Goal: Task Accomplishment & Management: Use online tool/utility

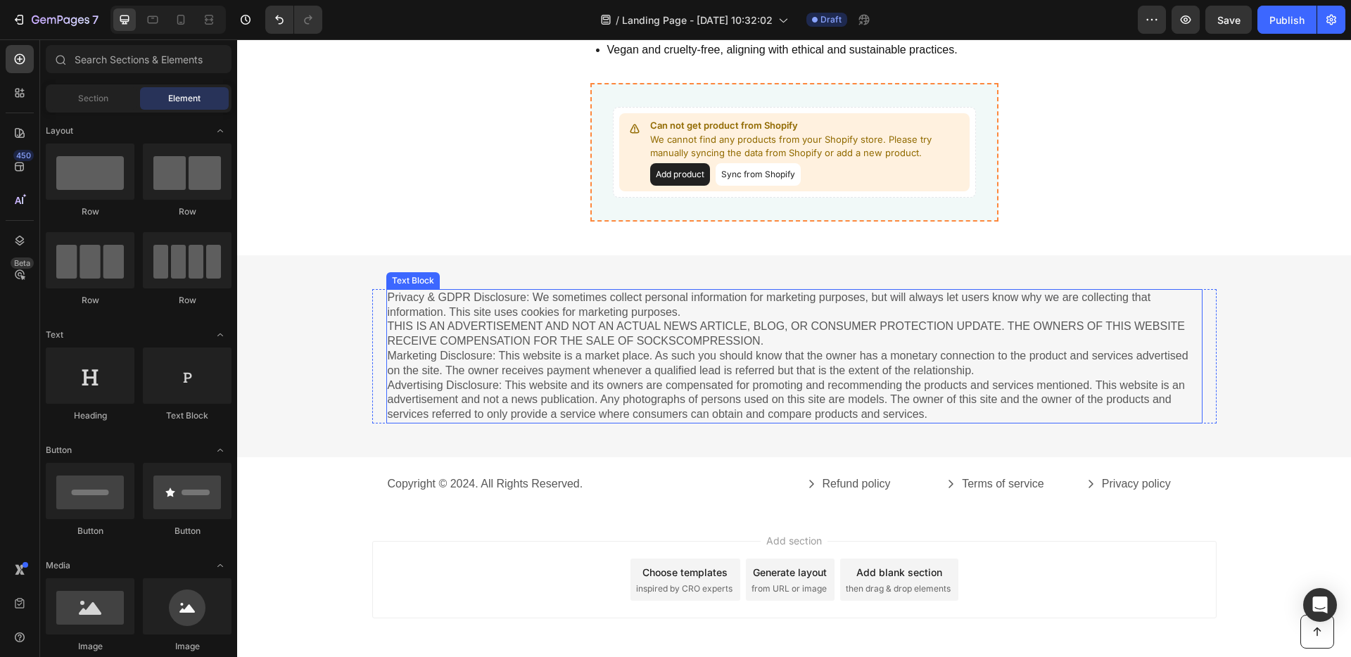
scroll to position [4243, 0]
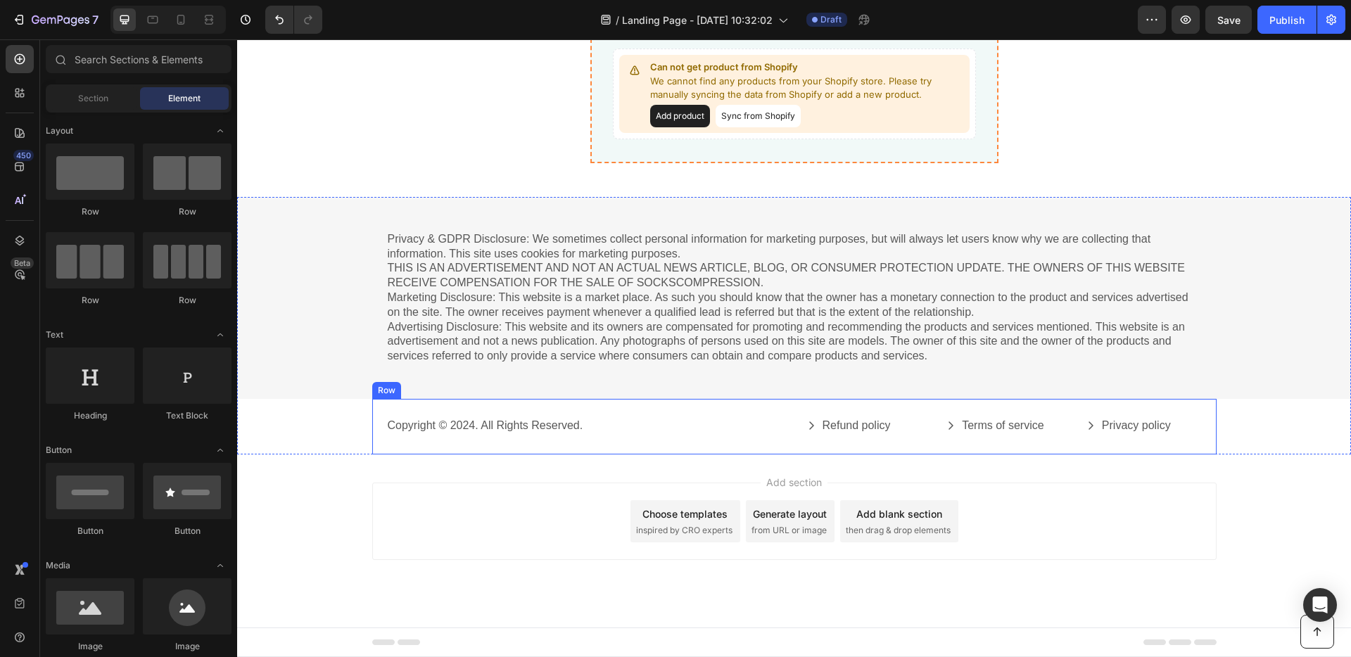
click at [636, 412] on div "Copyright © 2024. All Rights Reserved. Text Block Refund policy Button Terms of…" at bounding box center [794, 427] width 844 height 56
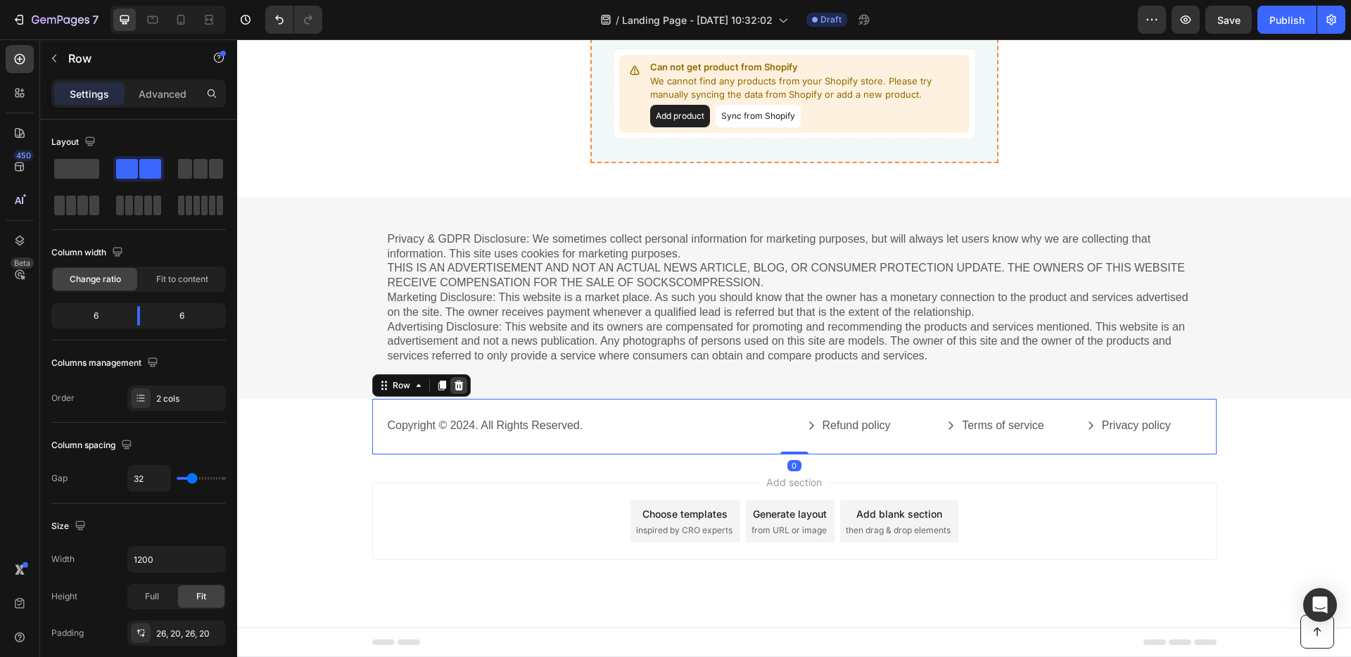
click at [457, 386] on icon at bounding box center [458, 385] width 11 height 11
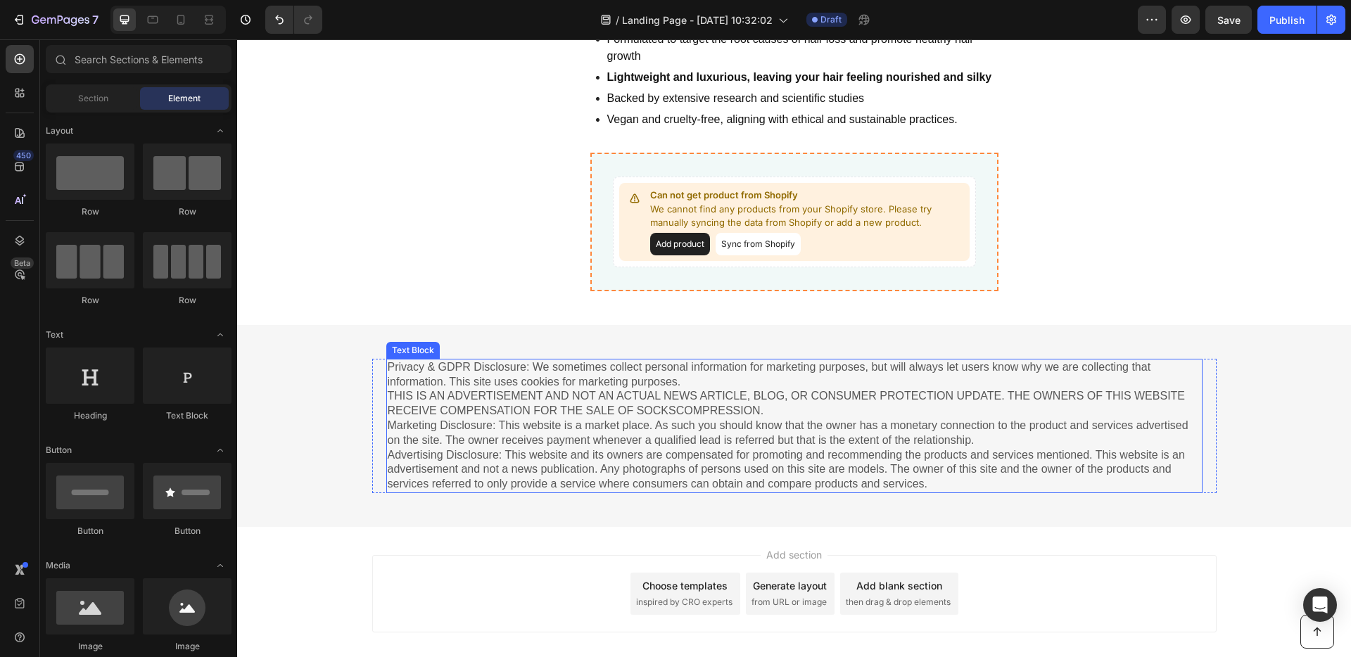
scroll to position [4052, 0]
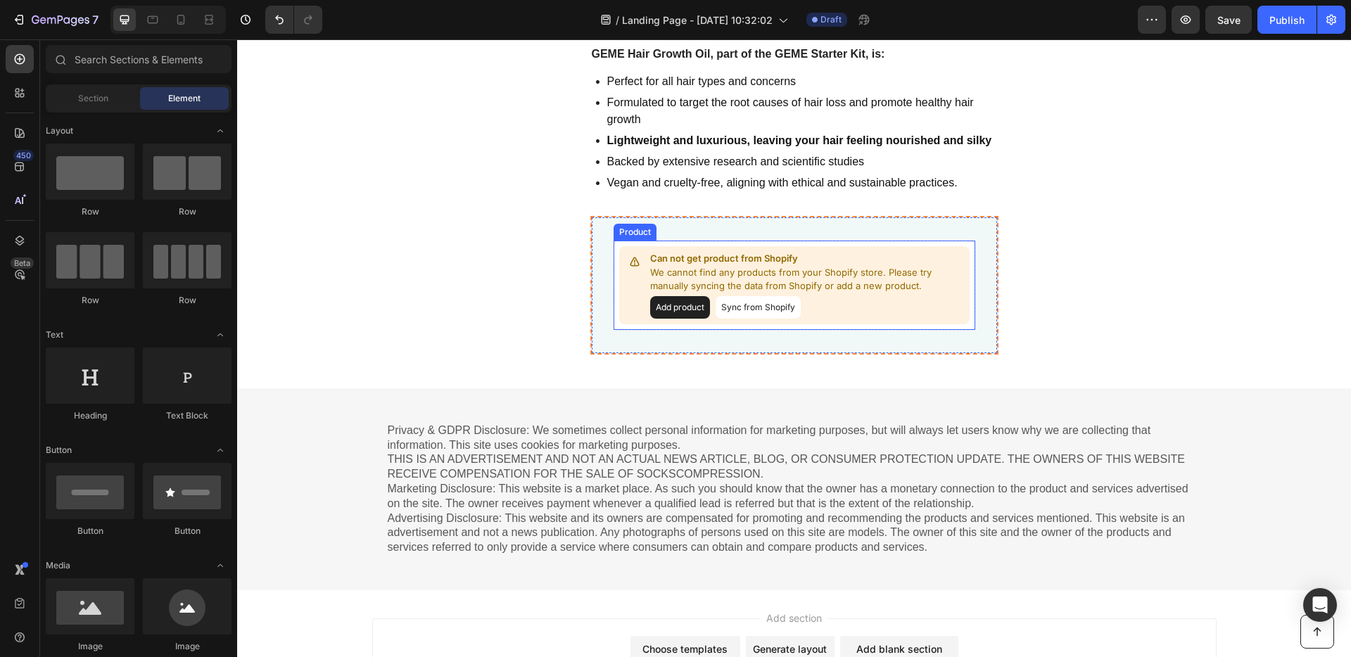
click at [694, 309] on button "Add product" at bounding box center [680, 307] width 60 height 23
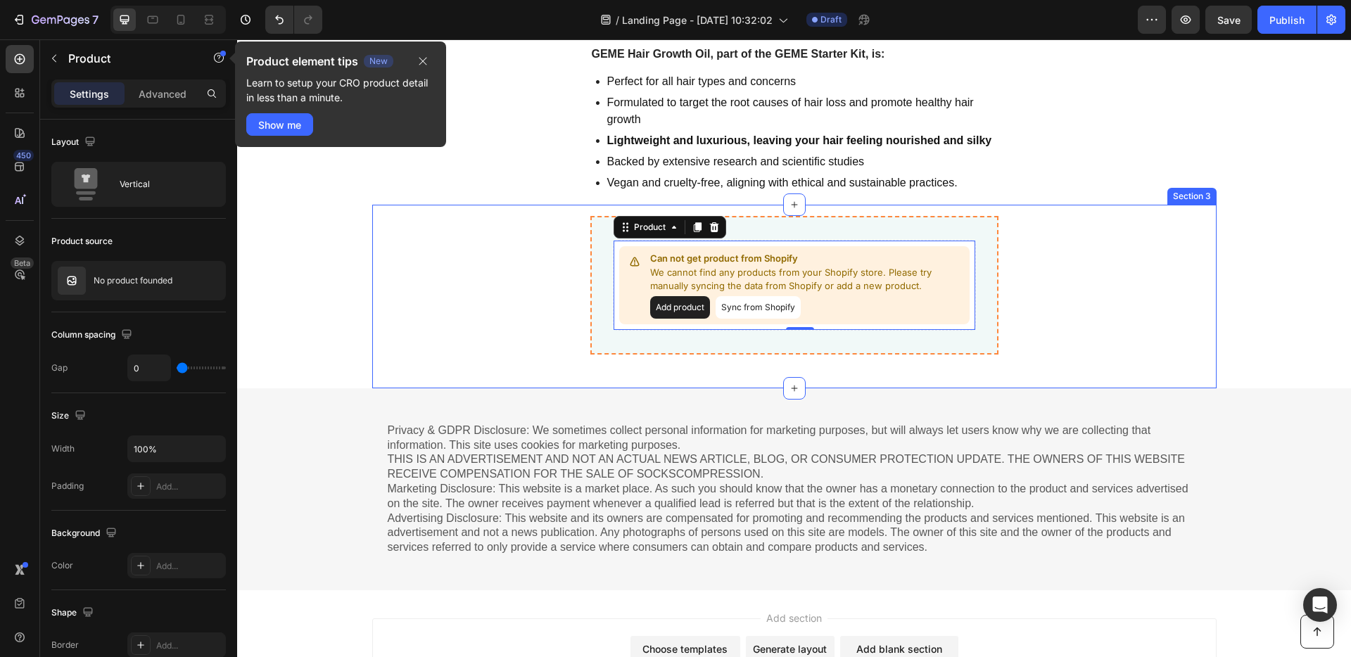
click at [502, 260] on div "Can not get product from Shopify We cannot find any products from your Shopify …" at bounding box center [794, 285] width 844 height 139
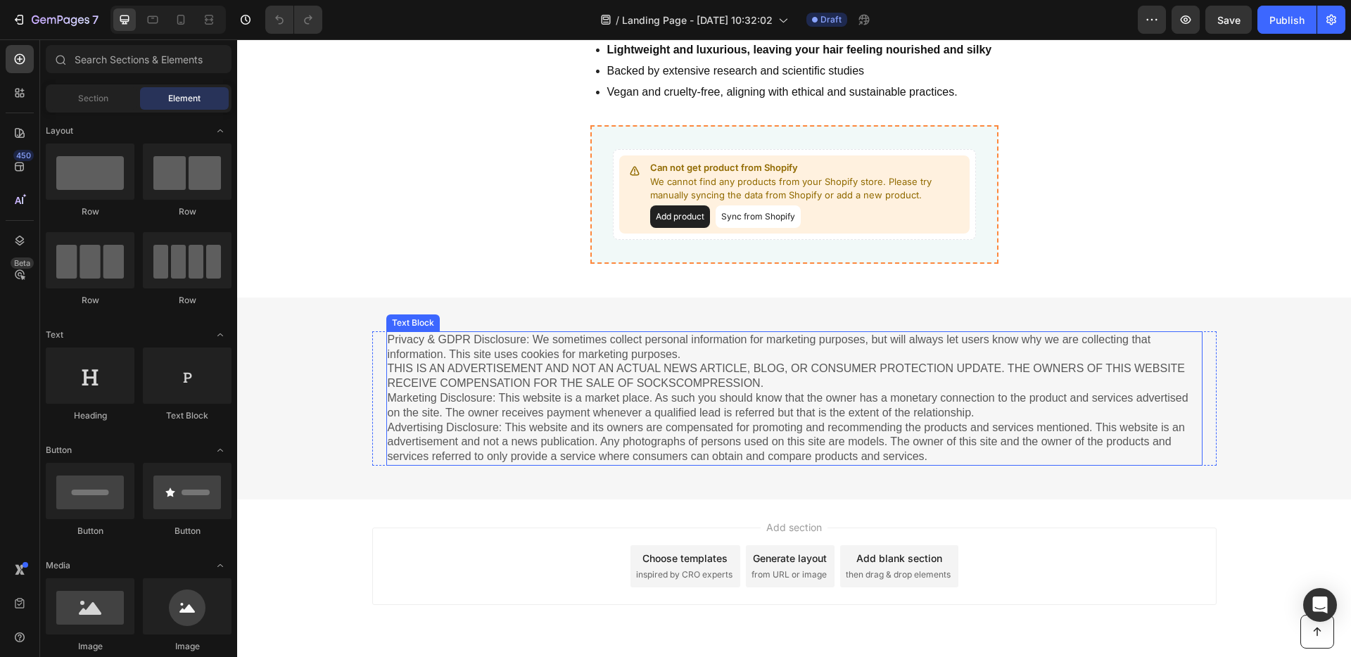
scroll to position [4187, 0]
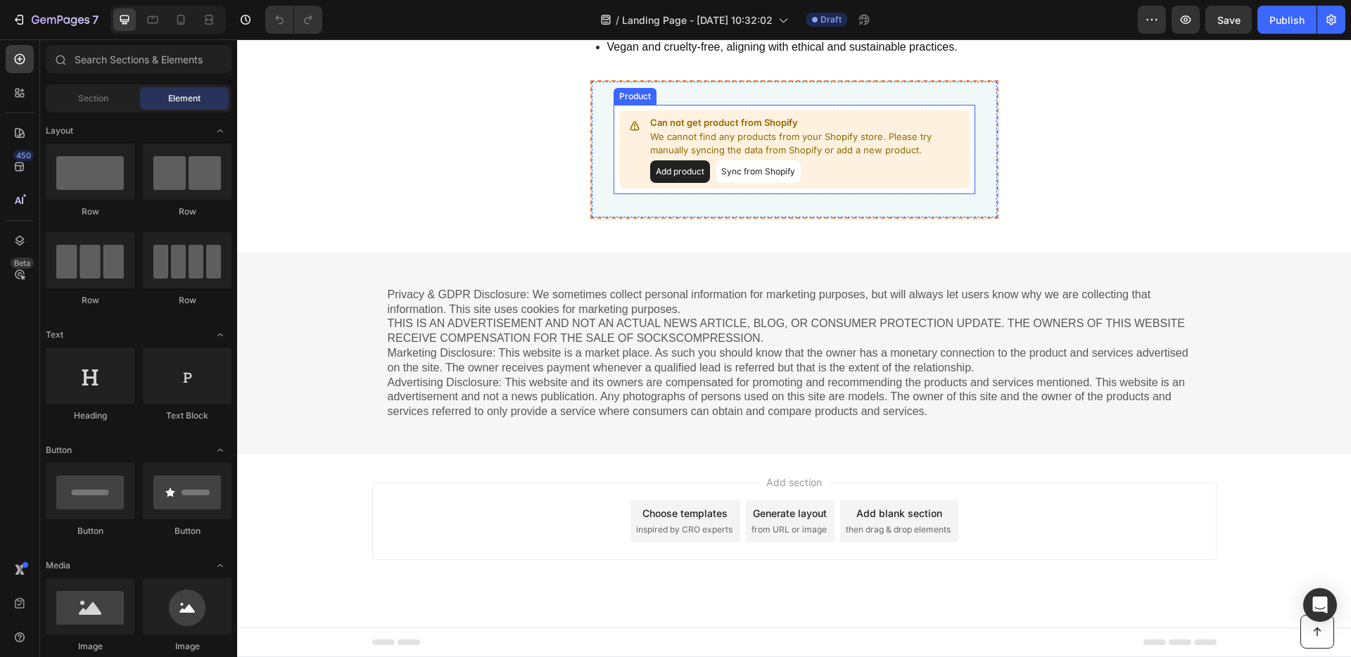
click at [746, 172] on button "Sync from Shopify" at bounding box center [757, 171] width 85 height 23
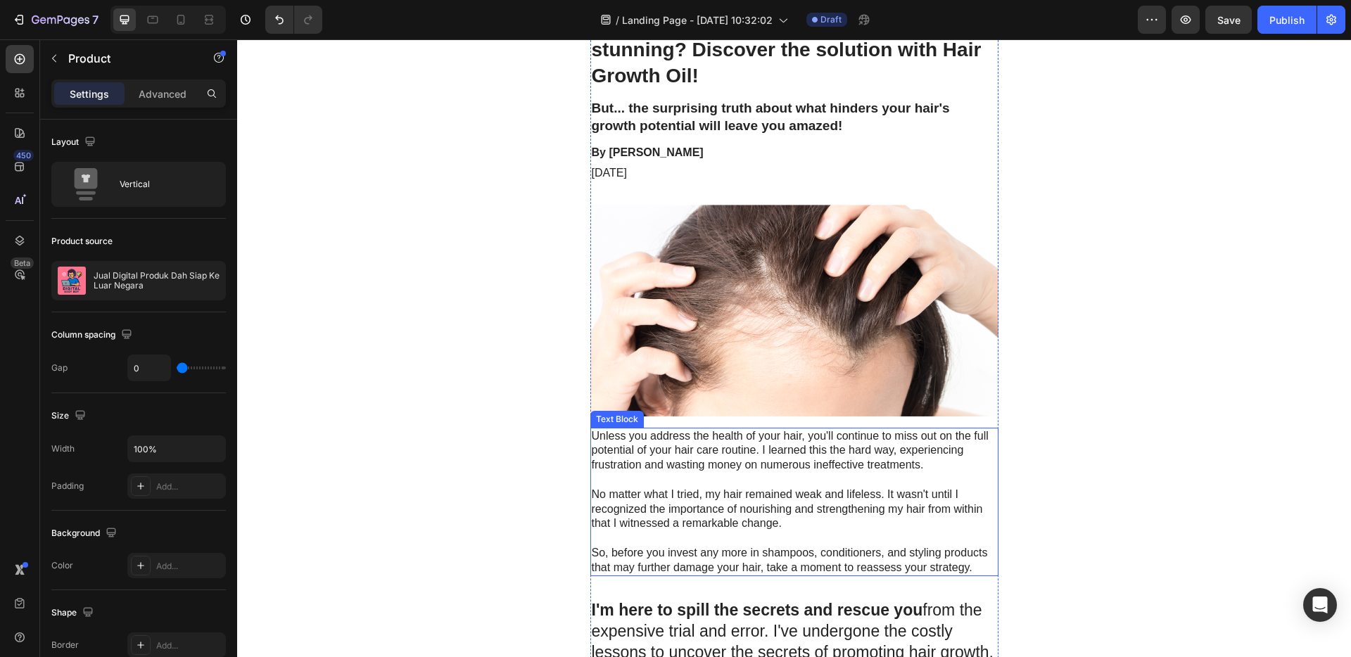
scroll to position [0, 0]
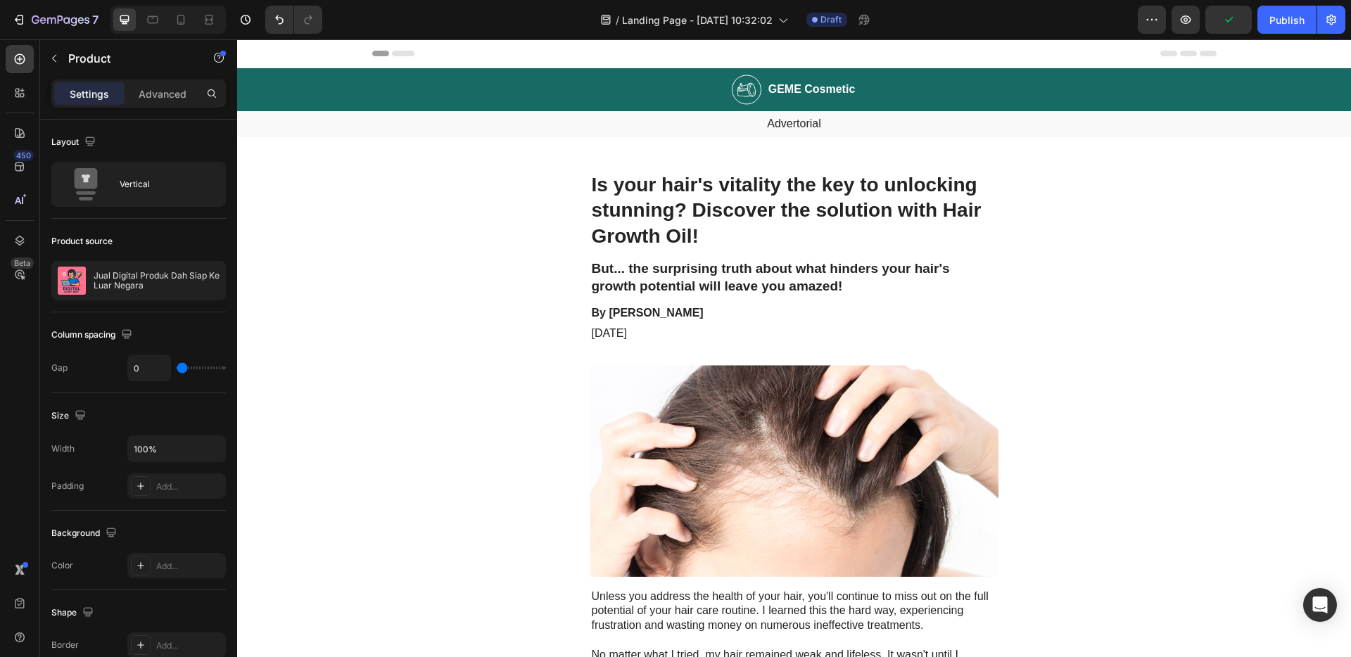
click at [264, 51] on span "Header" at bounding box center [279, 53] width 31 height 14
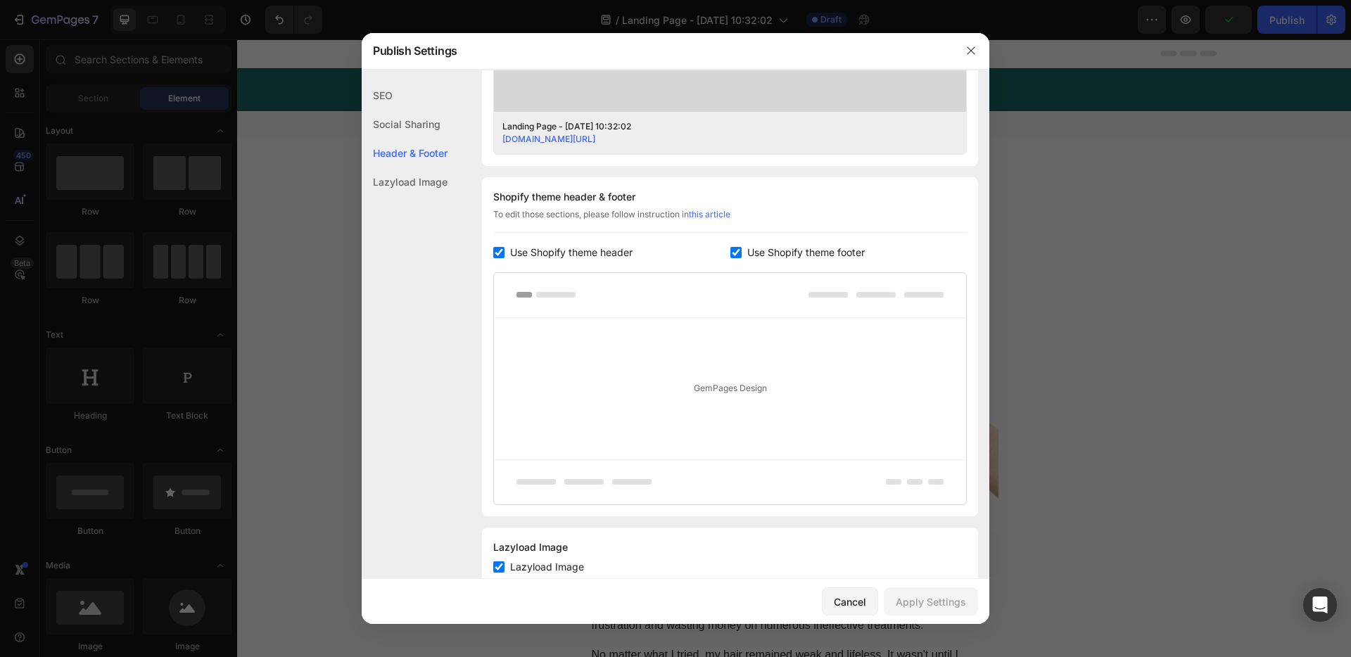
scroll to position [606, 0]
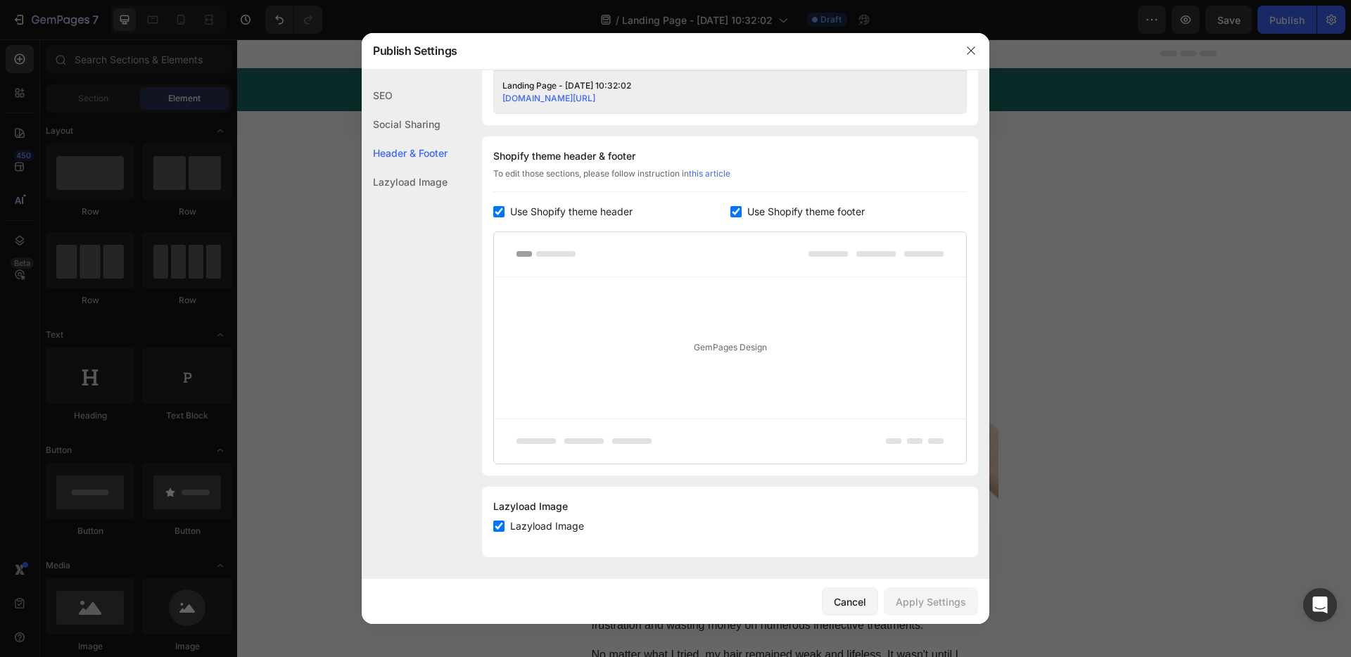
click at [559, 210] on span "Use Shopify theme header" at bounding box center [571, 211] width 122 height 17
checkbox input "false"
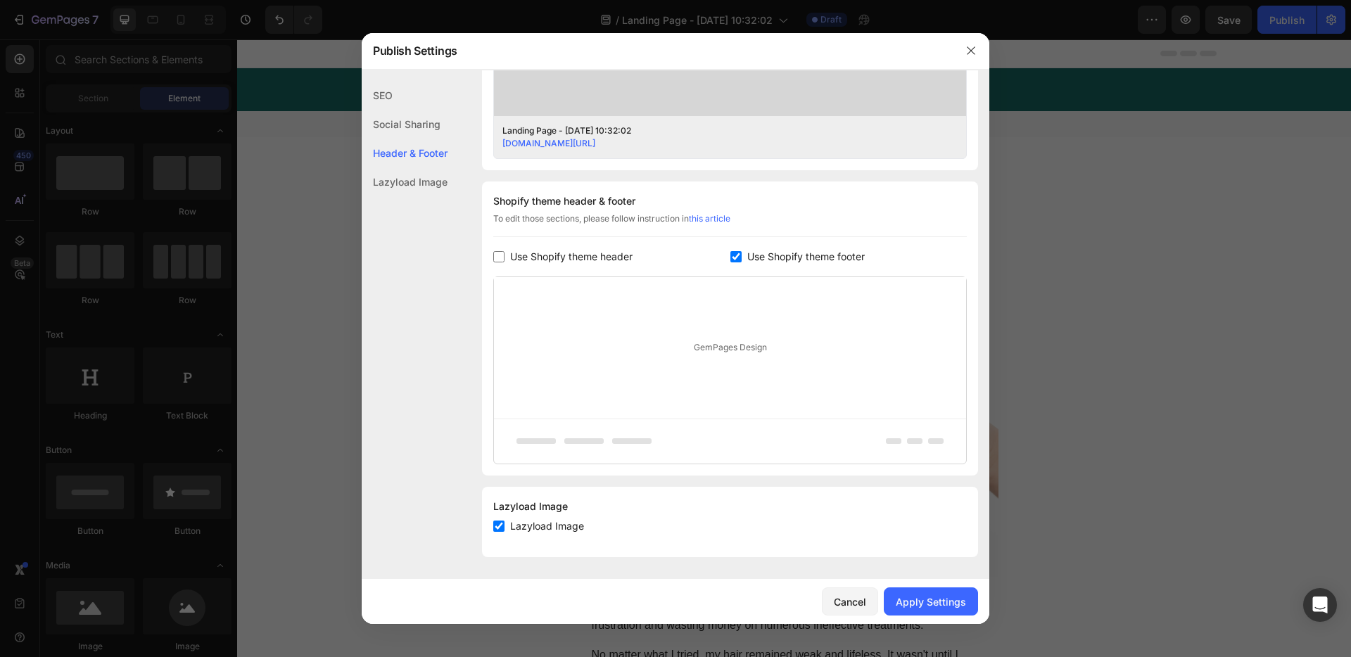
click at [802, 255] on span "Use Shopify theme footer" at bounding box center [805, 256] width 117 height 17
checkbox input "false"
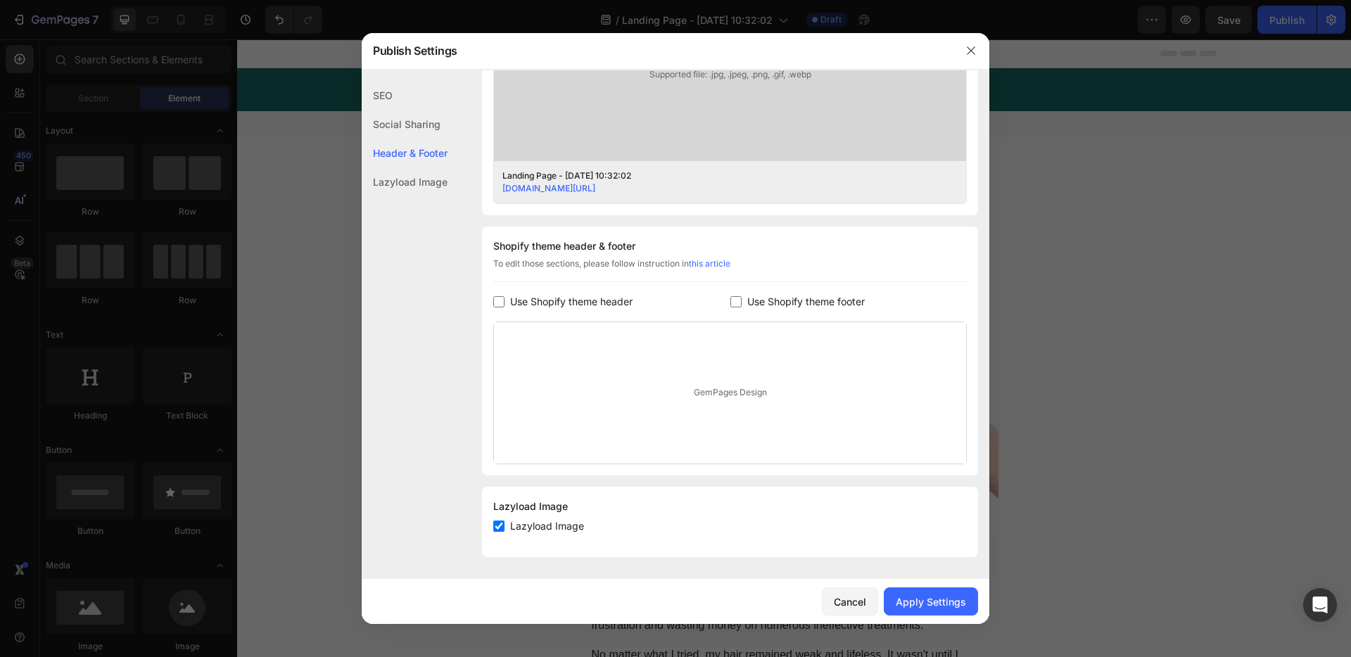
scroll to position [516, 0]
click at [938, 592] on button "Apply Settings" at bounding box center [931, 601] width 94 height 28
click at [969, 54] on icon "button" at bounding box center [970, 50] width 11 height 11
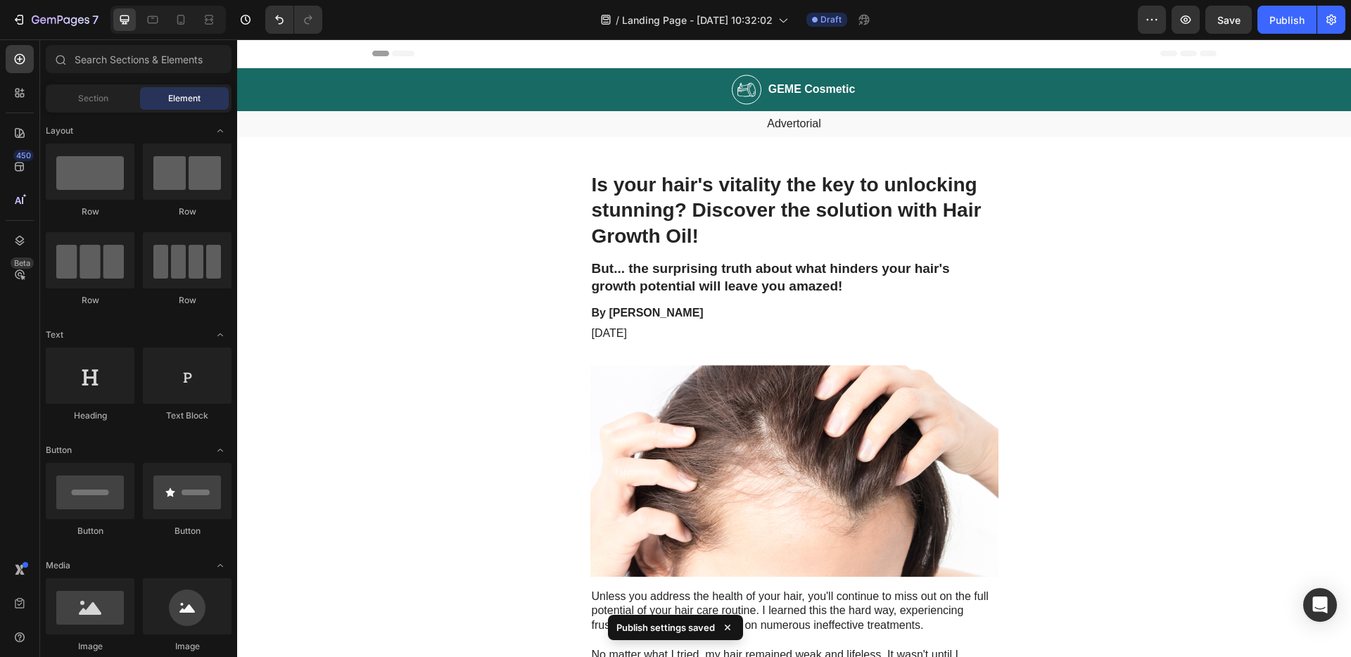
click at [840, 51] on div "Header" at bounding box center [794, 53] width 844 height 28
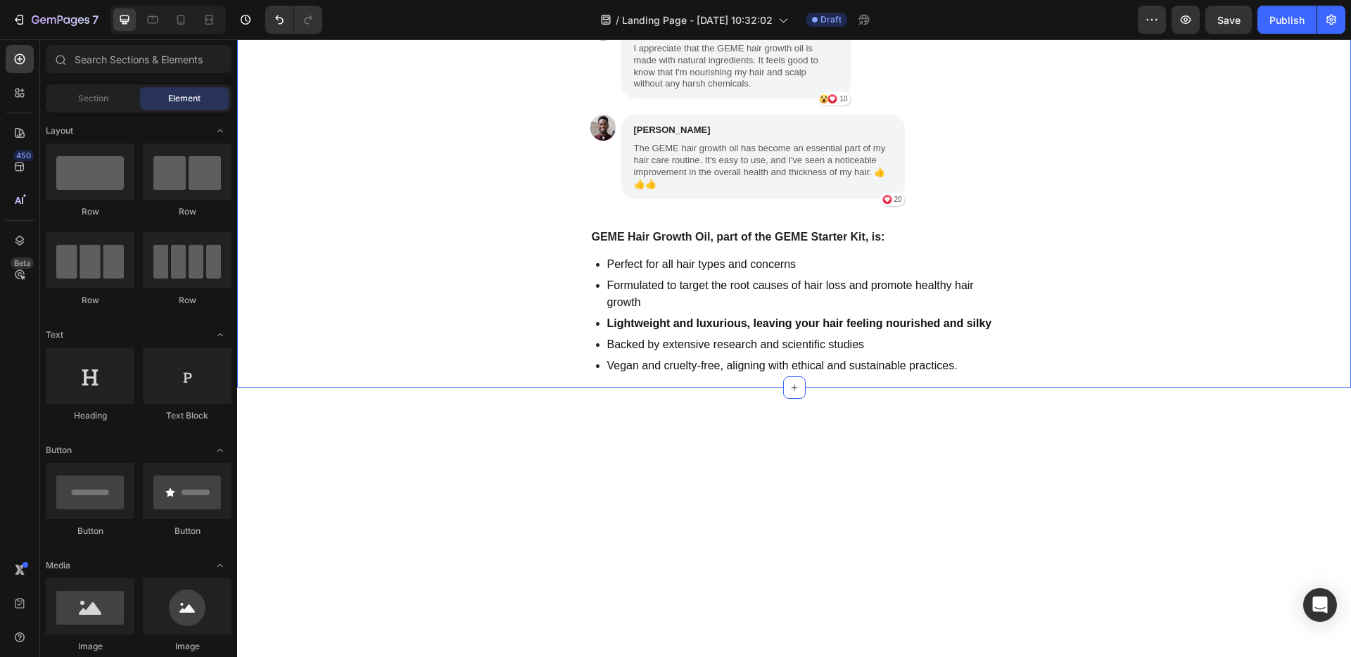
scroll to position [3525, 0]
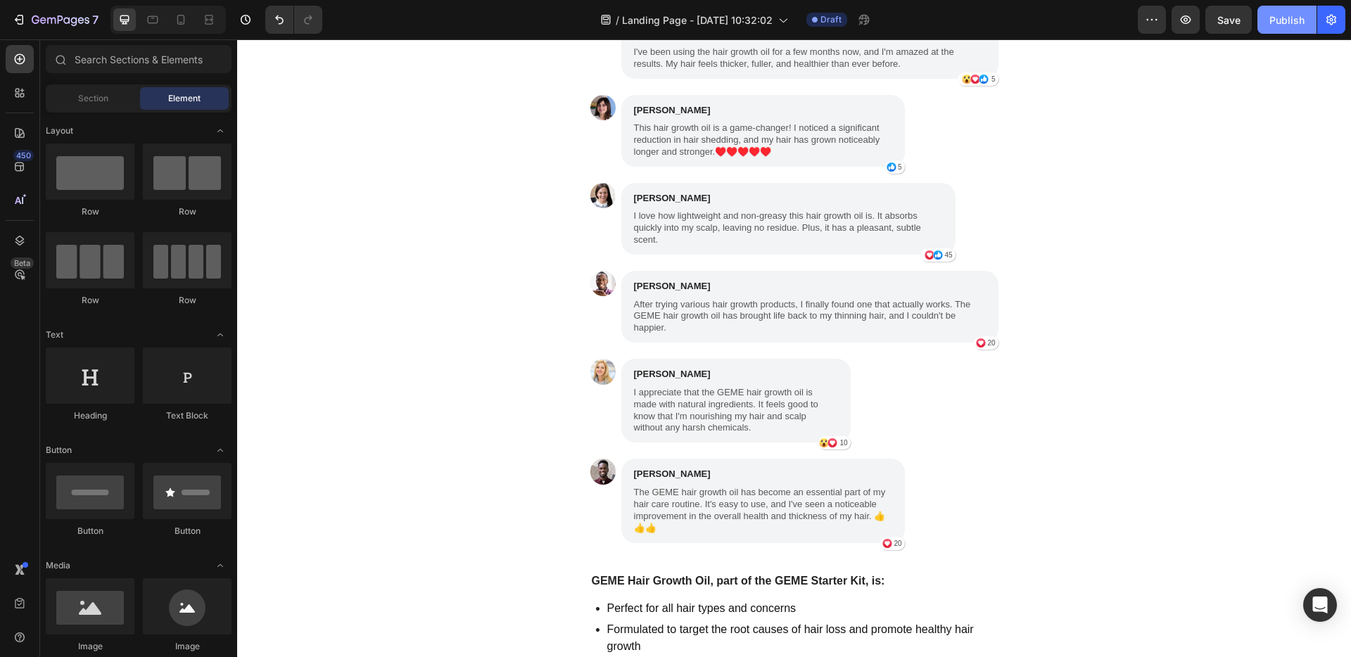
click at [1298, 18] on div "Publish" at bounding box center [1286, 20] width 35 height 15
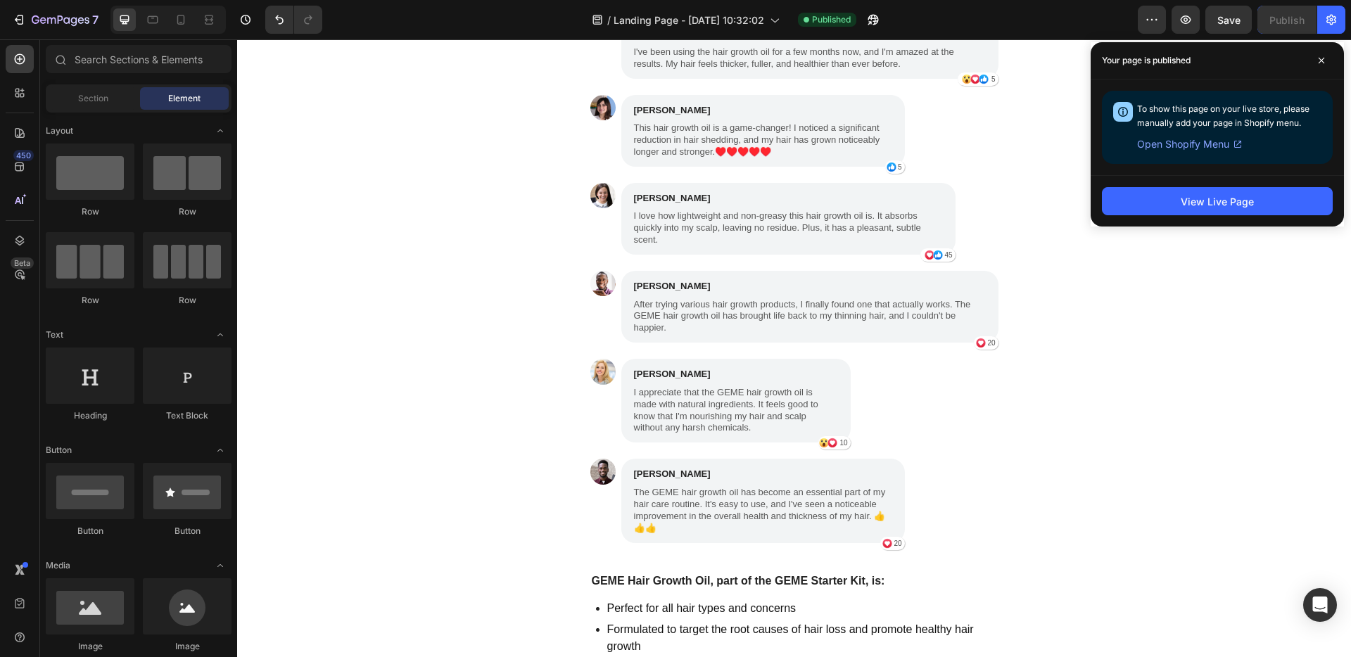
click at [1206, 146] on span "Open Shopify Menu" at bounding box center [1183, 144] width 92 height 17
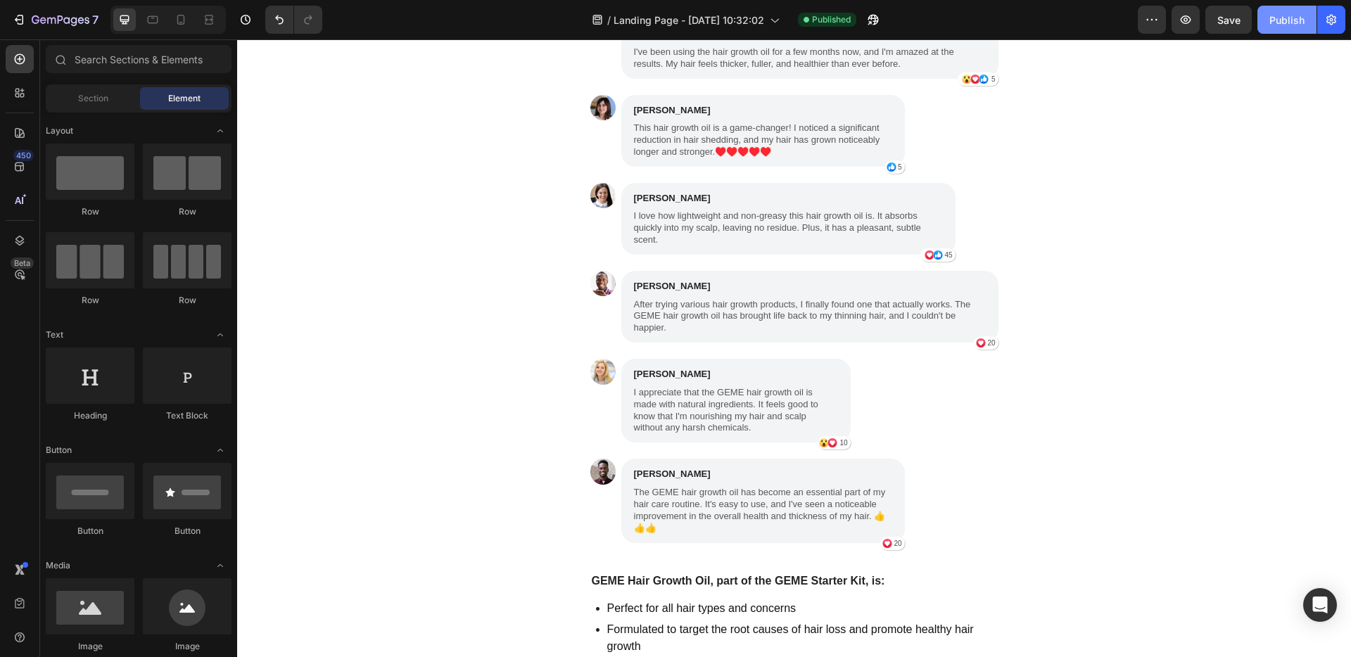
click at [1307, 11] on button "Publish" at bounding box center [1286, 20] width 59 height 28
click at [1290, 25] on div "Publish" at bounding box center [1286, 20] width 35 height 15
click at [1340, 30] on button "button" at bounding box center [1331, 20] width 28 height 28
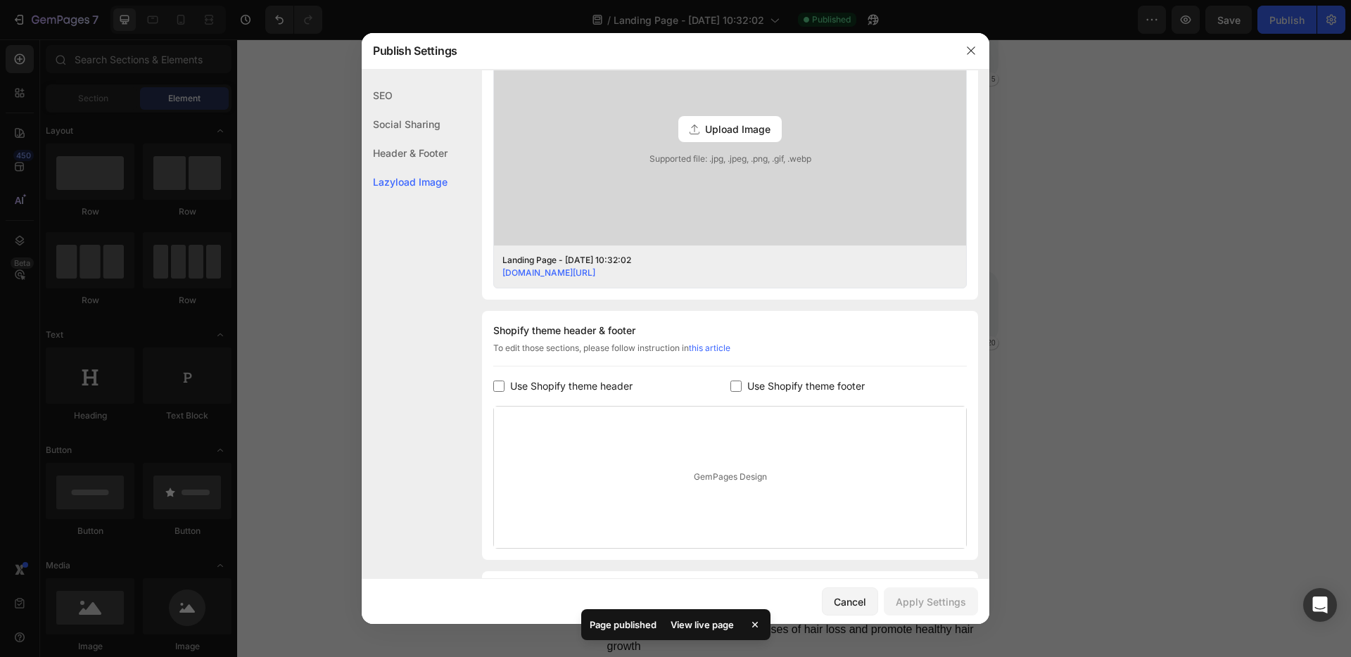
scroll to position [516, 0]
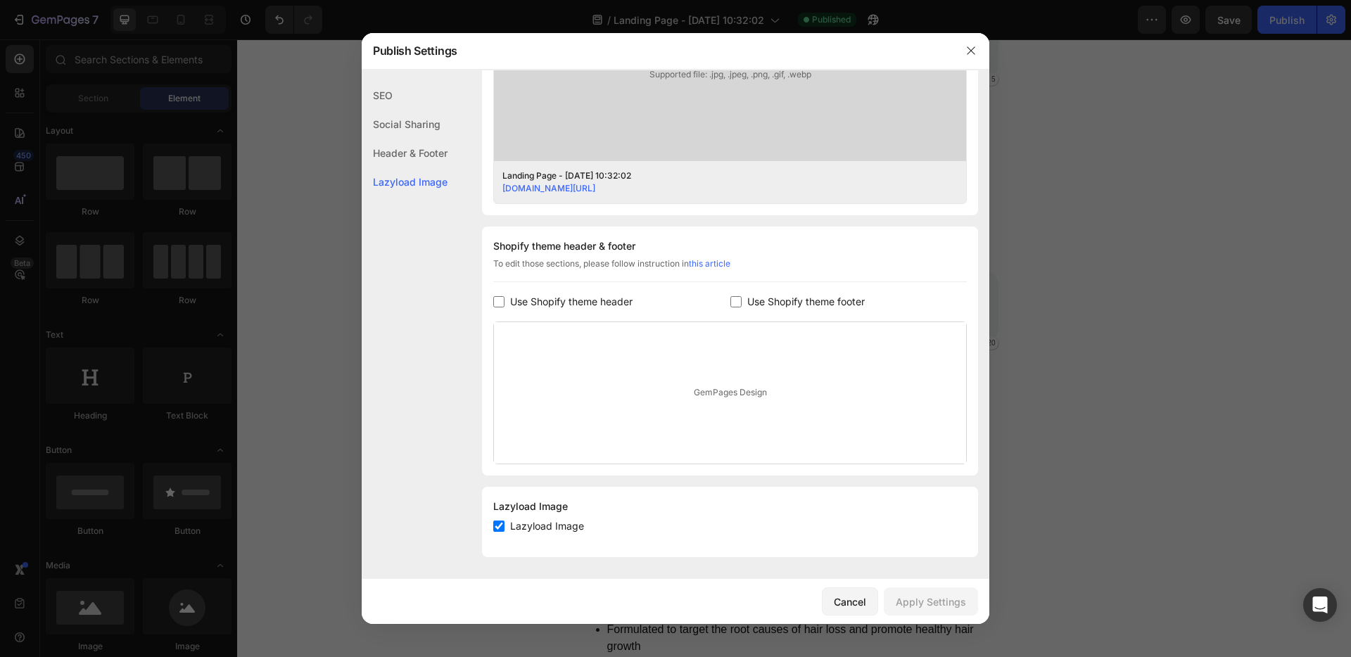
click at [416, 190] on div "Lazyload Image" at bounding box center [405, 181] width 86 height 29
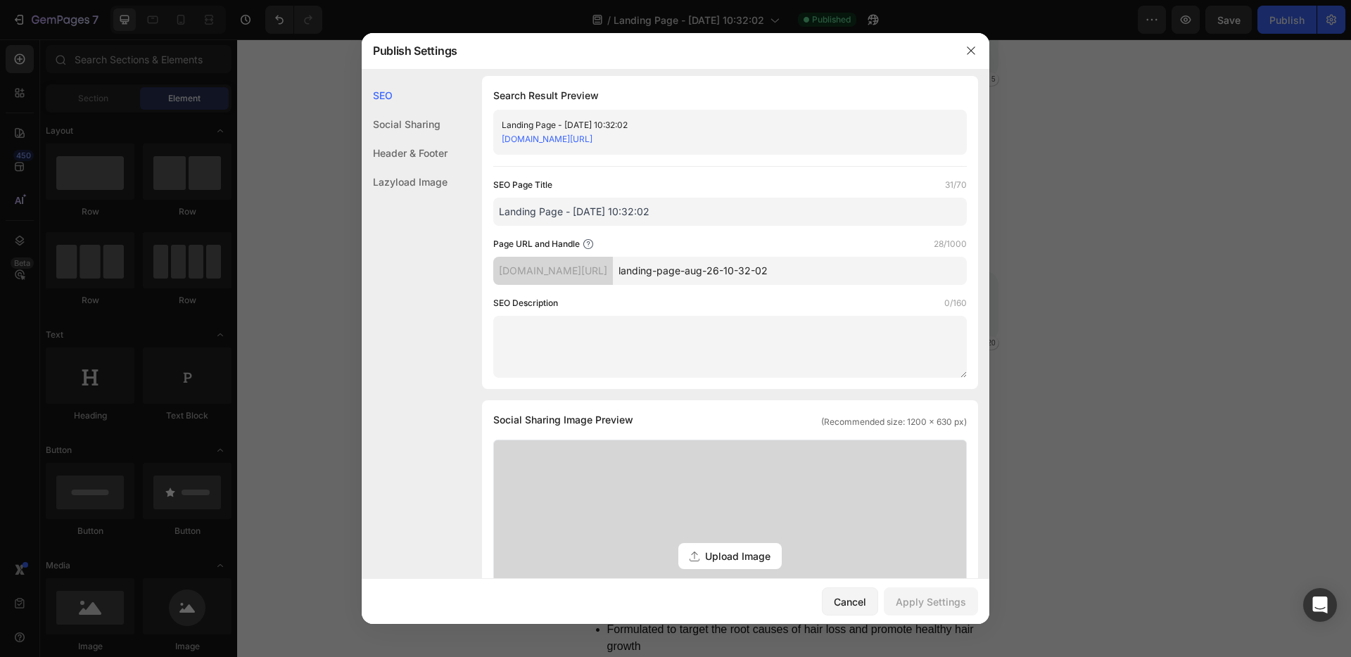
scroll to position [0, 0]
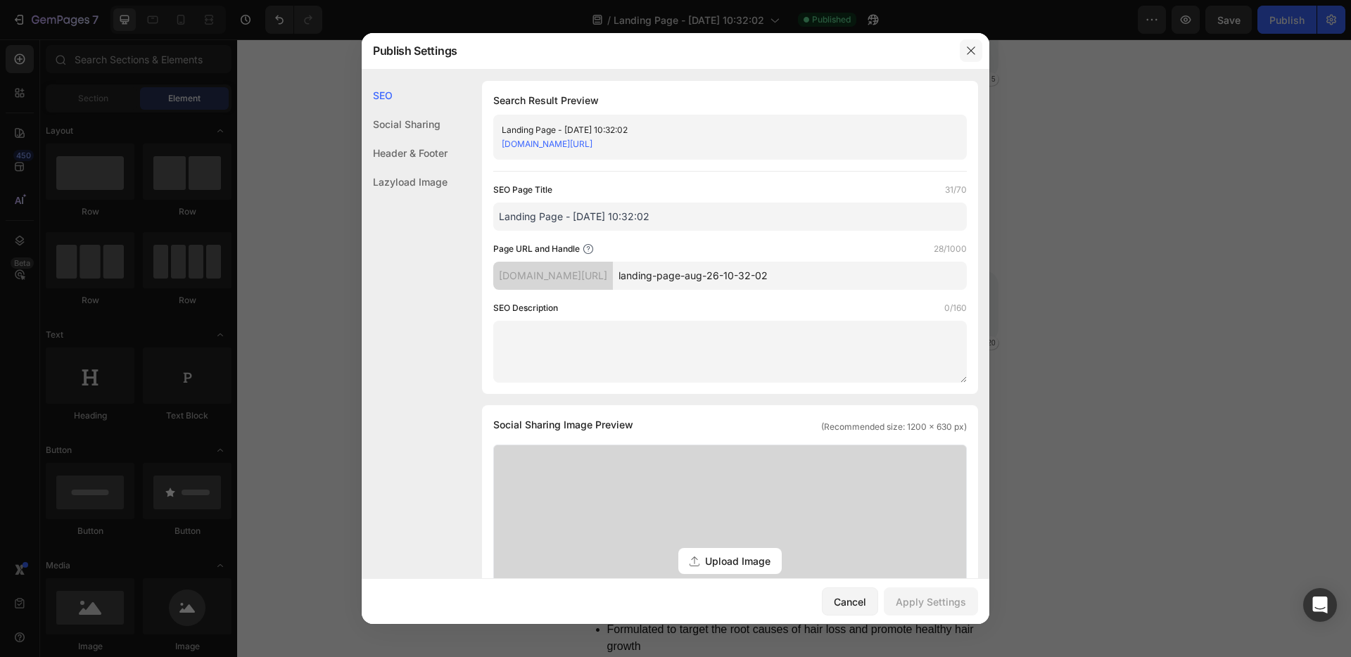
click at [969, 45] on icon "button" at bounding box center [970, 50] width 11 height 11
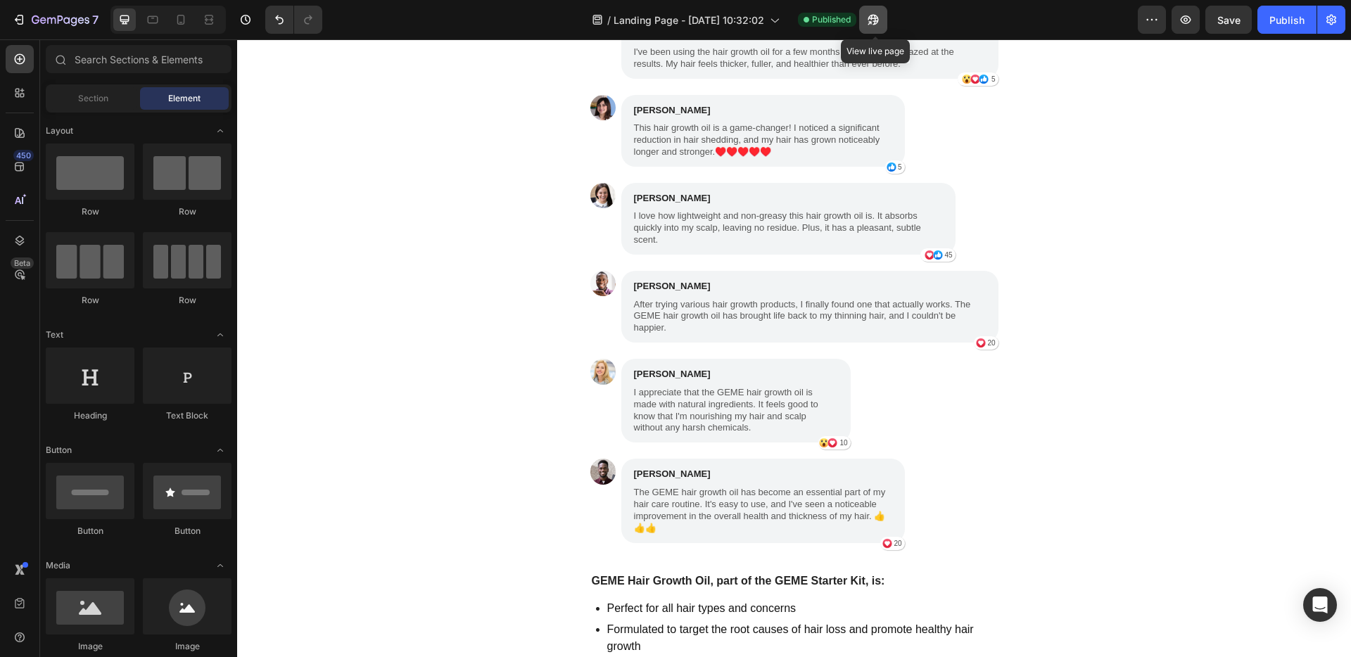
click at [880, 18] on icon "button" at bounding box center [873, 20] width 14 height 14
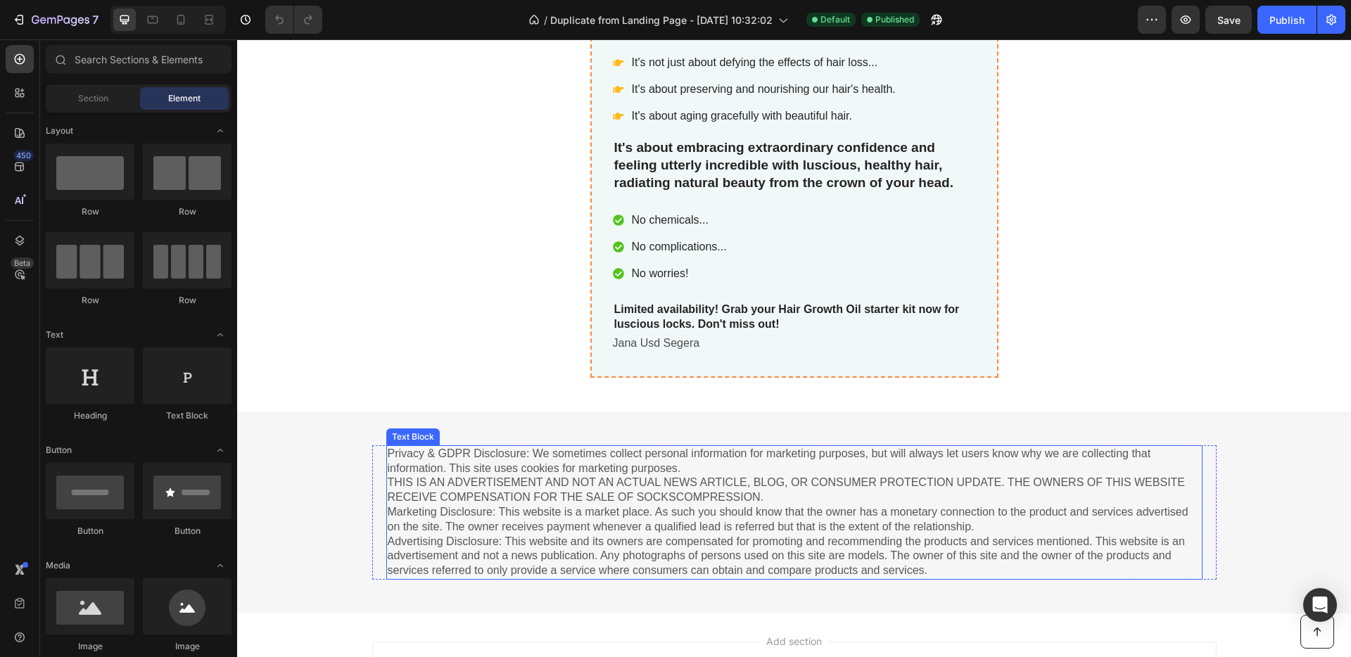
scroll to position [4110, 0]
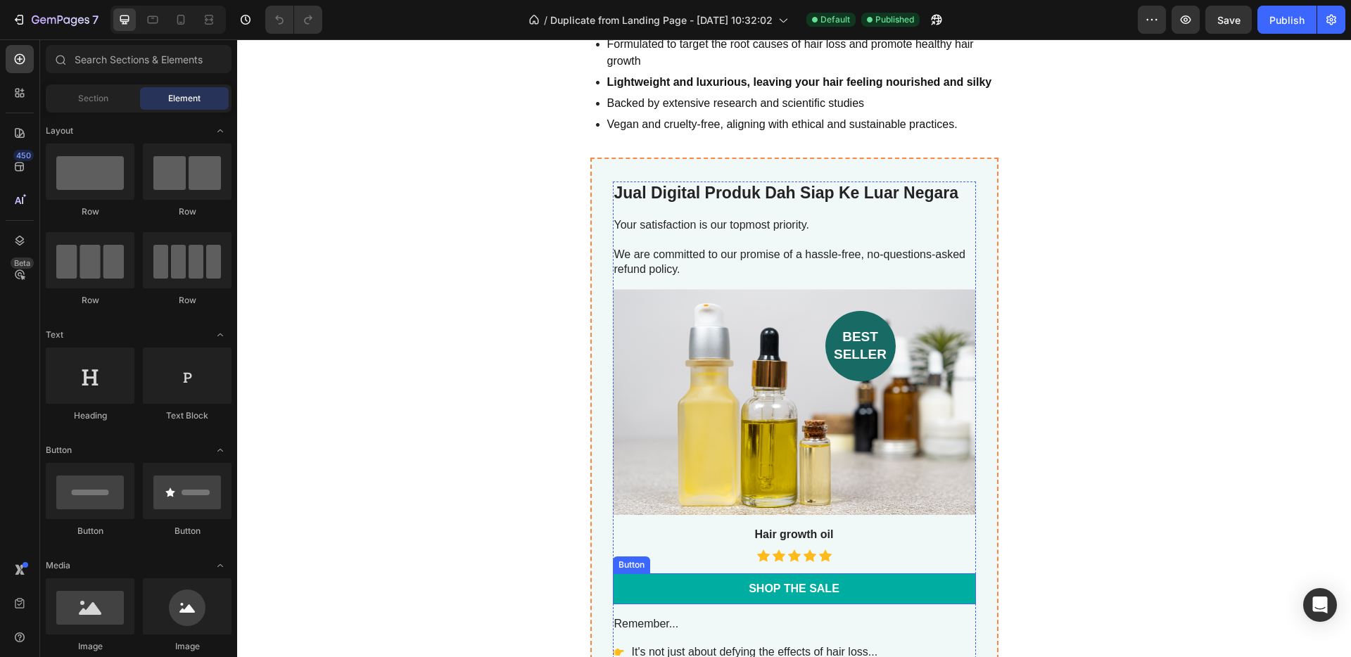
click at [848, 583] on link "Shop the Sale" at bounding box center [794, 589] width 363 height 32
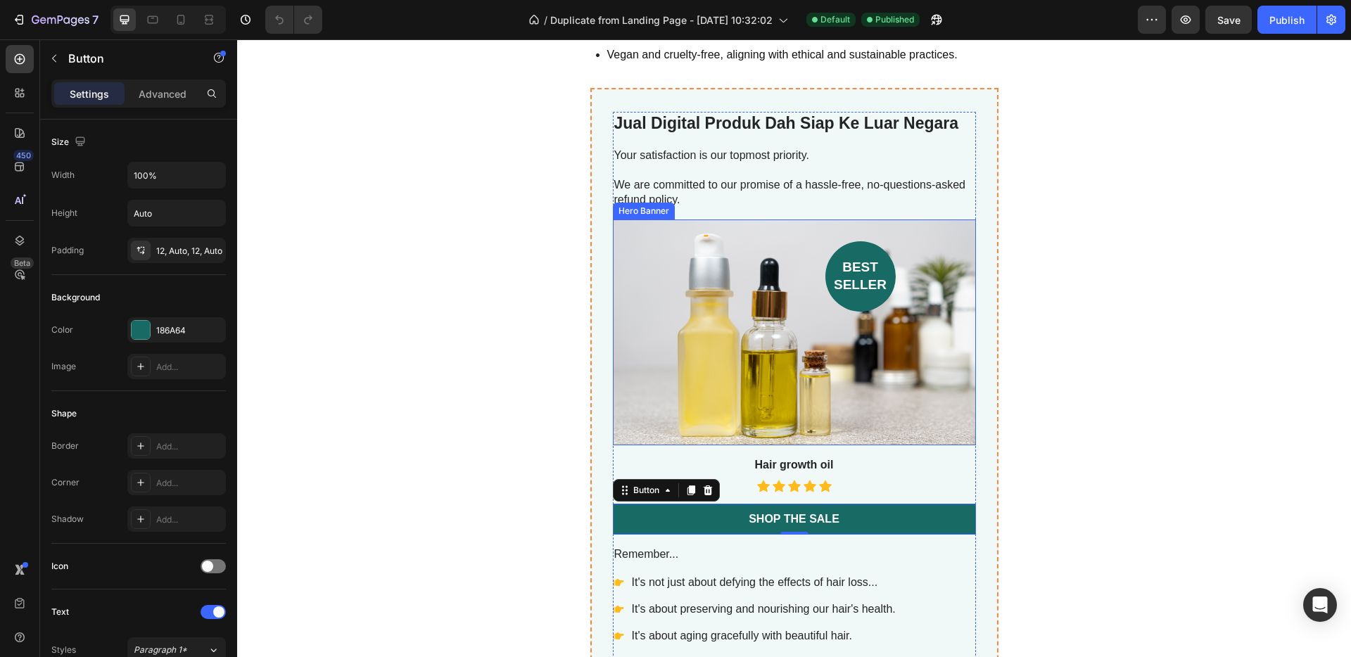
scroll to position [4228, 0]
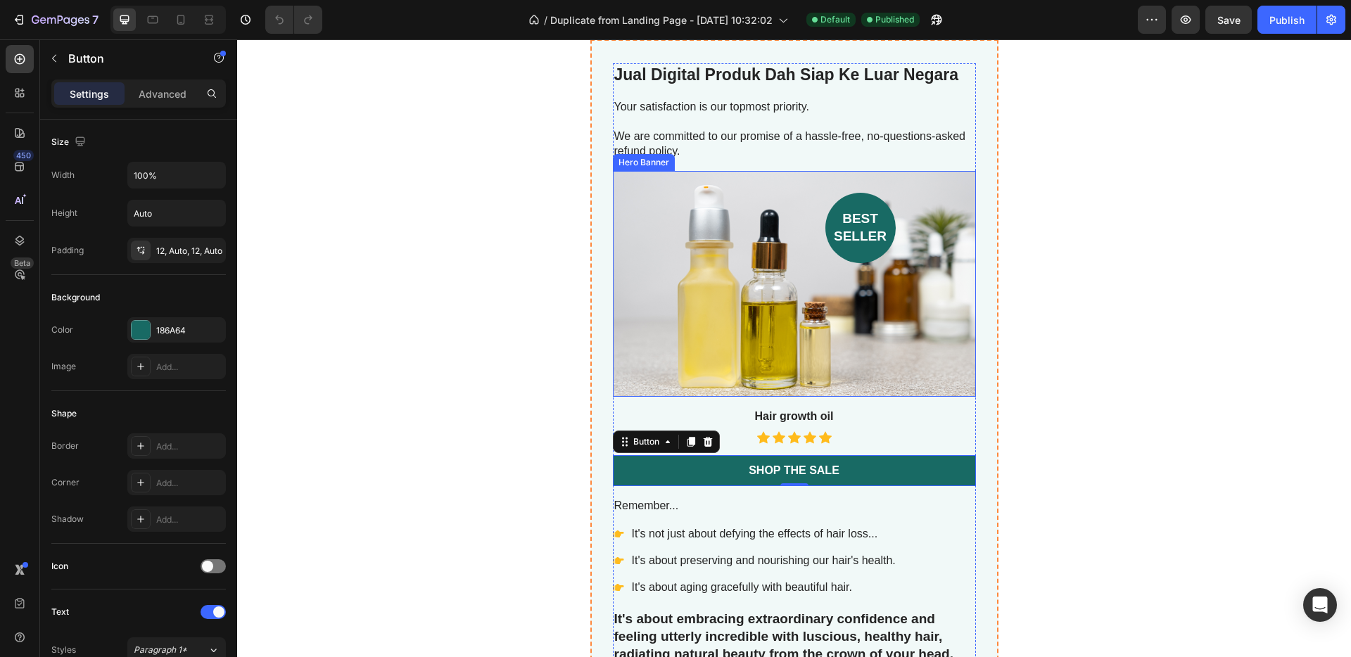
click at [770, 270] on div "Background Image" at bounding box center [794, 284] width 363 height 226
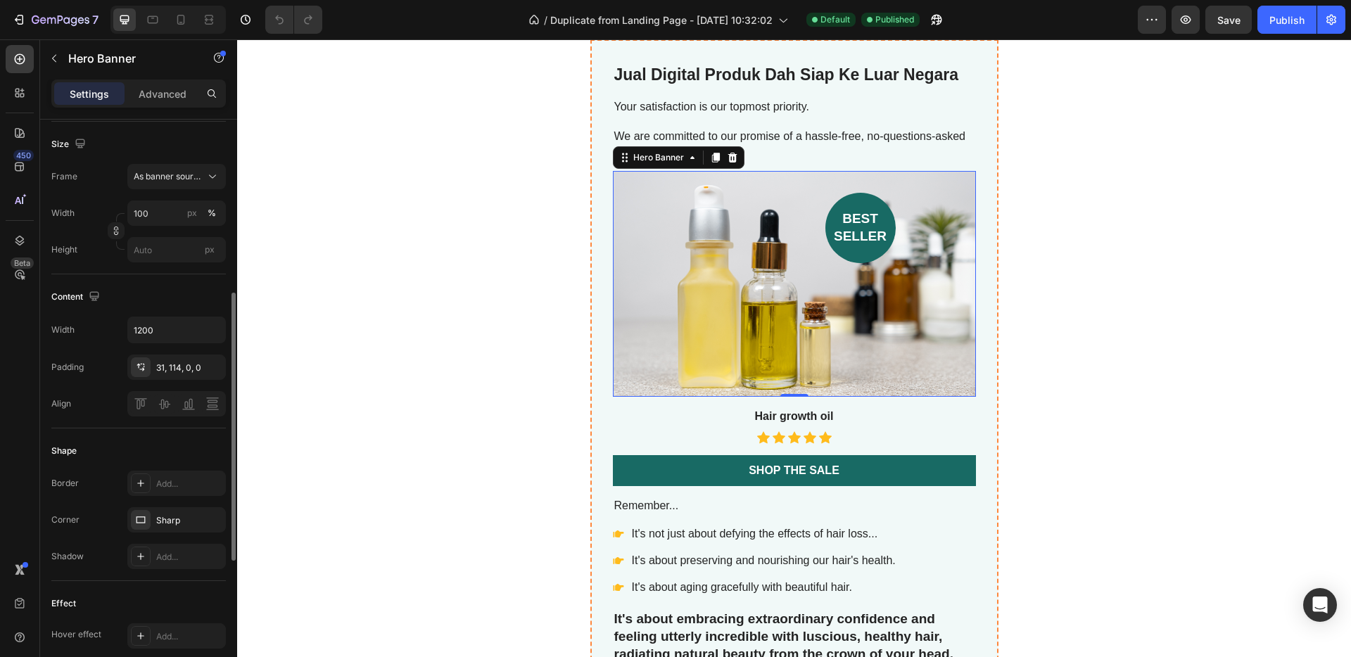
scroll to position [666, 0]
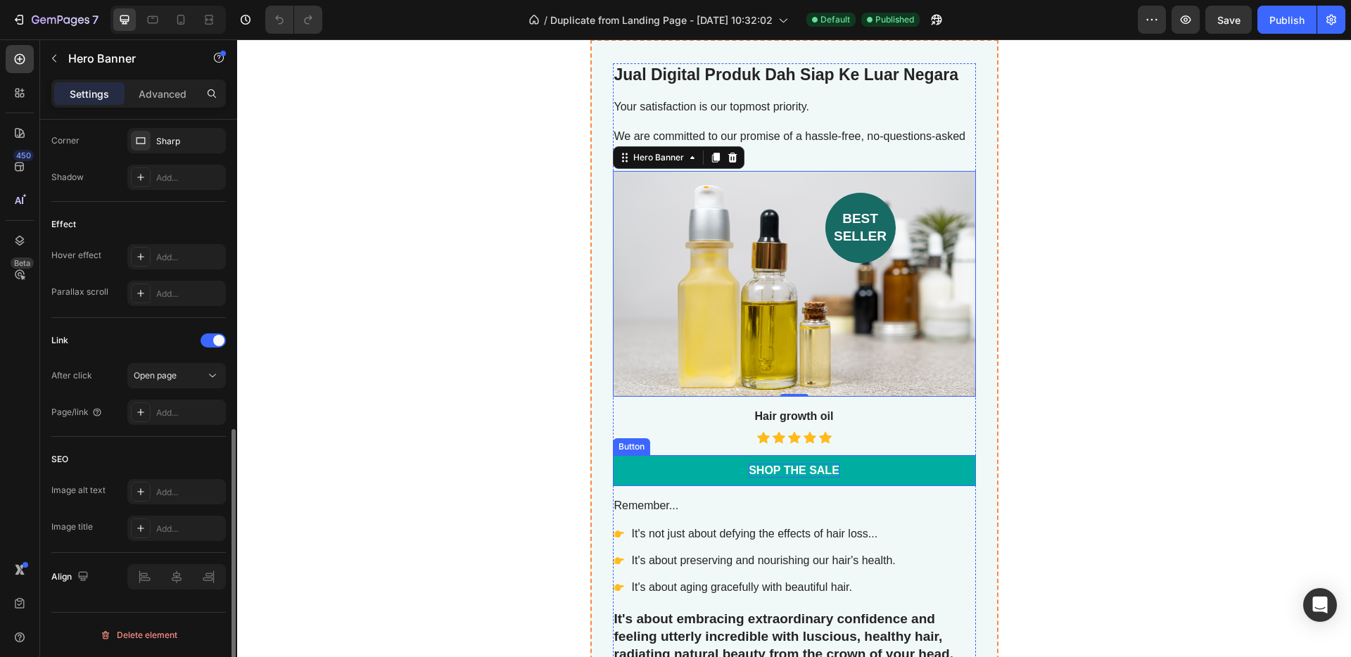
click at [830, 471] on div "Shop the Sale" at bounding box center [794, 471] width 91 height 15
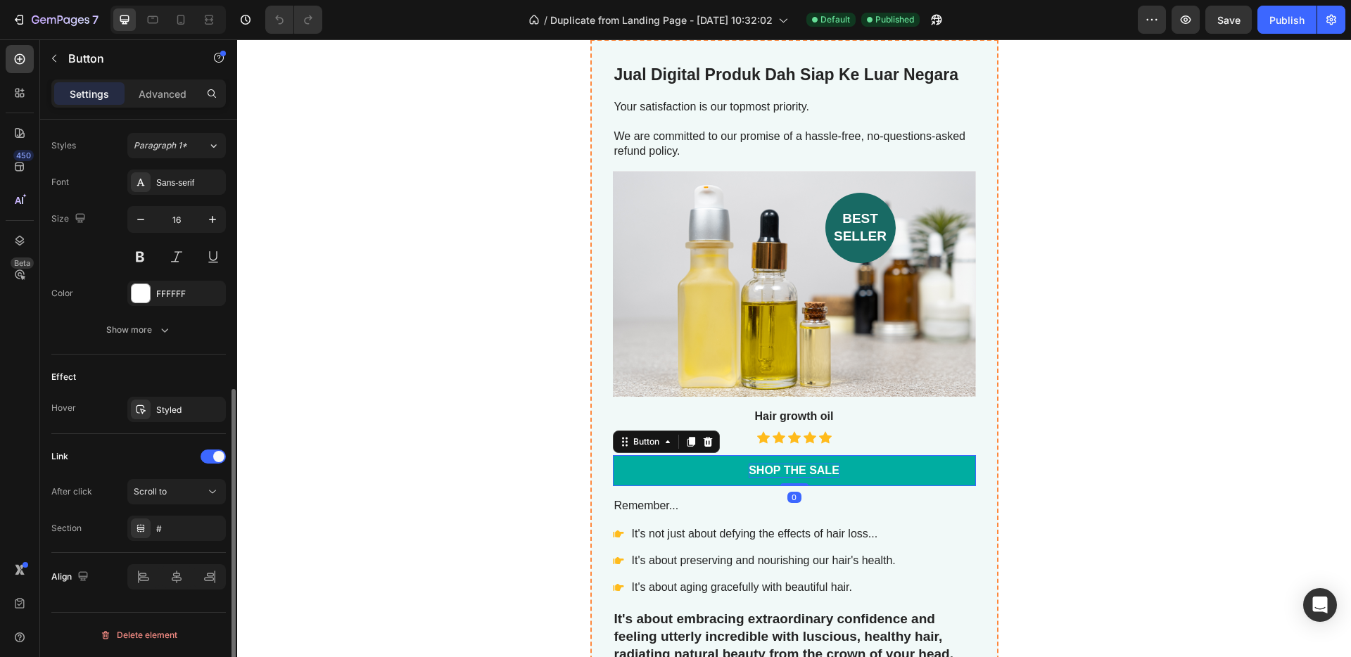
scroll to position [0, 0]
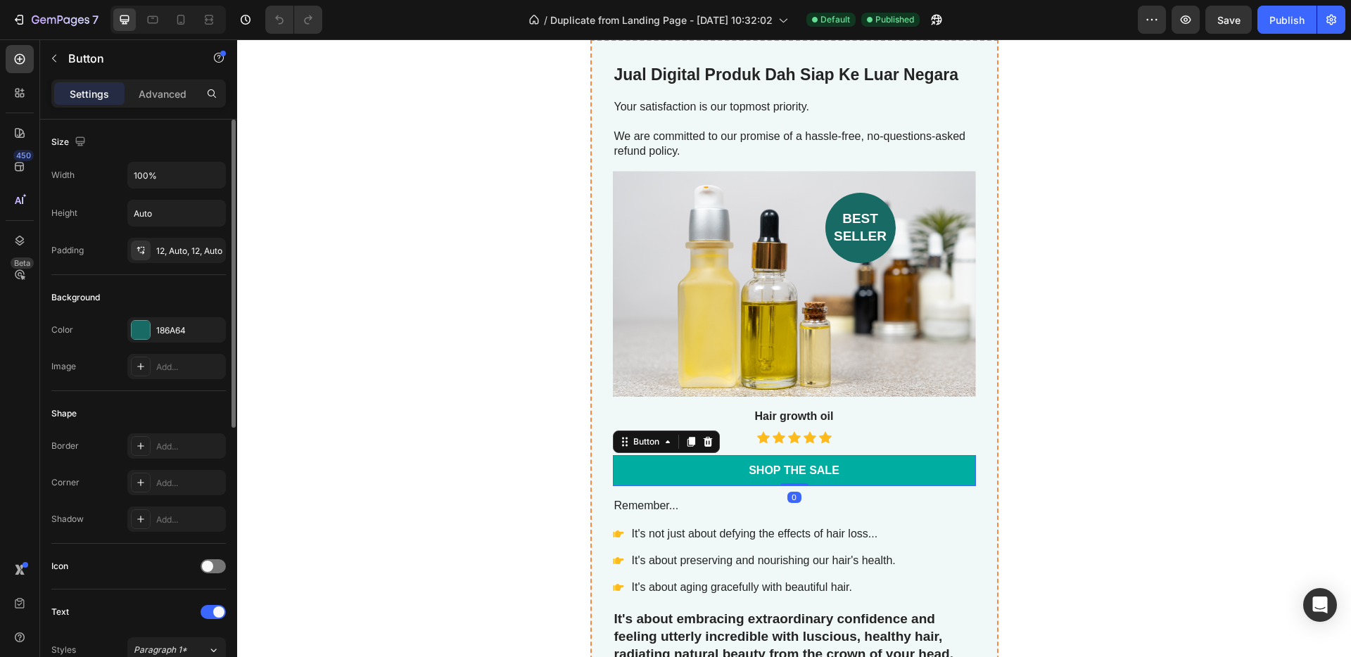
click at [898, 472] on link "Shop the Sale" at bounding box center [794, 471] width 363 height 32
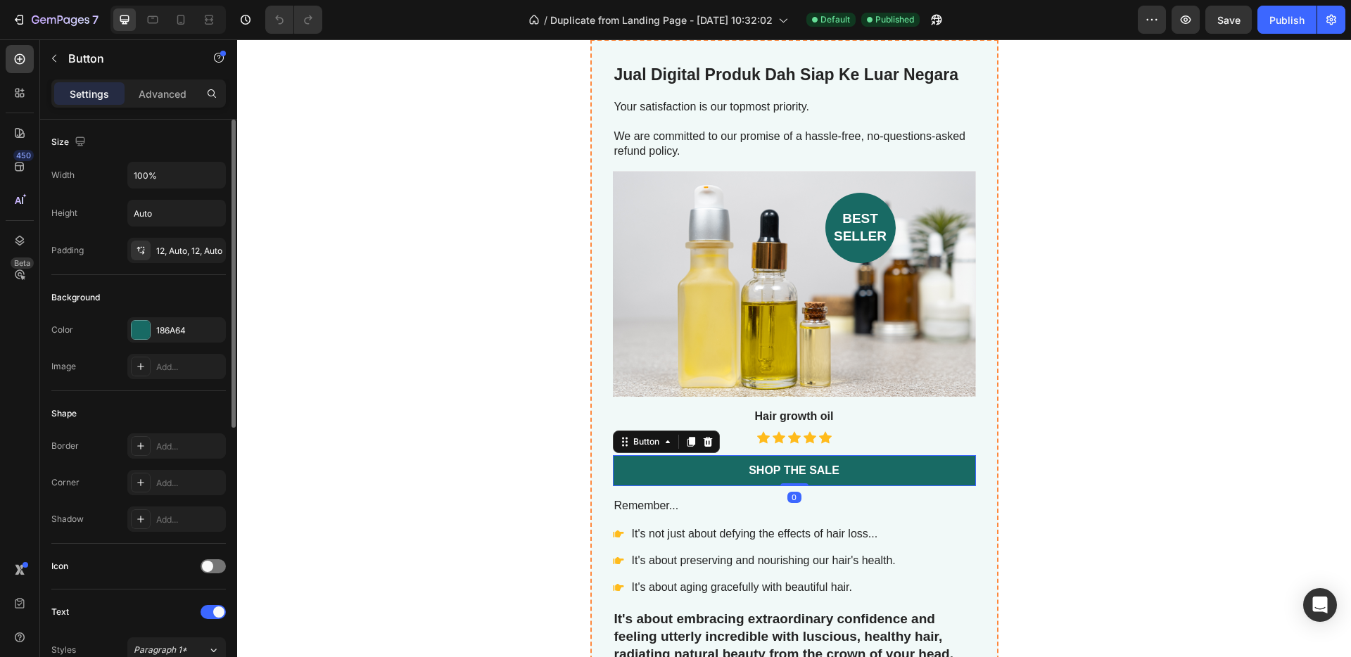
scroll to position [504, 0]
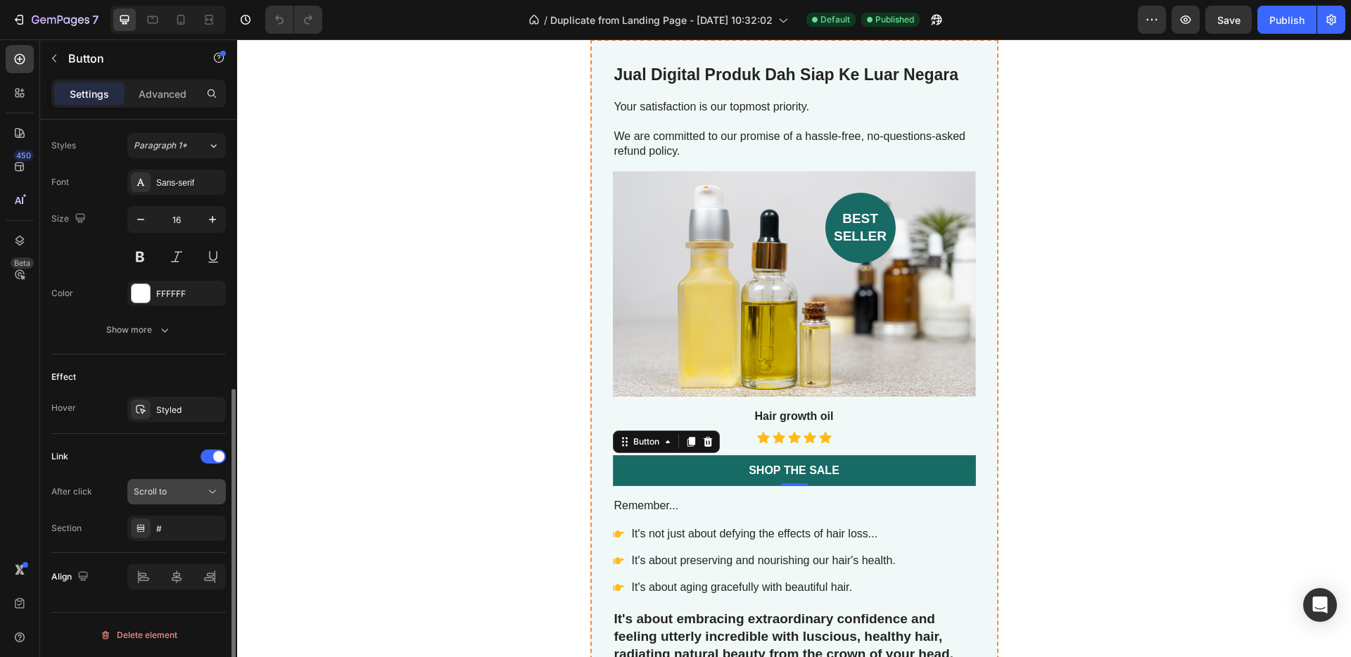
click at [179, 498] on div "Scroll to" at bounding box center [177, 492] width 86 height 14
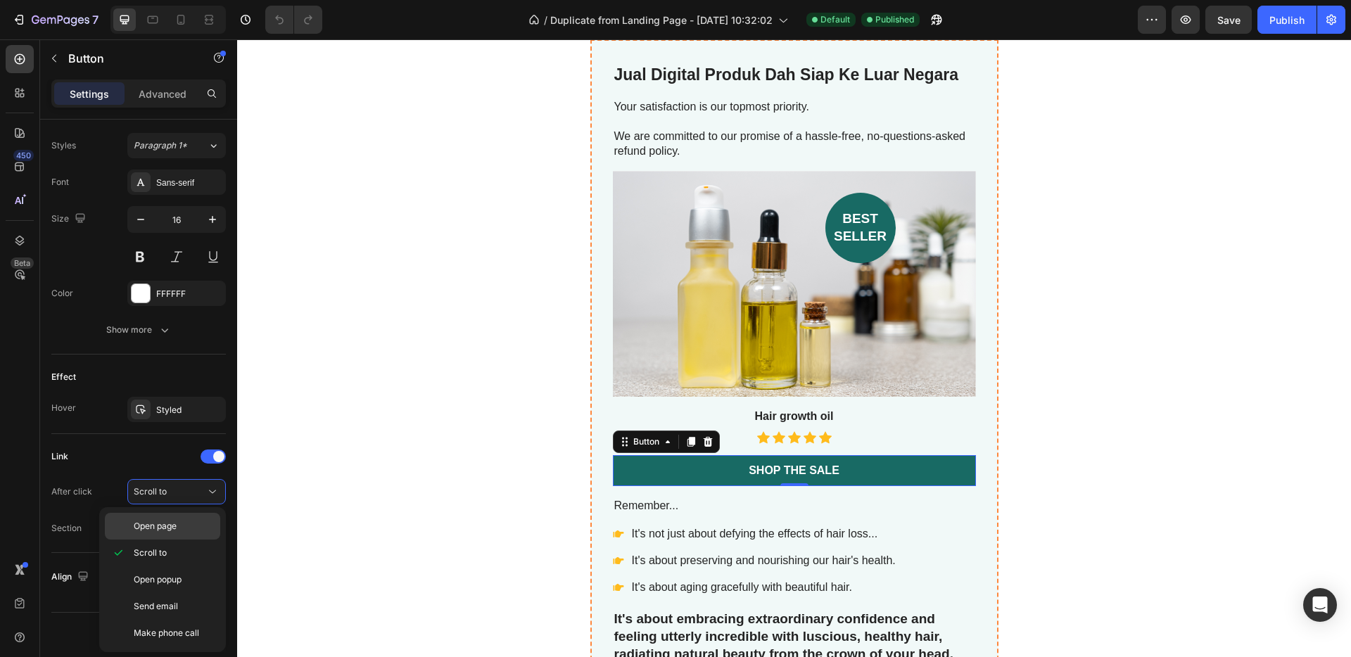
click at [184, 526] on p "Open page" at bounding box center [174, 526] width 80 height 13
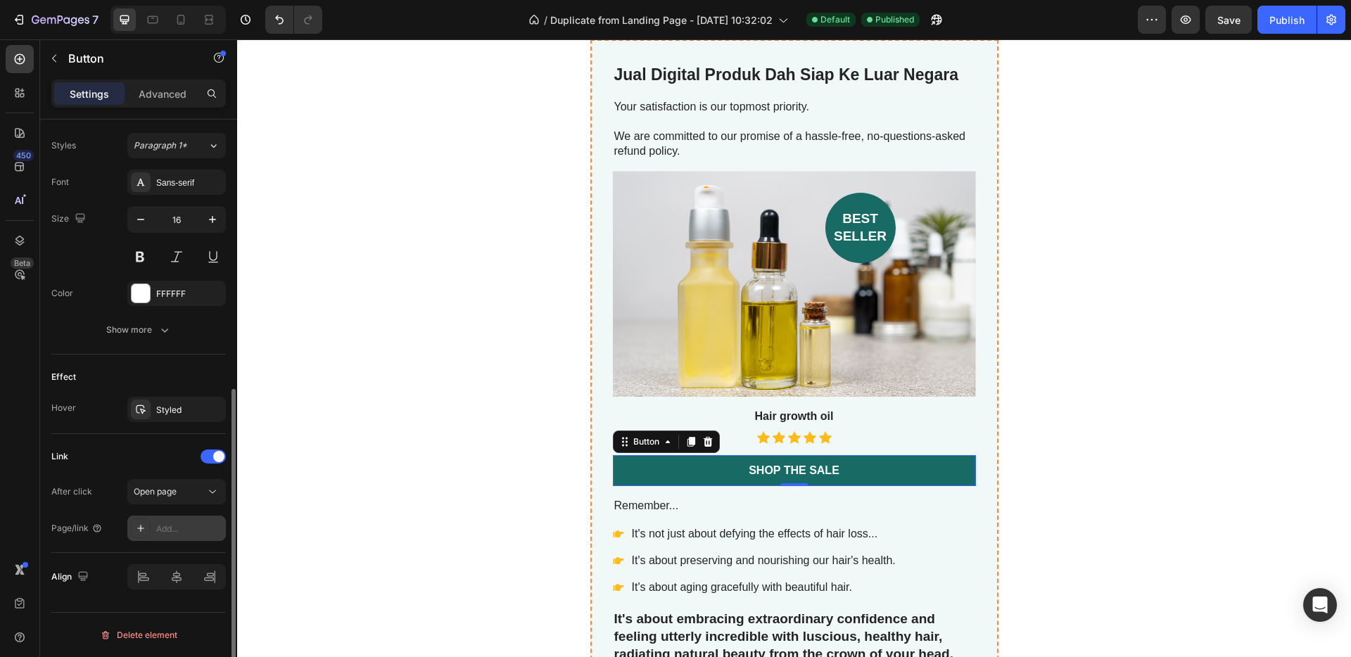
click at [179, 528] on div "Add..." at bounding box center [189, 529] width 66 height 13
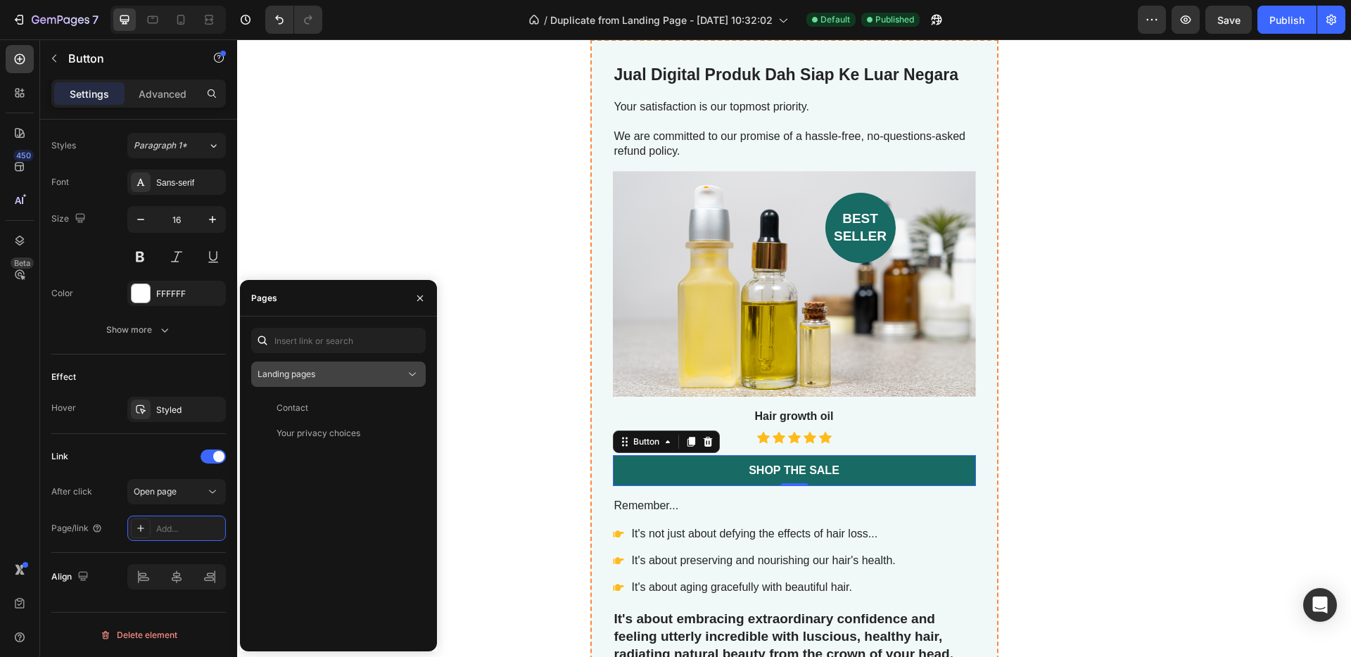
click at [336, 373] on div "Landing pages" at bounding box center [331, 374] width 148 height 13
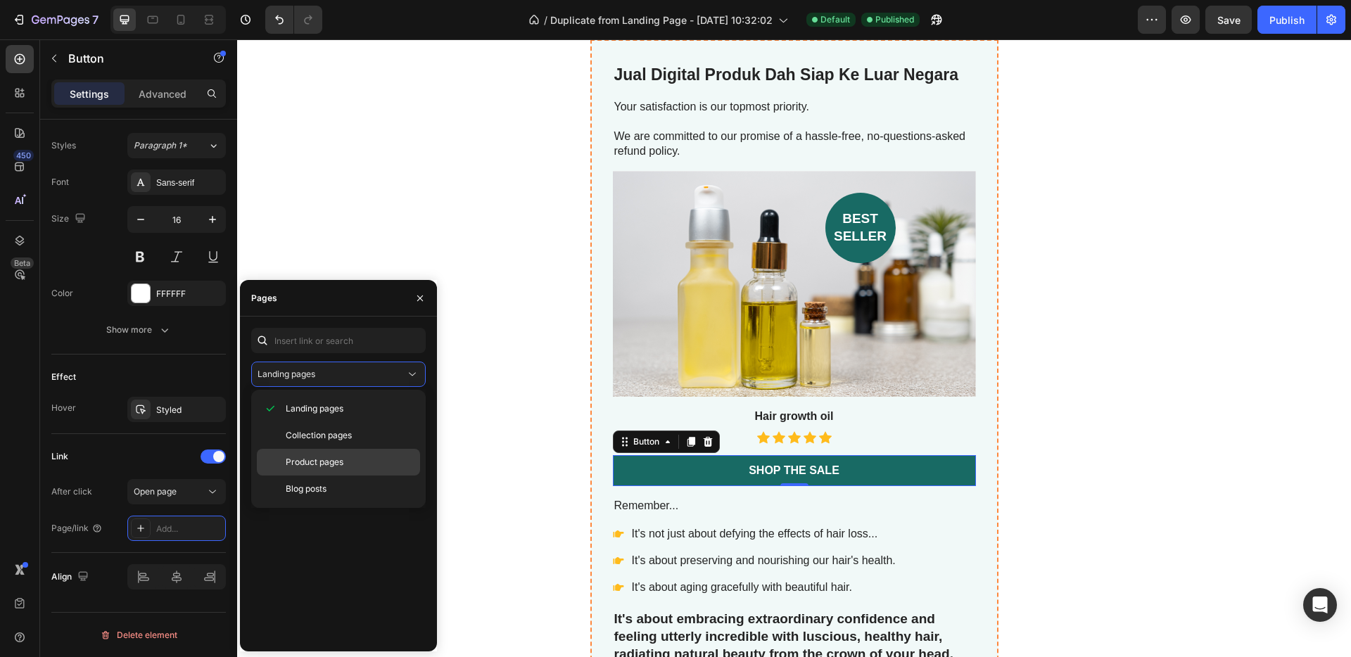
click at [329, 465] on span "Product pages" at bounding box center [315, 462] width 58 height 13
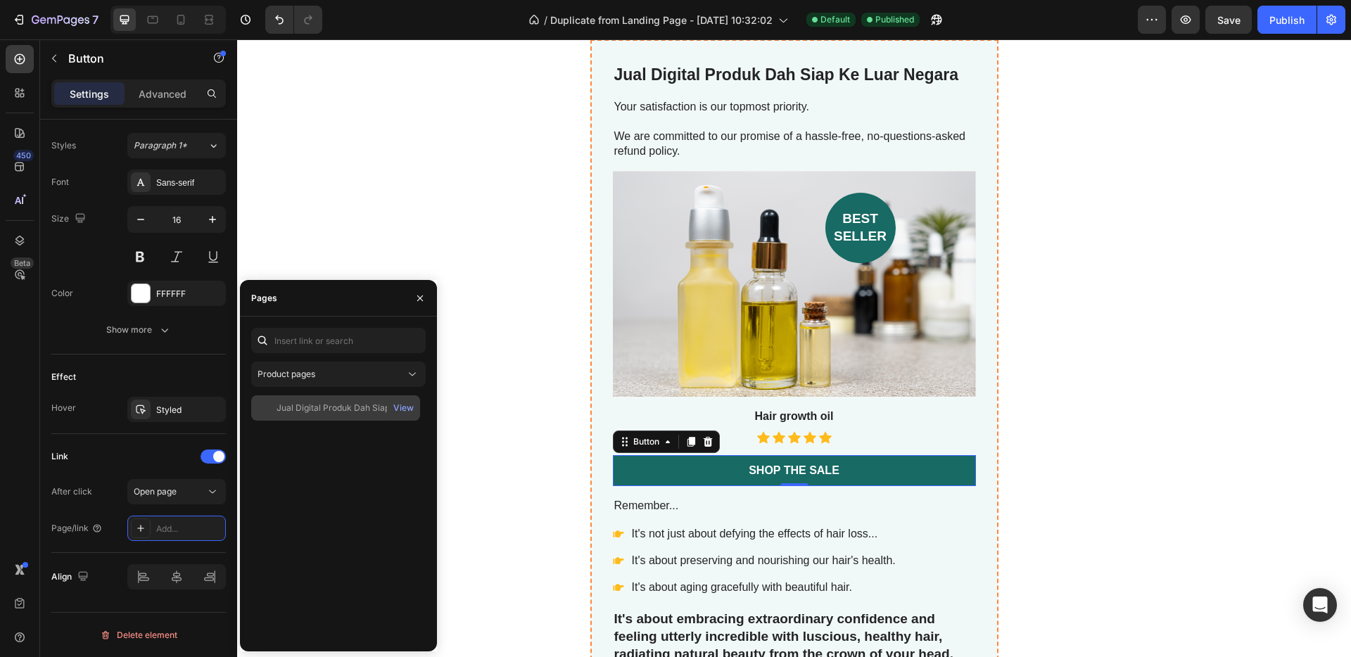
click at [334, 402] on div "Jual Digital Produk Dah Siap Ke Luar Negara" at bounding box center [343, 408] width 135 height 13
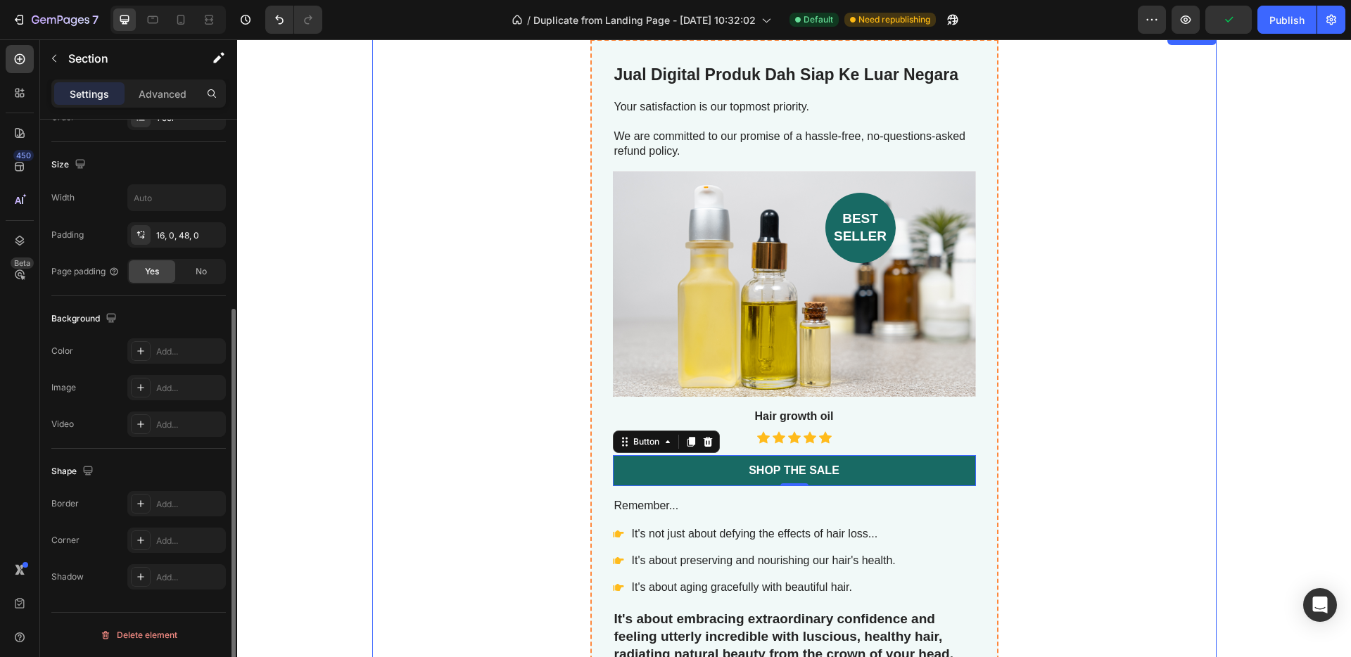
click at [528, 459] on div "Jual Digital Produk Dah Siap Ke Luar Negara Product Title Your satisfaction is …" at bounding box center [794, 443] width 844 height 809
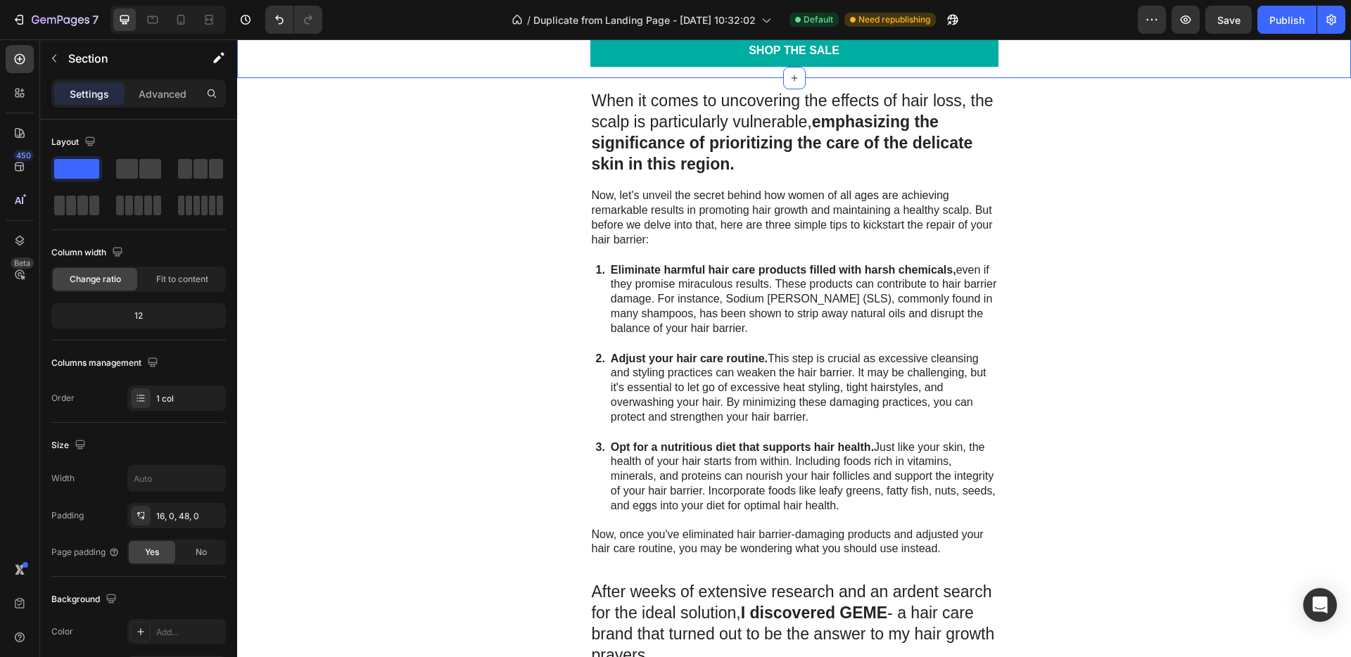
scroll to position [2068, 0]
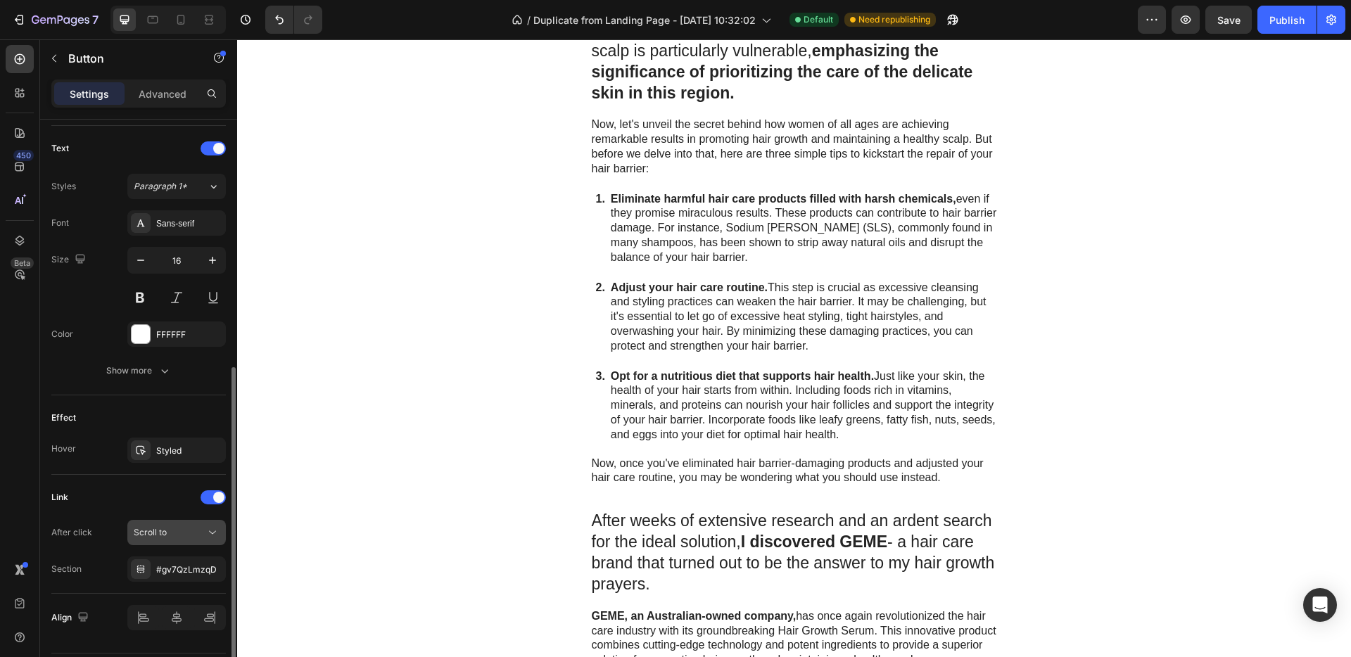
scroll to position [504, 0]
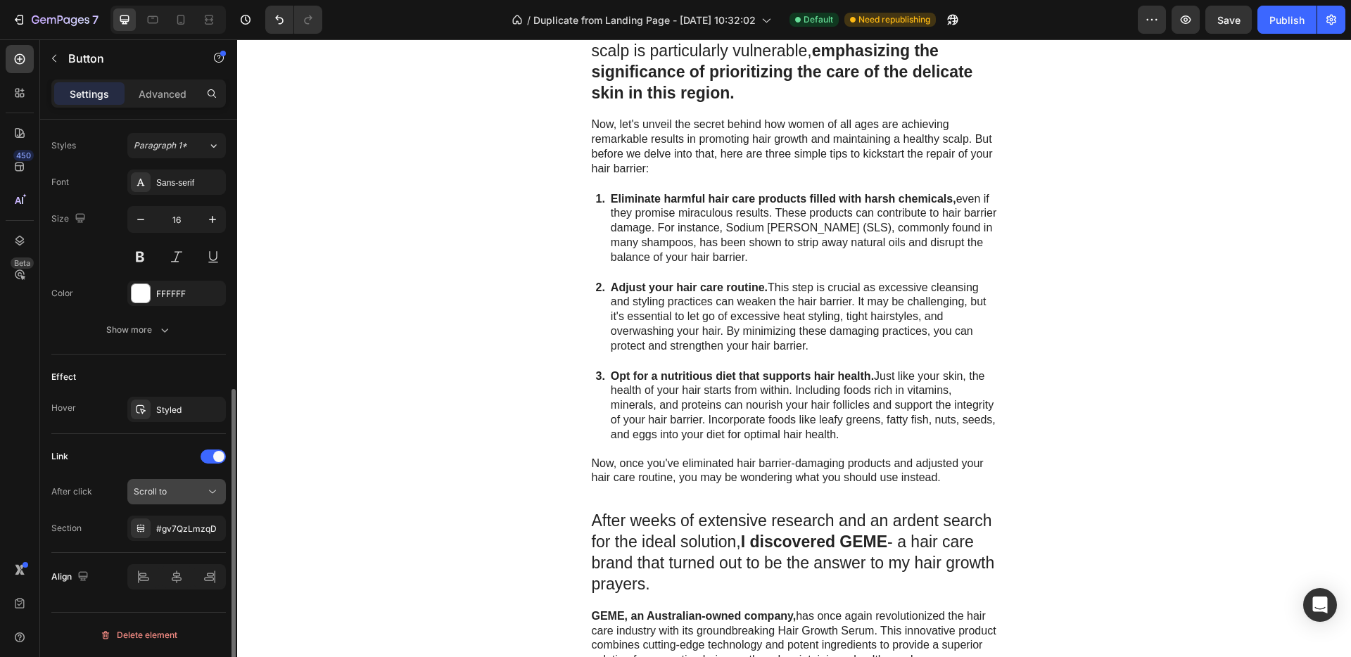
click at [172, 495] on div "Scroll to" at bounding box center [170, 491] width 72 height 13
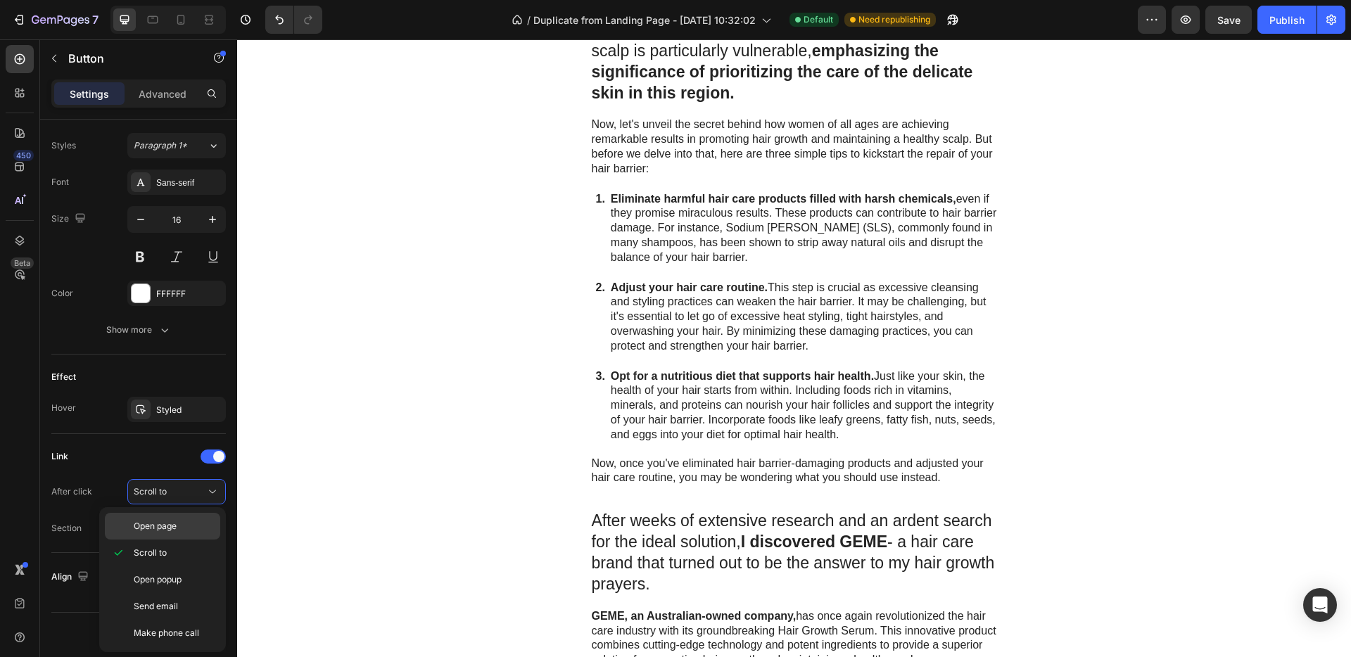
click at [172, 525] on span "Open page" at bounding box center [155, 526] width 43 height 13
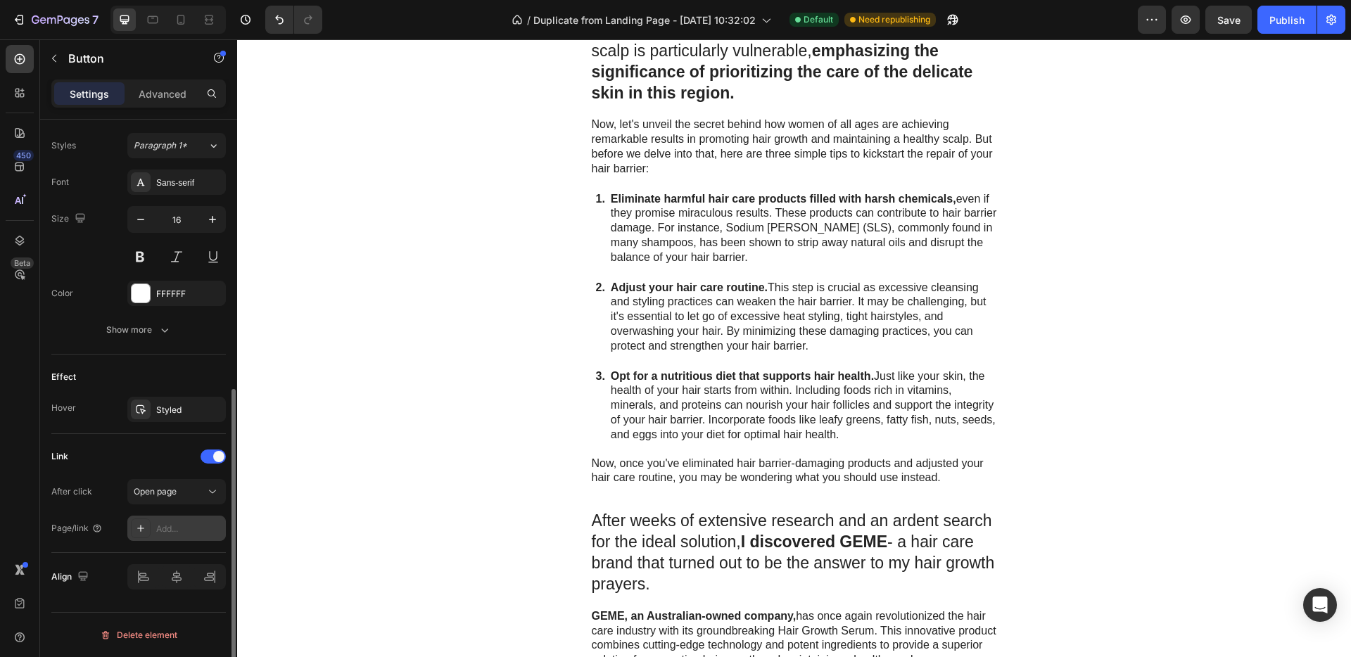
click at [183, 532] on div "Add..." at bounding box center [189, 529] width 66 height 13
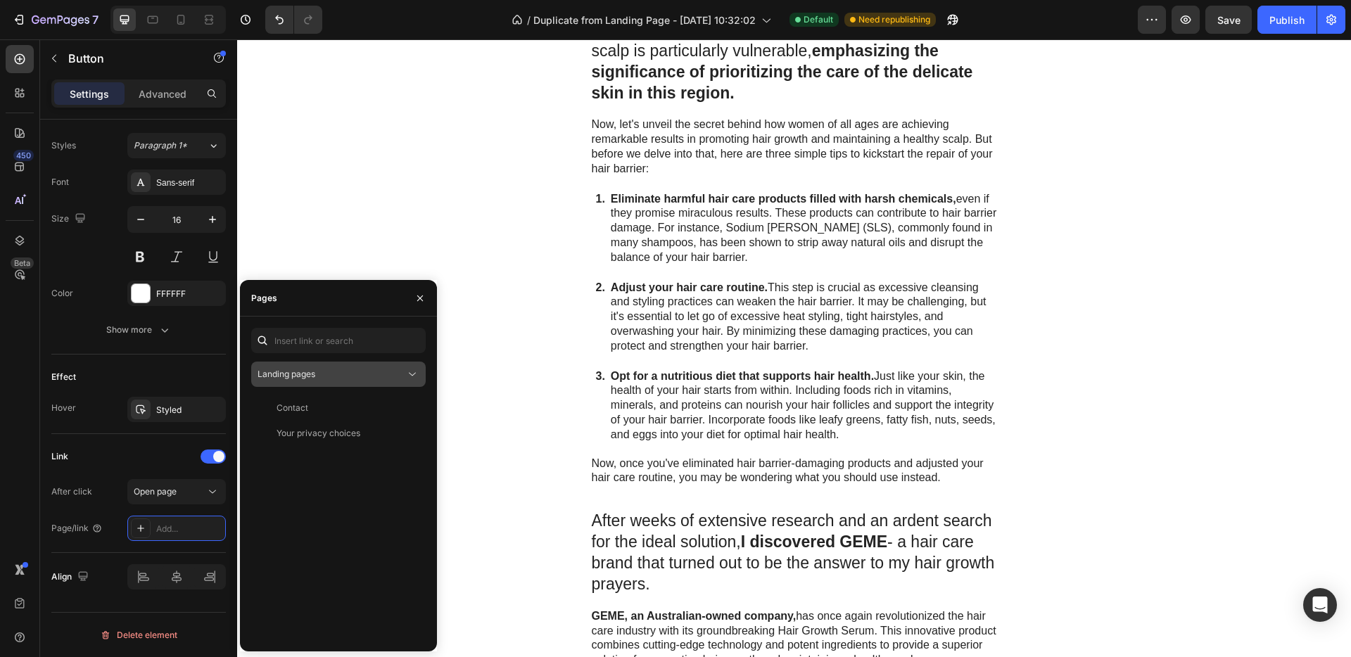
click at [318, 376] on div "Landing pages" at bounding box center [331, 374] width 148 height 13
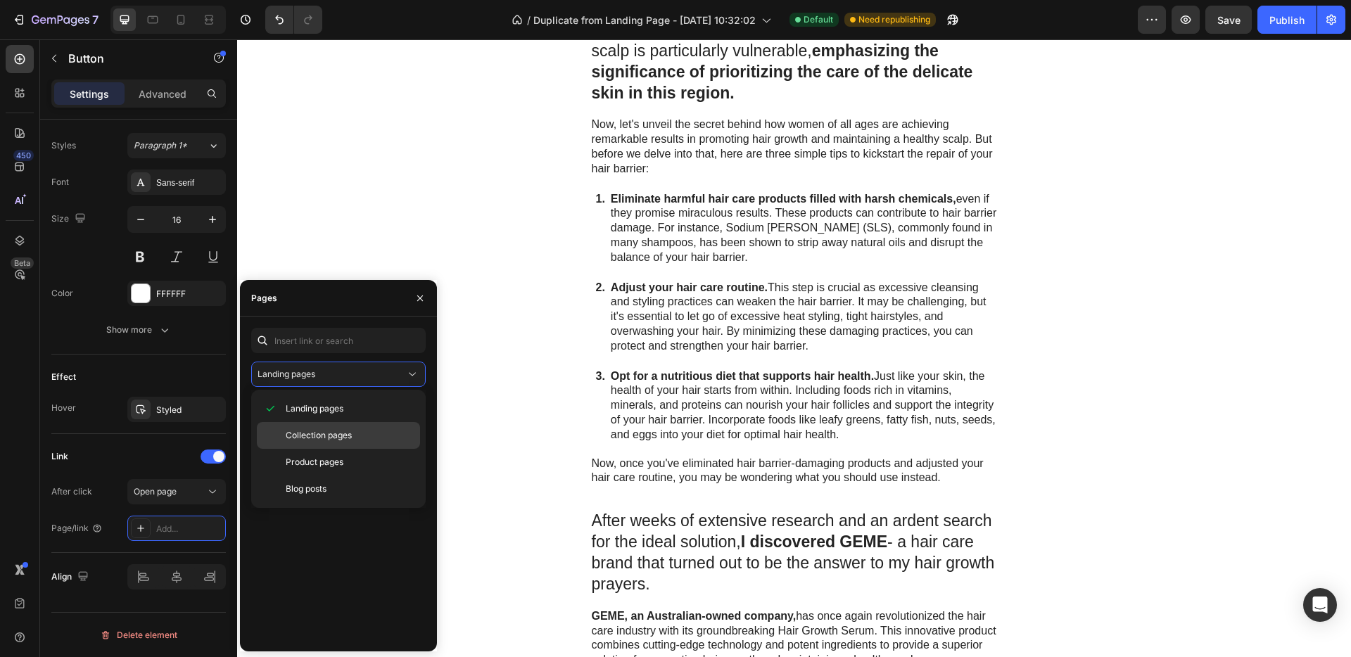
click at [319, 433] on span "Collection pages" at bounding box center [319, 435] width 66 height 13
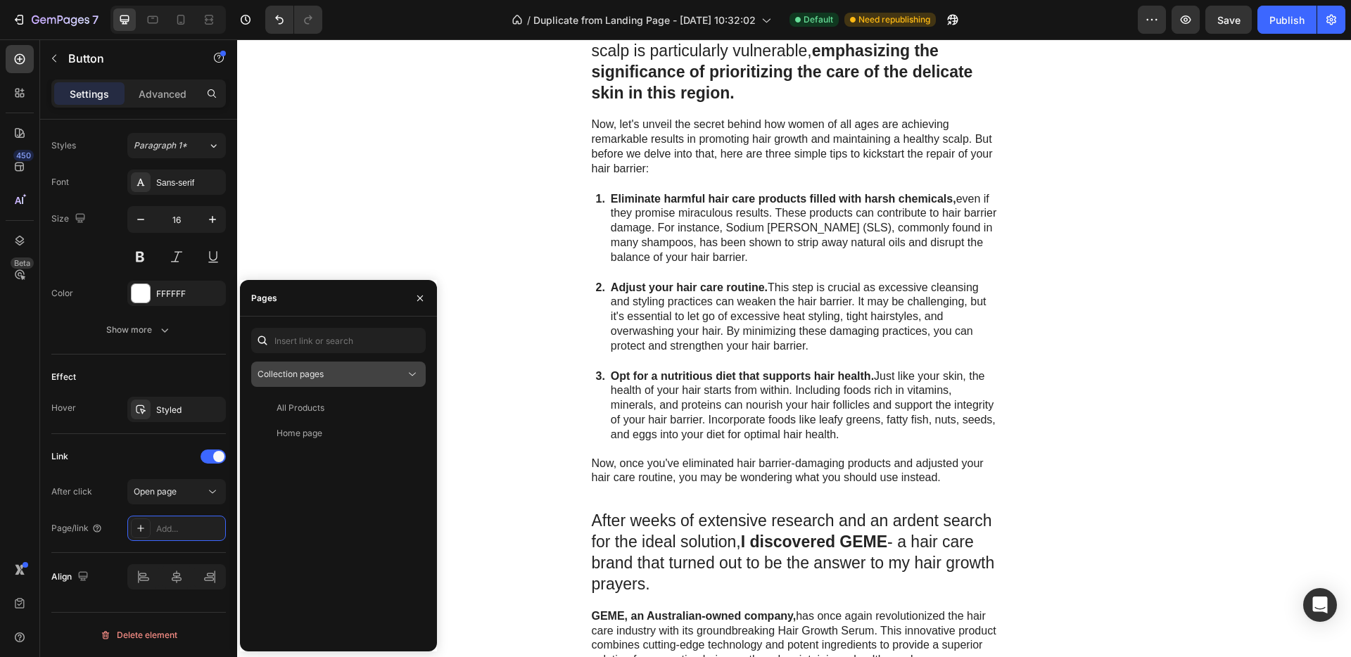
click at [325, 376] on div "Collection pages" at bounding box center [331, 374] width 148 height 13
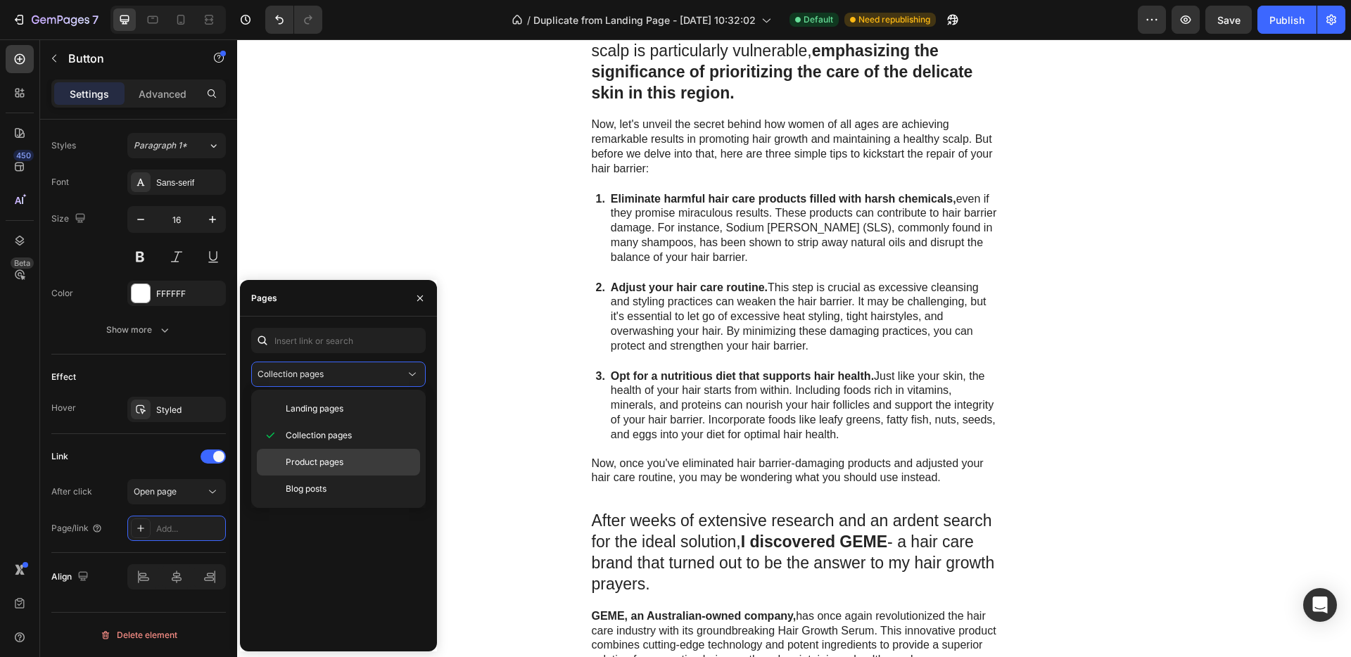
click at [327, 476] on div "Product pages" at bounding box center [338, 489] width 163 height 27
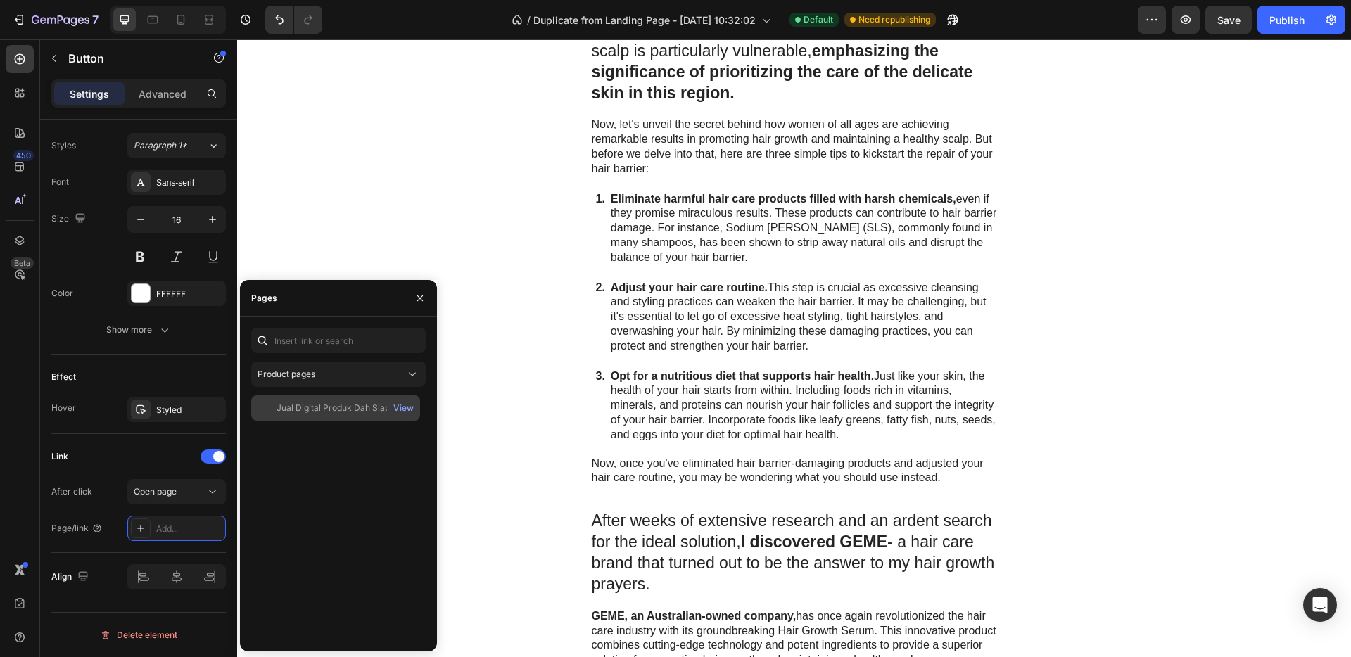
click at [324, 414] on div "Jual Digital Produk Dah Siap Ke Luar Negara View" at bounding box center [335, 407] width 169 height 25
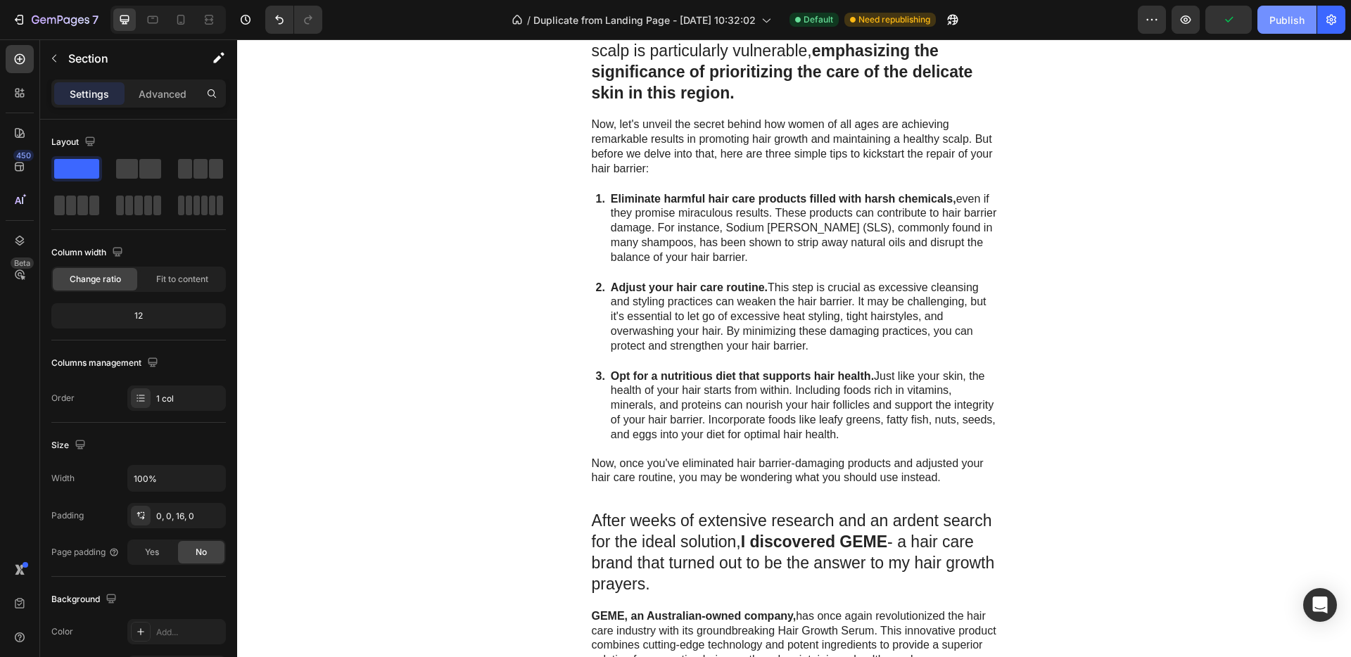
click at [1299, 24] on div "Publish" at bounding box center [1286, 20] width 35 height 15
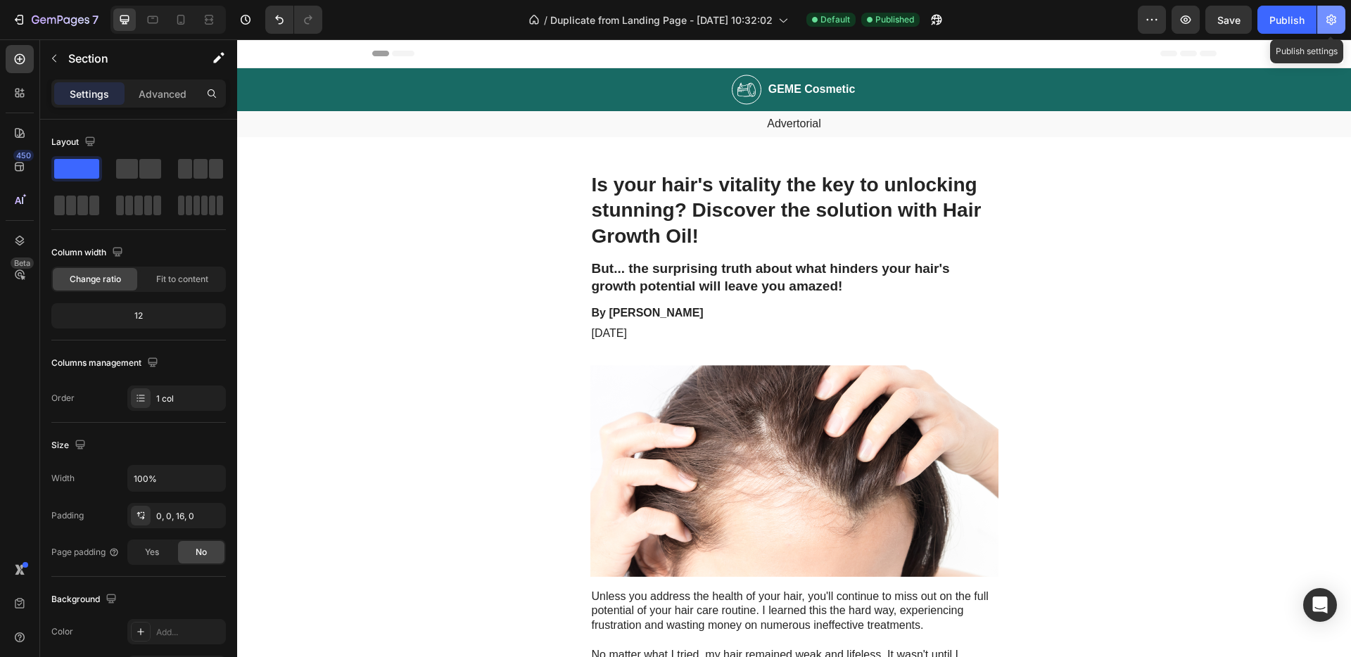
click at [1331, 20] on icon "button" at bounding box center [1331, 20] width 14 height 14
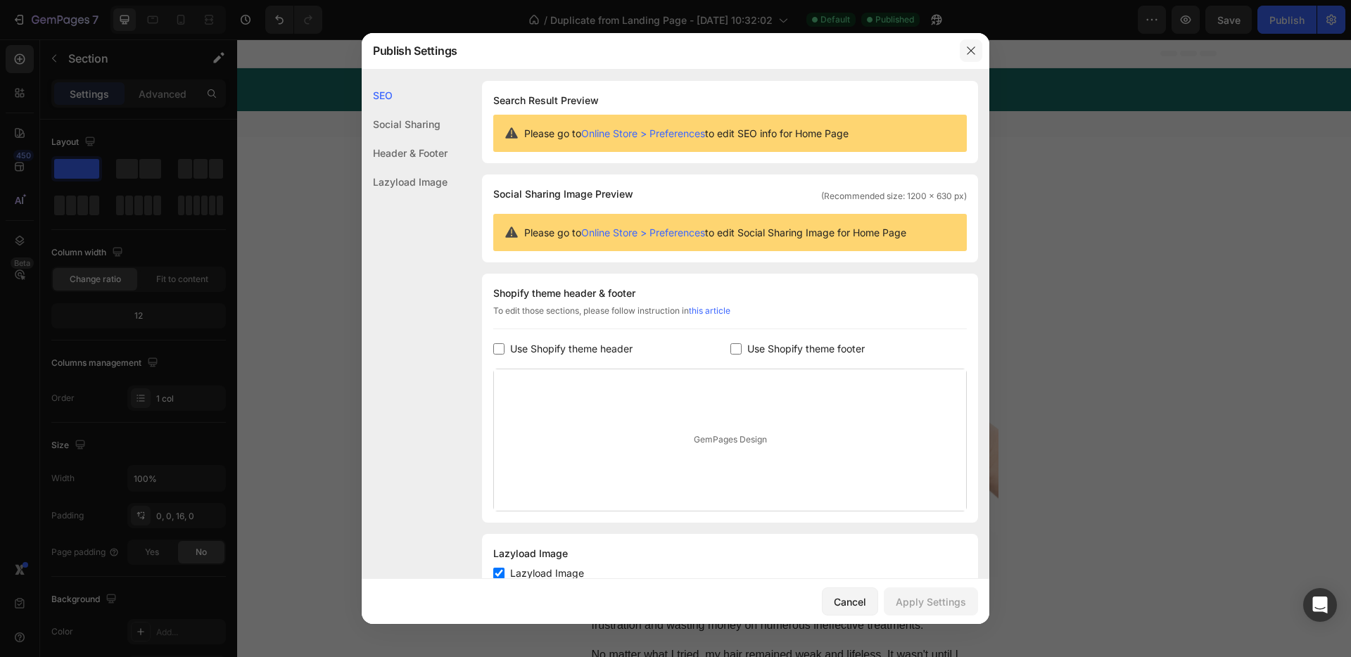
click at [968, 52] on icon "button" at bounding box center [970, 50] width 11 height 11
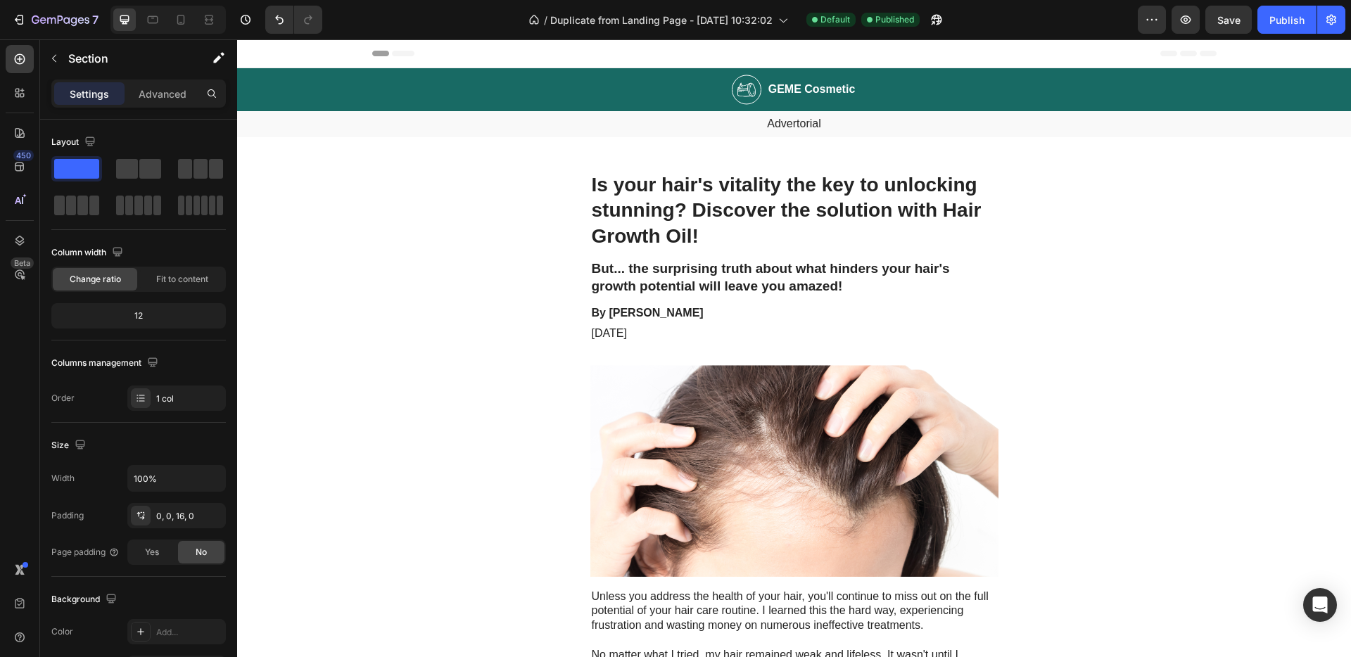
click at [26, 652] on div "450 Beta" at bounding box center [20, 348] width 40 height 618
click at [785, 84] on h2 "GEME Cosmetic" at bounding box center [812, 90] width 90 height 18
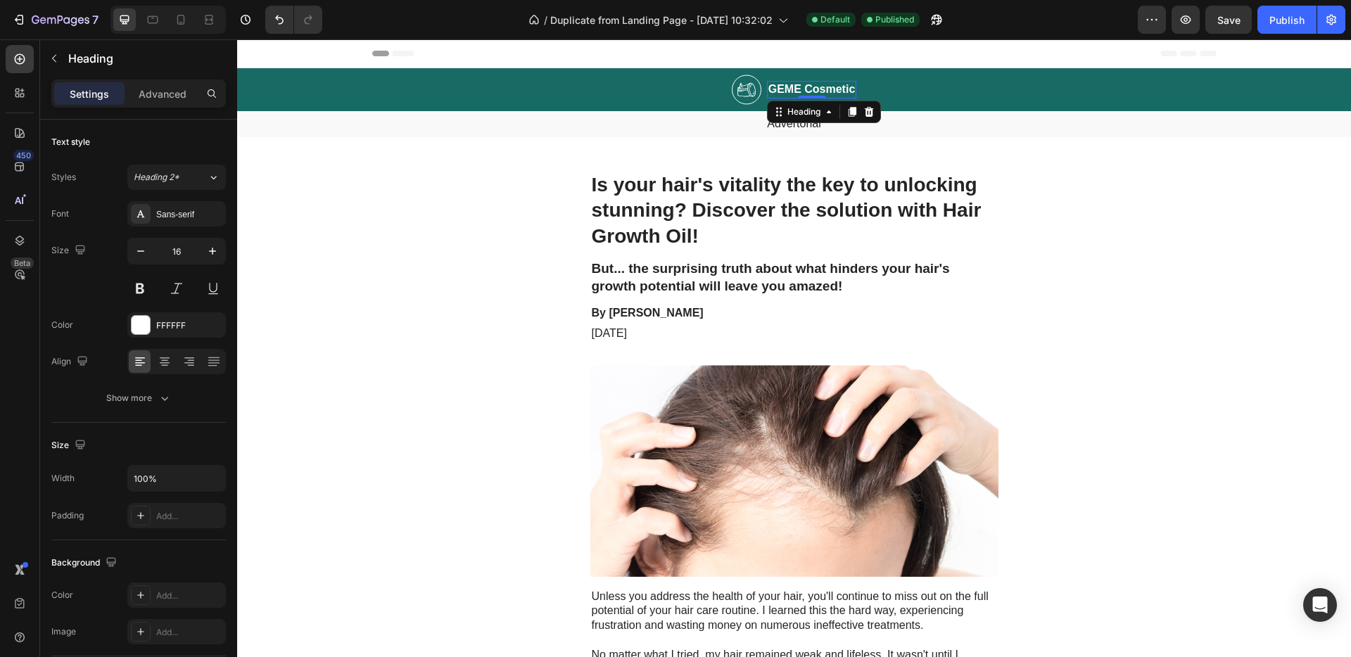
click at [789, 87] on h2 "GEME Cosmetic" at bounding box center [812, 90] width 90 height 18
click at [789, 87] on p "GEME Cosmetic" at bounding box center [811, 89] width 87 height 15
click at [818, 89] on p "GEME Cosmetic" at bounding box center [811, 89] width 87 height 15
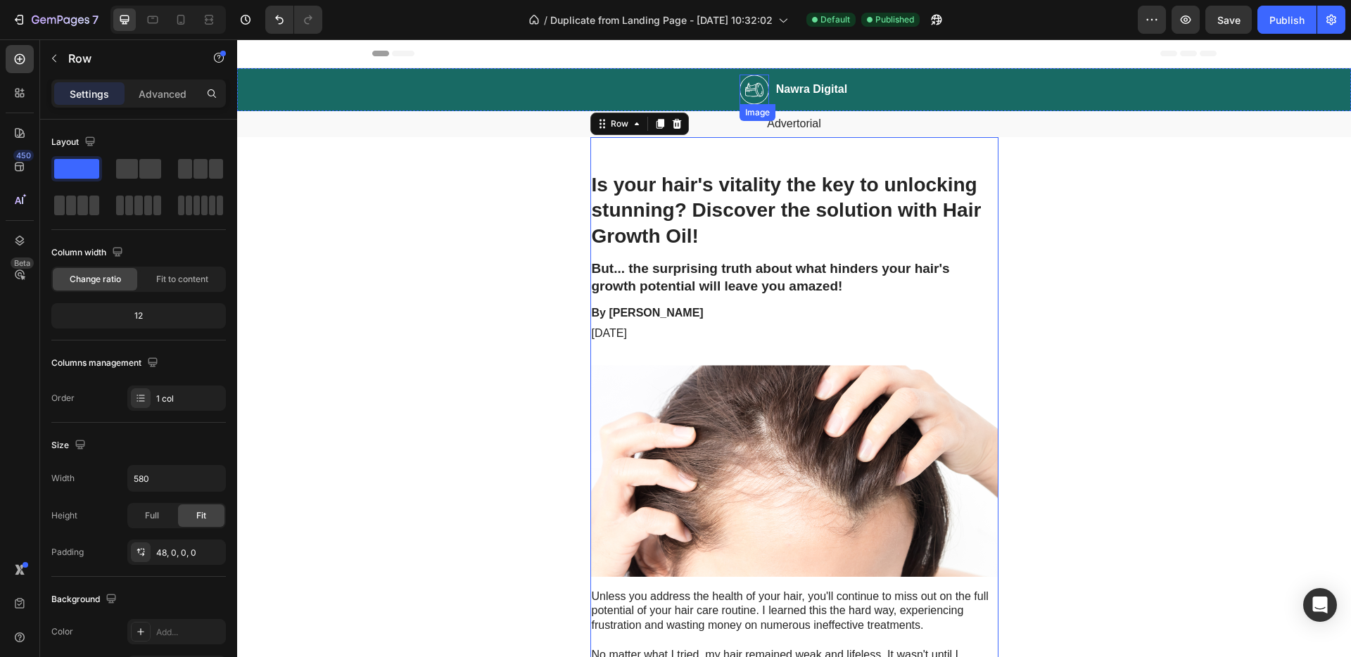
click at [739, 84] on img at bounding box center [754, 90] width 30 height 30
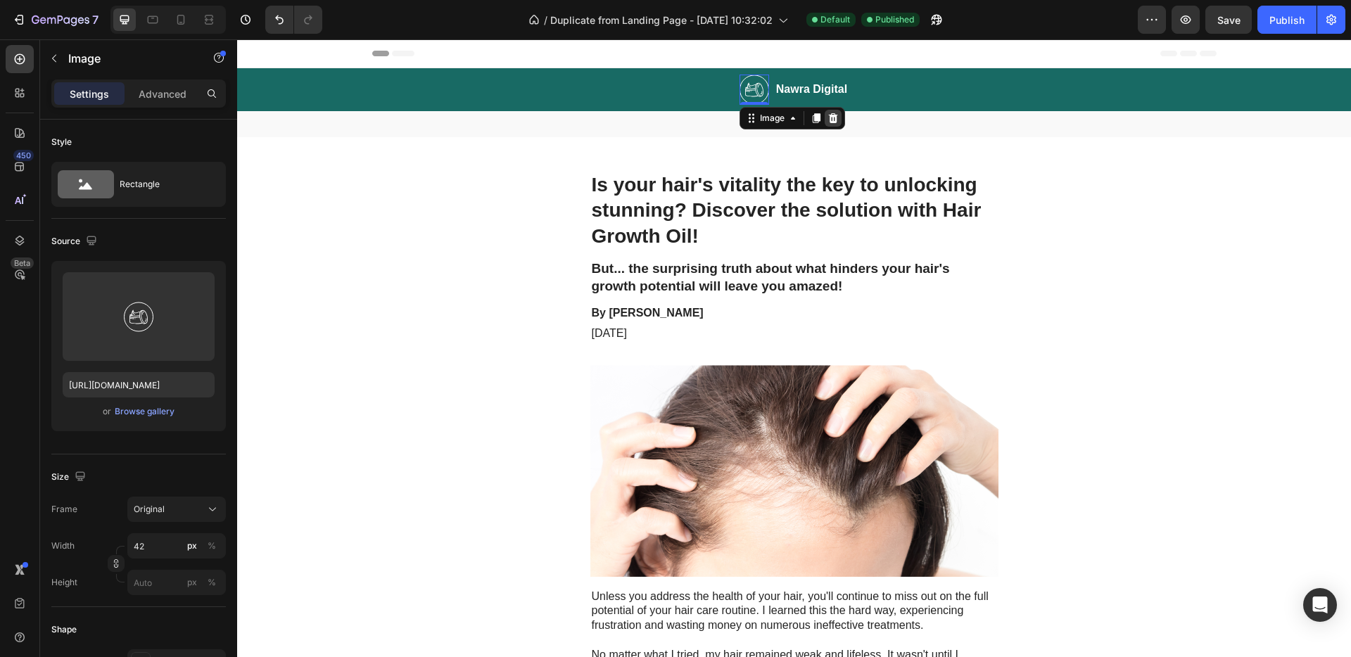
click at [829, 124] on div at bounding box center [833, 118] width 17 height 17
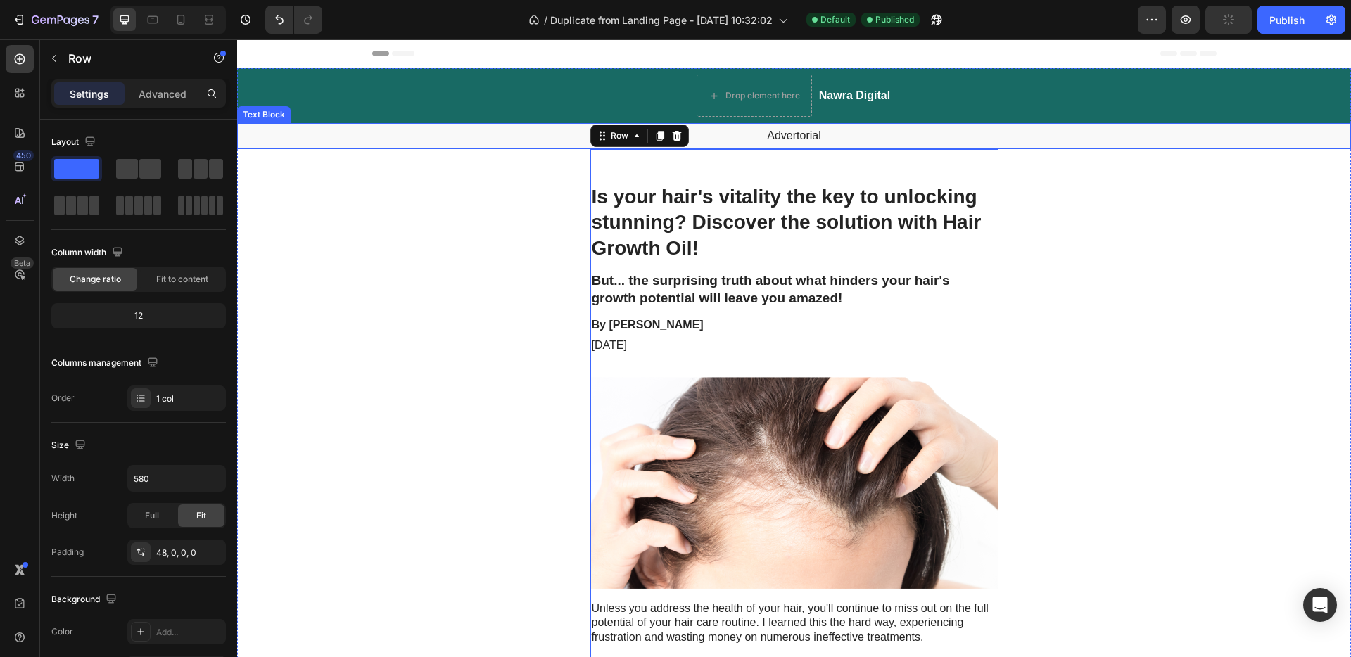
click at [903, 132] on p "Advertorial" at bounding box center [793, 136] width 1111 height 15
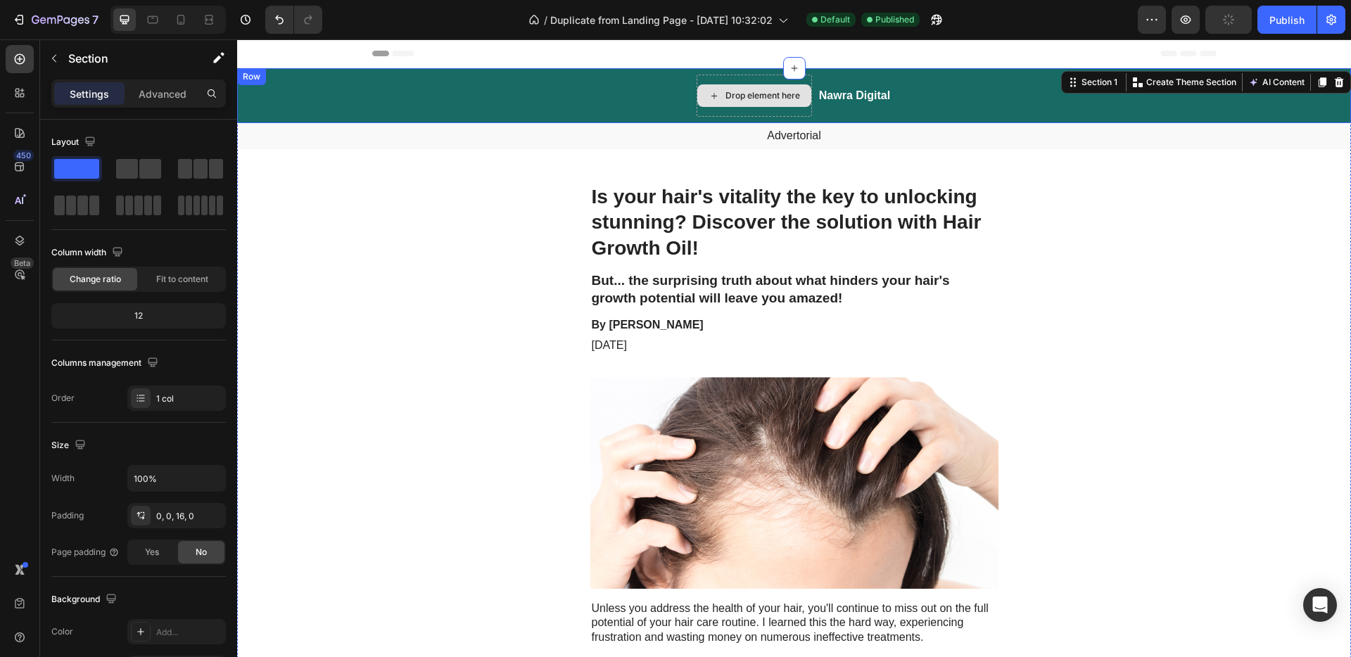
click at [762, 98] on div "Drop element here" at bounding box center [762, 95] width 75 height 11
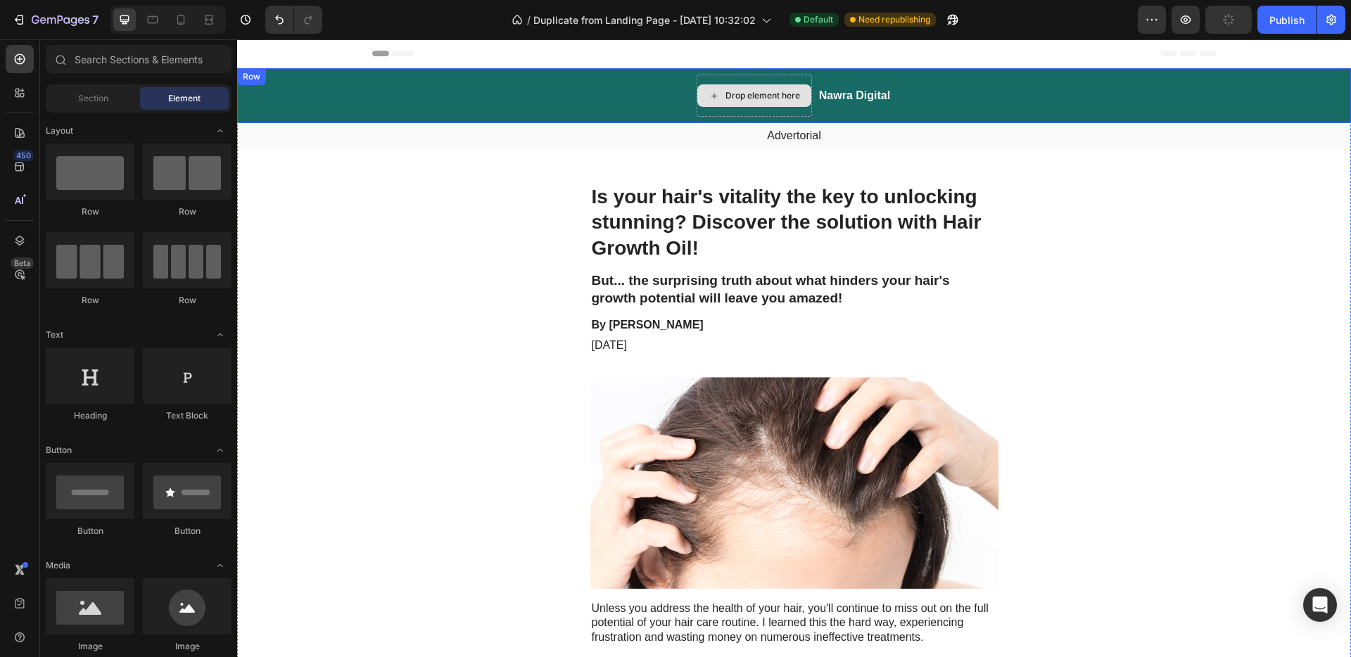
click at [745, 75] on div "Drop element here" at bounding box center [754, 96] width 115 height 42
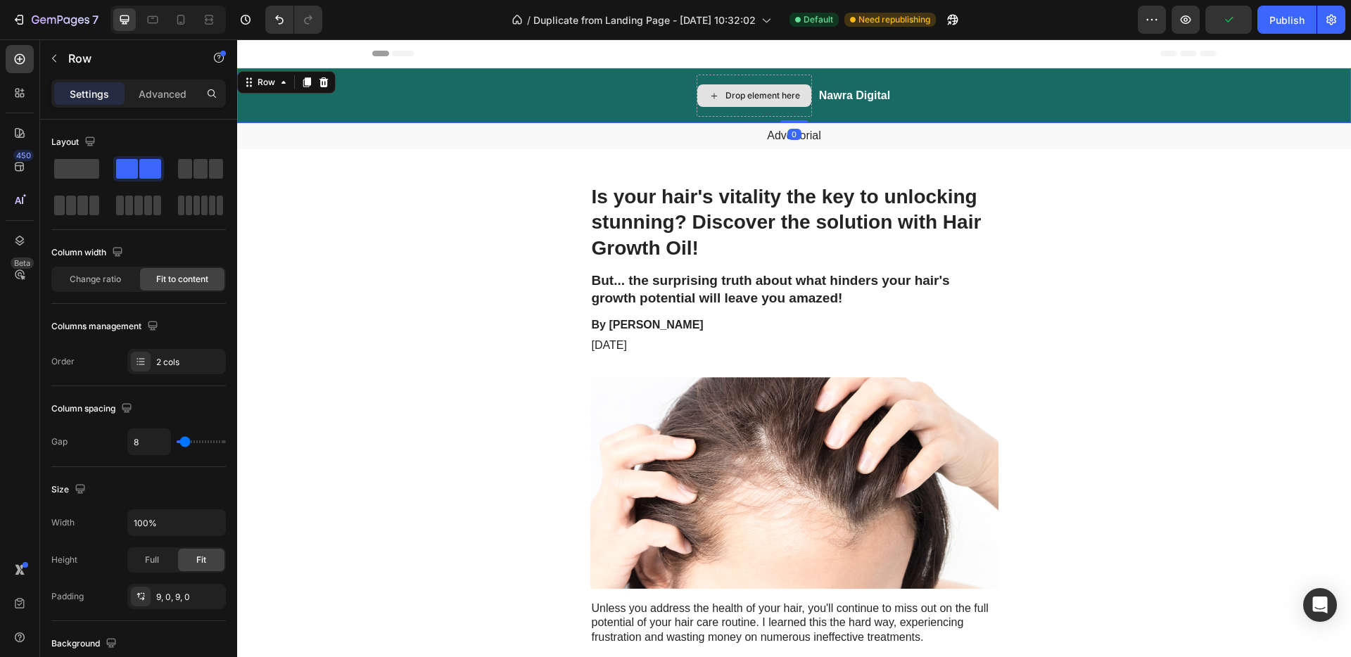
click at [727, 79] on div "Drop element here" at bounding box center [754, 96] width 115 height 42
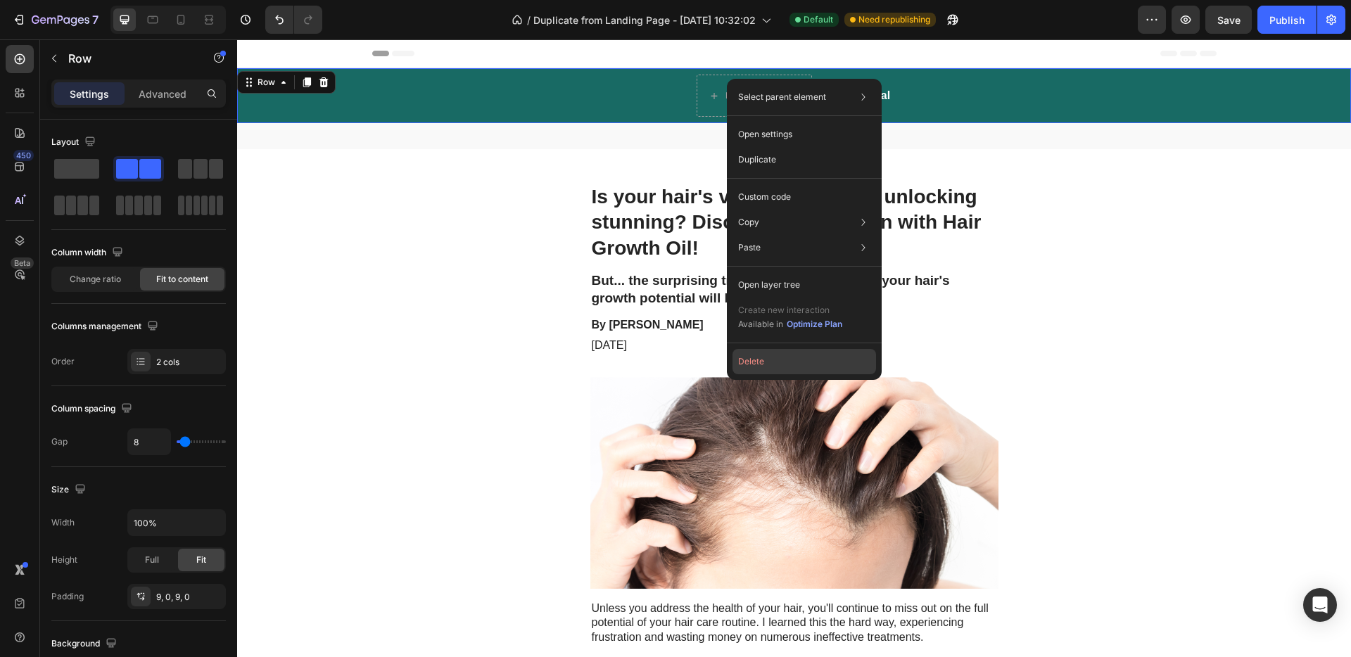
click at [768, 356] on button "Delete" at bounding box center [804, 361] width 144 height 25
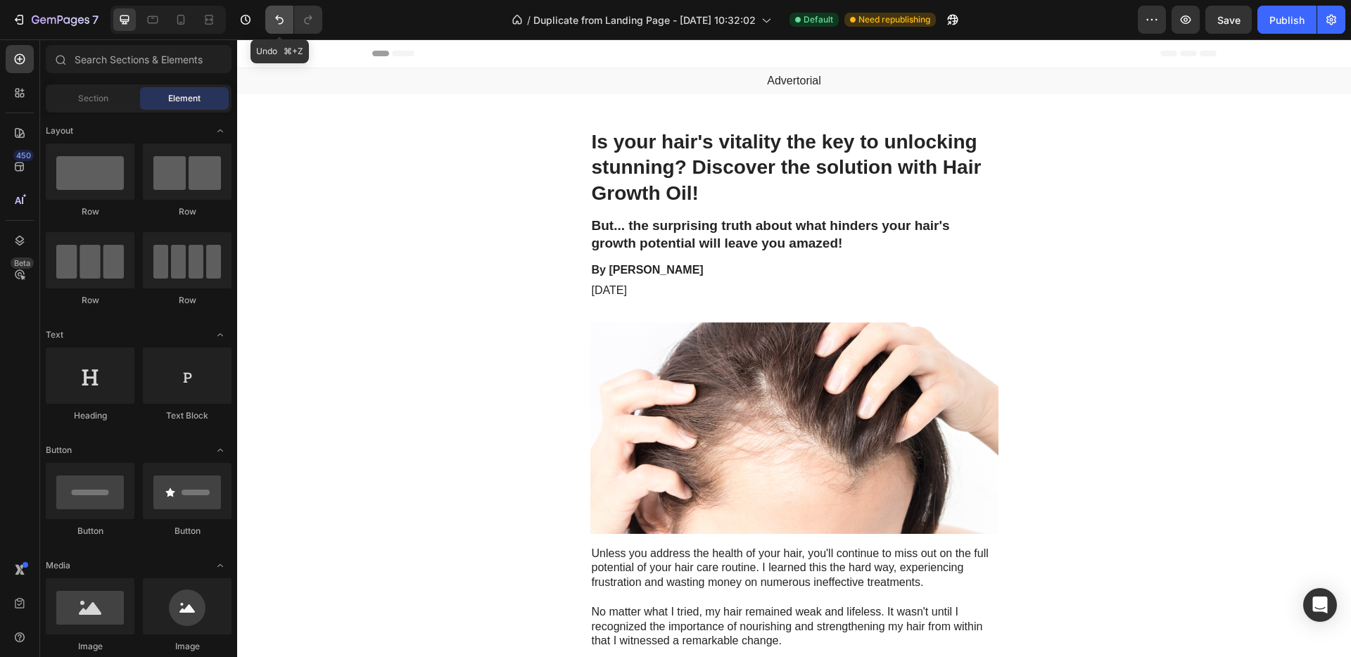
click at [275, 24] on icon "Undo/Redo" at bounding box center [279, 20] width 14 height 14
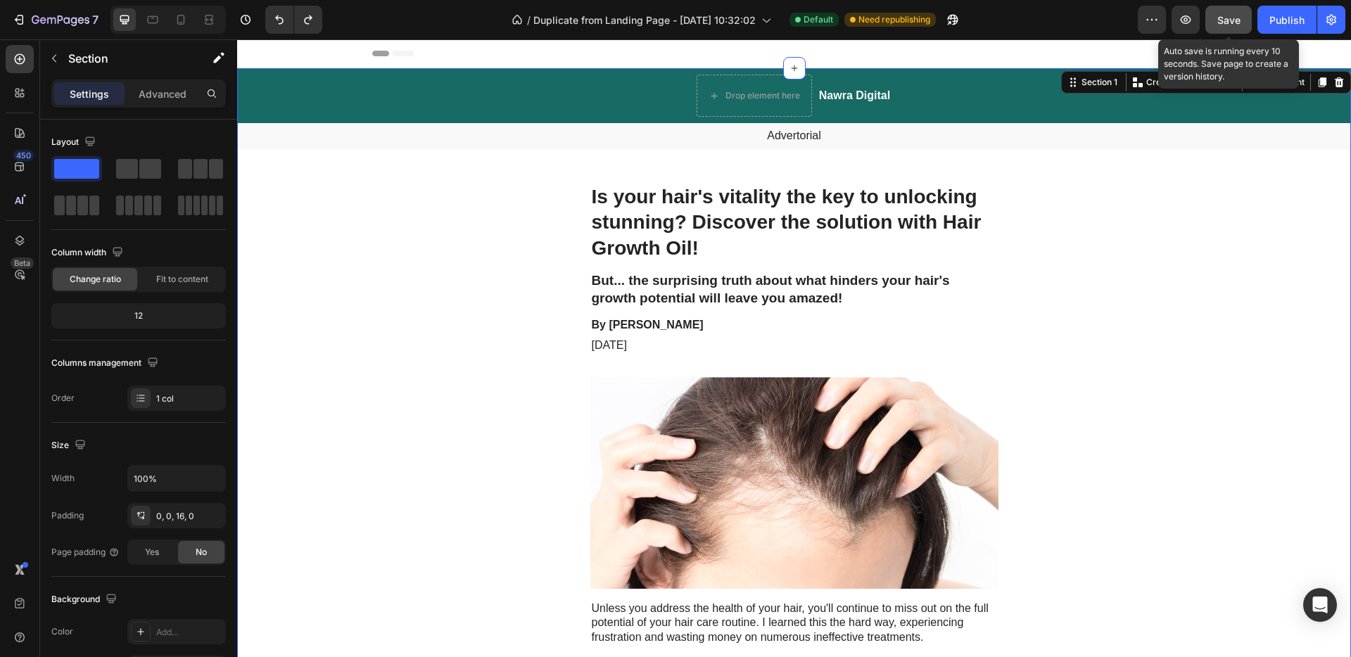
click at [1235, 17] on span "Save" at bounding box center [1228, 20] width 23 height 12
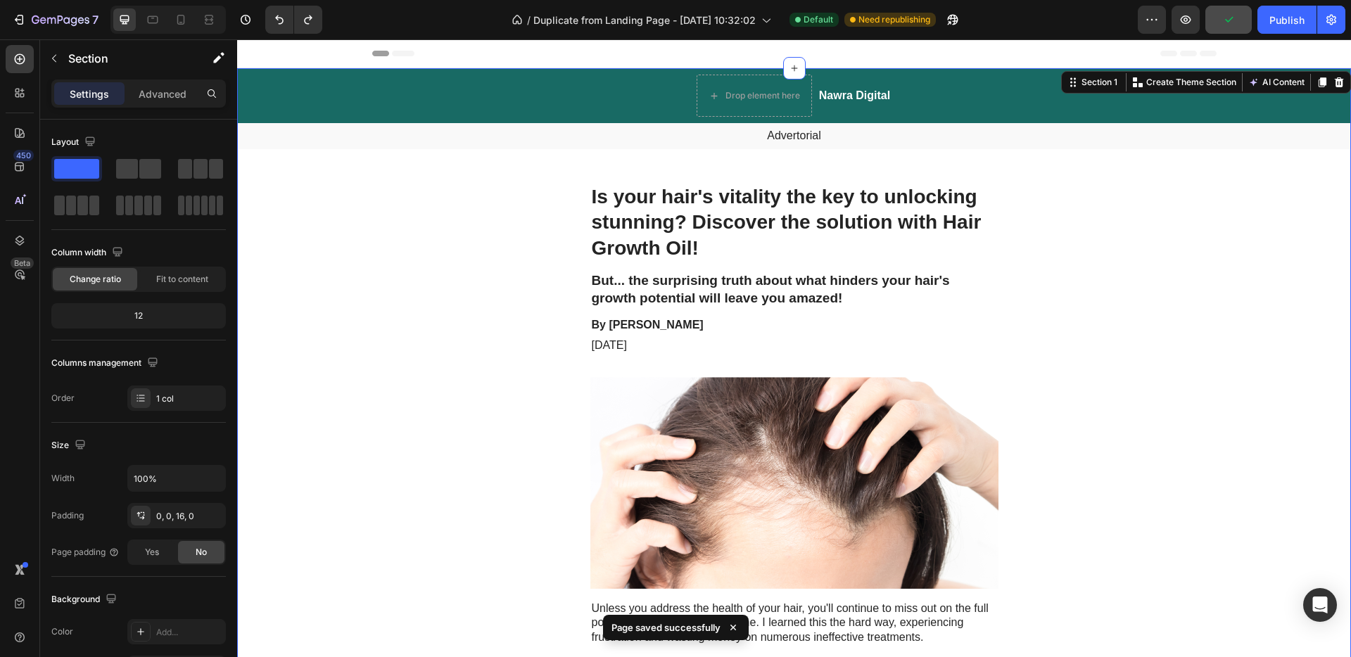
click at [853, 89] on h2 "Nawra Digital" at bounding box center [855, 96] width 74 height 18
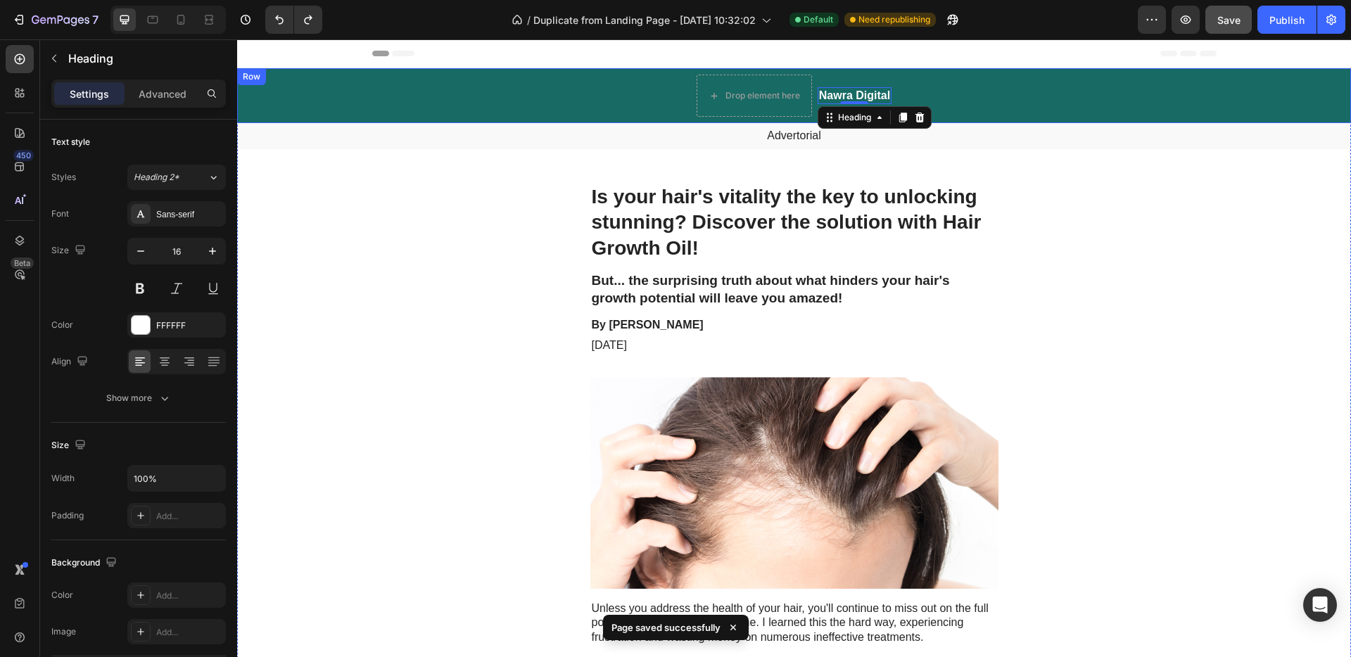
click at [872, 75] on div "Nawra Digital Heading 0" at bounding box center [855, 96] width 74 height 42
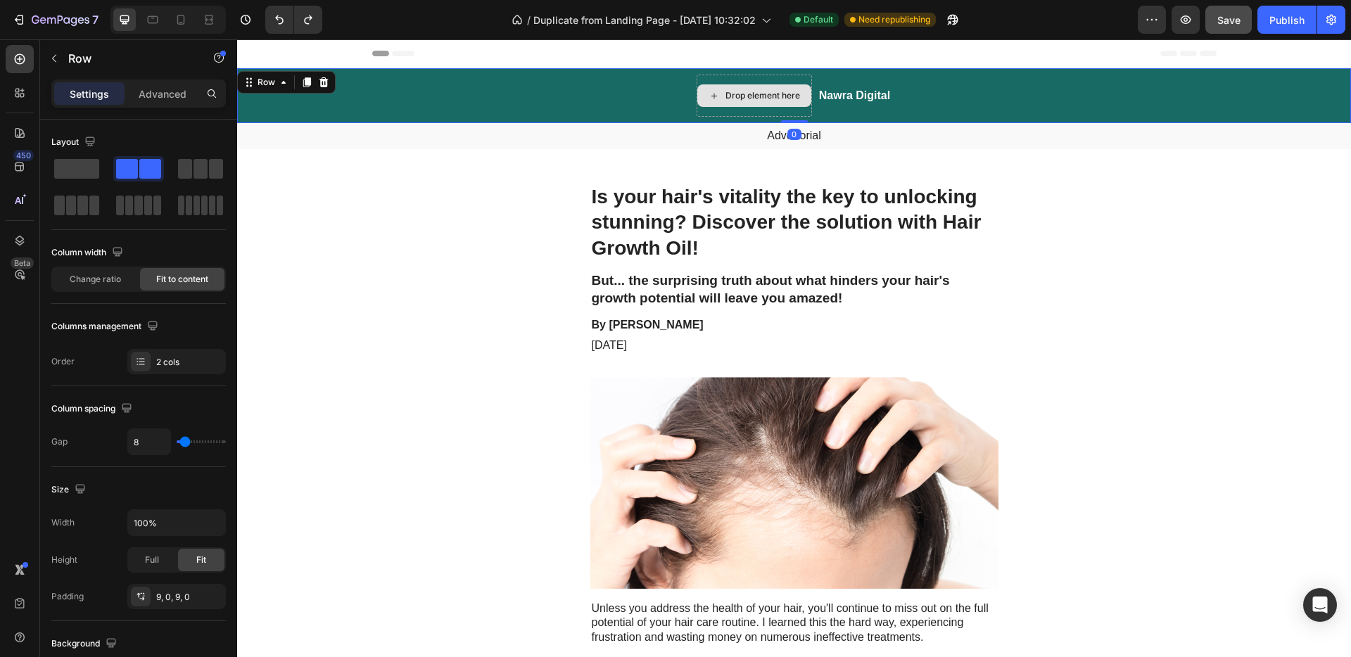
click at [738, 82] on div "Drop element here" at bounding box center [754, 96] width 115 height 42
click at [87, 170] on span at bounding box center [76, 169] width 45 height 20
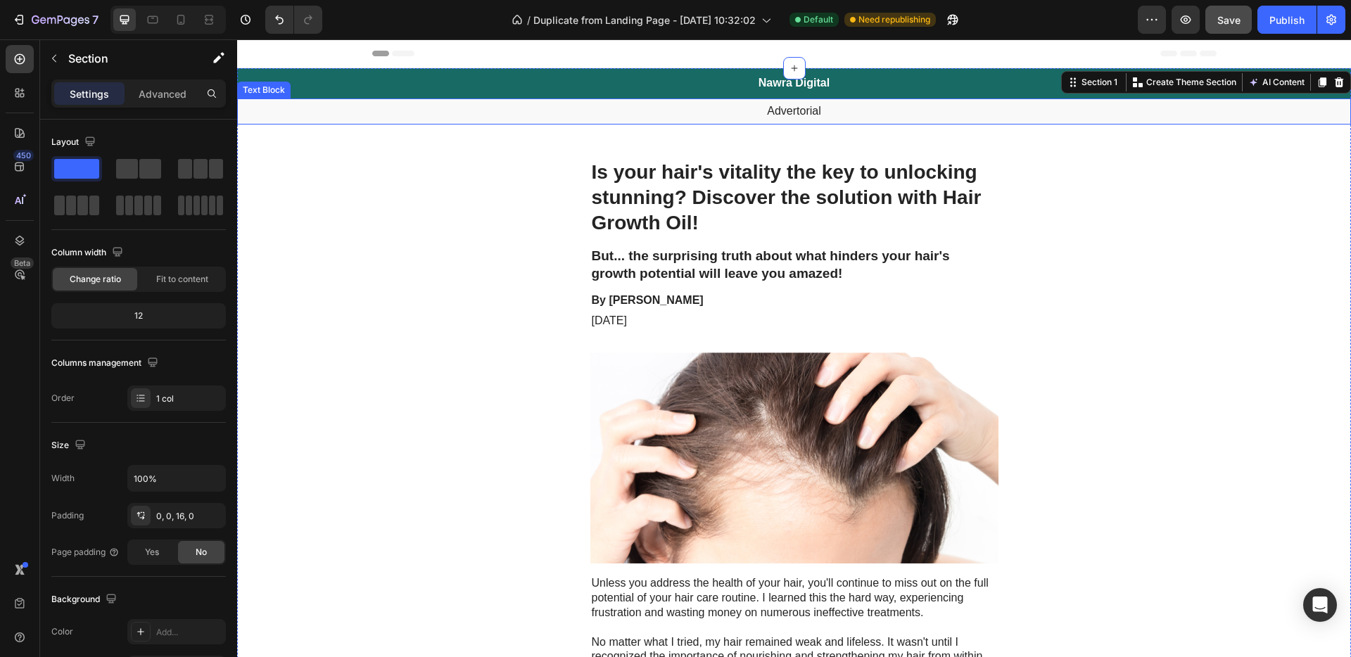
click at [891, 110] on p "Advertorial" at bounding box center [793, 111] width 1111 height 15
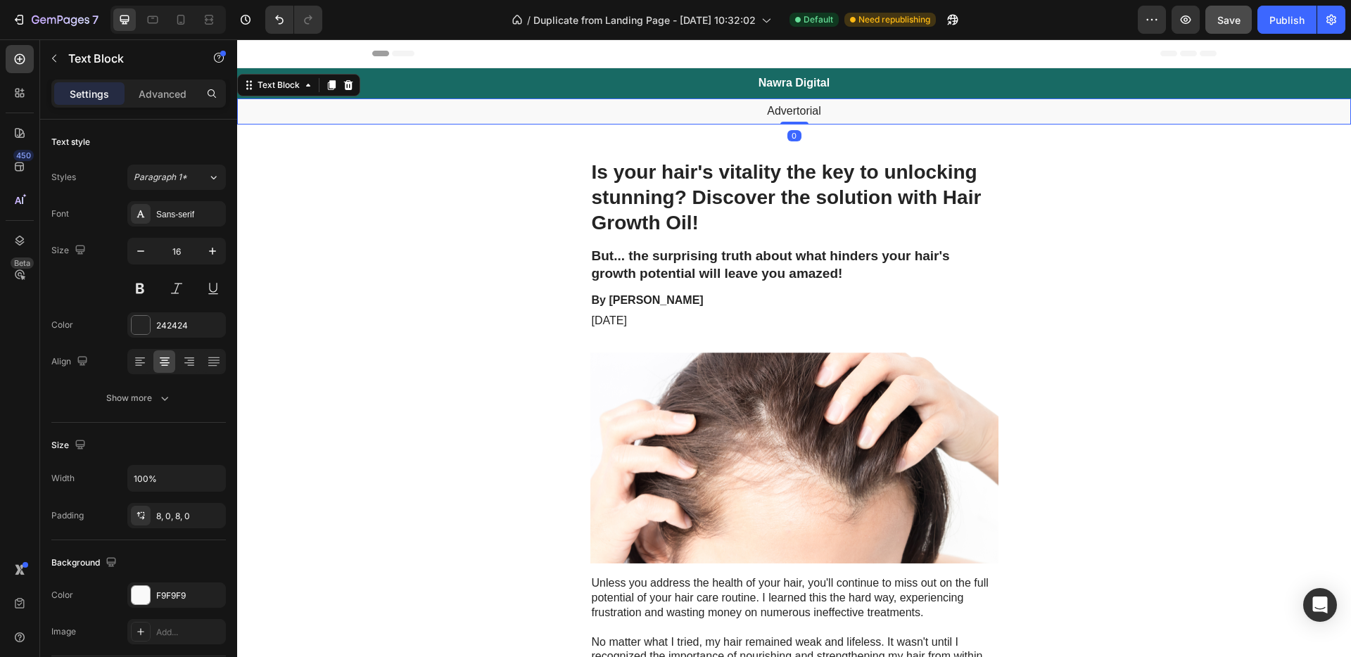
click at [775, 110] on p "Advertorial" at bounding box center [793, 111] width 1111 height 15
click at [818, 106] on p "Advertorial" at bounding box center [793, 111] width 1111 height 15
drag, startPoint x: 817, startPoint y: 109, endPoint x: 739, endPoint y: 108, distance: 78.1
click at [739, 108] on p "Advertorial" at bounding box center [793, 111] width 1111 height 15
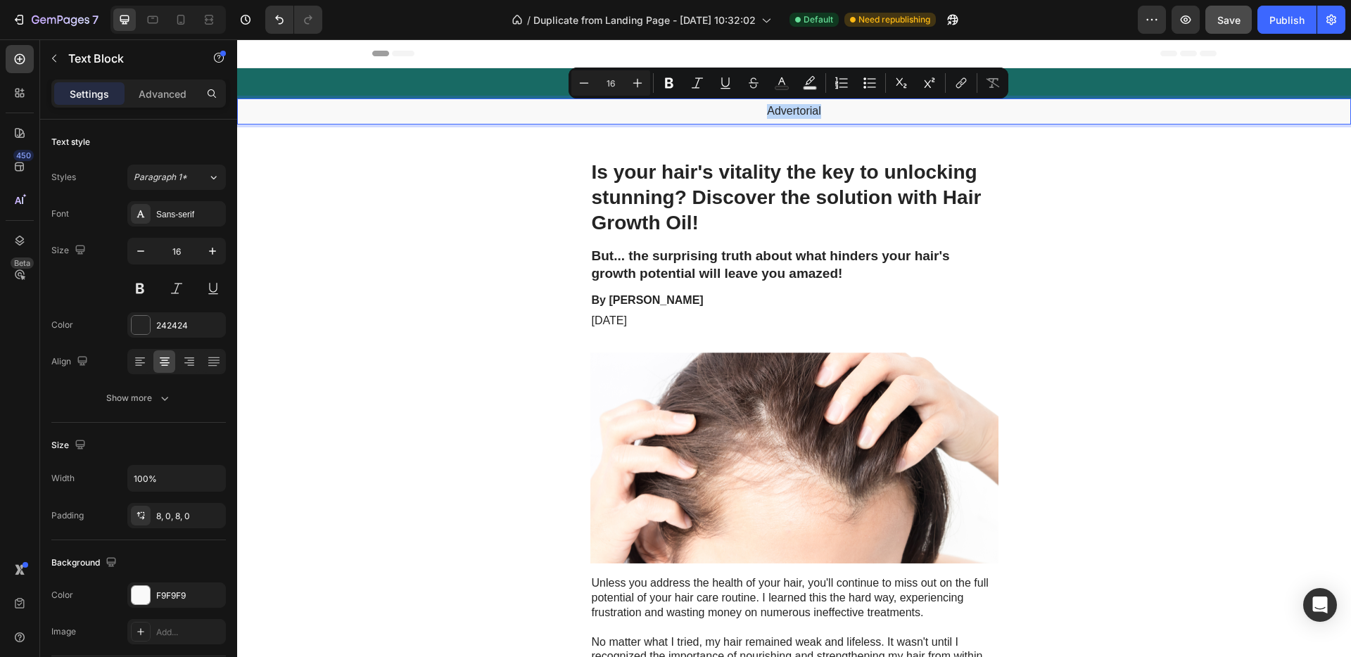
click at [870, 112] on p "Advertorial" at bounding box center [793, 111] width 1111 height 15
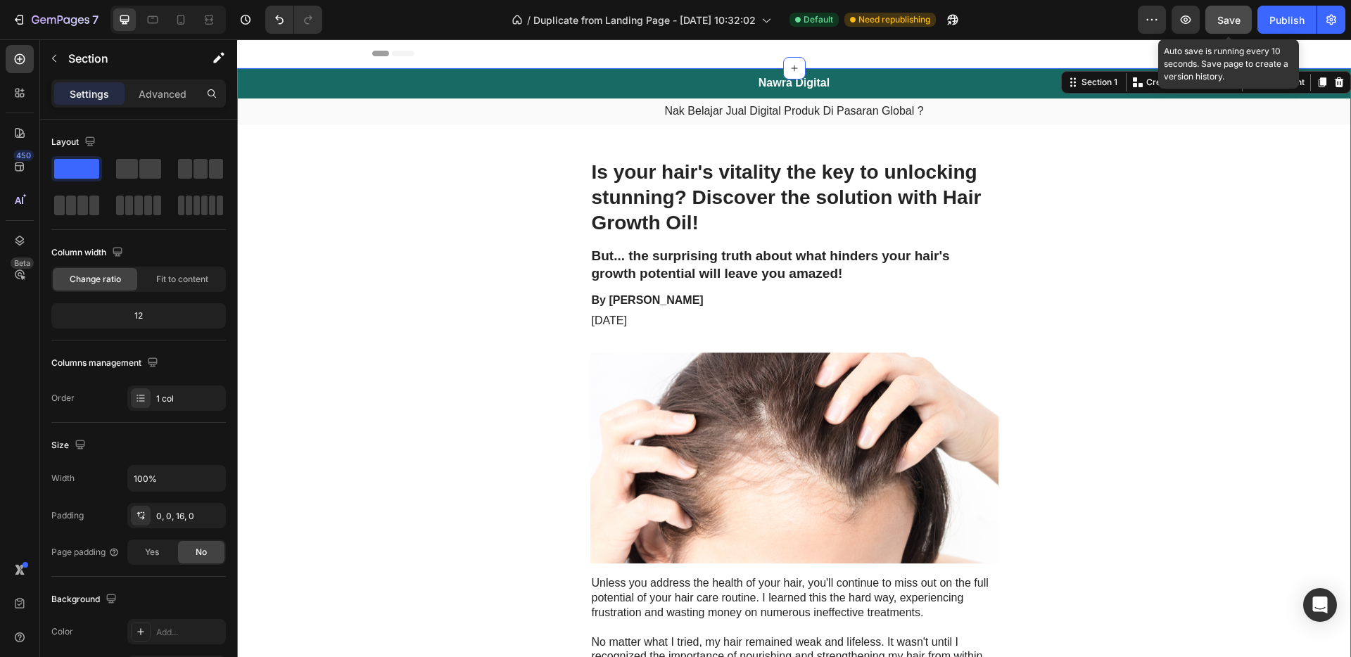
click at [1230, 27] on button "Save" at bounding box center [1228, 20] width 46 height 28
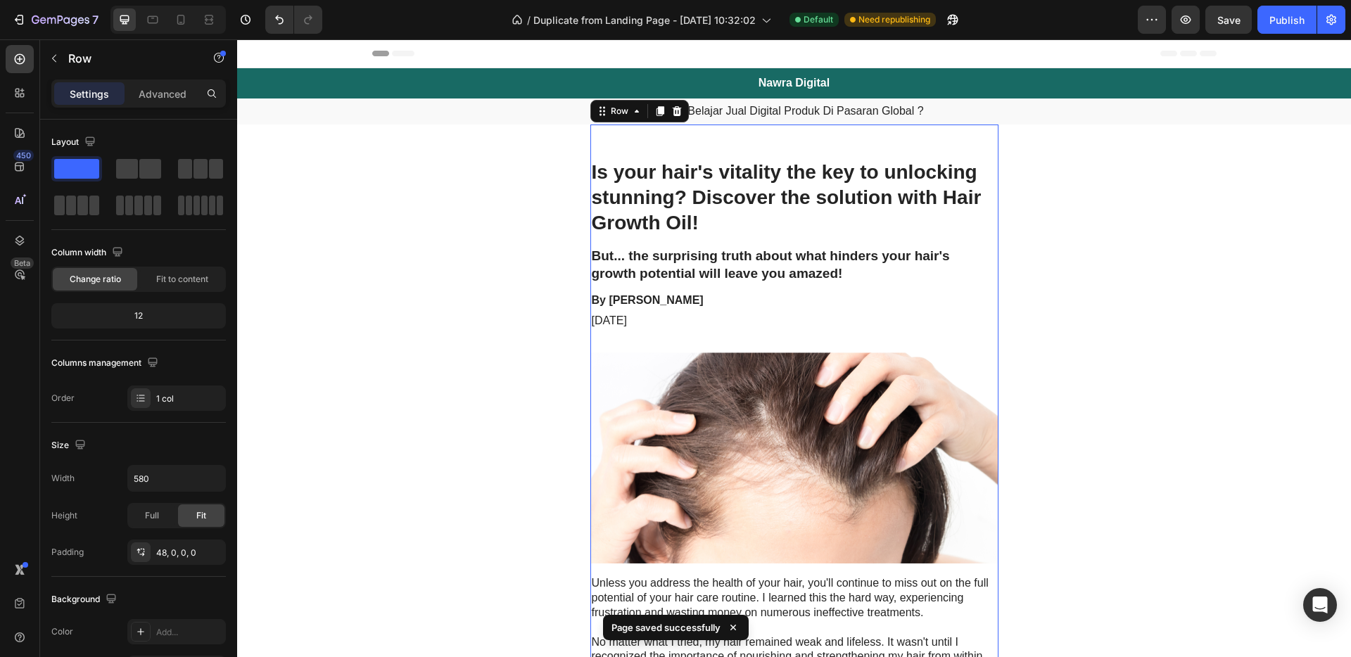
click at [697, 206] on h1 "Is your hair's vitality the key to unlocking stunning? Discover the solution wi…" at bounding box center [794, 197] width 408 height 79
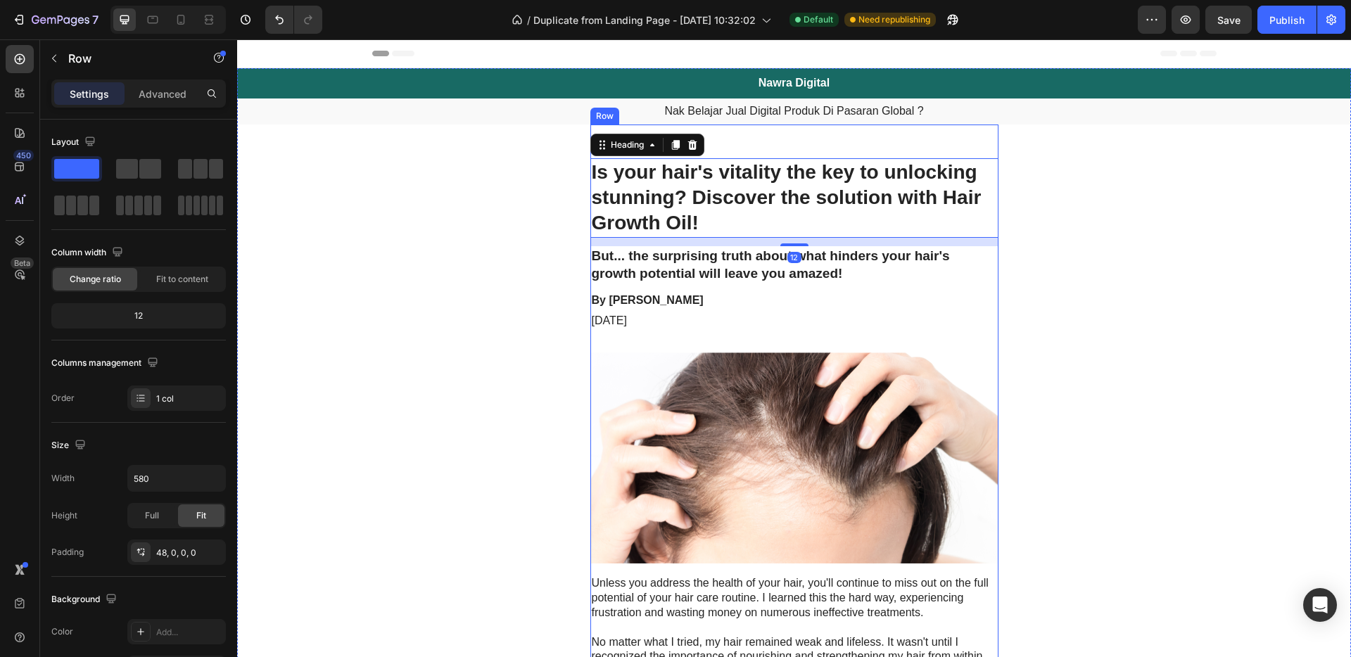
click at [794, 174] on h1 "Is your hair's vitality the key to unlocking stunning? Discover the solution wi…" at bounding box center [794, 197] width 408 height 79
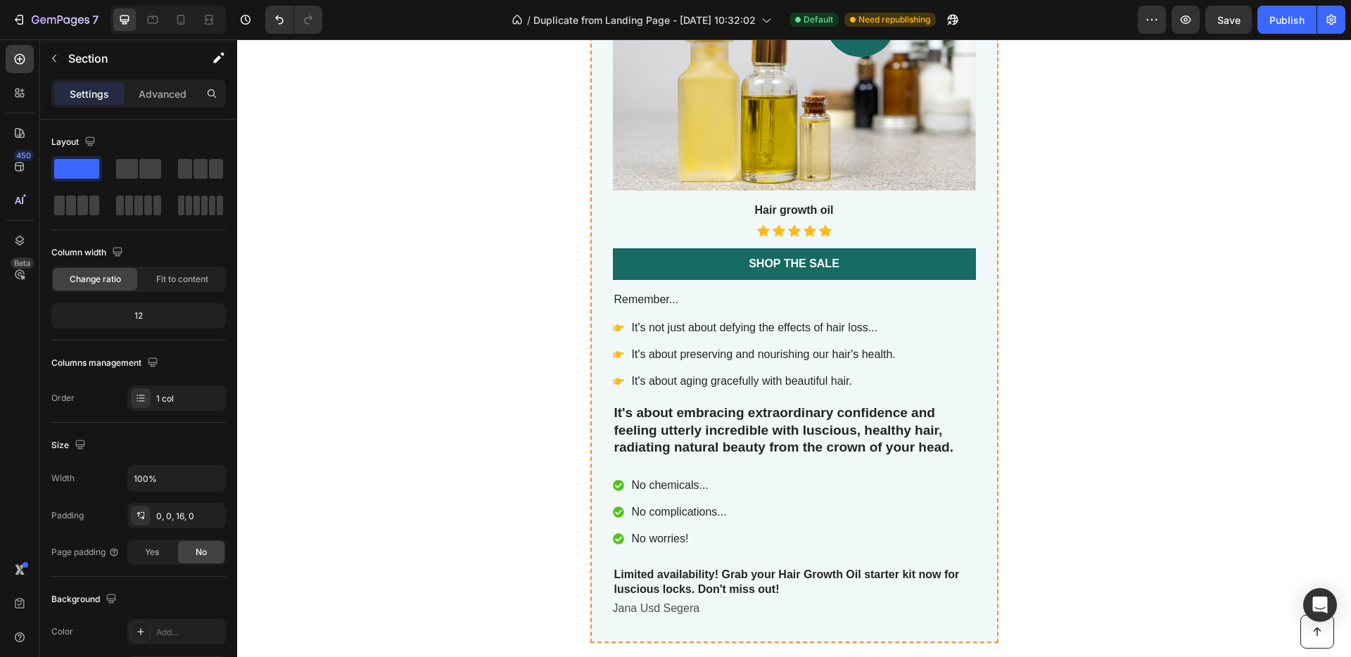
scroll to position [4330, 0]
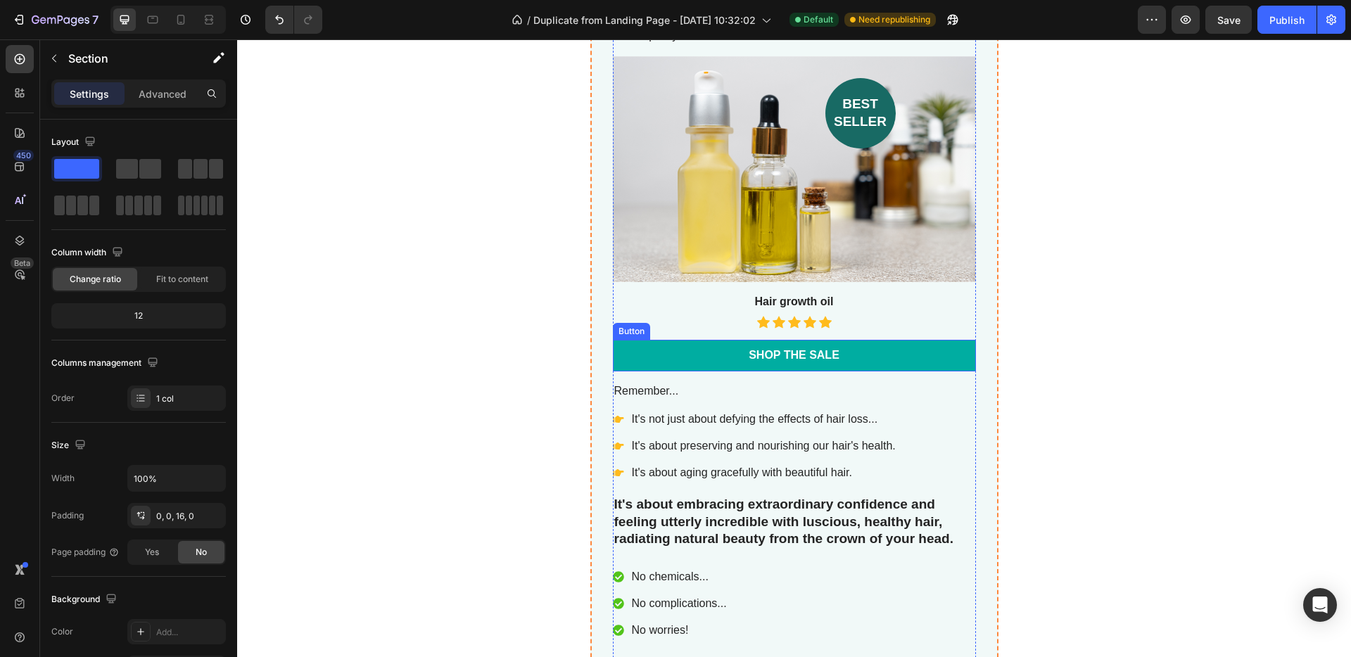
click at [918, 364] on link "Shop the Sale" at bounding box center [794, 356] width 363 height 32
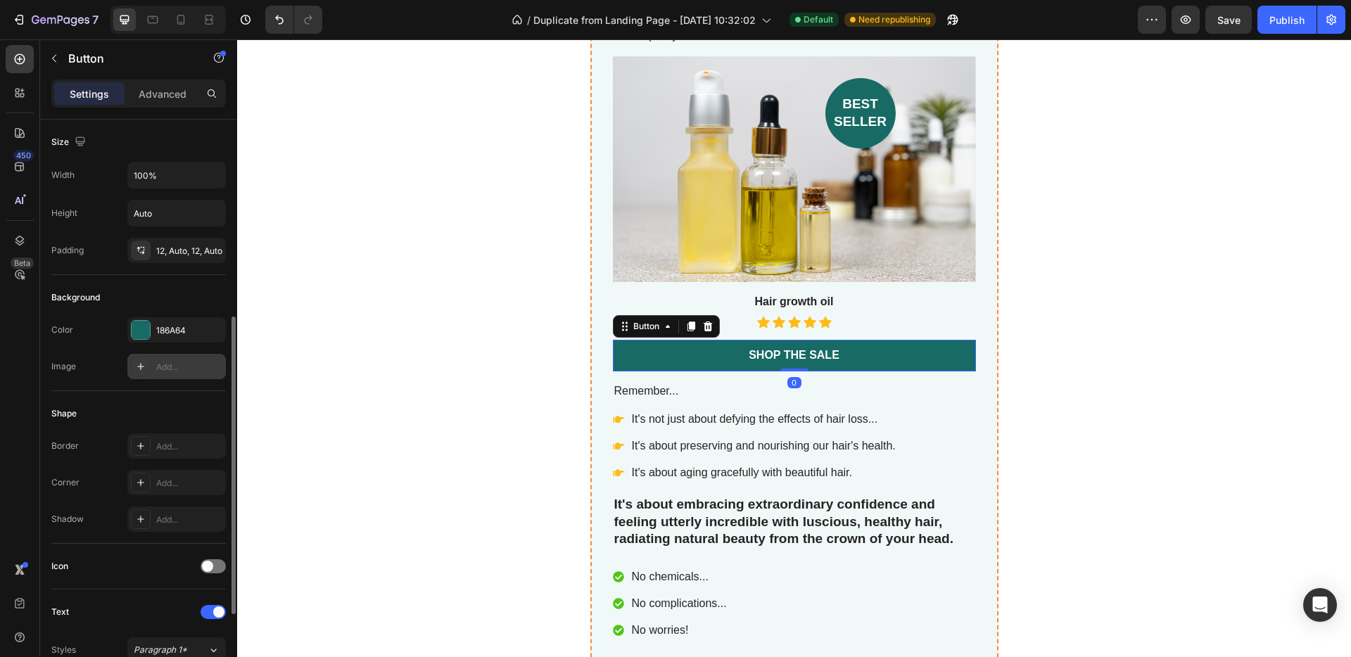
scroll to position [541, 0]
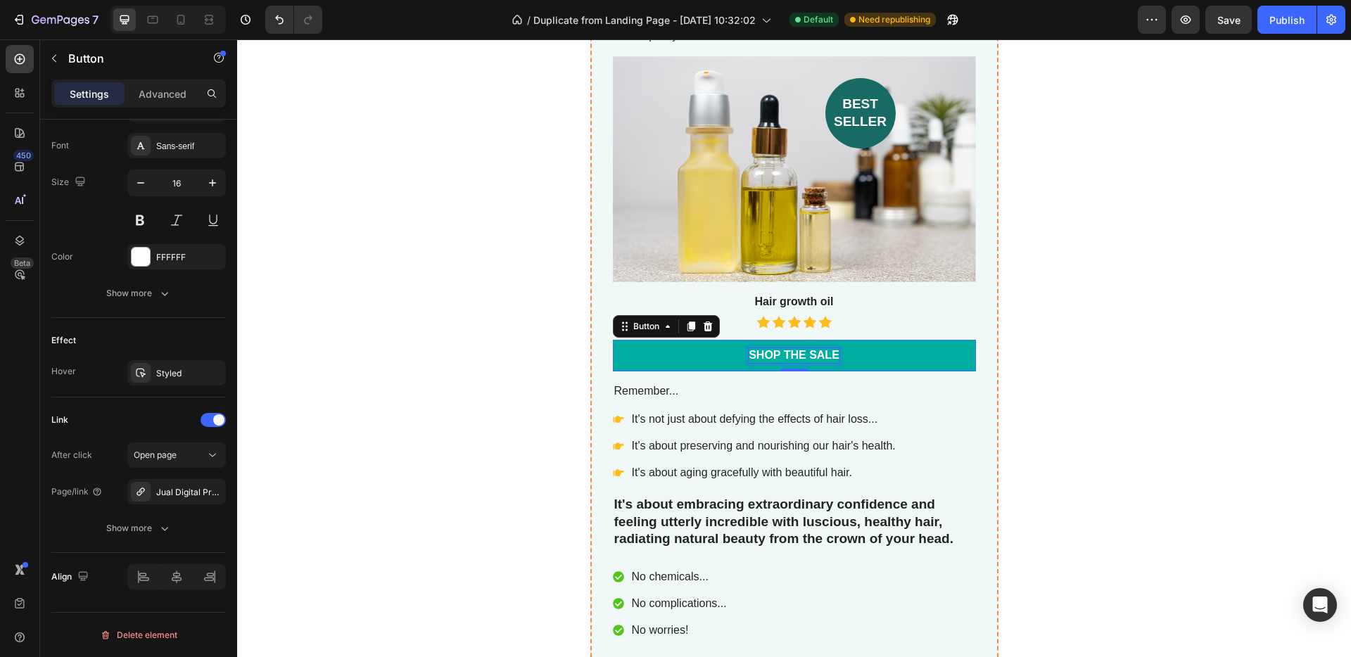
click at [781, 348] on div "Shop the Sale" at bounding box center [794, 355] width 91 height 15
click at [831, 352] on p "Shop the Sale" at bounding box center [794, 355] width 91 height 15
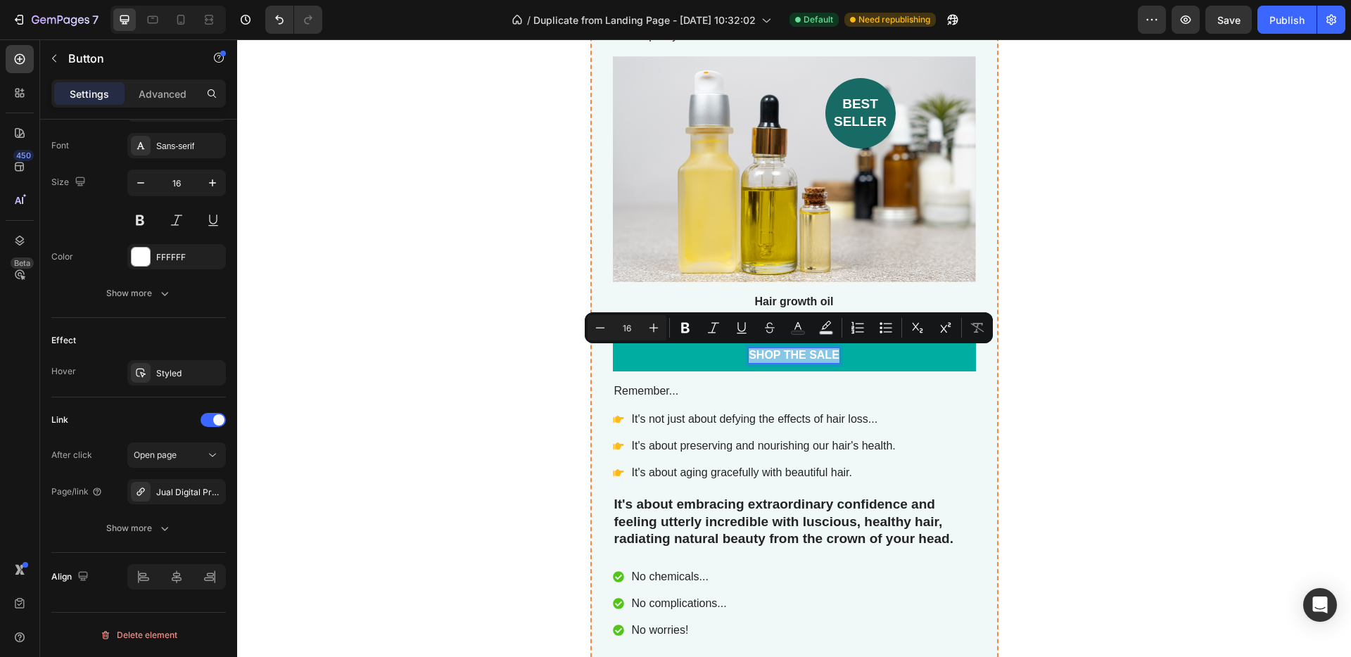
drag, startPoint x: 831, startPoint y: 352, endPoint x: 772, endPoint y: 355, distance: 59.1
click at [772, 355] on p "Shop the Sale" at bounding box center [794, 355] width 91 height 15
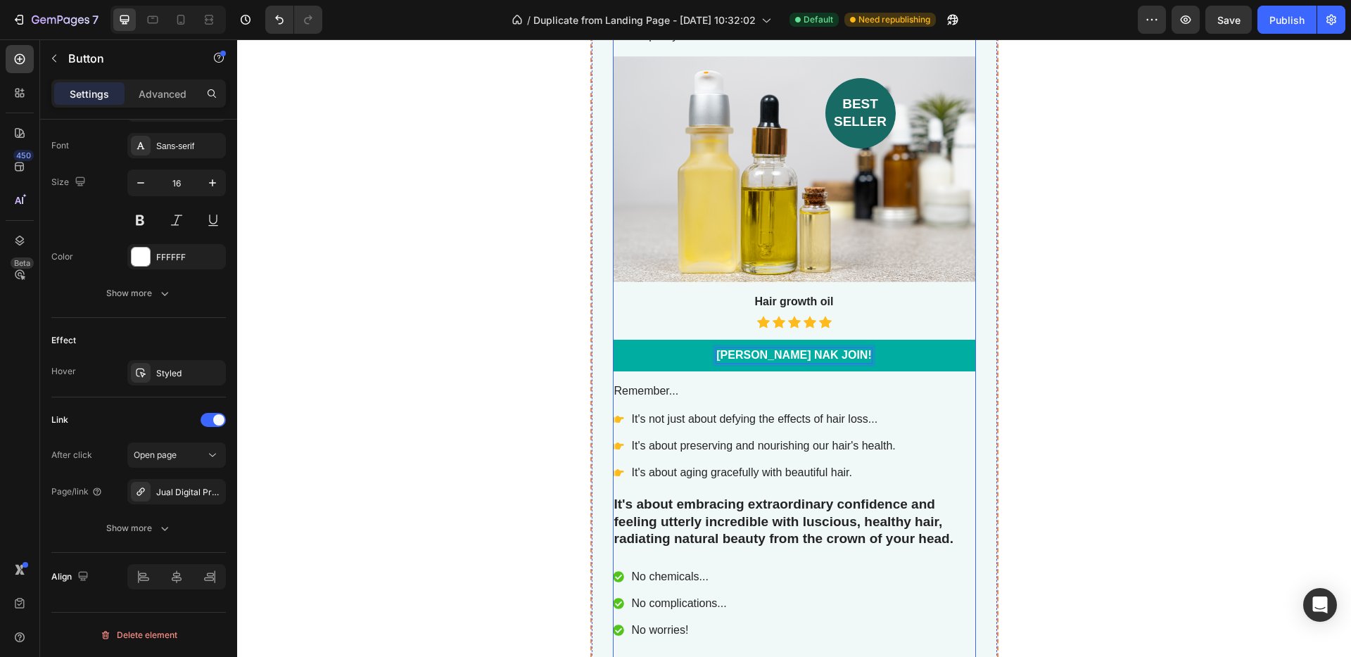
click at [1079, 283] on div "Jual Digital Produk Dah Siap Ke Luar Negara Product Title Your satisfaction is …" at bounding box center [794, 329] width 844 height 809
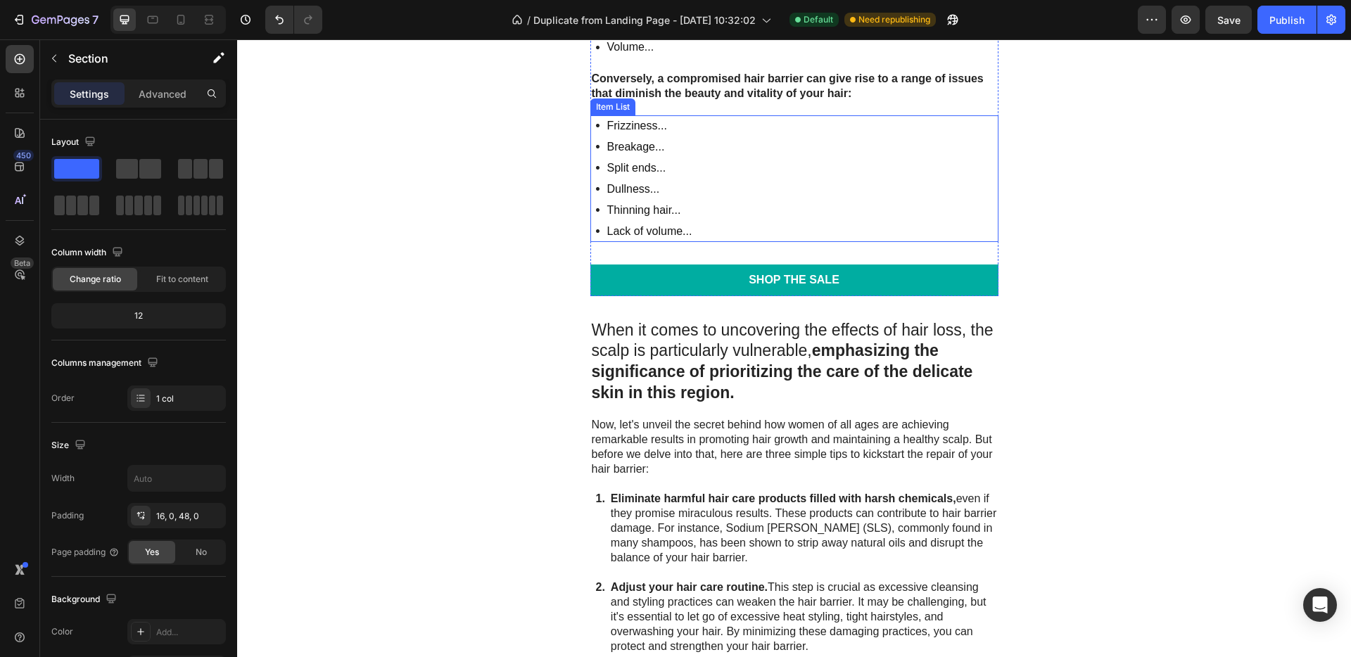
scroll to position [2137, 0]
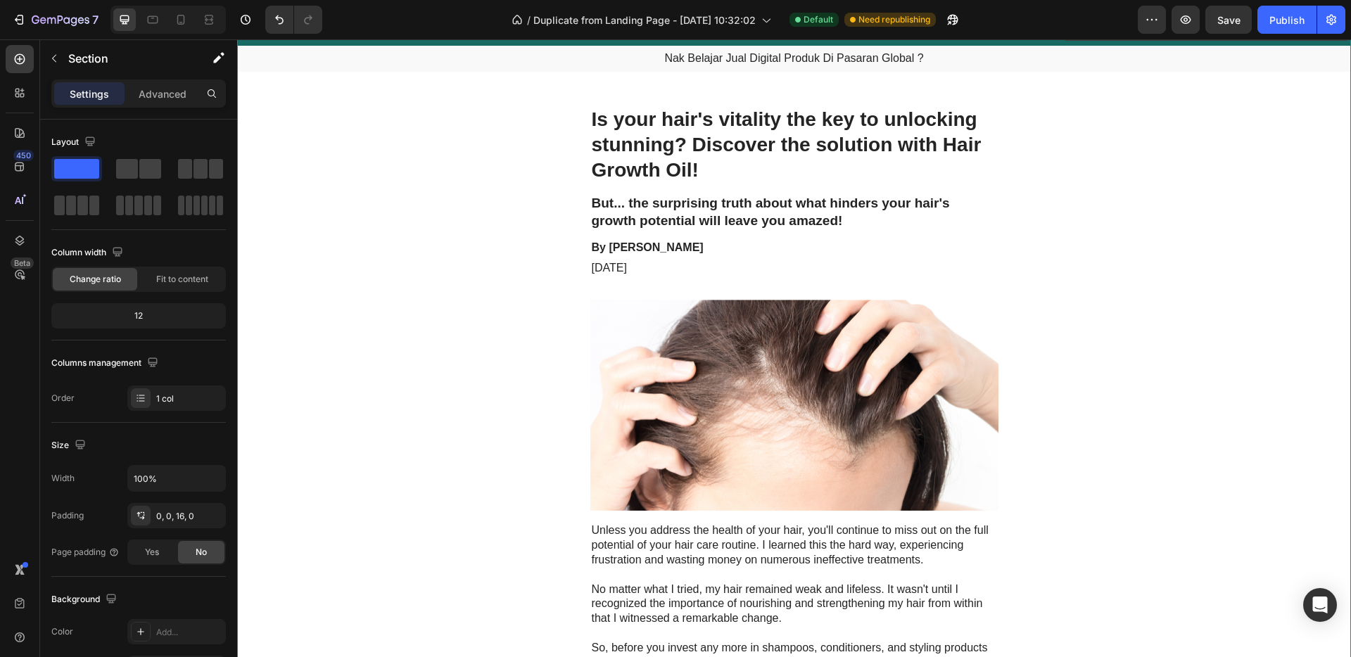
scroll to position [0, 0]
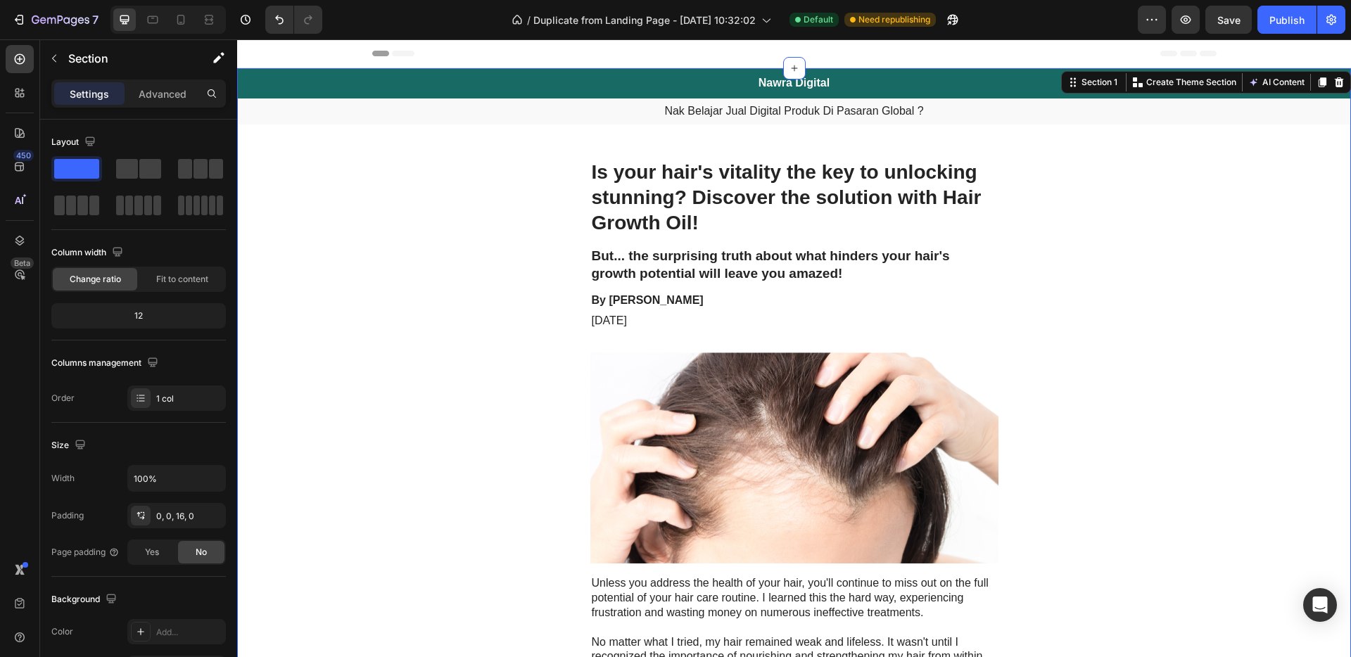
click at [834, 181] on h1 "Is your hair's vitality the key to unlocking stunning? Discover the solution wi…" at bounding box center [794, 197] width 408 height 79
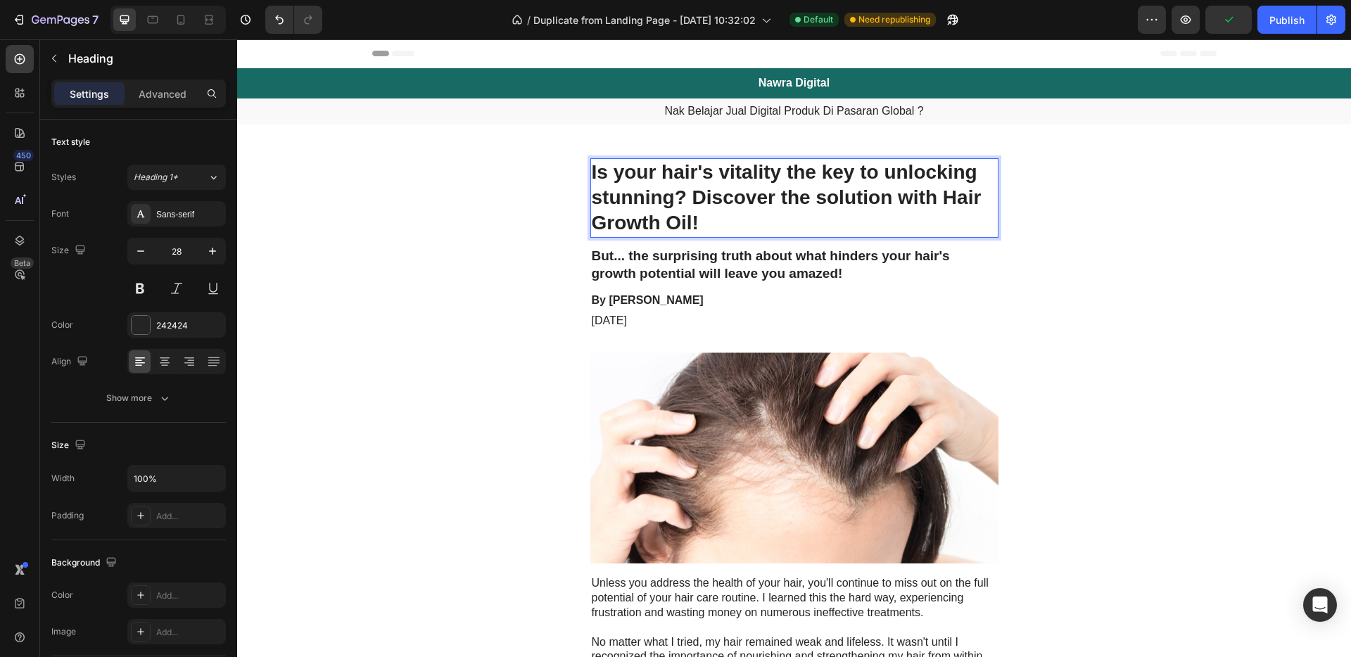
click at [720, 228] on h1 "Is your hair's vitality the key to unlocking stunning? Discover the solution wi…" at bounding box center [794, 197] width 408 height 79
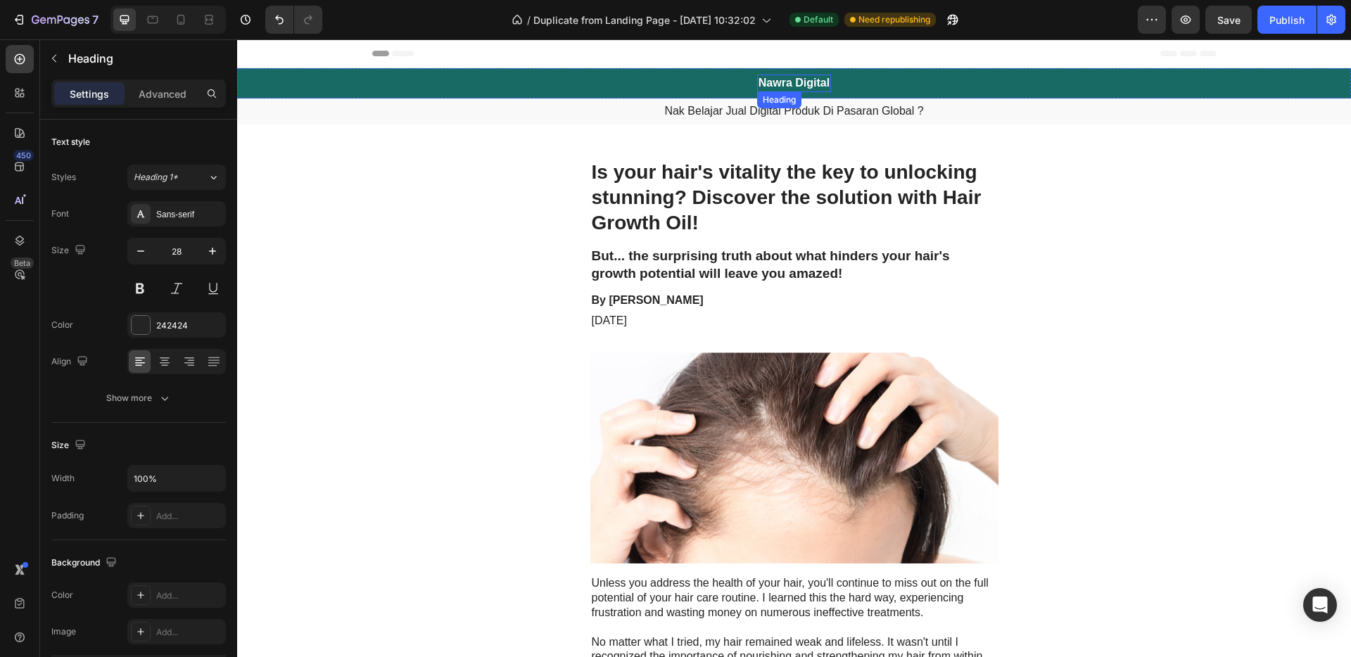
click at [792, 106] on div "Heading" at bounding box center [779, 100] width 39 height 13
click at [890, 111] on p "Nak Belajar Jual Digital Produk Di Pasaran Global ?" at bounding box center [793, 111] width 1111 height 15
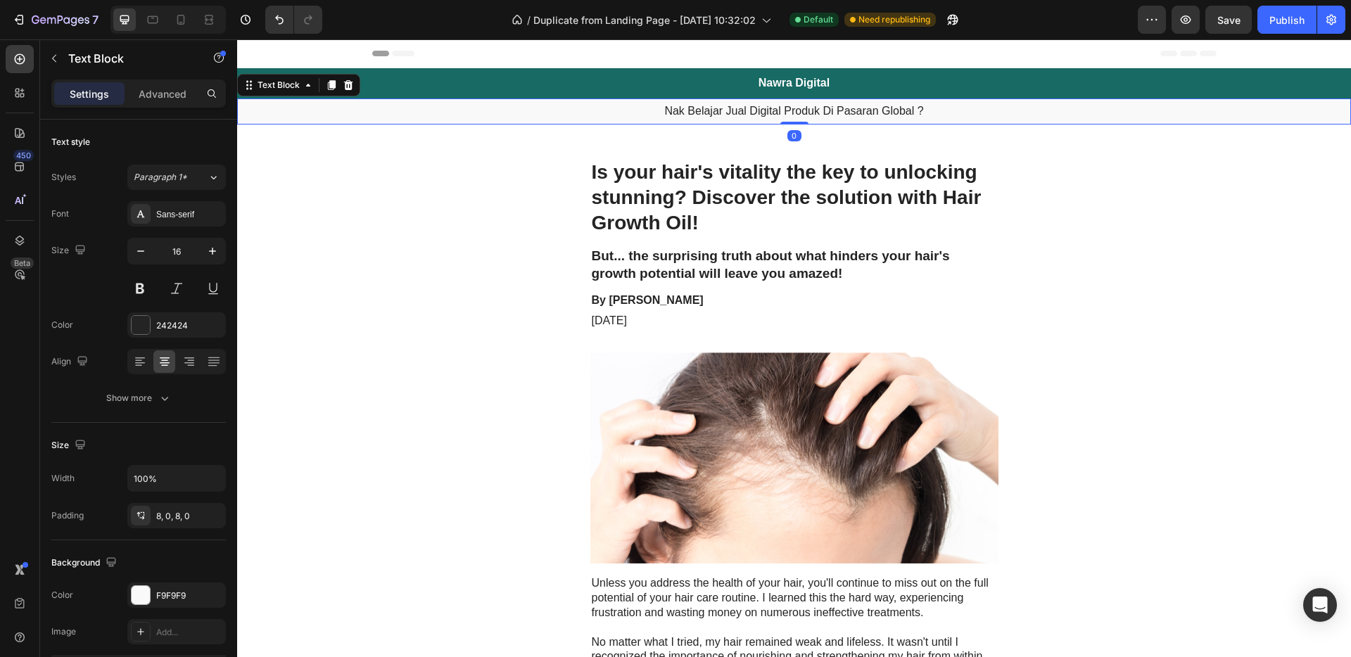
click at [890, 111] on p "Nak Belajar Jual Digital Produk Di Pasaran Global ?" at bounding box center [793, 111] width 1111 height 15
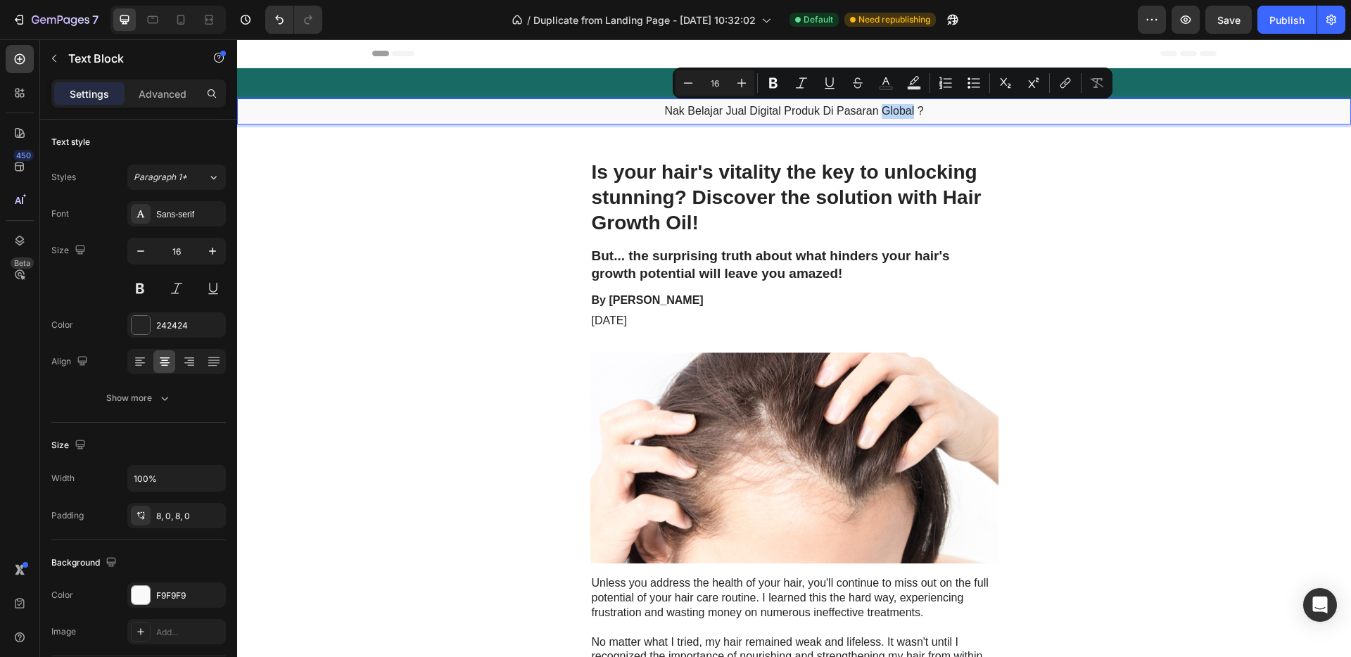
click at [908, 110] on p "Nak Belajar Jual Digital Produk Di Pasaran Global ?" at bounding box center [793, 111] width 1111 height 15
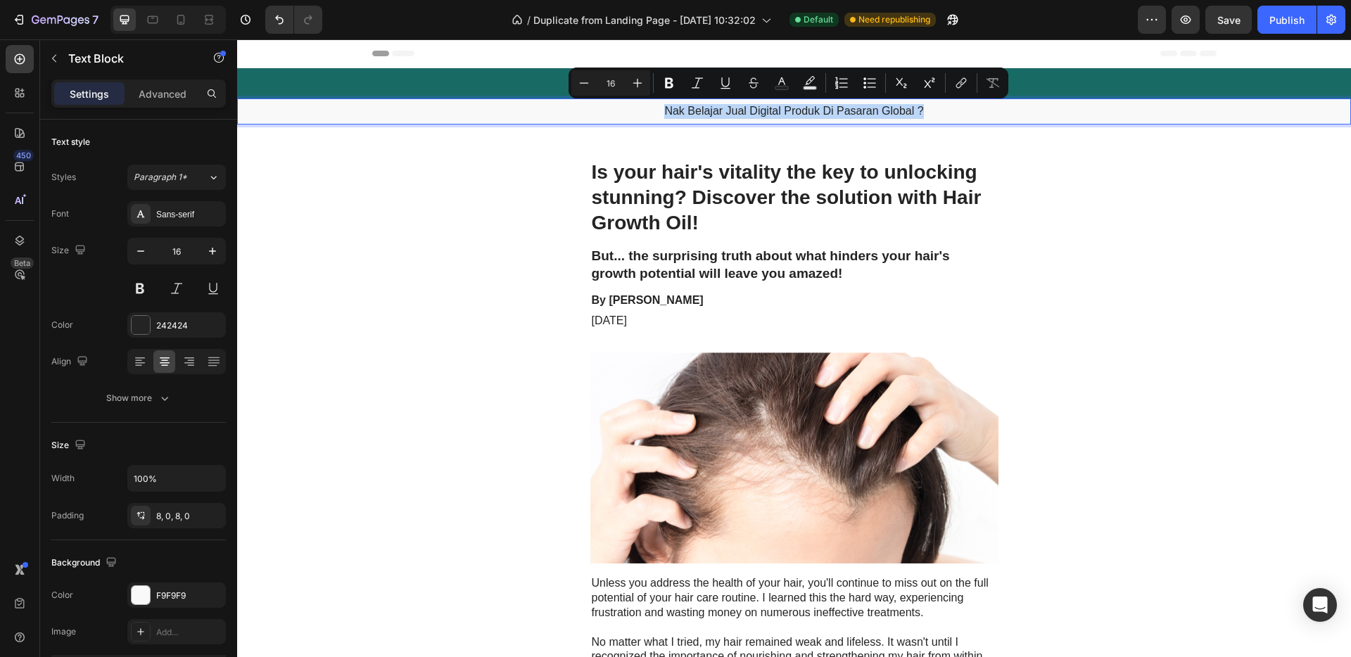
drag, startPoint x: 918, startPoint y: 110, endPoint x: 652, endPoint y: 104, distance: 266.0
click at [652, 104] on p "Nak Belajar Jual Digital Produk Di Pasaran Global ?" at bounding box center [793, 111] width 1111 height 15
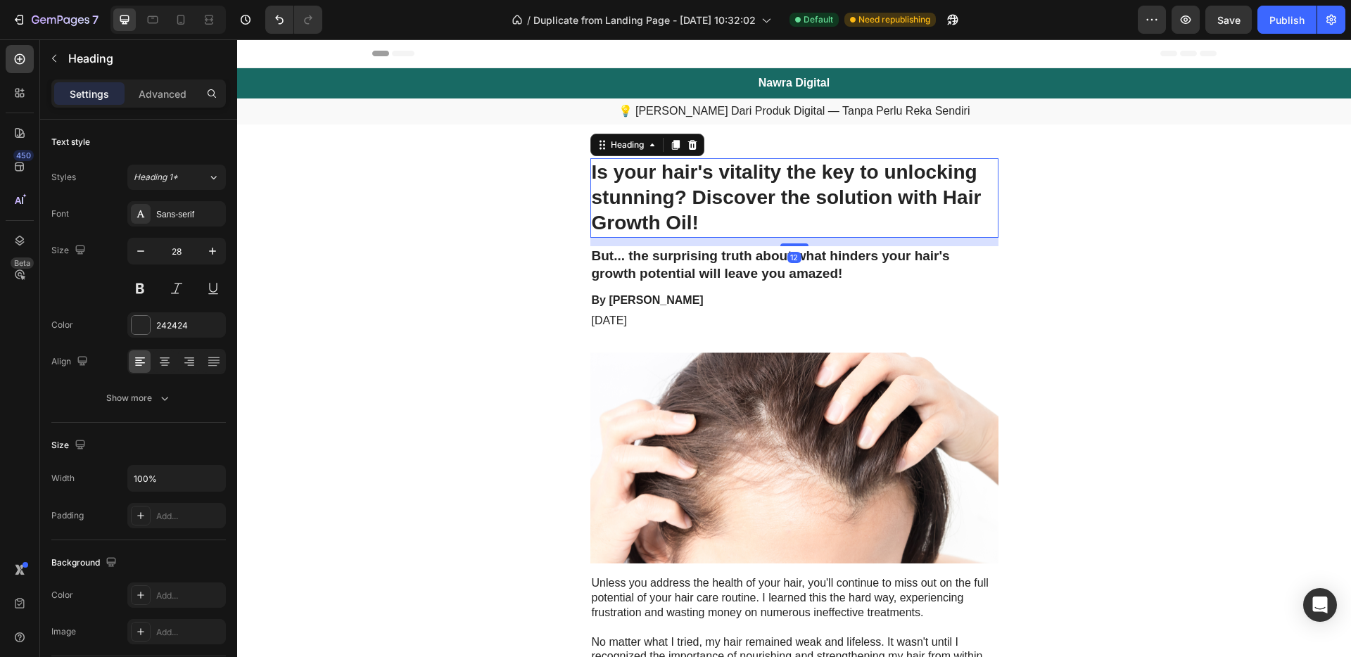
click at [749, 196] on h1 "Is your hair's vitality the key to unlocking stunning? Discover the solution wi…" at bounding box center [794, 197] width 408 height 79
click at [738, 218] on h1 "Is your hair's vitality the key to unlocking stunning? Discover the solution wi…" at bounding box center [794, 197] width 408 height 79
click at [738, 218] on p "Is your hair's vitality the key to unlocking stunning? Discover the solution wi…" at bounding box center [794, 198] width 405 height 77
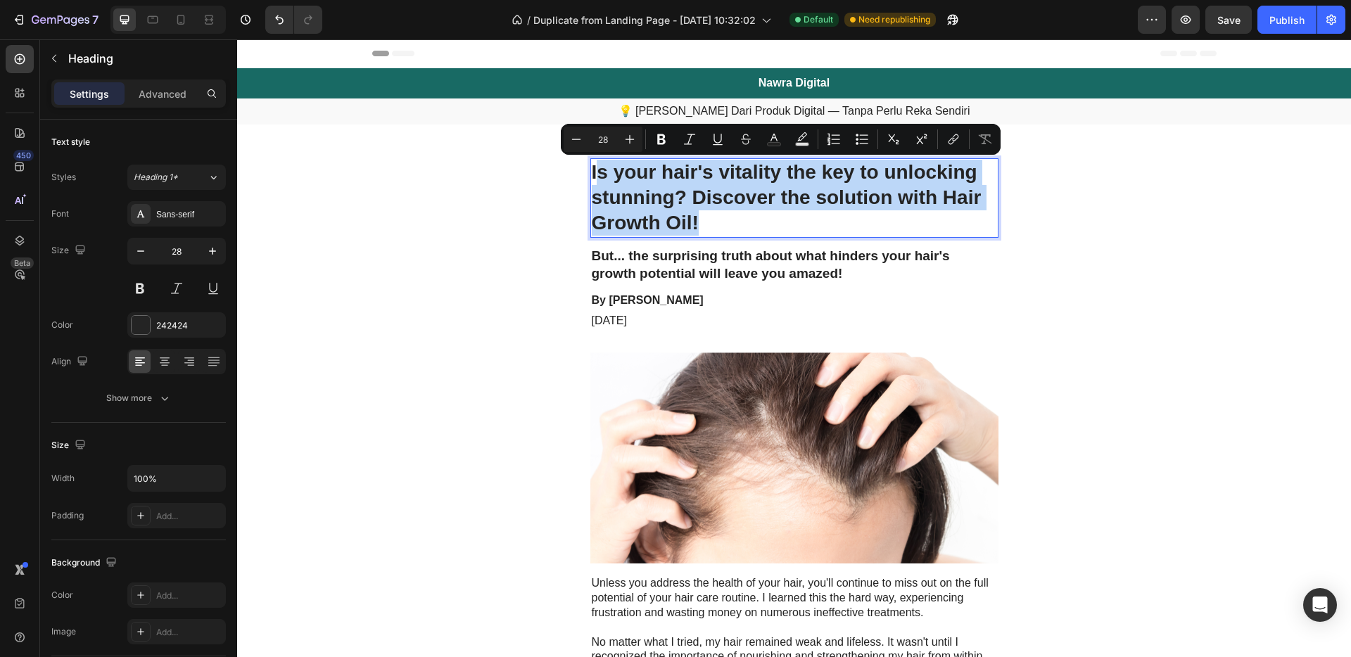
drag, startPoint x: 727, startPoint y: 223, endPoint x: 589, endPoint y: 166, distance: 149.2
click at [592, 166] on p "Is your hair's vitality the key to unlocking stunning? Discover the solution wi…" at bounding box center [794, 198] width 405 height 77
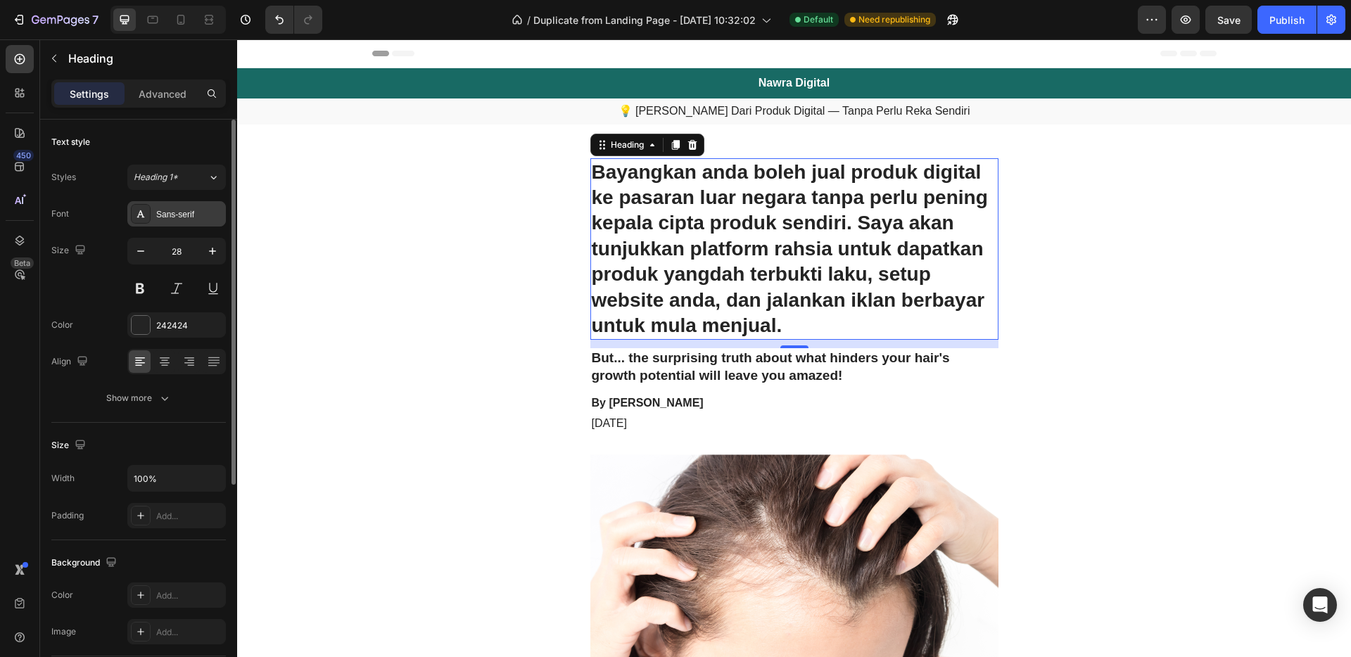
click at [198, 215] on div "Sans-serif" at bounding box center [189, 214] width 66 height 13
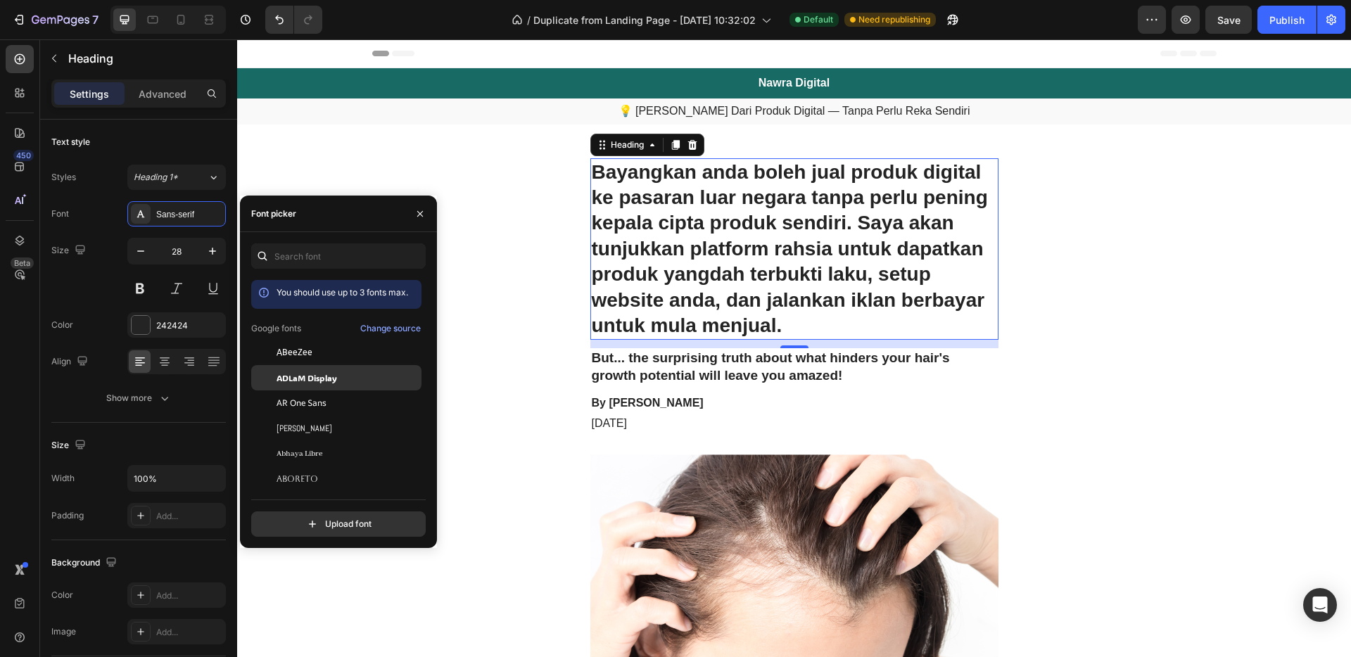
click at [324, 382] on span "ADLaM Display" at bounding box center [306, 377] width 61 height 13
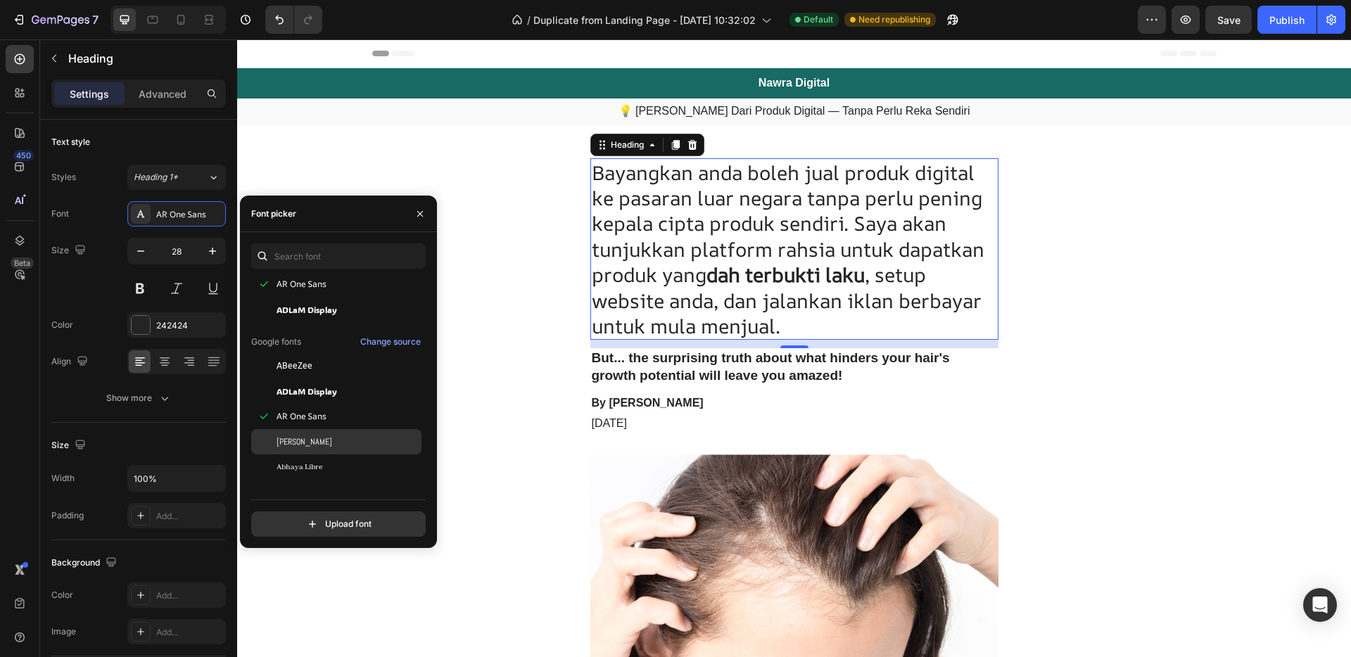
scroll to position [82, 0]
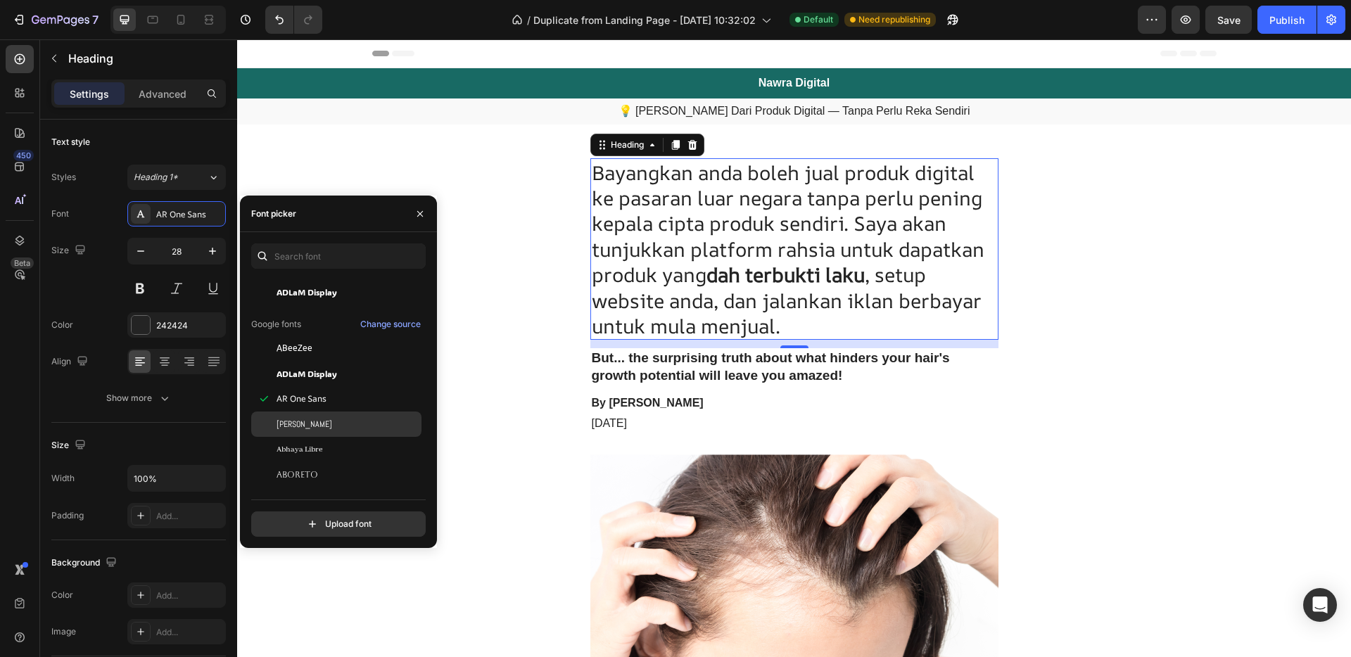
click at [329, 421] on div "Abel" at bounding box center [347, 424] width 142 height 13
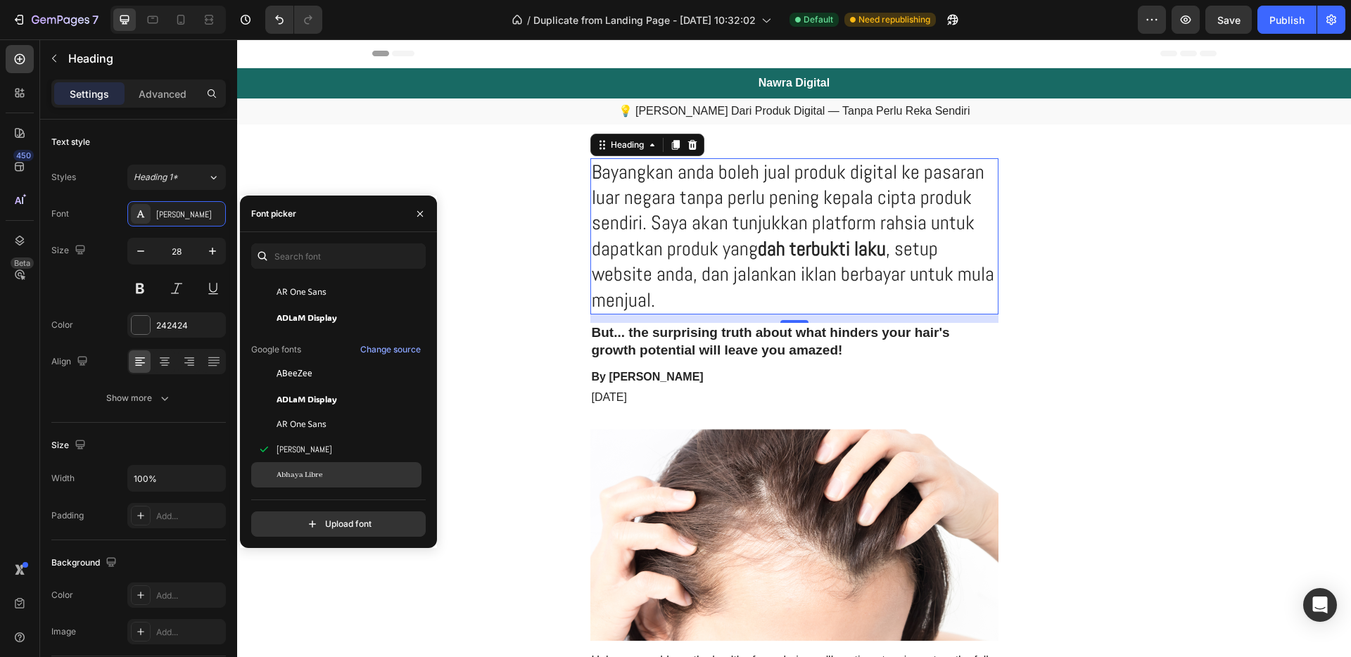
click at [323, 477] on div "Abhaya Libre" at bounding box center [347, 475] width 142 height 13
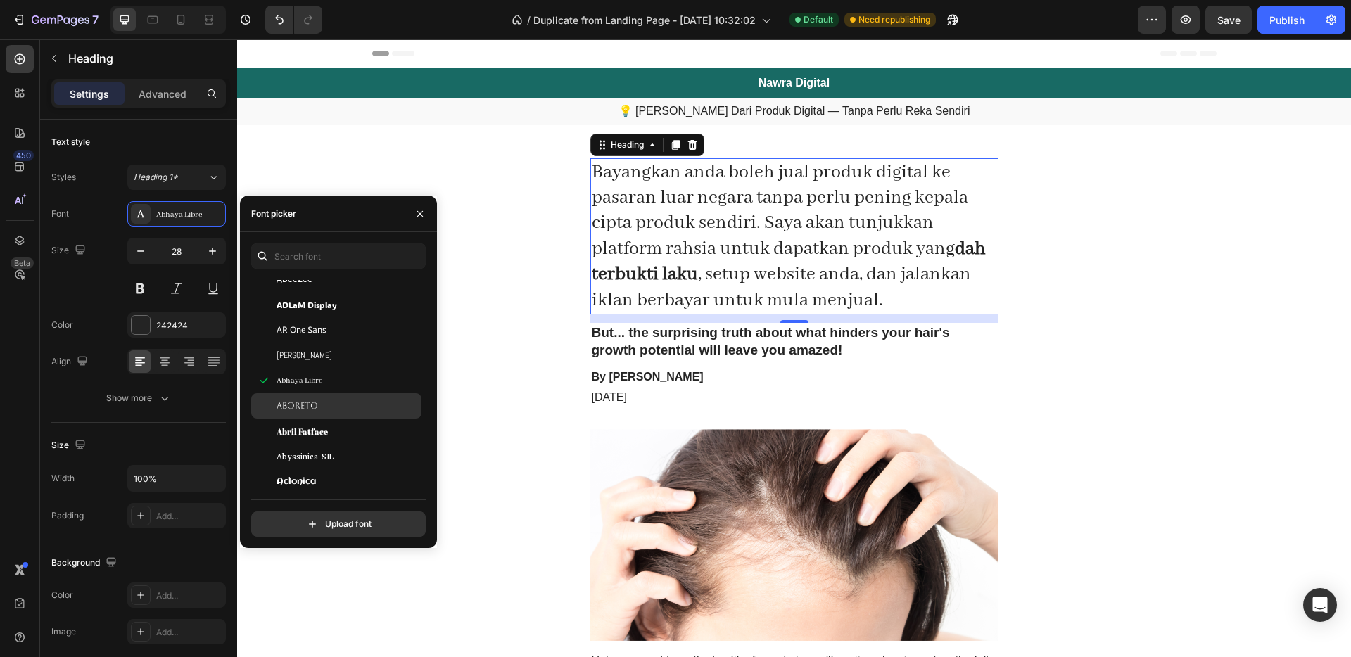
scroll to position [177, 0]
click at [327, 486] on div "Aclonica" at bounding box center [347, 481] width 142 height 13
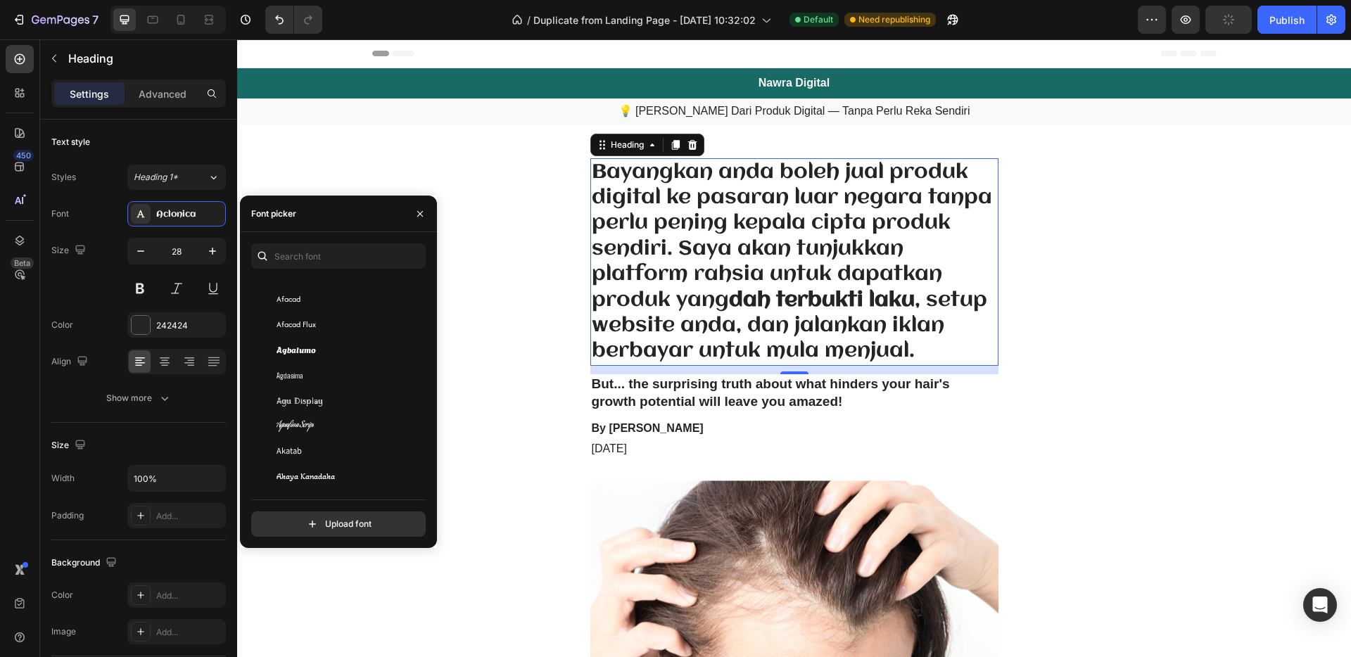
scroll to position [651, 0]
click at [330, 433] on div "Alata" at bounding box center [347, 430] width 142 height 13
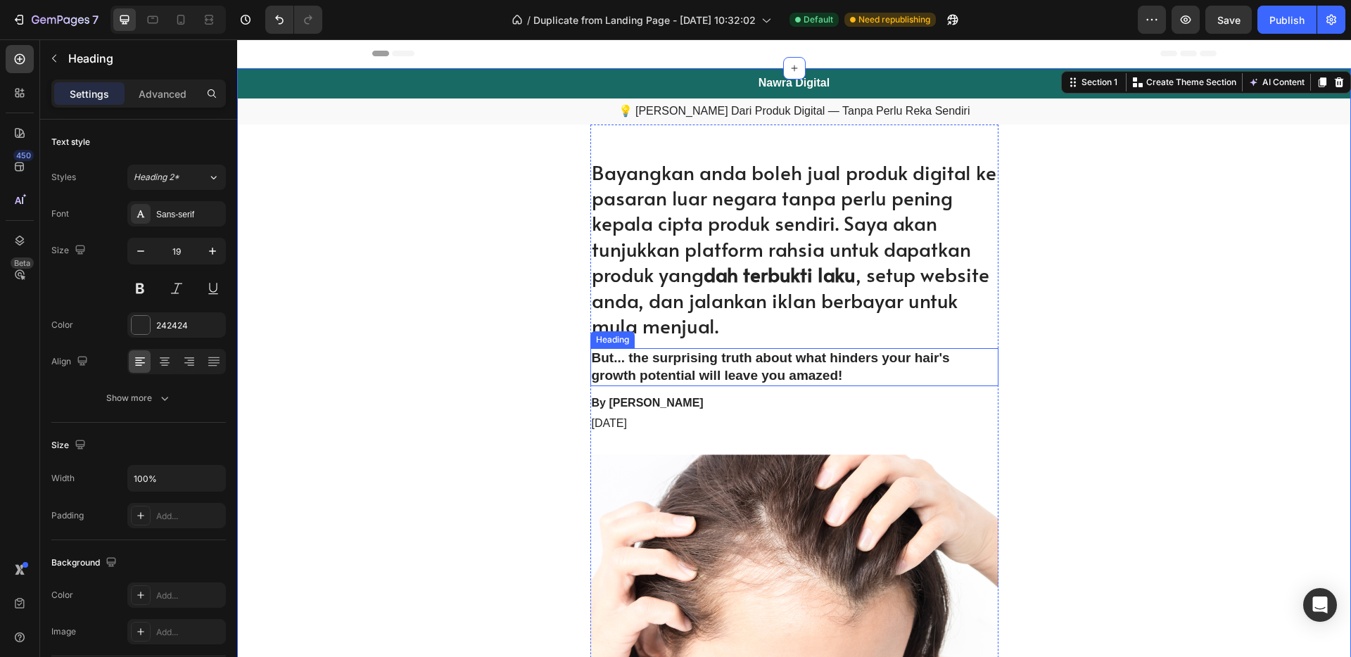
click at [838, 365] on h2 "But... the surprising truth about what hinders your hair's growth potential wil…" at bounding box center [794, 366] width 408 height 37
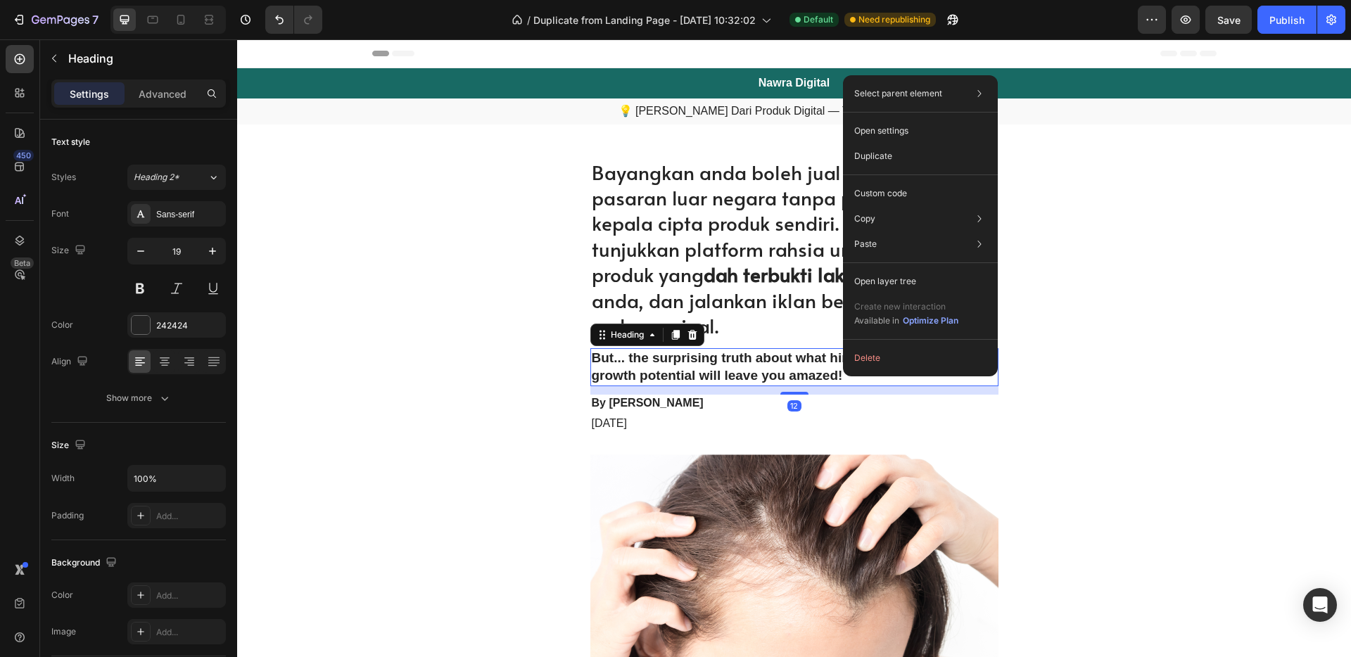
click at [840, 375] on h2 "But... the surprising truth about what hinders your hair's growth potential wil…" at bounding box center [794, 366] width 408 height 37
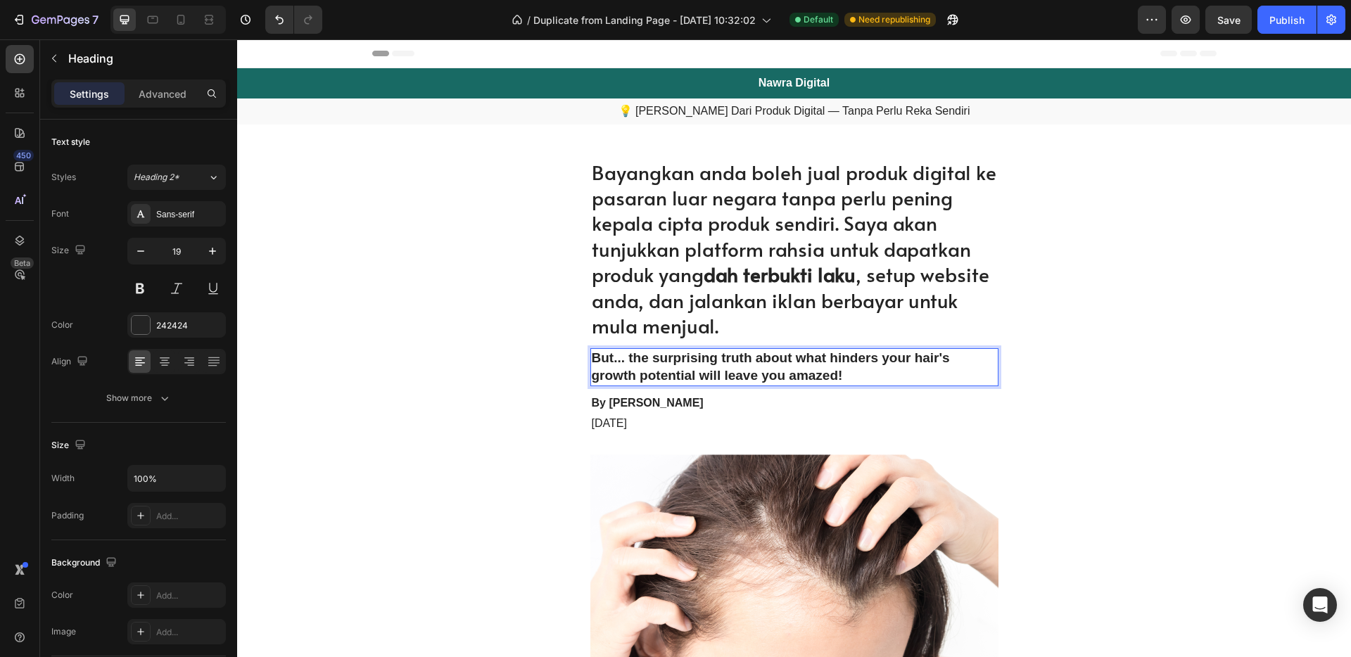
click at [840, 375] on p "But... the surprising truth about what hinders your hair's growth potential wil…" at bounding box center [794, 367] width 405 height 34
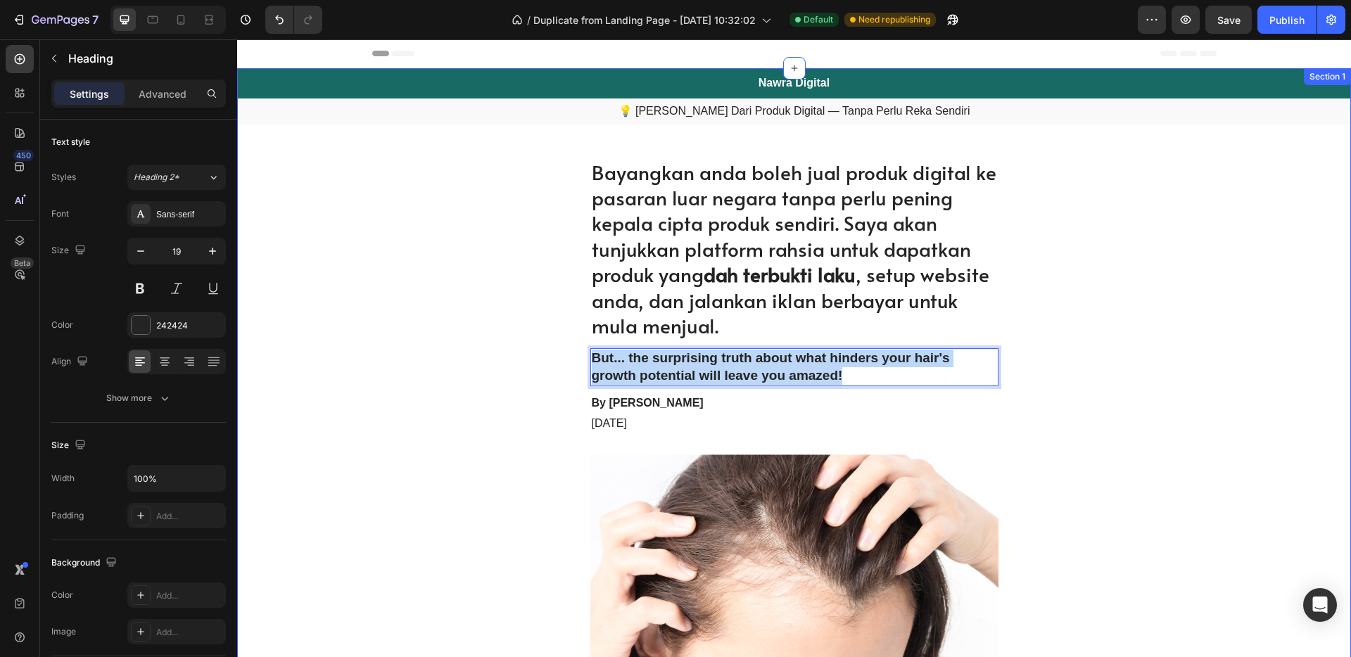
drag, startPoint x: 844, startPoint y: 376, endPoint x: 573, endPoint y: 364, distance: 270.4
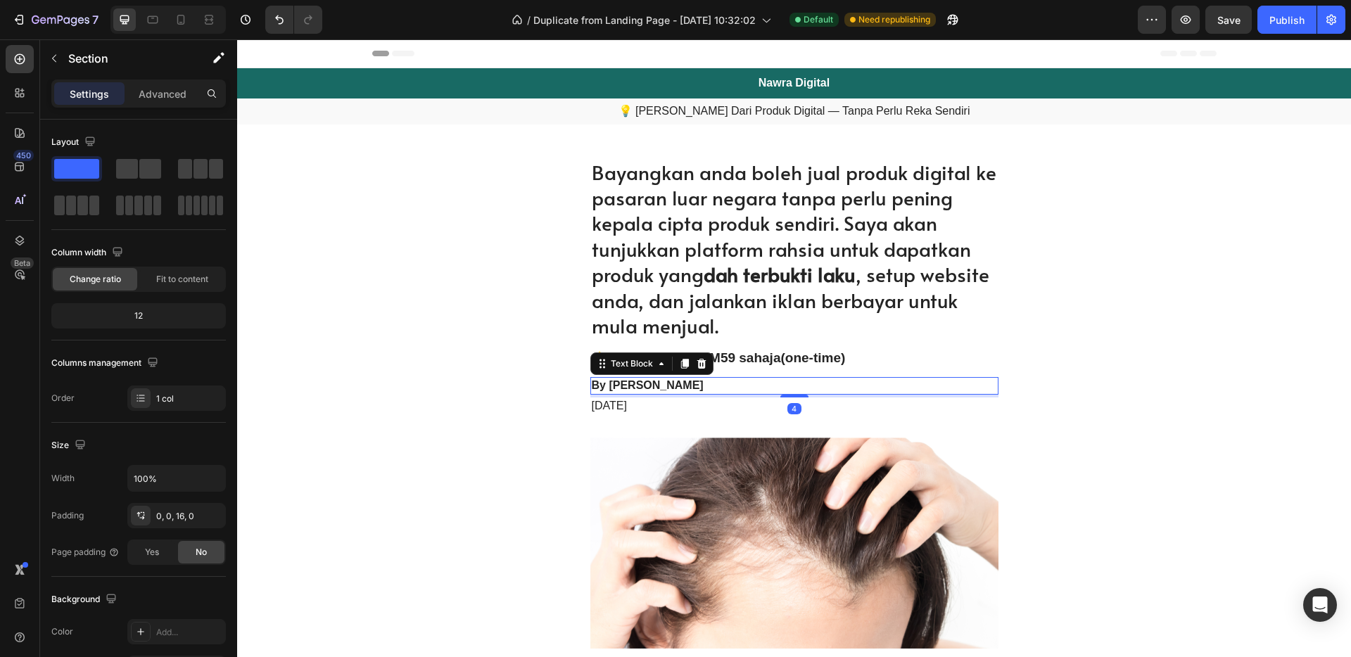
click at [713, 383] on p "By Victoria Miller" at bounding box center [794, 386] width 405 height 15
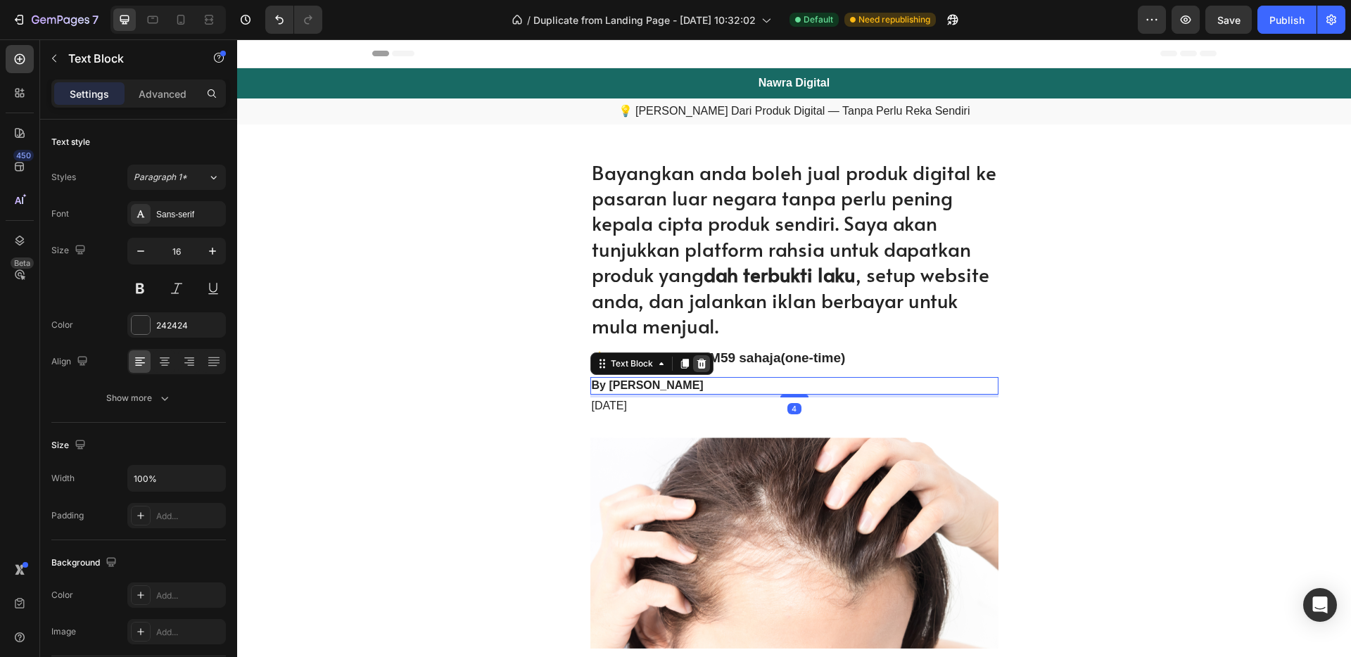
click at [701, 365] on icon at bounding box center [701, 363] width 11 height 11
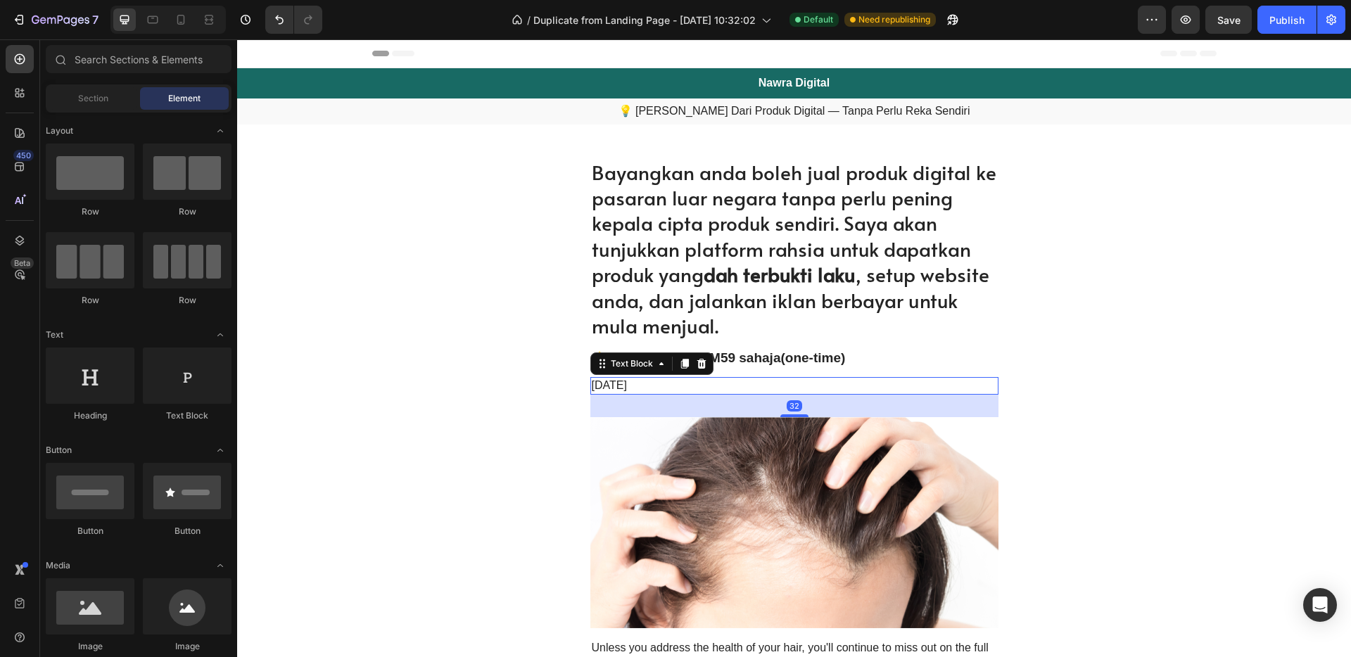
click at [703, 386] on p "November 6, 2023" at bounding box center [794, 386] width 405 height 15
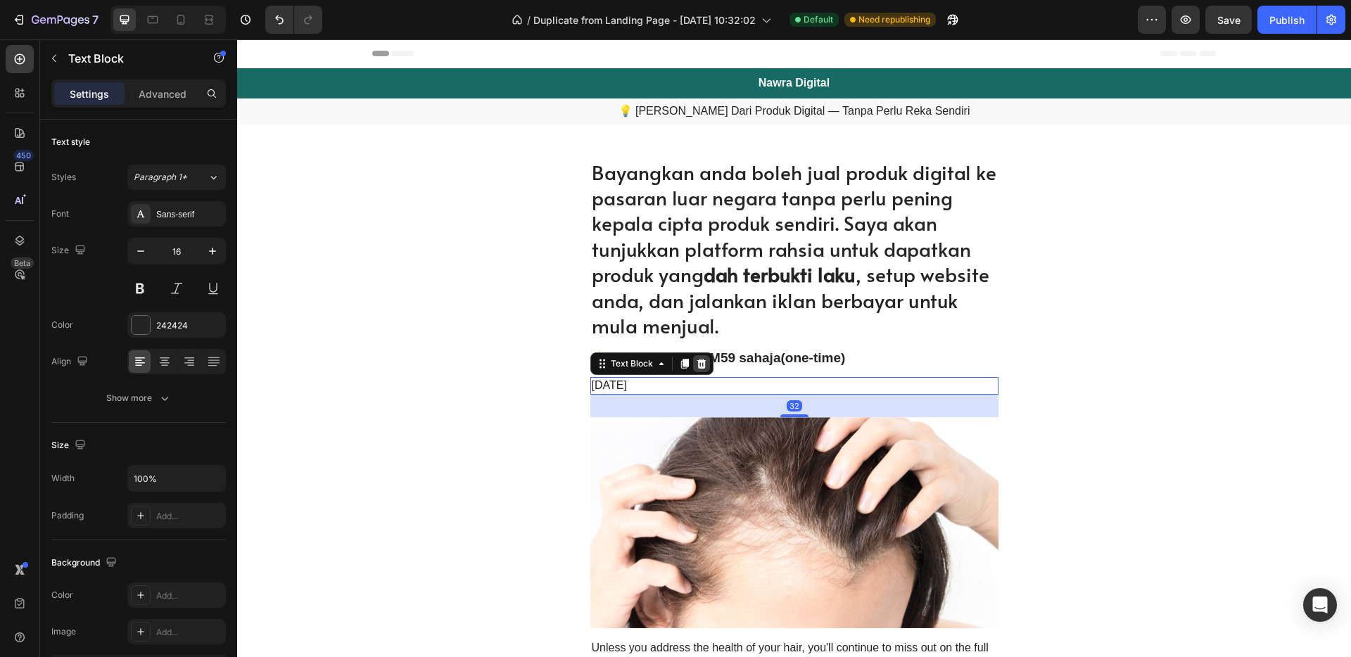
click at [697, 366] on icon at bounding box center [701, 364] width 9 height 10
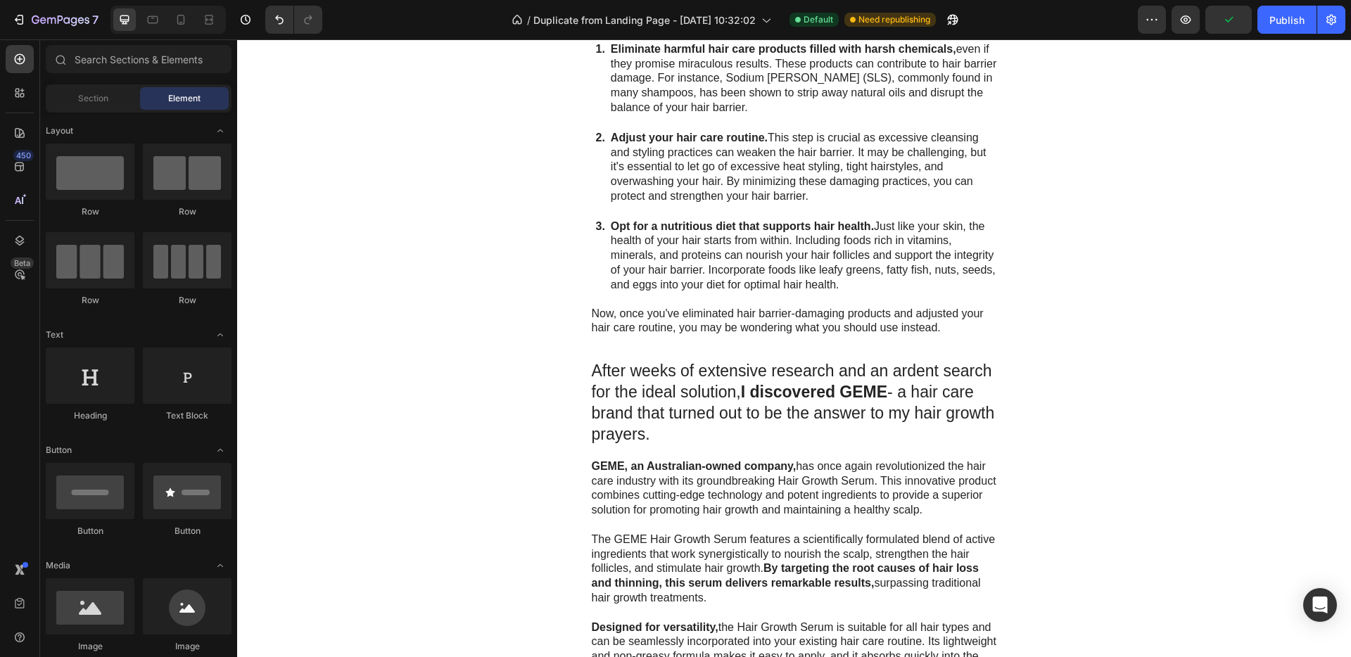
scroll to position [2129, 0]
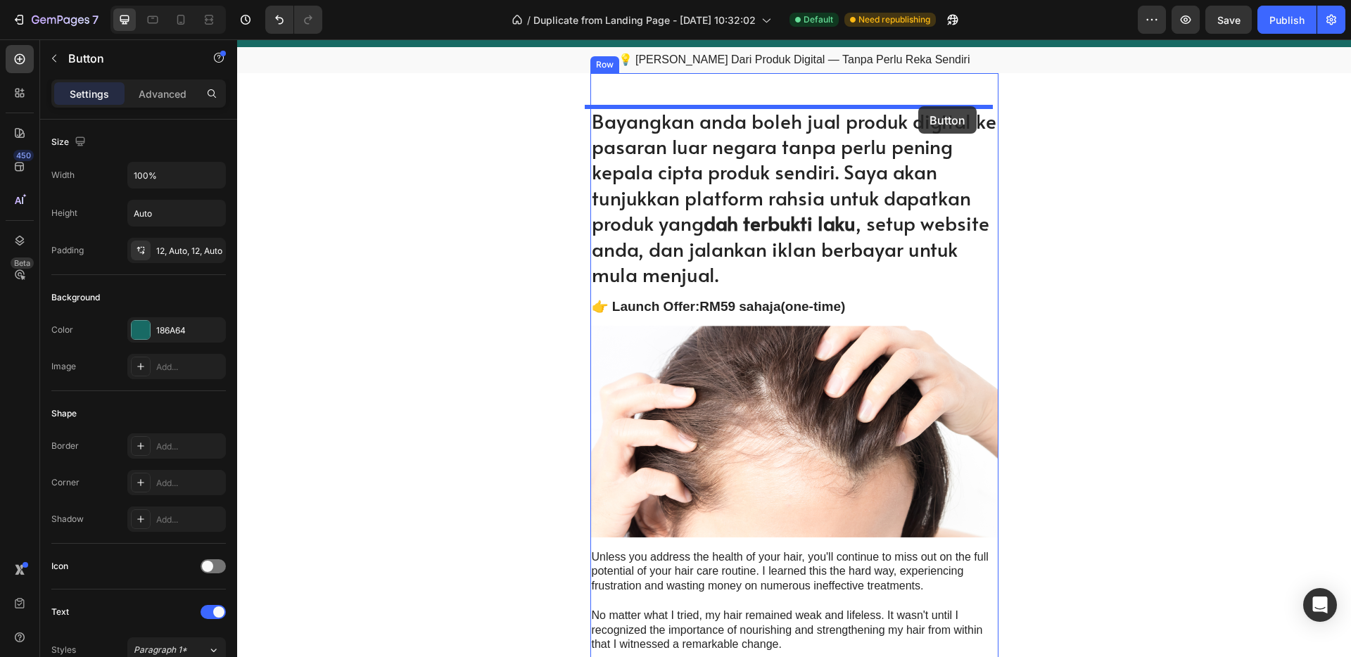
scroll to position [36, 0]
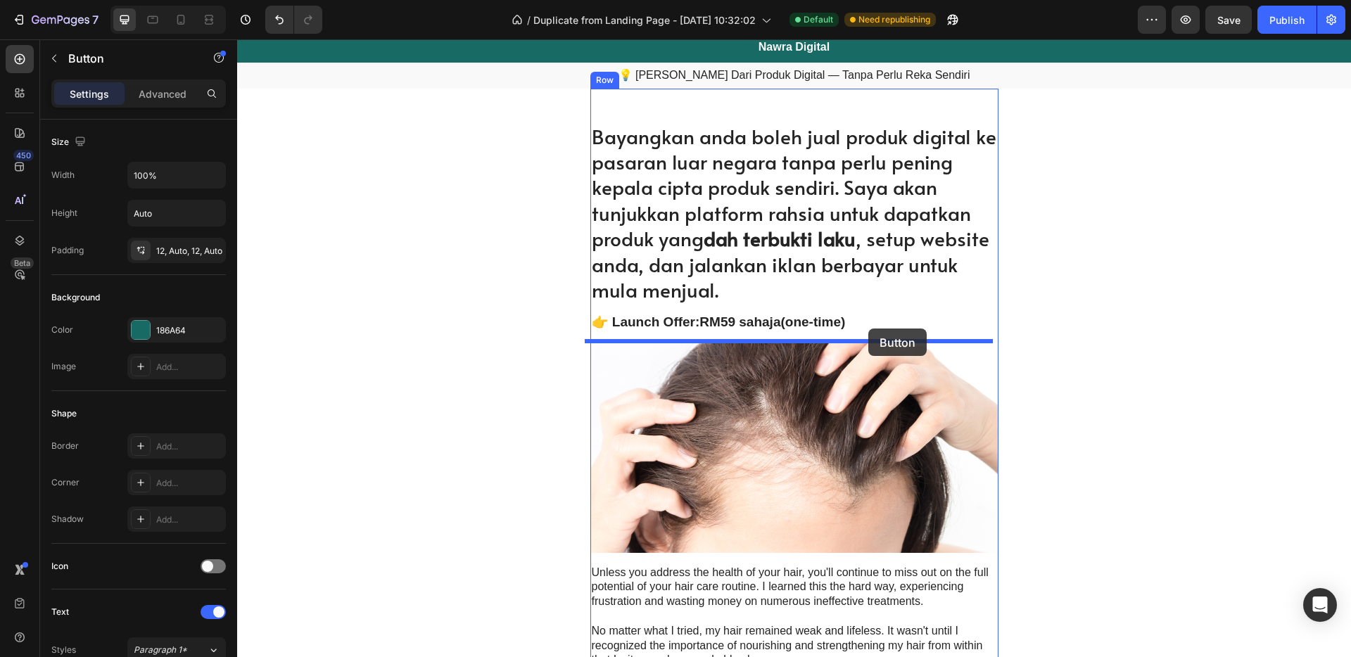
drag, startPoint x: 908, startPoint y: 435, endPoint x: 868, endPoint y: 329, distance: 113.3
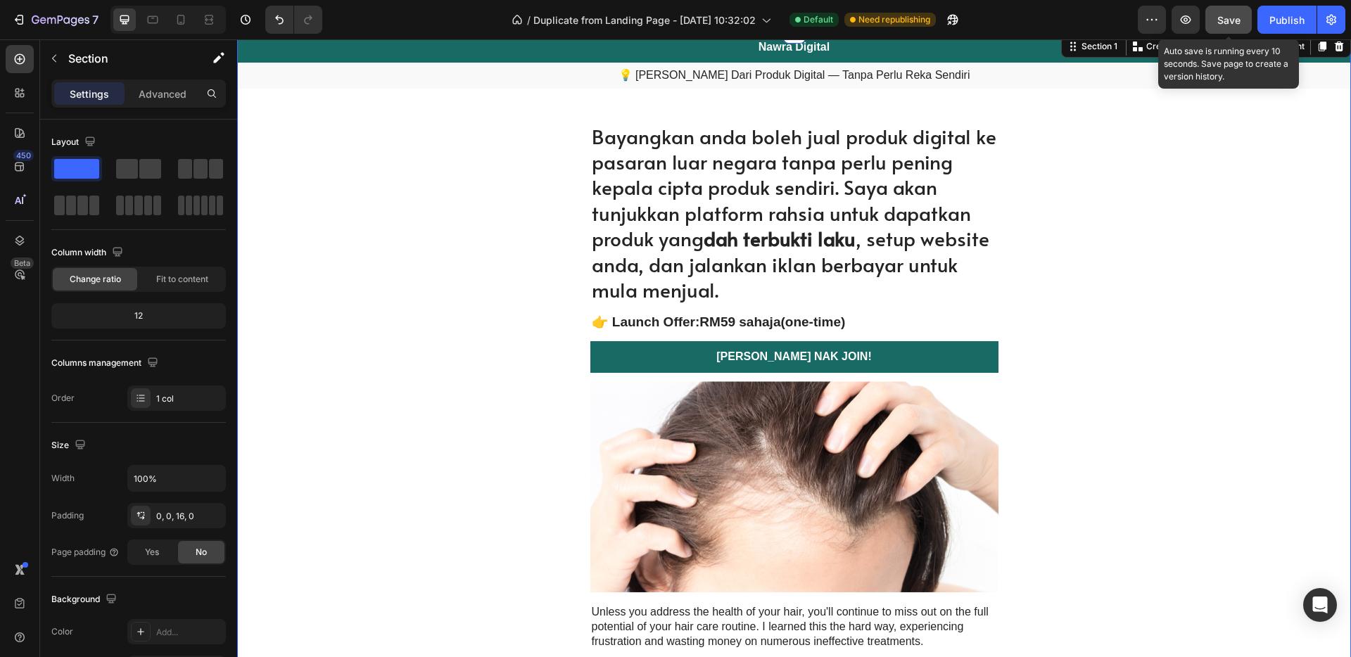
click at [1226, 30] on button "Save" at bounding box center [1228, 20] width 46 height 28
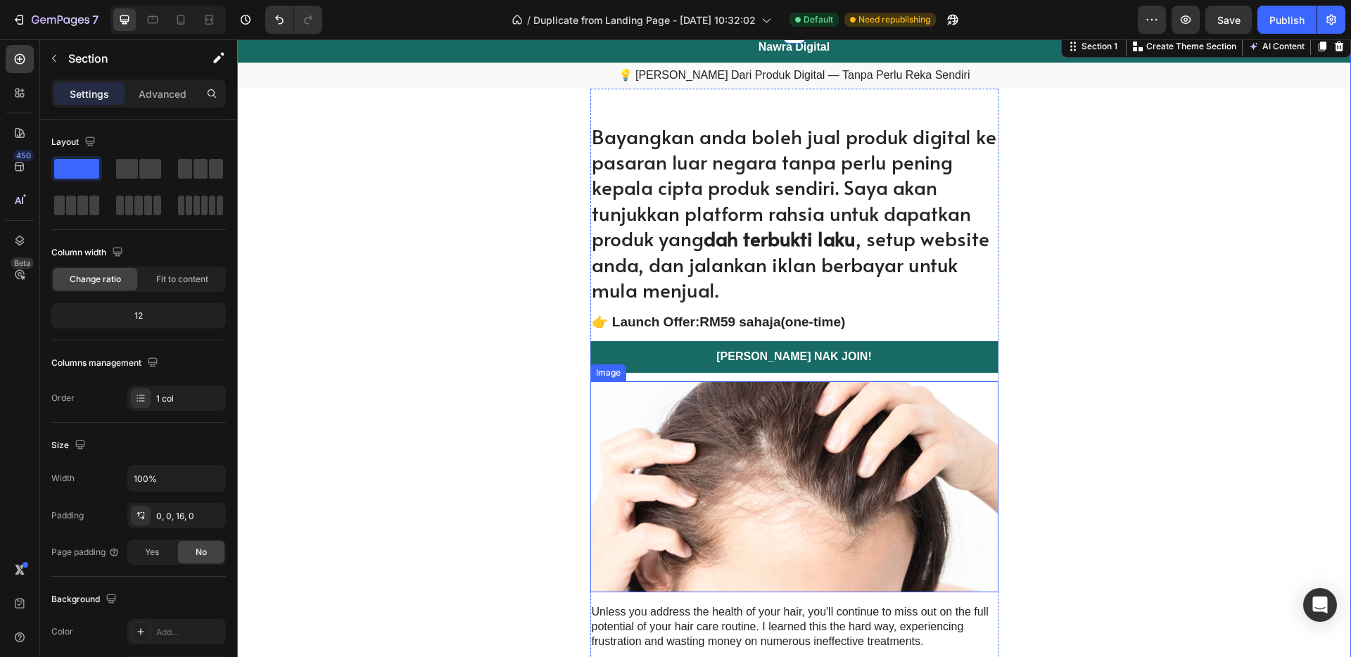
click at [855, 481] on img at bounding box center [794, 487] width 408 height 212
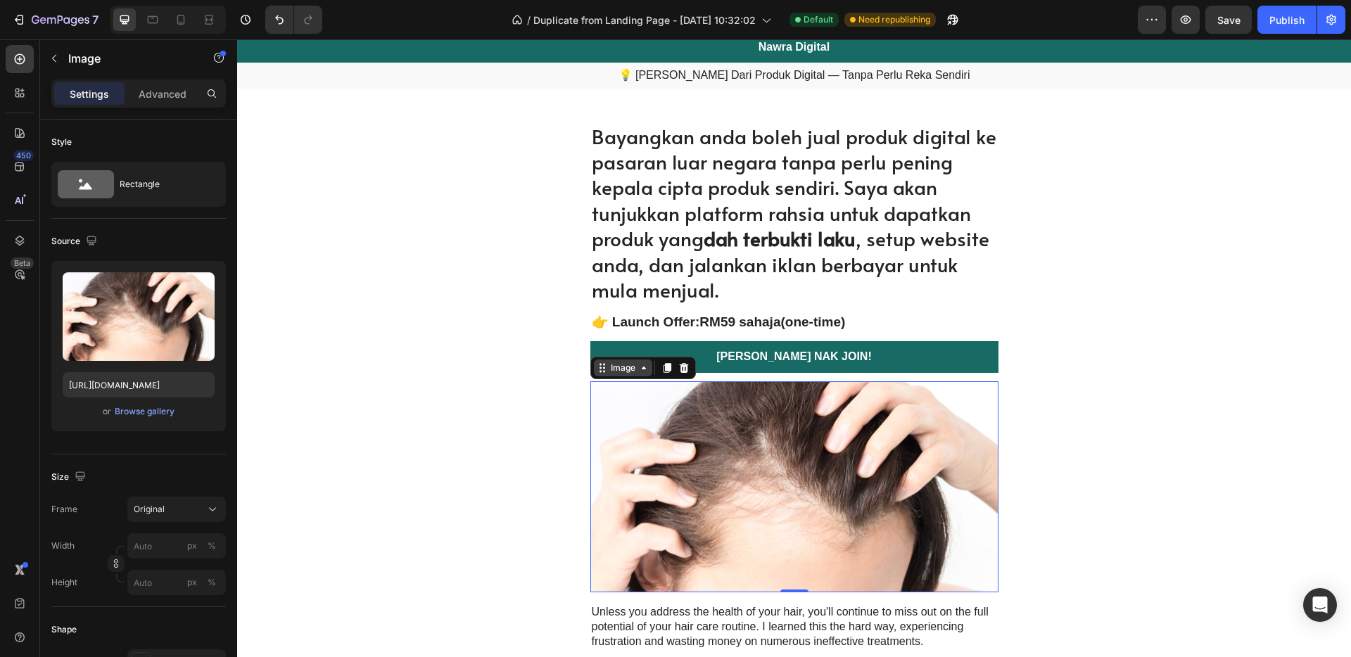
click at [623, 369] on div "Image" at bounding box center [623, 368] width 30 height 13
click at [713, 471] on img at bounding box center [794, 487] width 408 height 212
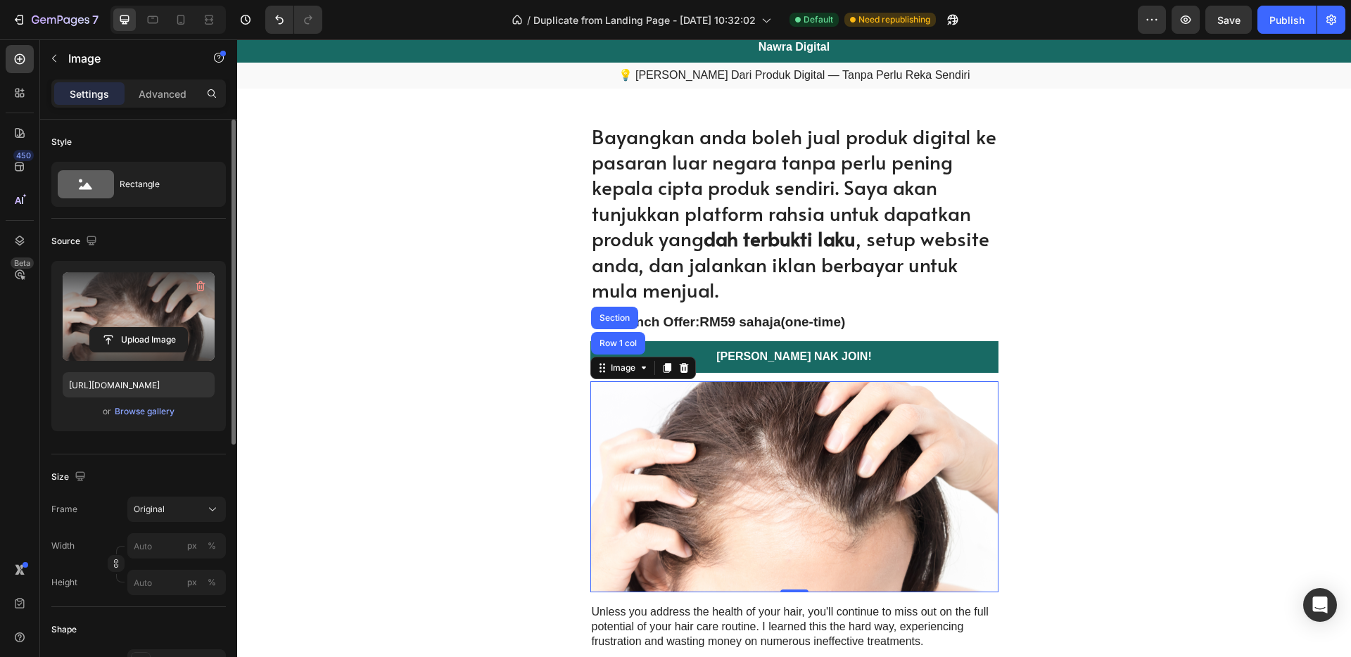
click at [120, 300] on label at bounding box center [139, 316] width 152 height 89
click at [120, 328] on input "file" at bounding box center [138, 340] width 97 height 24
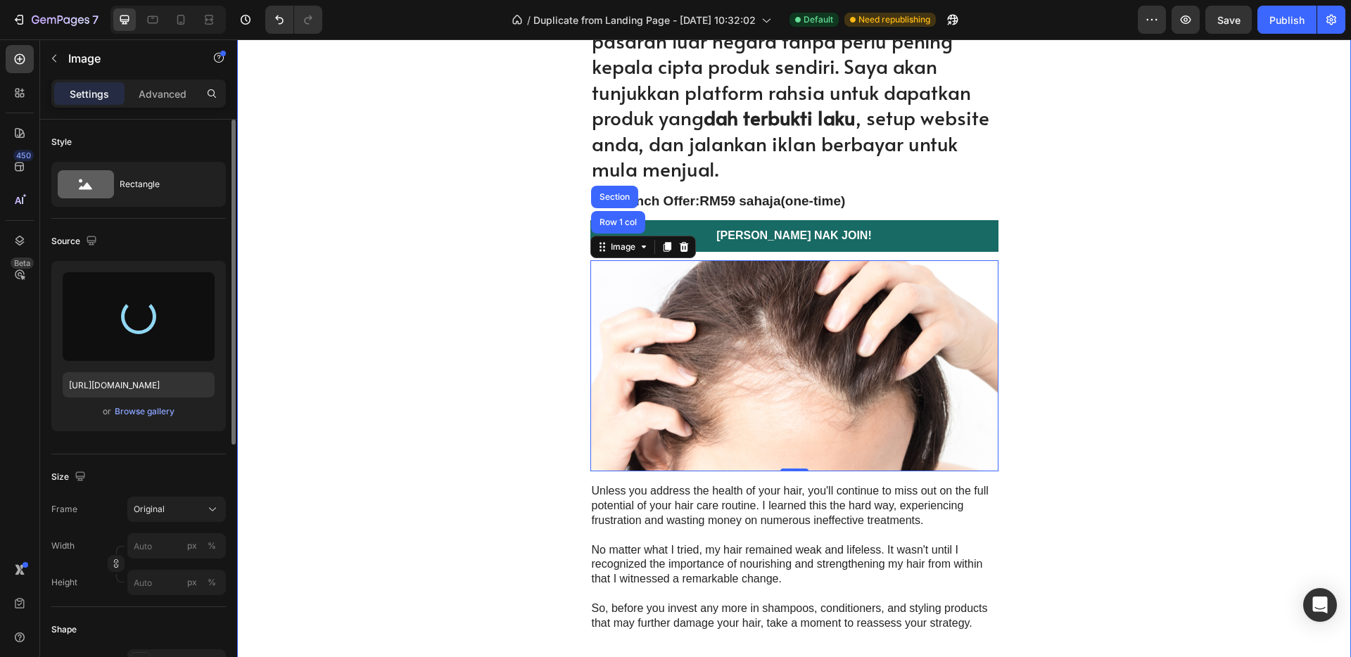
scroll to position [159, 0]
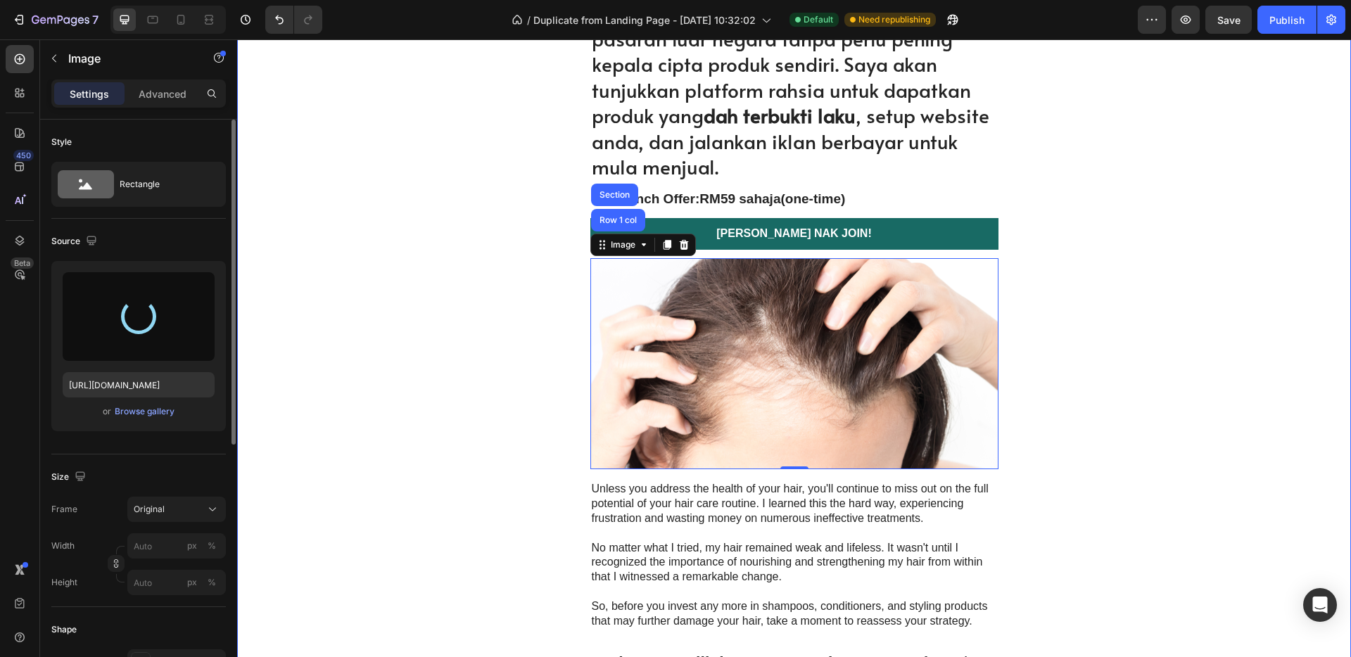
type input "https://cdn.shopify.com/s/files/1/0656/7641/0969/files/gempages_581566676550550…"
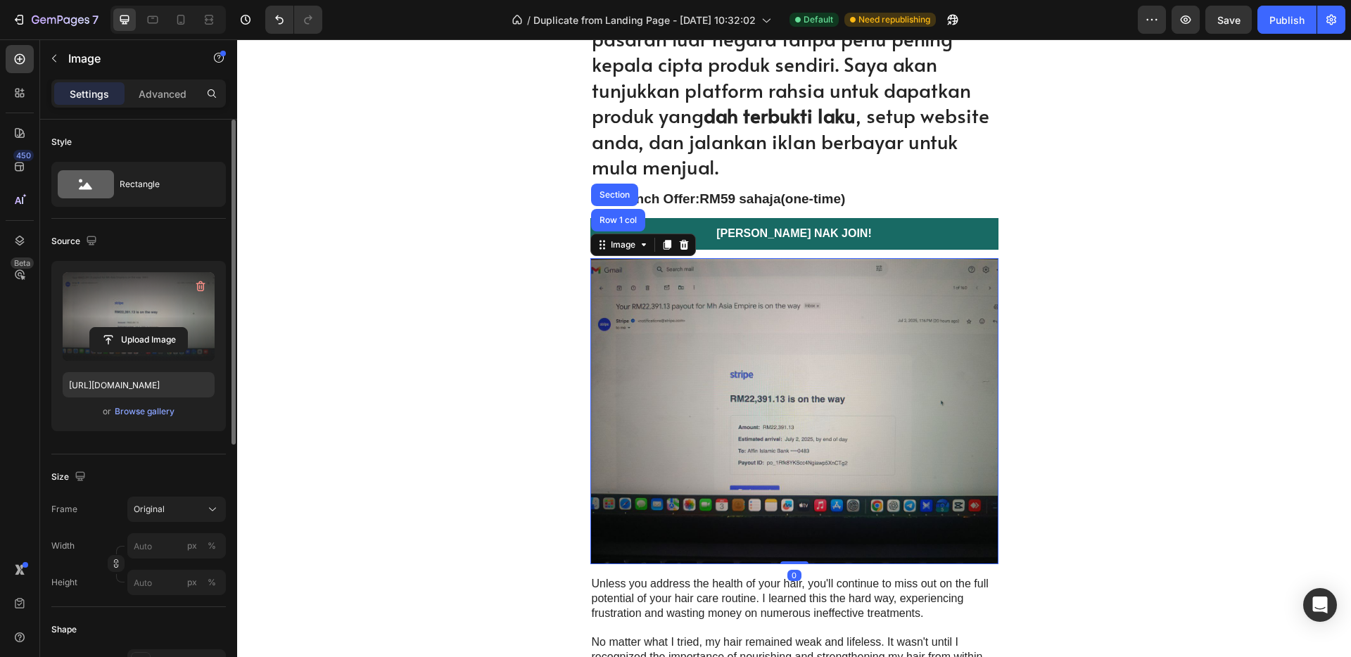
drag, startPoint x: 791, startPoint y: 561, endPoint x: 790, endPoint y: 528, distance: 33.1
click at [790, 528] on div "Image Row 1 col Section 0" at bounding box center [794, 411] width 408 height 306
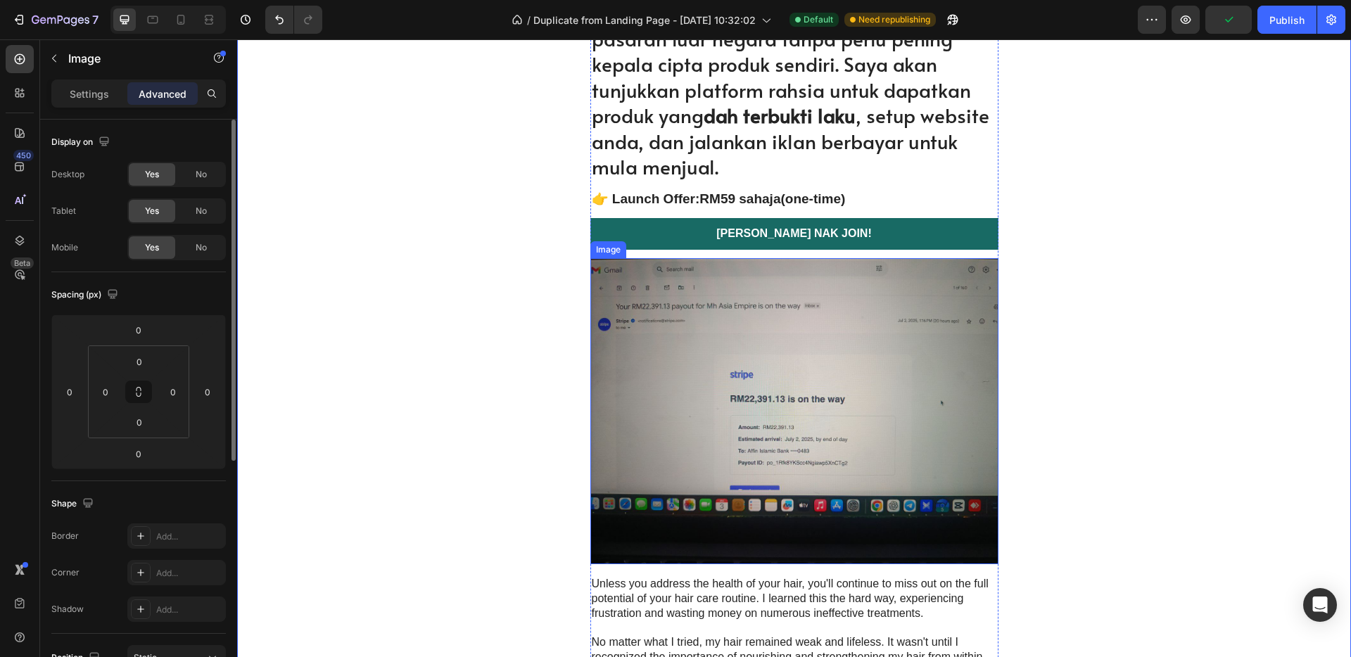
click at [900, 307] on img at bounding box center [794, 411] width 408 height 306
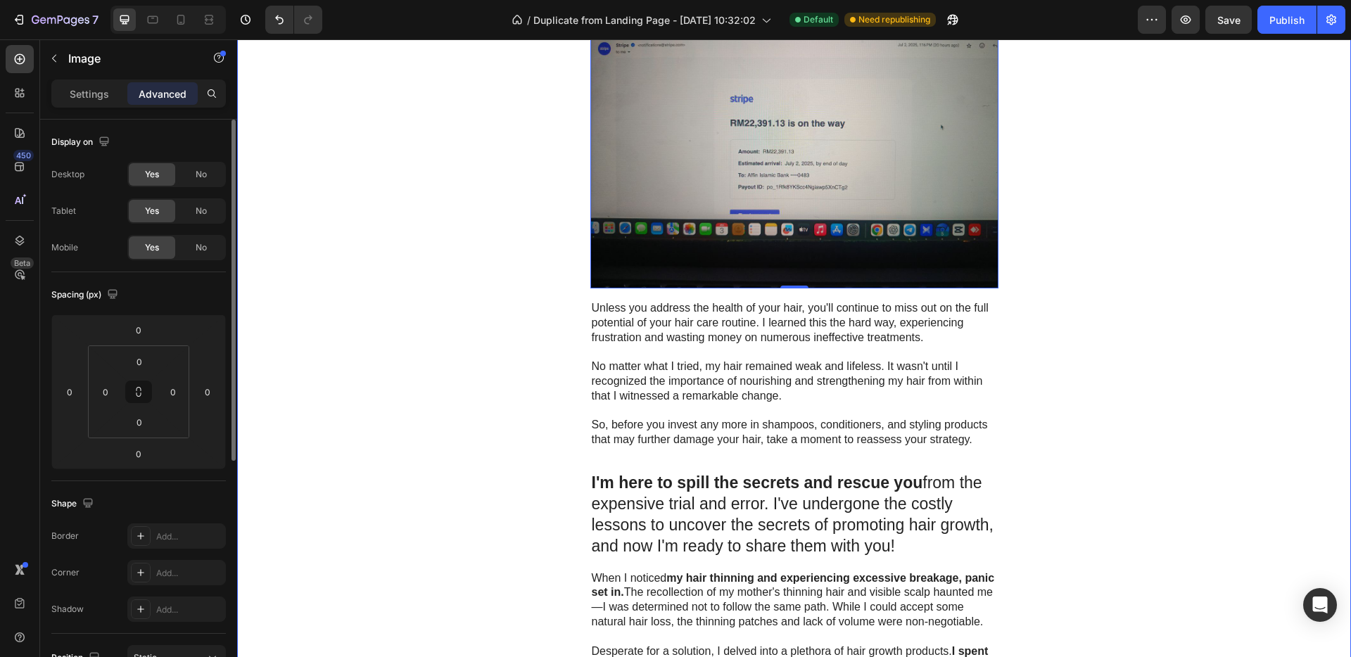
scroll to position [0, 0]
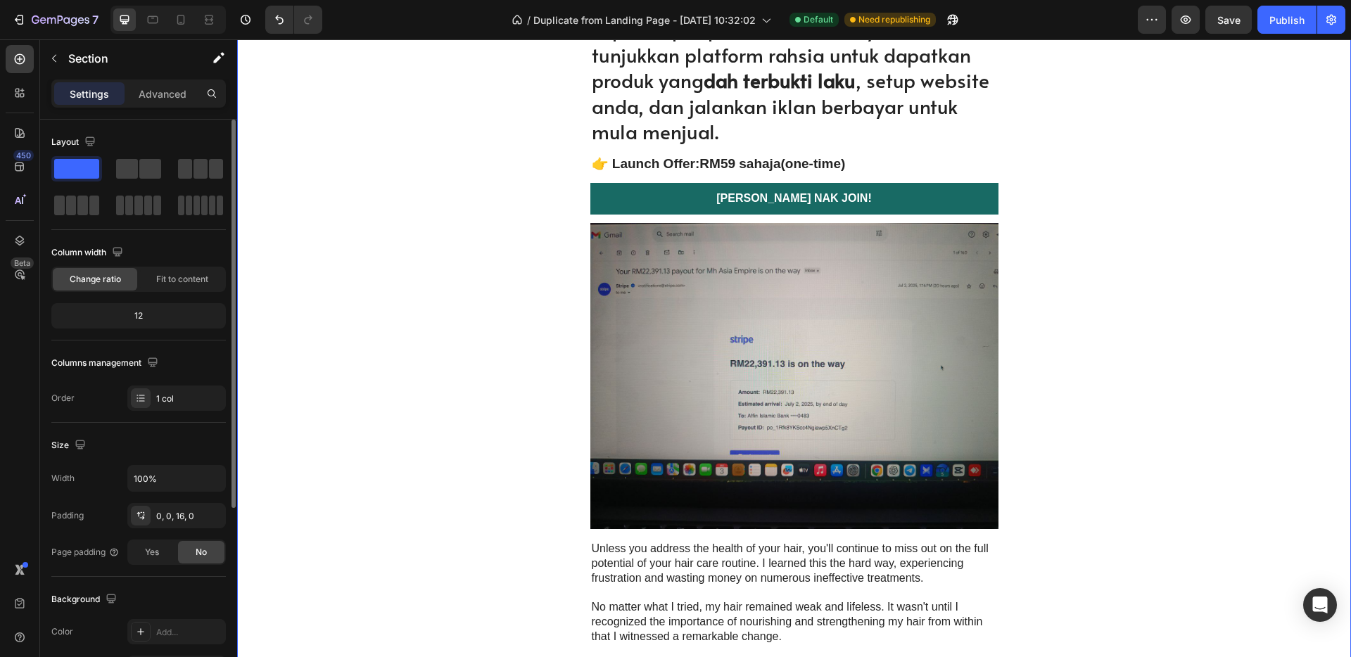
scroll to position [298, 0]
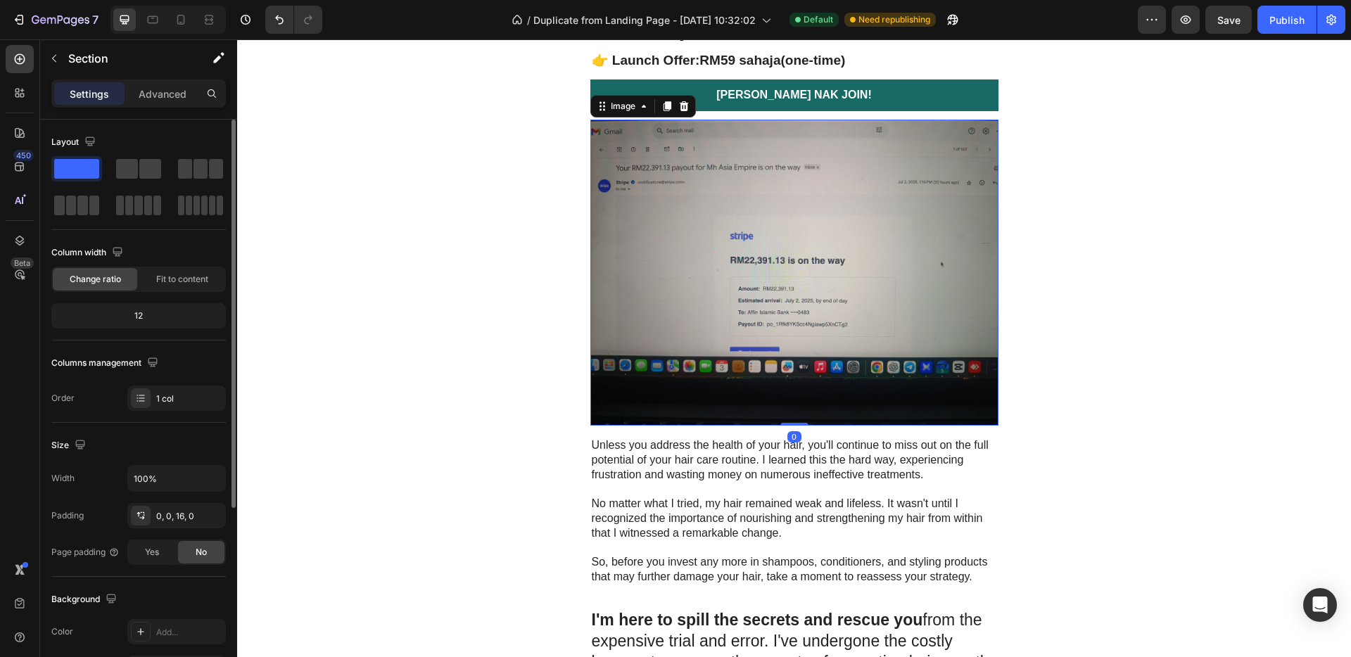
click at [787, 285] on img at bounding box center [794, 273] width 408 height 306
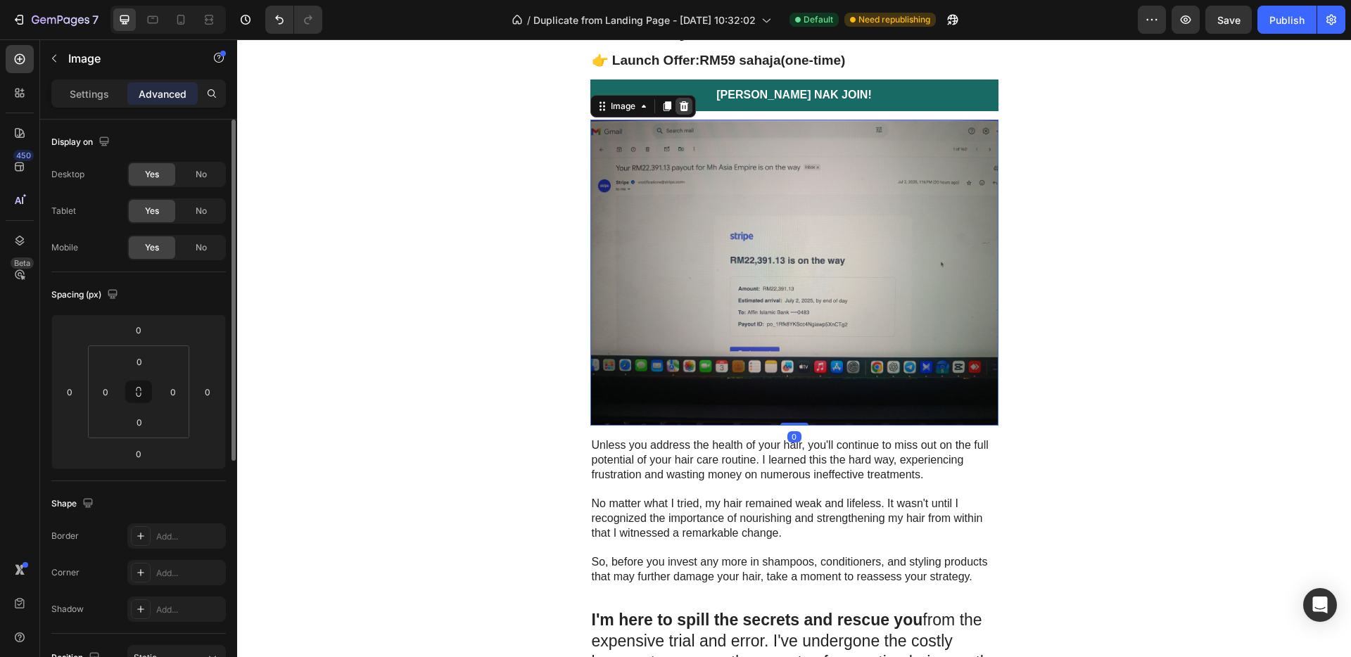
click at [678, 102] on icon at bounding box center [683, 106] width 11 height 11
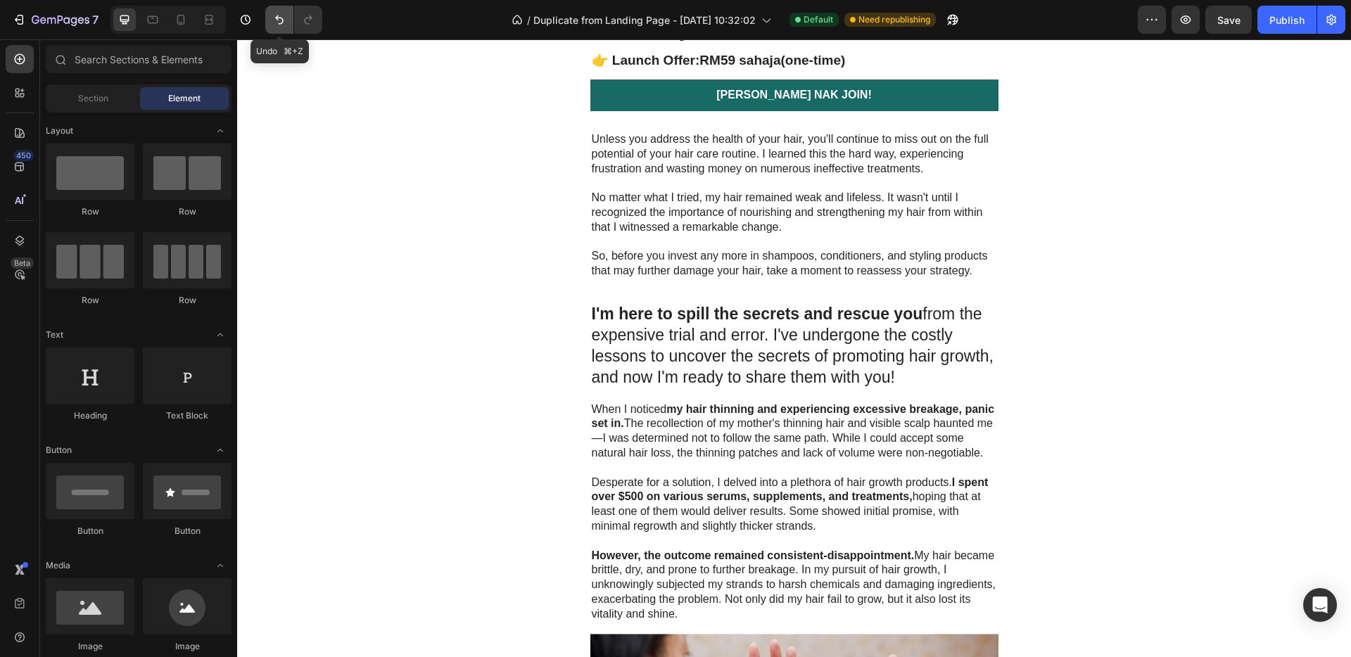
click at [286, 15] on icon "Undo/Redo" at bounding box center [279, 20] width 14 height 14
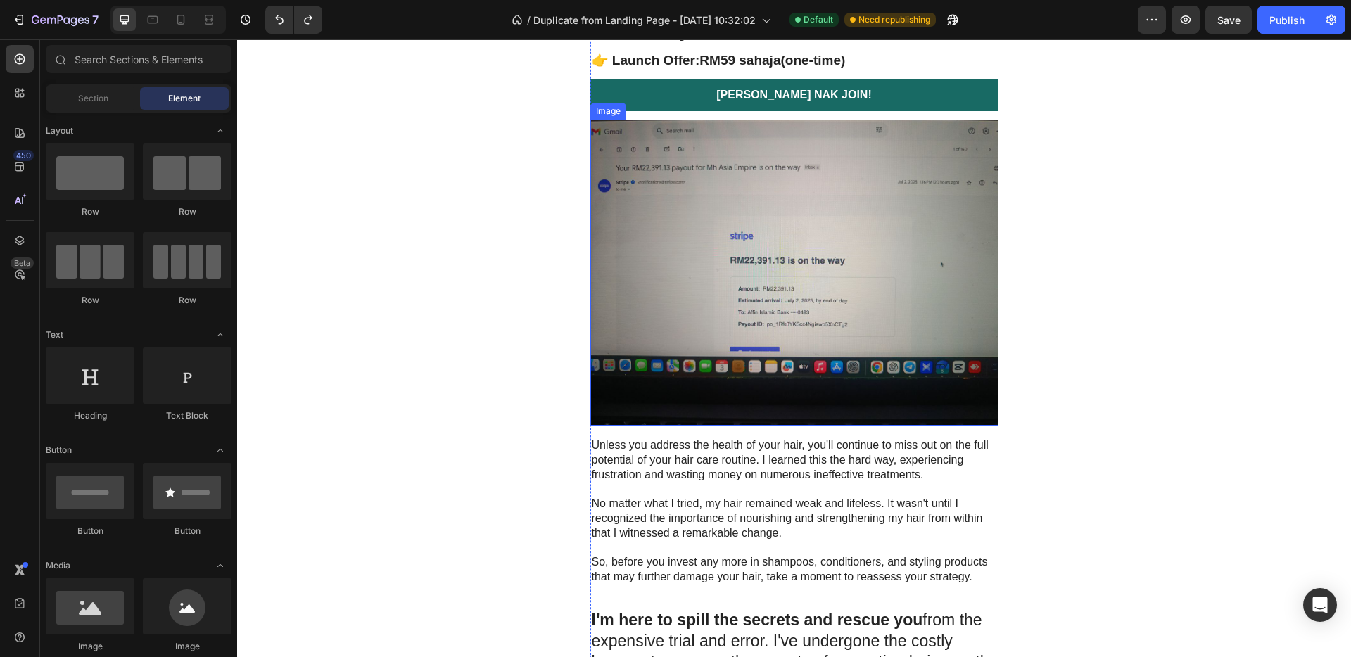
click at [807, 251] on img at bounding box center [794, 273] width 408 height 306
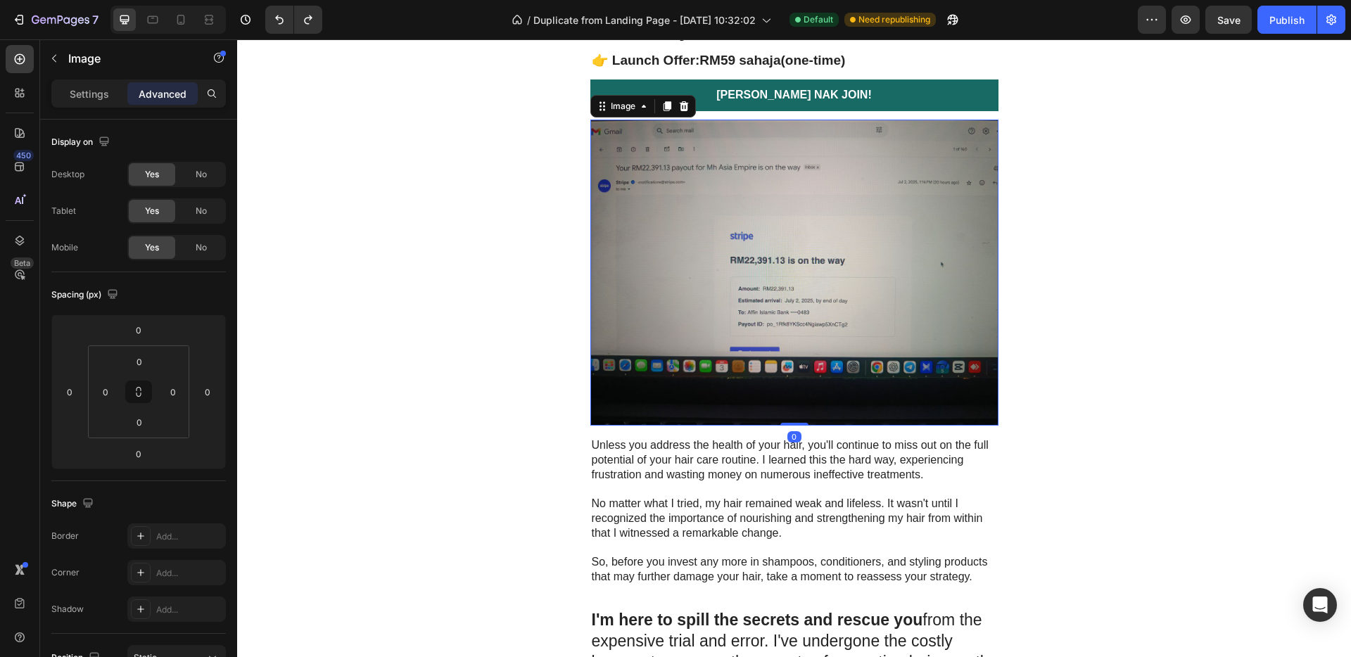
click at [822, 259] on img at bounding box center [794, 273] width 408 height 306
click at [54, 62] on icon "button" at bounding box center [54, 58] width 11 height 11
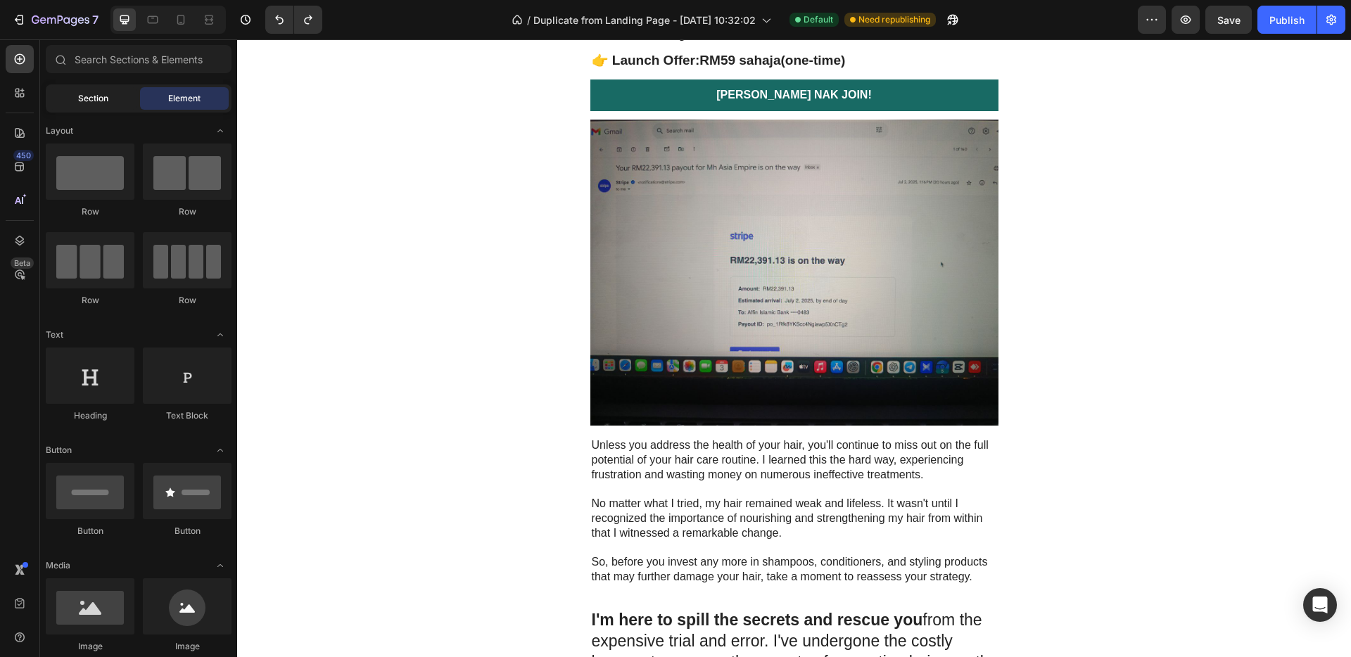
click at [87, 99] on span "Section" at bounding box center [93, 98] width 30 height 13
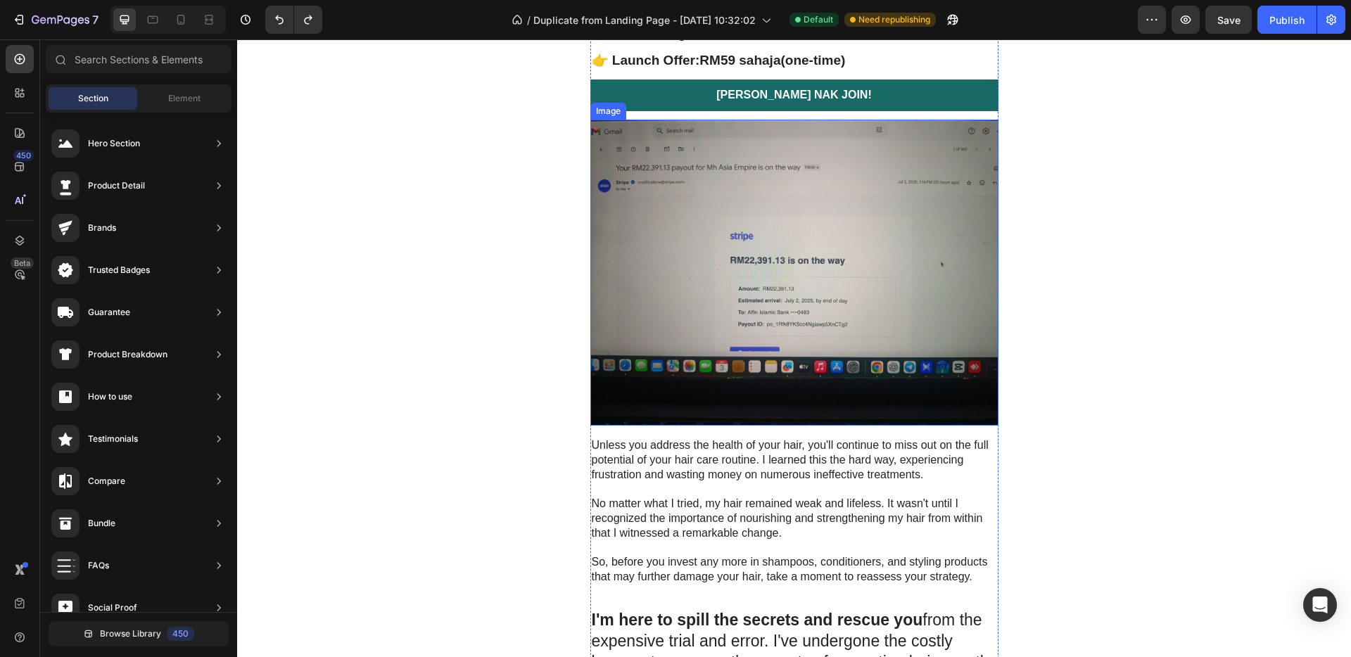
click at [860, 229] on img at bounding box center [794, 273] width 408 height 306
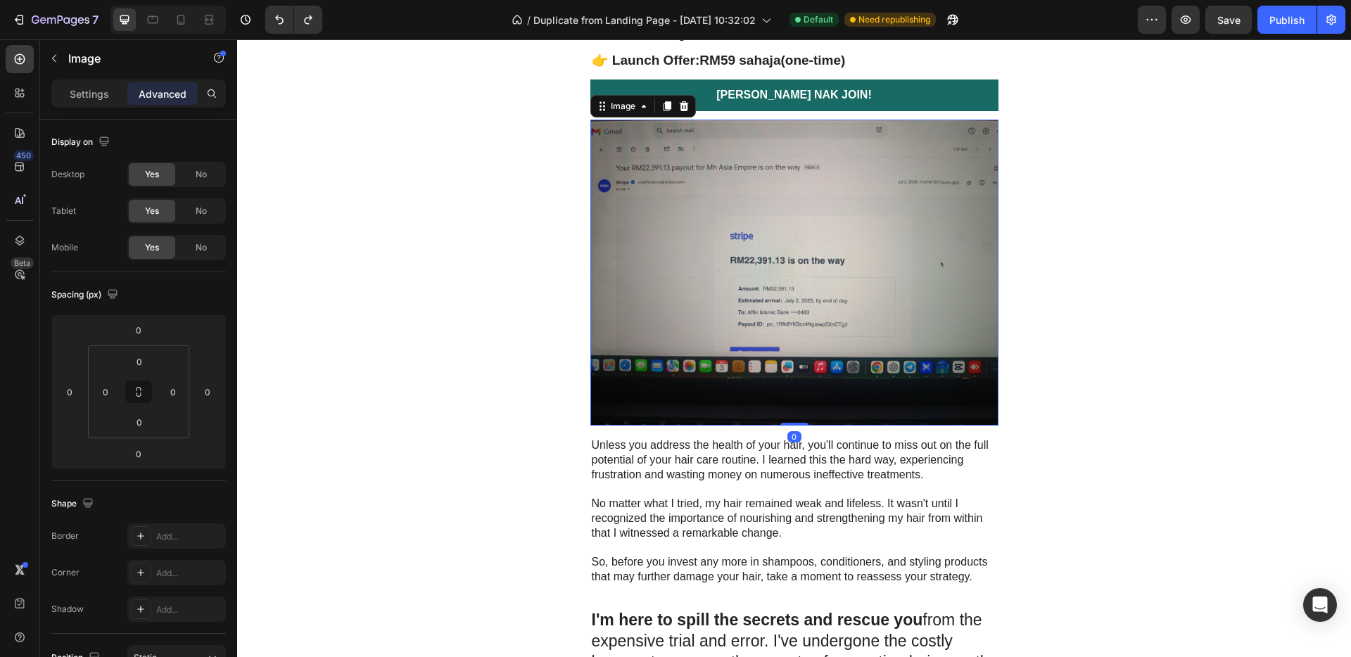
click at [860, 229] on img at bounding box center [794, 273] width 408 height 306
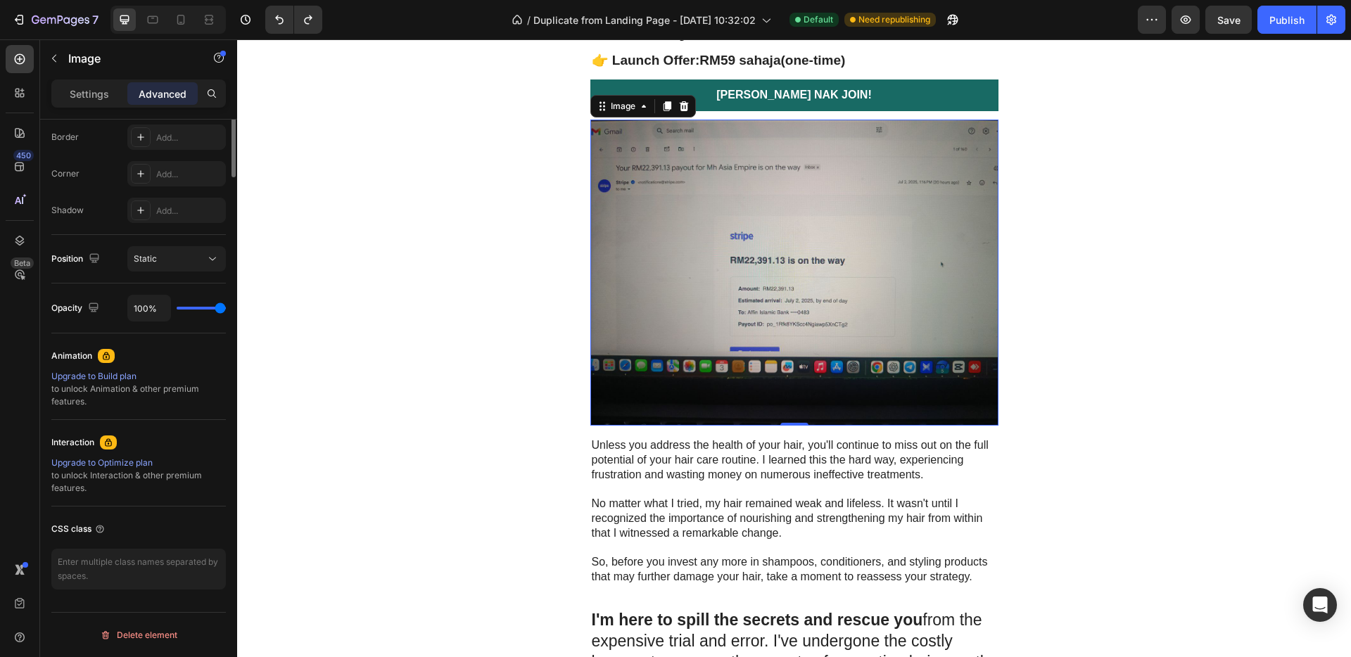
scroll to position [0, 0]
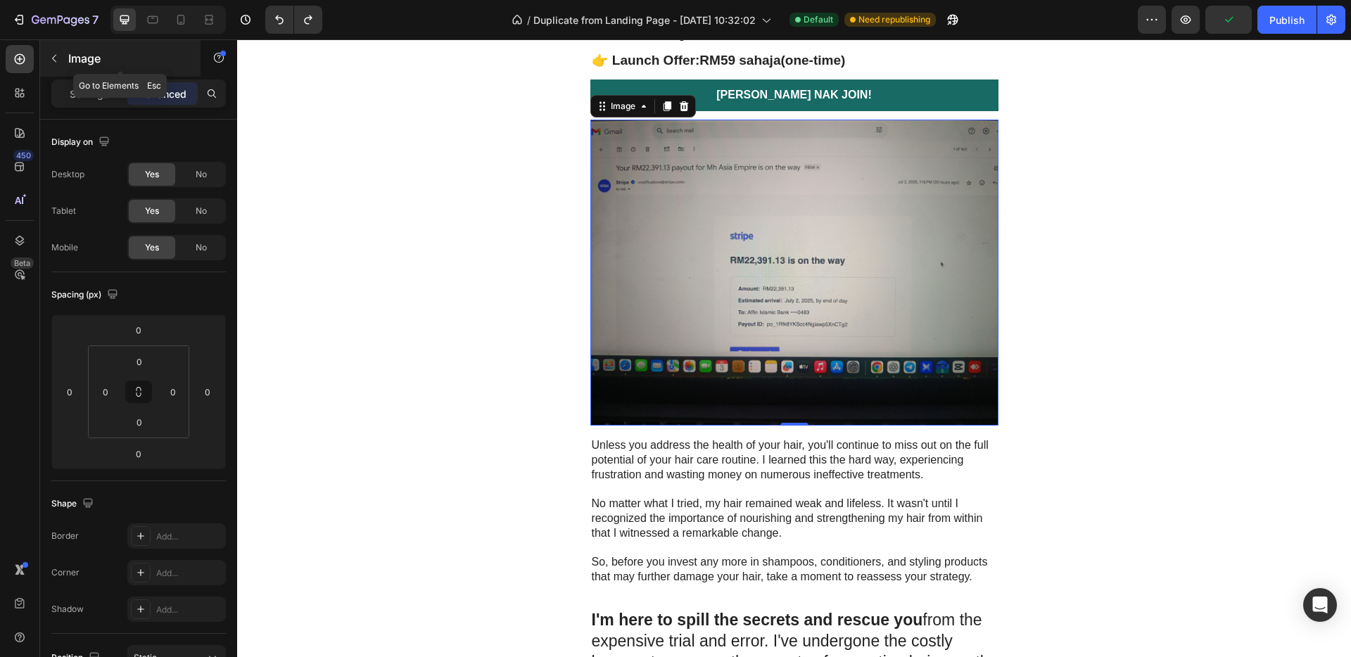
click at [49, 63] on icon "button" at bounding box center [54, 58] width 11 height 11
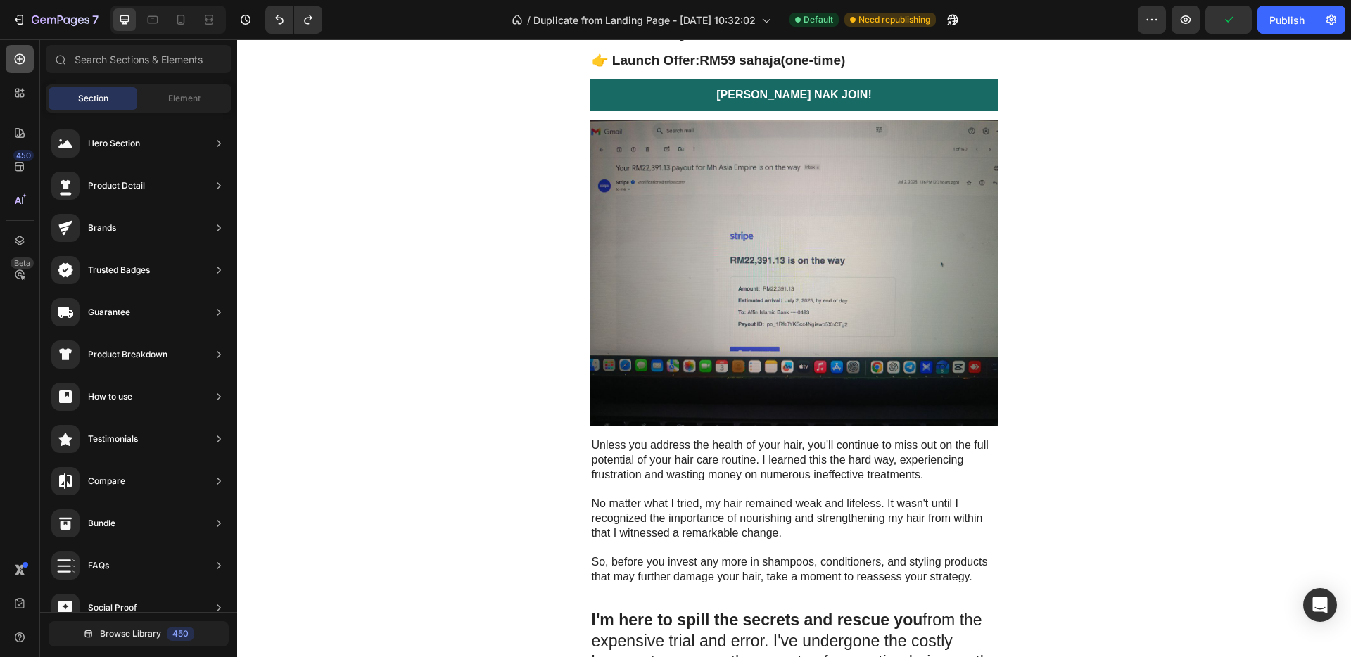
click at [23, 63] on icon at bounding box center [20, 59] width 14 height 14
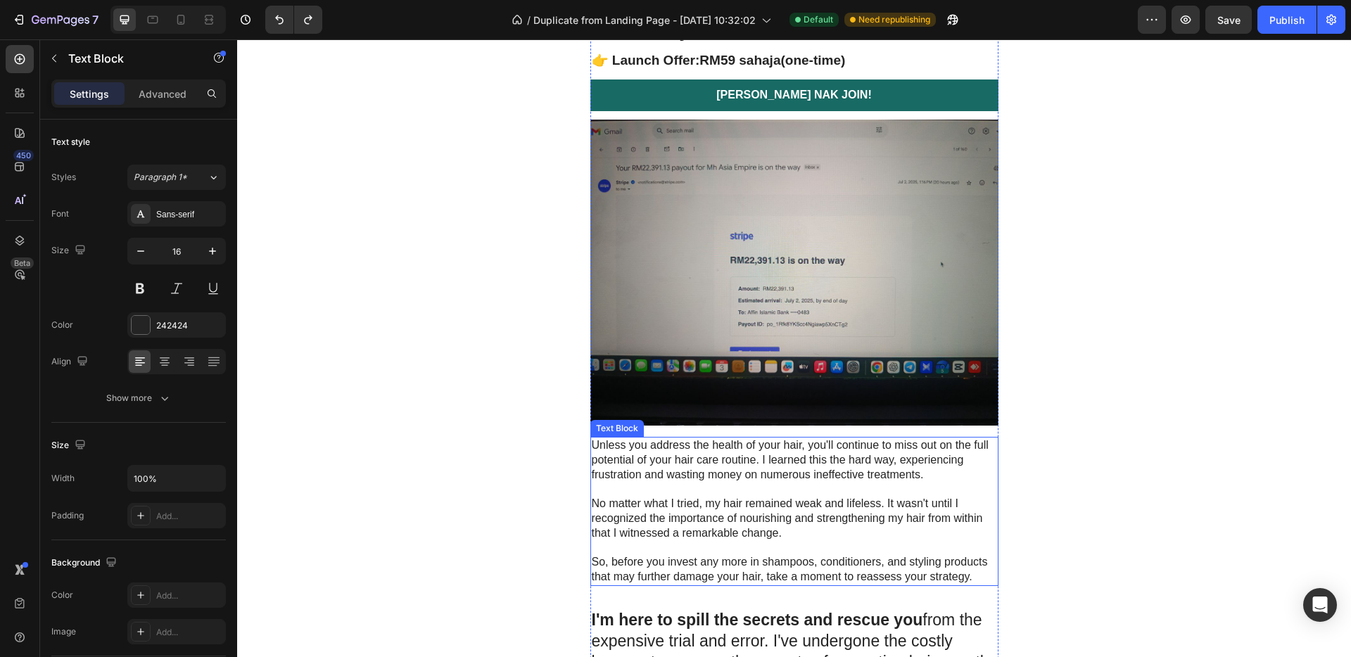
click at [780, 467] on p "Unless you address the health of your hair, you'll continue to miss out on the …" at bounding box center [794, 460] width 405 height 44
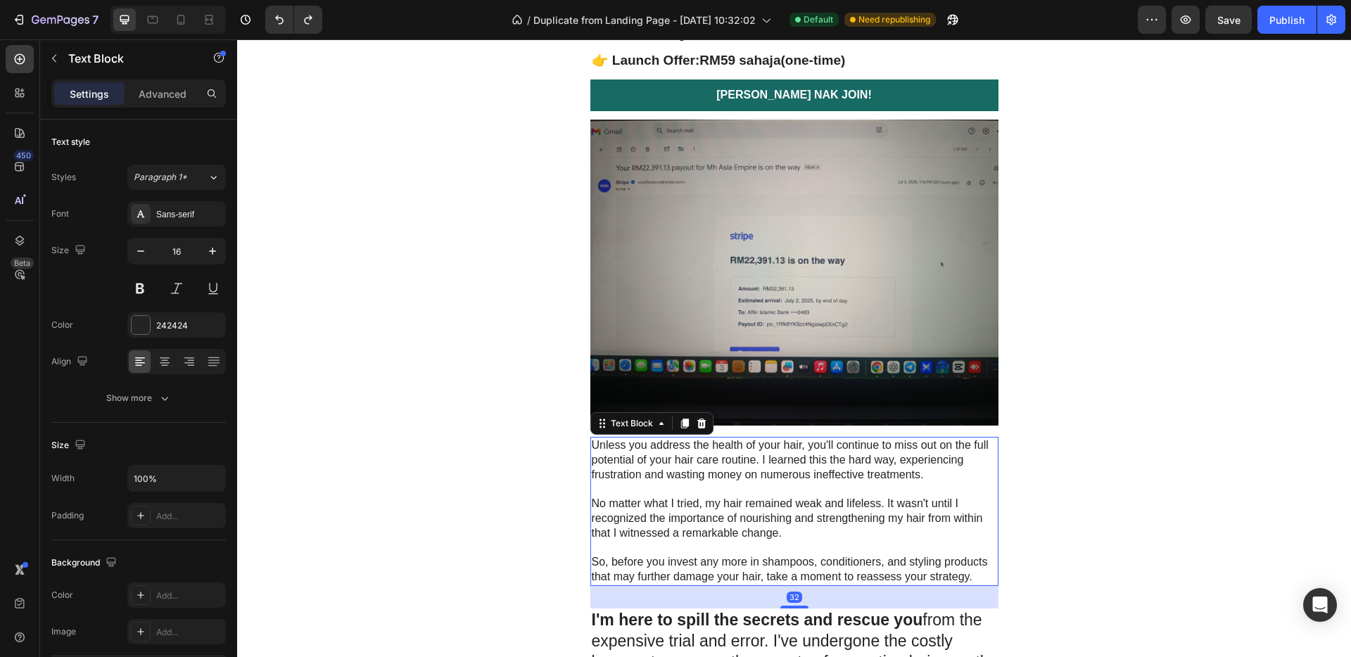
click at [780, 467] on p "Unless you address the health of your hair, you'll continue to miss out on the …" at bounding box center [794, 460] width 405 height 44
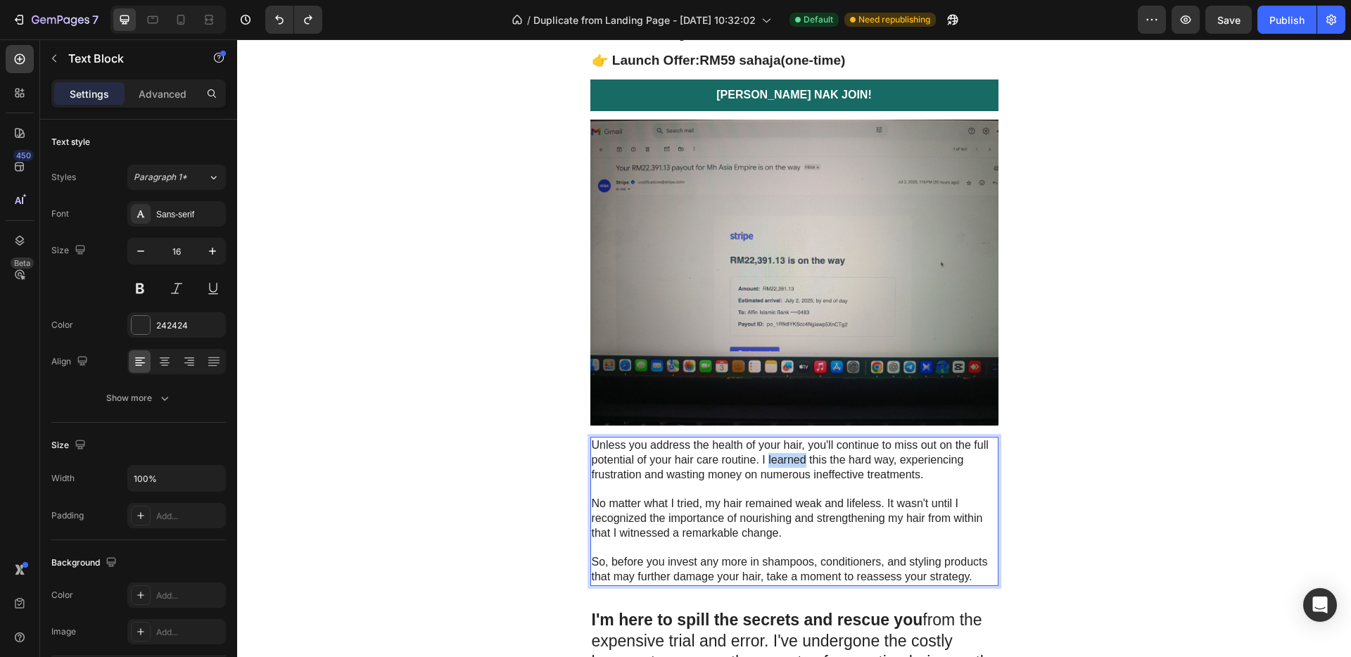
click at [780, 467] on p "Unless you address the health of your hair, you'll continue to miss out on the …" at bounding box center [794, 460] width 405 height 44
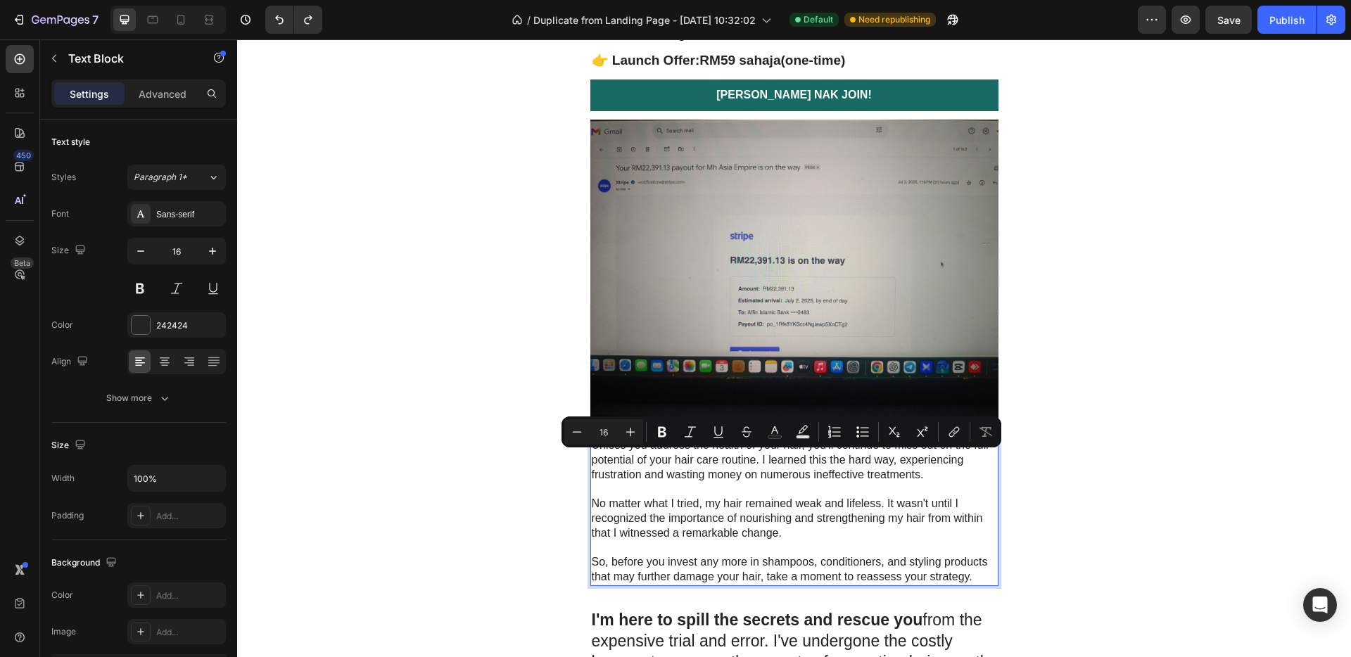
click at [890, 504] on p "No matter what I tried, my hair remained weak and lifeless. It wasn't until I r…" at bounding box center [794, 519] width 405 height 44
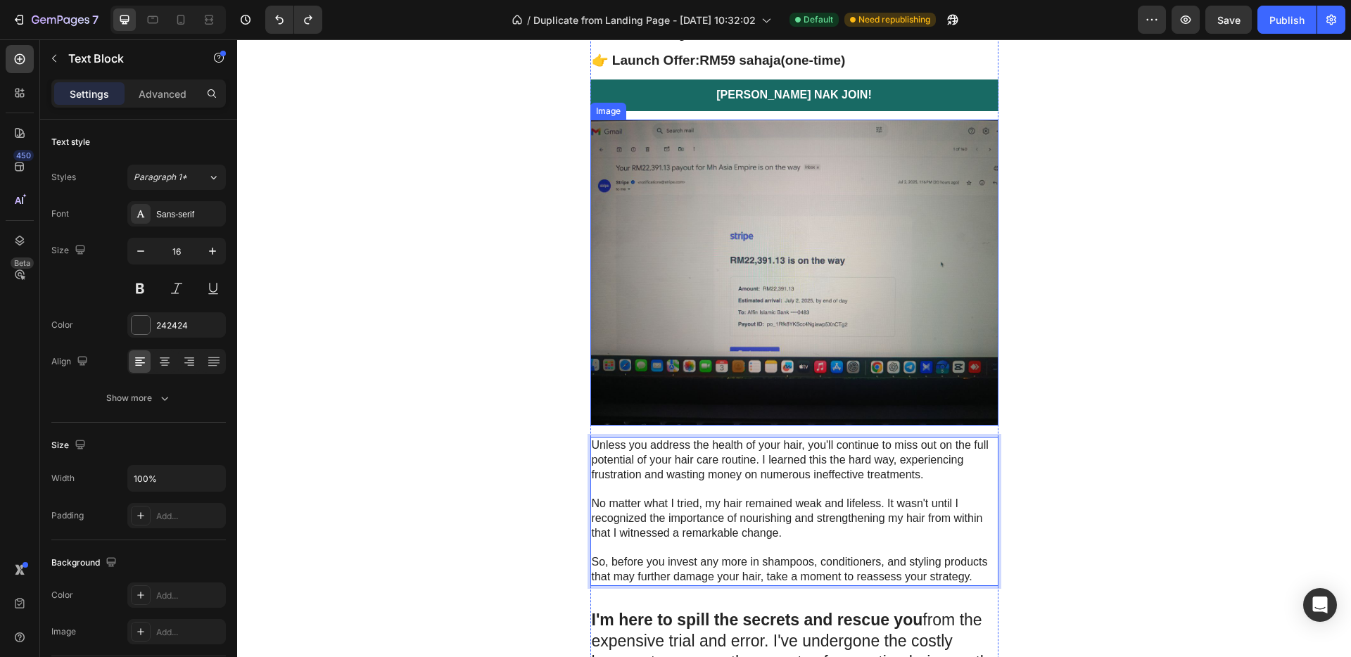
click at [822, 323] on img at bounding box center [794, 273] width 408 height 306
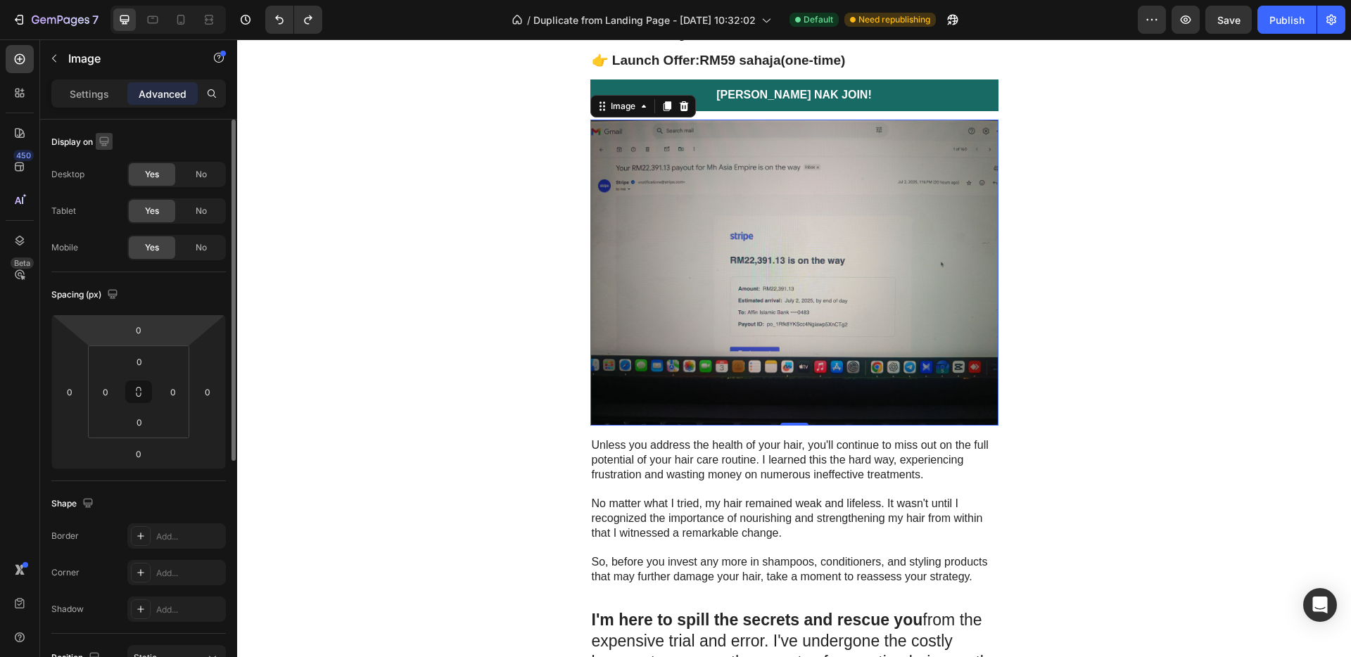
click at [108, 147] on icon "button" at bounding box center [104, 141] width 14 height 14
click at [65, 98] on div "Settings" at bounding box center [89, 93] width 70 height 23
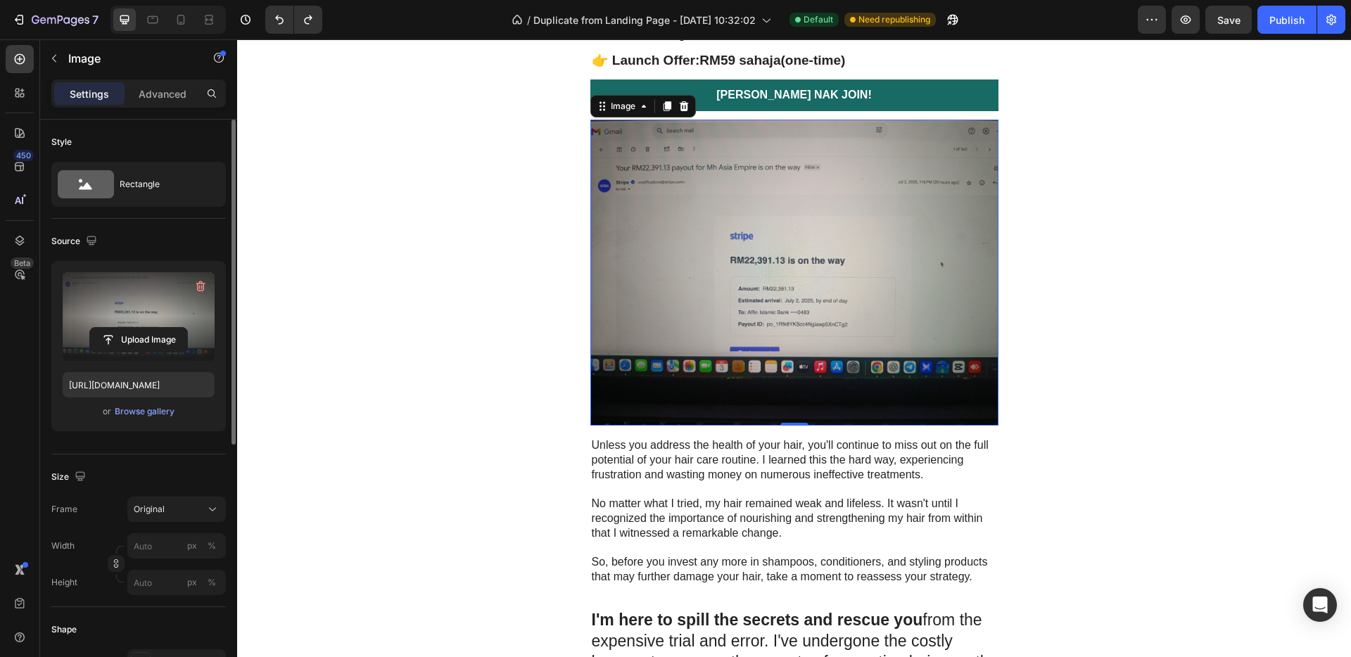
click at [148, 312] on label at bounding box center [139, 316] width 152 height 89
click at [148, 328] on input "file" at bounding box center [138, 340] width 97 height 24
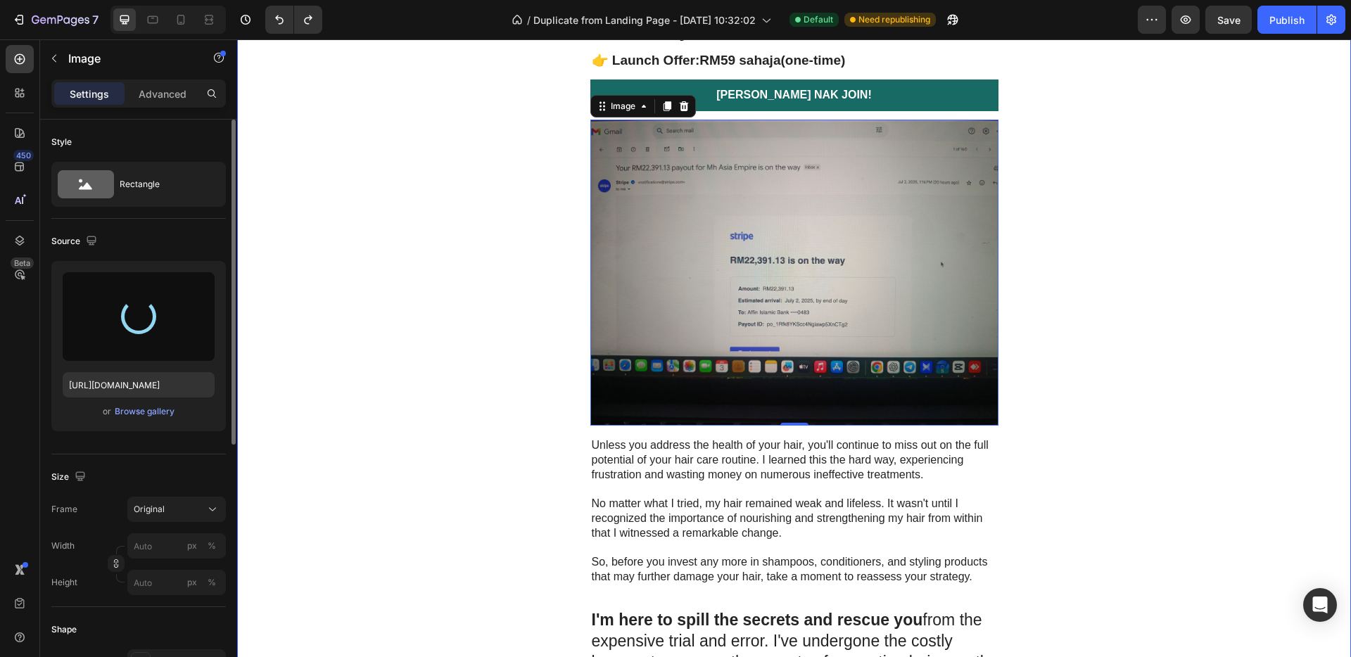
type input "https://cdn.shopify.com/s/files/1/0656/7641/0969/files/gempages_581566676550550…"
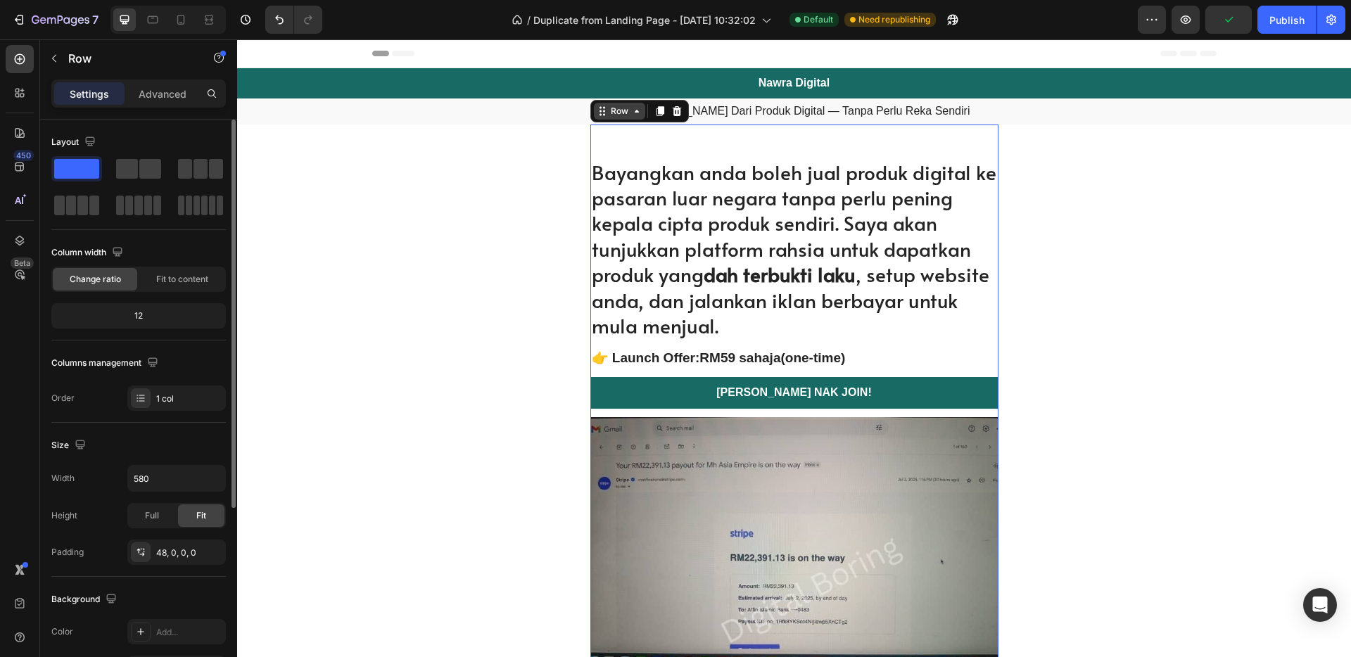
click at [623, 113] on div "Row" at bounding box center [619, 111] width 23 height 13
click at [631, 113] on icon at bounding box center [636, 111] width 11 height 11
click at [599, 117] on div "Row" at bounding box center [619, 111] width 51 height 17
click at [608, 117] on div "Row" at bounding box center [619, 111] width 23 height 13
click at [148, 314] on div "12" at bounding box center [138, 316] width 169 height 20
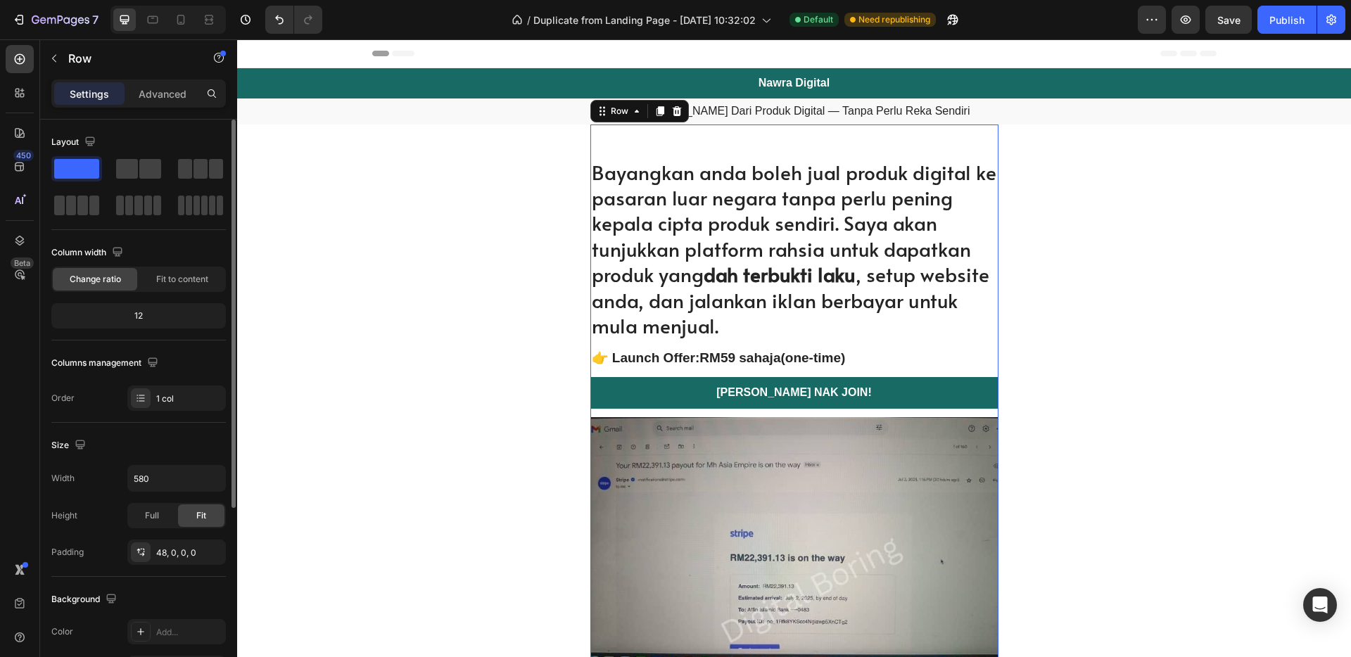
click at [148, 322] on div "12" at bounding box center [138, 316] width 169 height 20
click at [141, 319] on div "12" at bounding box center [138, 316] width 169 height 20
click at [167, 271] on div "Fit to content" at bounding box center [182, 279] width 84 height 23
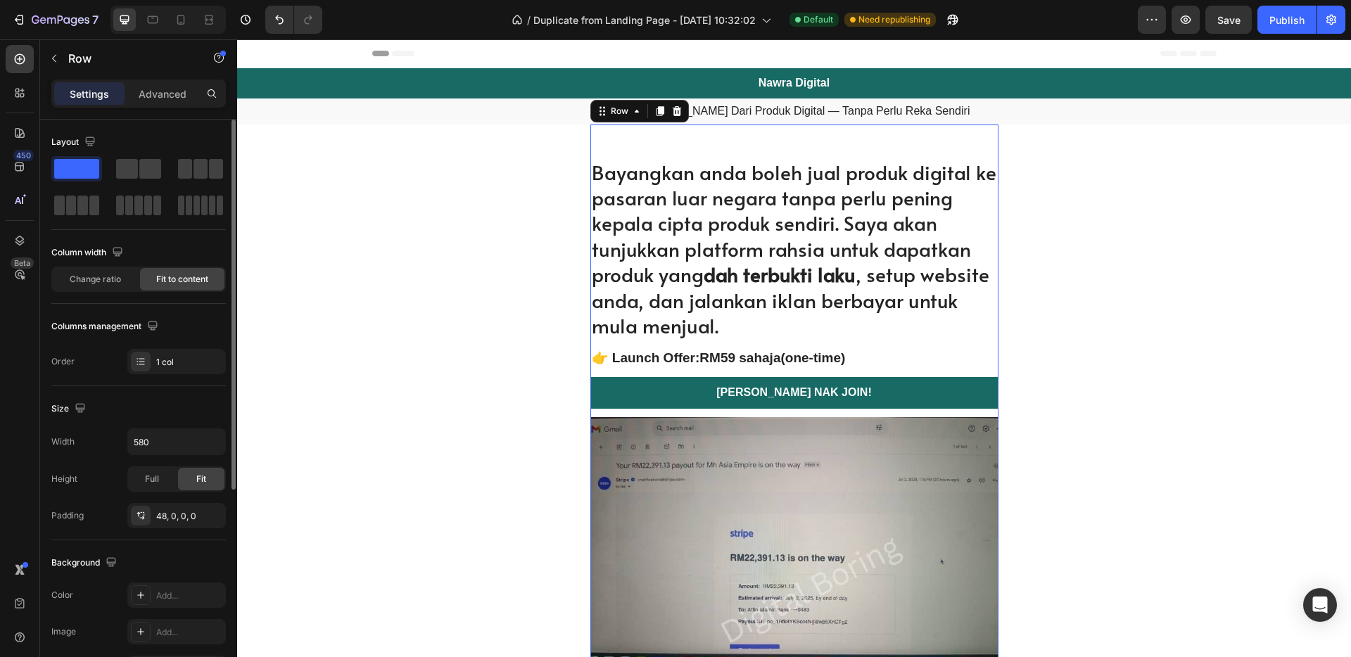
click at [167, 280] on span "Fit to content" at bounding box center [182, 279] width 52 height 13
click at [117, 284] on span "Change ratio" at bounding box center [95, 279] width 51 height 13
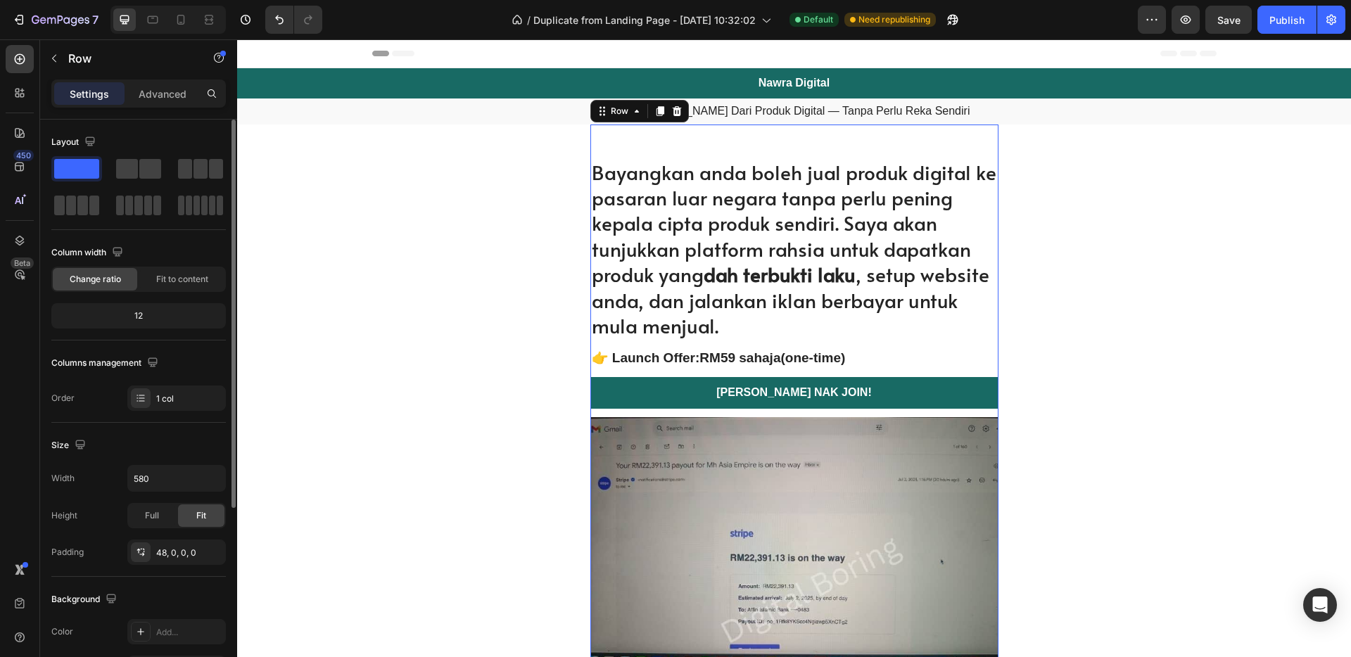
click at [125, 324] on div "12" at bounding box center [138, 316] width 169 height 20
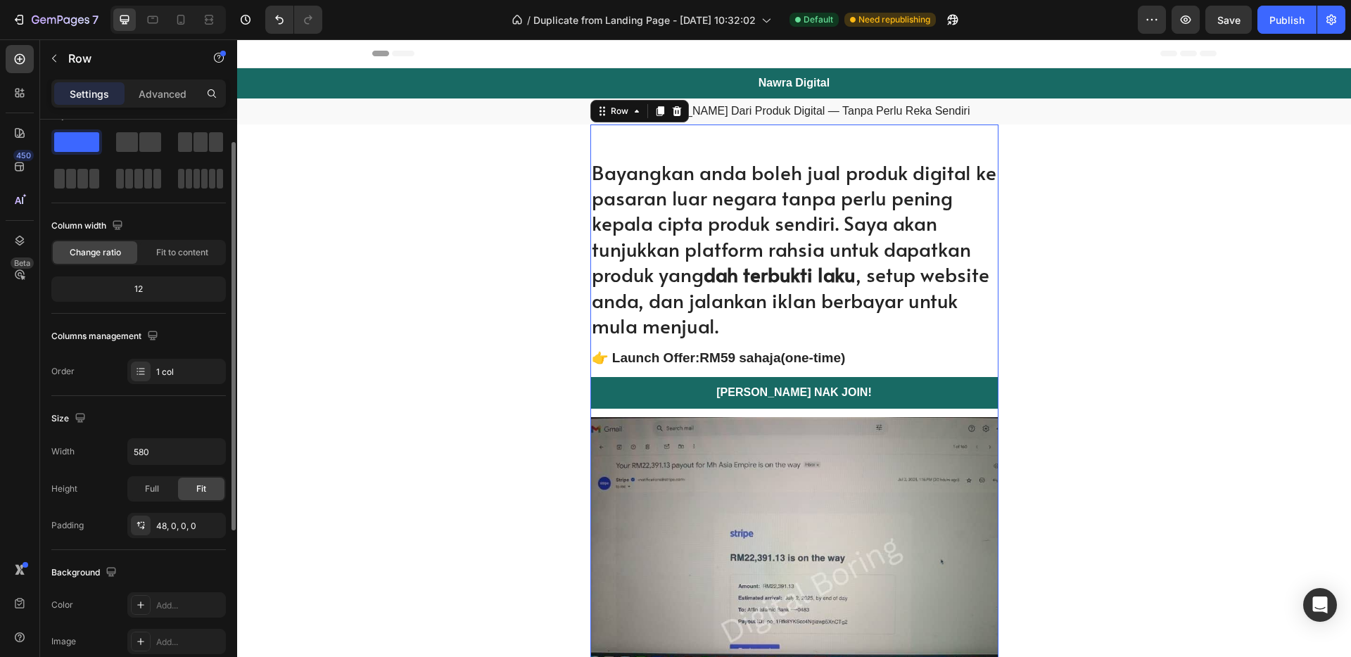
scroll to position [151, 0]
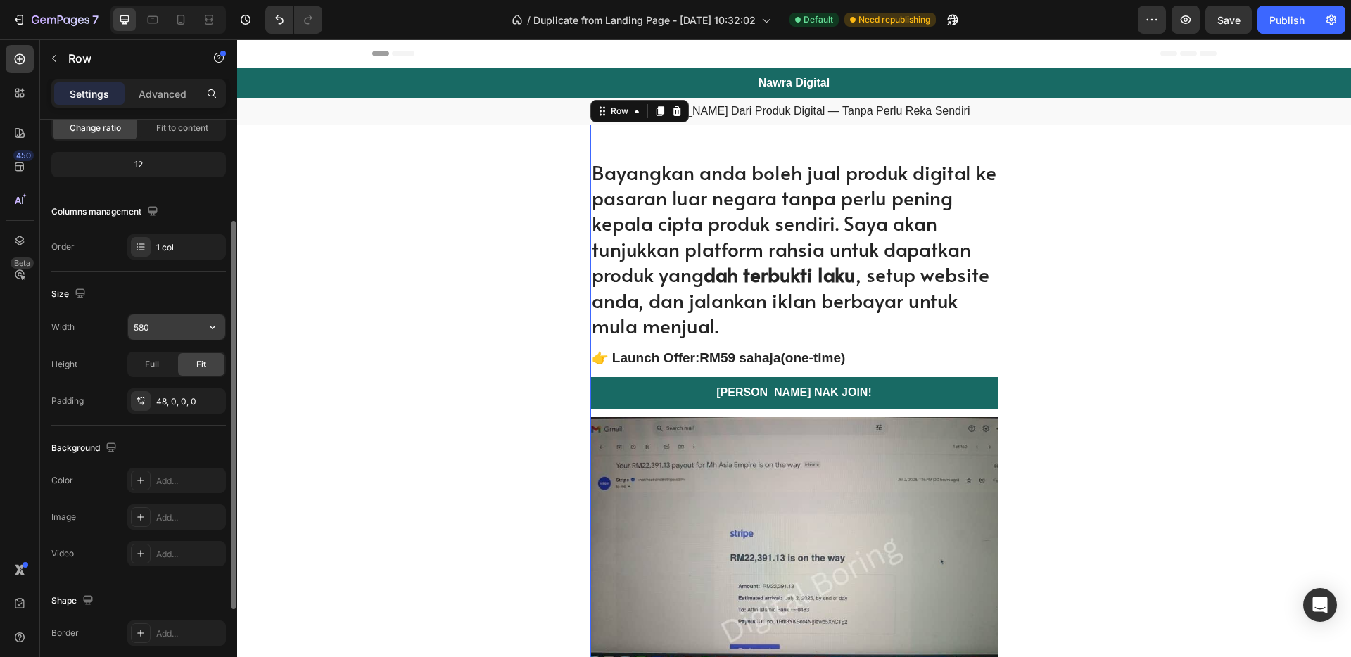
click at [178, 329] on input "580" at bounding box center [176, 326] width 97 height 25
click at [214, 329] on icon "button" at bounding box center [212, 327] width 14 height 14
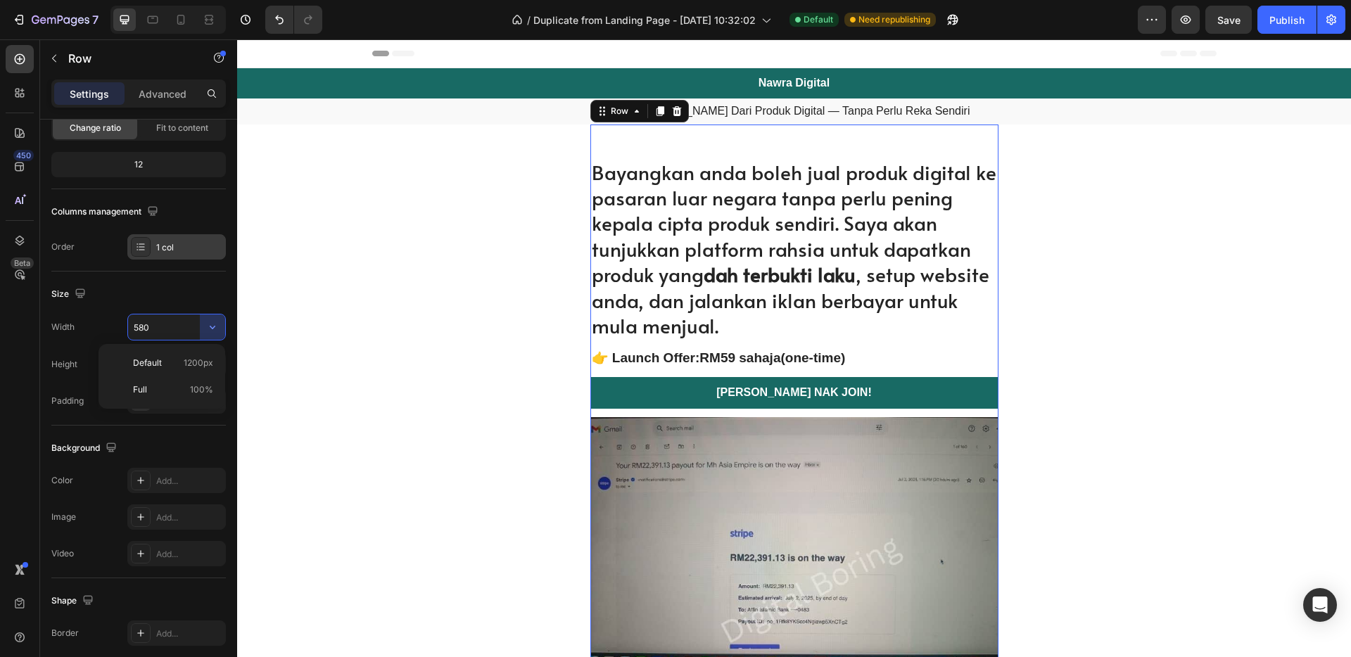
click at [220, 257] on div "1 col" at bounding box center [176, 246] width 98 height 25
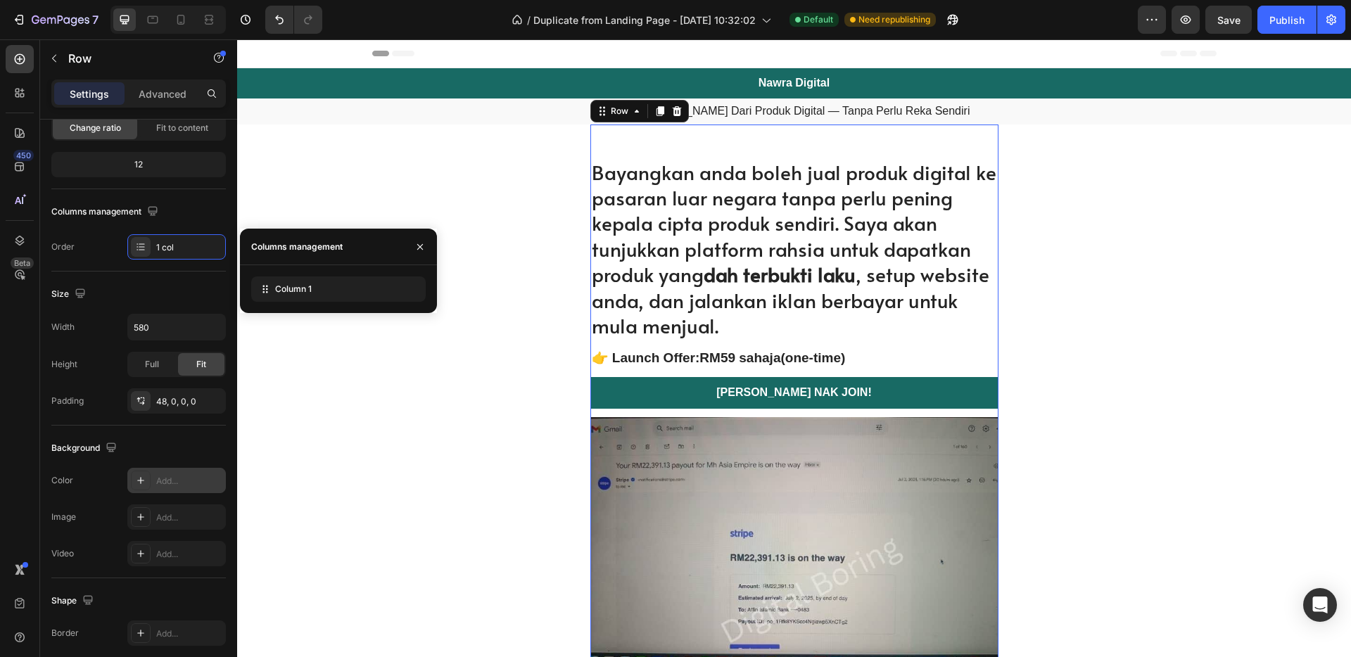
scroll to position [272, 0]
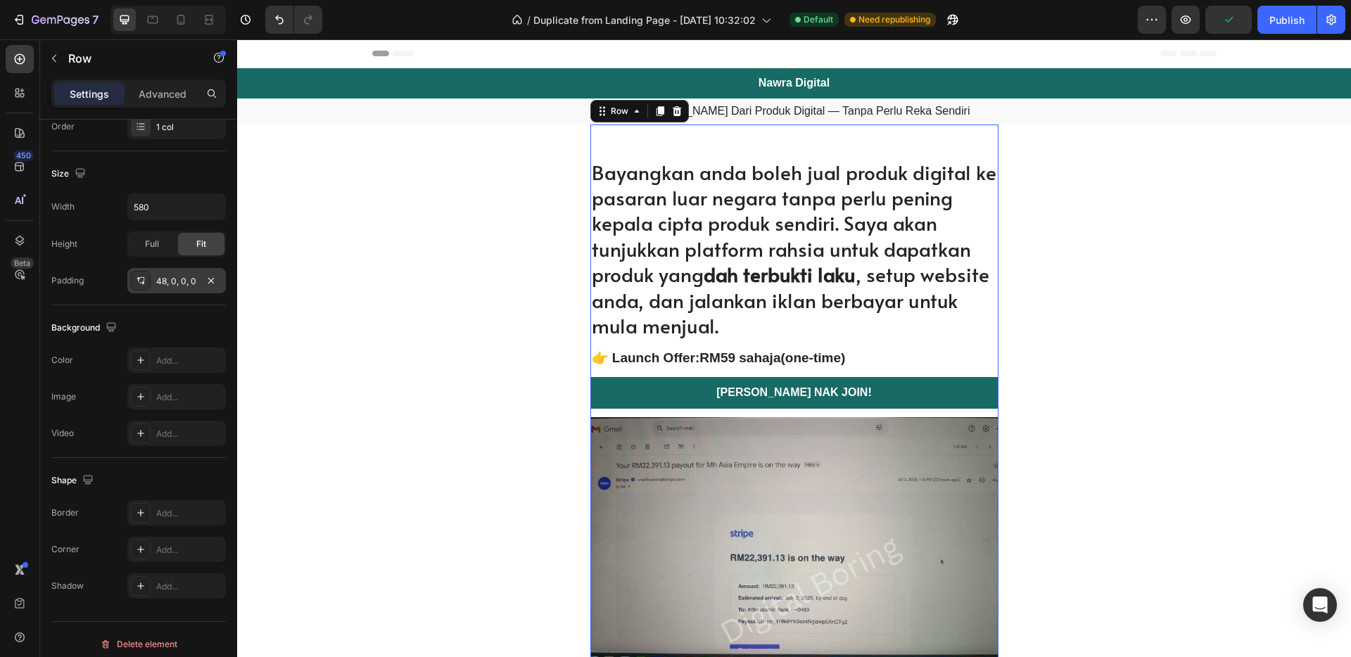
click at [141, 290] on div at bounding box center [141, 281] width 20 height 20
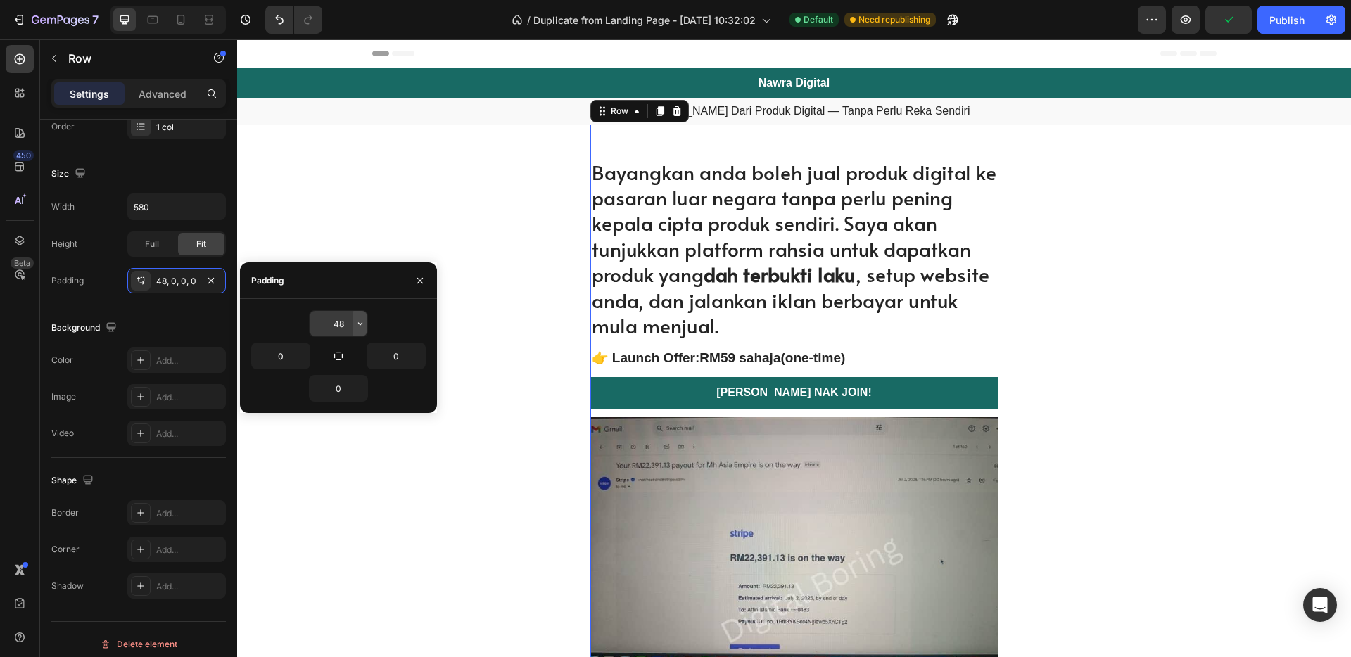
click at [360, 324] on icon "button" at bounding box center [360, 323] width 4 height 3
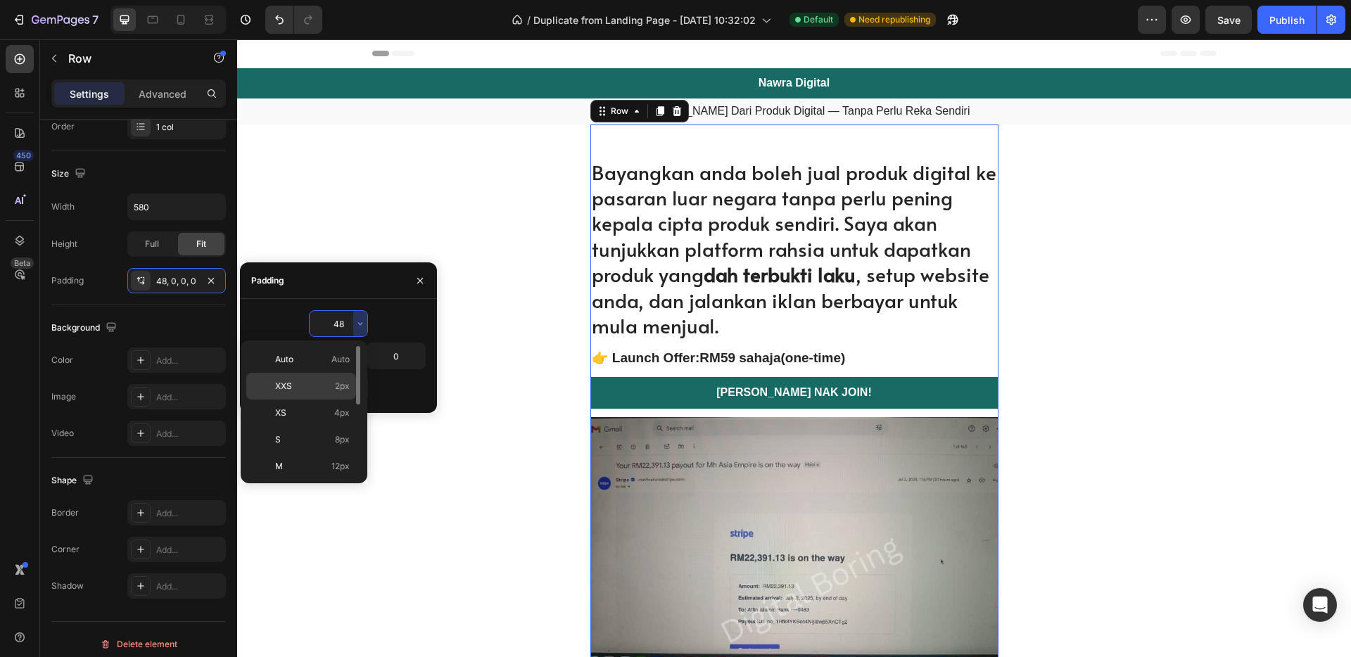
click at [338, 387] on span "2px" at bounding box center [342, 386] width 15 height 13
type input "2"
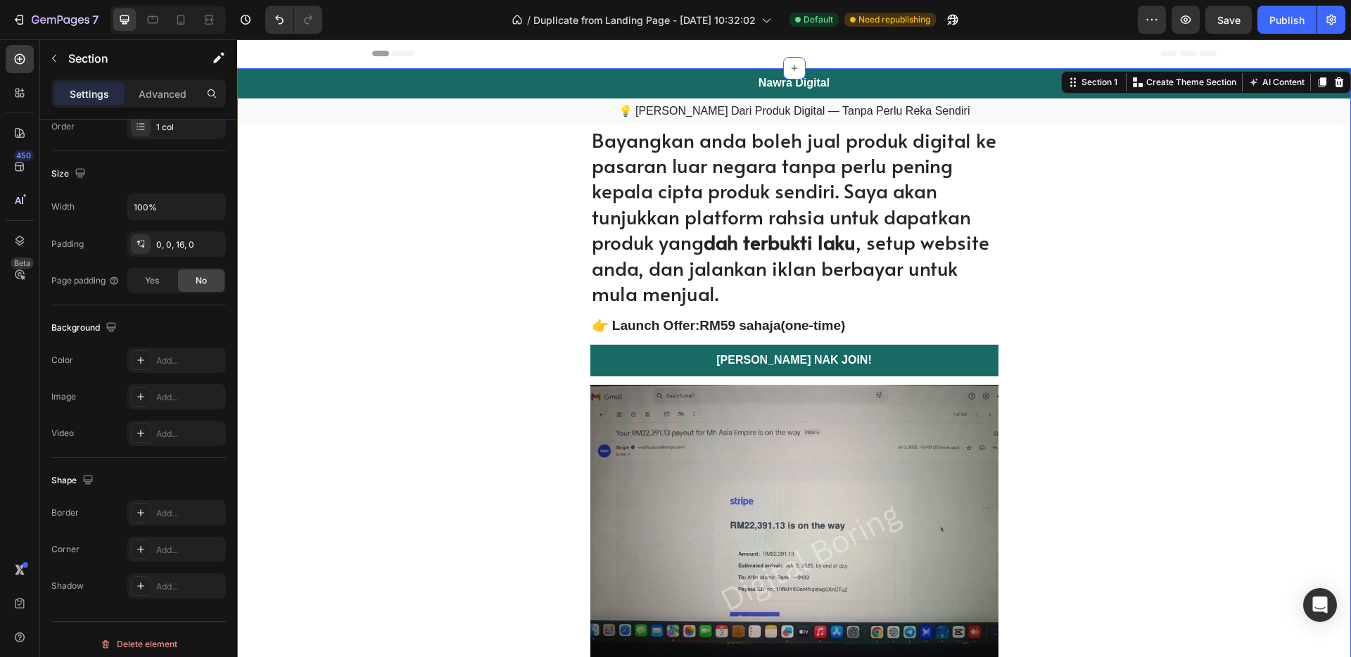
scroll to position [0, 0]
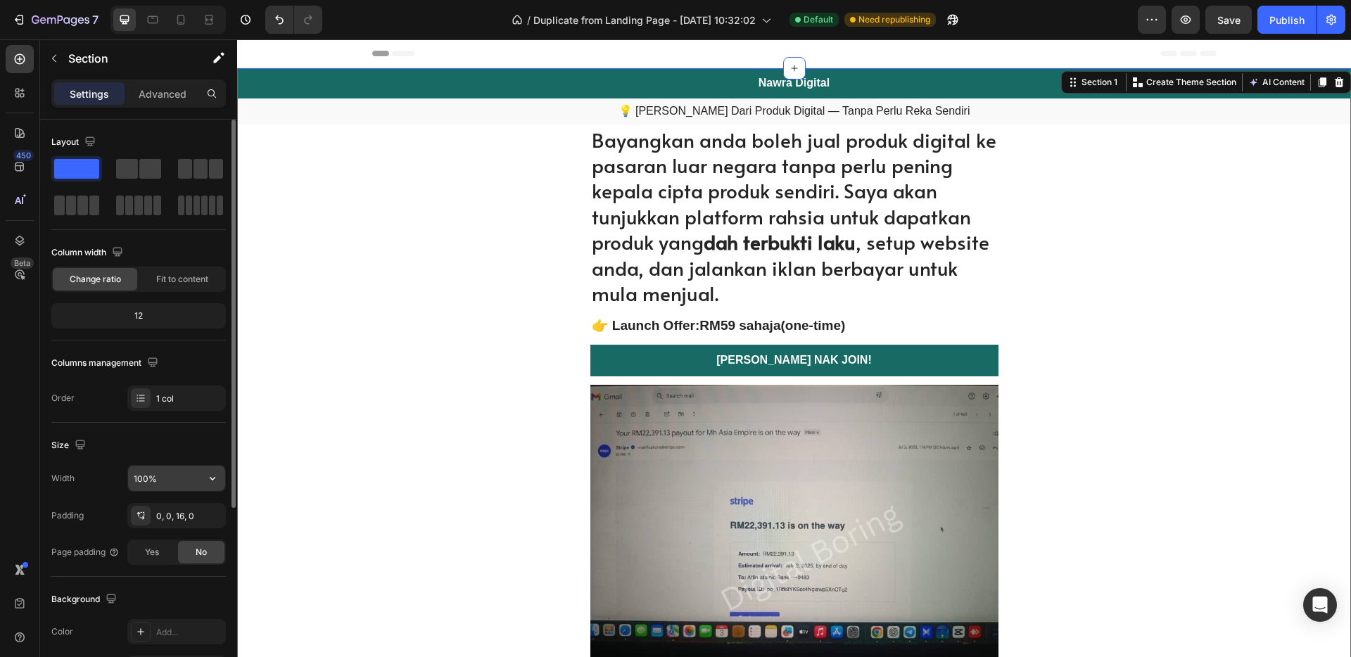
click at [188, 483] on input "100%" at bounding box center [176, 478] width 97 height 25
click at [217, 479] on icon "button" at bounding box center [212, 478] width 14 height 14
click at [203, 424] on div "Size Width 100% Padding 0, 0, 16, 0 Page padding Yes No" at bounding box center [138, 500] width 174 height 154
click at [141, 518] on icon at bounding box center [140, 515] width 11 height 11
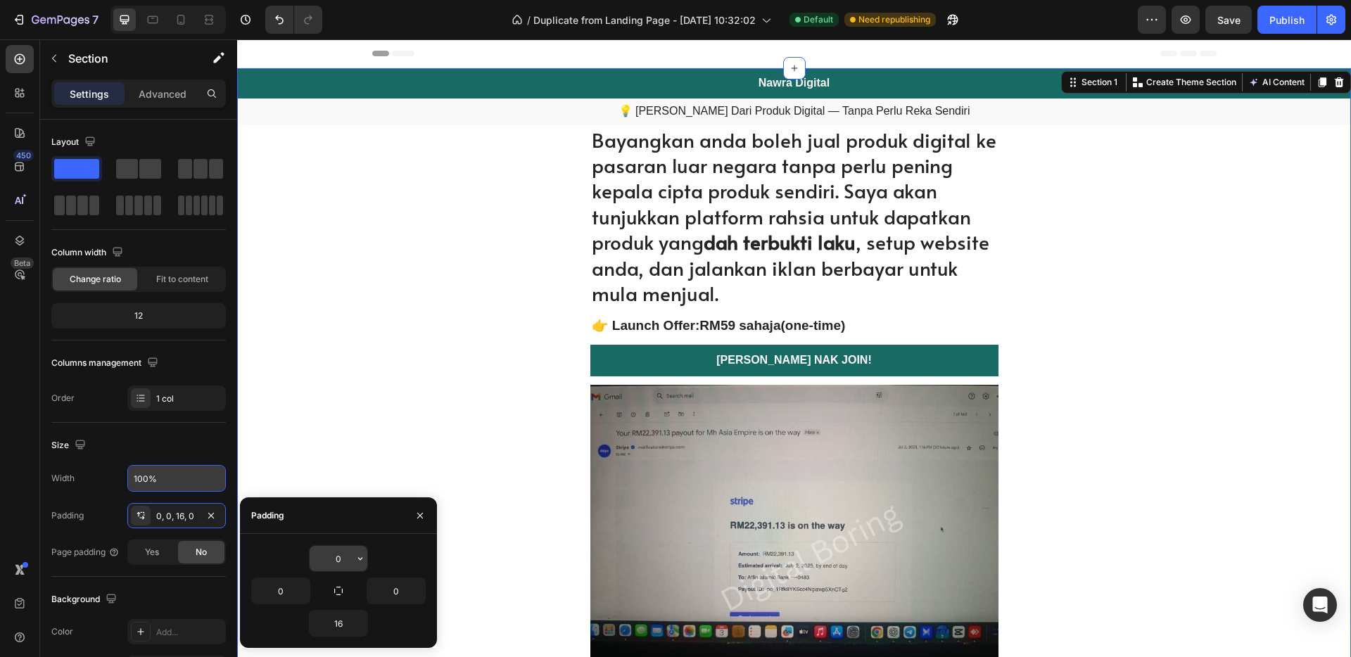
click at [345, 559] on input "0" at bounding box center [339, 558] width 58 height 25
click at [367, 559] on button "button" at bounding box center [360, 558] width 14 height 25
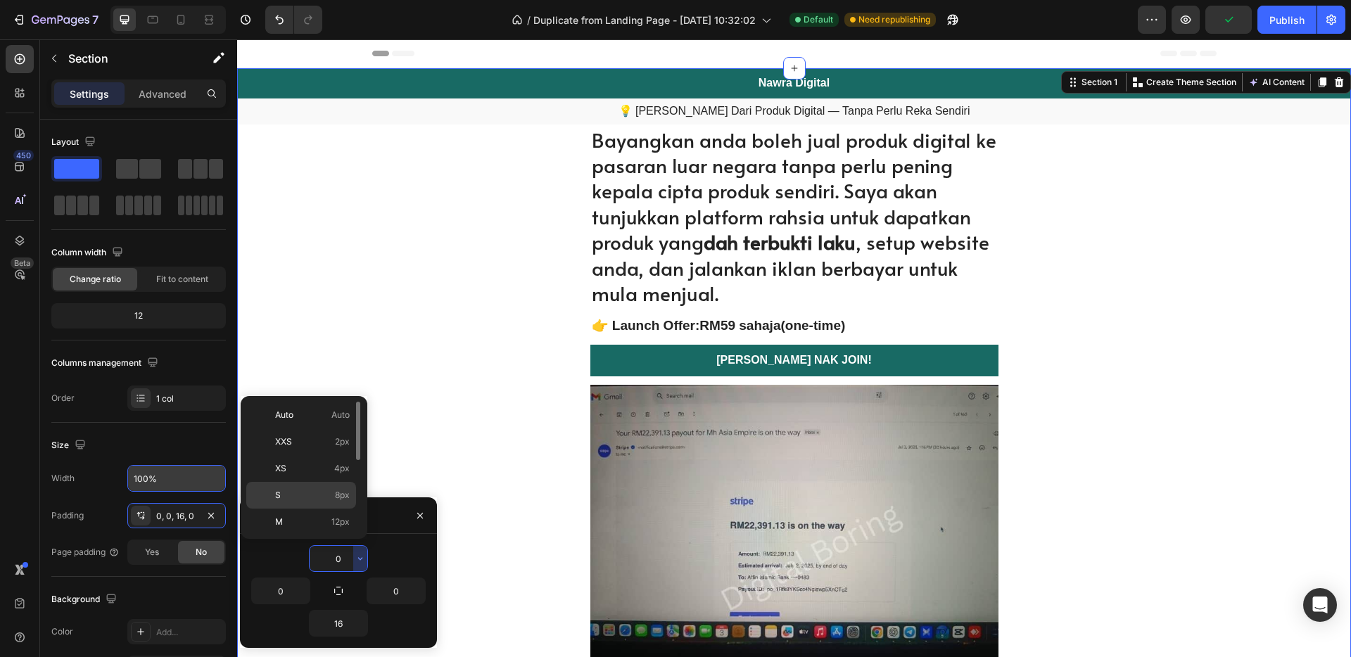
click at [331, 495] on p "S 8px" at bounding box center [312, 495] width 75 height 13
type input "8"
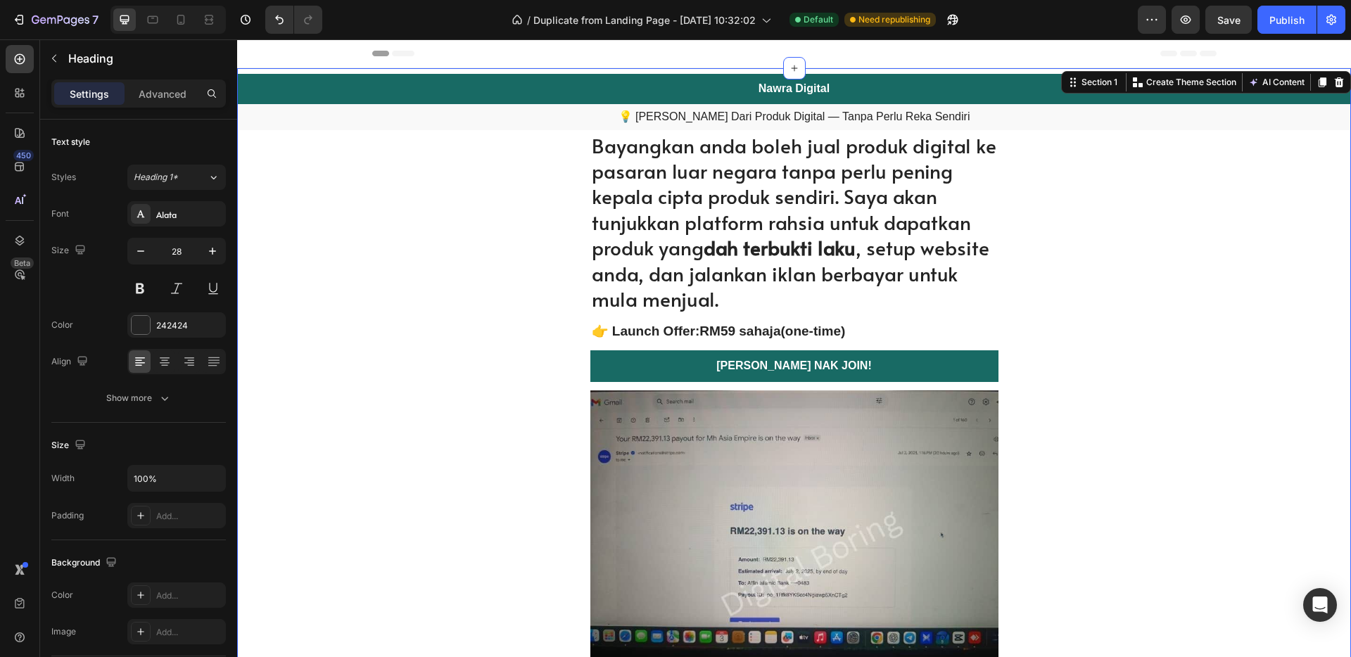
click at [649, 246] on h1 "Bayangkan anda boleh jual produk digital ke pasaran luar negara tanpa perlu pen…" at bounding box center [794, 223] width 408 height 182
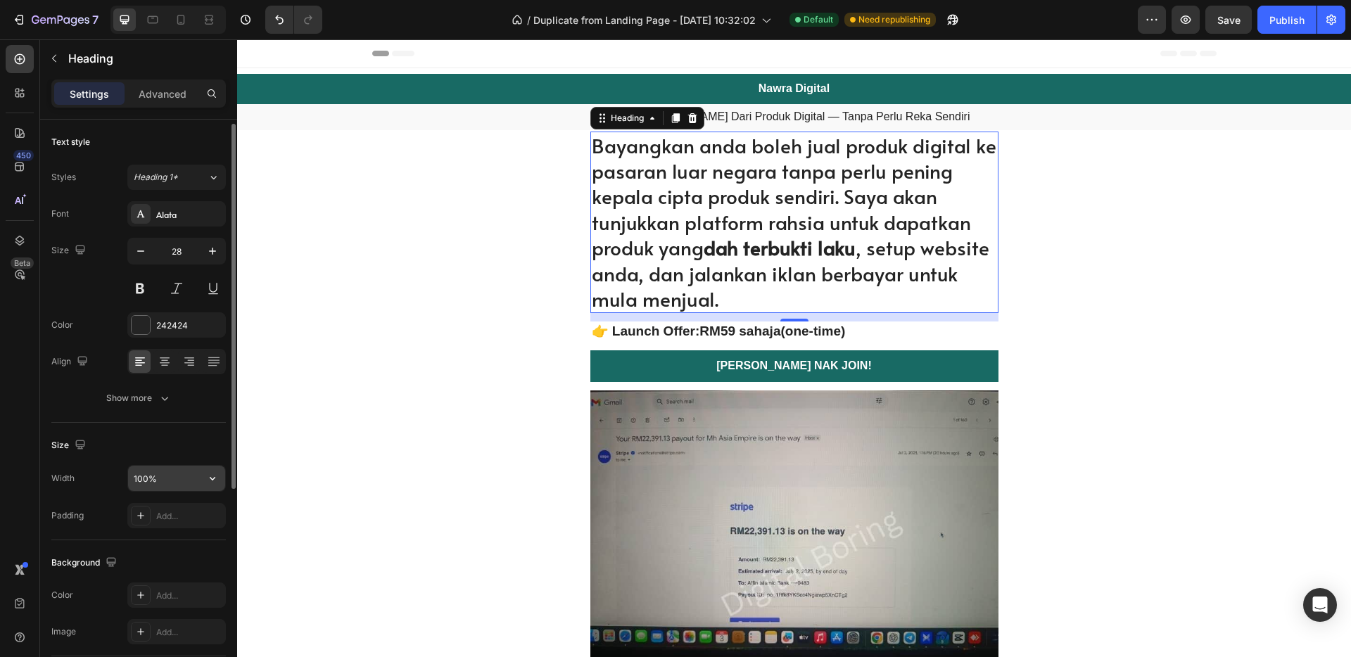
scroll to position [336, 0]
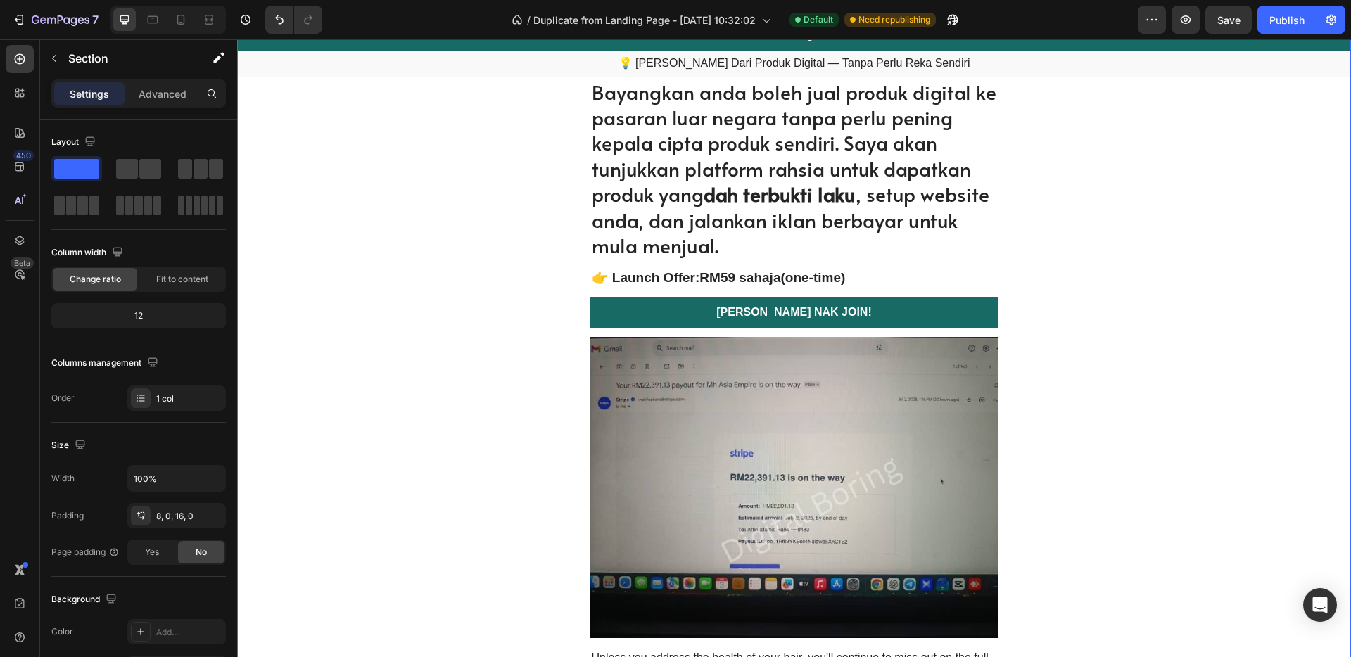
scroll to position [0, 0]
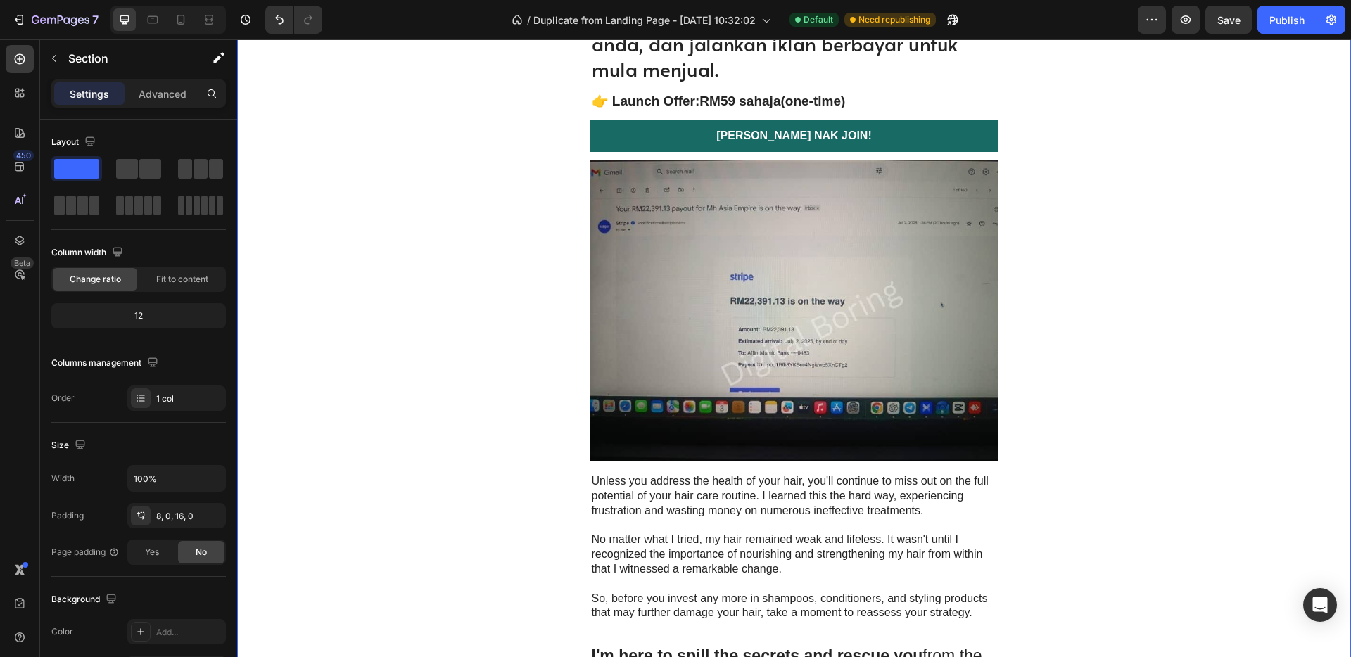
scroll to position [356, 0]
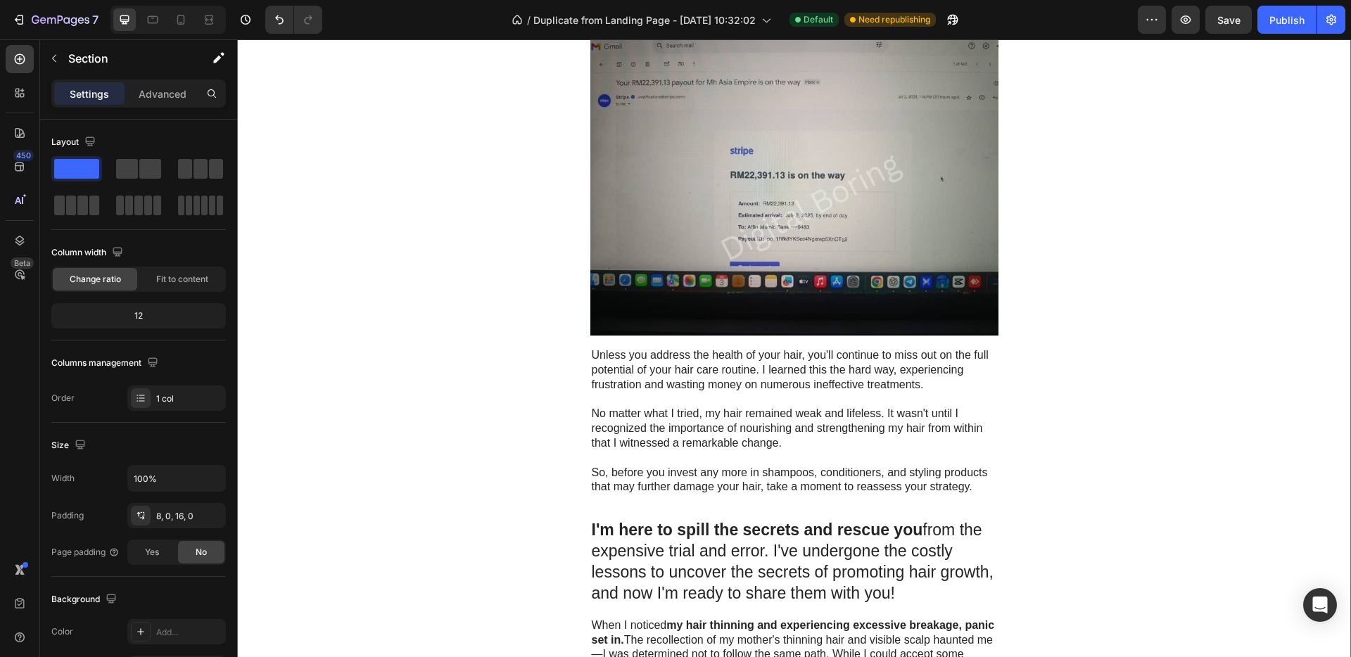
click at [720, 417] on p "No matter what I tried, my hair remained weak and lifeless. It wasn't until I r…" at bounding box center [794, 429] width 405 height 44
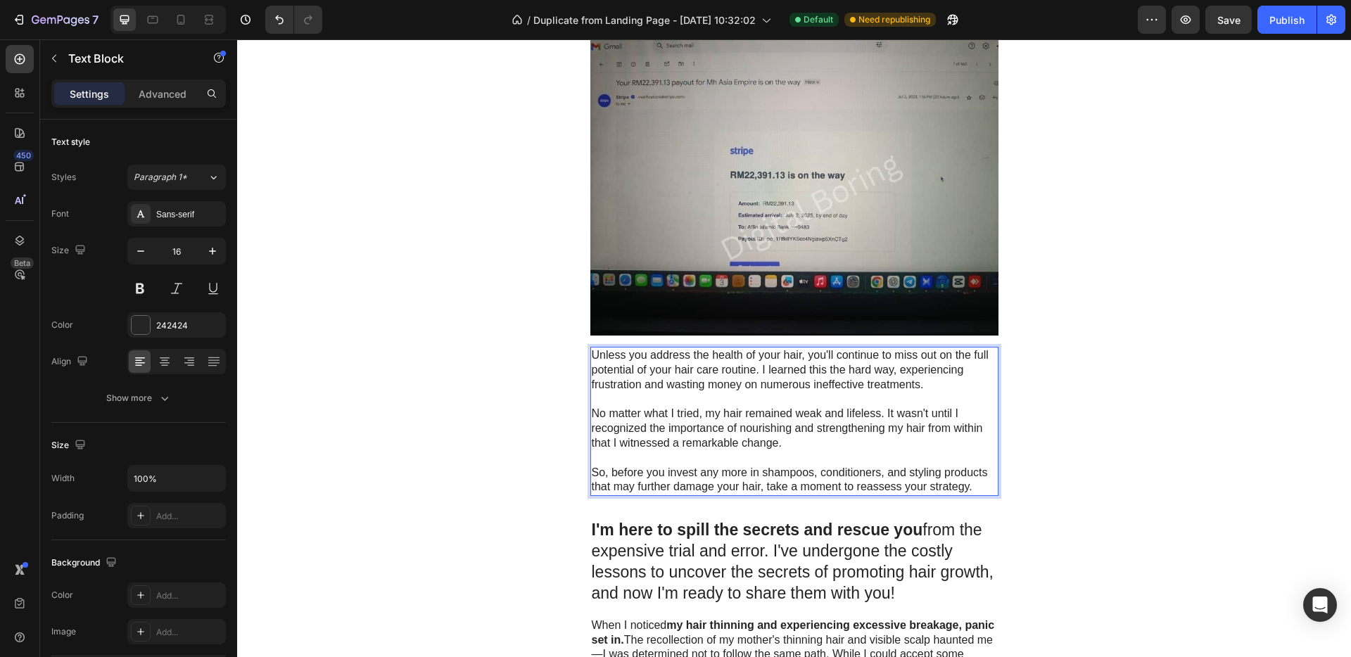
click at [720, 417] on p "No matter what I tried, my hair remained weak and lifeless. It wasn't until I r…" at bounding box center [794, 429] width 405 height 44
click at [765, 443] on p "No matter what I tried, my hair remained weak and lifeless. It wasn't until I r…" at bounding box center [794, 429] width 405 height 44
drag, startPoint x: 789, startPoint y: 453, endPoint x: 738, endPoint y: 429, distance: 56.0
click at [738, 429] on div "Unless you address the health of your hair, you'll continue to miss out on the …" at bounding box center [794, 421] width 408 height 149
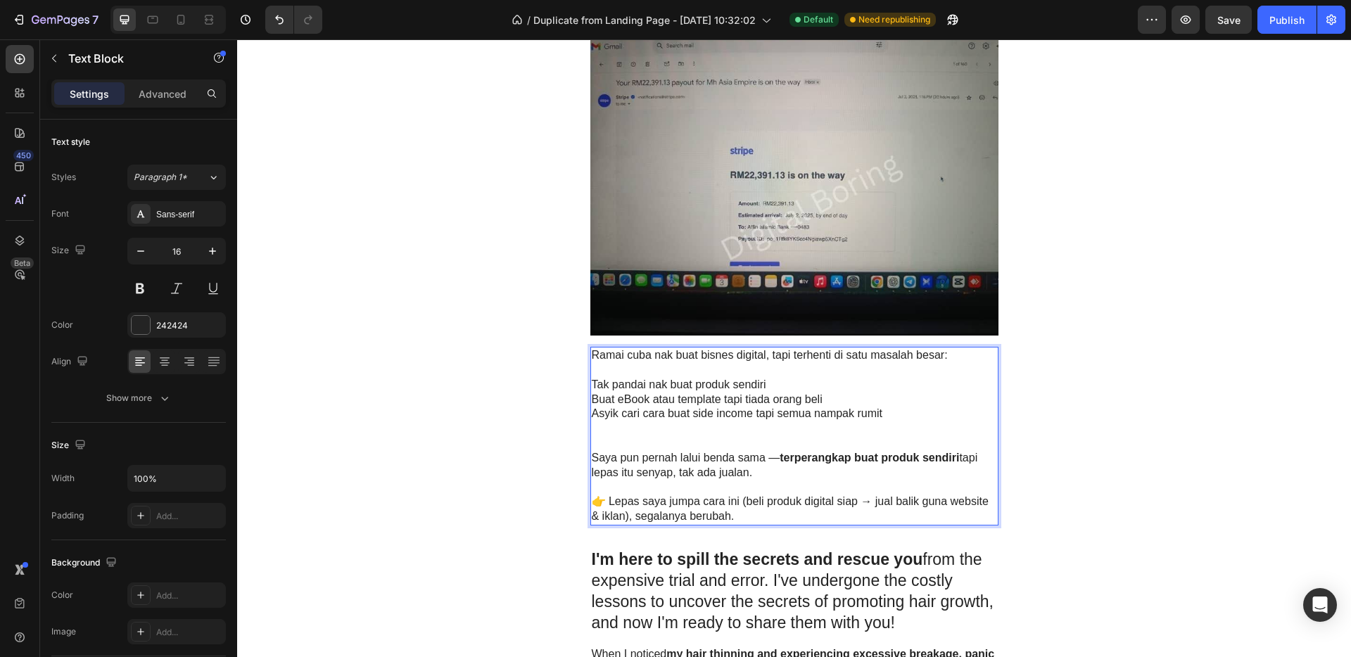
click at [663, 440] on p "Rich Text Editor. Editing area: main" at bounding box center [794, 443] width 405 height 15
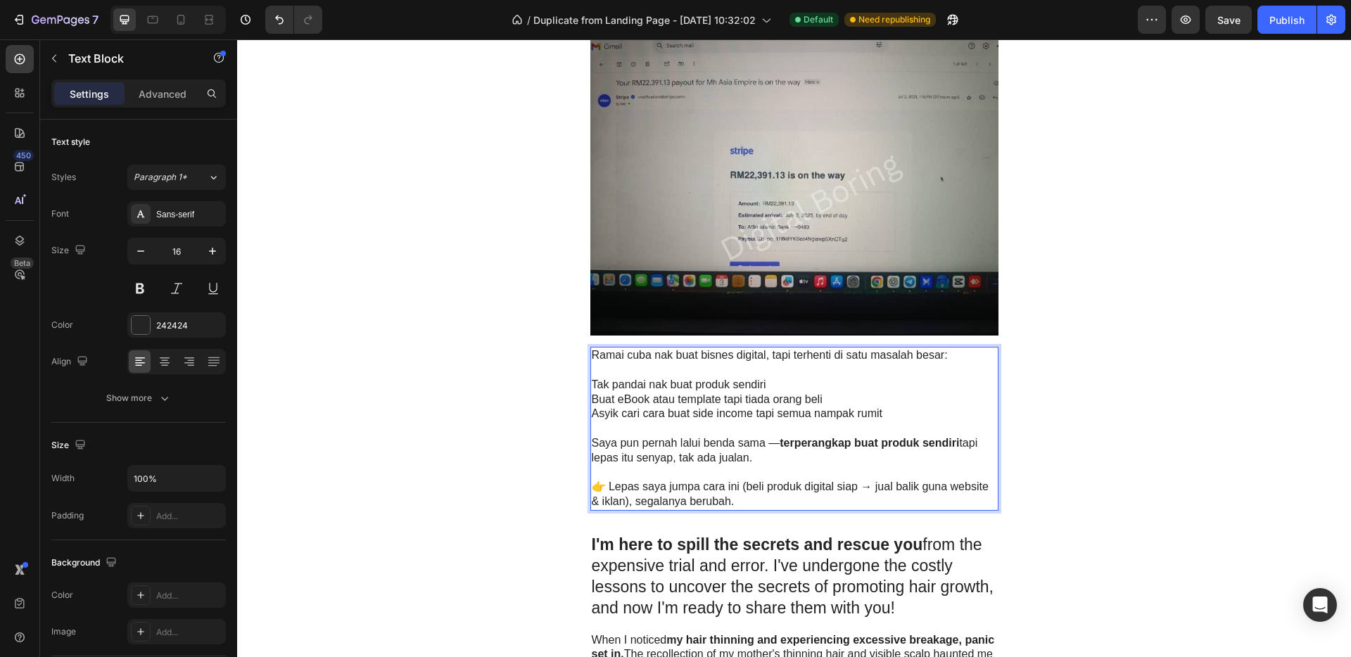
click at [663, 478] on p "Rich Text Editor. Editing area: main" at bounding box center [794, 473] width 405 height 15
click at [644, 370] on p "Rich Text Editor. Editing area: main" at bounding box center [794, 370] width 405 height 15
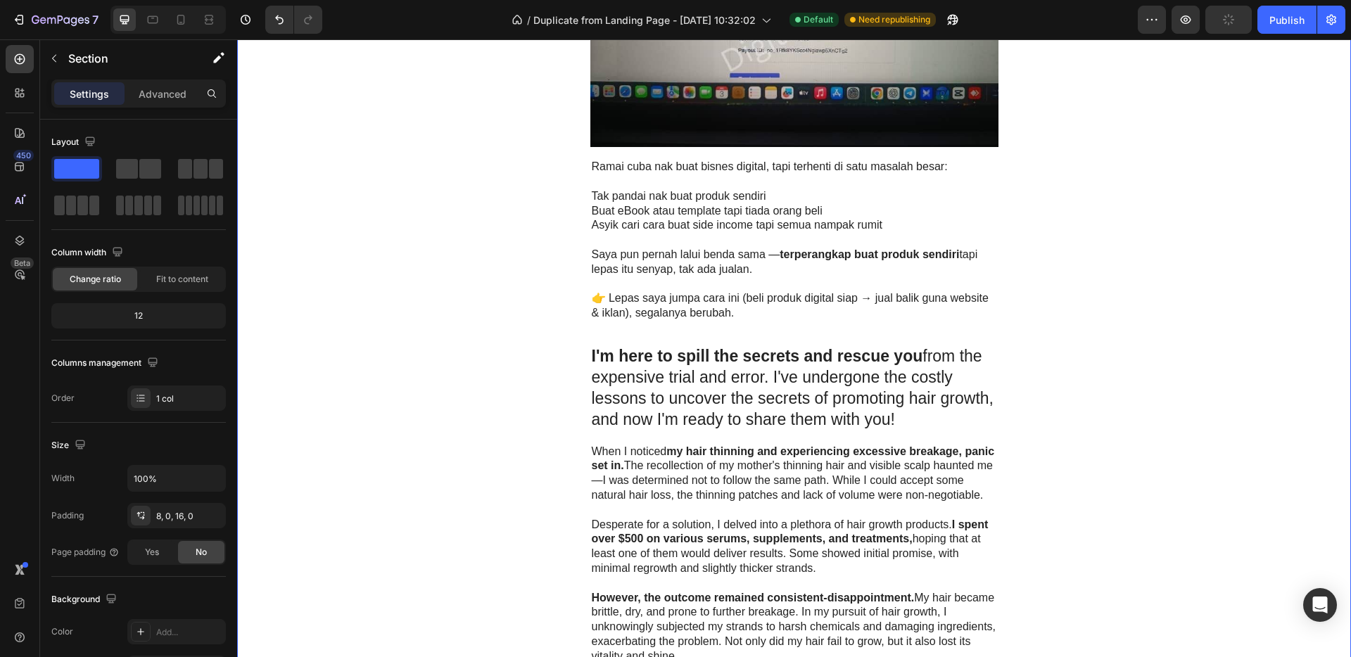
scroll to position [628, 0]
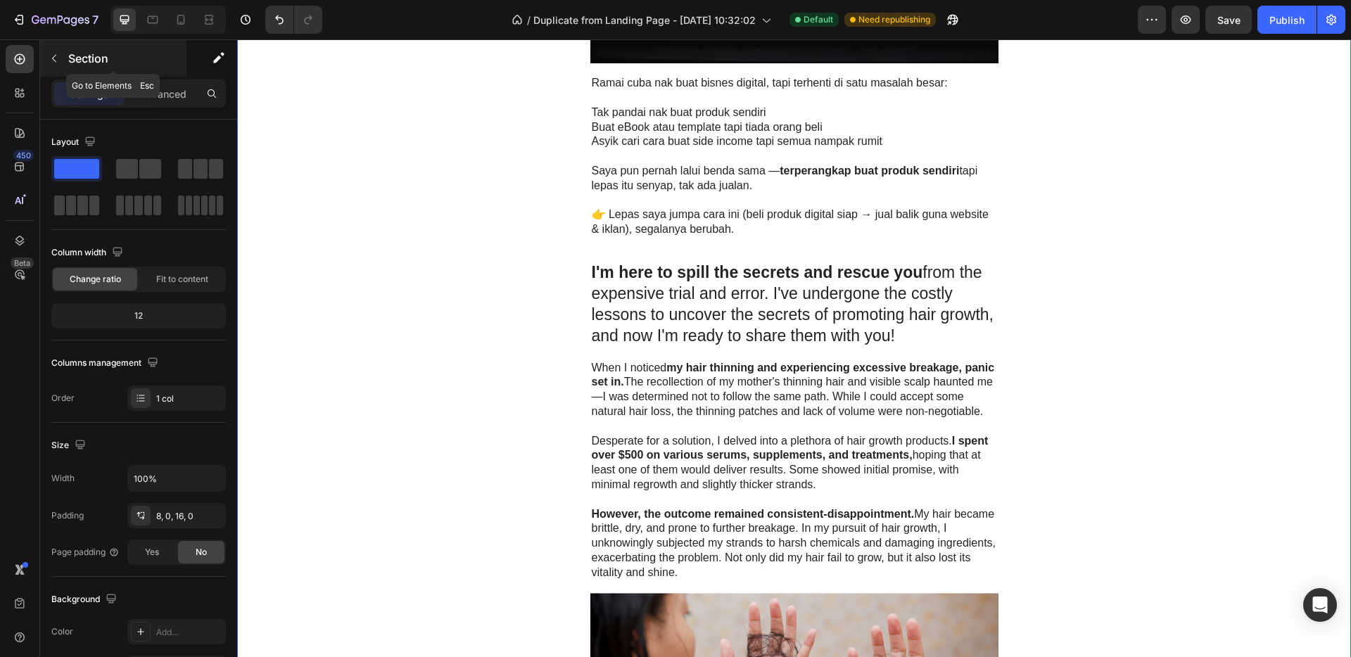
click at [53, 58] on icon "button" at bounding box center [54, 59] width 4 height 8
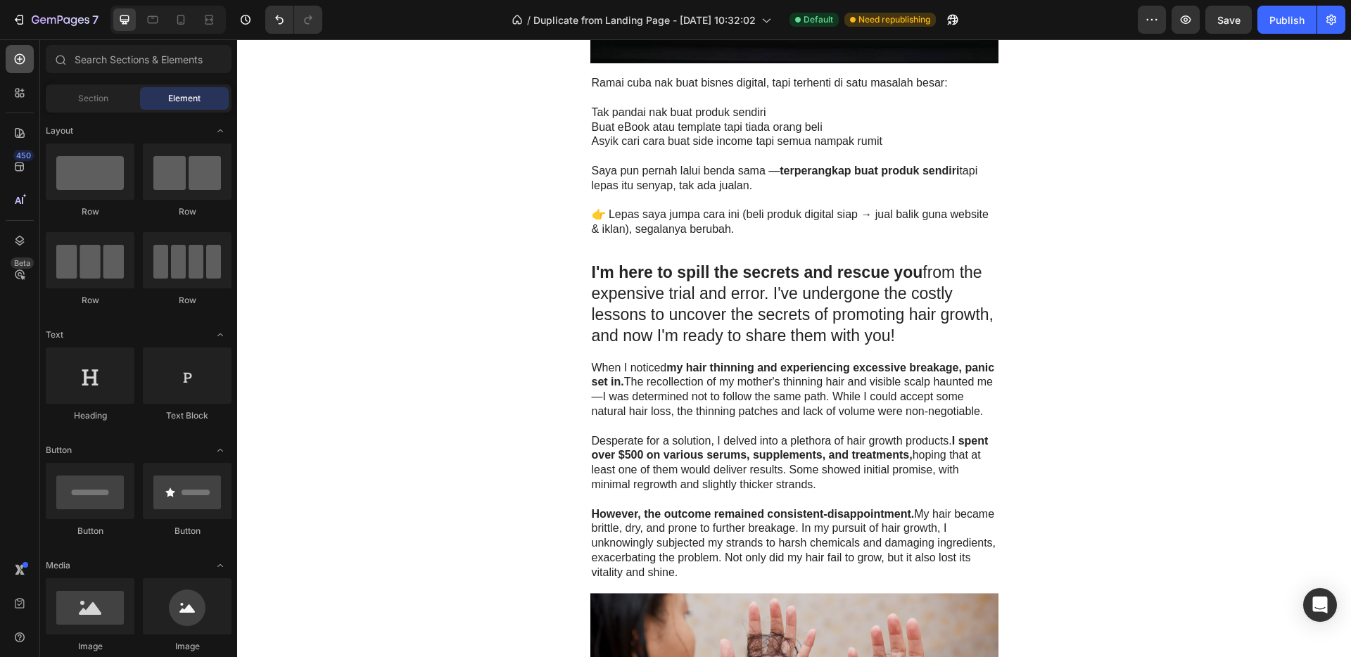
click at [23, 62] on icon at bounding box center [20, 59] width 14 height 14
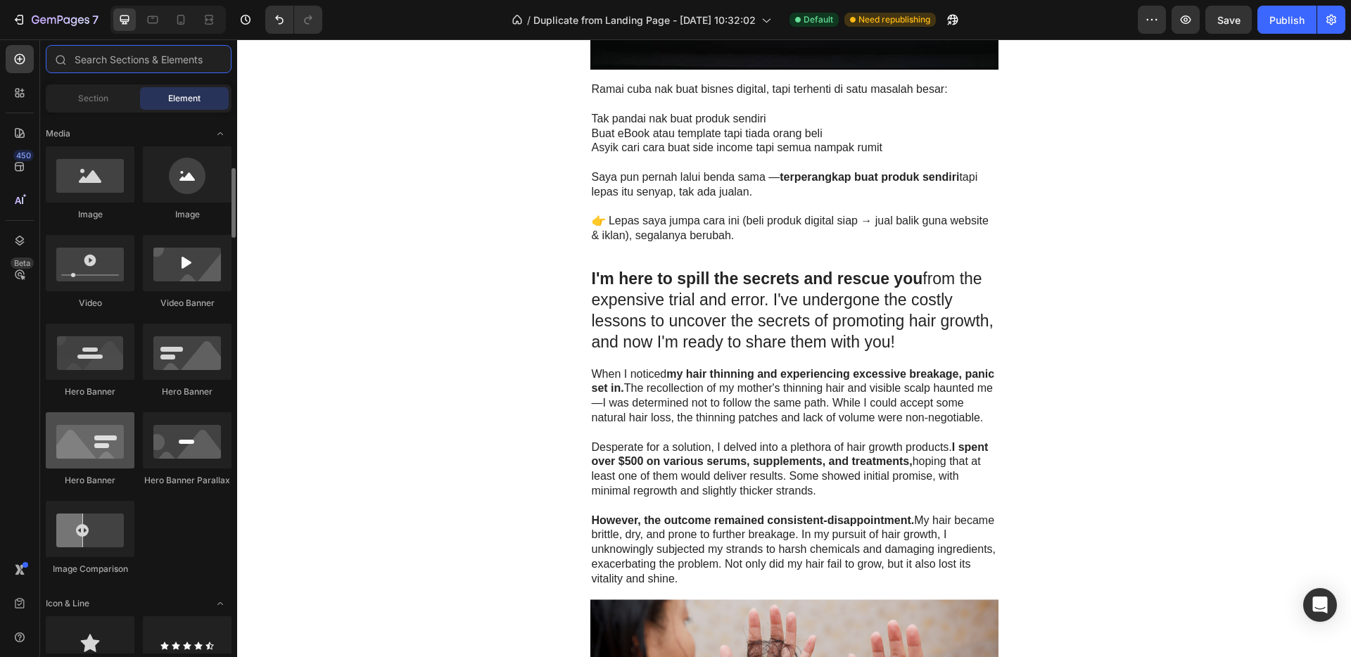
scroll to position [403, 0]
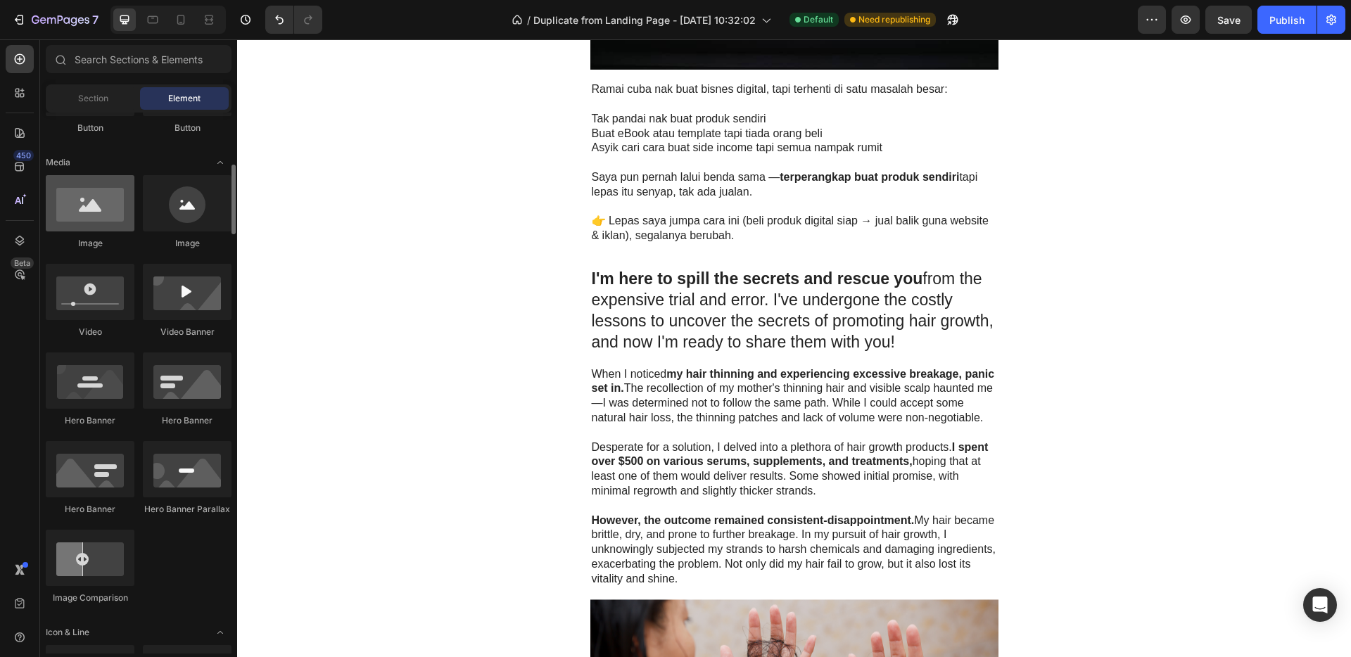
click at [91, 212] on div at bounding box center [90, 203] width 89 height 56
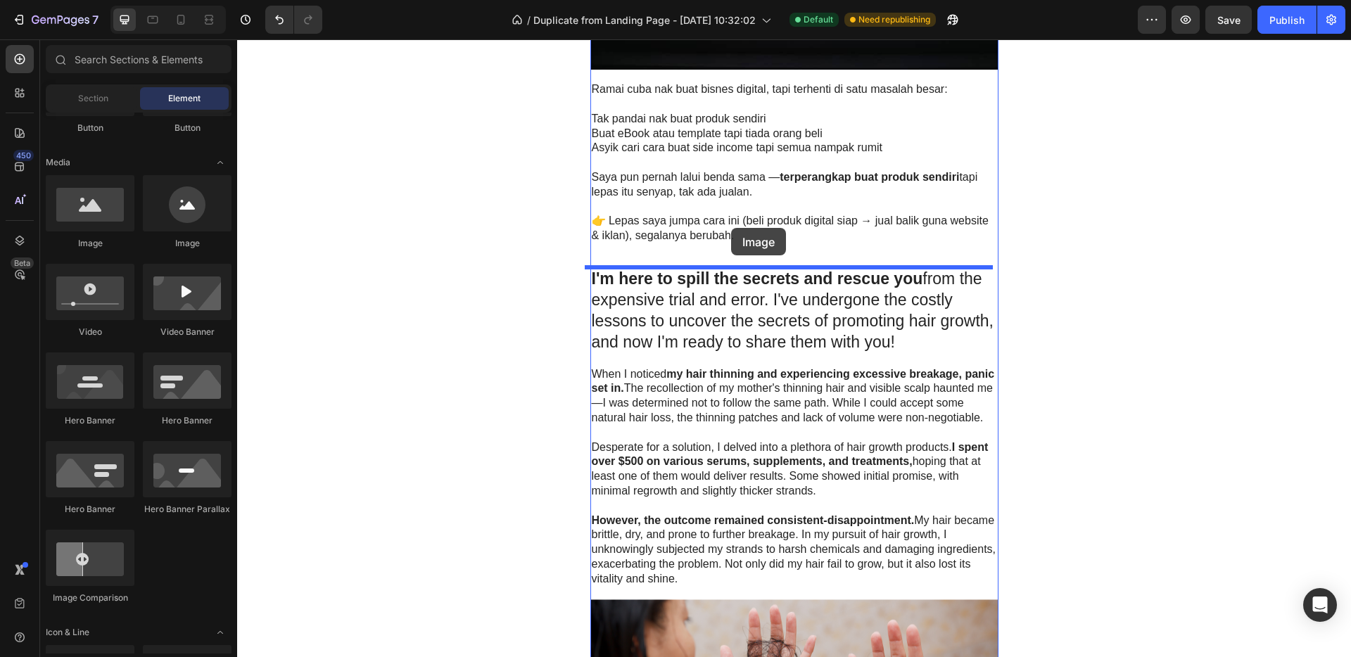
drag, startPoint x: 328, startPoint y: 252, endPoint x: 731, endPoint y: 228, distance: 403.8
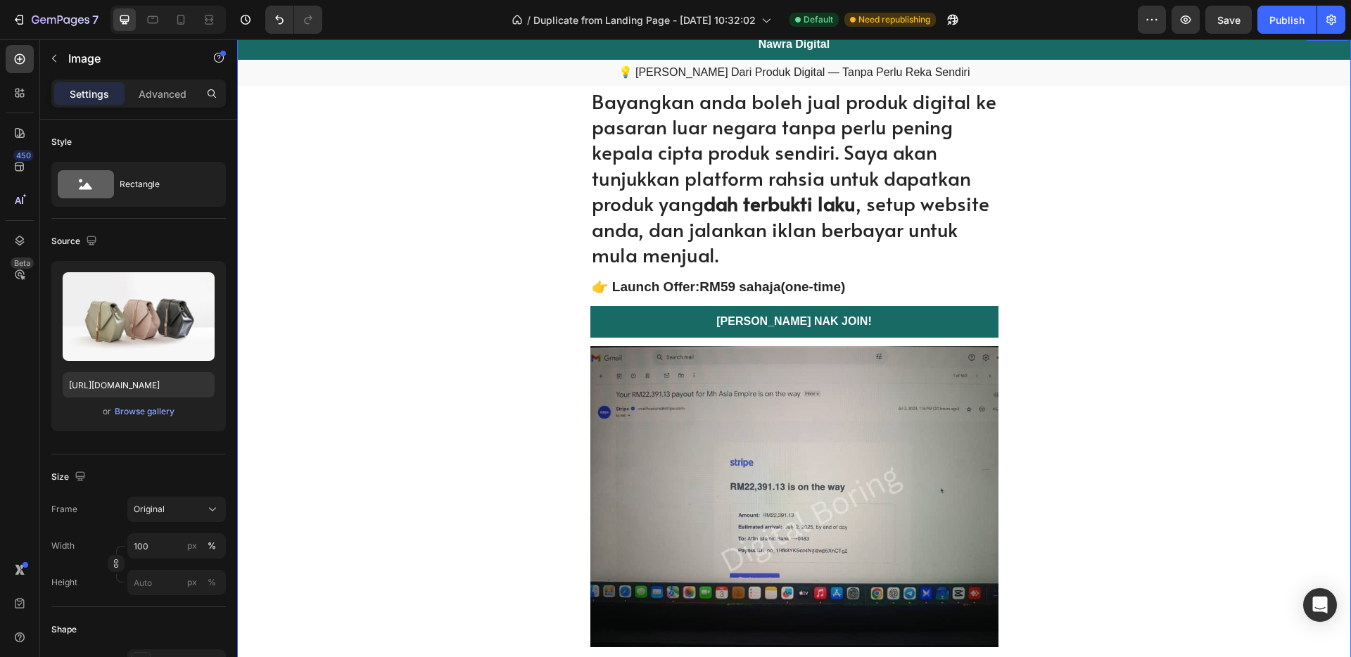
scroll to position [0, 0]
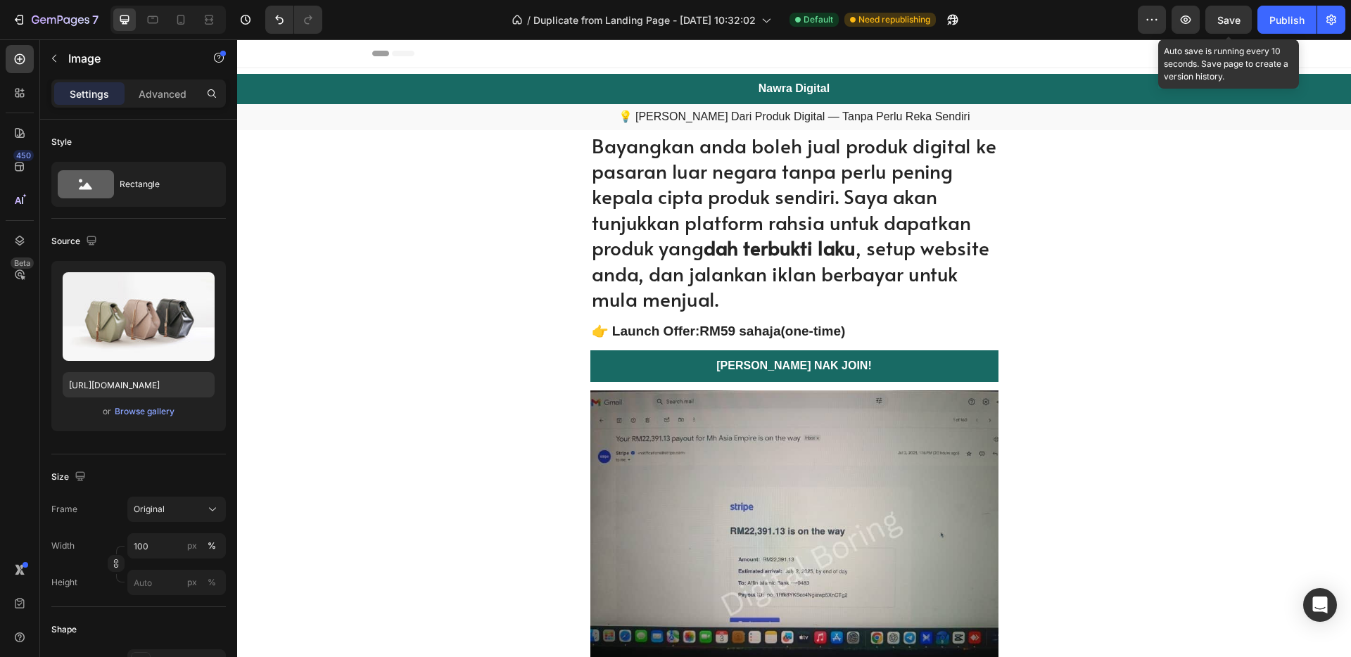
click at [1230, 25] on span "Save" at bounding box center [1228, 20] width 23 height 12
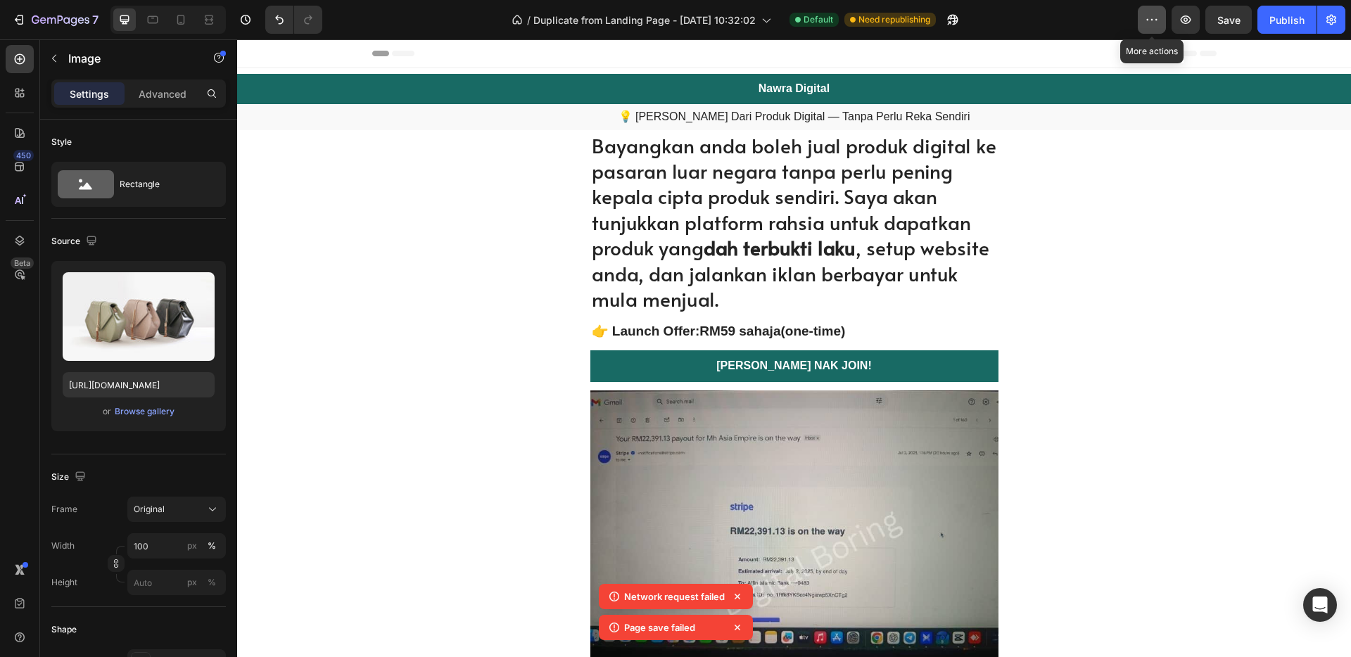
click at [1155, 22] on icon "button" at bounding box center [1152, 20] width 14 height 14
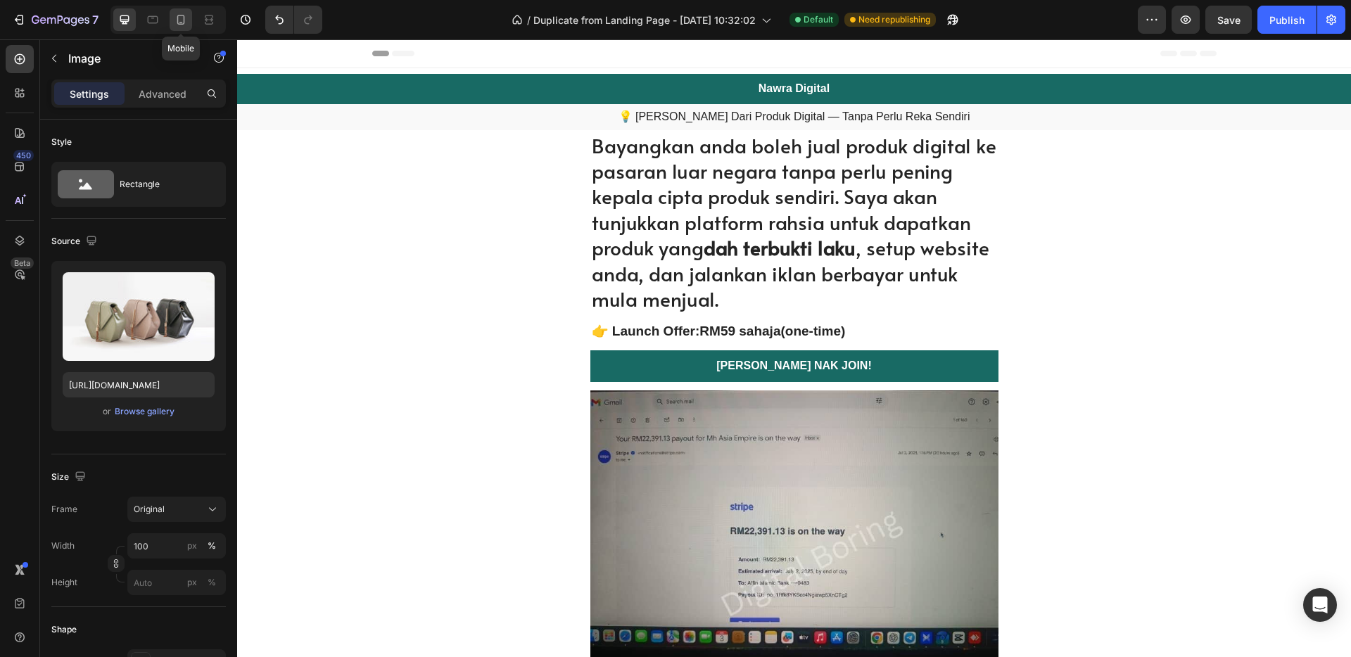
click at [179, 21] on icon at bounding box center [181, 20] width 14 height 14
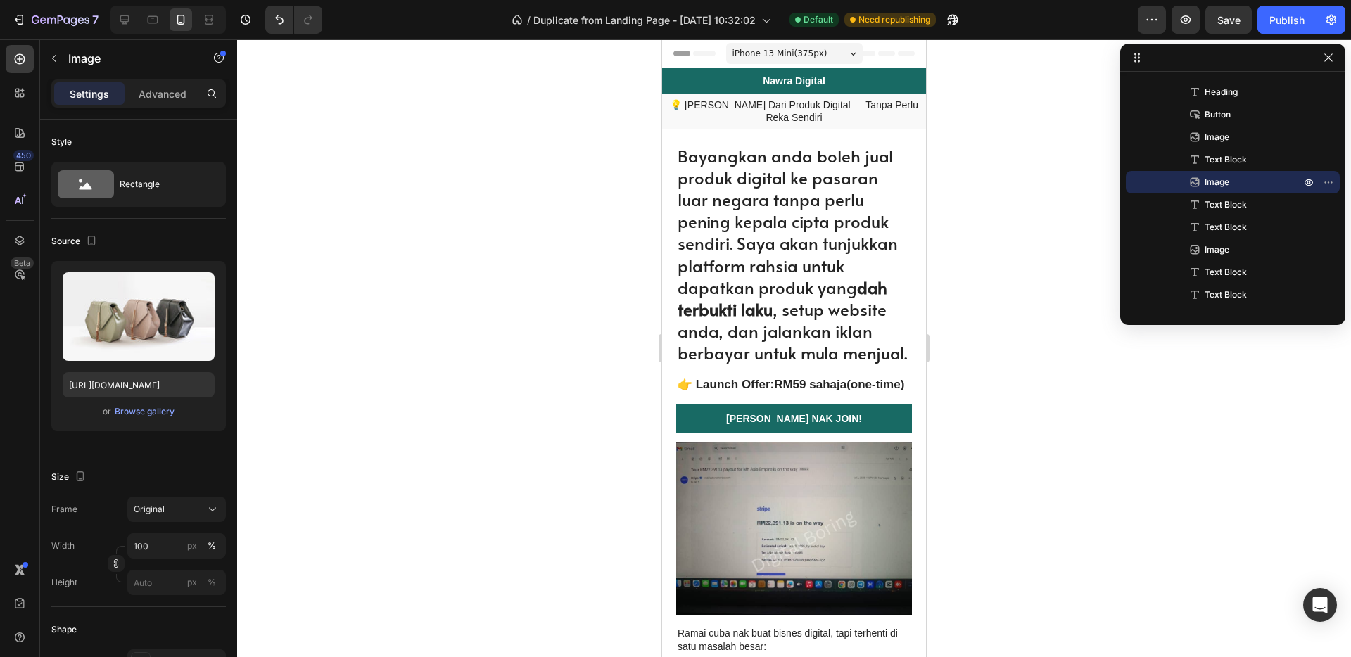
click at [829, 53] on div "iPhone 13 Mini ( 375 px)" at bounding box center [794, 53] width 136 height 21
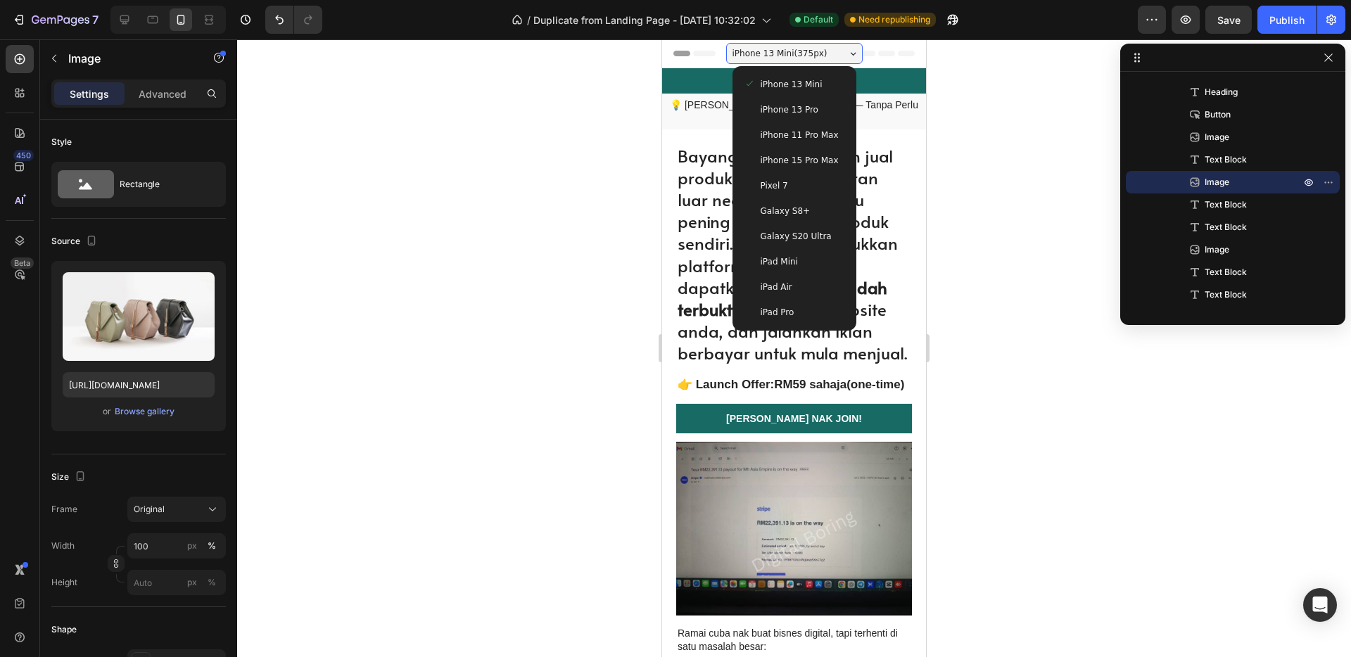
click at [813, 163] on span "iPhone 15 Pro Max" at bounding box center [800, 160] width 78 height 14
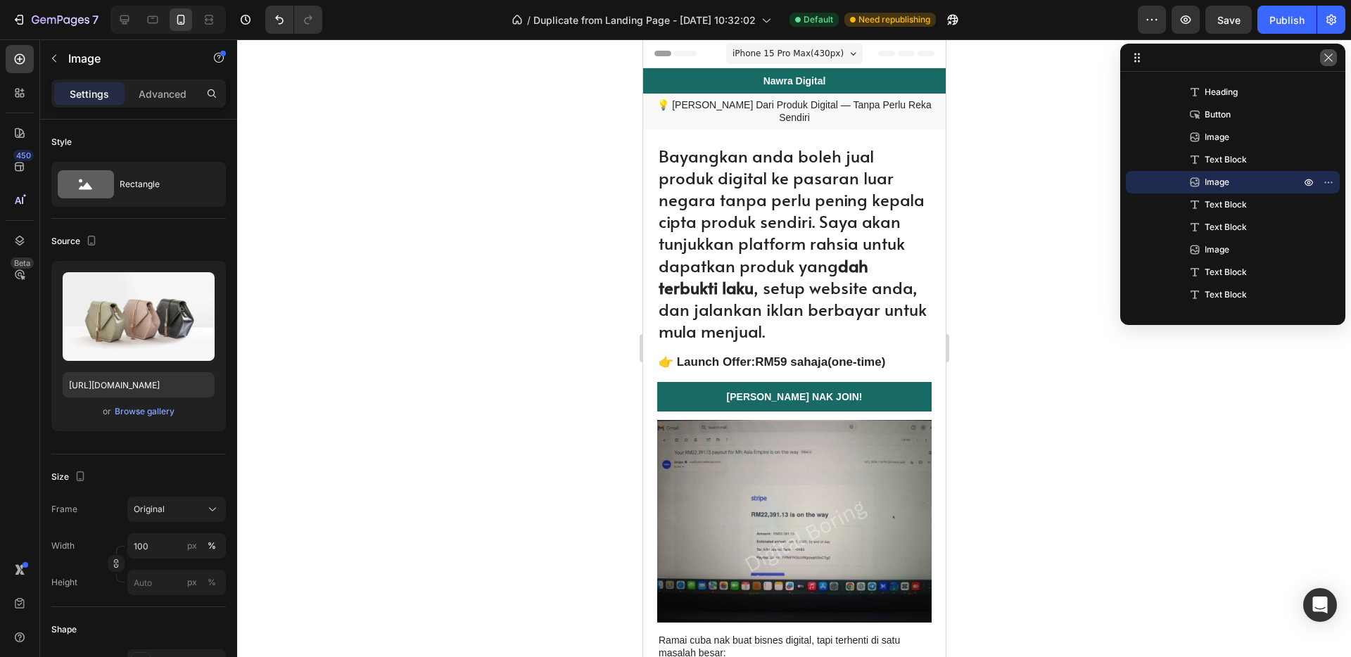
click at [1332, 58] on icon "button" at bounding box center [1328, 57] width 11 height 11
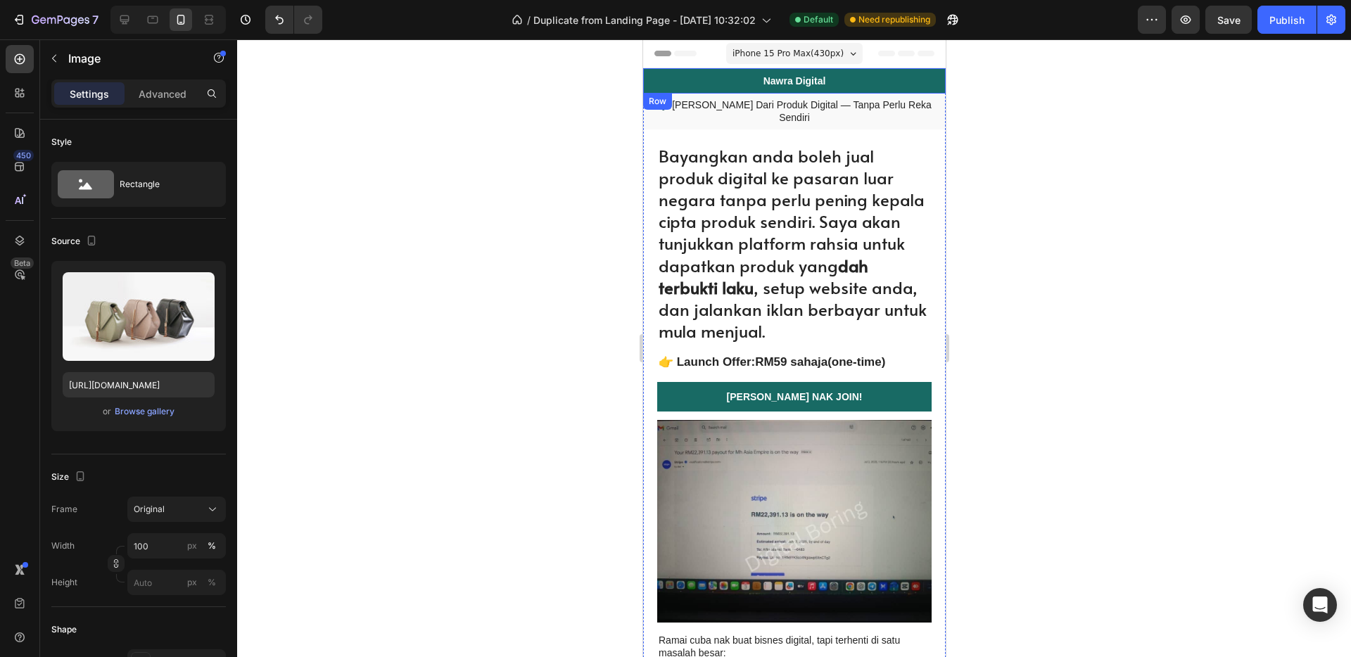
click at [912, 81] on div "Nawra Digital Heading Row" at bounding box center [793, 80] width 303 height 25
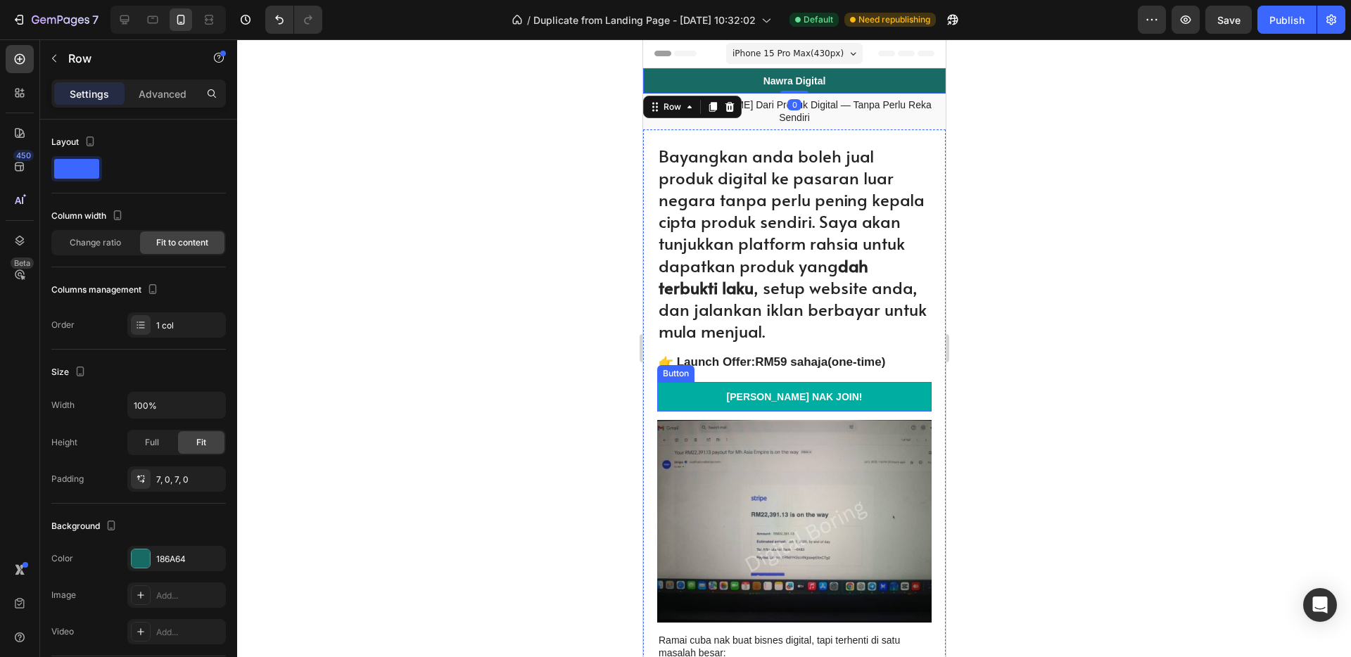
click at [874, 385] on link "[PERSON_NAME] NAK JOIN!" at bounding box center [793, 397] width 274 height 30
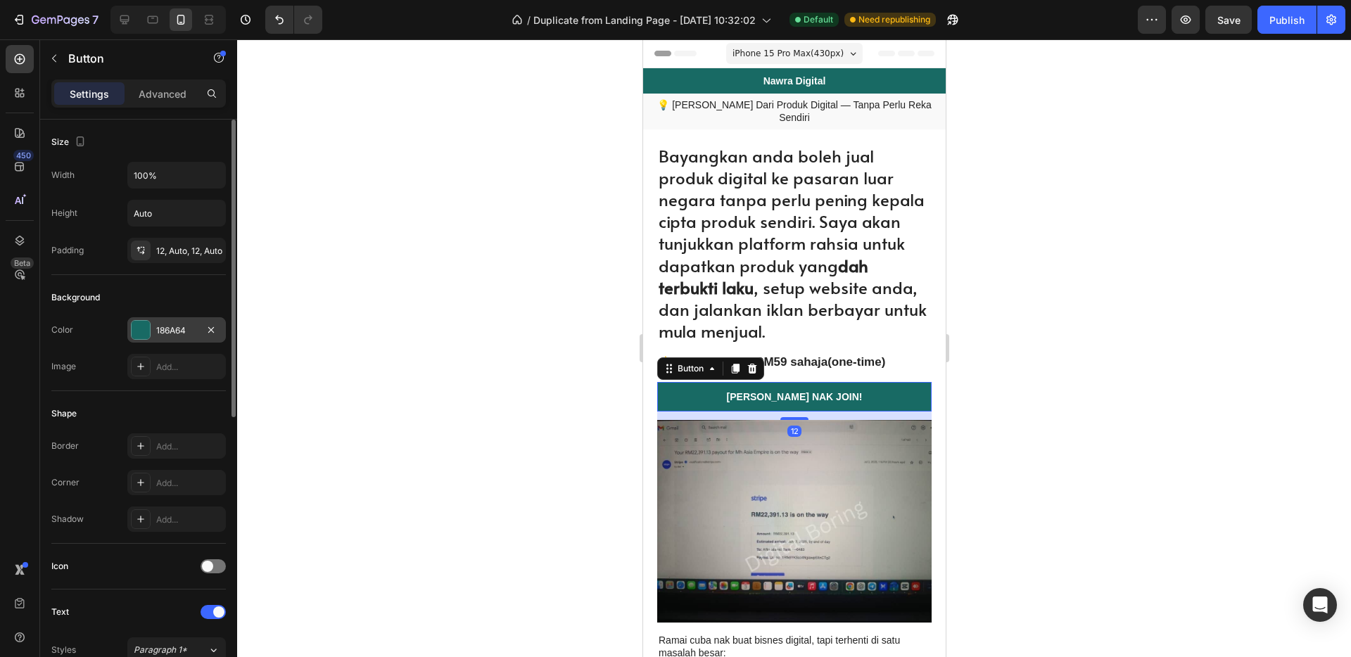
click at [139, 329] on div at bounding box center [141, 330] width 18 height 18
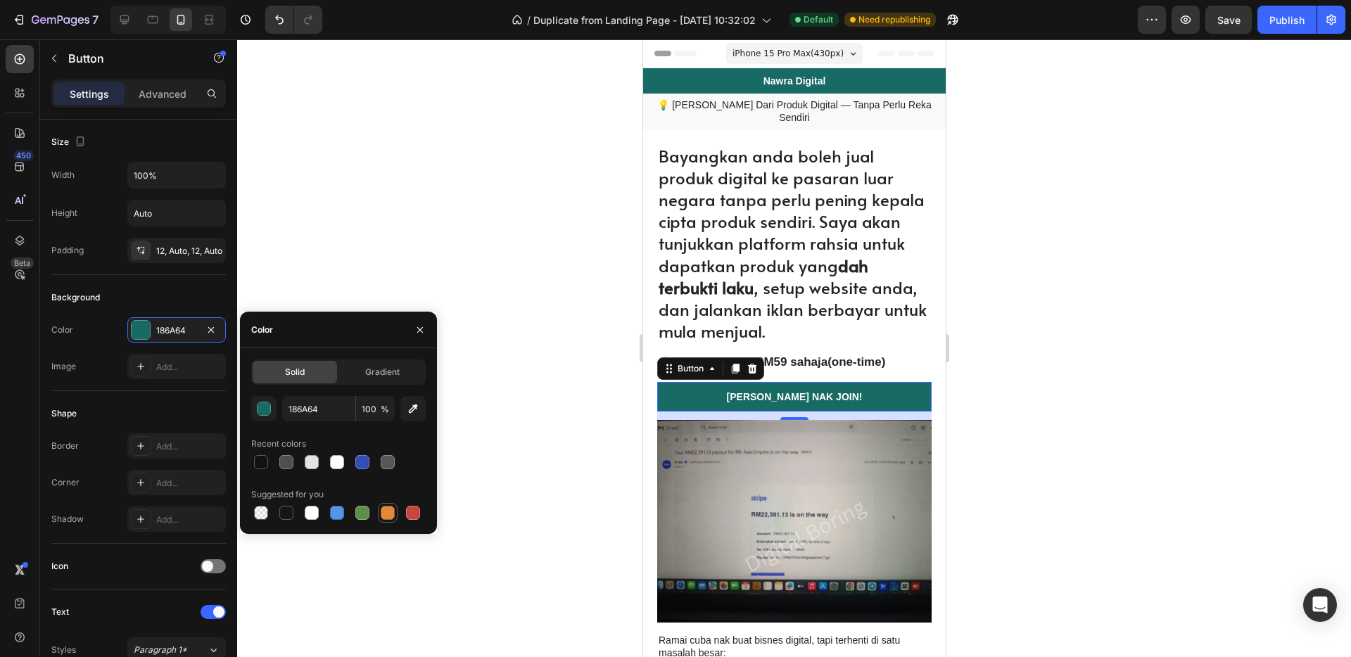
click at [390, 515] on div at bounding box center [388, 513] width 14 height 14
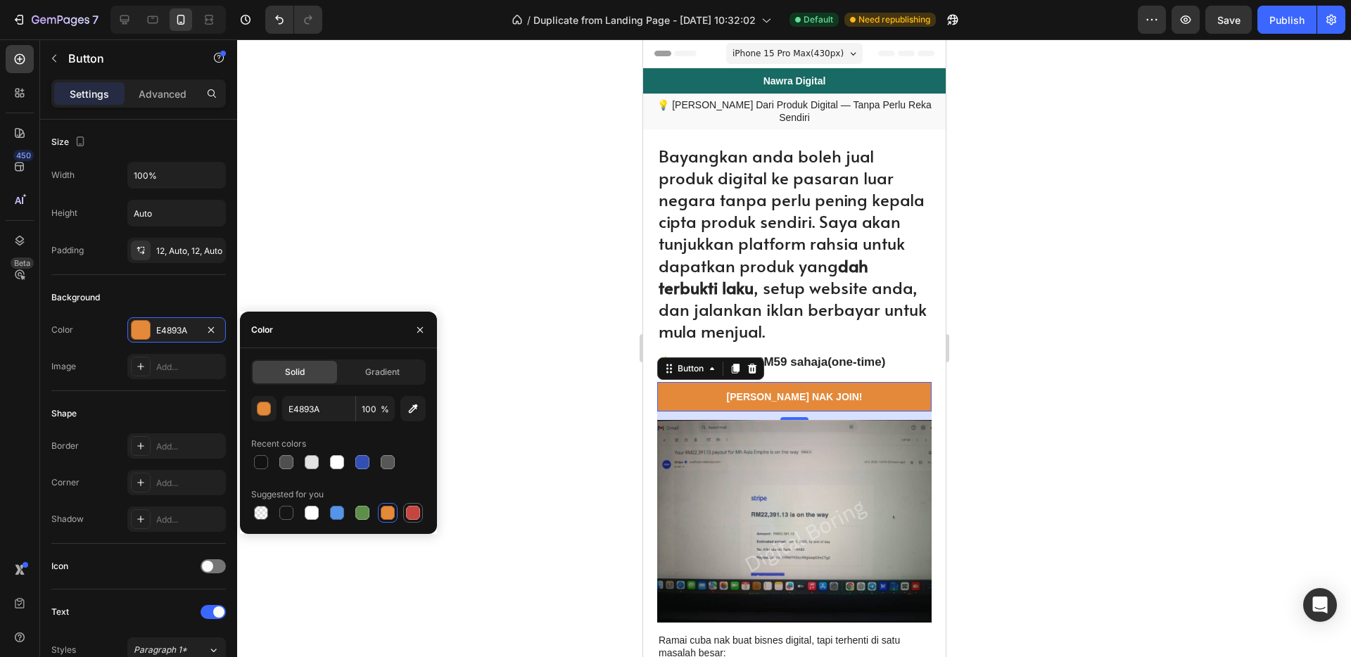
click at [409, 514] on div at bounding box center [413, 513] width 14 height 14
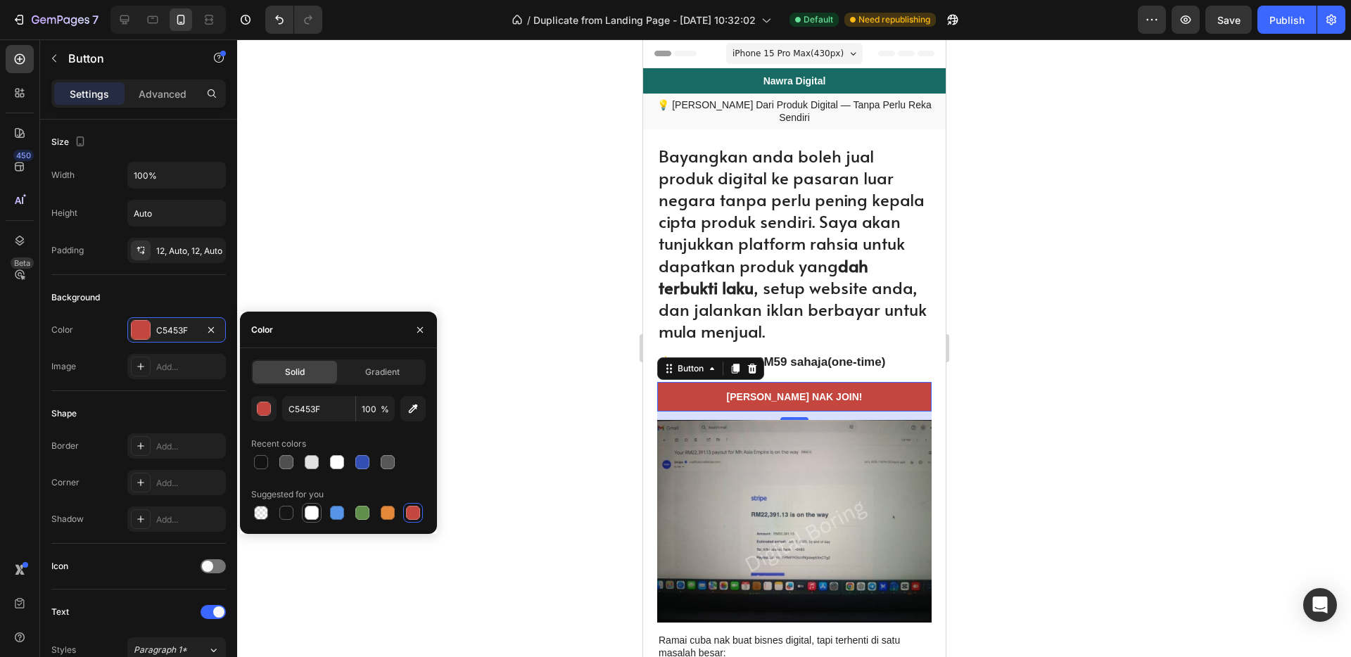
click at [308, 514] on div at bounding box center [312, 513] width 14 height 14
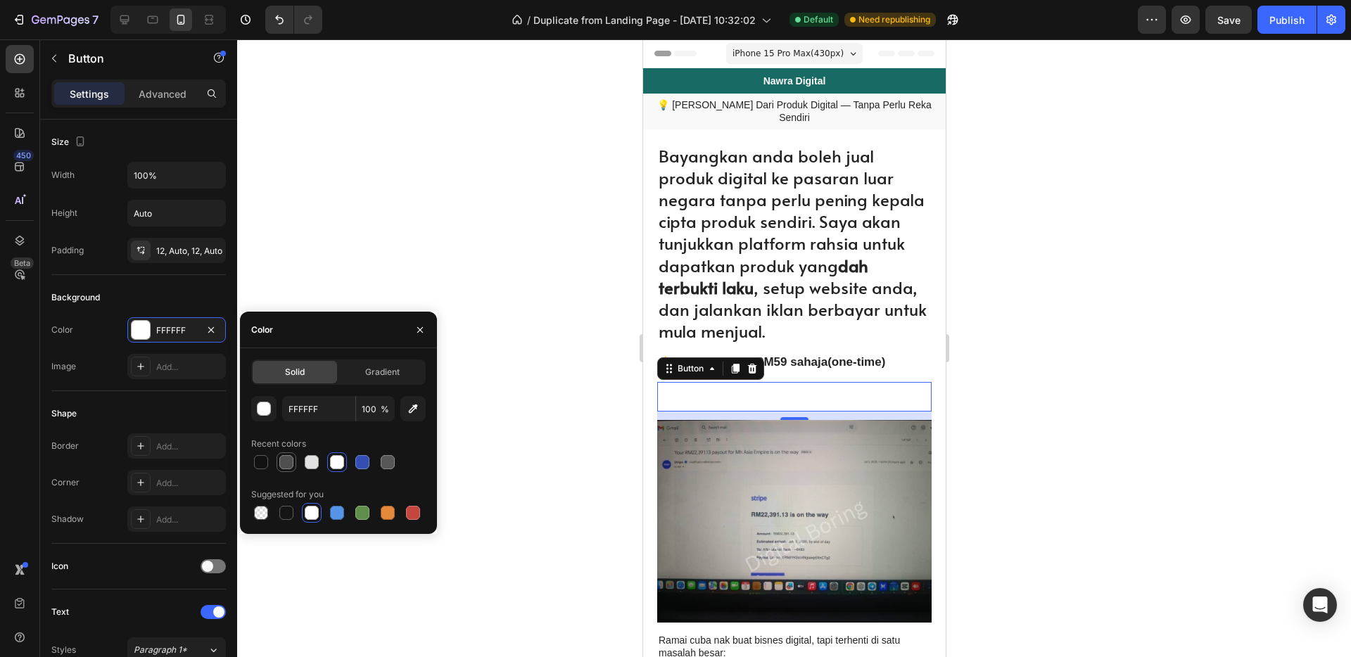
click at [283, 465] on div at bounding box center [286, 462] width 14 height 14
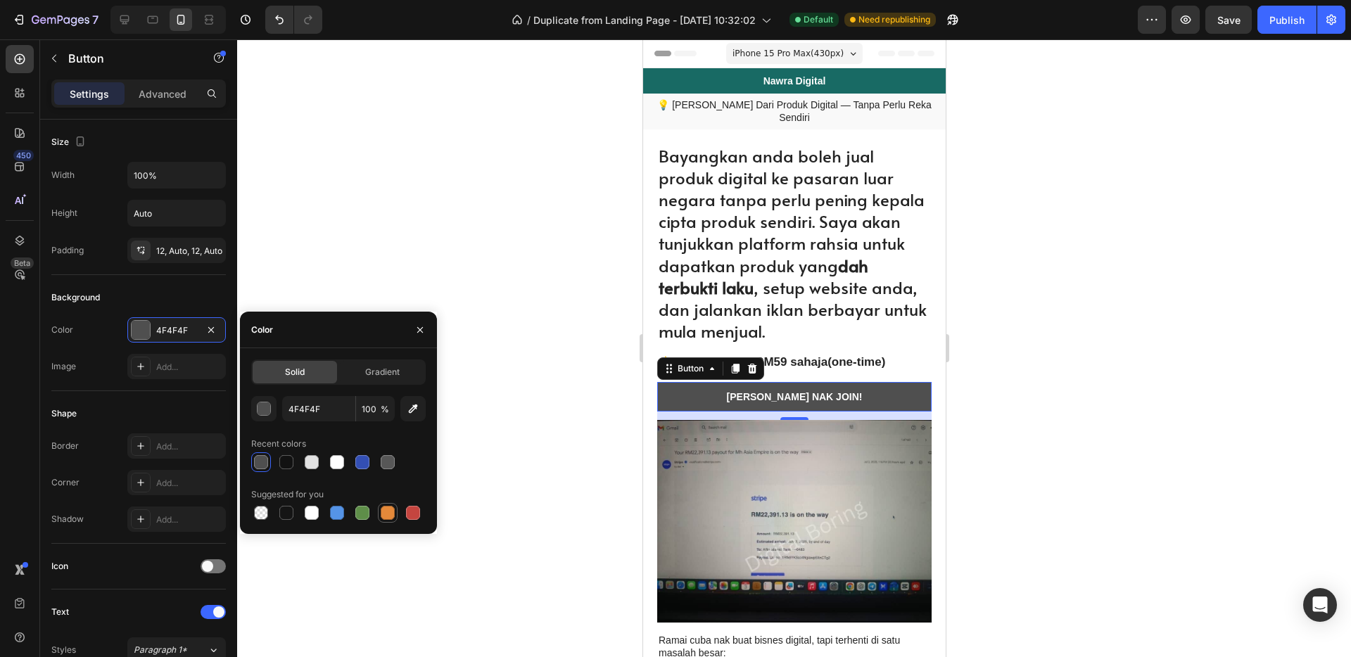
click at [394, 514] on div at bounding box center [388, 513] width 14 height 14
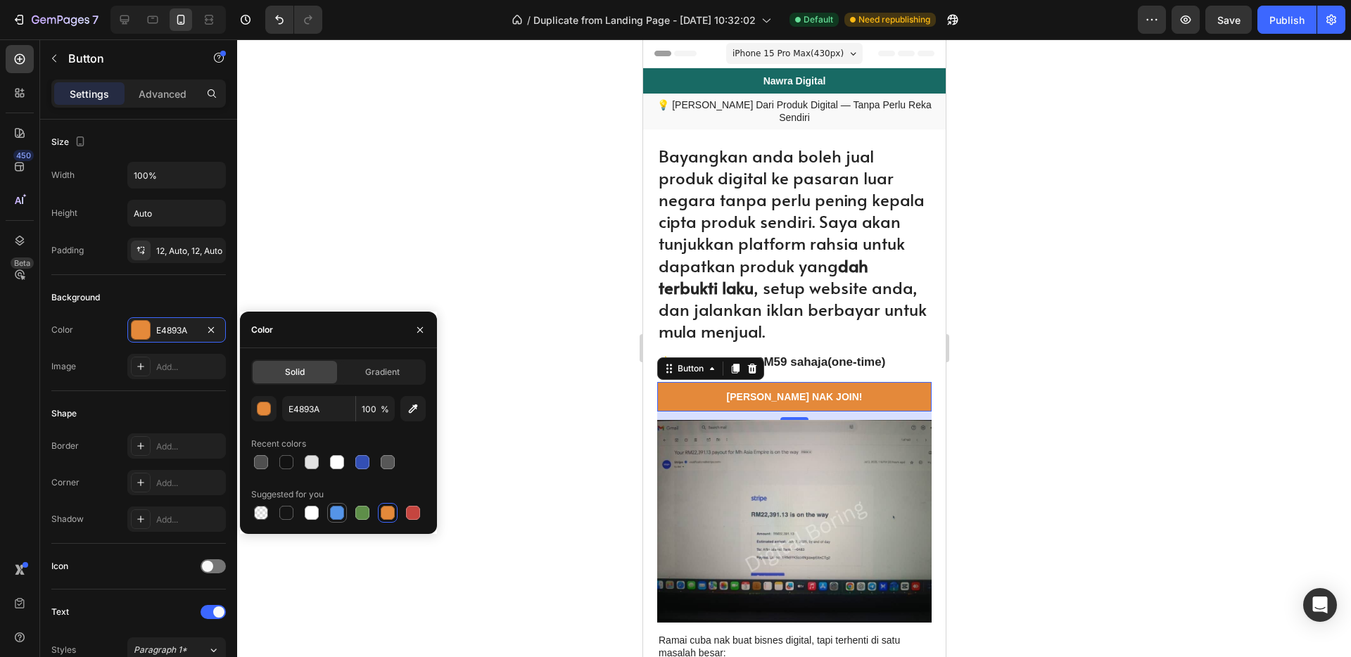
click at [336, 514] on div at bounding box center [337, 513] width 14 height 14
type input "5594E7"
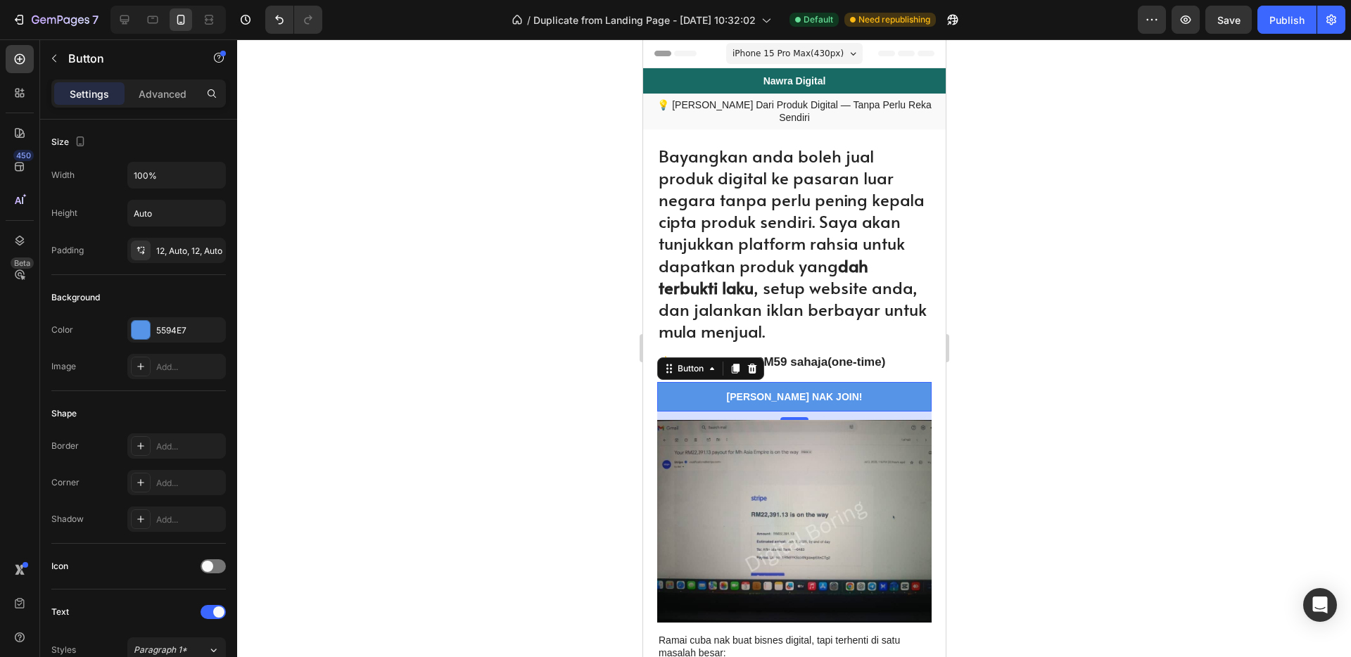
click at [526, 403] on div at bounding box center [794, 348] width 1114 height 618
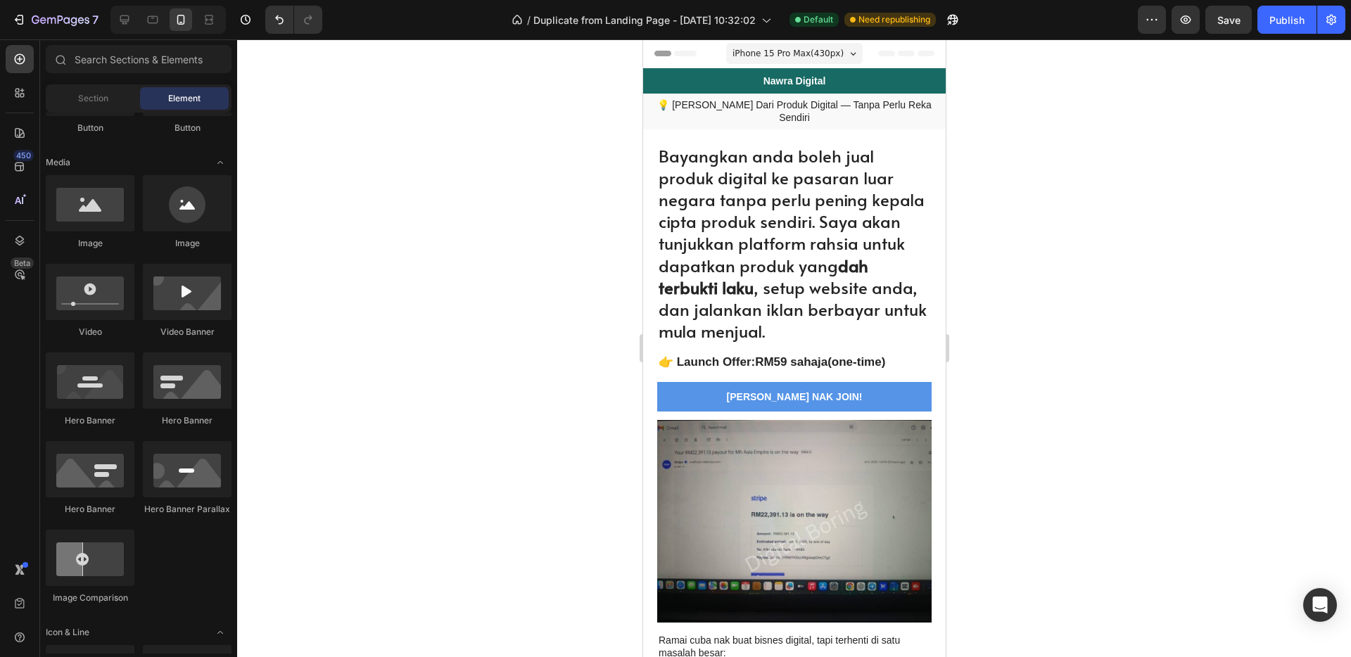
click at [526, 403] on div at bounding box center [794, 348] width 1114 height 618
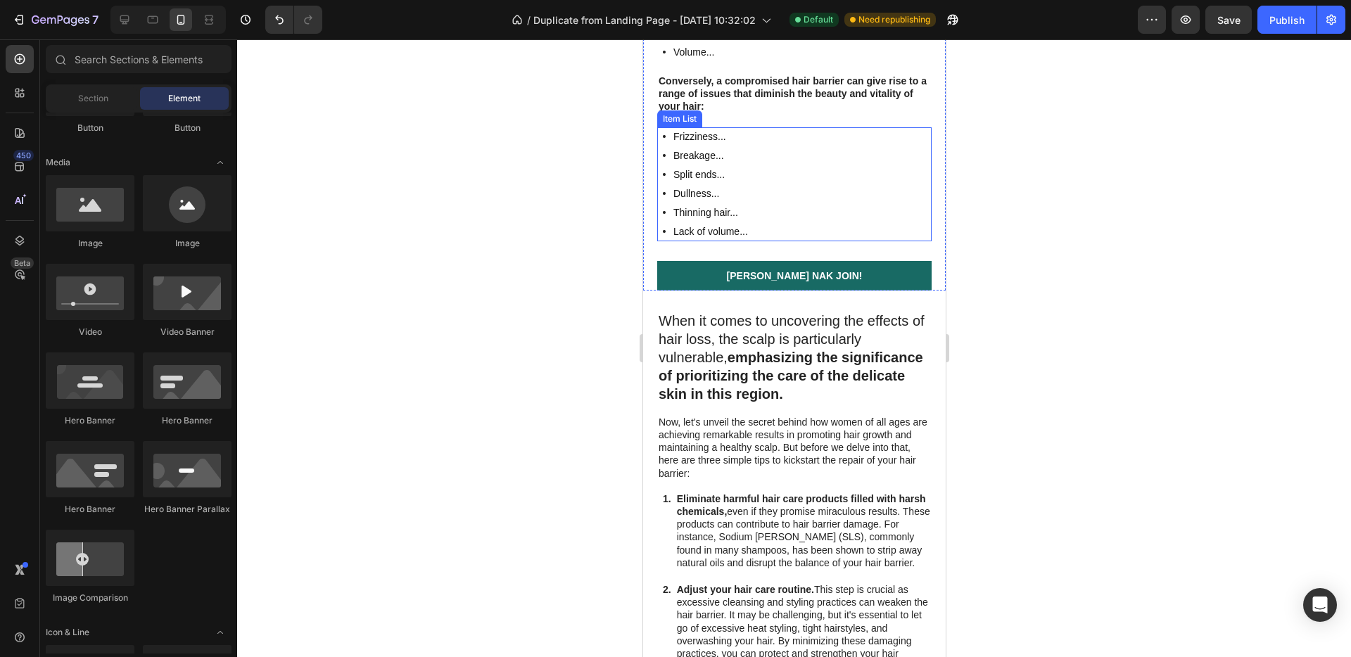
scroll to position [2341, 0]
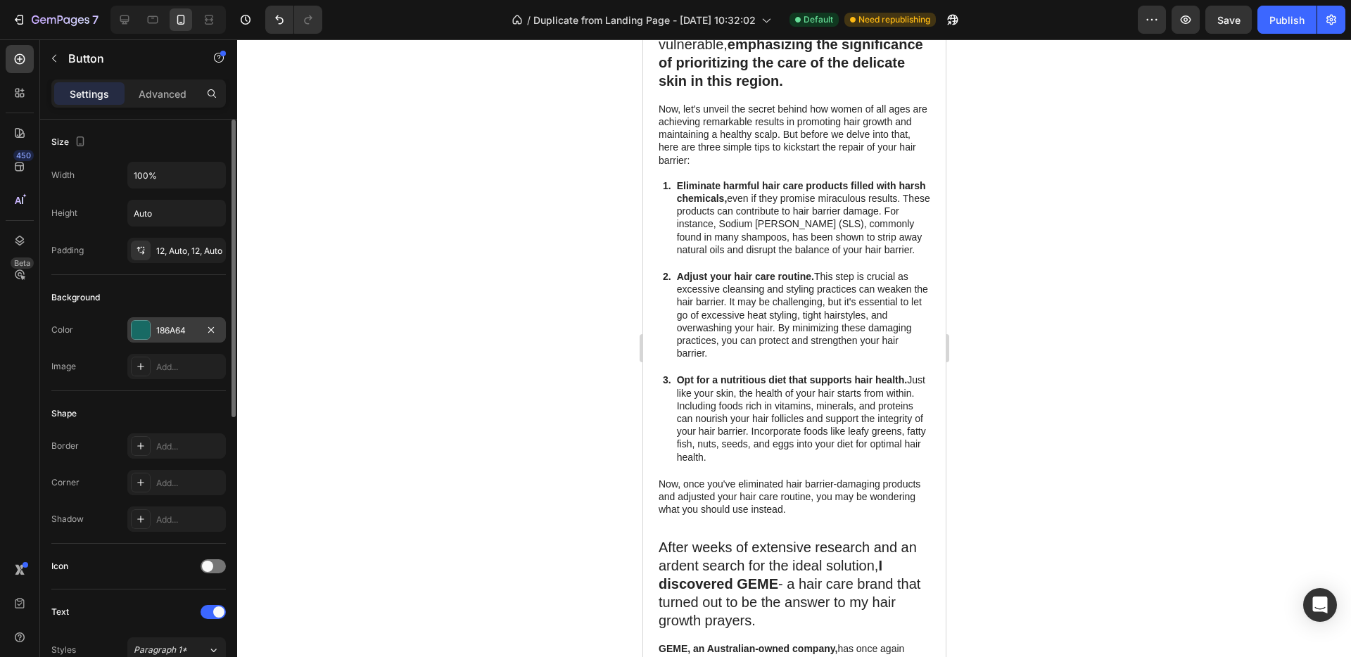
click at [136, 329] on div at bounding box center [141, 330] width 18 height 18
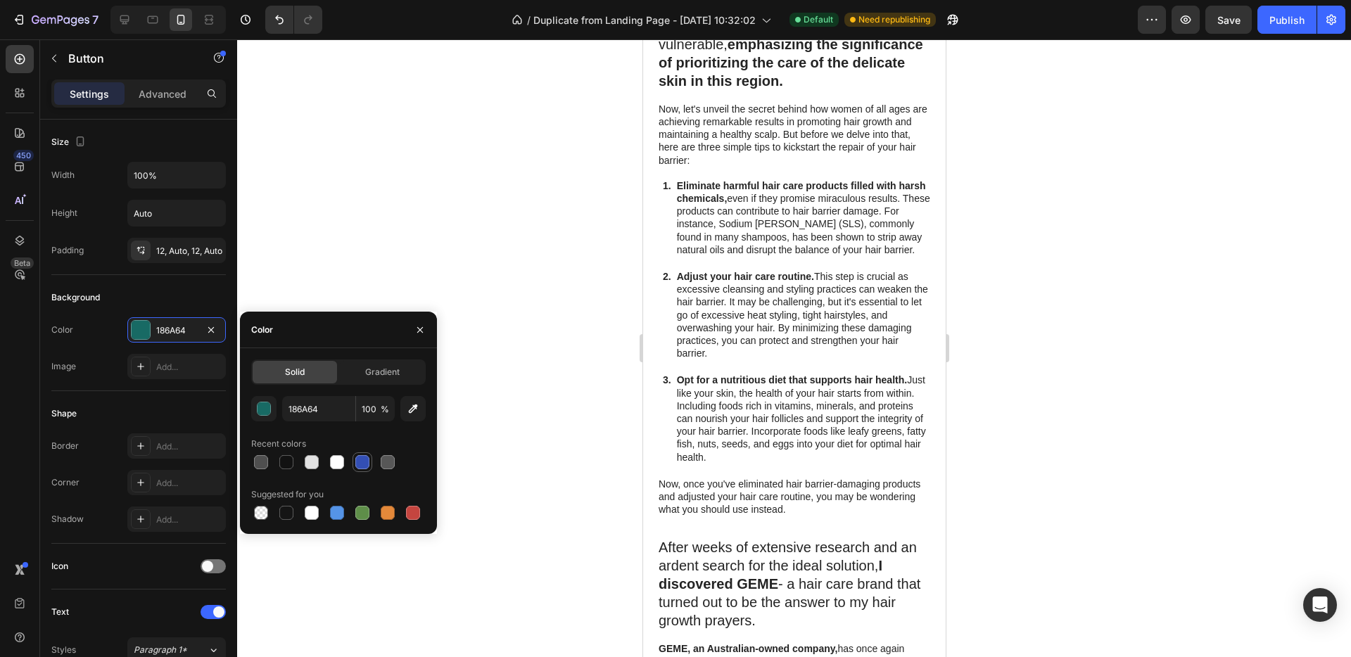
click at [357, 460] on div at bounding box center [362, 462] width 14 height 14
type input "334FB4"
click at [556, 239] on div at bounding box center [794, 348] width 1114 height 618
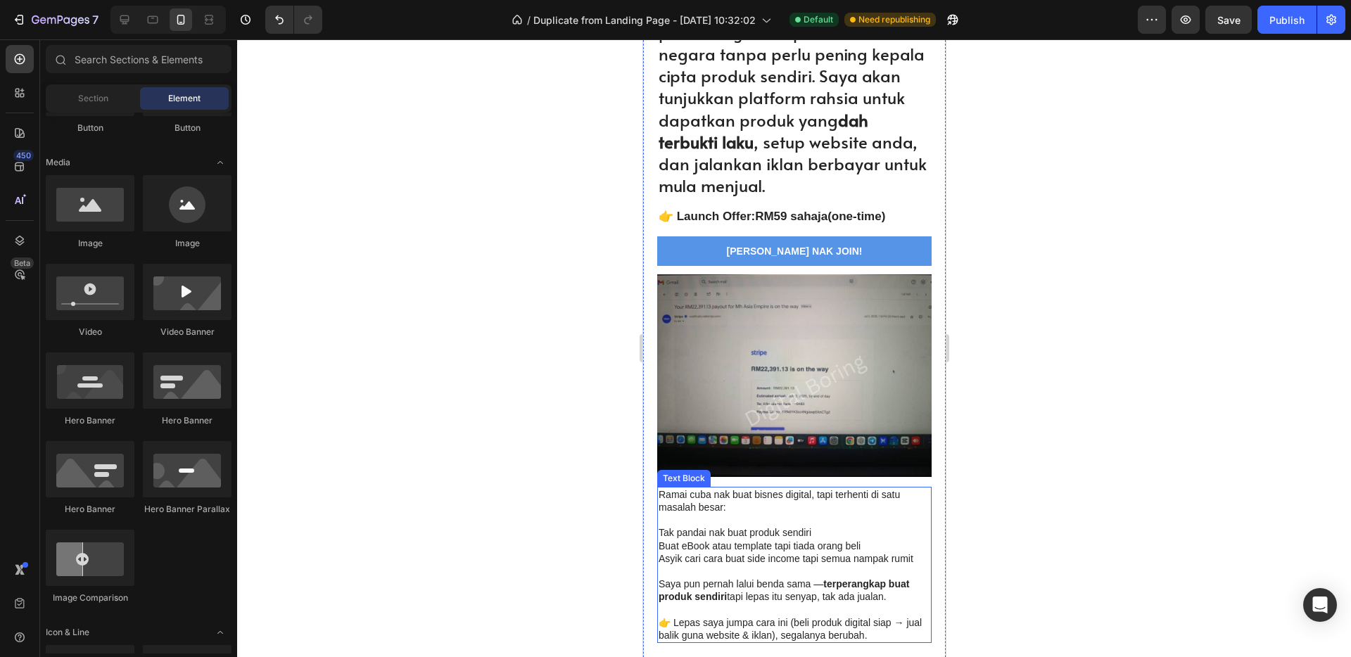
scroll to position [0, 0]
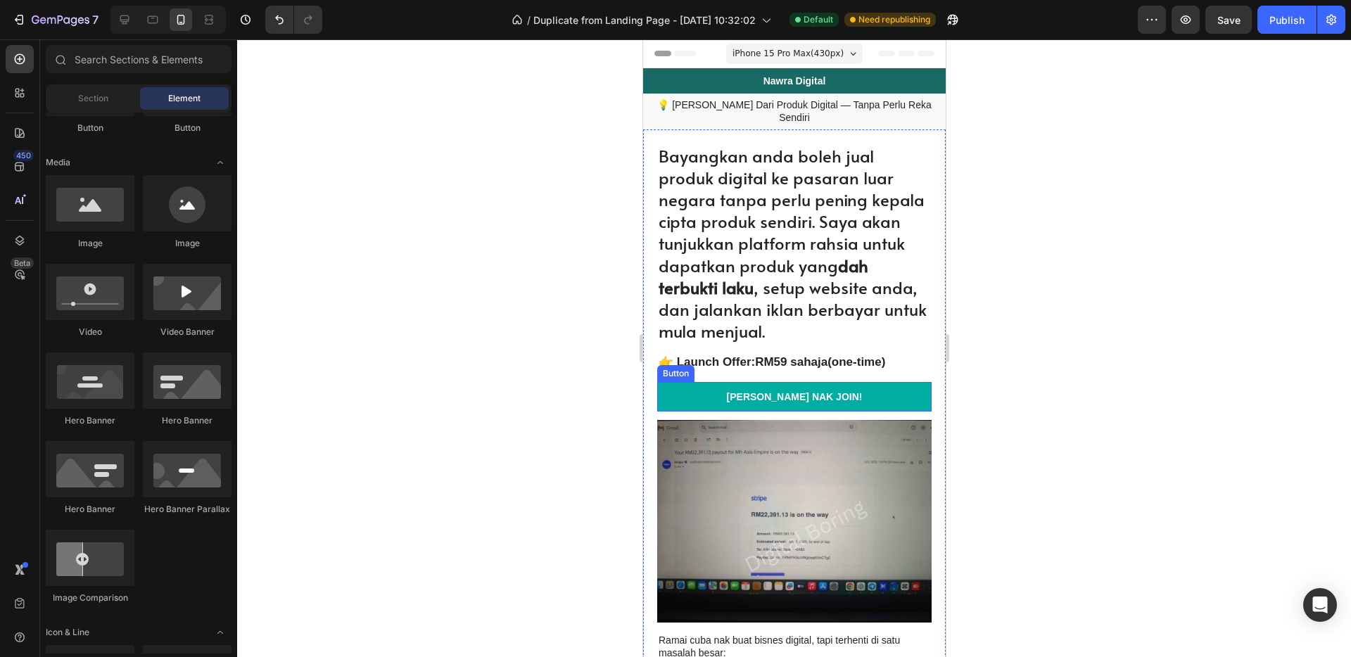
click at [830, 393] on link "[PERSON_NAME] NAK JOIN!" at bounding box center [793, 397] width 274 height 30
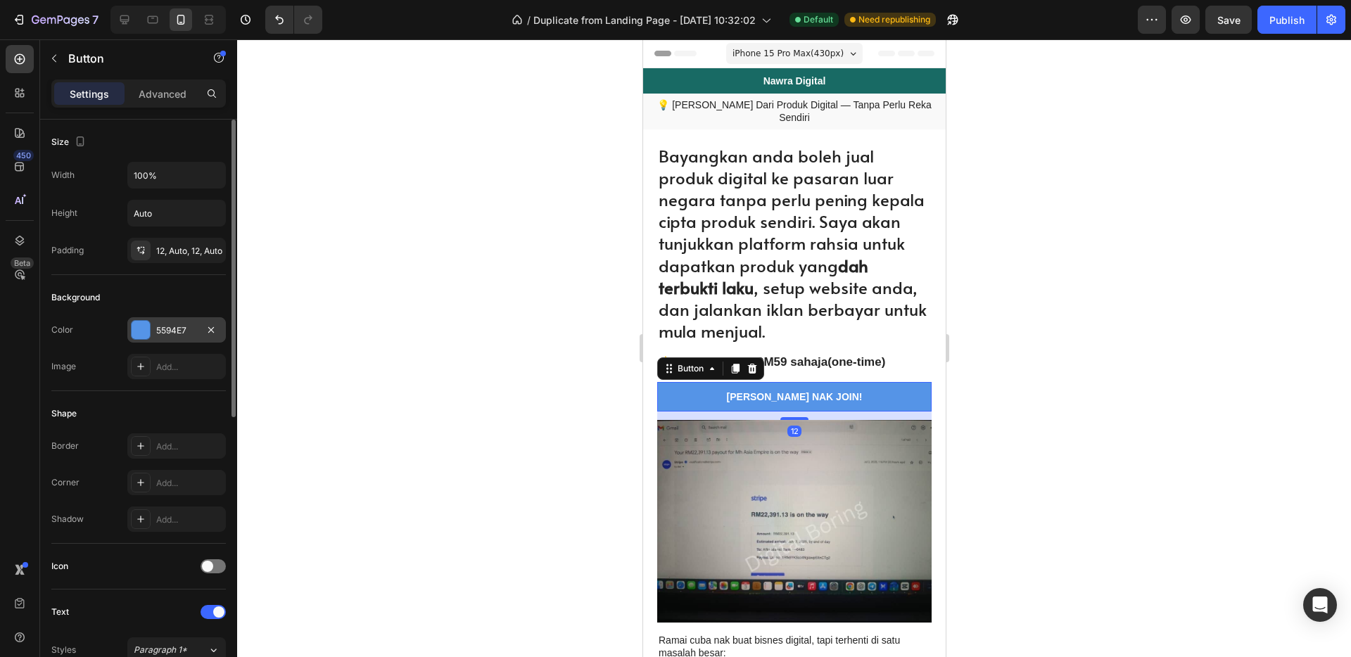
click at [168, 338] on div "5594E7" at bounding box center [176, 329] width 98 height 25
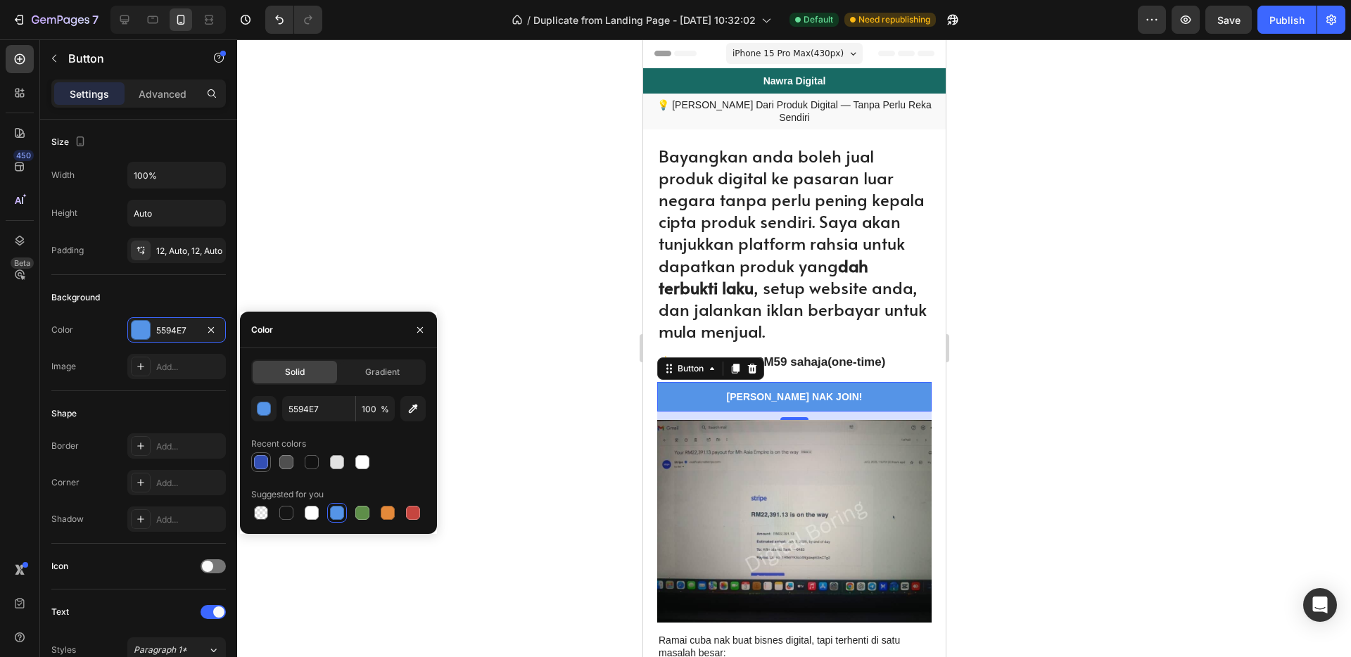
click at [262, 462] on div at bounding box center [261, 462] width 14 height 14
type input "334FB4"
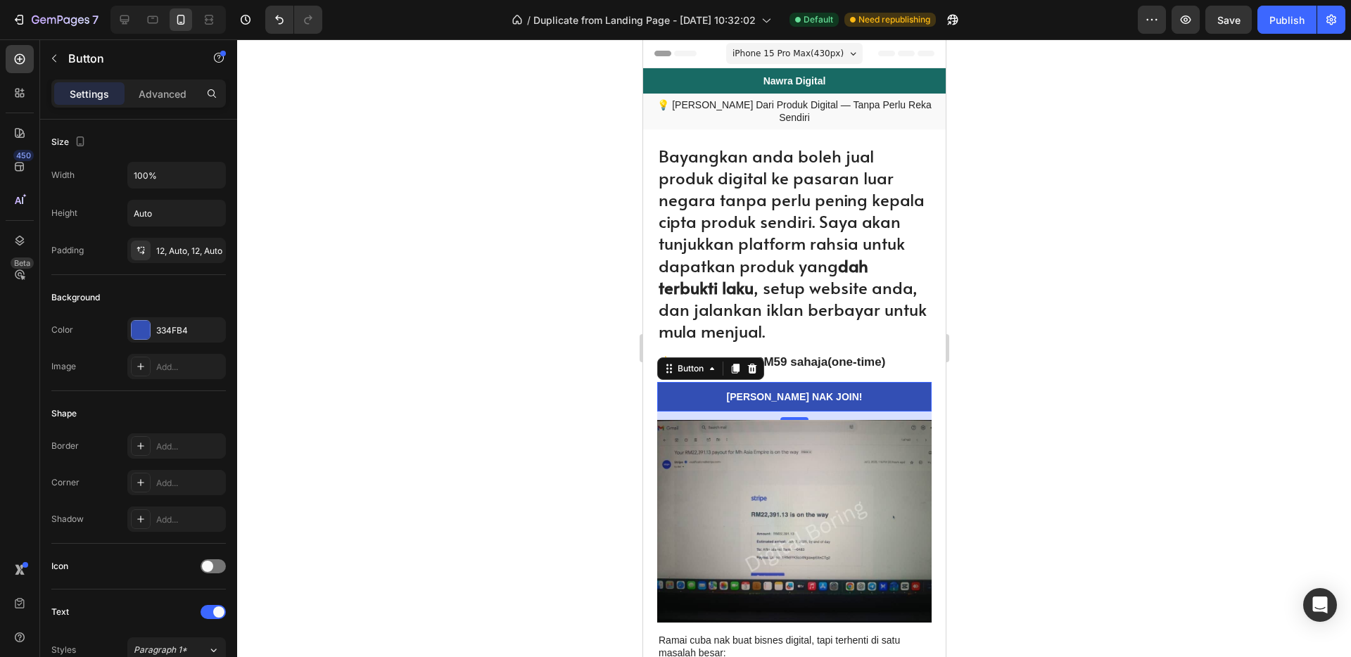
click at [473, 311] on div at bounding box center [794, 348] width 1114 height 618
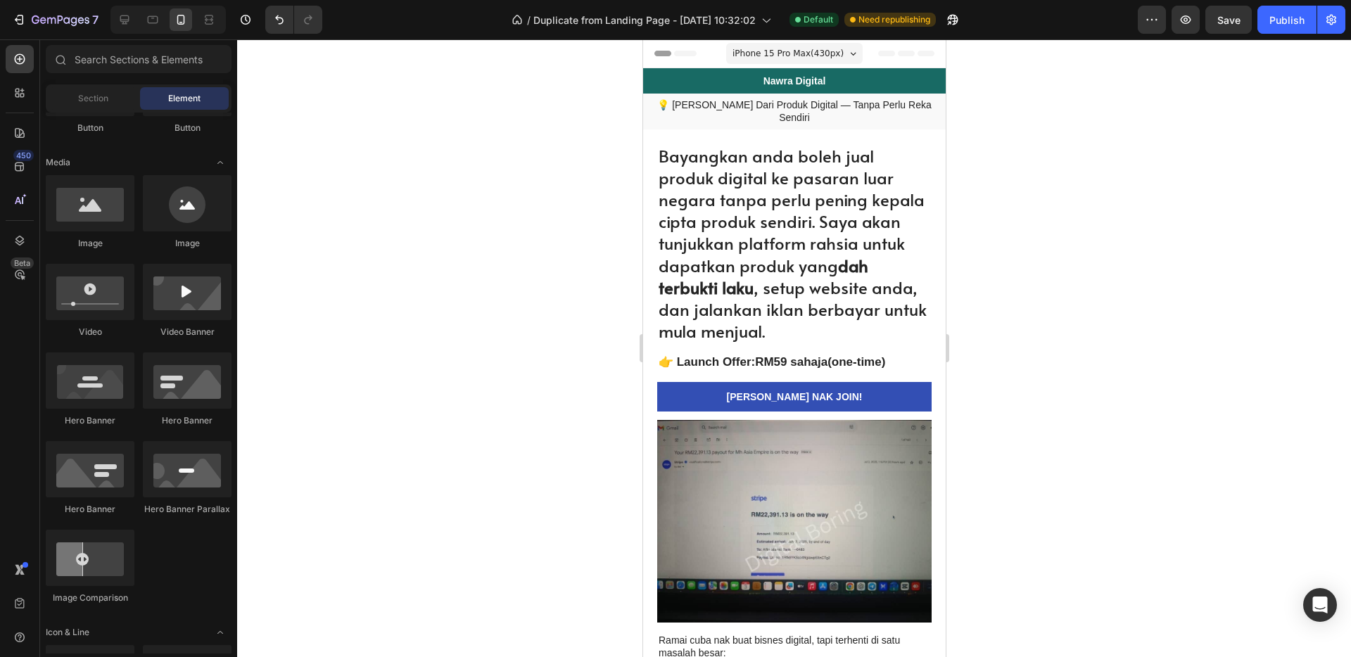
click at [473, 311] on div at bounding box center [794, 348] width 1114 height 618
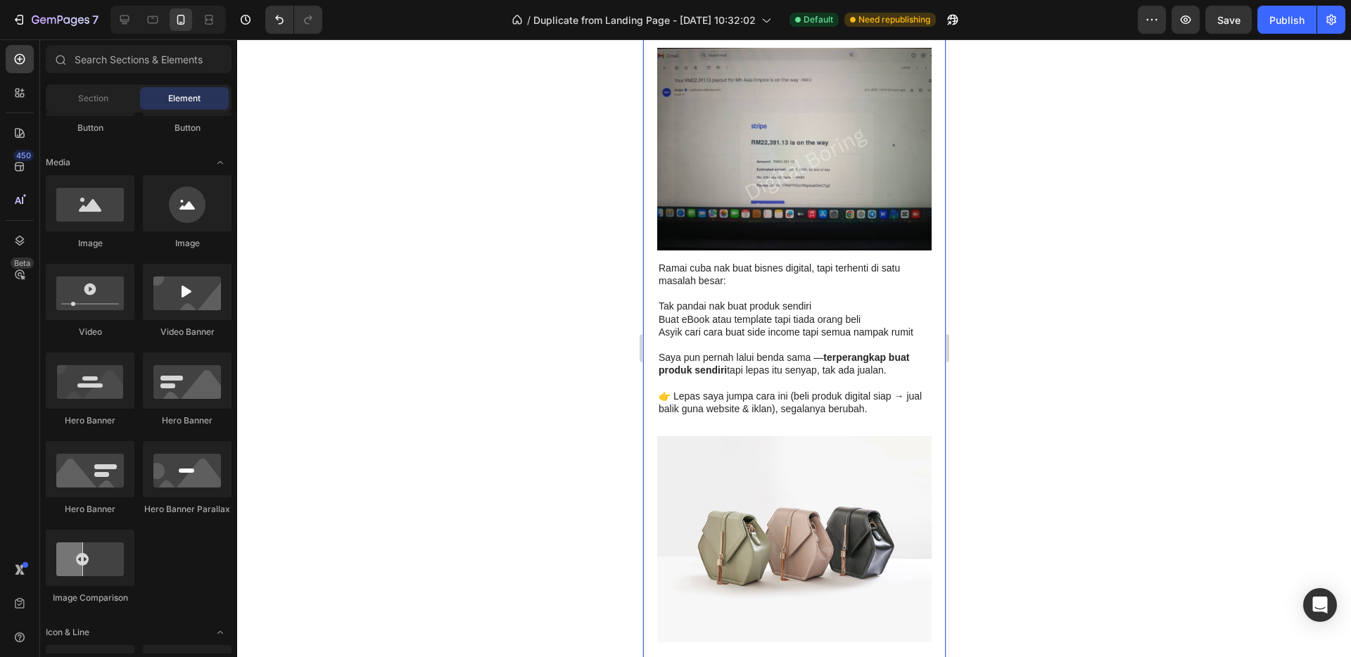
scroll to position [438, 0]
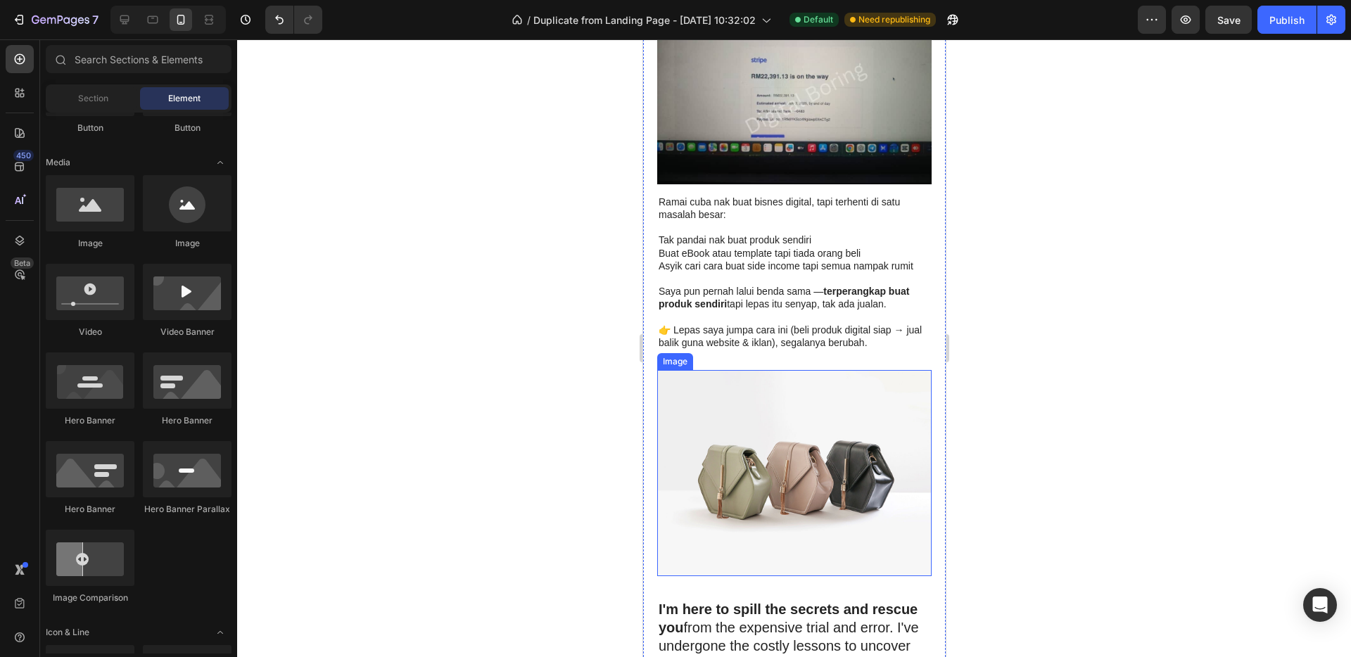
click at [794, 446] on img at bounding box center [793, 473] width 274 height 206
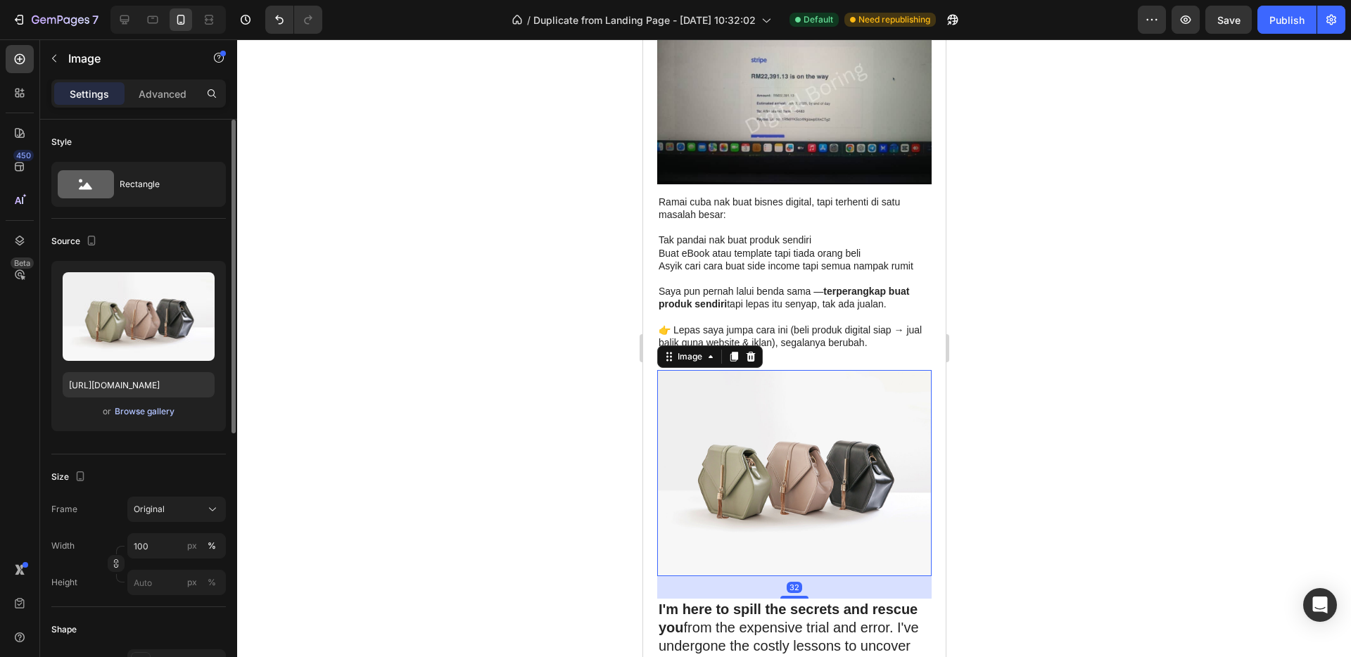
click at [137, 411] on div "Browse gallery" at bounding box center [145, 411] width 60 height 13
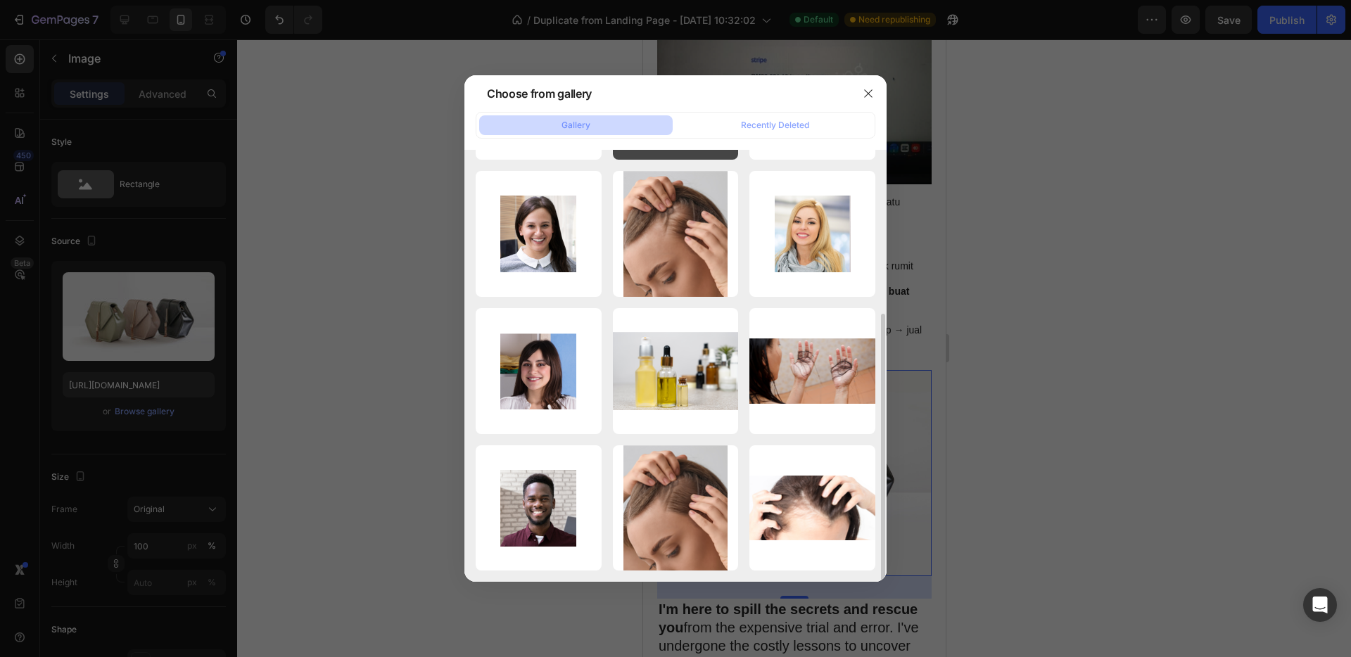
scroll to position [0, 0]
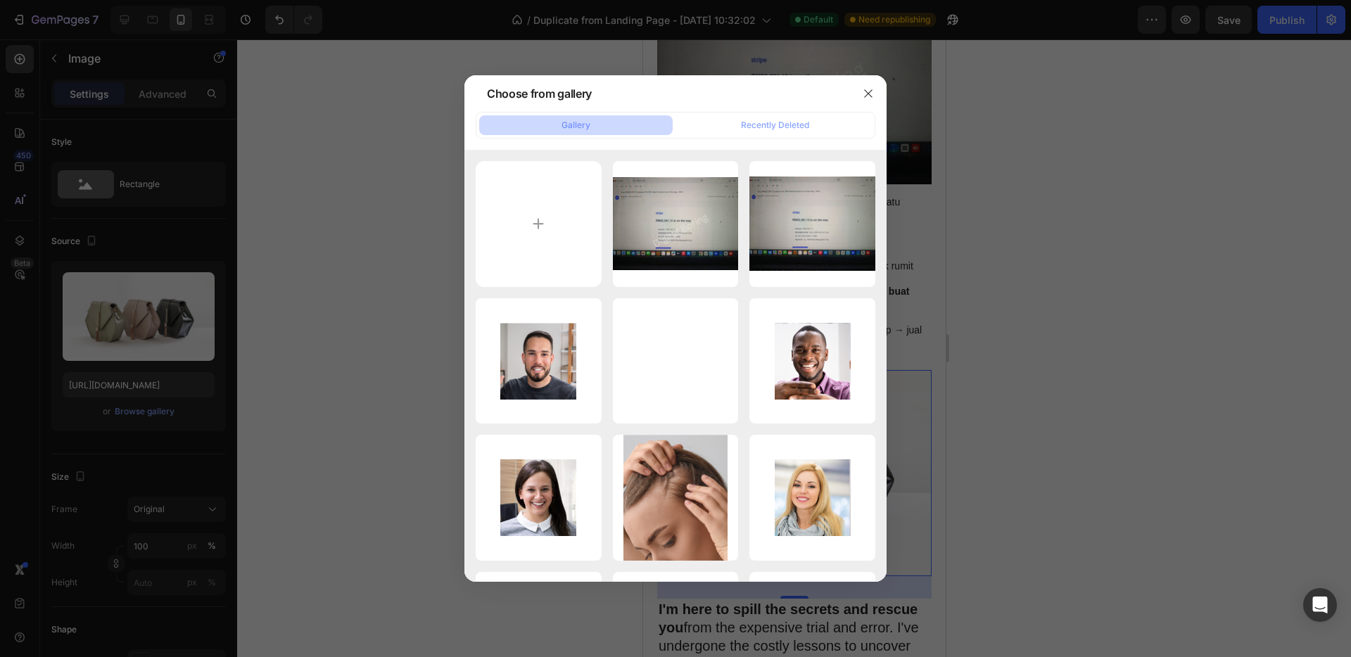
click at [165, 310] on div at bounding box center [675, 328] width 1351 height 657
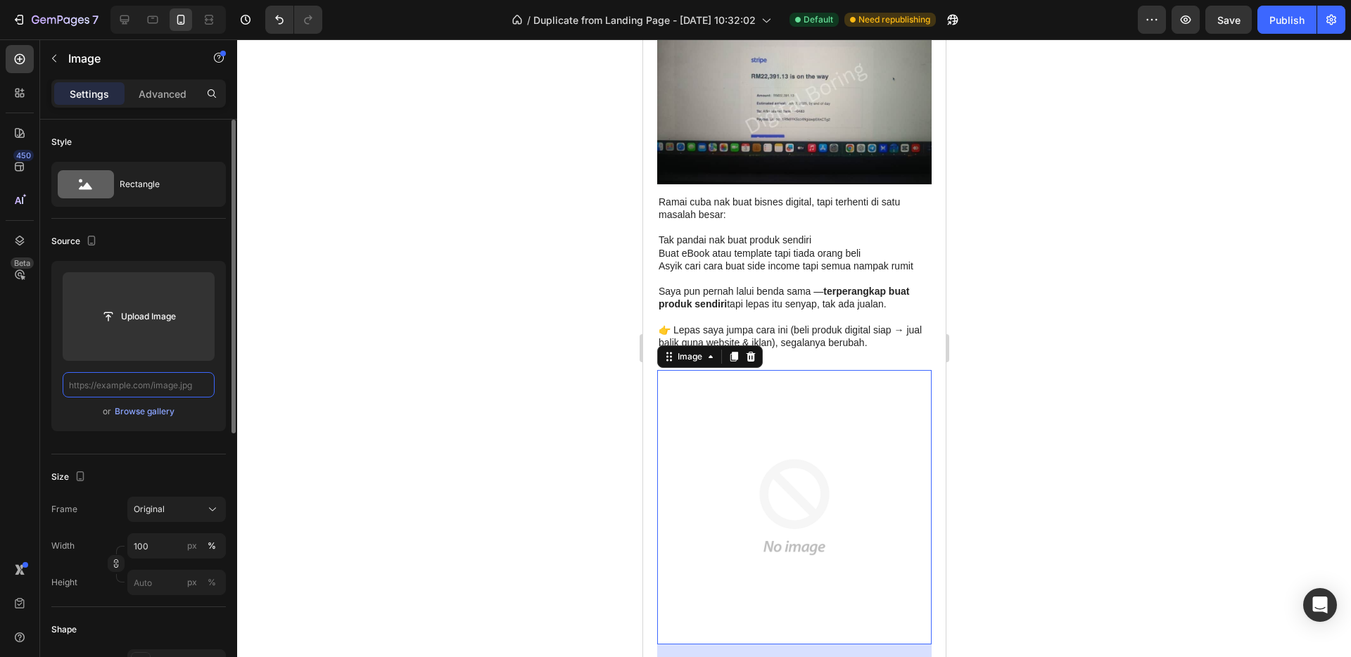
click at [163, 386] on input "text" at bounding box center [139, 384] width 152 height 25
click at [790, 440] on img at bounding box center [793, 507] width 274 height 274
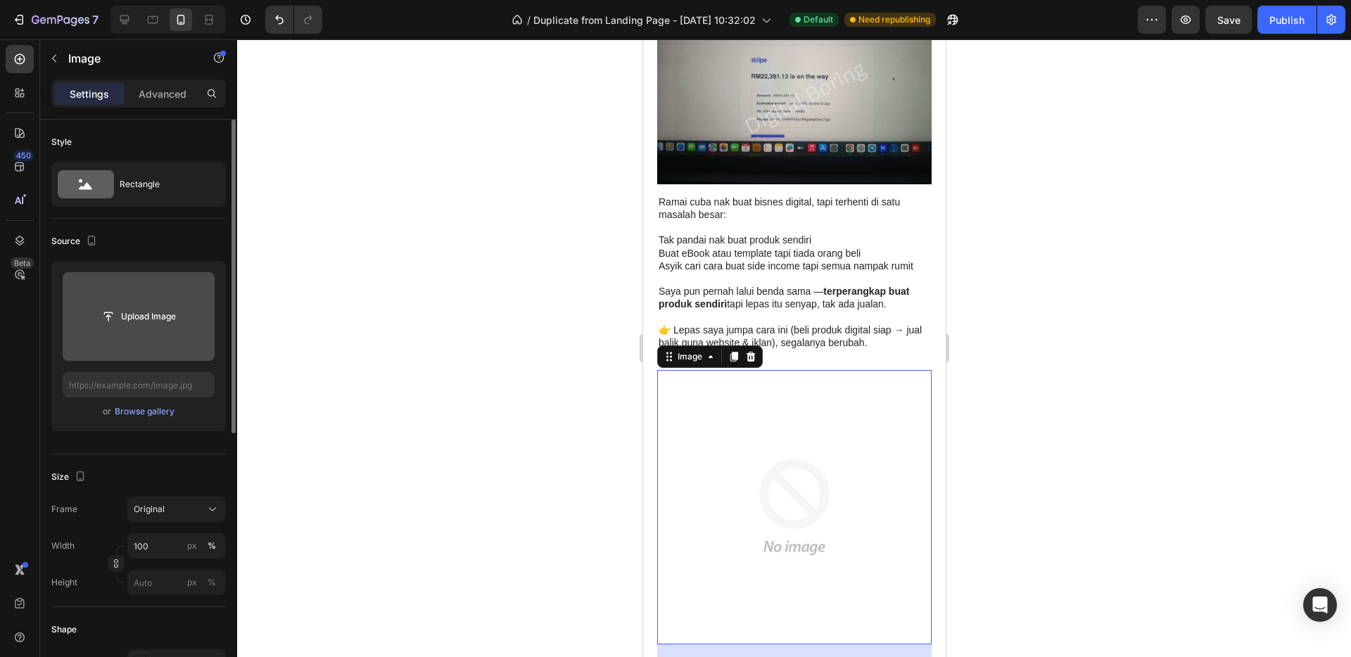
click at [118, 318] on input "file" at bounding box center [138, 317] width 97 height 24
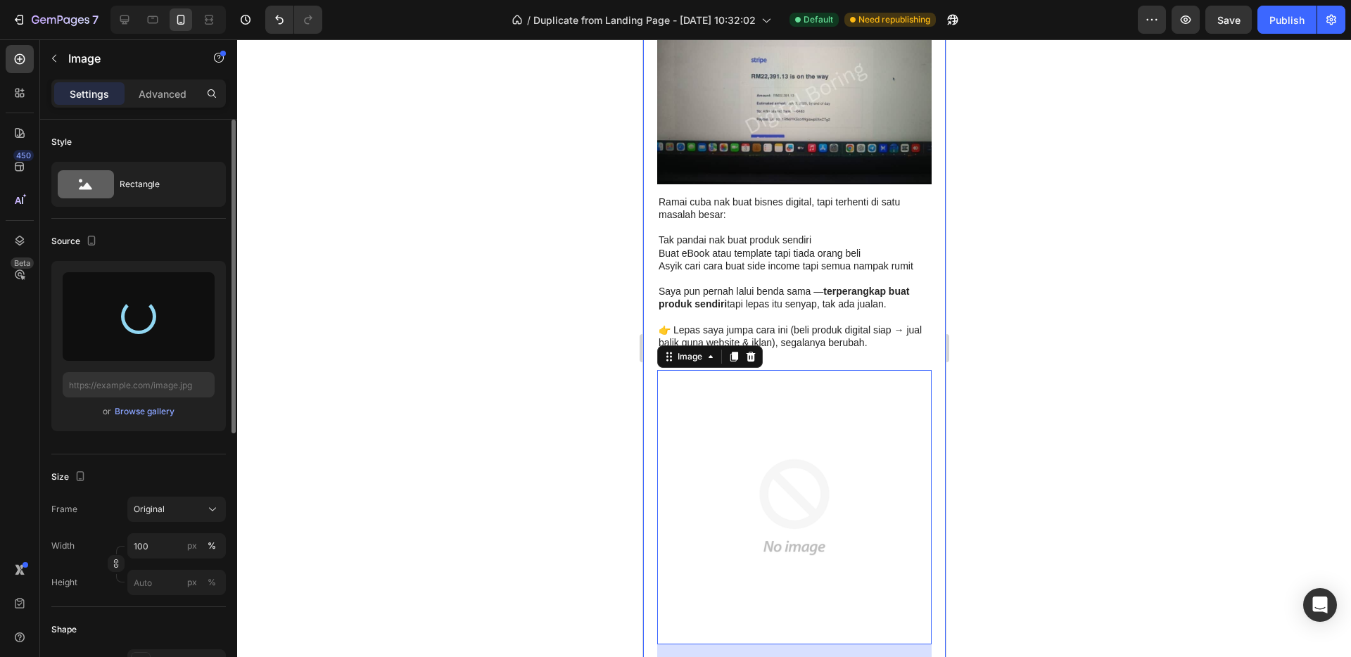
type input "https://cdn.shopify.com/s/files/1/0656/7641/0969/files/gempages_581566676550550…"
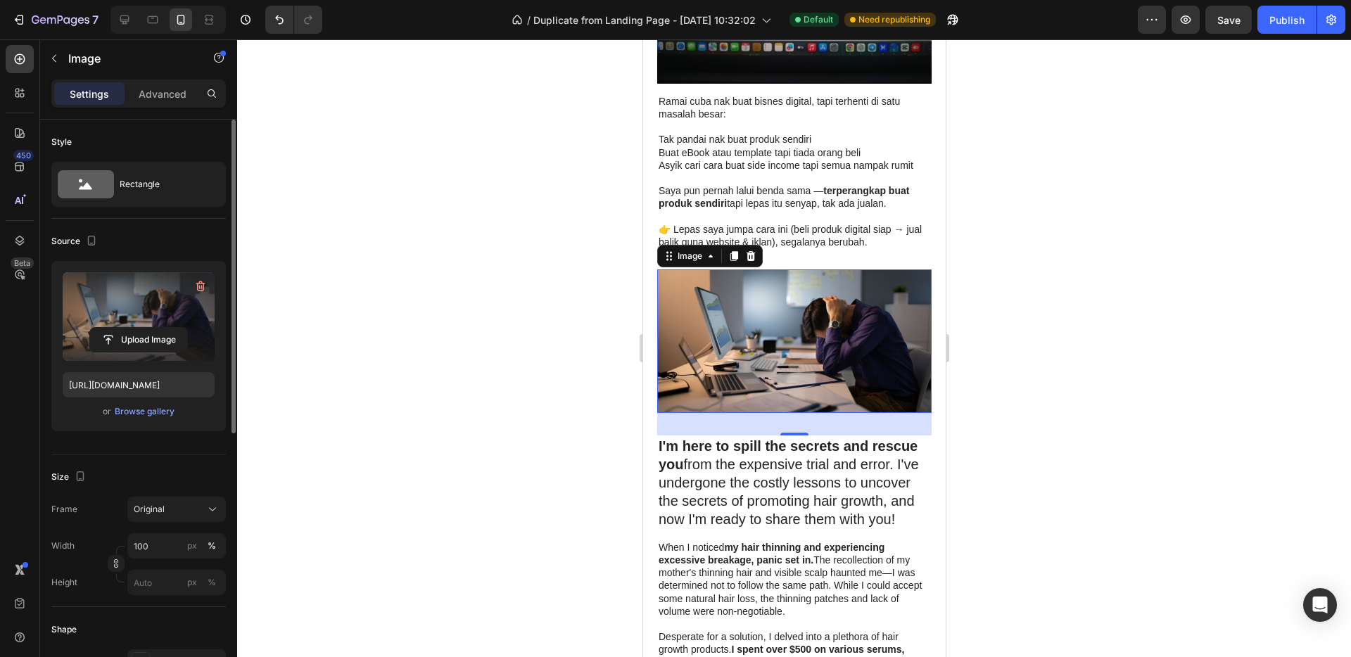
scroll to position [625, 0]
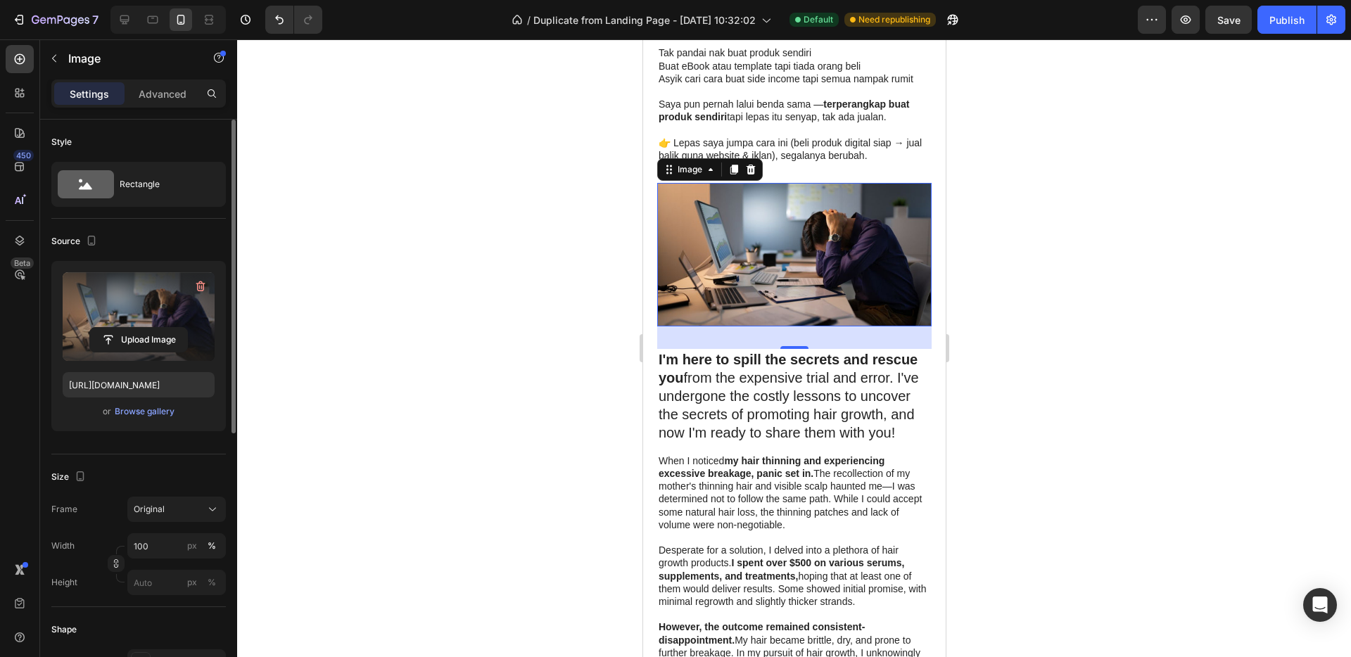
click at [1057, 379] on div at bounding box center [794, 348] width 1114 height 618
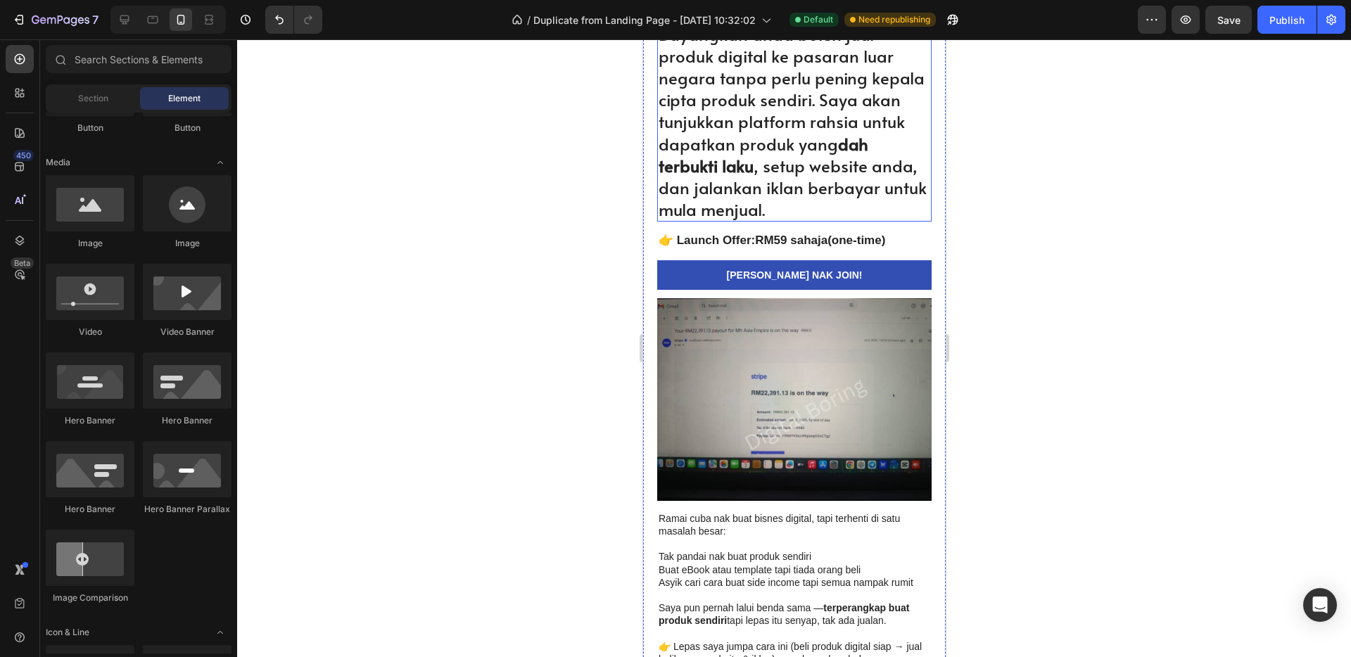
scroll to position [594, 0]
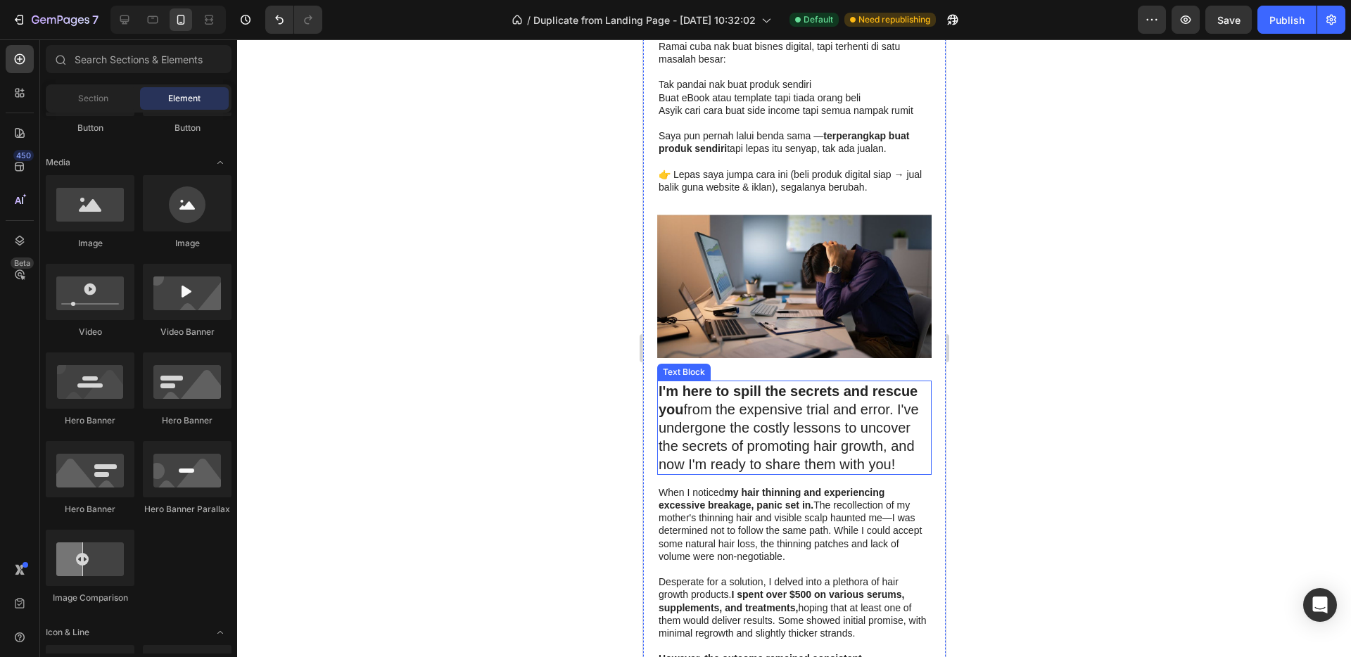
click at [748, 395] on p "I'm here to spill the secrets and rescue you from the expensive trial and error…" at bounding box center [794, 427] width 272 height 91
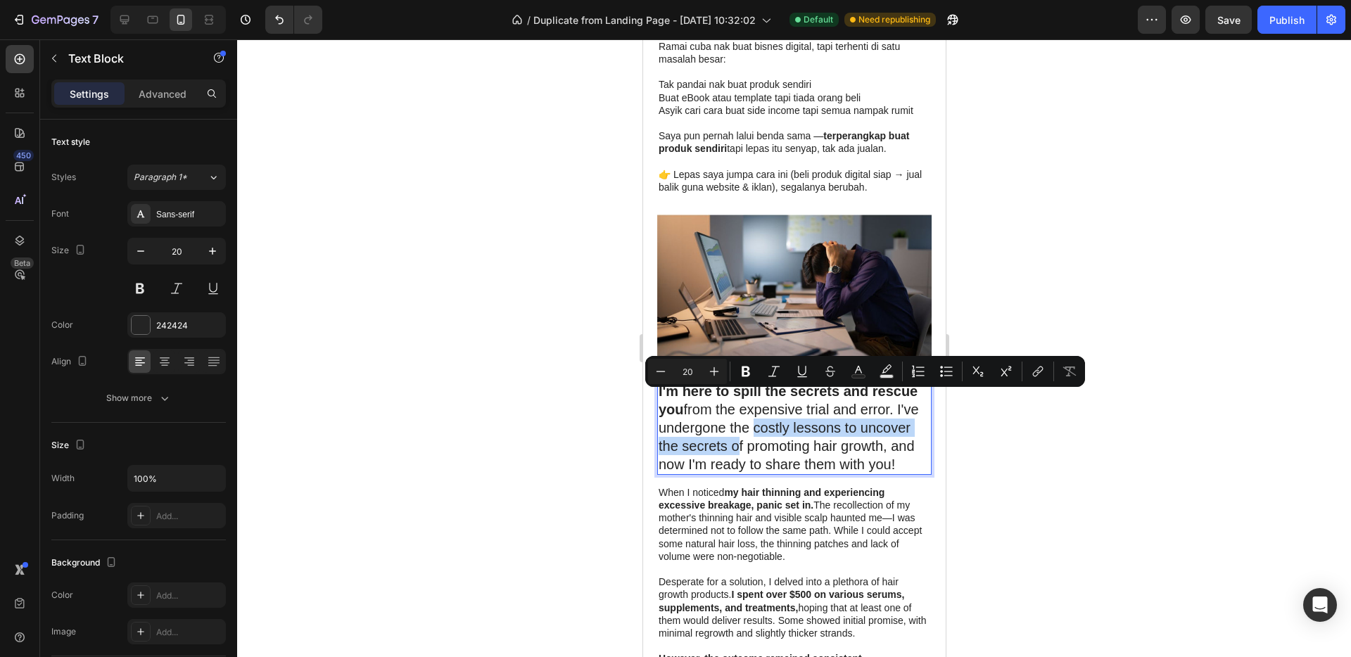
drag, startPoint x: 784, startPoint y: 414, endPoint x: 770, endPoint y: 405, distance: 16.4
click at [770, 405] on p "I'm here to spill the secrets and rescue you from the expensive trial and error…" at bounding box center [794, 427] width 272 height 91
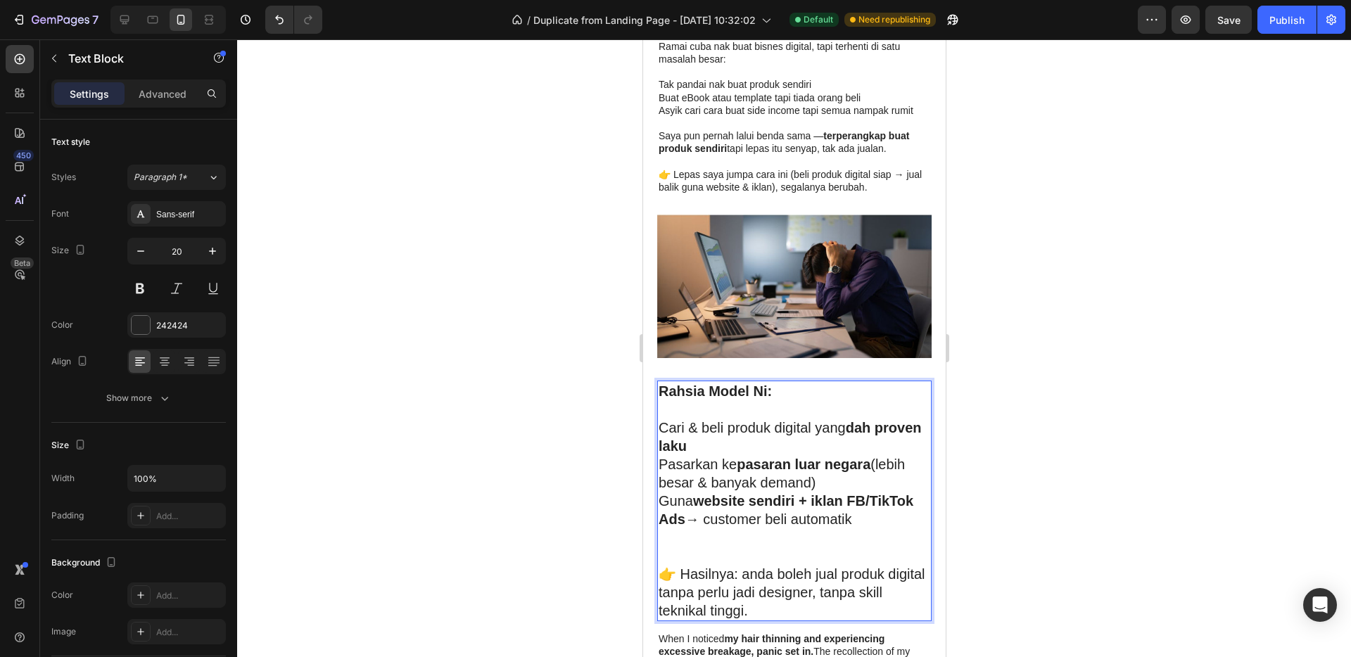
click at [711, 383] on strong "Rahsia Model Ni:" at bounding box center [714, 390] width 113 height 15
click at [744, 383] on strong "Rahsia Model Ni:" at bounding box center [714, 390] width 113 height 15
click at [746, 383] on strong "Rahsia Model Ni:" at bounding box center [714, 390] width 113 height 15
click at [695, 400] on p "Rich Text Editor. Editing area: main" at bounding box center [794, 409] width 272 height 18
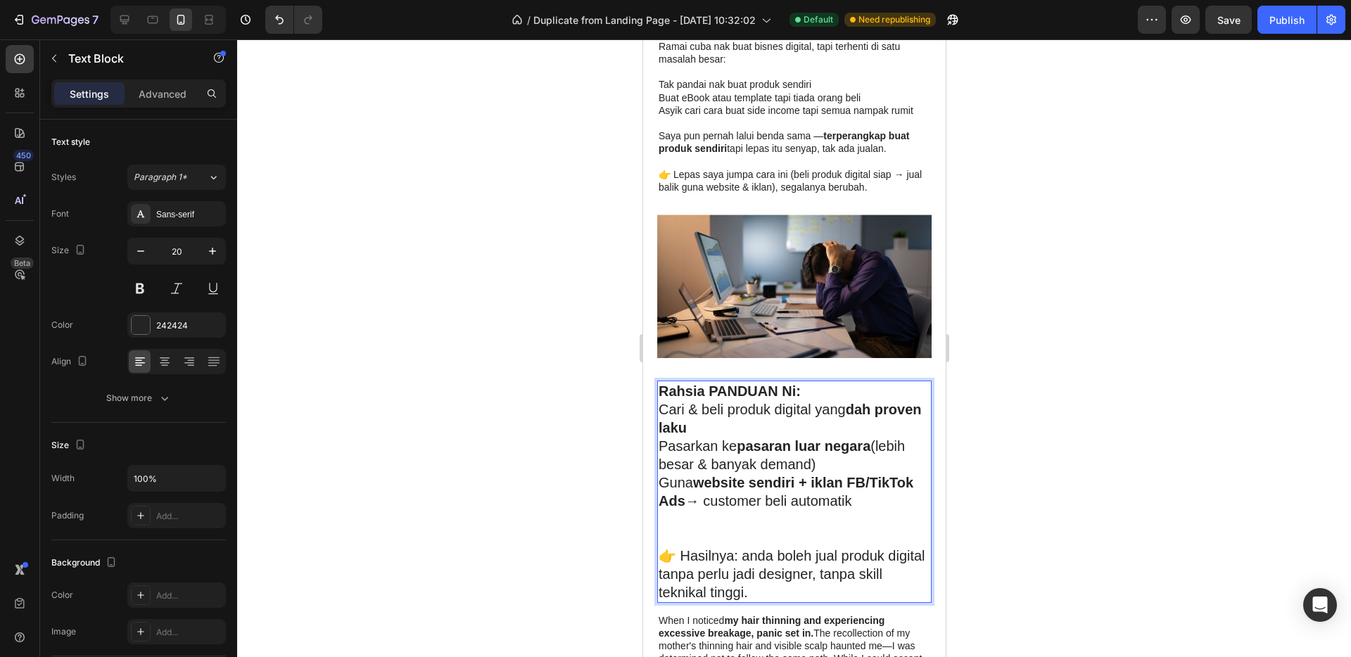
click at [710, 528] on p "Rich Text Editor. Editing area: main" at bounding box center [794, 537] width 272 height 18
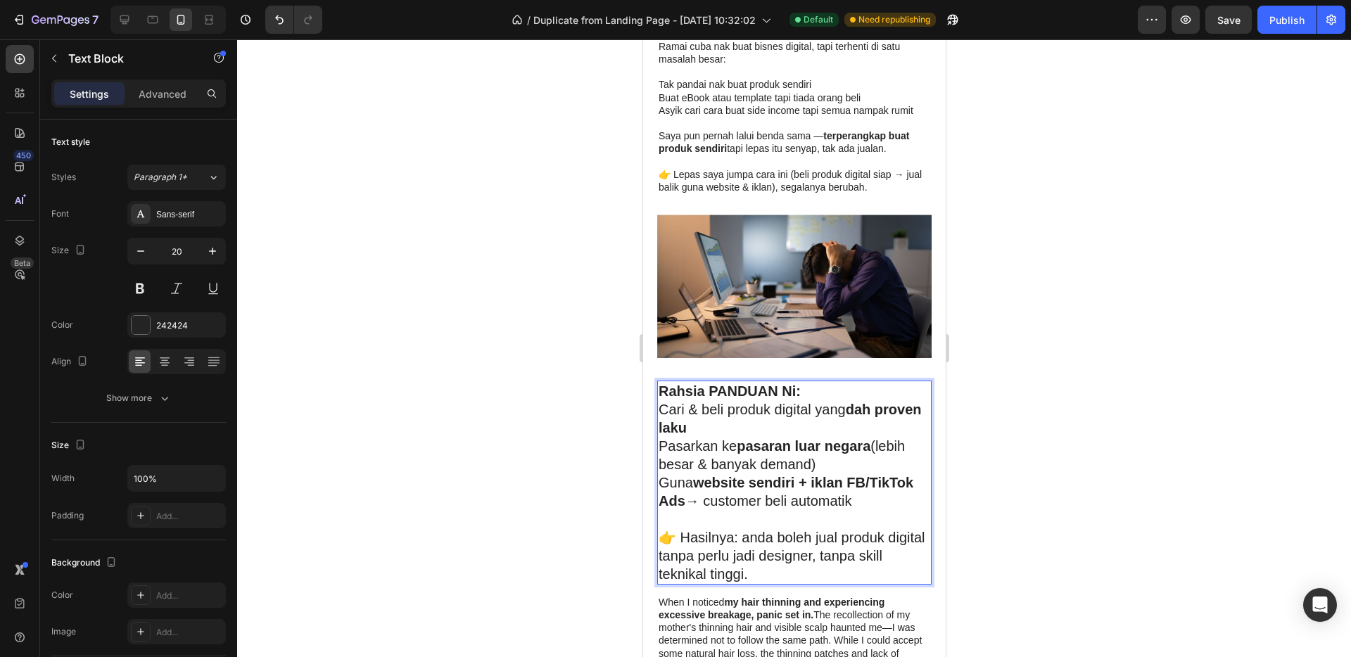
click at [819, 382] on p "Rahsia PANDUAN Ni:" at bounding box center [794, 391] width 272 height 18
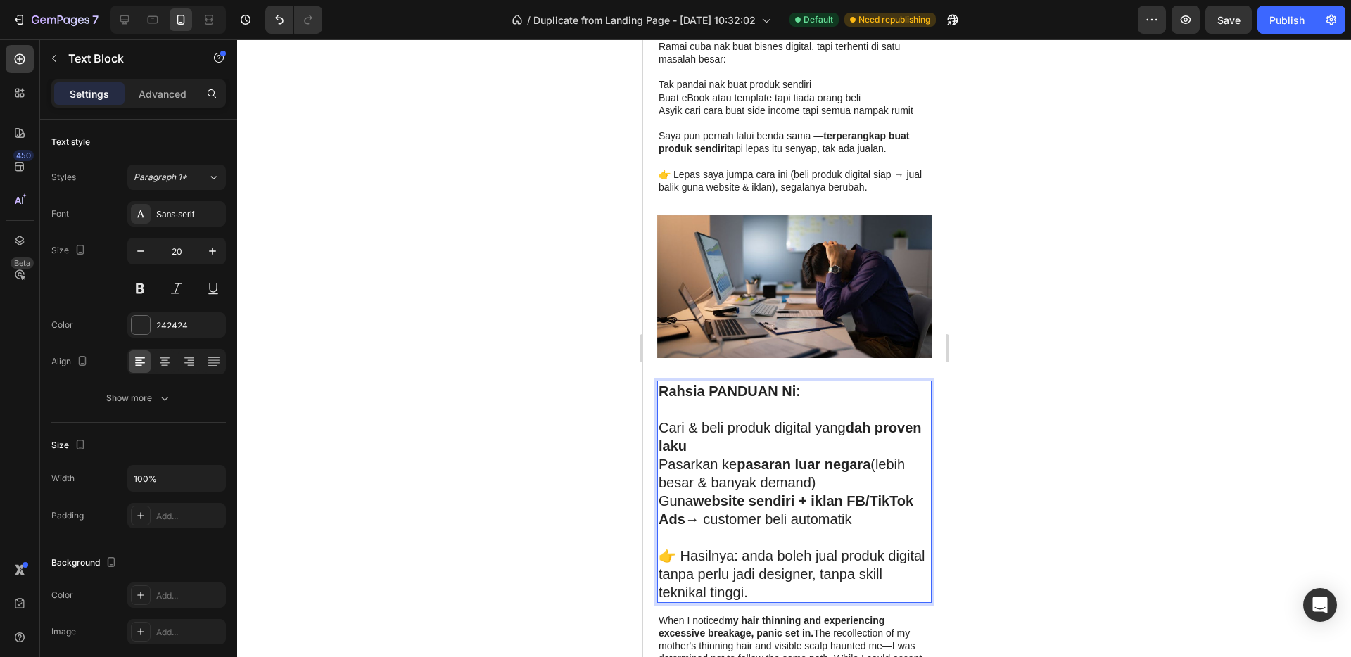
click at [748, 528] on p "Rich Text Editor. Editing area: main" at bounding box center [794, 537] width 272 height 18
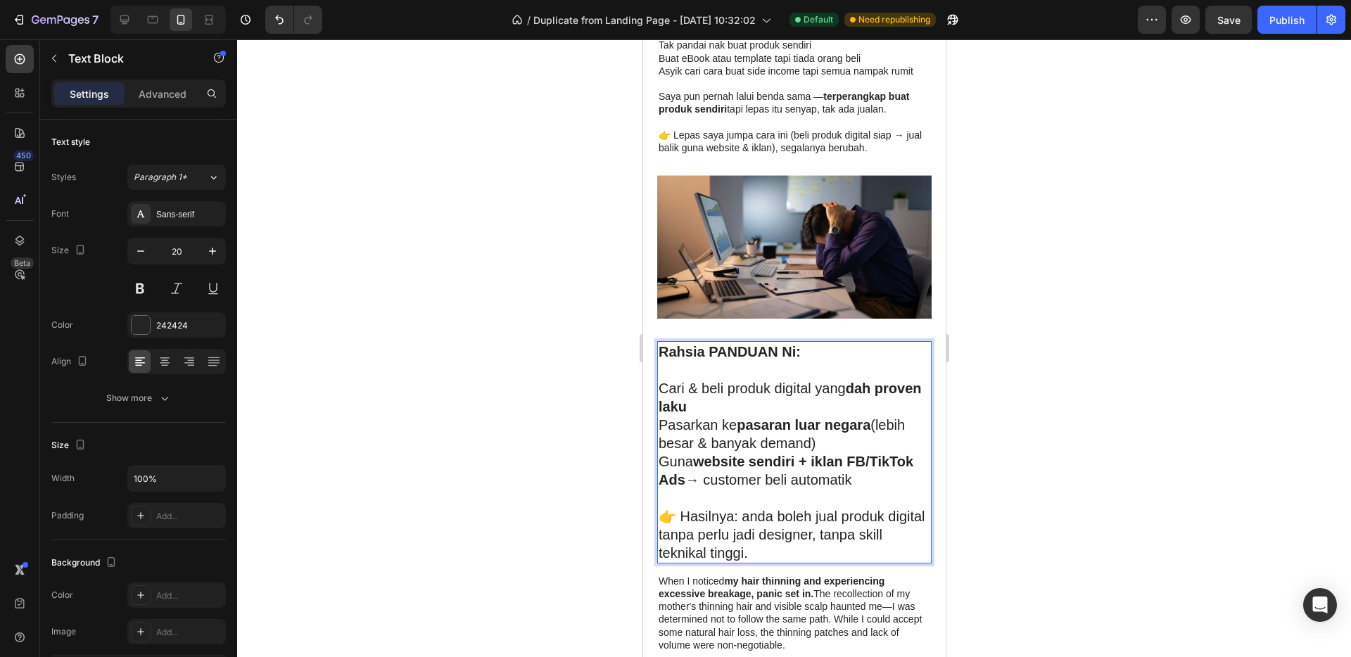
scroll to position [698, 0]
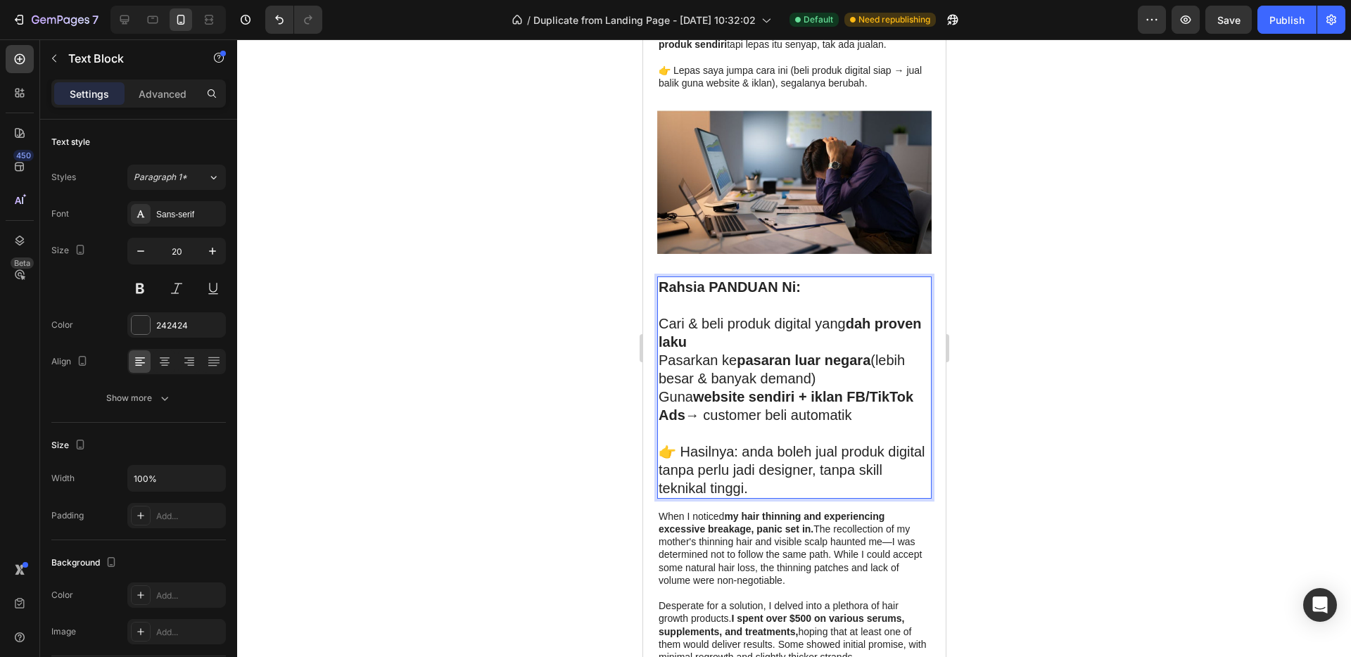
click at [791, 462] on p "👉 Hasilnya: anda boleh jual produk digital tanpa perlu jadi designer, tanpa ski…" at bounding box center [794, 470] width 272 height 55
click at [782, 153] on img at bounding box center [793, 182] width 274 height 144
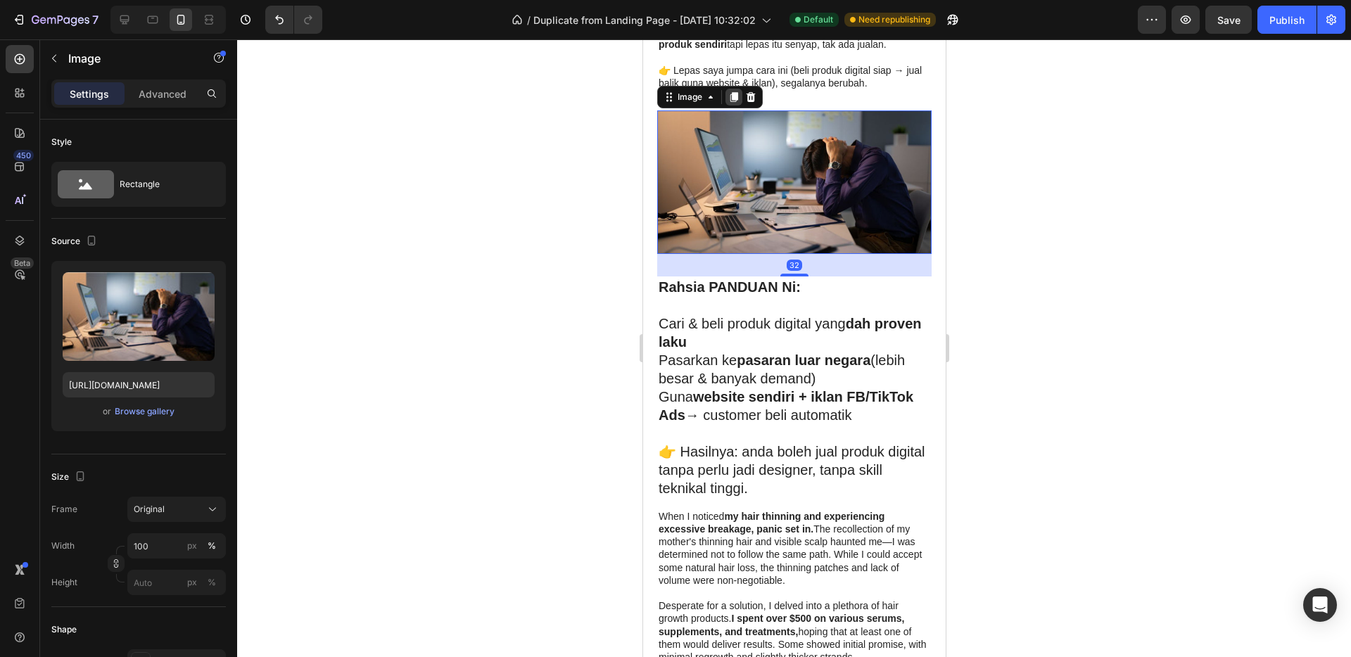
click at [736, 92] on icon at bounding box center [734, 97] width 8 height 10
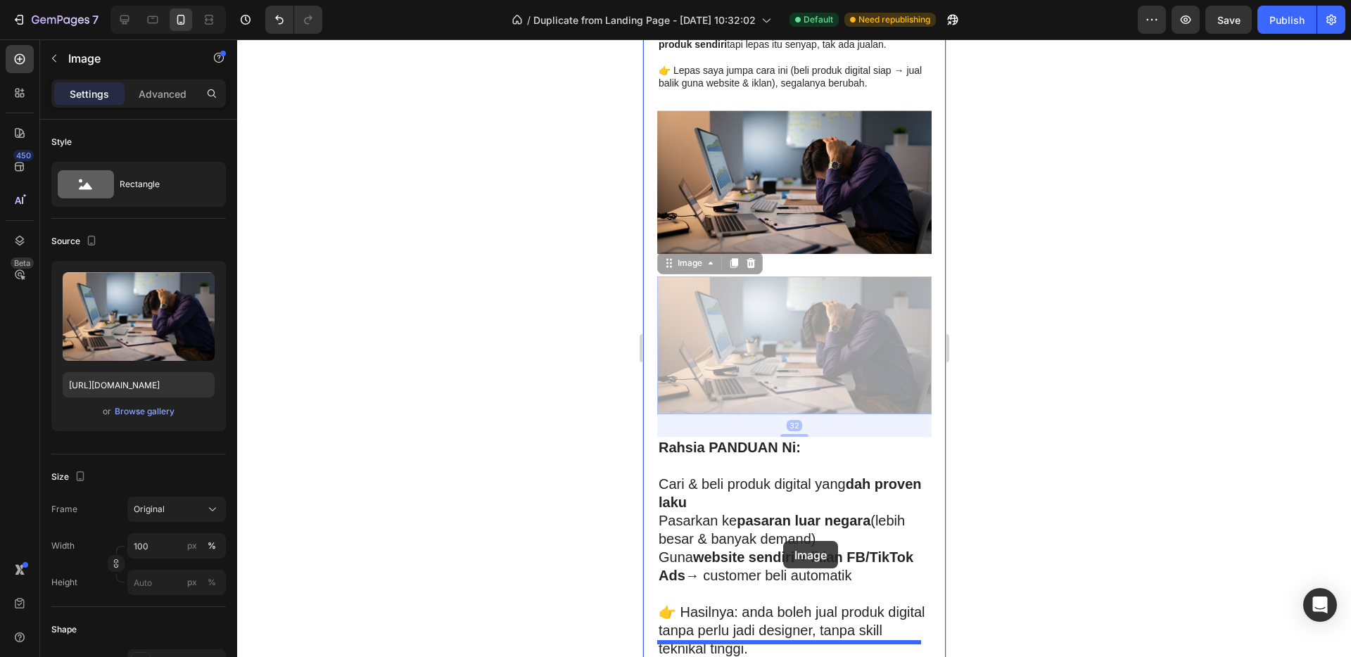
drag, startPoint x: 781, startPoint y: 307, endPoint x: 782, endPoint y: 541, distance: 234.3
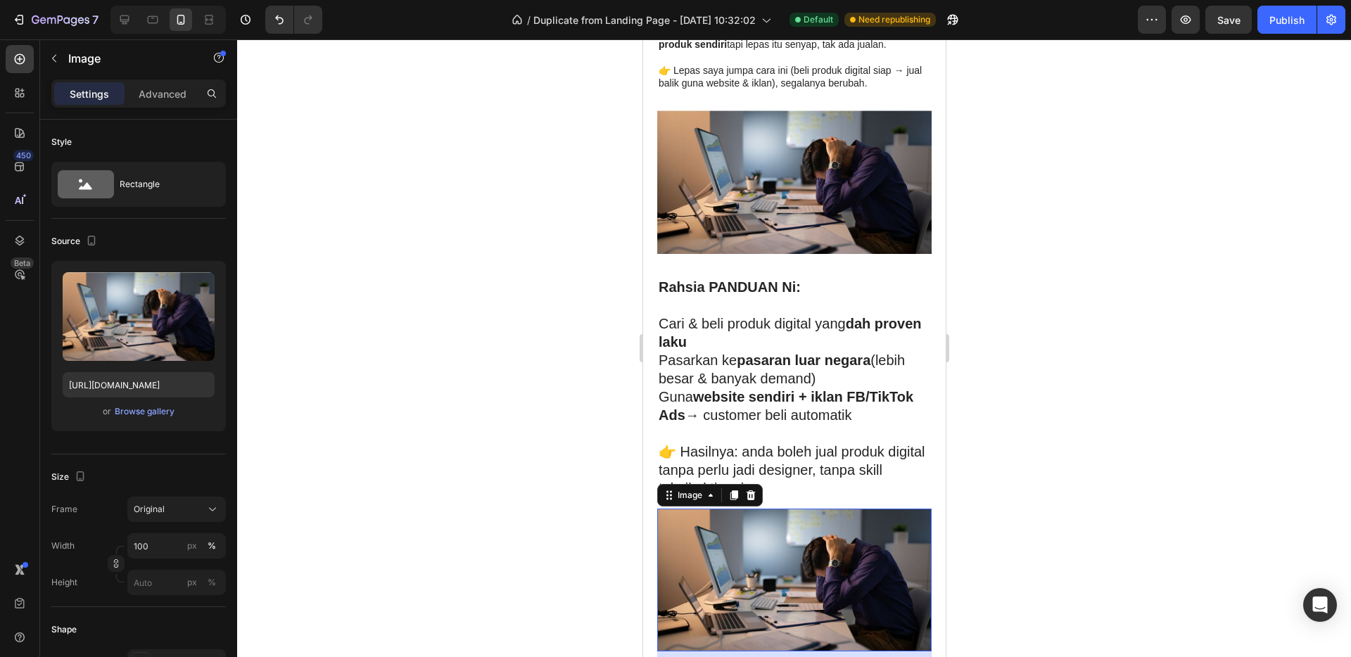
click at [1076, 388] on div at bounding box center [794, 348] width 1114 height 618
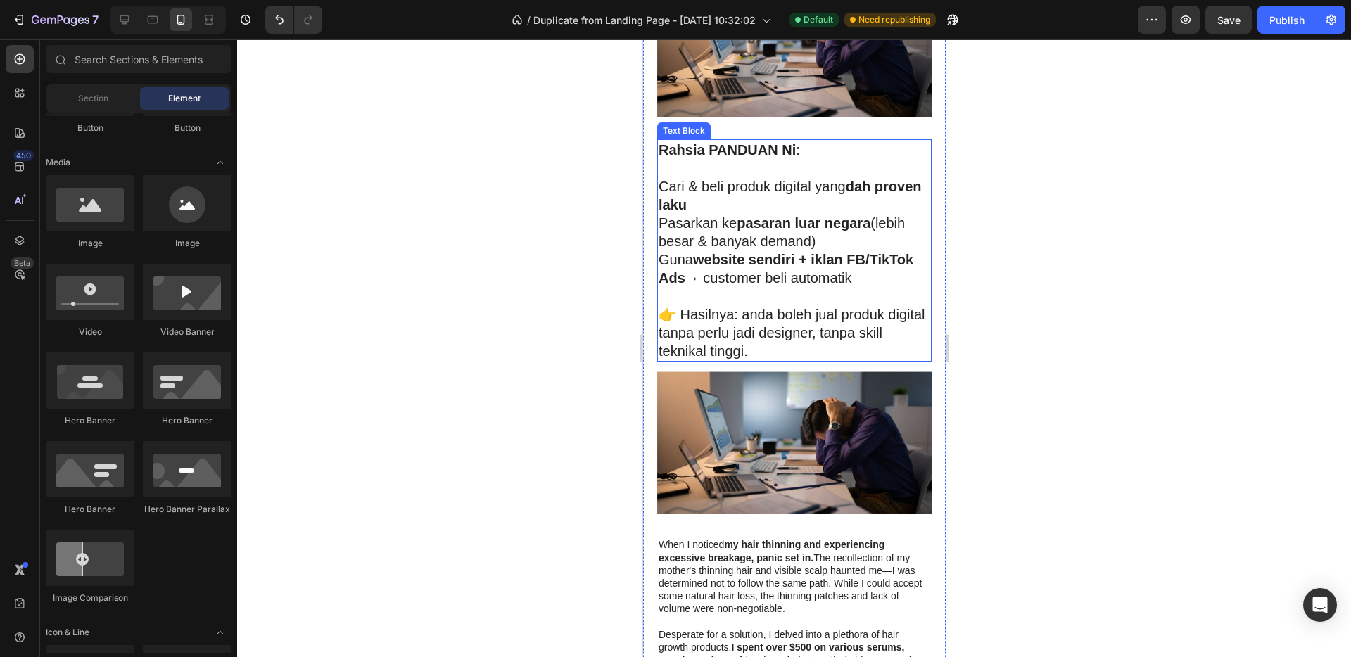
scroll to position [836, 0]
click at [792, 414] on img at bounding box center [793, 443] width 274 height 144
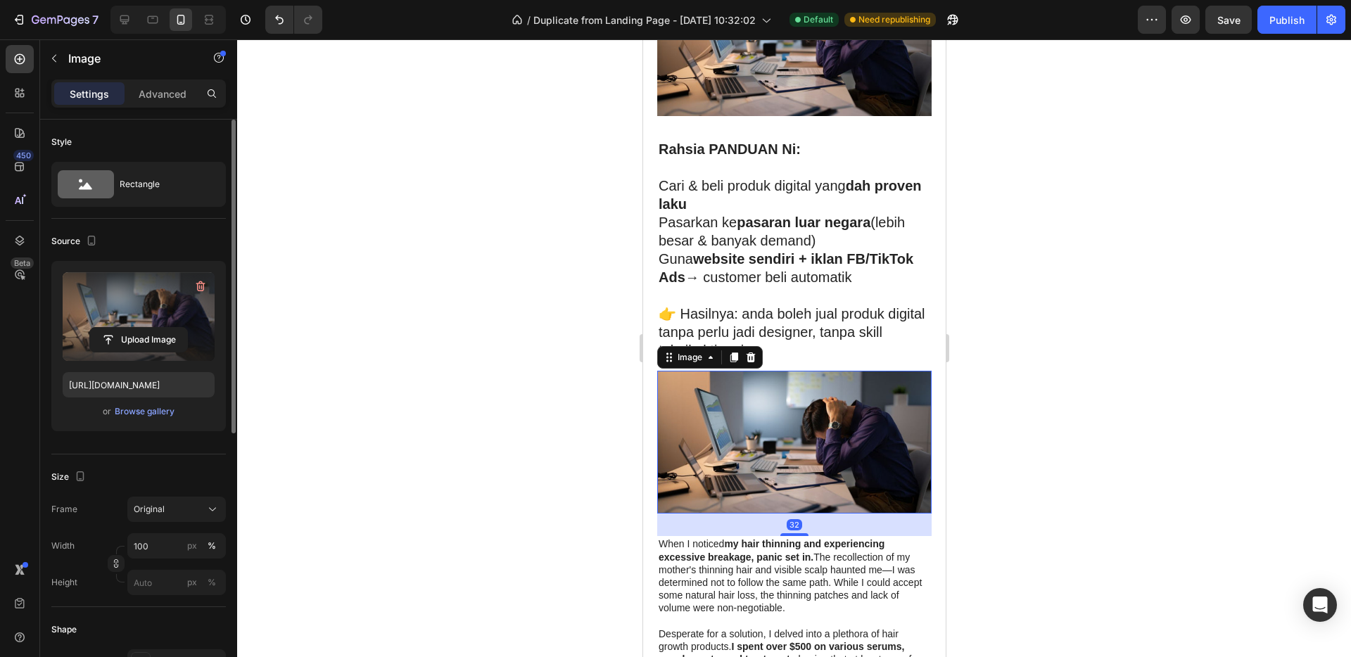
click at [129, 322] on label at bounding box center [139, 316] width 152 height 89
click at [129, 328] on input "file" at bounding box center [138, 340] width 97 height 24
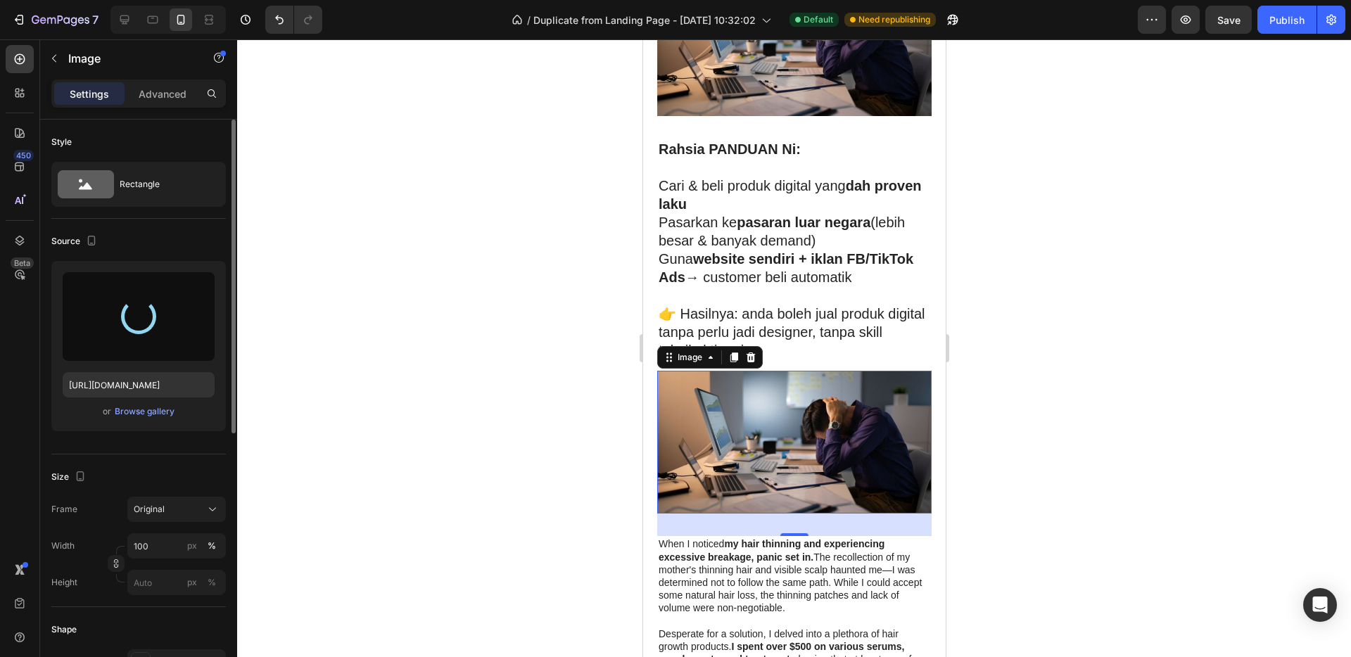
type input "https://cdn.shopify.com/s/files/1/0656/7641/0969/files/gempages_581566676550550…"
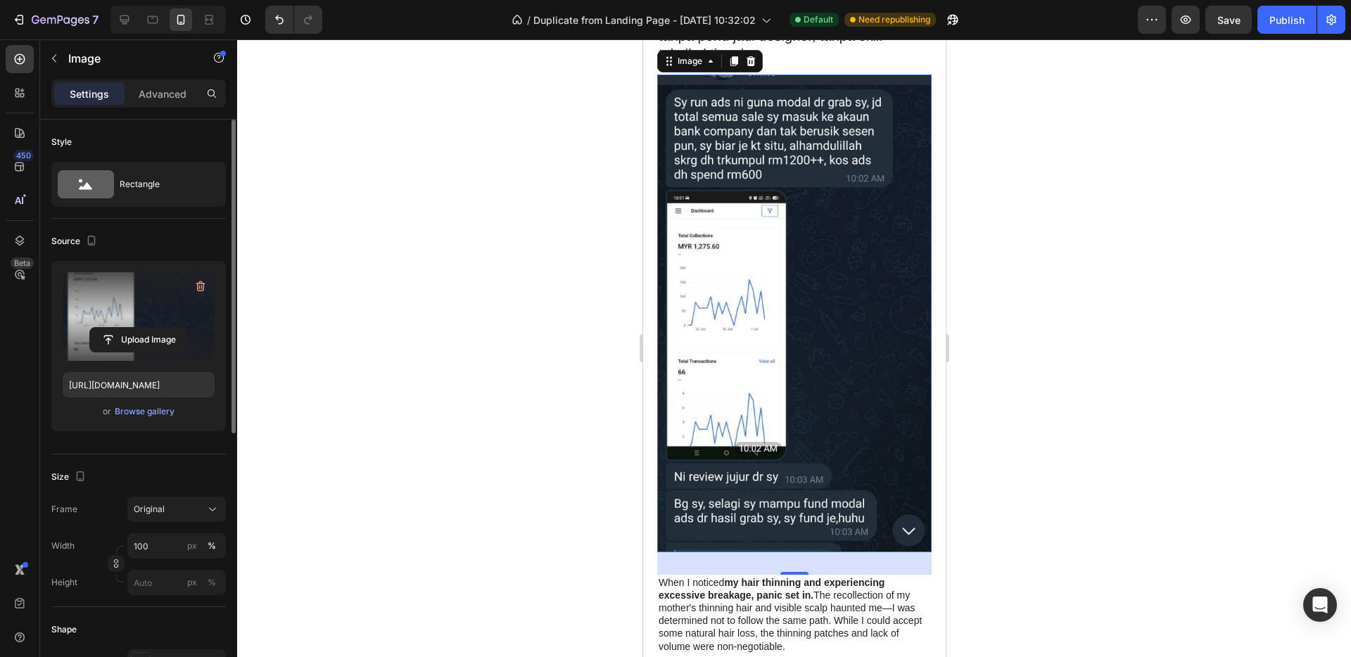
scroll to position [1263, 0]
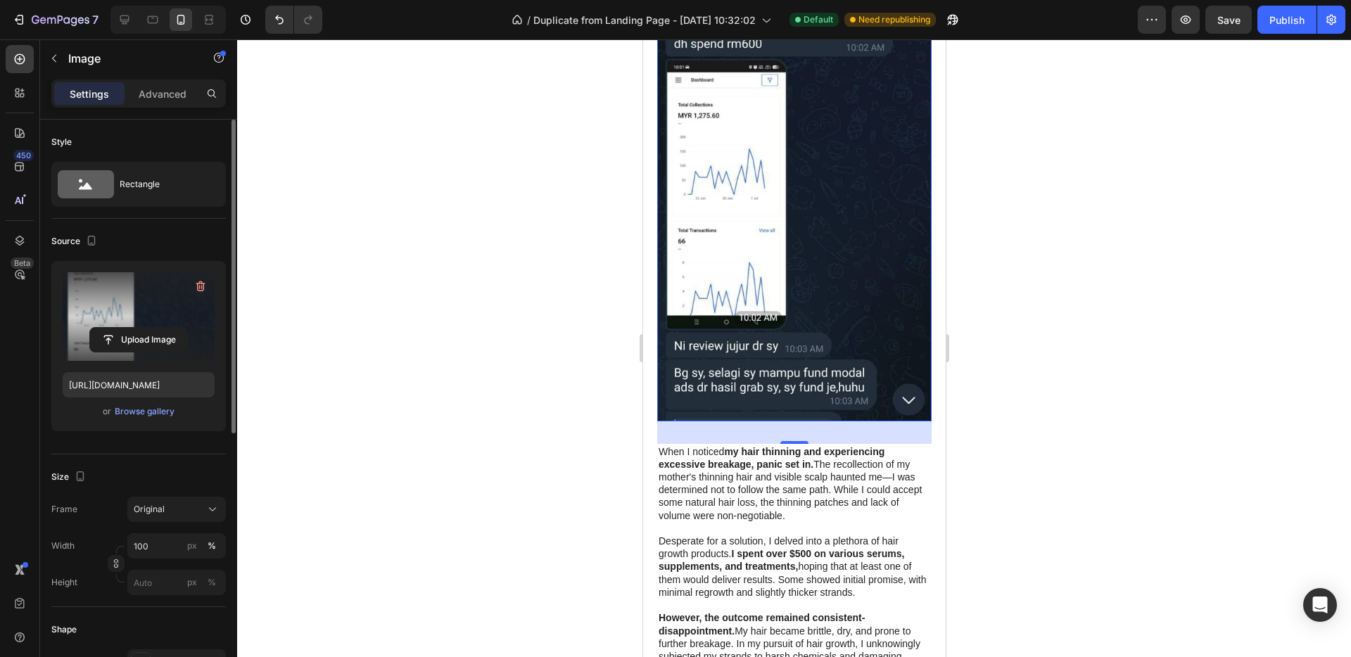
click at [800, 372] on img at bounding box center [793, 183] width 274 height 478
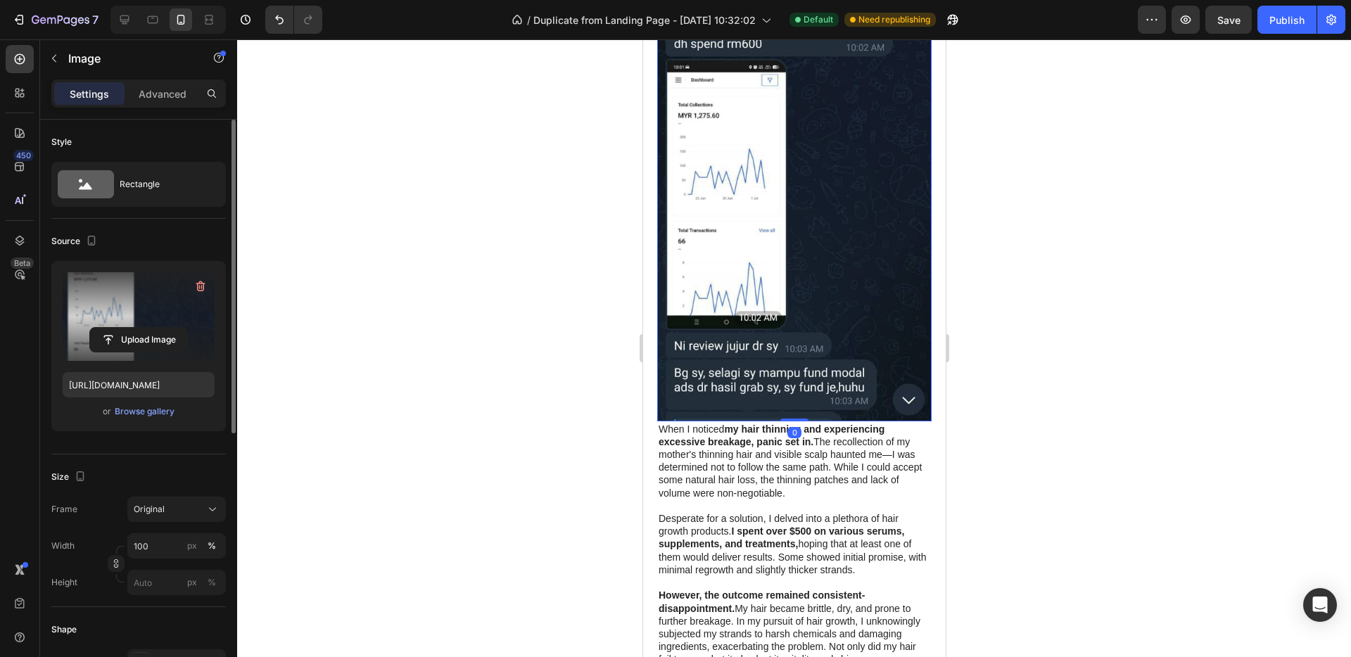
drag, startPoint x: 796, startPoint y: 397, endPoint x: 797, endPoint y: 348, distance: 49.3
click at [797, 348] on div "Image 0" at bounding box center [793, 183] width 274 height 478
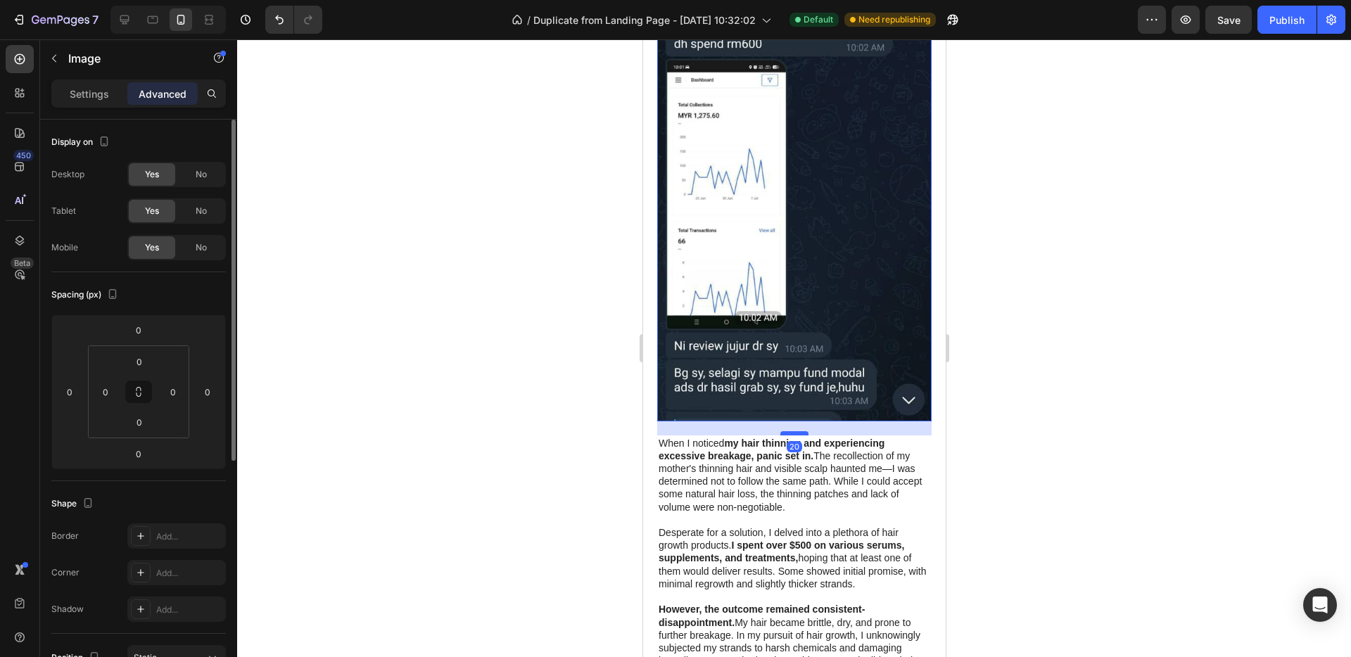
drag, startPoint x: 793, startPoint y: 375, endPoint x: 794, endPoint y: 389, distance: 14.1
click at [794, 431] on div at bounding box center [794, 433] width 28 height 4
type input "21"
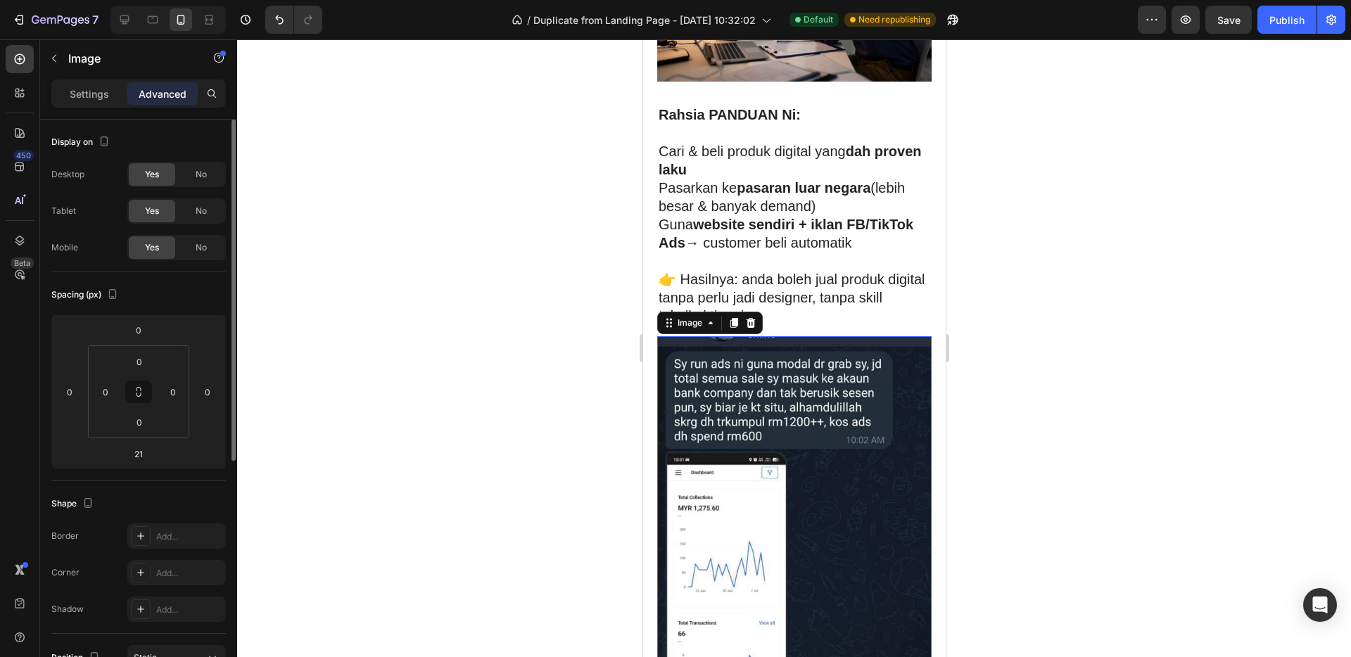
scroll to position [817, 0]
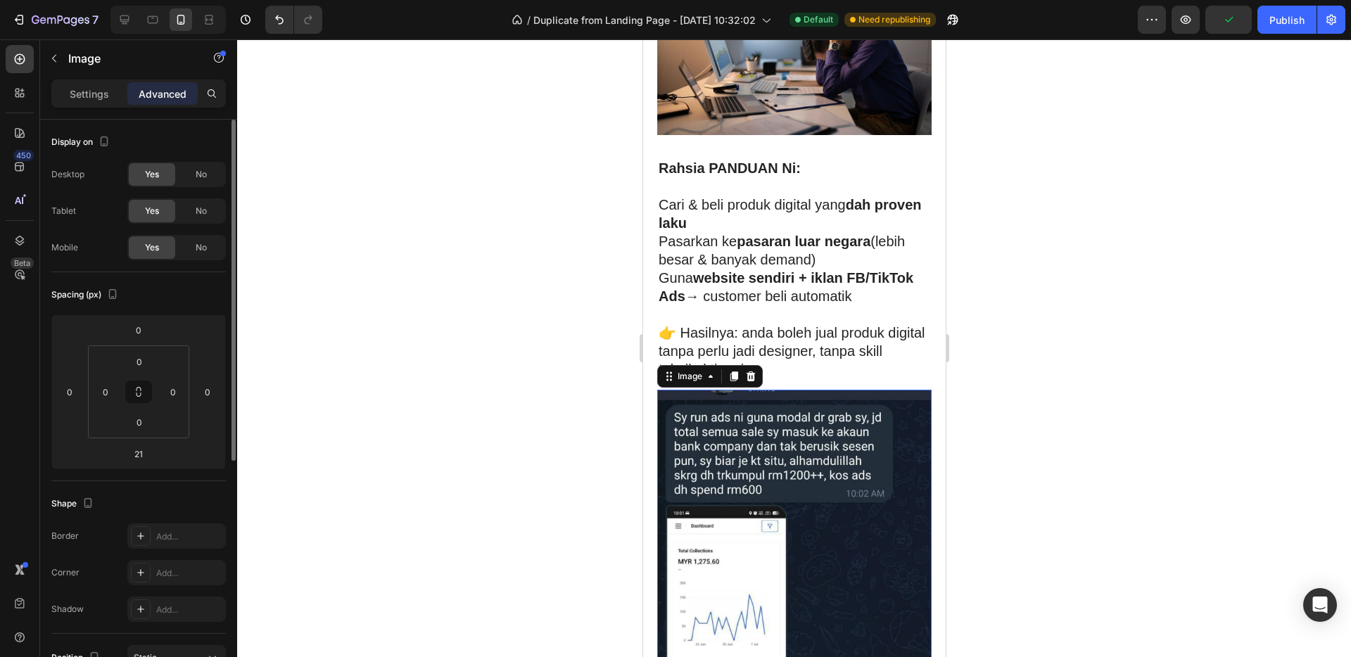
click at [802, 390] on img at bounding box center [793, 629] width 274 height 478
click at [1117, 253] on div at bounding box center [794, 348] width 1114 height 618
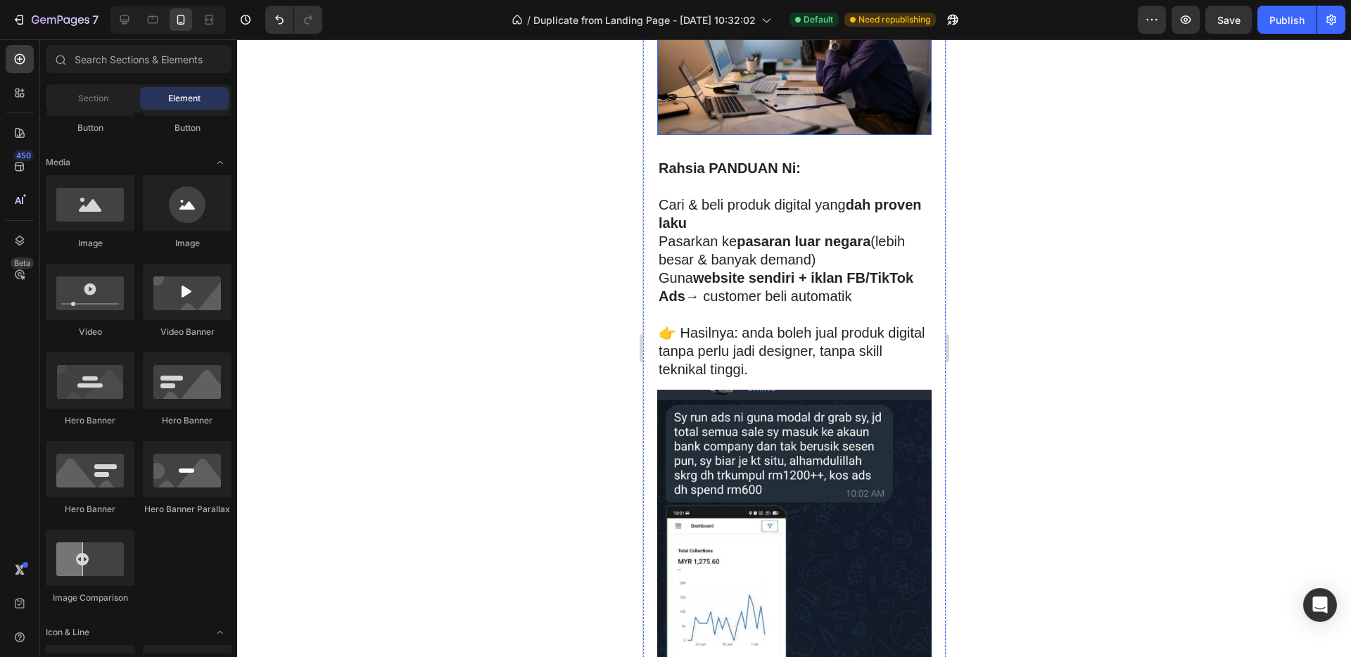
click at [809, 87] on img at bounding box center [793, 64] width 274 height 144
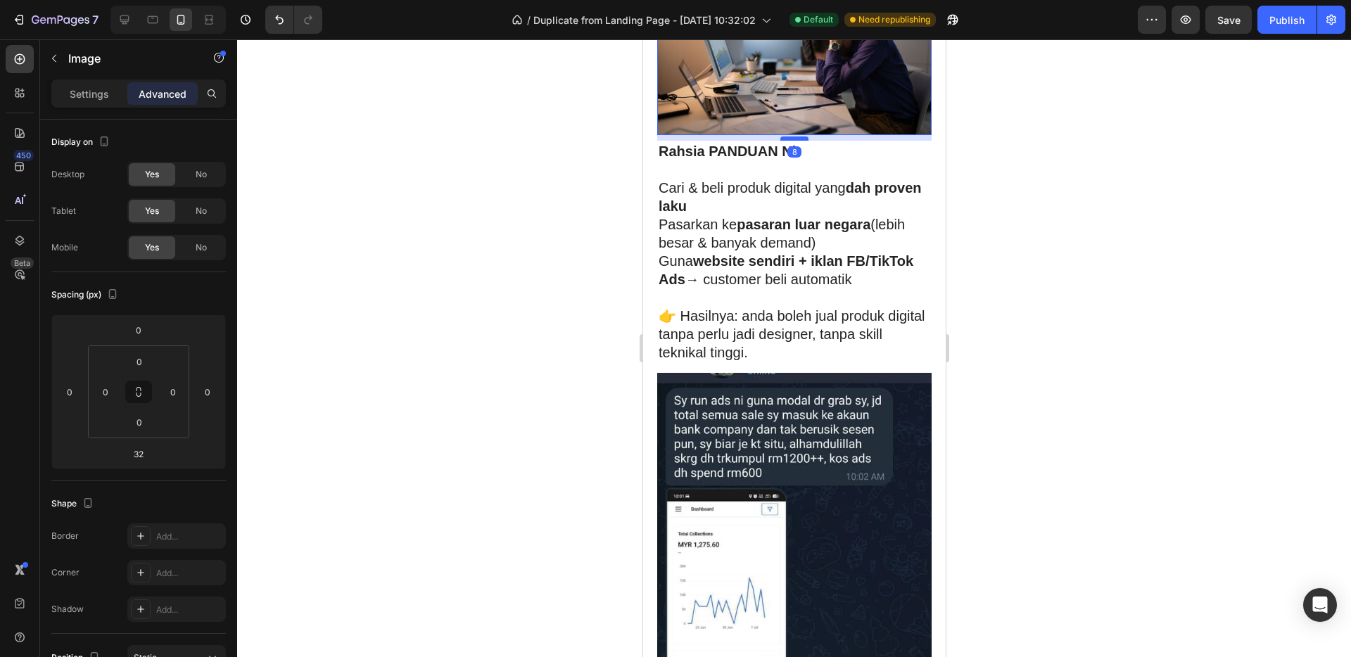
drag, startPoint x: 798, startPoint y: 121, endPoint x: 799, endPoint y: 113, distance: 7.9
click at [799, 136] on div at bounding box center [794, 138] width 28 height 4
type input "8"
click at [840, 328] on p "👉 Hasilnya: anda boleh jual produk digital tanpa perlu jadi designer, tanpa ski…" at bounding box center [794, 334] width 272 height 55
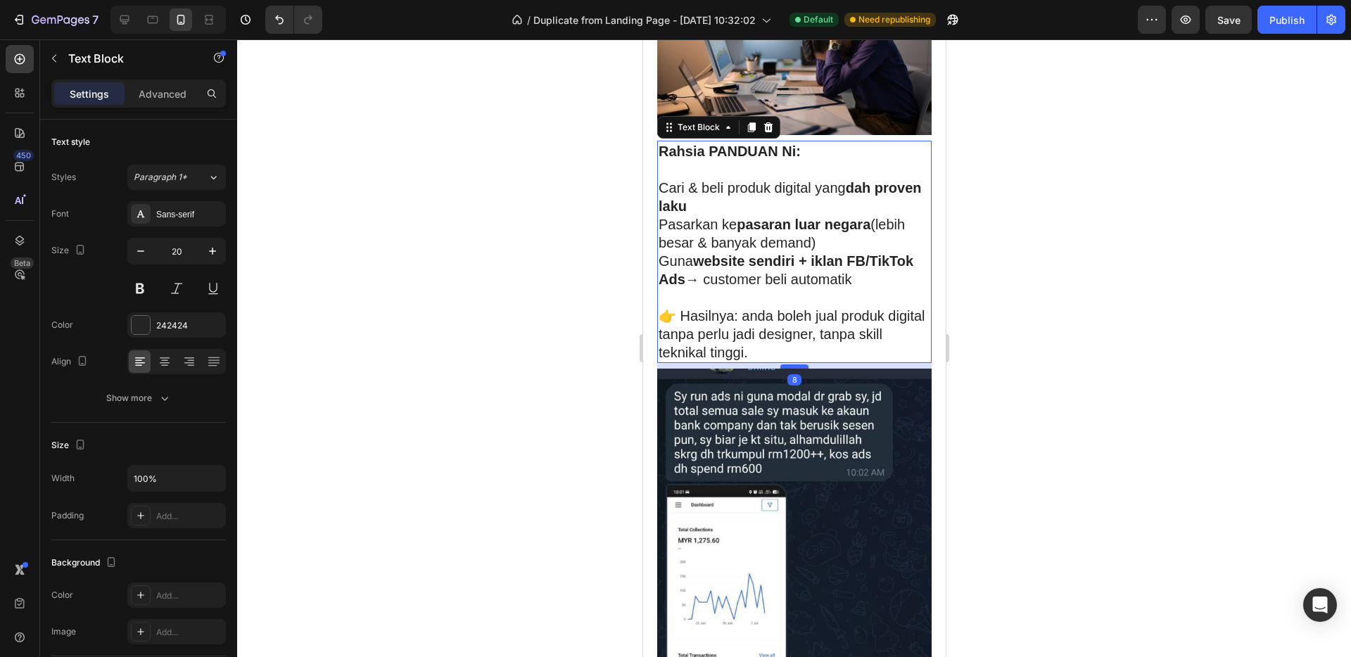
click at [793, 364] on div at bounding box center [794, 366] width 28 height 4
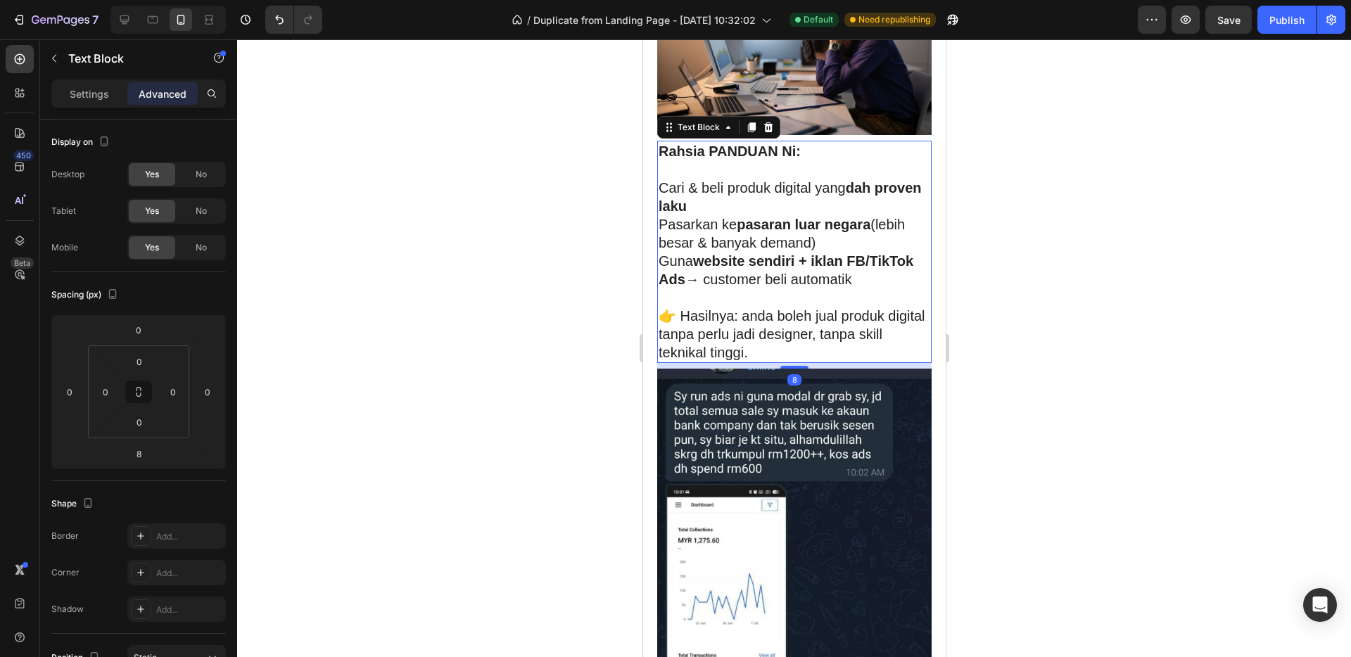
click at [1098, 257] on div at bounding box center [794, 348] width 1114 height 618
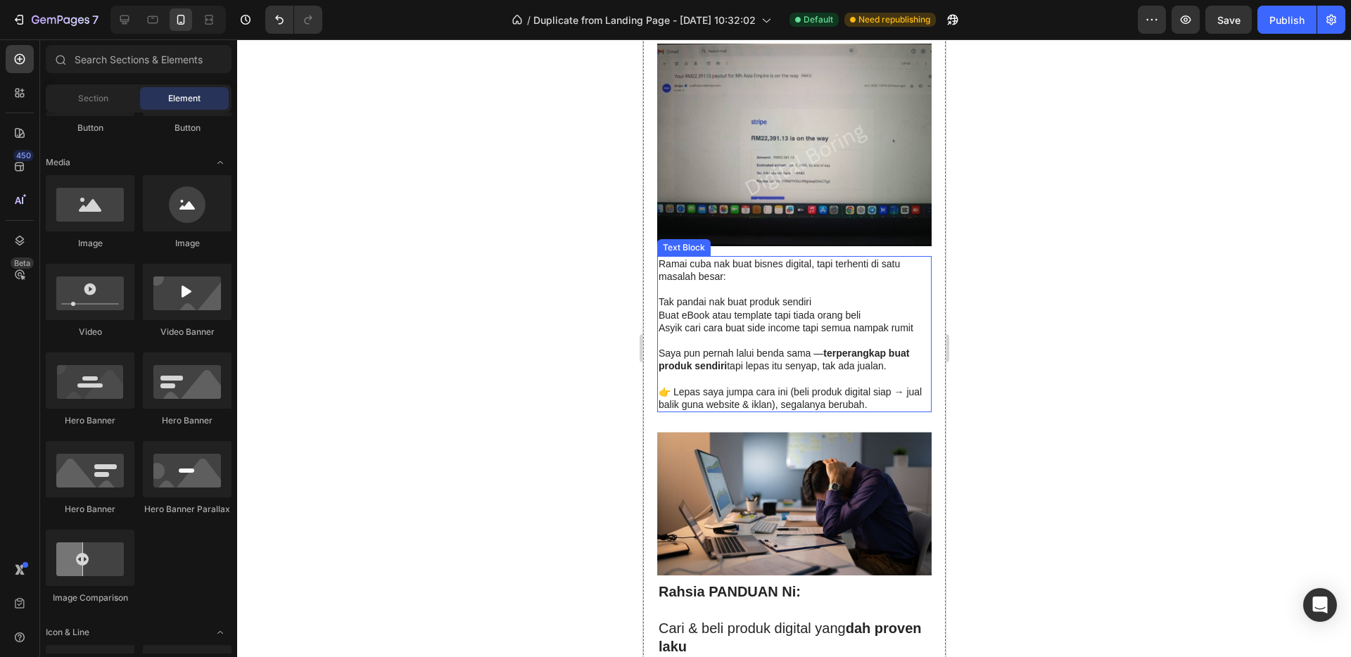
scroll to position [506, 0]
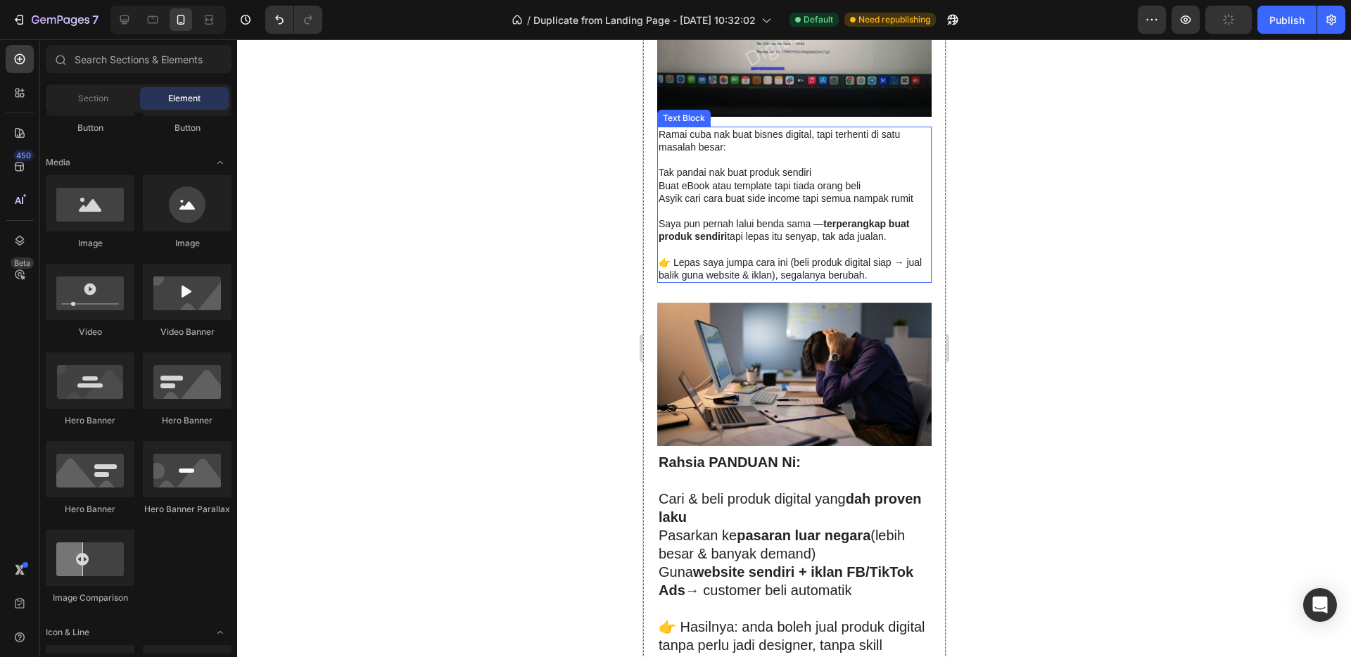
click at [803, 243] on p "Rich Text Editor. Editing area: main" at bounding box center [794, 249] width 272 height 13
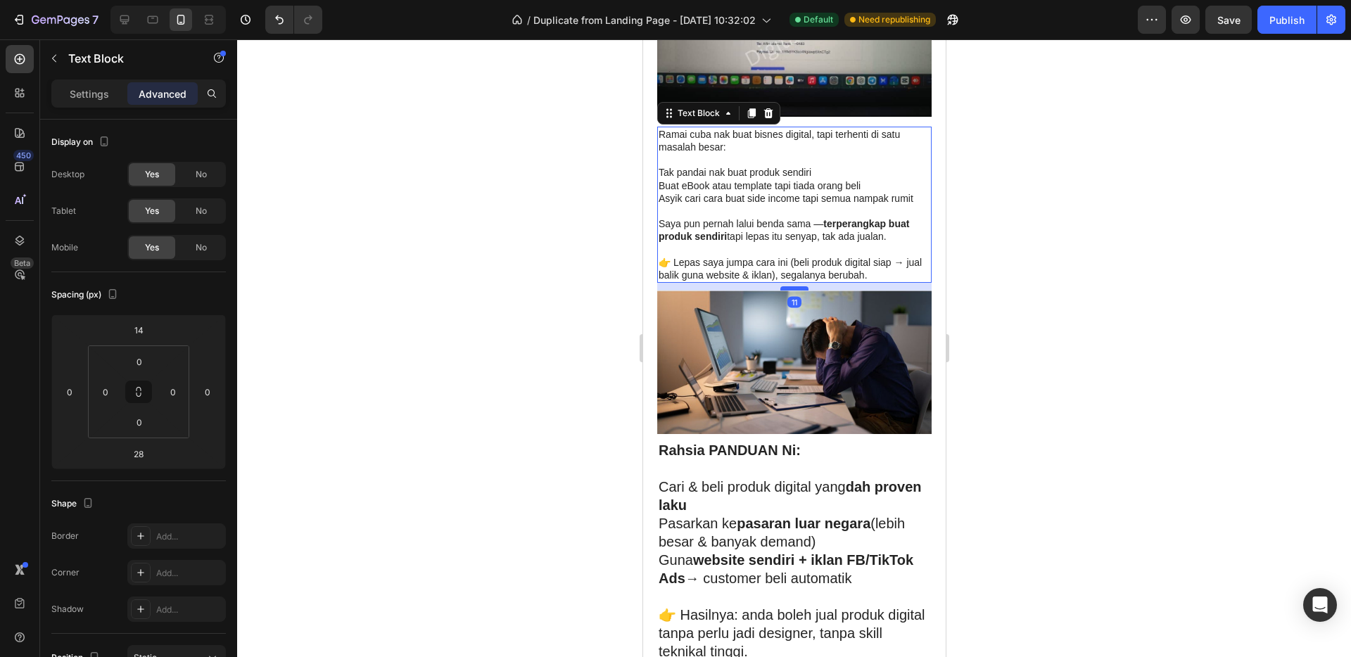
drag, startPoint x: 790, startPoint y: 281, endPoint x: 792, endPoint y: 269, distance: 12.1
click at [792, 286] on div at bounding box center [794, 288] width 28 height 4
type input "11"
click at [1033, 139] on div at bounding box center [794, 348] width 1114 height 618
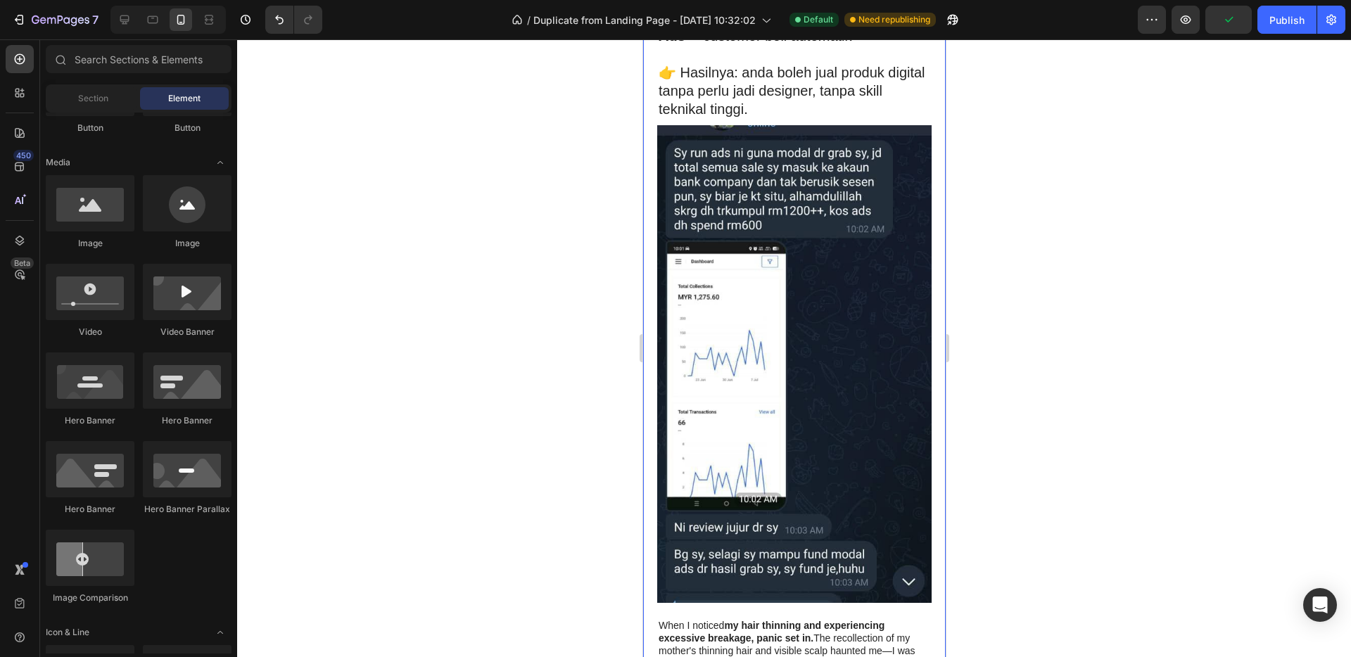
scroll to position [962, 0]
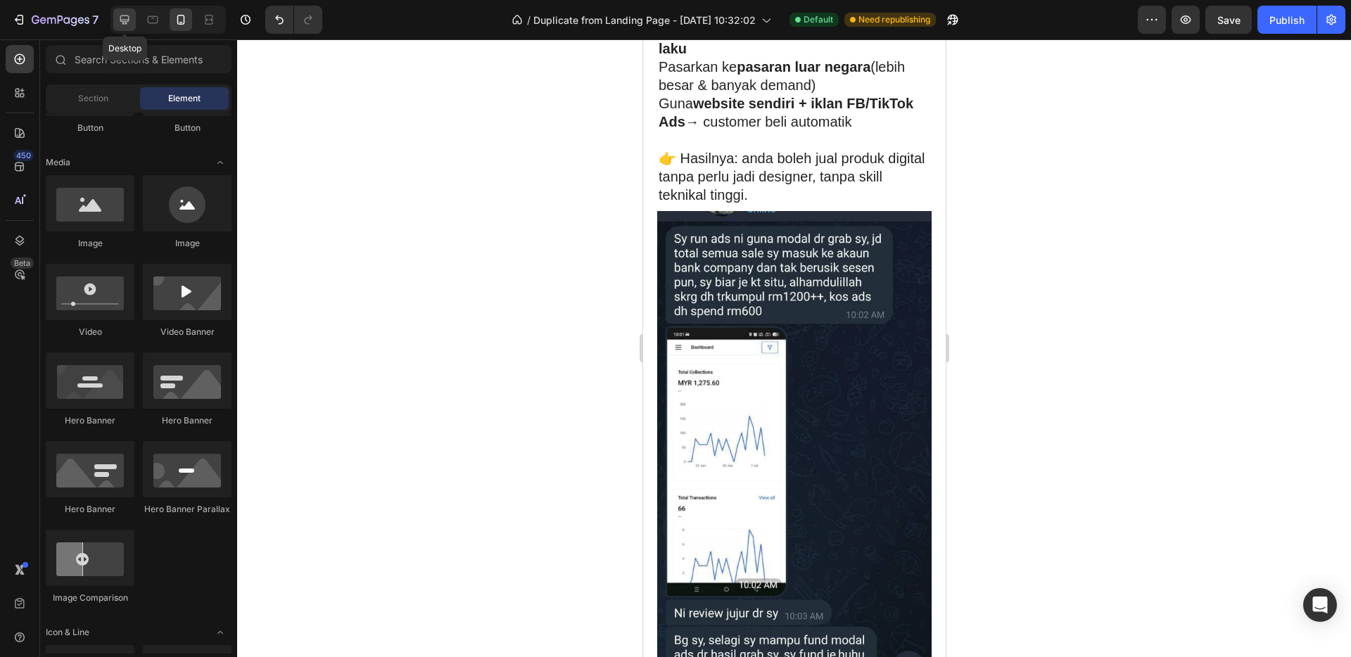
click at [125, 18] on icon at bounding box center [124, 20] width 14 height 14
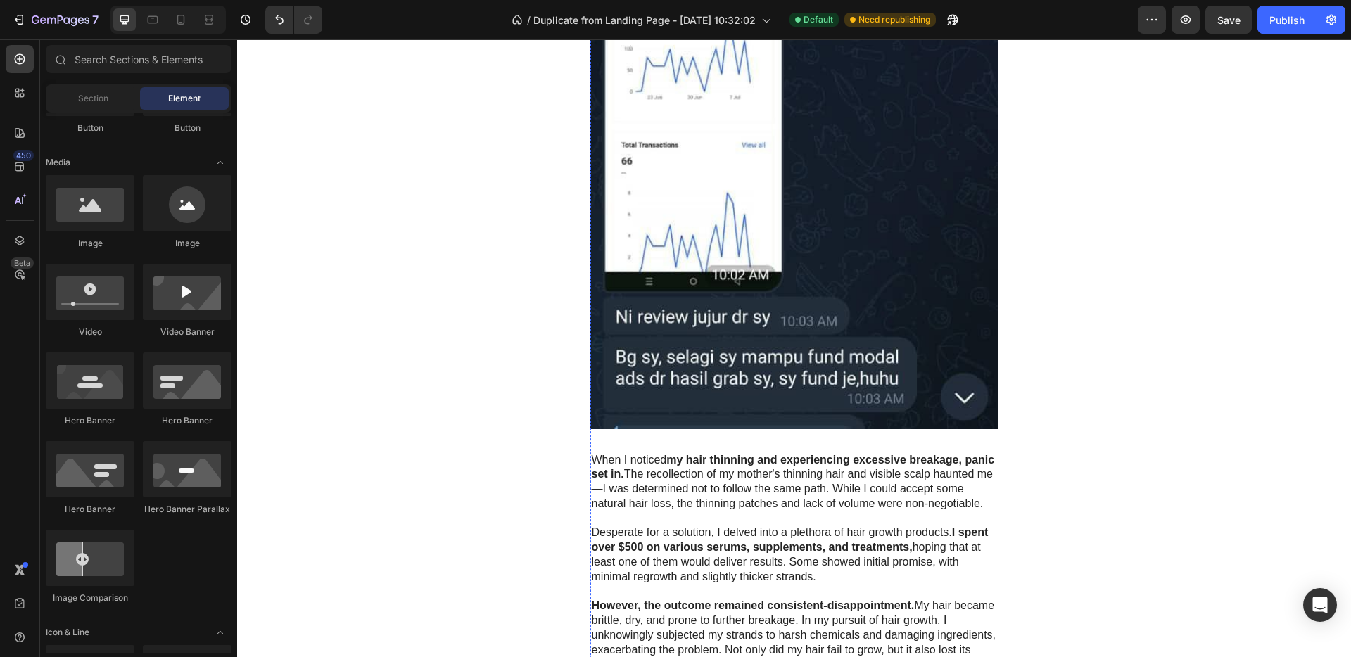
scroll to position [2071, 0]
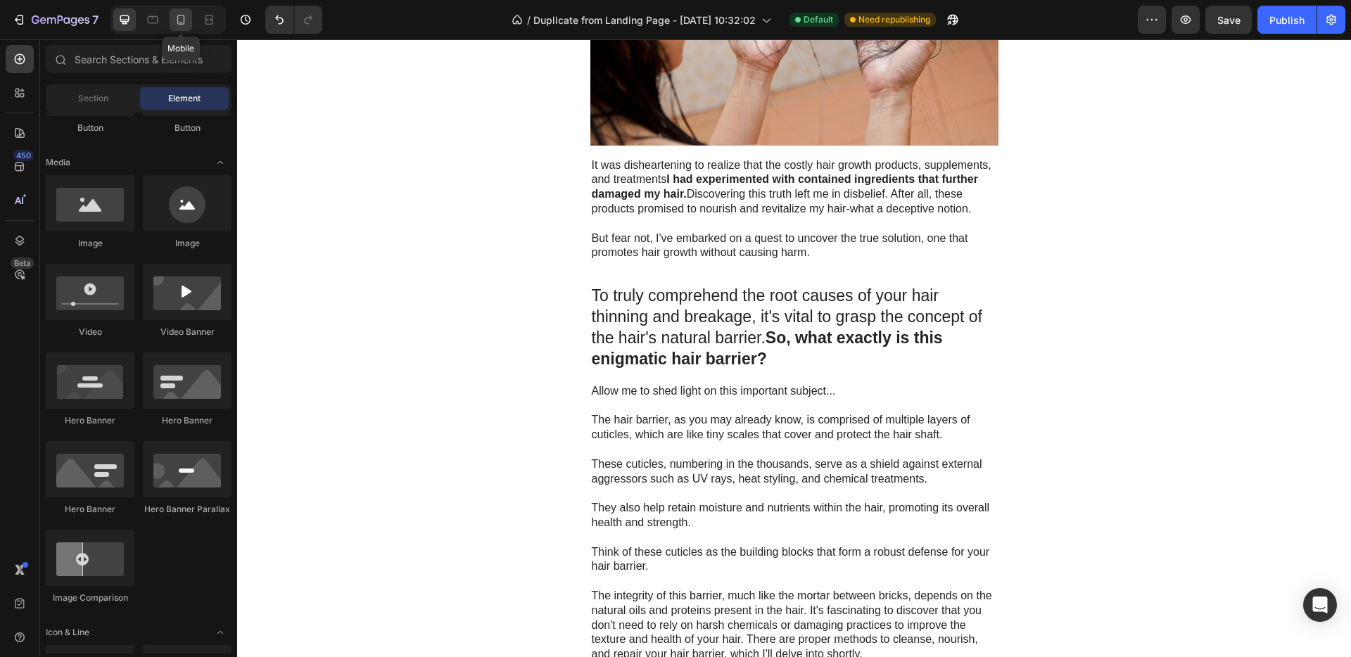
click at [174, 20] on icon at bounding box center [181, 20] width 14 height 14
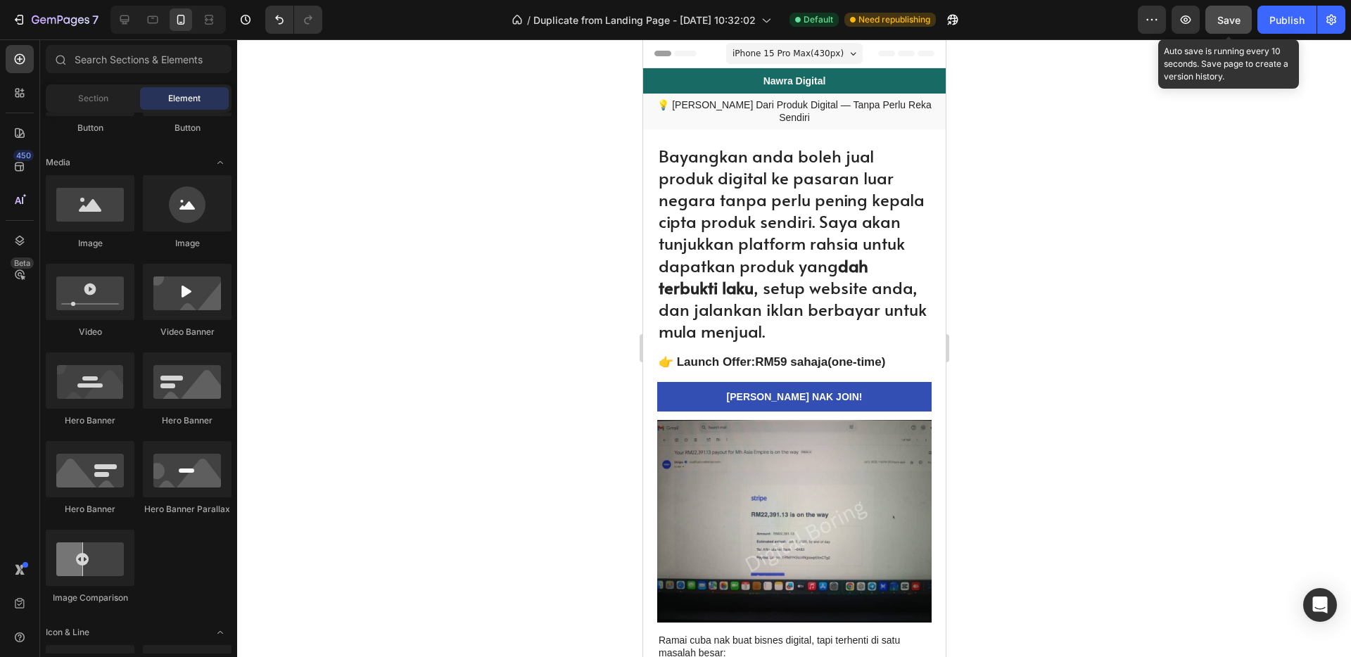
click at [1233, 9] on button "Save" at bounding box center [1228, 20] width 46 height 28
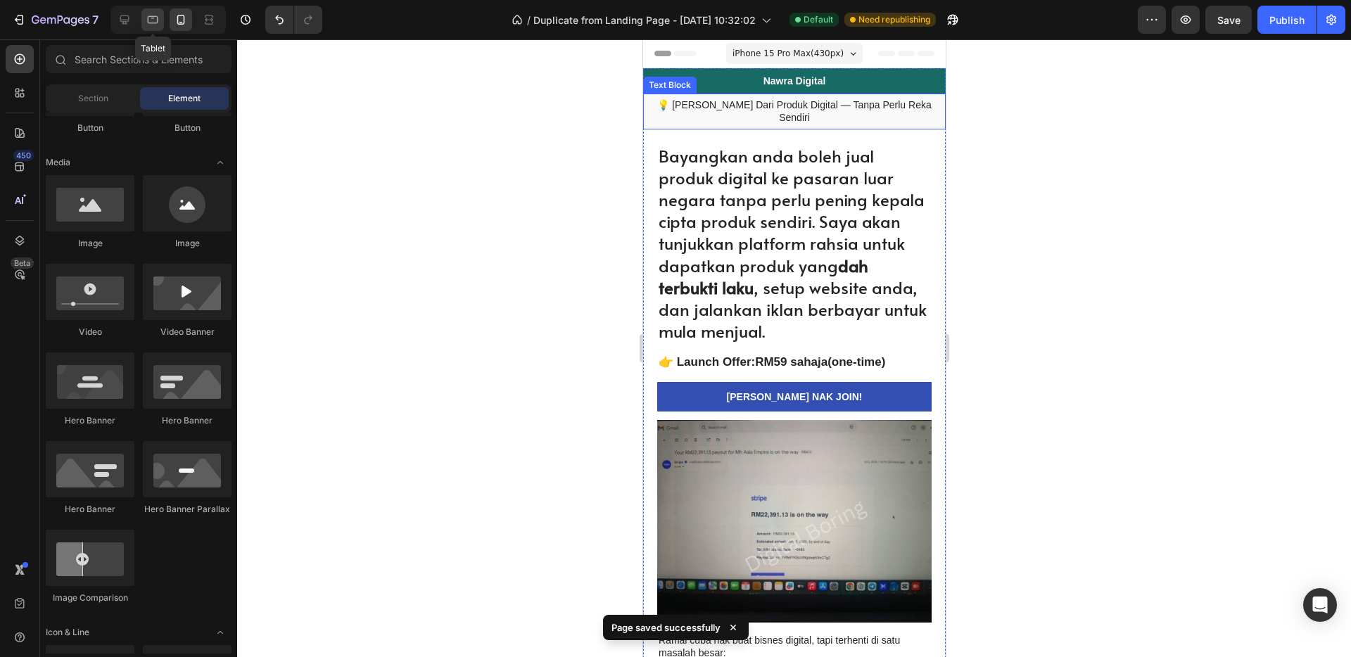
click at [151, 22] on icon at bounding box center [153, 20] width 14 height 14
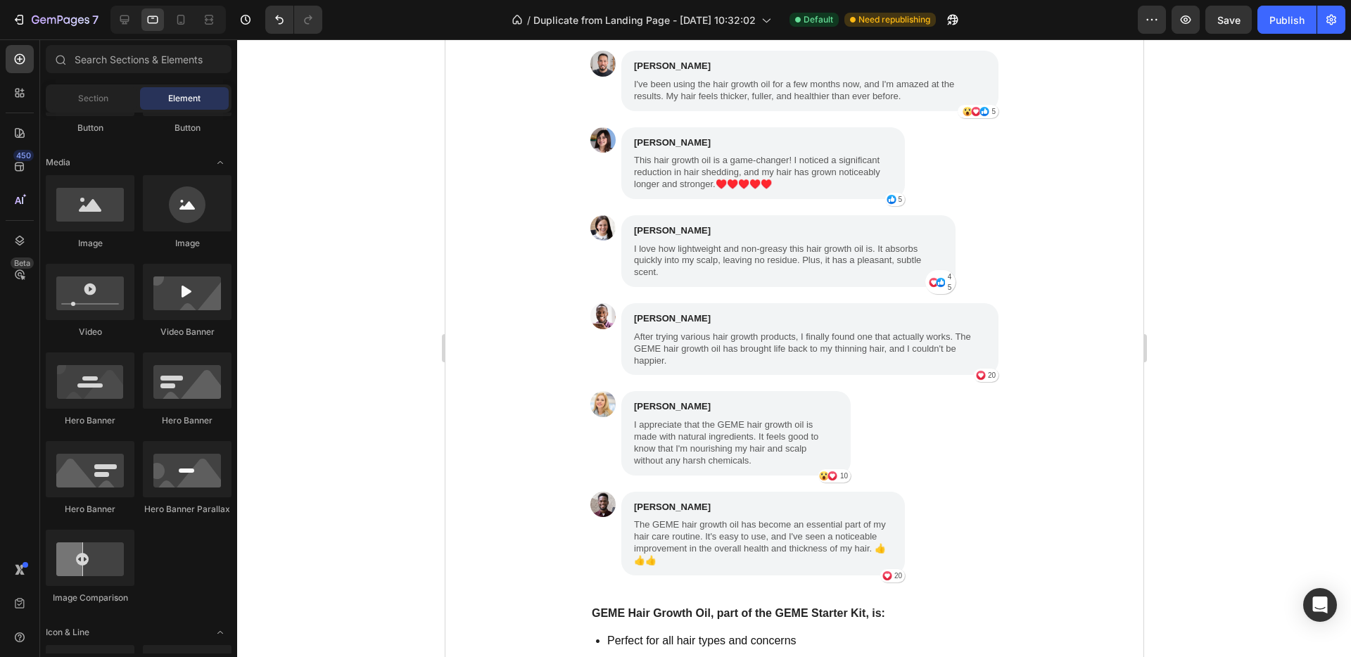
scroll to position [5149, 0]
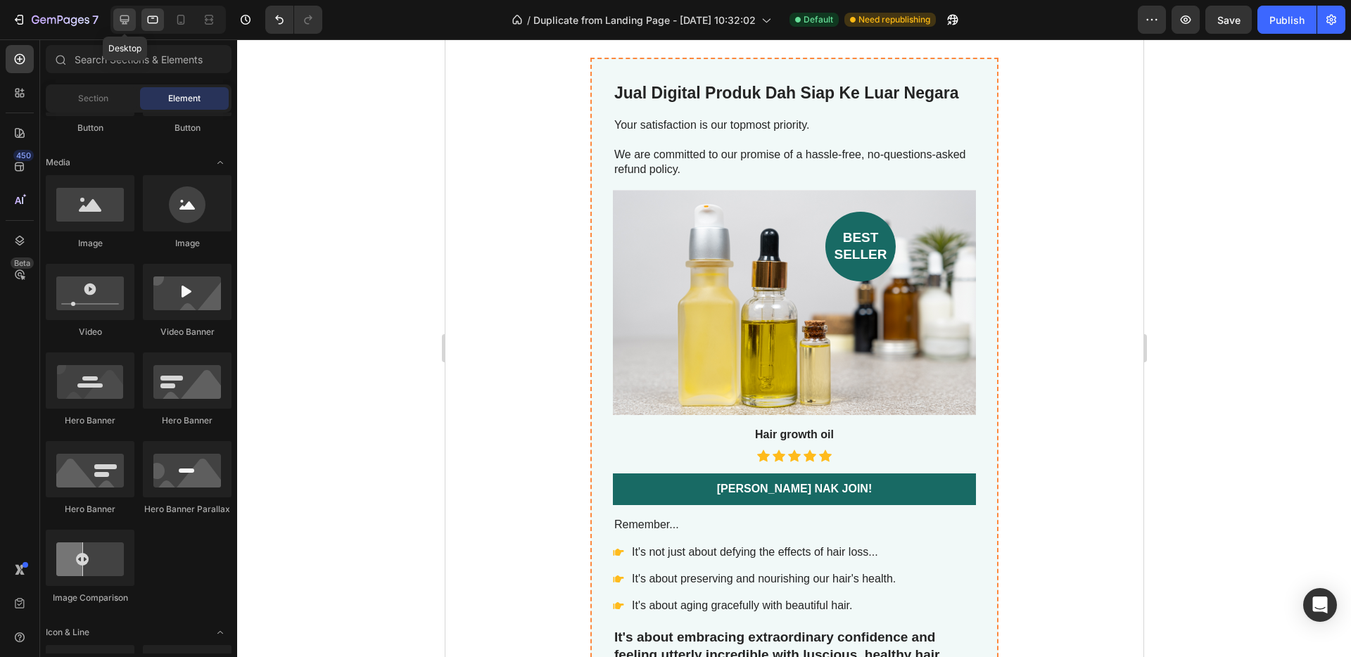
click at [119, 21] on icon at bounding box center [124, 20] width 14 height 14
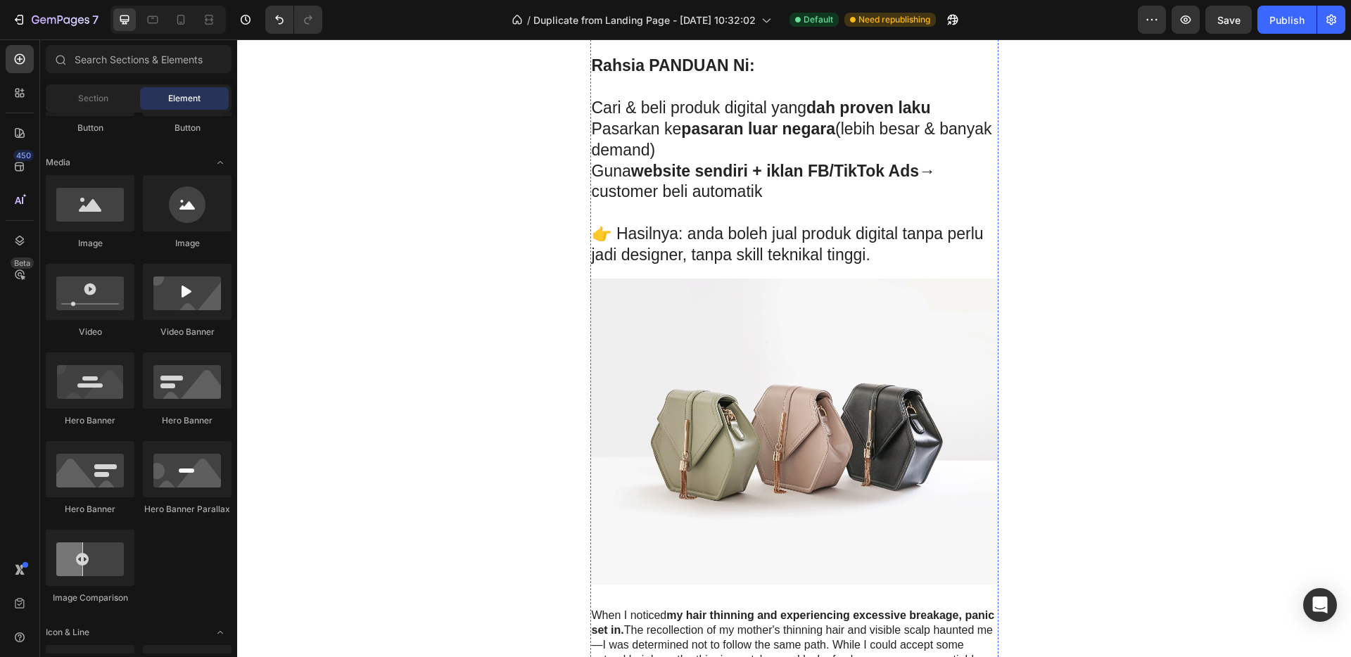
scroll to position [966, 0]
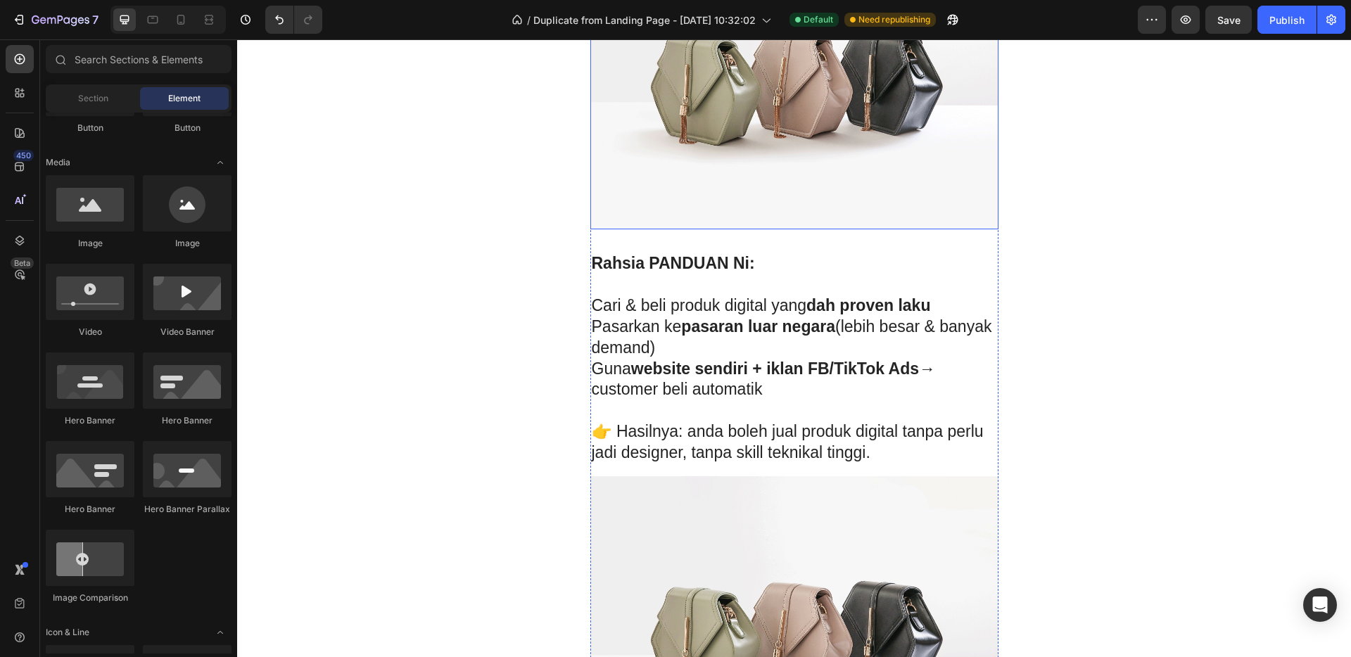
click at [833, 155] on img at bounding box center [794, 76] width 408 height 306
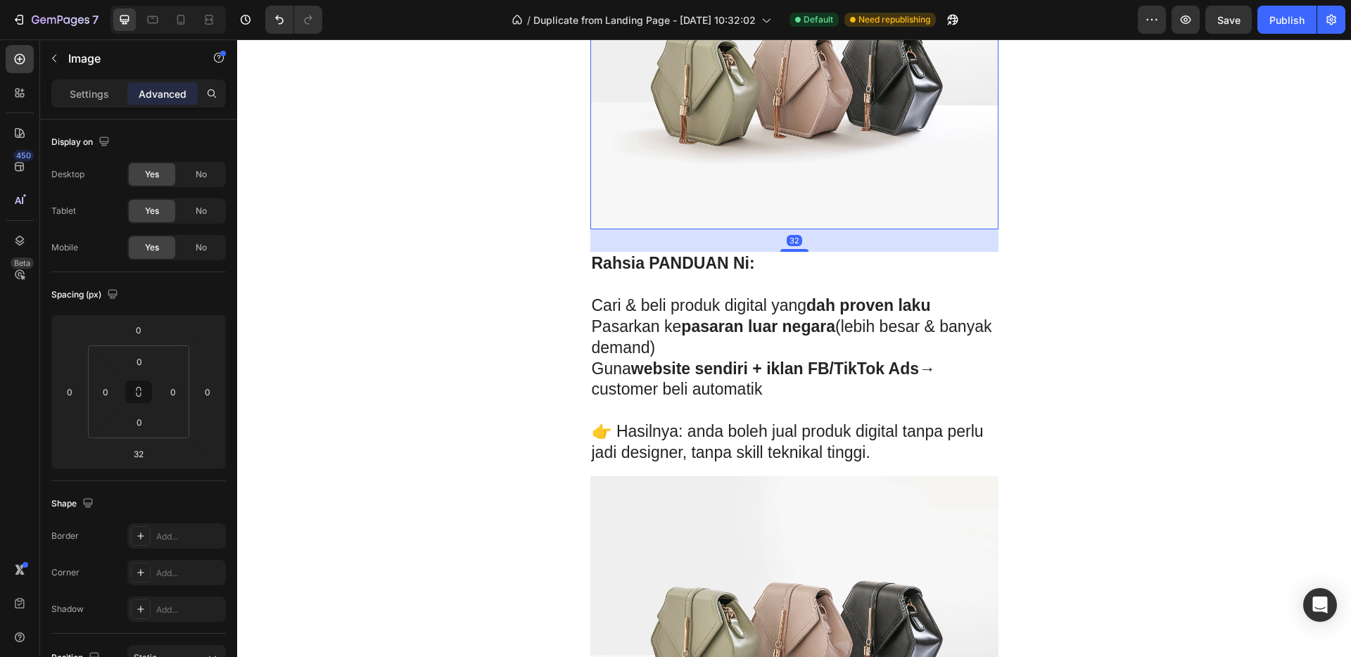
click at [771, 108] on img at bounding box center [794, 76] width 408 height 306
click at [728, 109] on img at bounding box center [794, 76] width 408 height 306
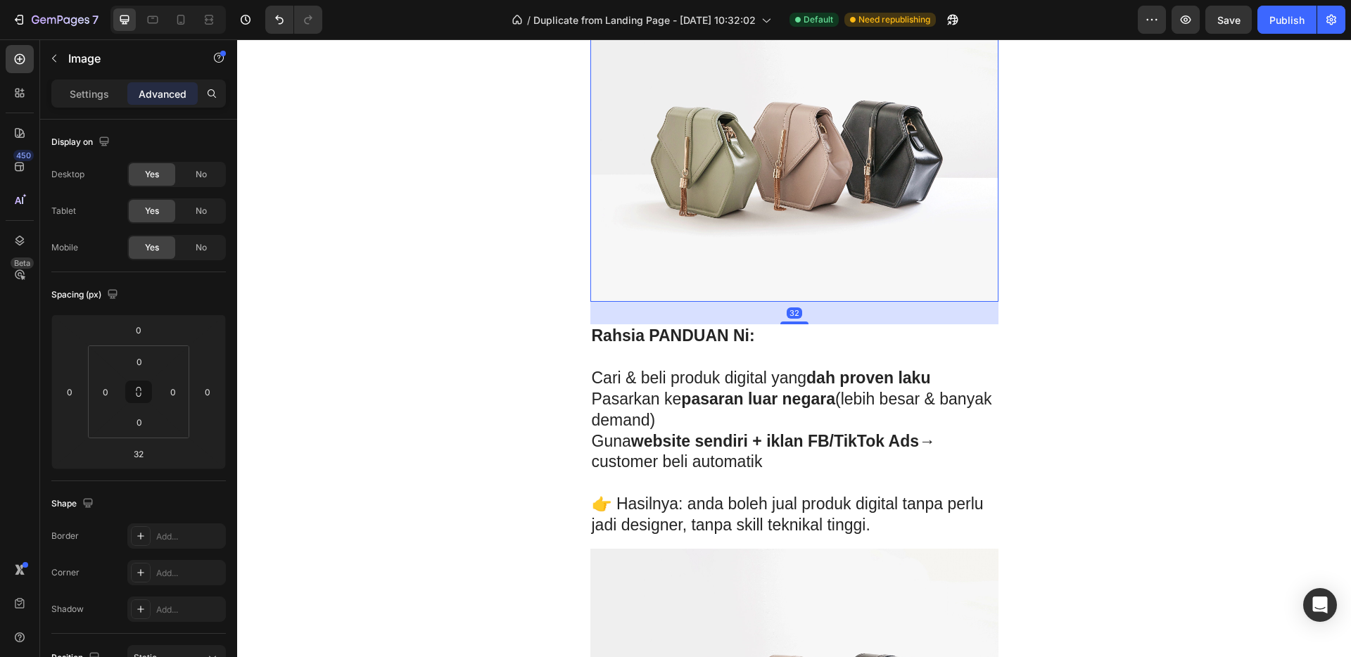
scroll to position [823, 0]
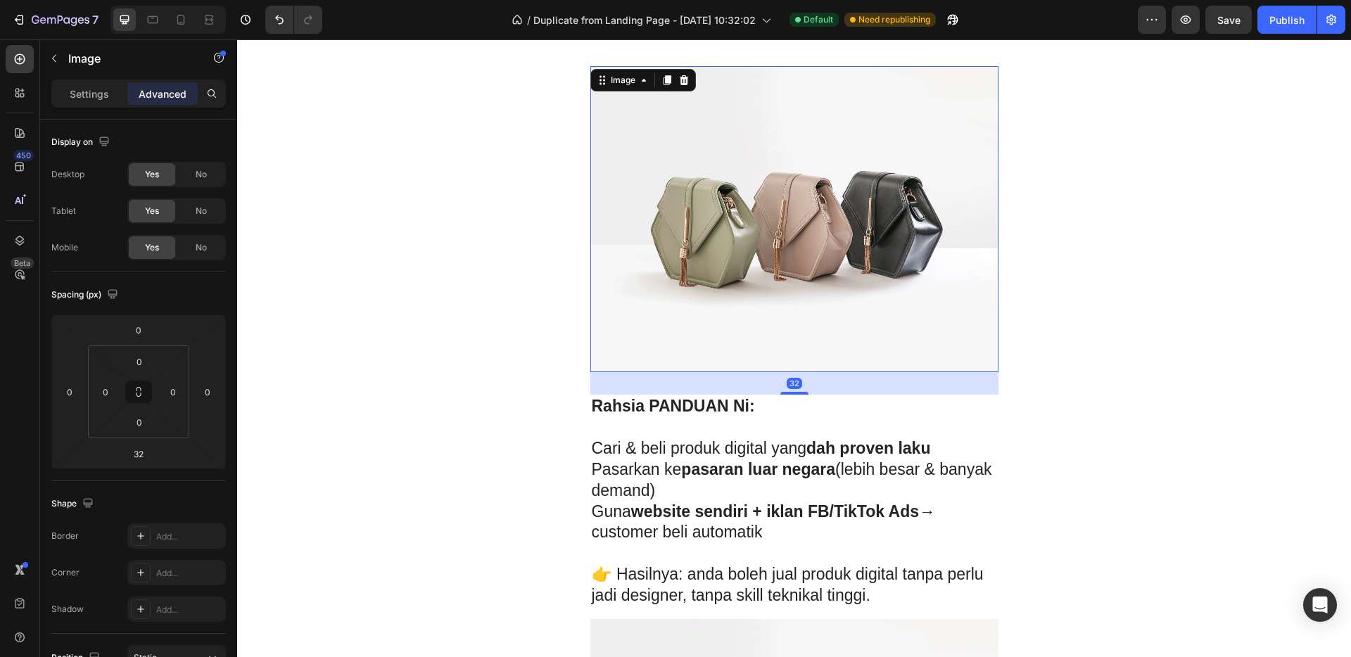
click at [781, 206] on img at bounding box center [794, 219] width 408 height 306
click at [597, 82] on icon at bounding box center [602, 80] width 11 height 11
click at [620, 83] on div "Image" at bounding box center [623, 80] width 30 height 13
click at [73, 98] on p "Settings" at bounding box center [89, 94] width 39 height 15
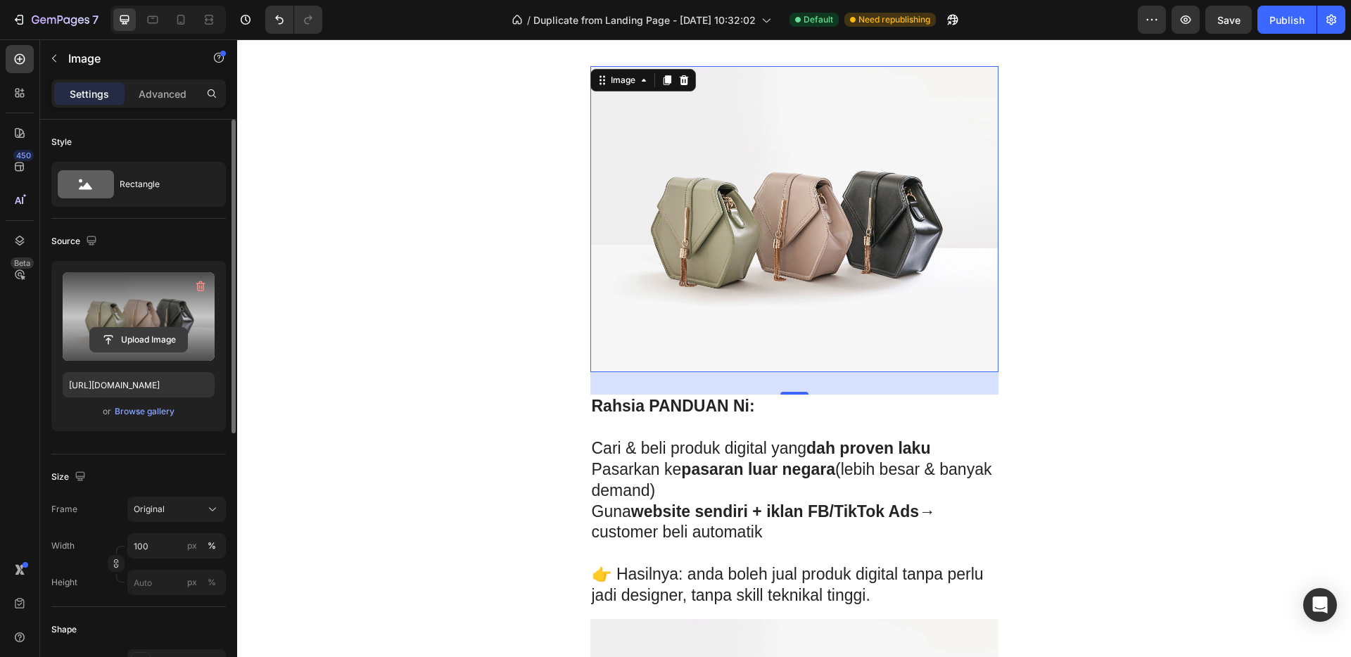
click at [159, 329] on input "file" at bounding box center [138, 340] width 97 height 24
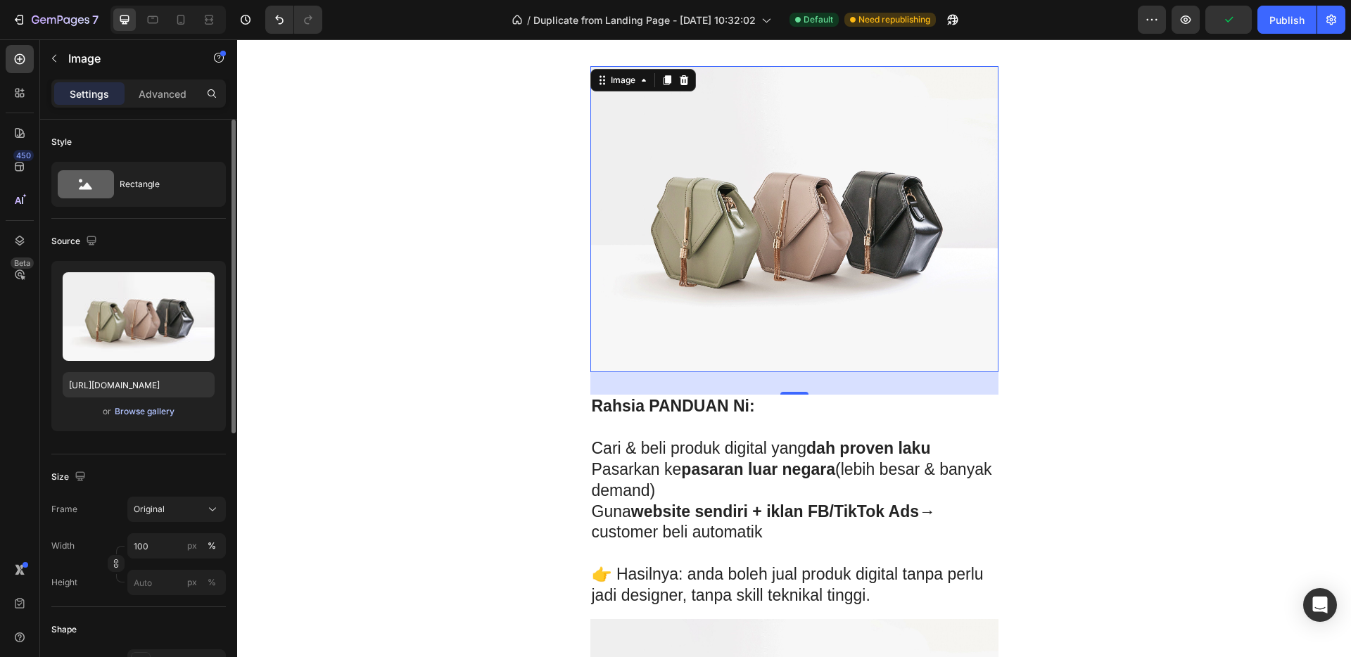
click at [148, 414] on div "Browse gallery" at bounding box center [145, 411] width 60 height 13
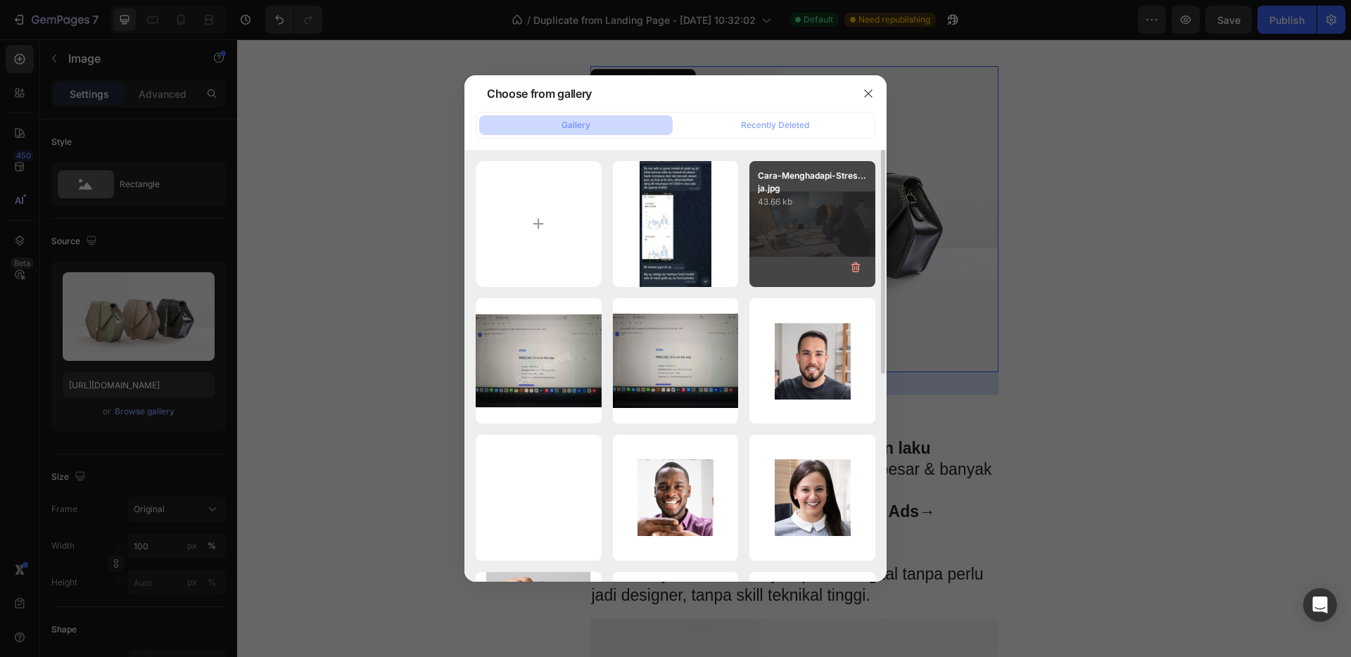
click at [834, 227] on div "Cara-Menghadapi-Stres...ja.jpg 43.66 kb" at bounding box center [812, 224] width 126 height 126
type input "https://cdn.shopify.com/s/files/1/0656/7641/0969/files/gempages_581566676550550…"
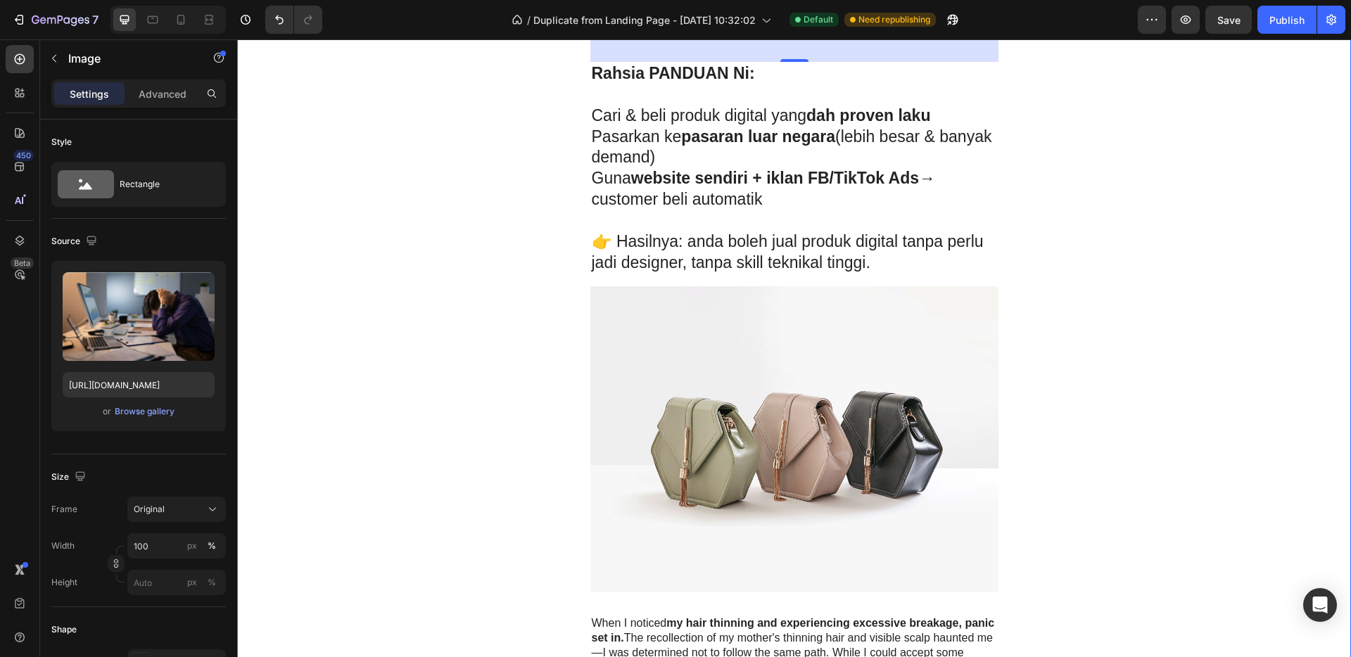
scroll to position [1202, 0]
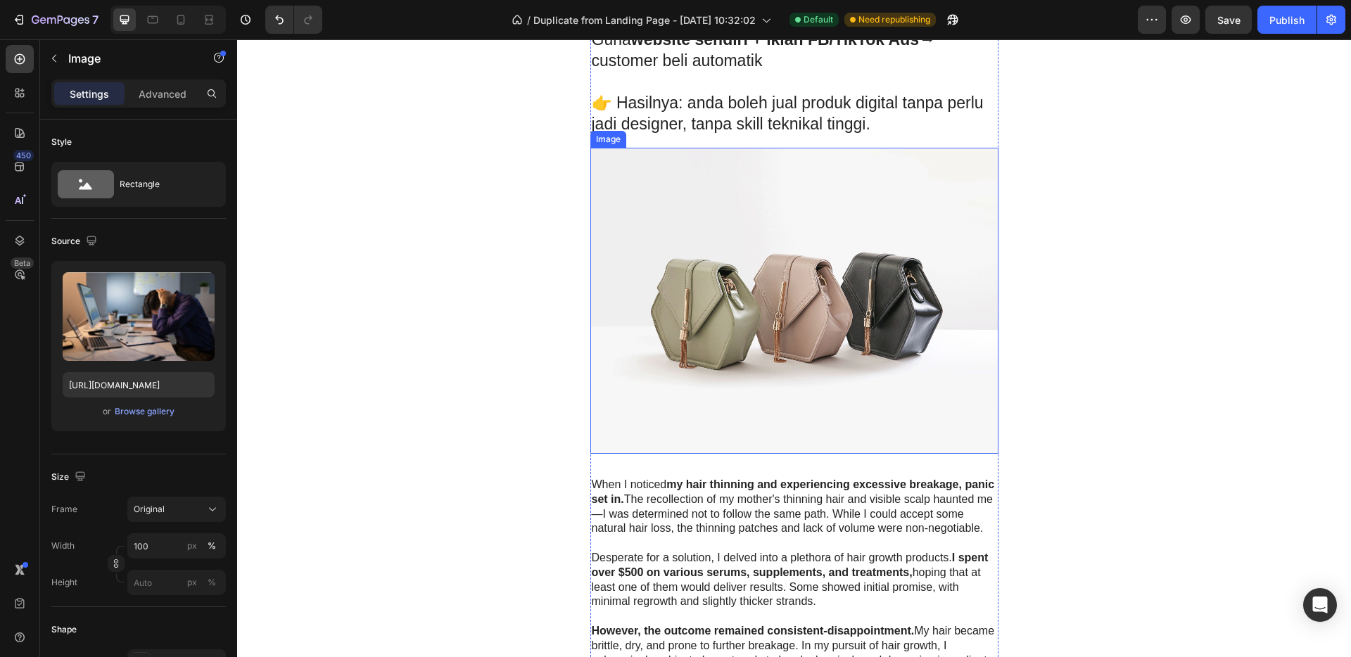
click at [760, 274] on img at bounding box center [794, 301] width 408 height 306
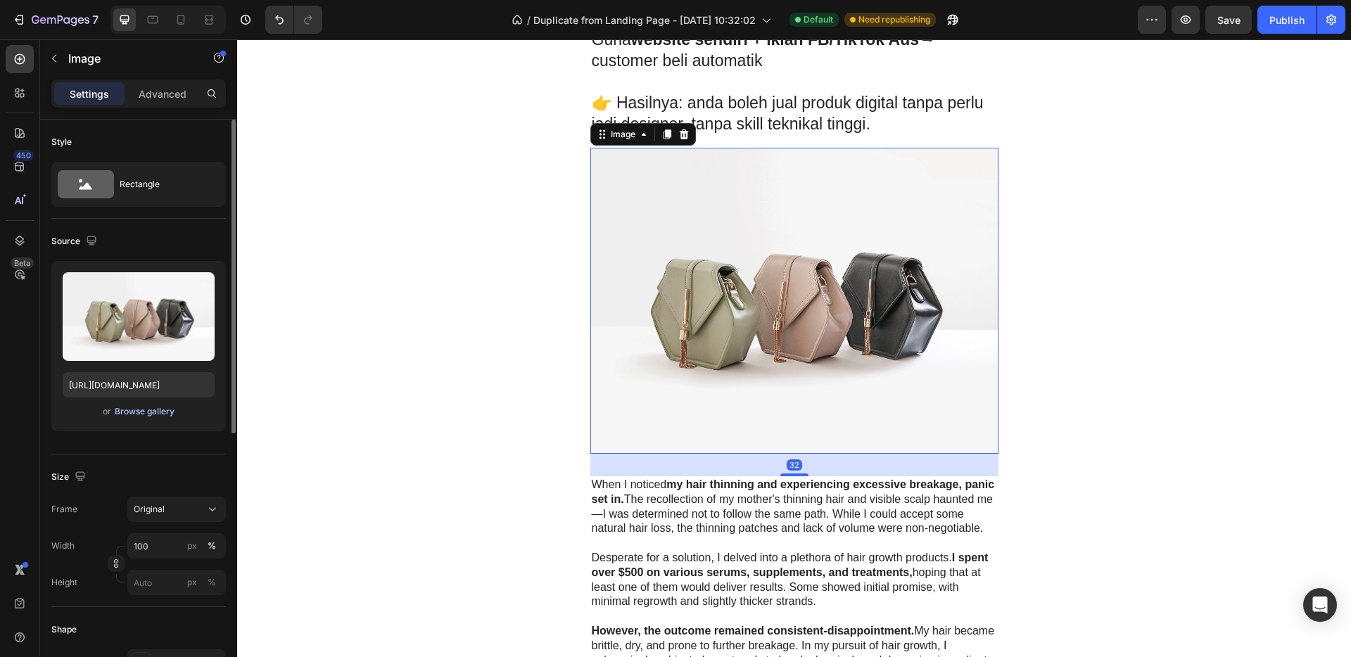
click at [153, 415] on div "Browse gallery" at bounding box center [145, 411] width 60 height 13
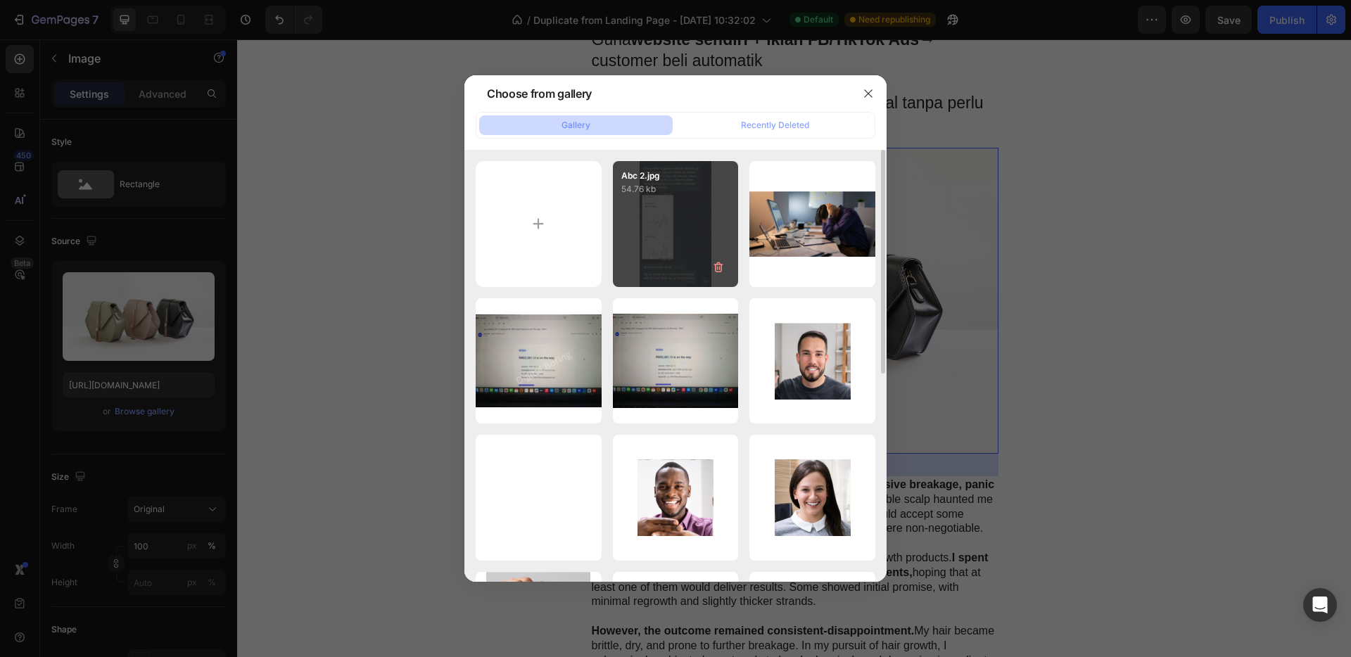
click at [668, 212] on div "Abc 2.jpg 54.76 kb" at bounding box center [676, 224] width 126 height 126
type input "https://cdn.shopify.com/s/files/1/0656/7641/0969/files/gempages_581566676550550…"
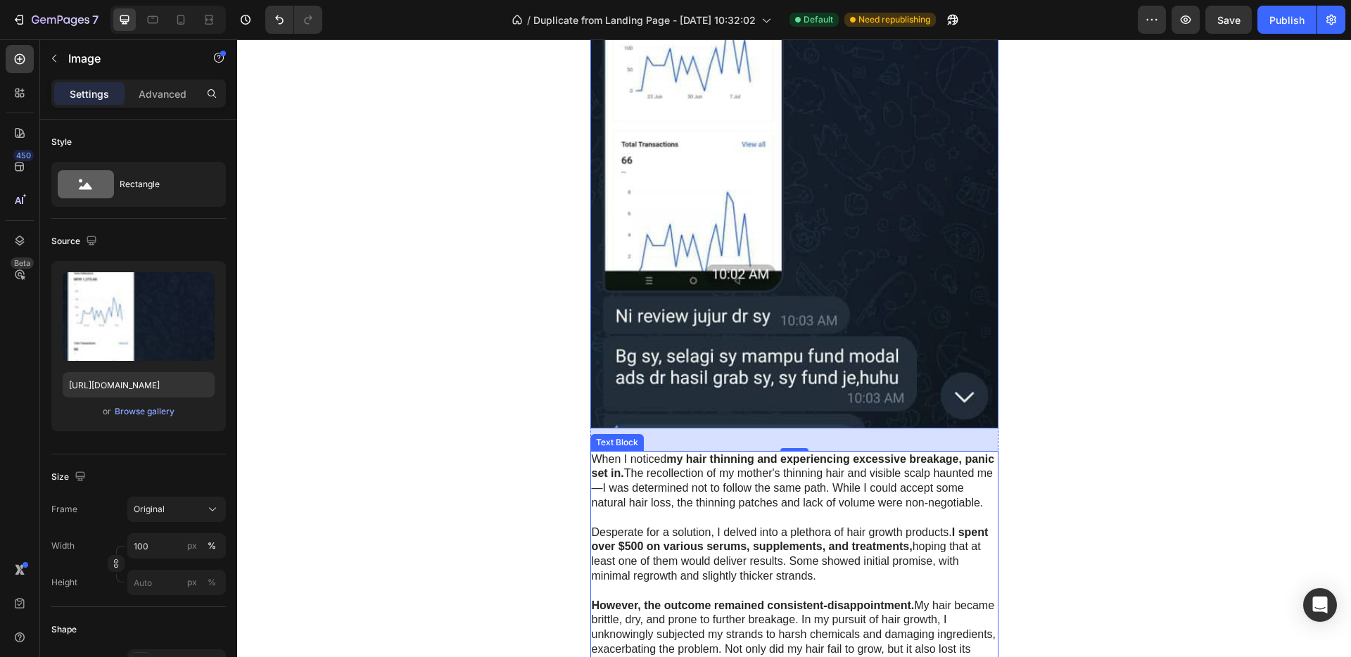
scroll to position [981, 0]
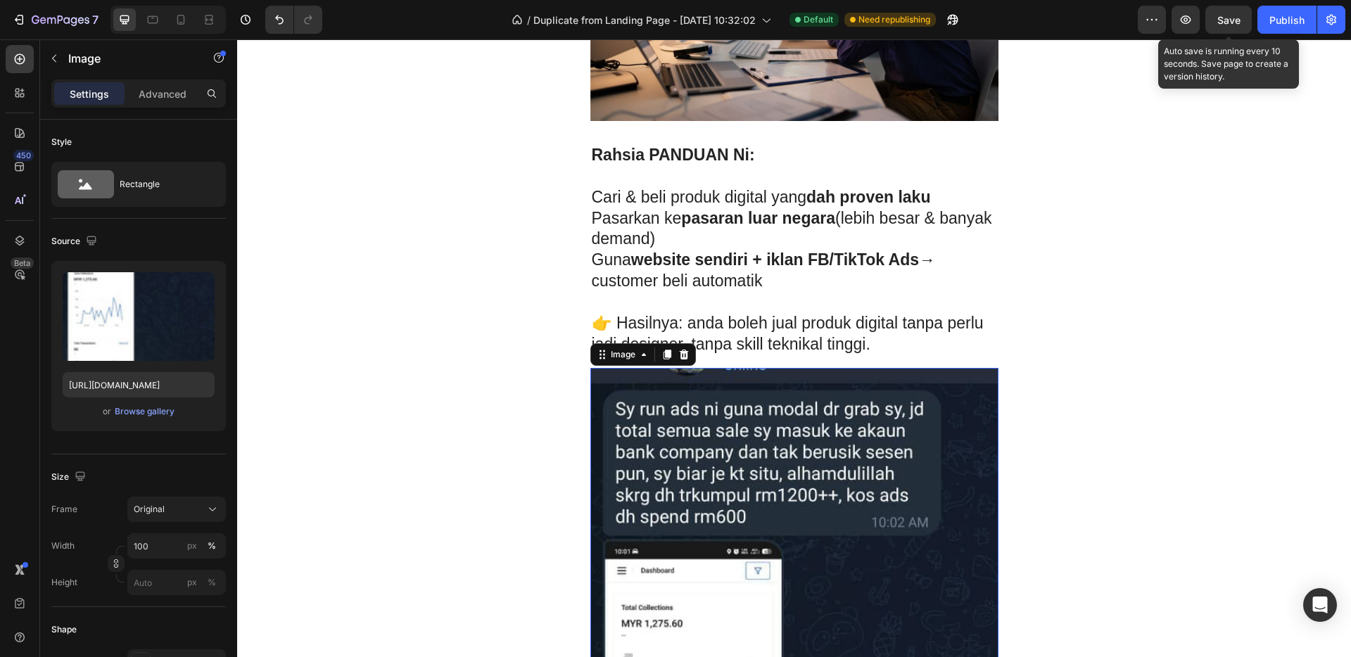
click at [1228, 26] on div "Save" at bounding box center [1228, 20] width 23 height 15
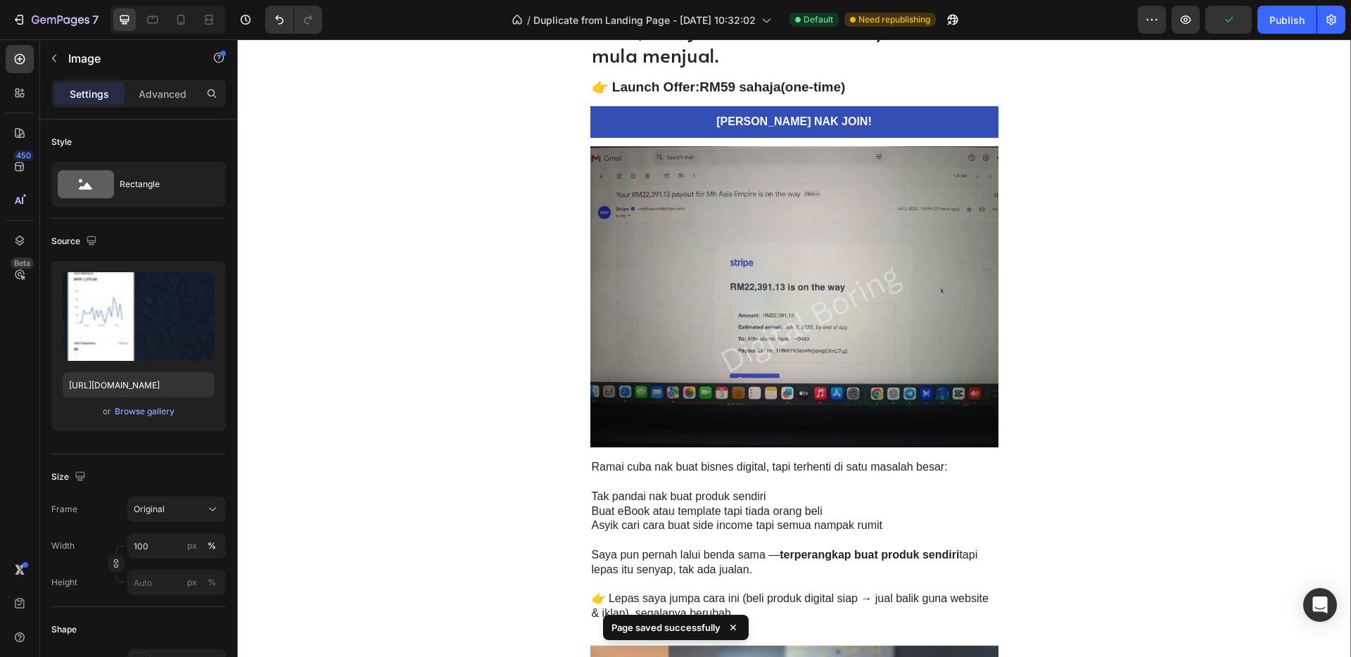
scroll to position [0, 0]
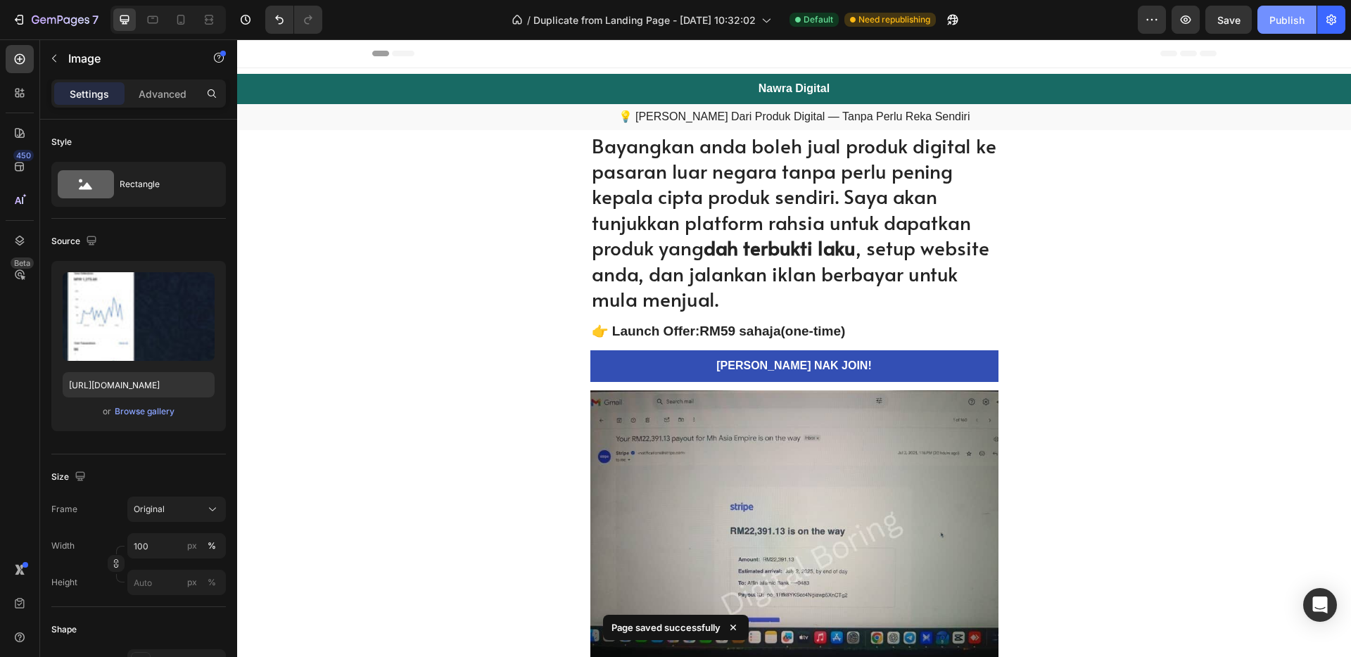
click at [1290, 15] on div "Publish" at bounding box center [1286, 20] width 35 height 15
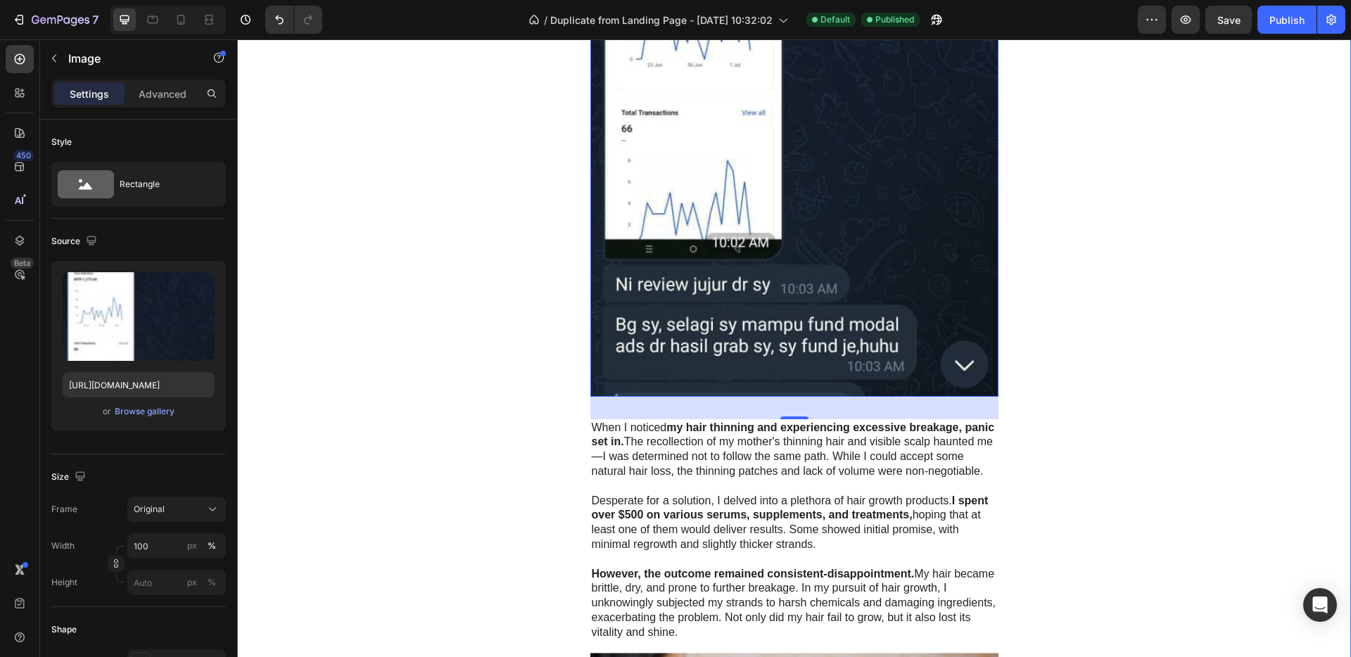
scroll to position [1892, 0]
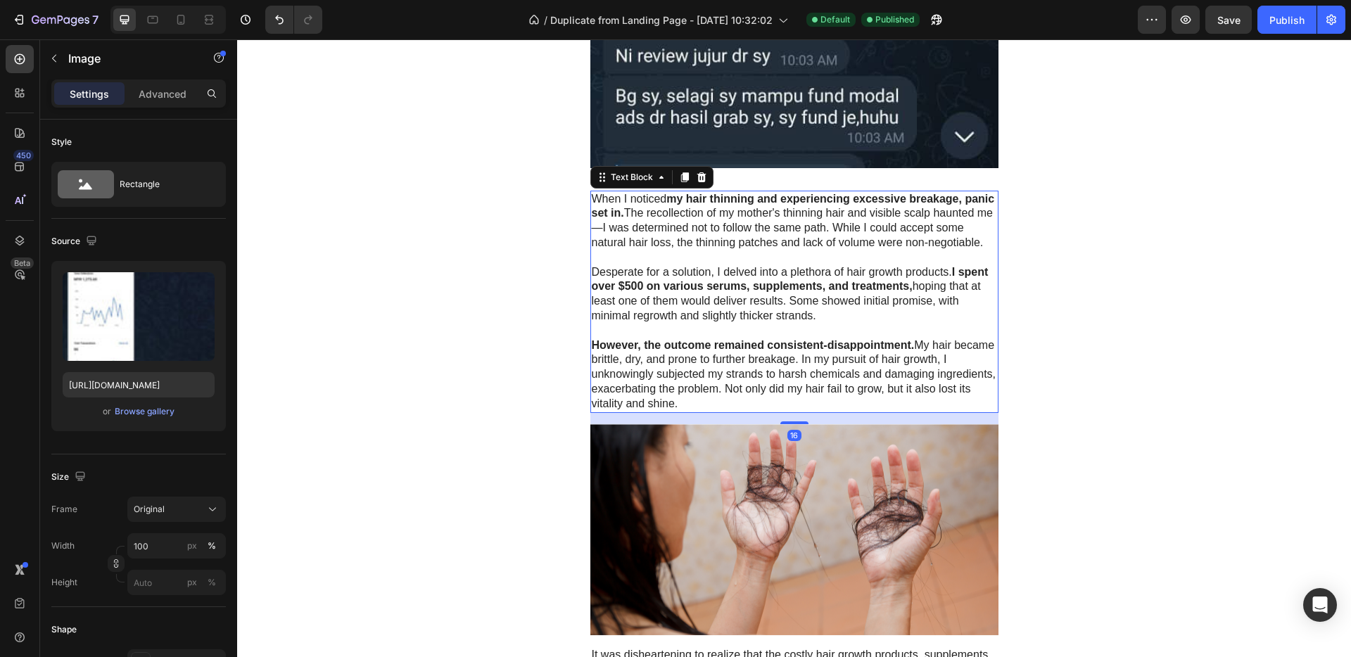
click at [714, 231] on p "When I noticed my hair thinning and experiencing excessive breakage, panic set …" at bounding box center [794, 221] width 405 height 58
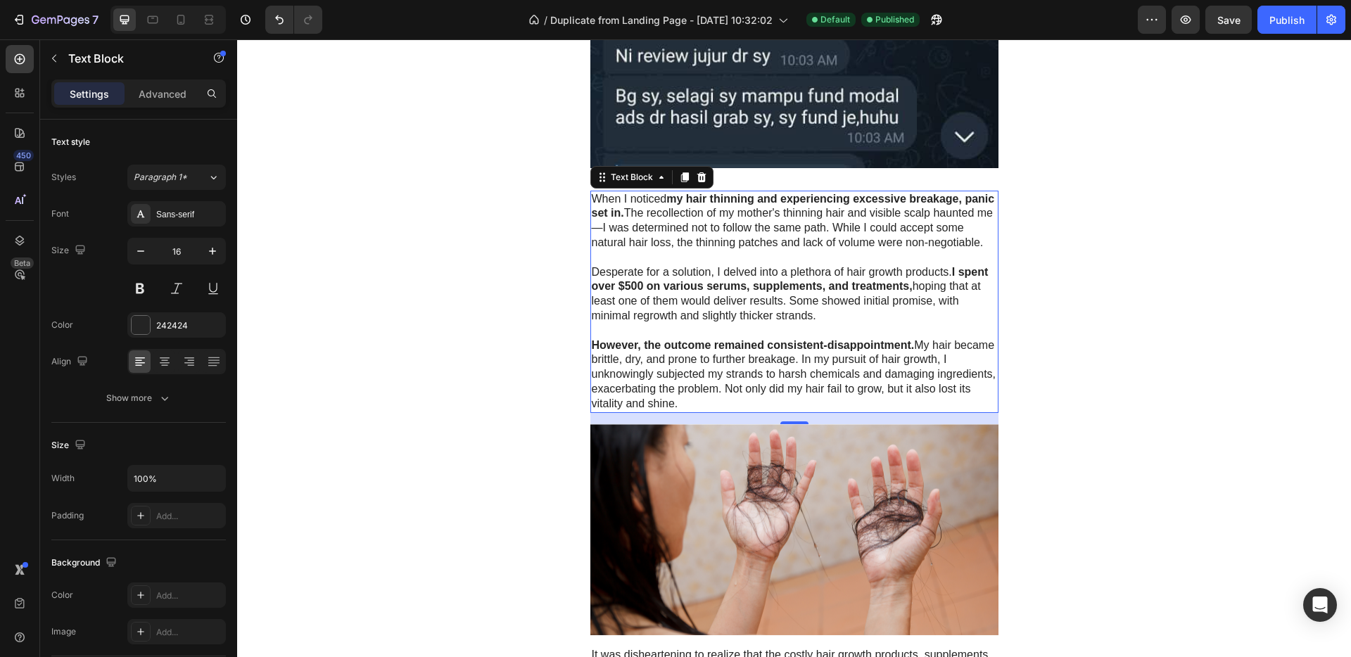
click at [652, 250] on p "When I noticed my hair thinning and experiencing excessive breakage, panic set …" at bounding box center [794, 221] width 405 height 58
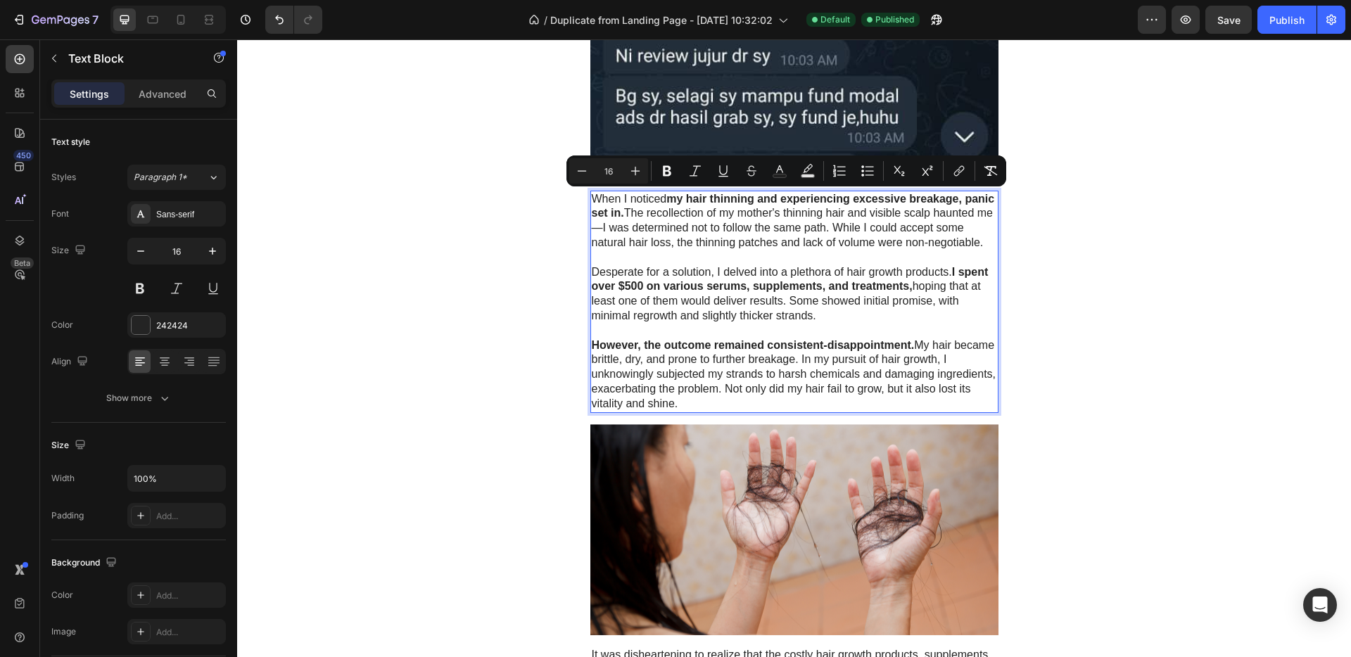
drag, startPoint x: 647, startPoint y: 260, endPoint x: 589, endPoint y: 200, distance: 83.1
click at [592, 200] on p "When I noticed my hair thinning and experiencing excessive breakage, panic set …" at bounding box center [794, 221] width 405 height 58
copy p "When I noticed my hair thinning and experiencing excessive breakage, panic set …"
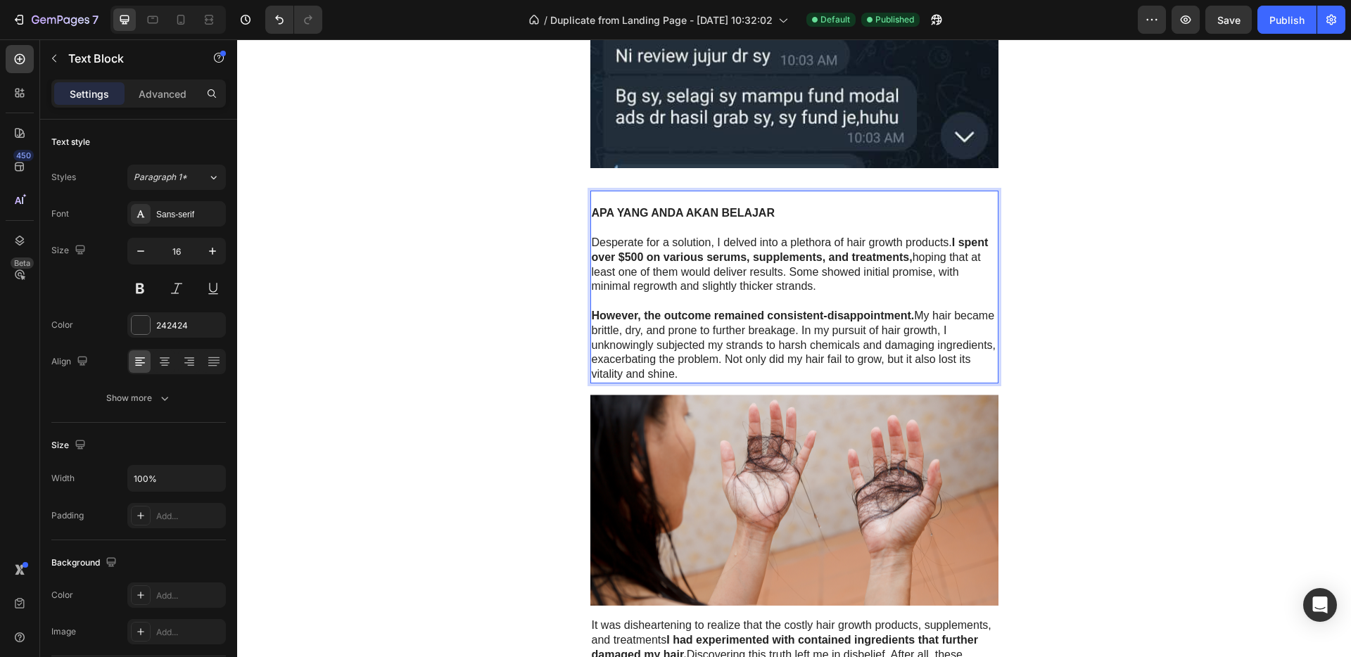
click at [602, 199] on p "Rich Text Editor. Editing area: main" at bounding box center [794, 199] width 405 height 15
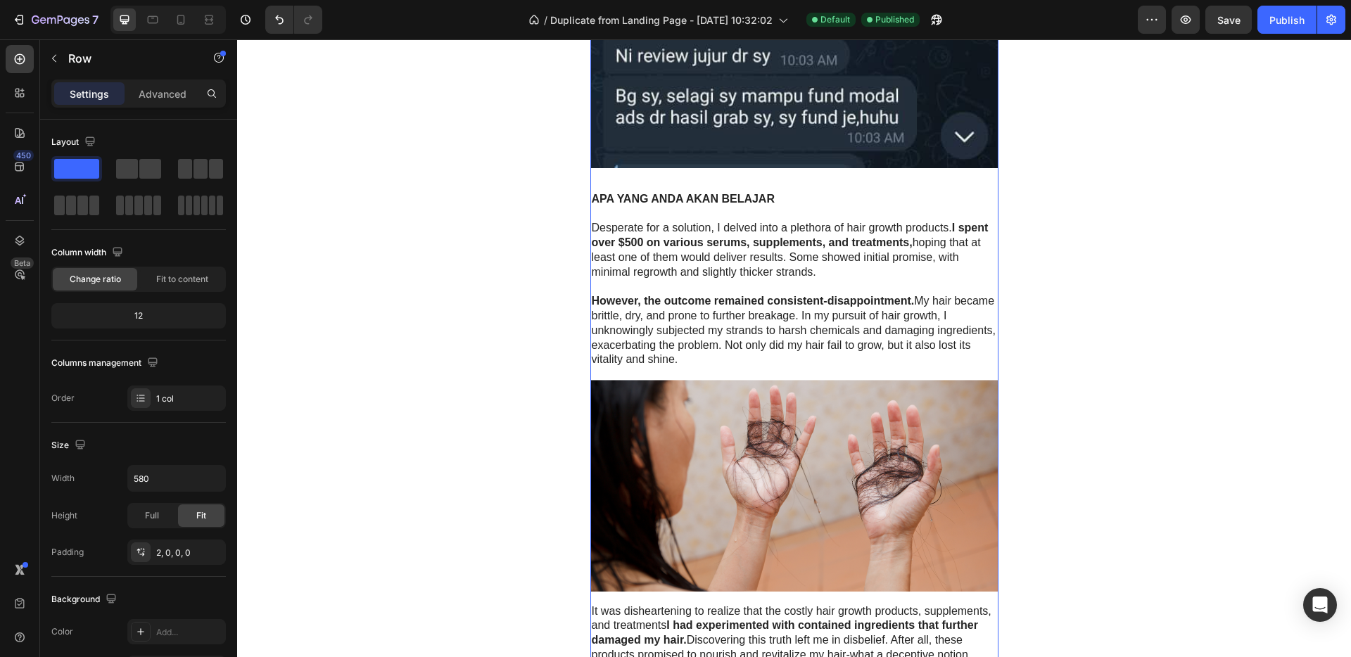
click at [797, 188] on div "Bayangkan anda boleh jual produk digital ke pasaran luar negara tanpa perlu pen…" at bounding box center [794, 25] width 408 height 3571
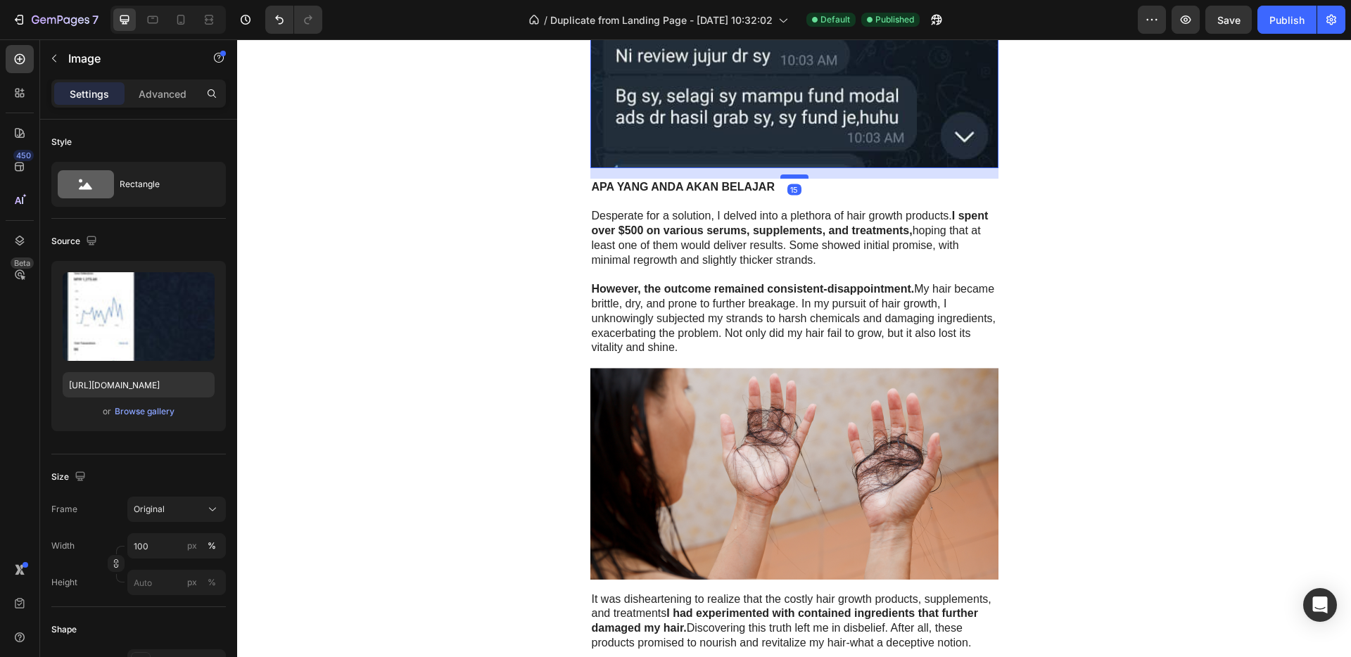
drag, startPoint x: 798, startPoint y: 189, endPoint x: 797, endPoint y: 177, distance: 12.0
click at [797, 177] on div at bounding box center [794, 176] width 28 height 4
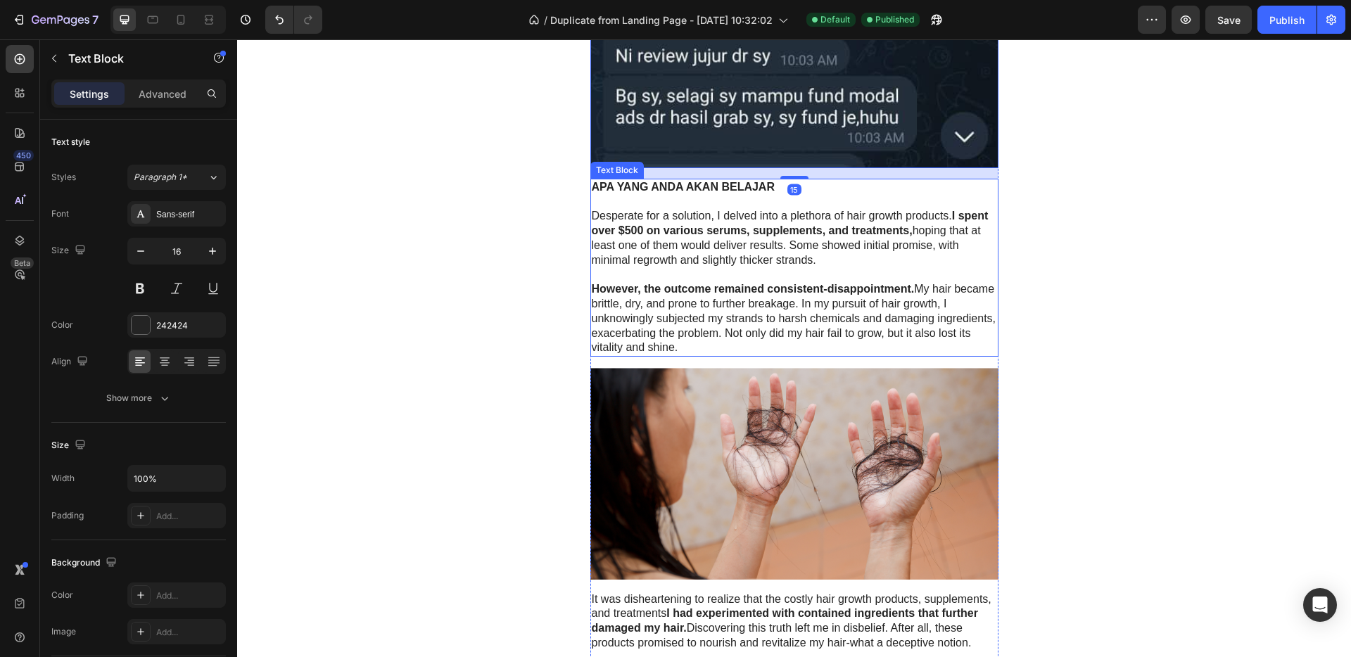
click at [796, 187] on p "APA YANG ANDA AKAN BELAJAR" at bounding box center [794, 187] width 405 height 15
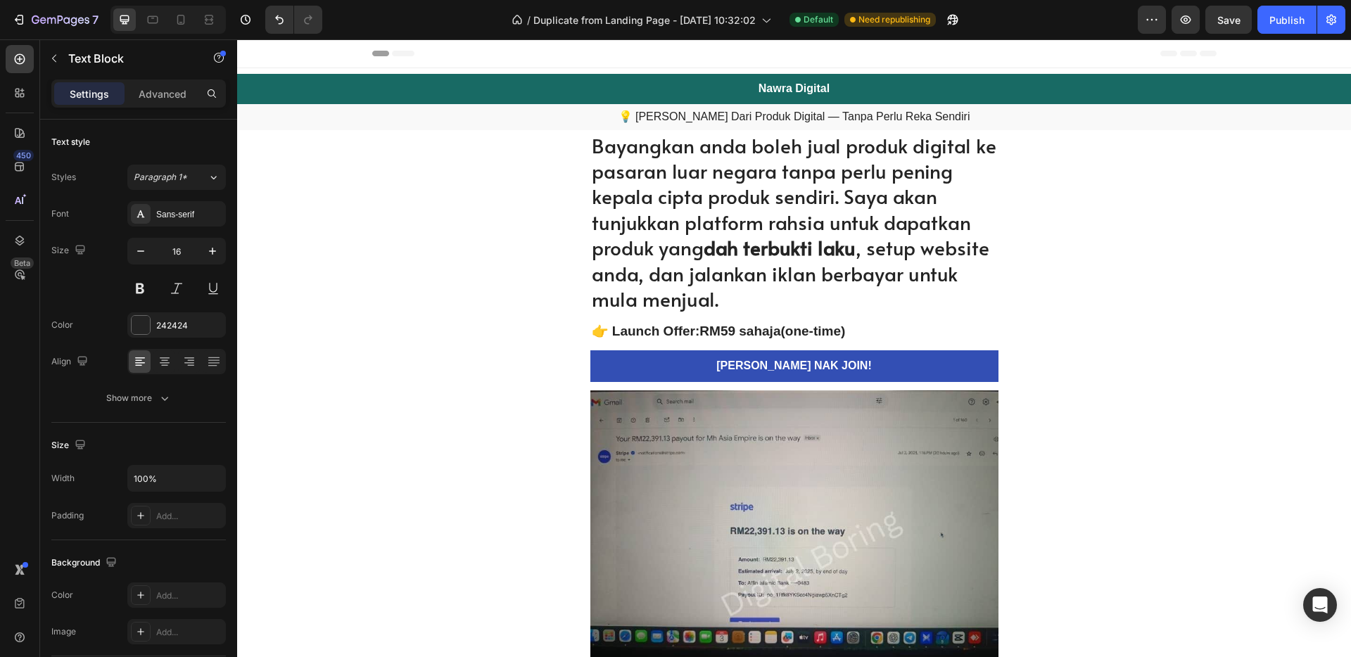
scroll to position [1892, 0]
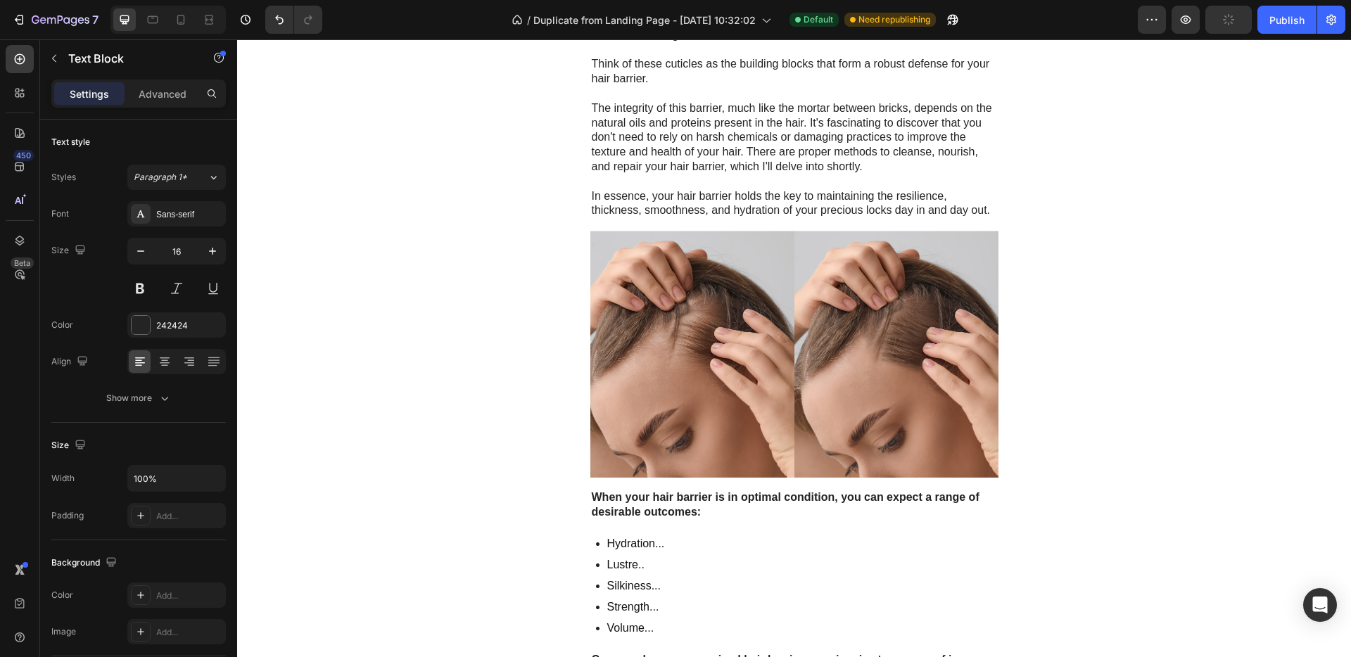
drag, startPoint x: 685, startPoint y: 348, endPoint x: 587, endPoint y: 218, distance: 162.4
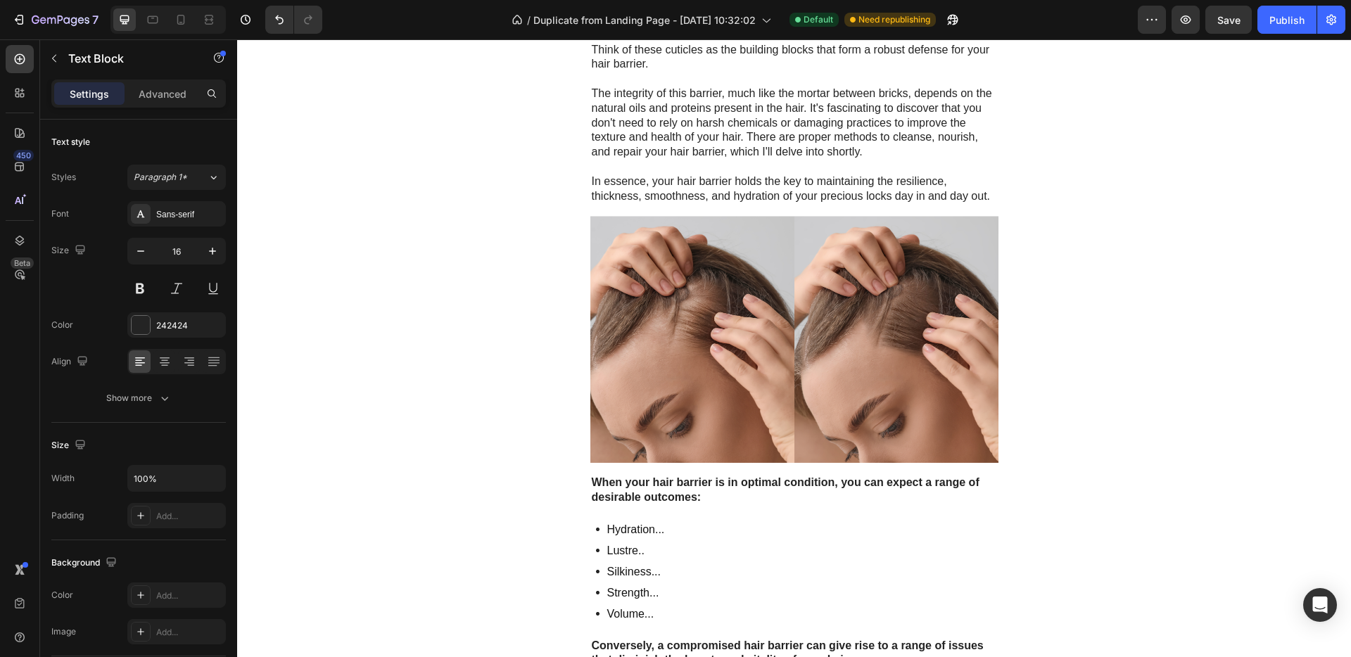
drag, startPoint x: 889, startPoint y: 303, endPoint x: 815, endPoint y: 303, distance: 73.9
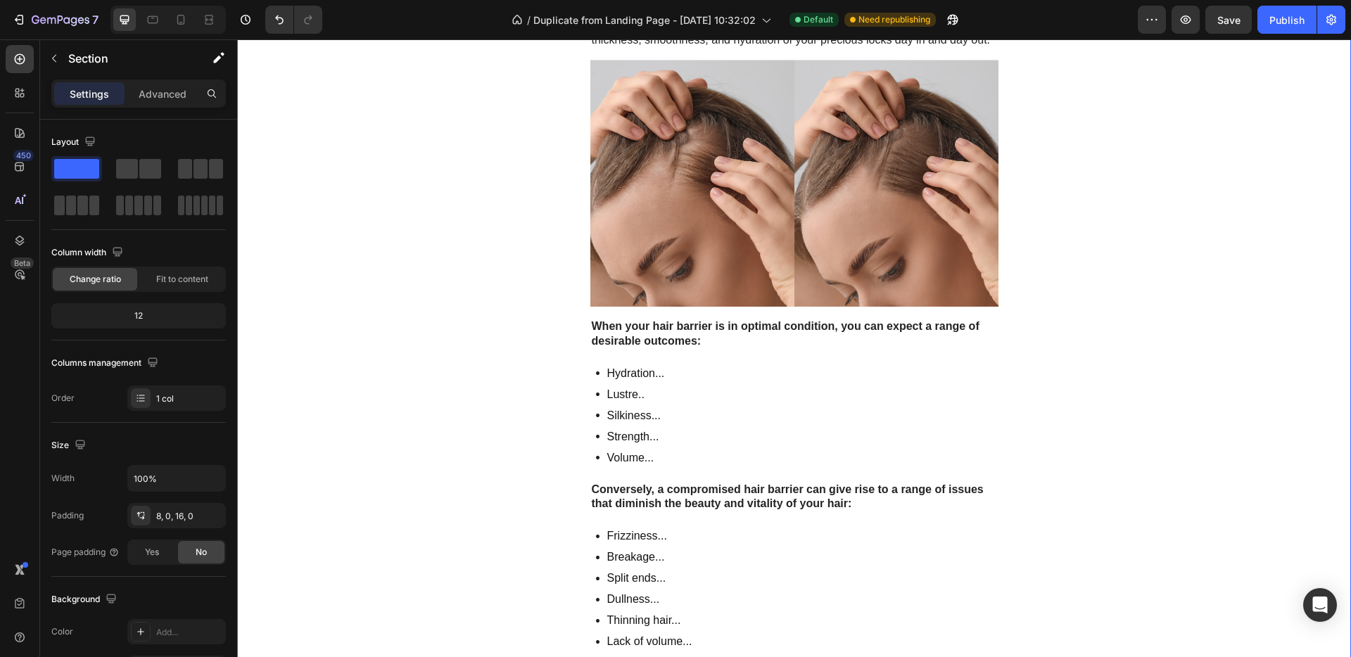
scroll to position [1993, 0]
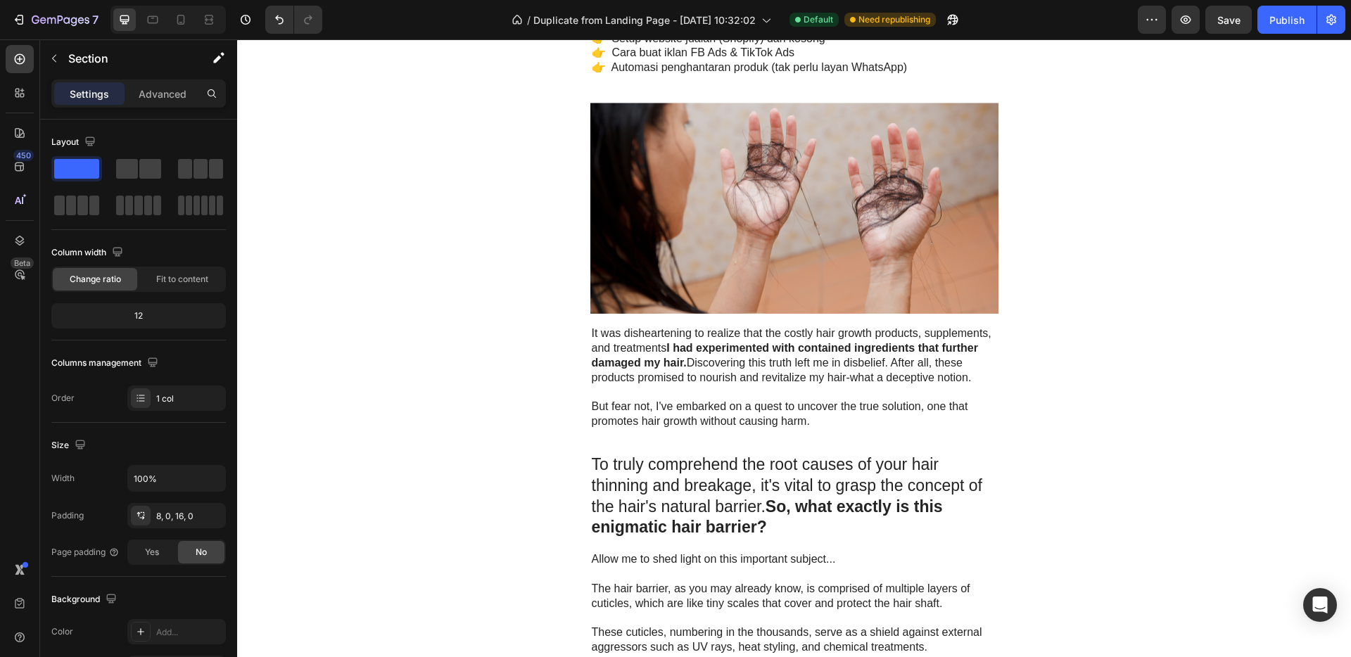
scroll to position [1620, 0]
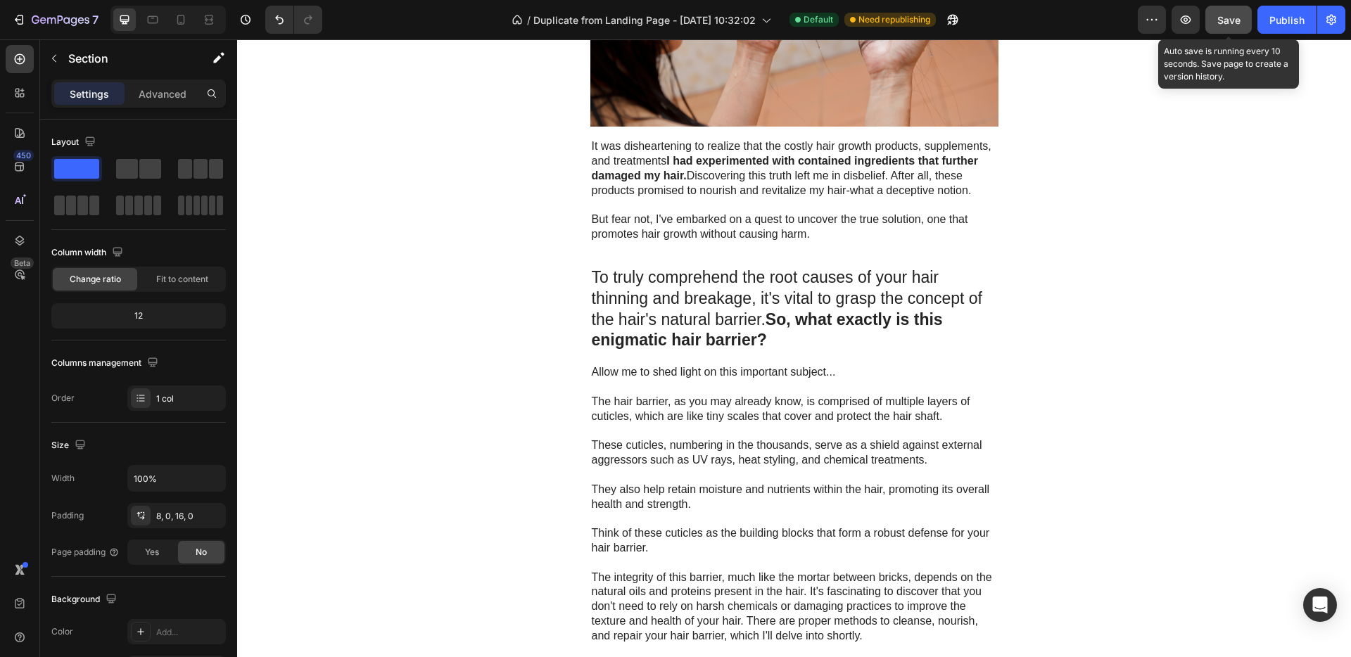
click at [1235, 24] on span "Save" at bounding box center [1228, 20] width 23 height 12
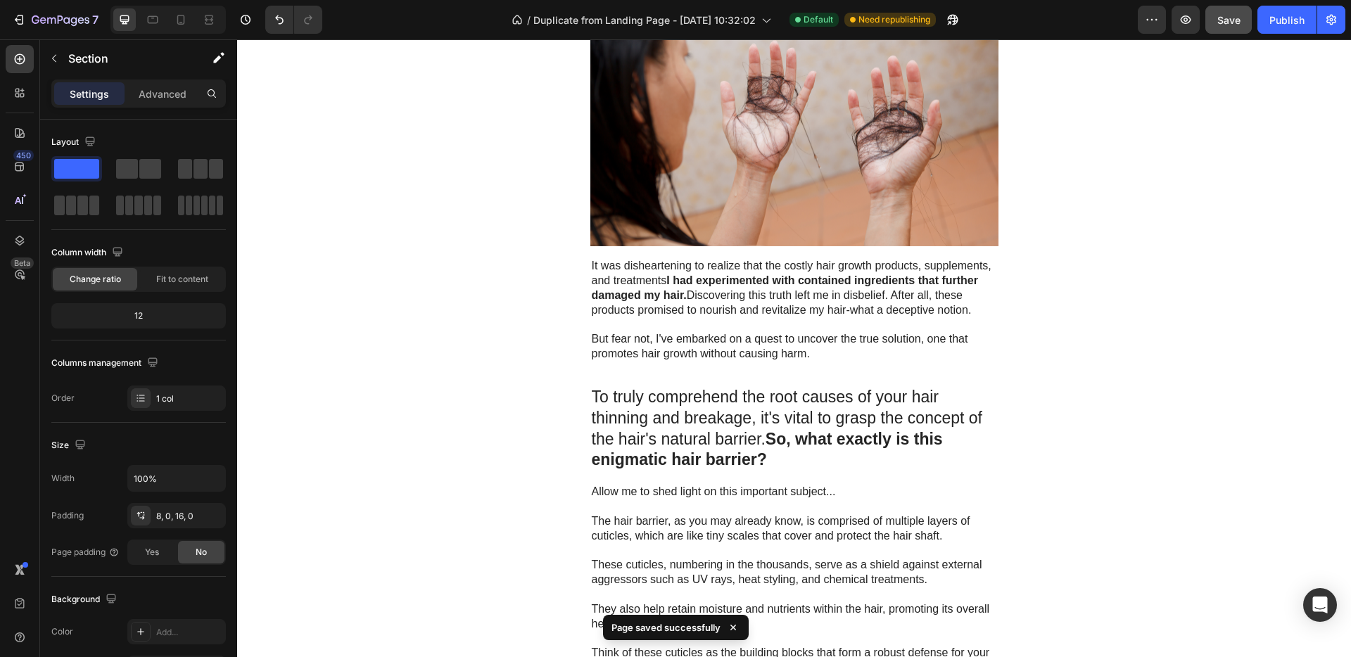
scroll to position [1617, 0]
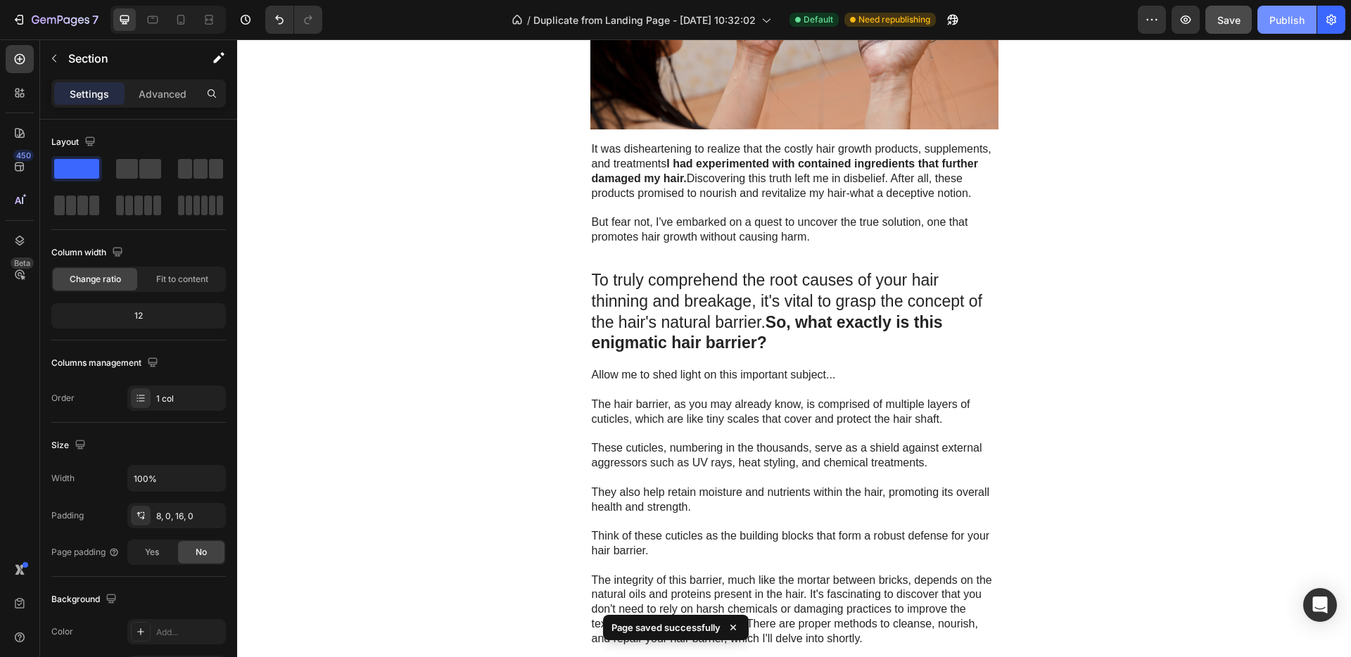
click at [1306, 21] on button "Publish" at bounding box center [1286, 20] width 59 height 28
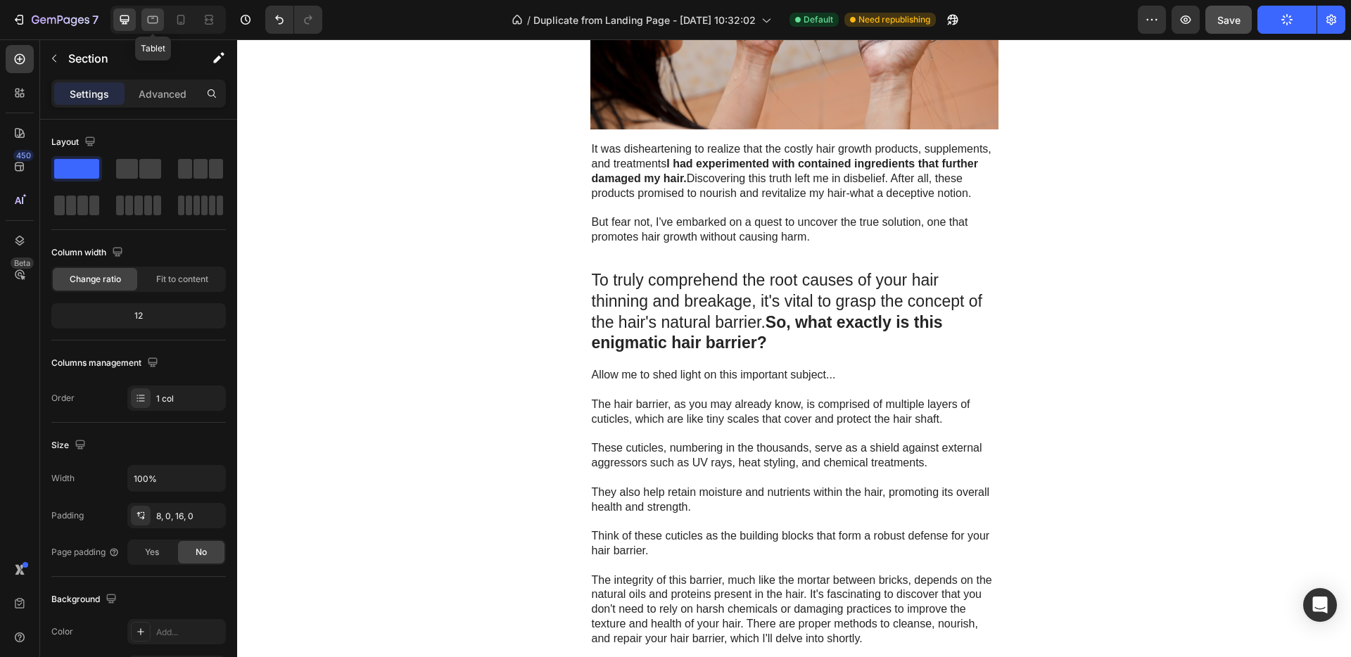
click at [159, 25] on icon at bounding box center [153, 20] width 14 height 14
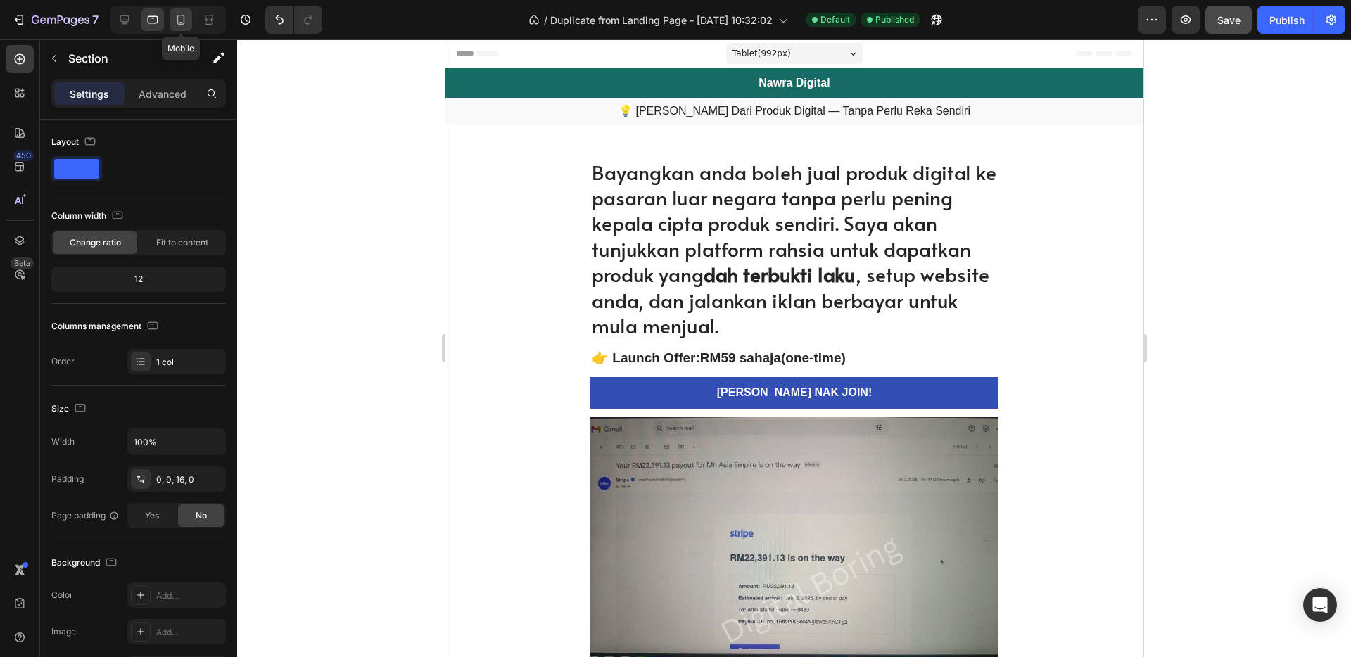
click at [180, 25] on icon at bounding box center [181, 20] width 14 height 14
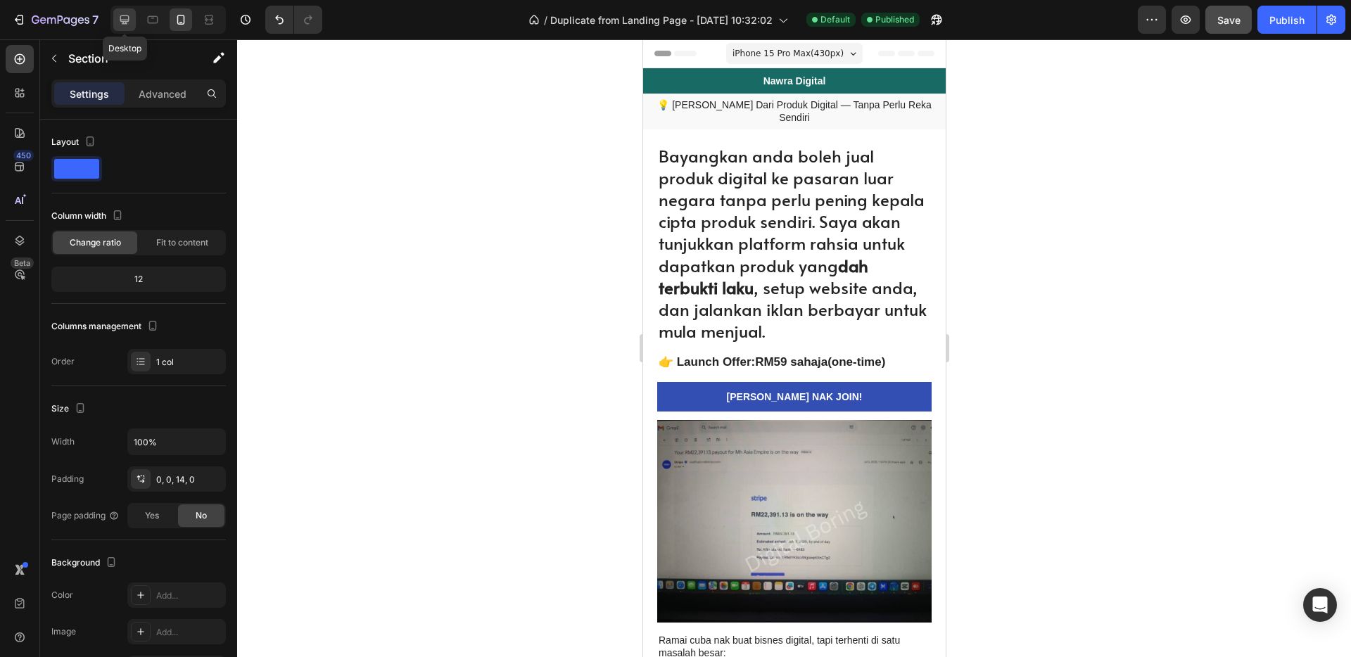
click at [125, 20] on icon at bounding box center [124, 19] width 9 height 9
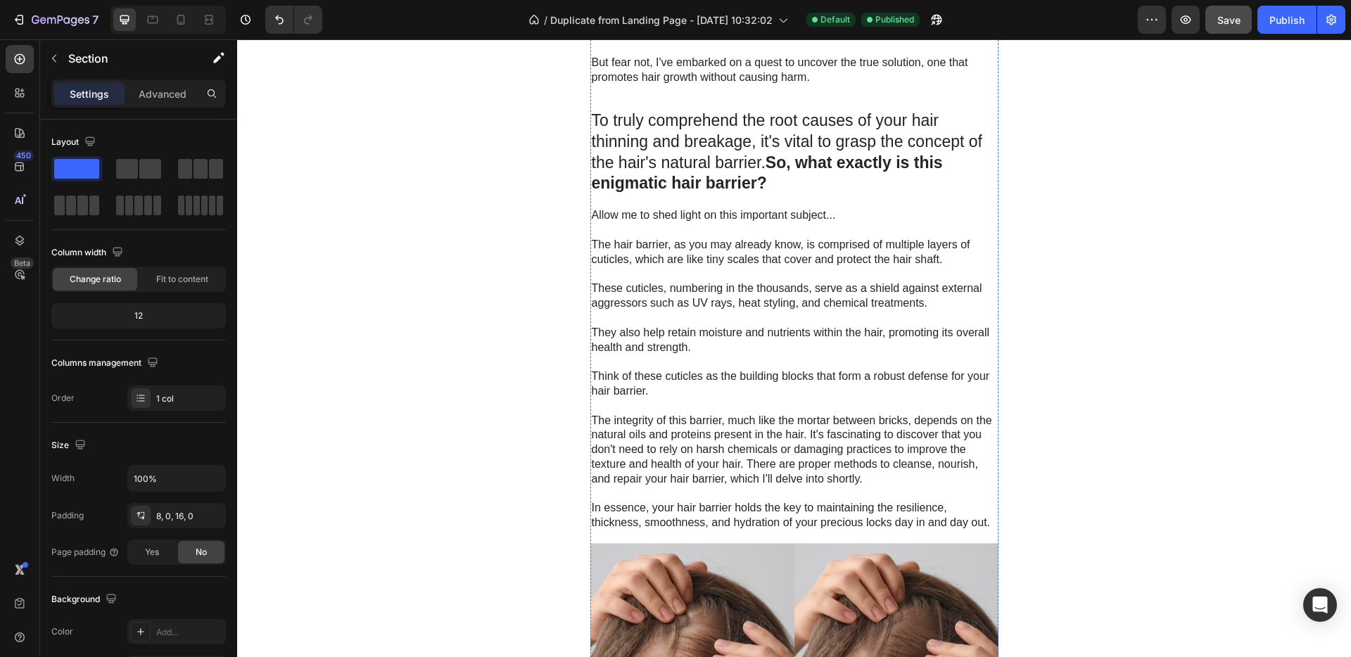
scroll to position [1836, 0]
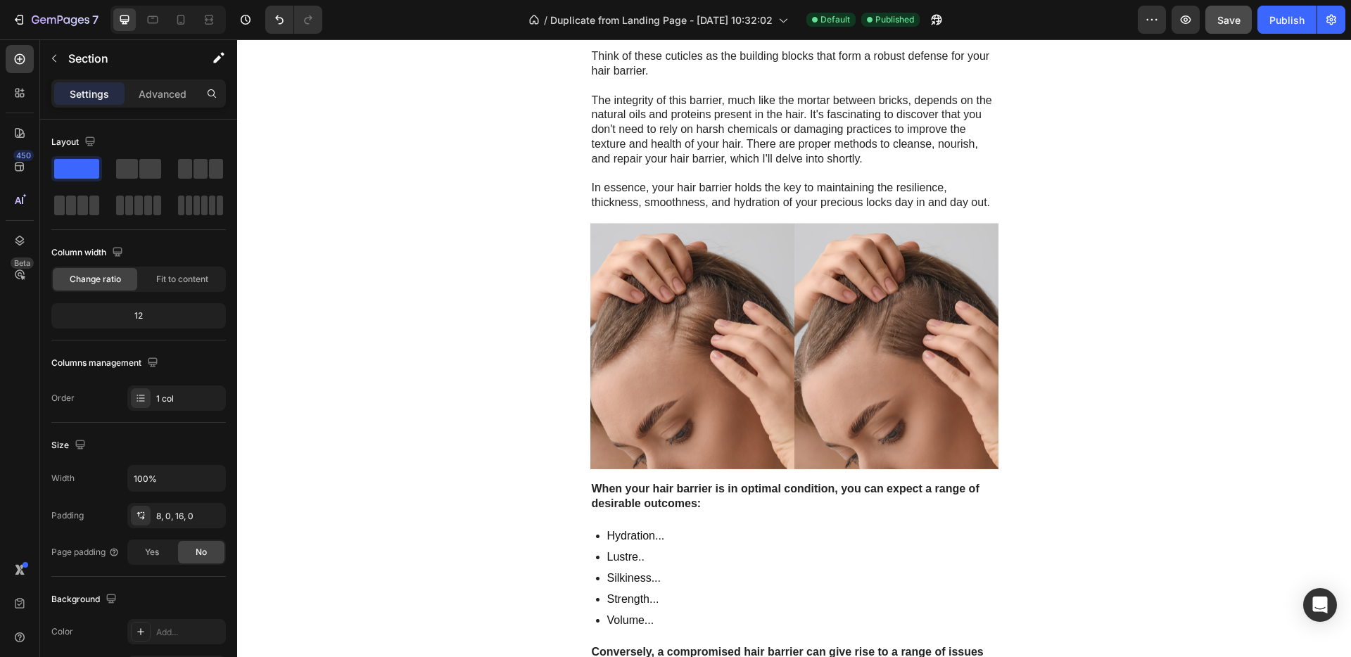
scroll to position [2025, 0]
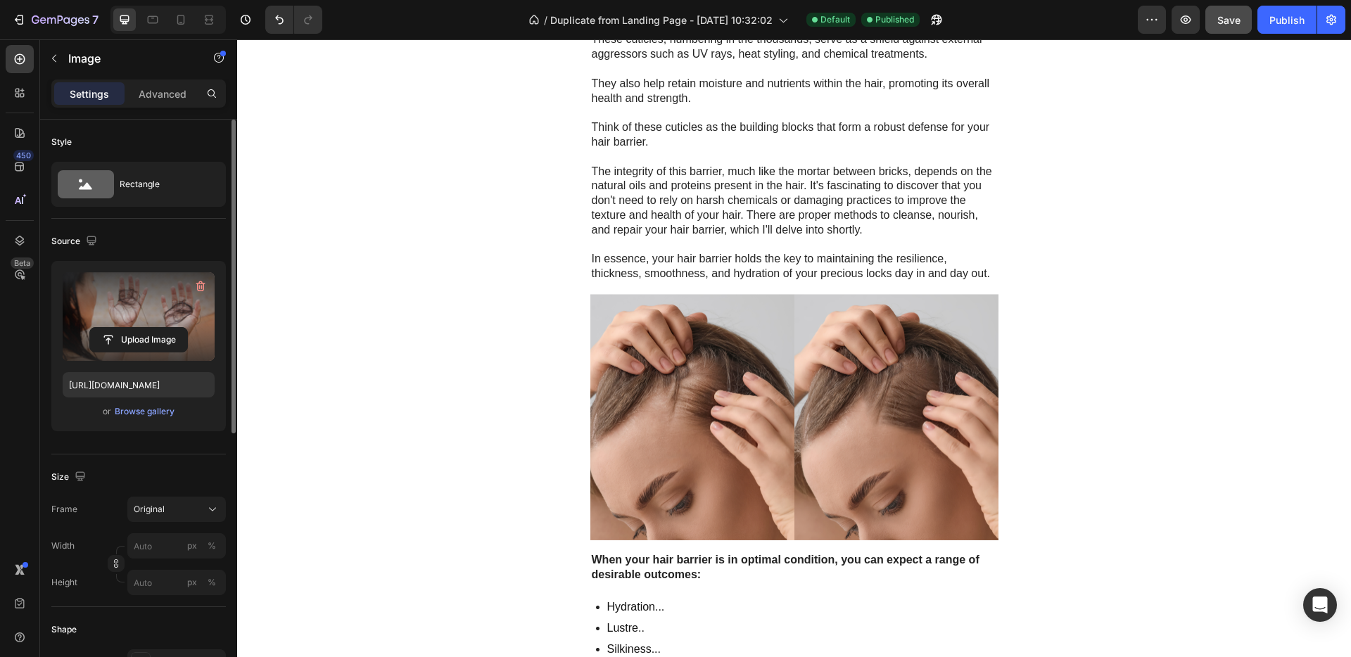
click at [160, 315] on label at bounding box center [139, 316] width 152 height 89
click at [160, 328] on input "file" at bounding box center [138, 340] width 97 height 24
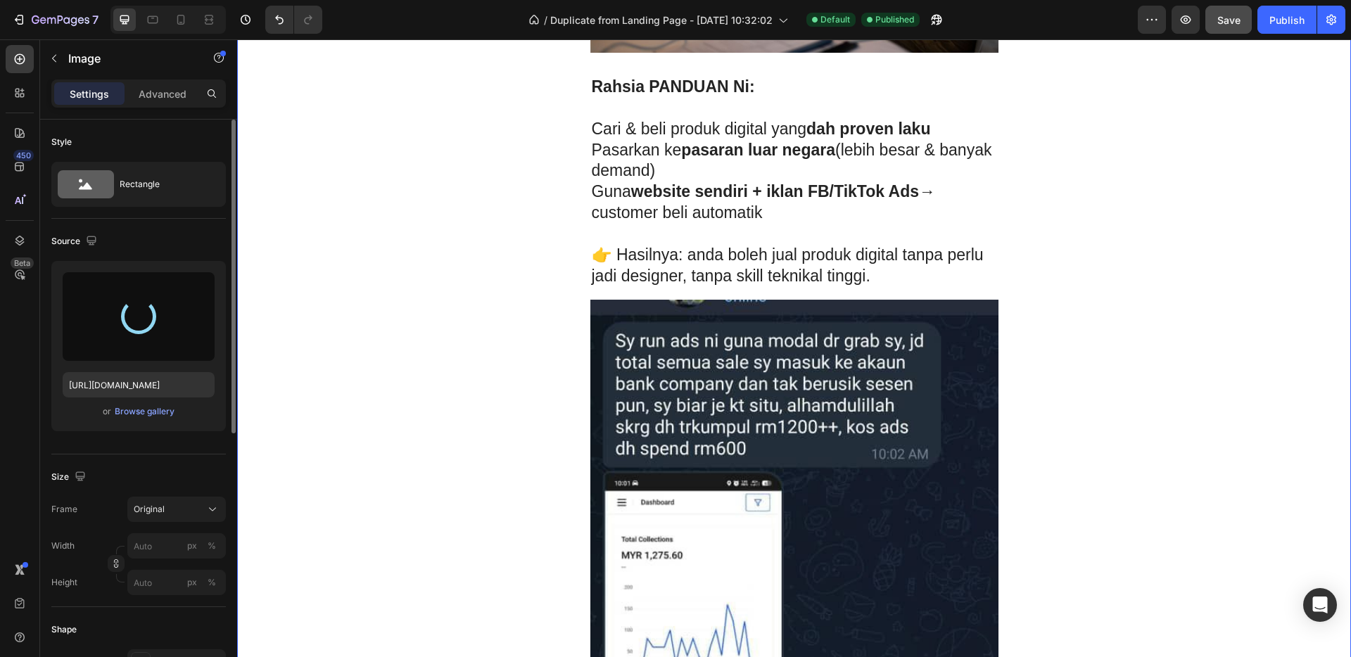
type input "https://cdn.shopify.com/s/files/1/0656/7641/0969/files/gempages_581566676550550…"
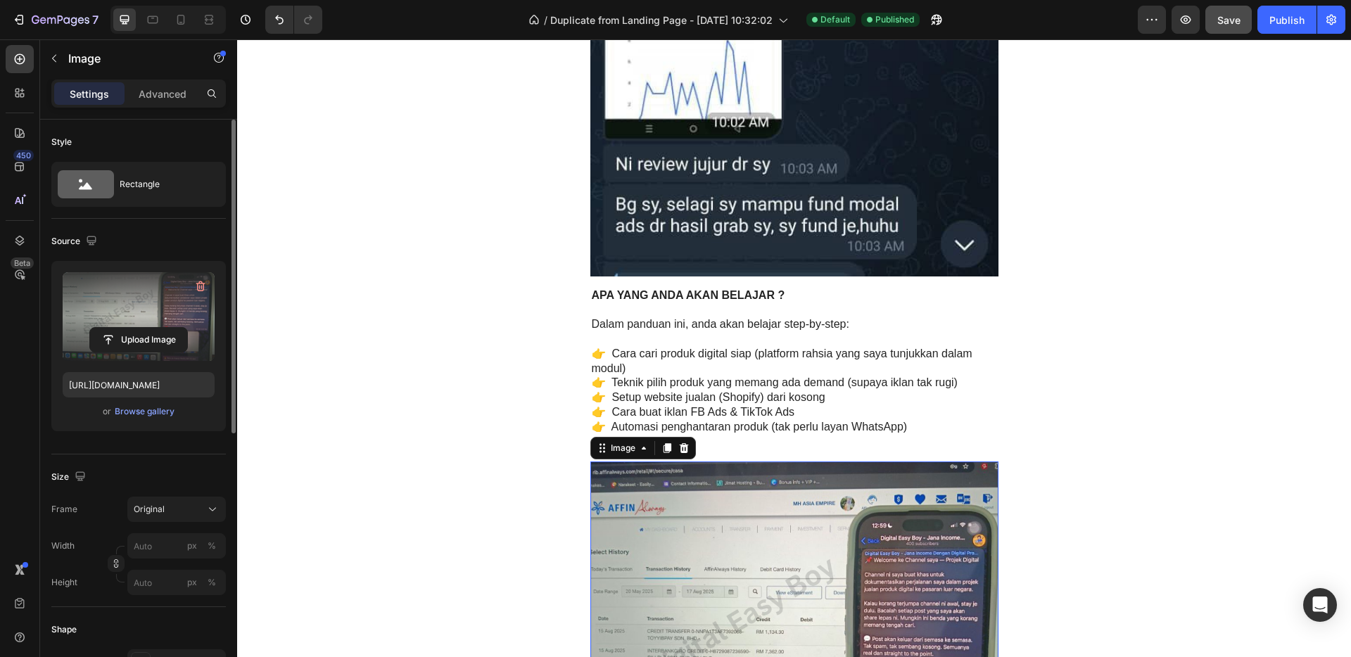
scroll to position [2264, 0]
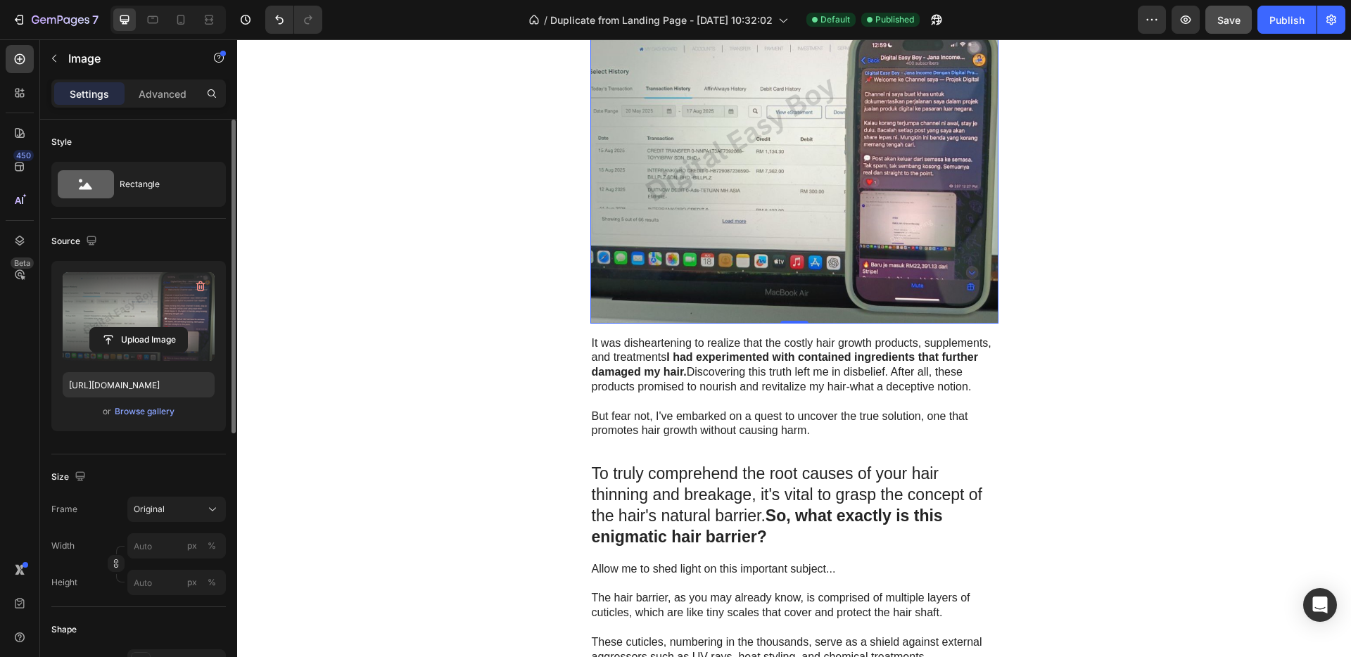
click at [808, 233] on img at bounding box center [794, 152] width 408 height 342
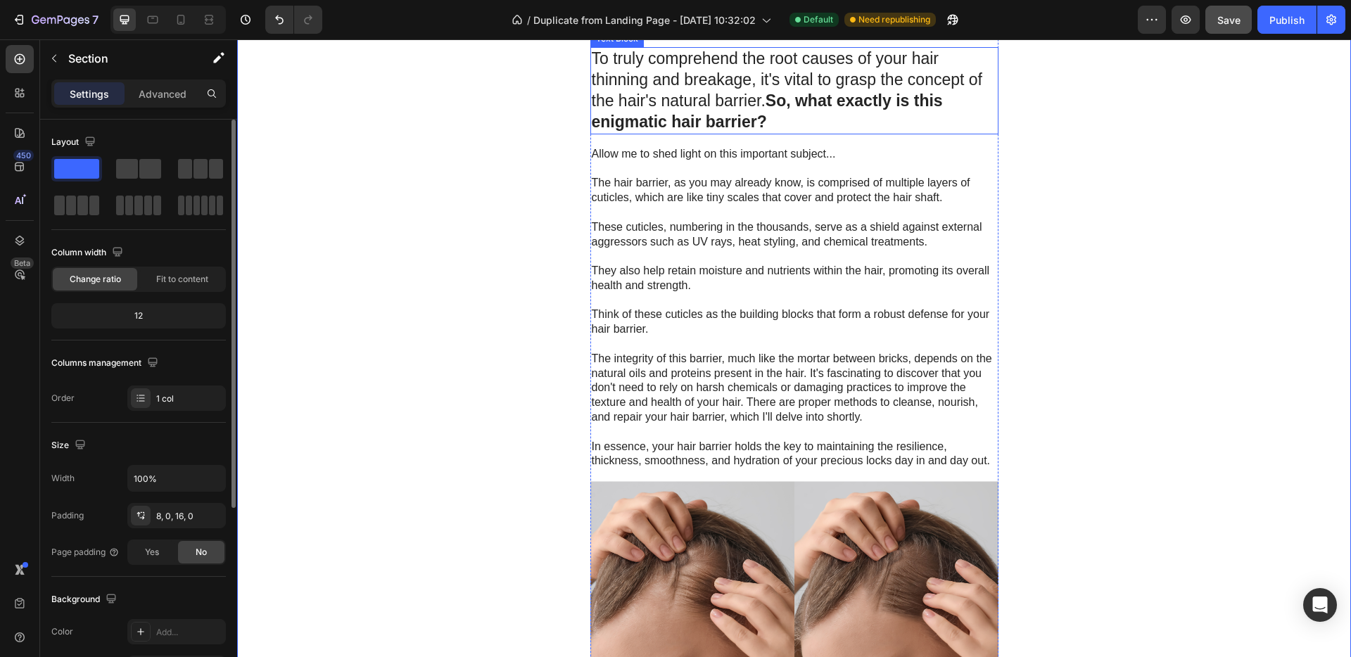
scroll to position [2961, 0]
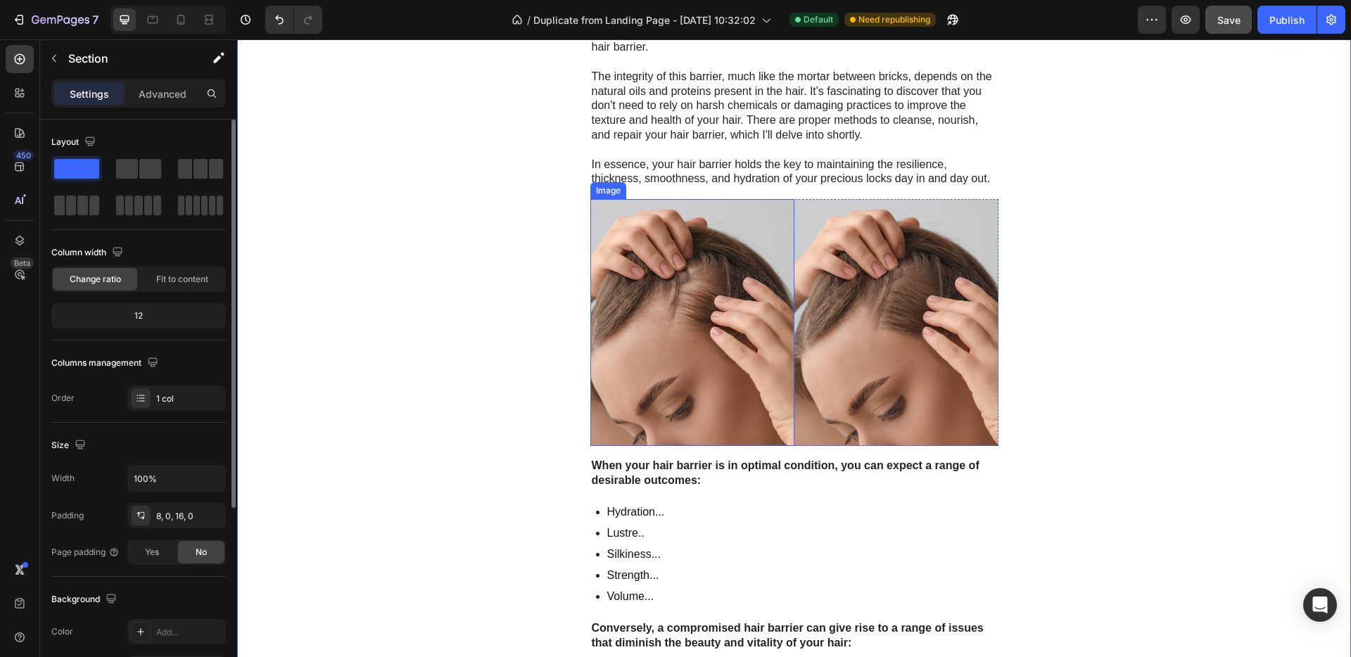
click at [770, 367] on img at bounding box center [692, 322] width 204 height 247
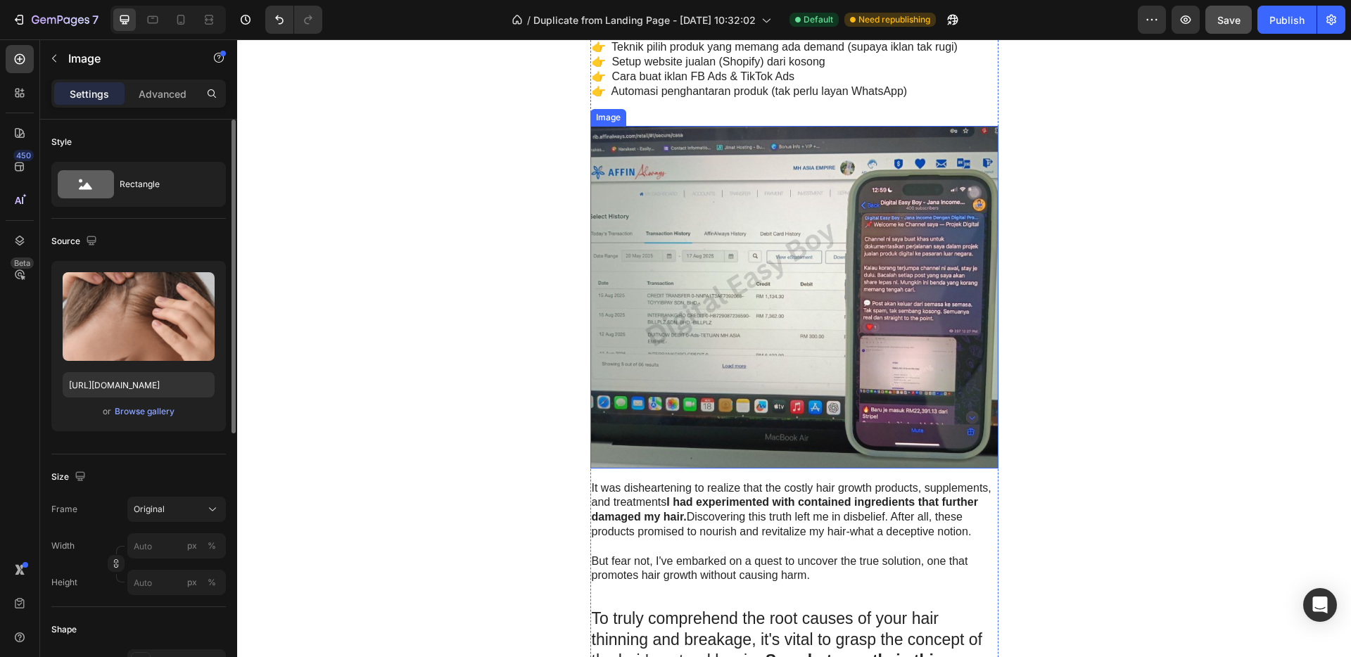
scroll to position [2274, 0]
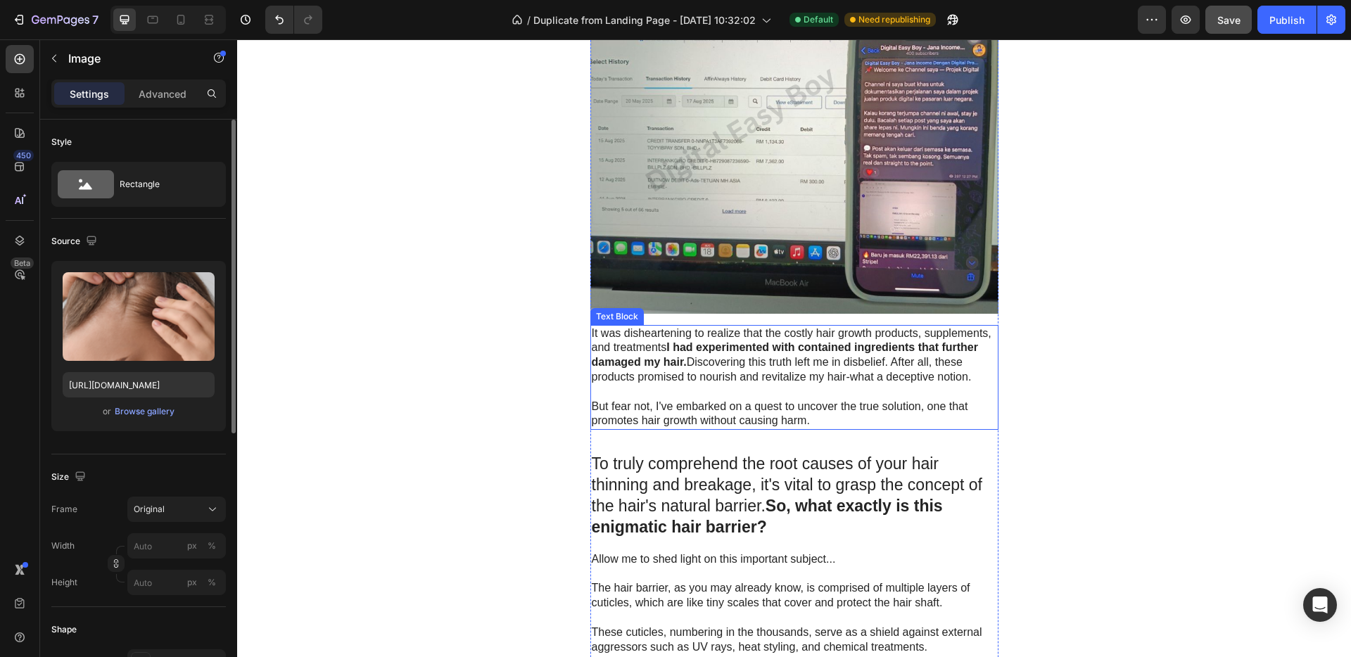
click at [708, 364] on p "It was disheartening to realize that the costly hair growth products, supplemen…" at bounding box center [794, 355] width 405 height 58
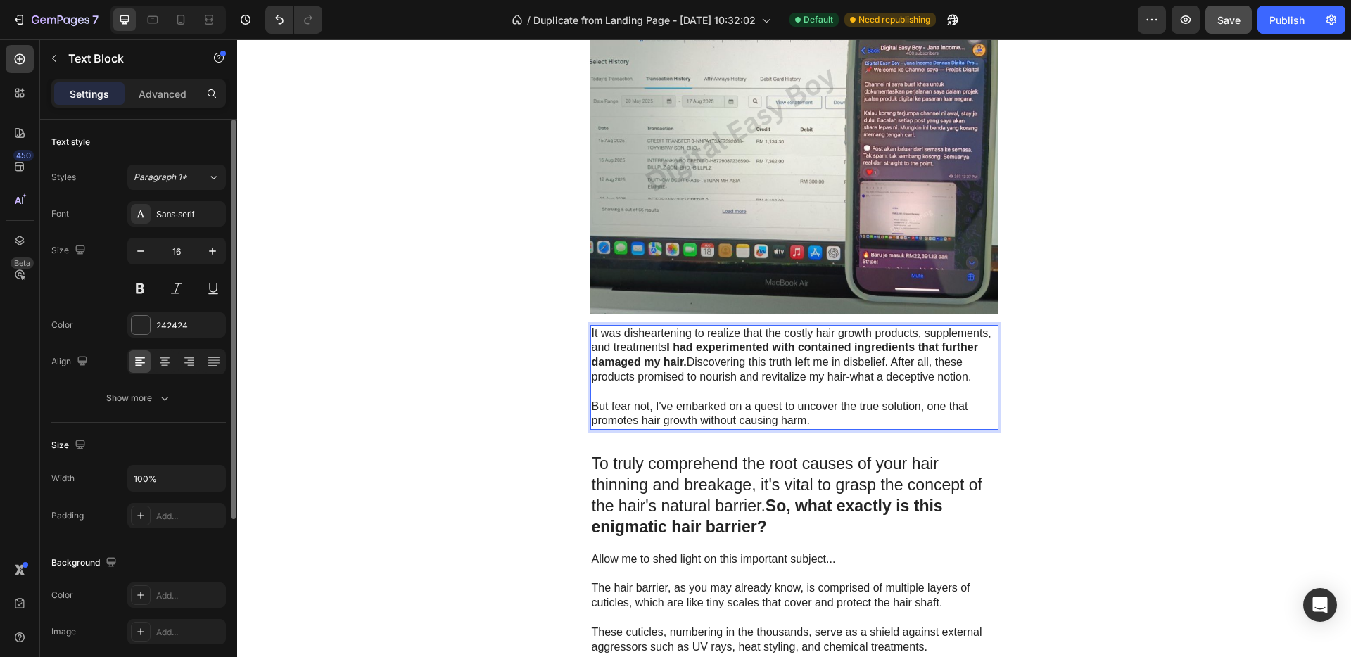
click at [708, 364] on p "It was disheartening to realize that the costly hair growth products, supplemen…" at bounding box center [794, 355] width 405 height 58
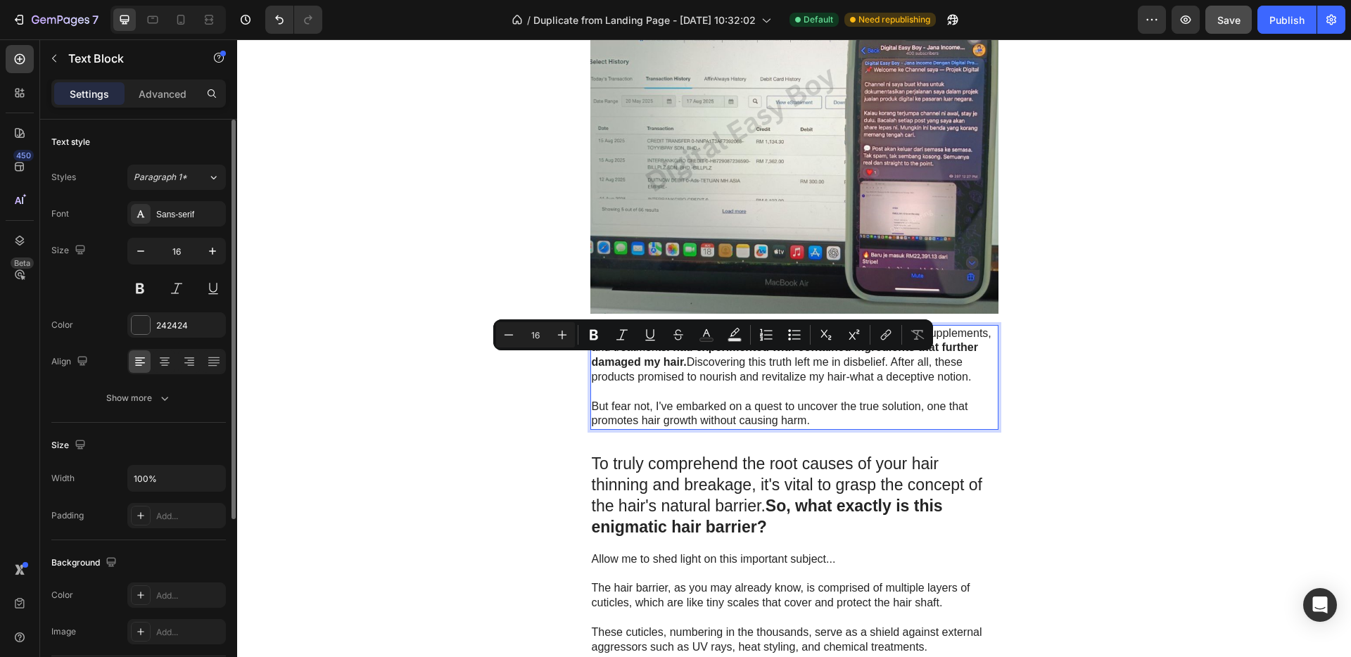
click at [811, 409] on p "But fear not, I've embarked on a quest to uncover the true solution, one that p…" at bounding box center [794, 415] width 405 height 30
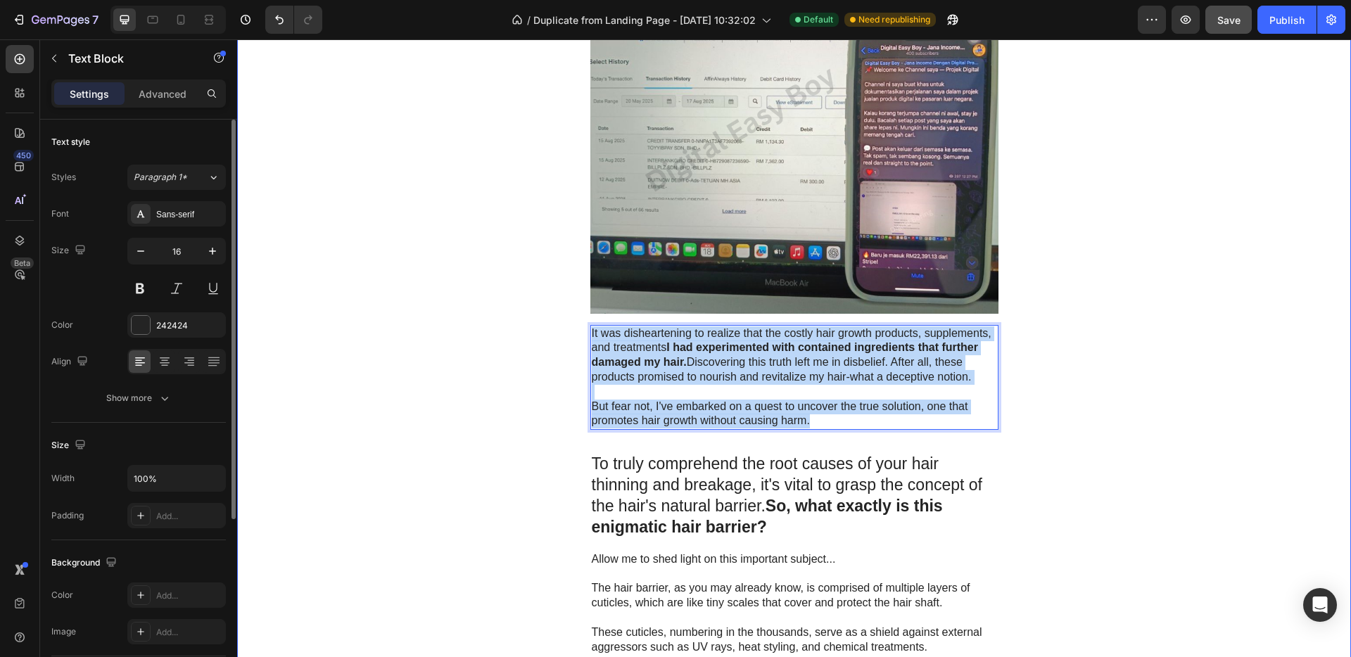
drag, startPoint x: 810, startPoint y: 424, endPoint x: 602, endPoint y: 335, distance: 227.3
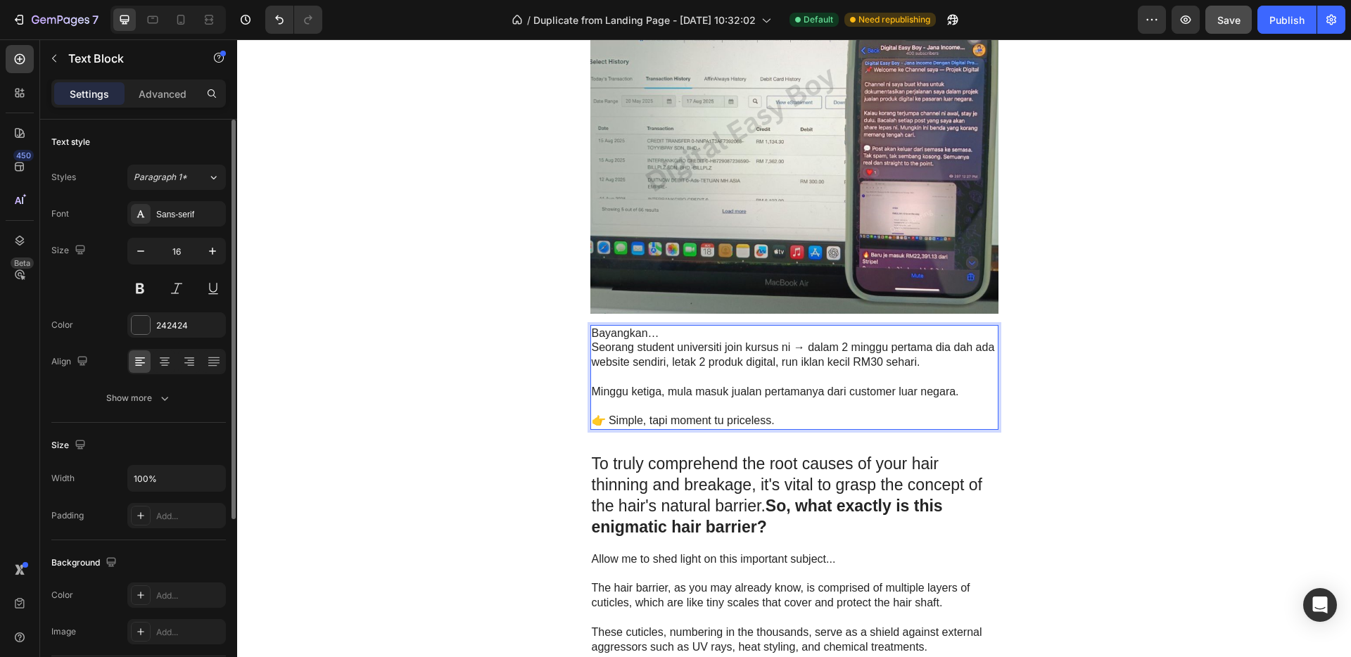
click at [635, 378] on p "Rich Text Editor. Editing area: main" at bounding box center [794, 377] width 405 height 15
click at [627, 408] on p "Rich Text Editor. Editing area: main" at bounding box center [794, 407] width 405 height 15
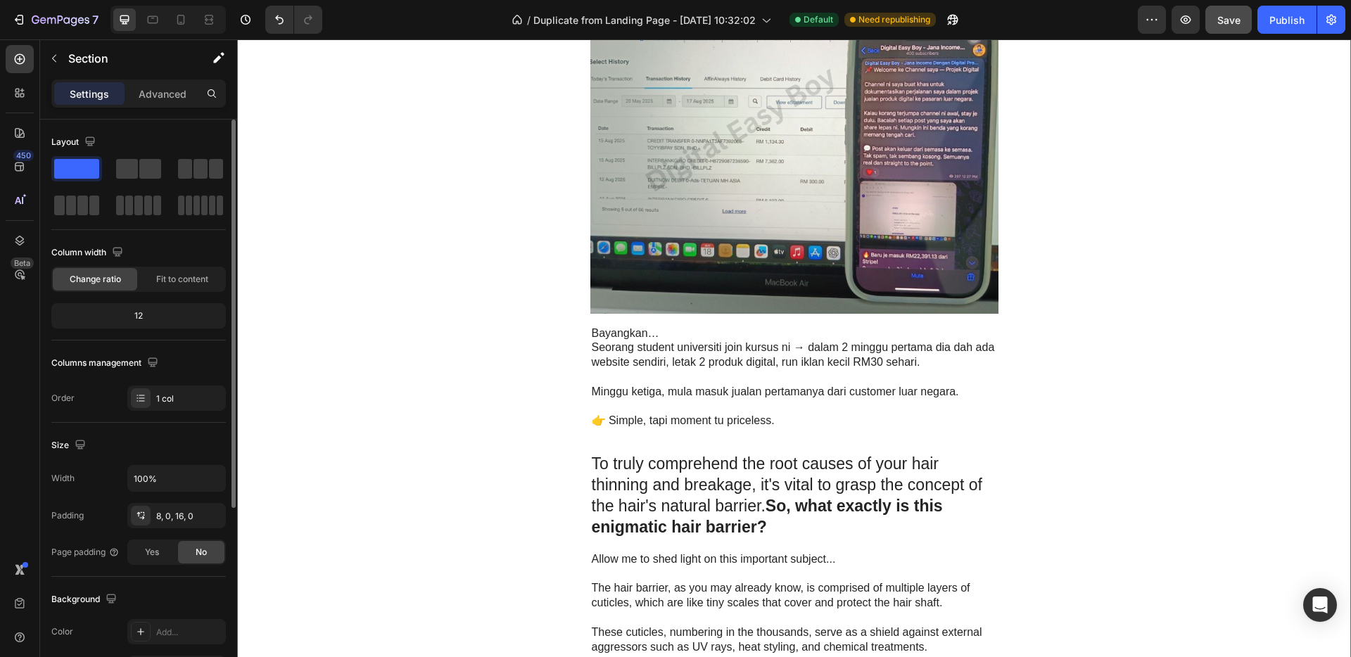
click at [898, 236] on img at bounding box center [794, 142] width 408 height 342
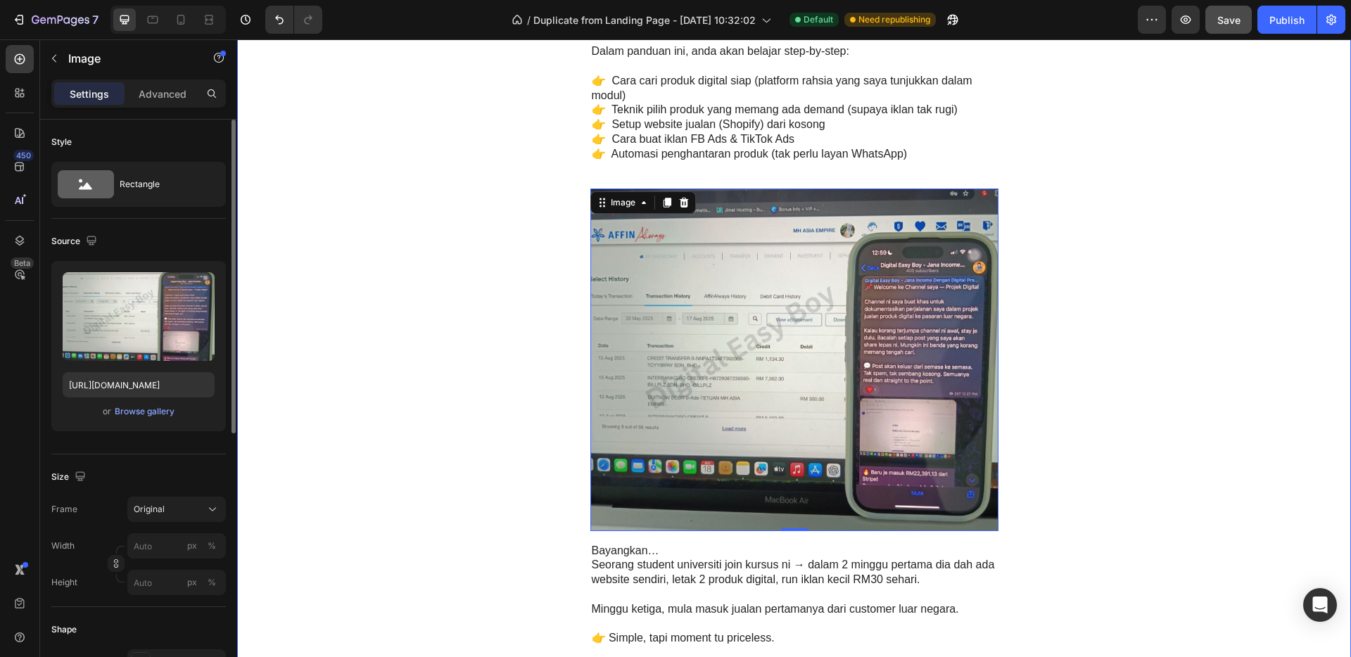
scroll to position [1962, 0]
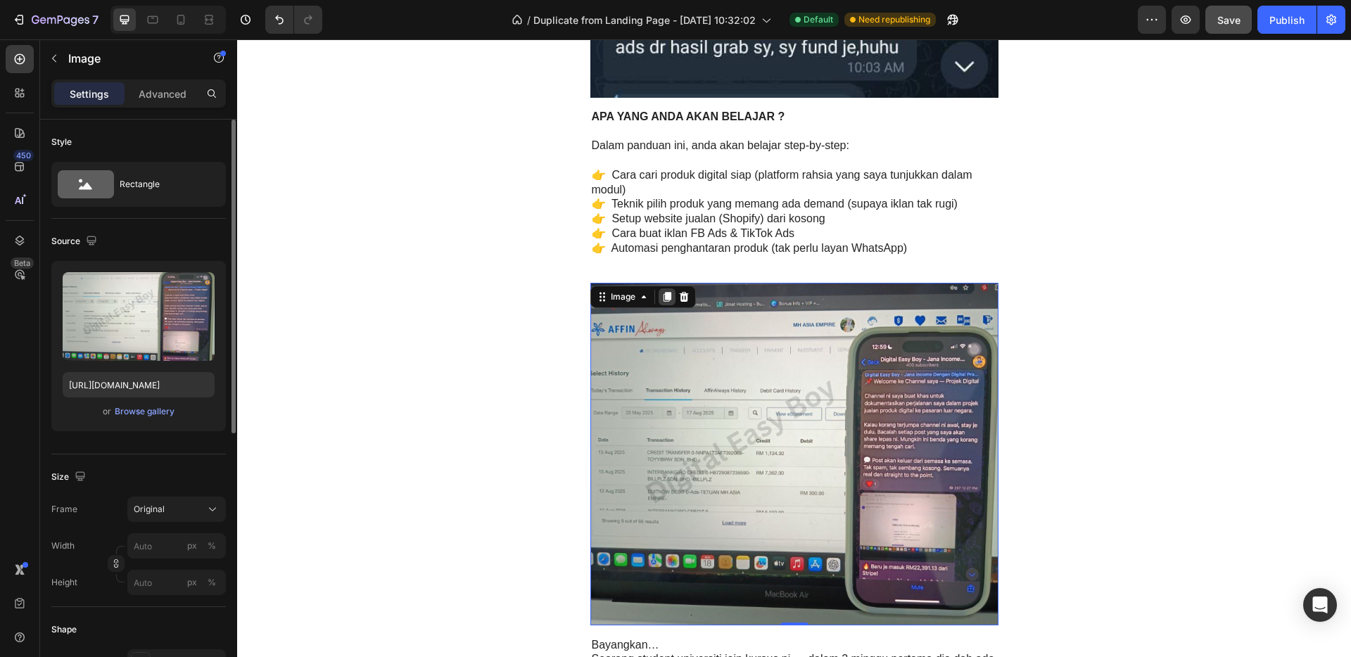
click at [661, 303] on div at bounding box center [667, 296] width 17 height 17
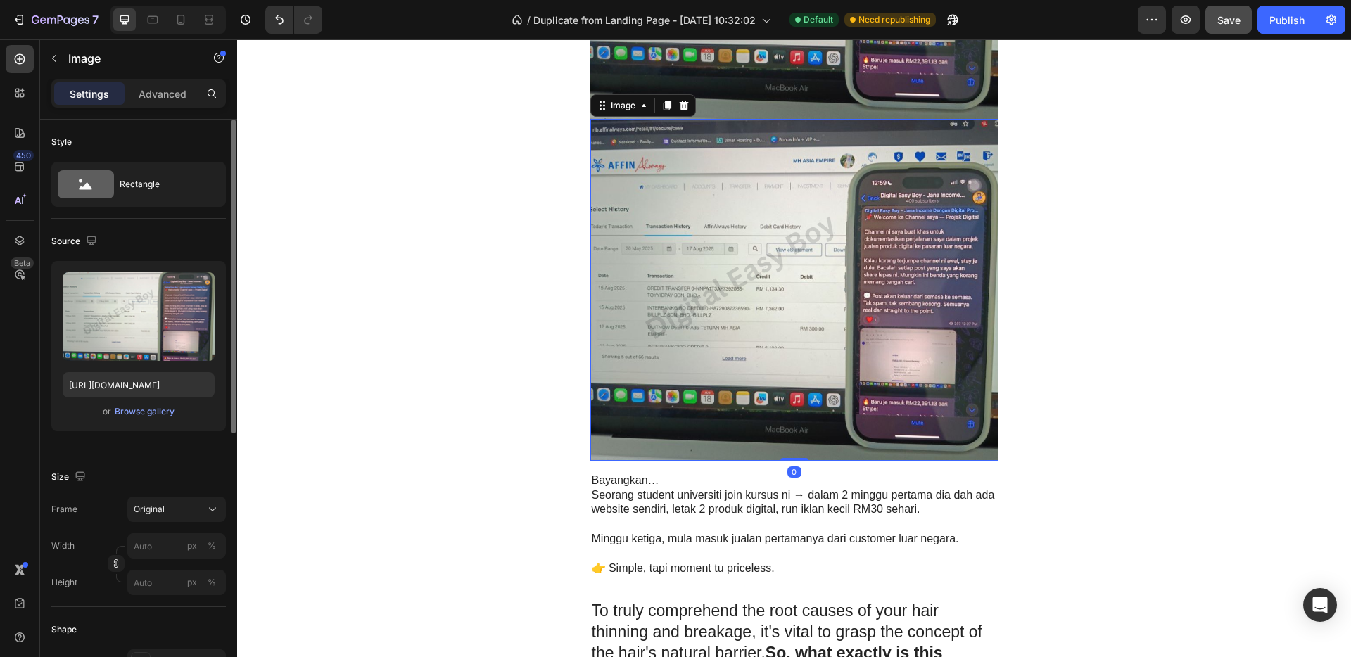
scroll to position [2499, 0]
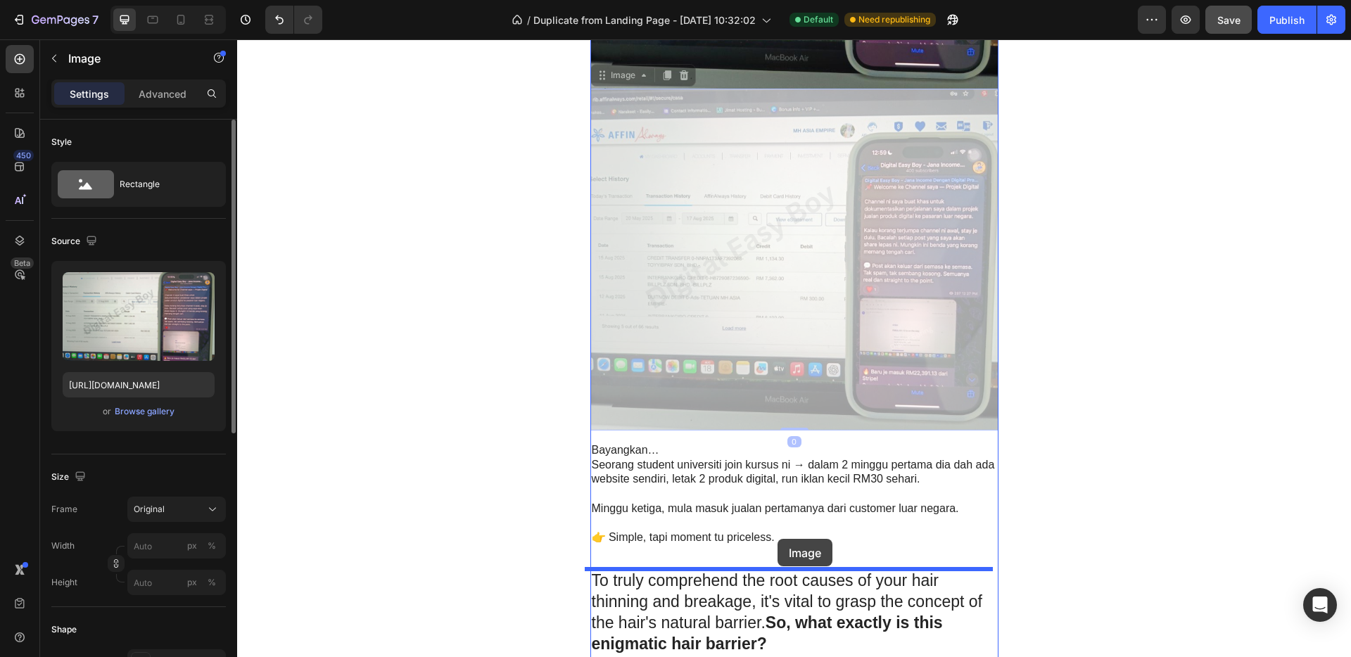
drag, startPoint x: 765, startPoint y: 300, endPoint x: 777, endPoint y: 539, distance: 239.5
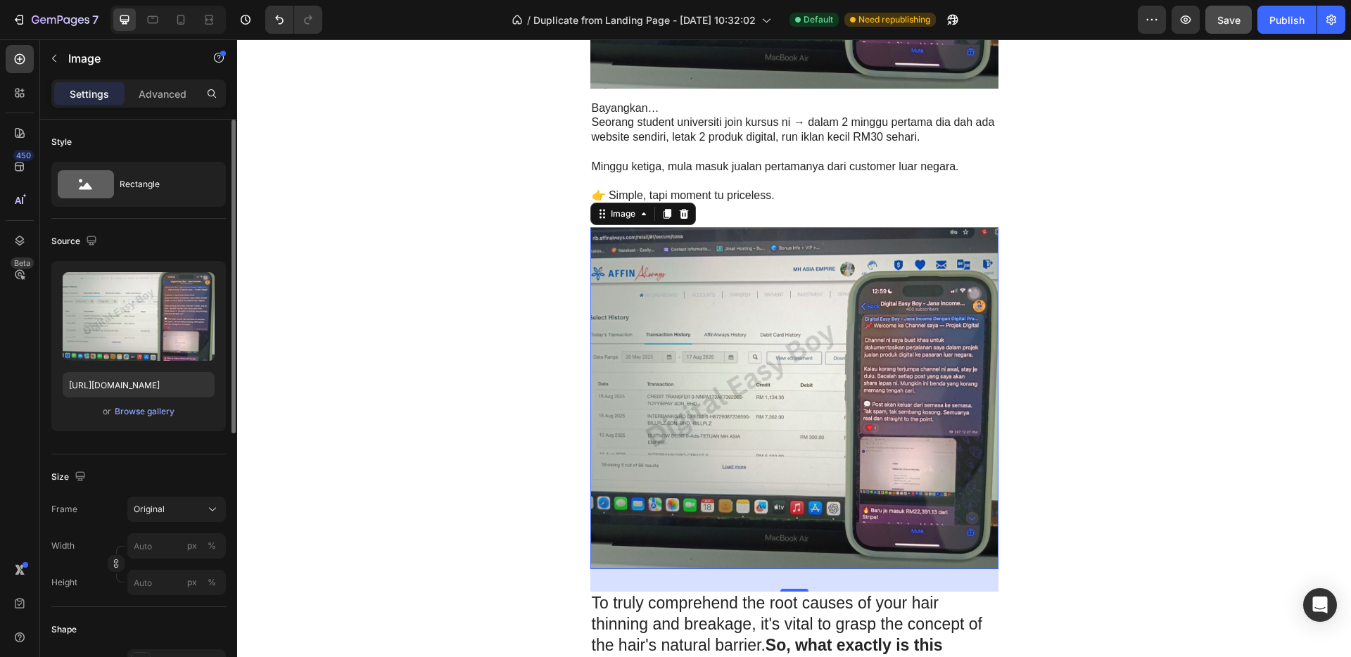
click at [777, 403] on img at bounding box center [794, 398] width 408 height 342
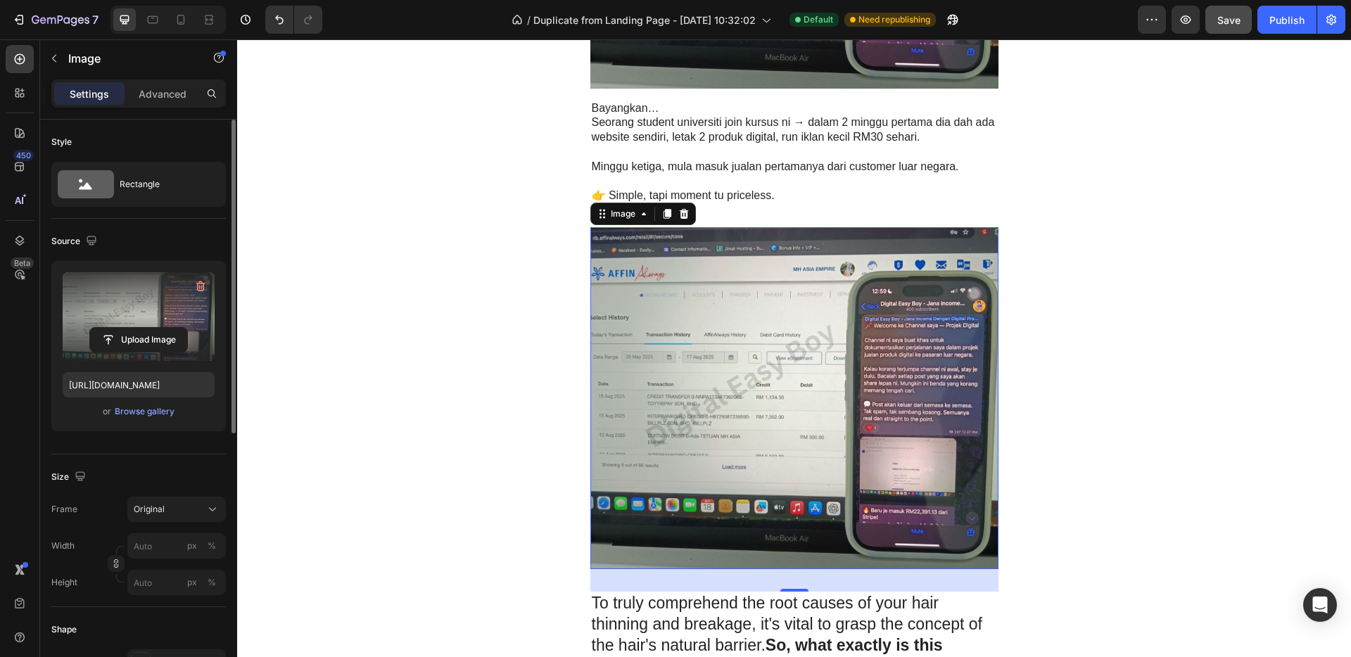
click at [144, 305] on label at bounding box center [139, 316] width 152 height 89
click at [144, 328] on input "file" at bounding box center [138, 340] width 97 height 24
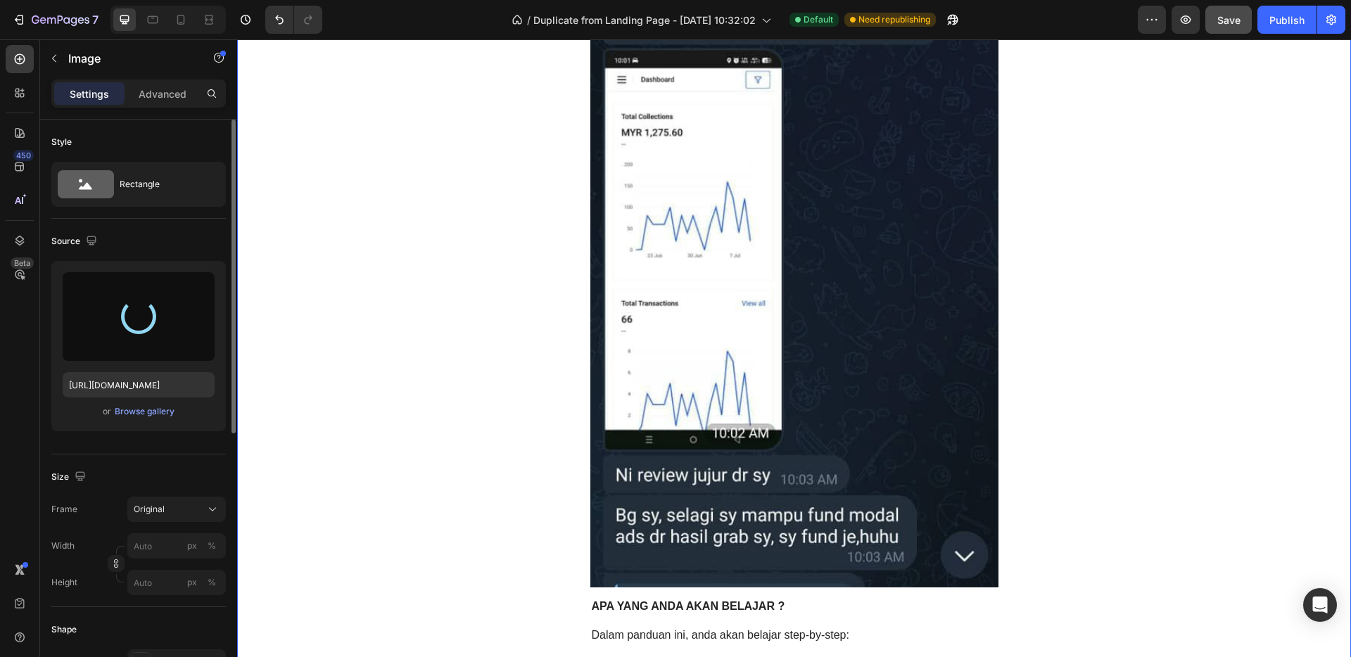
type input "https://cdn.shopify.com/s/files/1/0656/7641/0969/files/gempages_581566676550550…"
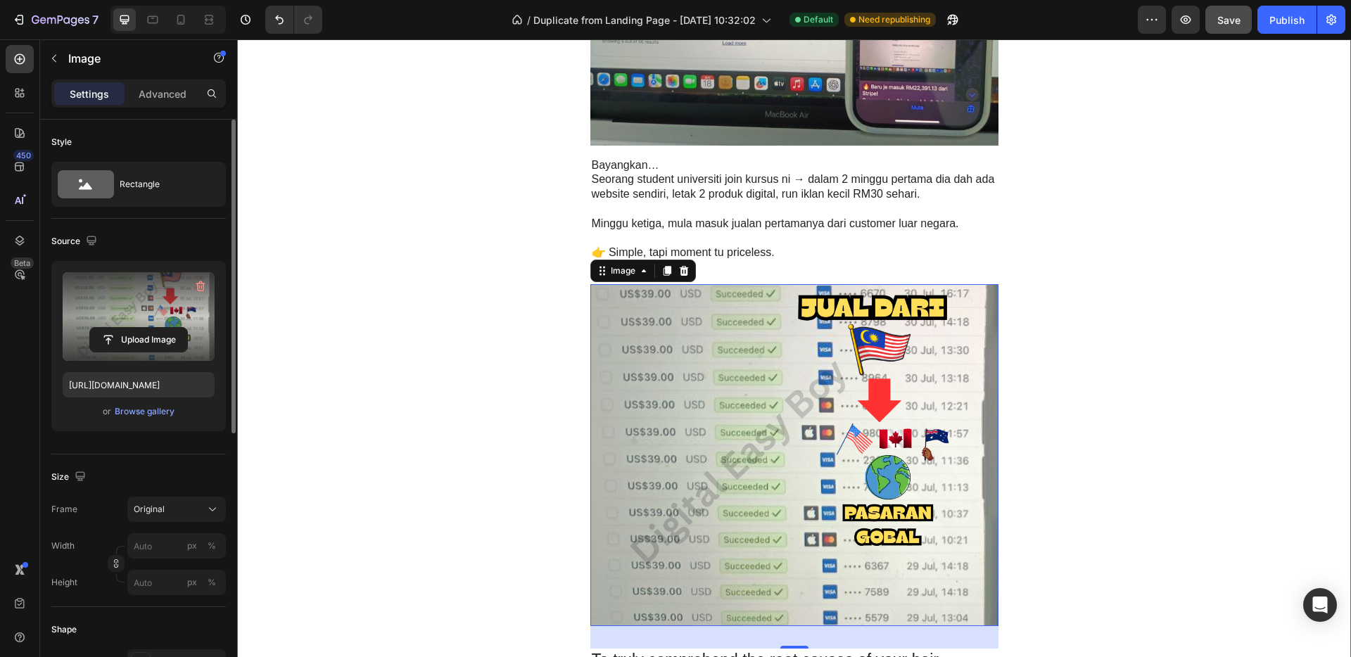
scroll to position [2737, 0]
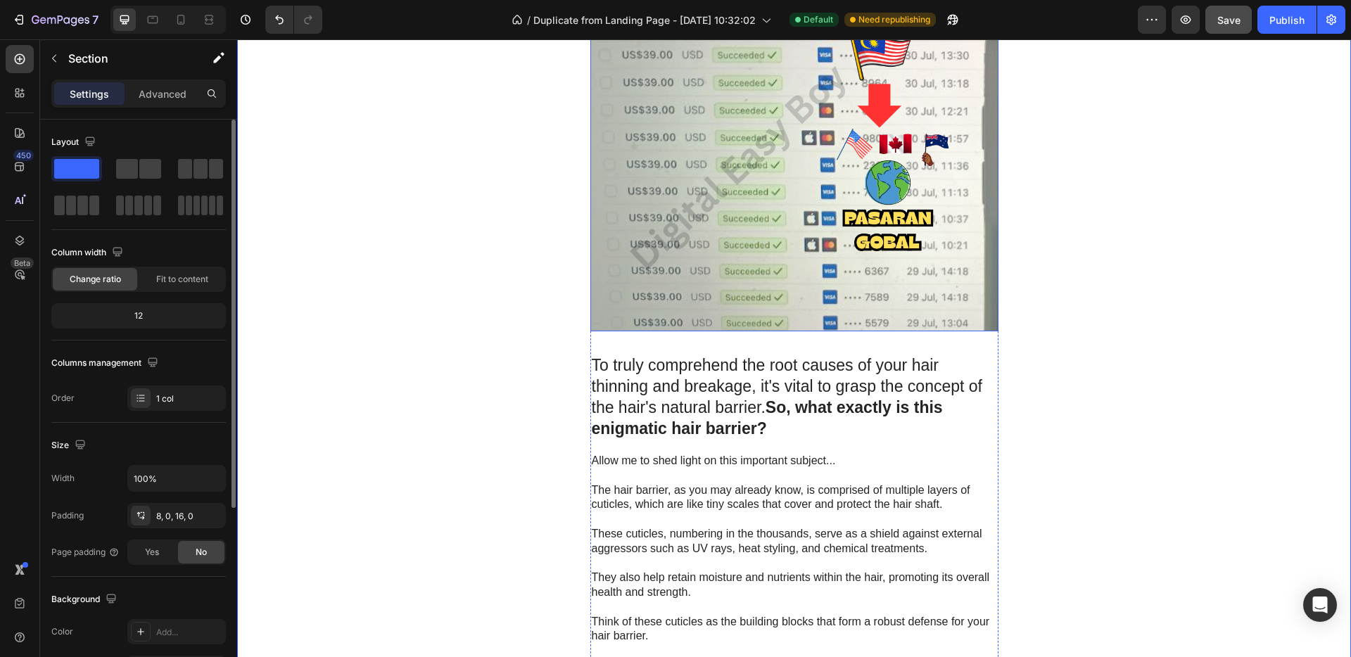
click at [858, 310] on img at bounding box center [794, 160] width 408 height 342
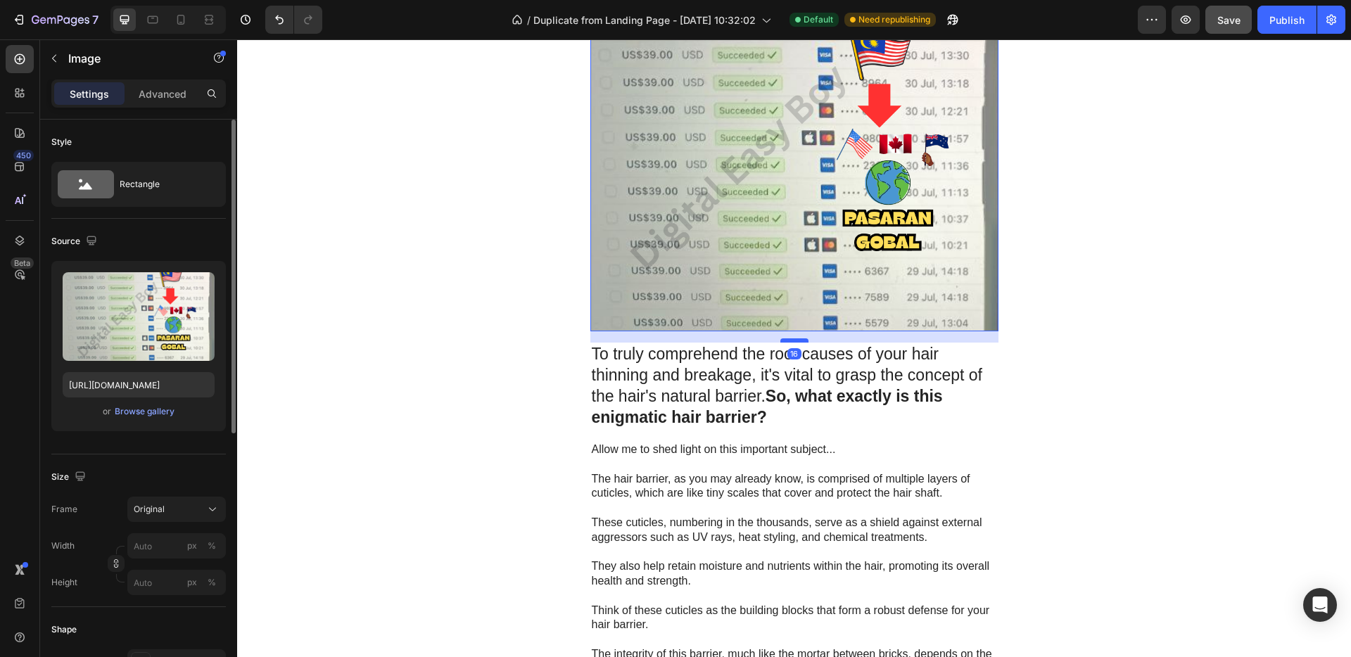
drag, startPoint x: 794, startPoint y: 352, endPoint x: 795, endPoint y: 341, distance: 11.3
click at [795, 341] on div at bounding box center [794, 340] width 28 height 4
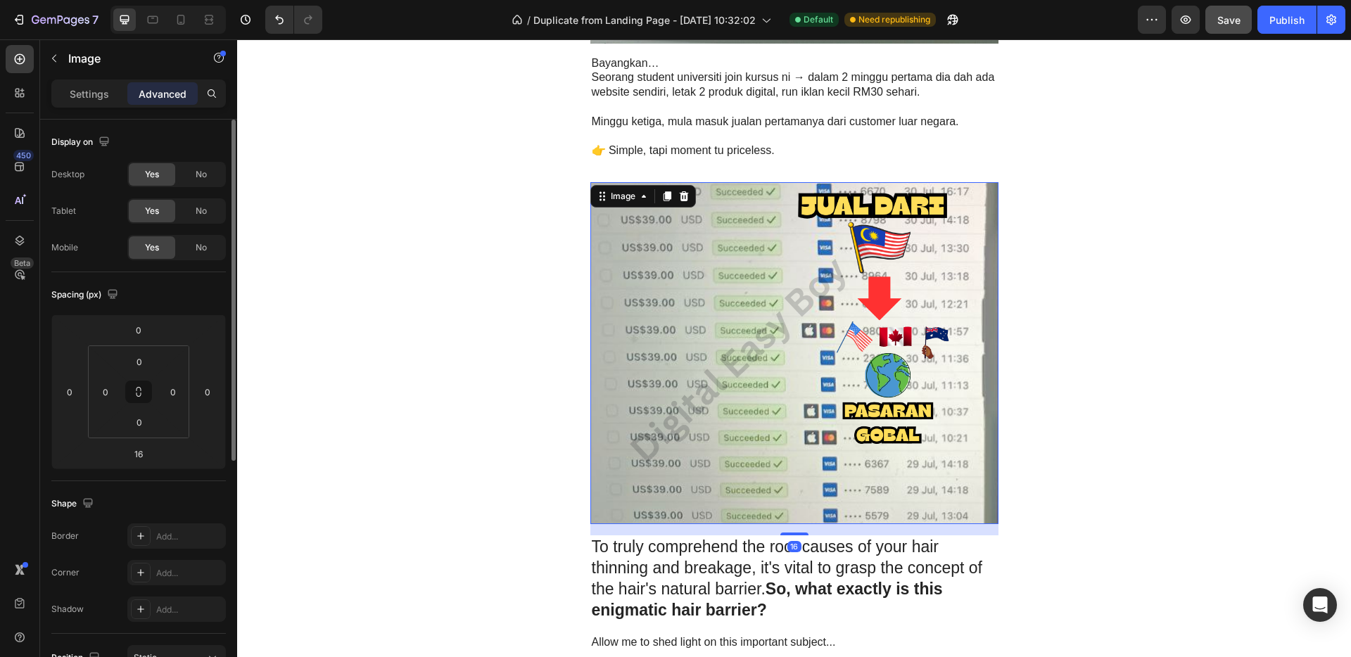
scroll to position [2434, 0]
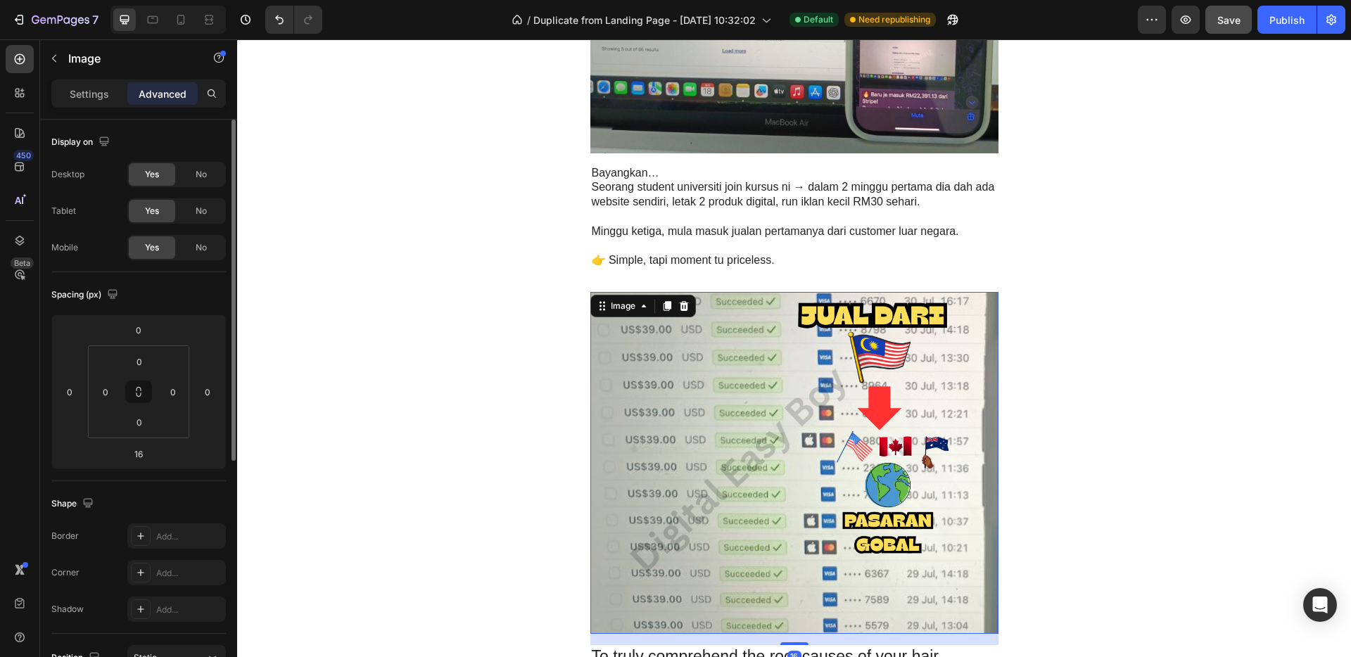
click at [802, 298] on img at bounding box center [794, 463] width 408 height 342
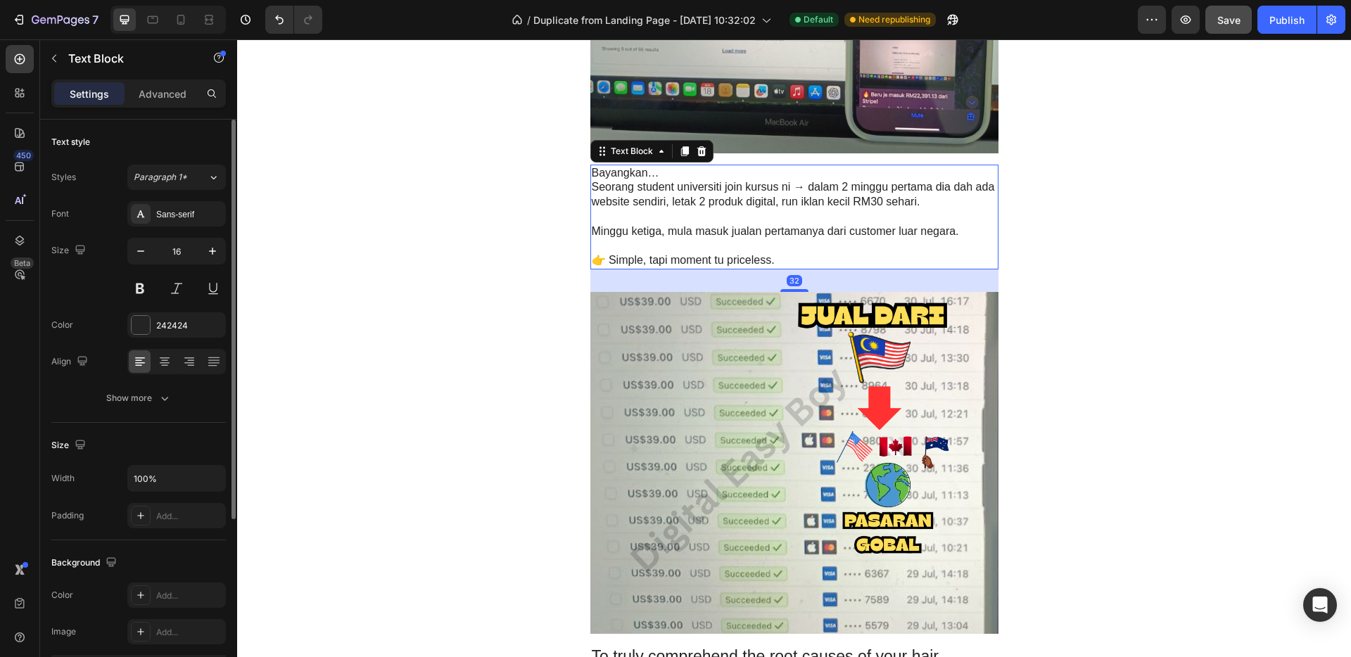
click at [789, 249] on p "Rich Text Editor. Editing area: main" at bounding box center [794, 246] width 405 height 15
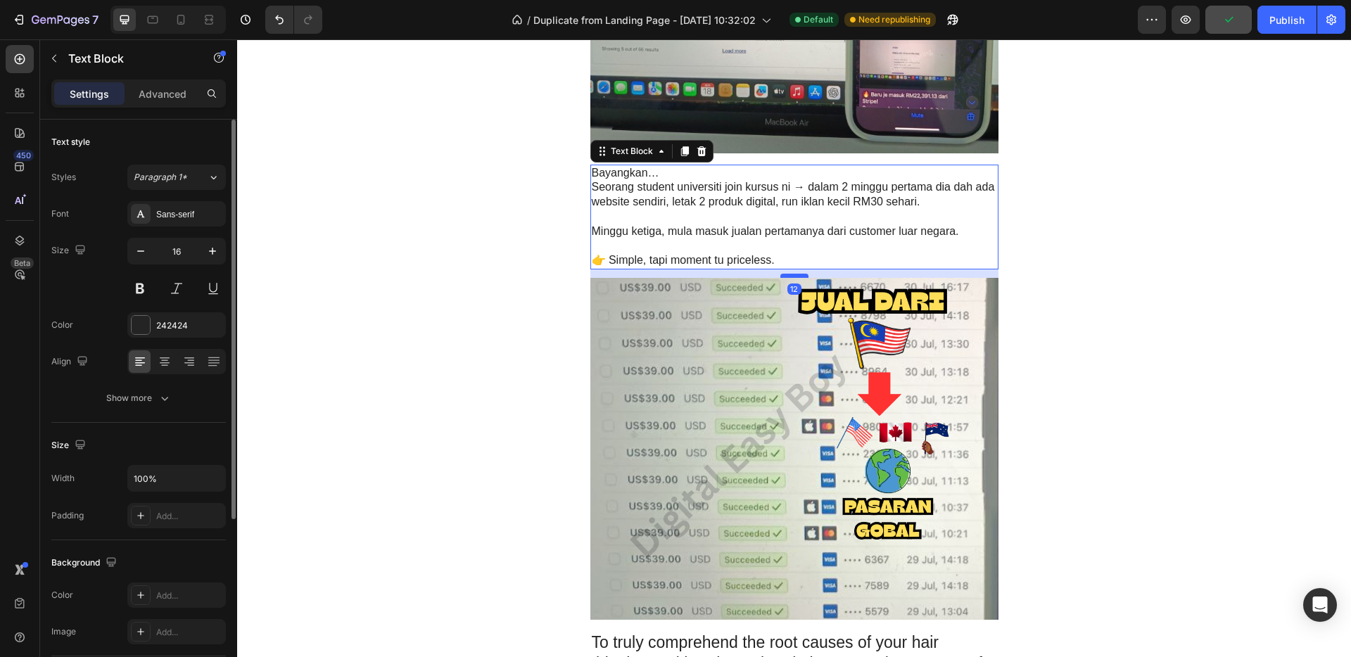
drag, startPoint x: 791, startPoint y: 291, endPoint x: 794, endPoint y: 276, distance: 14.3
click at [794, 276] on div at bounding box center [794, 276] width 28 height 4
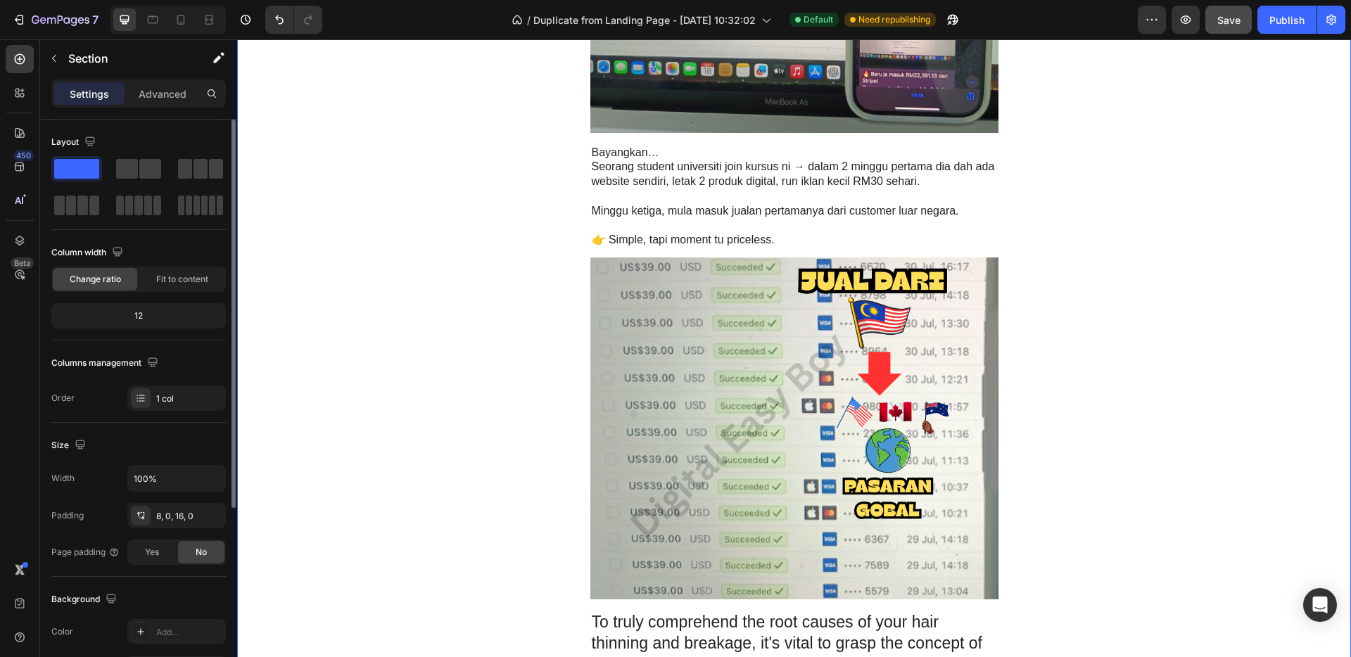
scroll to position [2760, 0]
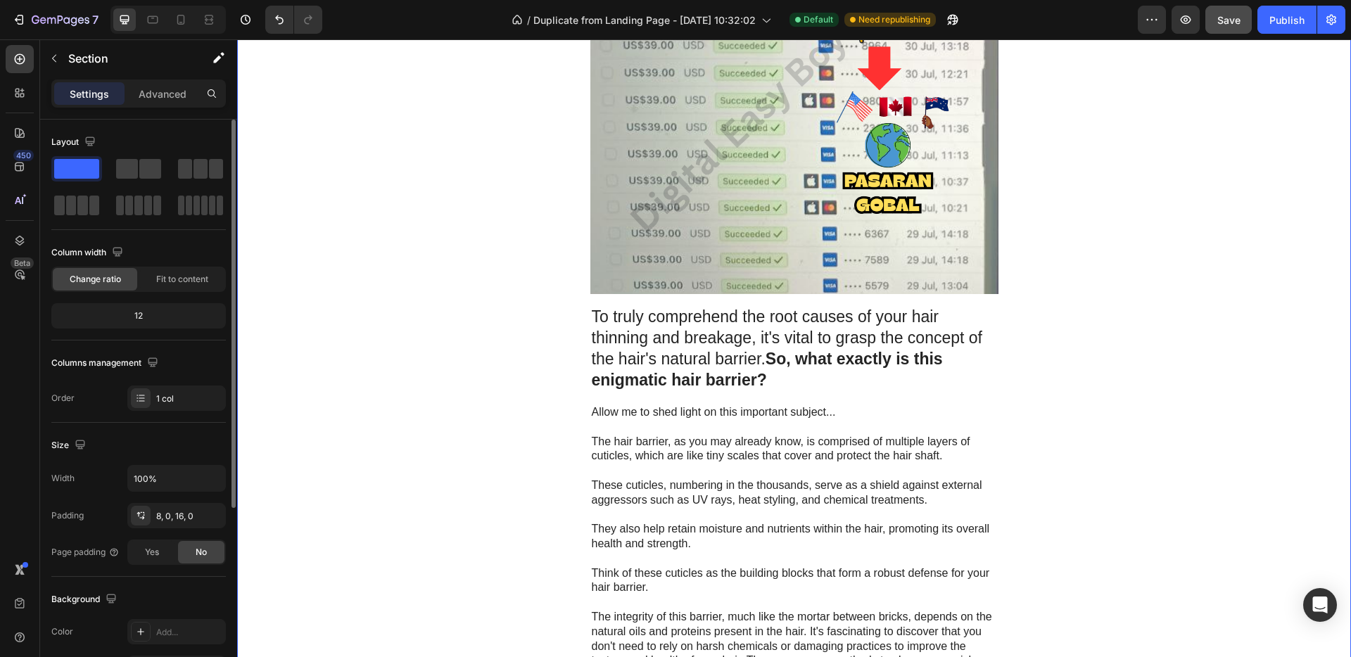
click at [758, 341] on p "To truly comprehend the root causes of your hair thinning and breakage, it's vi…" at bounding box center [794, 349] width 405 height 84
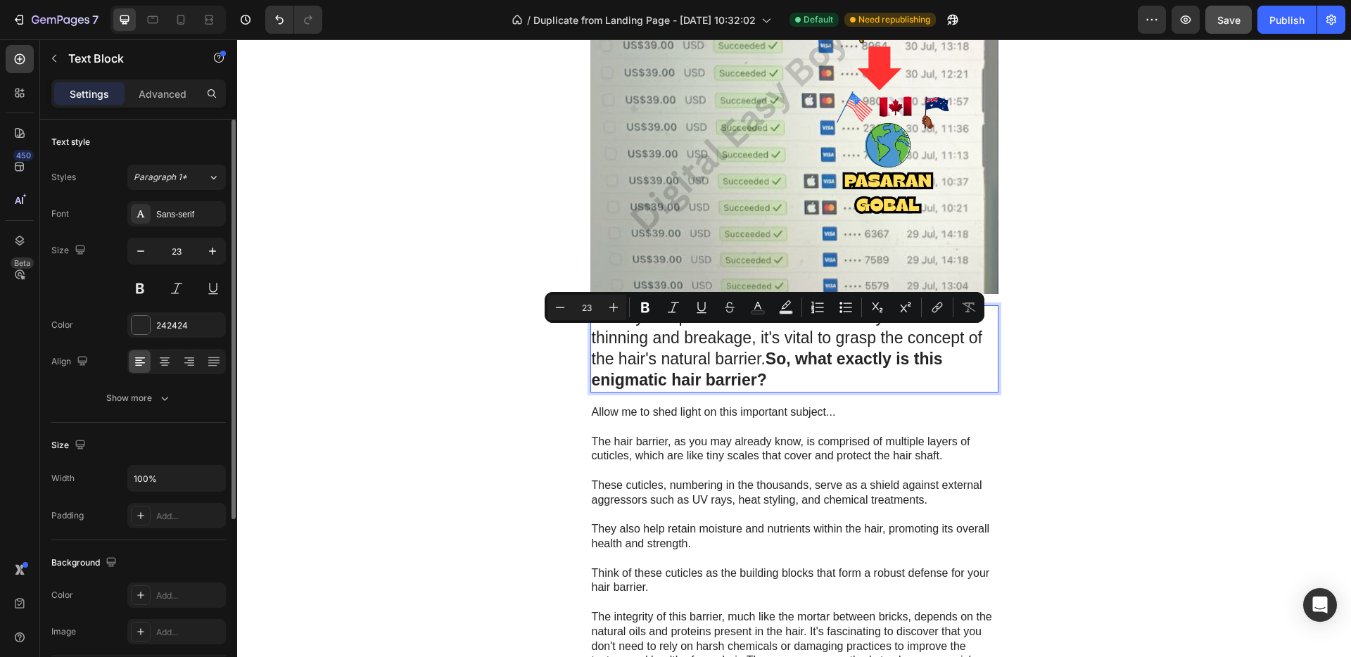
click at [780, 381] on p "To truly comprehend the root causes of your hair thinning and breakage, it's vi…" at bounding box center [794, 349] width 405 height 84
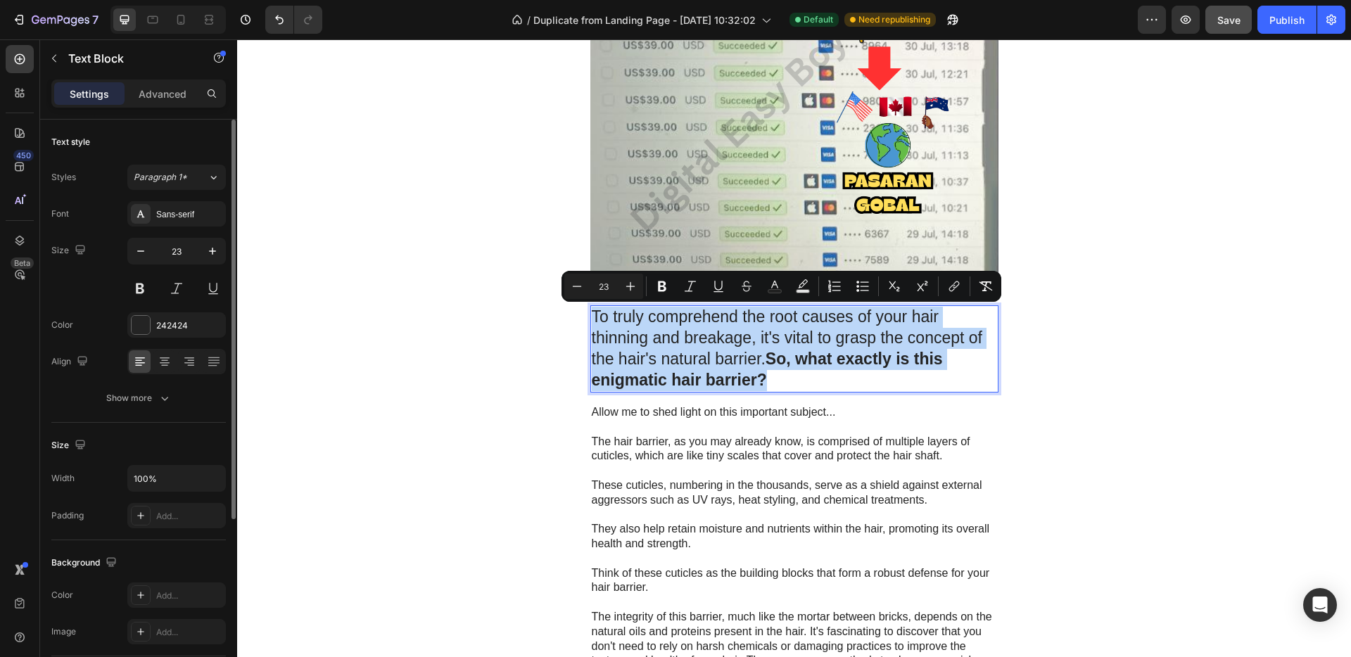
drag, startPoint x: 778, startPoint y: 381, endPoint x: 584, endPoint y: 315, distance: 204.9
click at [590, 315] on div "To truly comprehend the root causes of your hair thinning and breakage, it's vi…" at bounding box center [794, 348] width 408 height 87
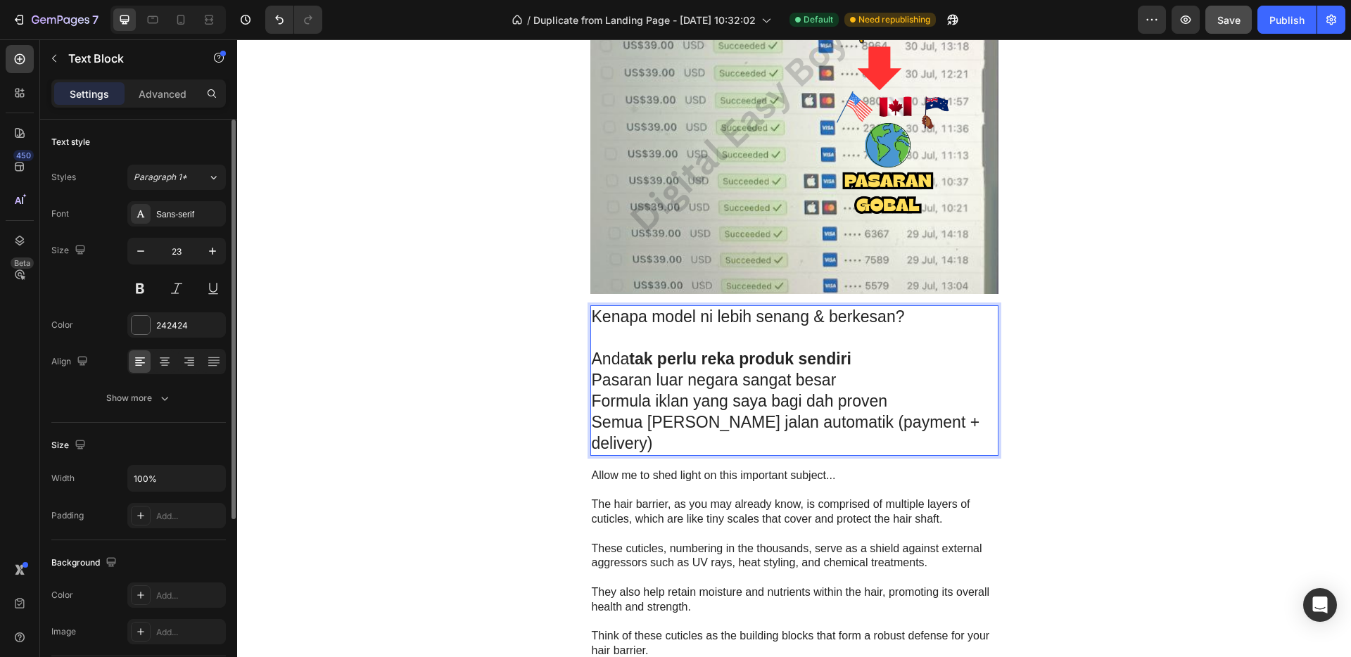
click at [641, 341] on p "Rich Text Editor. Editing area: main" at bounding box center [794, 338] width 405 height 21
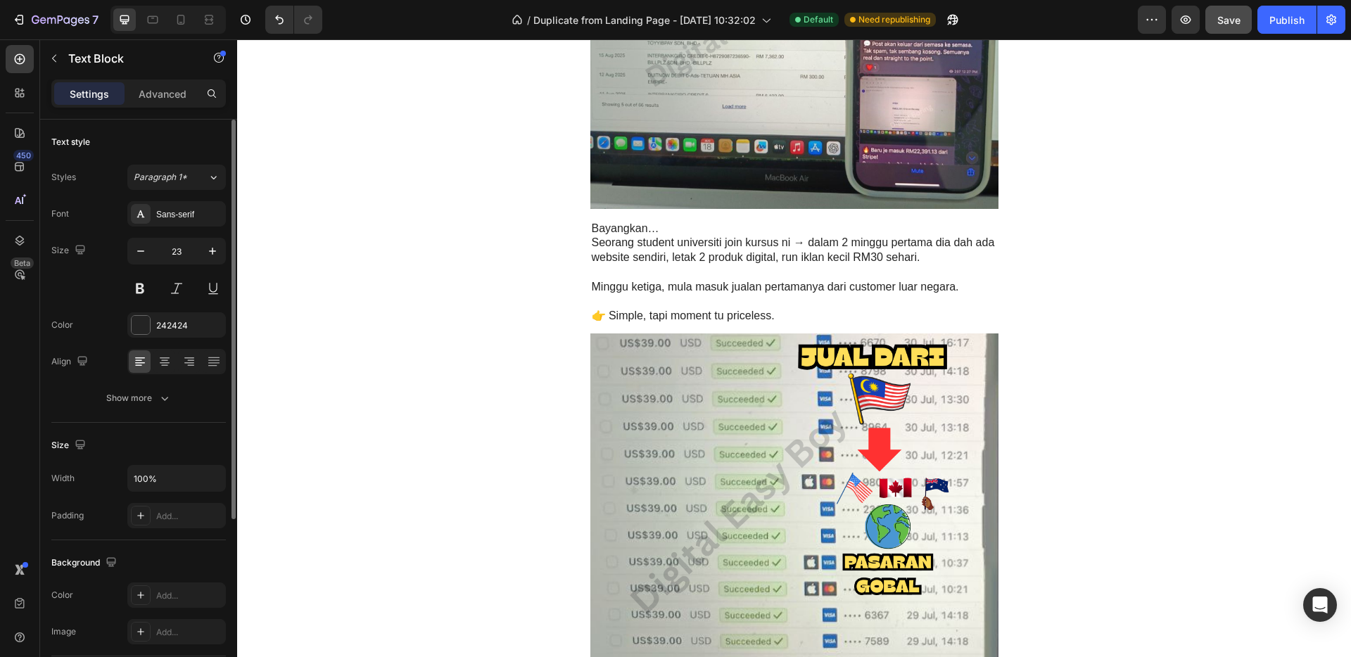
scroll to position [2270, 0]
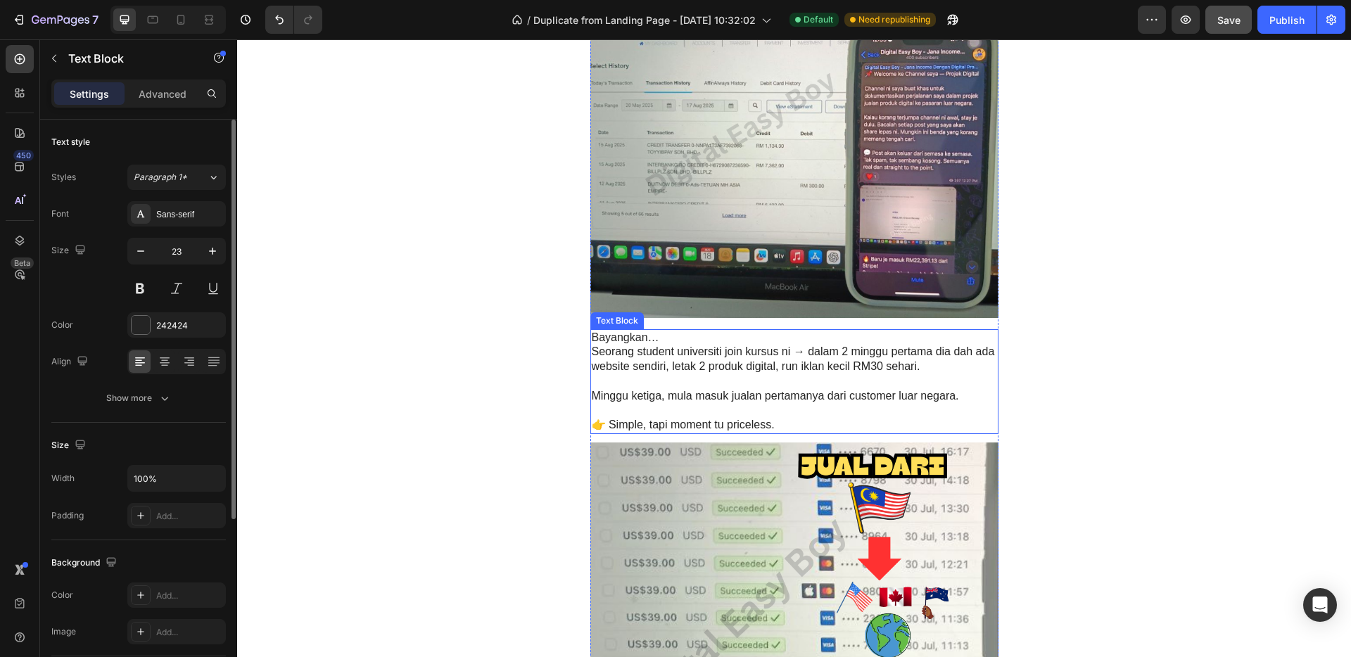
click at [660, 420] on p "👉 Simple, tapi moment tu priceless." at bounding box center [794, 425] width 405 height 15
click at [598, 423] on p "👉 Simple, tapi moment tu priceless." at bounding box center [794, 425] width 405 height 15
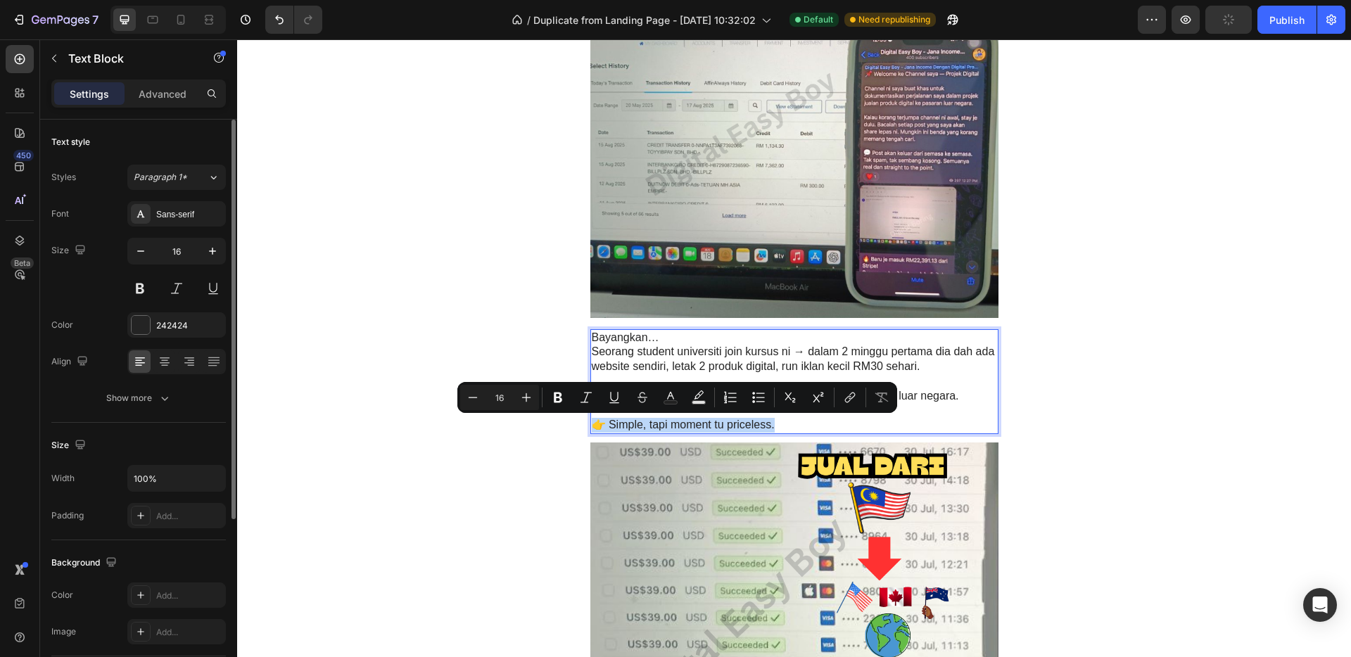
click at [598, 424] on p "👉 Simple, tapi moment tu priceless." at bounding box center [794, 425] width 405 height 15
click at [597, 426] on p "👉 Simple, tapi moment tu priceless." at bounding box center [794, 425] width 405 height 15
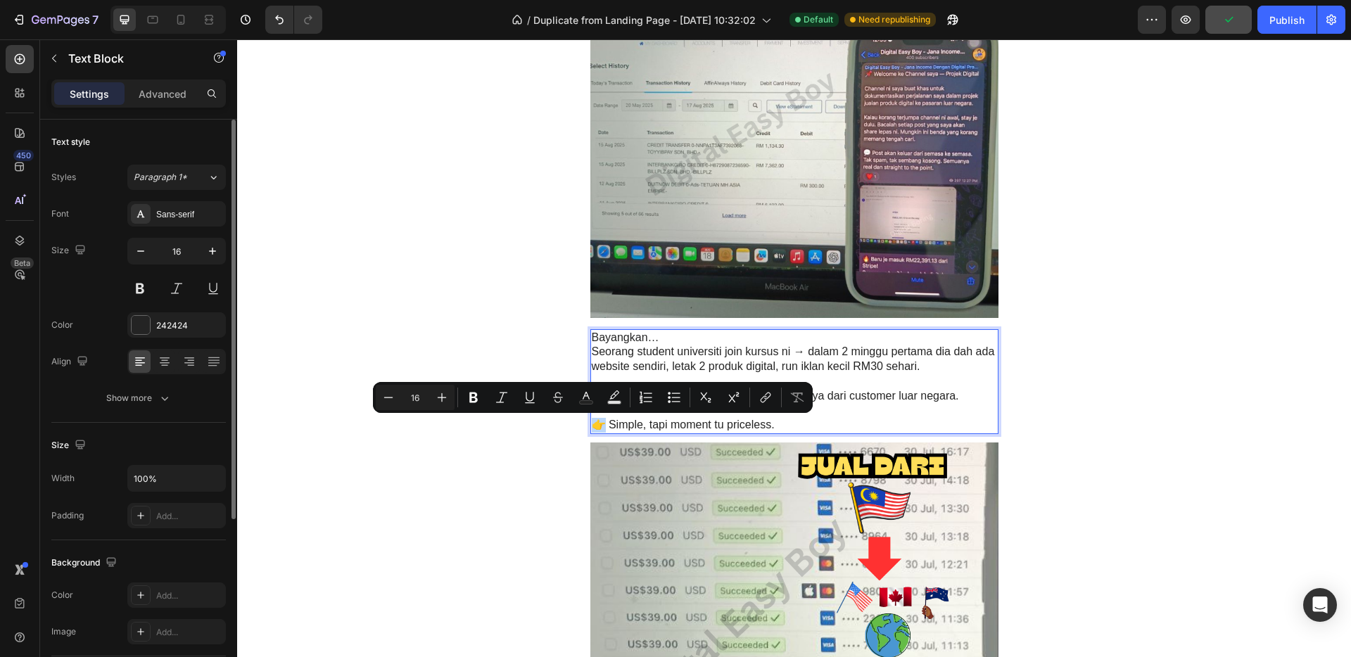
drag, startPoint x: 598, startPoint y: 425, endPoint x: 590, endPoint y: 425, distance: 7.7
click at [592, 425] on p "👉 Simple, tapi moment tu priceless." at bounding box center [794, 425] width 405 height 15
copy p "👉"
click at [856, 360] on p "Seorang student universiti join kursus ni → dalam 2 minggu pertama dia dah ada …" at bounding box center [794, 360] width 405 height 30
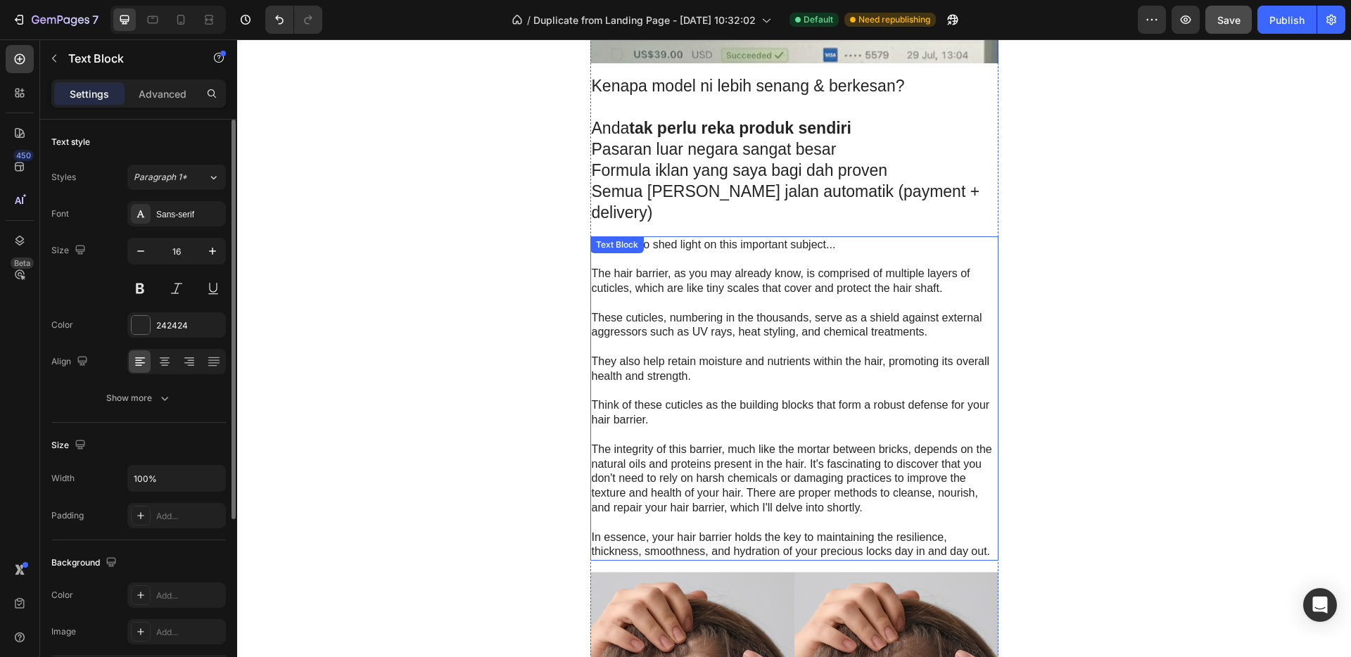
scroll to position [2922, 0]
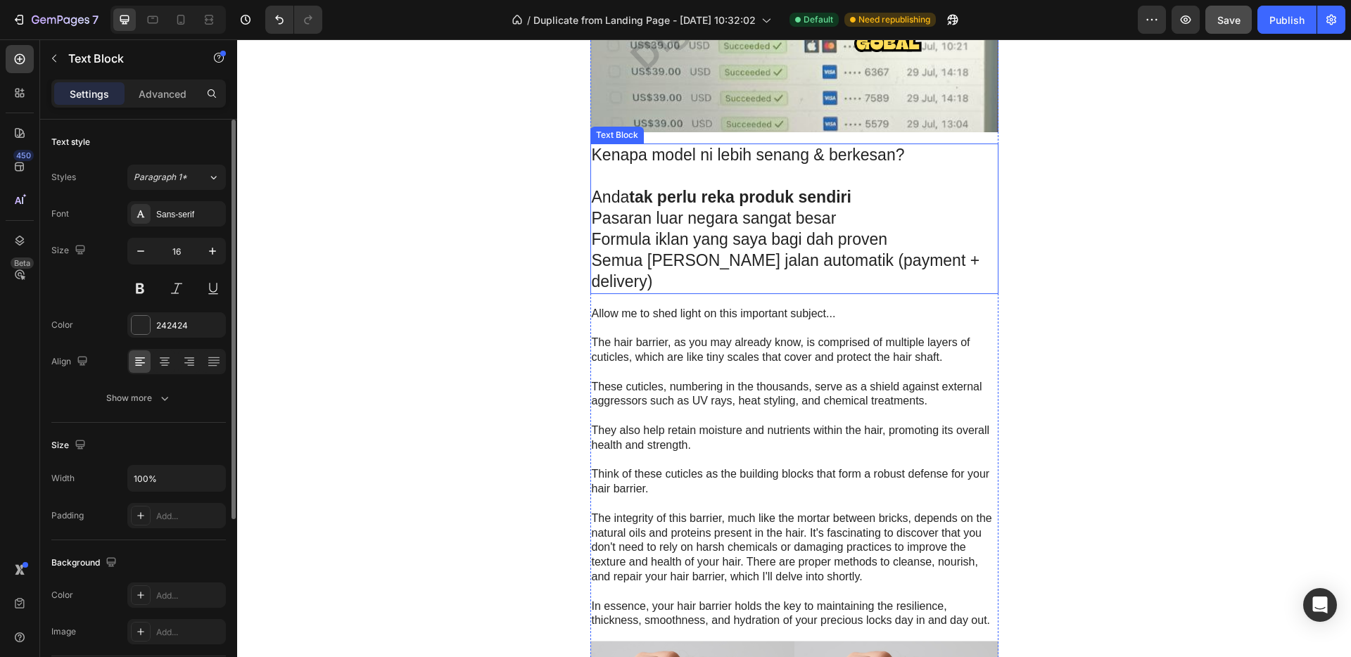
click at [747, 260] on p "Semua benda jalan automatik (payment + delivery)" at bounding box center [794, 271] width 405 height 42
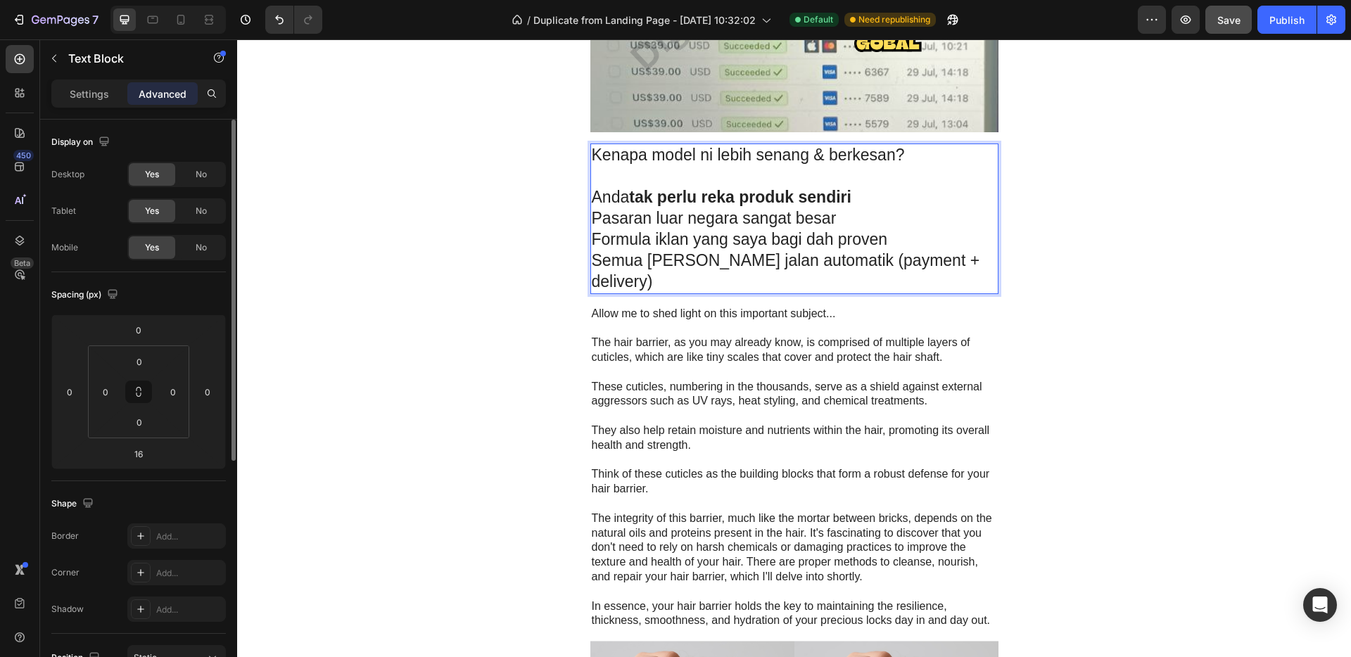
click at [592, 198] on p "Anda tak perlu reka produk sendiri" at bounding box center [794, 197] width 405 height 21
click at [592, 222] on p "Pasaran luar negara sangat besar" at bounding box center [794, 218] width 405 height 21
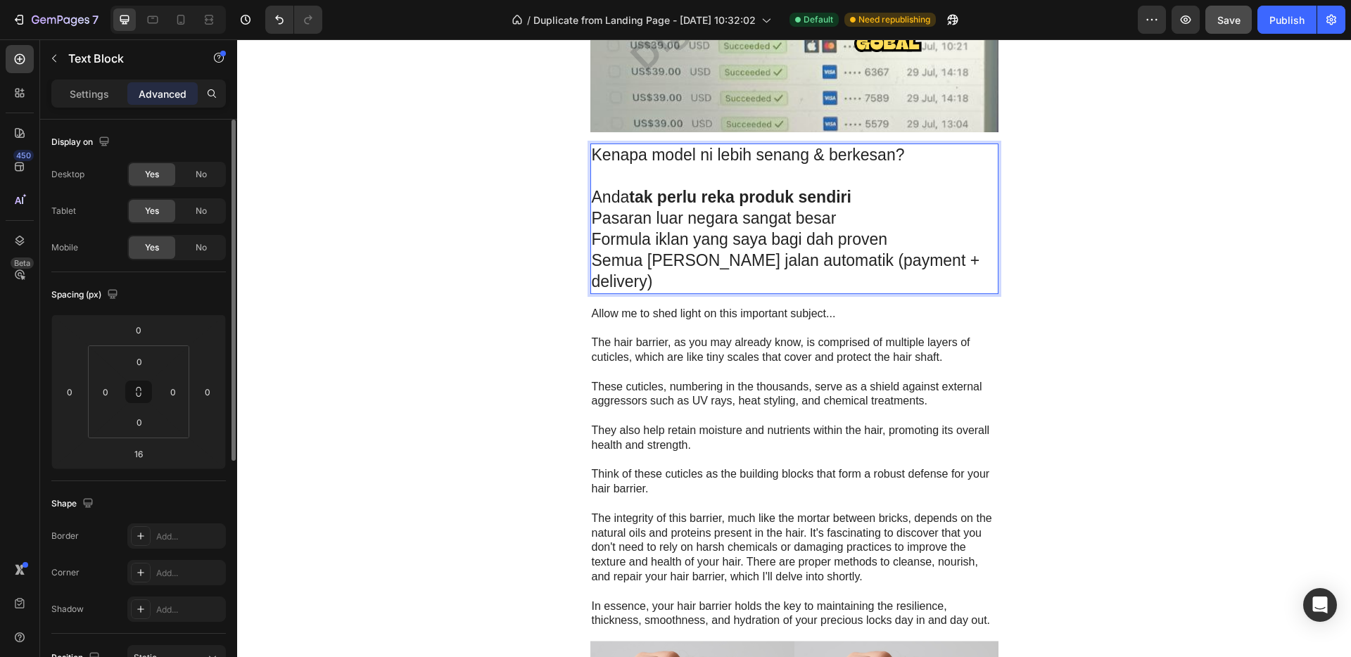
click at [592, 201] on p "Anda tak perlu reka produk sendiri" at bounding box center [794, 197] width 405 height 21
click at [592, 219] on p "Pasaran luar negara sangat besar" at bounding box center [794, 218] width 405 height 21
click at [592, 243] on p "Formula iklan yang saya bagi dah proven" at bounding box center [794, 239] width 405 height 21
click at [592, 240] on p "Formula iklan yang saya bagi dah proven" at bounding box center [794, 239] width 405 height 21
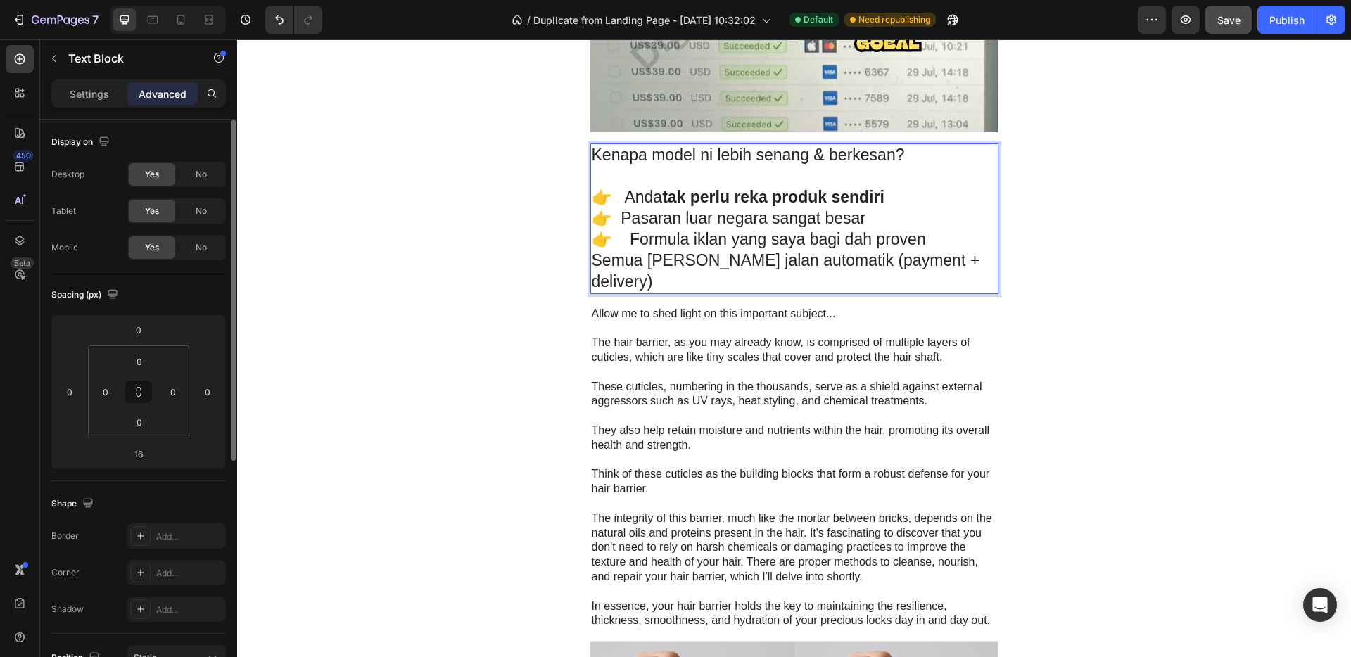
click at [592, 262] on p "Semua benda jalan automatik (payment + delivery)" at bounding box center [794, 271] width 405 height 42
click at [622, 263] on p "👉 Semua benda jalan automatik (payment + delivery)" at bounding box center [794, 271] width 405 height 42
click at [606, 259] on p "👉Semua benda jalan automatik (payment + delivery)" at bounding box center [794, 271] width 405 height 42
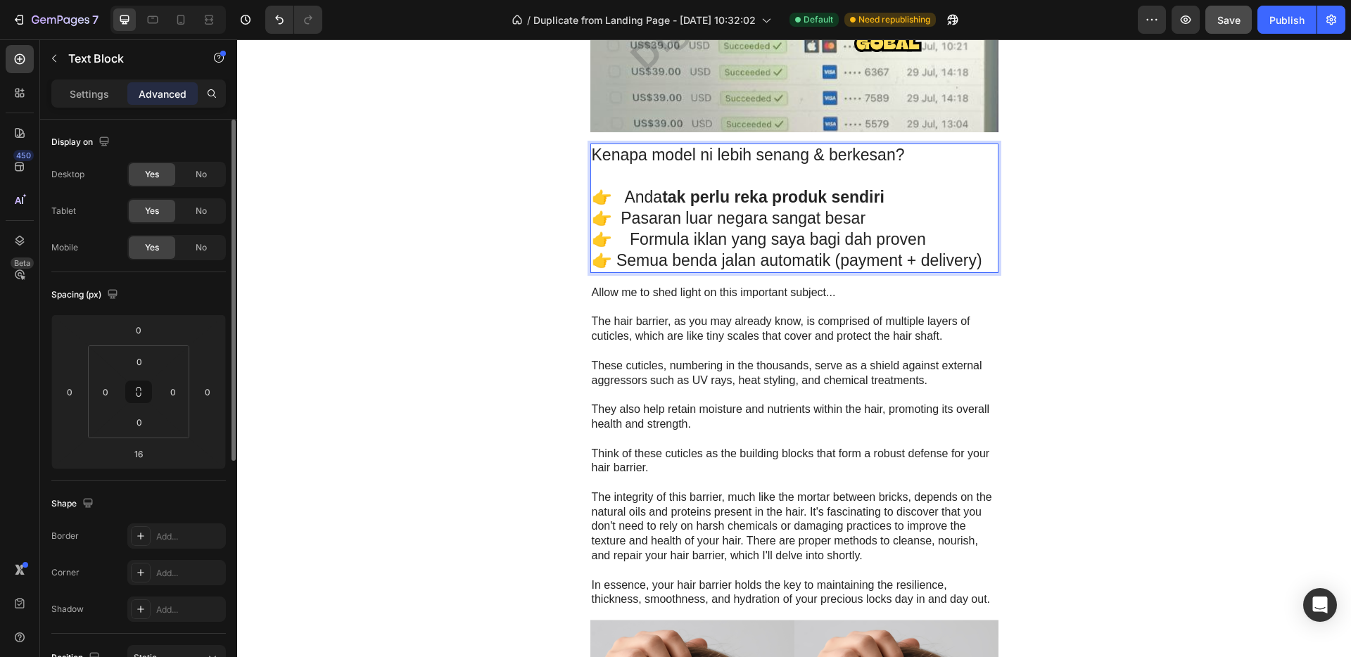
click at [621, 243] on p "👉 Formula iklan yang saya bagi dah proven" at bounding box center [794, 239] width 405 height 21
click at [619, 222] on p "👉 Pasaran luar negara sangat besar" at bounding box center [794, 218] width 405 height 21
click at [594, 218] on p "👉 Pasaran luar negara sangat besar" at bounding box center [794, 218] width 405 height 21
click at [594, 198] on p "👉 Anda tak perlu reka produk sendiri" at bounding box center [794, 197] width 405 height 21
click at [617, 196] on p "👉 Anda tak perlu reka produk sendiri" at bounding box center [794, 197] width 405 height 21
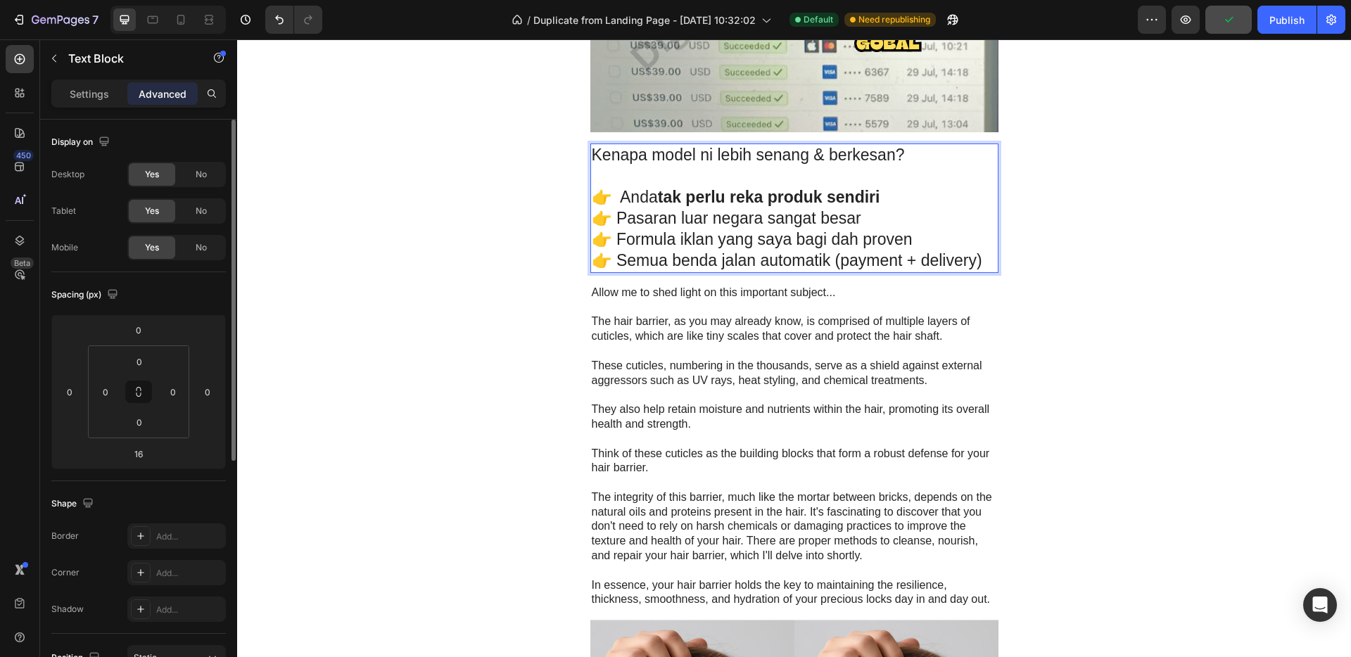
click at [611, 191] on p "👉 Anda tak perlu reka produk sendiri" at bounding box center [794, 197] width 405 height 21
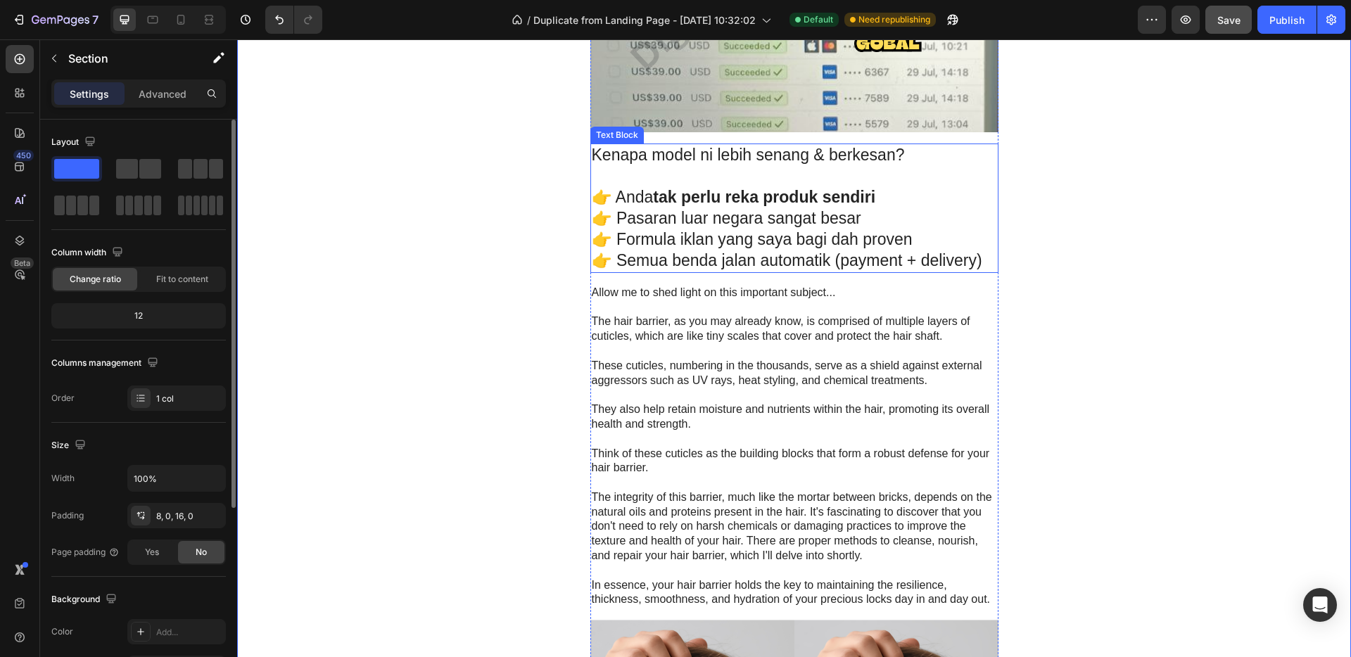
click at [867, 191] on strong "tak perlu reka produk sendiri" at bounding box center [764, 197] width 222 height 18
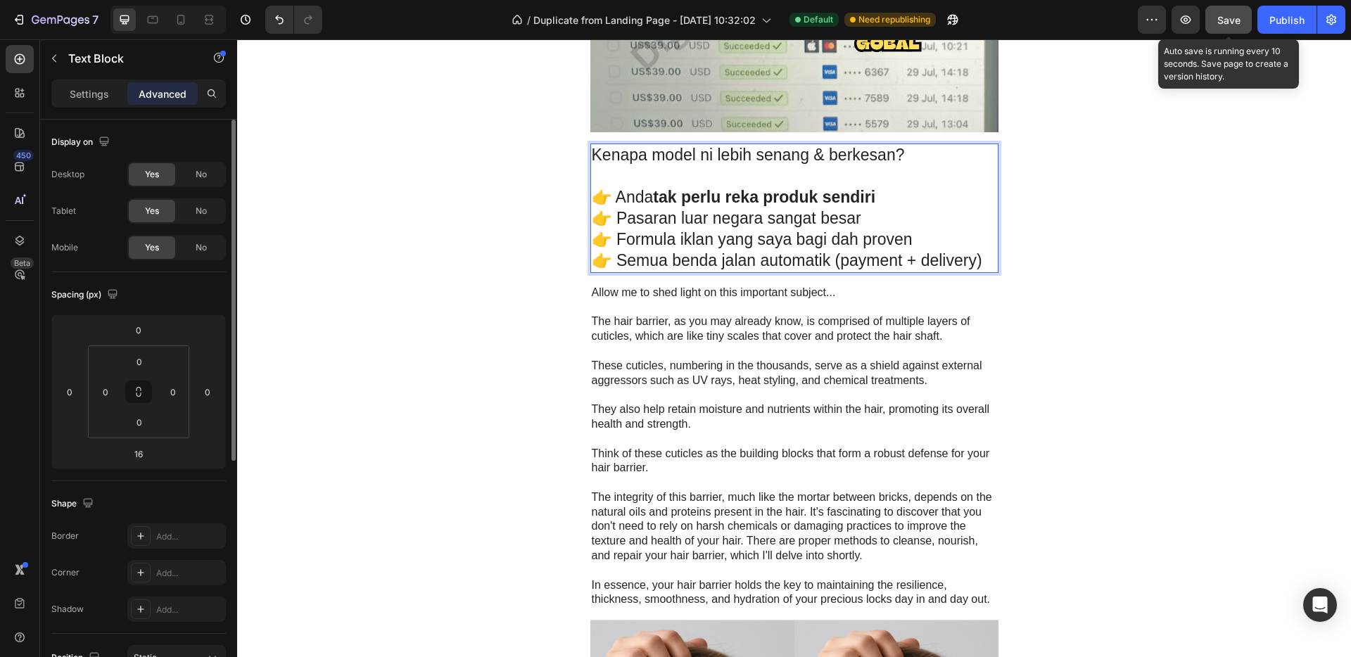
click at [1236, 22] on span "Save" at bounding box center [1228, 20] width 23 height 12
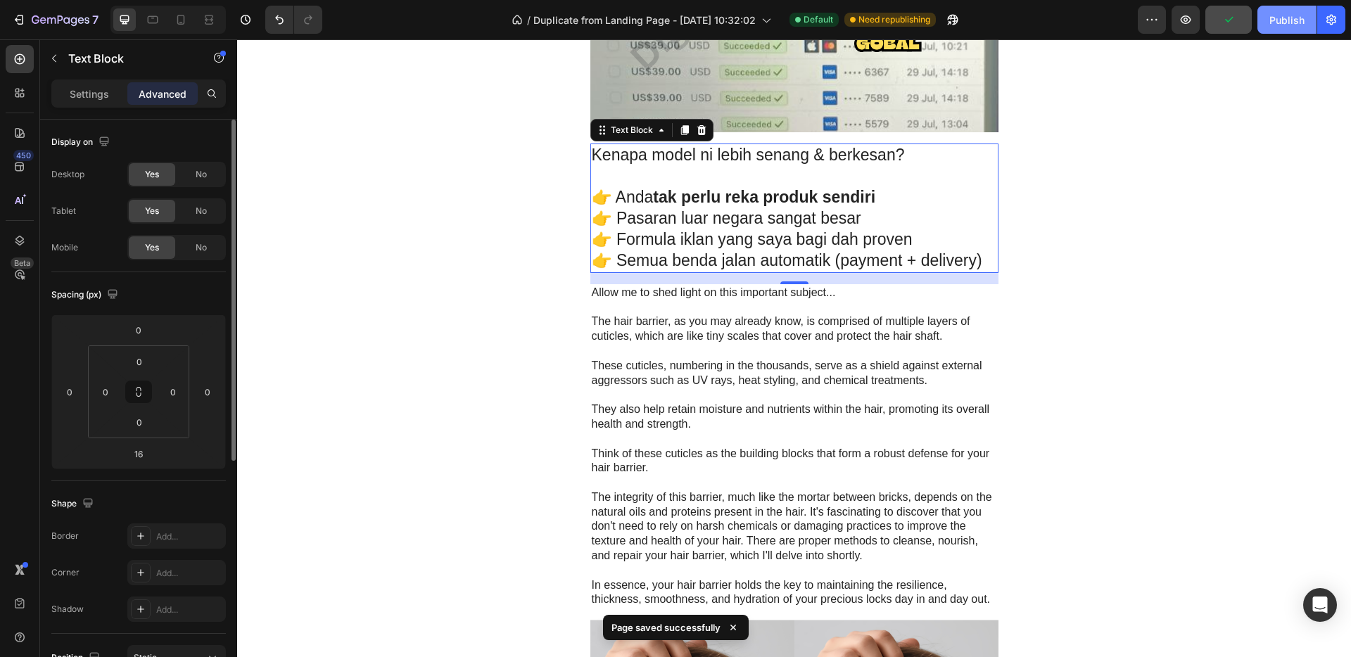
click at [1268, 15] on button "Publish" at bounding box center [1286, 20] width 59 height 28
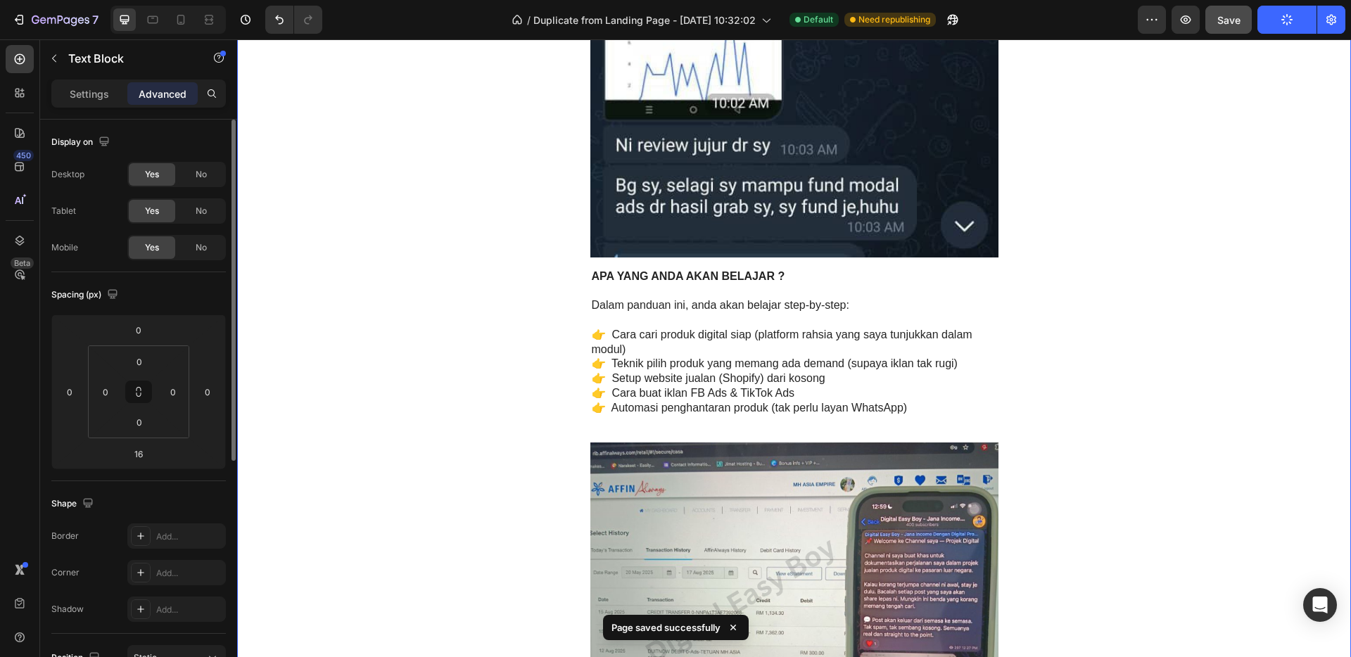
scroll to position [1597, 0]
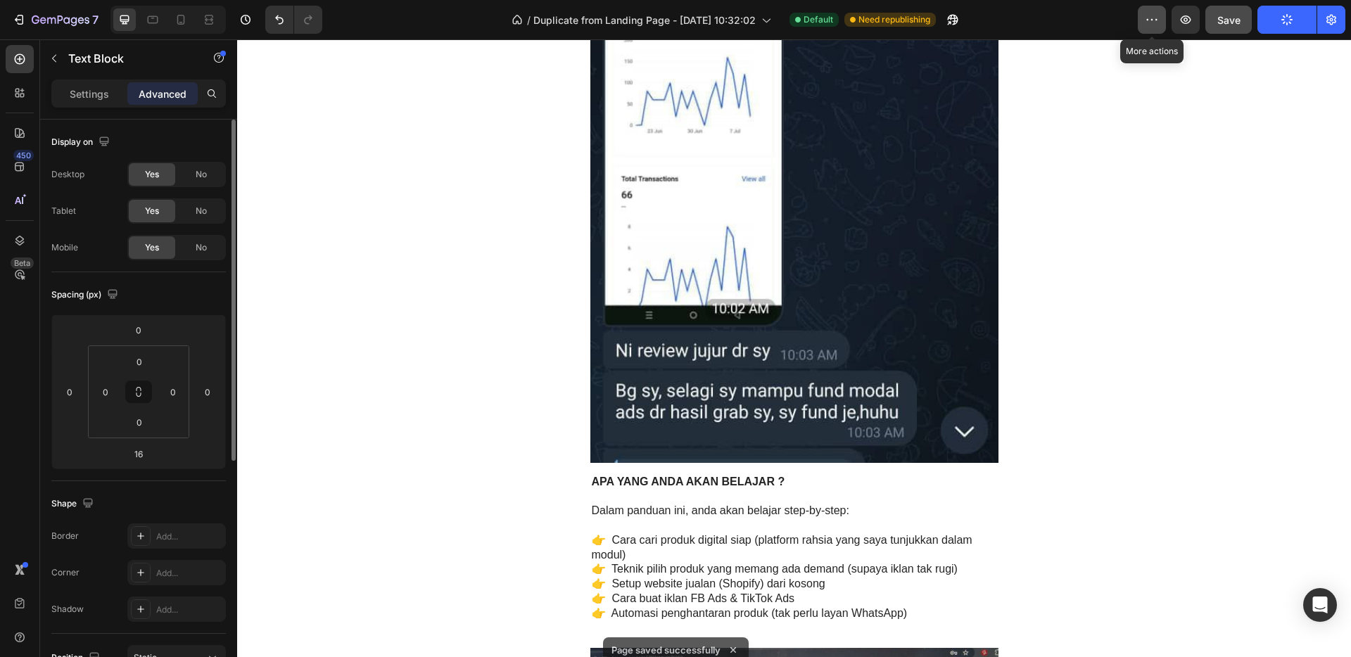
click at [1150, 24] on icon "button" at bounding box center [1152, 20] width 14 height 14
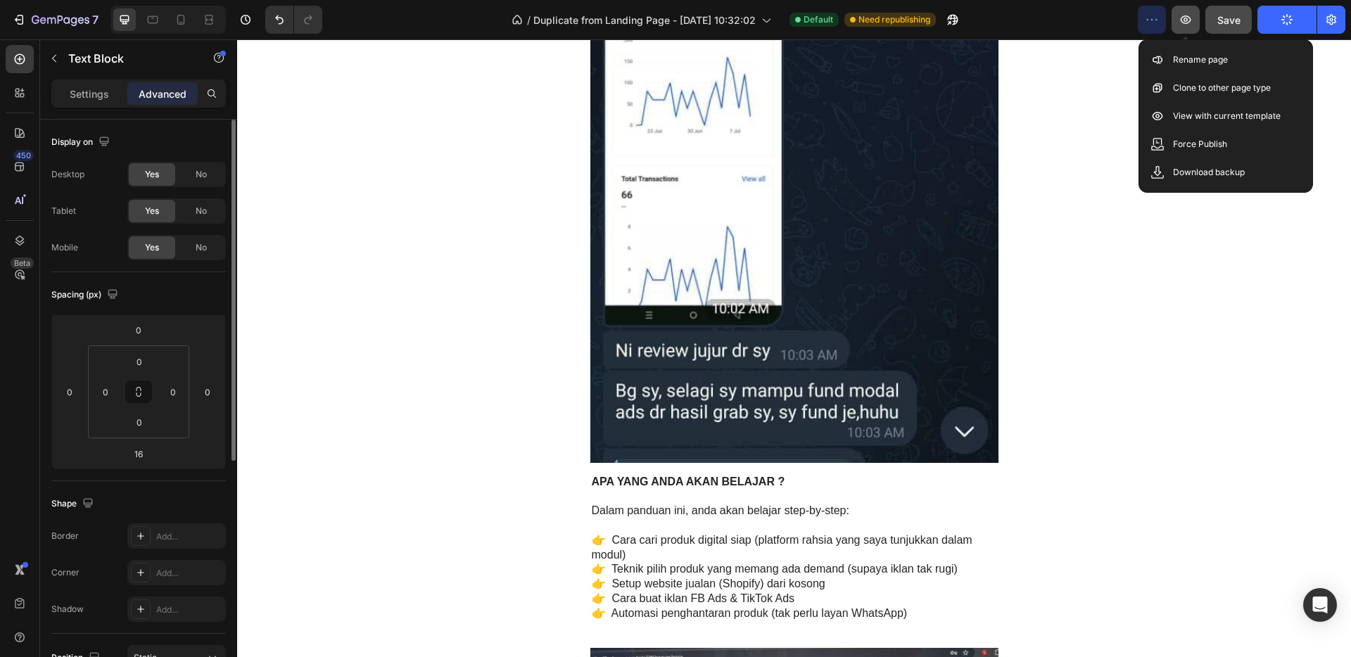
click at [1191, 25] on icon "button" at bounding box center [1185, 20] width 14 height 14
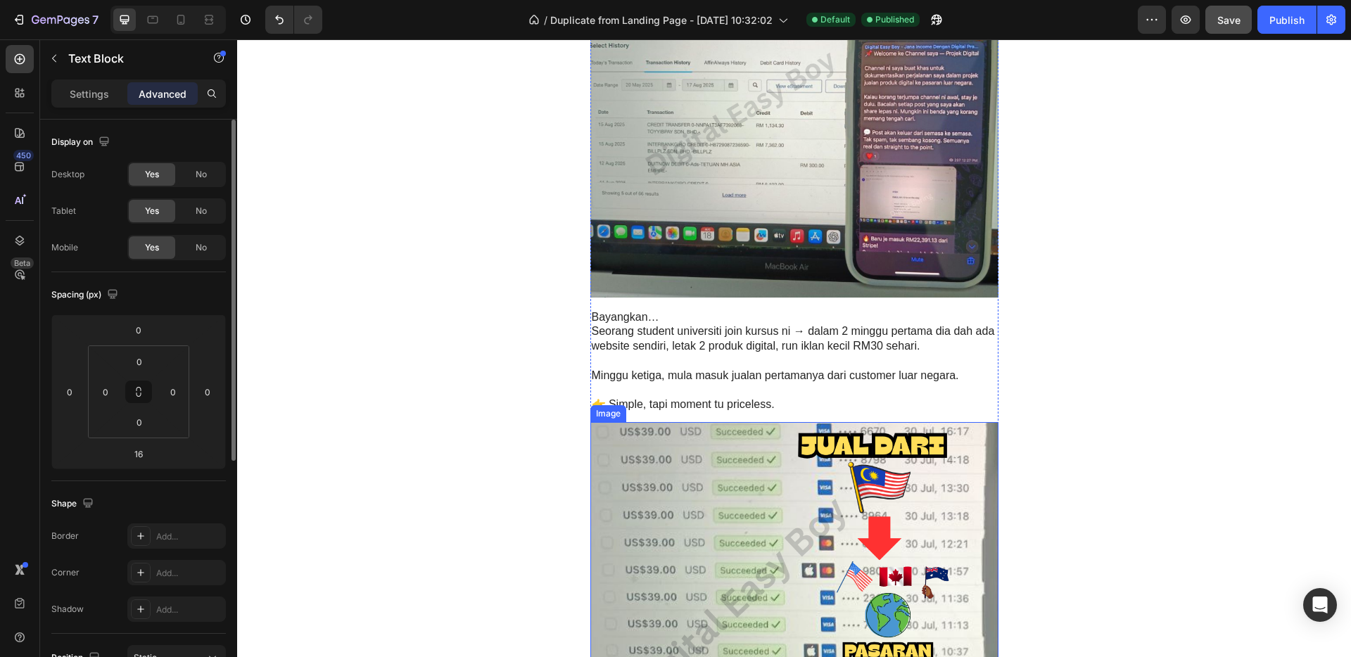
scroll to position [2779, 0]
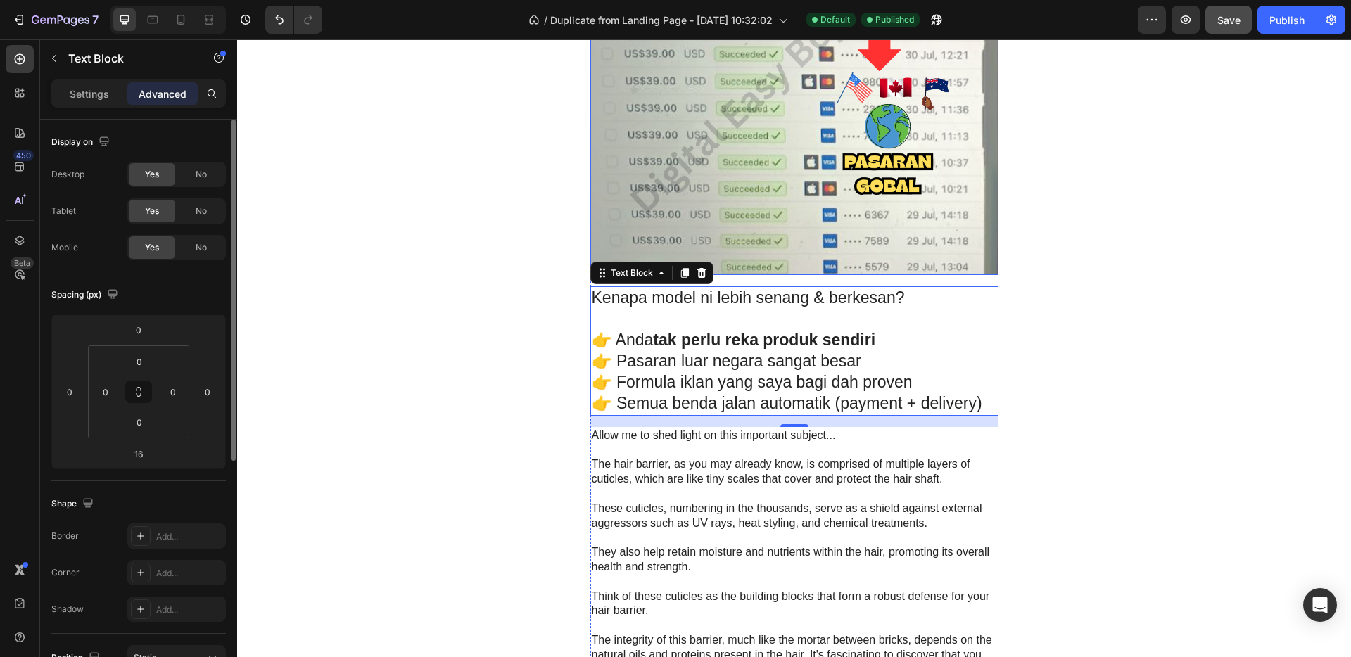
click at [787, 203] on img at bounding box center [794, 104] width 408 height 342
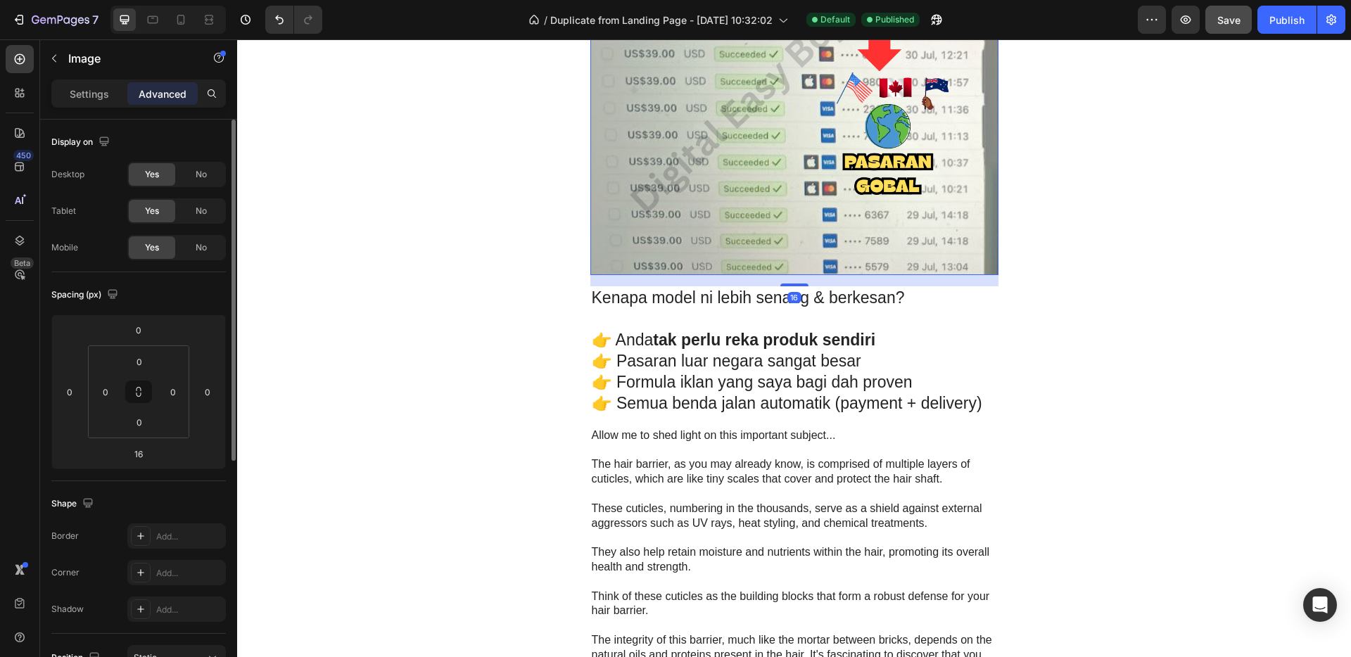
click at [782, 154] on img at bounding box center [794, 104] width 408 height 342
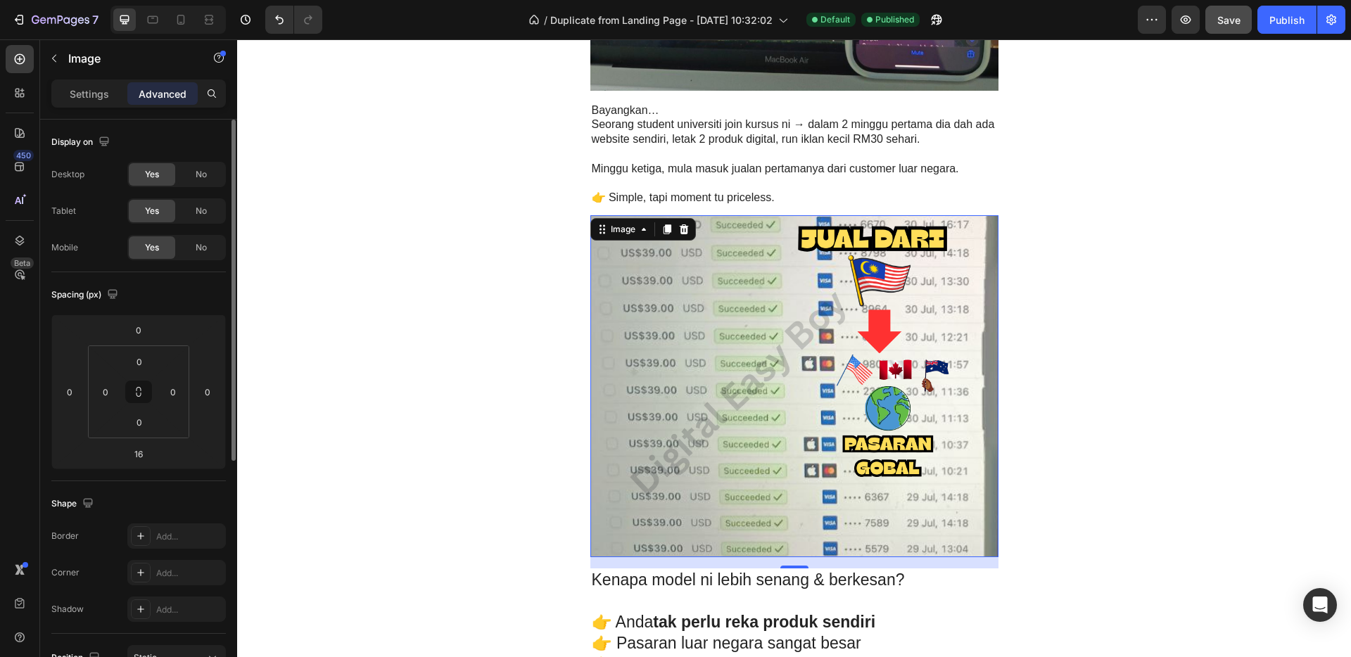
scroll to position [2329, 0]
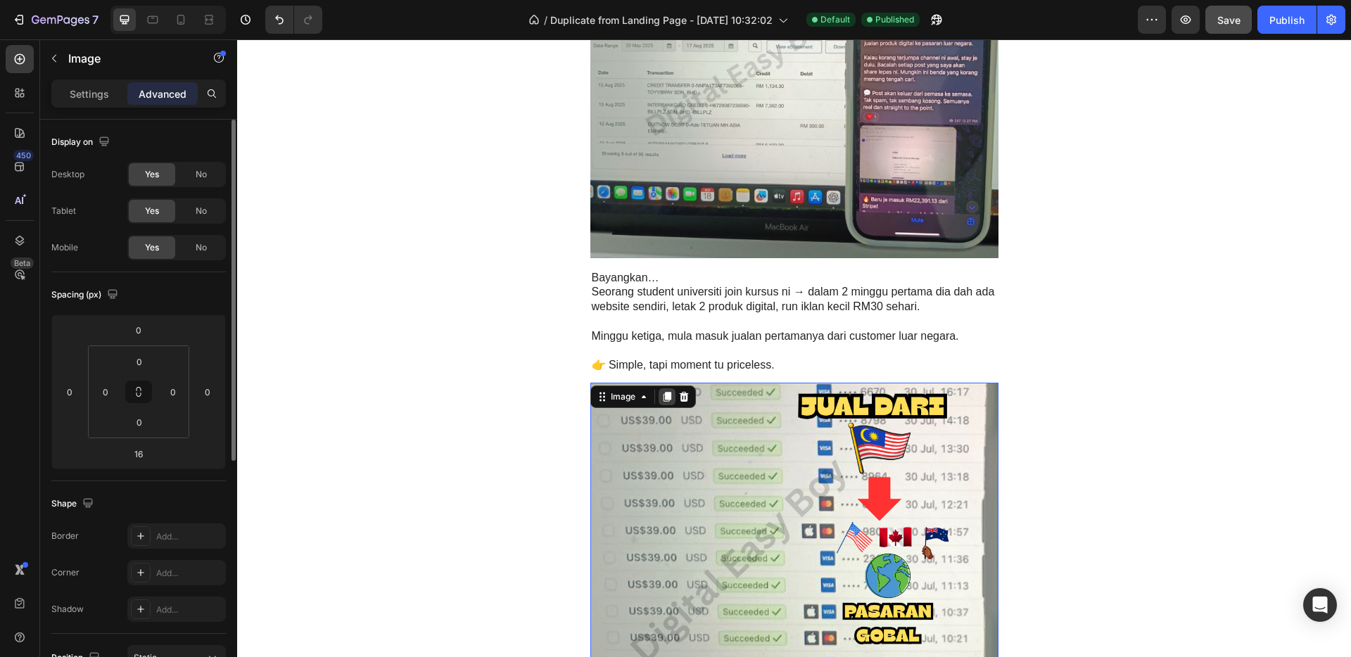
click at [663, 398] on icon at bounding box center [667, 397] width 8 height 10
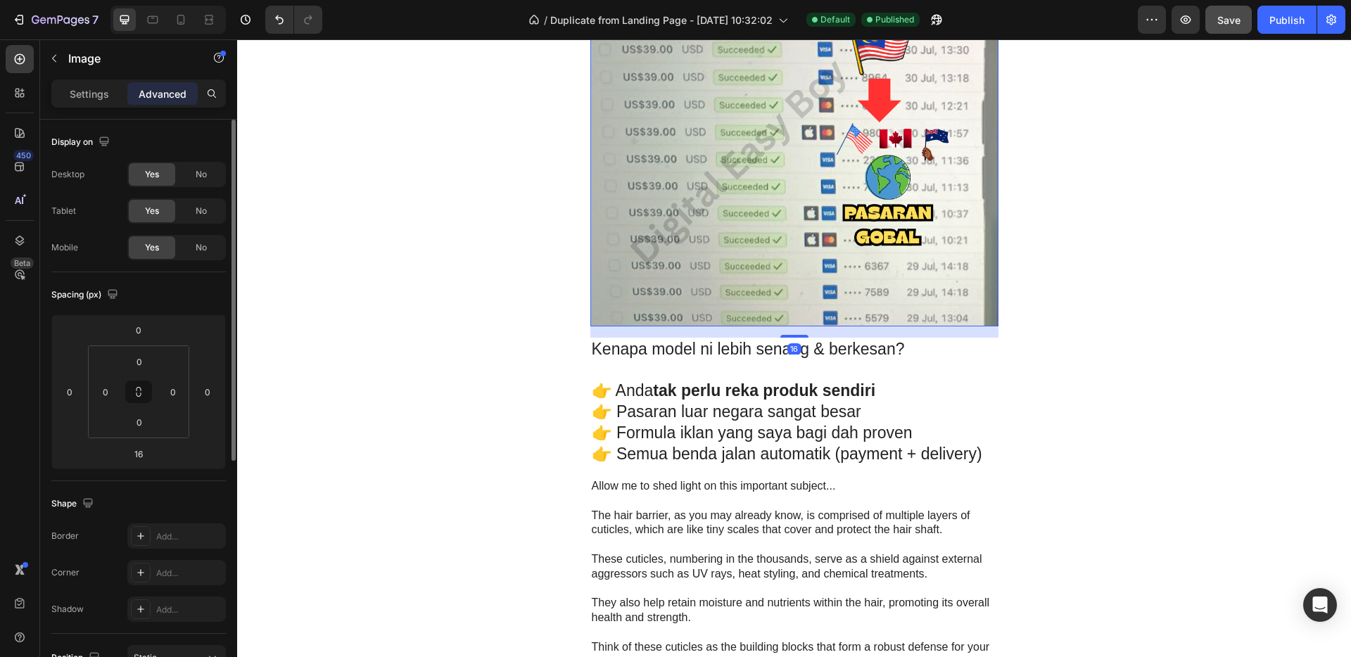
scroll to position [3231, 0]
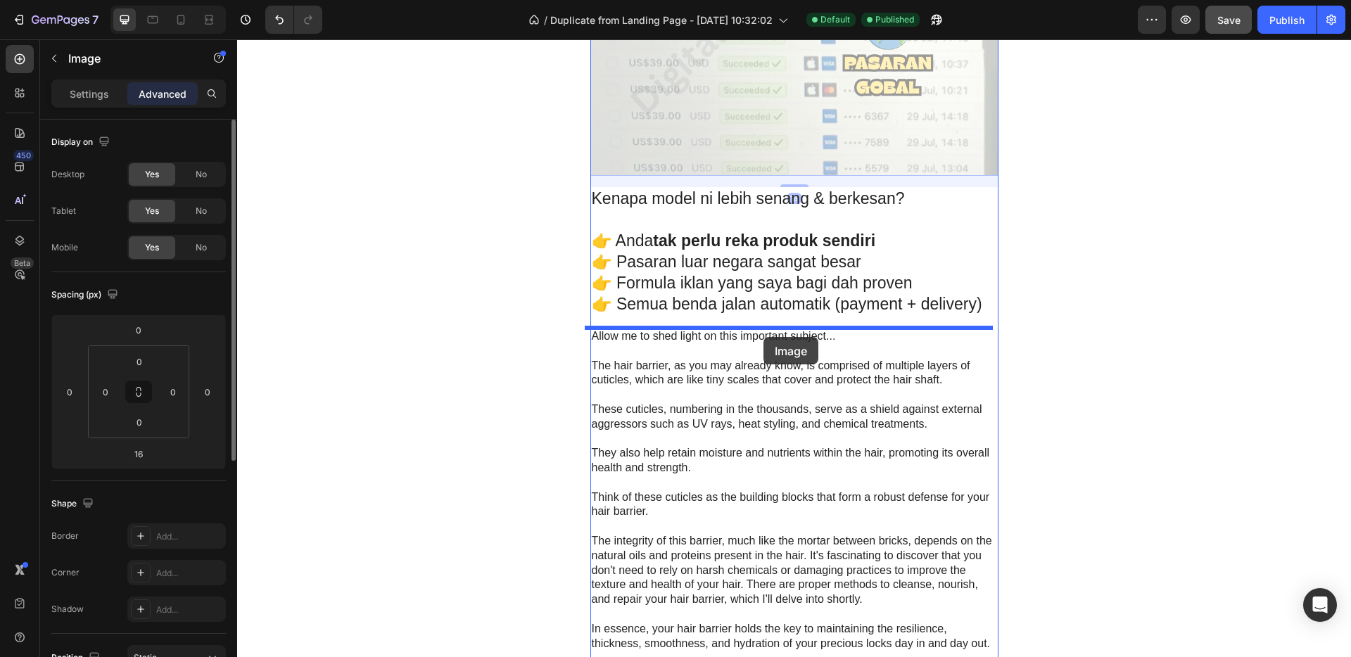
drag, startPoint x: 751, startPoint y: 116, endPoint x: 763, endPoint y: 337, distance: 221.3
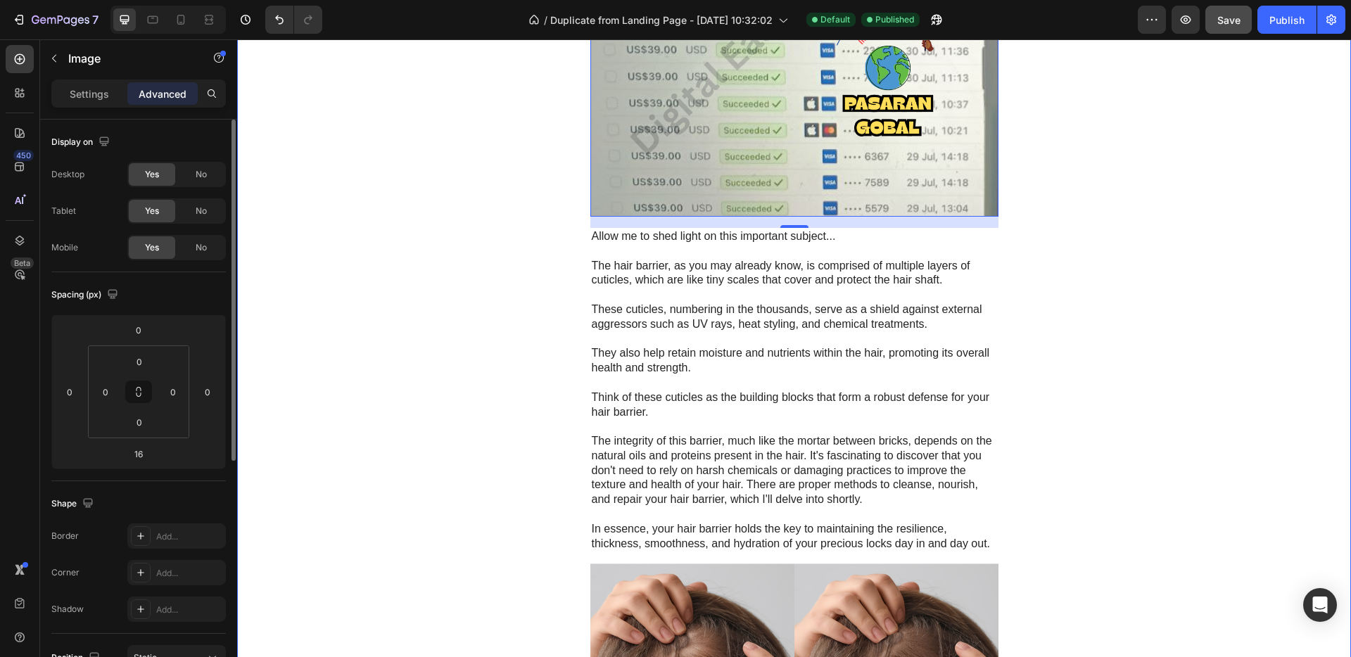
scroll to position [3454, 0]
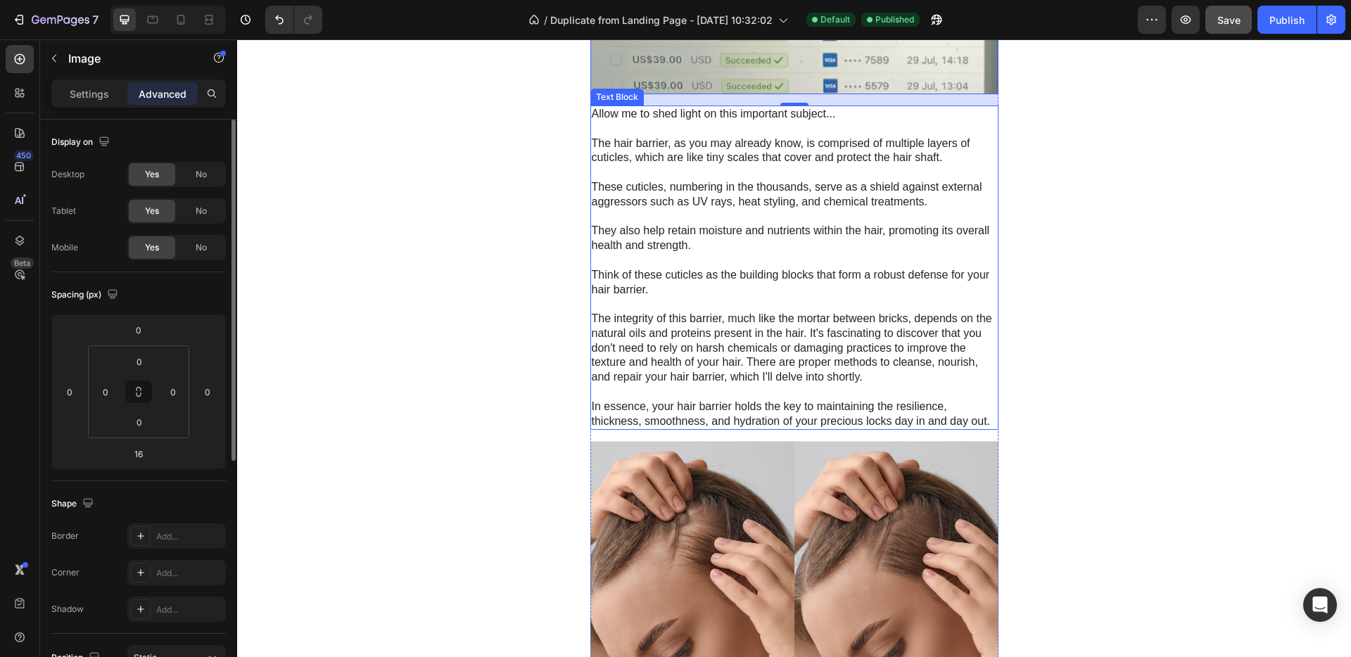
click at [812, 260] on p at bounding box center [794, 260] width 405 height 15
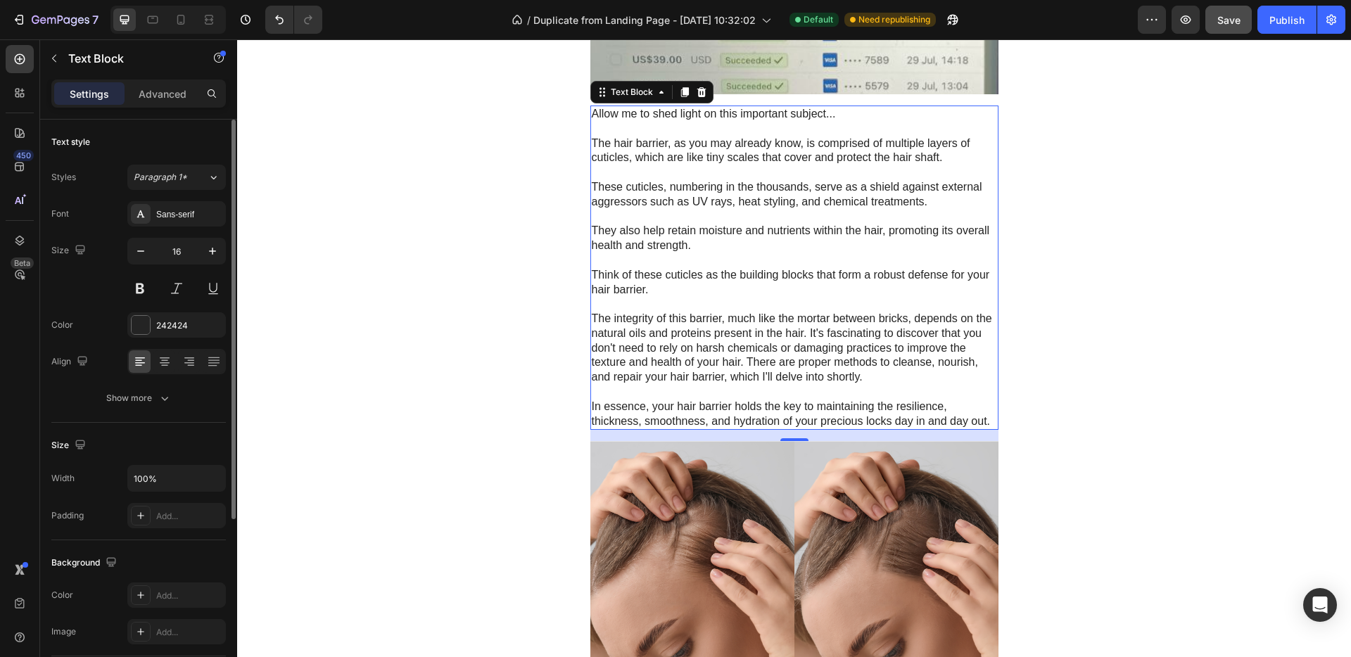
click at [661, 129] on p "Rich Text Editor. Editing area: main" at bounding box center [794, 129] width 405 height 15
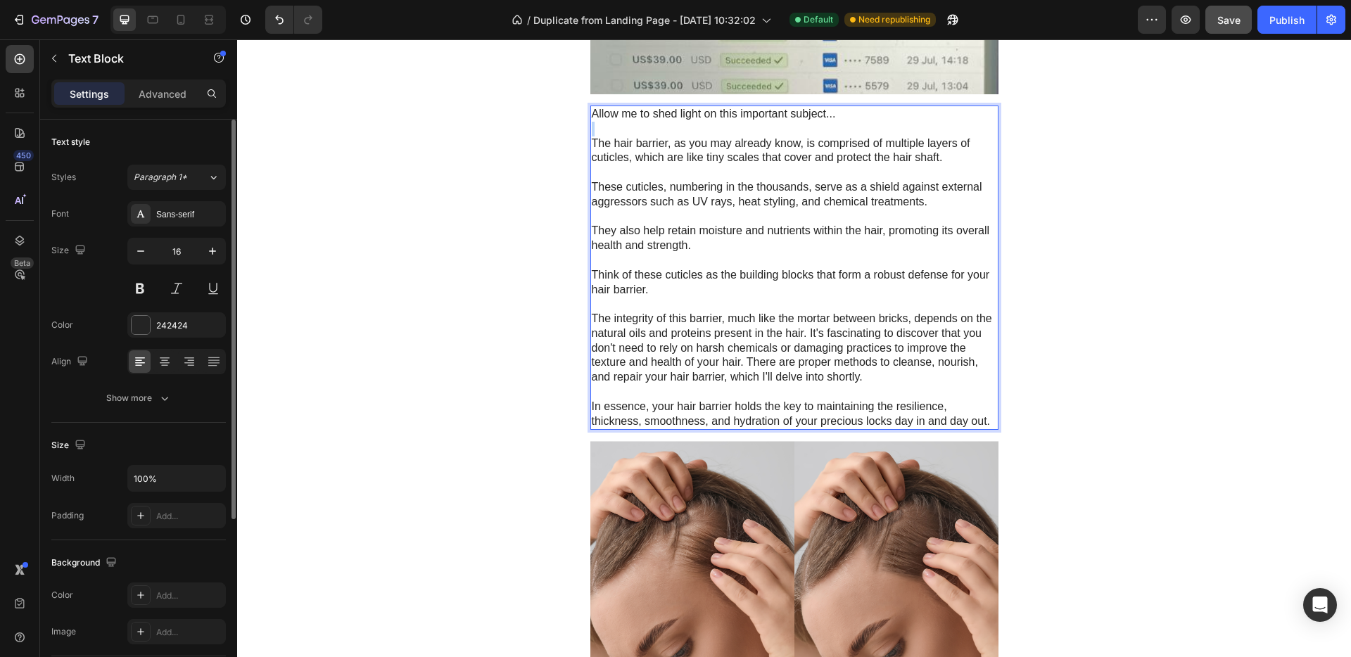
click at [661, 129] on p "Rich Text Editor. Editing area: main" at bounding box center [794, 129] width 405 height 15
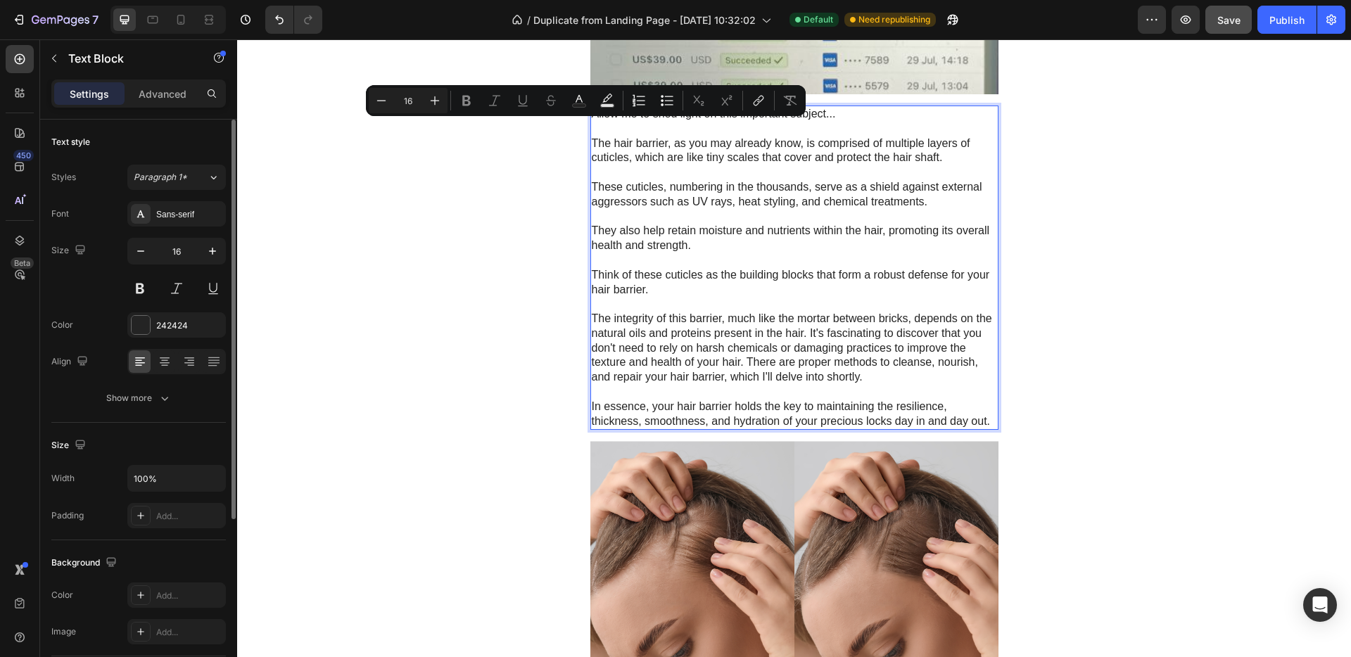
click at [793, 253] on p "Rich Text Editor. Editing area: main" at bounding box center [794, 260] width 405 height 15
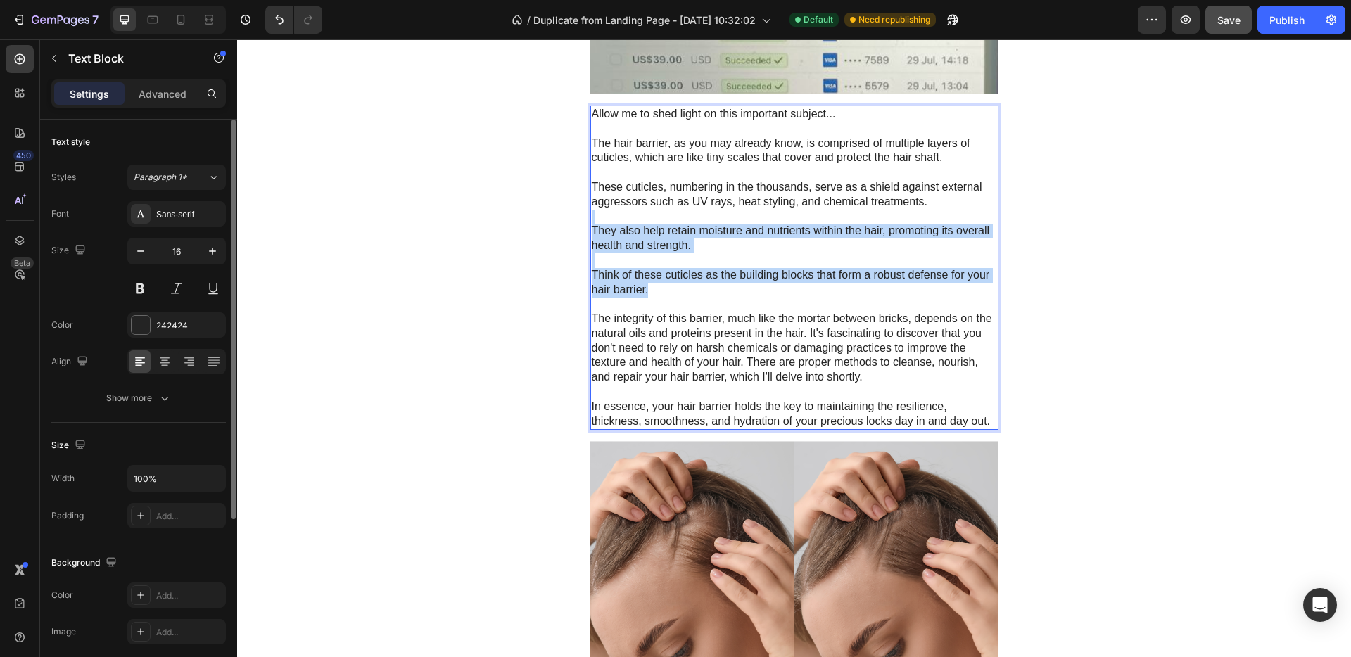
drag, startPoint x: 830, startPoint y: 283, endPoint x: 715, endPoint y: 221, distance: 130.9
click at [715, 221] on div "Allow me to shed light on this important subject... The hair barrier, as you ma…" at bounding box center [794, 268] width 408 height 325
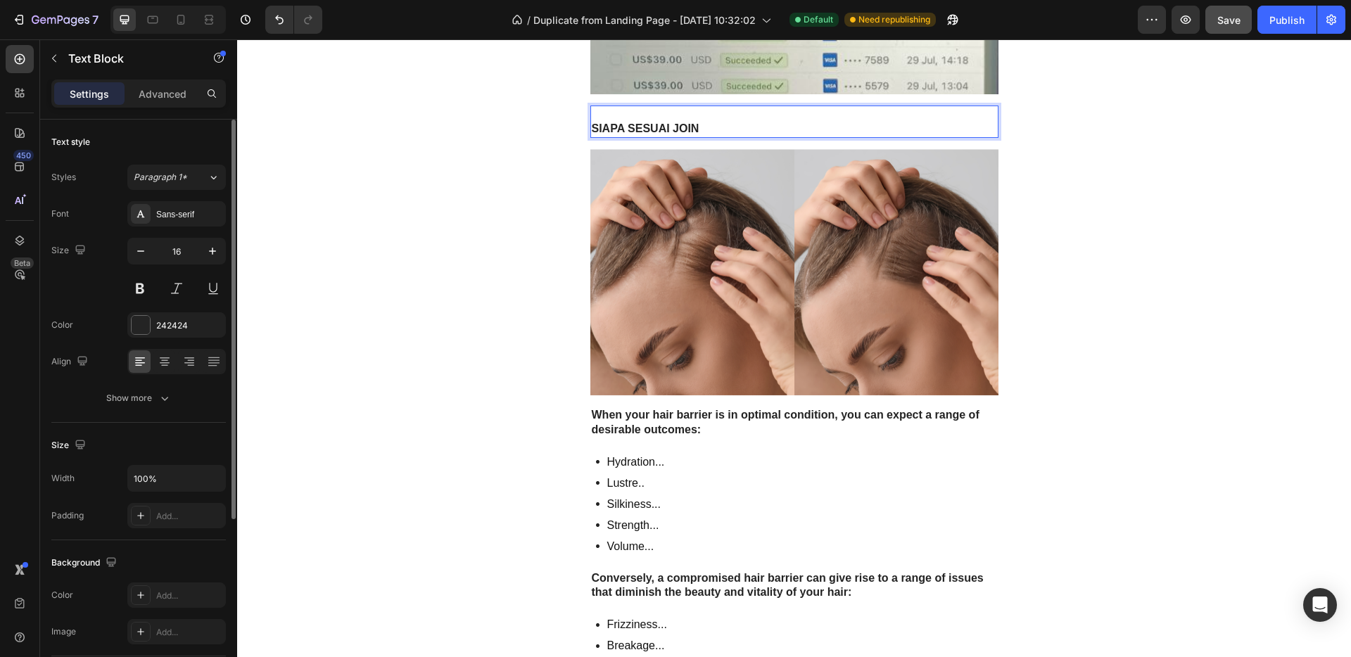
click at [592, 129] on strong "SIAPA SESUAI JOIN" at bounding box center [646, 128] width 108 height 12
click at [592, 130] on strong "SIAPA SESUAI JOIN" at bounding box center [646, 128] width 108 height 12
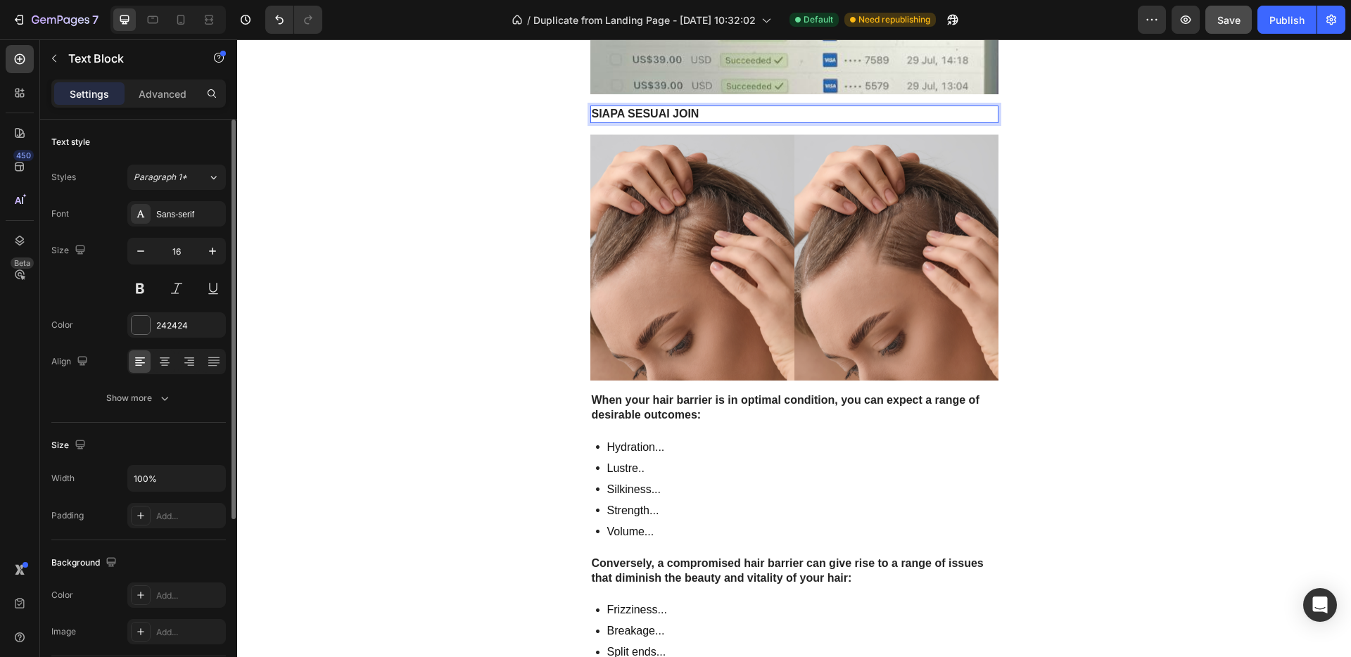
click at [706, 118] on p "SIAPA SESUAI JOIN" at bounding box center [794, 114] width 405 height 15
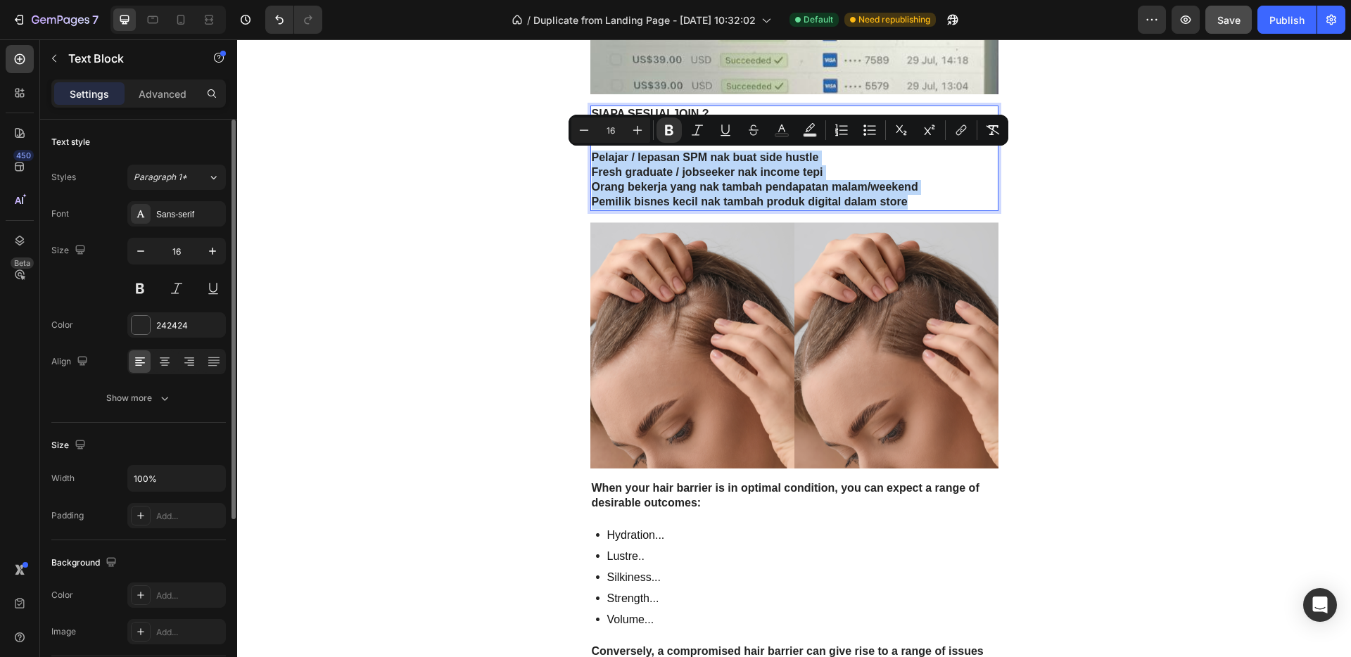
drag, startPoint x: 915, startPoint y: 199, endPoint x: 590, endPoint y: 163, distance: 327.1
click at [590, 163] on div "SIAPA SESUAI JOIN ? Pelajar / lepasan SPM nak buat side hustle Fresh graduate /…" at bounding box center [794, 159] width 408 height 106
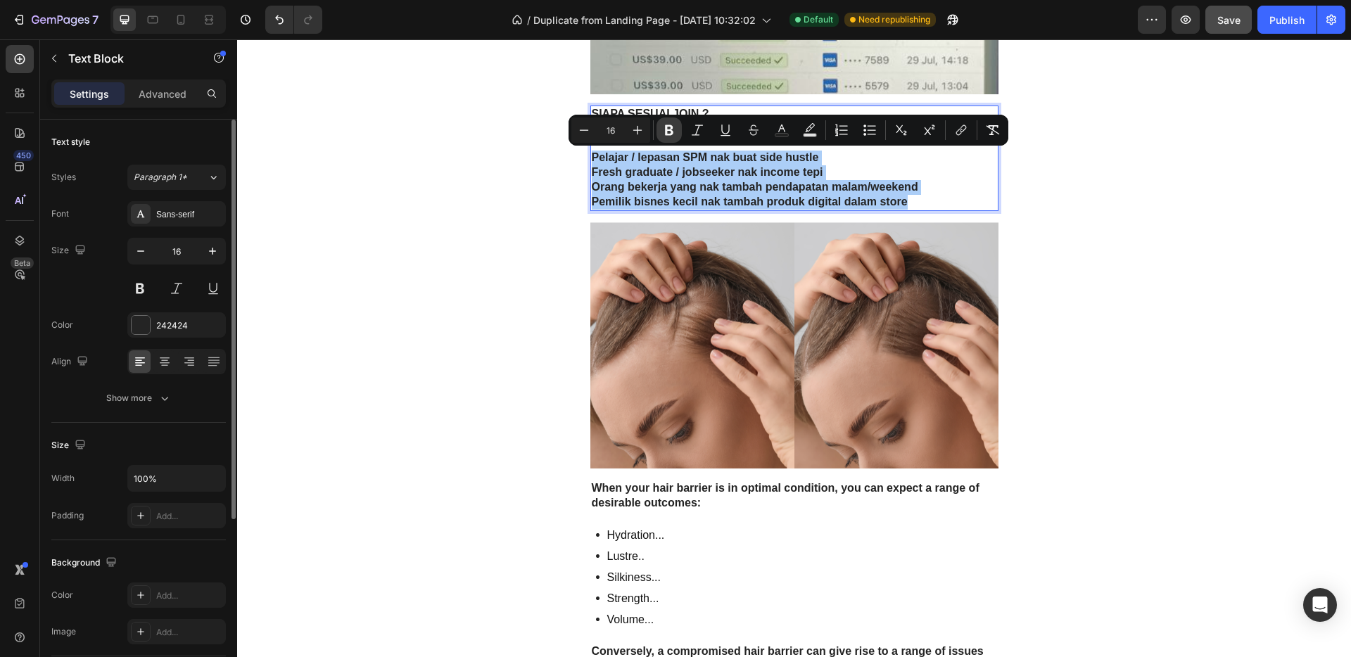
click at [674, 127] on icon "Editor contextual toolbar" at bounding box center [669, 130] width 14 height 14
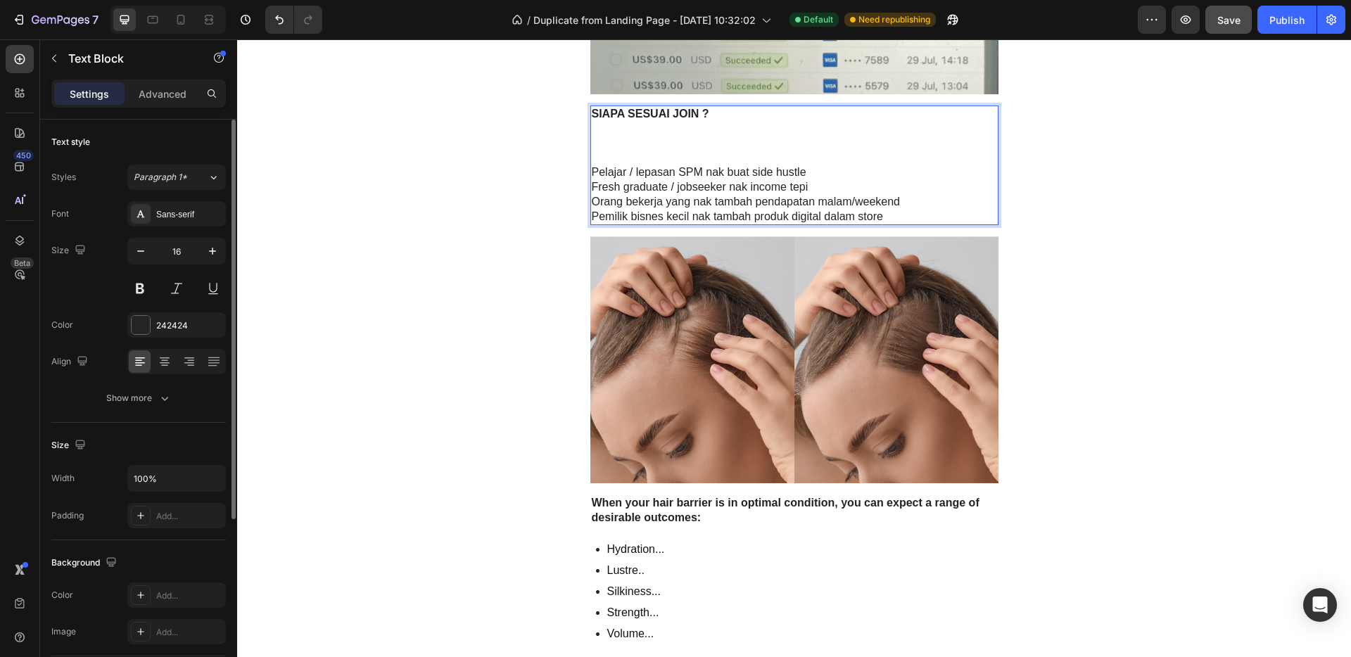
click at [851, 177] on p "Pelajar / lepasan SPM nak buat side hustle" at bounding box center [794, 172] width 405 height 15
click at [643, 156] on p "SIAPA SESUAI JOIN ?" at bounding box center [794, 136] width 405 height 58
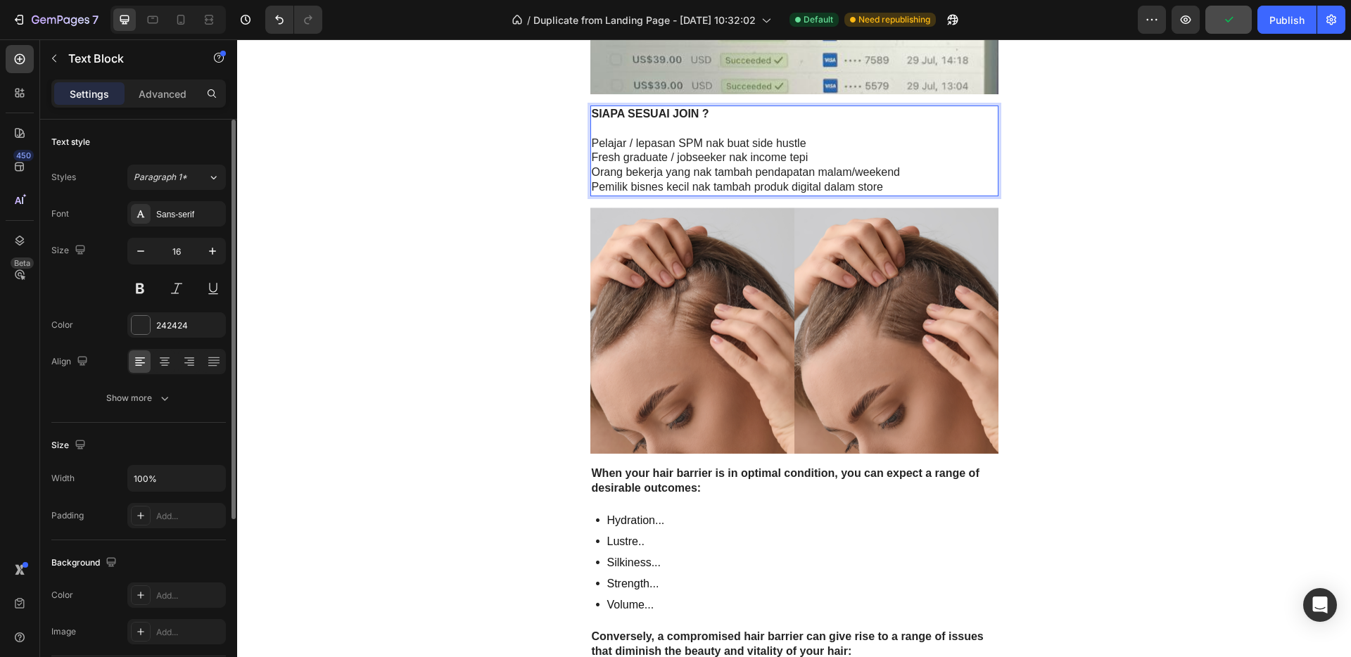
click at [592, 143] on p "Pelajar / lepasan SPM nak buat side hustle" at bounding box center [794, 143] width 405 height 15
click at [594, 115] on strong "SIAPA SESUAI JOIN ?" at bounding box center [652, 114] width 117 height 12
click at [592, 159] on p "Fresh graduate / jobseeker nak income tepi" at bounding box center [794, 158] width 405 height 15
click at [592, 174] on p "Orang bekerja yang nak tambah pendapatan malam/weekend" at bounding box center [794, 172] width 405 height 15
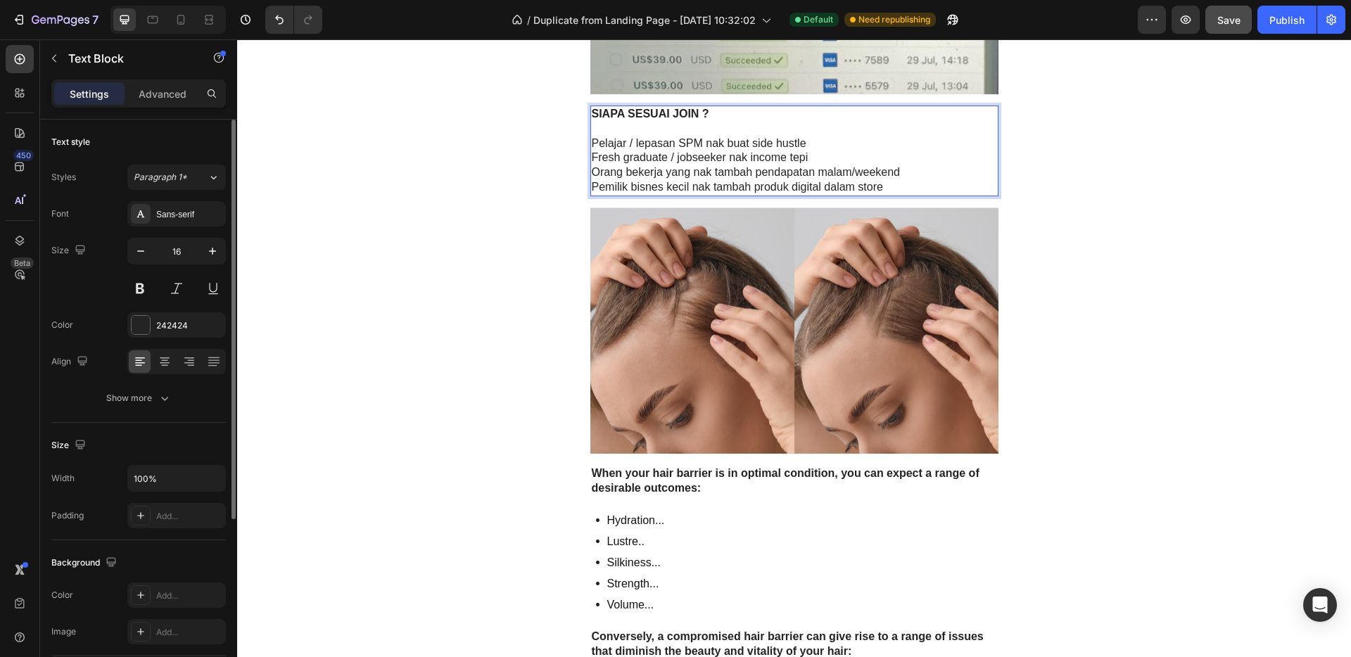
click at [592, 188] on p "Pemilik bisnes kecil nak tambah produk digital dalam store" at bounding box center [794, 187] width 405 height 15
click at [592, 189] on p "Pemilik bisnes kecil nak tambah produk digital dalam store" at bounding box center [794, 187] width 405 height 15
click at [592, 143] on p "Pelajar / lepasan SPM nak buat side hustle" at bounding box center [794, 143] width 405 height 15
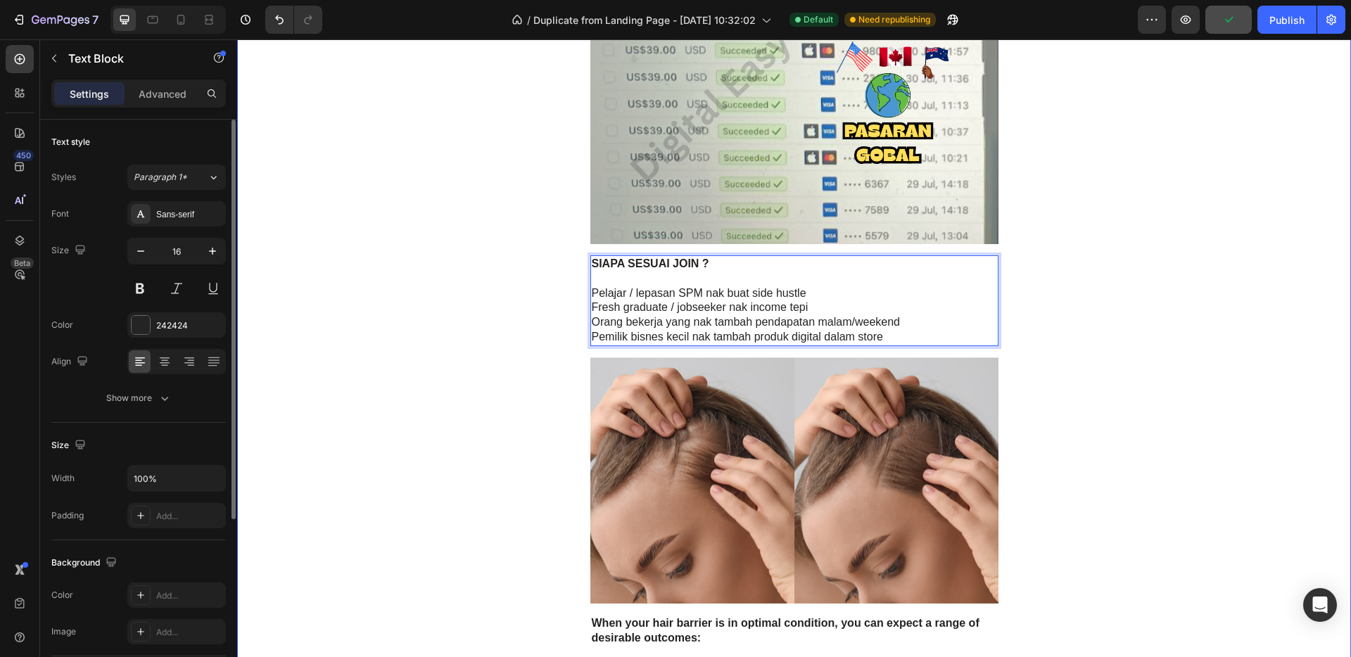
scroll to position [2607, 0]
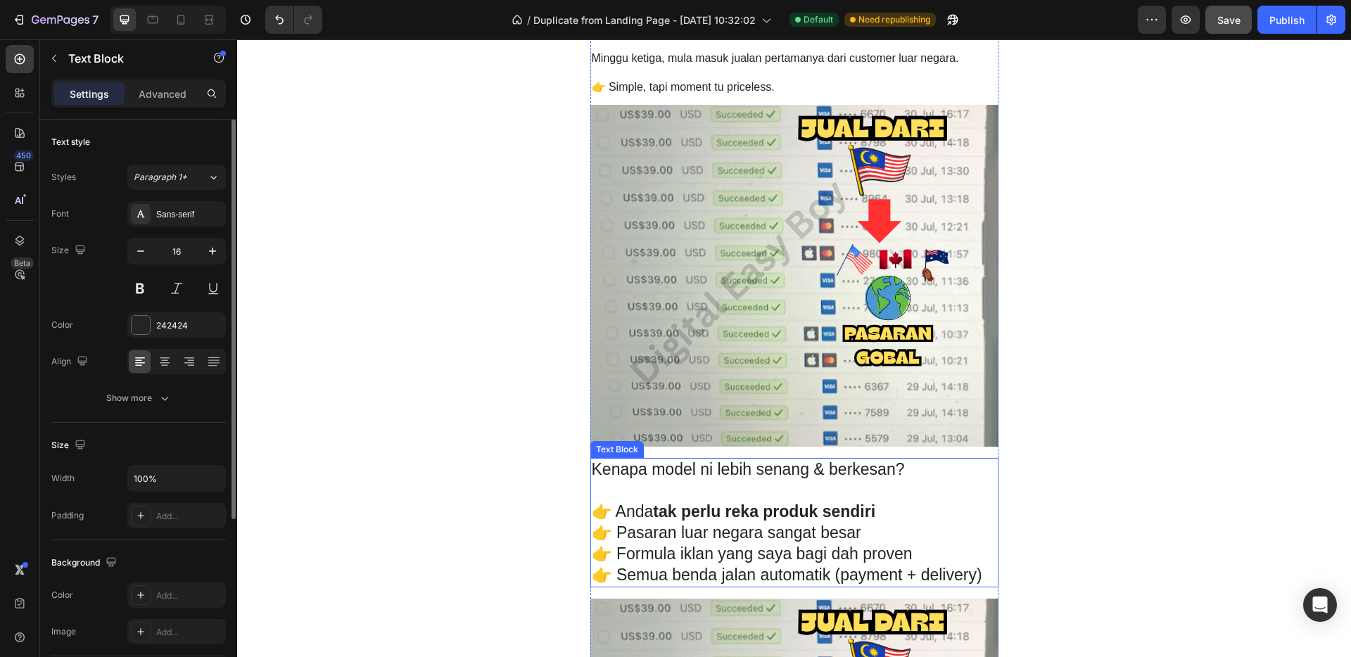
click at [839, 534] on p "👉 Pasaran luar negara sangat besar" at bounding box center [794, 533] width 405 height 21
click at [600, 508] on p "👉 Anda tak perlu reka produk sendiri" at bounding box center [794, 512] width 405 height 21
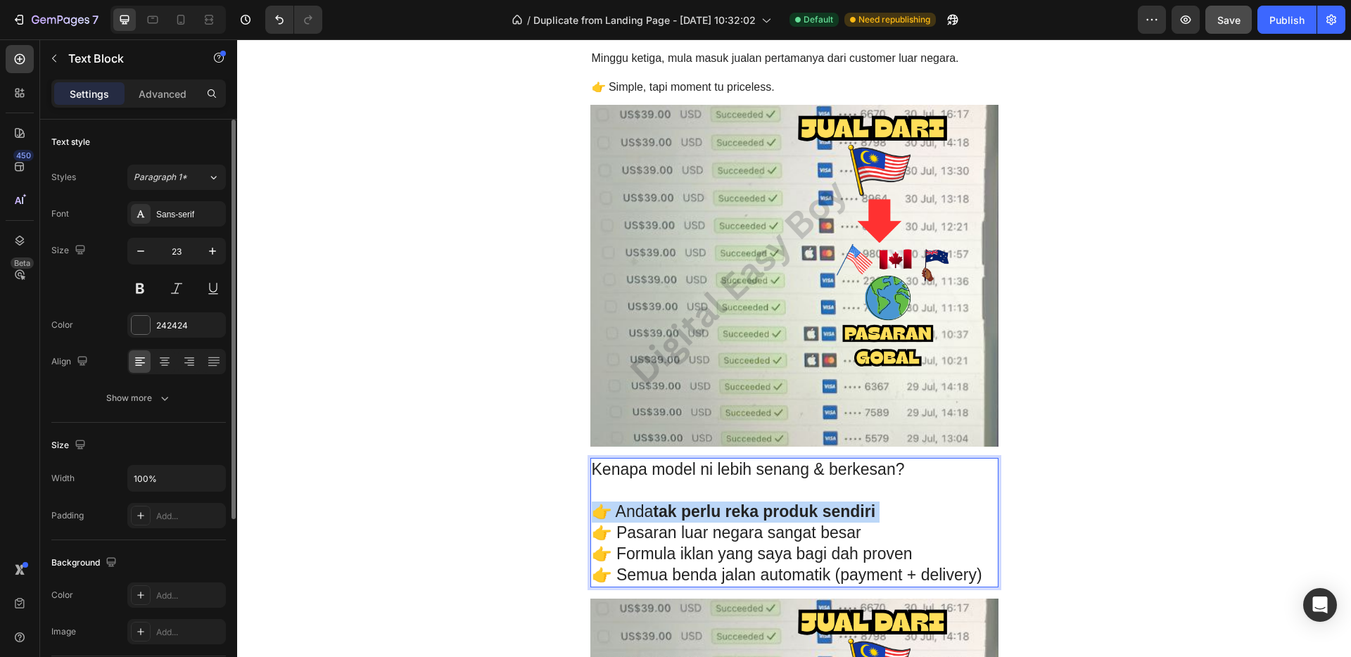
click at [600, 508] on p "👉 Anda tak perlu reka produk sendiri" at bounding box center [794, 512] width 405 height 21
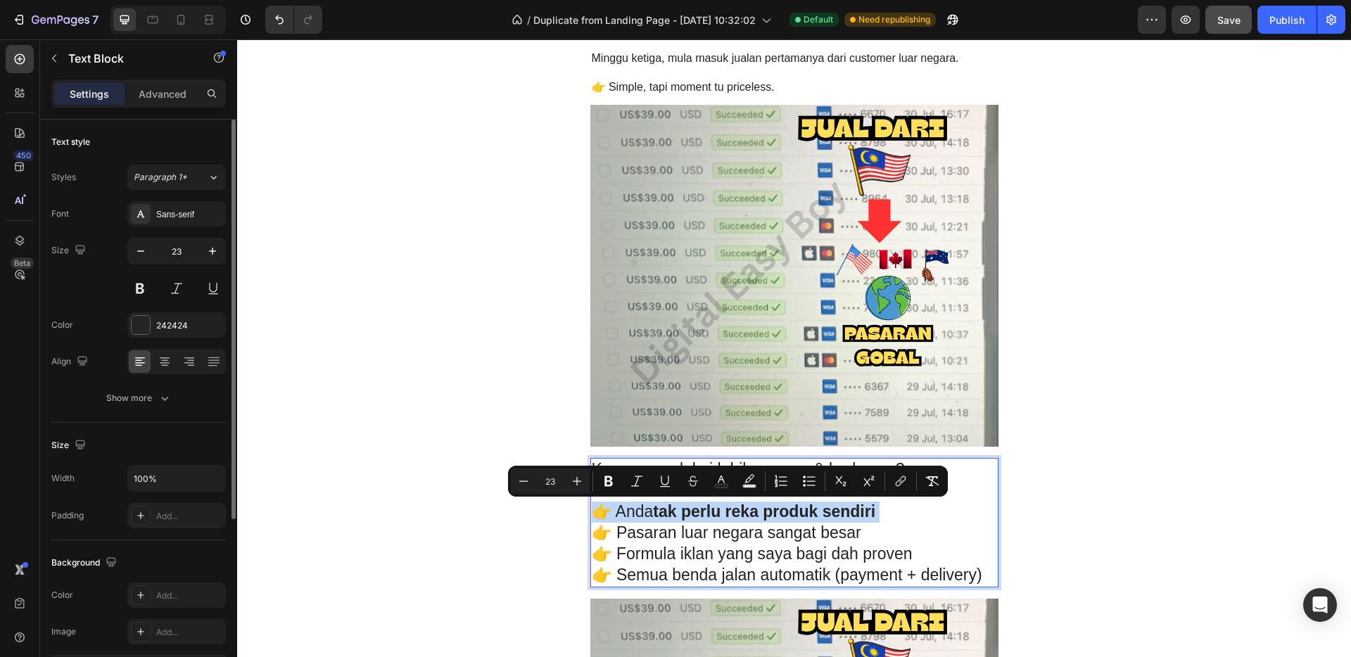
click at [598, 509] on p "👉 Anda tak perlu reka produk sendiri" at bounding box center [794, 512] width 405 height 21
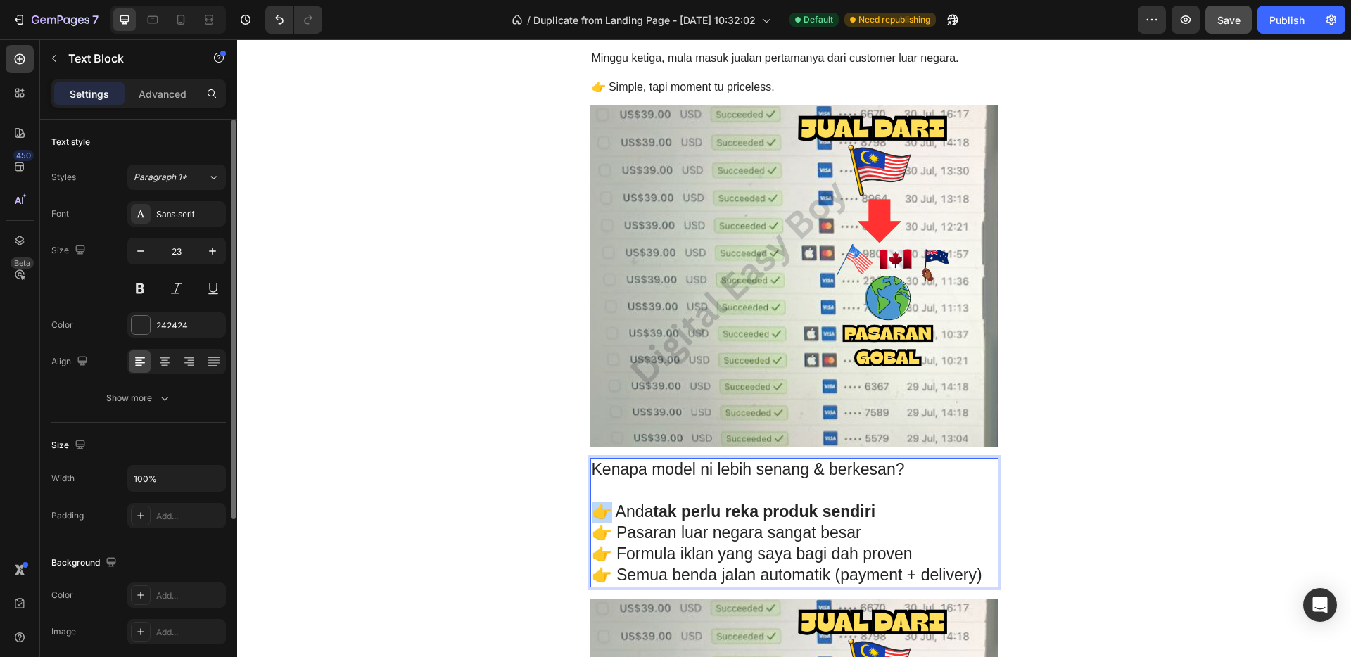
drag, startPoint x: 601, startPoint y: 511, endPoint x: 592, endPoint y: 511, distance: 8.4
click at [592, 511] on p "👉 Anda tak perlu reka produk sendiri" at bounding box center [794, 512] width 405 height 21
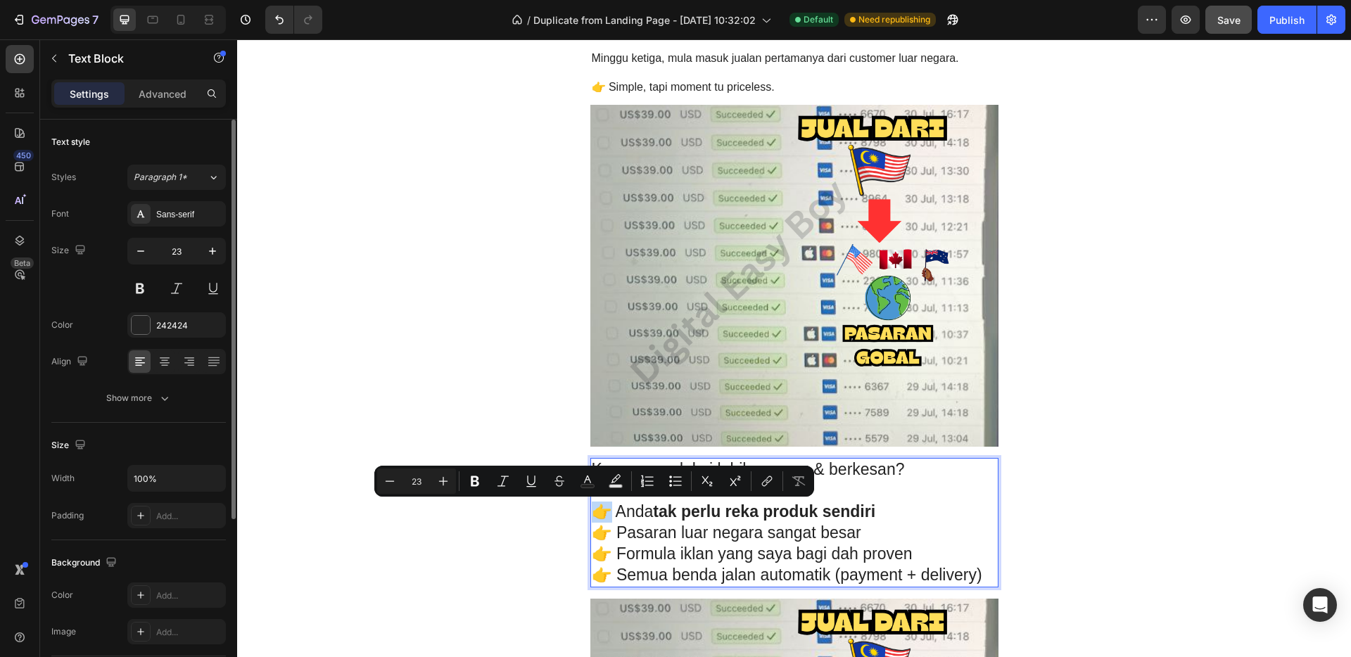
copy p "👉"
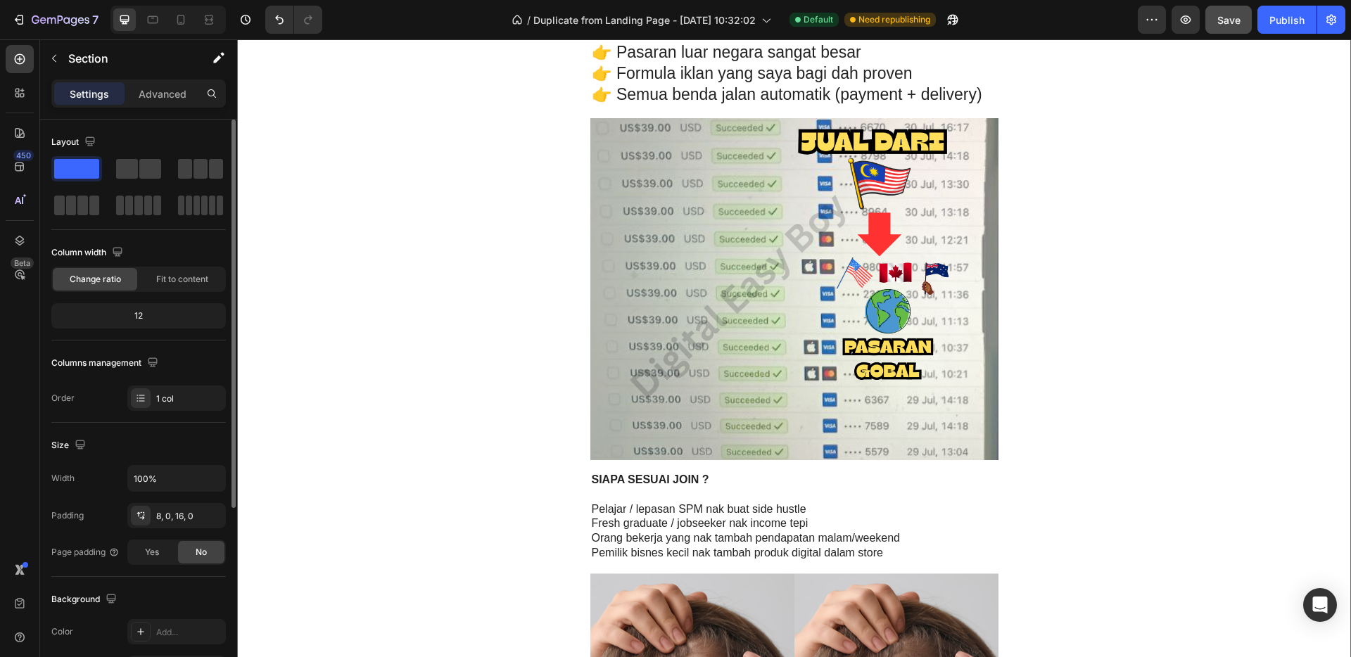
scroll to position [3295, 0]
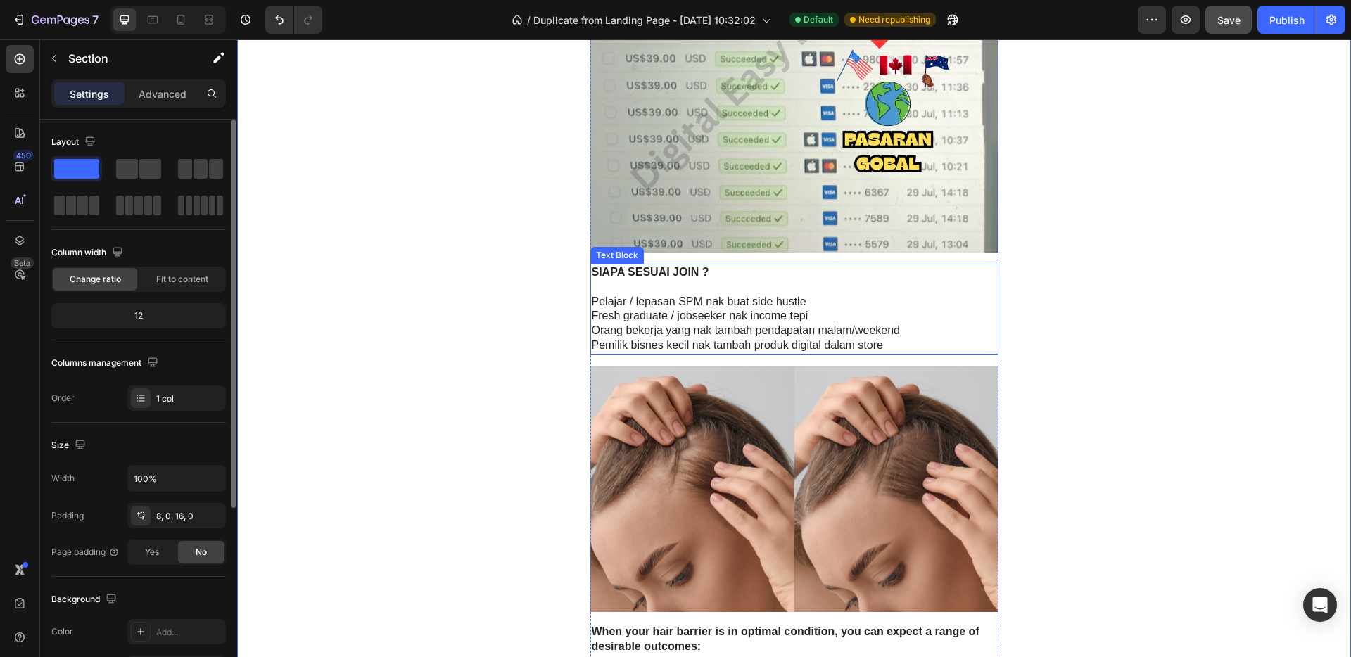
click at [656, 330] on p "Orang bekerja yang nak tambah pendapatan malam/weekend" at bounding box center [794, 331] width 405 height 15
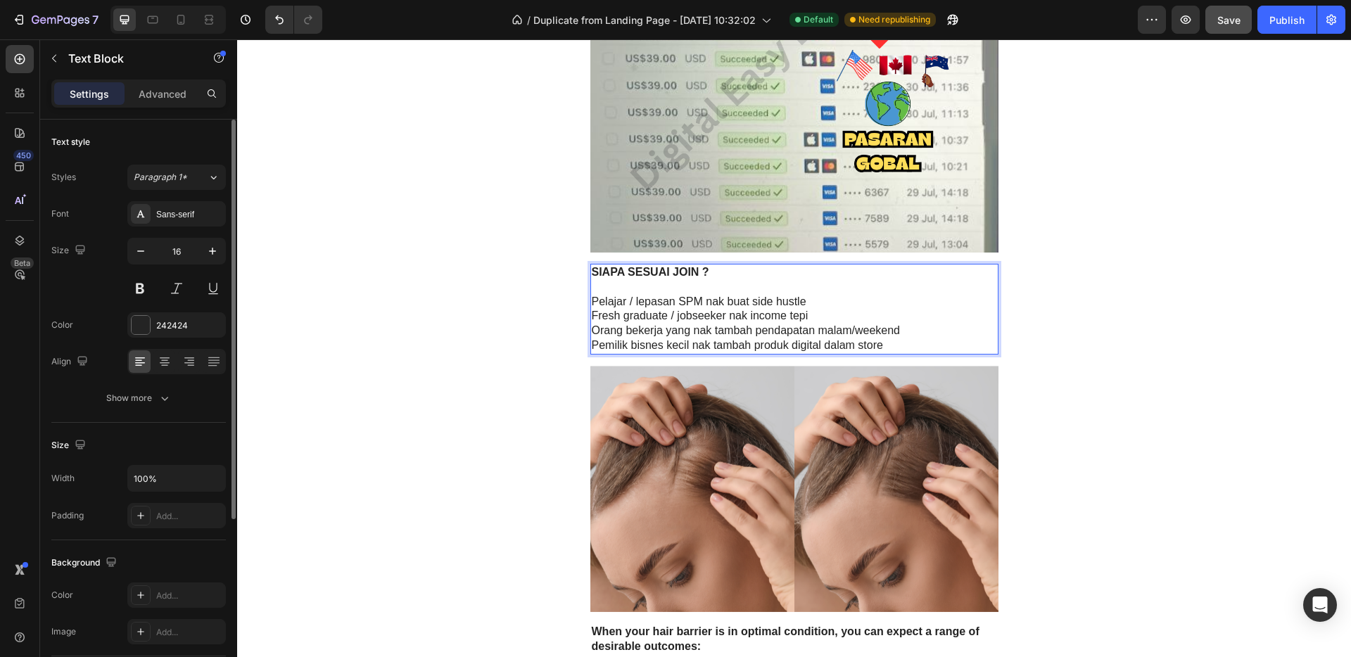
click at [592, 302] on p "Pelajar / lepasan SPM nak buat side hustle" at bounding box center [794, 302] width 405 height 15
click at [594, 317] on p "Fresh graduate / jobseeker nak income tepi" at bounding box center [794, 316] width 405 height 15
click at [597, 333] on p "Orang bekerja yang nak tambah pendapatan malam/weekend" at bounding box center [794, 331] width 405 height 15
click at [594, 332] on p "Orang bekerja yang nak tambah pendapatan malam/weekend" at bounding box center [794, 331] width 405 height 15
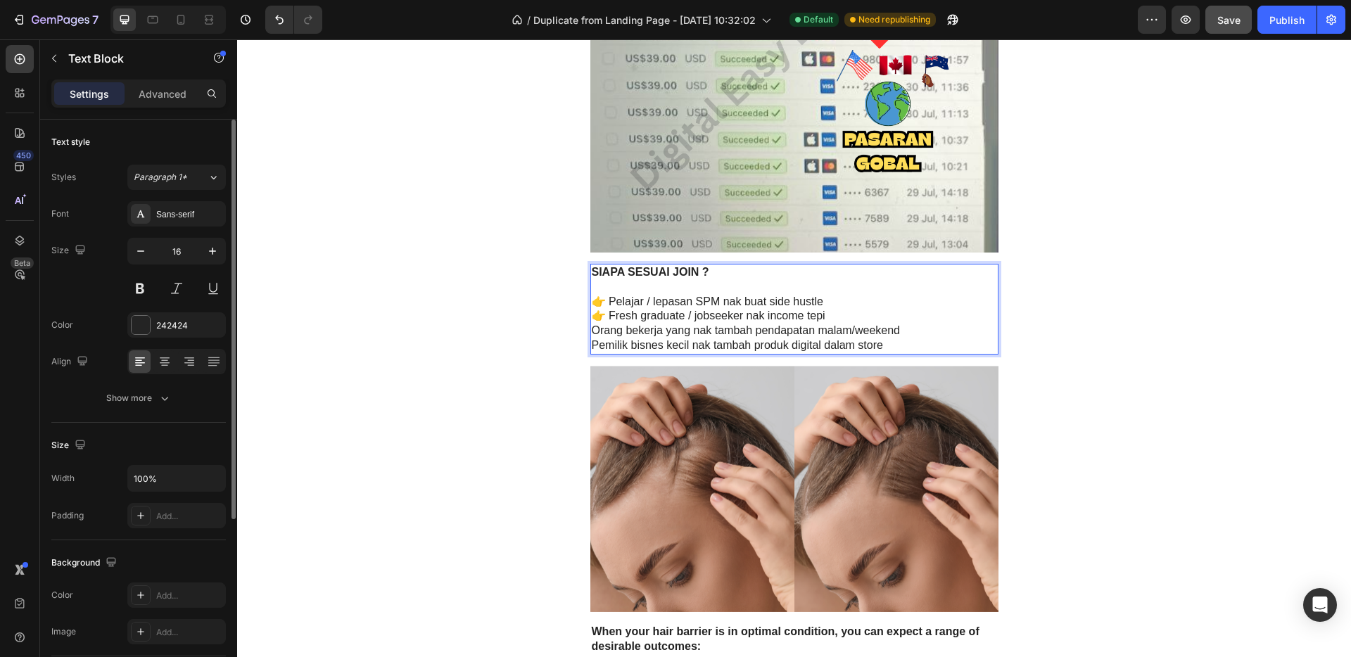
click at [593, 332] on p "Orang bekerja yang nak tambah pendapatan malam/weekend" at bounding box center [794, 331] width 405 height 15
click at [593, 345] on p "Pemilik bisnes kecil nak tambah produk digital dalam store" at bounding box center [794, 345] width 405 height 15
click at [594, 303] on p "👉 Pelajar / lepasan SPM nak buat side hustle" at bounding box center [794, 302] width 405 height 15
click at [592, 314] on p "👉 Fresh graduate / jobseeker nak income tepi" at bounding box center [794, 316] width 405 height 15
click at [595, 331] on p "👉 Orang bekerja yang nak tambah pendapatan malam/weekend" at bounding box center [794, 331] width 405 height 15
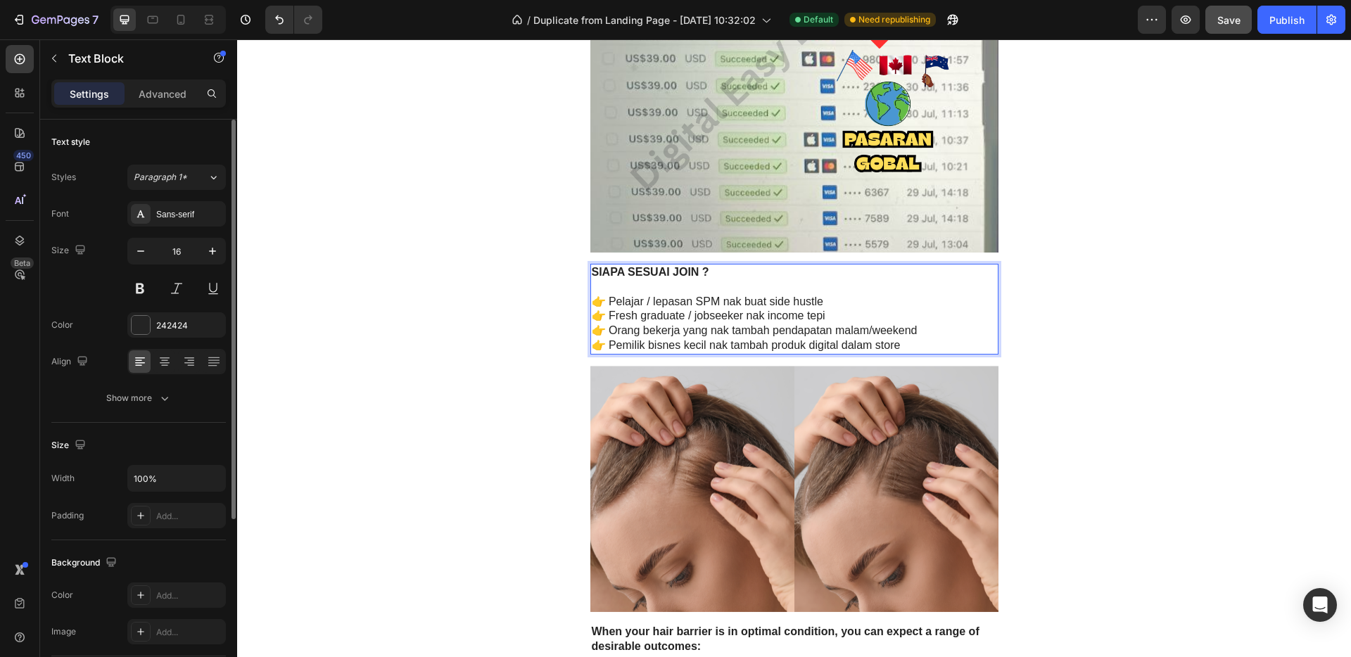
click at [594, 345] on p "👉 Pemilik bisnes kecil nak tambah produk digital dalam store" at bounding box center [794, 345] width 405 height 15
click at [607, 345] on p "👉 Pemilik bisnes kecil nak tambah produk digital dalam store" at bounding box center [794, 345] width 405 height 15
click at [605, 329] on p "👉 Orang bekerja yang nak tambah pendapatan malam/weekend" at bounding box center [794, 331] width 405 height 15
click at [609, 344] on p "👉 Pemilik bisnes kecil nak tambah produk digital dalam store" at bounding box center [794, 345] width 405 height 15
click at [911, 291] on p "Rich Text Editor. Editing area: main" at bounding box center [794, 287] width 405 height 15
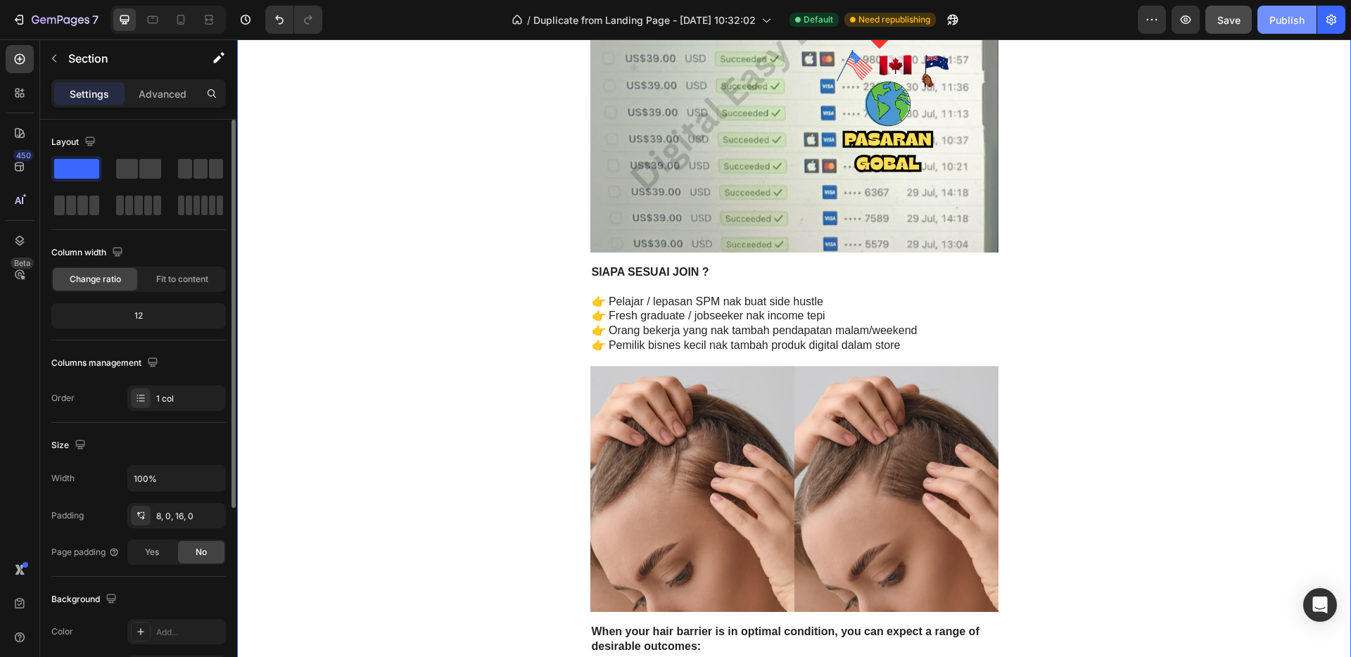
click at [1271, 22] on div "Publish" at bounding box center [1286, 20] width 35 height 15
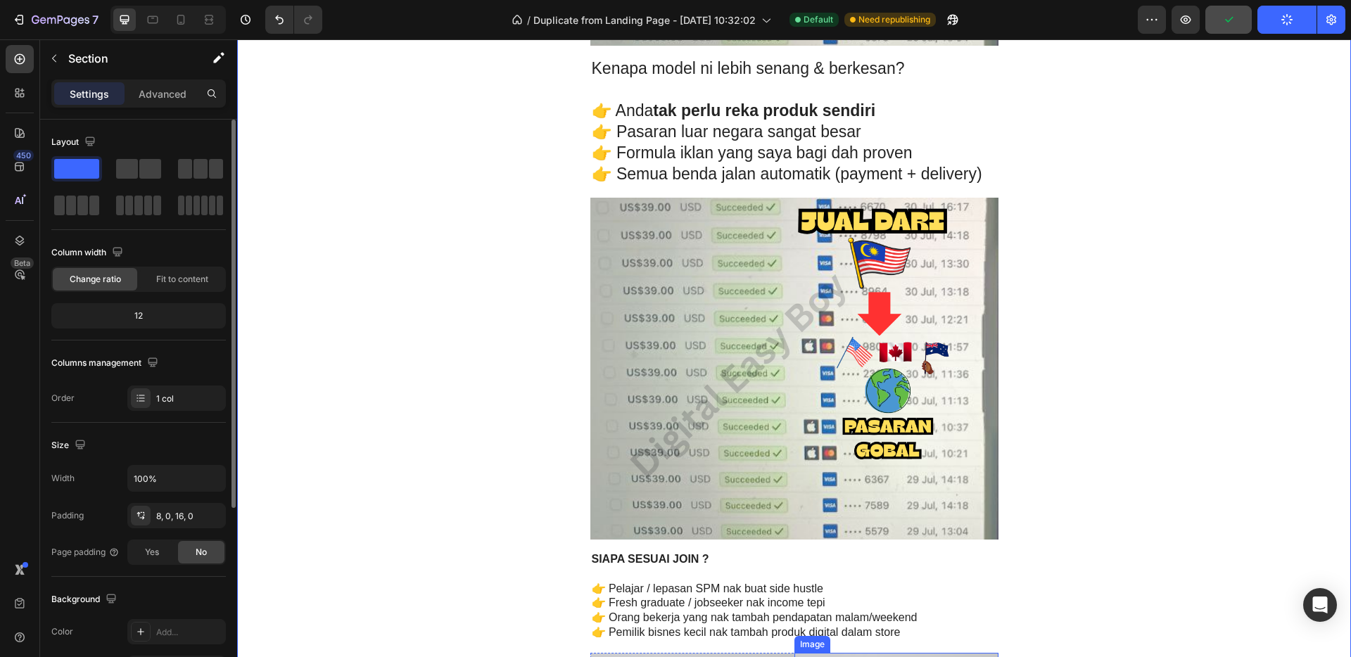
scroll to position [2977, 0]
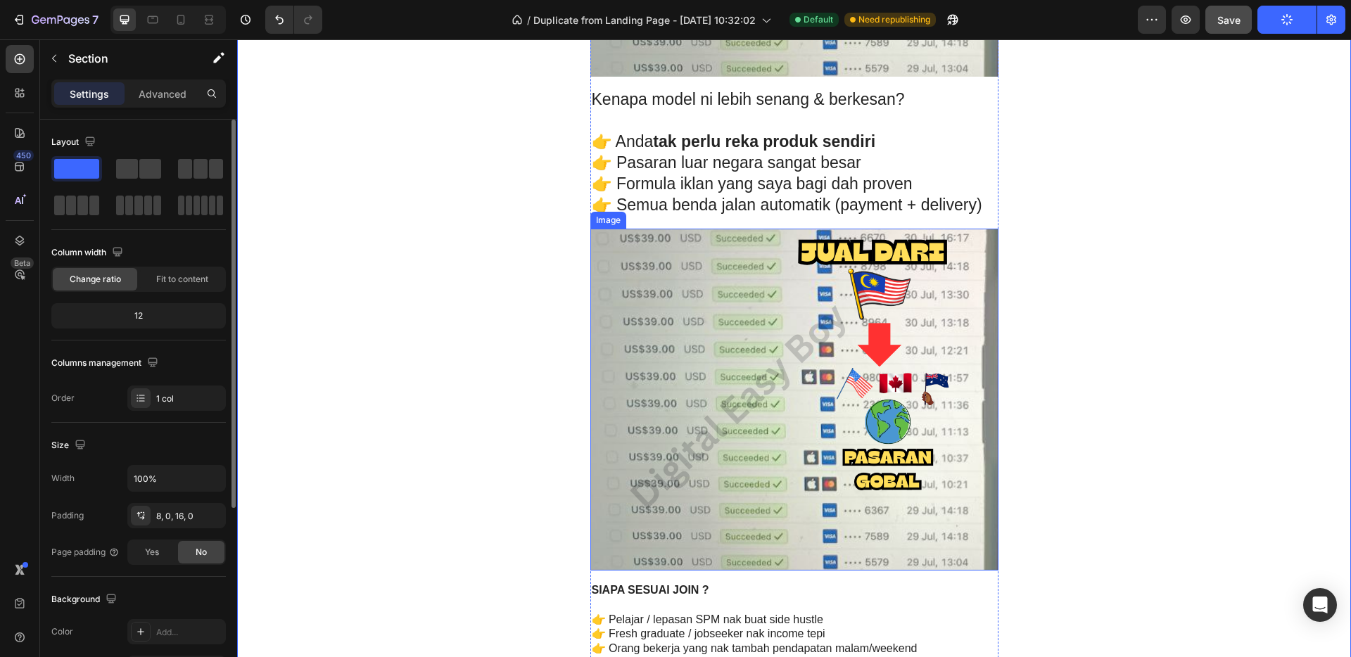
click at [790, 440] on img at bounding box center [794, 400] width 408 height 342
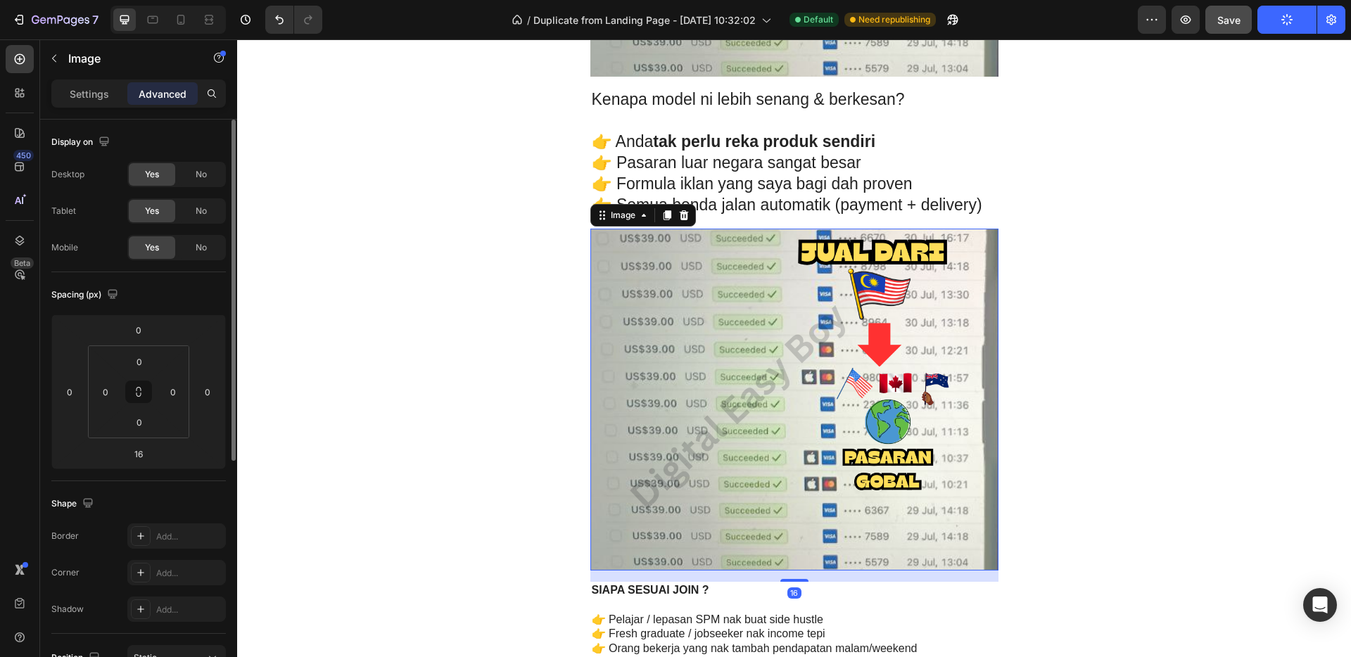
click at [737, 328] on img at bounding box center [794, 400] width 408 height 342
click at [85, 103] on div "Settings" at bounding box center [89, 93] width 70 height 23
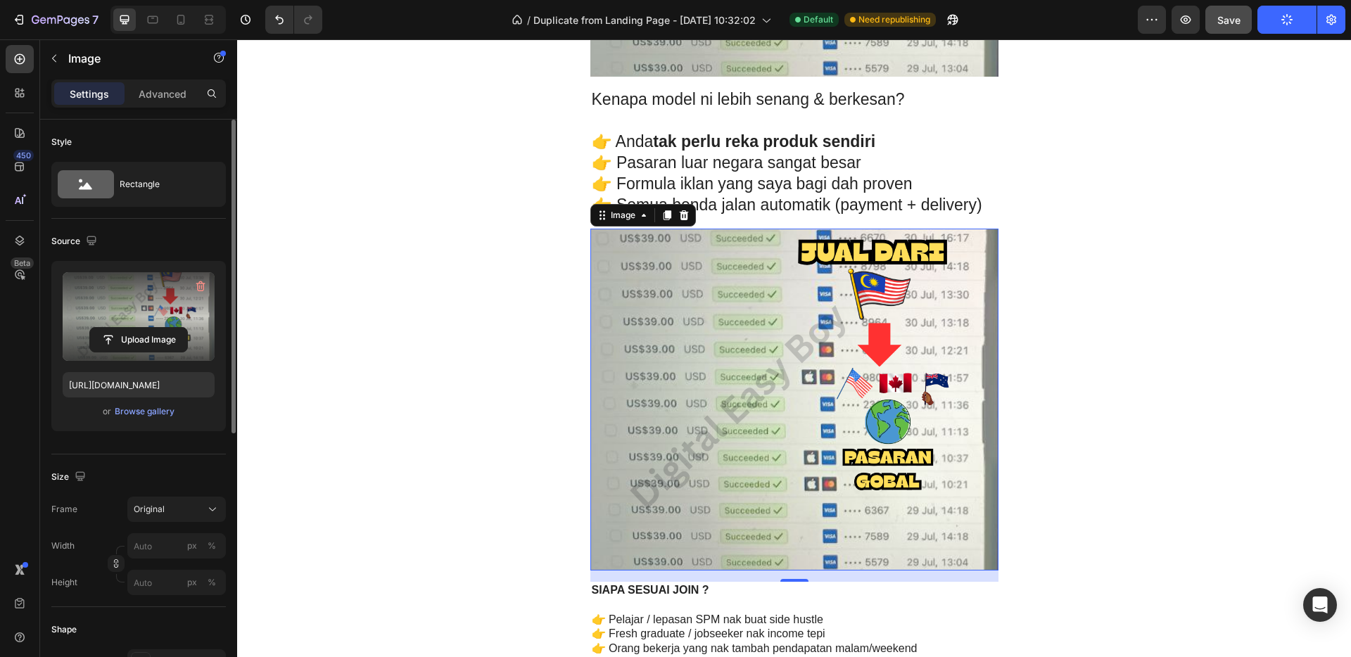
click at [122, 316] on label at bounding box center [139, 316] width 152 height 89
click at [122, 328] on input "file" at bounding box center [138, 340] width 97 height 24
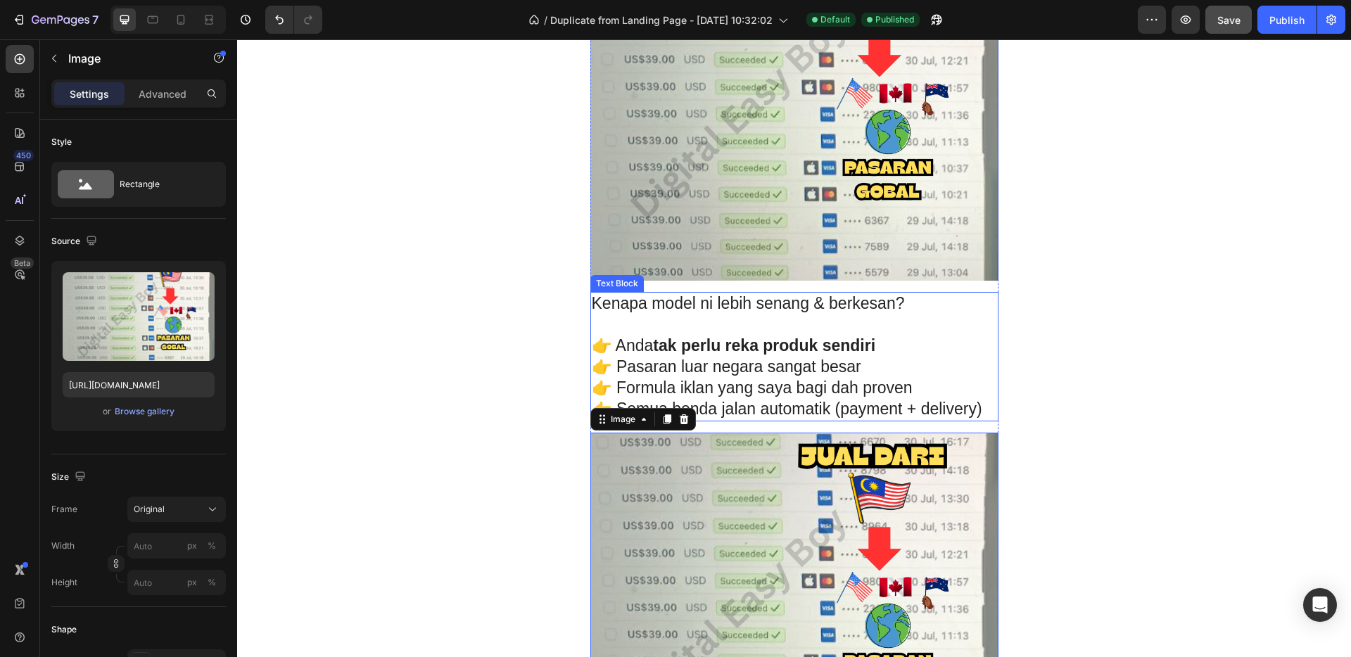
scroll to position [2941, 0]
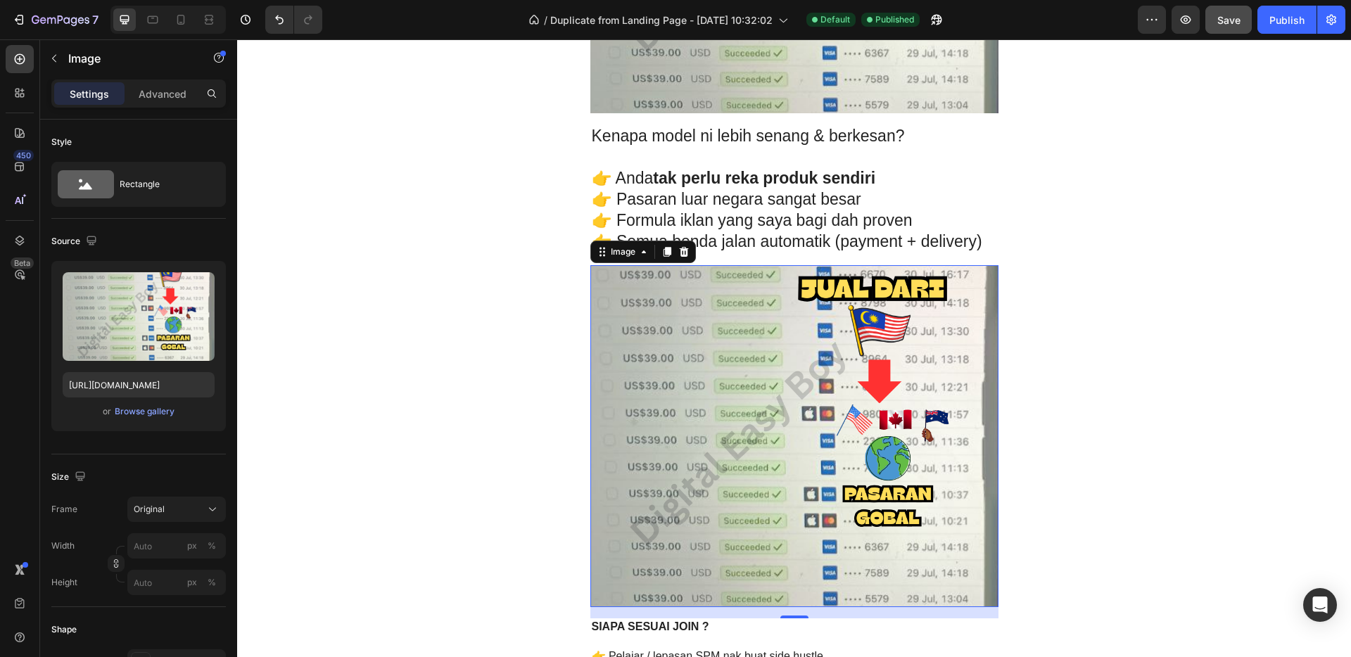
click at [747, 374] on img at bounding box center [794, 436] width 408 height 342
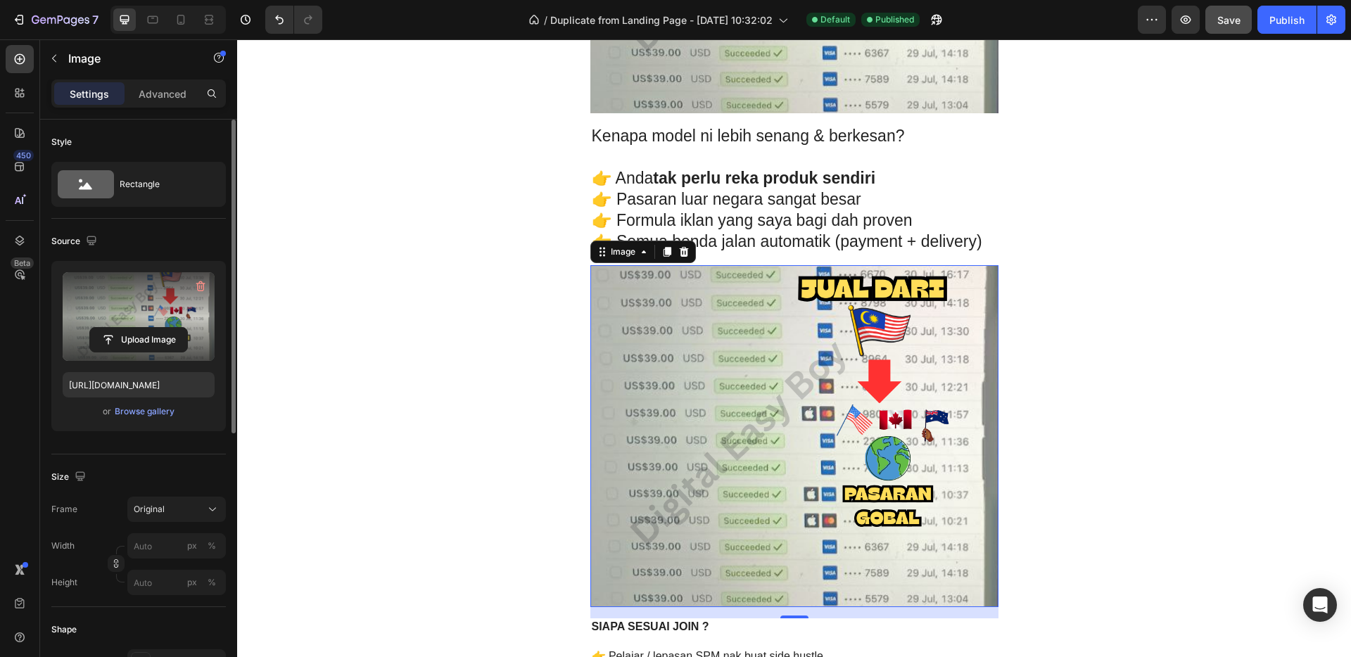
click at [118, 315] on label at bounding box center [139, 316] width 152 height 89
click at [118, 328] on input "file" at bounding box center [138, 340] width 97 height 24
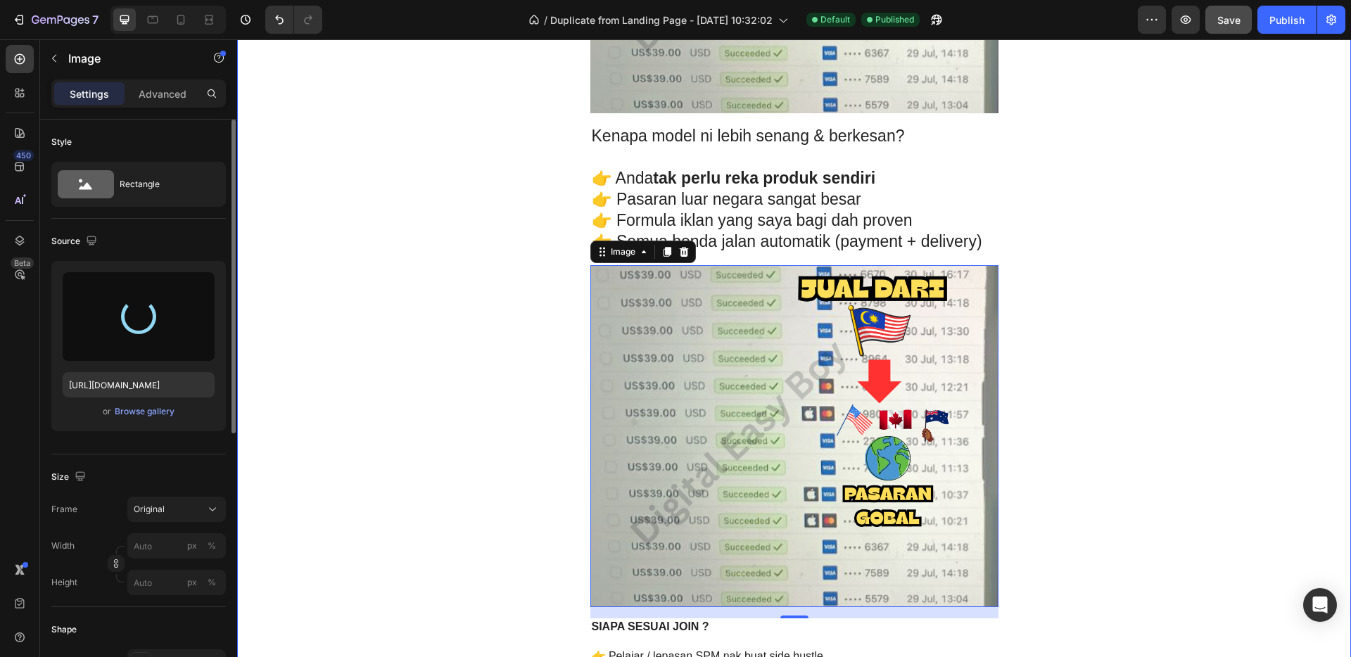
type input "https://cdn.shopify.com/s/files/1/0656/7641/0969/files/gempages_581566676550550…"
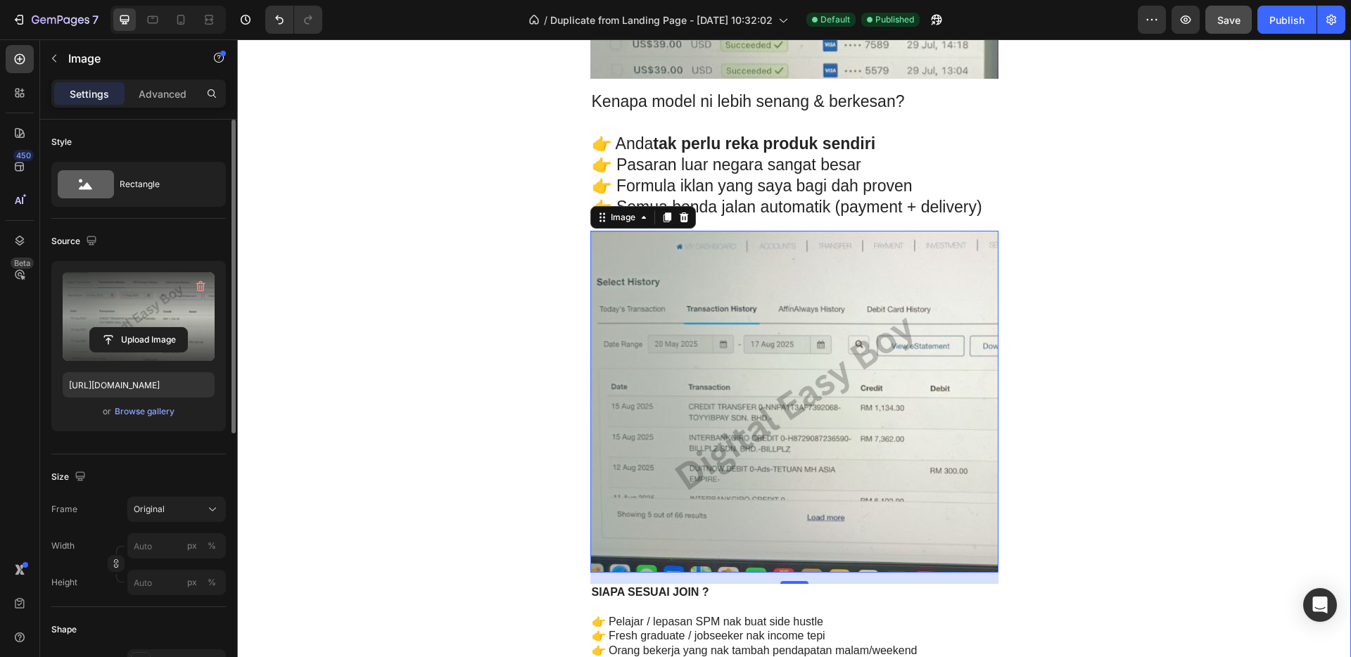
scroll to position [3016, 0]
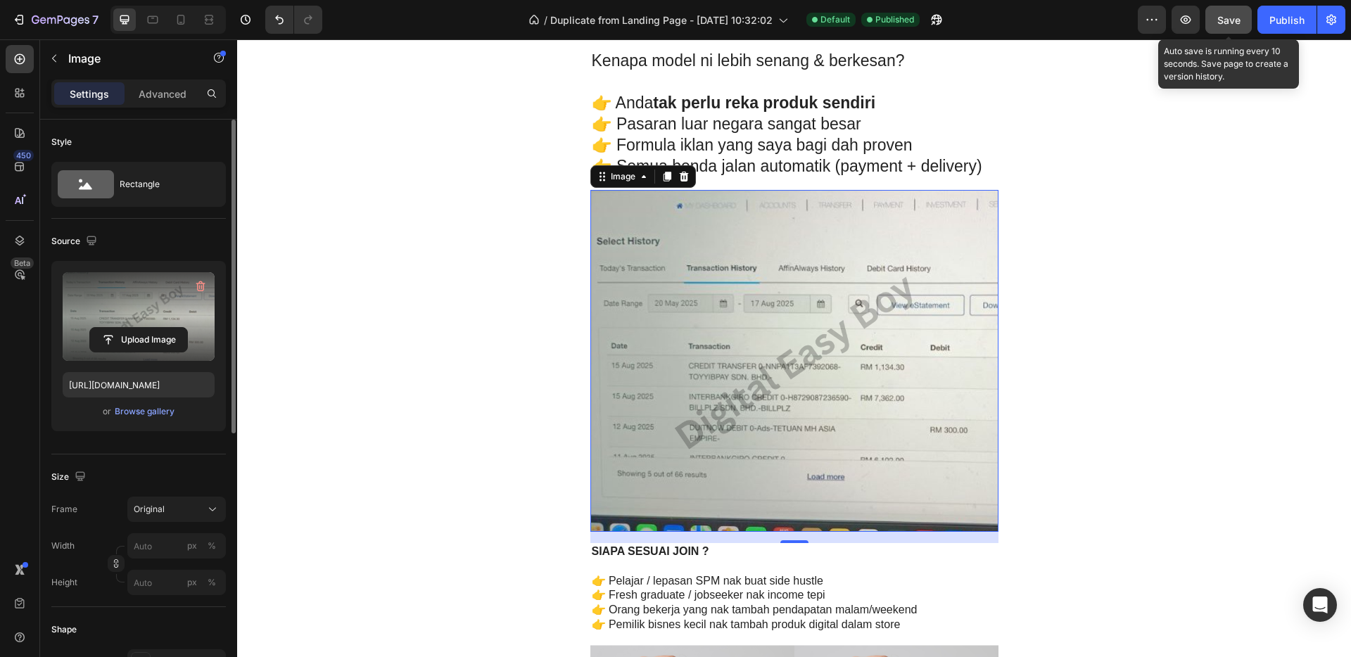
click at [1223, 25] on span "Save" at bounding box center [1228, 20] width 23 height 12
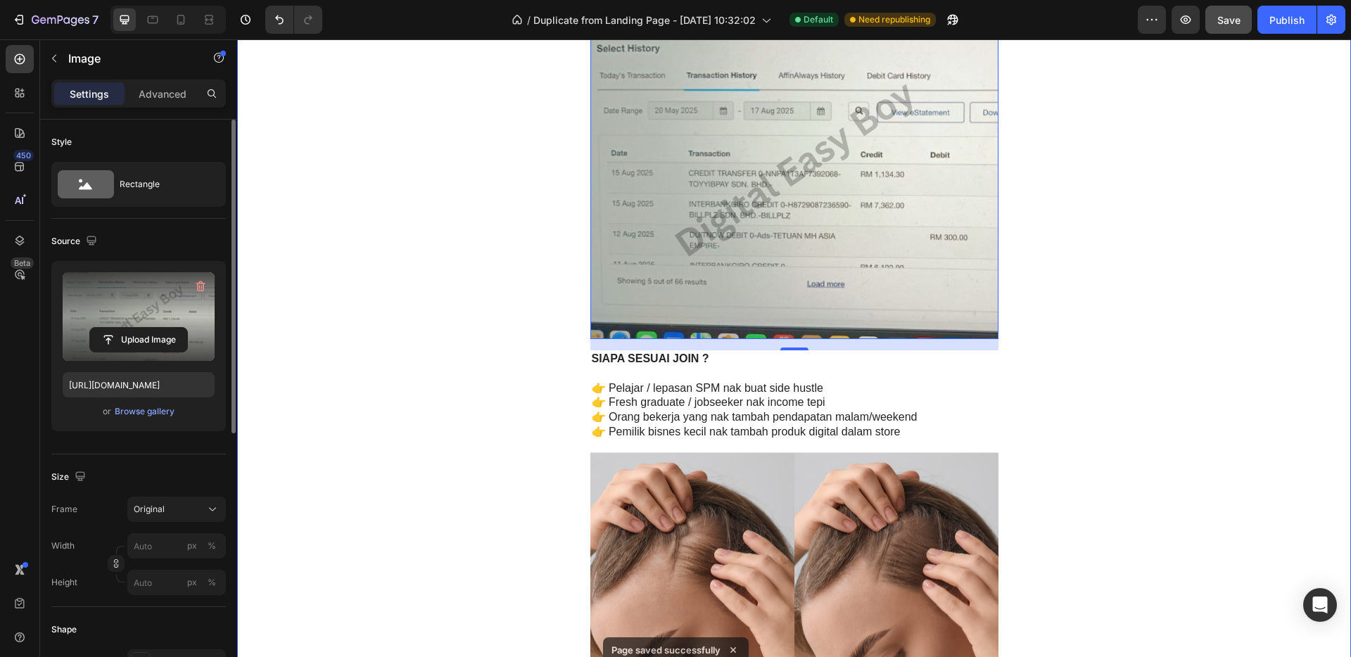
scroll to position [3136, 0]
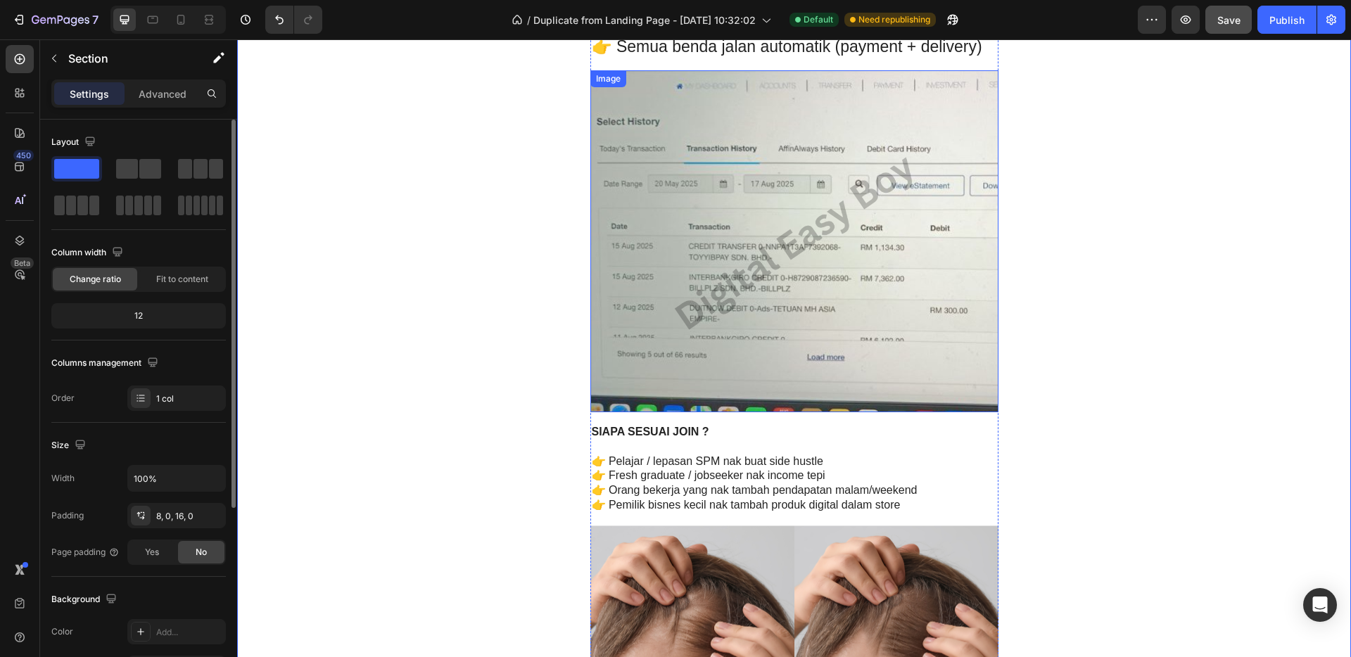
click at [863, 274] on img at bounding box center [794, 241] width 408 height 342
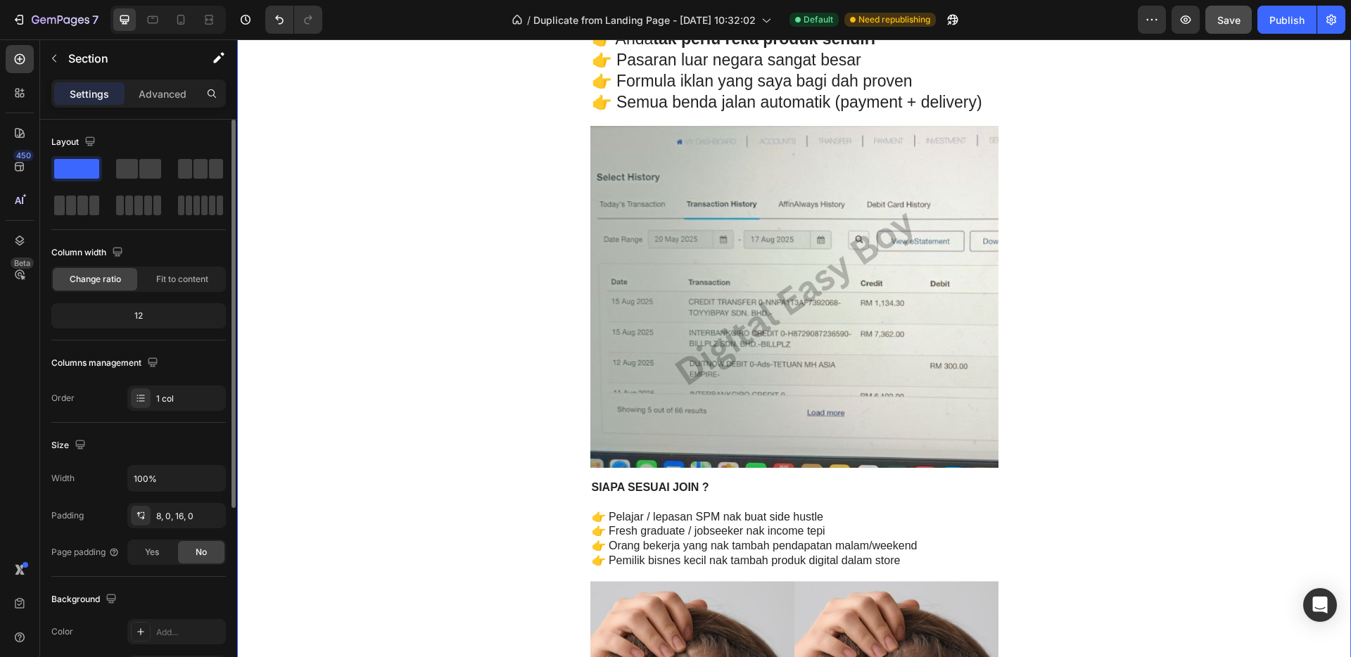
scroll to position [2387, 0]
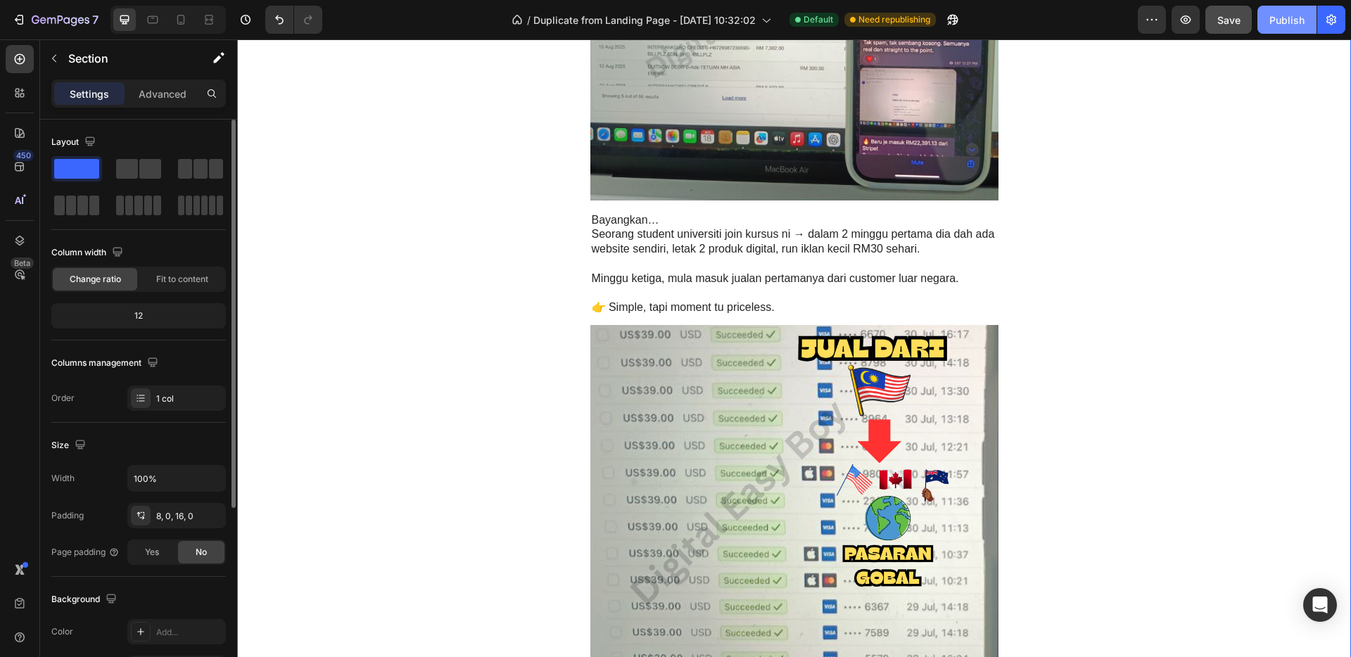
click at [1285, 28] on button "Publish" at bounding box center [1286, 20] width 59 height 28
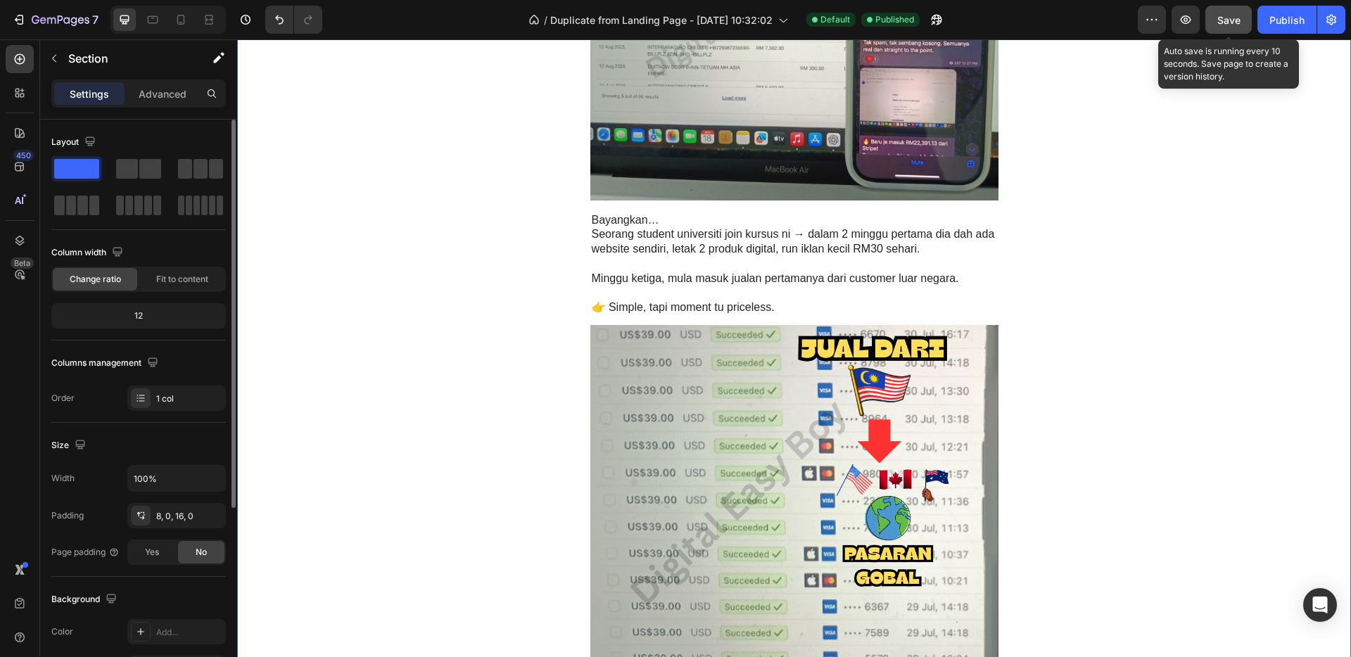
click at [1229, 31] on button "Save" at bounding box center [1228, 20] width 46 height 28
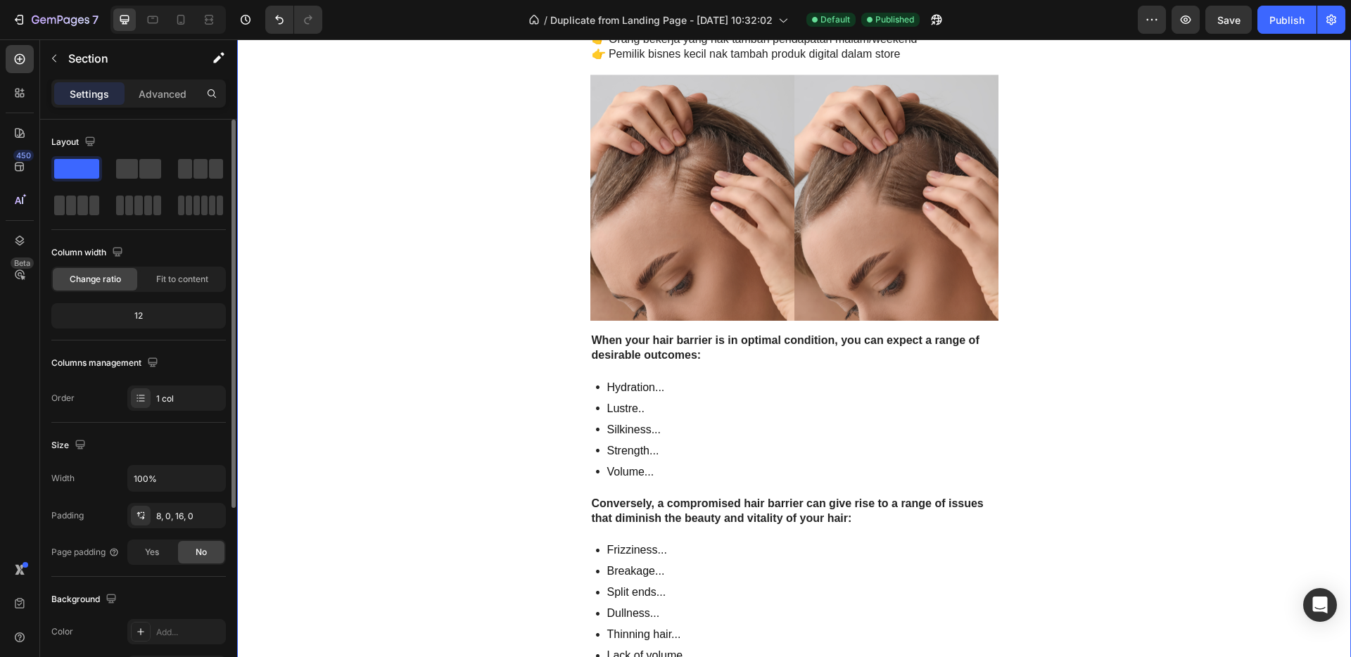
scroll to position [3588, 0]
click at [699, 412] on div "Hydration... Lustre.. Silkiness... Strength... Volume..." at bounding box center [794, 429] width 408 height 106
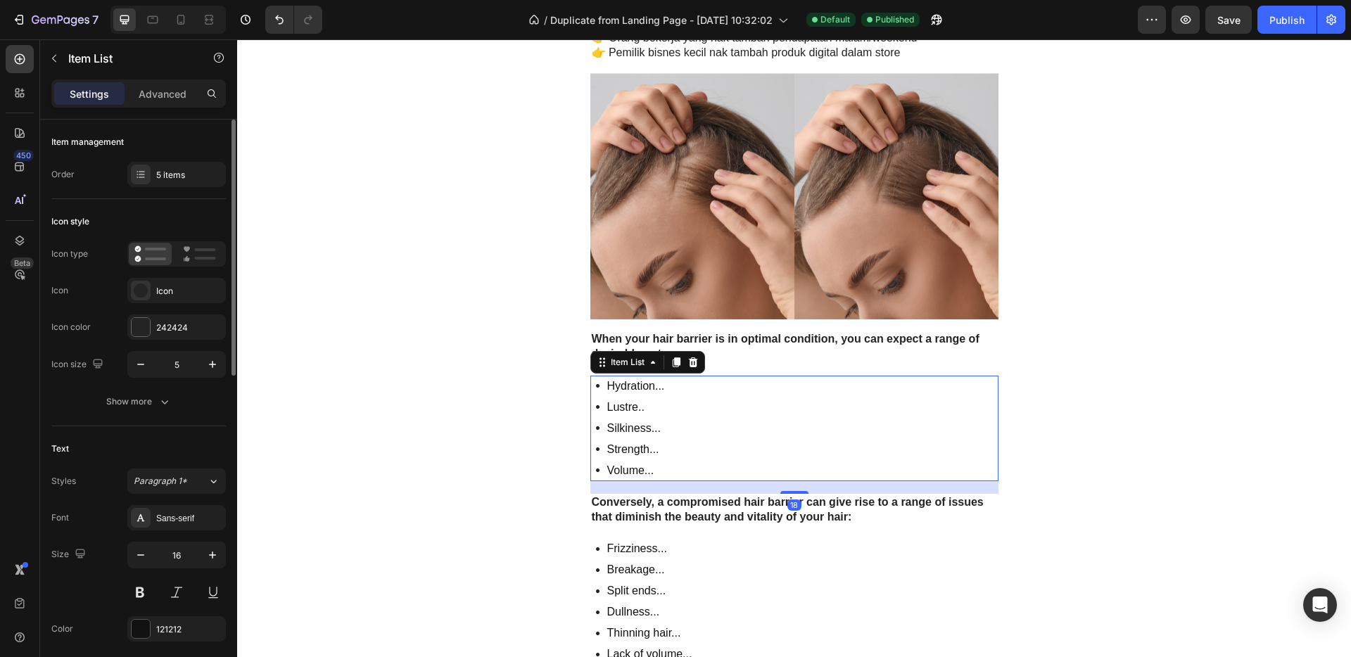
click at [723, 401] on div "Hydration... Lustre.. Silkiness... Strength... Volume..." at bounding box center [794, 429] width 408 height 106
click at [725, 333] on strong "When your hair barrier is in optimal condition, you can expect a range of desir…" at bounding box center [786, 346] width 388 height 27
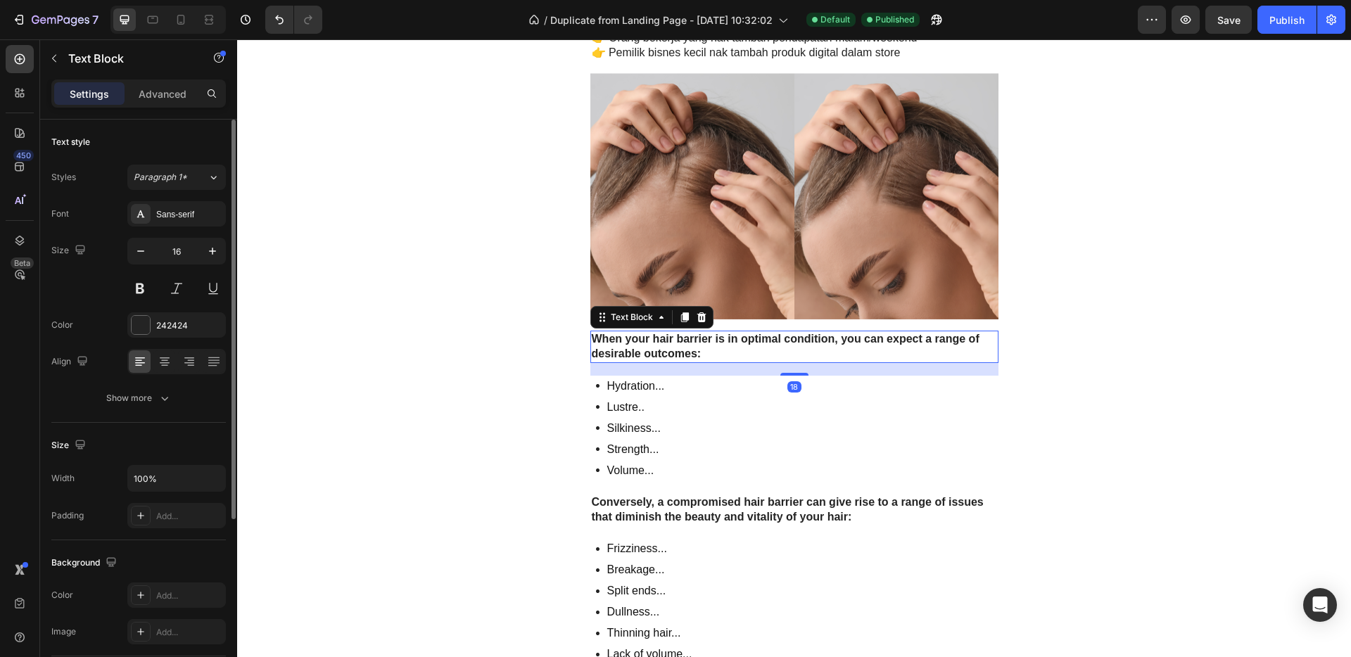
click at [725, 340] on strong "When your hair barrier is in optimal condition, you can expect a range of desir…" at bounding box center [786, 346] width 388 height 27
click at [720, 348] on p "When your hair barrier is in optimal condition, you can expect a range of desir…" at bounding box center [794, 347] width 405 height 30
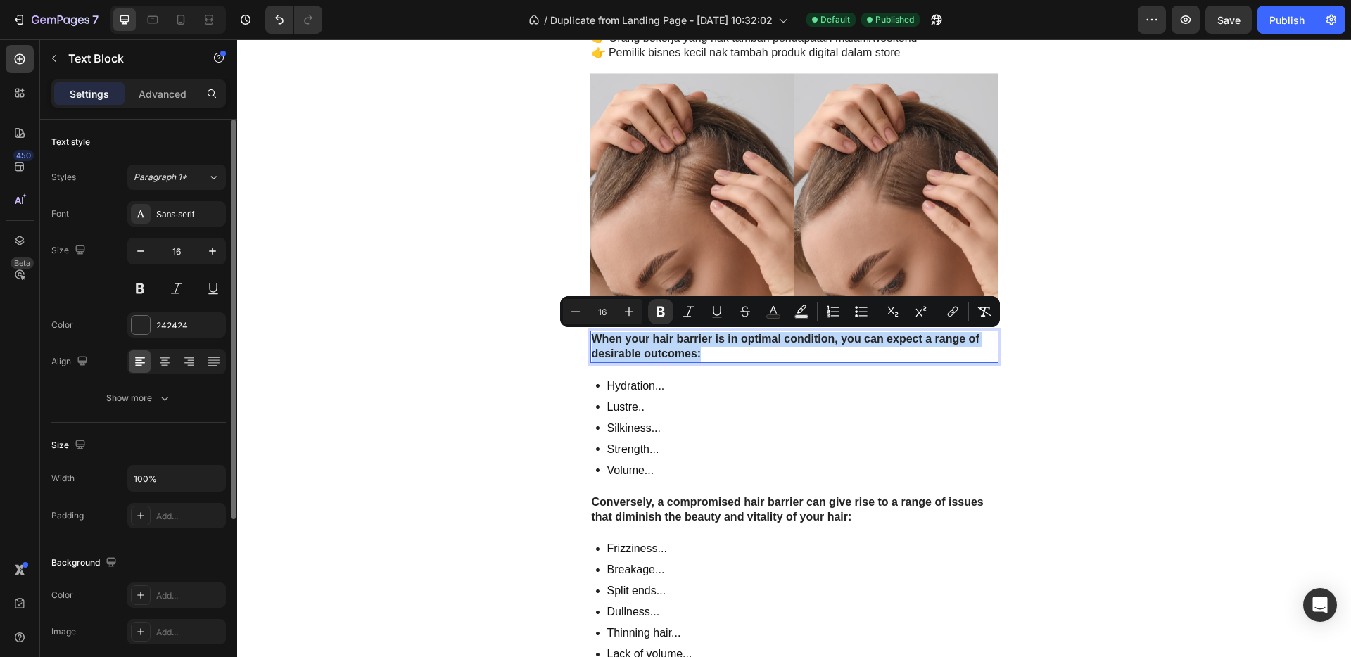
drag, startPoint x: 716, startPoint y: 353, endPoint x: 585, endPoint y: 336, distance: 132.7
click at [590, 336] on div "When your hair barrier is in optimal condition, you can expect a range of desir…" at bounding box center [794, 347] width 408 height 32
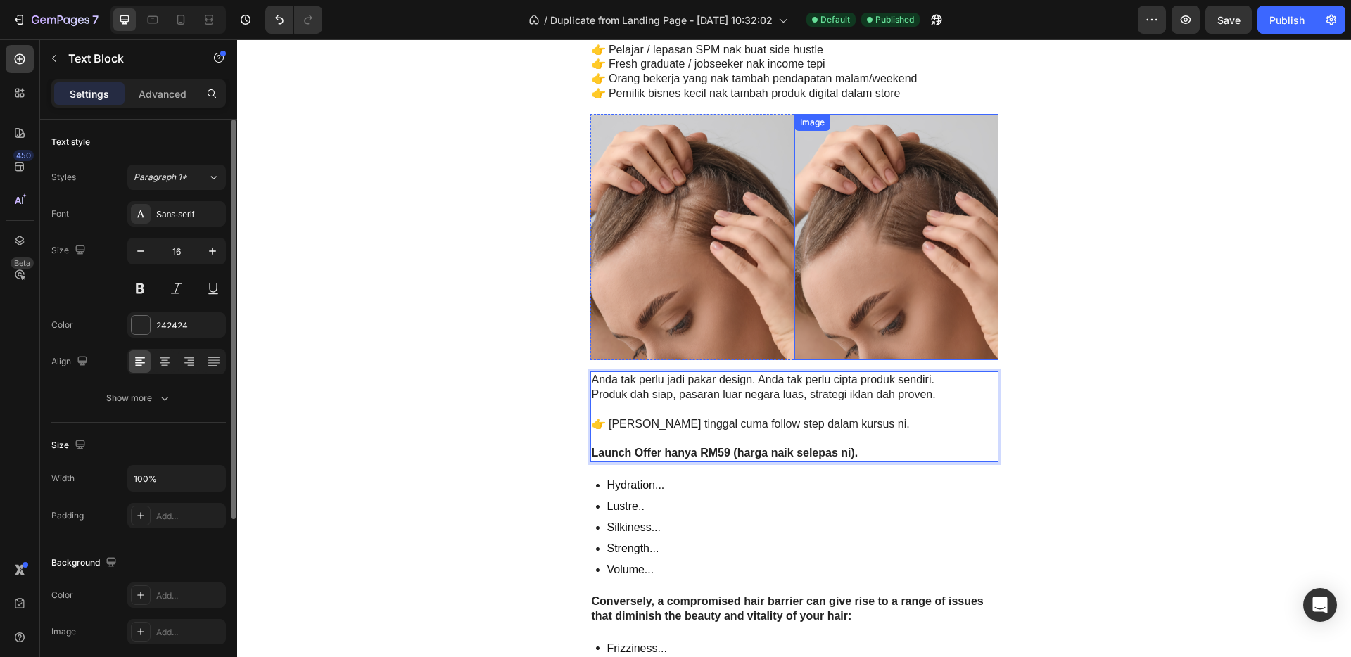
scroll to position [3471, 0]
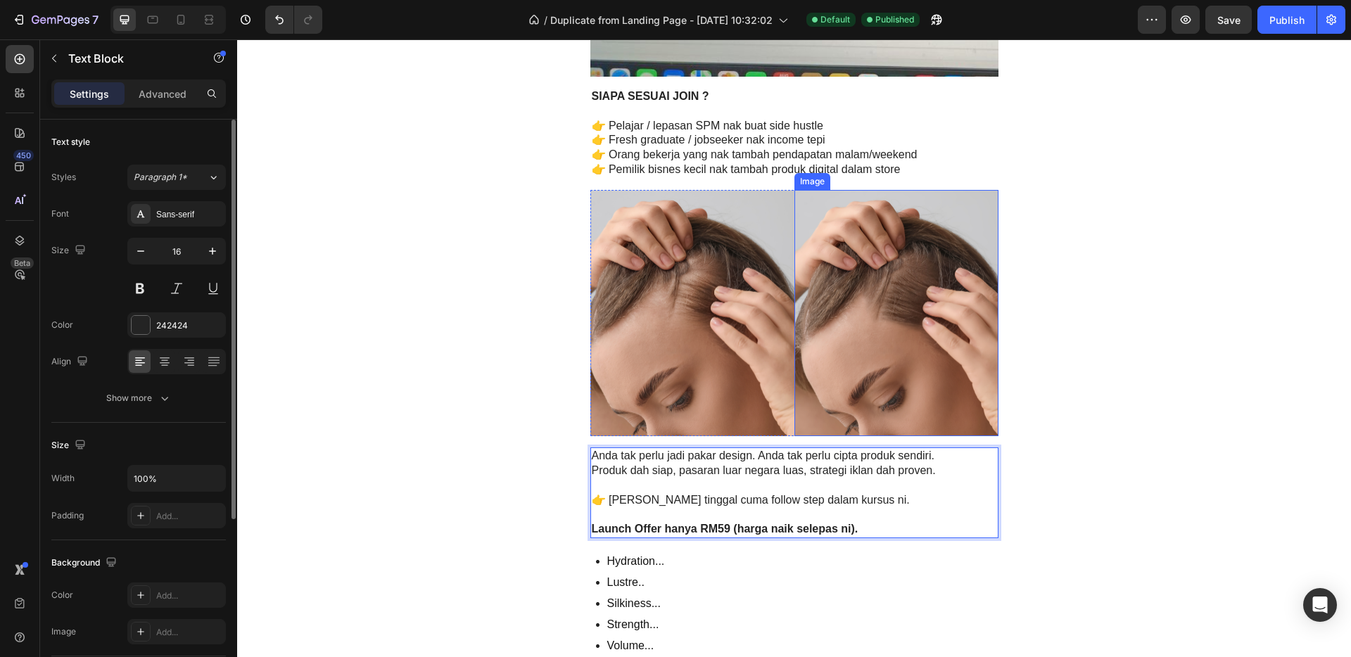
click at [855, 272] on img at bounding box center [896, 313] width 204 height 247
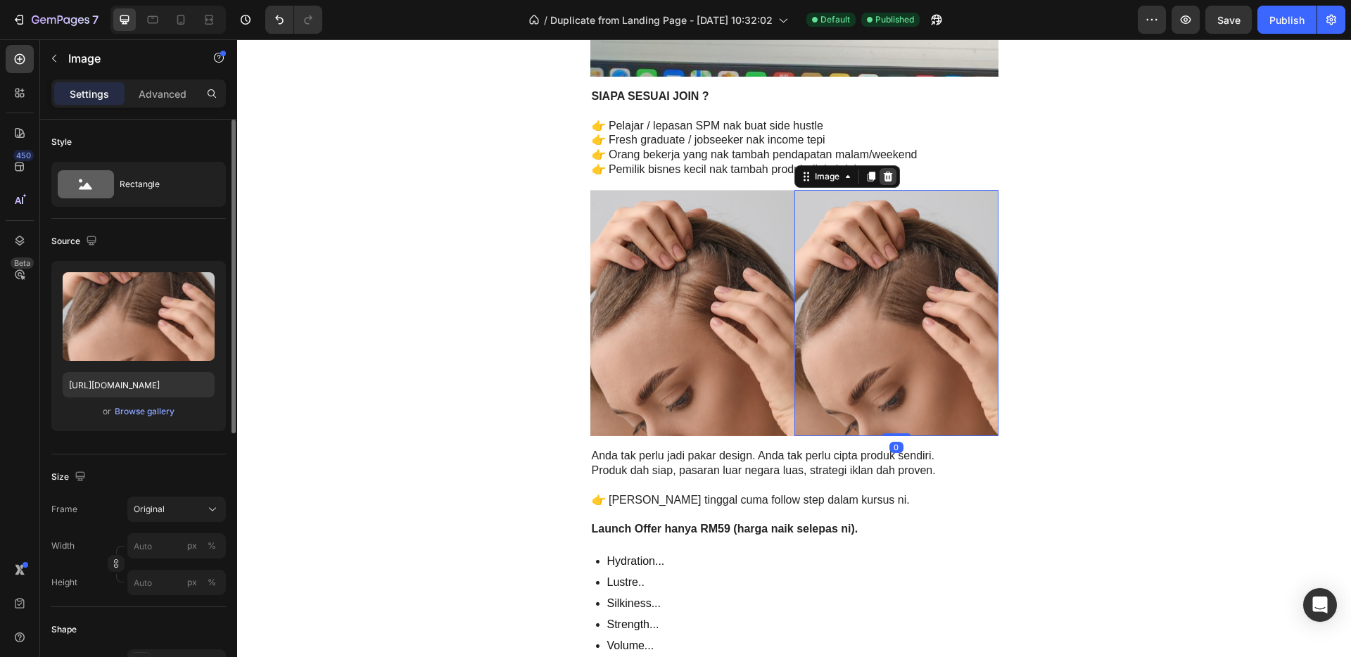
click at [884, 171] on icon at bounding box center [887, 176] width 11 height 11
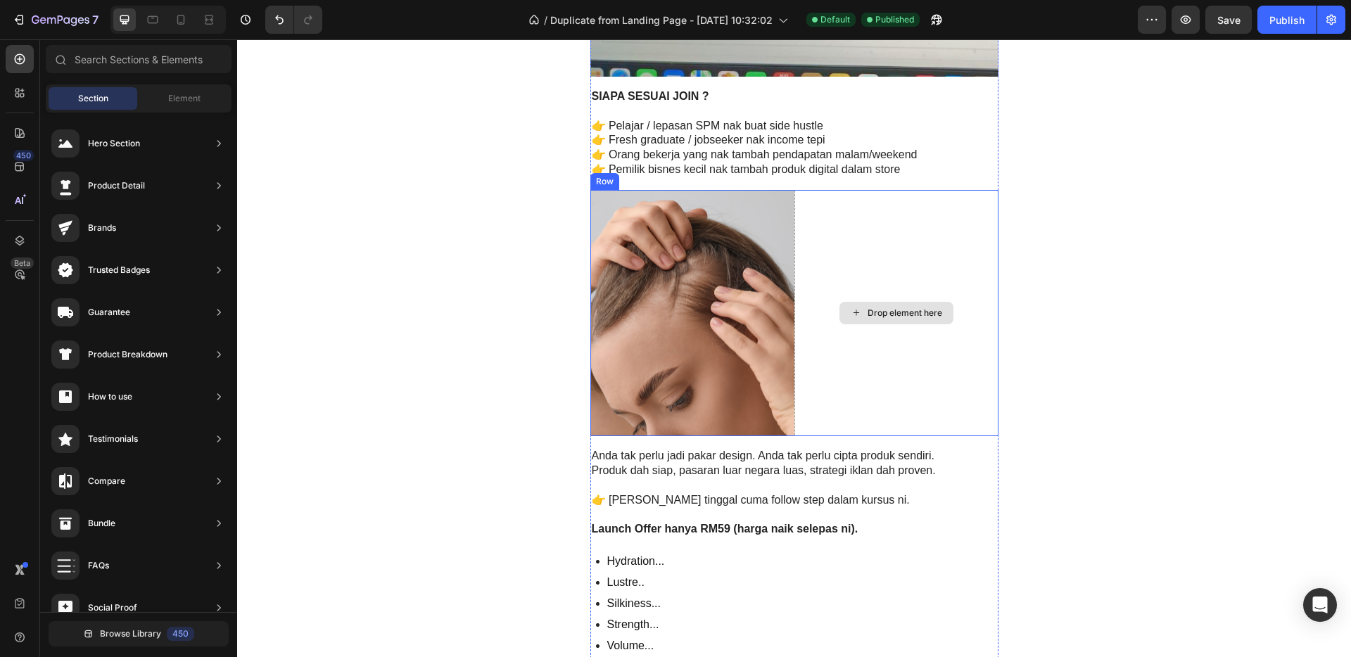
click at [882, 279] on div "Drop element here" at bounding box center [896, 313] width 204 height 247
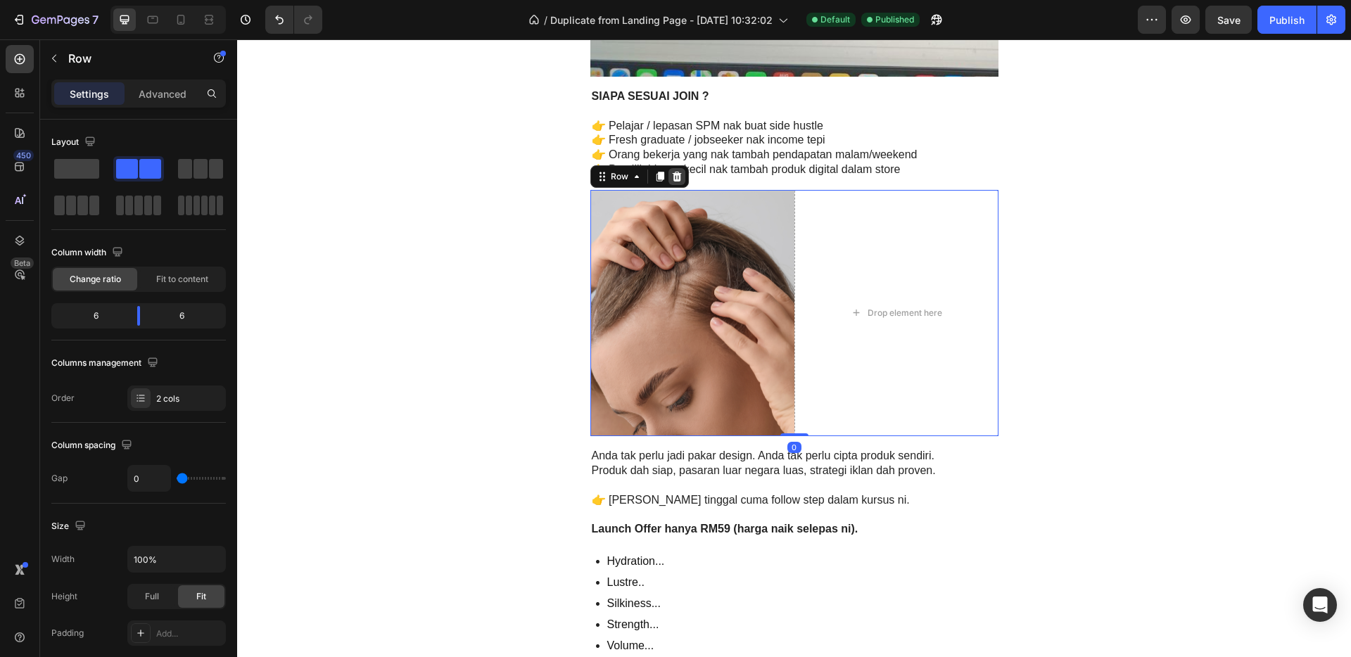
click at [673, 179] on icon at bounding box center [676, 177] width 9 height 10
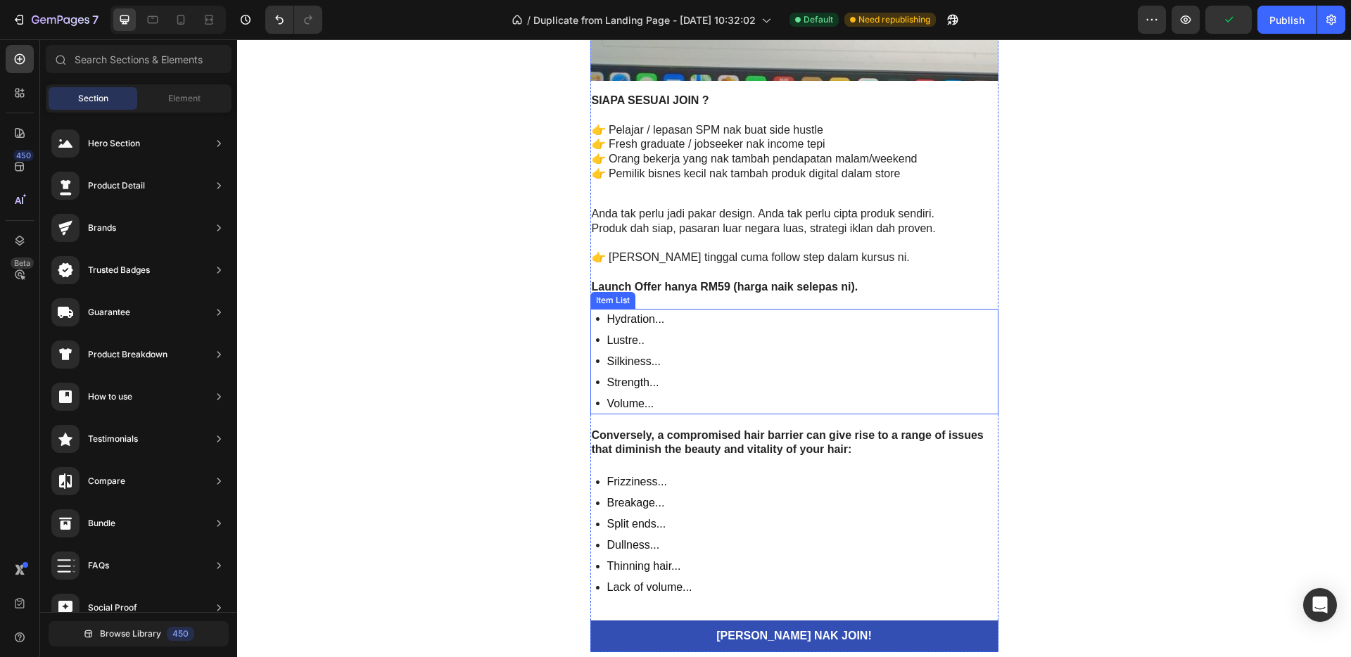
scroll to position [3475, 0]
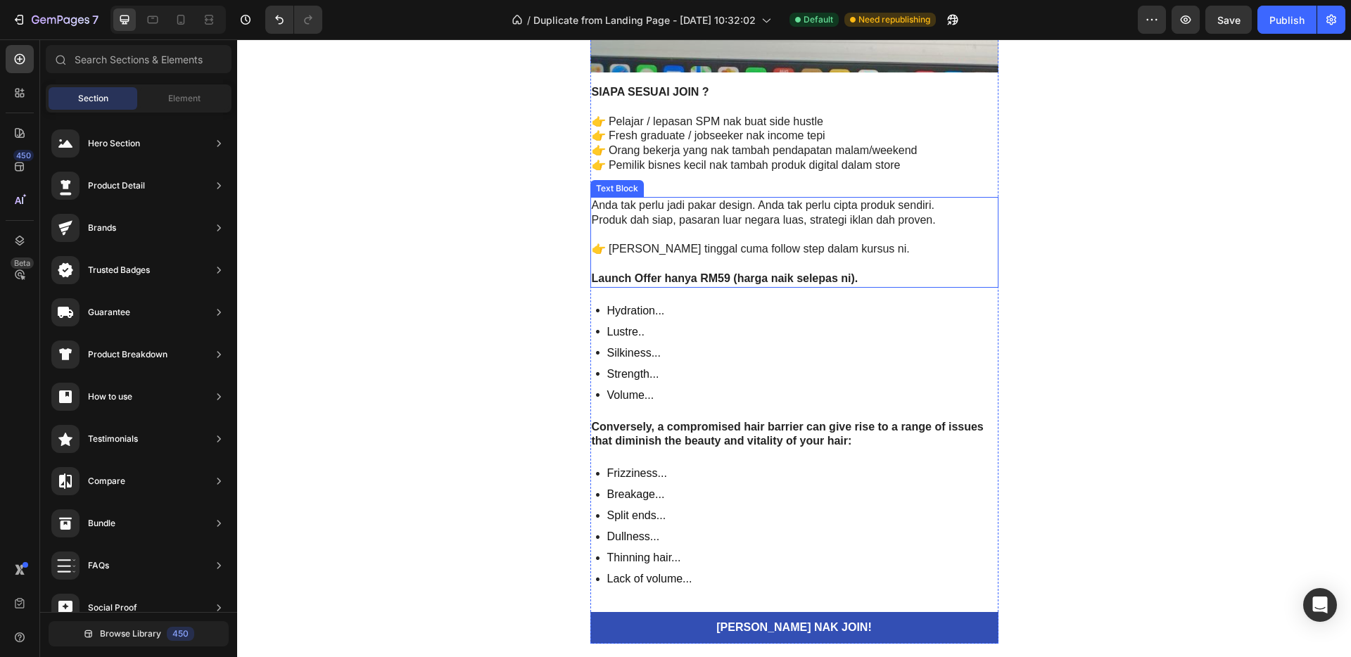
click at [743, 269] on p "Rich Text Editor. Editing area: main" at bounding box center [794, 264] width 405 height 15
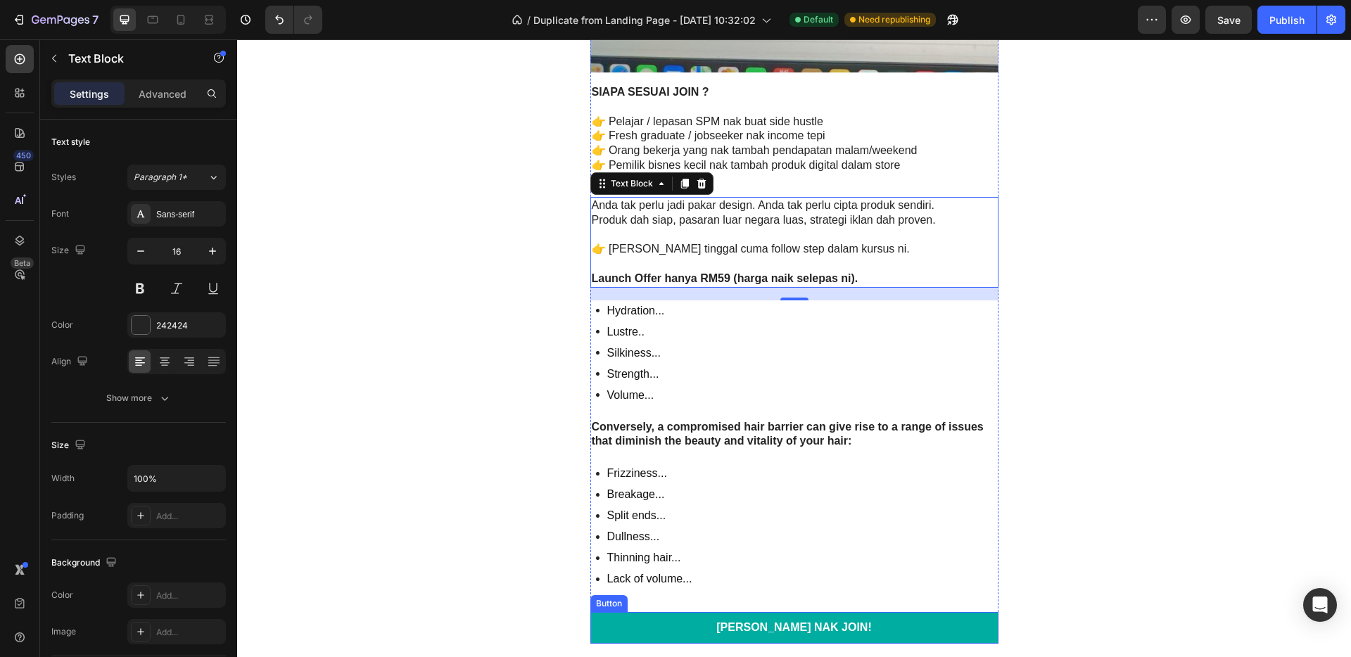
click at [931, 632] on link "[PERSON_NAME] NAK JOIN!" at bounding box center [794, 628] width 408 height 32
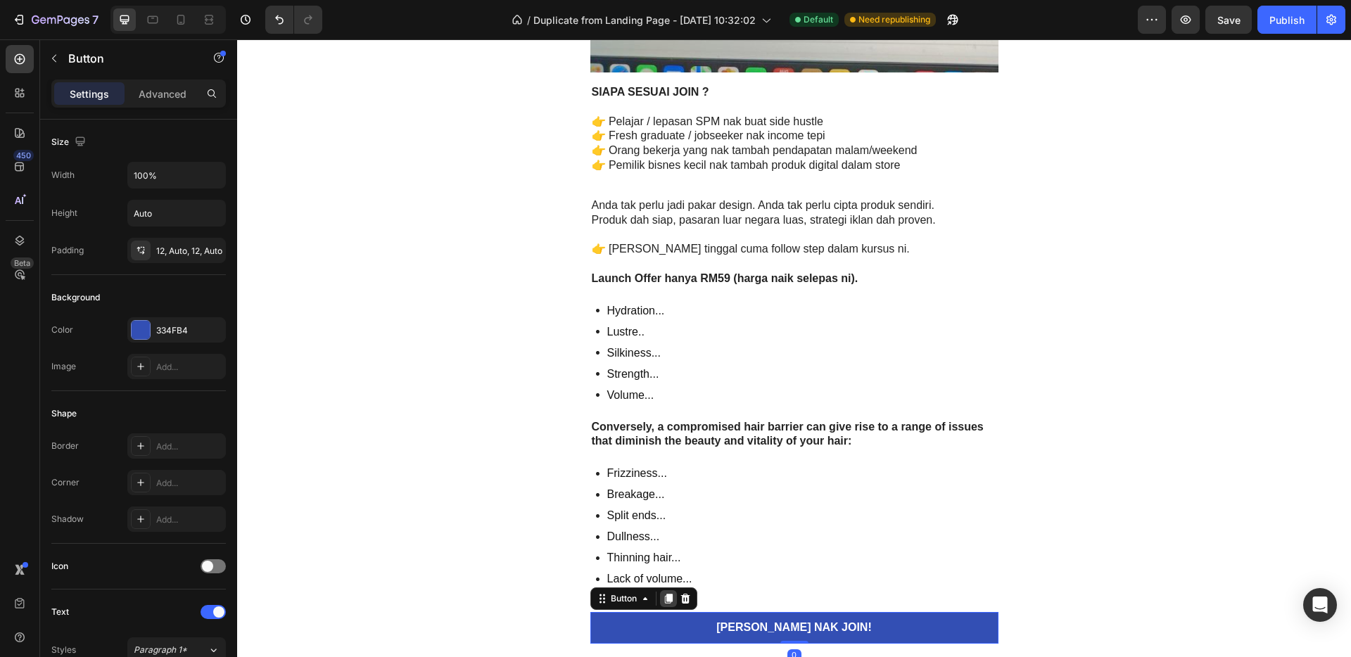
click at [664, 599] on icon at bounding box center [668, 599] width 8 height 10
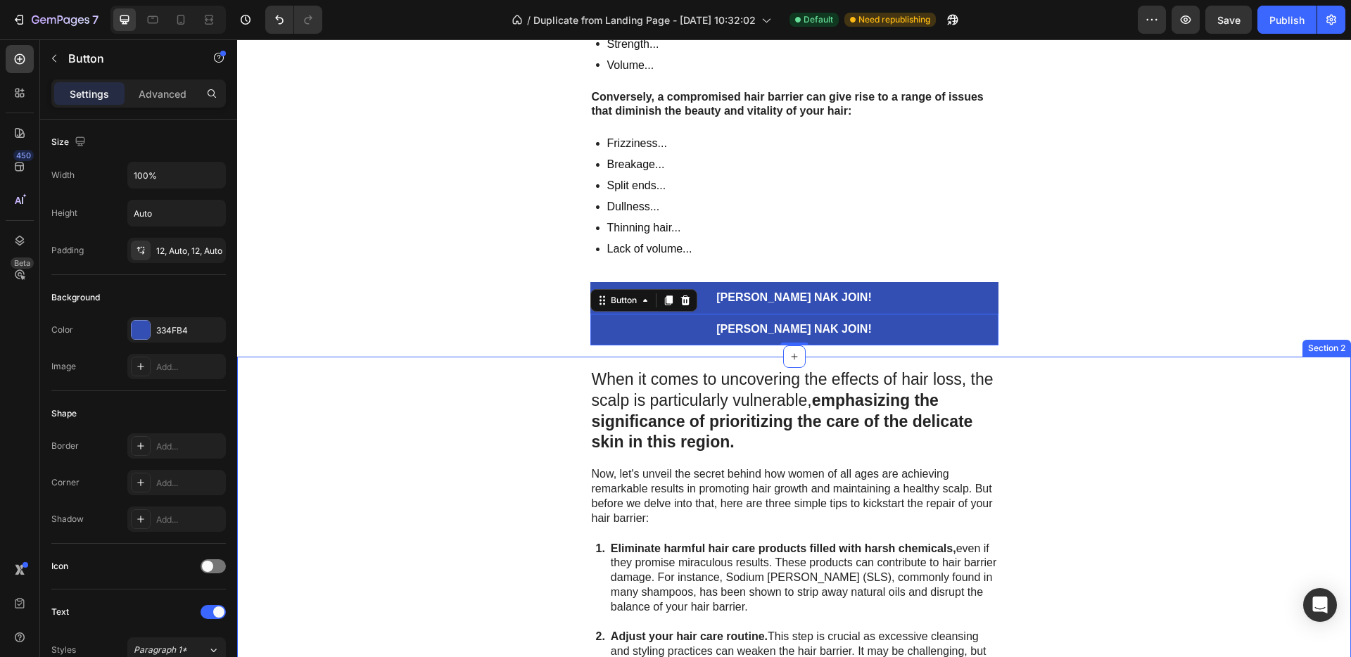
scroll to position [3664, 0]
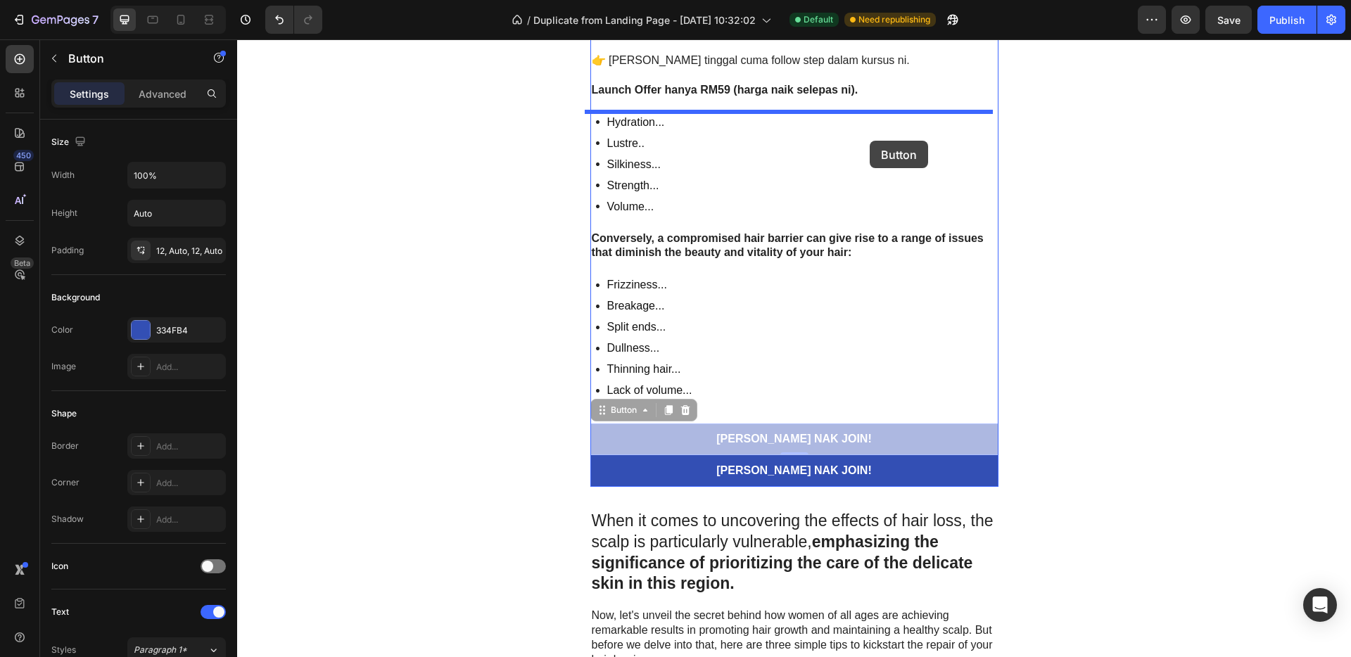
drag, startPoint x: 881, startPoint y: 435, endPoint x: 870, endPoint y: 140, distance: 295.7
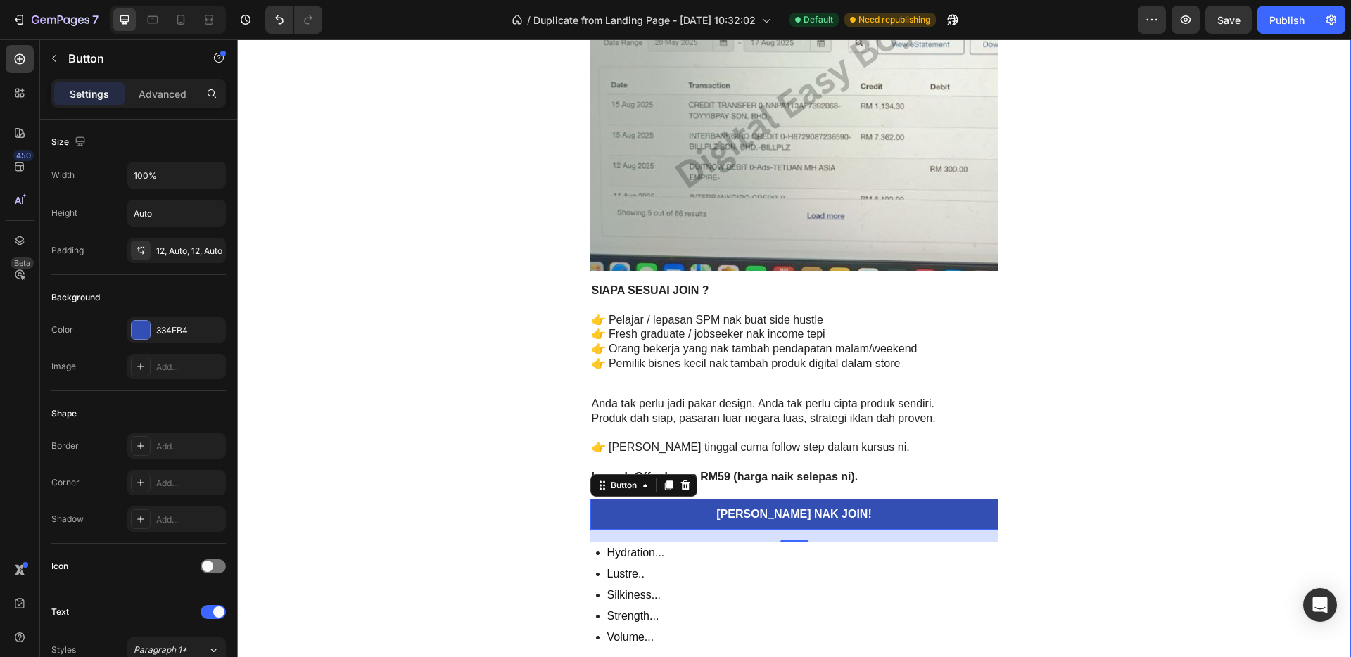
scroll to position [3193, 0]
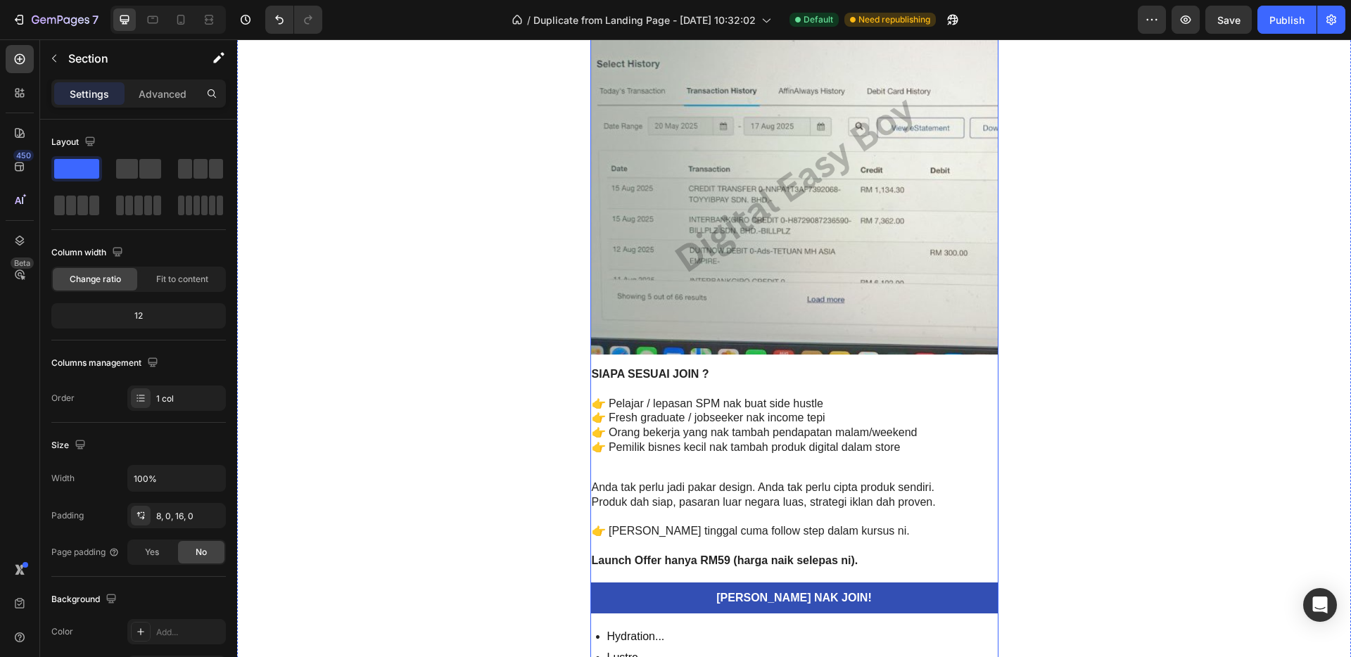
click at [622, 492] on p "Anda tak perlu jadi pakar design. Anda tak perlu cipta produk sendiri." at bounding box center [794, 488] width 405 height 15
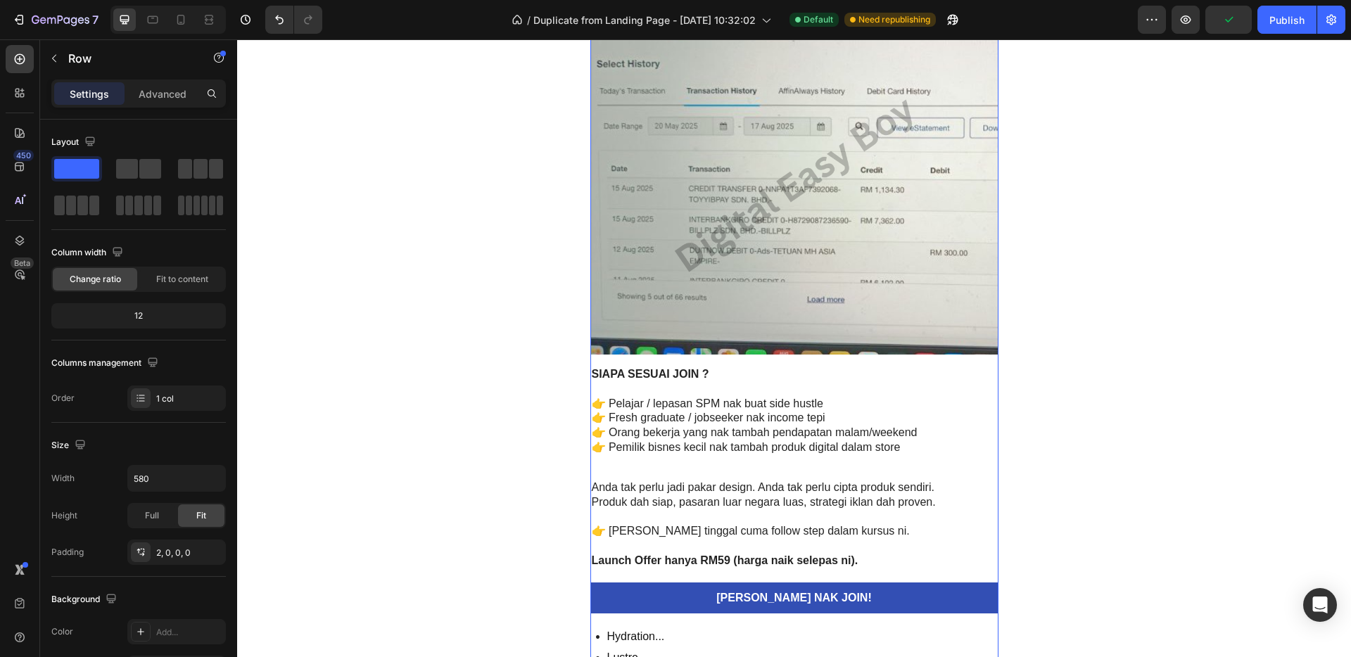
click at [765, 447] on p "👉 Pemilik bisnes kecil nak tambah produk digital dalam store" at bounding box center [794, 447] width 405 height 15
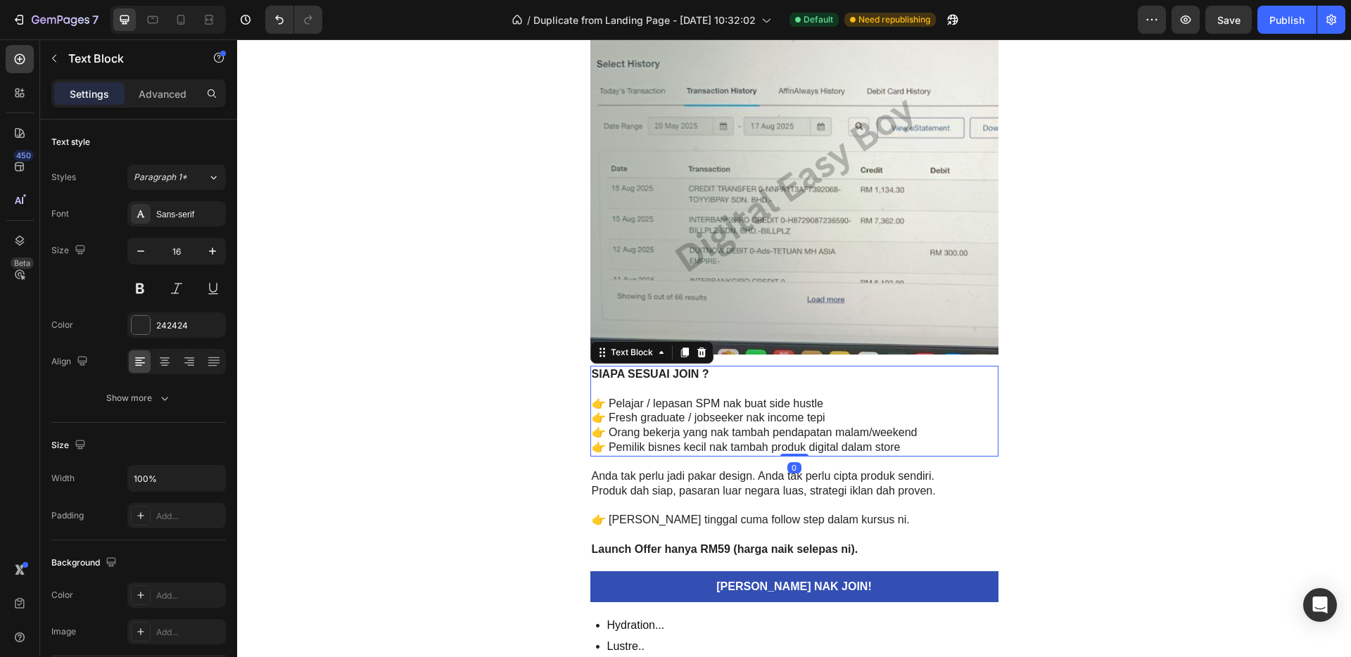
drag, startPoint x: 786, startPoint y: 466, endPoint x: 788, endPoint y: 445, distance: 21.2
click at [788, 445] on div "SIAPA SESUAI JOIN ? 👉 Pelajar / lepasan SPM nak buat side hustle 👉 Fresh gradua…" at bounding box center [794, 411] width 408 height 91
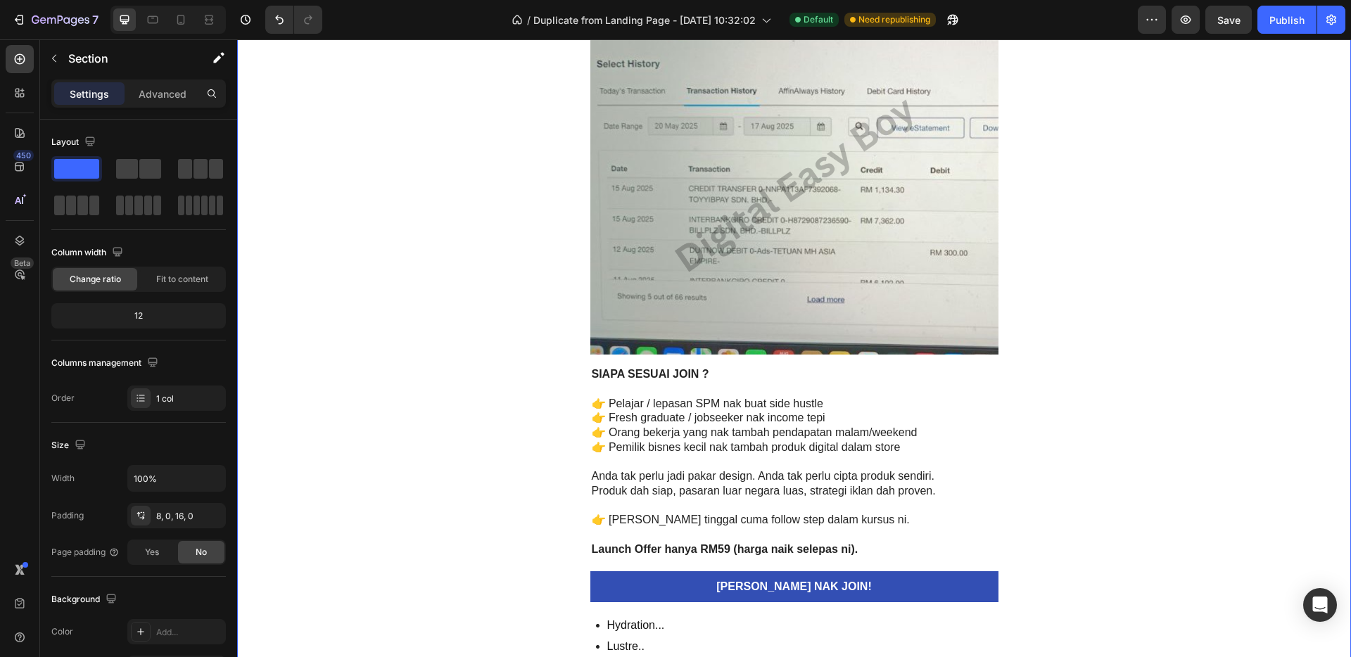
click at [835, 469] on p "Anda tak perlu jadi pakar design. Anda tak perlu cipta produk sendiri." at bounding box center [794, 476] width 405 height 15
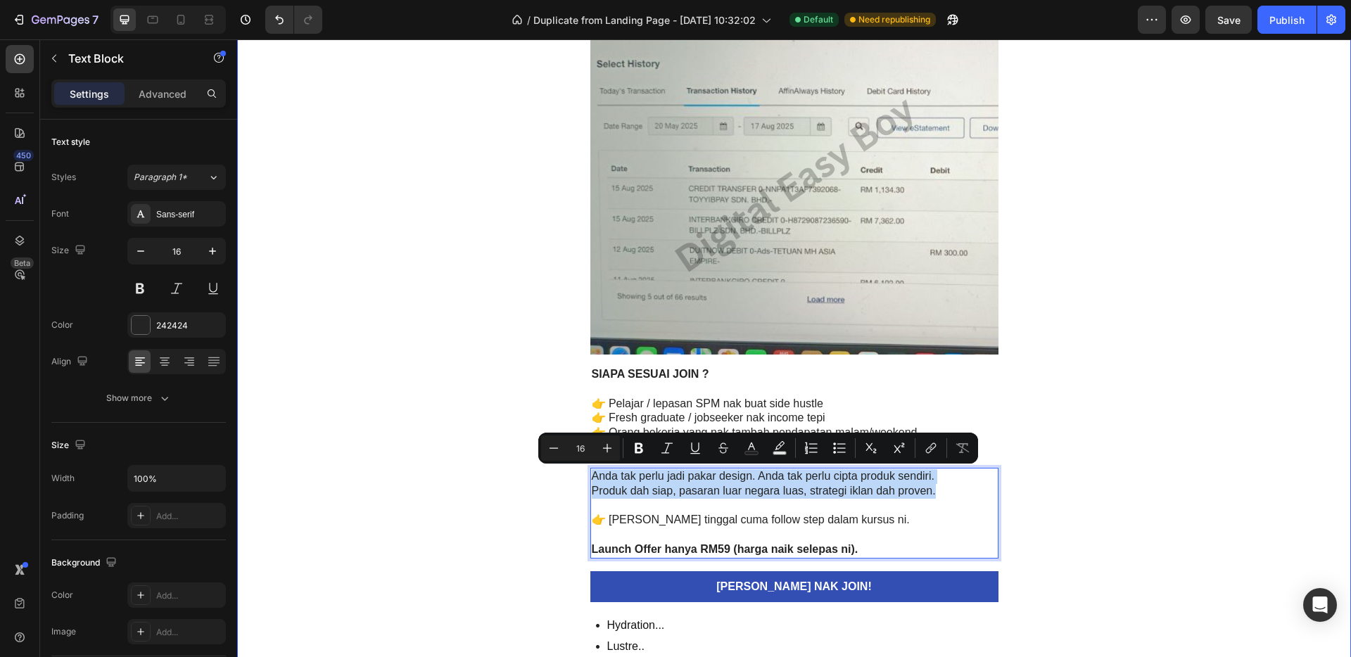
drag, startPoint x: 937, startPoint y: 493, endPoint x: 572, endPoint y: 474, distance: 365.6
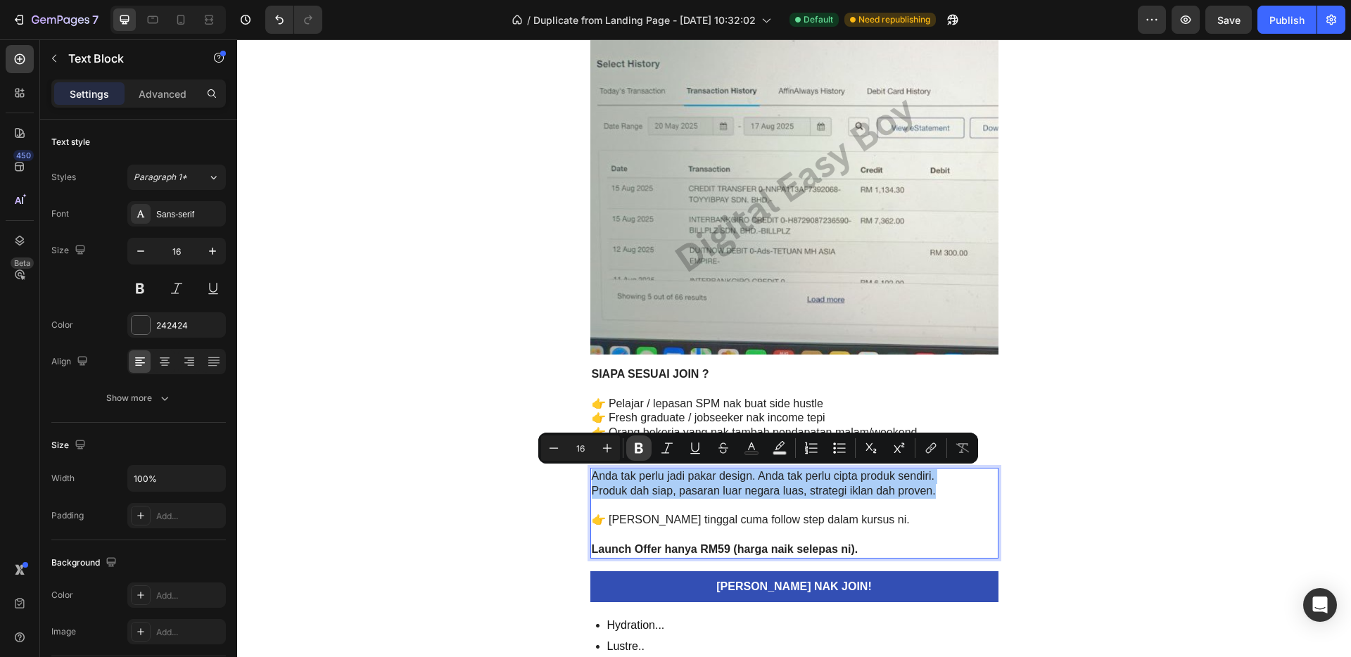
click at [639, 450] on icon "Editor contextual toolbar" at bounding box center [639, 448] width 14 height 14
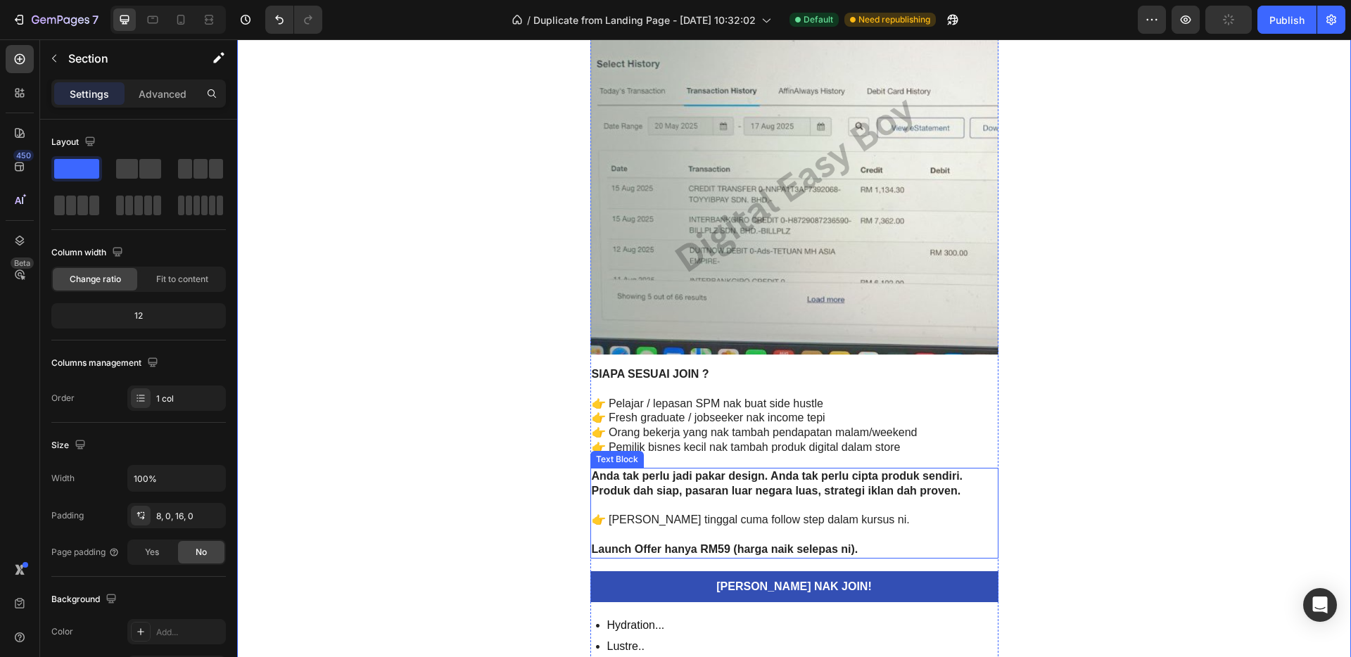
click at [815, 523] on p "👉 Yang tinggal cuma follow step dalam kursus ni." at bounding box center [794, 520] width 405 height 15
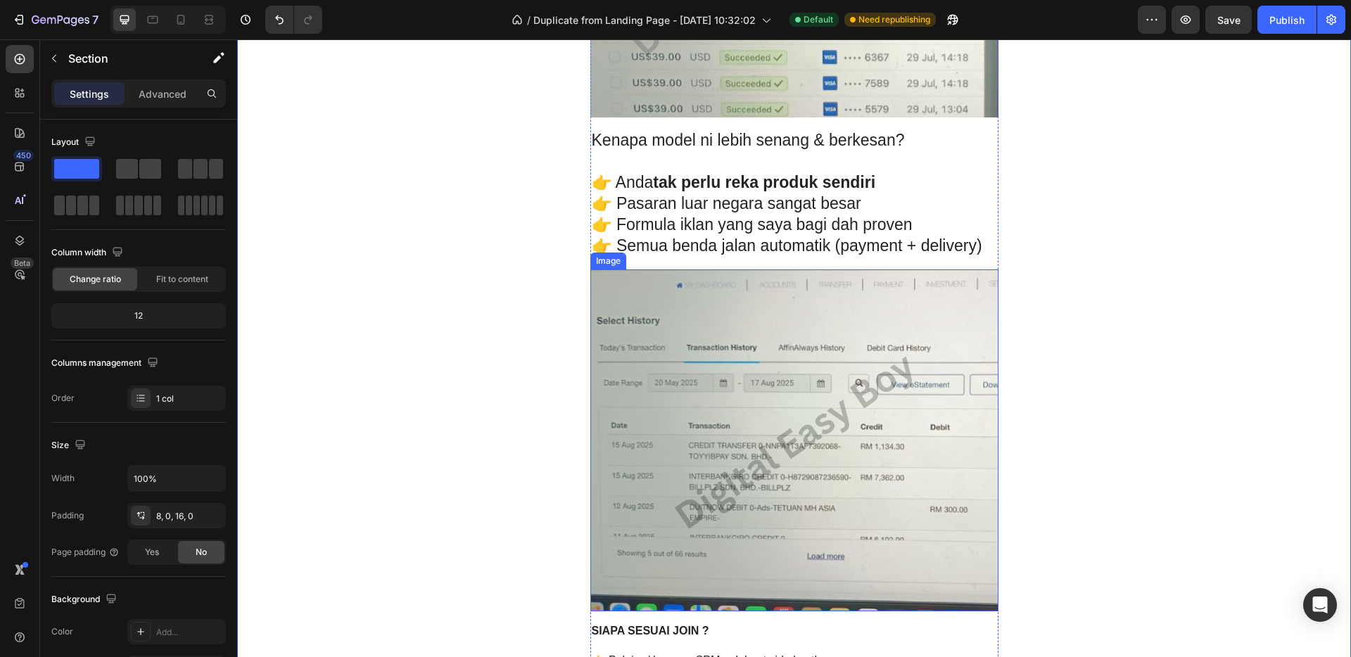
scroll to position [3064, 0]
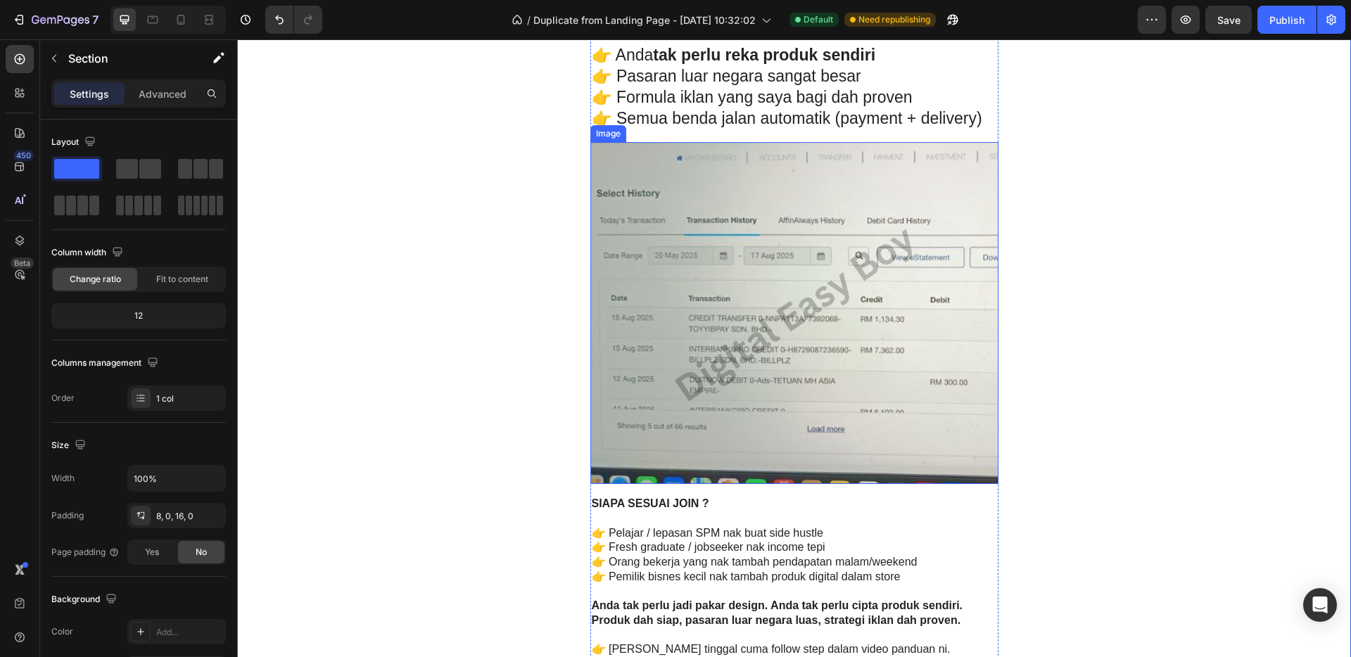
click at [894, 363] on img at bounding box center [794, 313] width 408 height 342
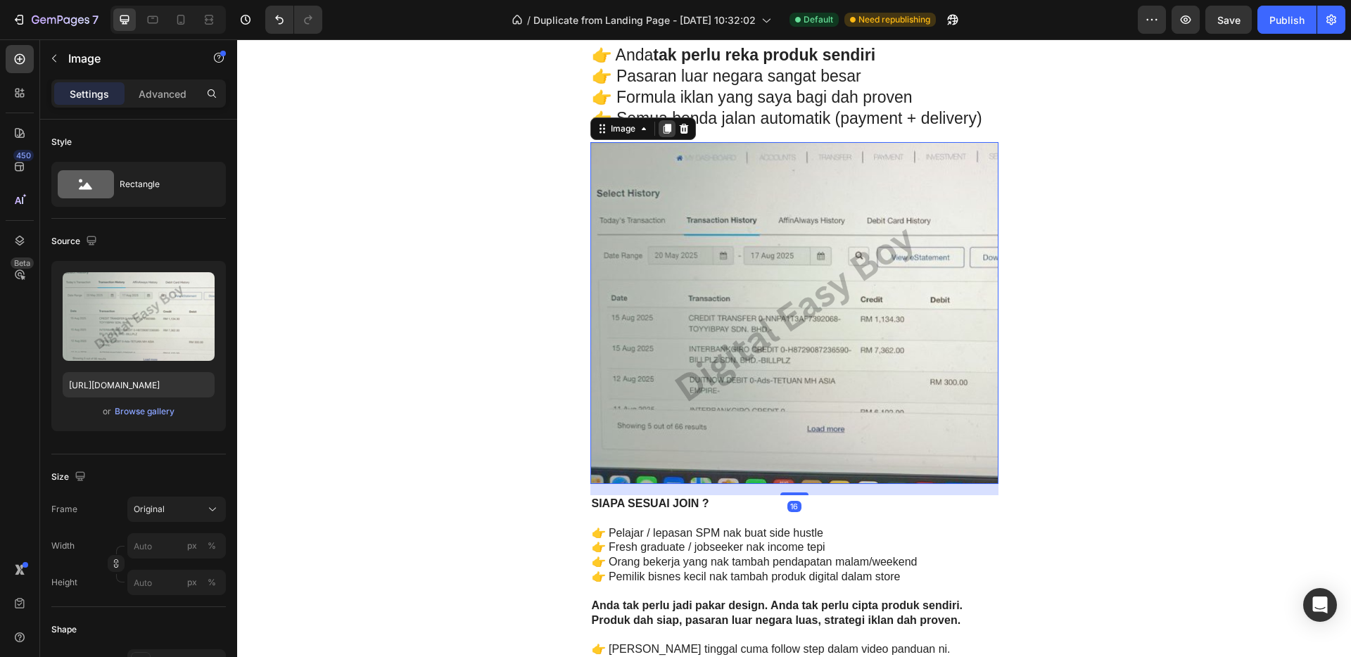
click at [661, 132] on icon at bounding box center [666, 128] width 11 height 11
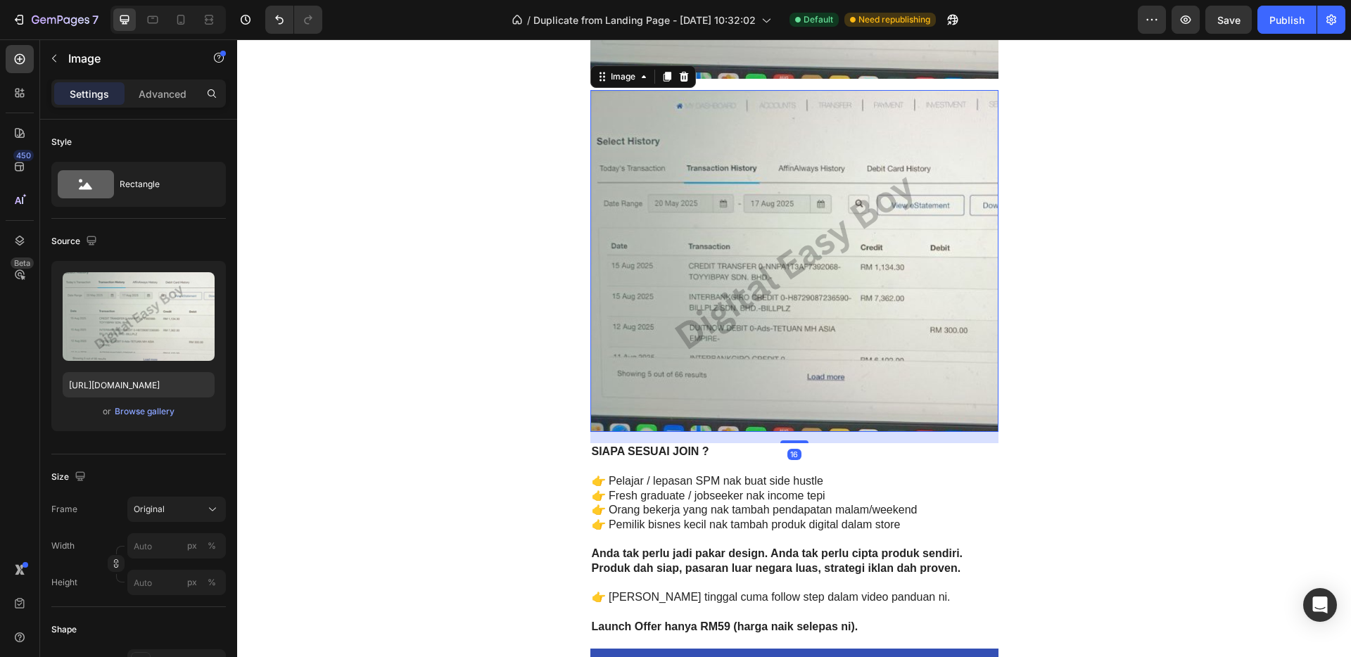
scroll to position [3488, 0]
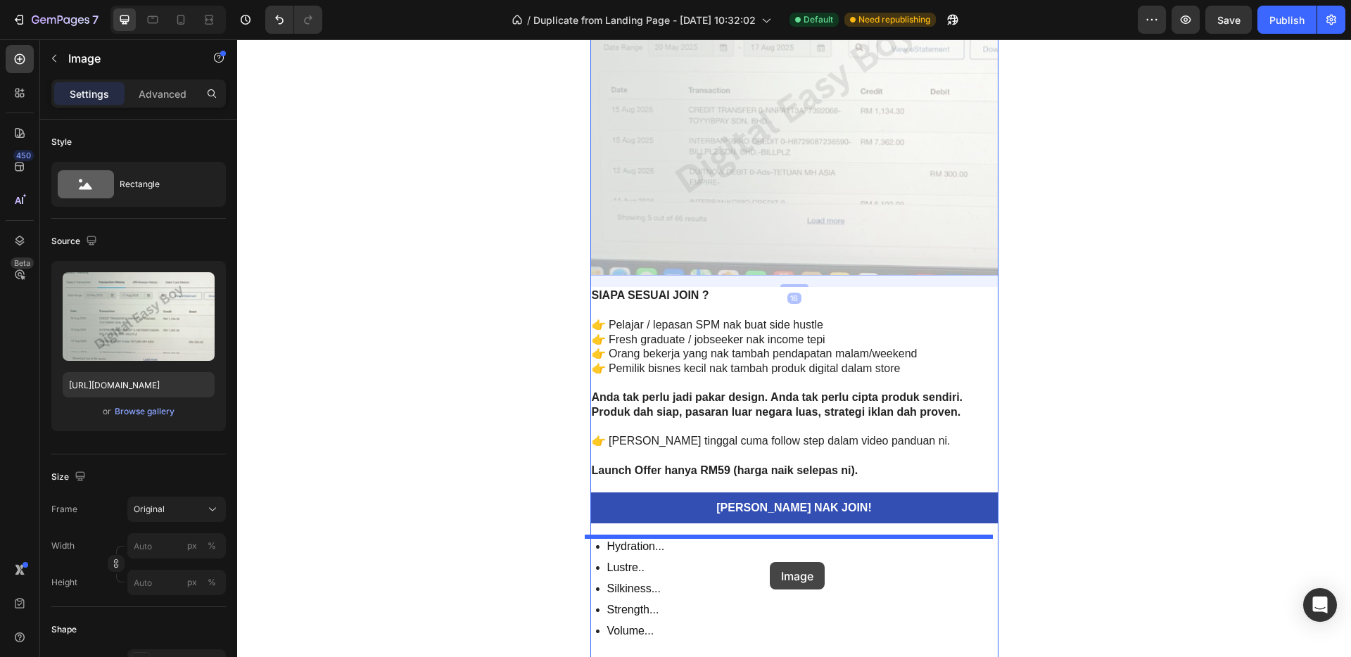
drag, startPoint x: 780, startPoint y: 272, endPoint x: 770, endPoint y: 562, distance: 290.7
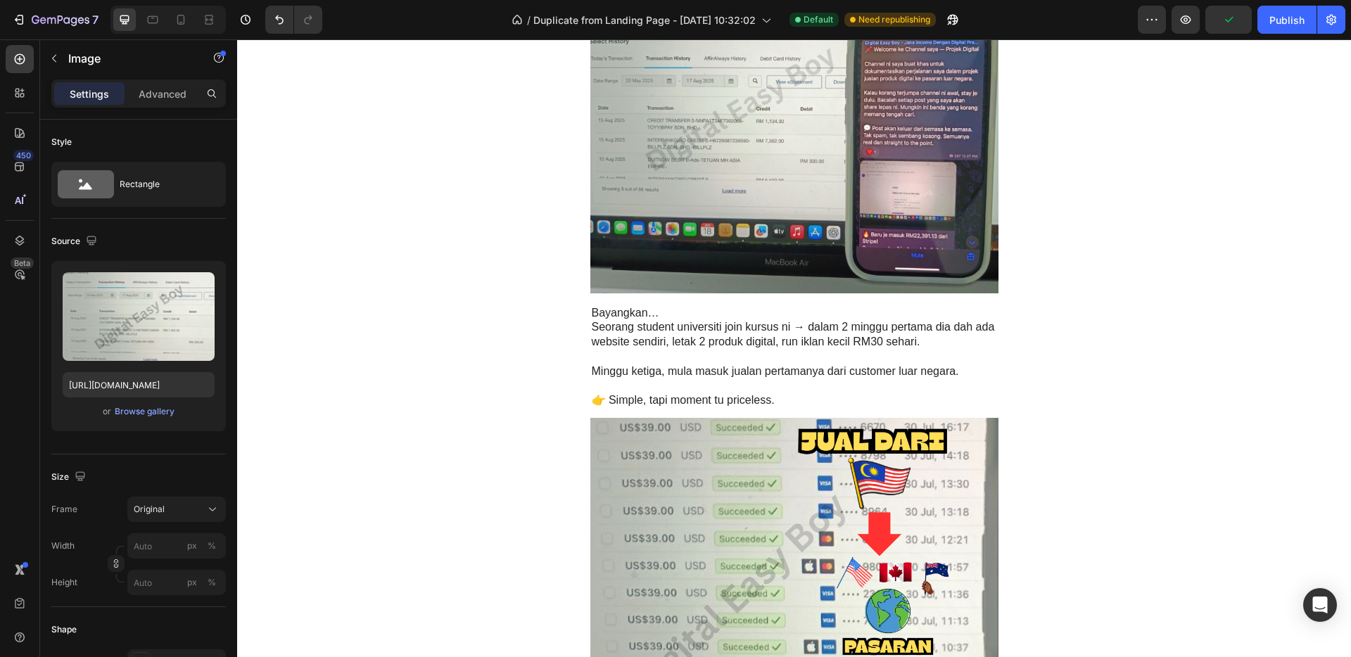
scroll to position [2281, 0]
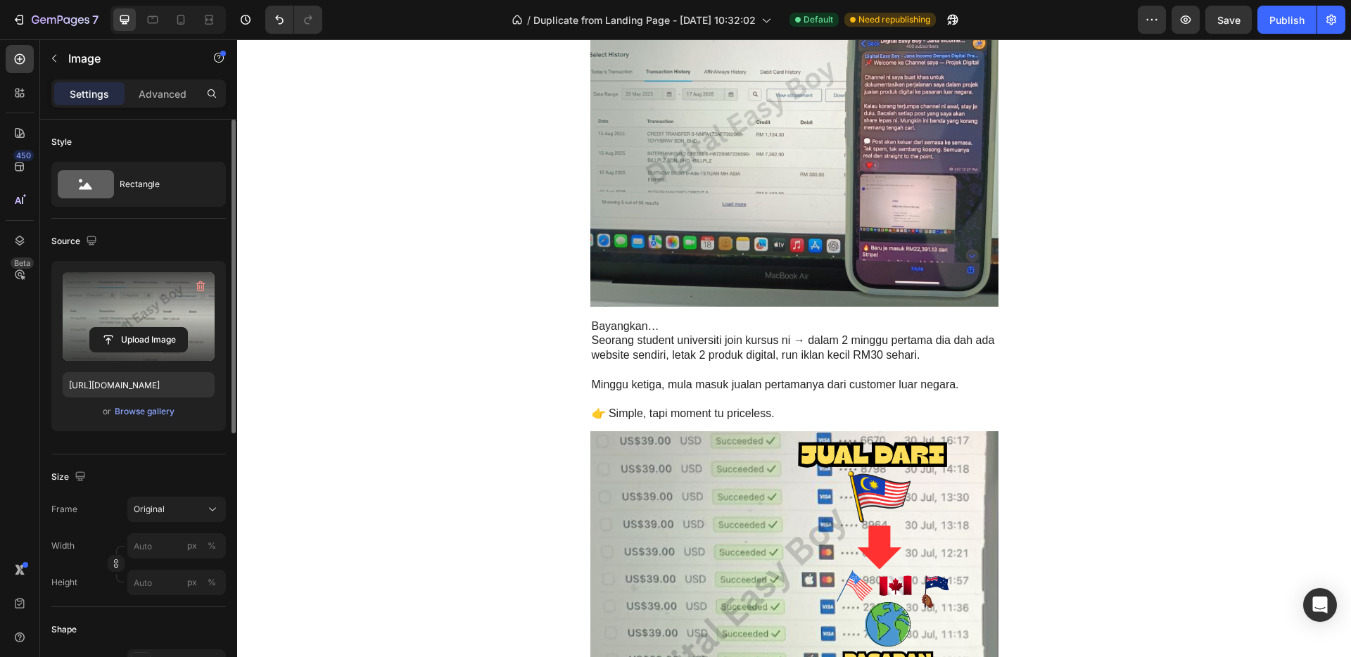
click at [110, 326] on label at bounding box center [139, 316] width 152 height 89
click at [110, 328] on input "file" at bounding box center [138, 340] width 97 height 24
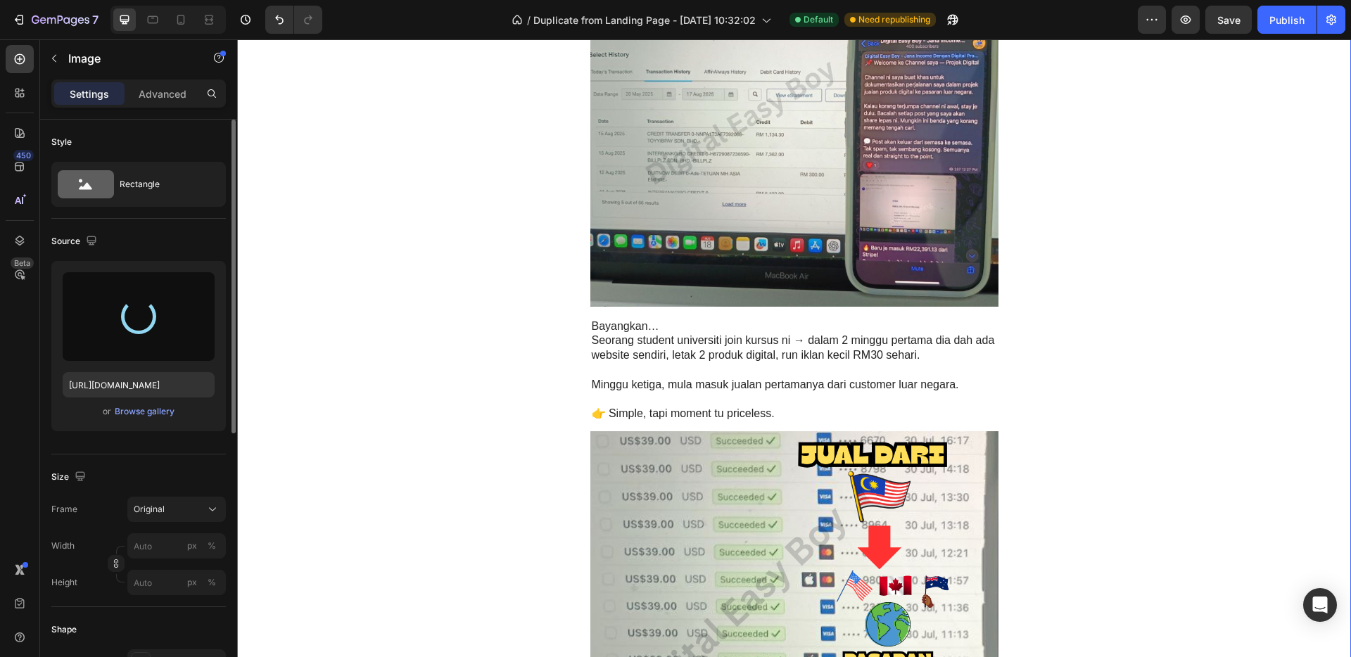
type input "https://cdn.shopify.com/s/files/1/0656/7641/0969/files/gempages_581566676550550…"
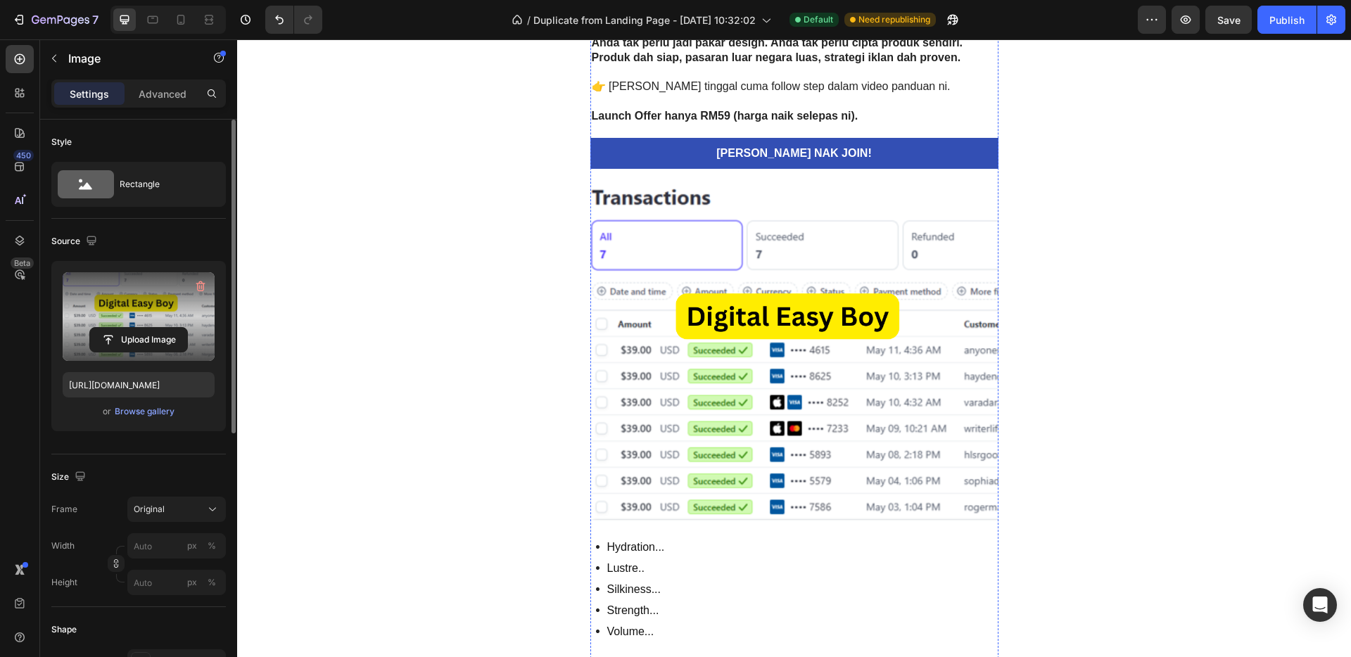
scroll to position [4110, 0]
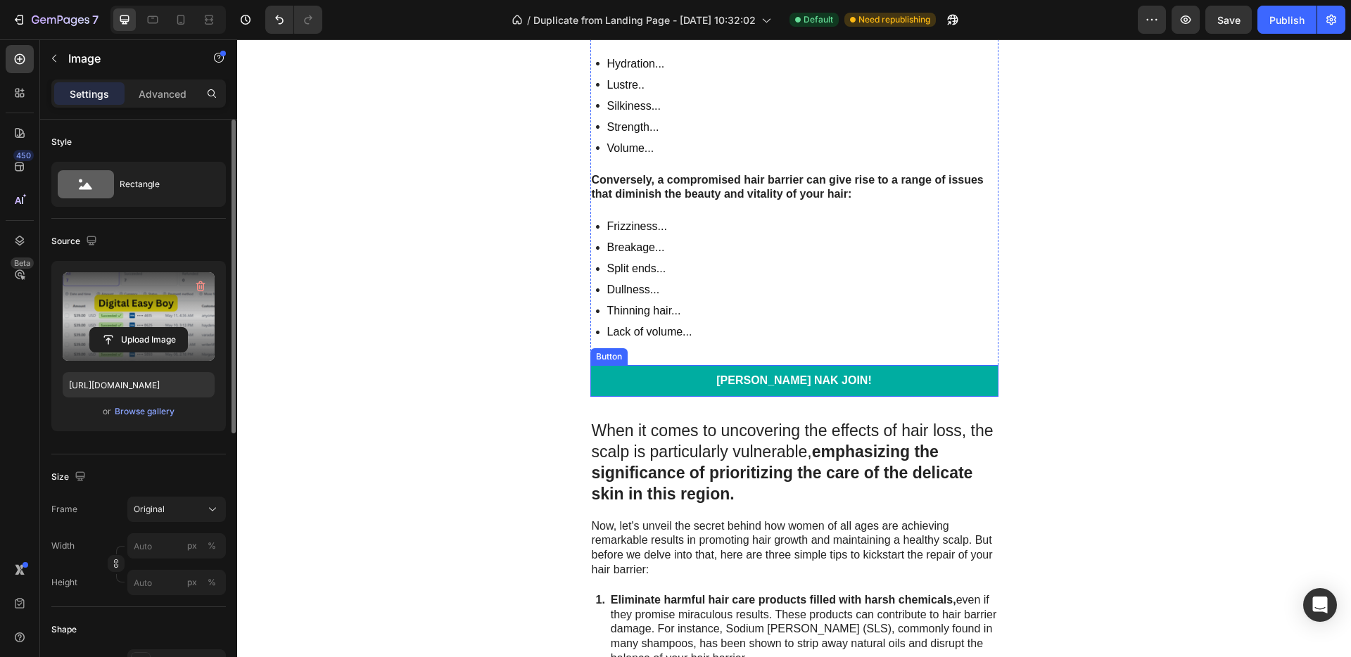
click at [910, 377] on link "[PERSON_NAME] NAK JOIN!" at bounding box center [794, 381] width 408 height 32
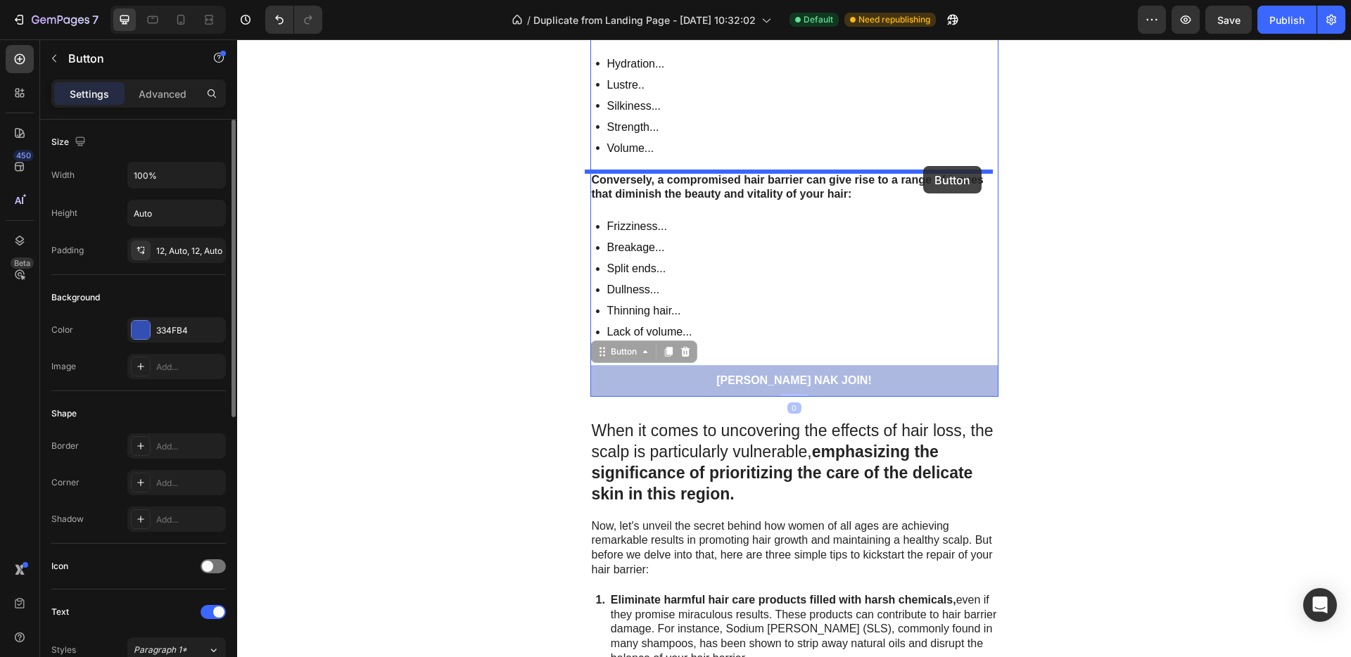
drag, startPoint x: 906, startPoint y: 369, endPoint x: 923, endPoint y: 166, distance: 203.3
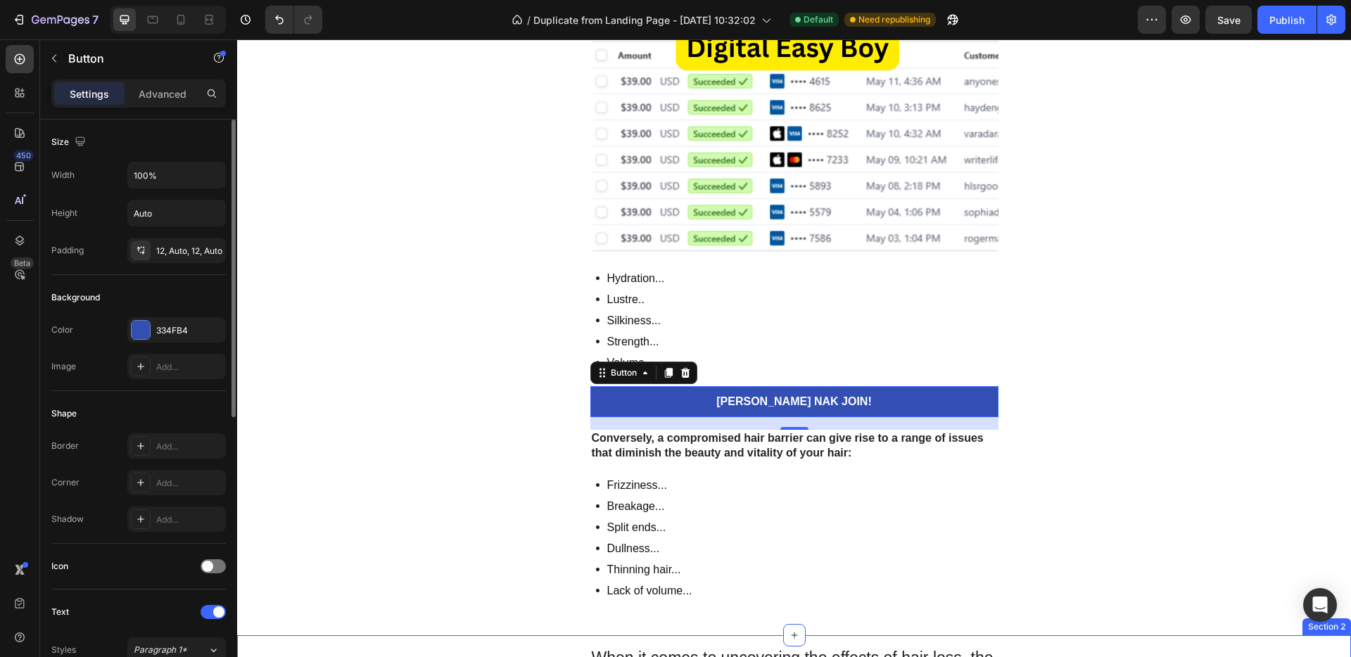
scroll to position [3886, 0]
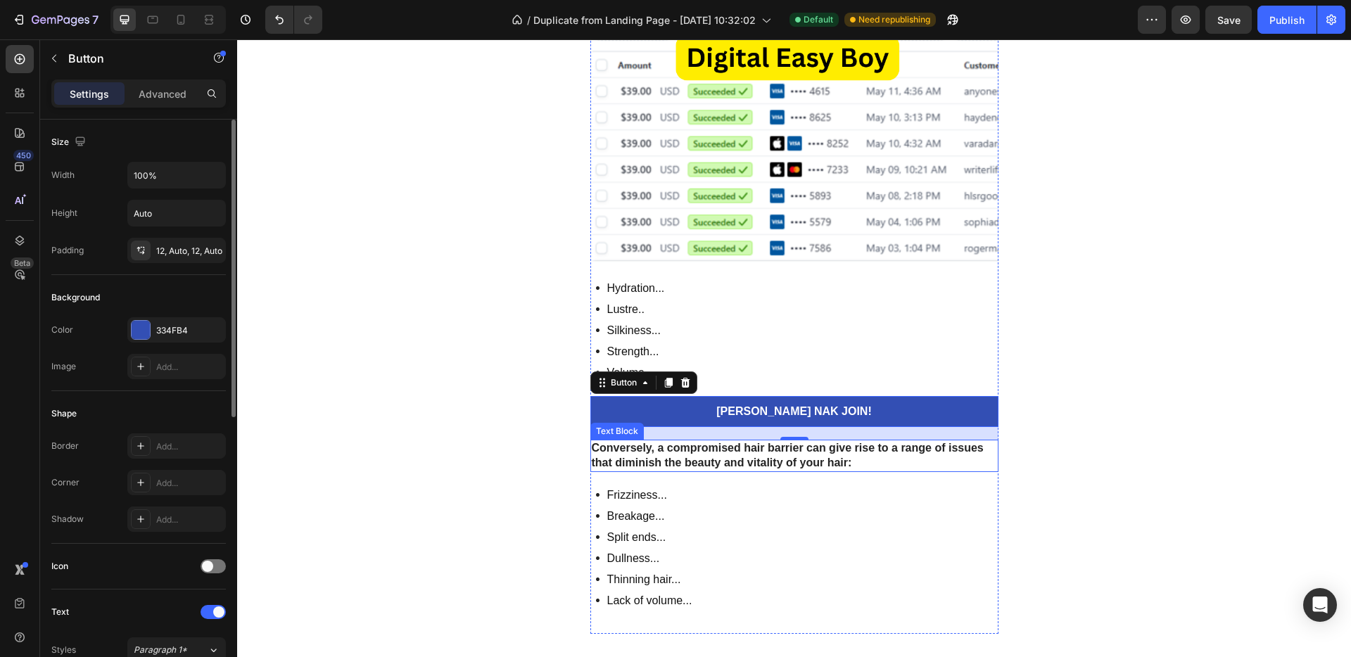
click at [828, 462] on strong "Conversely, a compromised hair barrier can give rise to a range of issues that …" at bounding box center [788, 455] width 392 height 27
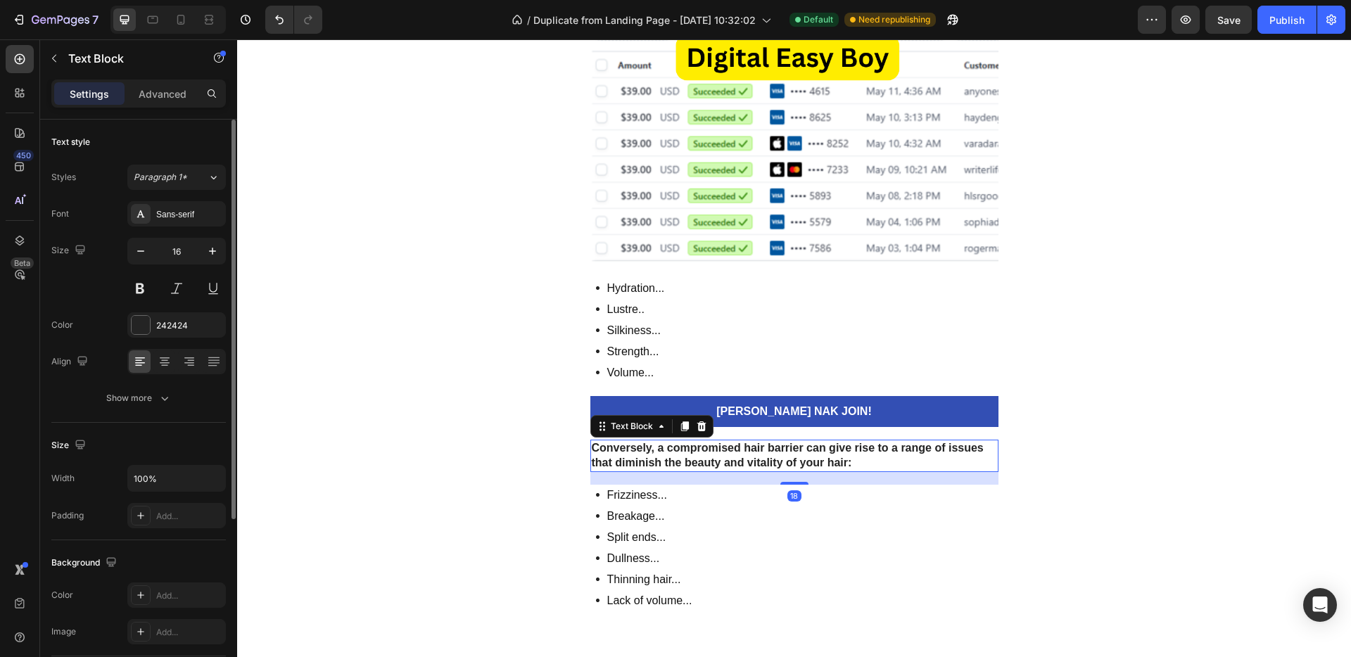
click at [834, 461] on strong "Conversely, a compromised hair barrier can give rise to a range of issues that …" at bounding box center [788, 455] width 392 height 27
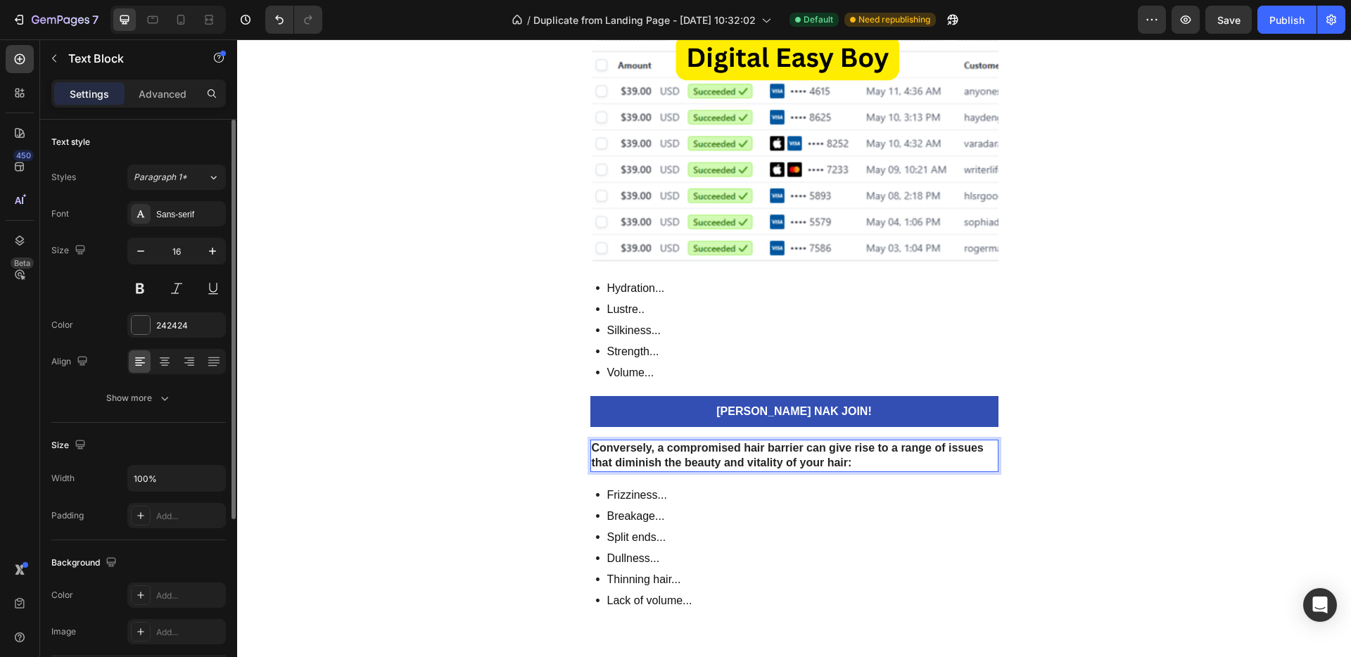
click at [847, 462] on p "Conversely, a compromised hair barrier can give rise to a range of issues that …" at bounding box center [794, 456] width 405 height 30
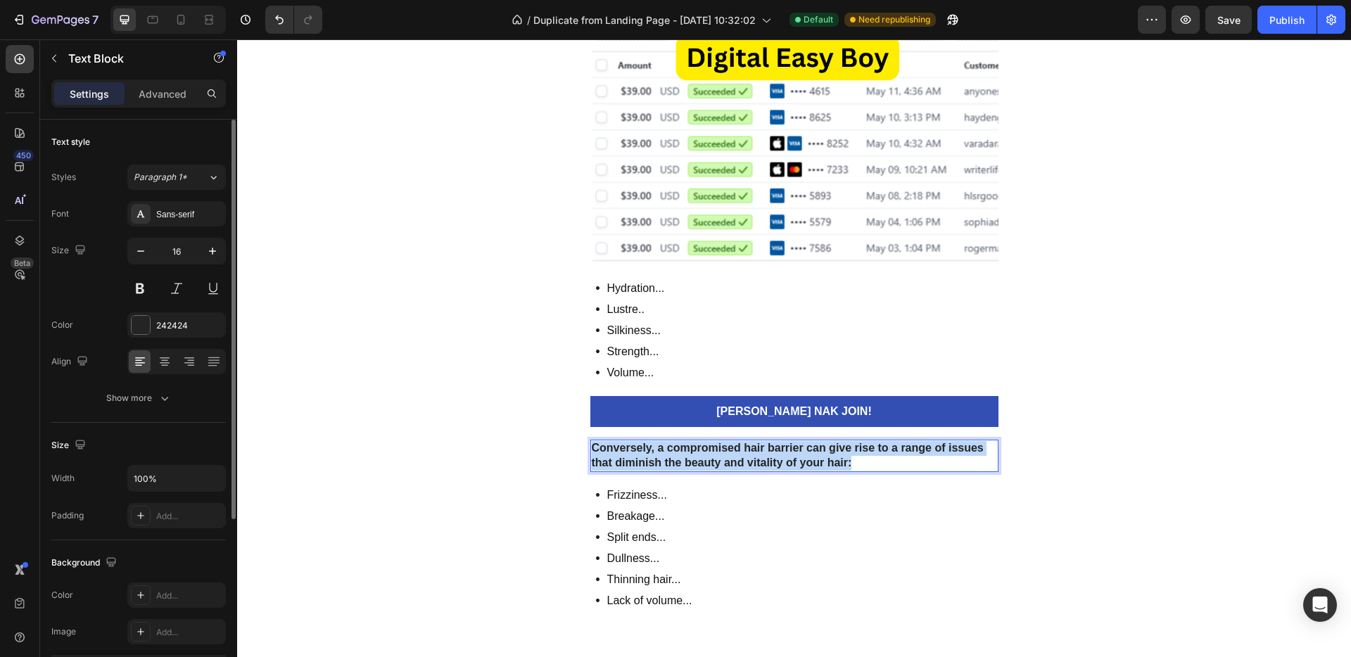
drag, startPoint x: 851, startPoint y: 465, endPoint x: 587, endPoint y: 452, distance: 264.2
click at [592, 452] on p "Conversely, a compromised hair barrier can give rise to a range of issues that …" at bounding box center [794, 456] width 405 height 30
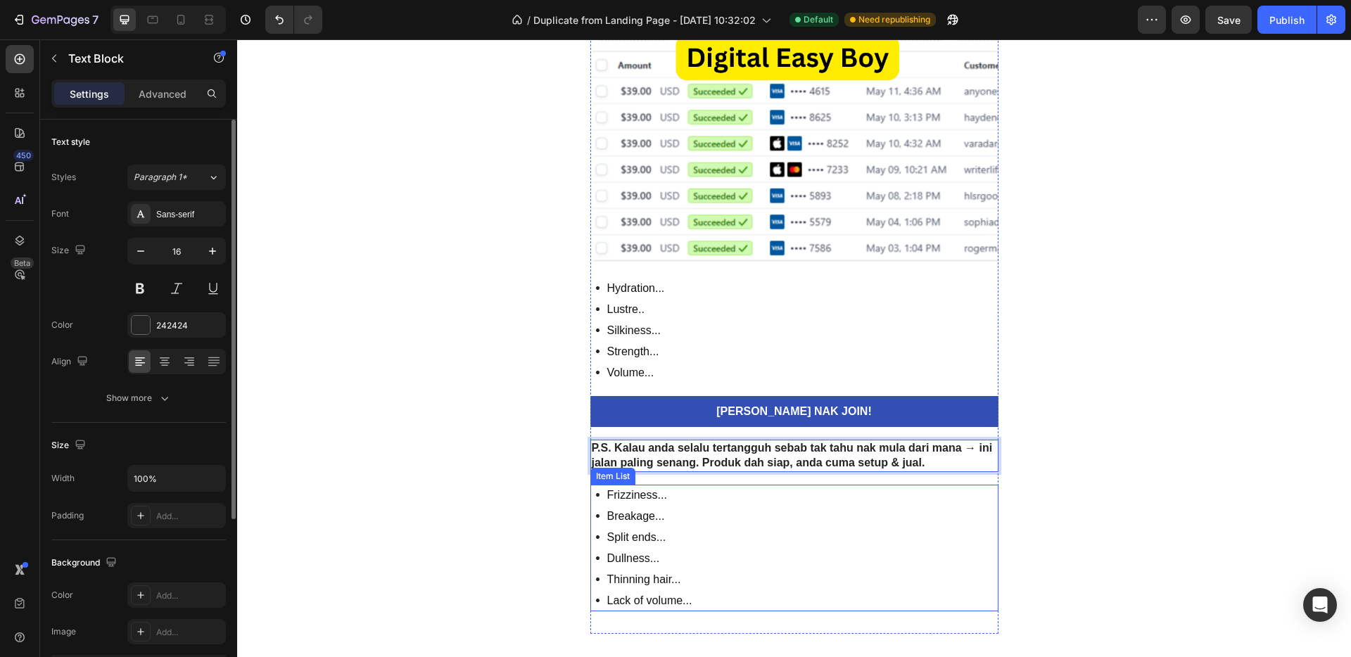
click at [753, 506] on div "Frizziness... Breakage... Split ends... Dullness... Thinning hair... Lack of vo…" at bounding box center [794, 548] width 408 height 127
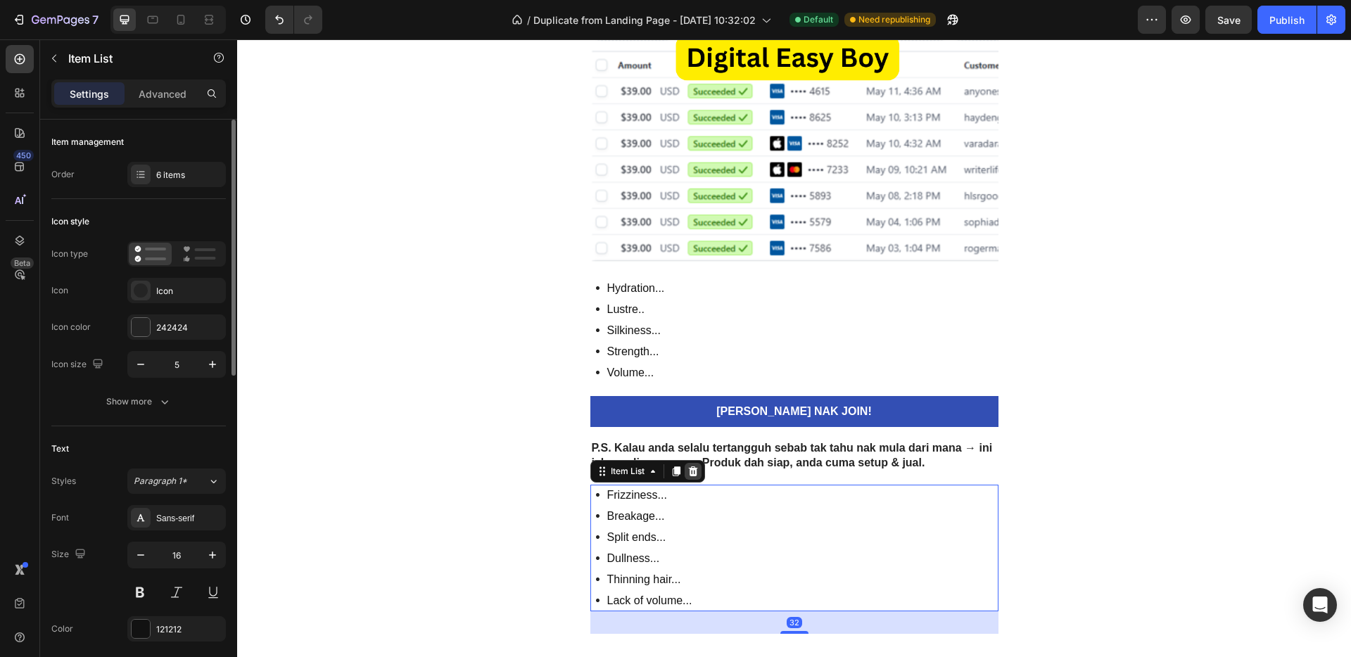
click at [689, 471] on icon at bounding box center [692, 471] width 11 height 11
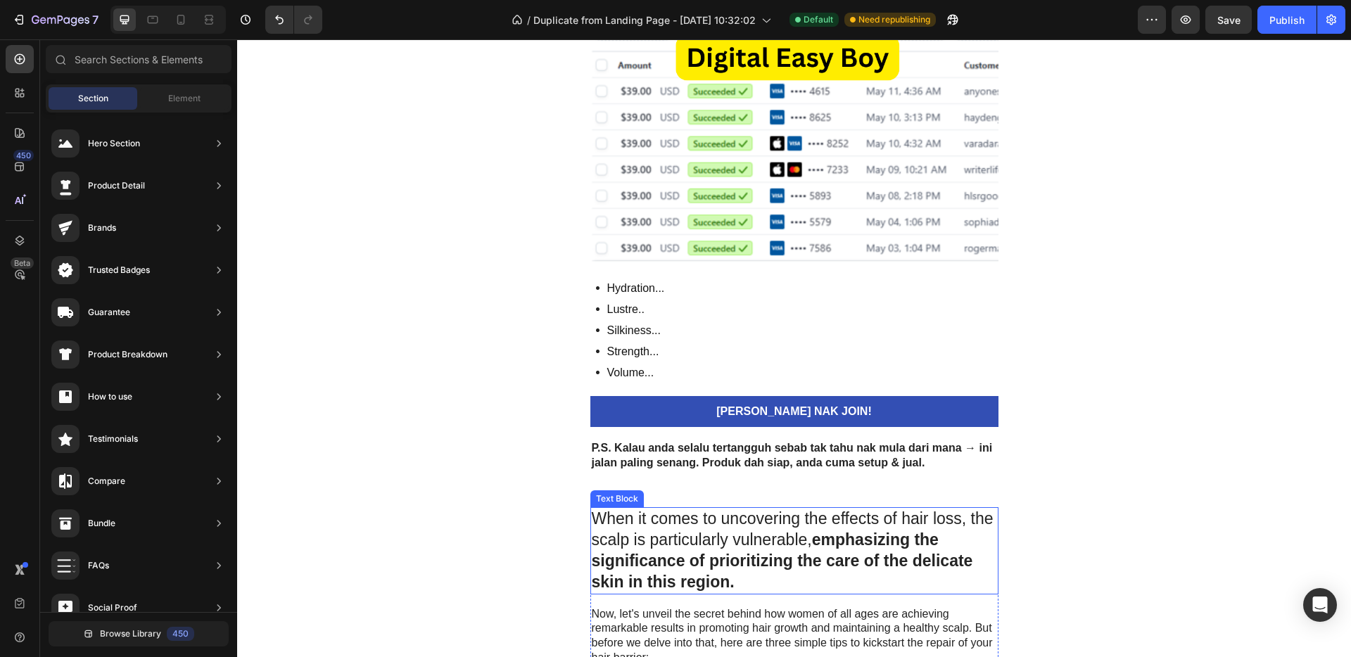
click at [742, 553] on strong "emphasizing the significance of prioritizing the care of the delicate skin in t…" at bounding box center [782, 560] width 381 height 61
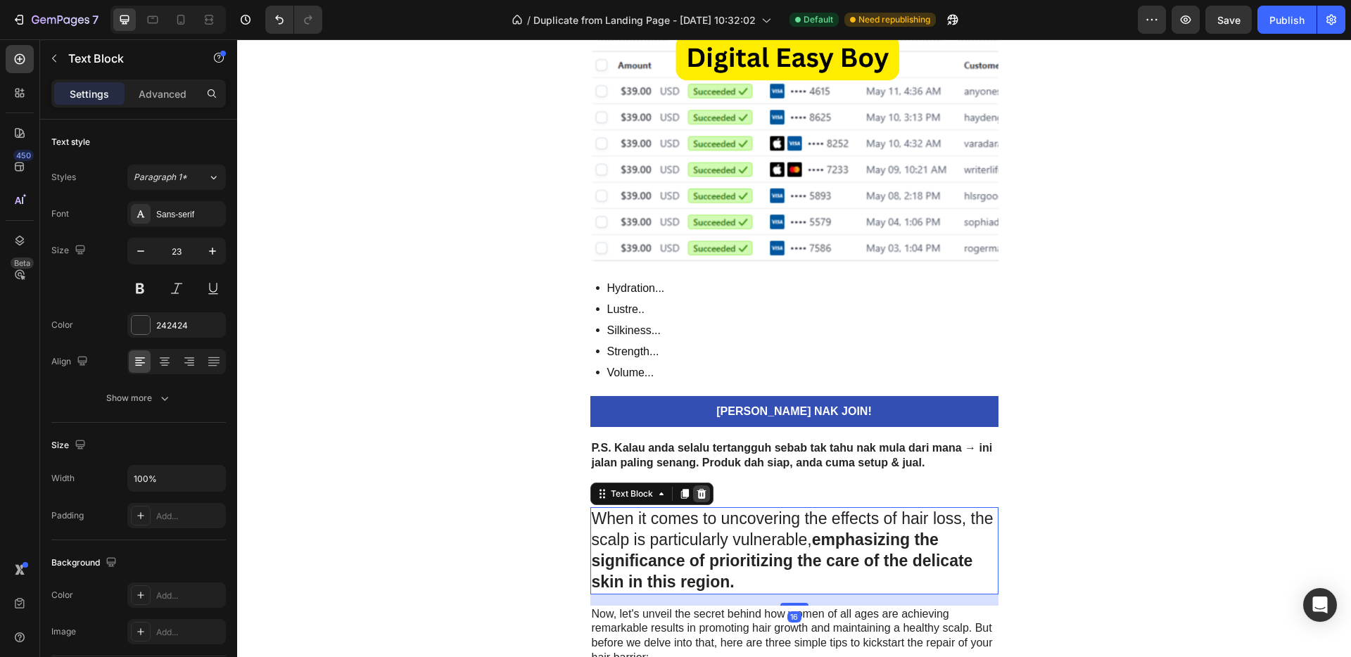
click at [698, 493] on icon at bounding box center [701, 494] width 9 height 10
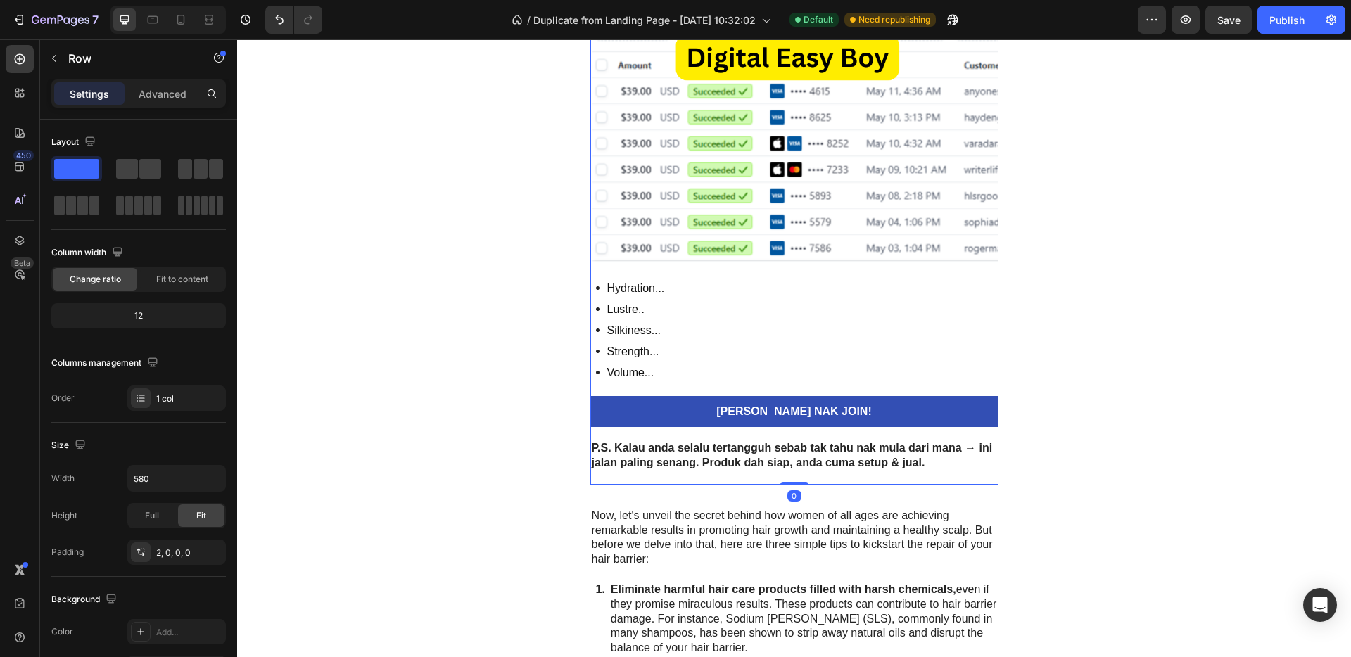
drag, startPoint x: 780, startPoint y: 481, endPoint x: 784, endPoint y: 472, distance: 9.8
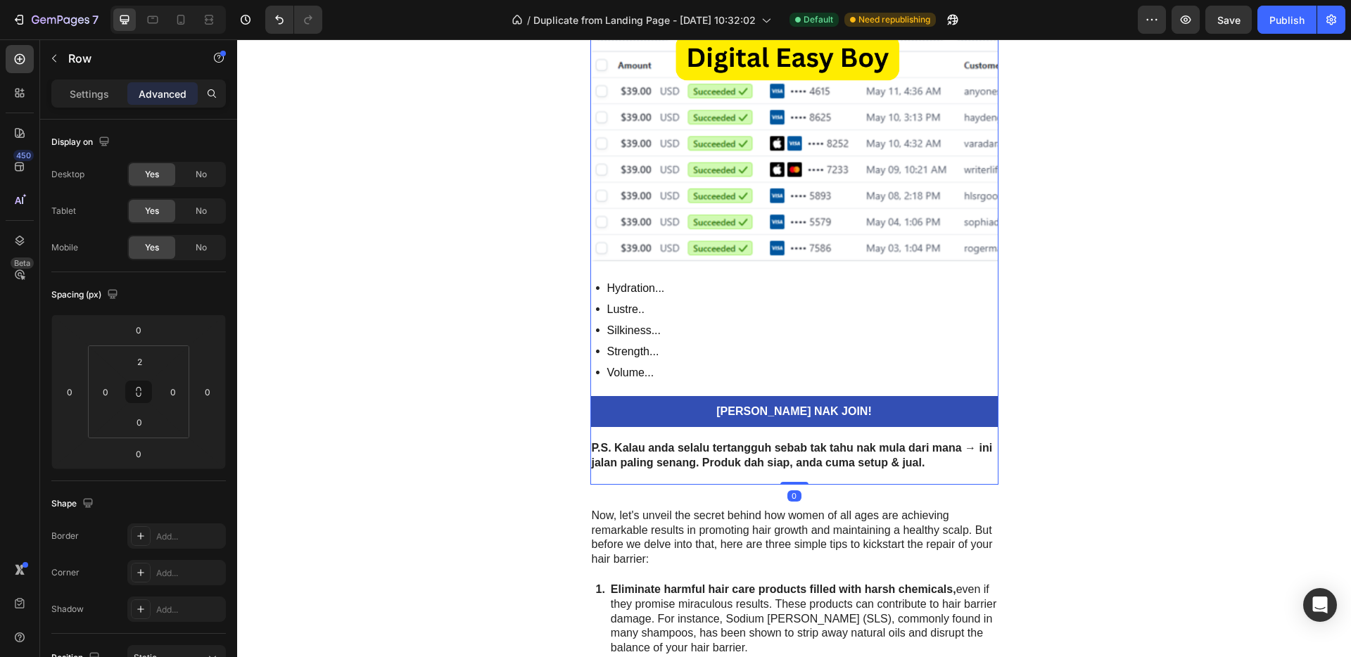
drag, startPoint x: 789, startPoint y: 483, endPoint x: 788, endPoint y: 472, distance: 11.3
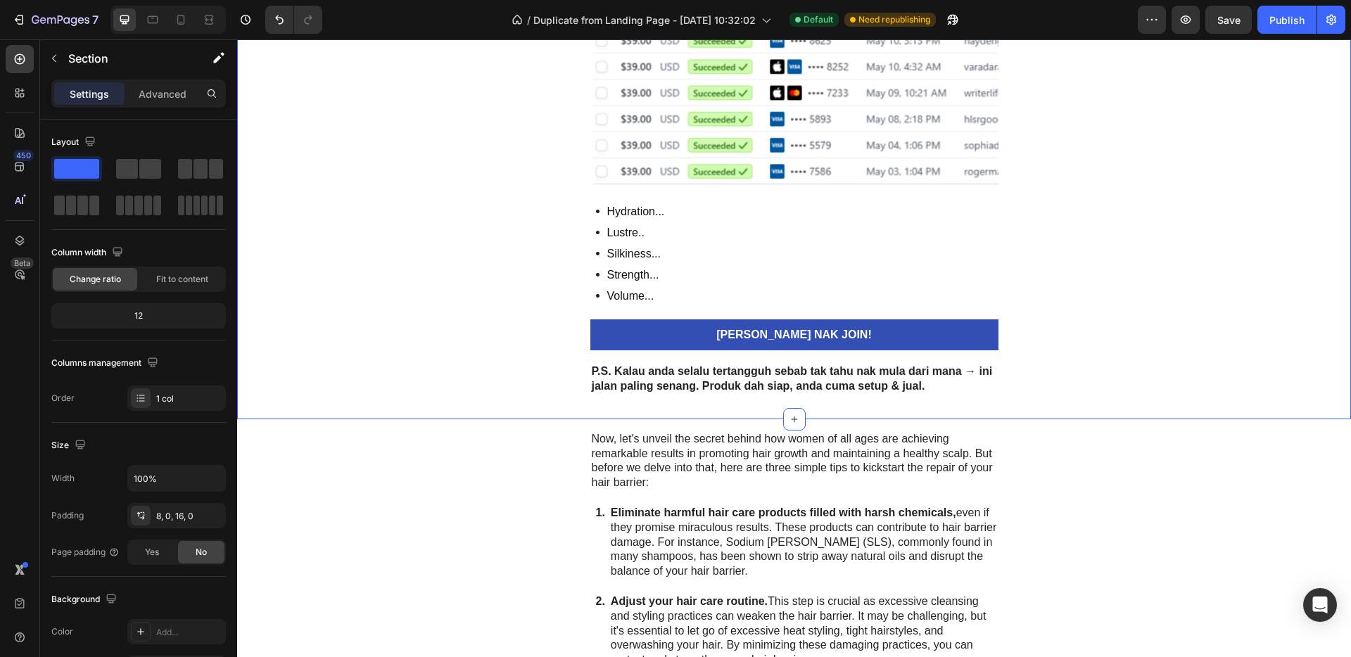
scroll to position [4021, 0]
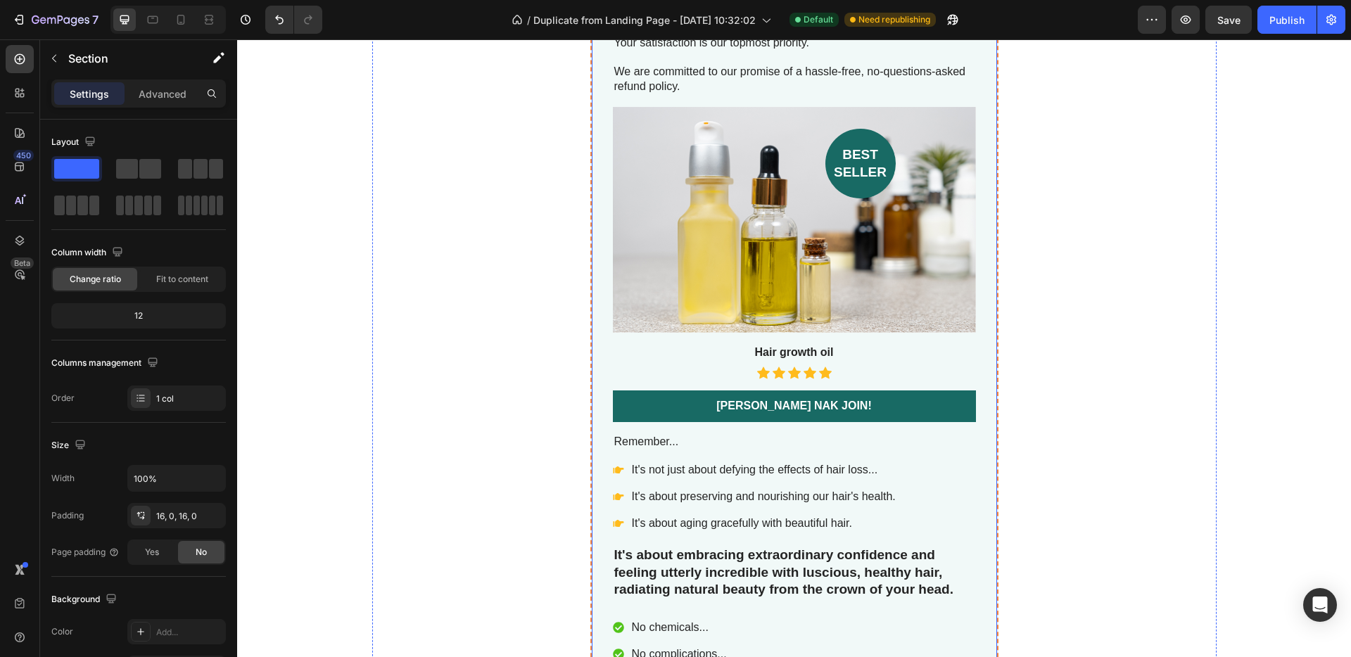
scroll to position [5348, 0]
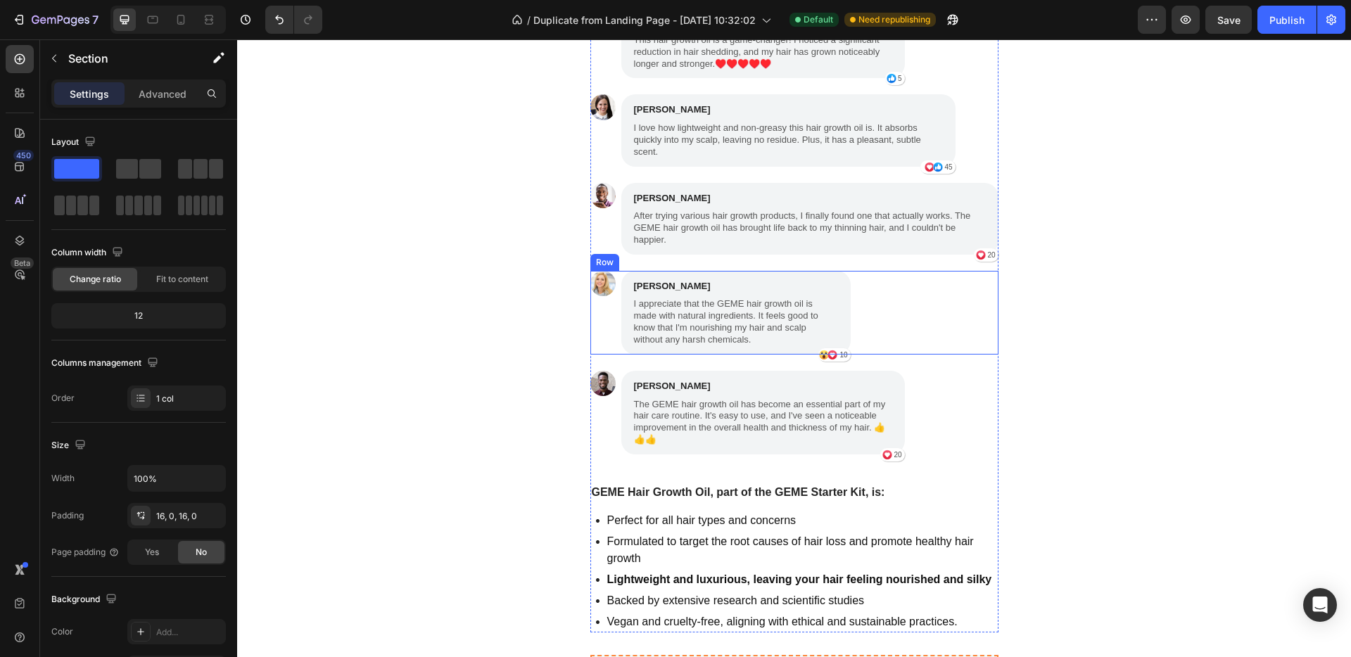
click at [935, 329] on div "Image Sophia Davis Text Block I appreciate that the GEME hair growth oil is mad…" at bounding box center [794, 313] width 408 height 84
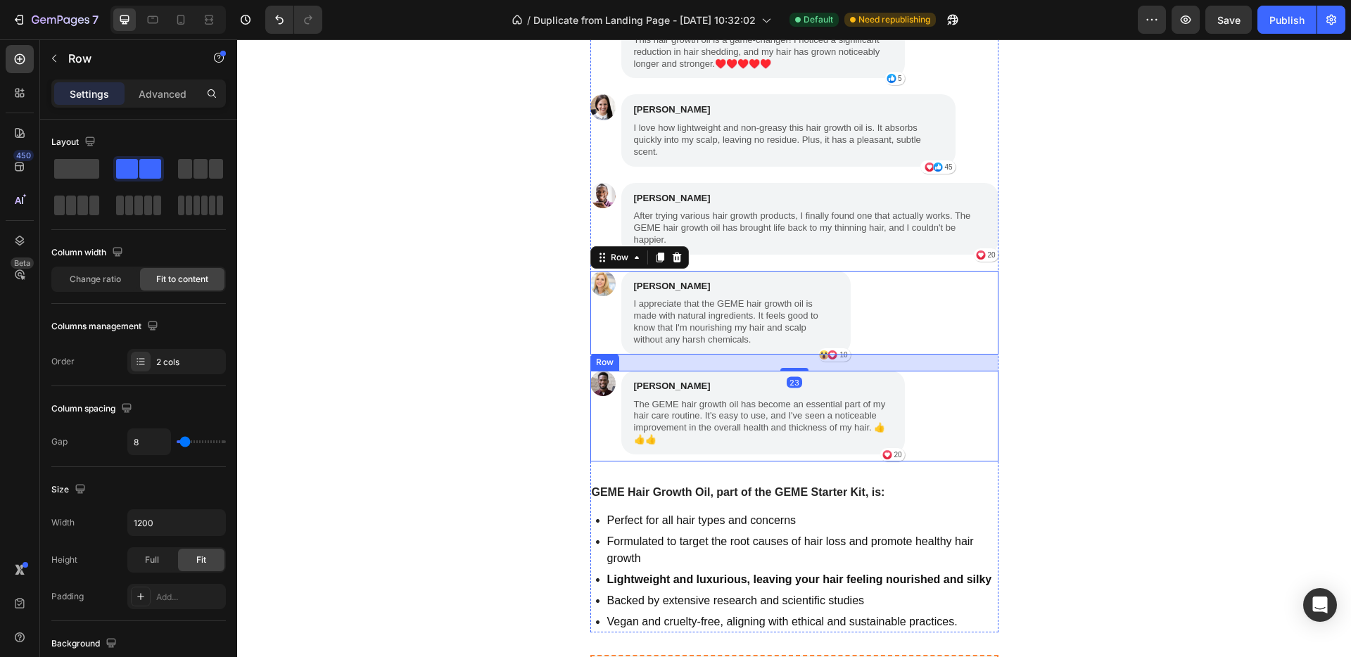
click at [981, 419] on div "Image Michael Miller Text Block The GEME hair growth oil has become an essentia…" at bounding box center [794, 416] width 408 height 91
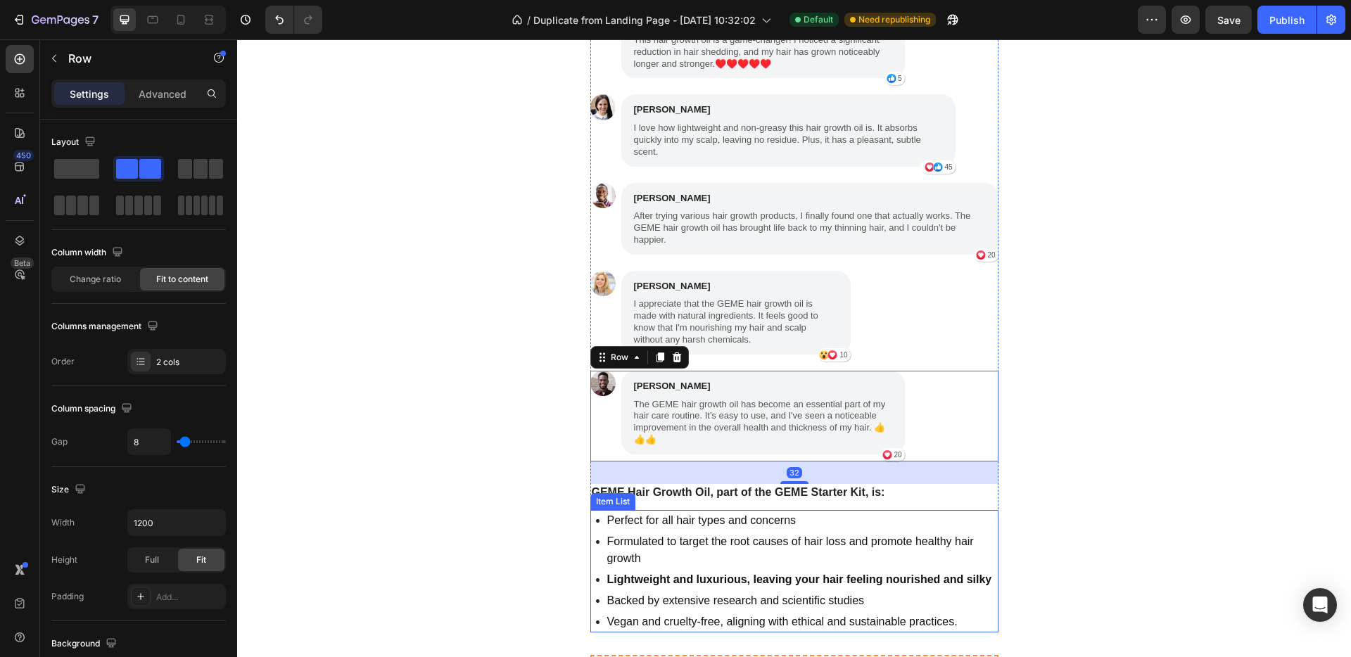
click at [986, 512] on p "Perfect for all hair types and concerns" at bounding box center [801, 520] width 389 height 17
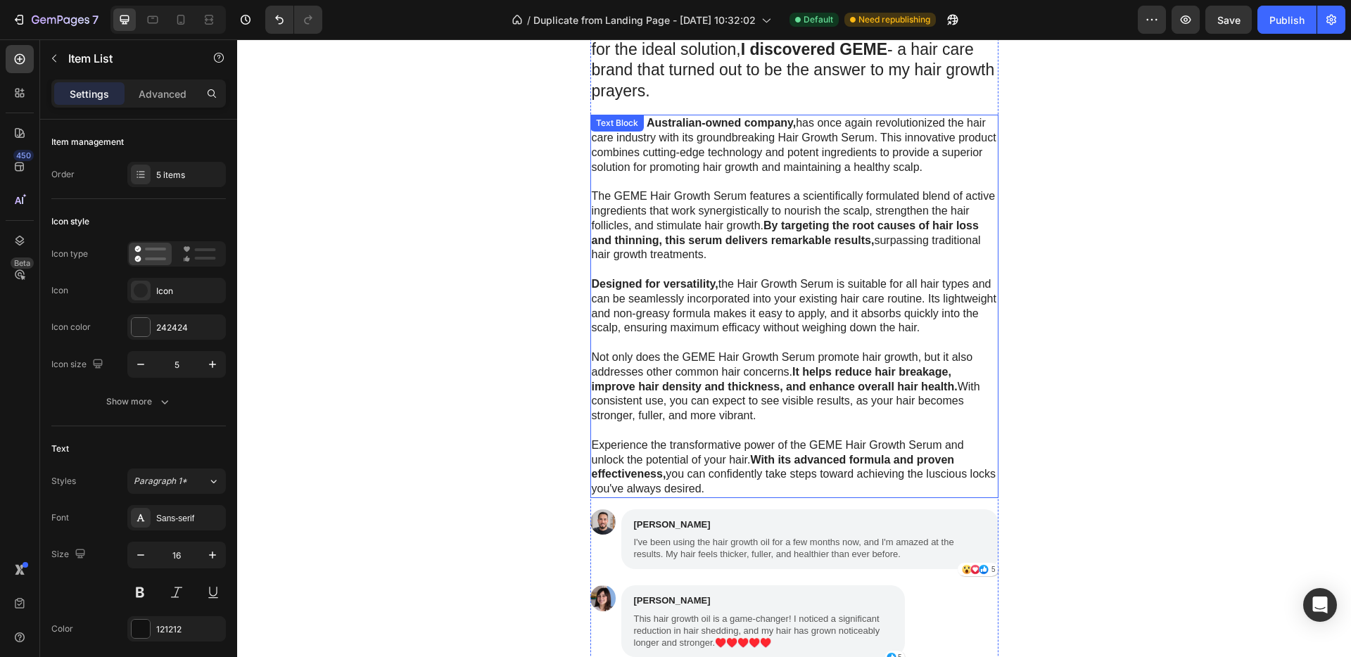
scroll to position [4700, 0]
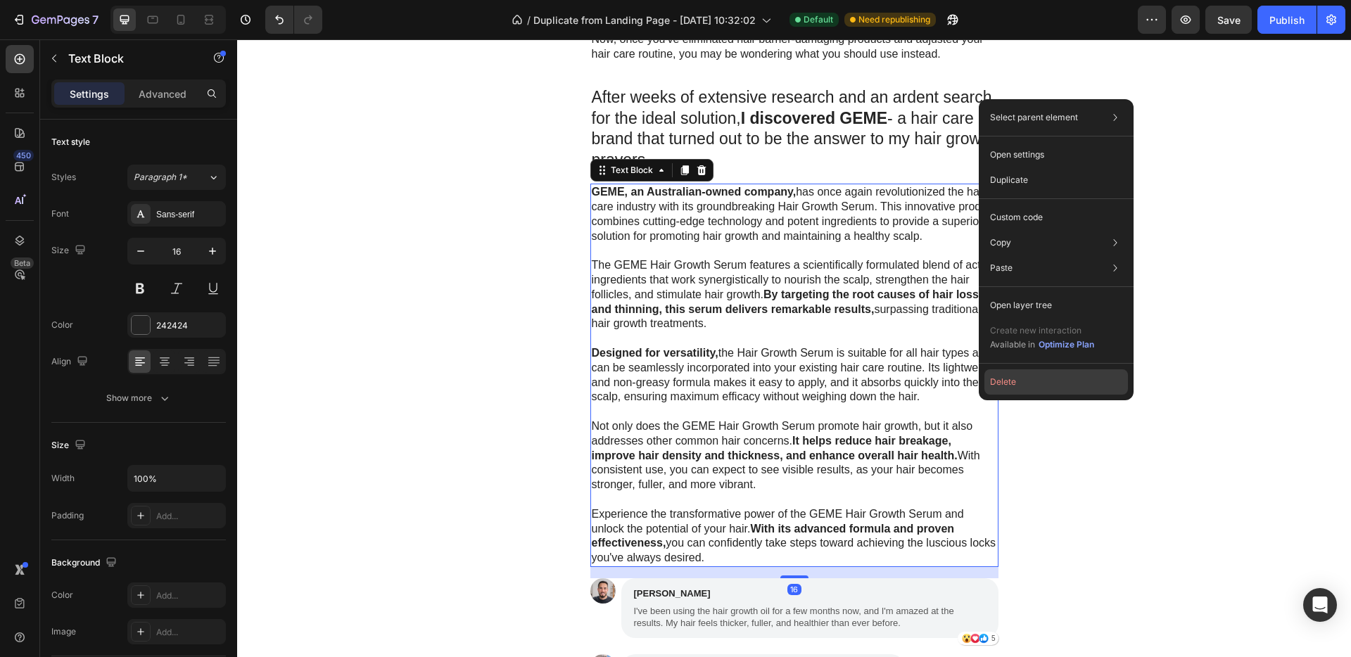
click at [996, 376] on button "Delete" at bounding box center [1056, 381] width 144 height 25
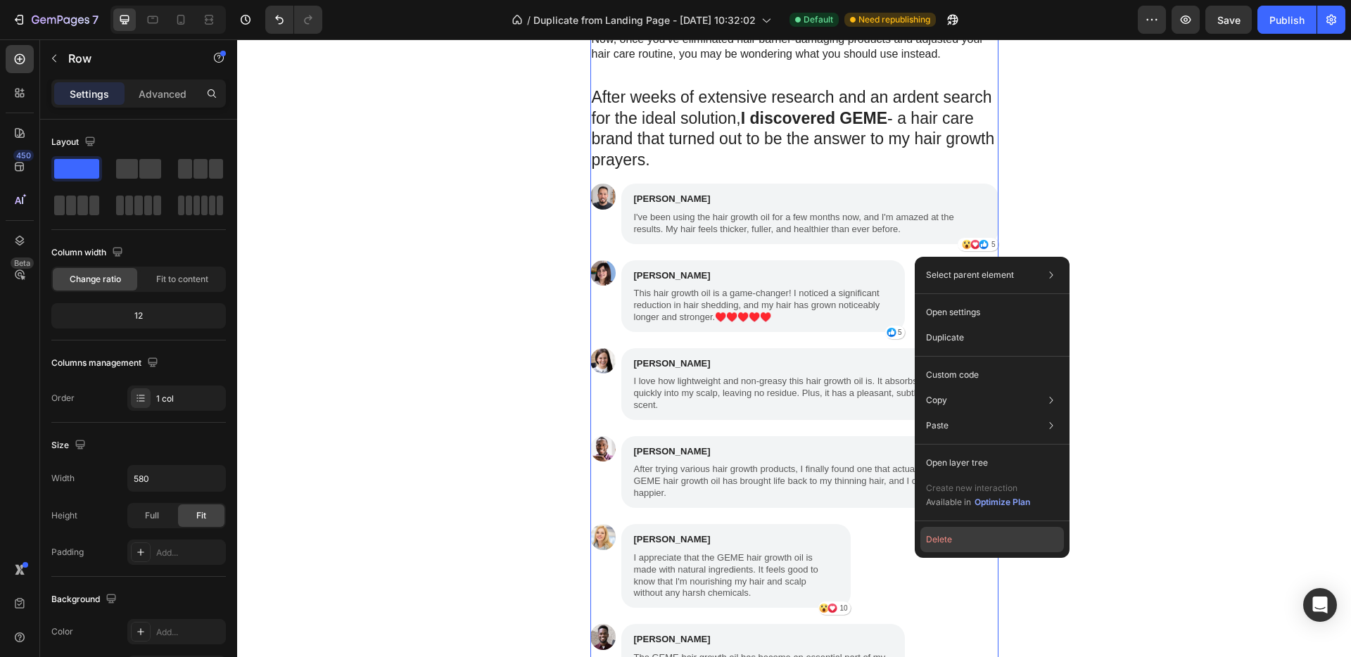
click at [967, 533] on button "Delete" at bounding box center [992, 539] width 144 height 25
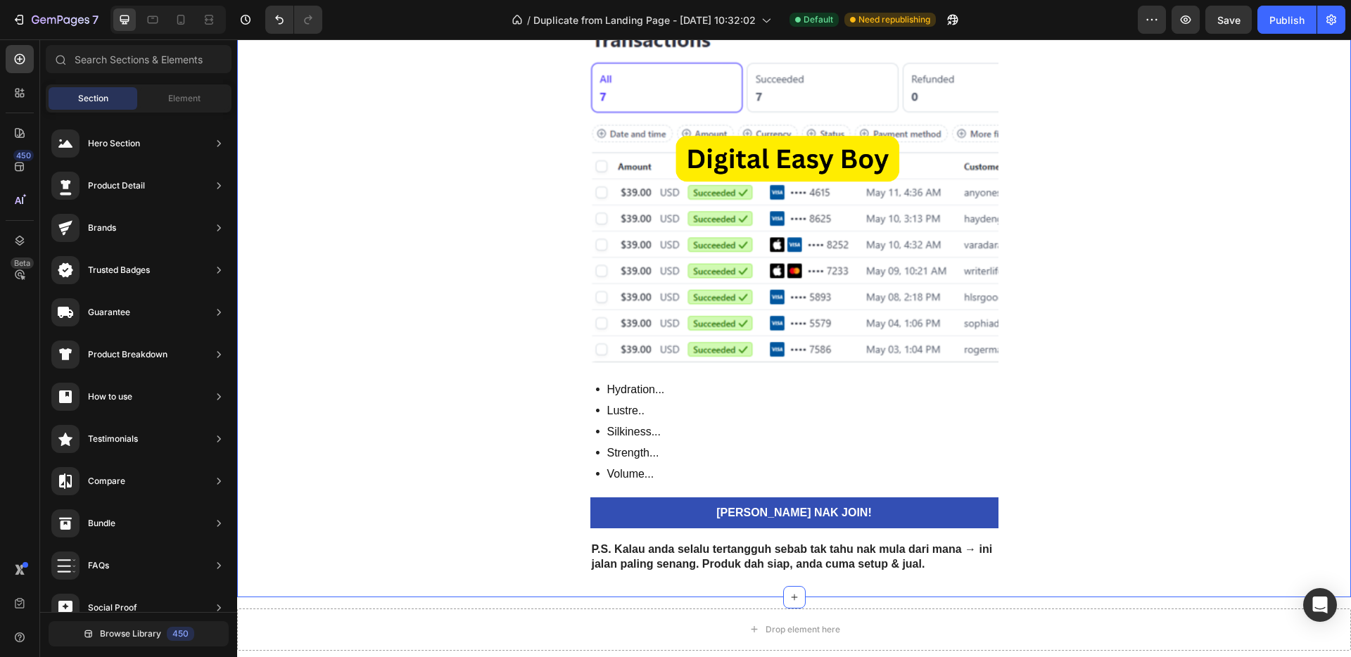
scroll to position [3798, 0]
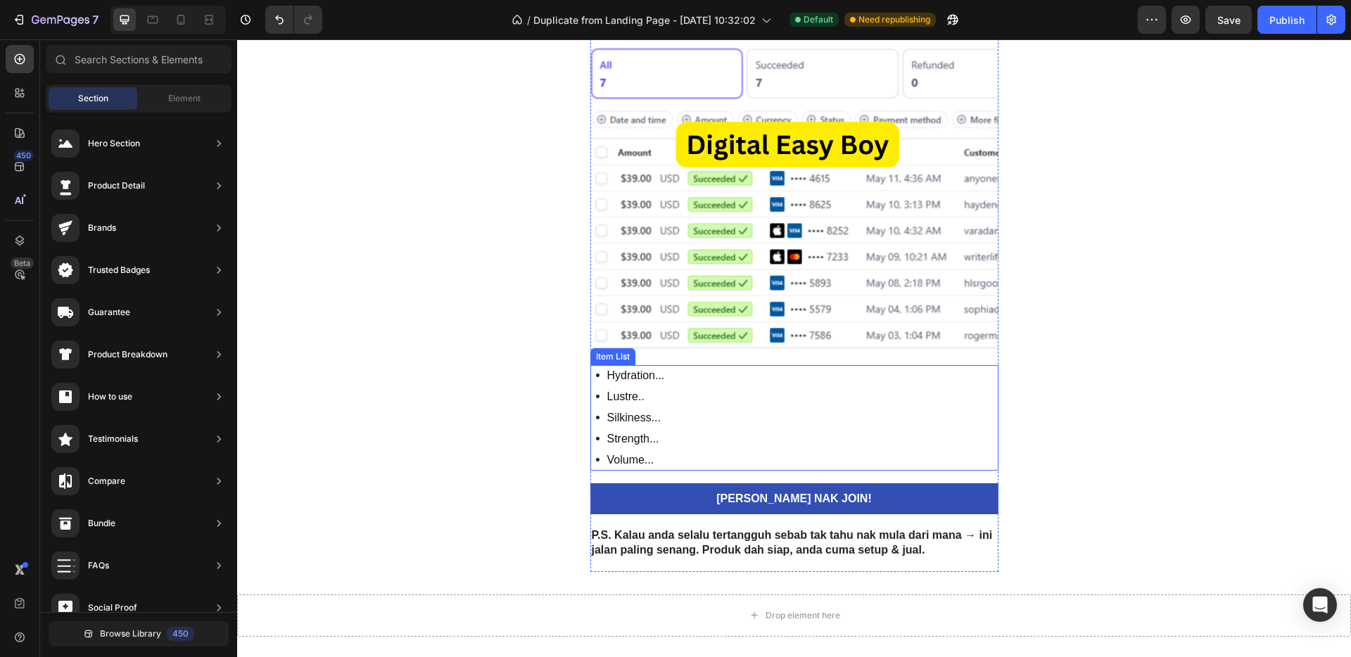
click at [664, 421] on div "Hydration... Lustre.. Silkiness... Strength... Volume..." at bounding box center [794, 418] width 408 height 106
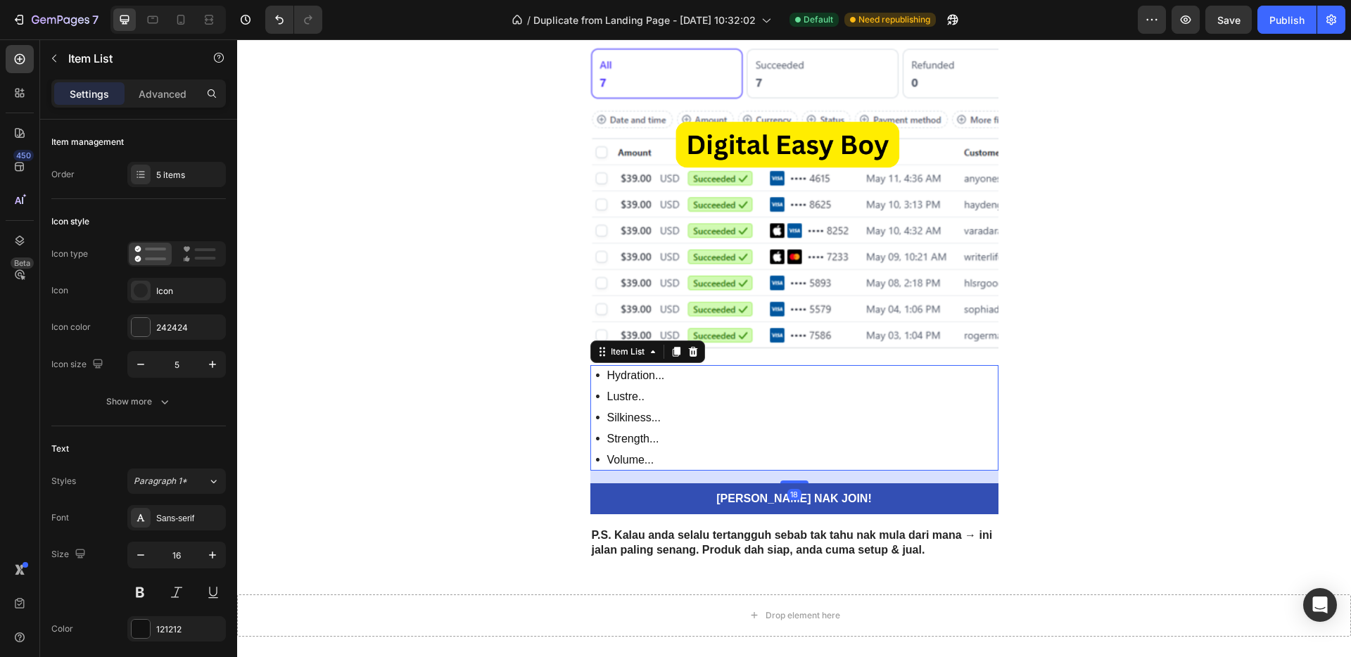
click at [679, 426] on div "Hydration... Lustre.. Silkiness... Strength... Volume..." at bounding box center [794, 418] width 408 height 106
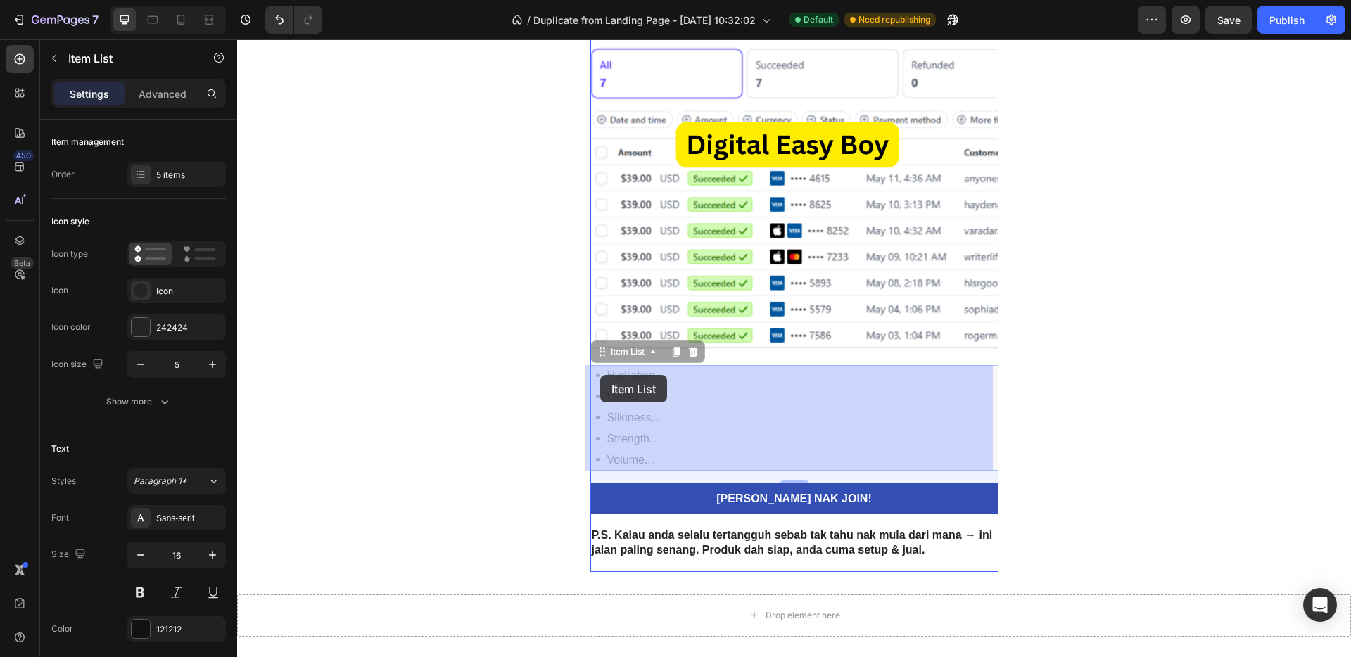
drag, startPoint x: 679, startPoint y: 460, endPoint x: 629, endPoint y: 409, distance: 71.6
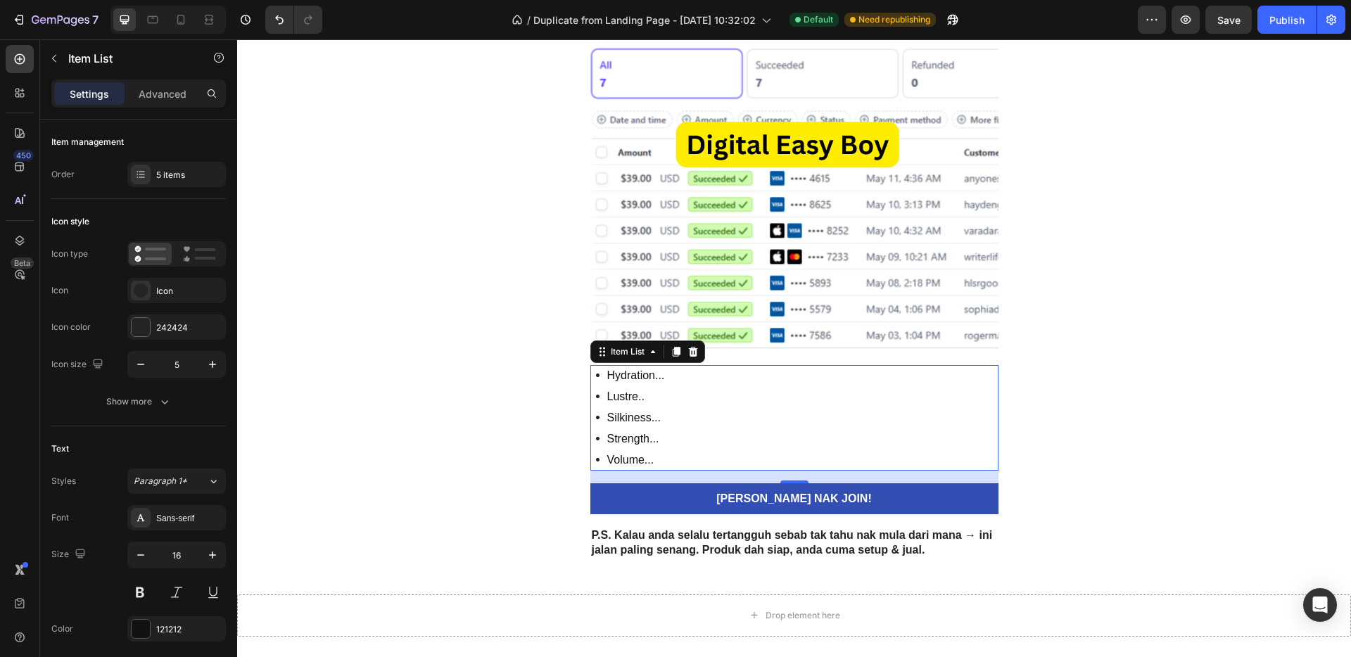
click at [668, 415] on div "Hydration... Lustre.. Silkiness... Strength... Volume..." at bounding box center [794, 418] width 408 height 106
click at [673, 450] on div "Hydration... Lustre.. Silkiness... Strength... Volume..." at bounding box center [794, 418] width 408 height 106
click at [666, 464] on div "Hydration... Lustre.. Silkiness... Strength... Volume..." at bounding box center [794, 418] width 408 height 106
click at [656, 434] on p "Strength..." at bounding box center [636, 439] width 58 height 17
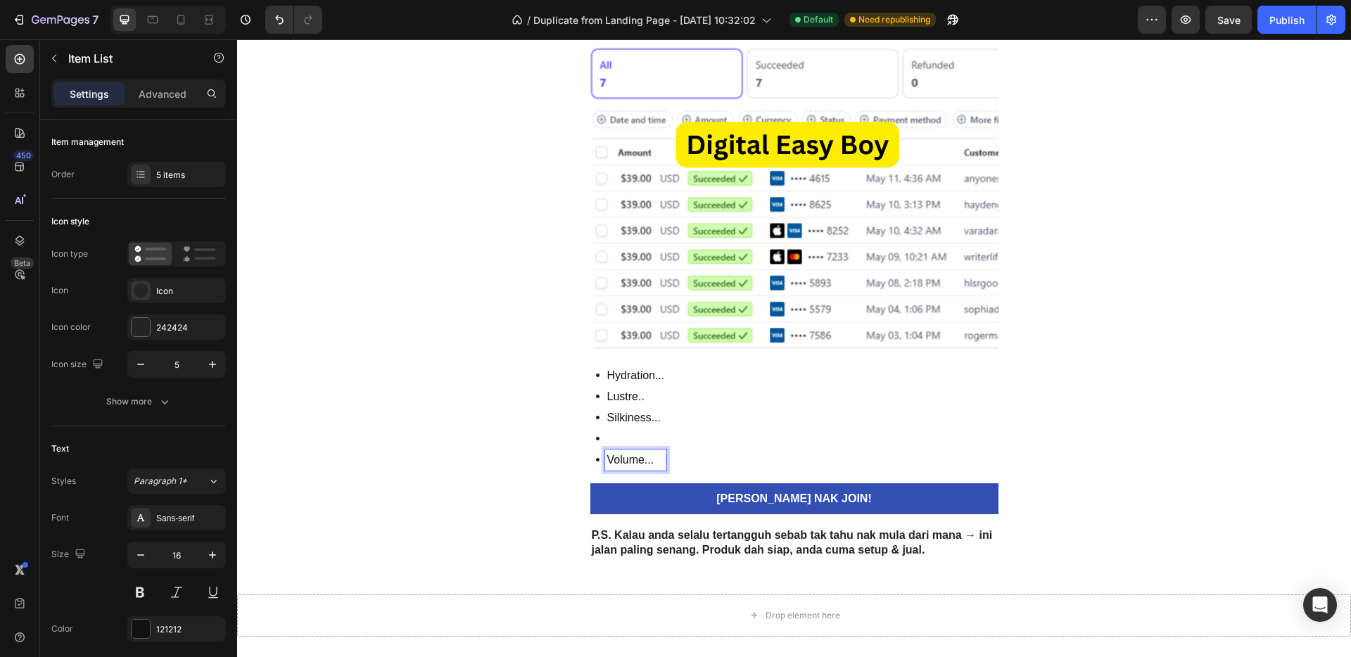
click at [656, 457] on p "Volume..." at bounding box center [636, 460] width 58 height 17
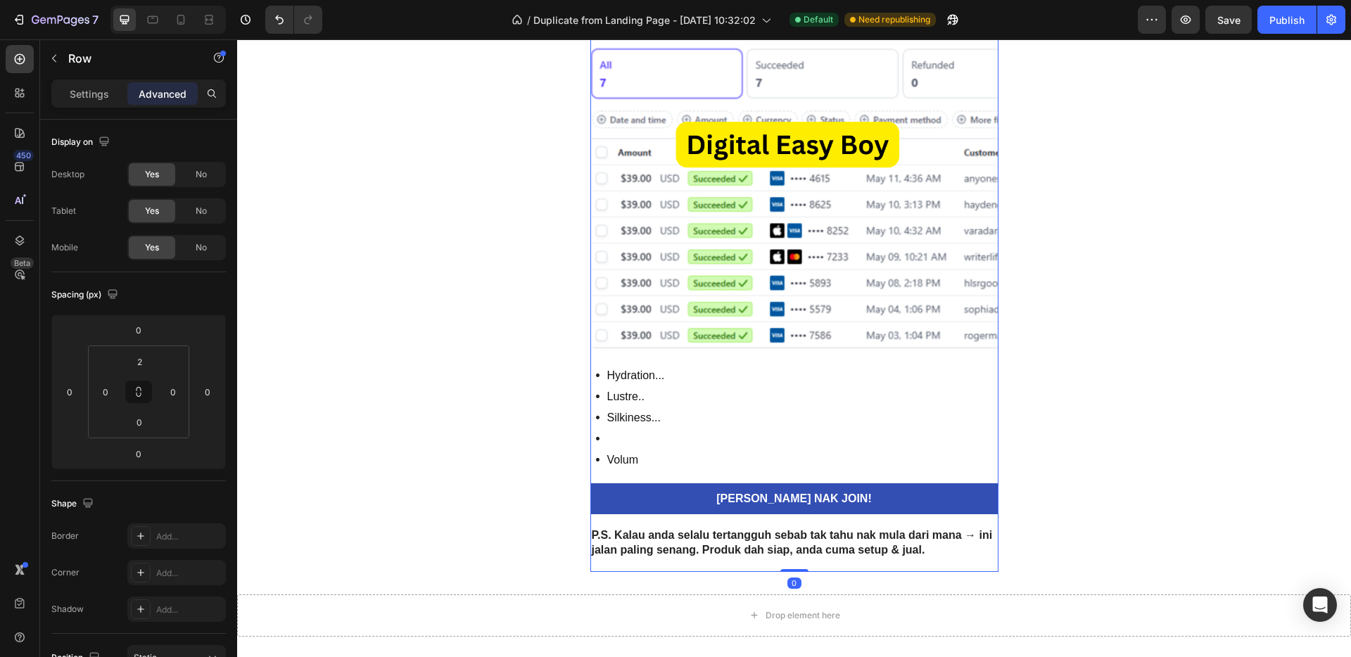
drag, startPoint x: 728, startPoint y: 361, endPoint x: 727, endPoint y: 374, distance: 12.7
click at [727, 405] on div "Hydration... Lustre.. Silkiness... Volum" at bounding box center [794, 418] width 408 height 106
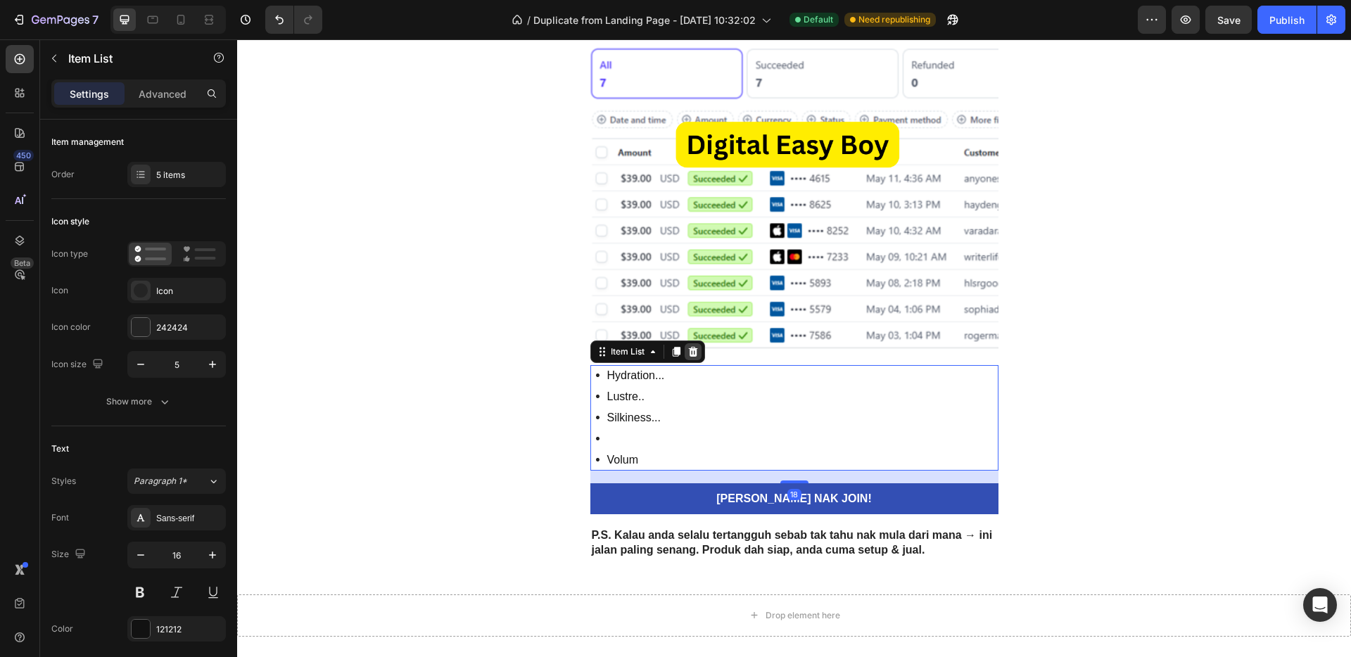
click at [688, 350] on icon at bounding box center [692, 351] width 9 height 10
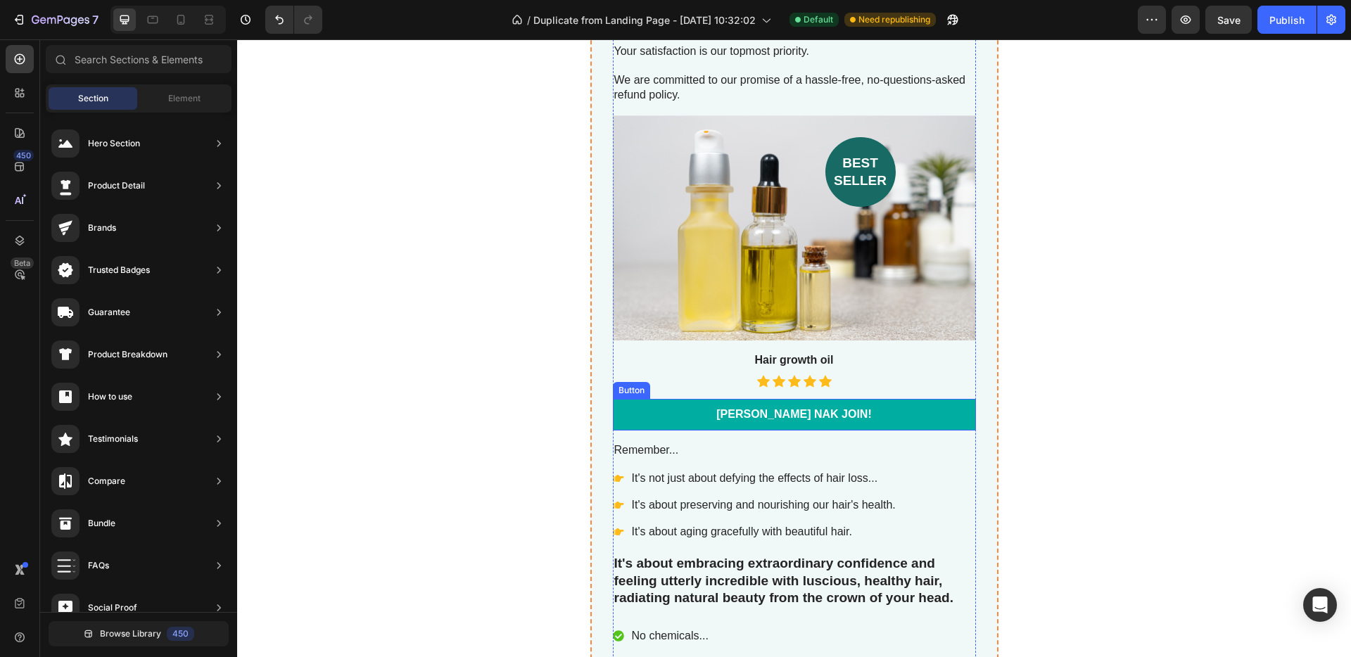
scroll to position [4263, 0]
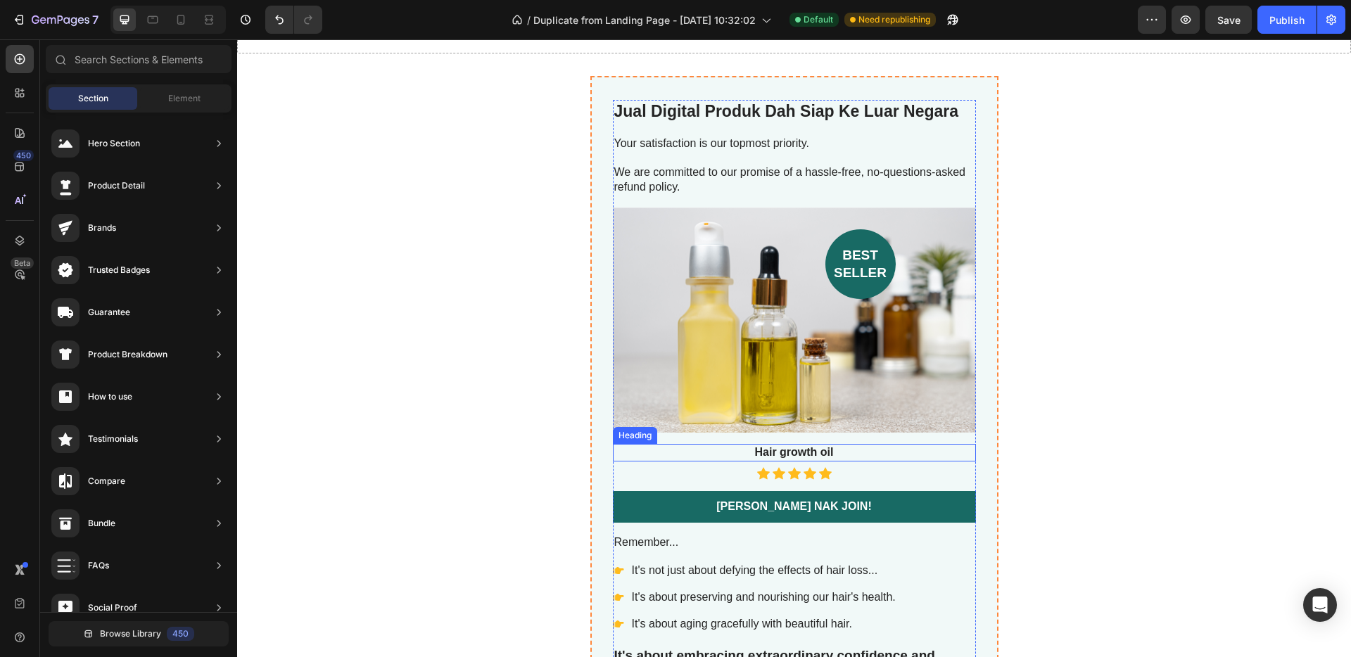
click at [809, 452] on h3 "Hair growth oil" at bounding box center [794, 453] width 363 height 18
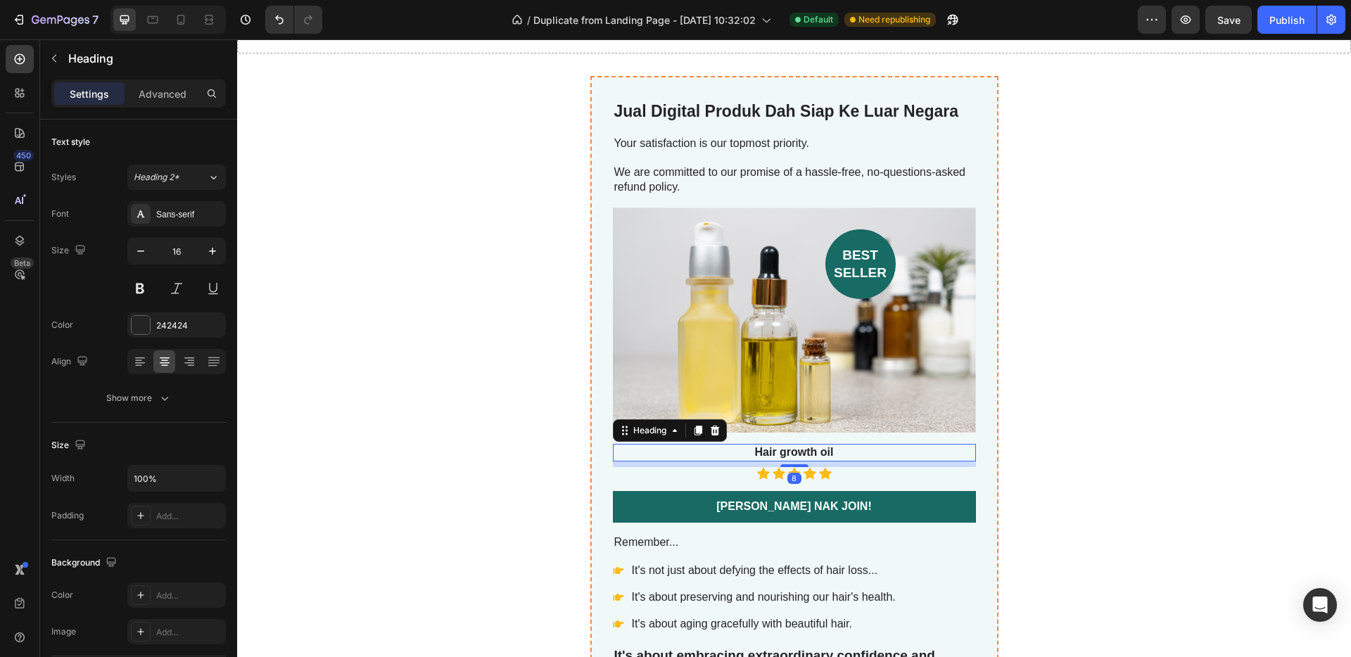
click at [828, 454] on h3 "Hair growth oil" at bounding box center [794, 453] width 363 height 18
click at [828, 454] on p "Hair growth oil" at bounding box center [794, 452] width 360 height 15
drag, startPoint x: 829, startPoint y: 454, endPoint x: 750, endPoint y: 451, distance: 79.5
click at [750, 451] on p "Hair growth oil" at bounding box center [794, 452] width 360 height 15
click at [1045, 417] on div "Jual Digital Produk Dah Siap Ke Luar Negara Product Title Your satisfaction is …" at bounding box center [794, 480] width 844 height 809
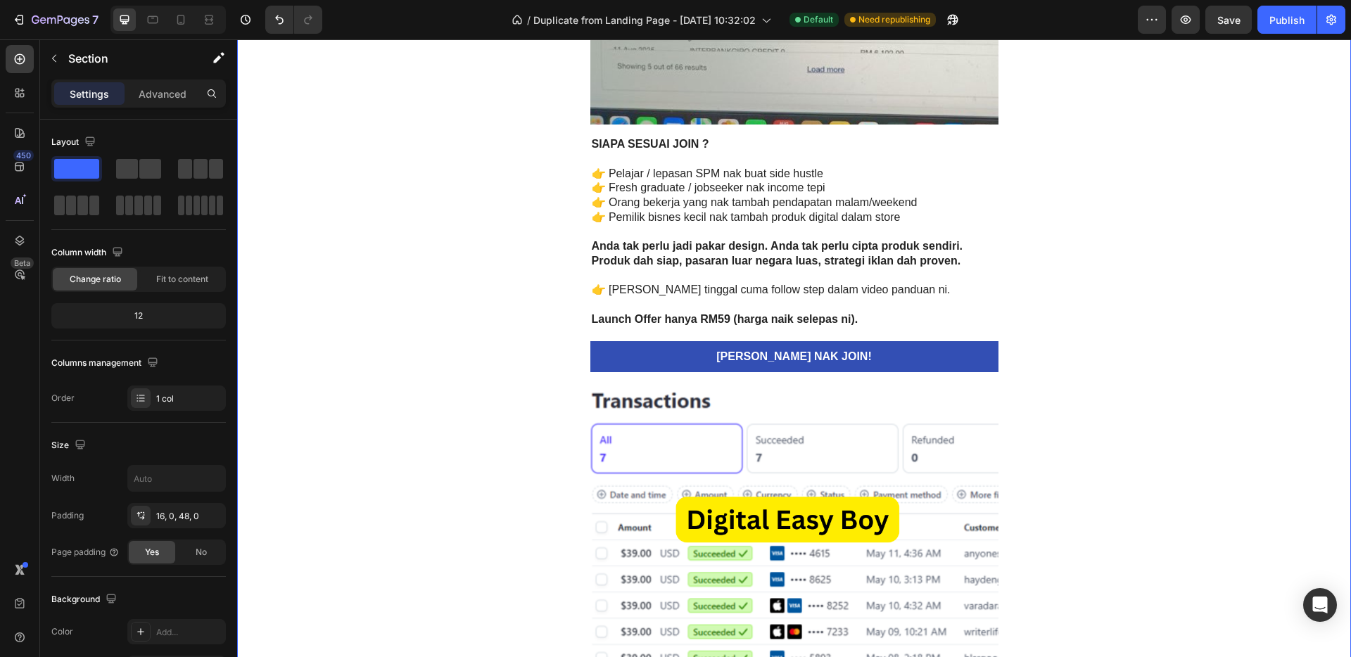
scroll to position [3767, 0]
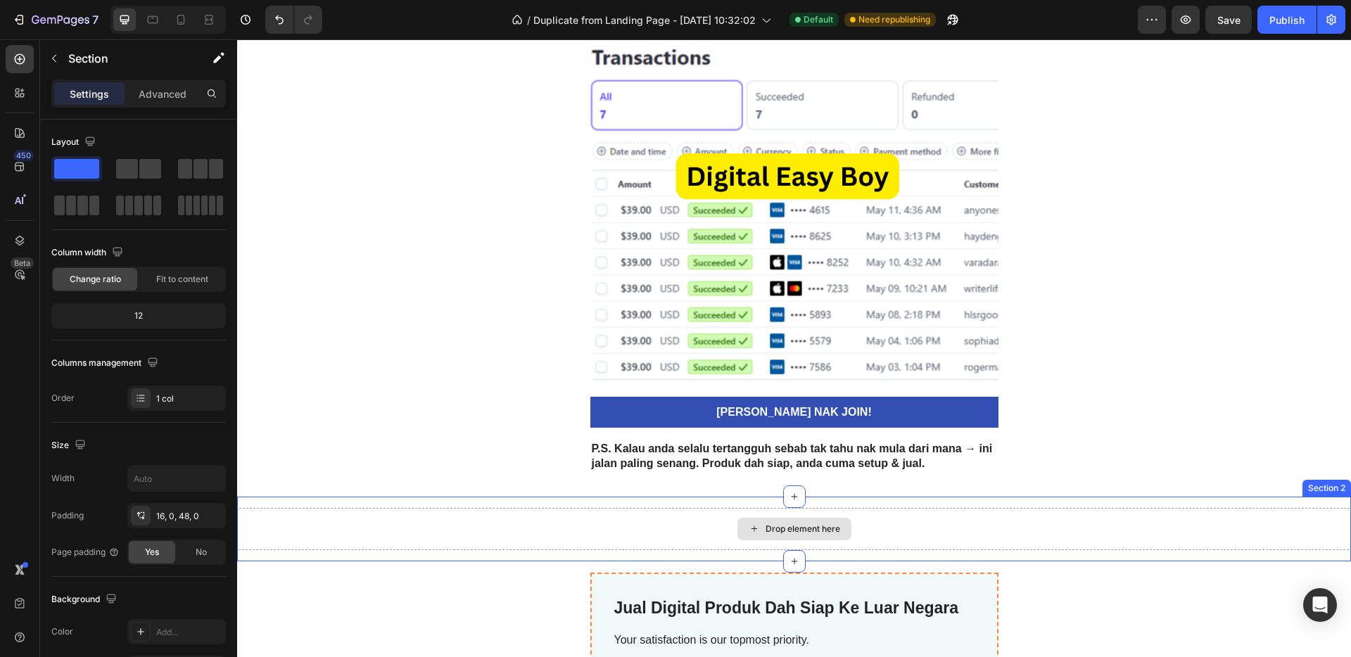
click at [972, 536] on div "Drop element here" at bounding box center [794, 529] width 1114 height 42
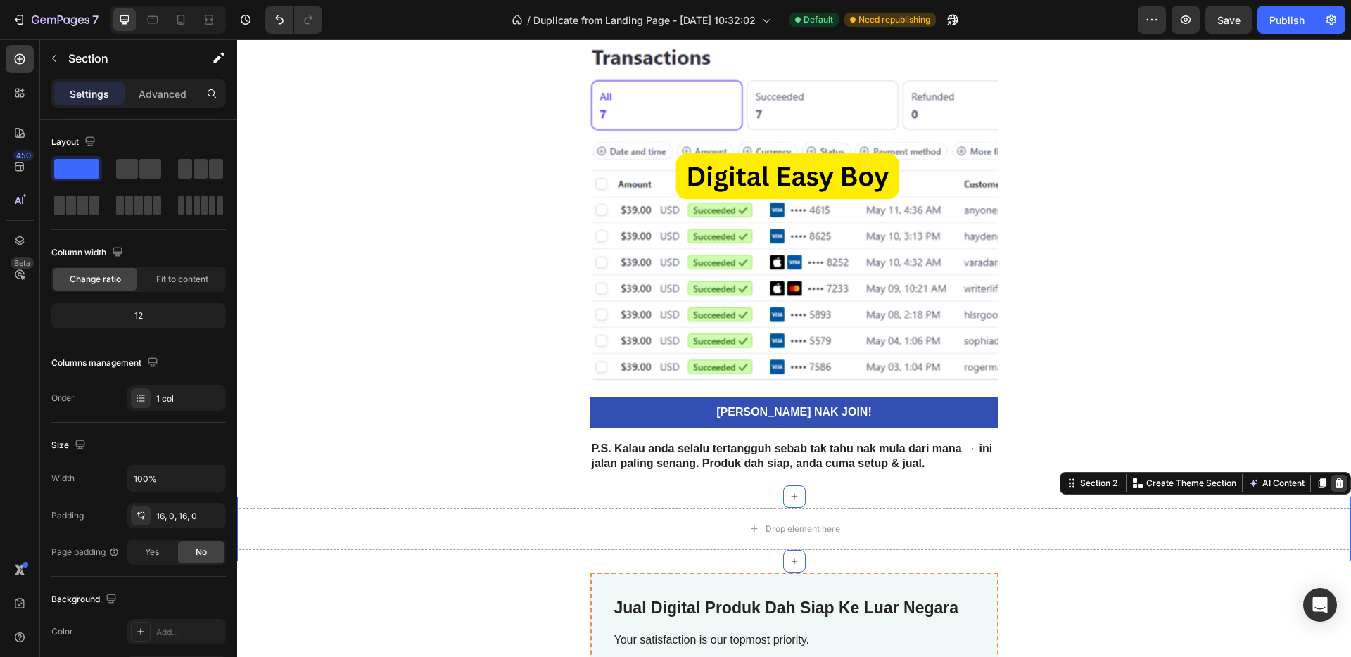
click at [1335, 485] on icon at bounding box center [1339, 483] width 9 height 10
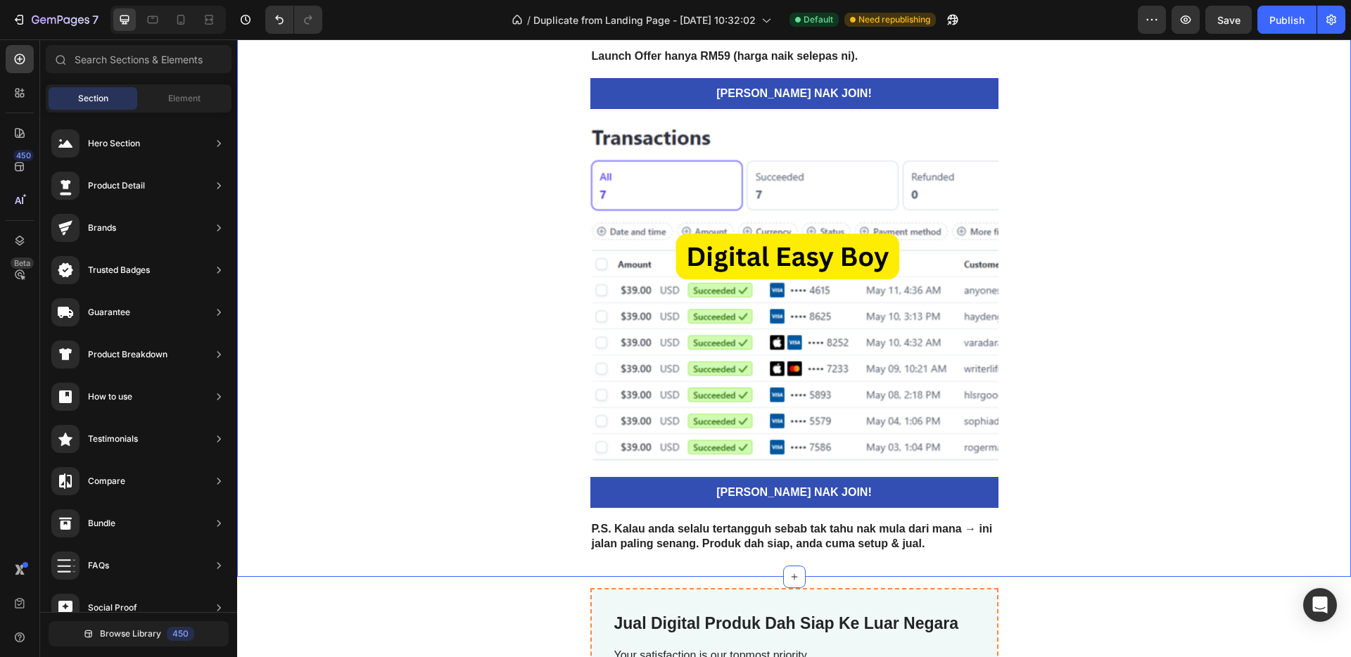
scroll to position [3858, 0]
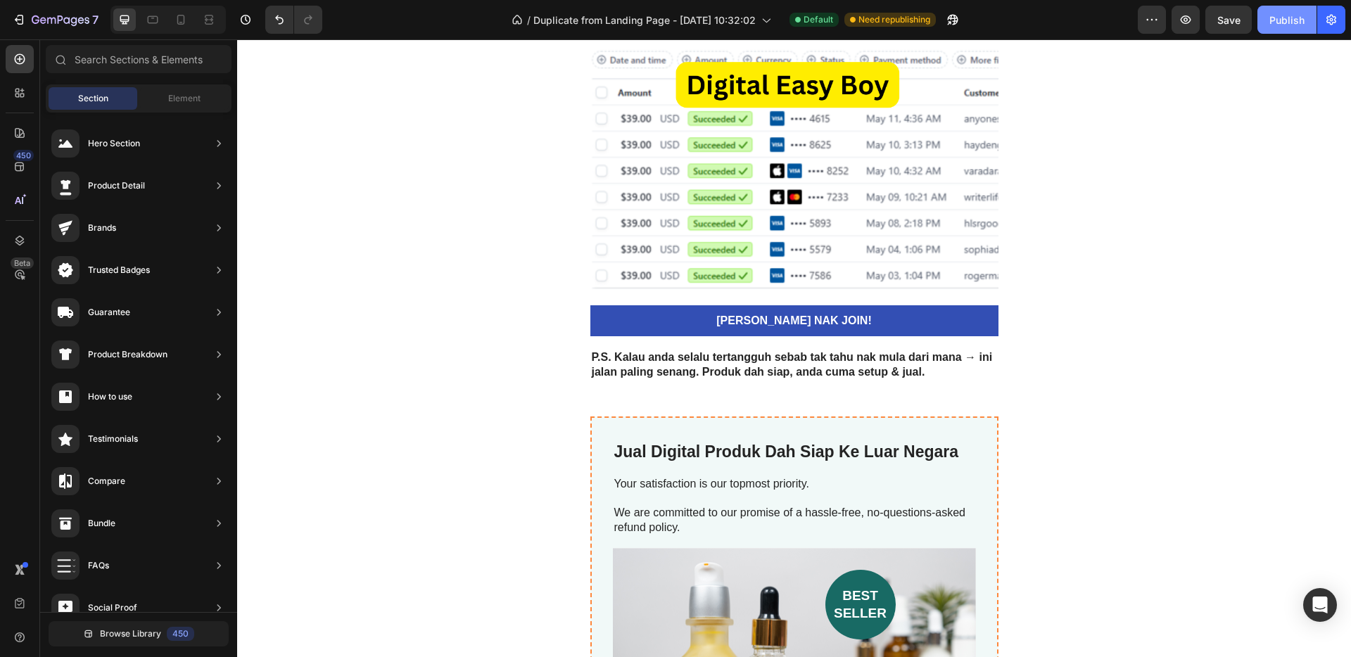
click at [1286, 22] on div "Publish" at bounding box center [1286, 20] width 35 height 15
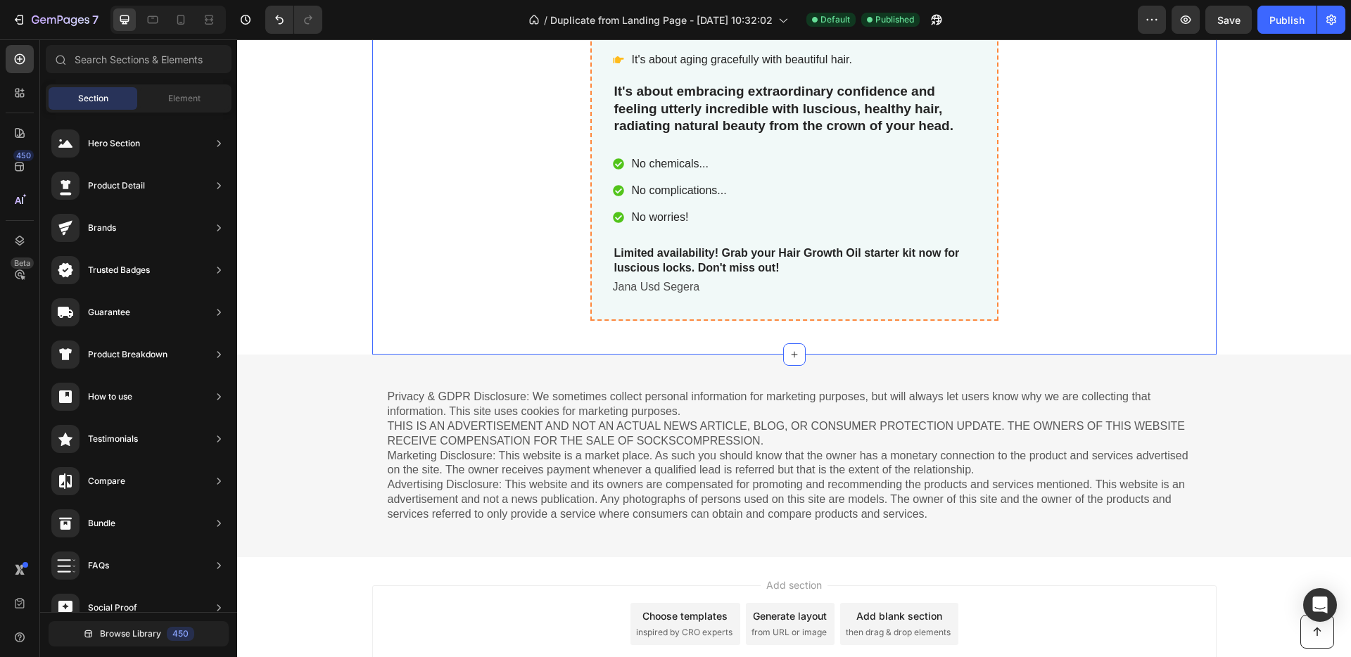
scroll to position [4832, 0]
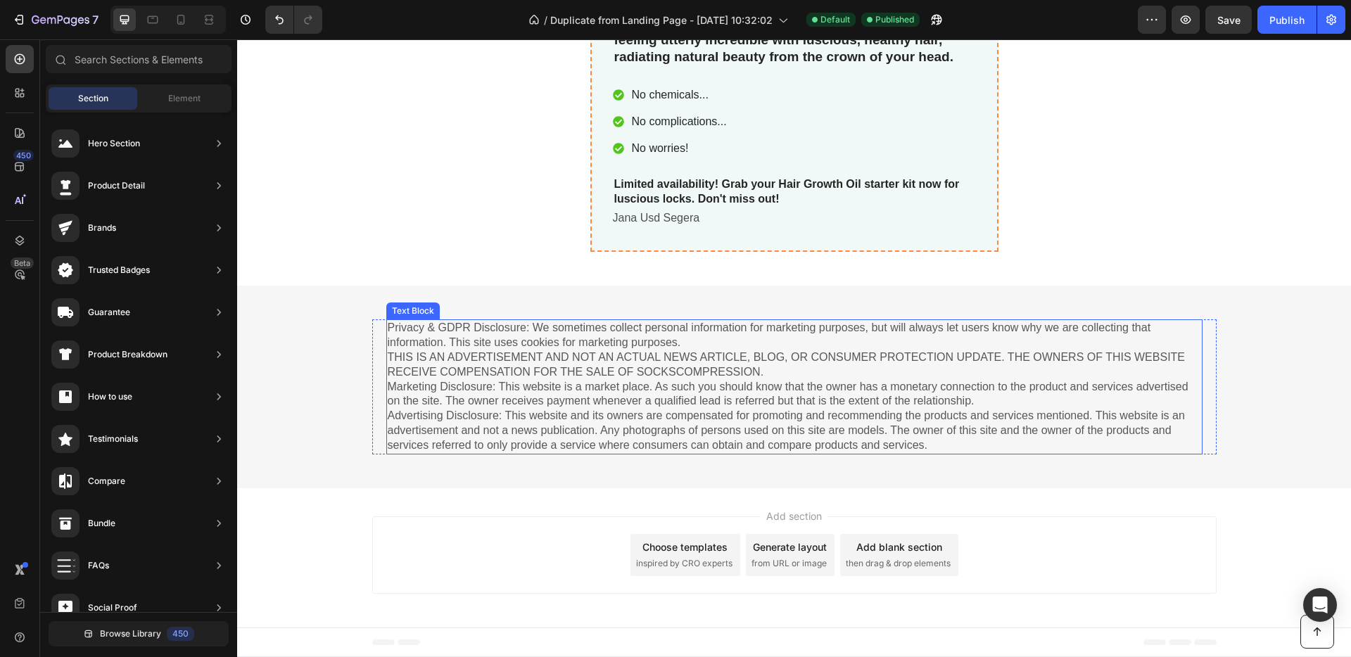
click at [954, 374] on p "Privacy & GDPR Disclosure: We sometimes collect personal information for market…" at bounding box center [794, 387] width 813 height 132
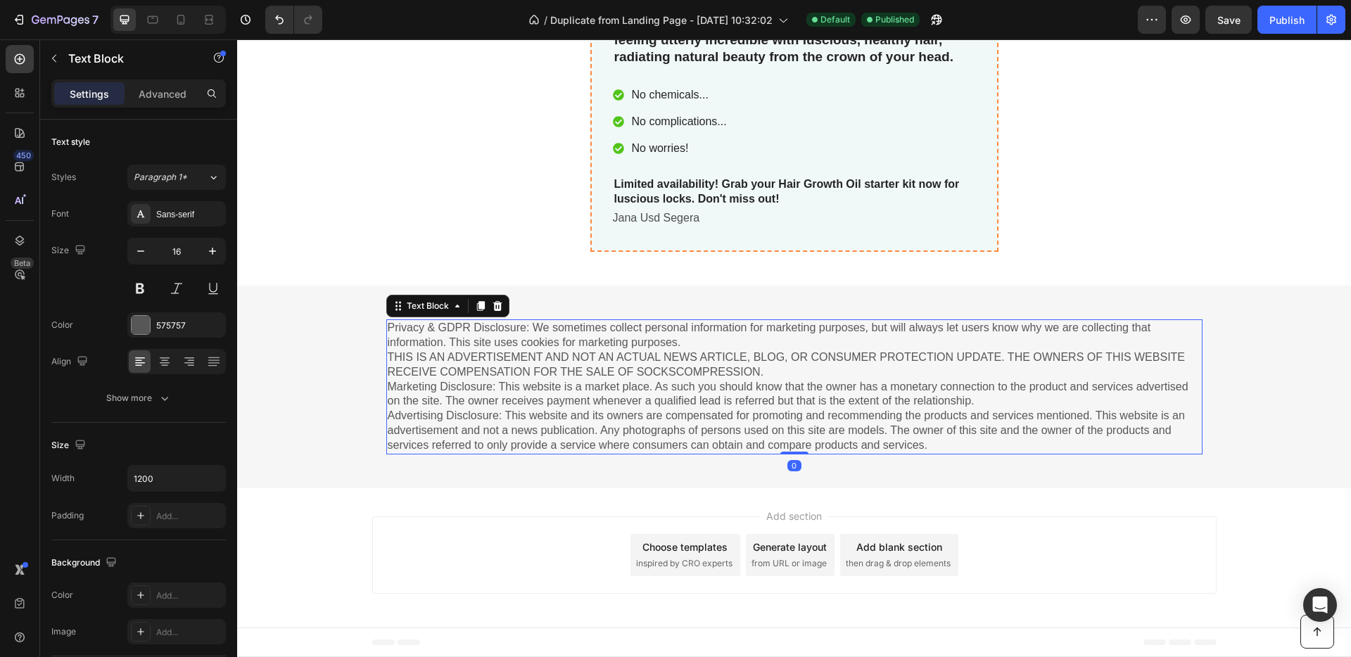
click at [948, 402] on p "Privacy & GDPR Disclosure: We sometimes collect personal information for market…" at bounding box center [794, 387] width 813 height 132
click at [944, 442] on p "Privacy & GDPR Disclosure: We sometimes collect personal information for market…" at bounding box center [794, 387] width 813 height 132
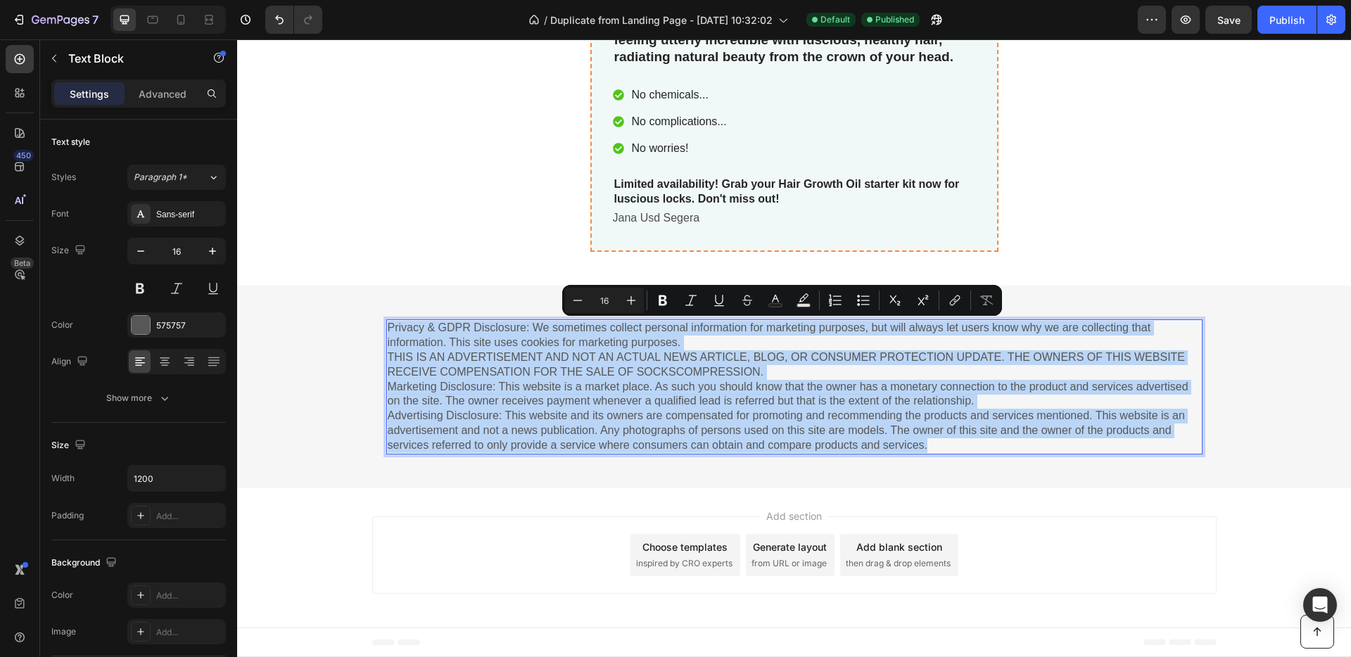
drag, startPoint x: 941, startPoint y: 445, endPoint x: 384, endPoint y: 331, distance: 568.0
click at [388, 331] on p "Privacy & GDPR Disclosure: We sometimes collect personal information for market…" at bounding box center [794, 387] width 813 height 132
copy p "Privacy & GDPR Disclosure: We sometimes collect personal information for market…"
click at [977, 445] on p "Privacy & GDPR Disclosure: We sometimes collect personal information for market…" at bounding box center [794, 387] width 813 height 132
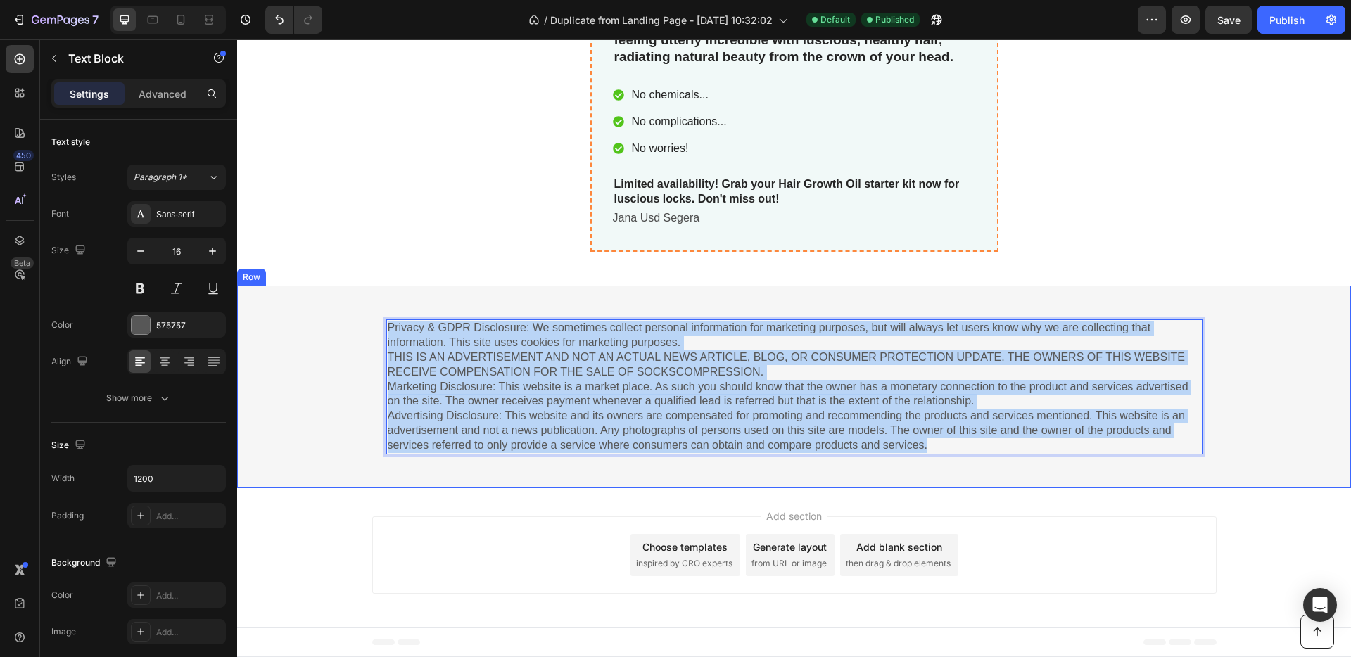
drag, startPoint x: 931, startPoint y: 447, endPoint x: 372, endPoint y: 316, distance: 574.4
click at [372, 316] on div "Privacy & GDPR Disclosure: We sometimes collect personal information for market…" at bounding box center [794, 387] width 1114 height 202
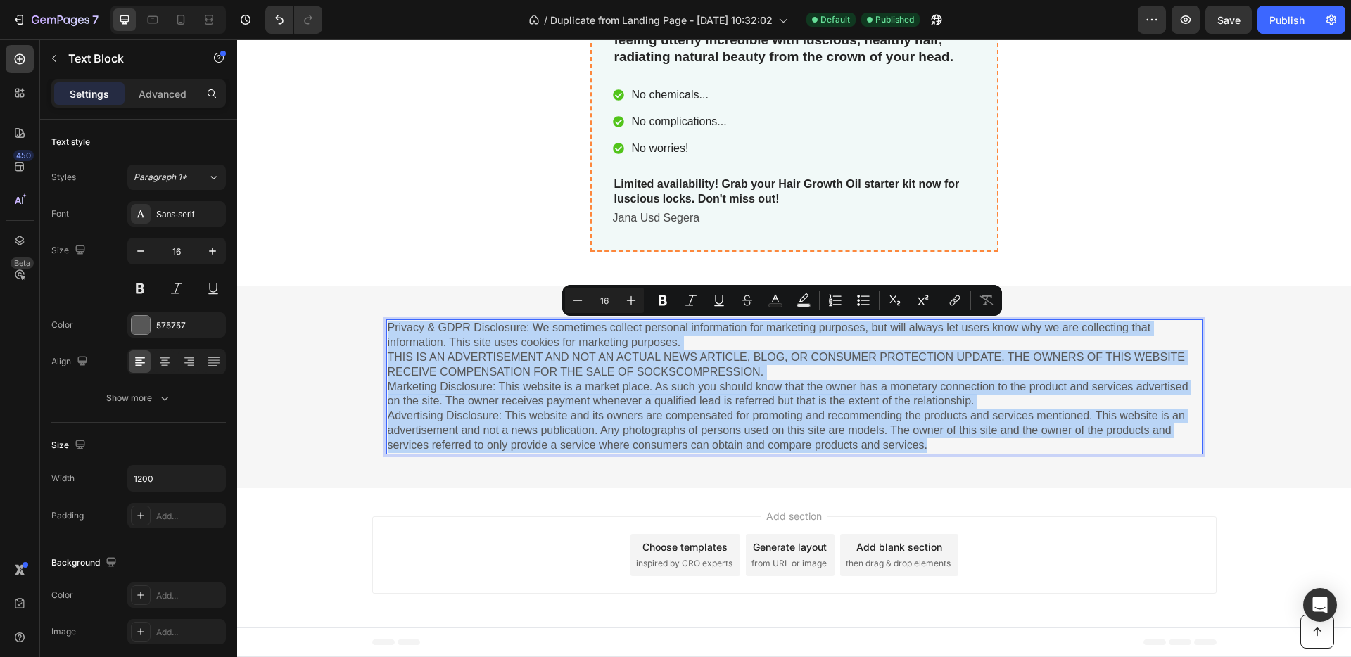
scroll to position [4744, 0]
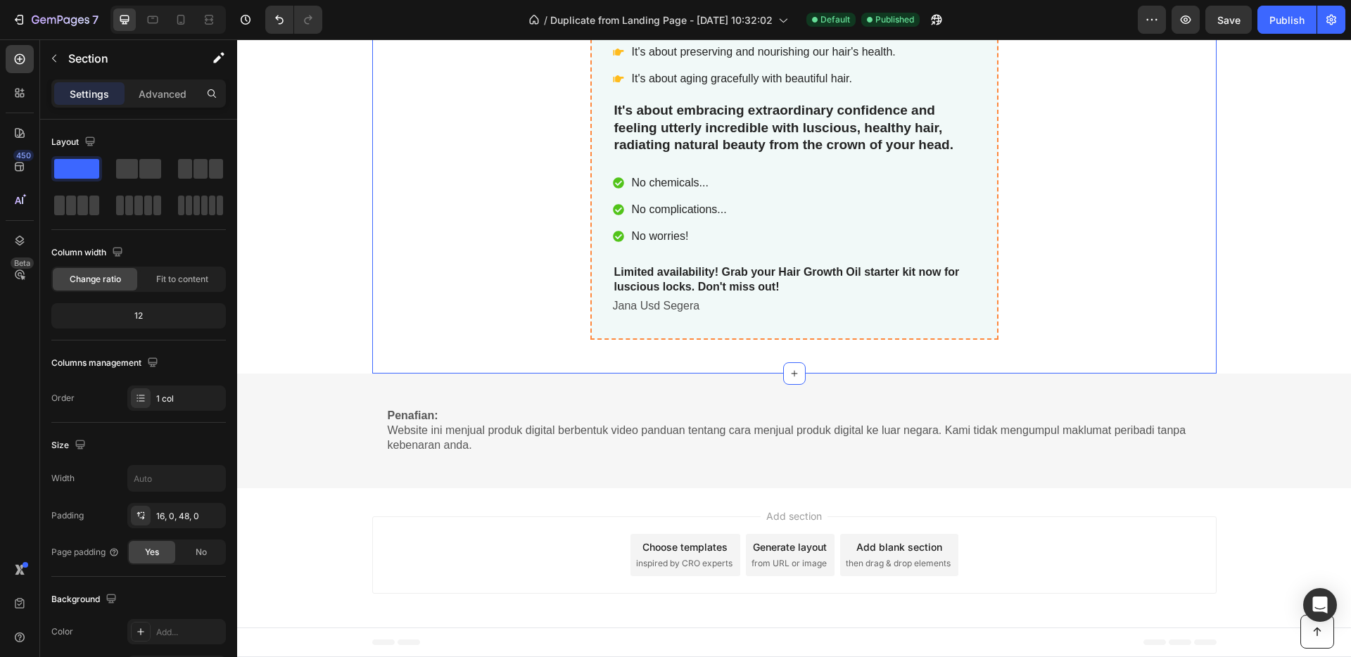
click at [815, 473] on div "Penafian: Website ini menjual produk digital berbentuk video panduan tentang ca…" at bounding box center [794, 431] width 1114 height 114
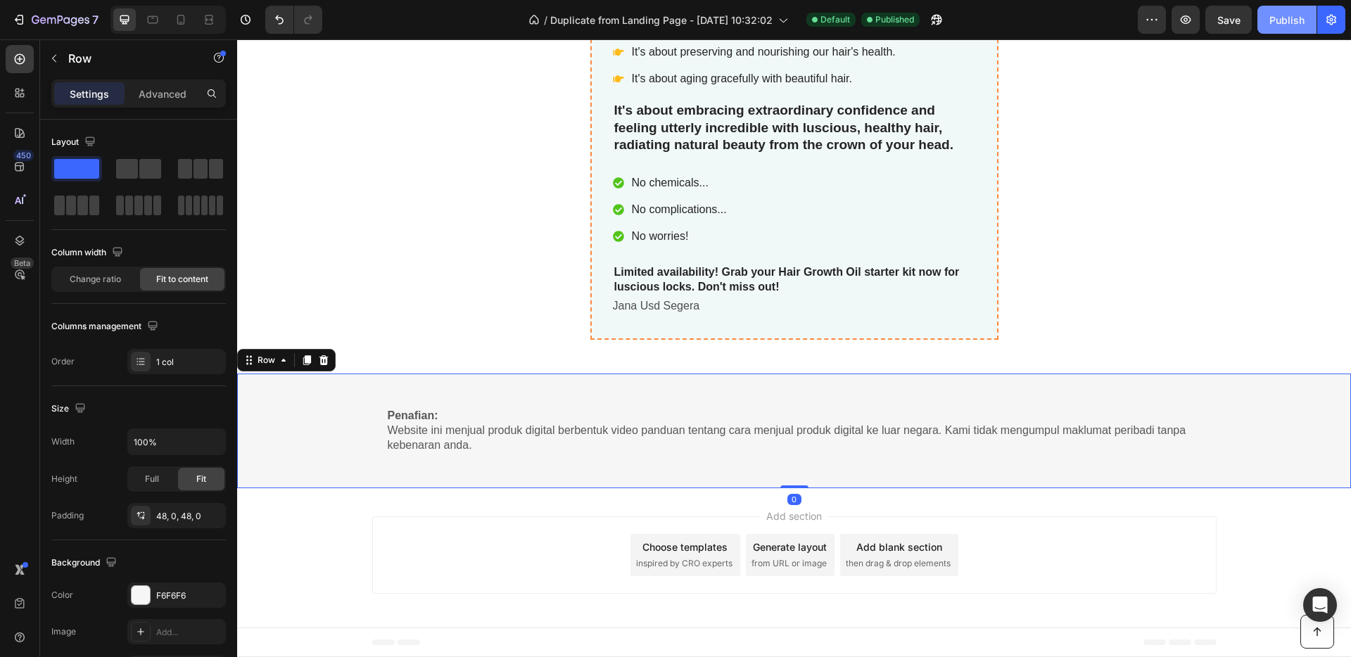
click at [1293, 33] on button "Publish" at bounding box center [1286, 20] width 59 height 28
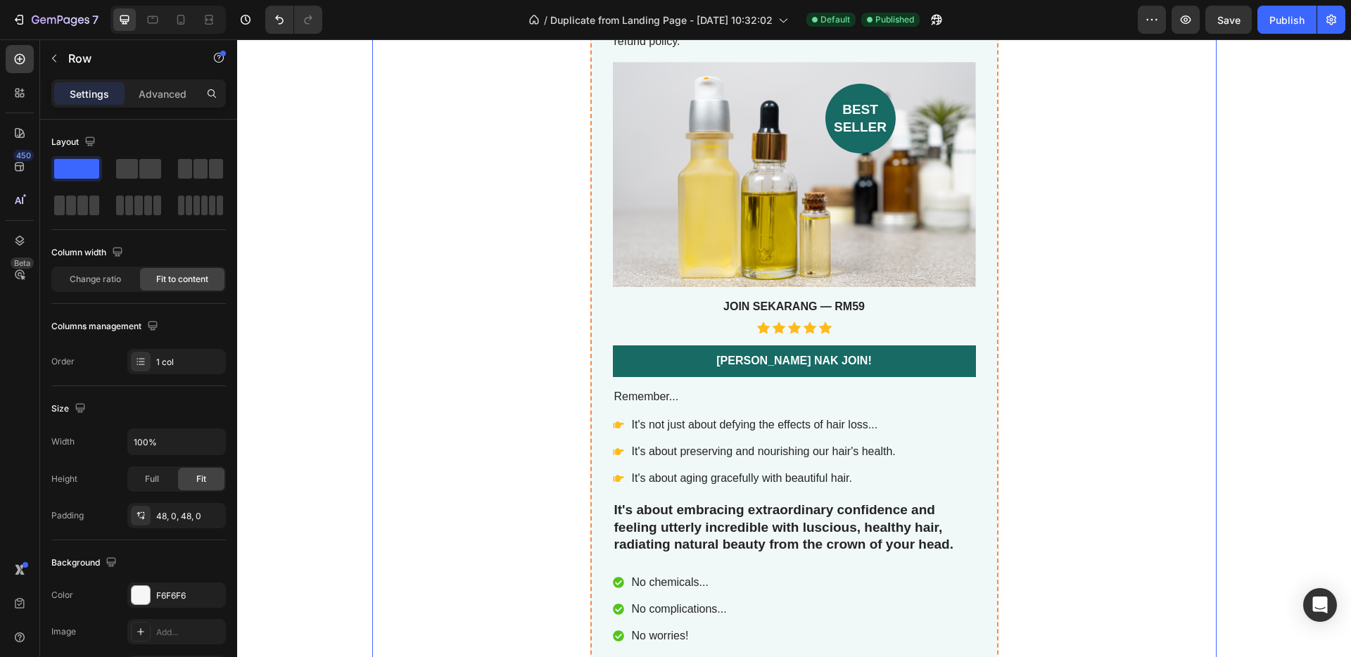
scroll to position [4317, 0]
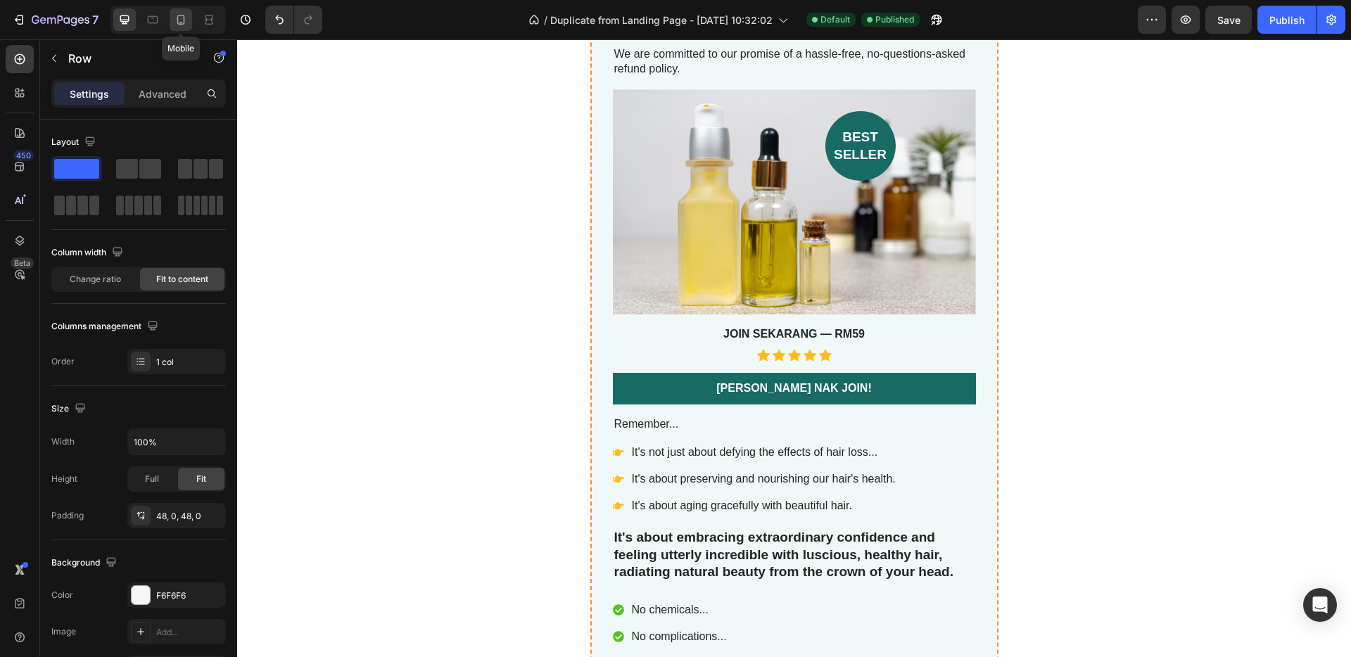
click at [184, 25] on icon at bounding box center [181, 20] width 14 height 14
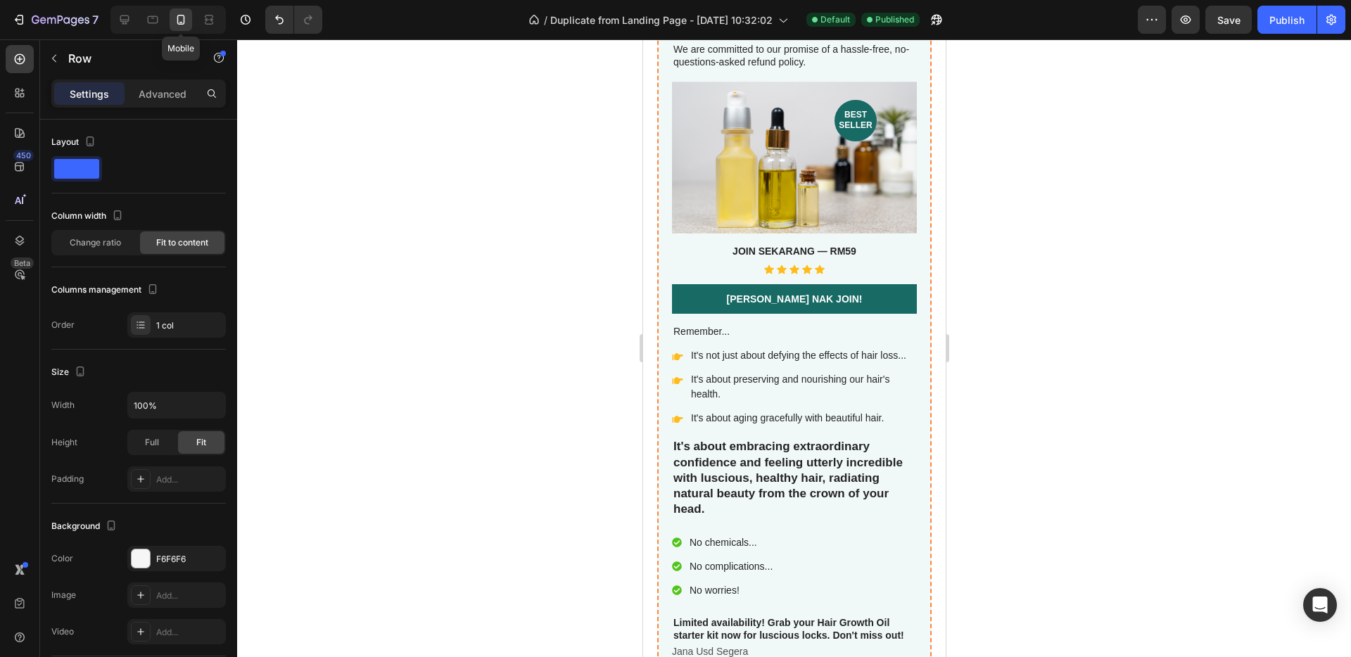
scroll to position [4348, 0]
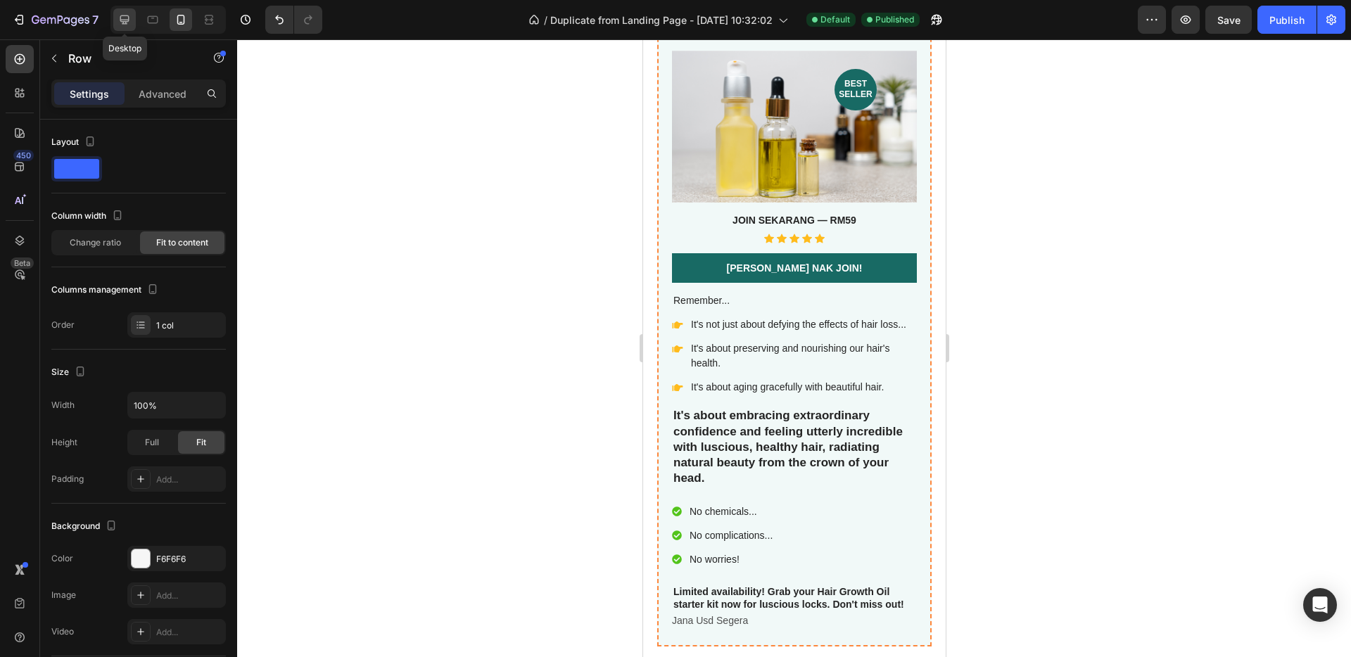
click at [115, 21] on div at bounding box center [124, 19] width 23 height 23
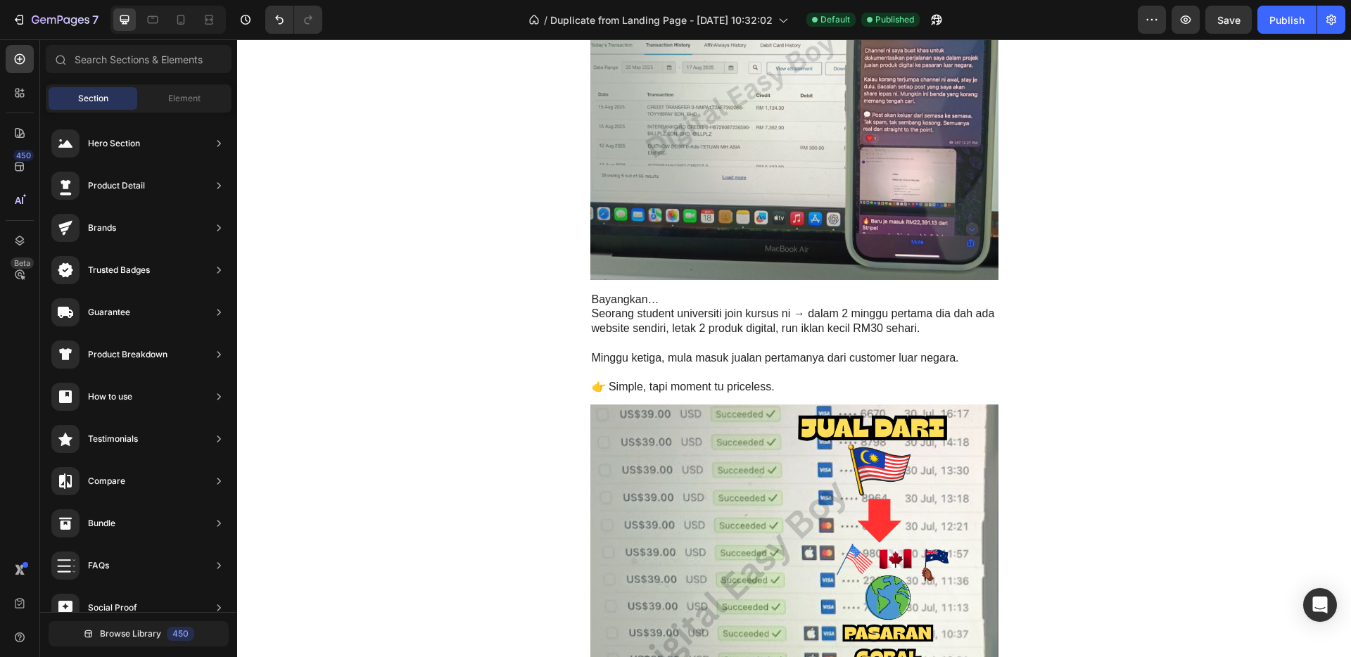
scroll to position [2234, 0]
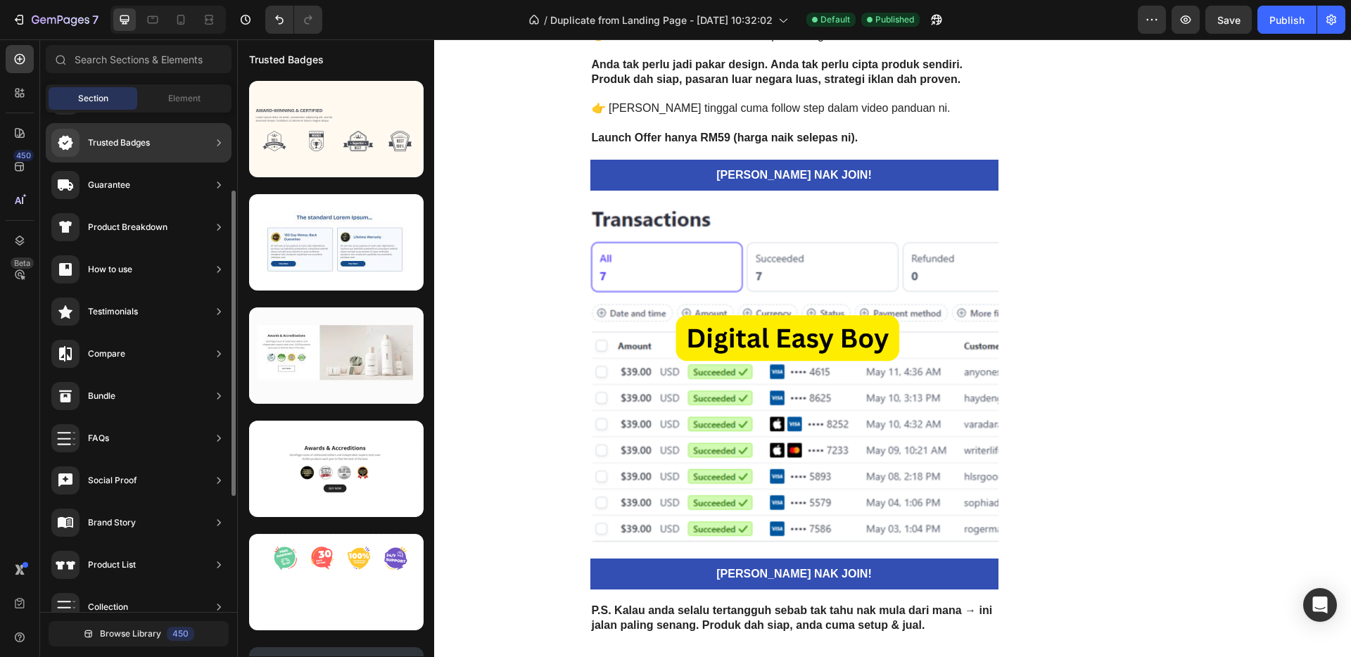
scroll to position [317, 0]
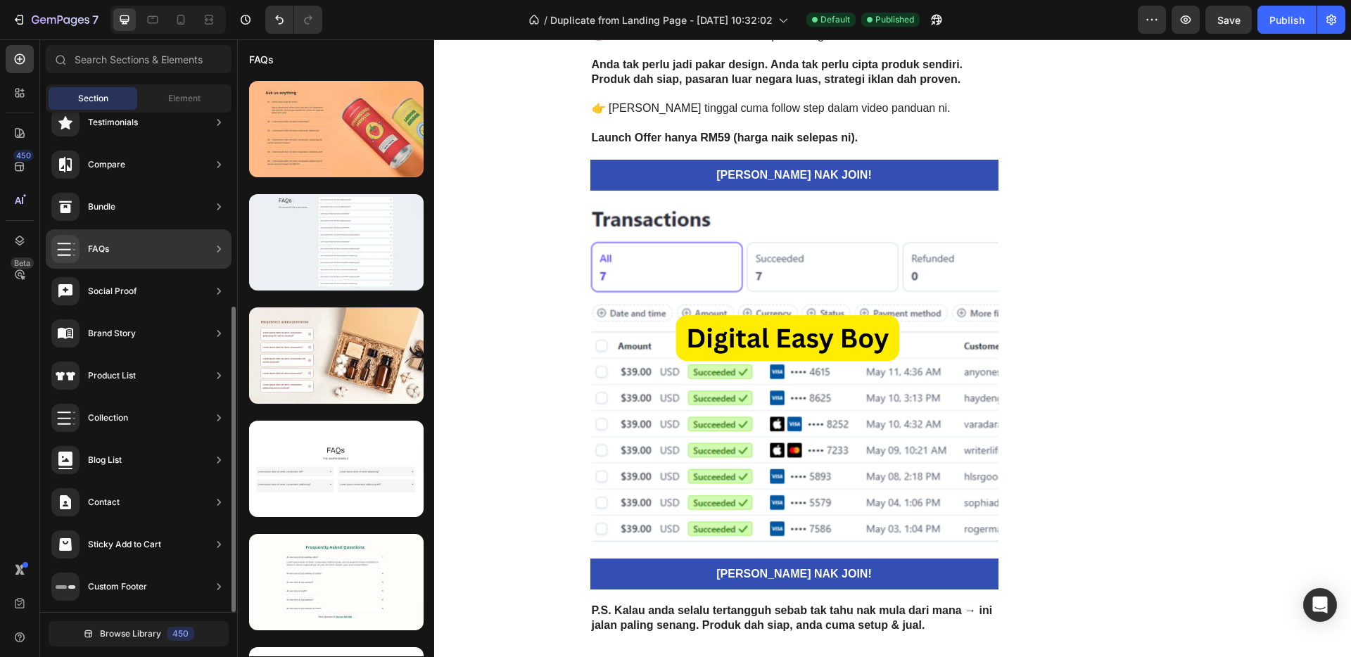
click at [127, 249] on div "FAQs" at bounding box center [139, 248] width 186 height 39
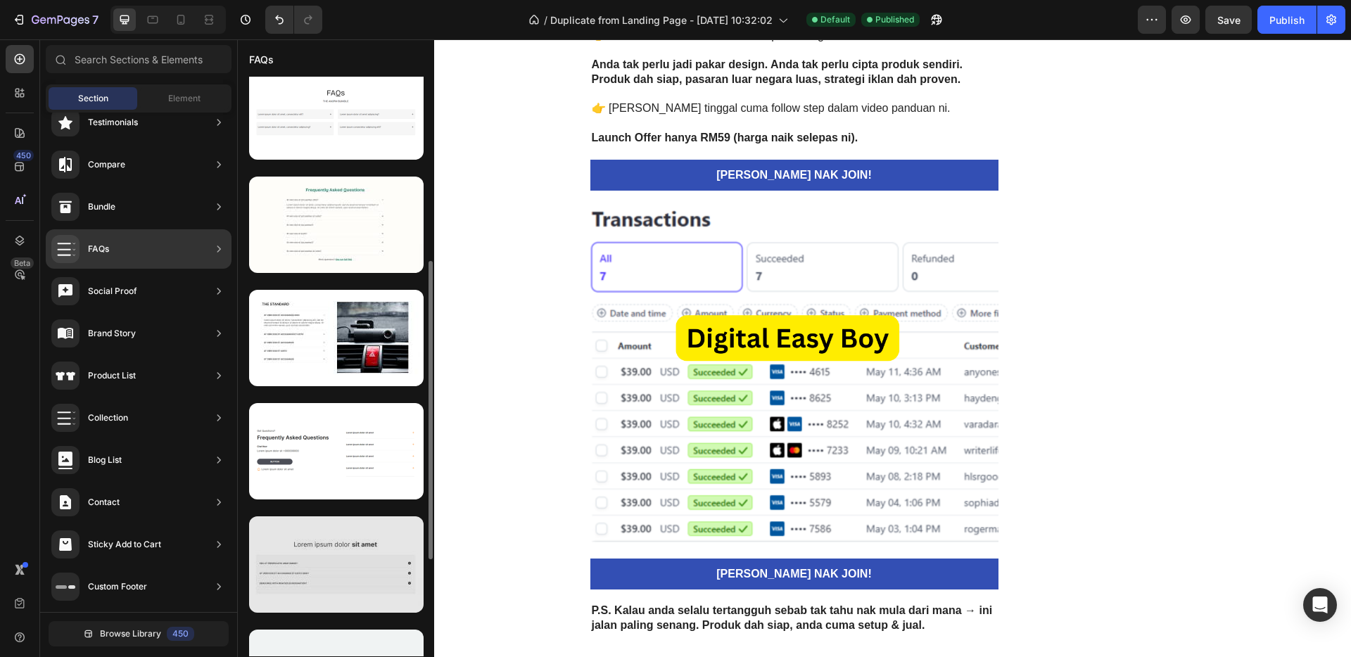
scroll to position [720, 0]
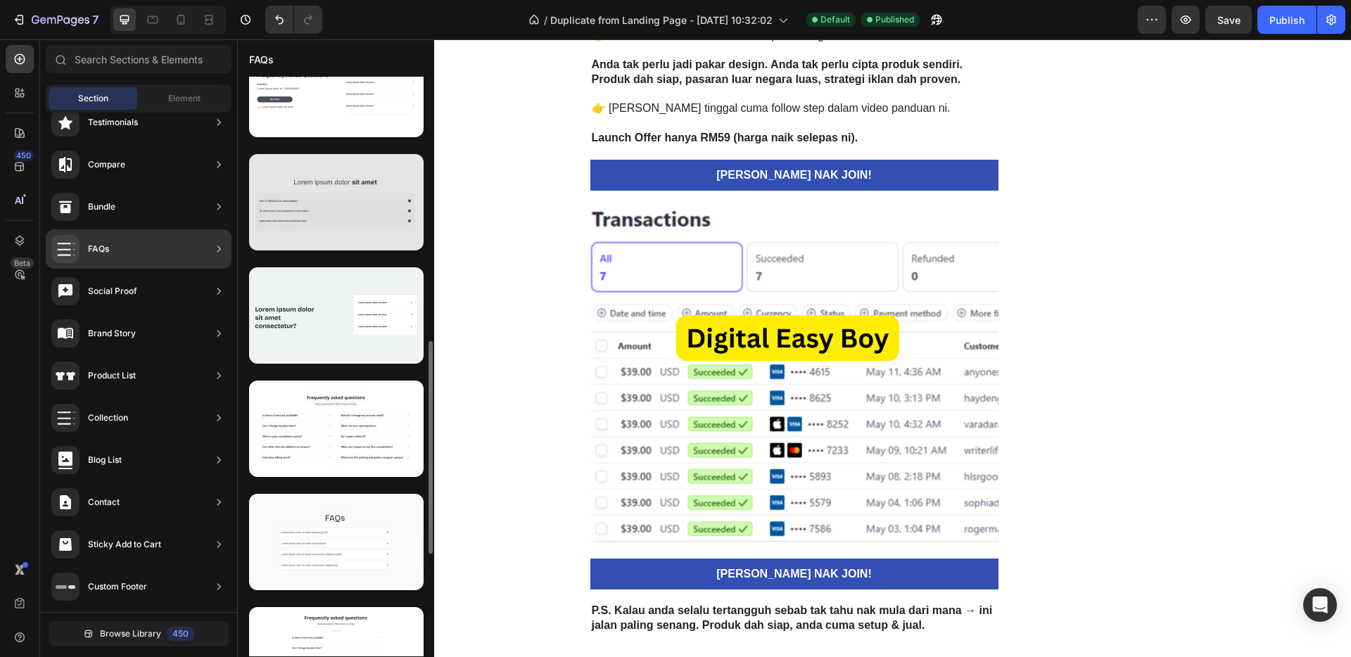
click at [340, 200] on div at bounding box center [336, 202] width 174 height 96
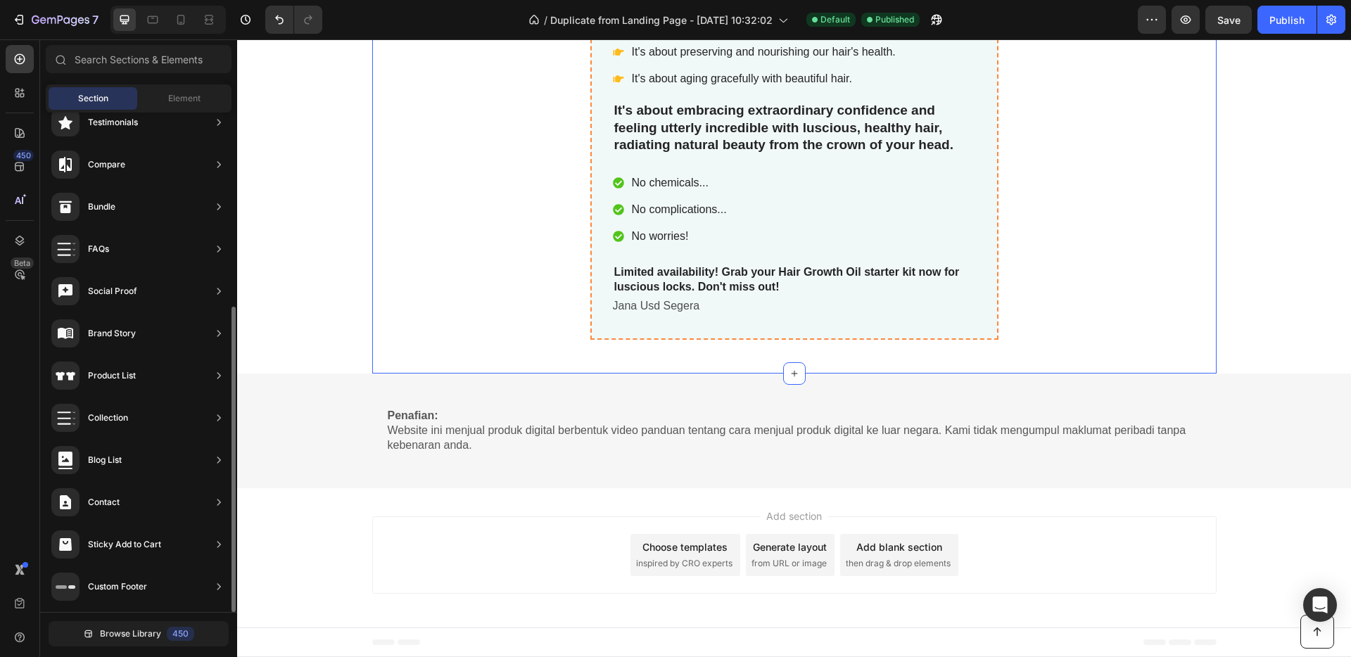
scroll to position [0, 0]
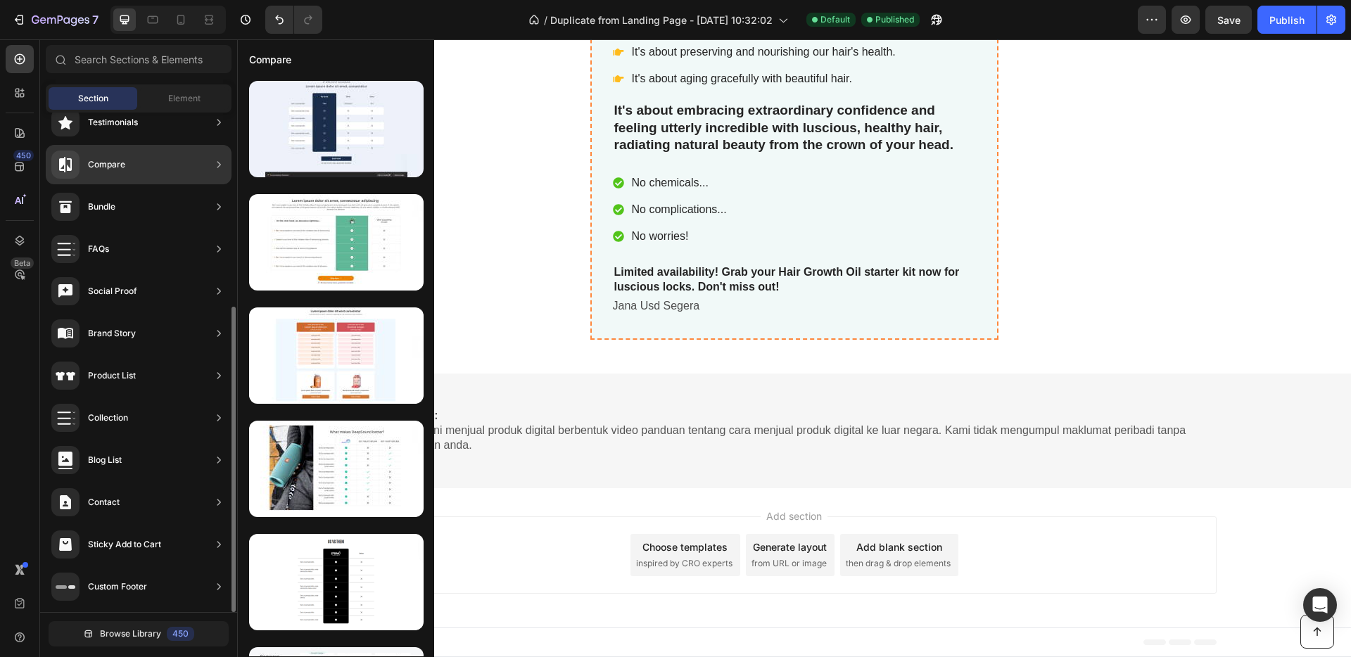
click at [198, 272] on div "FAQs" at bounding box center [139, 291] width 186 height 39
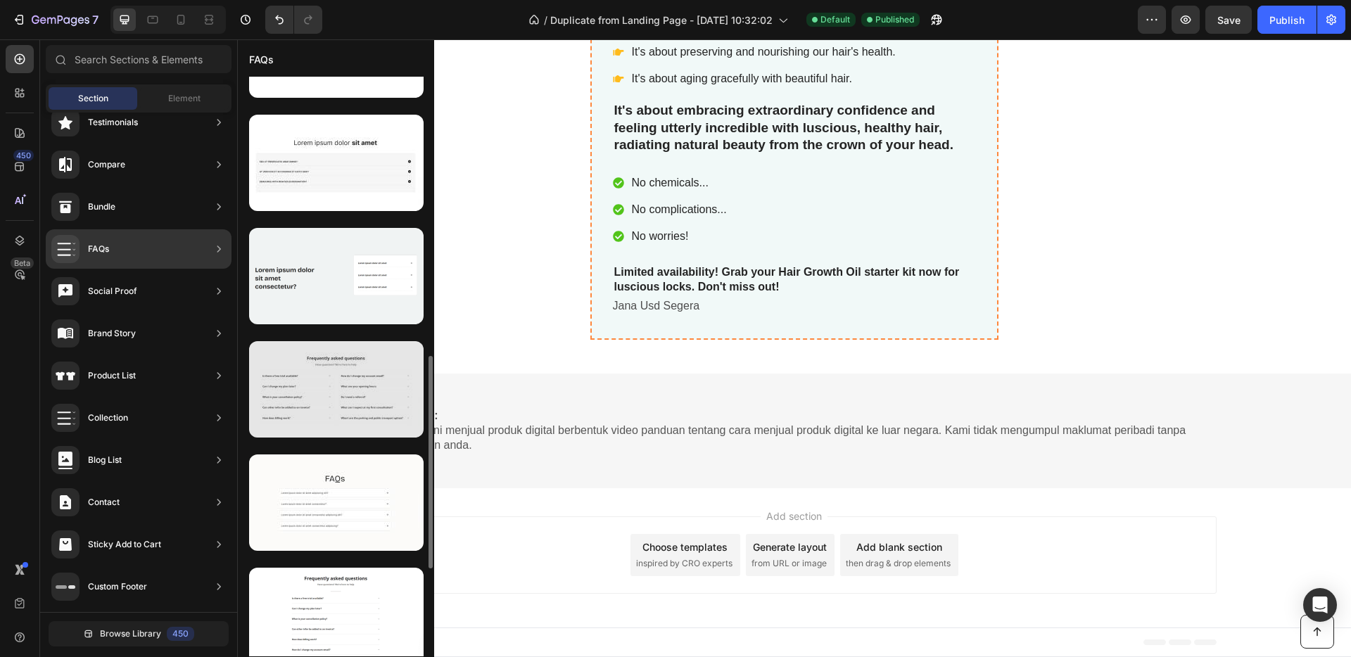
scroll to position [903, 0]
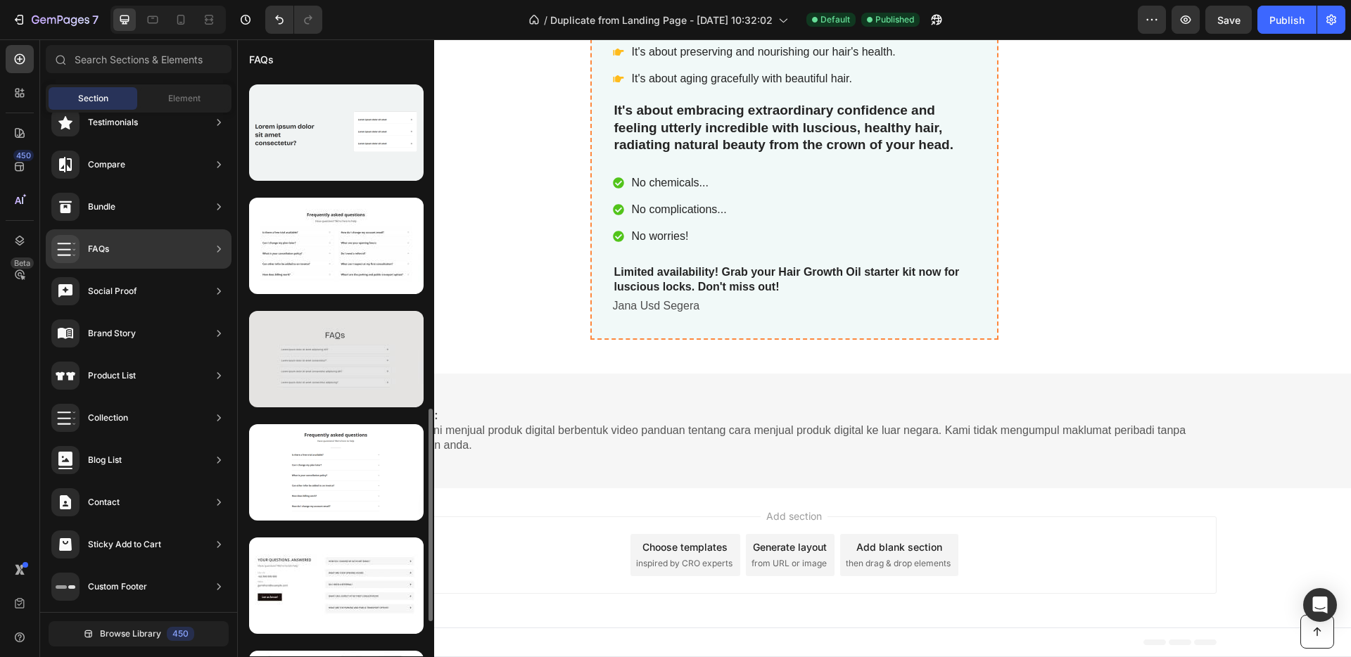
click at [364, 364] on div at bounding box center [336, 359] width 174 height 96
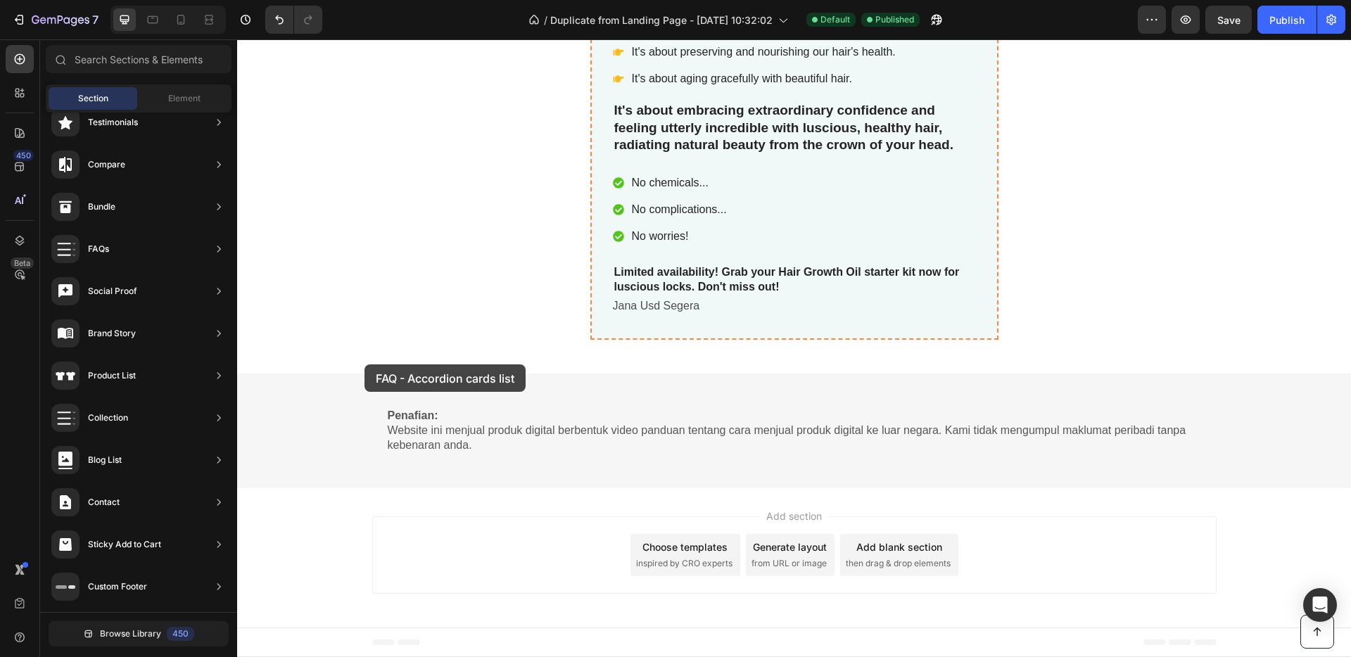
drag, startPoint x: 602, startPoint y: 404, endPoint x: 450, endPoint y: 366, distance: 156.6
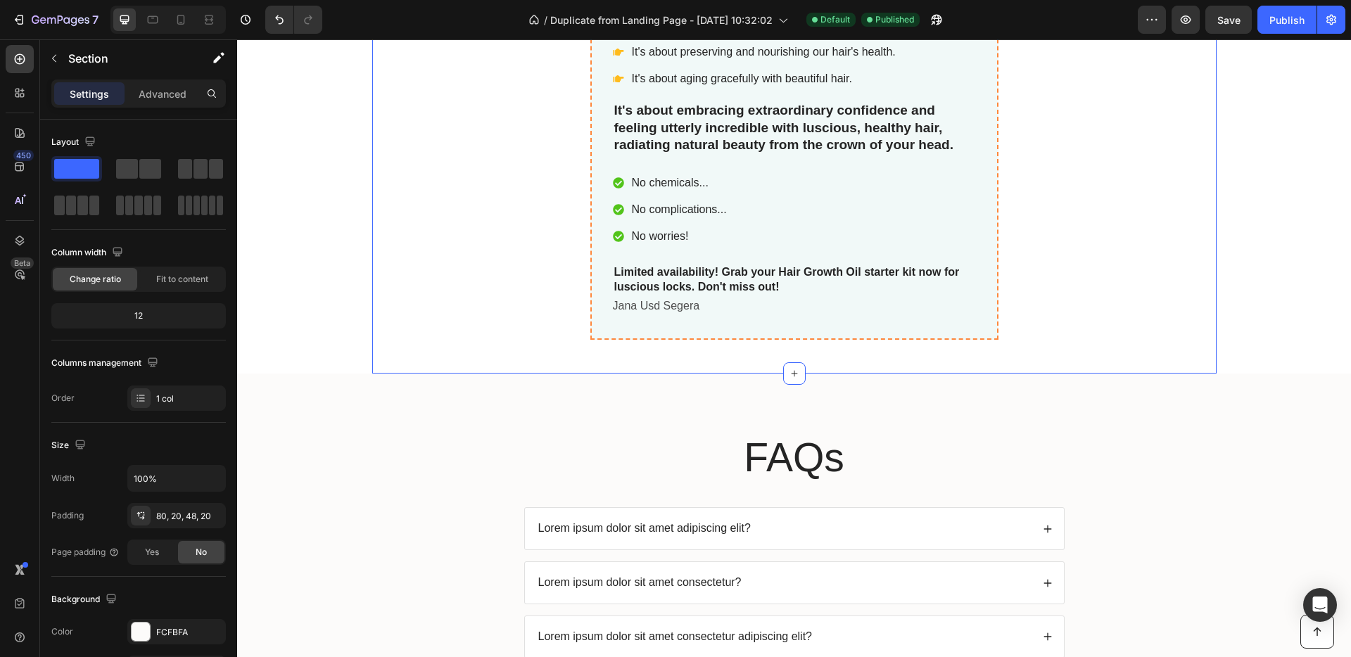
click at [841, 389] on div "FAQs Heading Lorem ipsum dolor sit amet adipiscing elit? Lorem ipsum dolor sit …" at bounding box center [794, 571] width 1114 height 395
click at [844, 375] on div "FAQs Heading Lorem ipsum dolor sit amet adipiscing elit? Lorem ipsum dolor sit …" at bounding box center [794, 571] width 1114 height 395
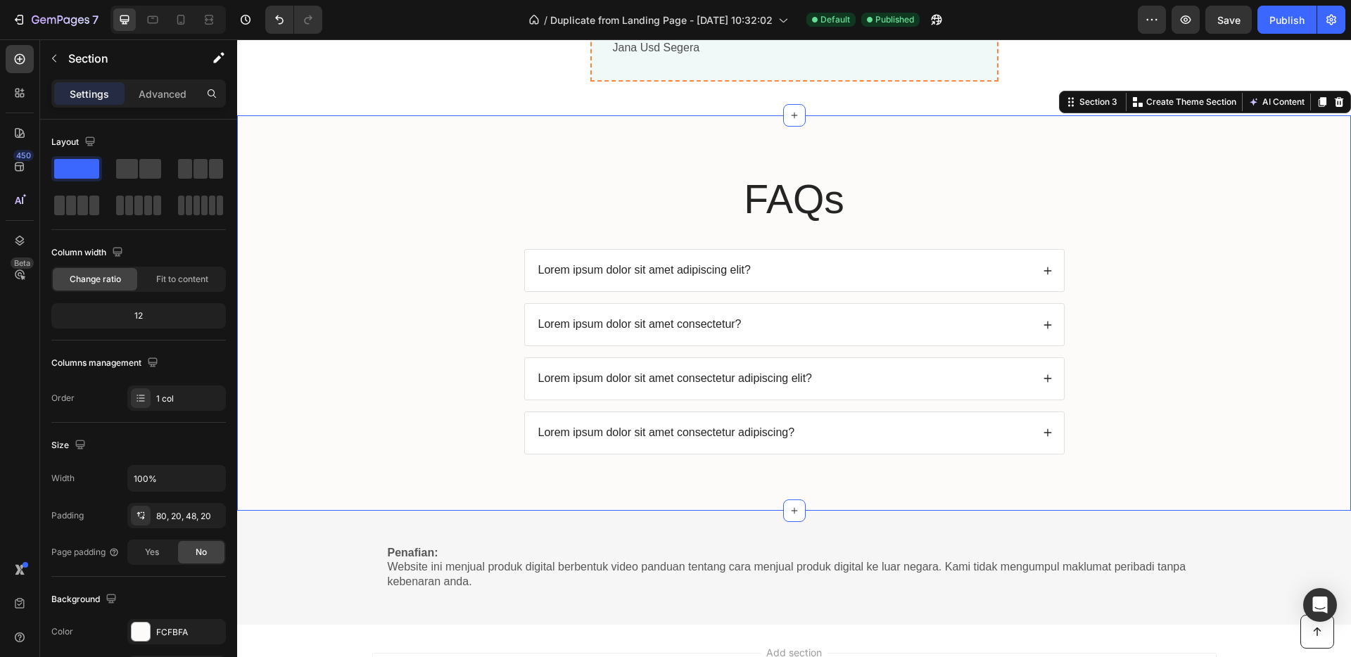
scroll to position [5139, 0]
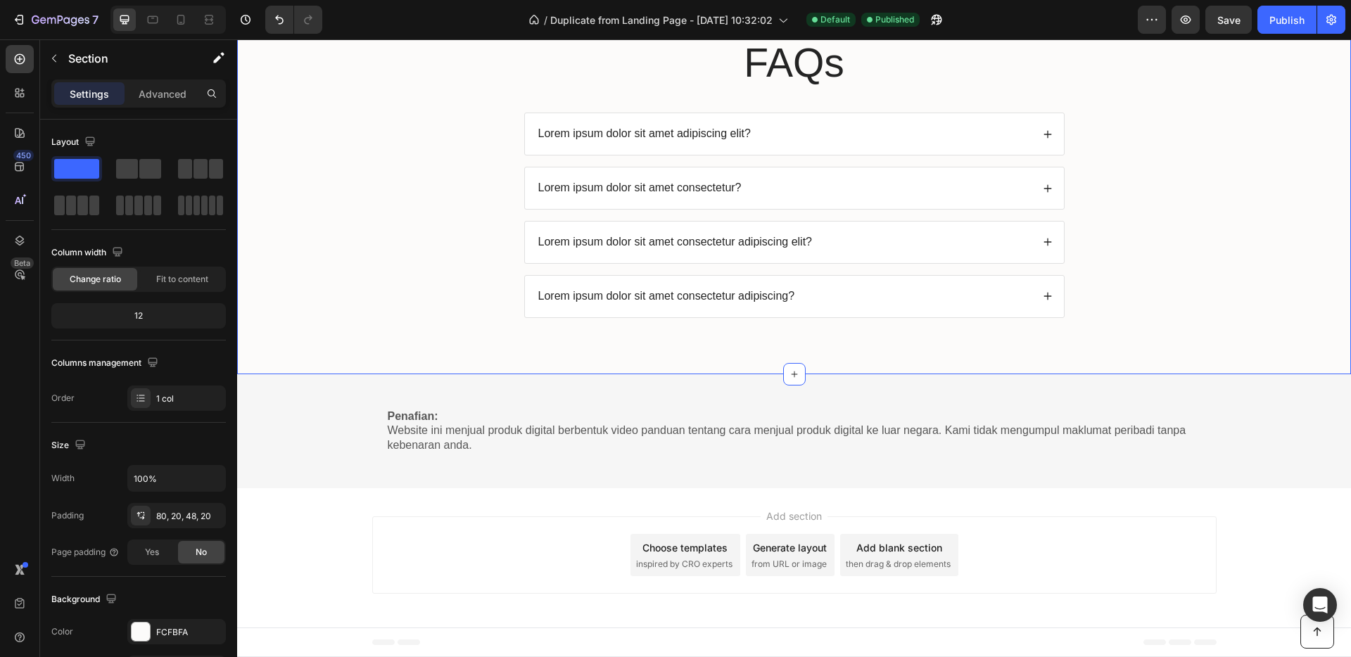
click at [813, 356] on div "FAQs Heading Lorem ipsum dolor sit amet adipiscing elit? Lorem ipsum dolor sit …" at bounding box center [794, 176] width 1114 height 395
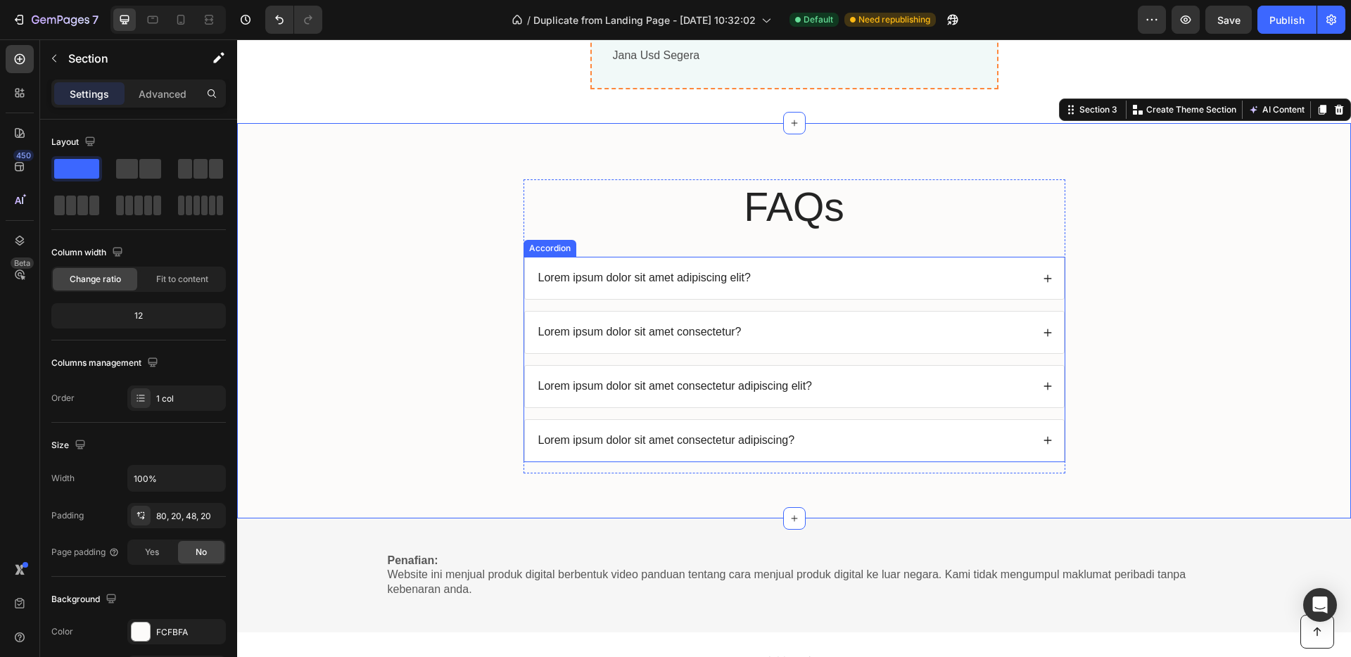
click at [1045, 286] on div "Lorem ipsum dolor sit amet adipiscing elit?" at bounding box center [794, 278] width 539 height 42
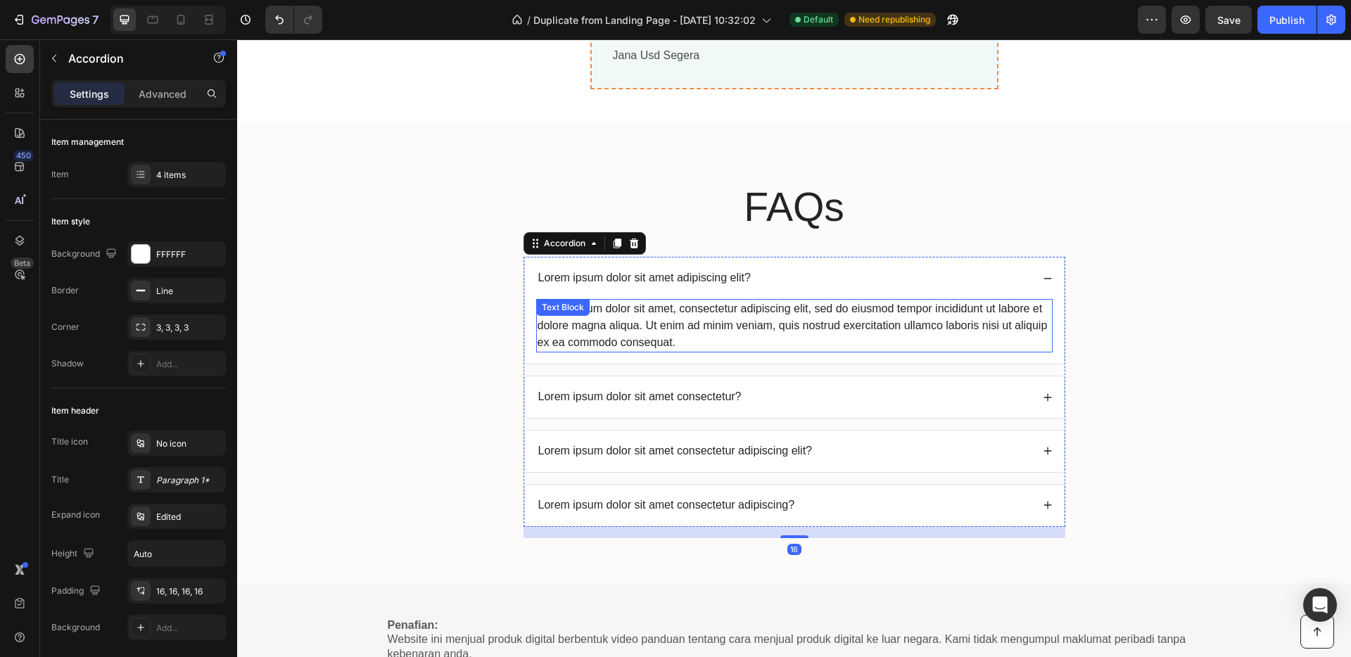
click at [687, 333] on div "Lorem ipsum dolor sit amet, consectetur adipiscing elit, sed do eiusmod tempor …" at bounding box center [794, 325] width 516 height 53
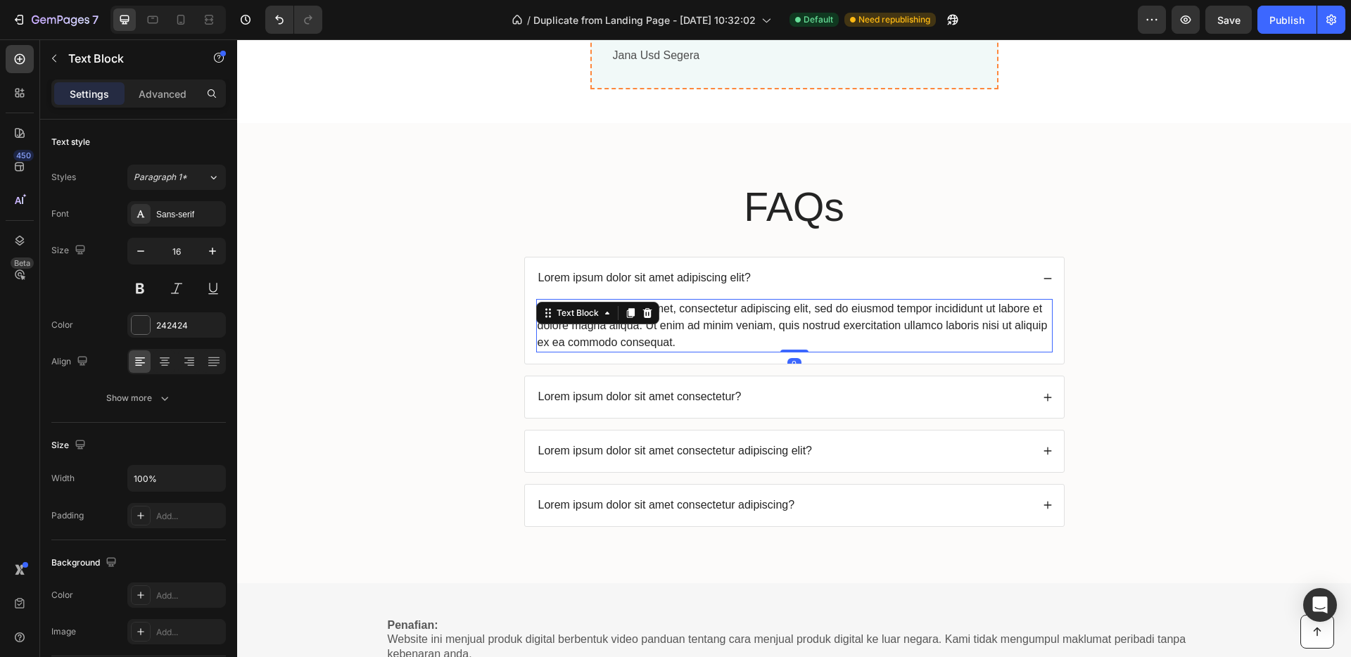
click at [673, 345] on div "Lorem ipsum dolor sit amet, consectetur adipiscing elit, sed do eiusmod tempor …" at bounding box center [794, 325] width 516 height 53
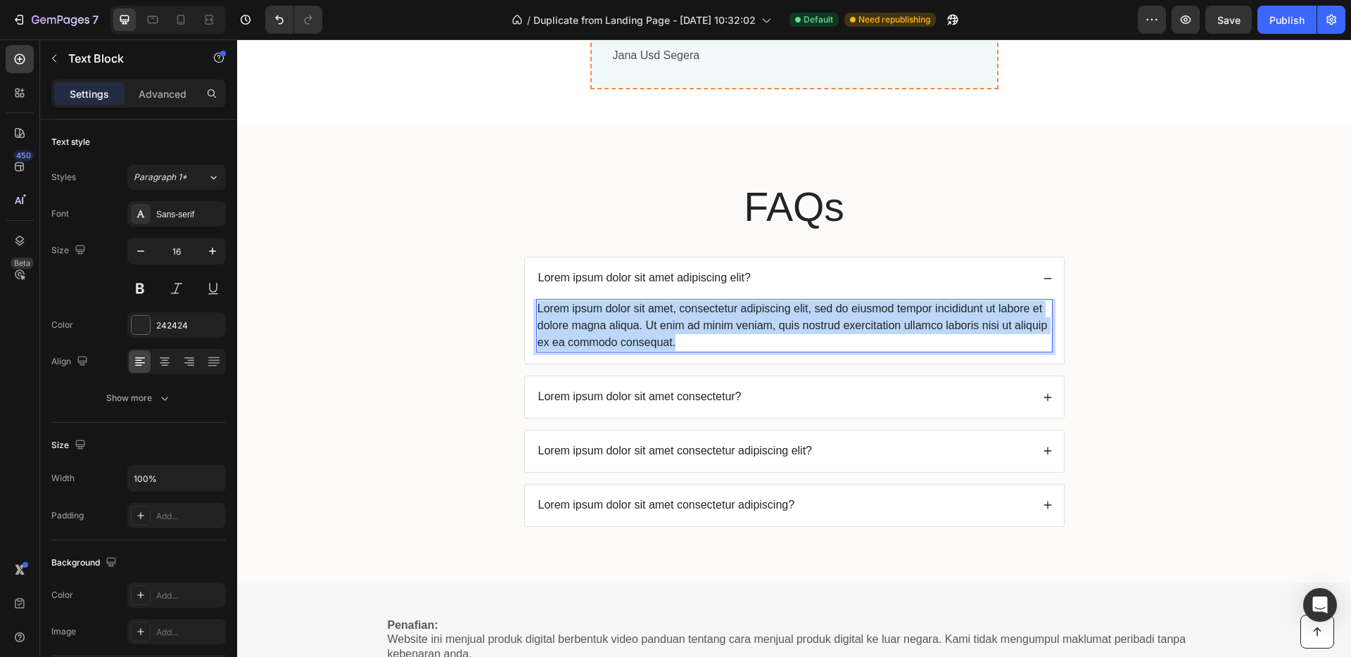
drag, startPoint x: 673, startPoint y: 344, endPoint x: 530, endPoint y: 315, distance: 146.4
click at [536, 315] on div "Lorem ipsum dolor sit amet, consectetur adipiscing elit, sed do eiusmod tempor …" at bounding box center [794, 325] width 516 height 53
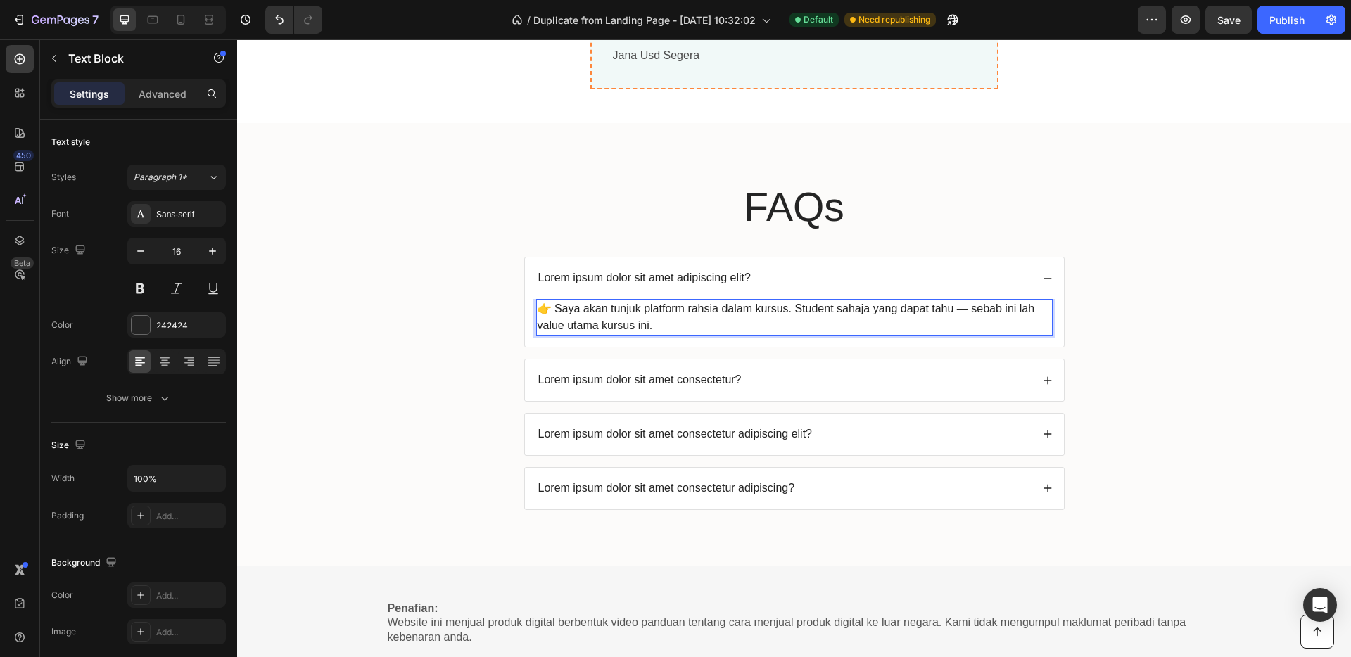
click at [676, 277] on p "Lorem ipsum dolor sit amet adipiscing elit?" at bounding box center [644, 278] width 212 height 15
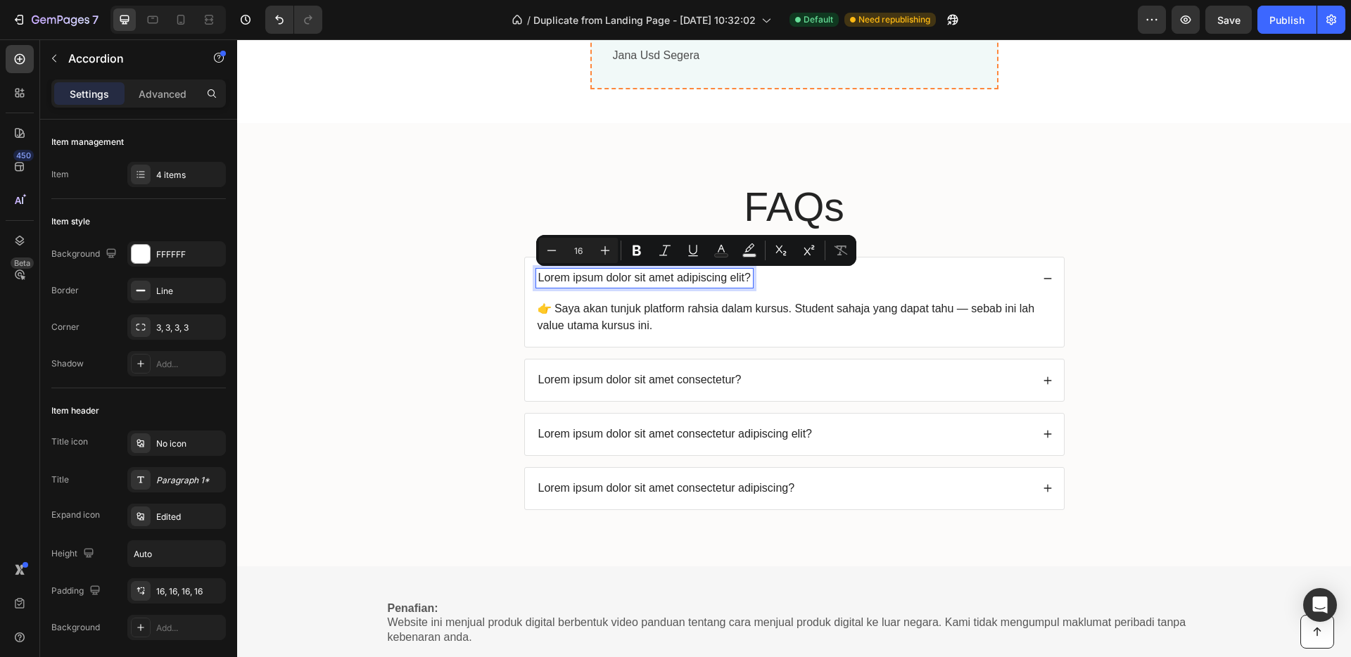
click at [738, 279] on p "Lorem ipsum dolor sit amet adipiscing elit?" at bounding box center [644, 278] width 212 height 15
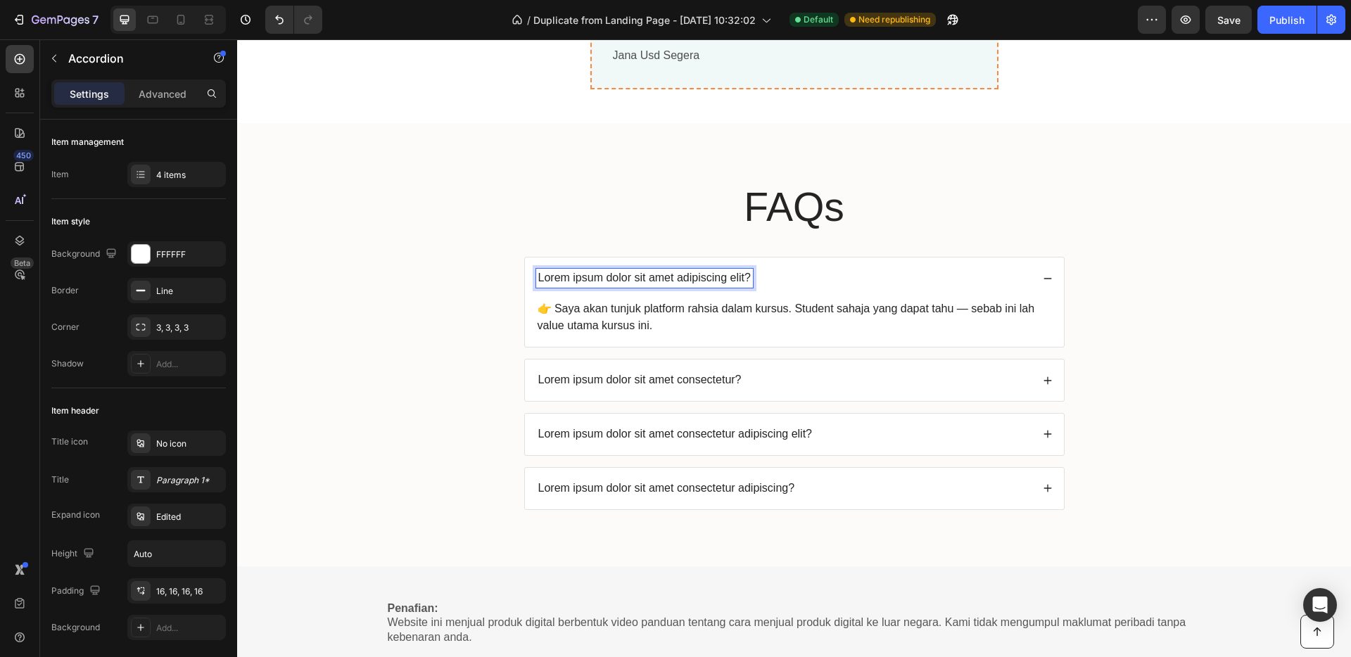
click at [744, 280] on p "Lorem ipsum dolor sit amet adipiscing elit?" at bounding box center [644, 278] width 212 height 15
drag, startPoint x: 744, startPoint y: 280, endPoint x: 533, endPoint y: 281, distance: 211.1
click at [538, 281] on p "Lorem ipsum dolor sit amet adipiscing elit?" at bounding box center [644, 278] width 212 height 15
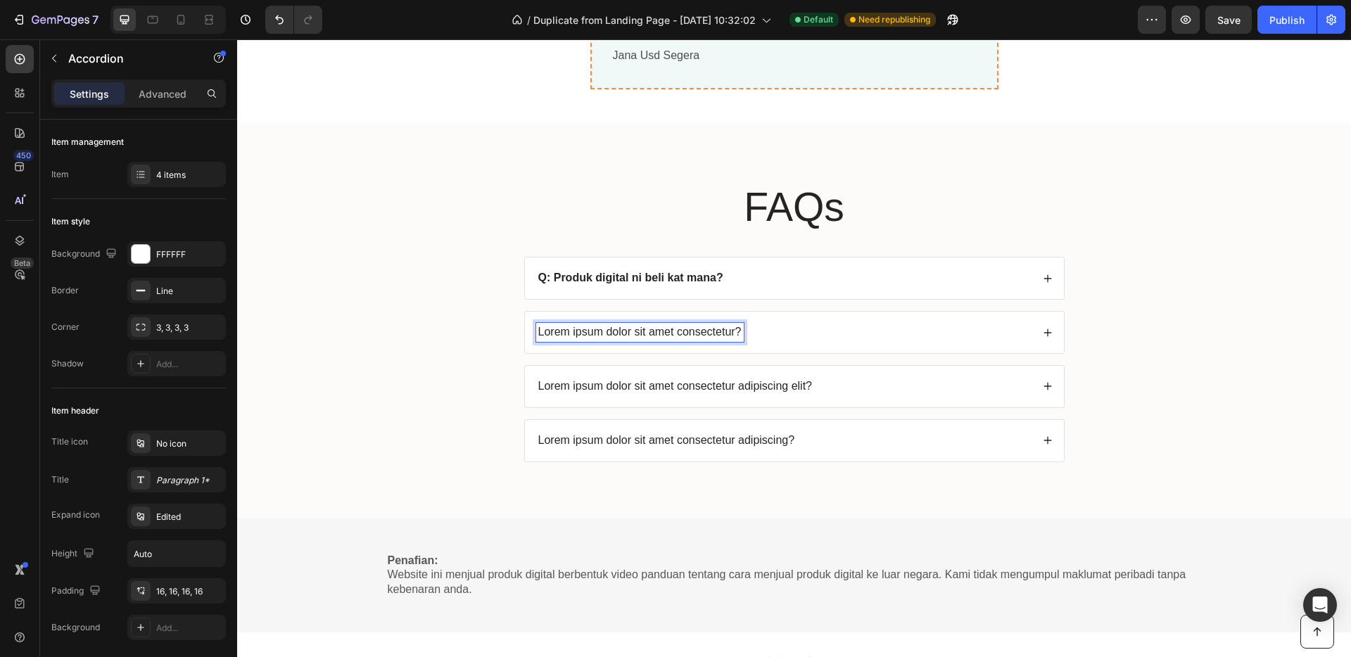
click at [594, 334] on p "Lorem ipsum dolor sit amet consectetur?" at bounding box center [639, 332] width 203 height 15
click at [772, 332] on div "Lorem ipsum dolor sit amet consectetur?" at bounding box center [783, 332] width 495 height 19
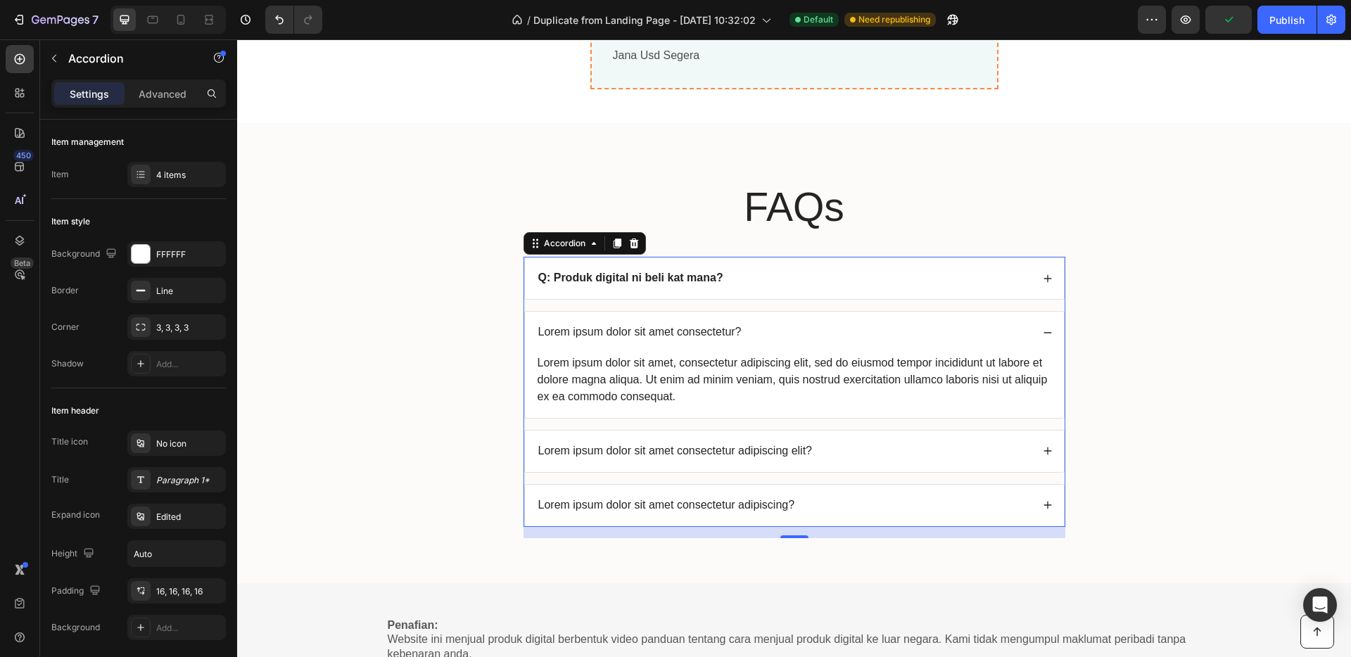
click at [691, 328] on p "Lorem ipsum dolor sit amet consectetur?" at bounding box center [639, 332] width 203 height 15
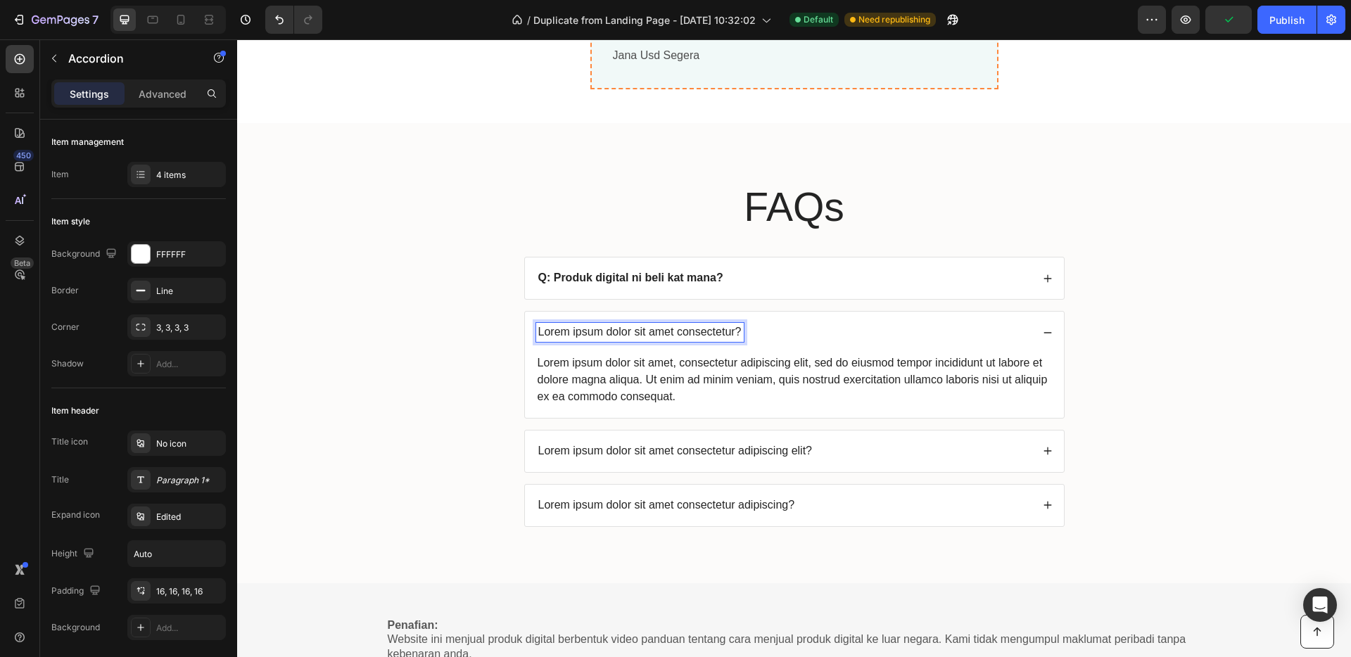
click at [734, 333] on p "Lorem ipsum dolor sit amet consectetur?" at bounding box center [639, 332] width 203 height 15
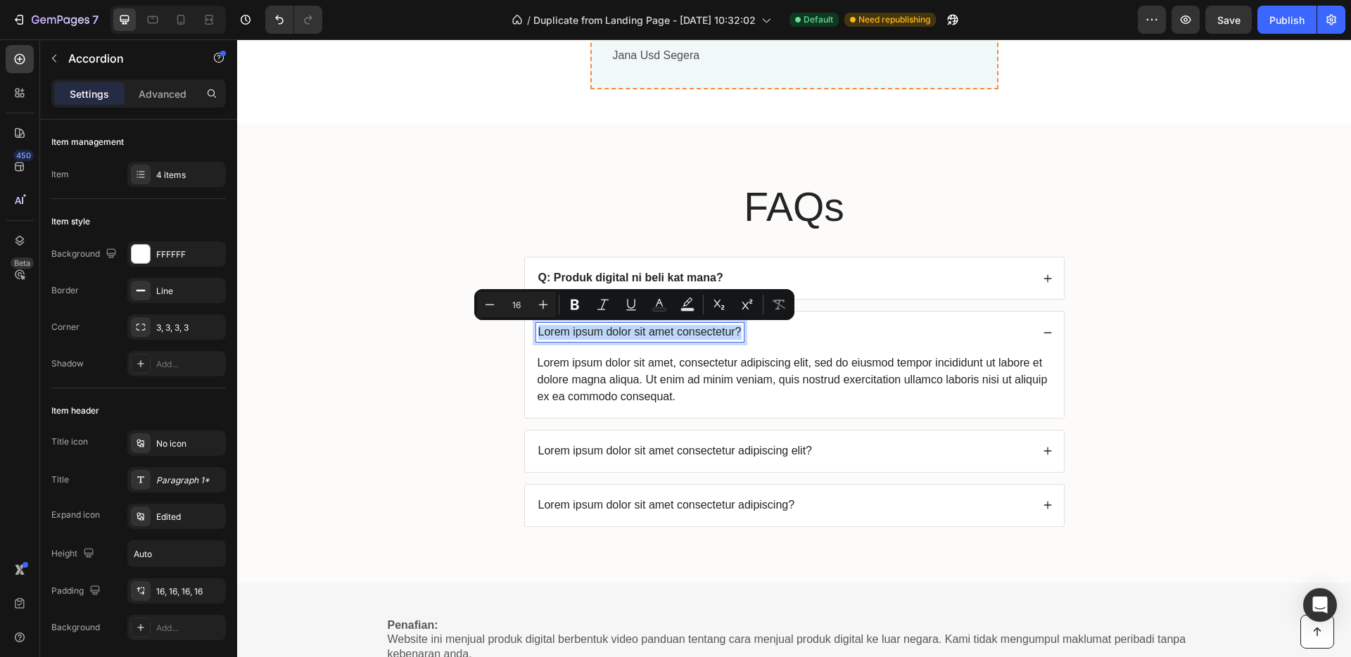
drag, startPoint x: 734, startPoint y: 333, endPoint x: 533, endPoint y: 334, distance: 201.2
click at [538, 334] on p "Lorem ipsum dolor sit amet consectetur?" at bounding box center [639, 332] width 203 height 15
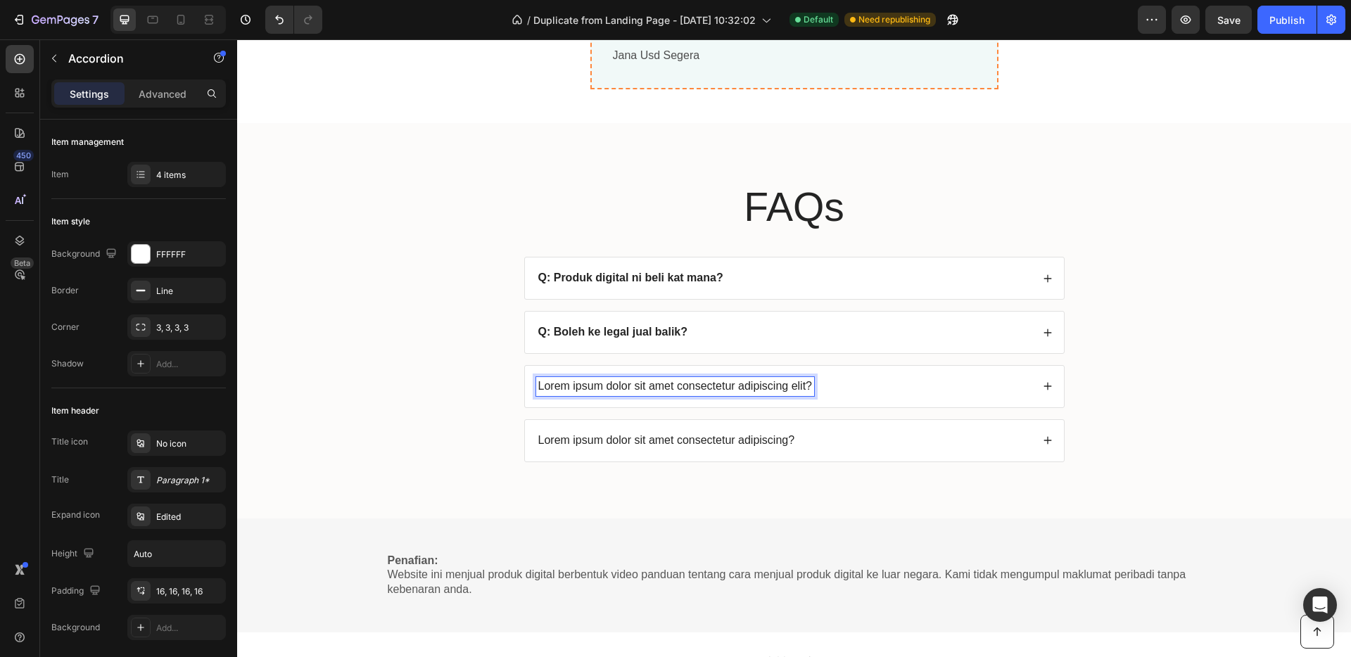
click at [642, 394] on p "Lorem ipsum dolor sit amet consectetur adipiscing elit?" at bounding box center [675, 386] width 274 height 15
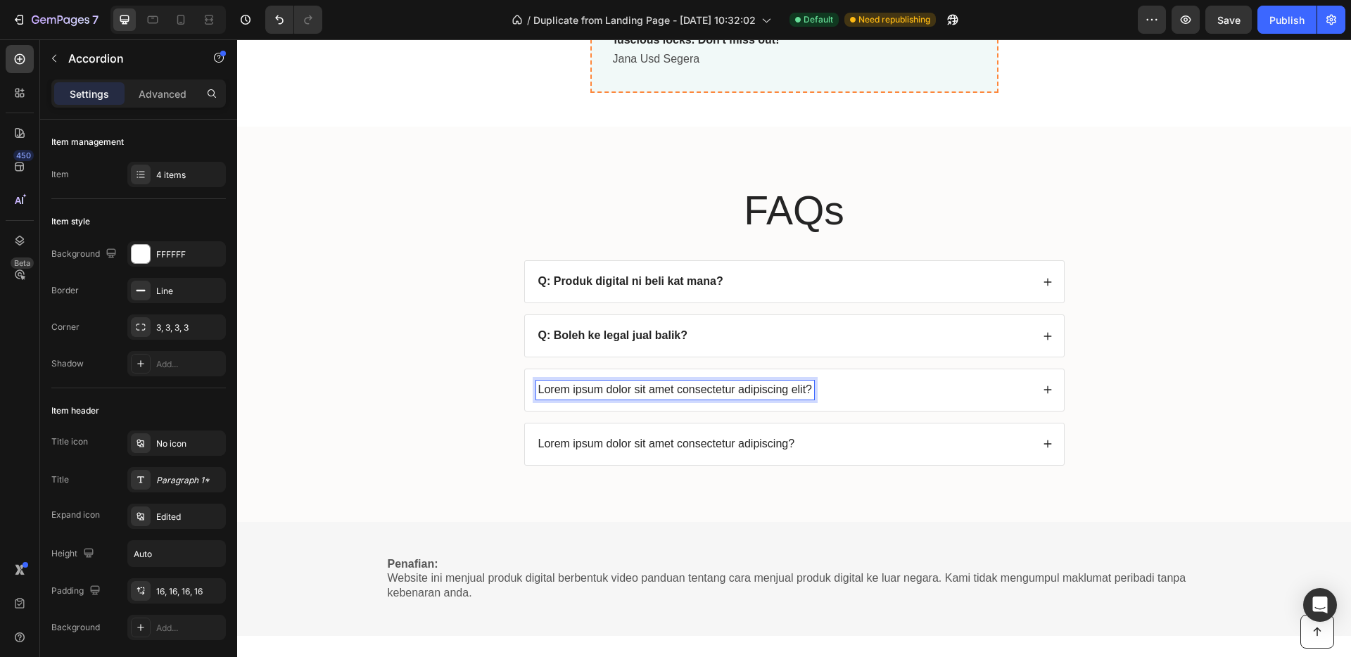
click at [1043, 333] on icon at bounding box center [1048, 336] width 10 height 10
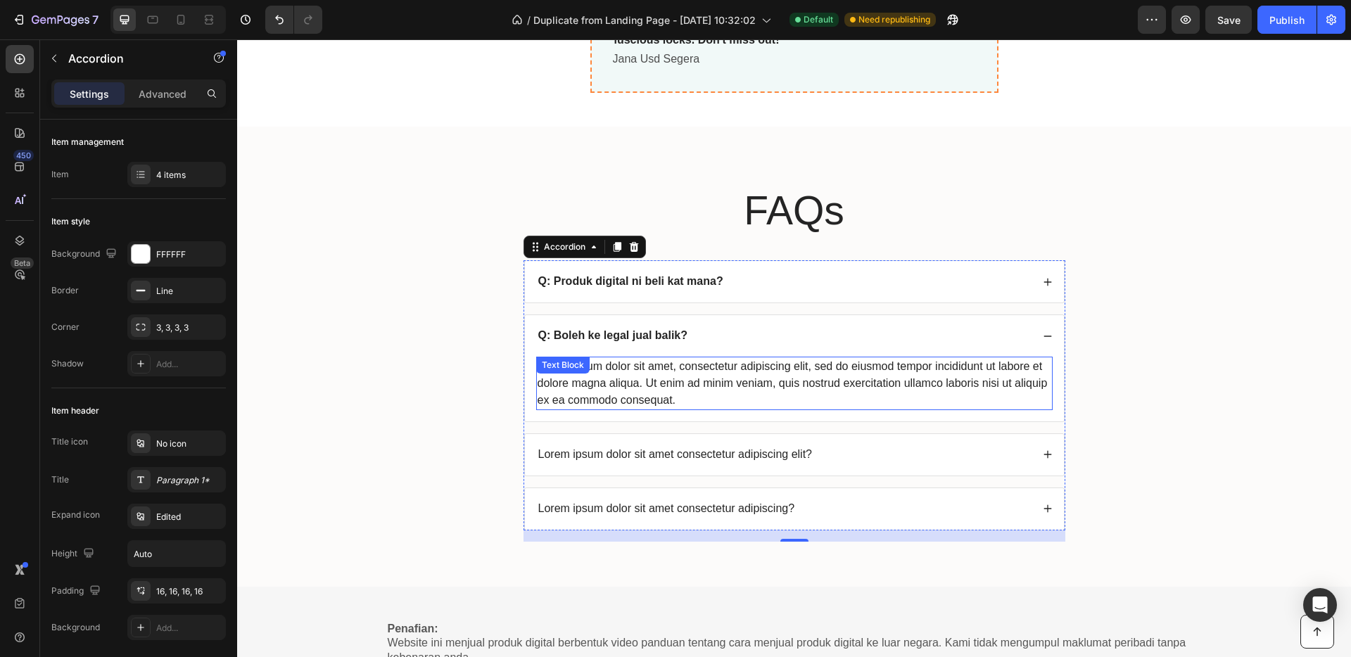
click at [678, 397] on div "Lorem ipsum dolor sit amet, consectetur adipiscing elit, sed do eiusmod tempor …" at bounding box center [794, 383] width 516 height 53
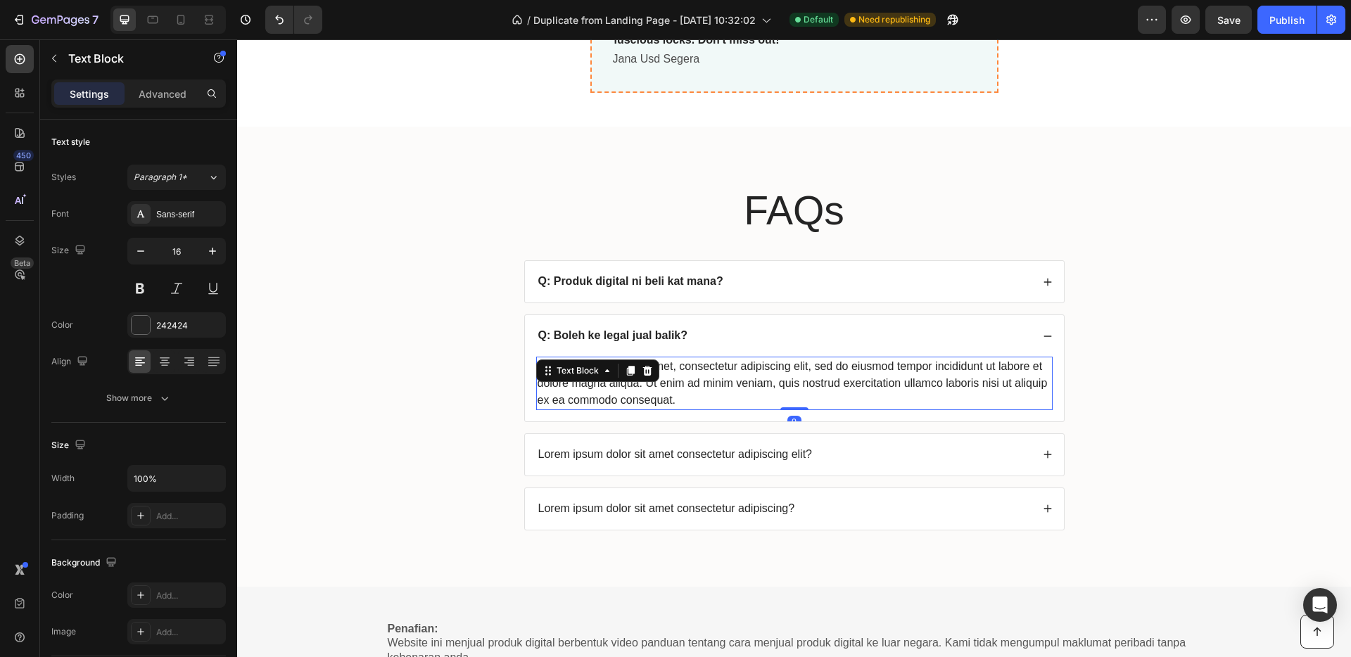
click at [676, 400] on div "Lorem ipsum dolor sit amet, consectetur adipiscing elit, sed do eiusmod tempor …" at bounding box center [794, 383] width 516 height 53
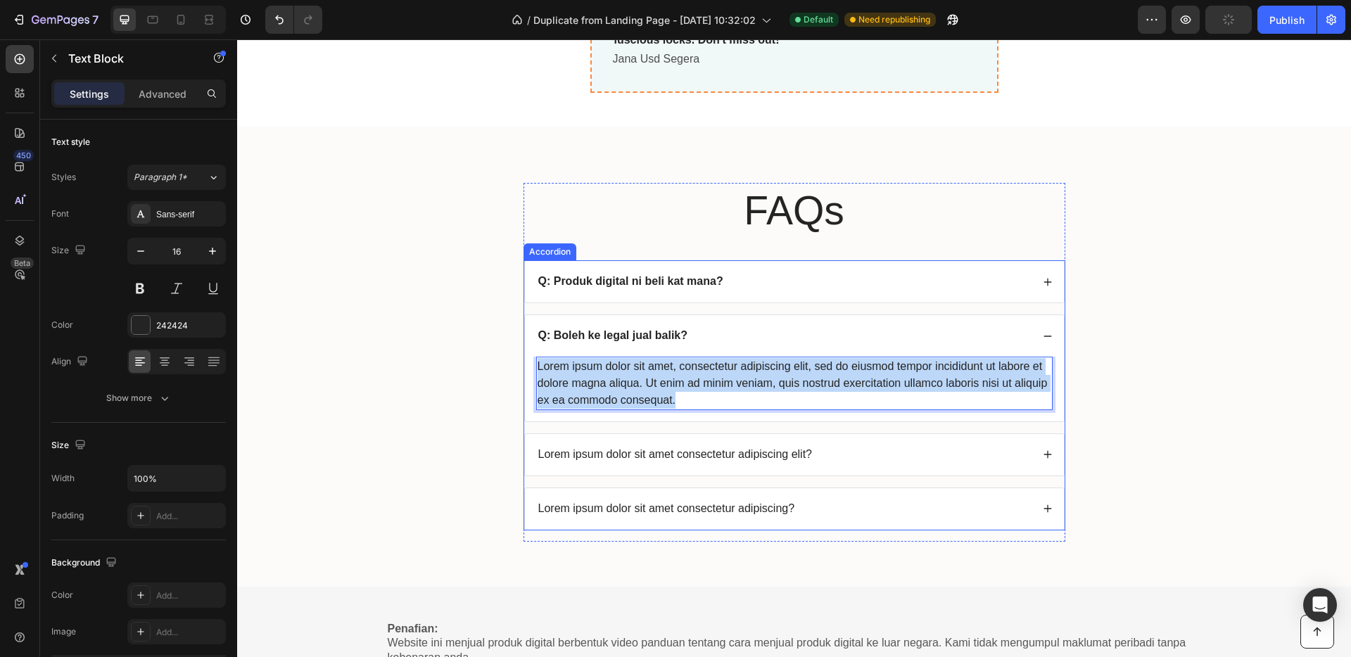
drag, startPoint x: 677, startPoint y: 402, endPoint x: 523, endPoint y: 369, distance: 157.4
click at [525, 369] on div "Lorem ipsum dolor sit amet, consectetur adipiscing elit, sed do eiusmod tempor …" at bounding box center [794, 389] width 539 height 65
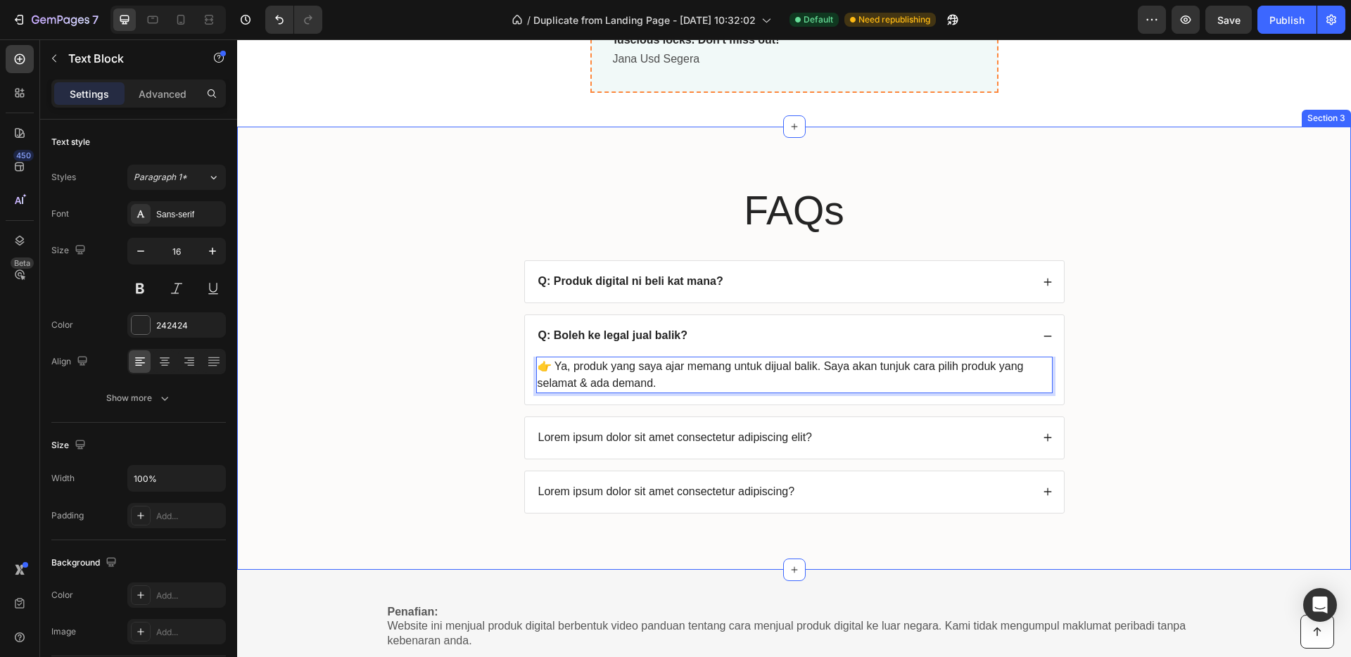
click at [435, 380] on div "FAQs Heading Q: Produk digital ni beli kat mana? Q: Boleh ke legal jual balik? …" at bounding box center [794, 359] width 1086 height 352
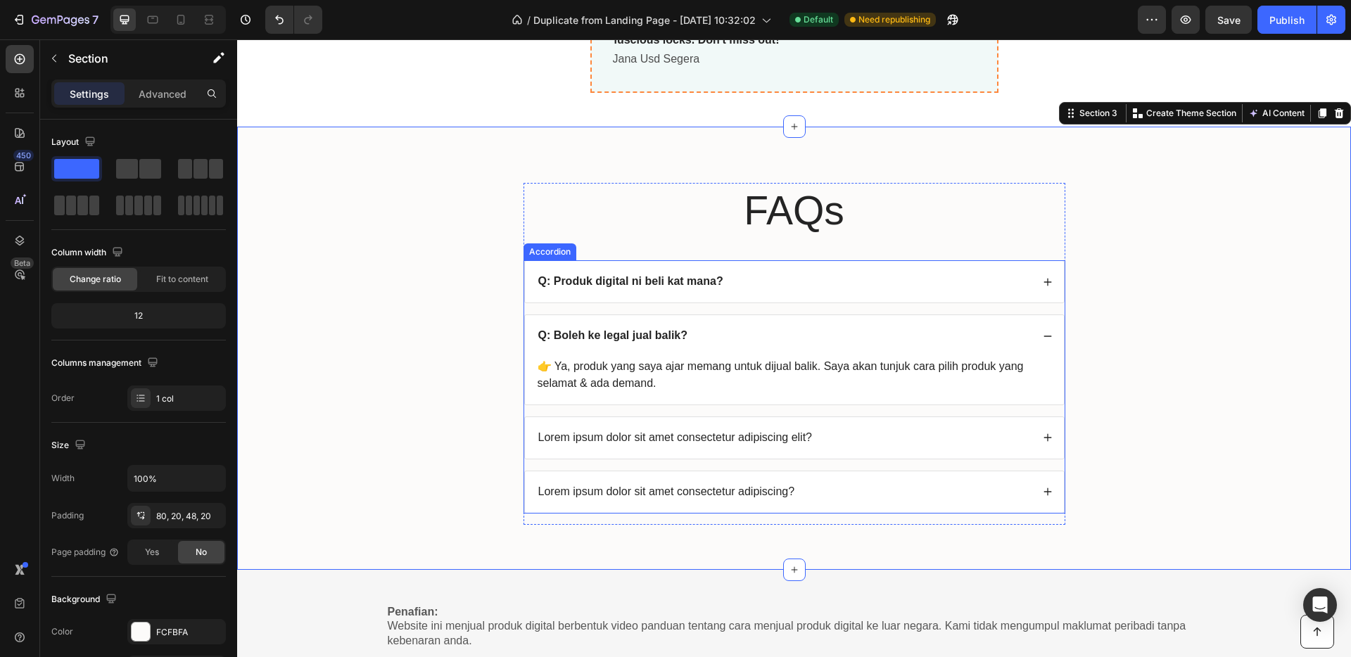
click at [602, 433] on p "Lorem ipsum dolor sit amet consectetur adipiscing elit?" at bounding box center [675, 438] width 274 height 15
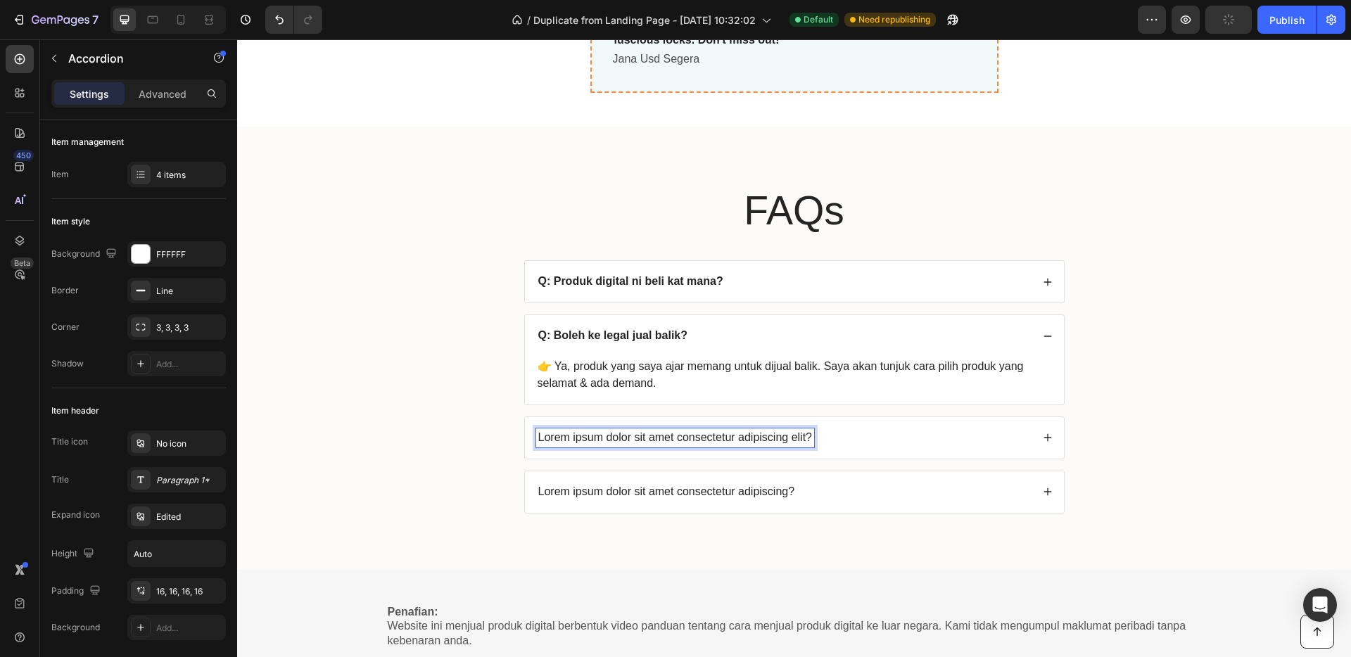
click at [602, 438] on p "Lorem ipsum dolor sit amet consectetur adipiscing elit?" at bounding box center [675, 438] width 274 height 15
click at [1048, 440] on div "Lorem ipsum dolor sit amet consectetur adipiscing elit?" at bounding box center [794, 438] width 539 height 42
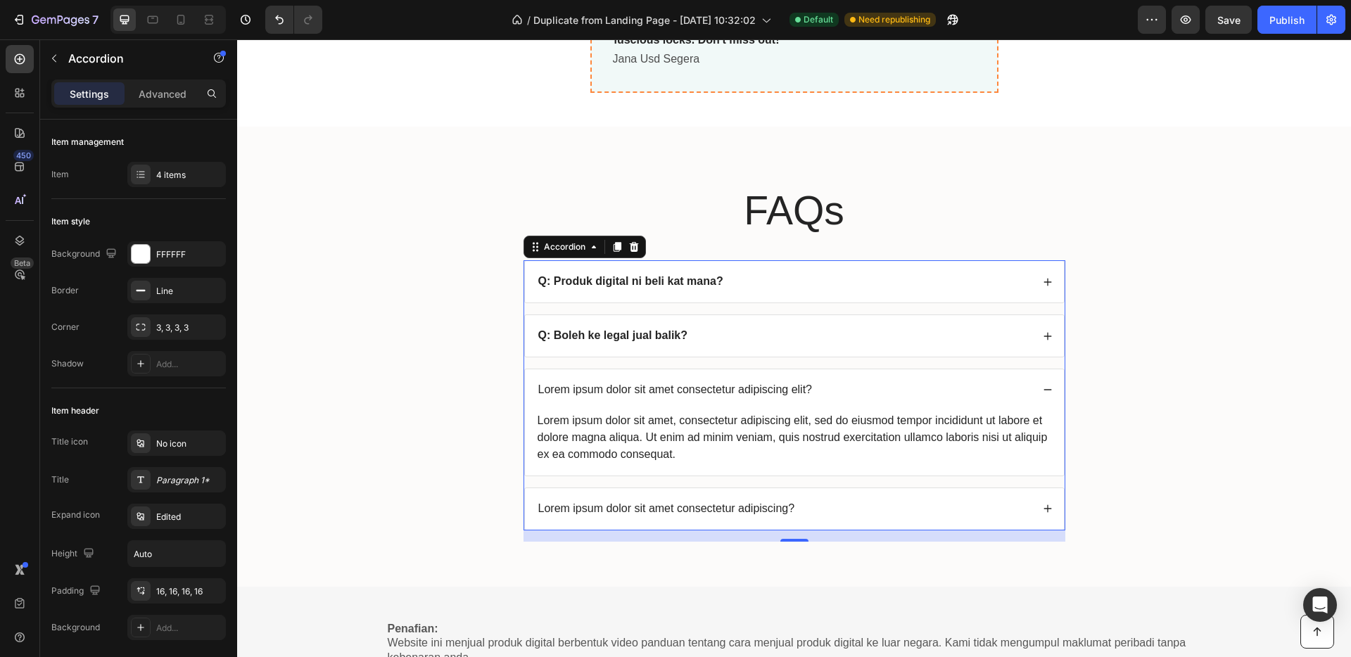
click at [697, 393] on p "Lorem ipsum dolor sit amet consectetur adipiscing elit?" at bounding box center [675, 390] width 274 height 15
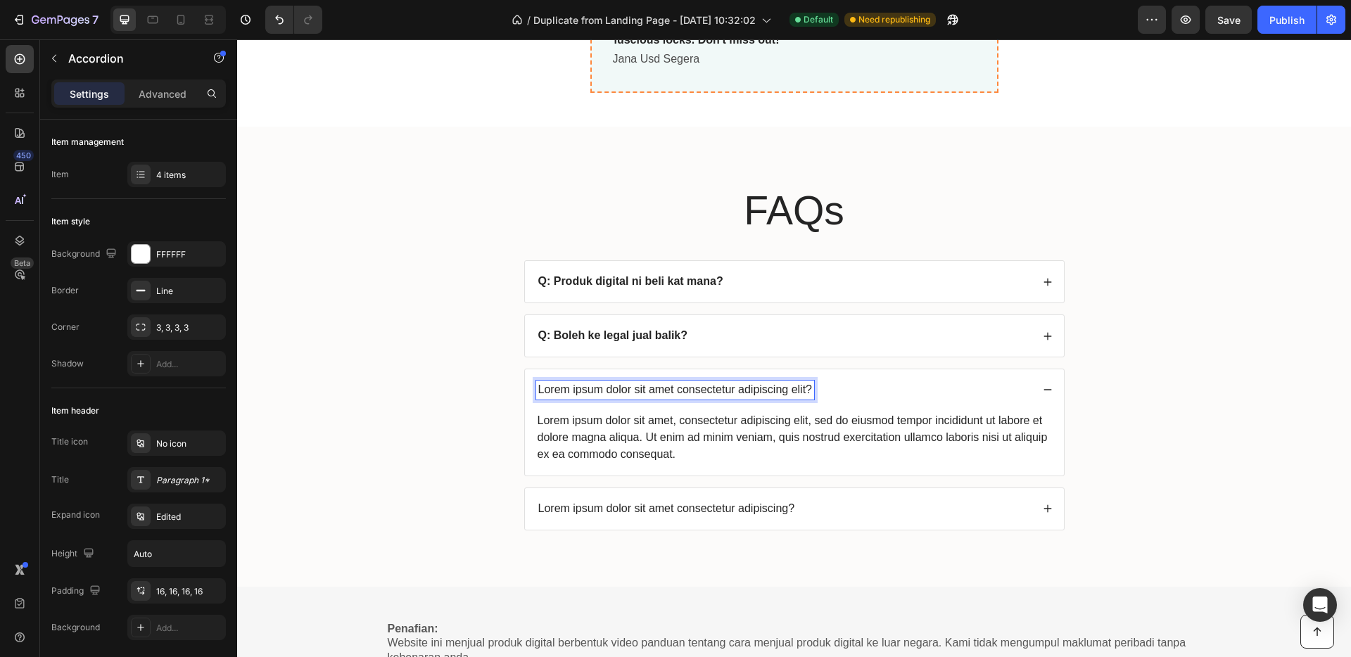
click at [761, 390] on p "Lorem ipsum dolor sit amet consectetur adipiscing elit?" at bounding box center [675, 390] width 274 height 15
drag, startPoint x: 803, startPoint y: 393, endPoint x: 565, endPoint y: 392, distance: 238.5
click at [525, 393] on div "Lorem ipsum dolor sit amet consectetur adipiscing elit?" at bounding box center [794, 390] width 539 height 42
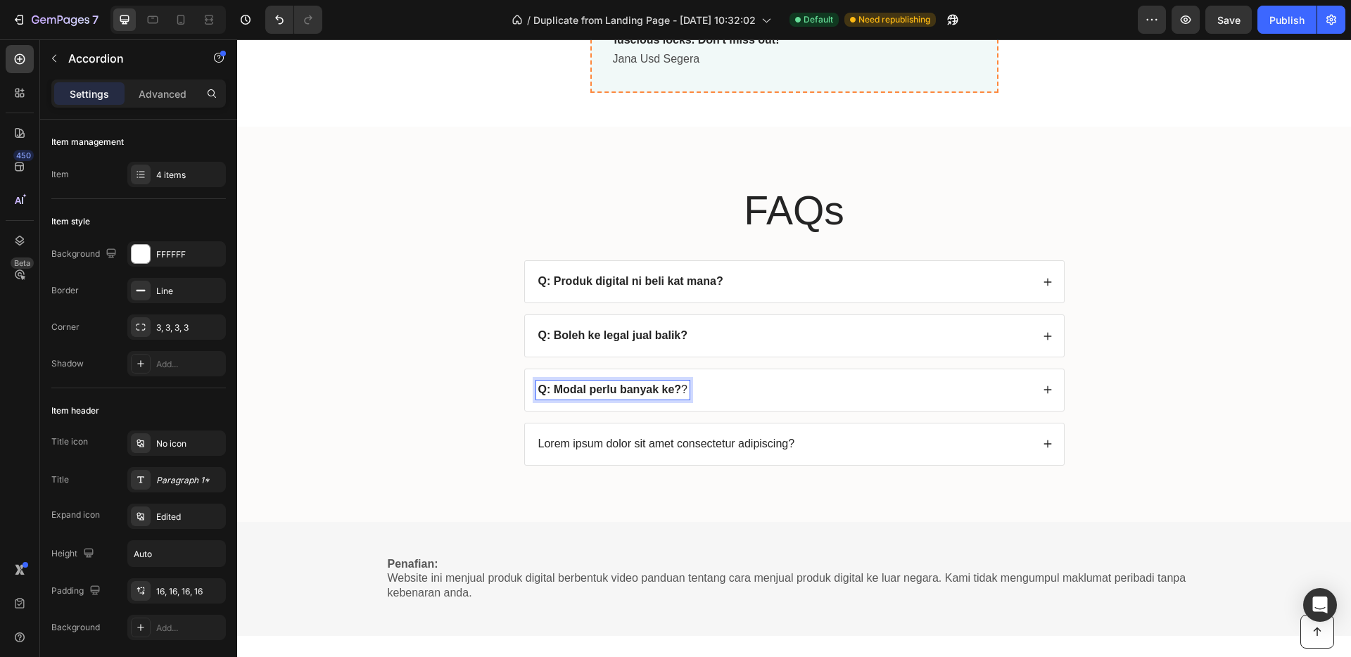
click at [681, 393] on p "Q: Modal perlu banyak ke? ?" at bounding box center [613, 390] width 150 height 15
click at [715, 395] on div "Q: Modal perlu banyak ke?" at bounding box center [783, 390] width 495 height 19
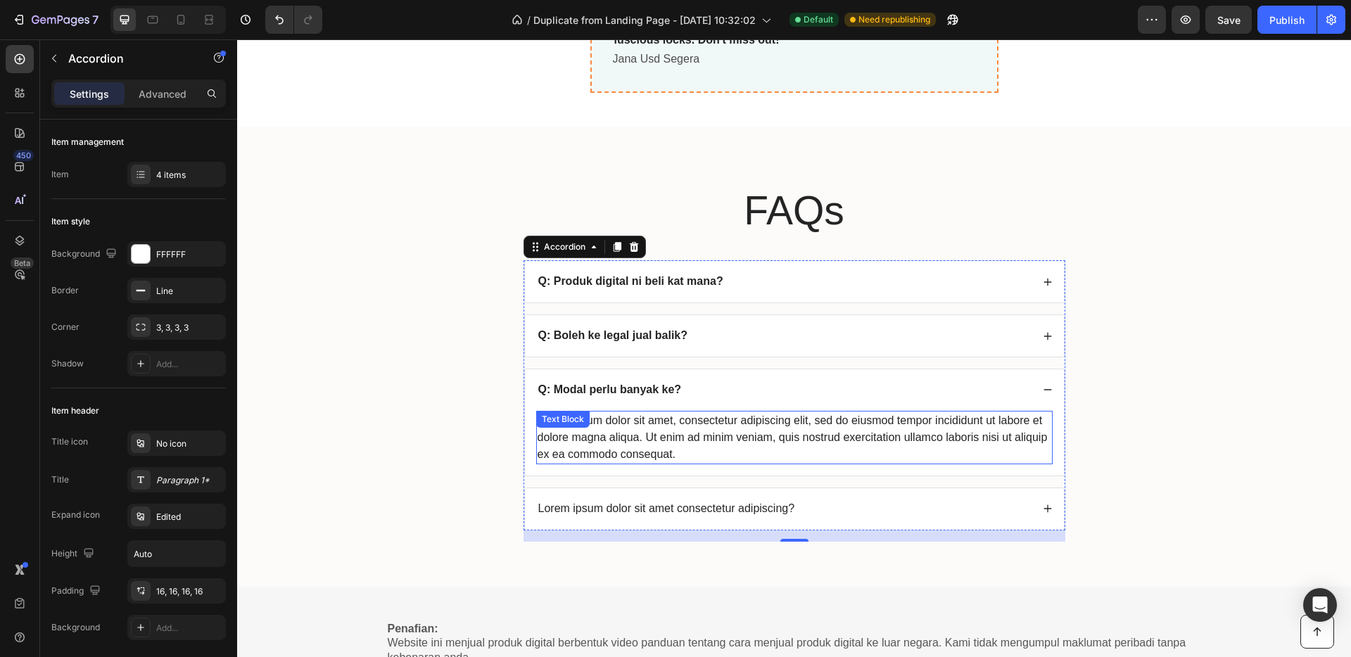
click at [697, 429] on div "Lorem ipsum dolor sit amet, consectetur adipiscing elit, sed do eiusmod tempor …" at bounding box center [794, 437] width 516 height 53
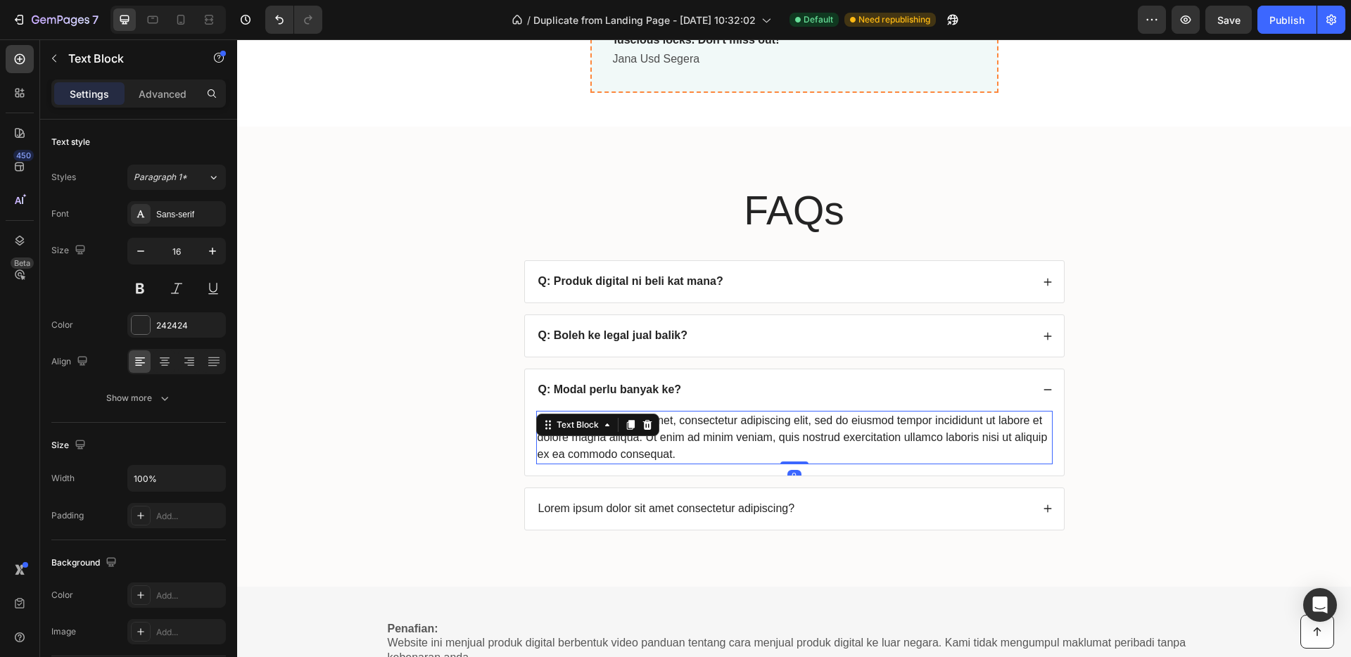
click at [685, 459] on div "Lorem ipsum dolor sit amet, consectetur adipiscing elit, sed do eiusmod tempor …" at bounding box center [794, 437] width 516 height 53
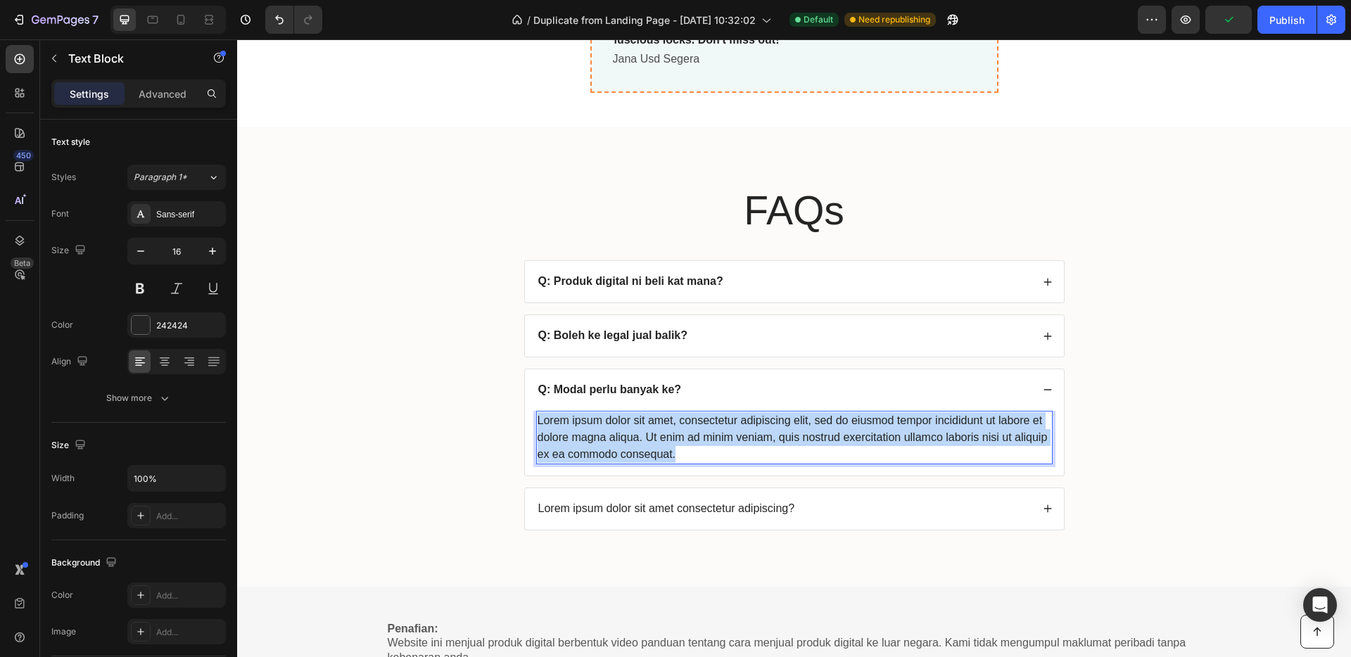
drag, startPoint x: 683, startPoint y: 454, endPoint x: 533, endPoint y: 420, distance: 153.8
click at [538, 420] on p "Lorem ipsum dolor sit amet, consectetur adipiscing elit, sed do eiusmod tempor …" at bounding box center [795, 437] width 514 height 51
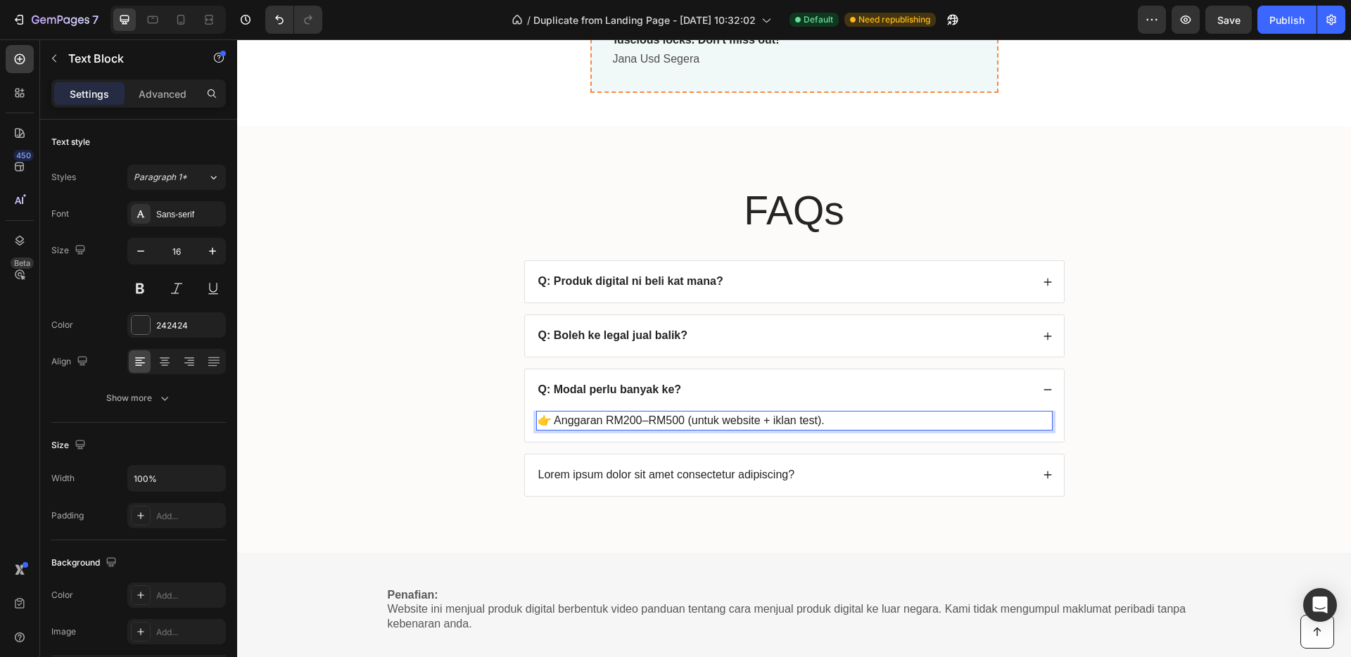
click at [667, 421] on p "👉 Anggaran RM200–RM500 (untuk website + iklan test)." at bounding box center [795, 420] width 514 height 17
click at [1245, 411] on div "FAQs Heading Q: Produk digital ni beli kat mana? Q: Boleh ke legal jual balik? …" at bounding box center [794, 351] width 1086 height 336
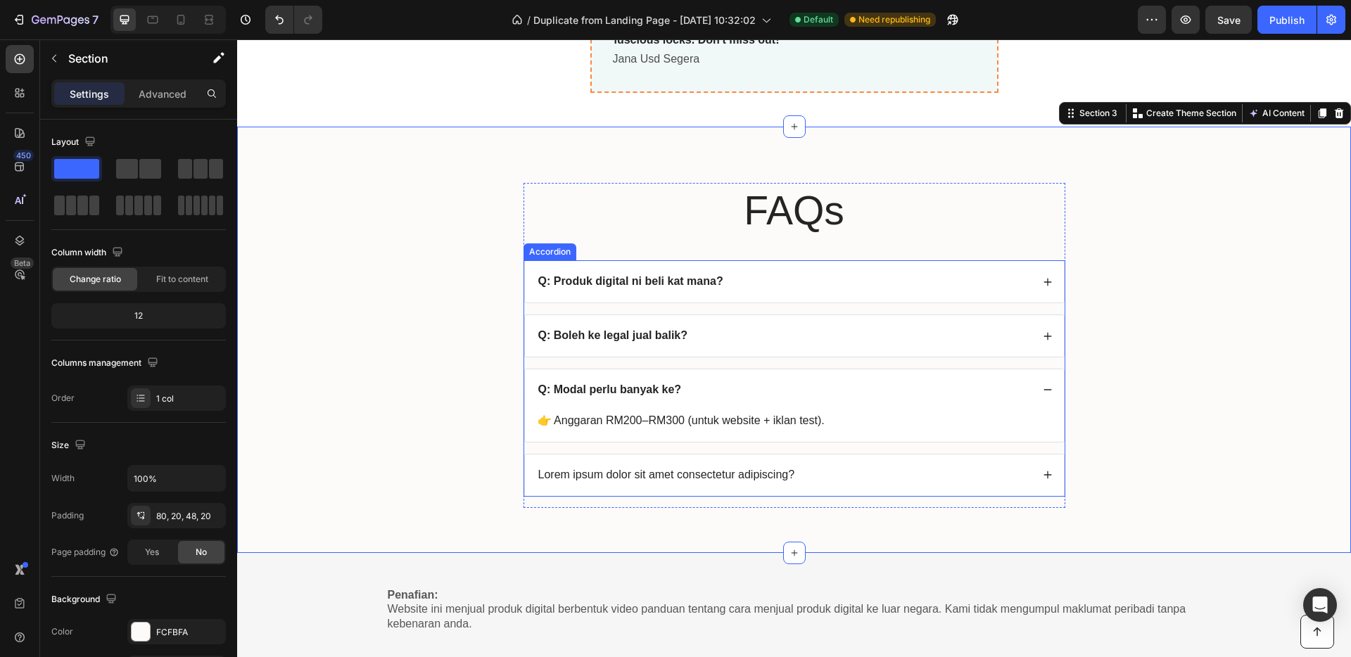
click at [986, 485] on div "Lorem ipsum dolor sit amet consectetur adipiscing?" at bounding box center [794, 475] width 539 height 42
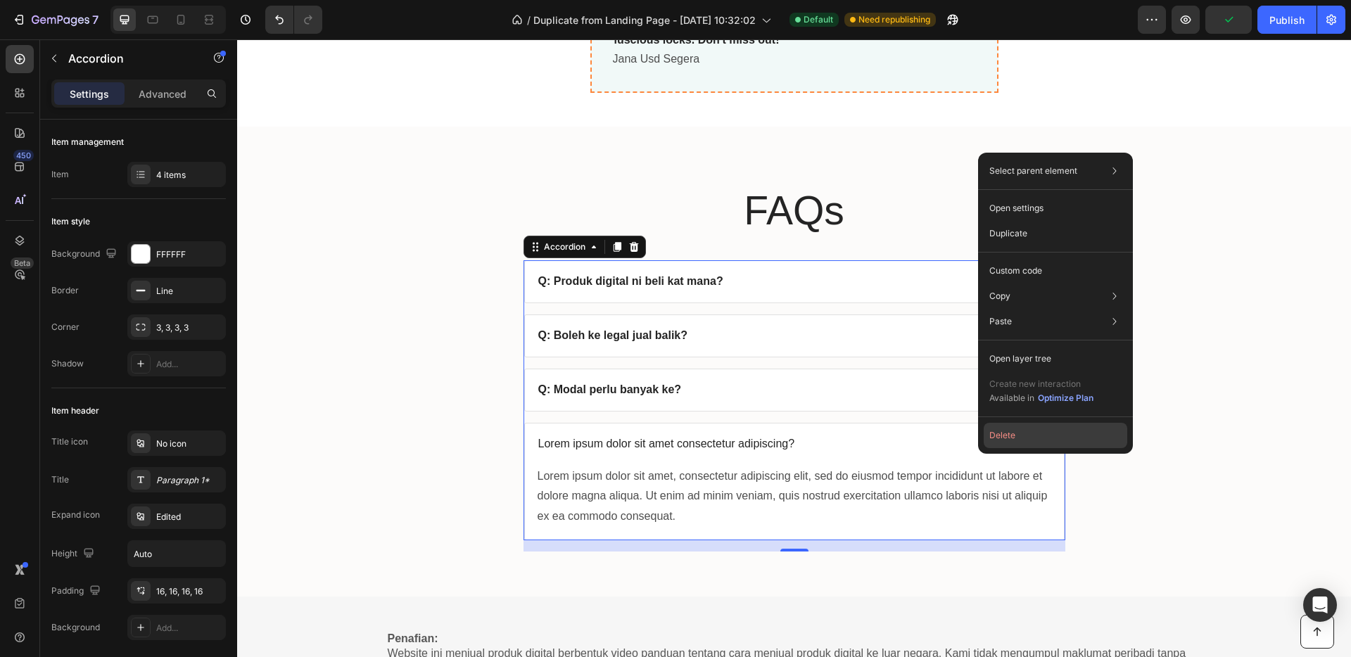
click at [1012, 434] on button "Delete" at bounding box center [1056, 435] width 144 height 25
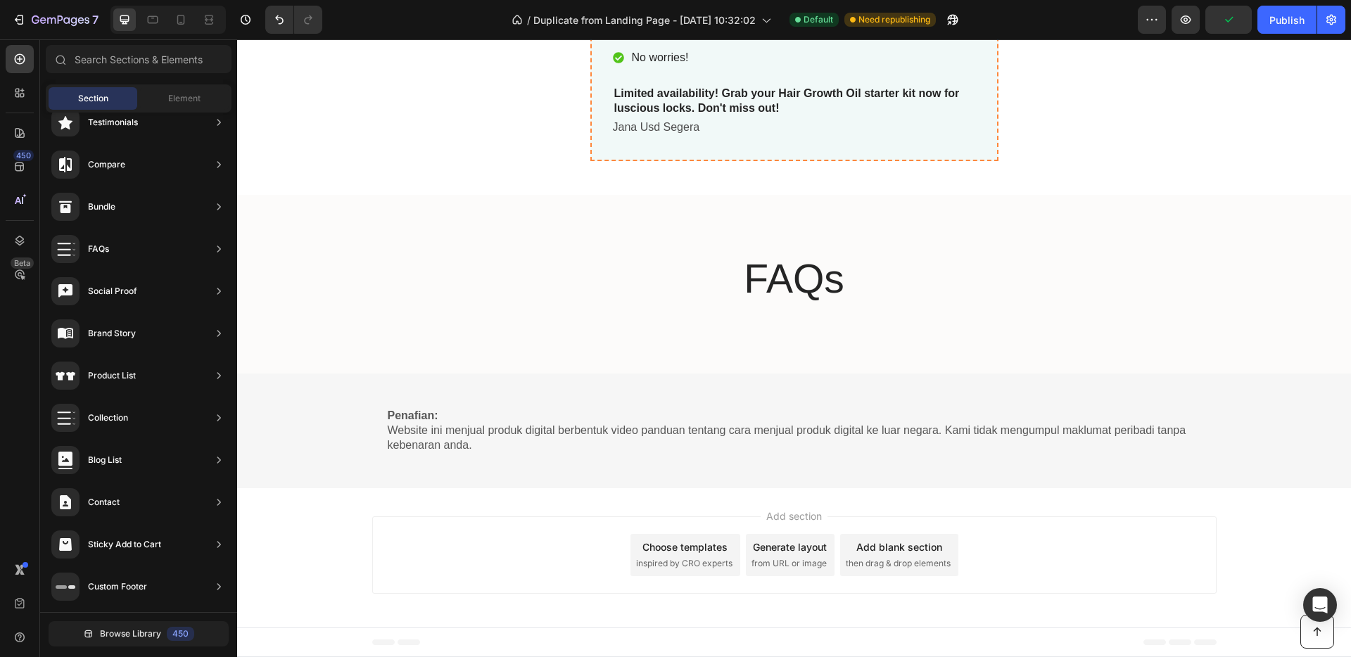
scroll to position [4923, 0]
click at [283, 18] on icon "Undo/Redo" at bounding box center [279, 20] width 14 height 14
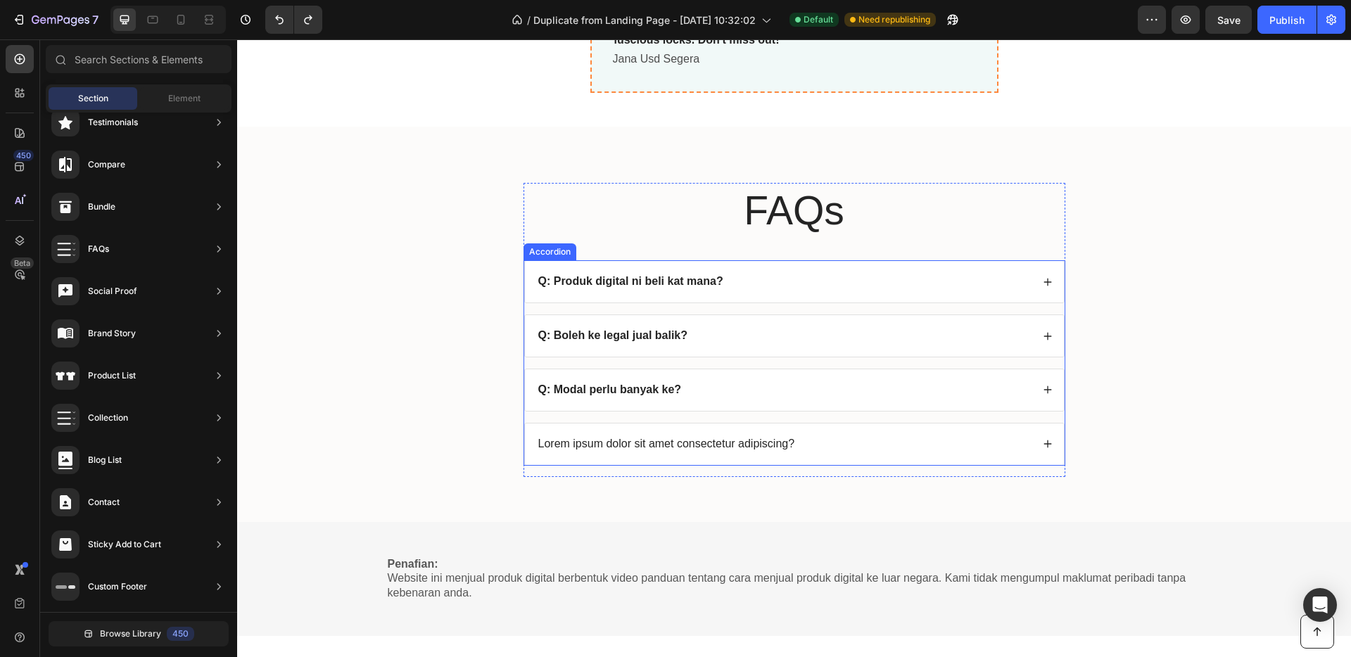
click at [891, 435] on div "Lorem ipsum dolor sit amet consectetur adipiscing?" at bounding box center [783, 444] width 495 height 19
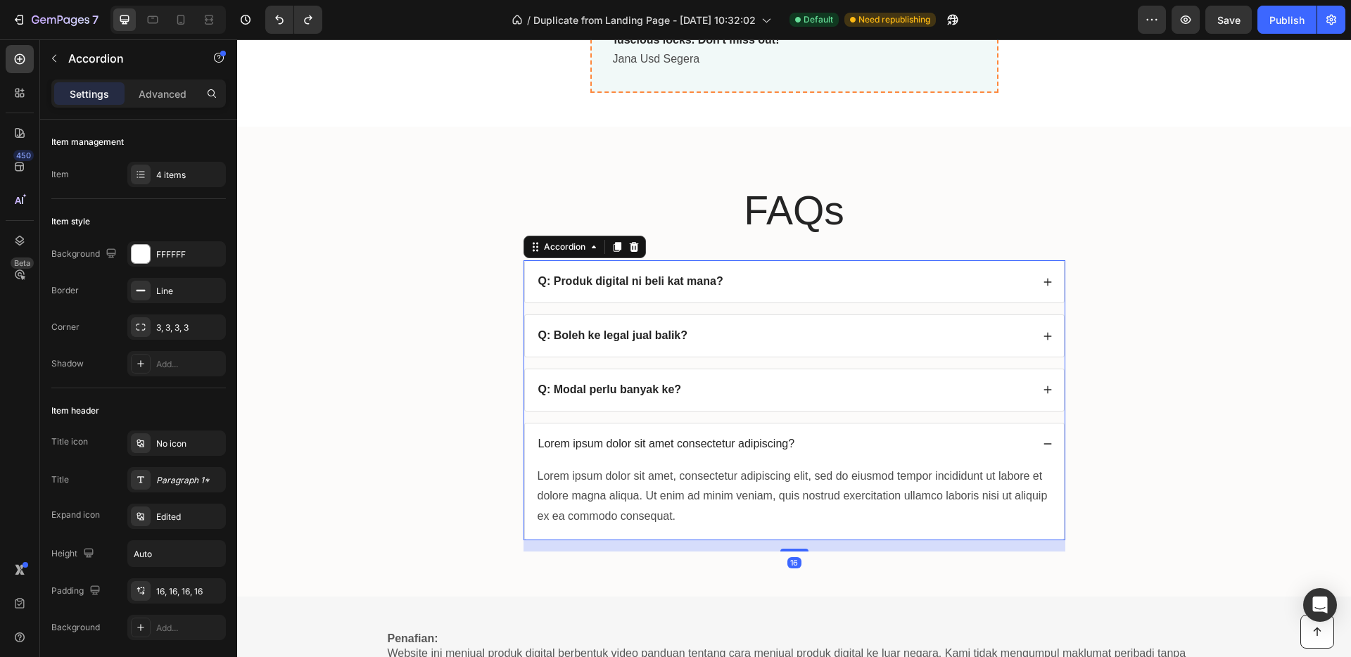
click at [896, 433] on div "Lorem ipsum dolor sit amet consectetur adipiscing?" at bounding box center [794, 445] width 539 height 42
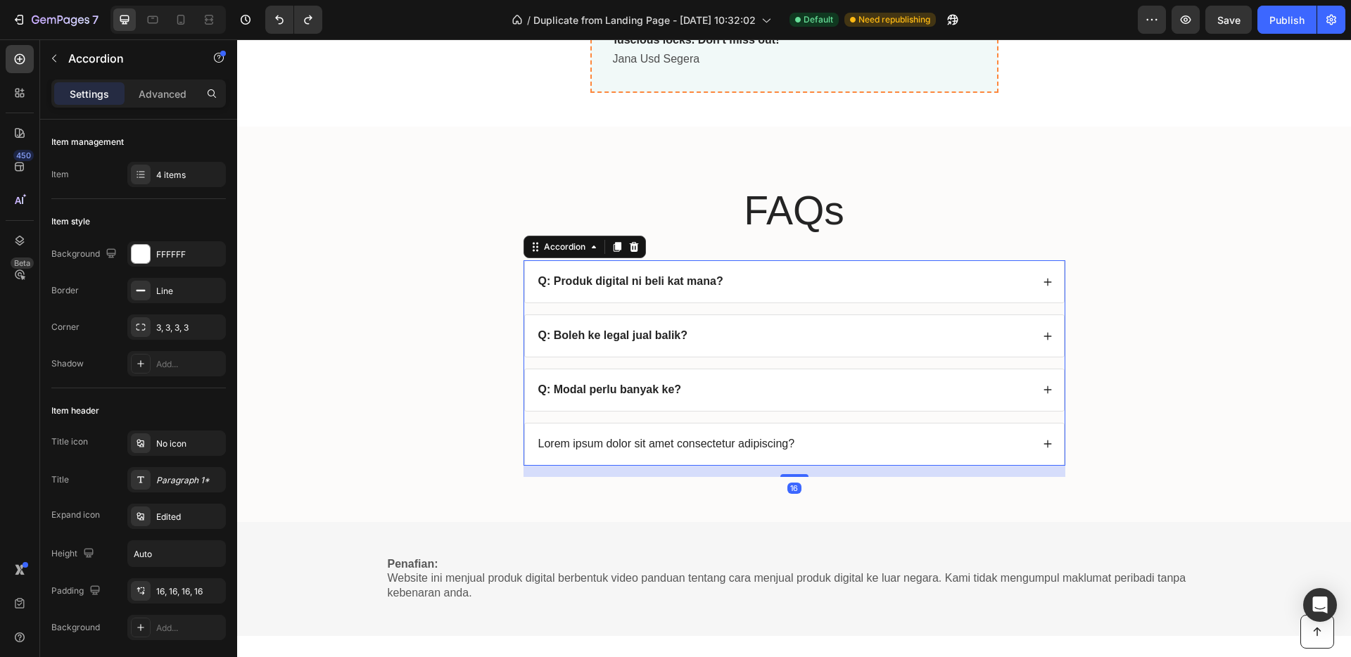
click at [915, 432] on div "Lorem ipsum dolor sit amet consectetur adipiscing?" at bounding box center [794, 445] width 539 height 42
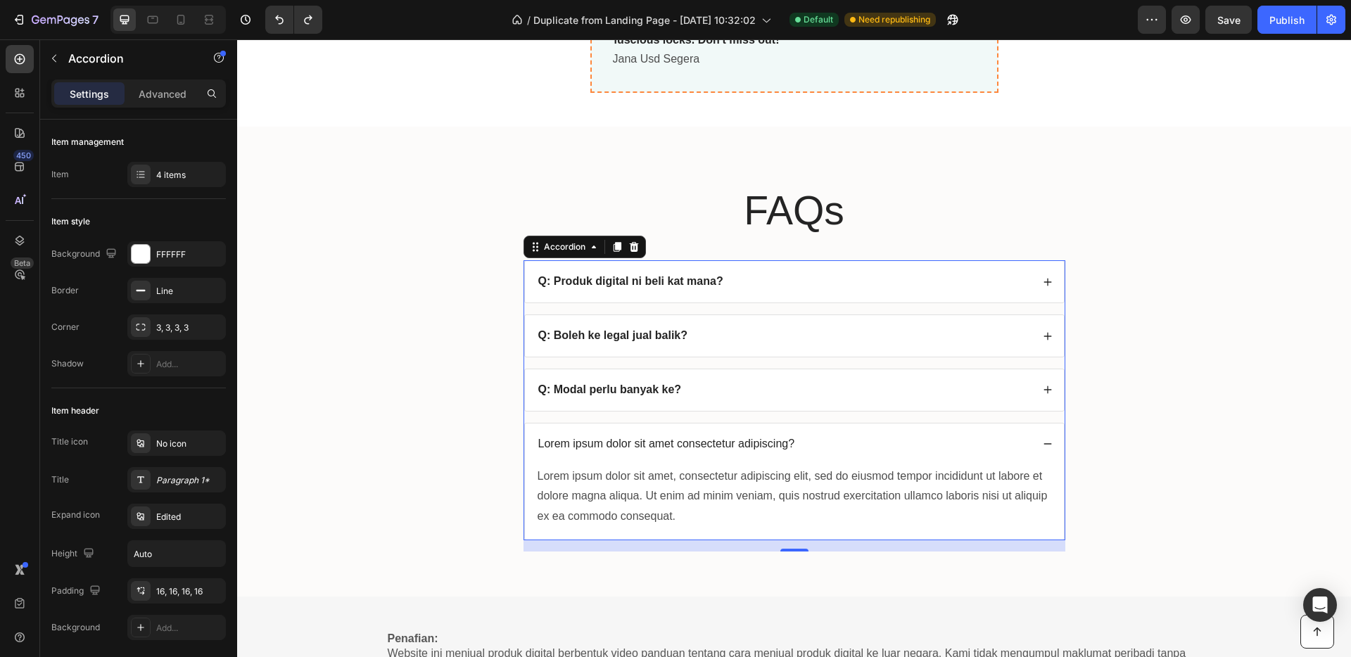
click at [783, 440] on p "Lorem ipsum dolor sit amet consectetur adipiscing?" at bounding box center [666, 444] width 257 height 15
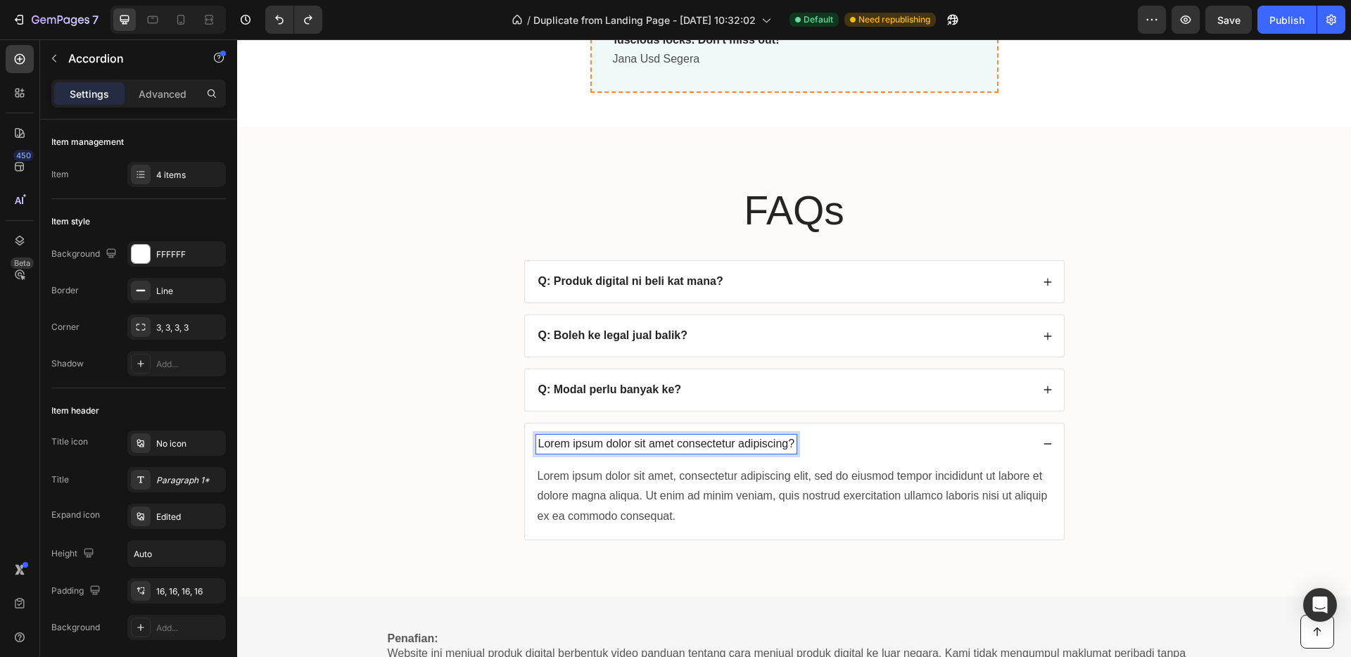
click at [788, 445] on p "Lorem ipsum dolor sit amet consectetur adipiscing?" at bounding box center [666, 444] width 257 height 15
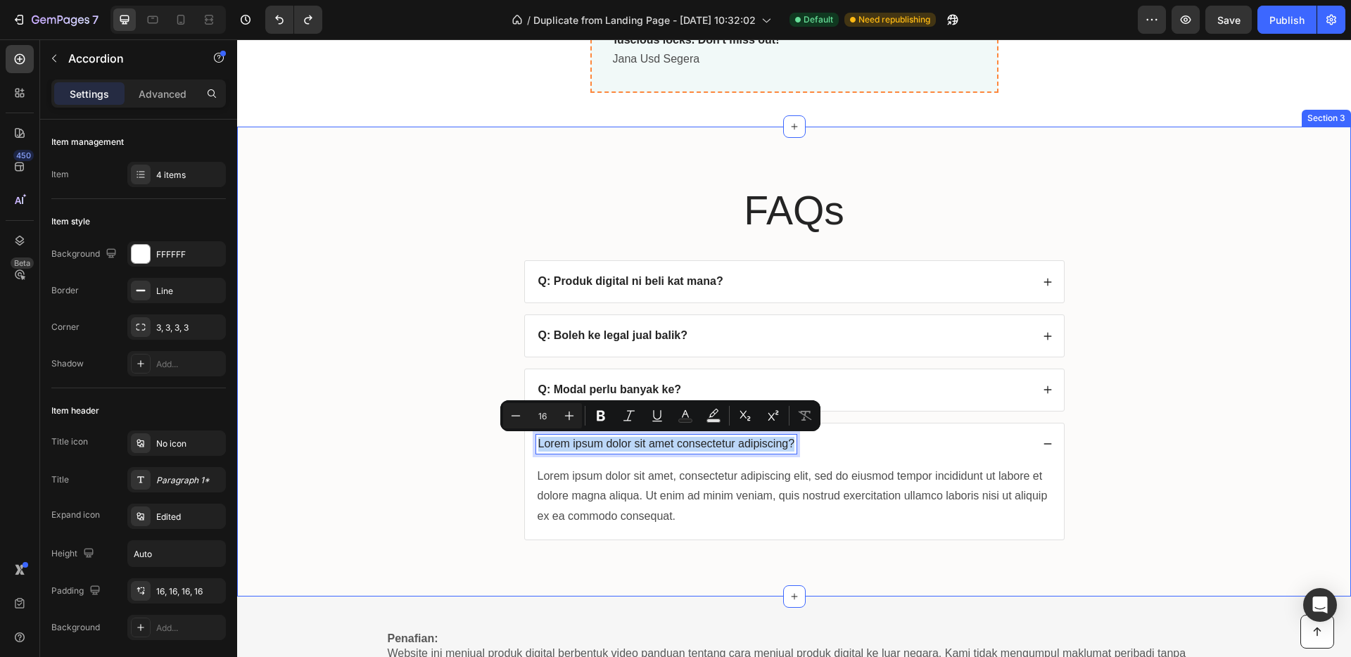
drag, startPoint x: 788, startPoint y: 444, endPoint x: 490, endPoint y: 445, distance: 298.3
click at [490, 445] on div "FAQs Heading Q: Produk digital ni beli kat mana? Q: Boleh ke legal jual balik? …" at bounding box center [794, 373] width 1086 height 380
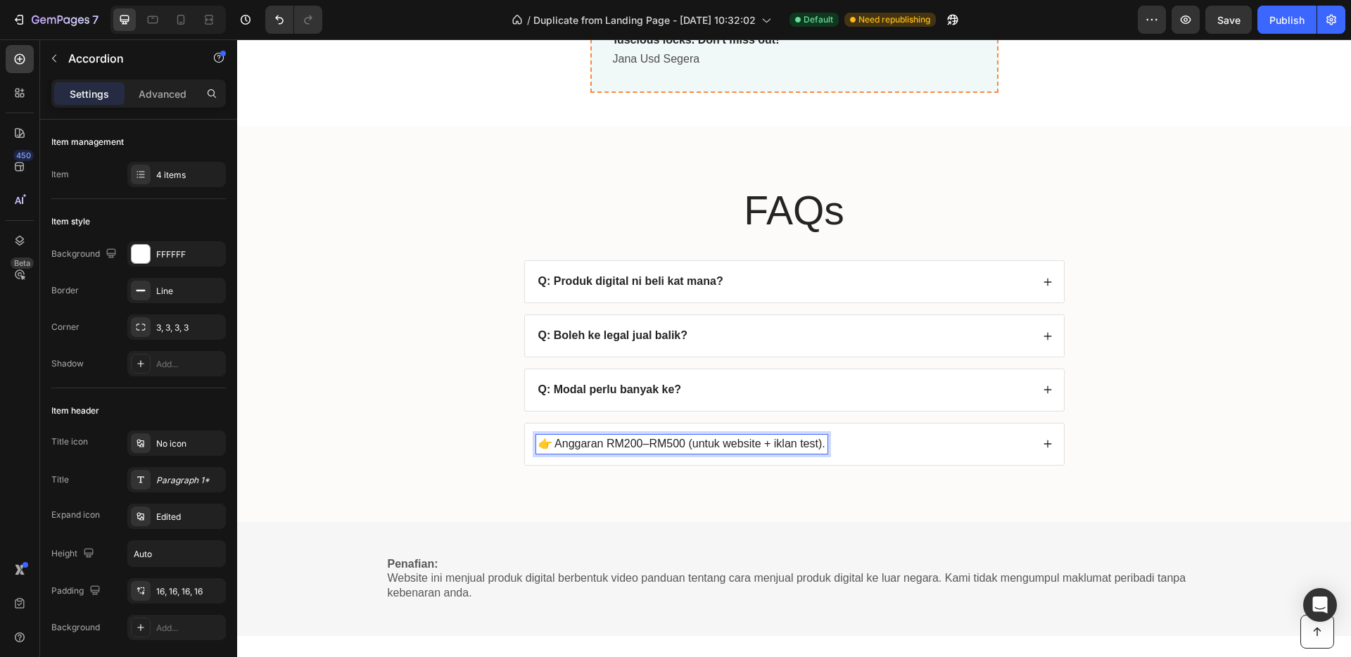
click at [665, 443] on p "👉 Anggaran RM200–RM500 (untuk website + iklan test)." at bounding box center [681, 444] width 287 height 15
click at [1043, 444] on icon at bounding box center [1047, 444] width 8 height 8
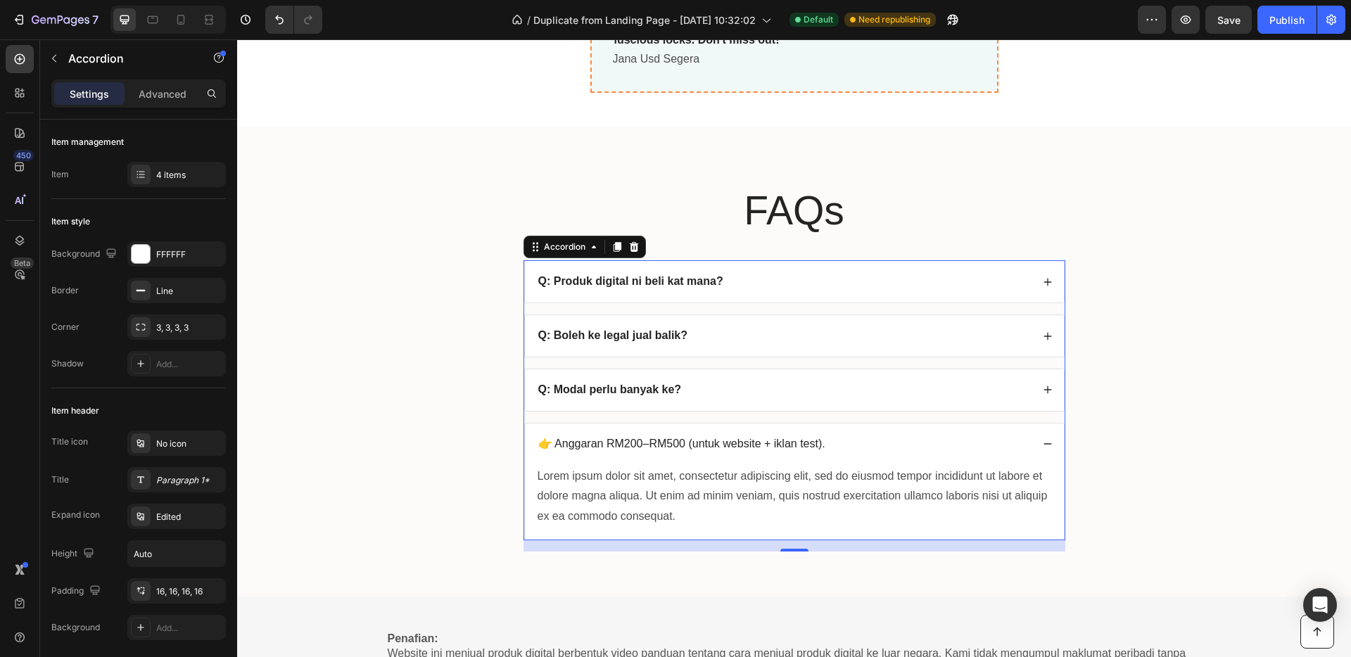
click at [749, 449] on p "👉 Anggaran RM200–RM500 (untuk website + iklan test)." at bounding box center [681, 444] width 287 height 15
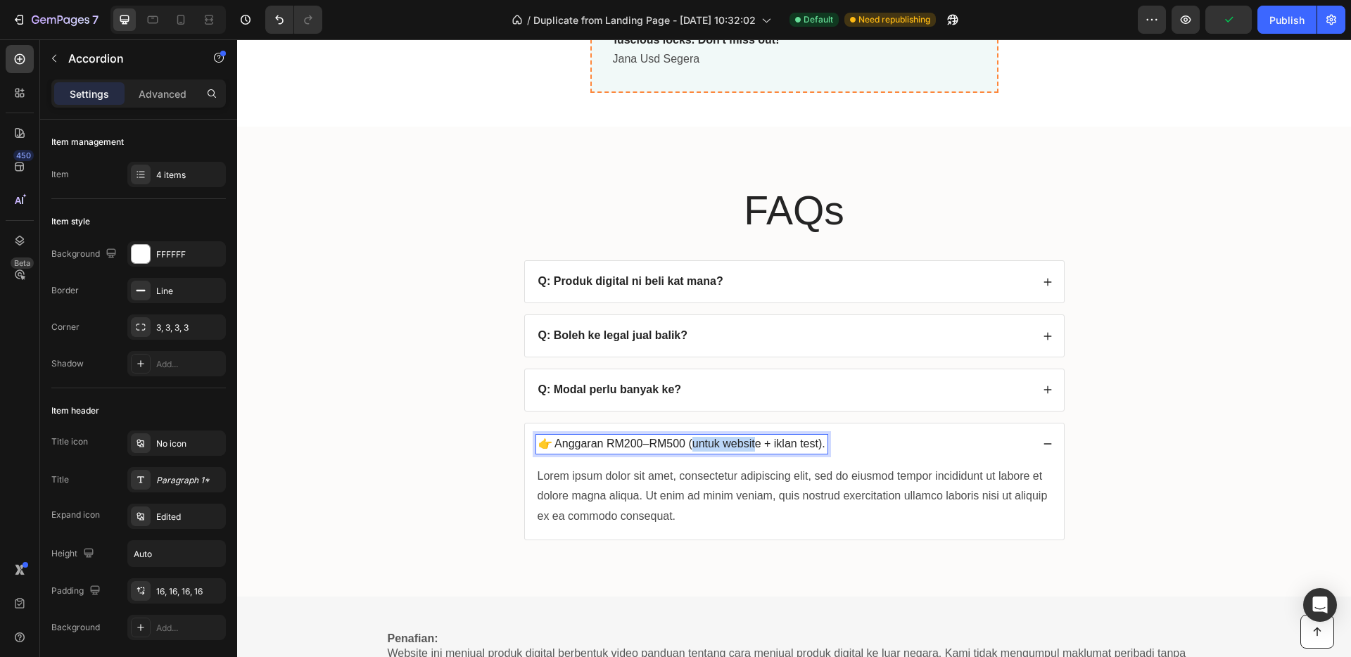
drag, startPoint x: 750, startPoint y: 445, endPoint x: 688, endPoint y: 445, distance: 61.9
click at [688, 445] on p "👉 Anggaran RM200–RM500 (untuk website + iklan test)." at bounding box center [681, 444] width 287 height 15
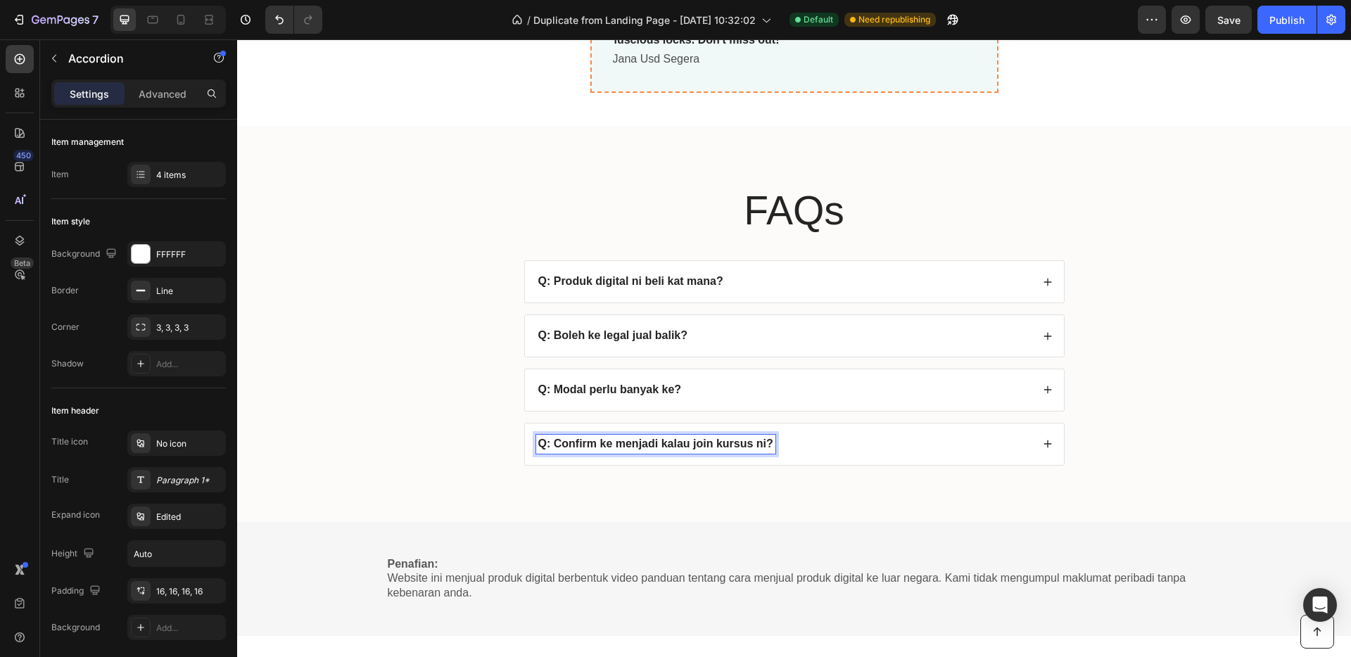
click at [752, 445] on strong "Q: Confirm ke menjadi kalau join kursus ni?" at bounding box center [655, 444] width 235 height 12
click at [1043, 447] on icon at bounding box center [1048, 444] width 10 height 10
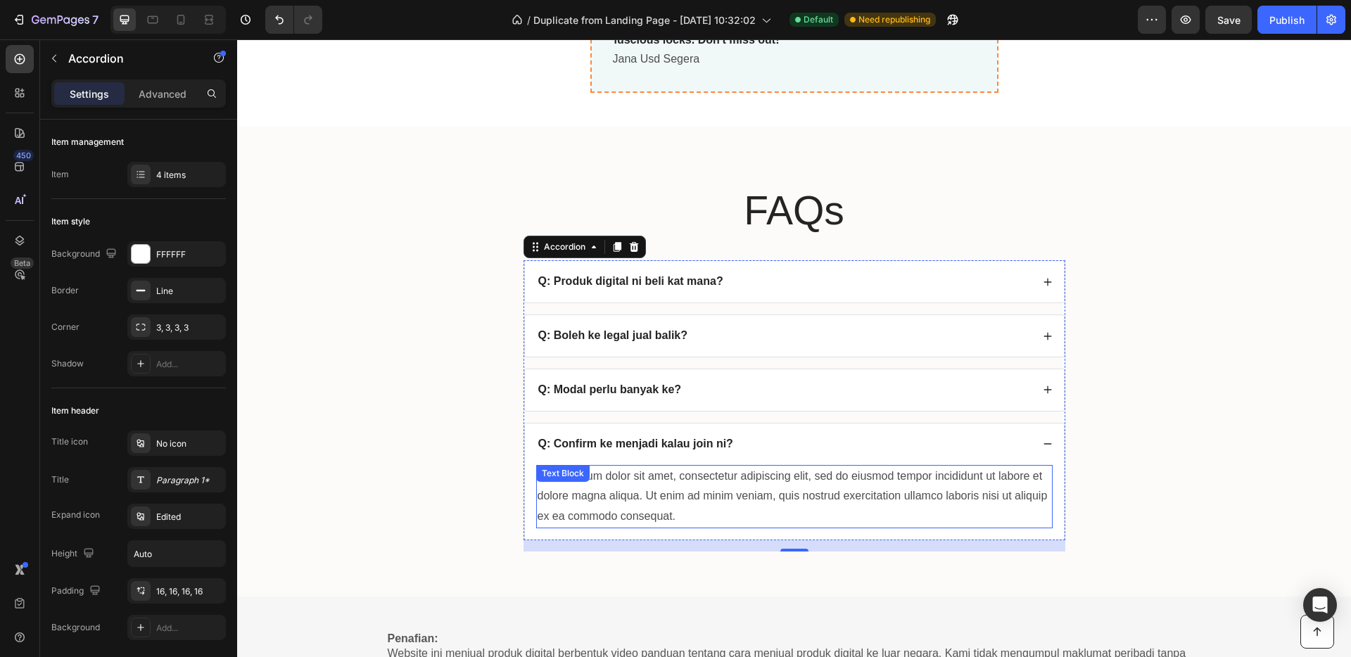
click at [797, 494] on div "Lorem ipsum dolor sit amet, consectetur adipiscing elit, sed do eiusmod tempor …" at bounding box center [794, 496] width 516 height 63
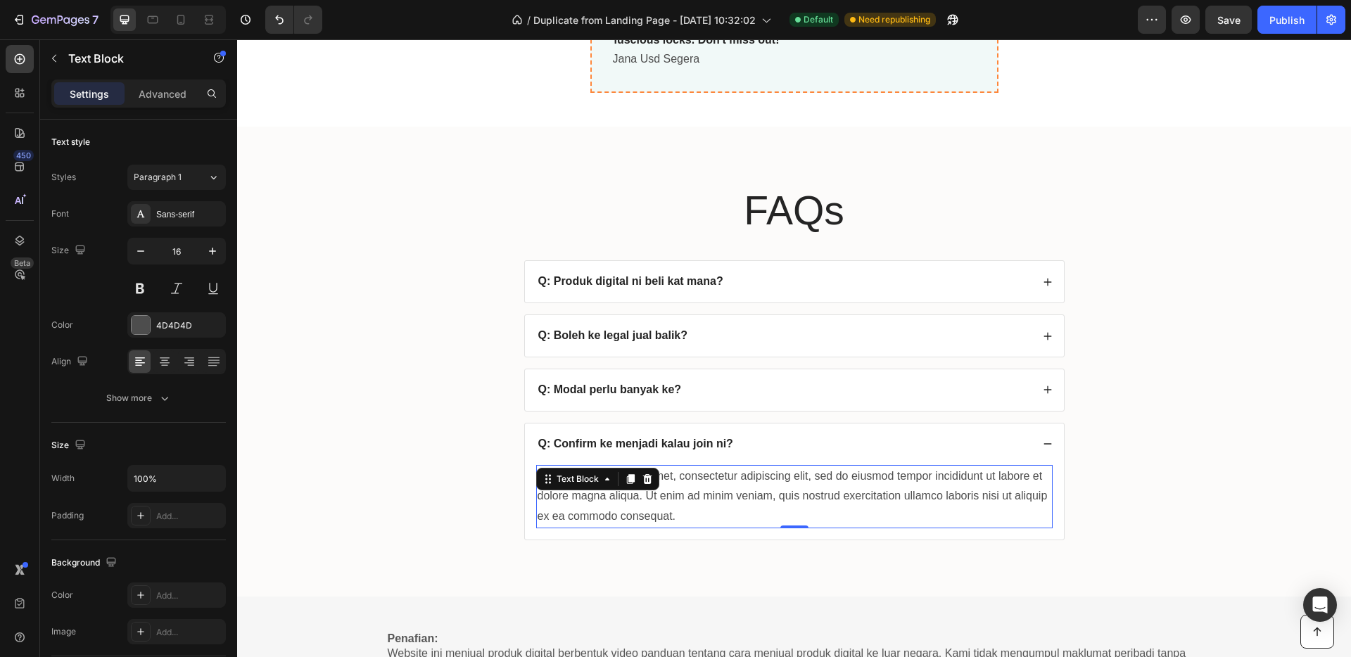
click at [686, 514] on div "Lorem ipsum dolor sit amet, consectetur adipiscing elit, sed do eiusmod tempor …" at bounding box center [794, 496] width 516 height 63
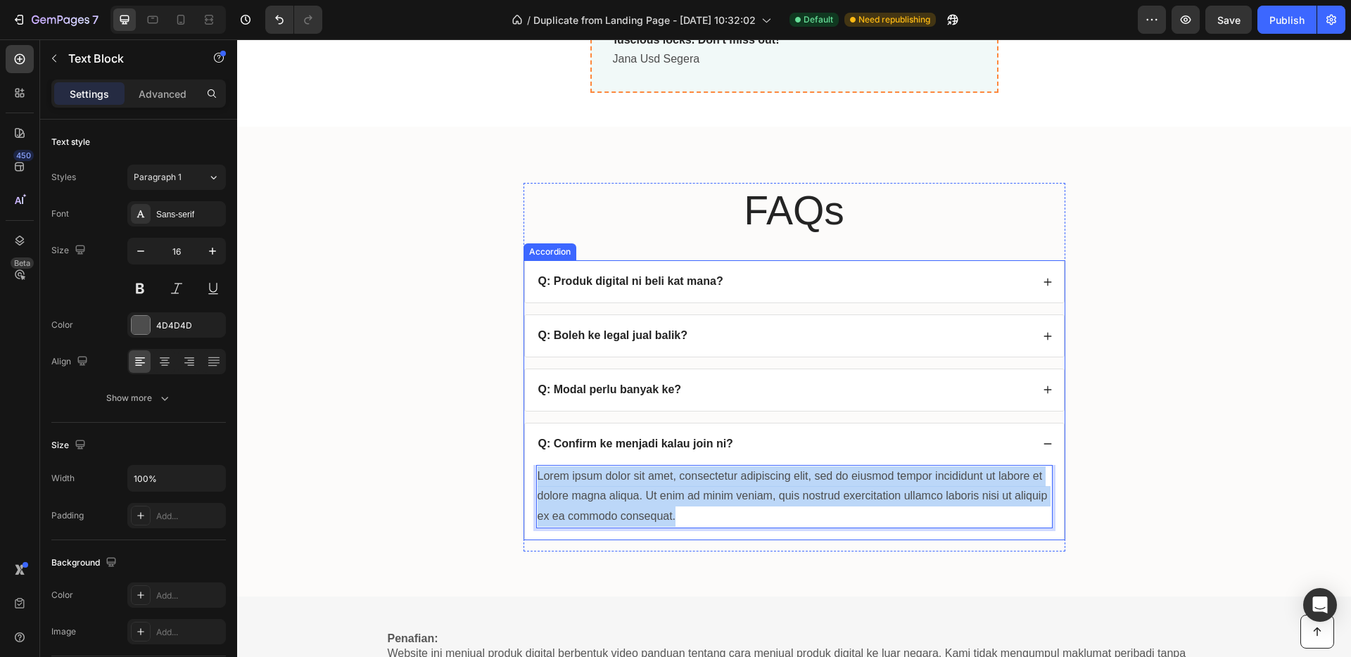
drag, startPoint x: 684, startPoint y: 516, endPoint x: 553, endPoint y: 478, distance: 136.3
click at [529, 481] on div "Lorem ipsum dolor sit amet, consectetur adipiscing elit, sed do eiusmod tempor …" at bounding box center [794, 502] width 539 height 75
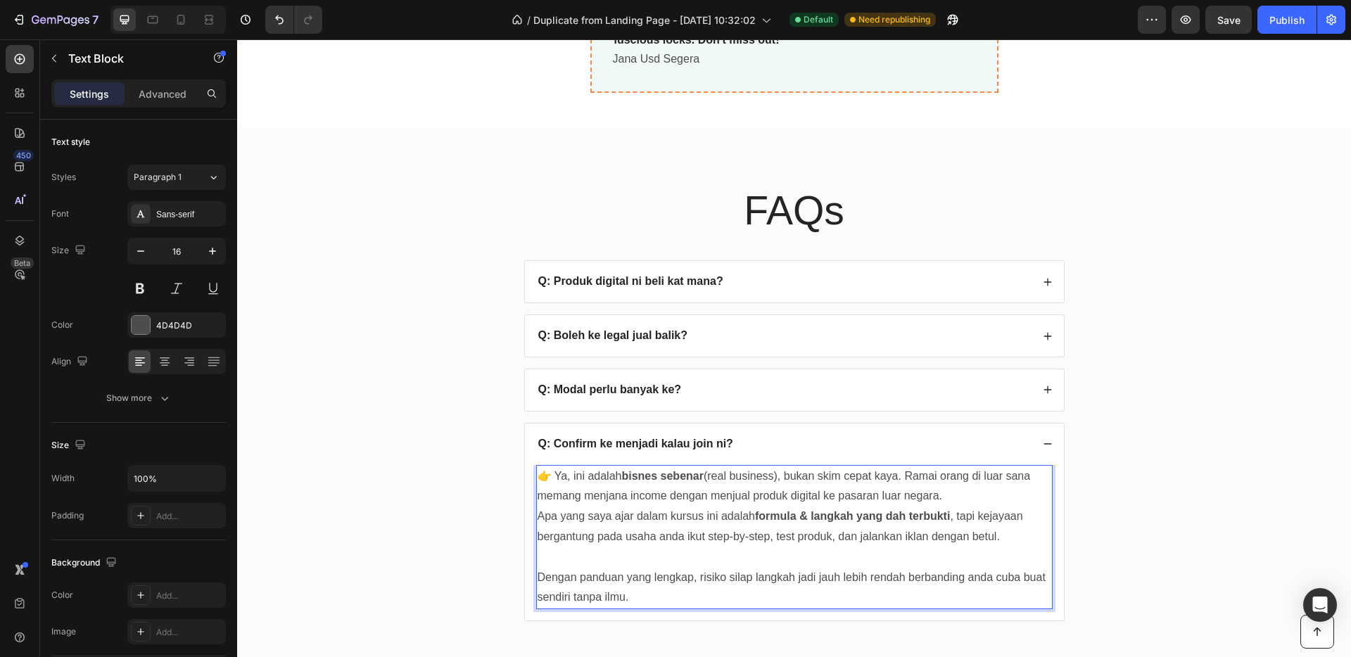
click at [570, 566] on p "Rich Text Editor. Editing area: main" at bounding box center [795, 557] width 514 height 20
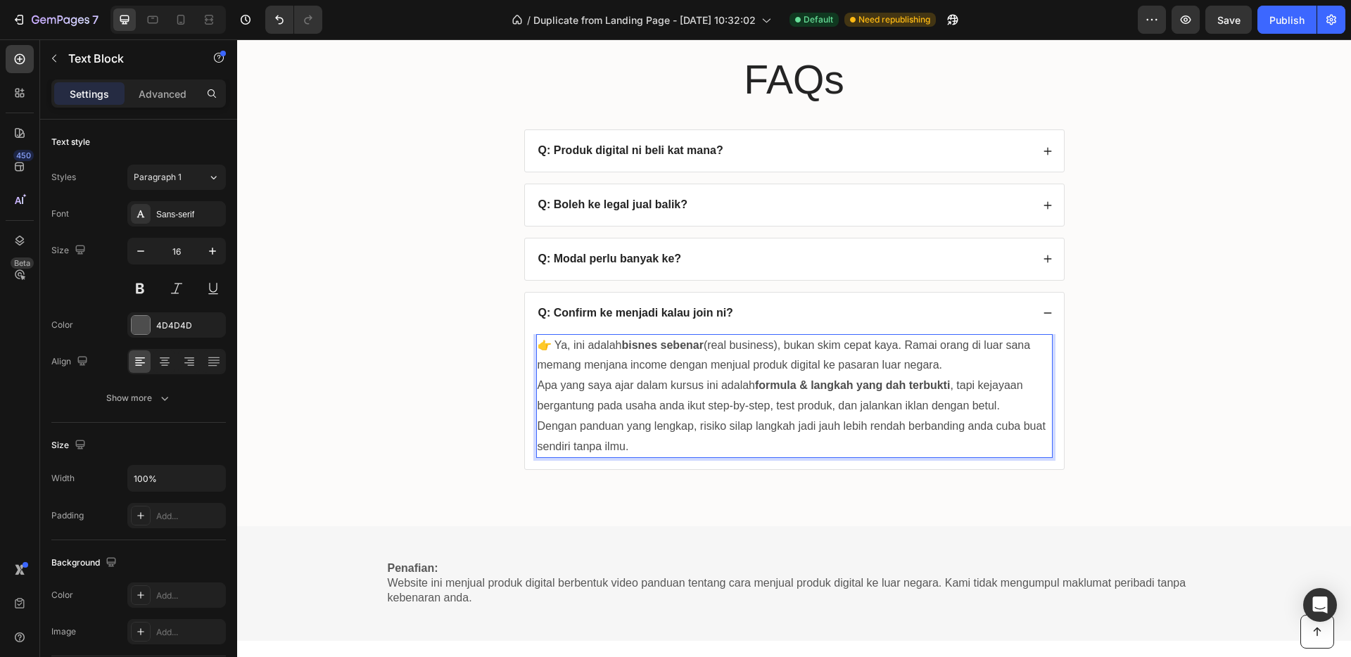
scroll to position [5263, 0]
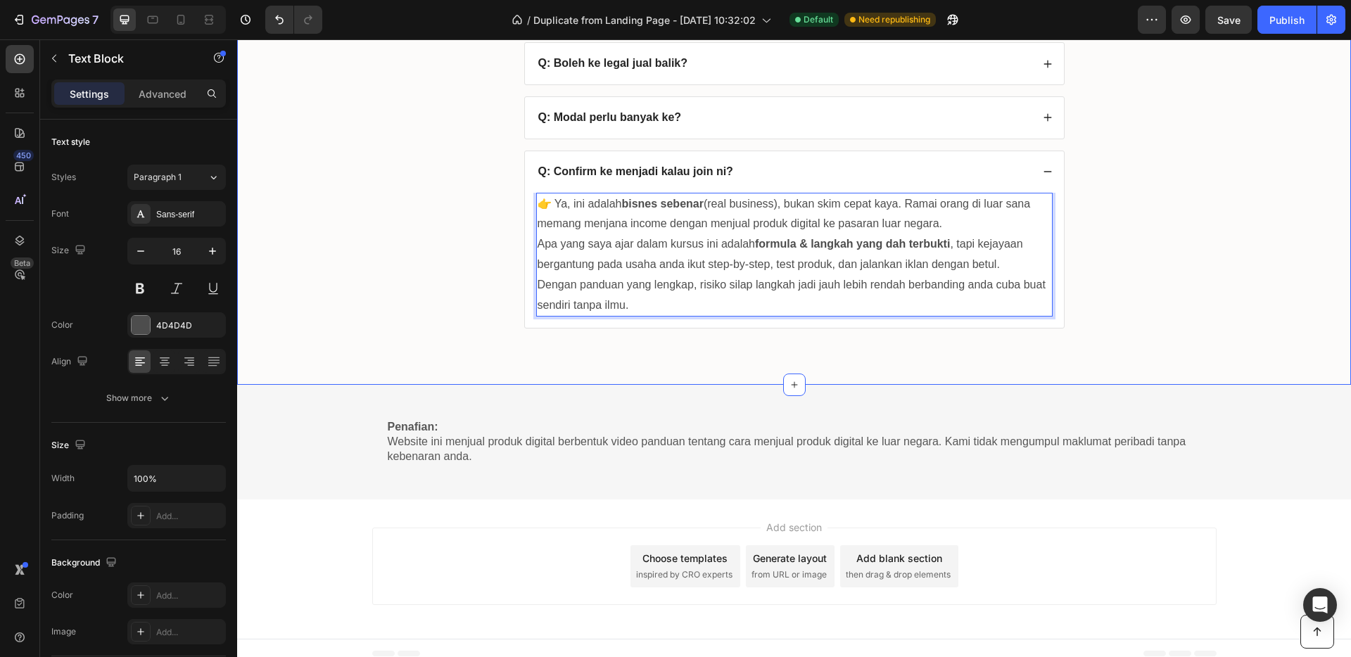
click at [1162, 284] on div "FAQs Heading Q: Produk digital ni beli kat mana? Q: Boleh ke legal jual balik? …" at bounding box center [794, 131] width 1086 height 440
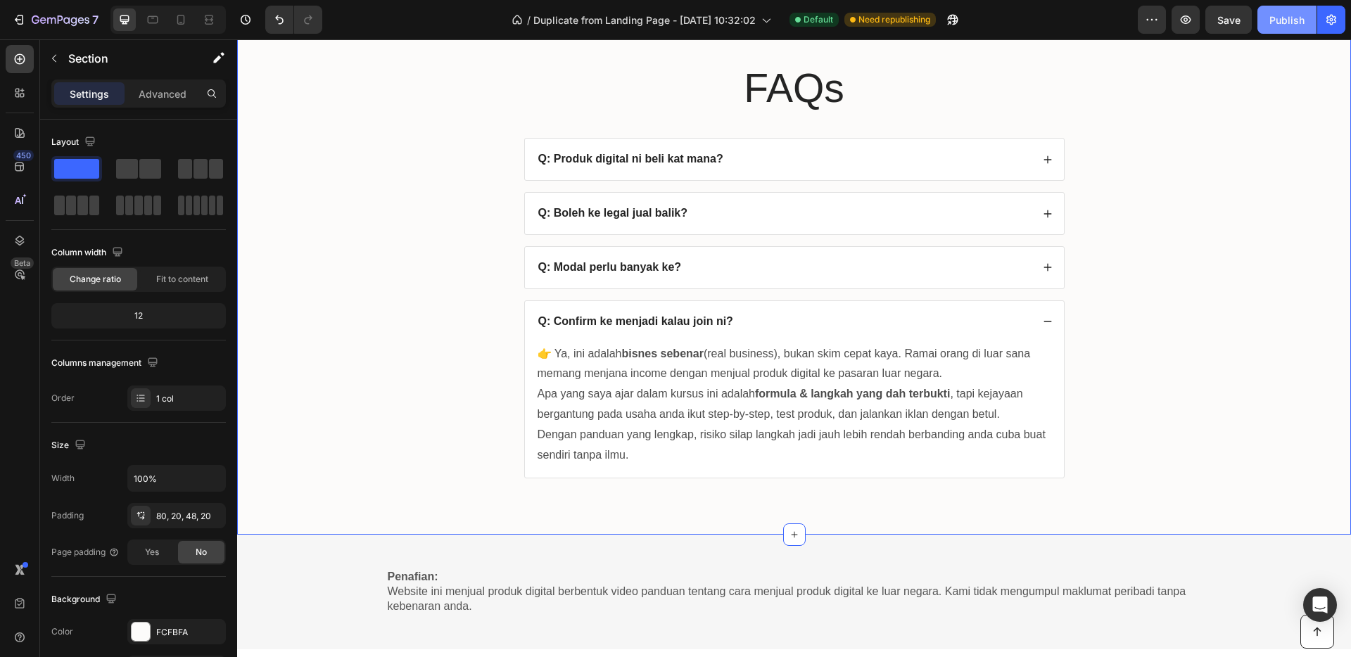
click at [1287, 24] on div "Publish" at bounding box center [1286, 20] width 35 height 15
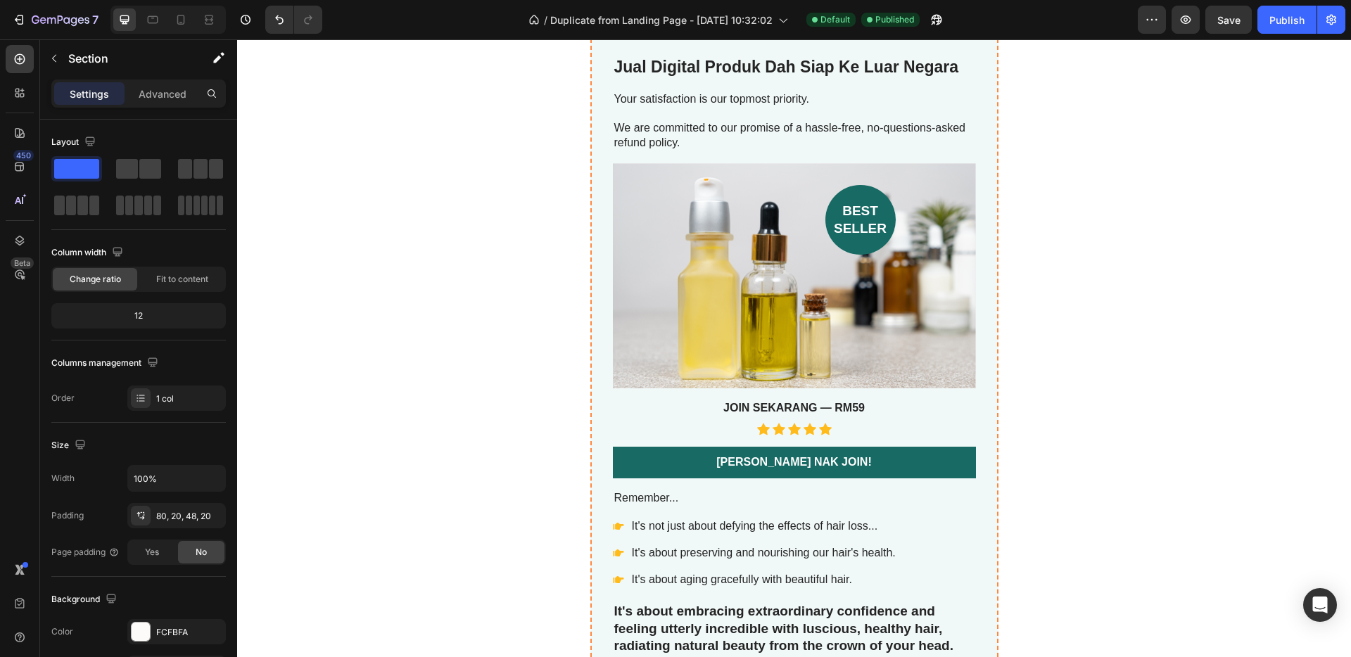
scroll to position [4099, 0]
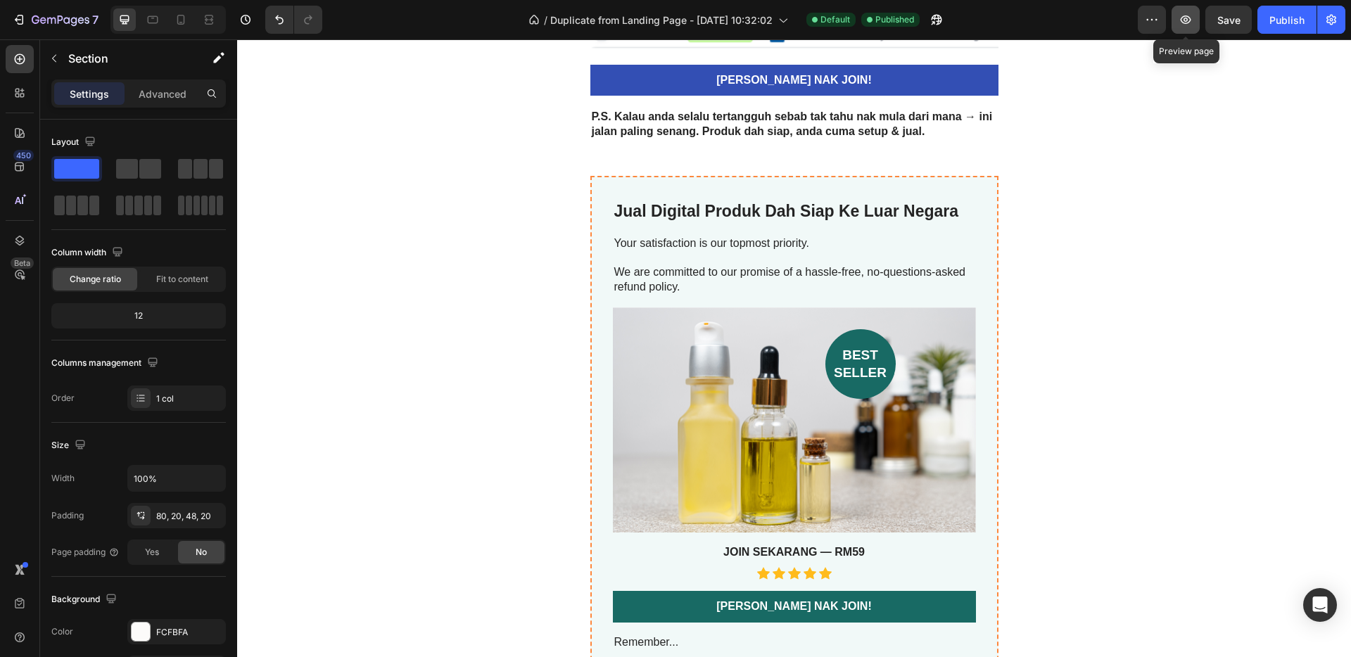
click at [1185, 21] on icon "button" at bounding box center [1186, 19] width 11 height 8
click at [820, 544] on h3 "JOIN SEKARANG — RM59" at bounding box center [794, 553] width 363 height 18
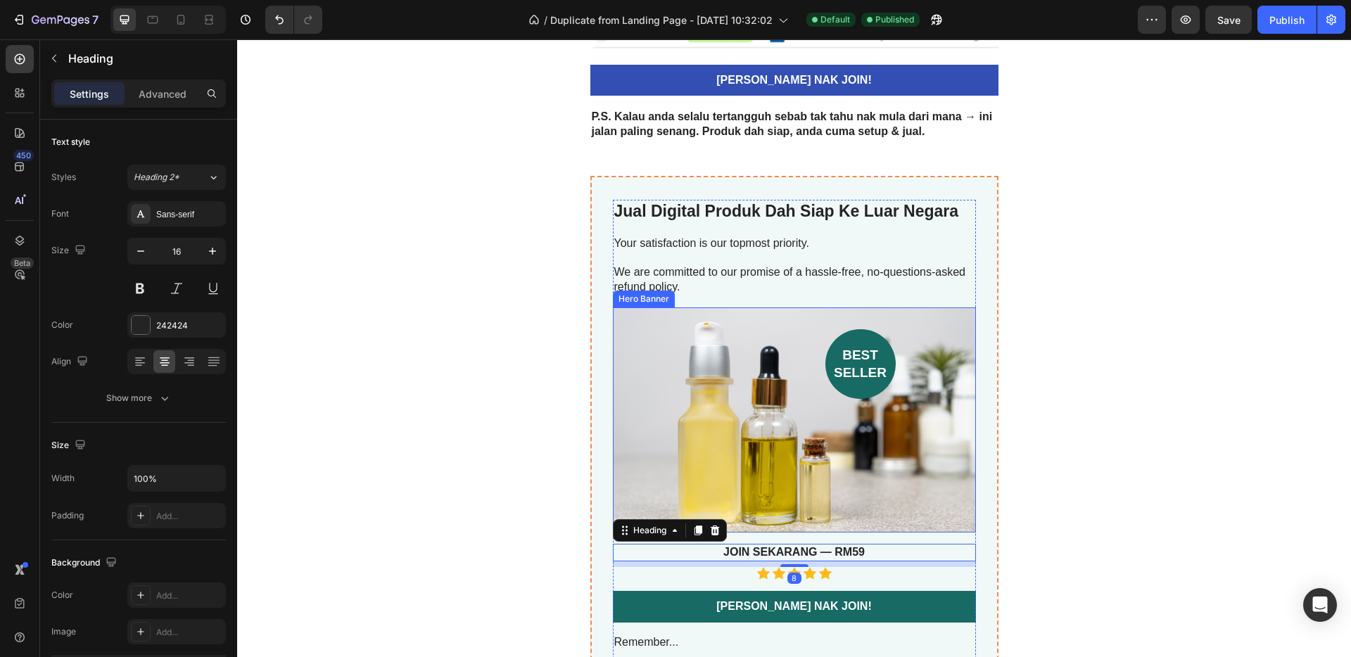
click at [791, 443] on div "Background Image" at bounding box center [794, 420] width 363 height 226
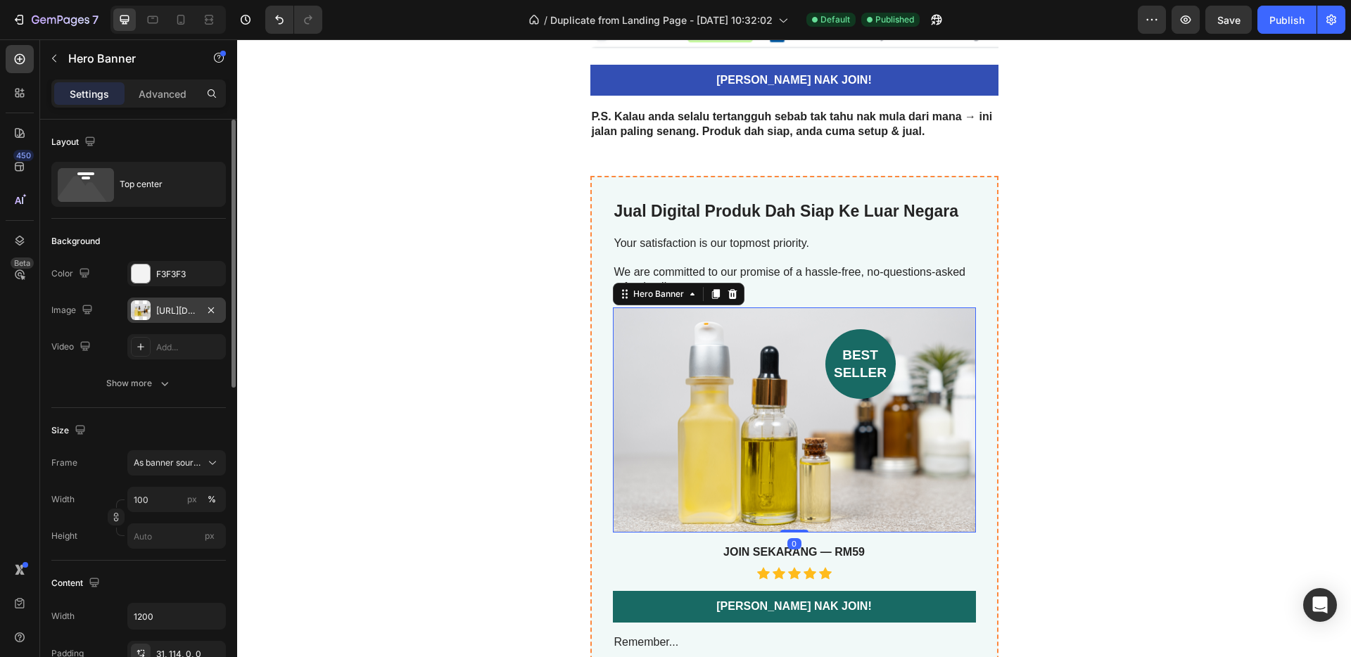
click at [179, 311] on div "https://cdn.shopify.com/s/files/1/0656/7641/0969/files/gempages_581566676550550…" at bounding box center [176, 311] width 41 height 13
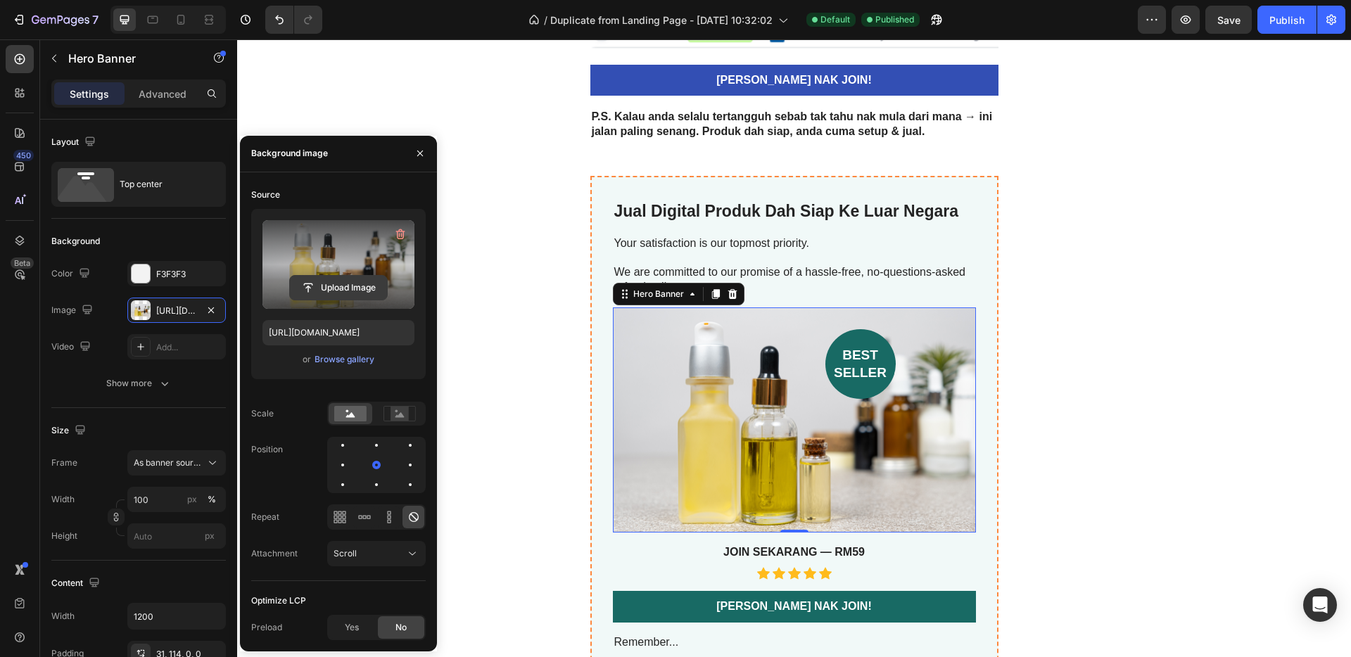
click at [353, 288] on input "file" at bounding box center [338, 288] width 97 height 24
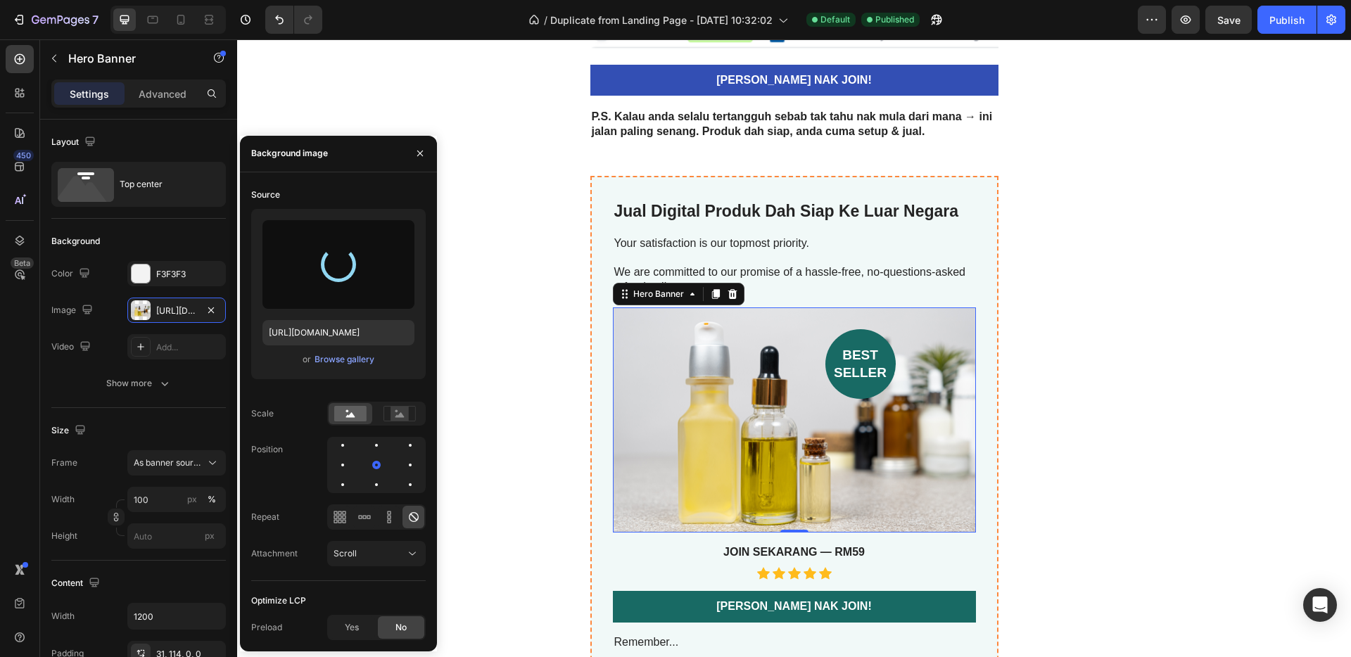
type input "https://cdn.shopify.com/s/files/1/0656/7641/0969/files/gempages_581566676550550…"
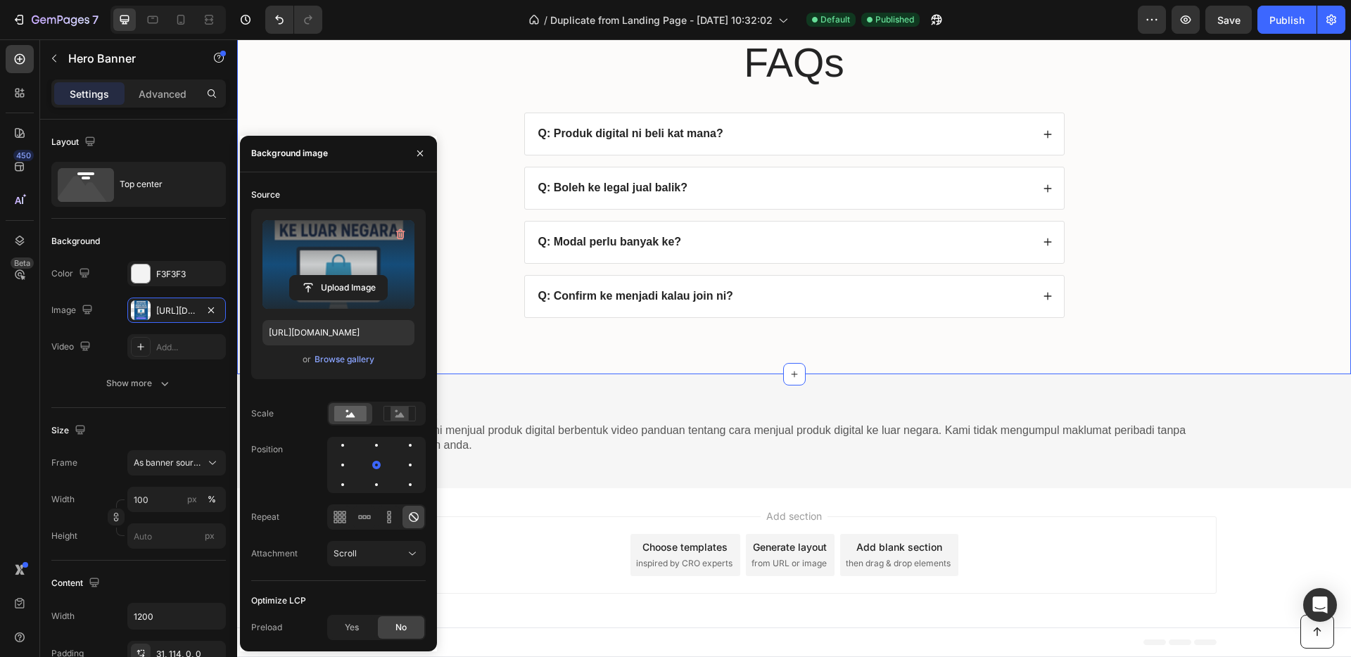
scroll to position [2726, 0]
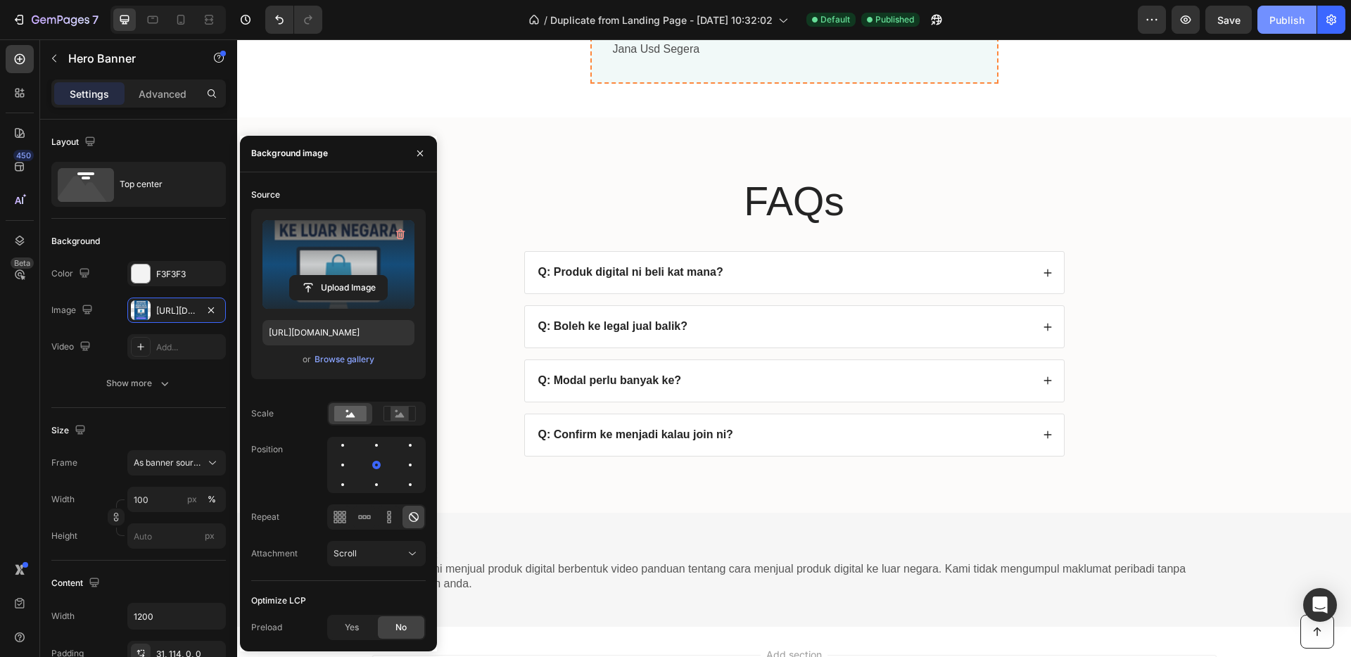
click at [1291, 25] on div "Publish" at bounding box center [1286, 20] width 35 height 15
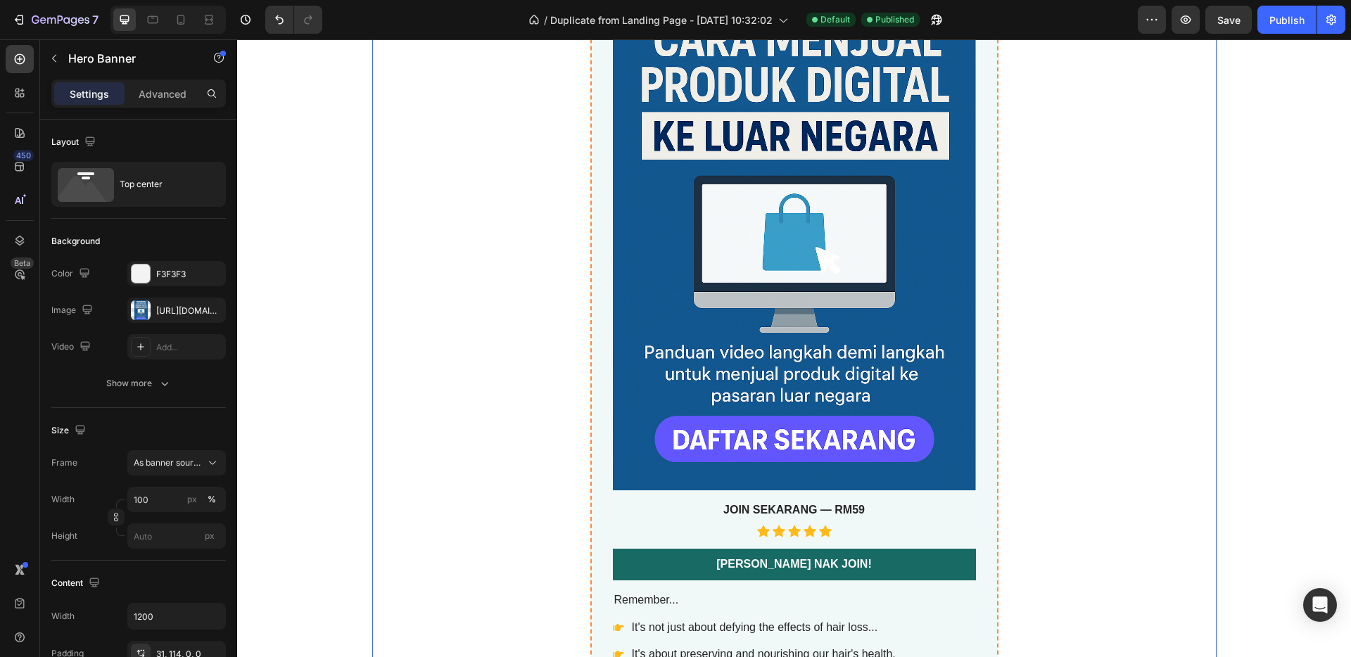
scroll to position [4633, 0]
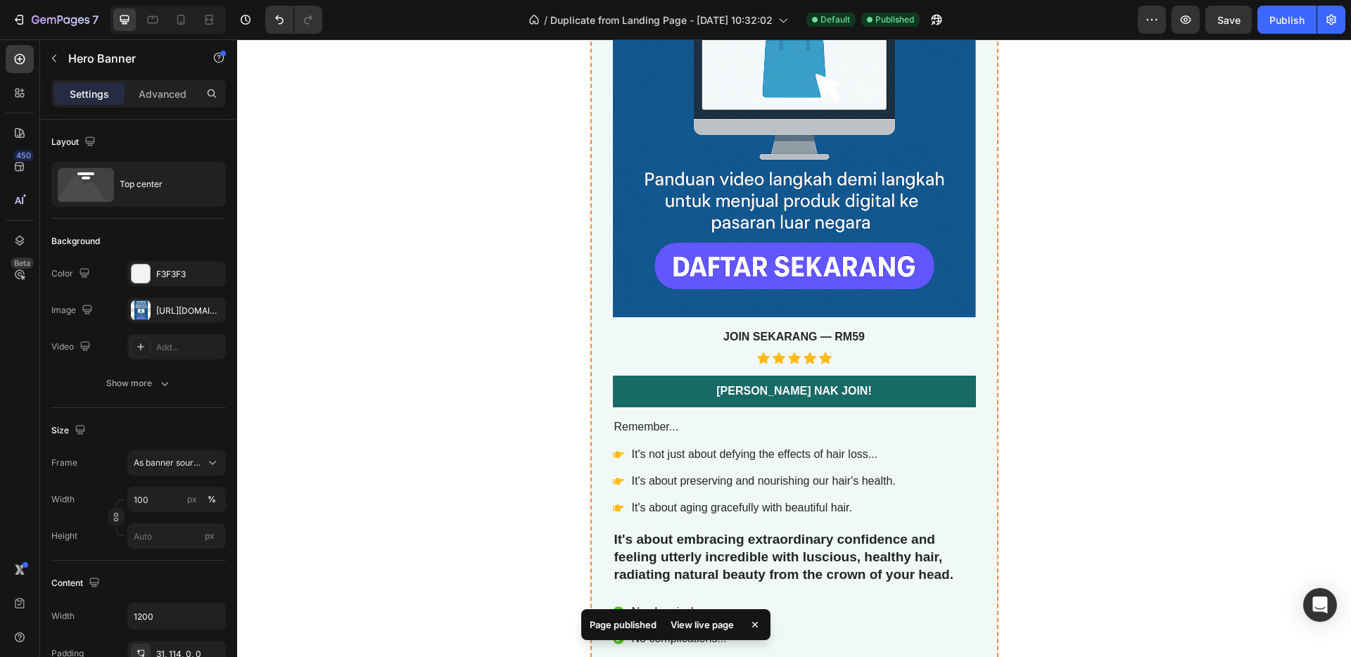
click at [813, 262] on div "Background Image" at bounding box center [794, 45] width 363 height 545
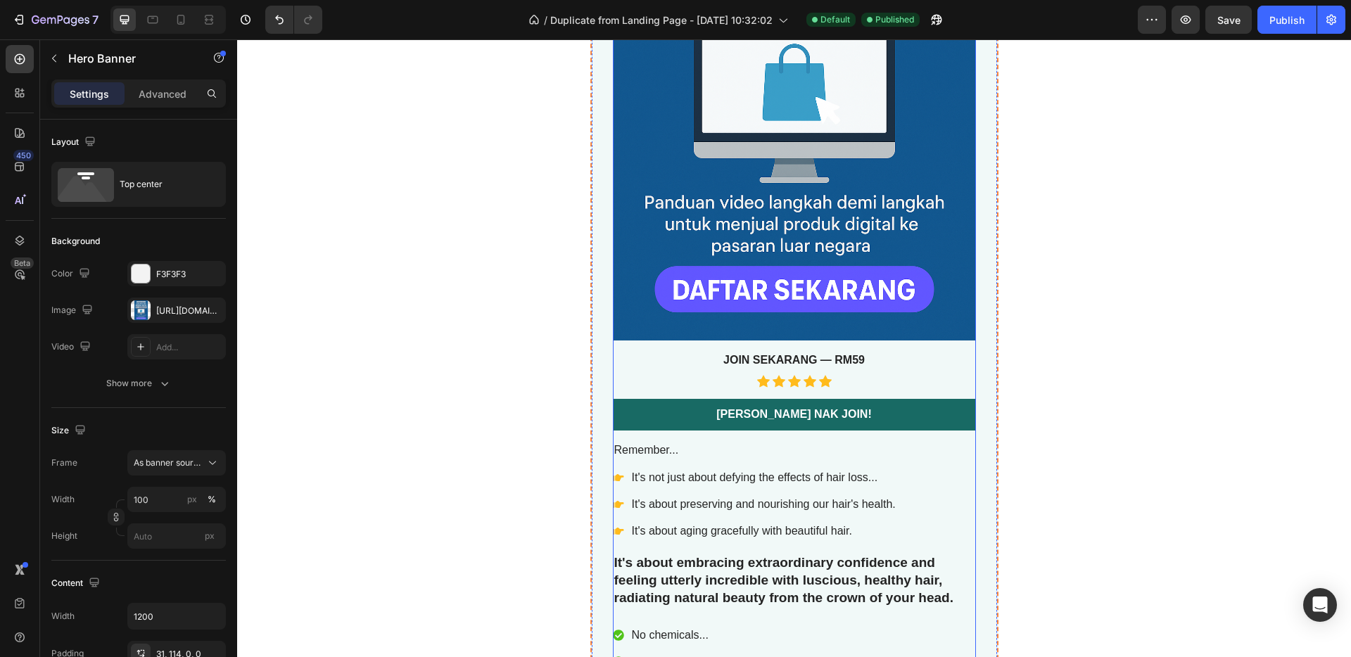
scroll to position [4683, 0]
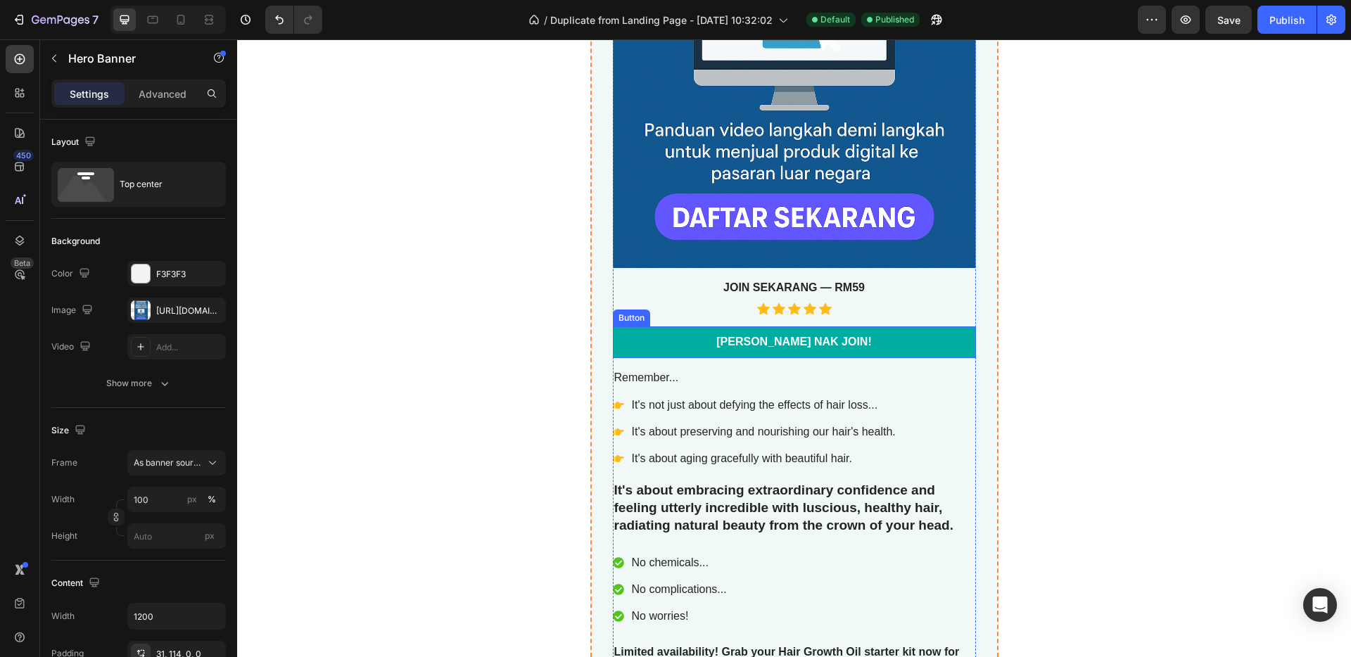
click at [895, 345] on link "[PERSON_NAME] NAK JOIN!" at bounding box center [794, 342] width 363 height 32
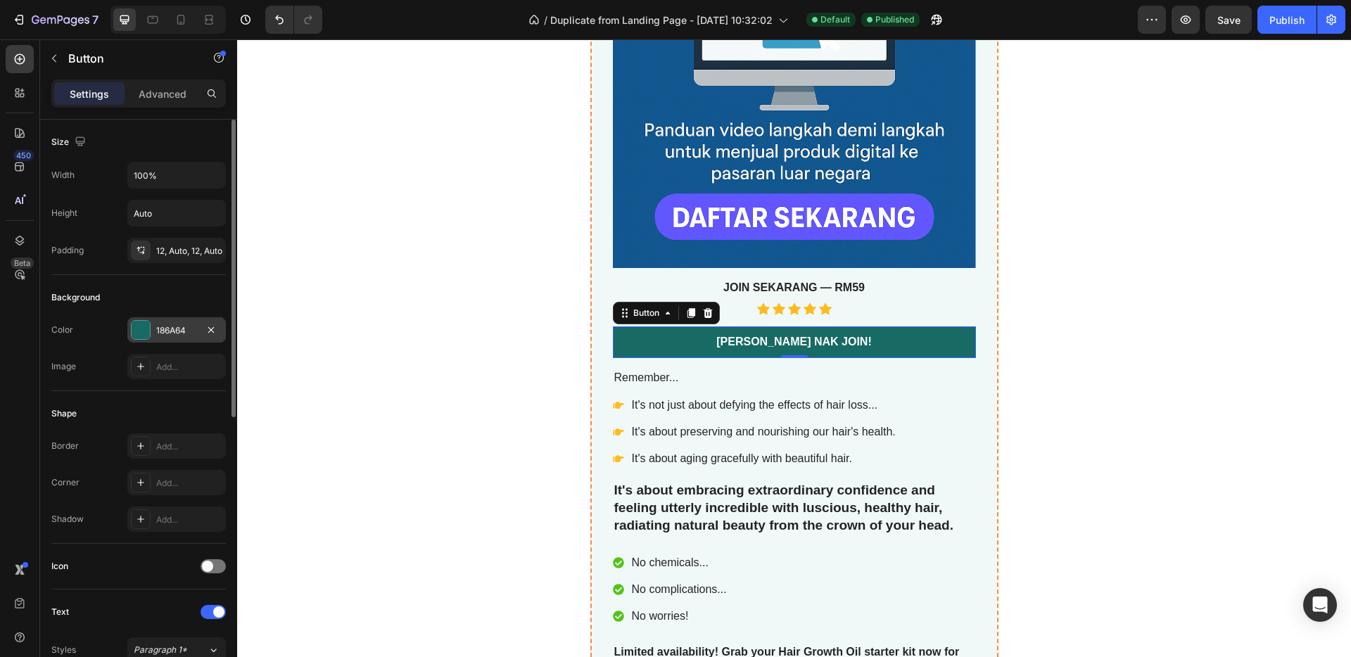
click at [158, 327] on div "186A64" at bounding box center [176, 330] width 41 height 13
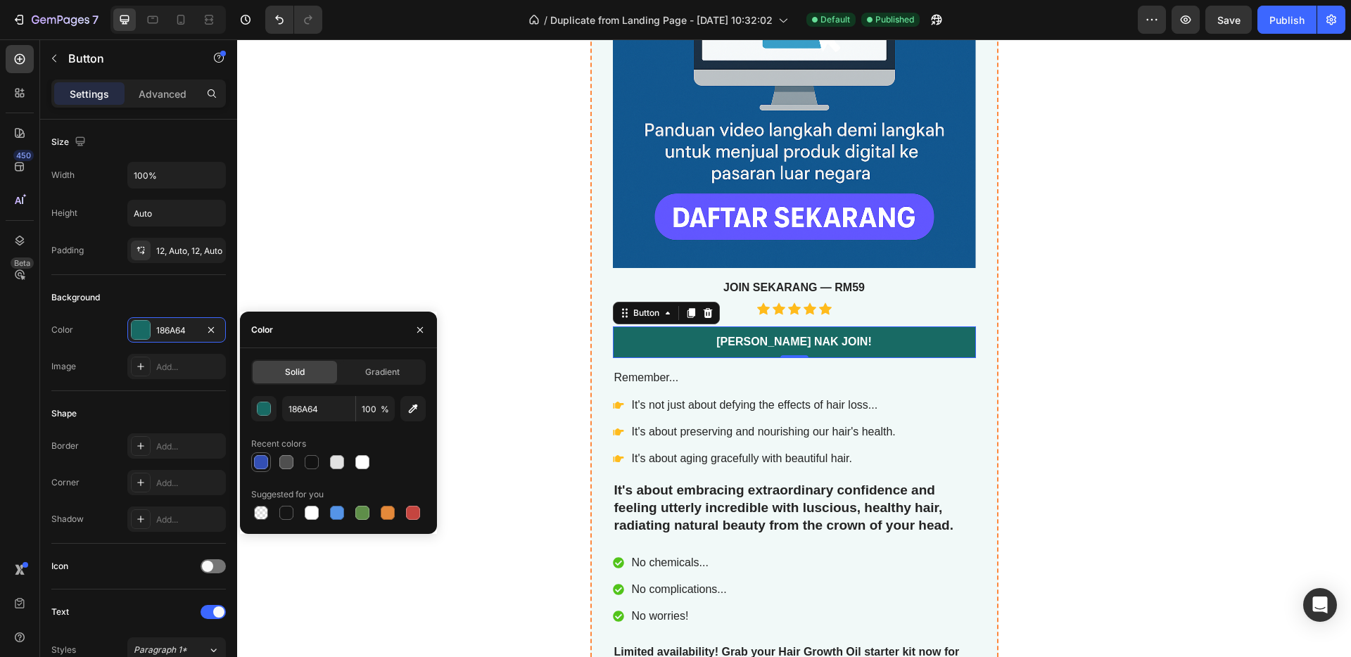
click at [262, 459] on div at bounding box center [261, 462] width 14 height 14
type input "334FB4"
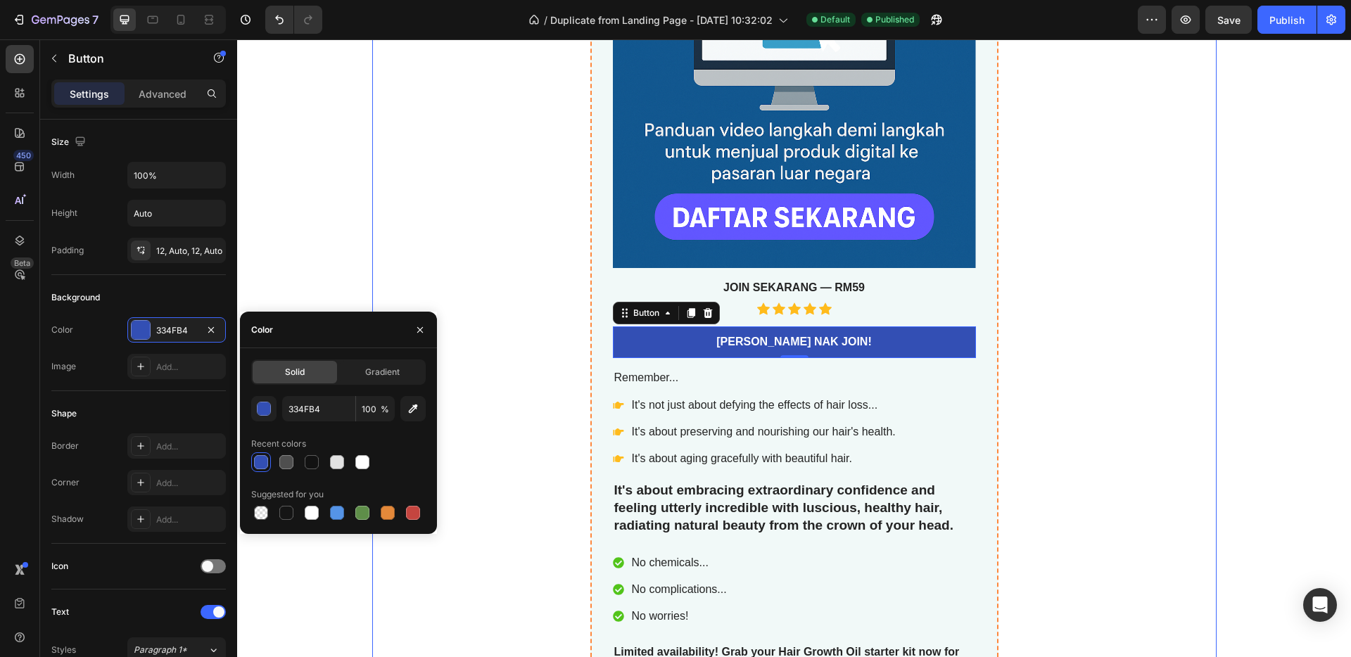
click at [474, 246] on div "Jual Digital Produk Dah Siap Ke Luar Negara Product Title Your satisfaction is …" at bounding box center [794, 156] width 844 height 1128
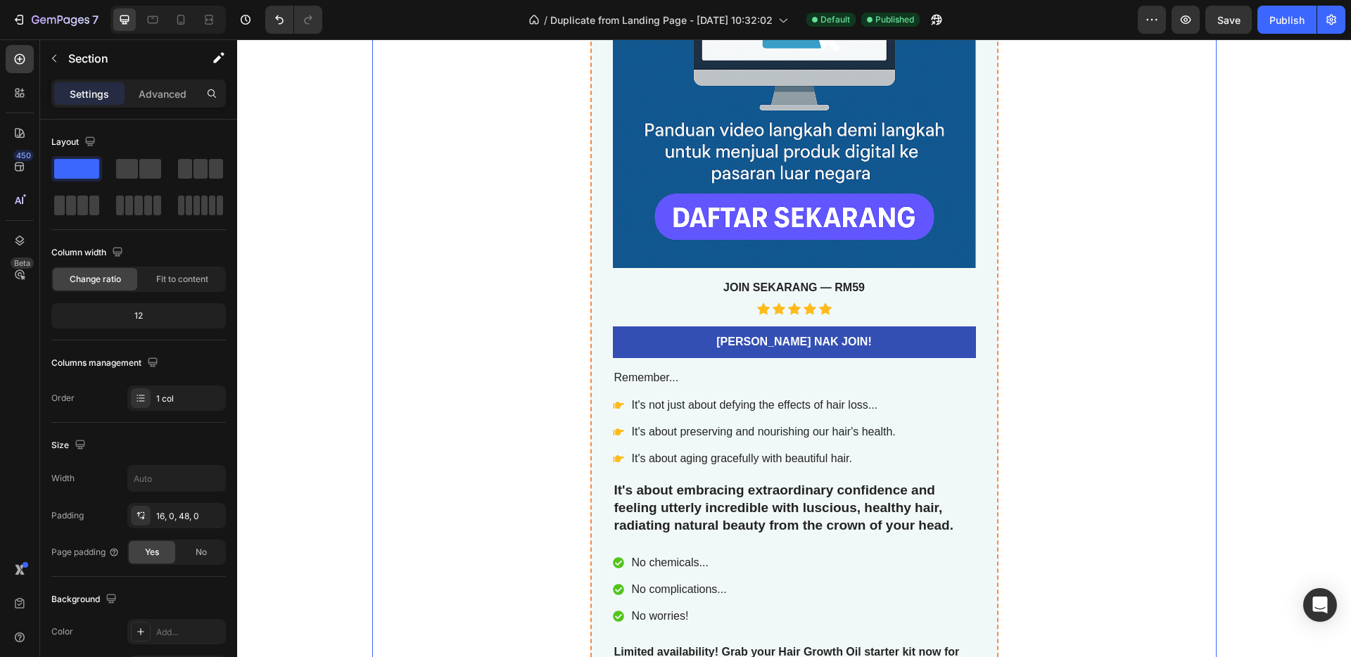
click at [474, 246] on div "Jual Digital Produk Dah Siap Ke Luar Negara Product Title Your satisfaction is …" at bounding box center [794, 156] width 844 height 1128
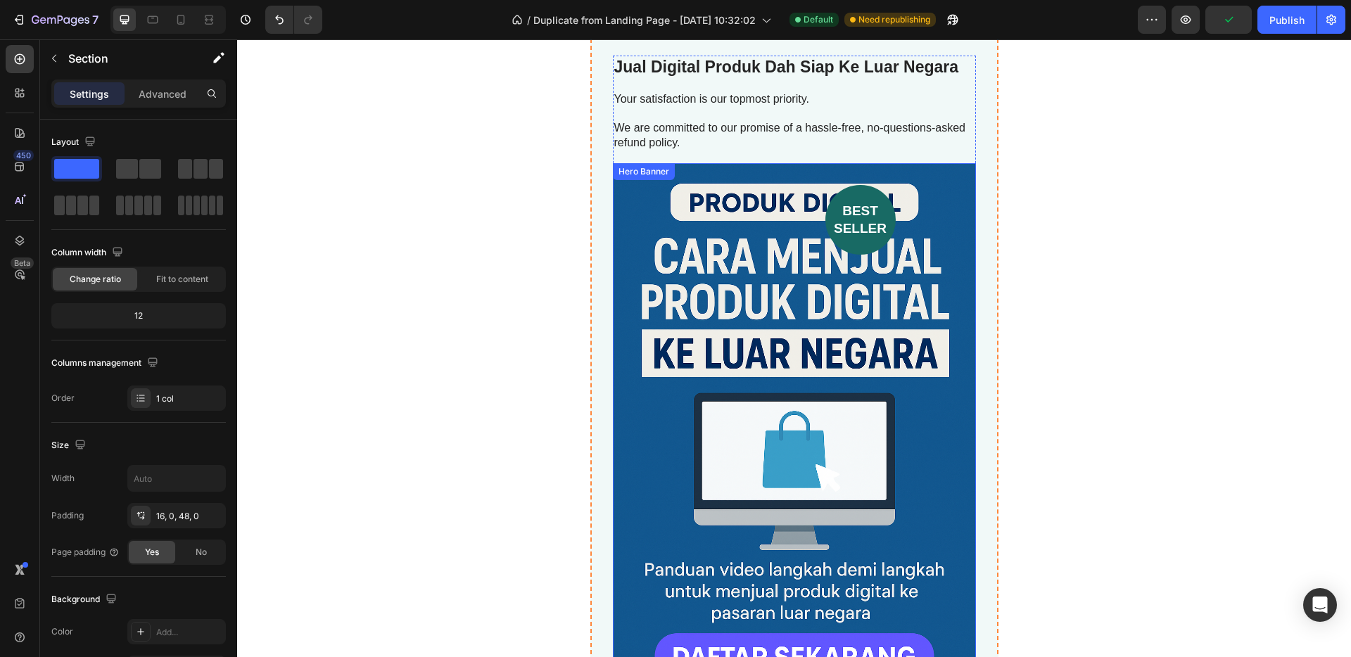
scroll to position [4239, 0]
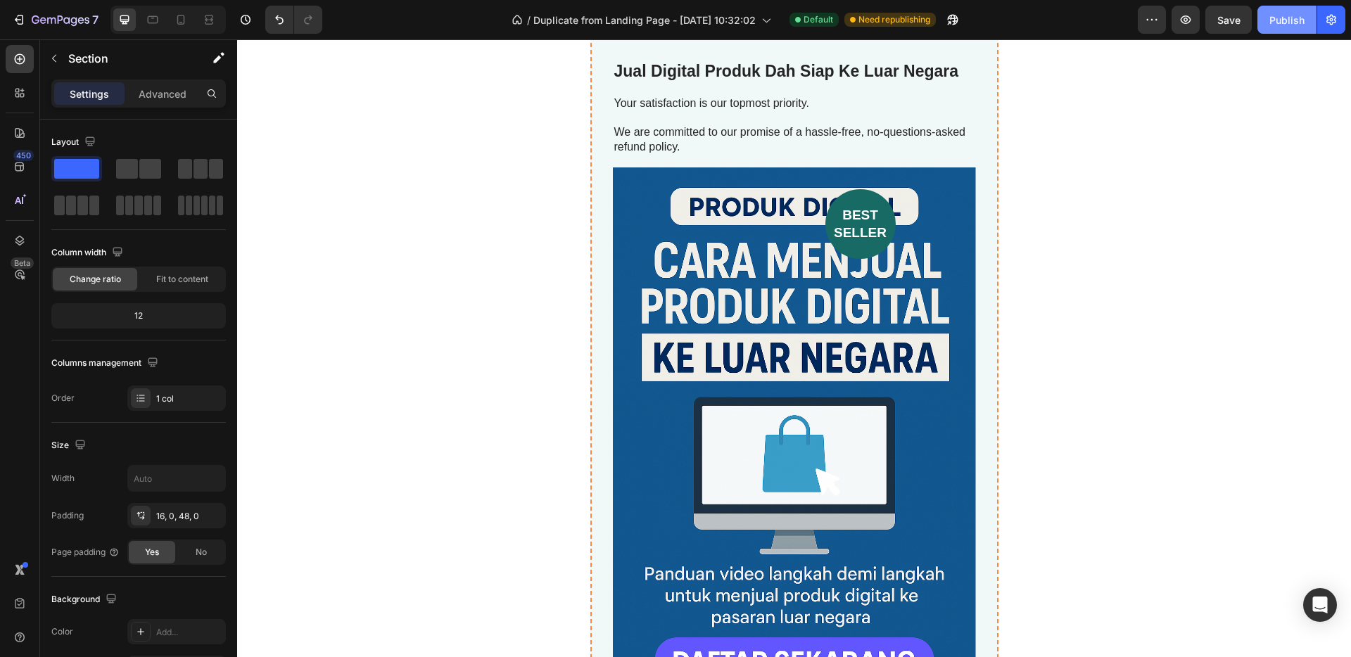
click at [1299, 27] on button "Publish" at bounding box center [1286, 20] width 59 height 28
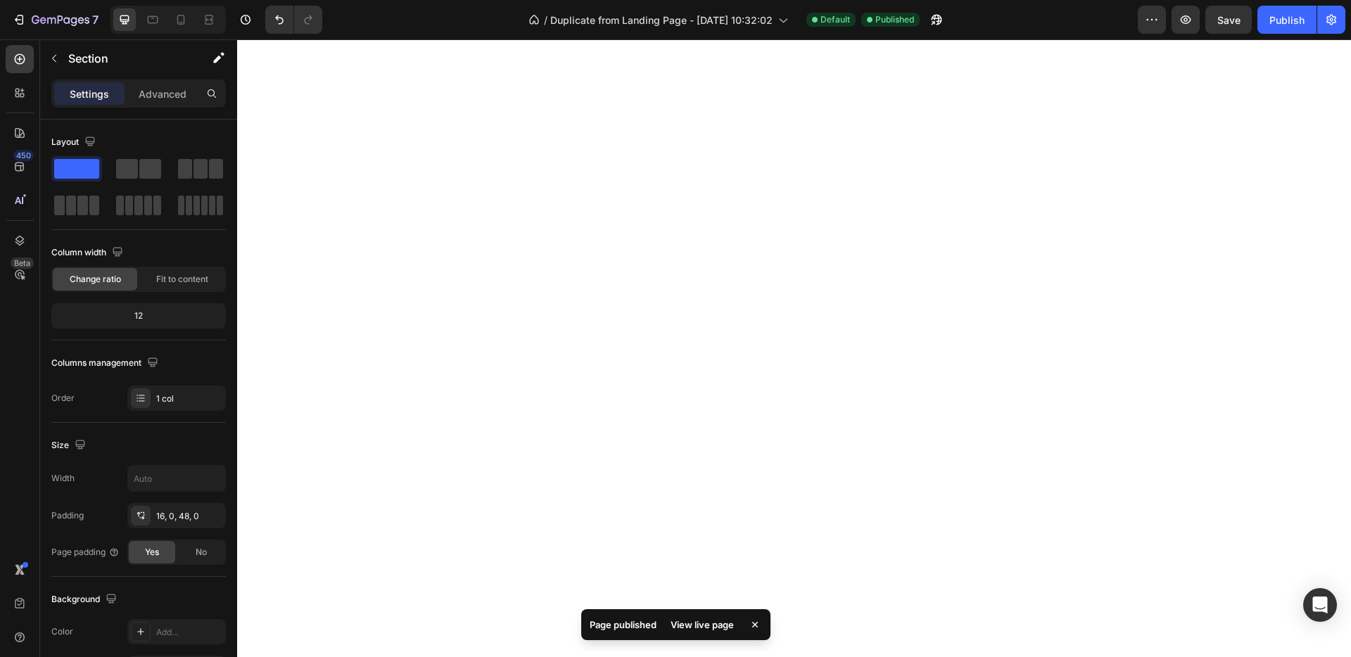
scroll to position [3554, 0]
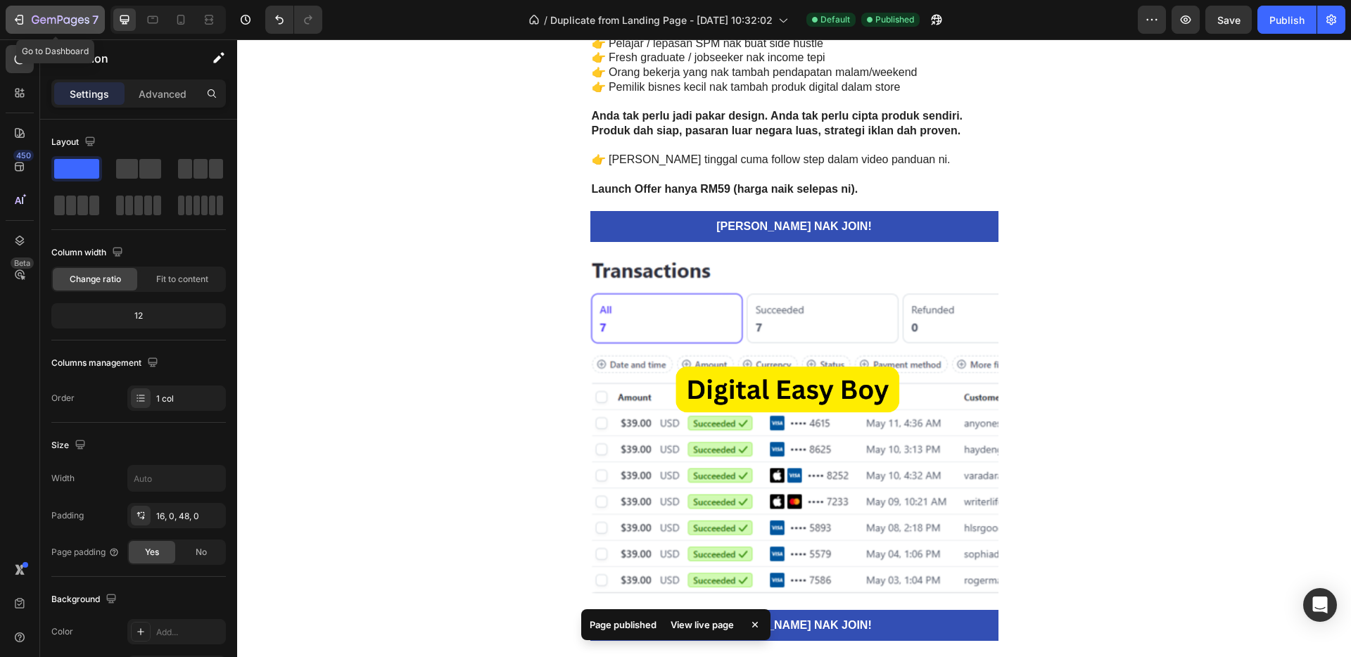
click at [32, 23] on icon "button" at bounding box center [61, 21] width 58 height 12
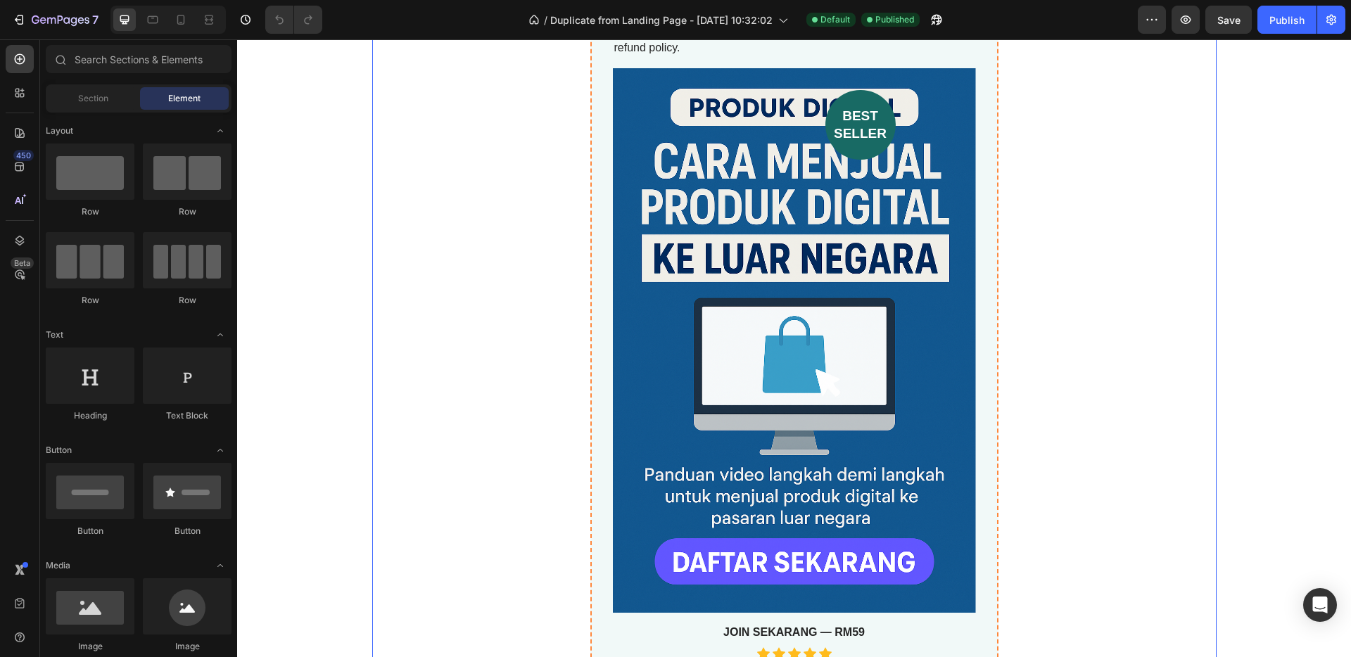
scroll to position [4269, 0]
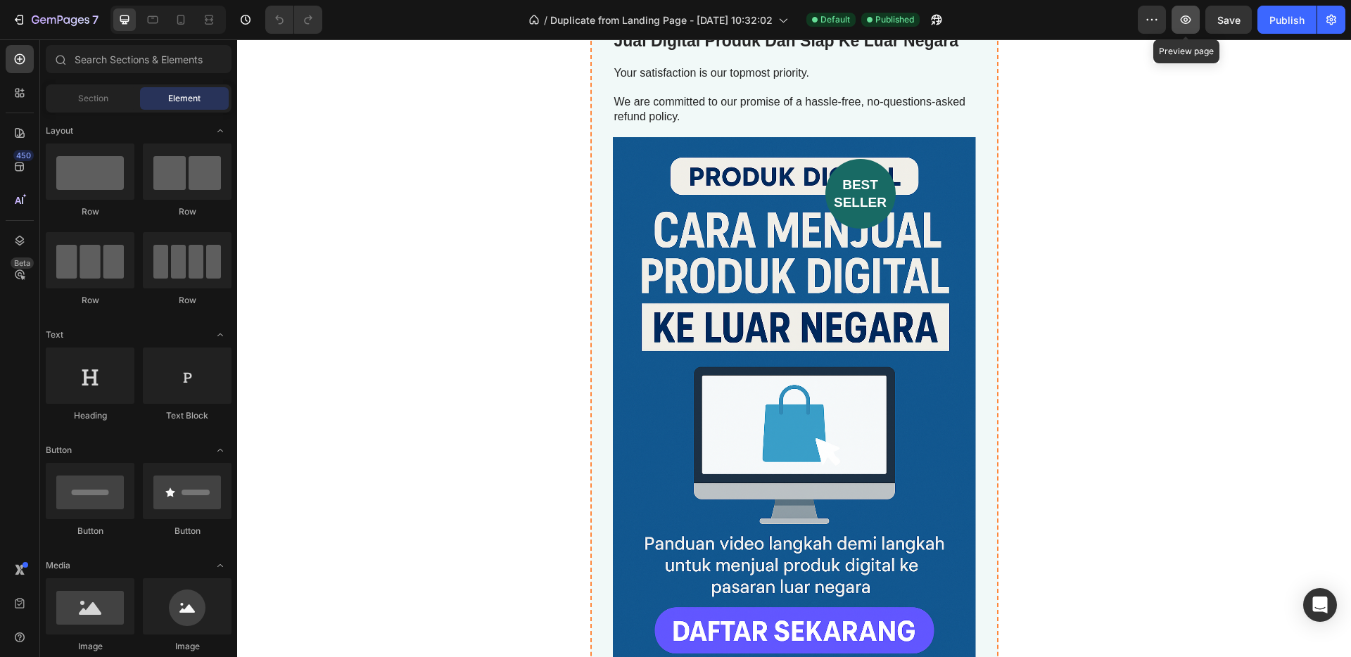
click at [1185, 29] on button "button" at bounding box center [1185, 20] width 28 height 28
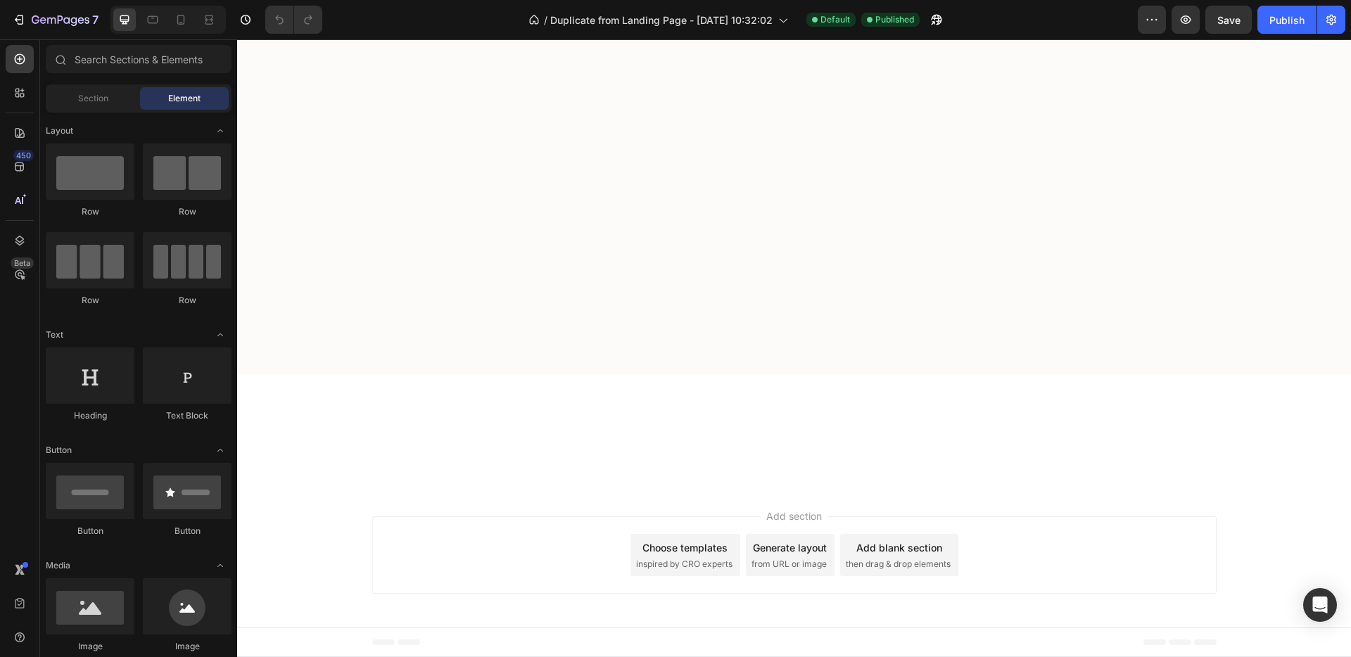
scroll to position [3963, 0]
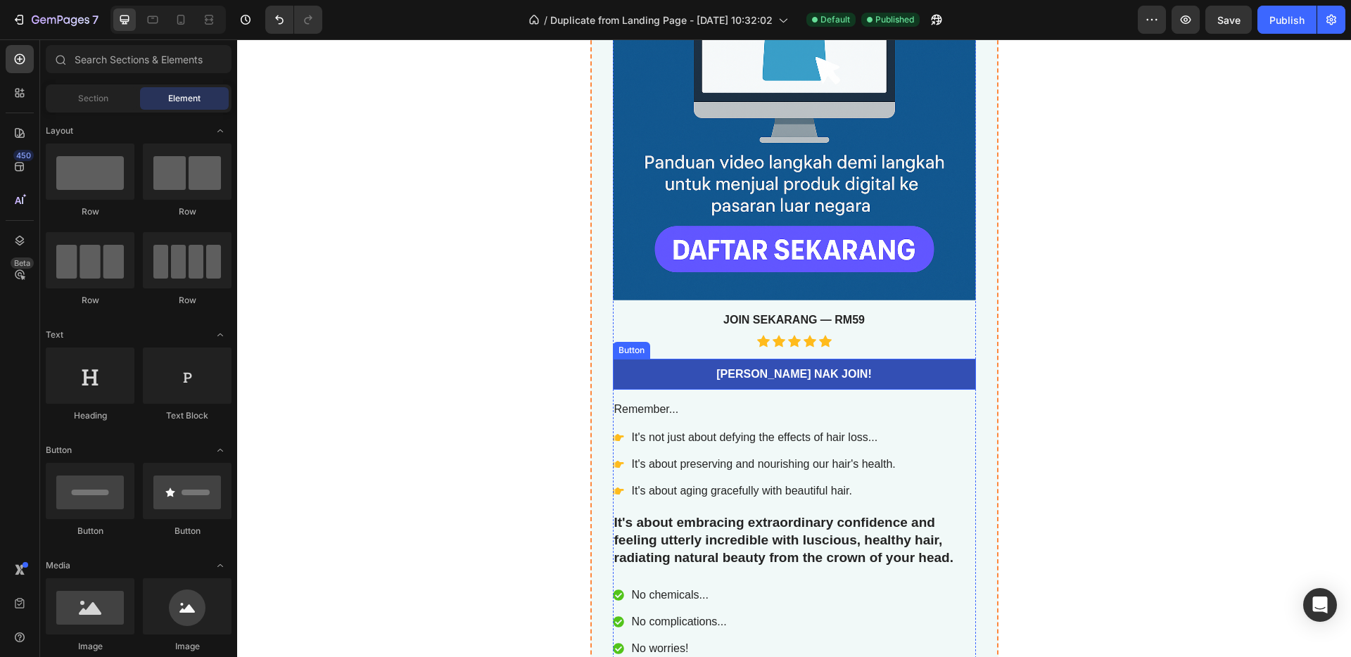
scroll to position [4581, 0]
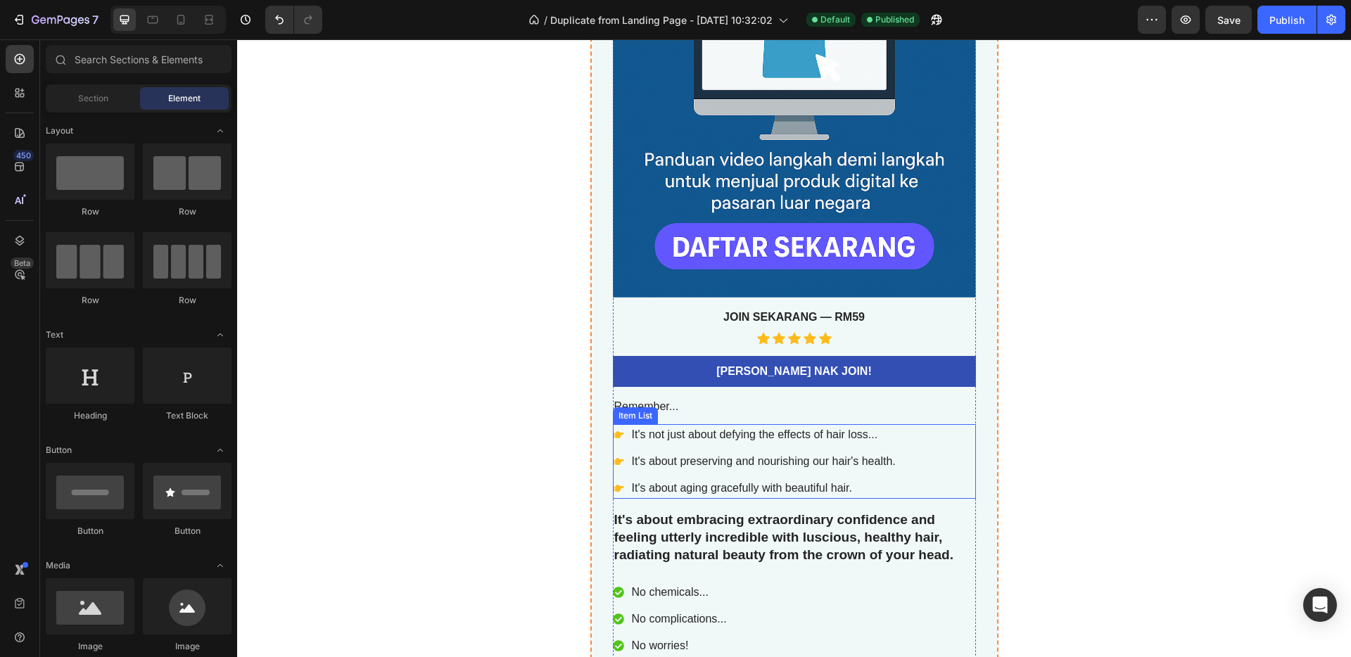
click at [801, 455] on p "It's about preserving and nourishing our hair's health." at bounding box center [764, 461] width 264 height 17
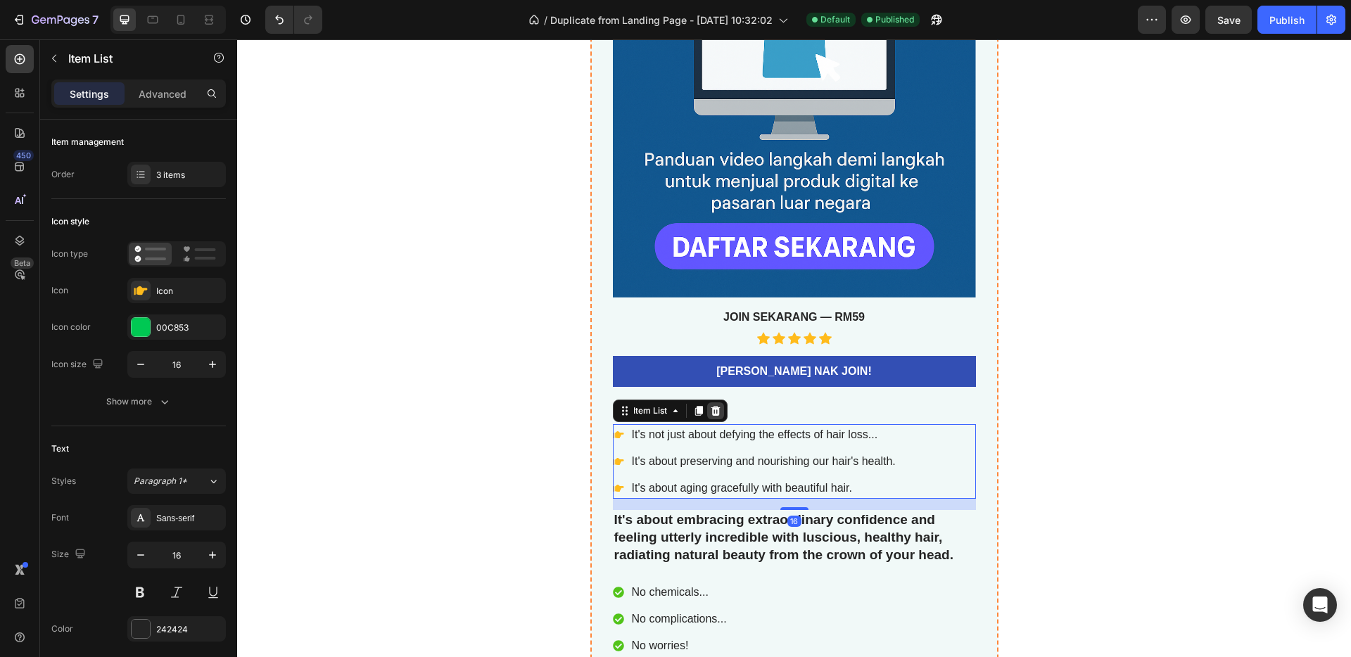
click at [714, 411] on icon at bounding box center [715, 410] width 11 height 11
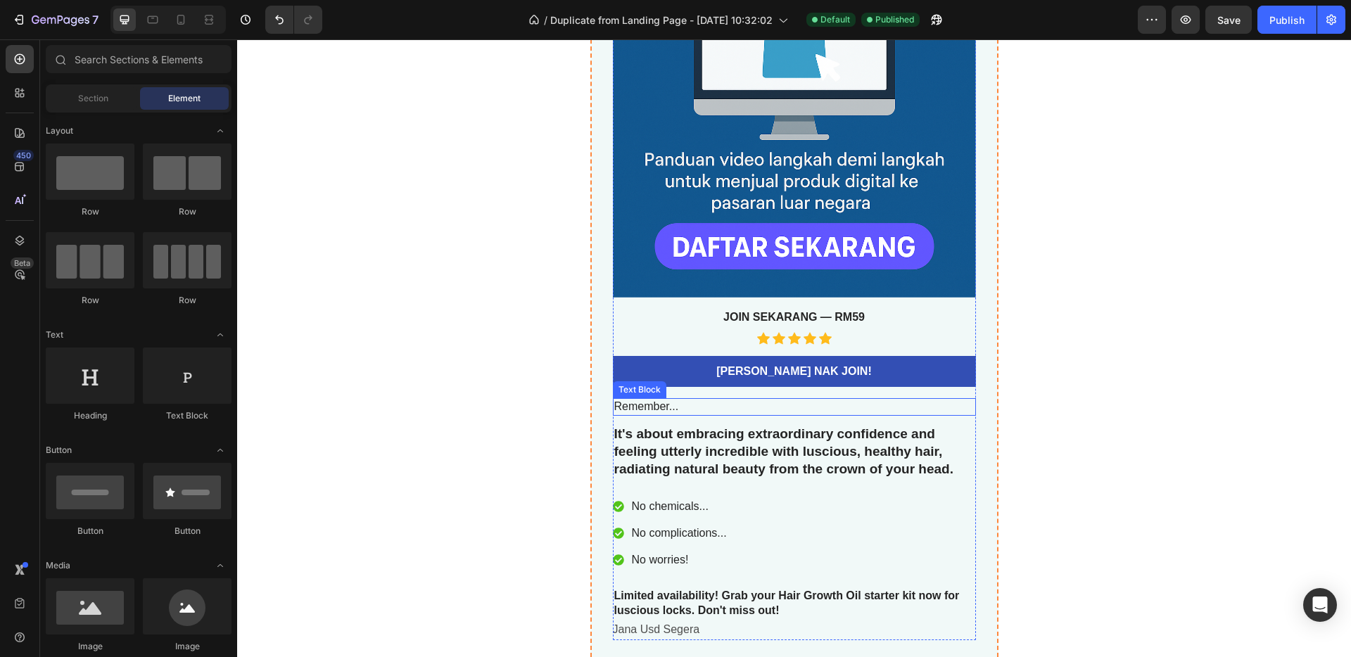
click at [737, 406] on p "Remember..." at bounding box center [794, 407] width 360 height 15
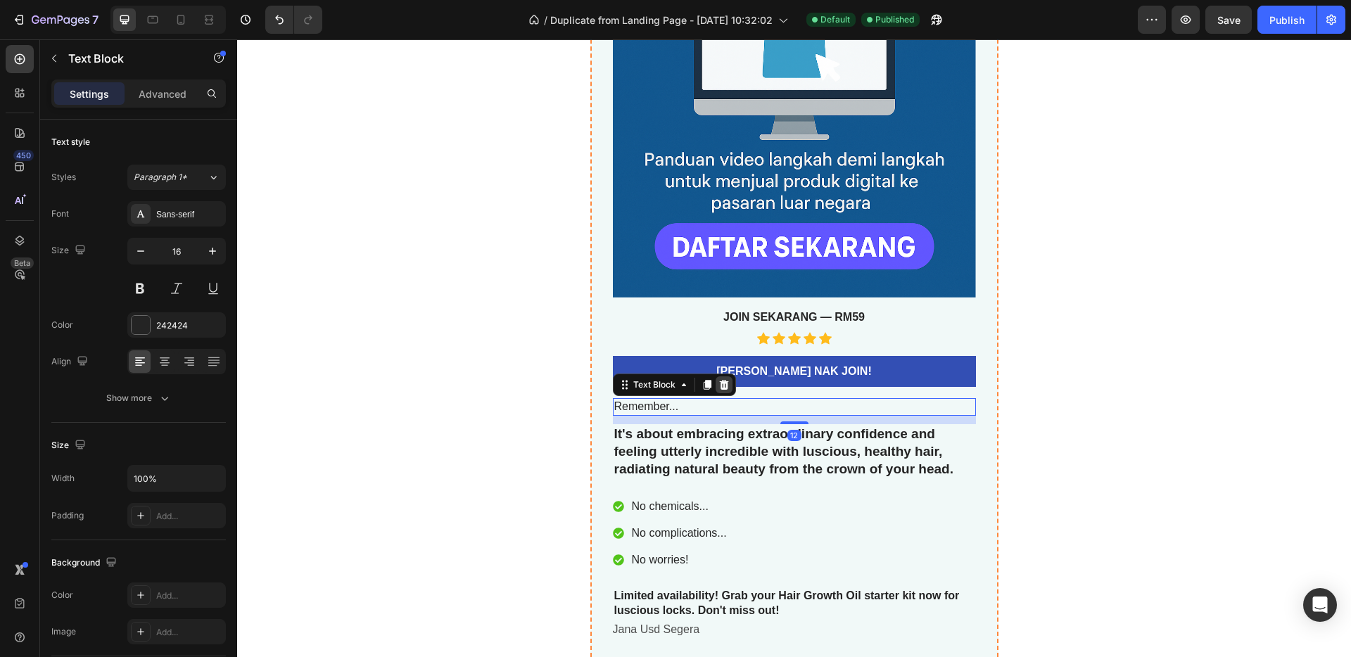
click at [719, 387] on icon at bounding box center [723, 385] width 9 height 10
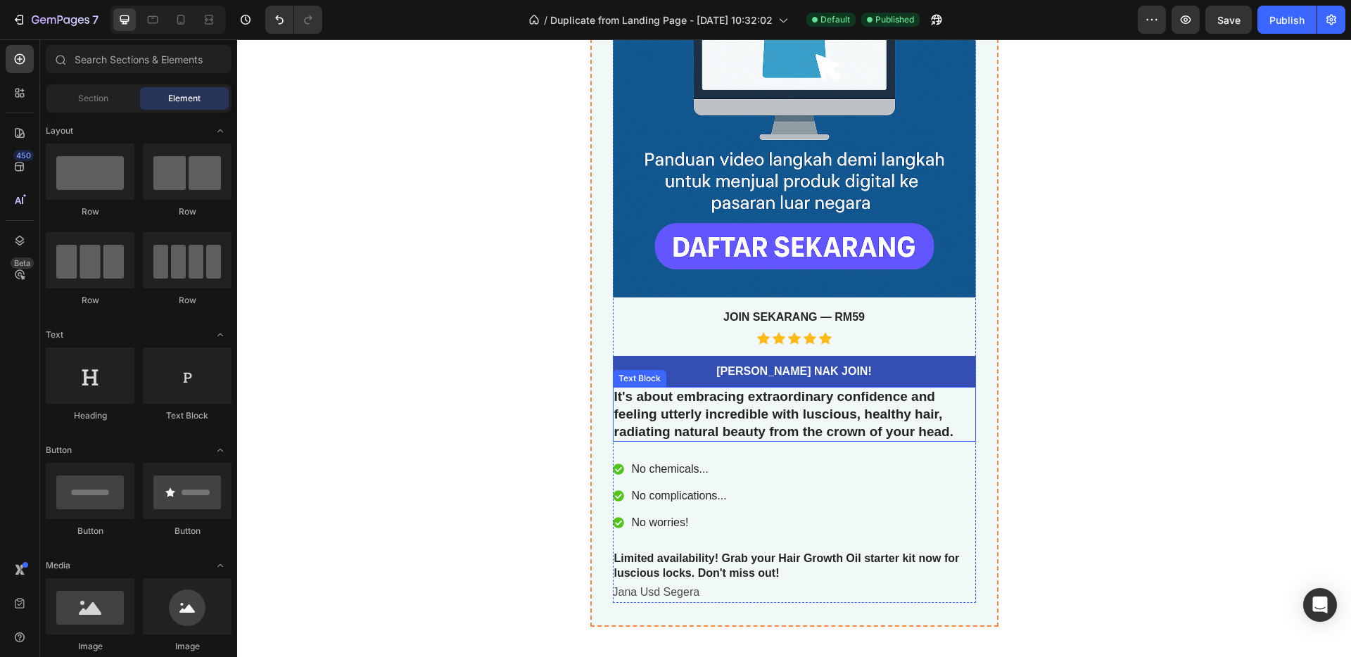
click at [766, 414] on p "It's about embracing extraordinary confidence and feeling utterly incredible wi…" at bounding box center [794, 414] width 360 height 52
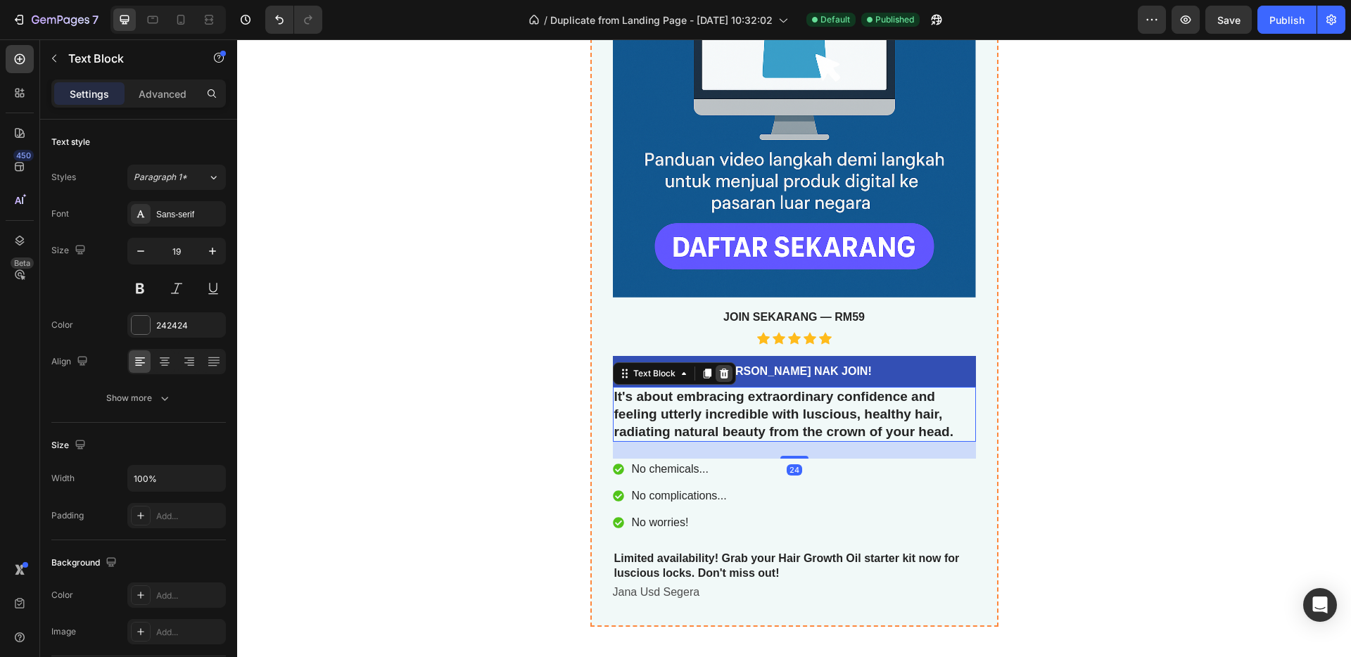
click at [718, 379] on icon at bounding box center [723, 373] width 11 height 11
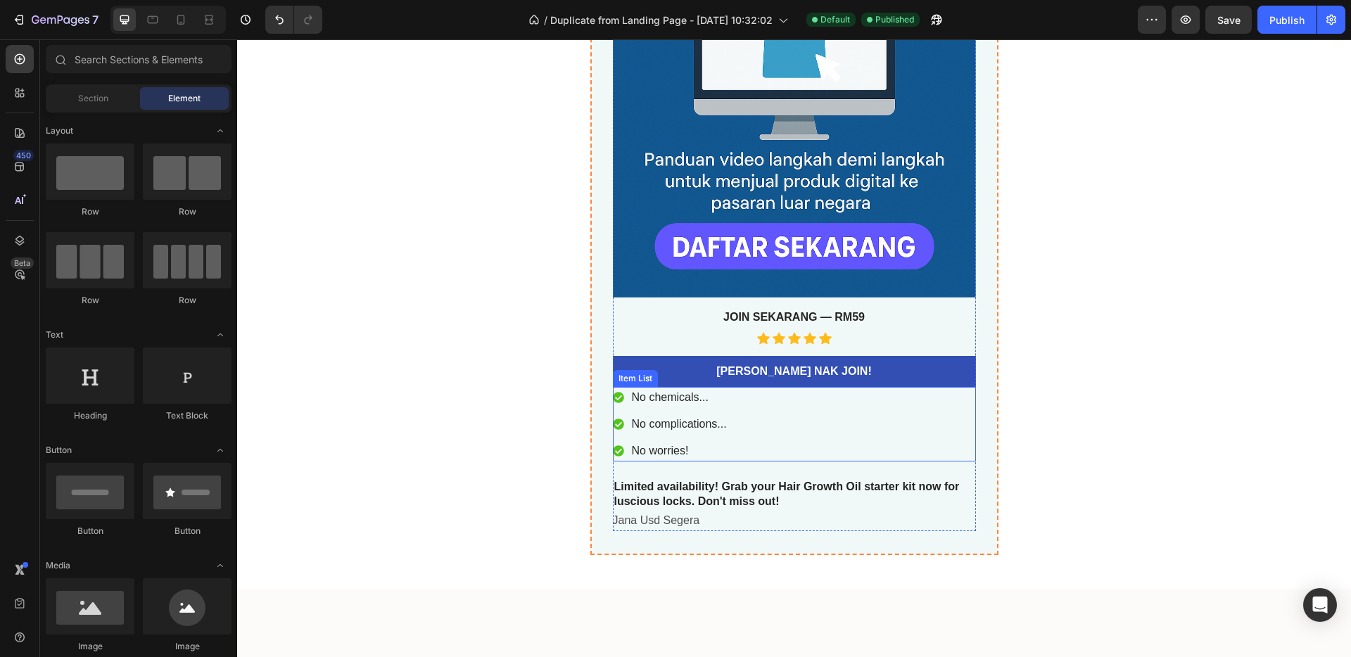
click at [752, 437] on div "No chemicals... No complications... No worries!" at bounding box center [794, 424] width 363 height 75
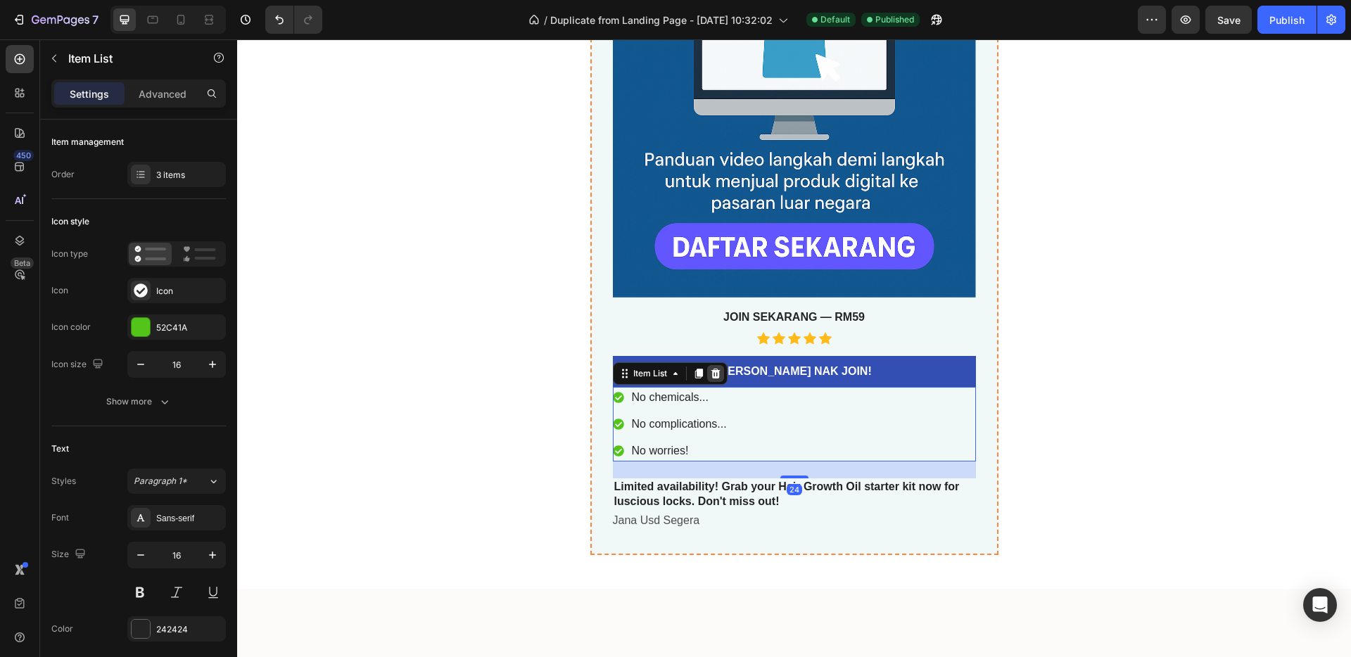
click at [711, 372] on icon at bounding box center [715, 374] width 9 height 10
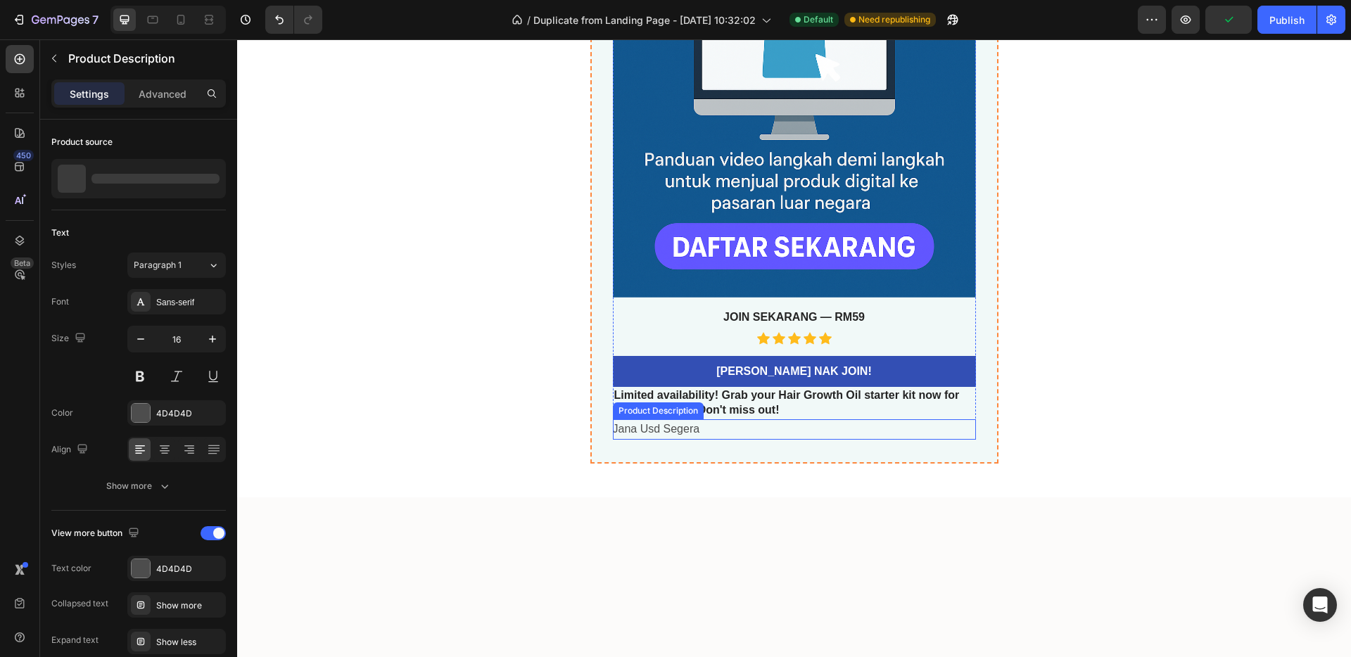
click at [745, 423] on div "Jana Usd Segera" at bounding box center [794, 429] width 363 height 20
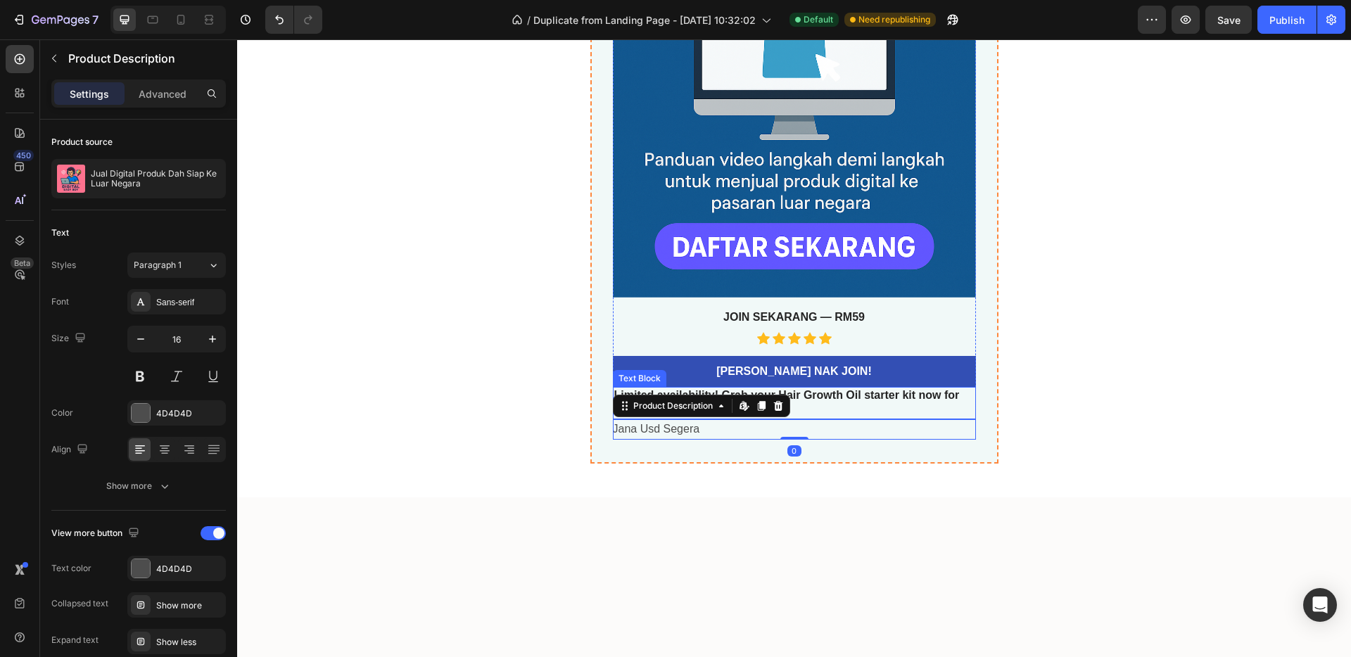
click at [853, 407] on p "Limited availability! Grab your Hair Growth Oil starter kit now for luscious lo…" at bounding box center [794, 403] width 360 height 30
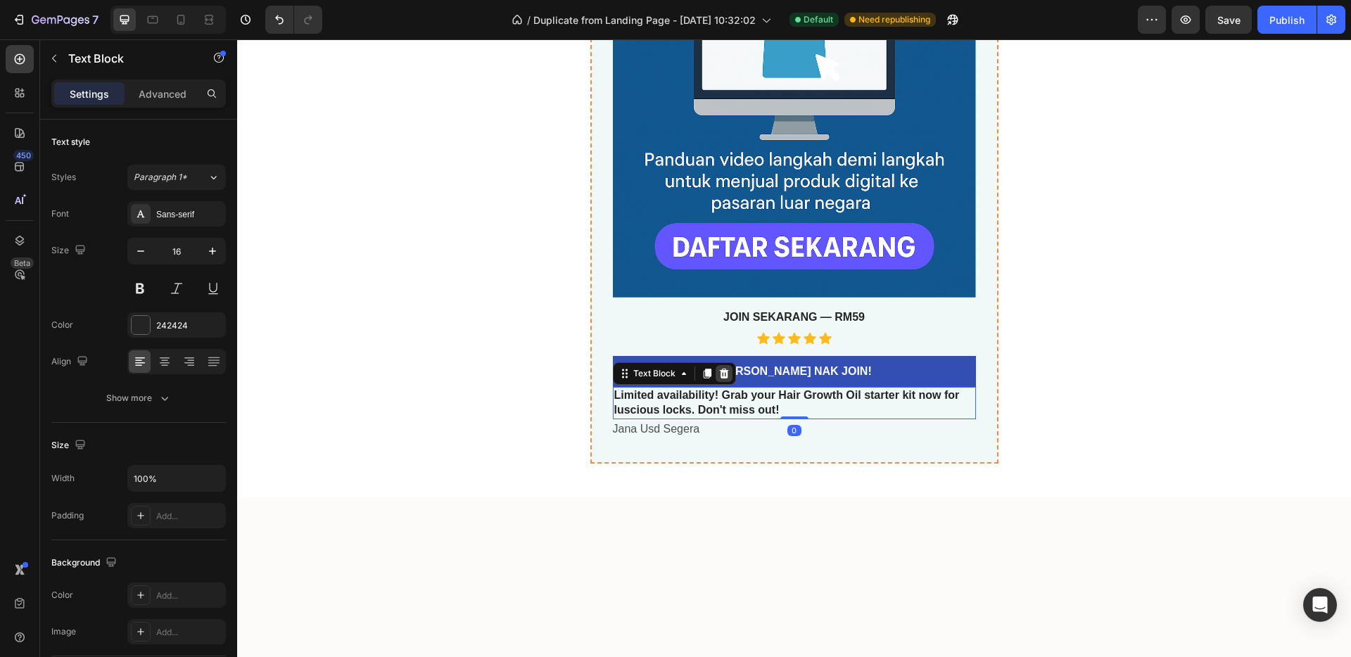
click at [717, 380] on div at bounding box center [723, 373] width 17 height 17
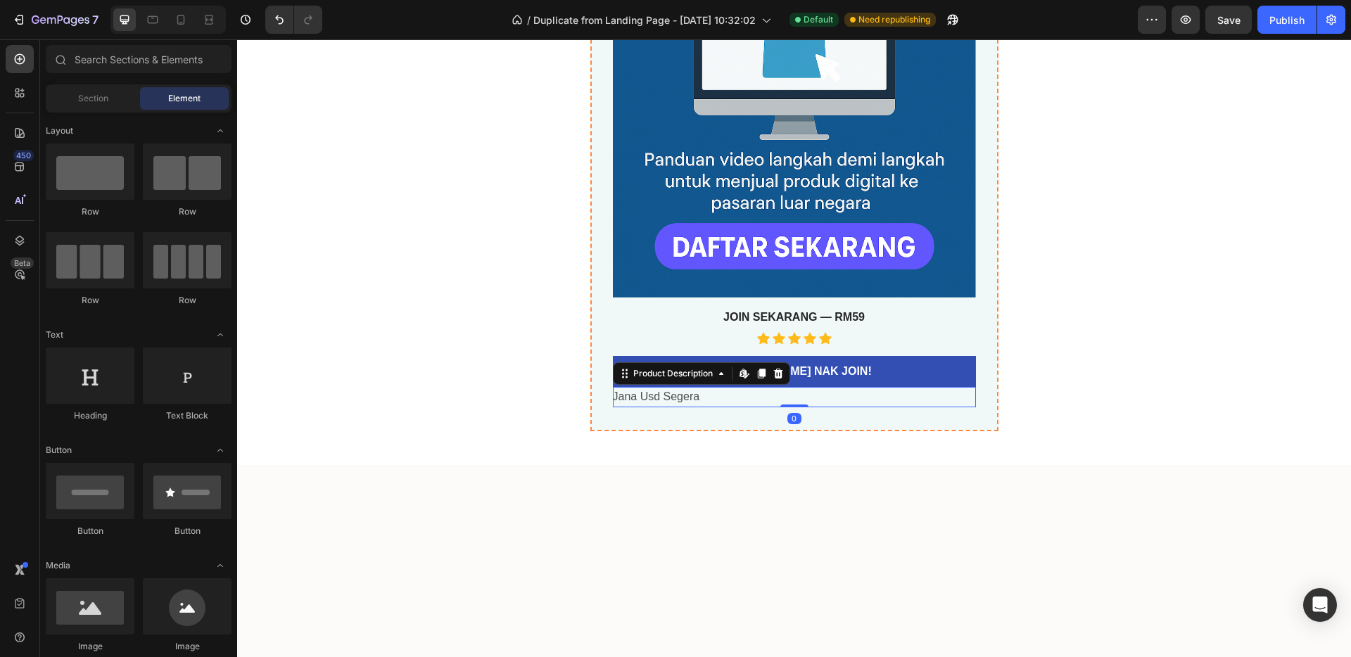
click at [725, 398] on div "Jana Usd Segera" at bounding box center [794, 397] width 363 height 20
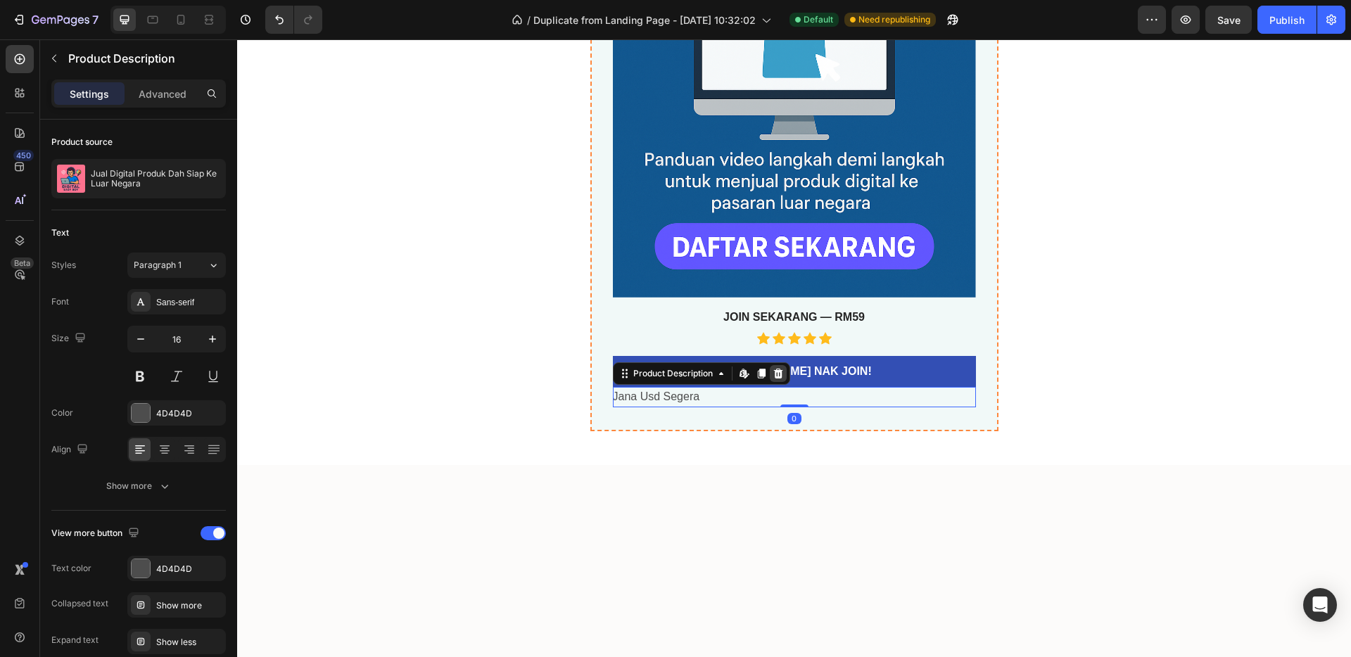
click at [779, 375] on div at bounding box center [778, 373] width 17 height 17
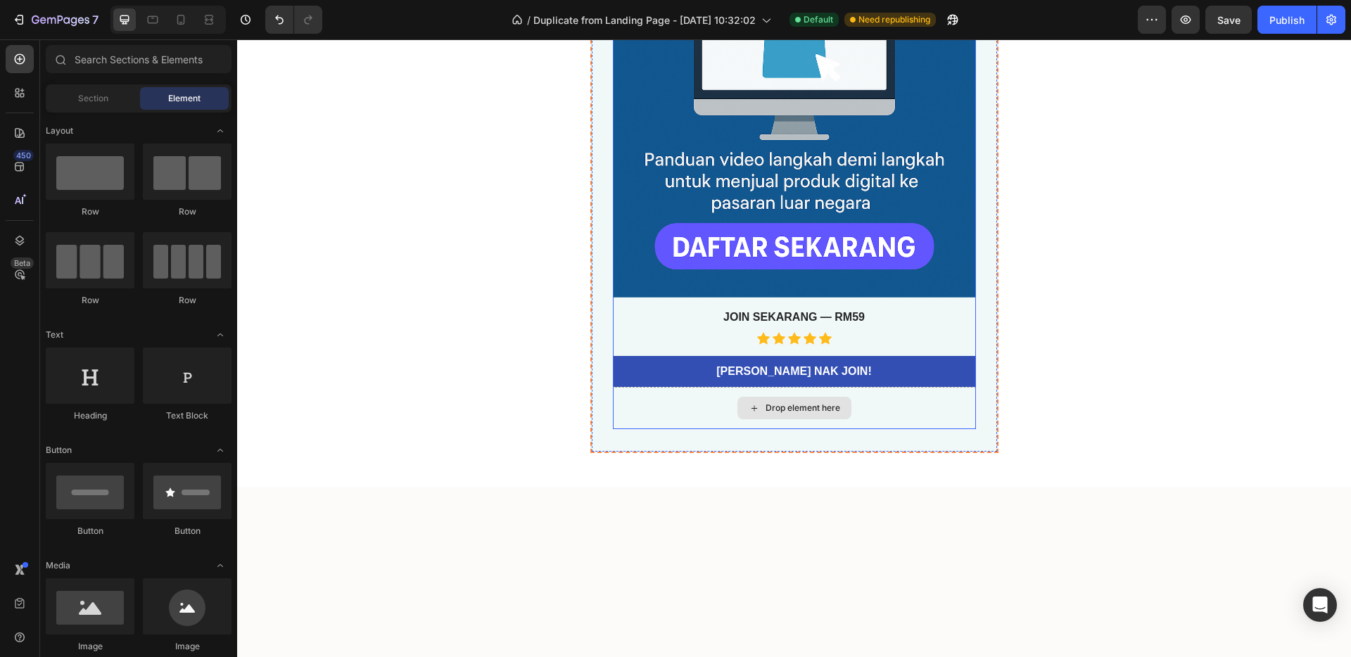
click at [837, 408] on div "Drop element here" at bounding box center [794, 408] width 114 height 23
click at [908, 405] on div "Drop element here" at bounding box center [794, 408] width 363 height 42
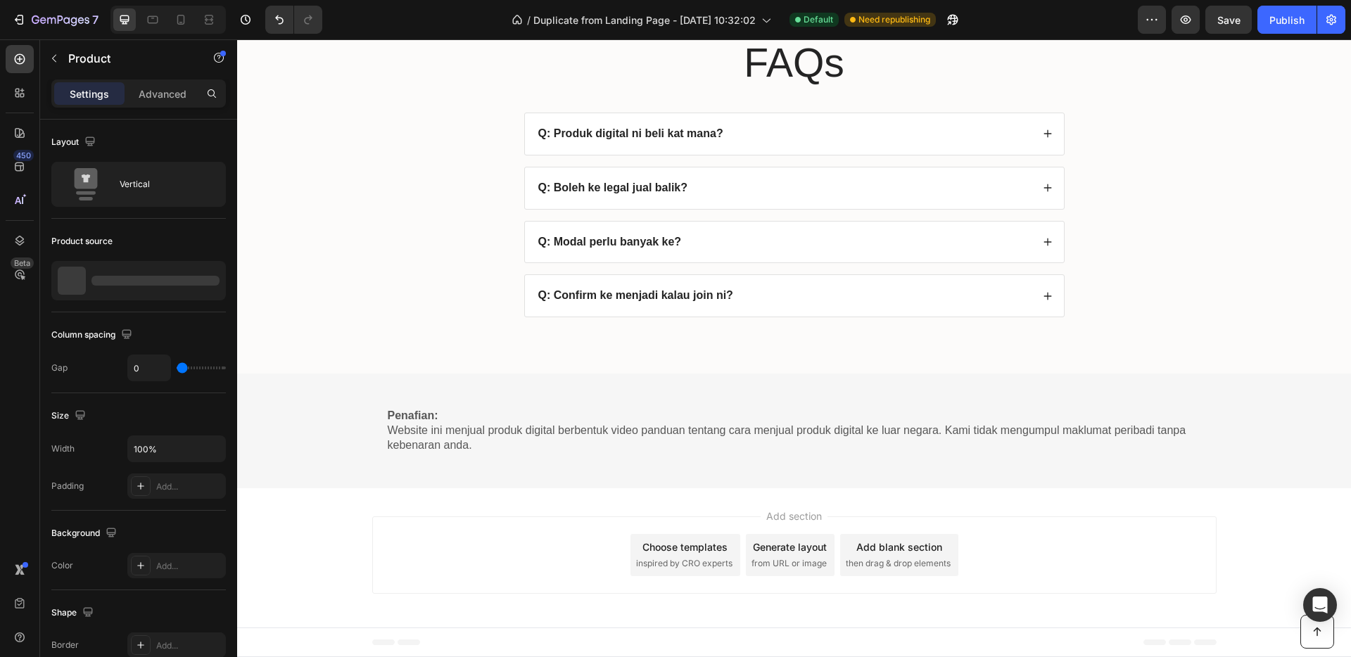
scroll to position [4389, 0]
click at [1309, 18] on button "Publish" at bounding box center [1286, 20] width 59 height 28
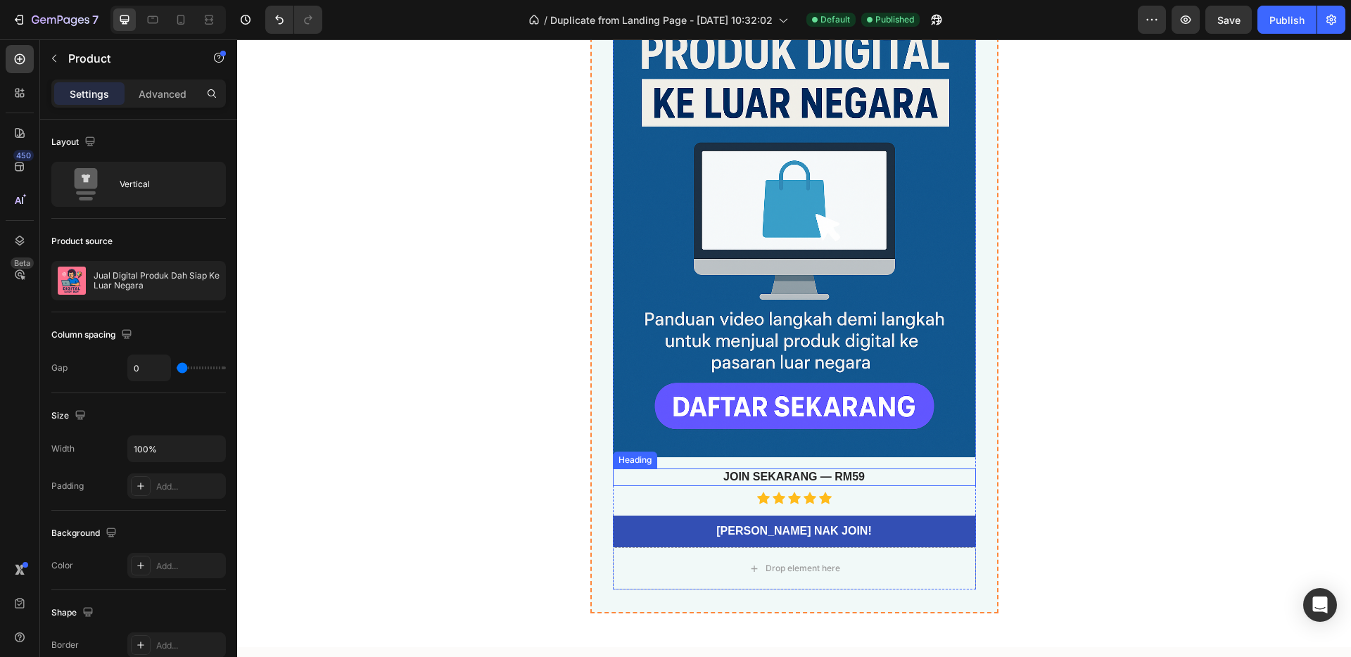
scroll to position [2188, 0]
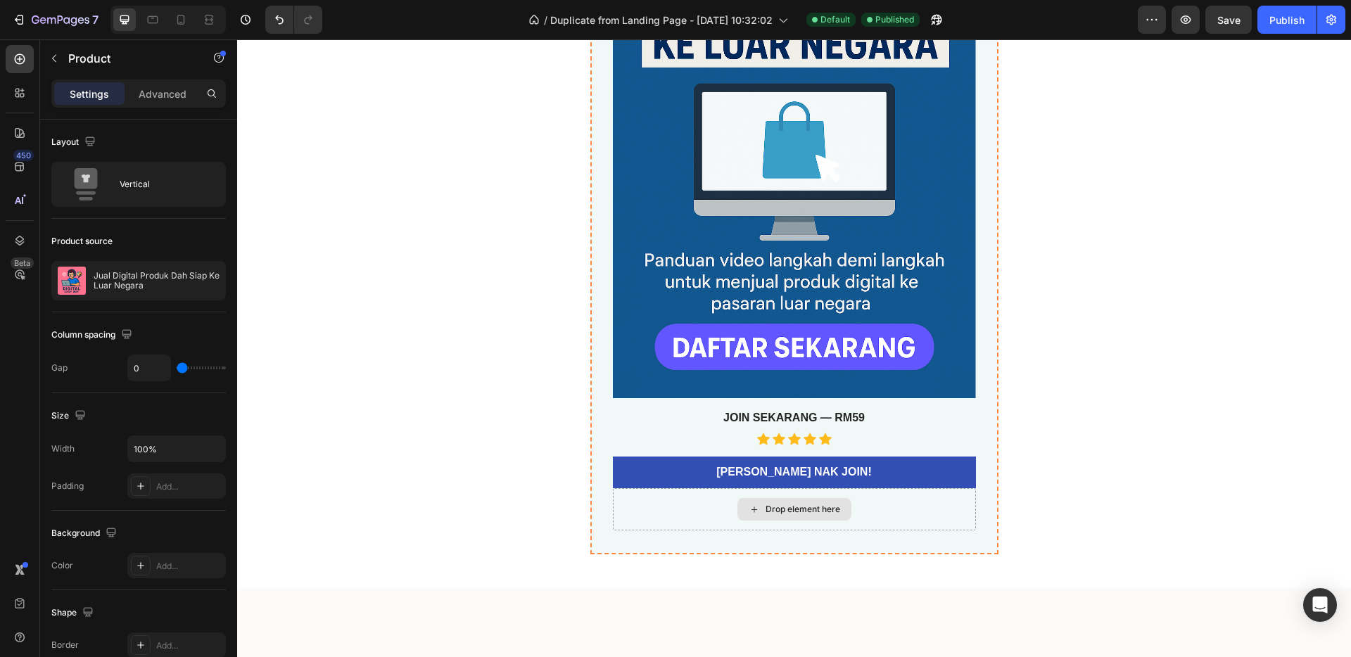
click at [833, 513] on div "Drop element here" at bounding box center [802, 509] width 75 height 11
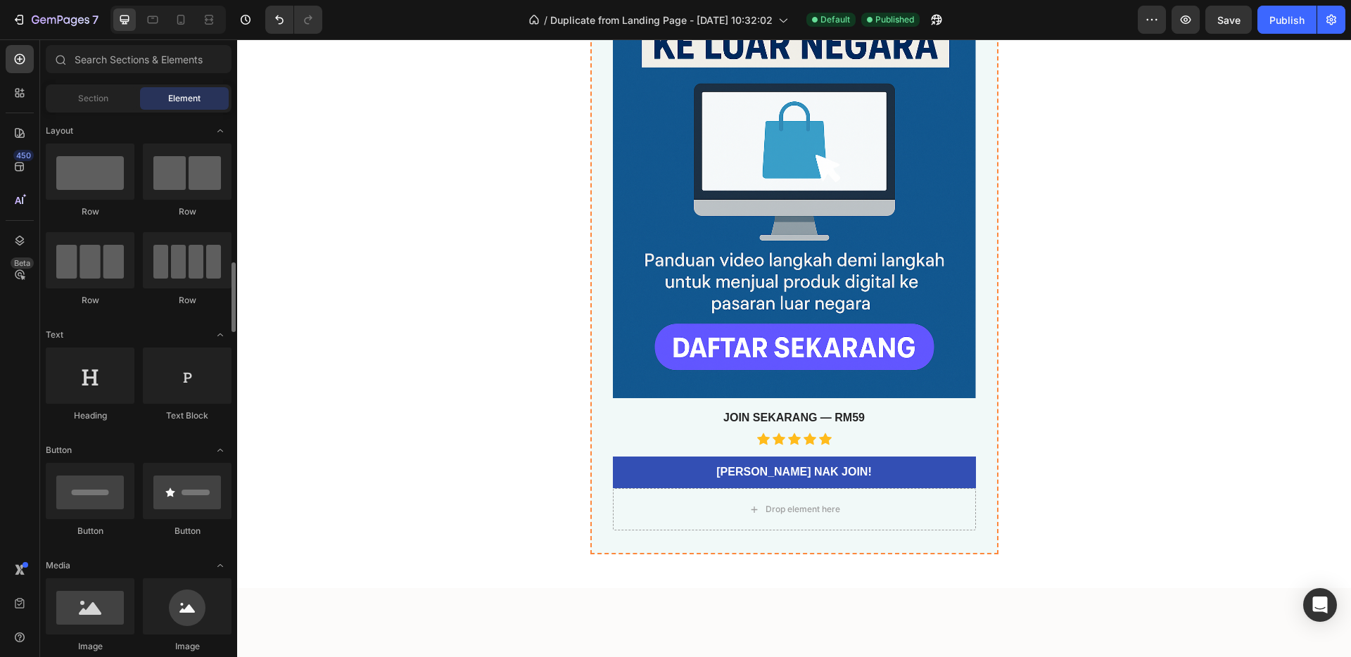
scroll to position [133, 0]
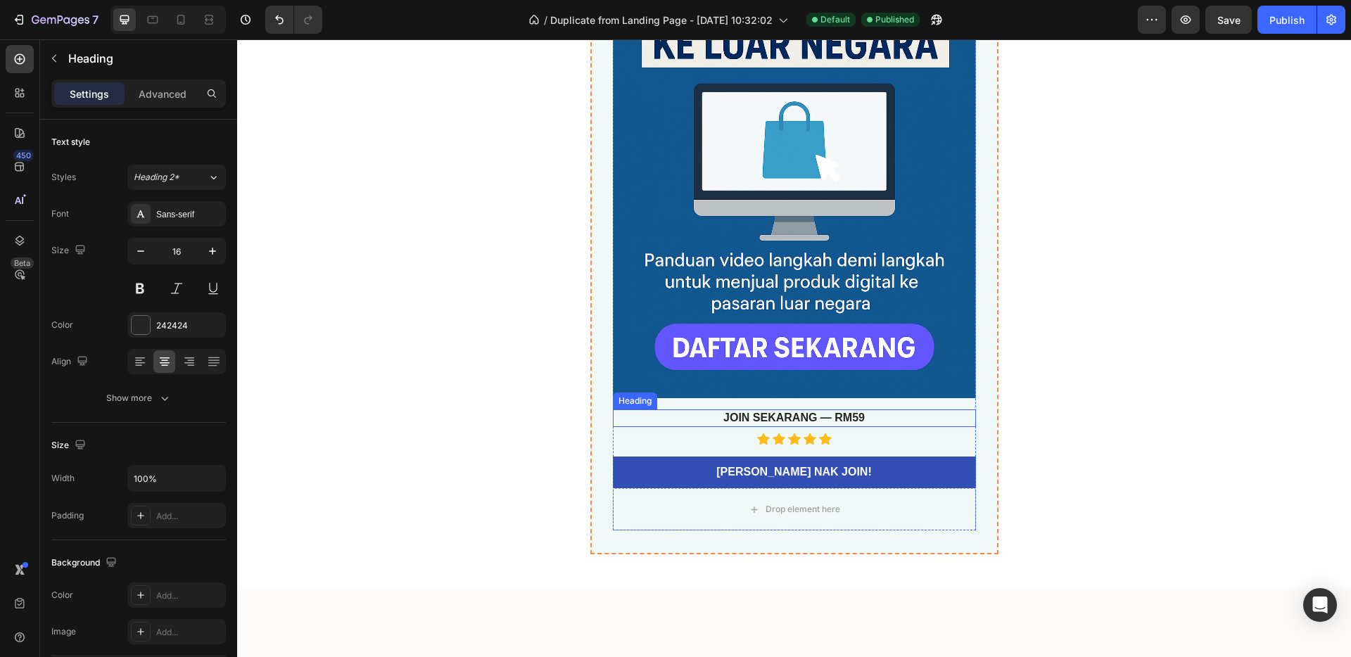
click at [782, 420] on strong "JOIN SEKARANG — RM59" at bounding box center [793, 418] width 141 height 12
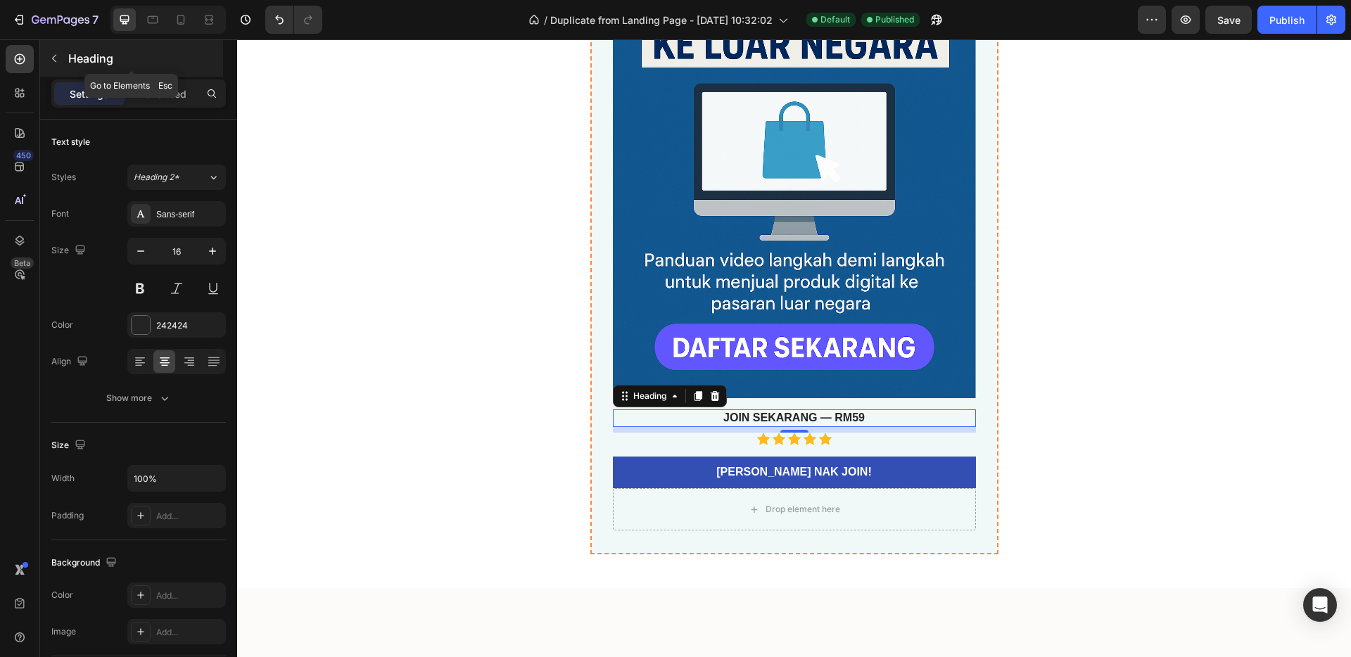
click at [47, 57] on button "button" at bounding box center [54, 58] width 23 height 23
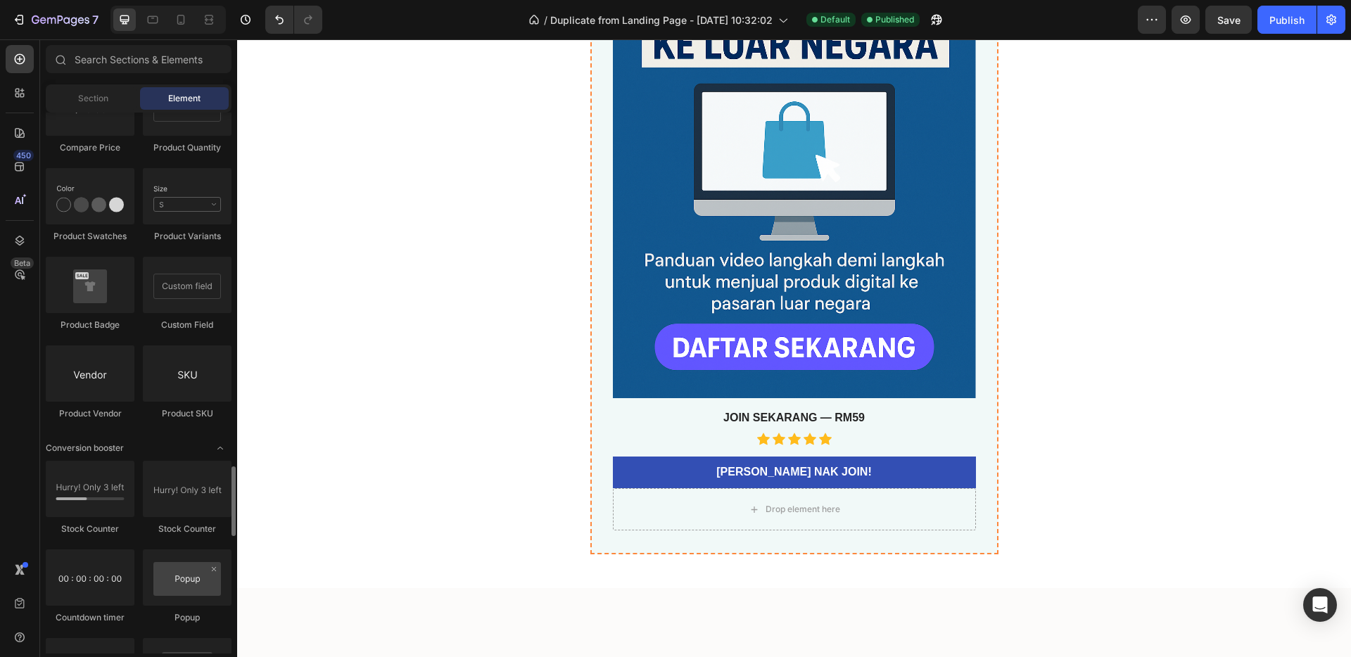
scroll to position [2759, 0]
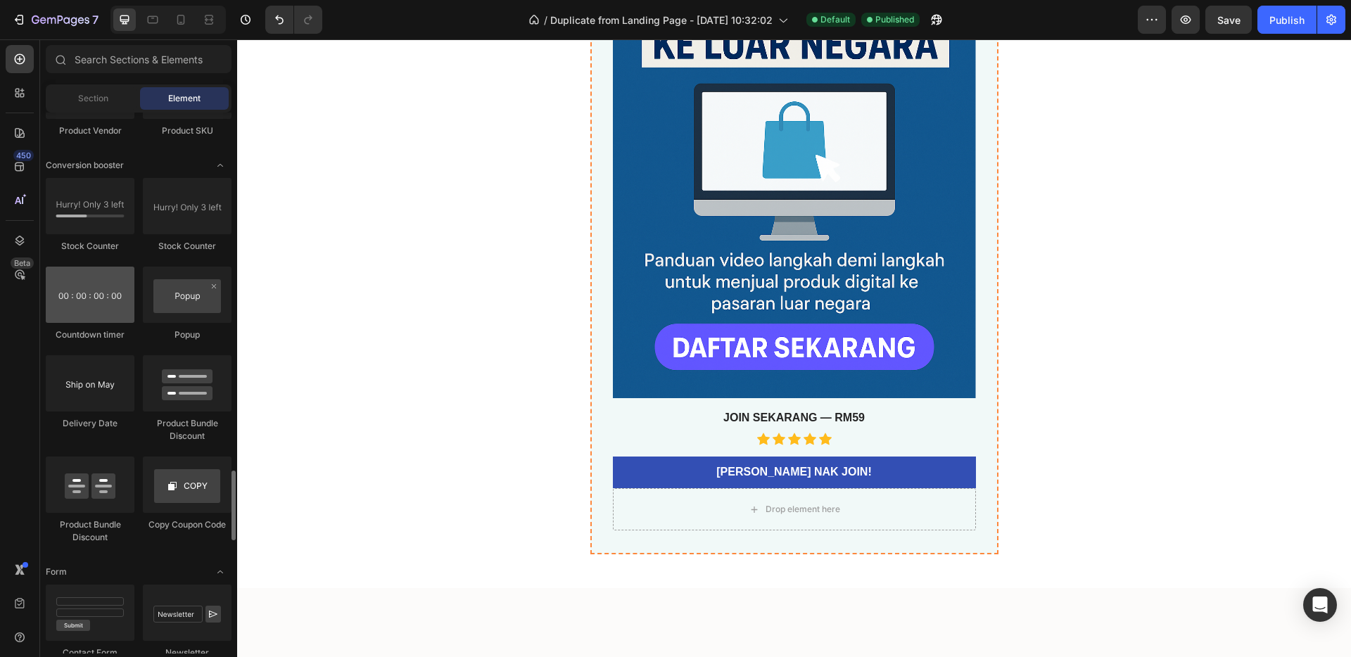
click at [96, 291] on div at bounding box center [90, 295] width 89 height 56
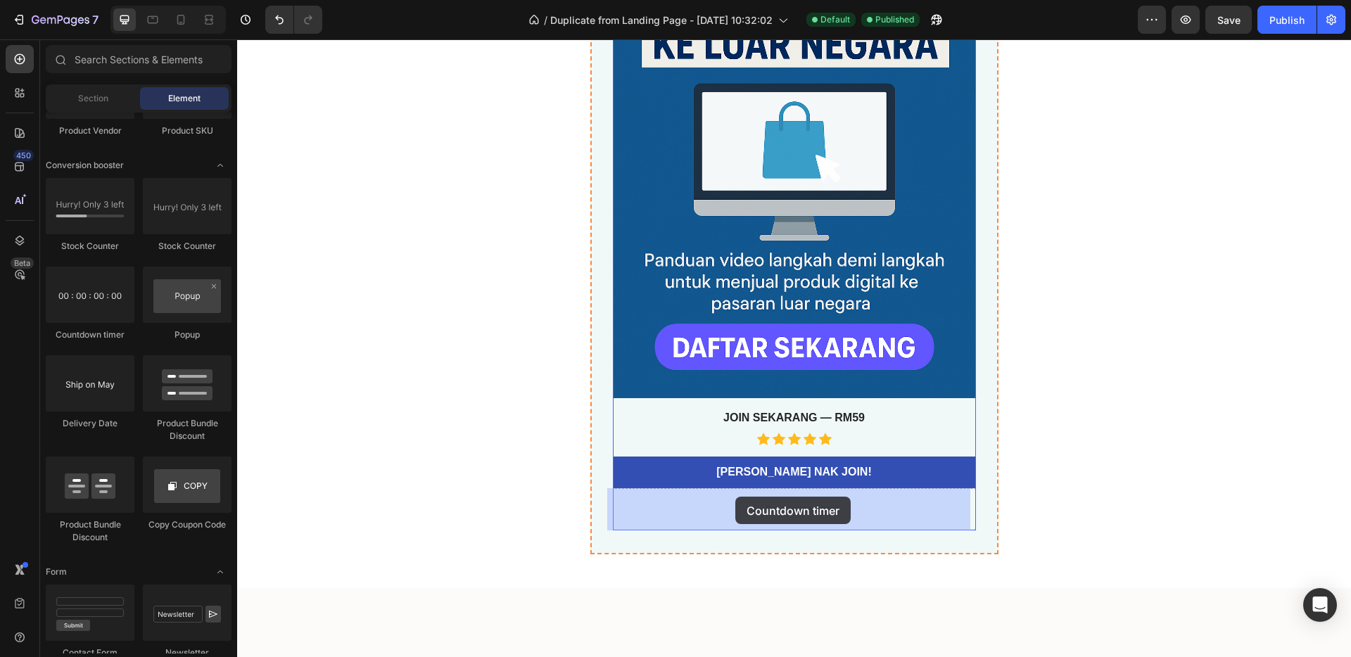
drag, startPoint x: 333, startPoint y: 333, endPoint x: 735, endPoint y: 497, distance: 434.5
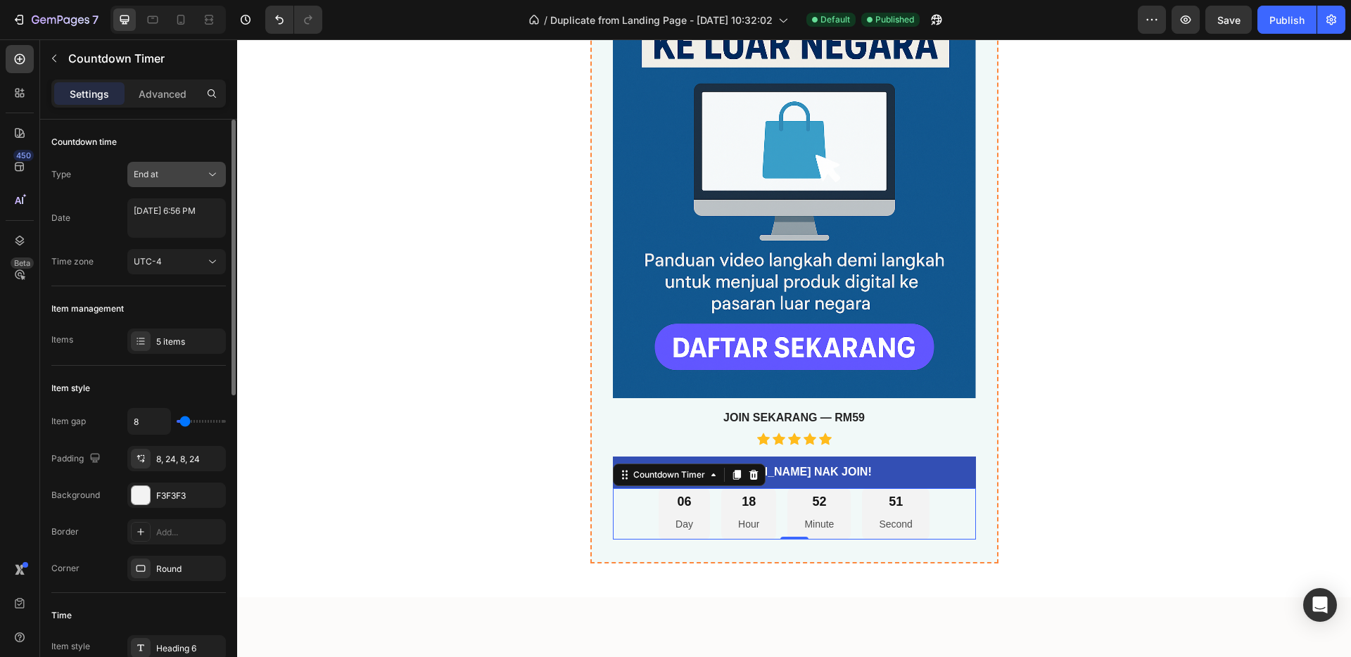
click at [147, 174] on span "End at" at bounding box center [146, 174] width 25 height 11
click at [160, 241] on span "Auto-renew" at bounding box center [158, 235] width 48 height 13
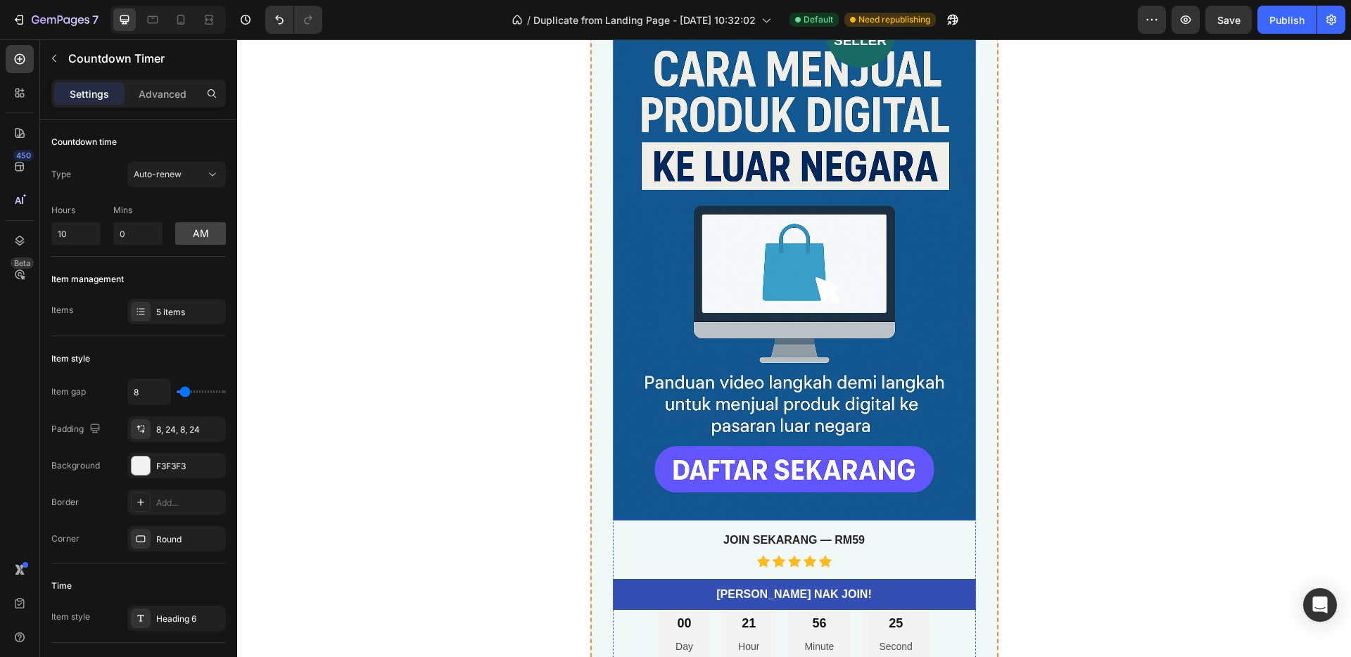
scroll to position [4501, 0]
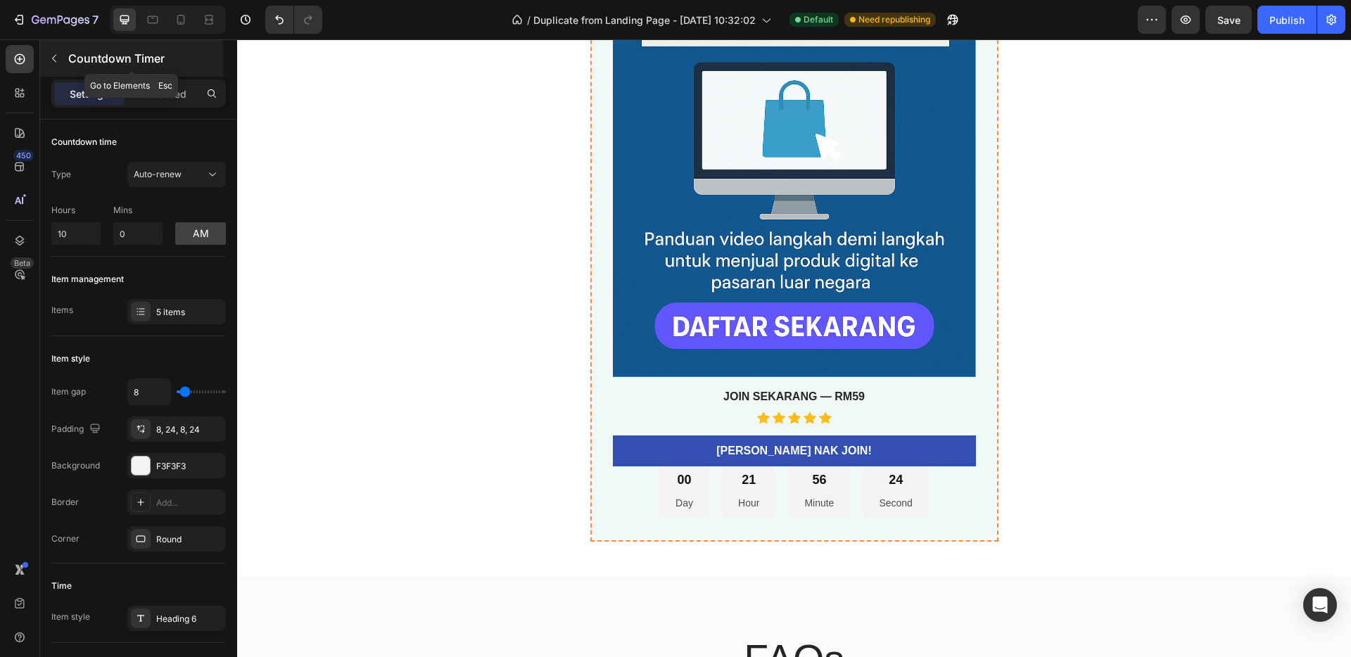
click at [54, 60] on icon "button" at bounding box center [54, 59] width 4 height 8
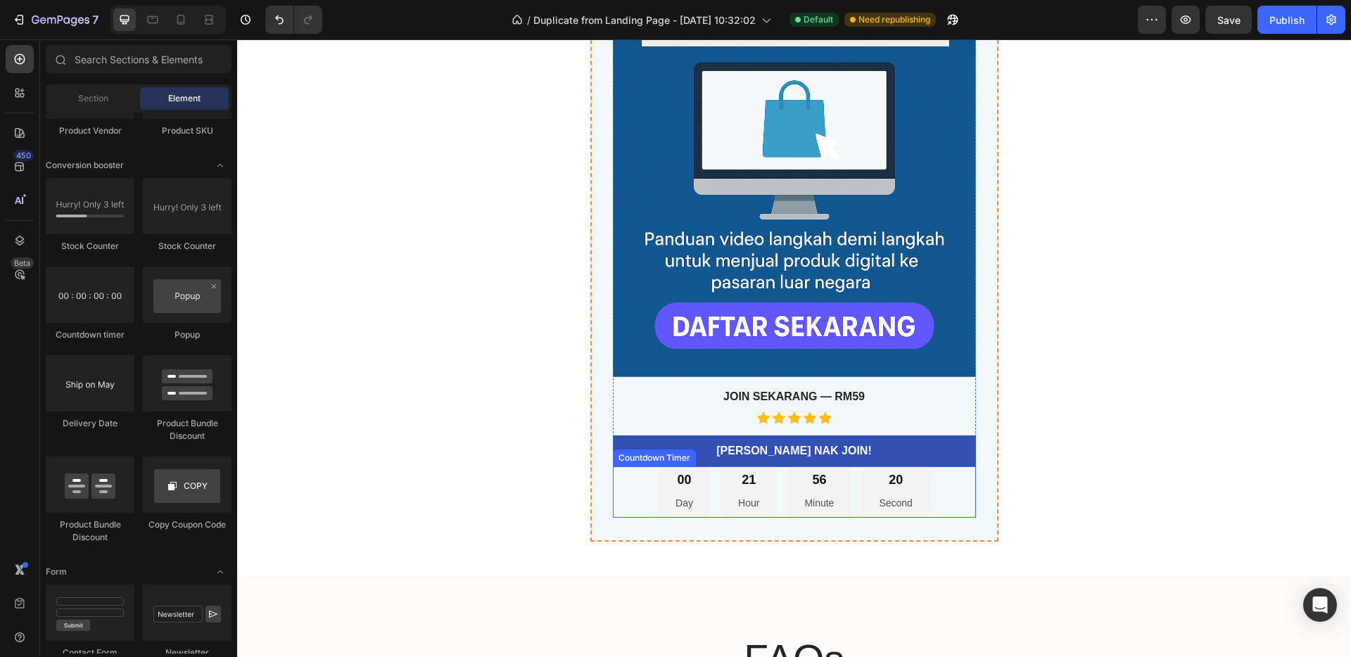
click at [723, 483] on div "21 Hour" at bounding box center [748, 491] width 55 height 51
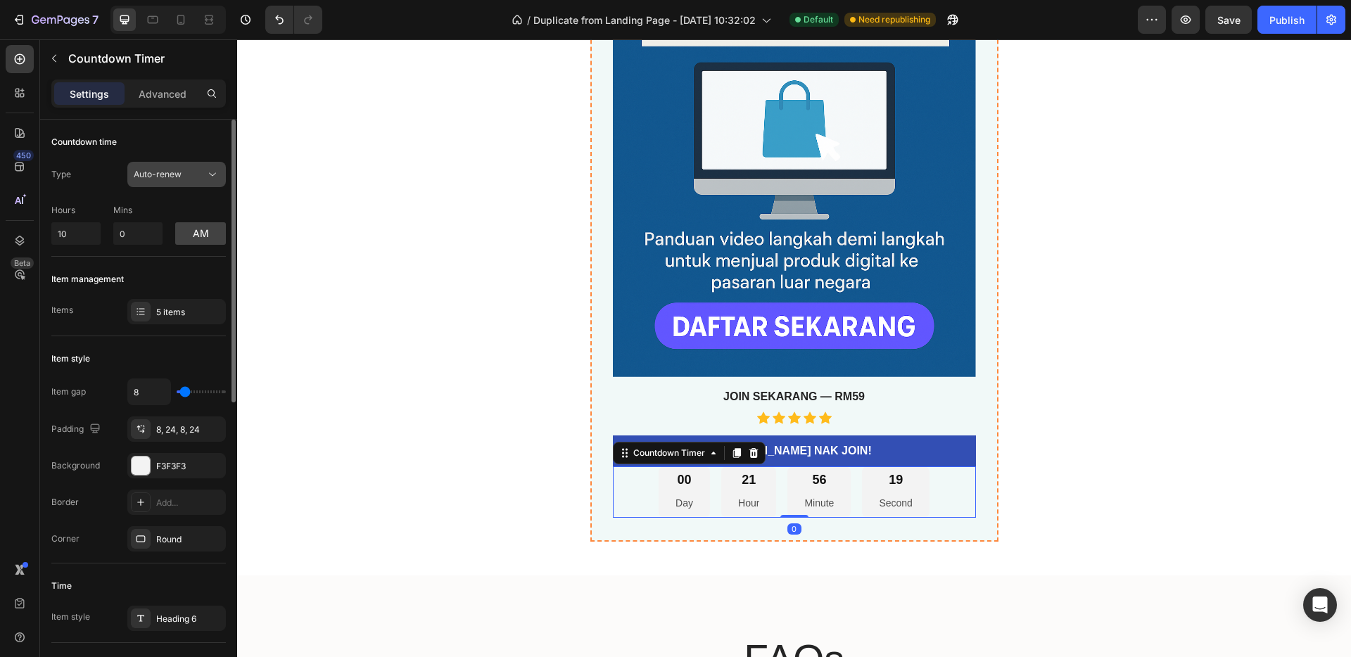
click at [200, 175] on div "Auto-renew" at bounding box center [170, 174] width 72 height 13
click at [199, 175] on div "Auto-renew" at bounding box center [170, 174] width 72 height 13
drag, startPoint x: 96, startPoint y: 234, endPoint x: 41, endPoint y: 233, distance: 54.9
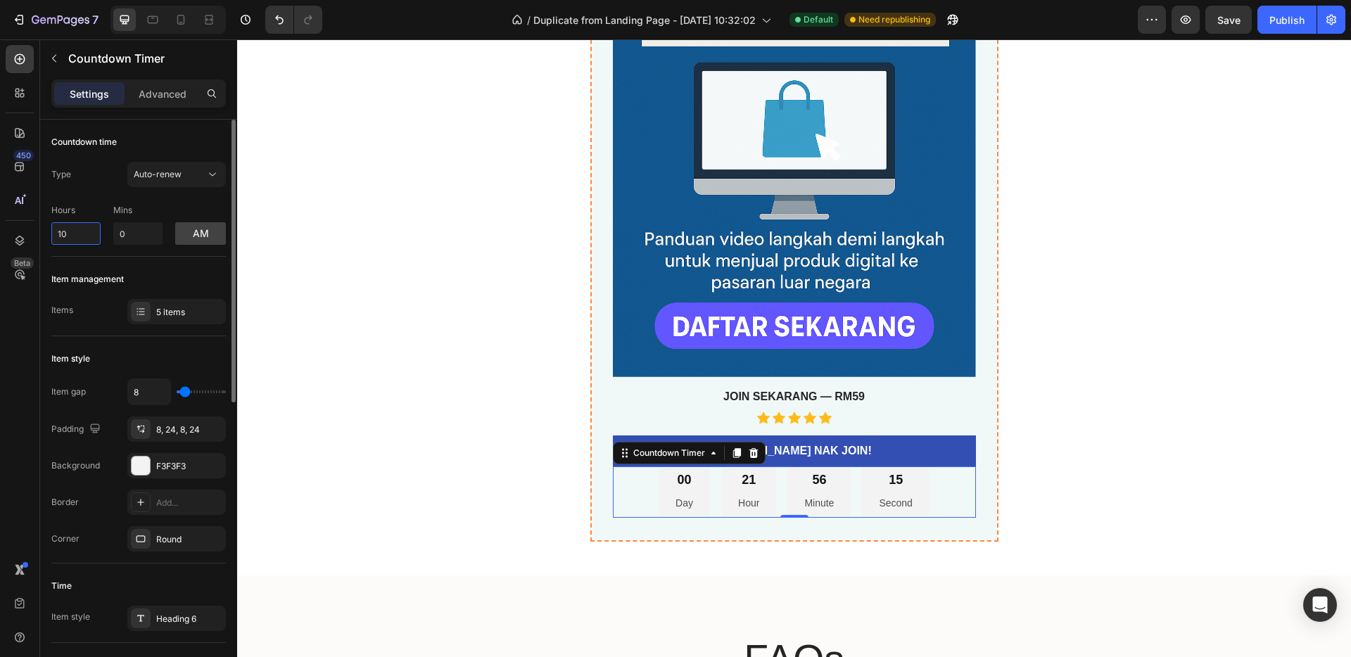
click at [106, 206] on div "Hours 10 Mins 0 am" at bounding box center [138, 221] width 174 height 46
drag, startPoint x: 89, startPoint y: 236, endPoint x: 51, endPoint y: 227, distance: 39.2
click at [51, 227] on input "10" at bounding box center [75, 233] width 49 height 23
click at [92, 206] on p "Hours" at bounding box center [75, 210] width 49 height 13
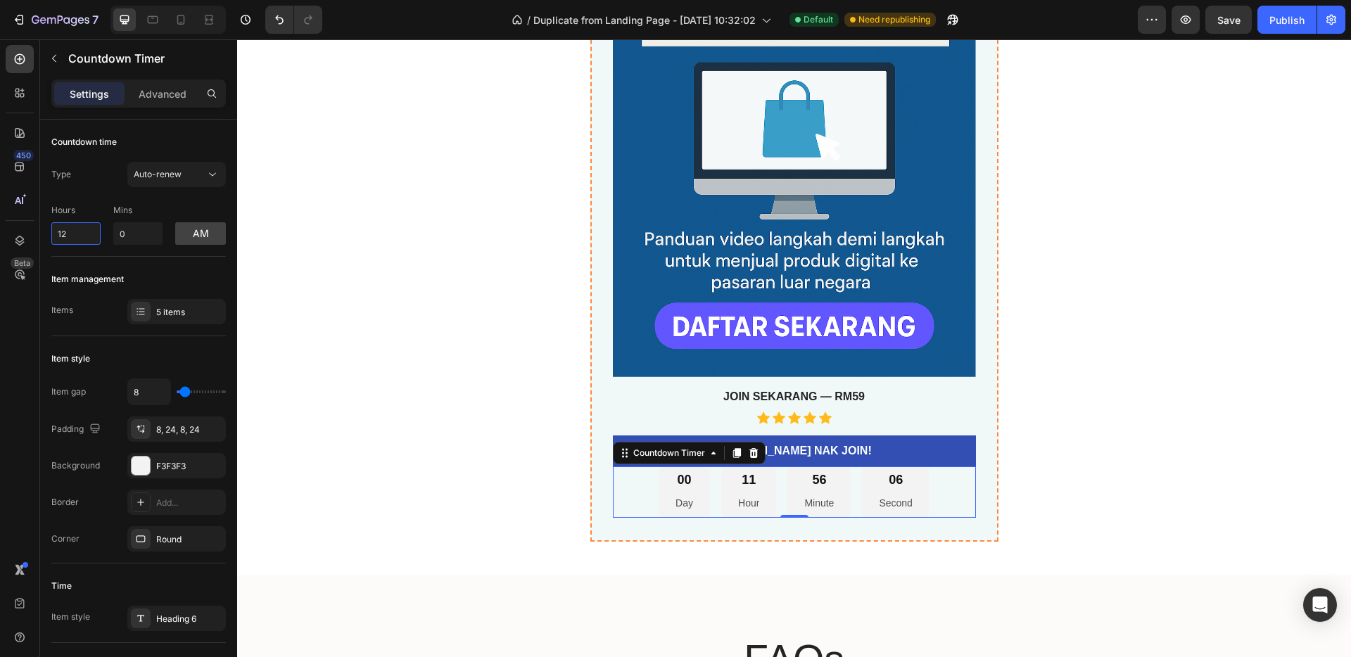
drag, startPoint x: 80, startPoint y: 230, endPoint x: 37, endPoint y: 225, distance: 43.2
click at [37, 225] on div "450 Beta Sections(18) Elements(83) Section Element Hero Section Product Detail …" at bounding box center [118, 348] width 237 height 618
type input "3"
click at [95, 214] on p "Hours" at bounding box center [75, 210] width 49 height 13
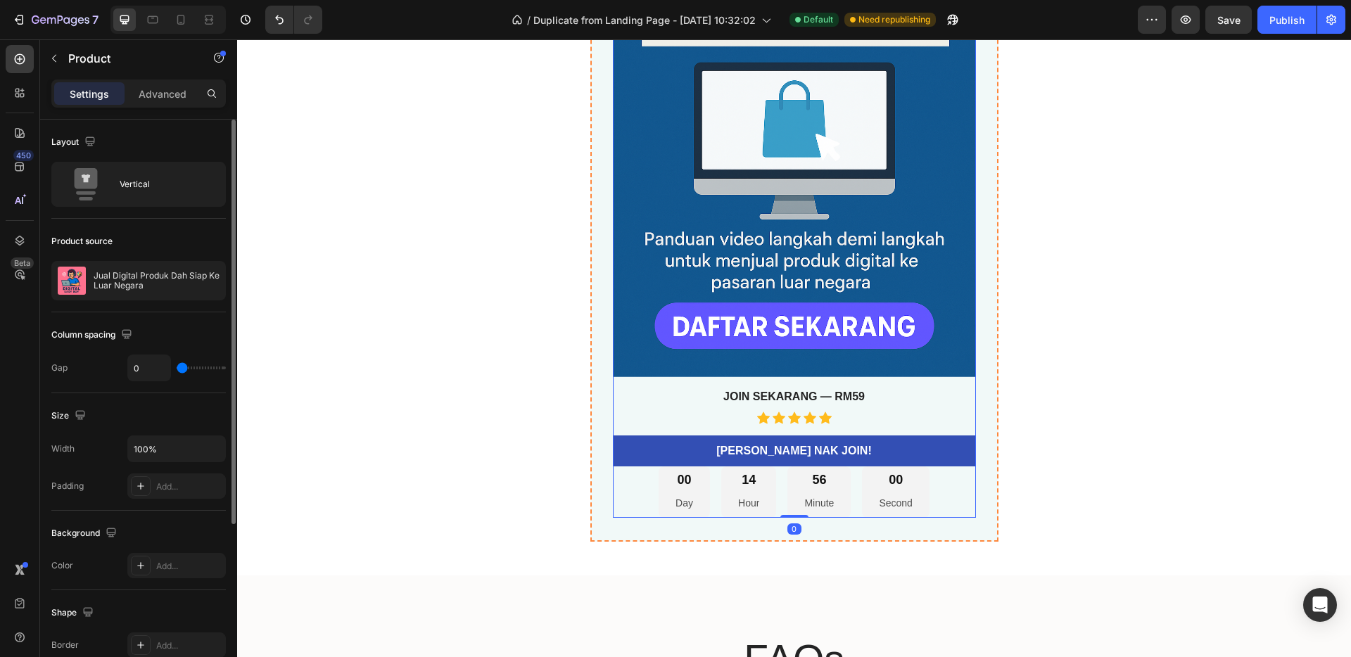
click at [662, 429] on div "Jual Digital Produk Dah Siap Ke Luar Negara Product Title best seller Heading H…" at bounding box center [794, 132] width 363 height 670
click at [698, 495] on div "00 Day" at bounding box center [684, 491] width 51 height 51
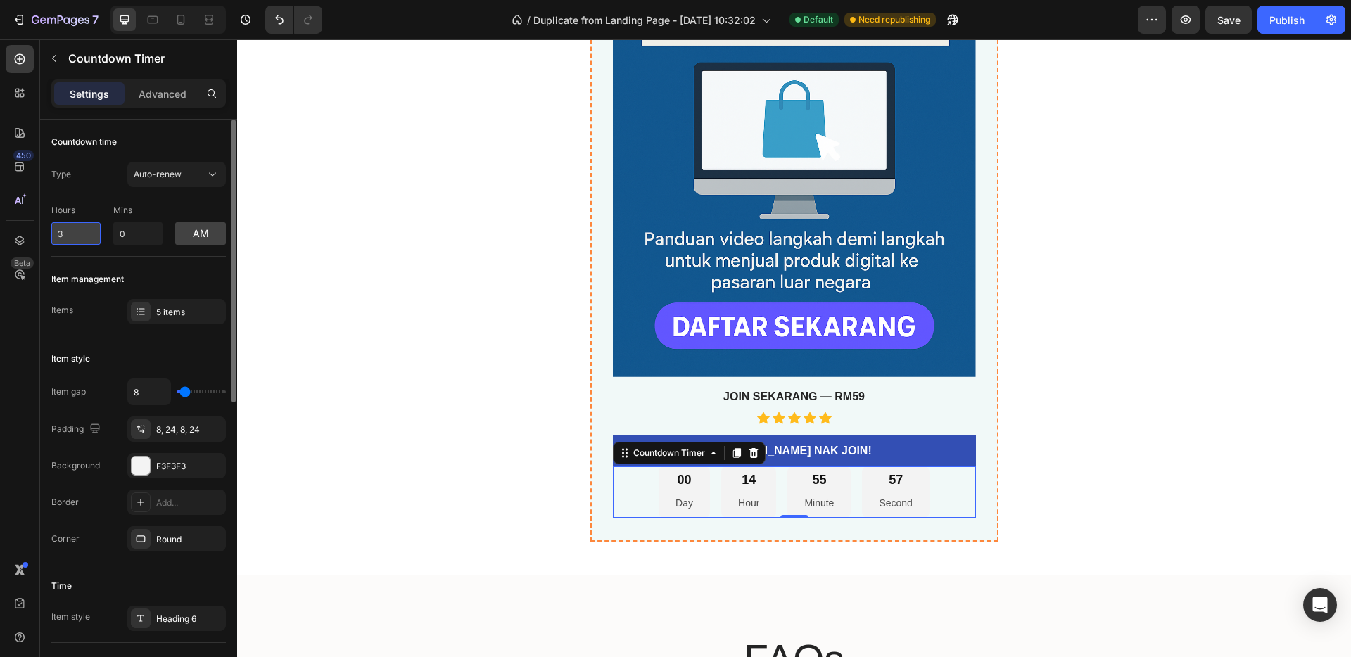
click at [89, 237] on input "3" at bounding box center [75, 233] width 49 height 23
click at [203, 236] on button "am" at bounding box center [200, 233] width 51 height 23
click at [201, 236] on button "pm" at bounding box center [200, 233] width 51 height 23
click at [201, 236] on button "am" at bounding box center [200, 233] width 51 height 23
click at [1290, 25] on div "Publish" at bounding box center [1286, 20] width 35 height 15
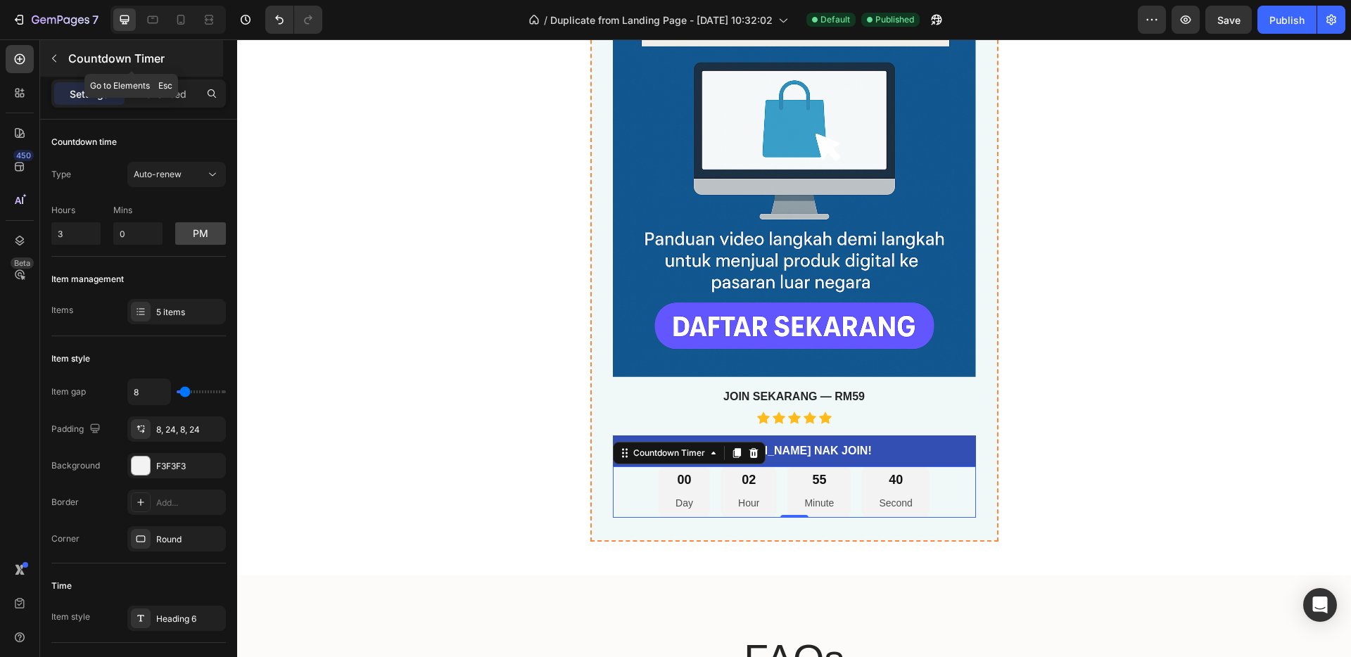
click at [58, 61] on icon "button" at bounding box center [54, 58] width 11 height 11
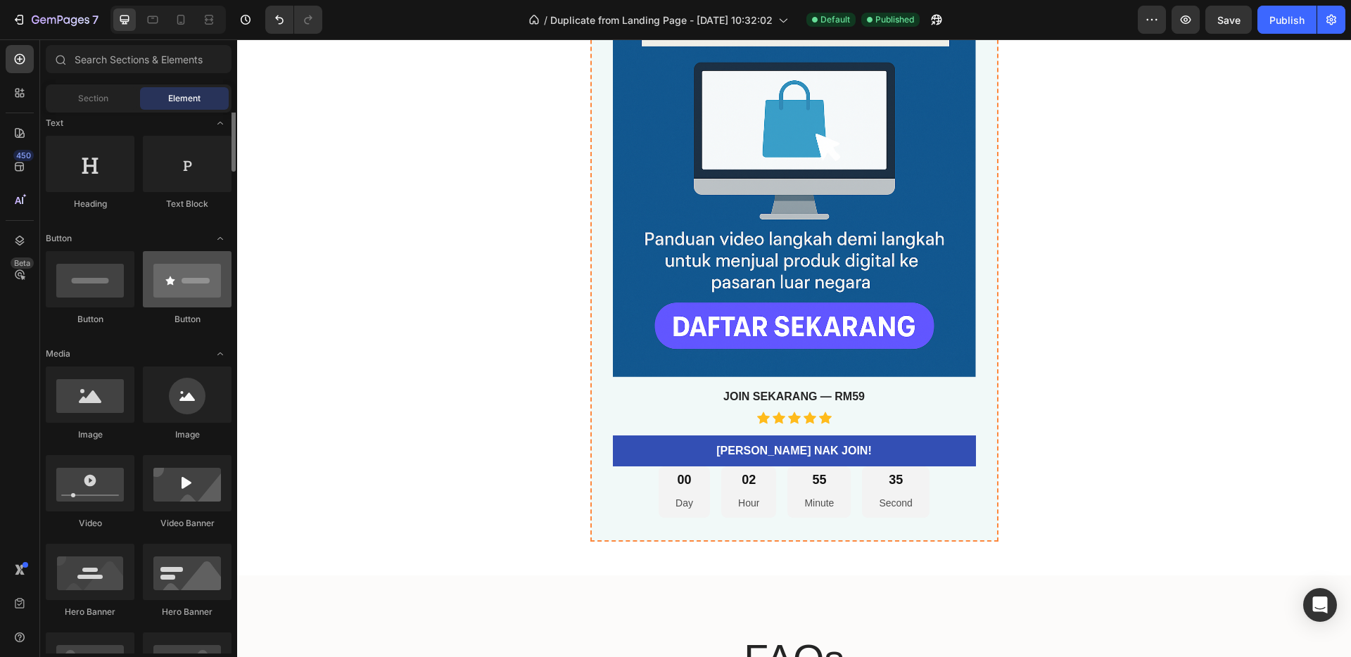
scroll to position [0, 0]
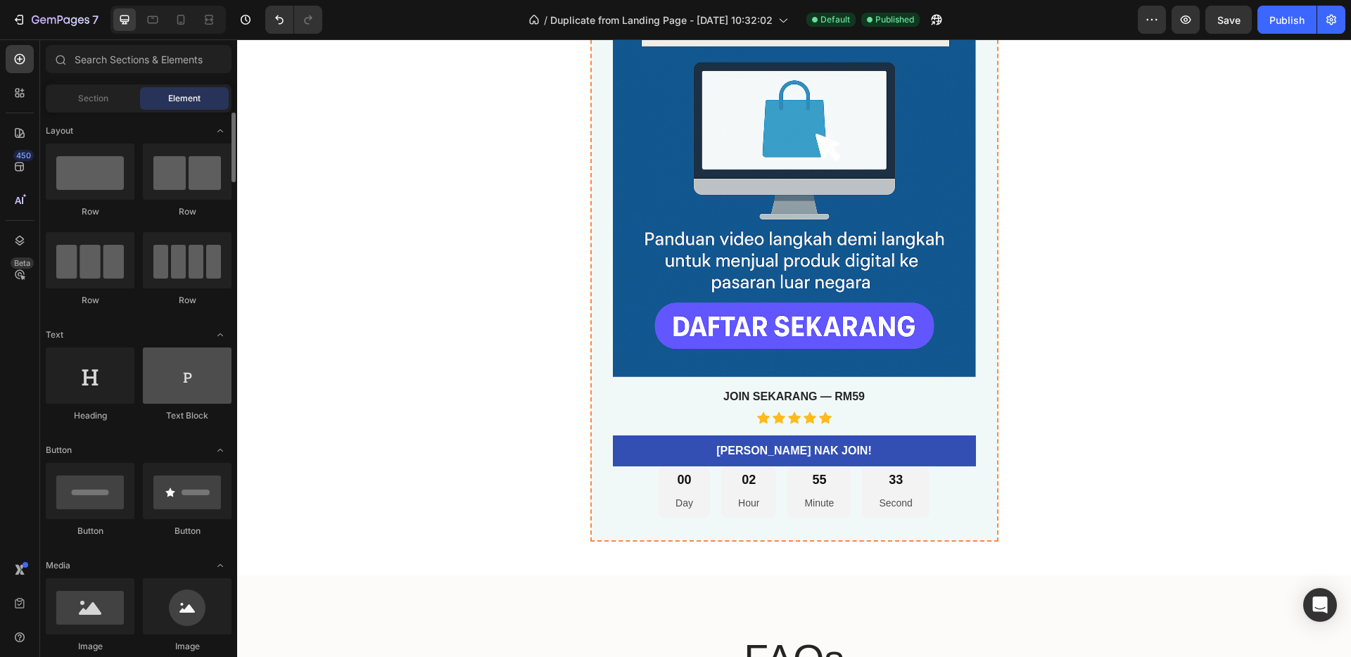
click at [189, 379] on div at bounding box center [187, 376] width 89 height 56
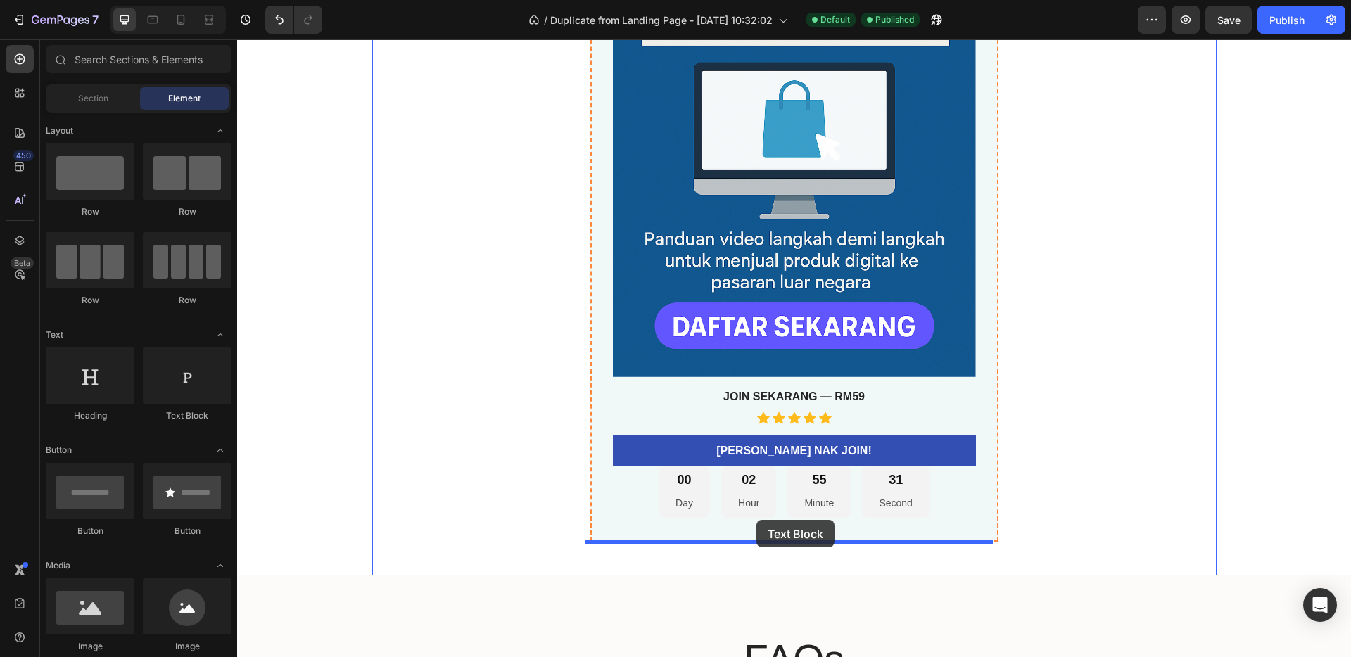
drag, startPoint x: 419, startPoint y: 418, endPoint x: 756, endPoint y: 520, distance: 352.8
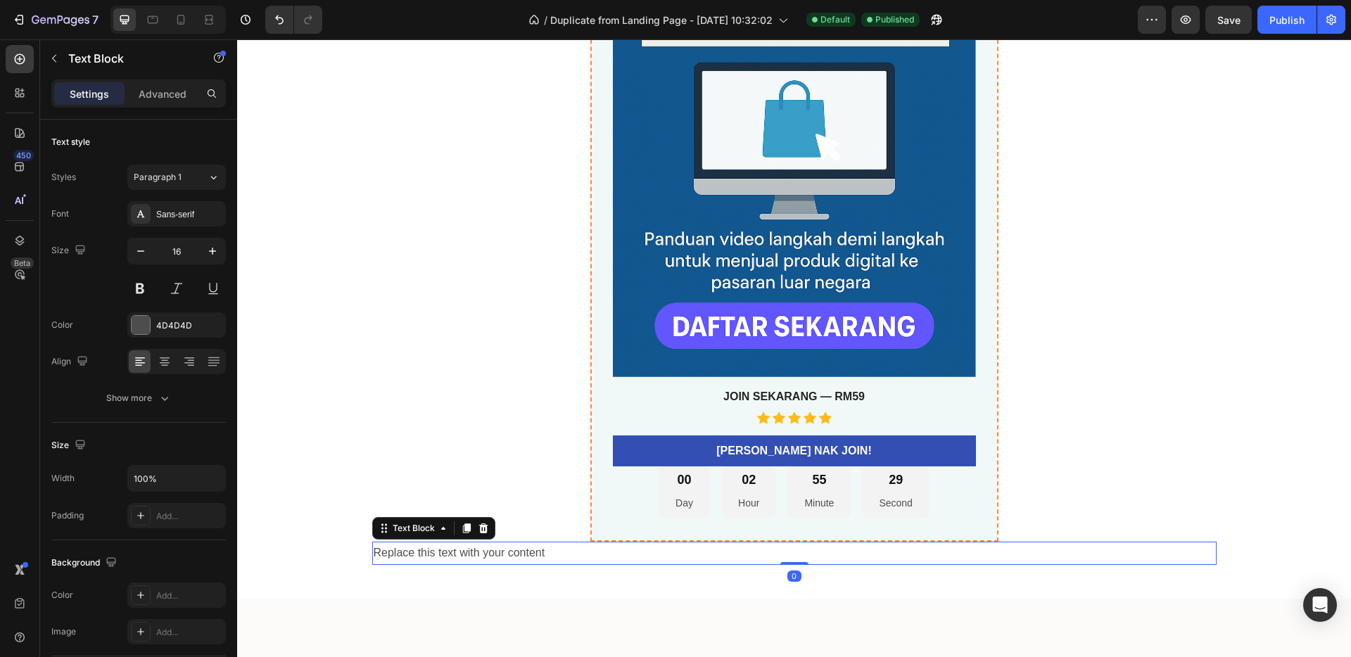
click at [708, 549] on div "Replace this text with your content" at bounding box center [794, 553] width 844 height 23
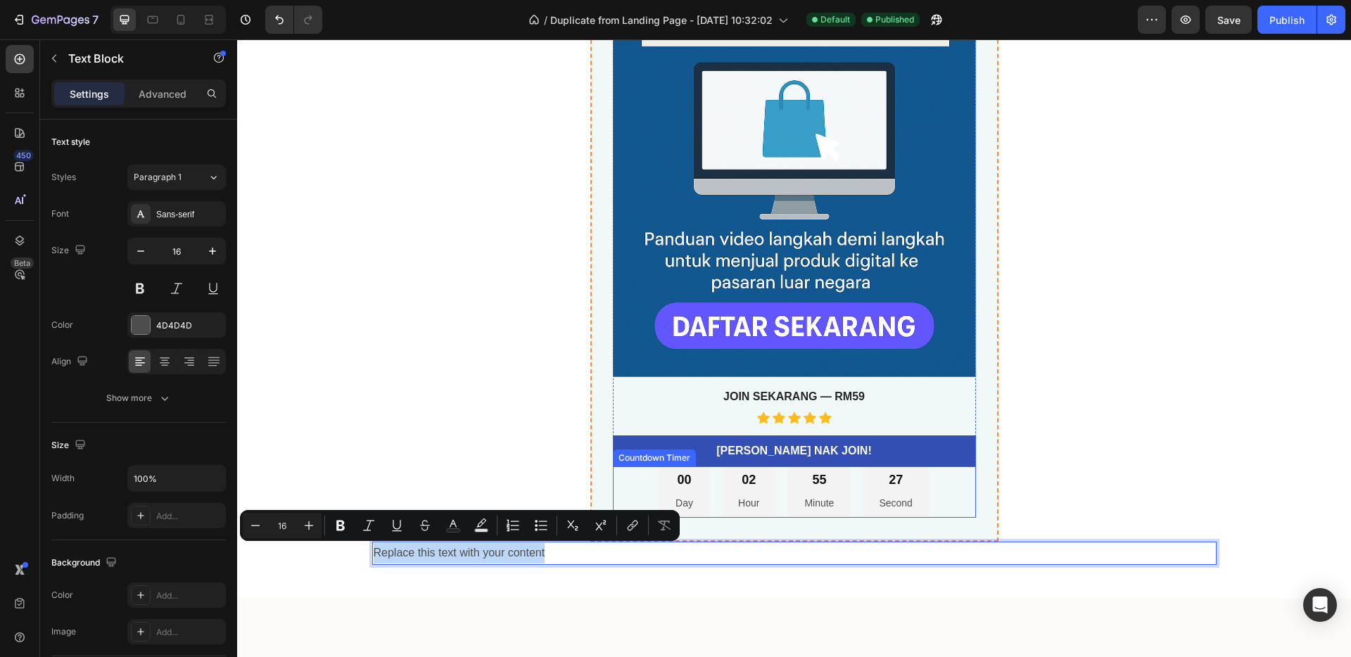
drag, startPoint x: 605, startPoint y: 548, endPoint x: 662, endPoint y: 516, distance: 65.2
click at [662, 516] on div "Jual Digital Produk Dah Siap Ke Luar Negara Product Title best seller Heading H…" at bounding box center [794, 168] width 844 height 791
click at [617, 556] on p "Replace this text with your content" at bounding box center [794, 553] width 841 height 20
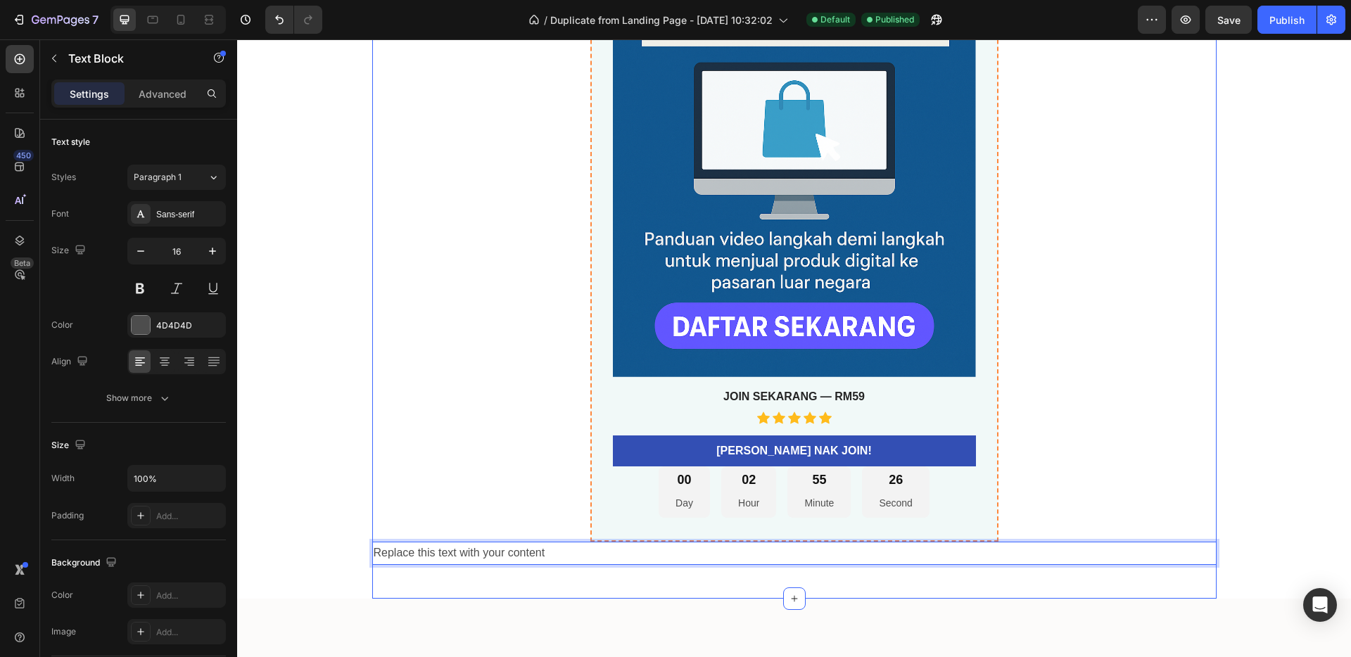
click at [632, 584] on div "Jual Digital Produk Dah Siap Ke Luar Negara Product Title best seller Heading H…" at bounding box center [794, 180] width 844 height 837
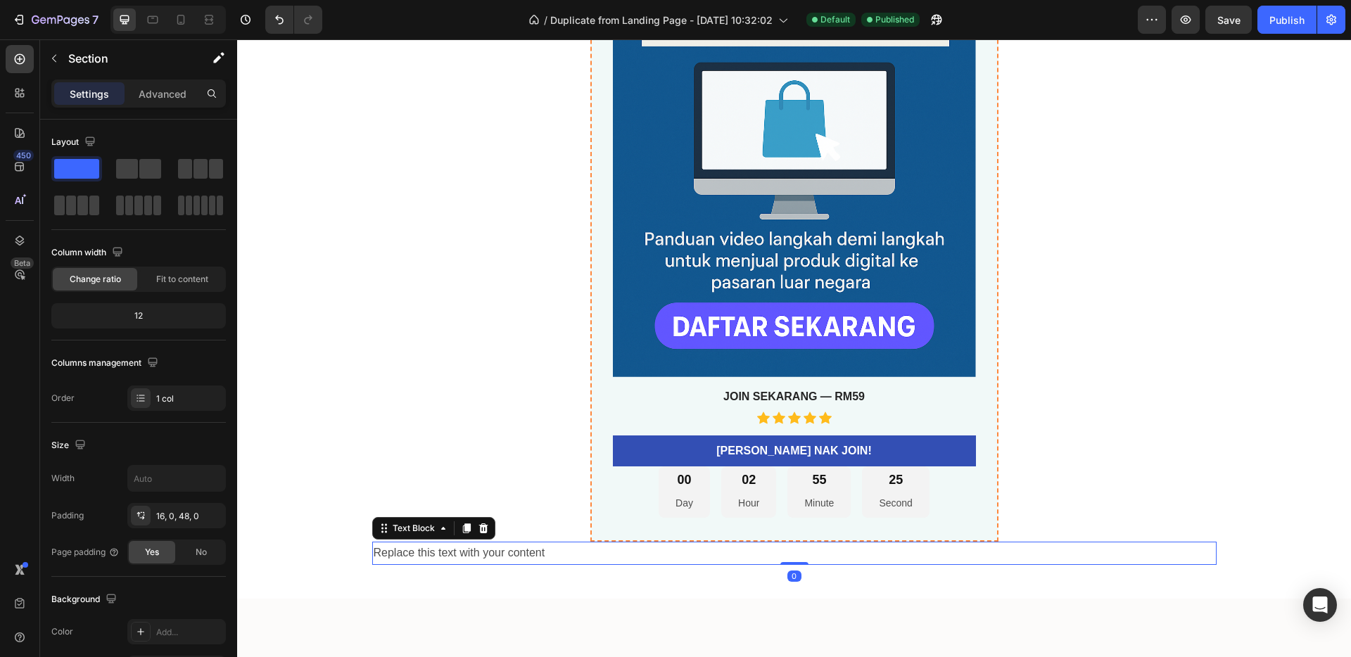
click at [604, 550] on p "Replace this text with your content" at bounding box center [794, 553] width 841 height 20
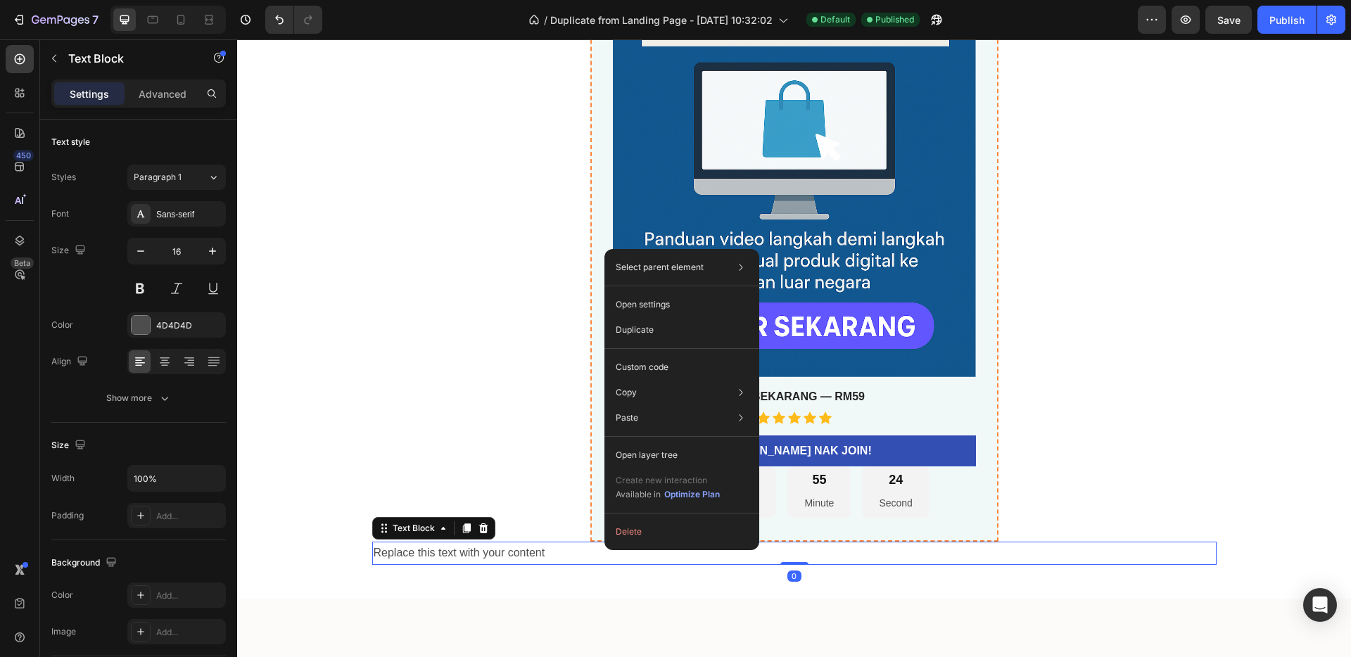
click at [478, 530] on icon at bounding box center [483, 528] width 11 height 11
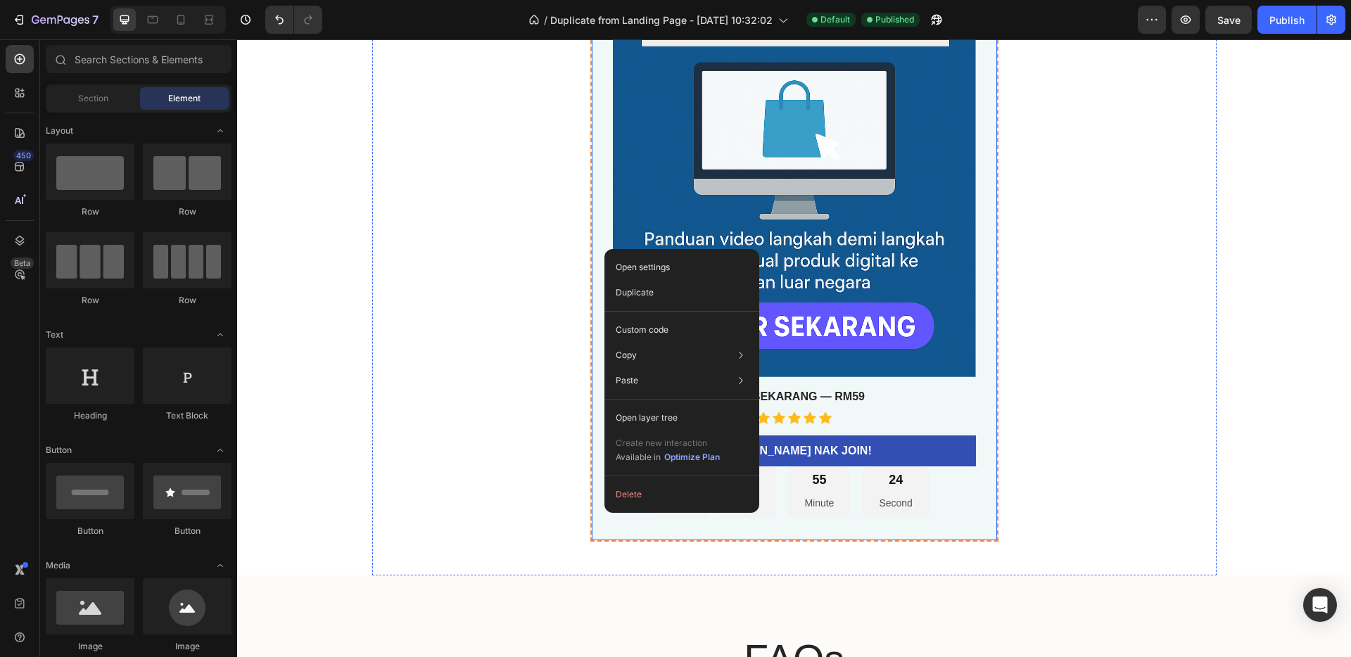
click at [728, 523] on div "Jual Digital Produk Dah Siap Ke Luar Negara Product Title best seller Heading H…" at bounding box center [794, 157] width 408 height 768
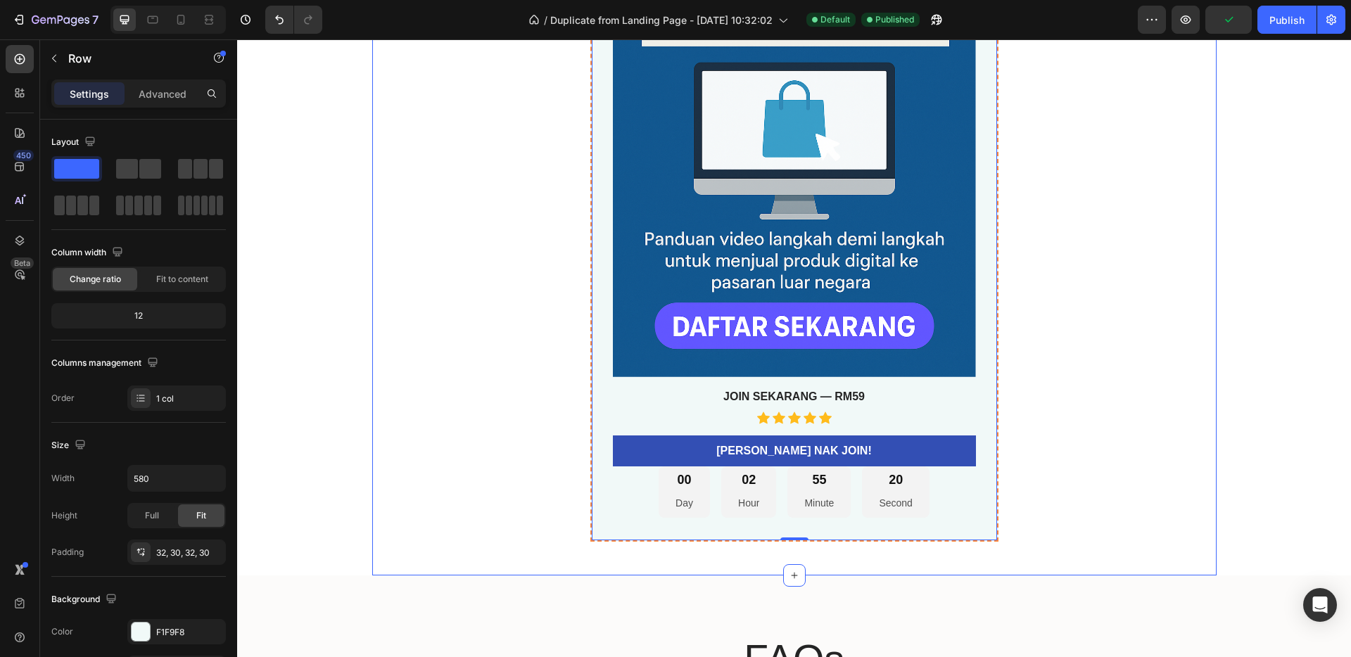
click at [1104, 465] on div "Jual Digital Produk Dah Siap Ke Luar Negara Product Title best seller Heading H…" at bounding box center [794, 157] width 844 height 768
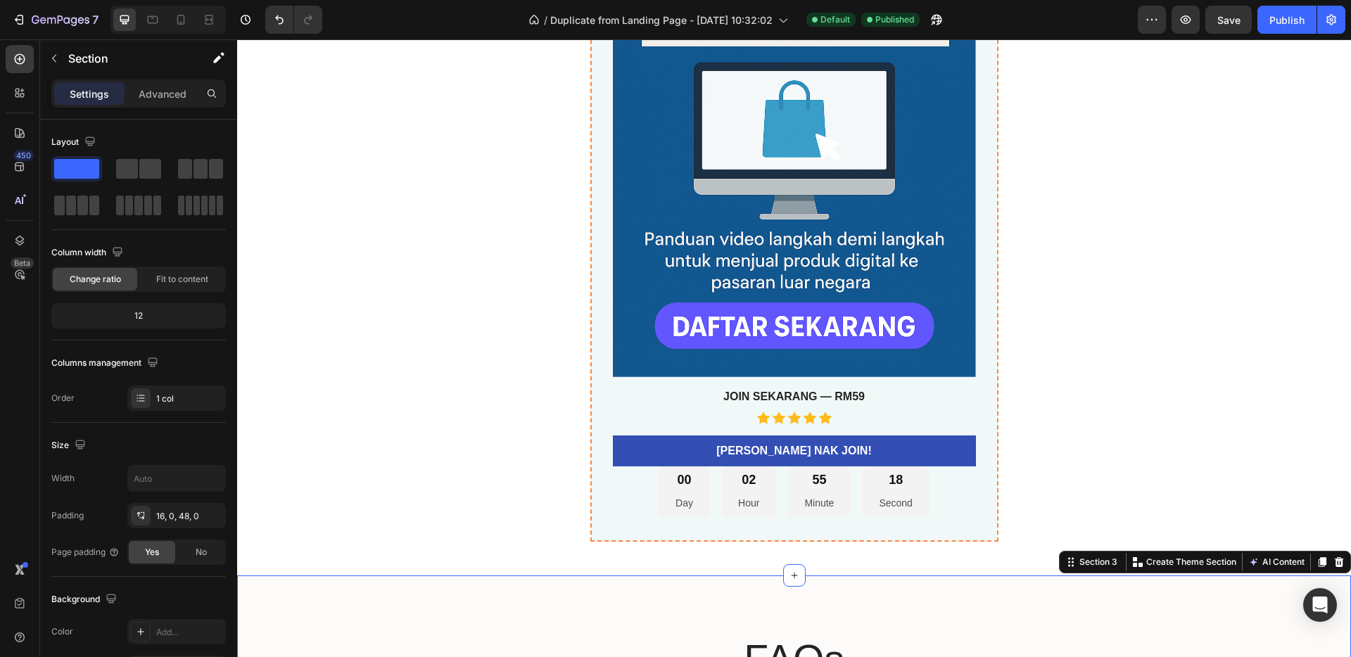
click at [834, 561] on div "Jual Digital Produk Dah Siap Ke Luar Negara Product Title best seller Heading H…" at bounding box center [794, 168] width 844 height 813
click at [838, 568] on div "Jual Digital Produk Dah Siap Ke Luar Negara Product Title best seller Heading H…" at bounding box center [794, 168] width 844 height 813
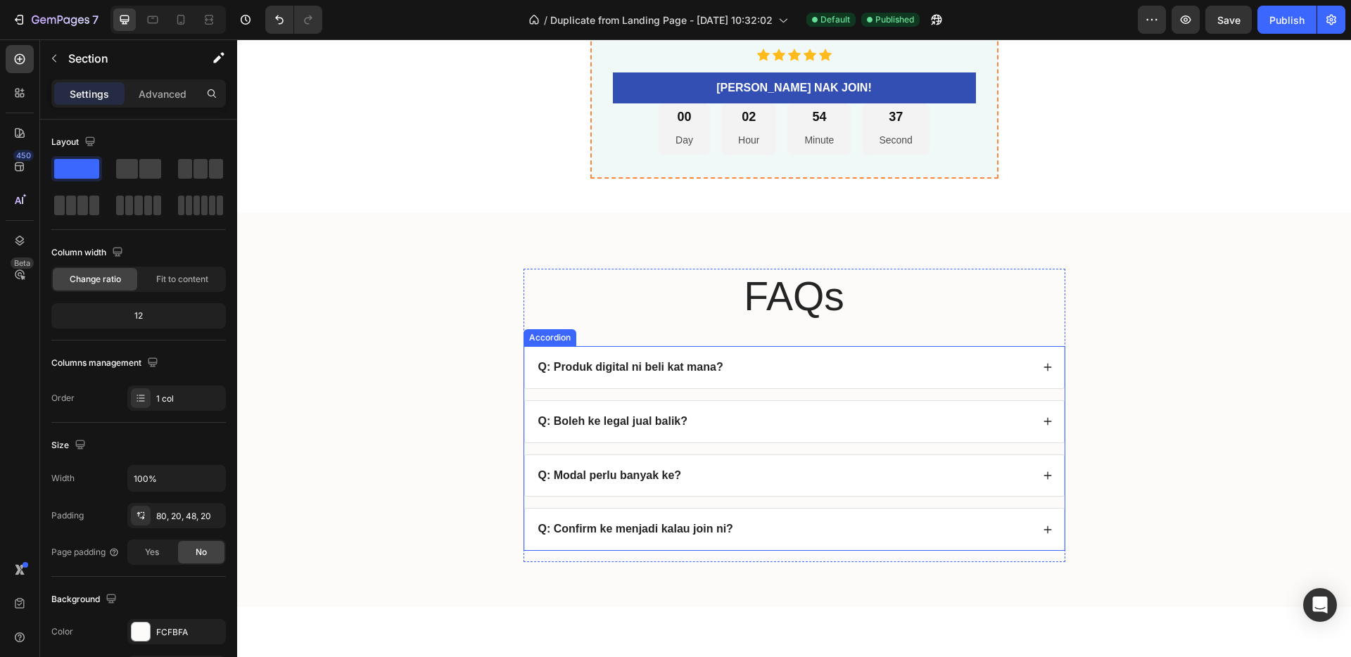
scroll to position [4783, 0]
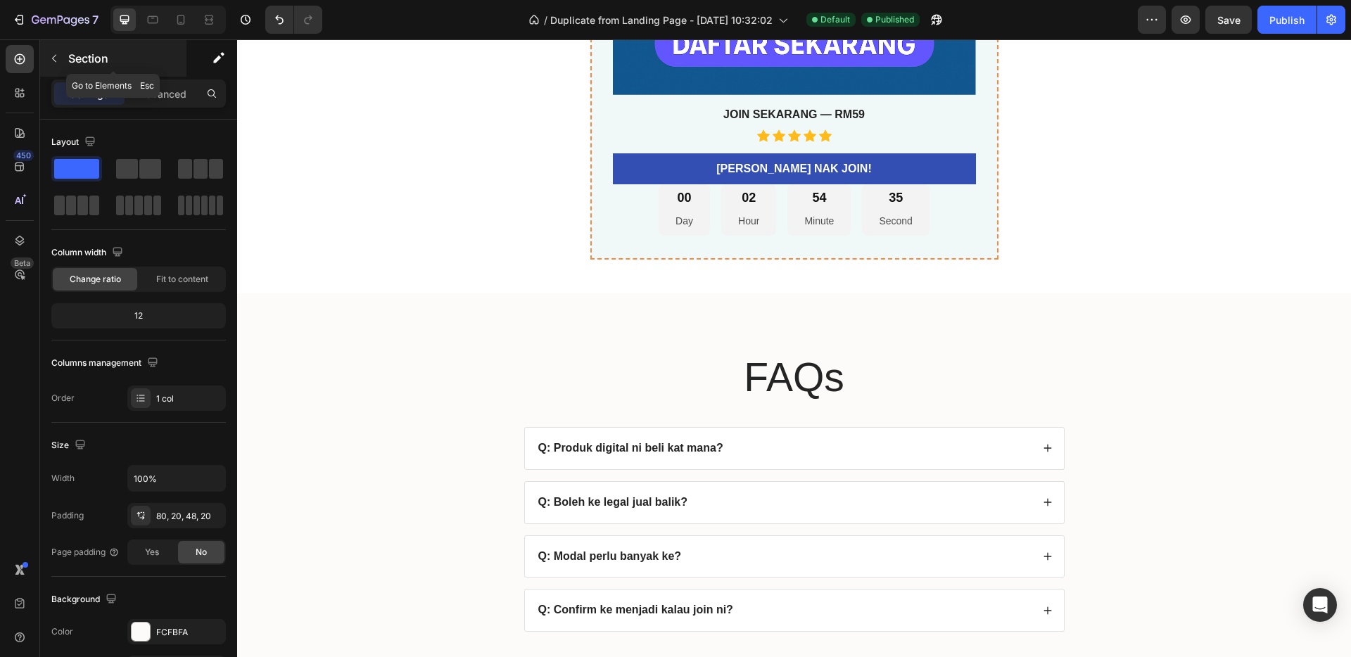
click at [56, 63] on icon "button" at bounding box center [54, 58] width 11 height 11
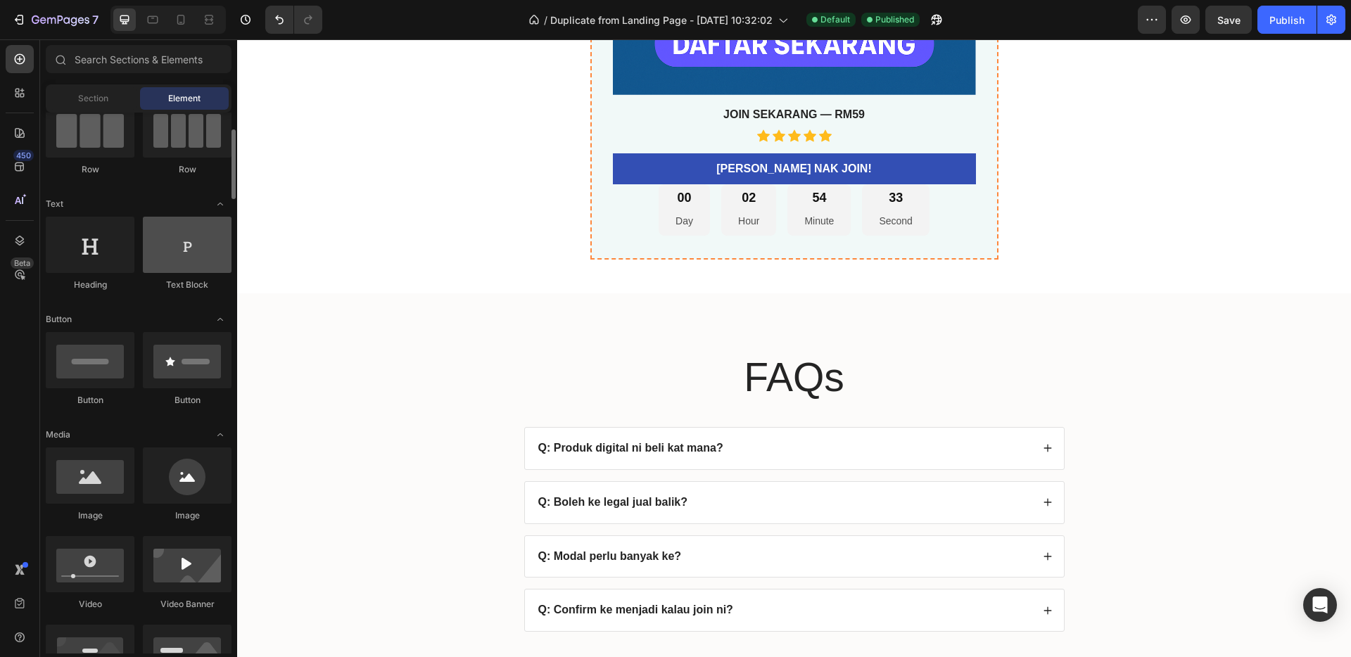
scroll to position [0, 0]
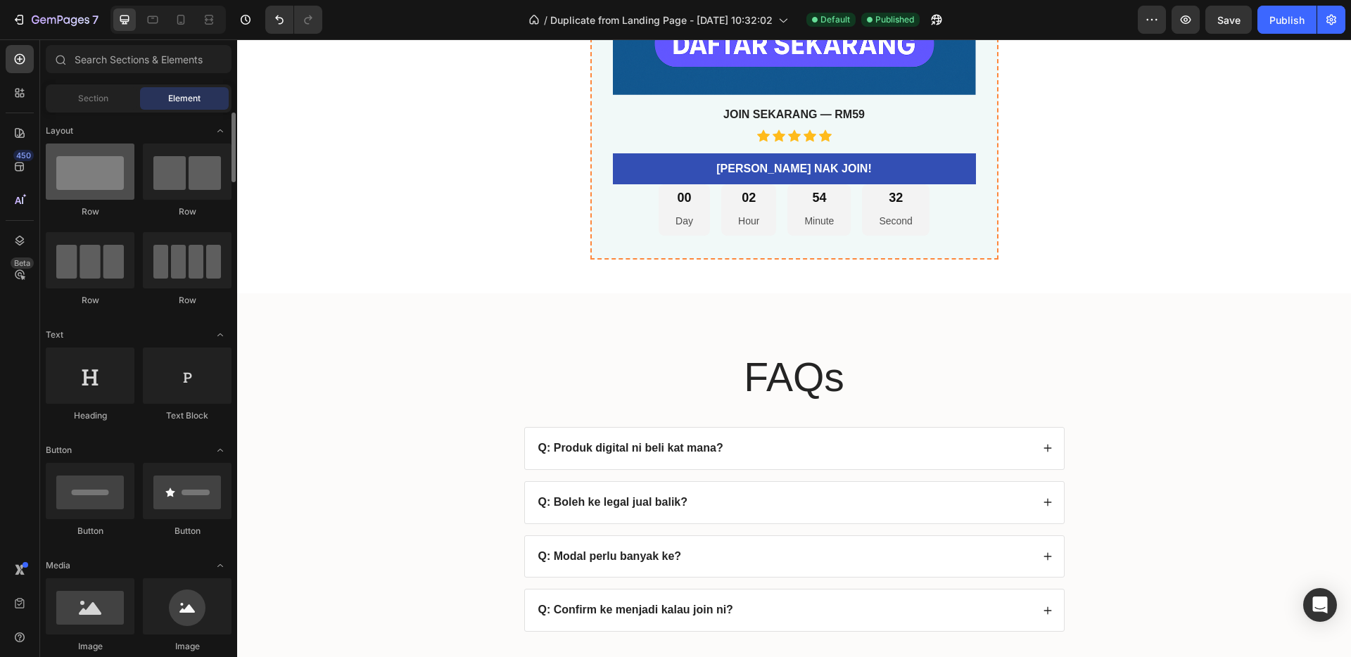
click at [87, 179] on div at bounding box center [90, 172] width 89 height 56
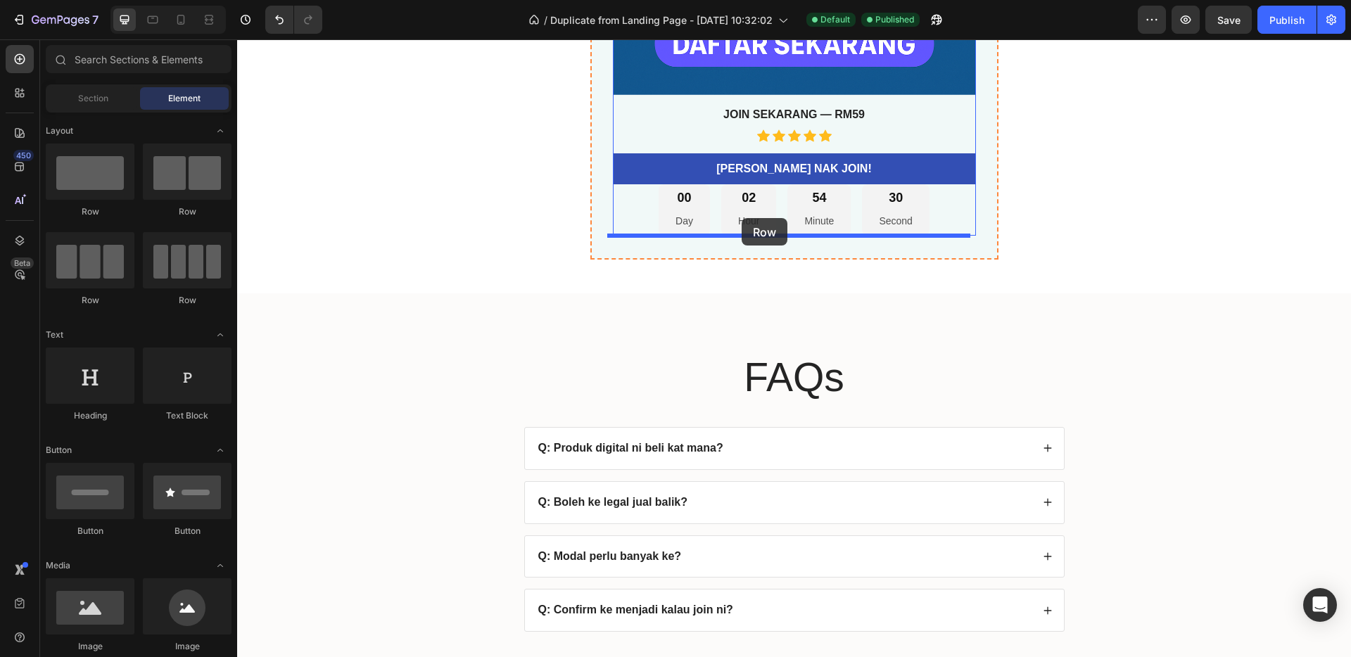
drag, startPoint x: 324, startPoint y: 218, endPoint x: 742, endPoint y: 218, distance: 417.9
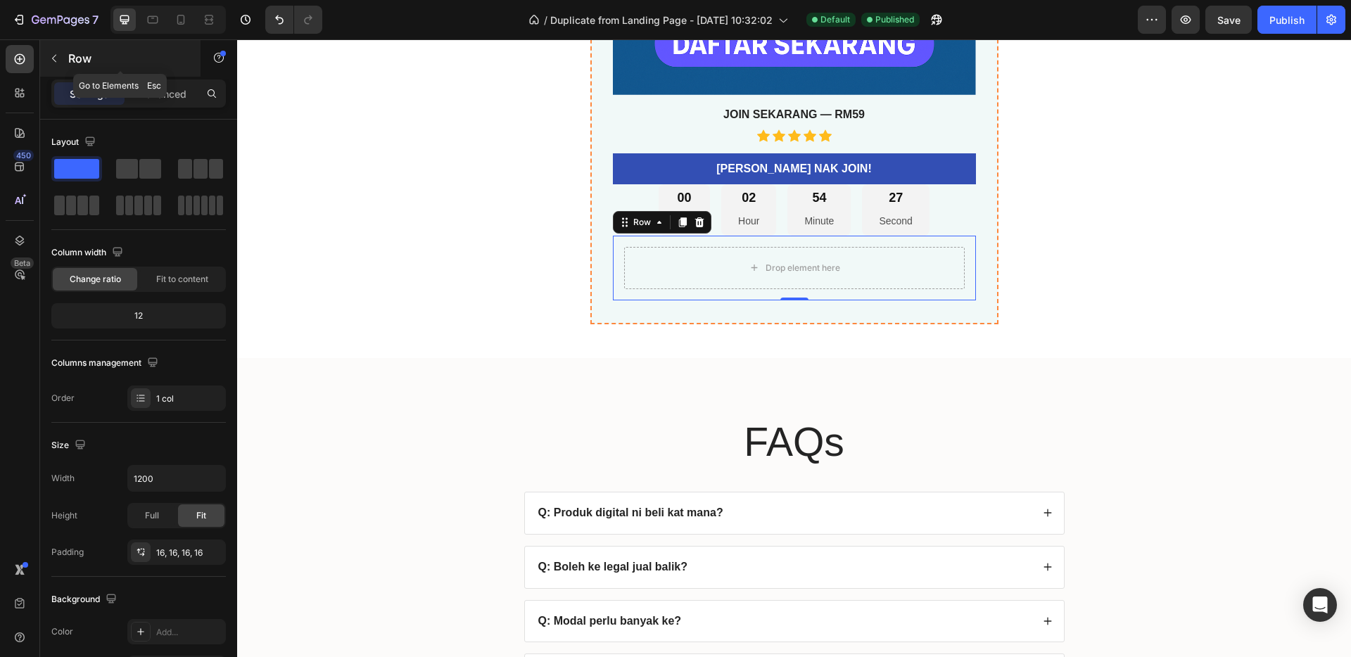
click at [54, 61] on icon "button" at bounding box center [54, 58] width 11 height 11
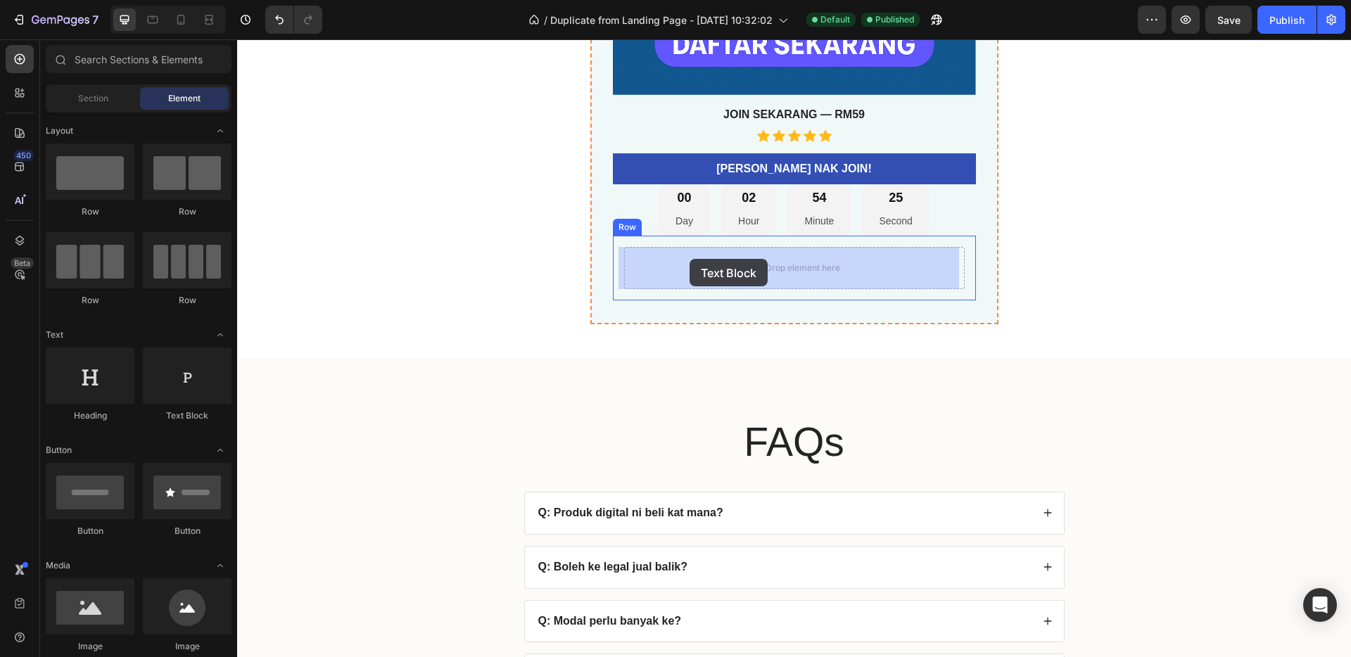
drag, startPoint x: 410, startPoint y: 430, endPoint x: 689, endPoint y: 259, distance: 327.5
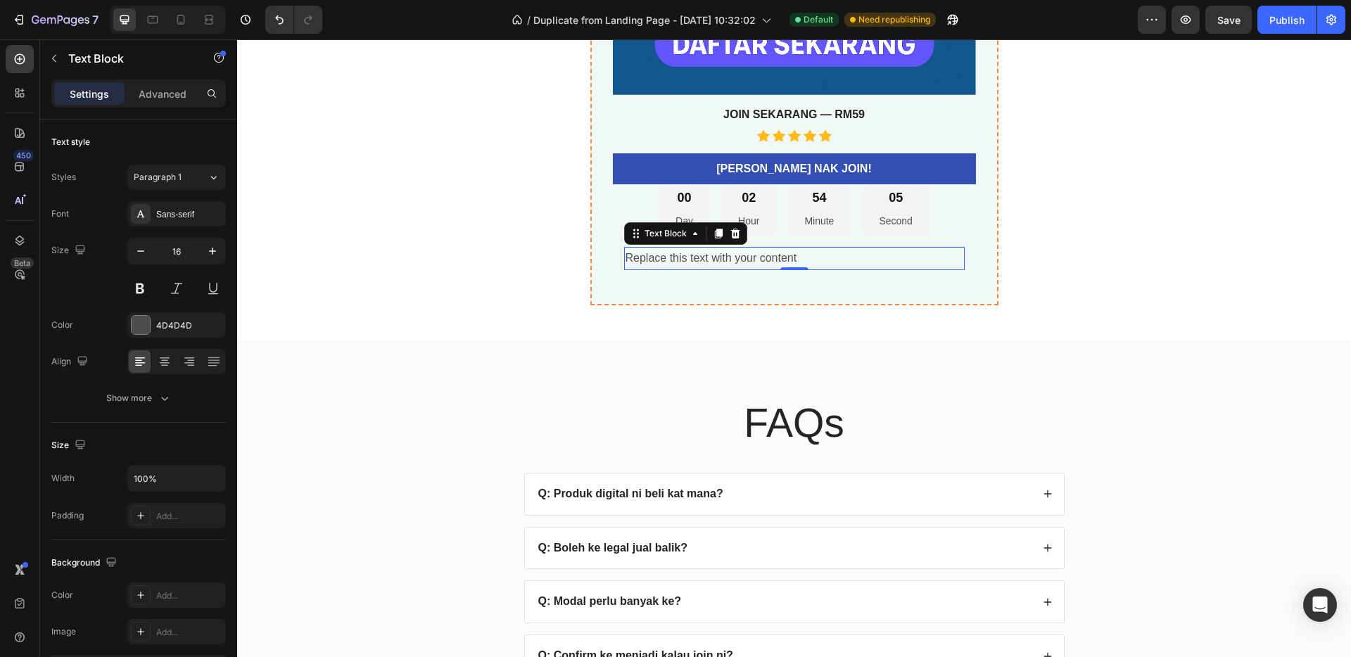
click at [662, 254] on div "Replace this text with your content" at bounding box center [794, 258] width 341 height 23
click at [662, 254] on p "Replace this text with your content" at bounding box center [794, 258] width 338 height 20
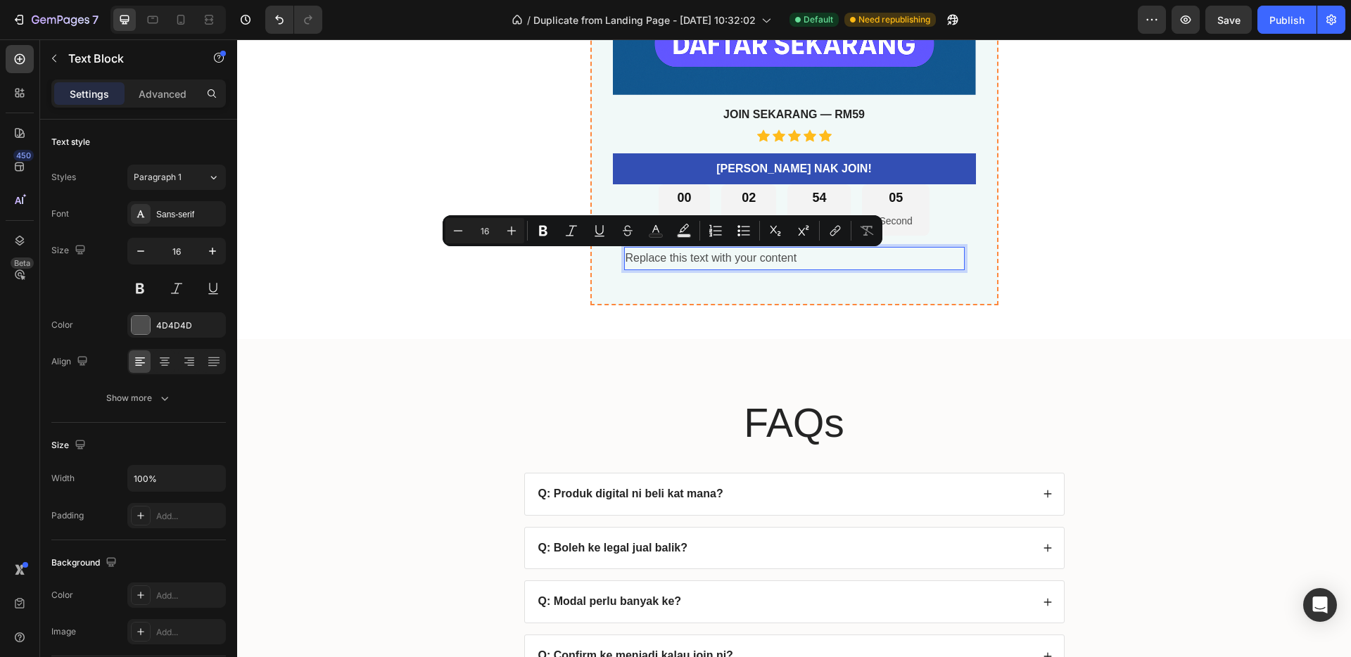
click at [645, 255] on p "Replace this text with your content" at bounding box center [794, 258] width 338 height 20
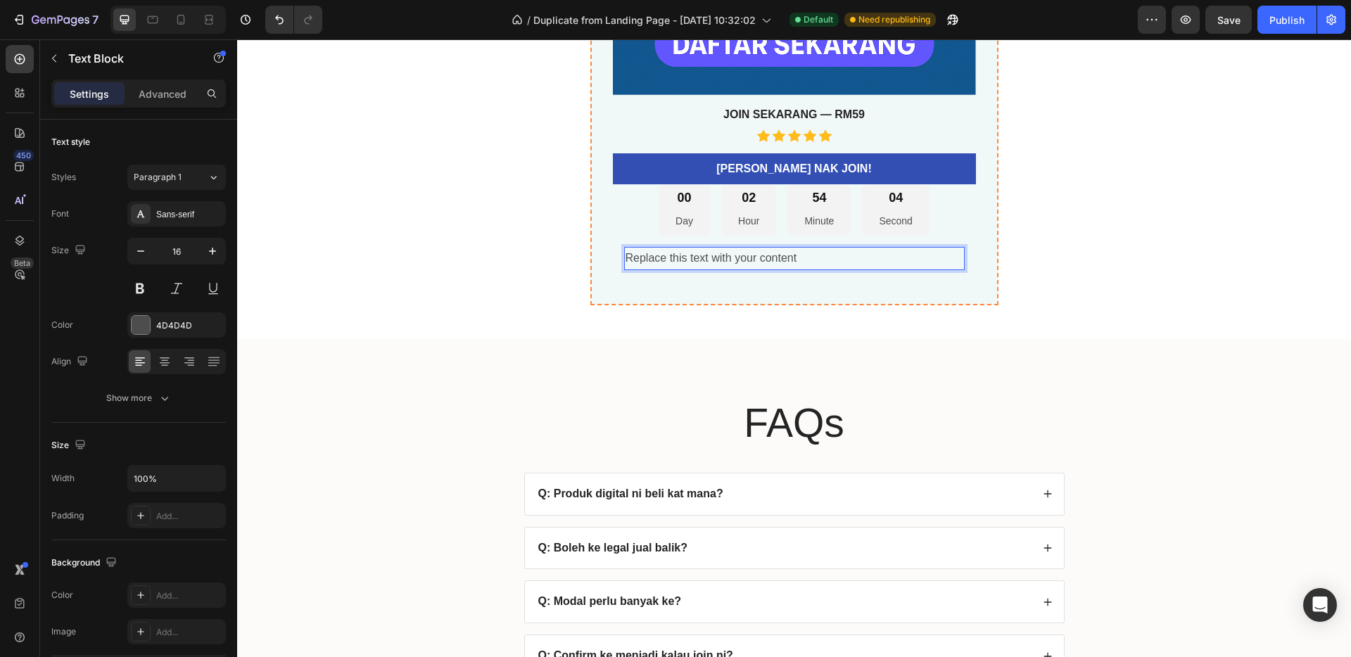
click at [720, 255] on p "Replace this text with your content" at bounding box center [794, 258] width 338 height 20
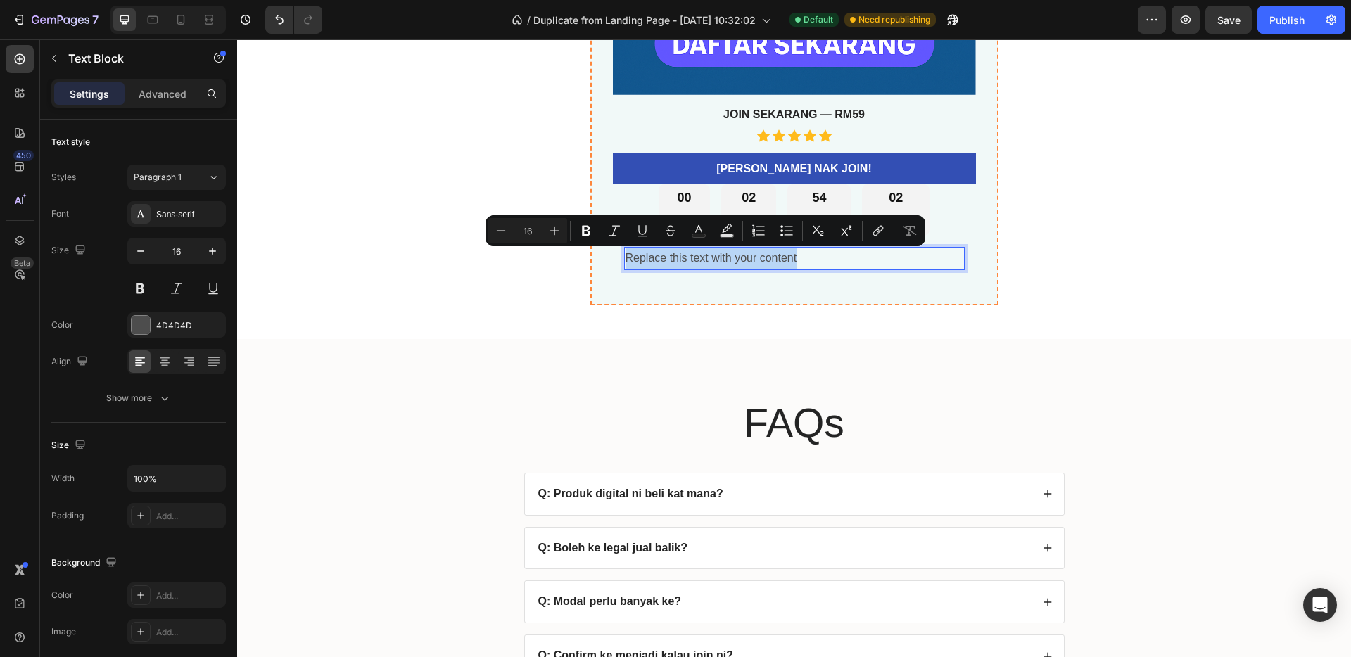
drag, startPoint x: 805, startPoint y: 255, endPoint x: 623, endPoint y: 253, distance: 181.5
click at [625, 253] on p "Replace this text with your content" at bounding box center [794, 258] width 338 height 20
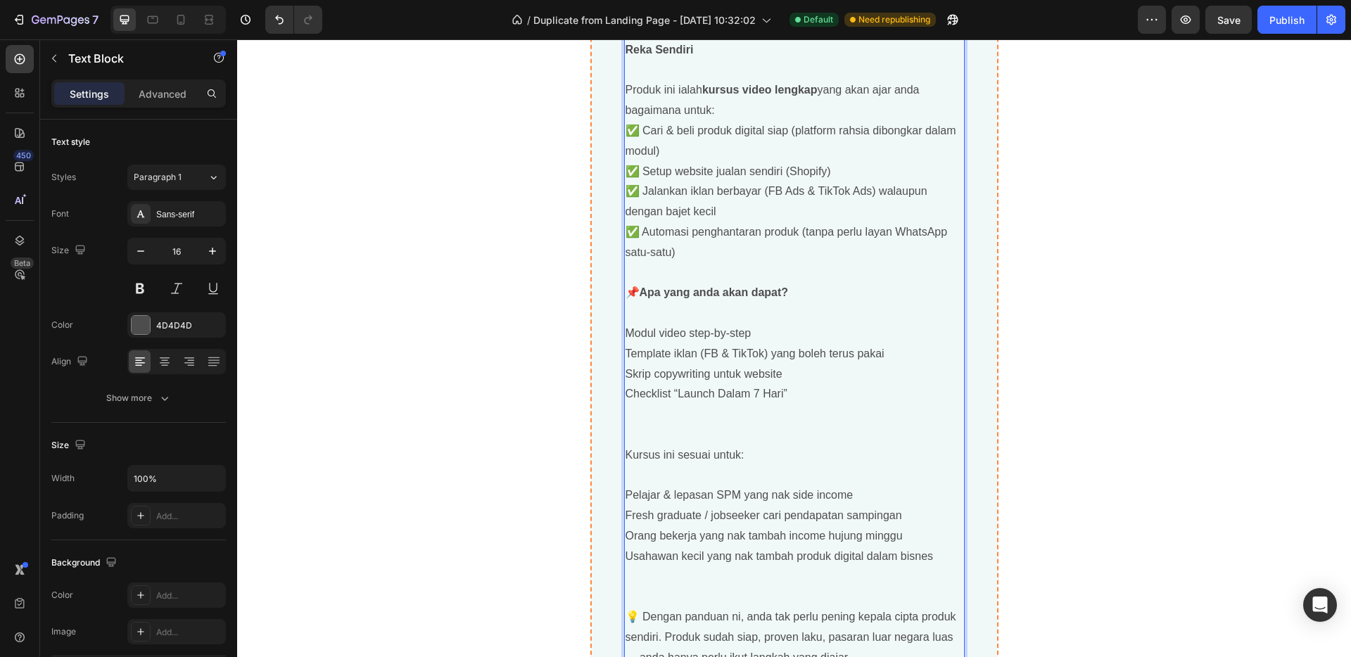
scroll to position [5033, 0]
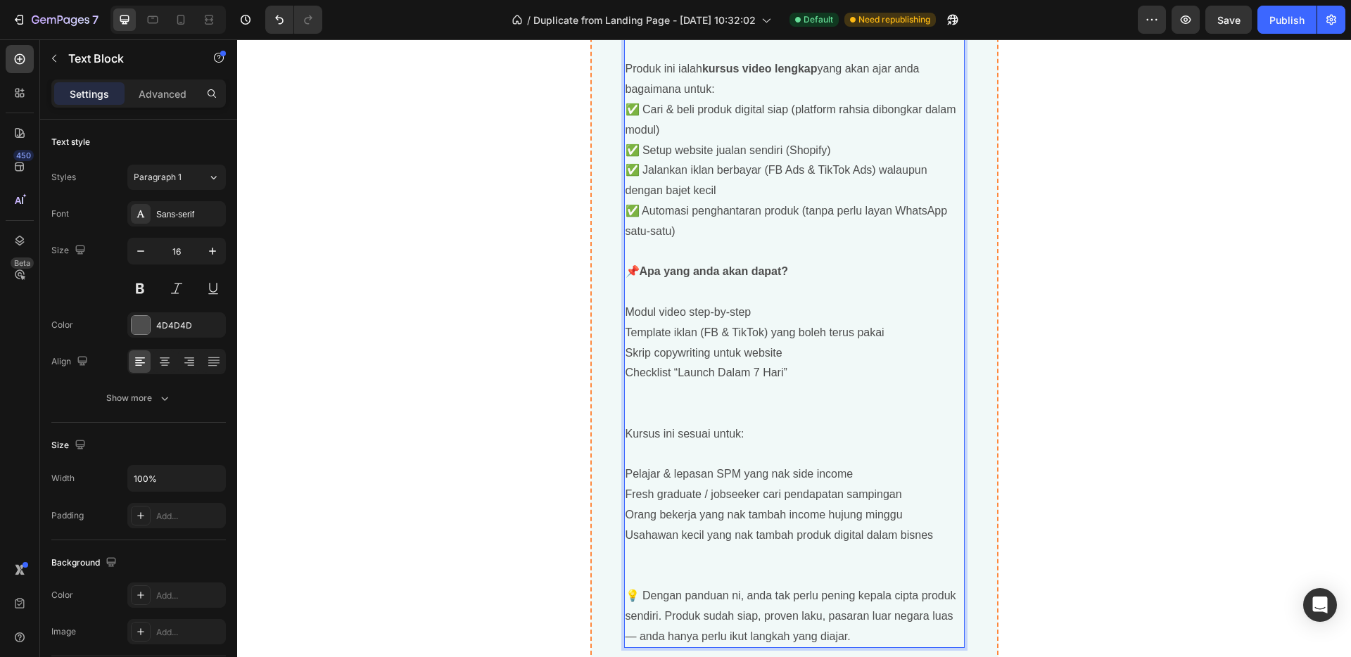
click at [677, 404] on p "Rich Text Editor. Editing area: main" at bounding box center [794, 414] width 338 height 20
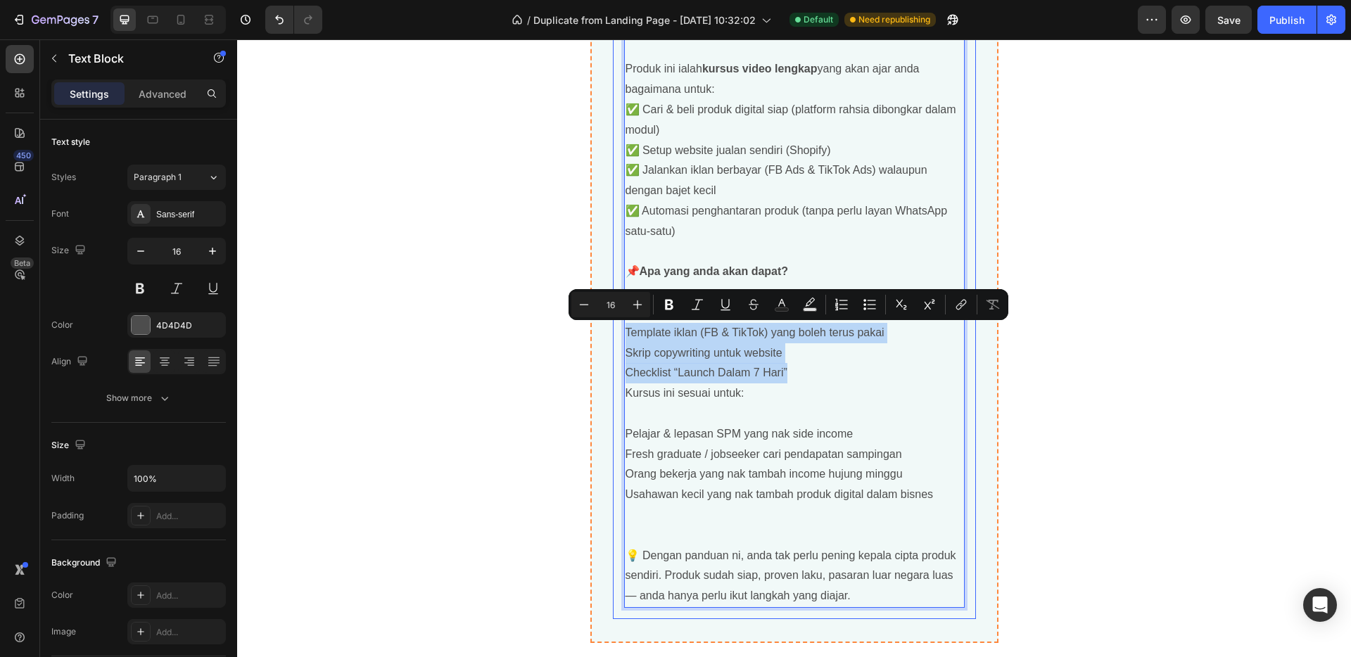
drag, startPoint x: 801, startPoint y: 371, endPoint x: 606, endPoint y: 329, distance: 199.3
click at [613, 329] on div "Cara Menjual Produk Digital ke Luar Negara – Tanpa Perlu Reka Sendiri Produk in…" at bounding box center [794, 302] width 363 height 633
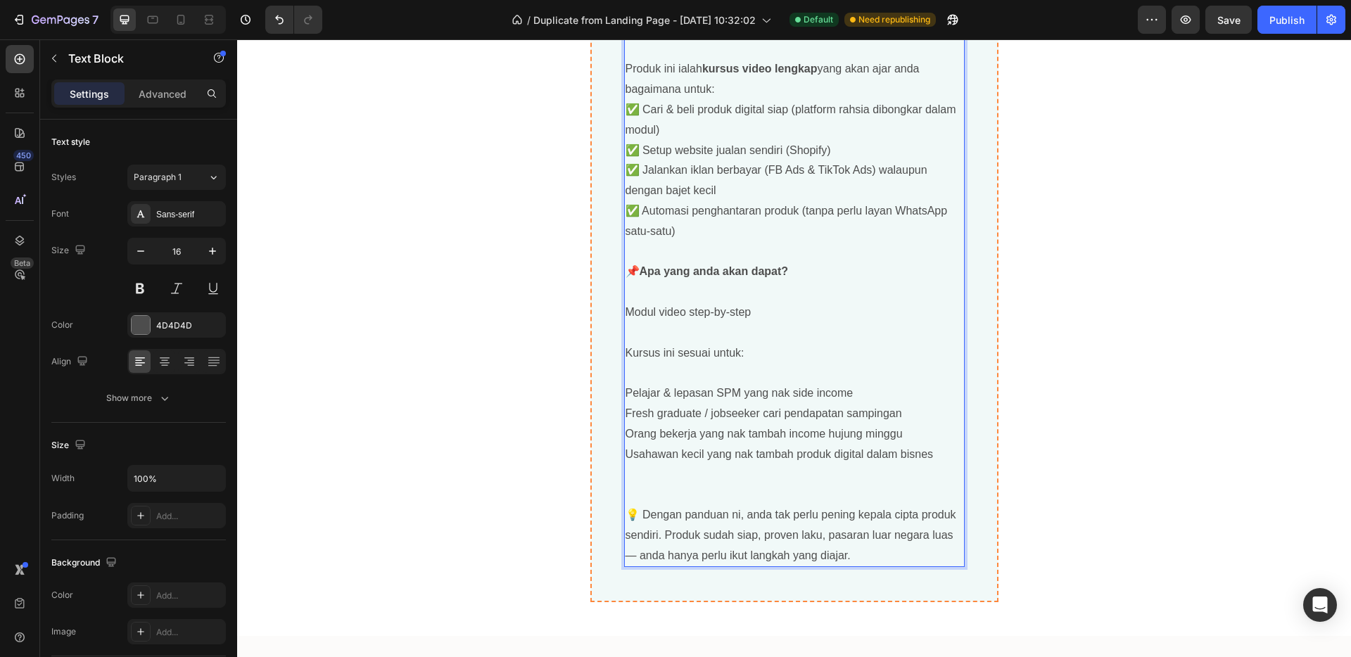
click at [625, 357] on p "Kursus ini sesuai untuk:" at bounding box center [794, 353] width 338 height 20
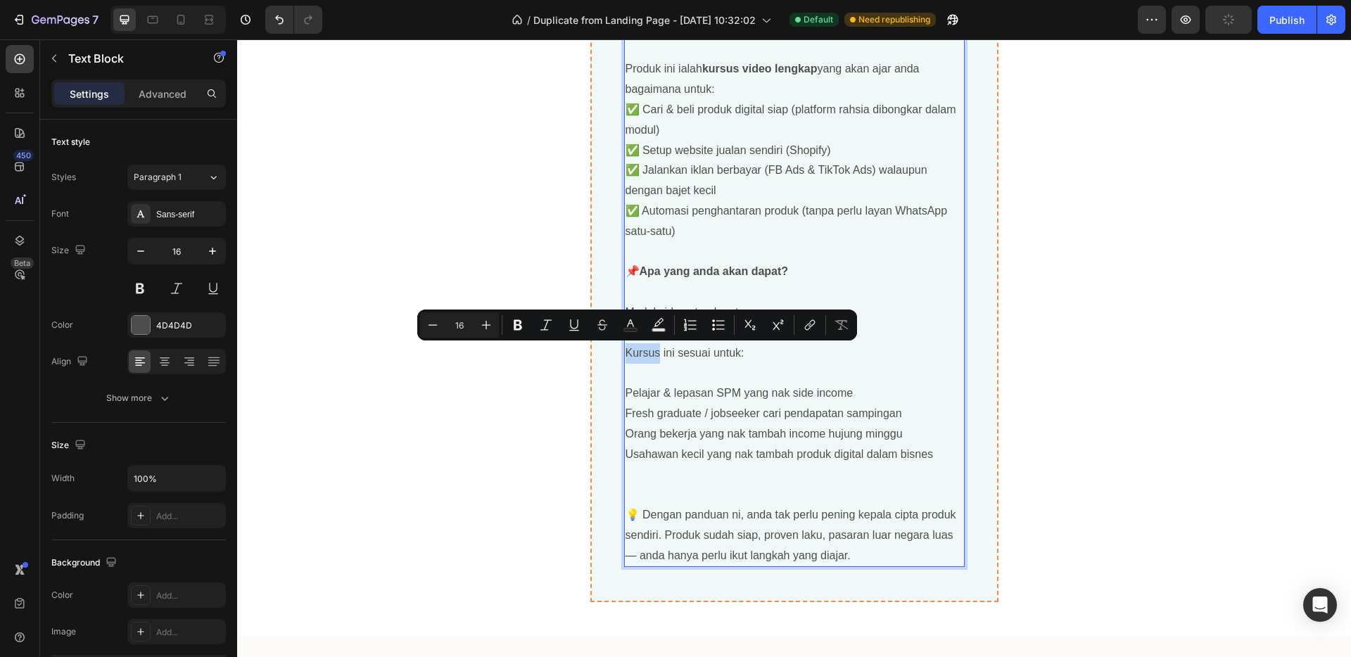
drag, startPoint x: 654, startPoint y: 354, endPoint x: 619, endPoint y: 355, distance: 35.2
click at [625, 355] on p "Kursus ini sesuai untuk:" at bounding box center [794, 353] width 338 height 20
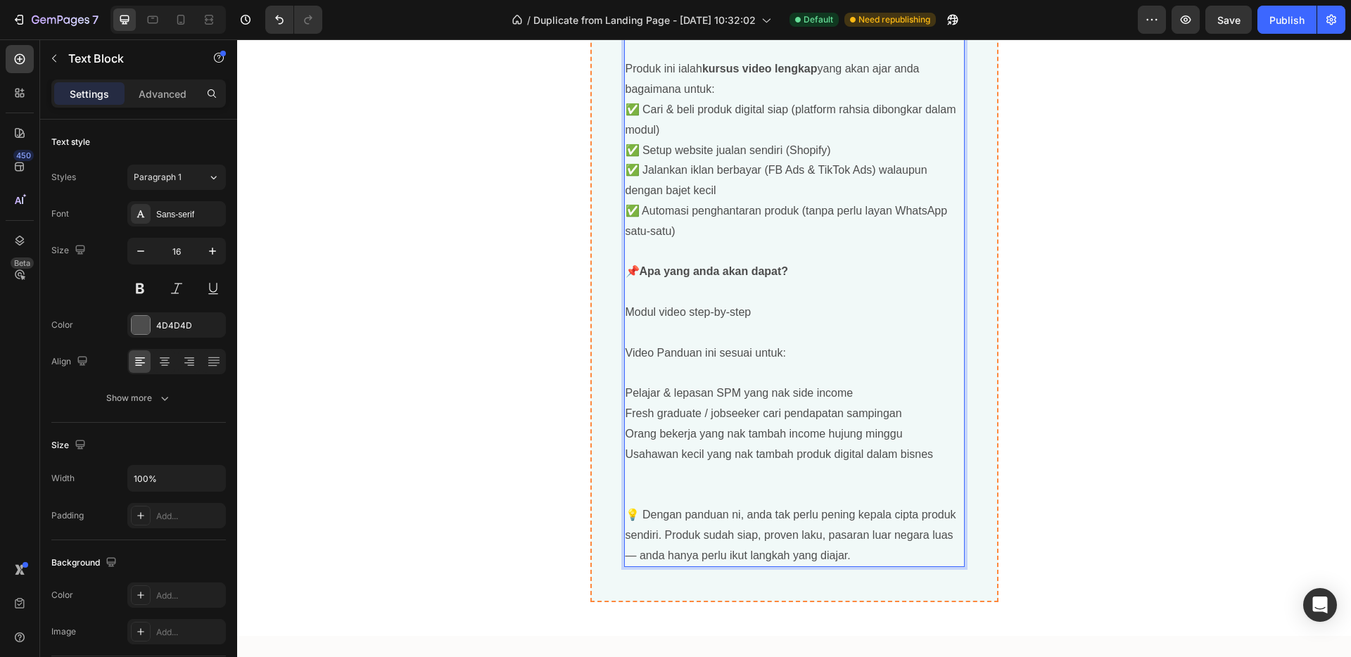
click at [637, 375] on p "Rich Text Editor. Editing area: main" at bounding box center [794, 373] width 338 height 20
click at [637, 381] on p "Rich Text Editor. Editing area: main" at bounding box center [794, 373] width 338 height 20
click at [646, 340] on p "Rich Text Editor. Editing area: main" at bounding box center [794, 333] width 338 height 20
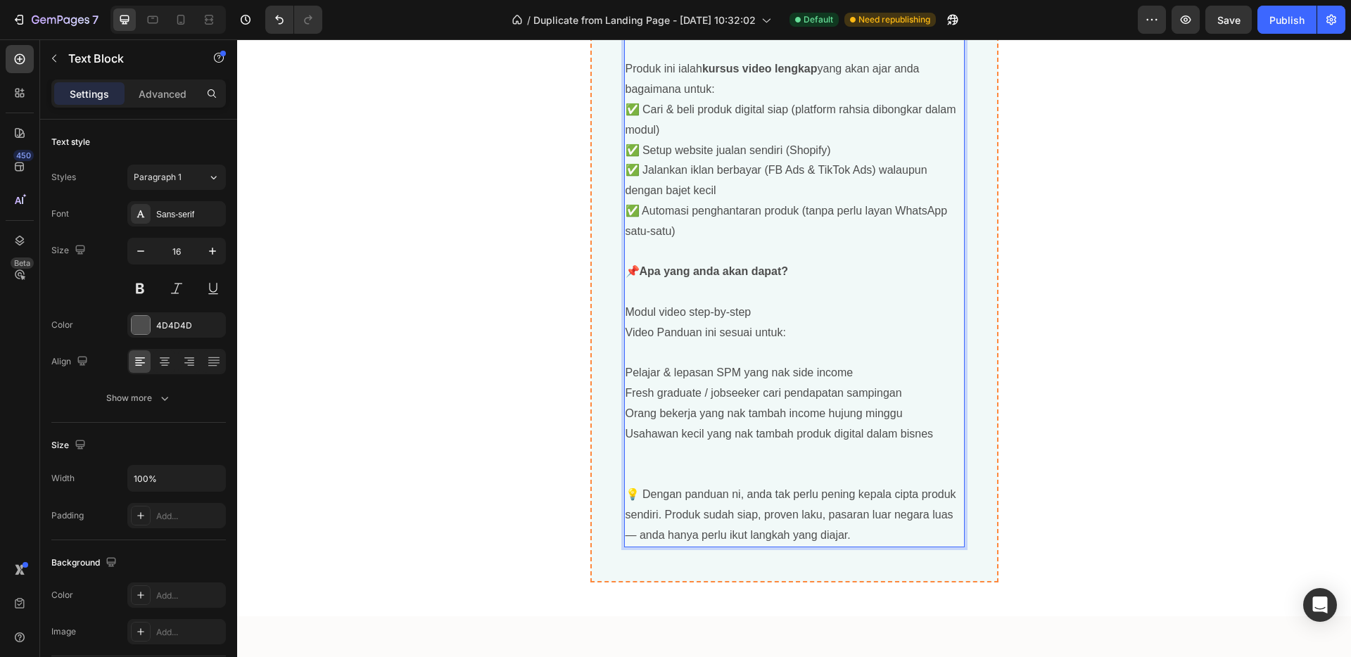
click at [661, 357] on p "Rich Text Editor. Editing area: main" at bounding box center [794, 353] width 338 height 20
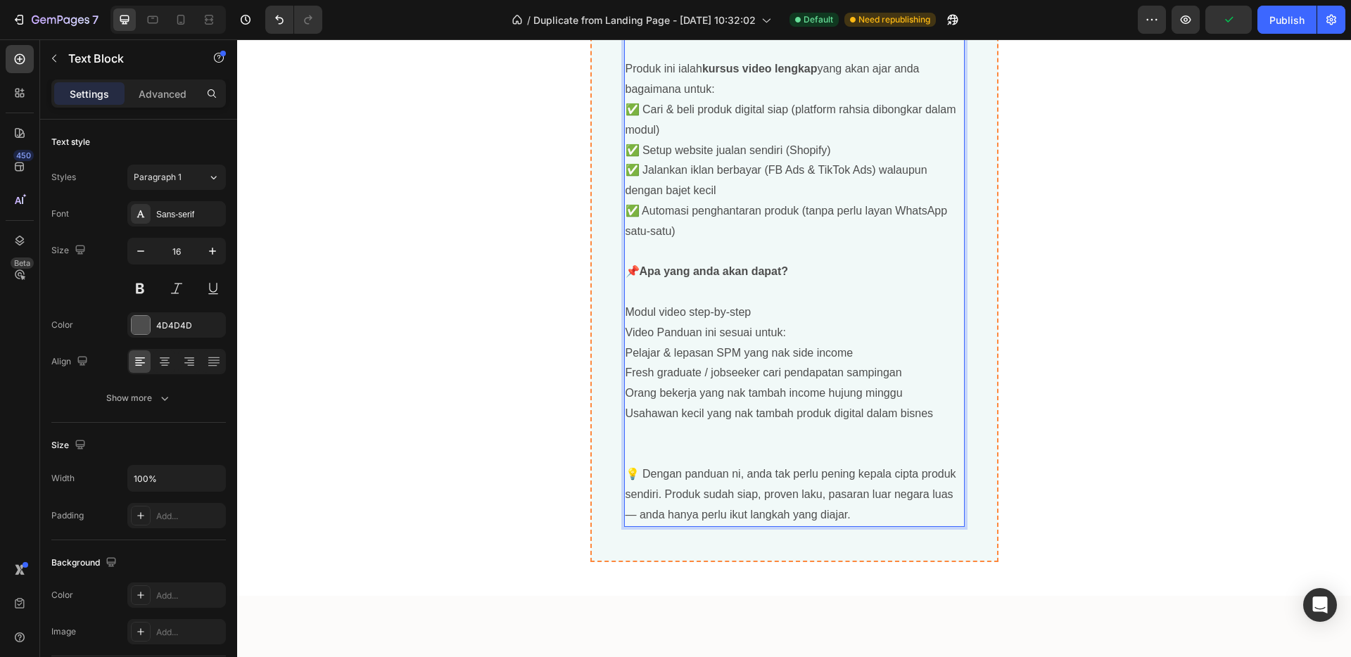
click at [706, 296] on p "Rich Text Editor. Editing area: main" at bounding box center [794, 292] width 338 height 20
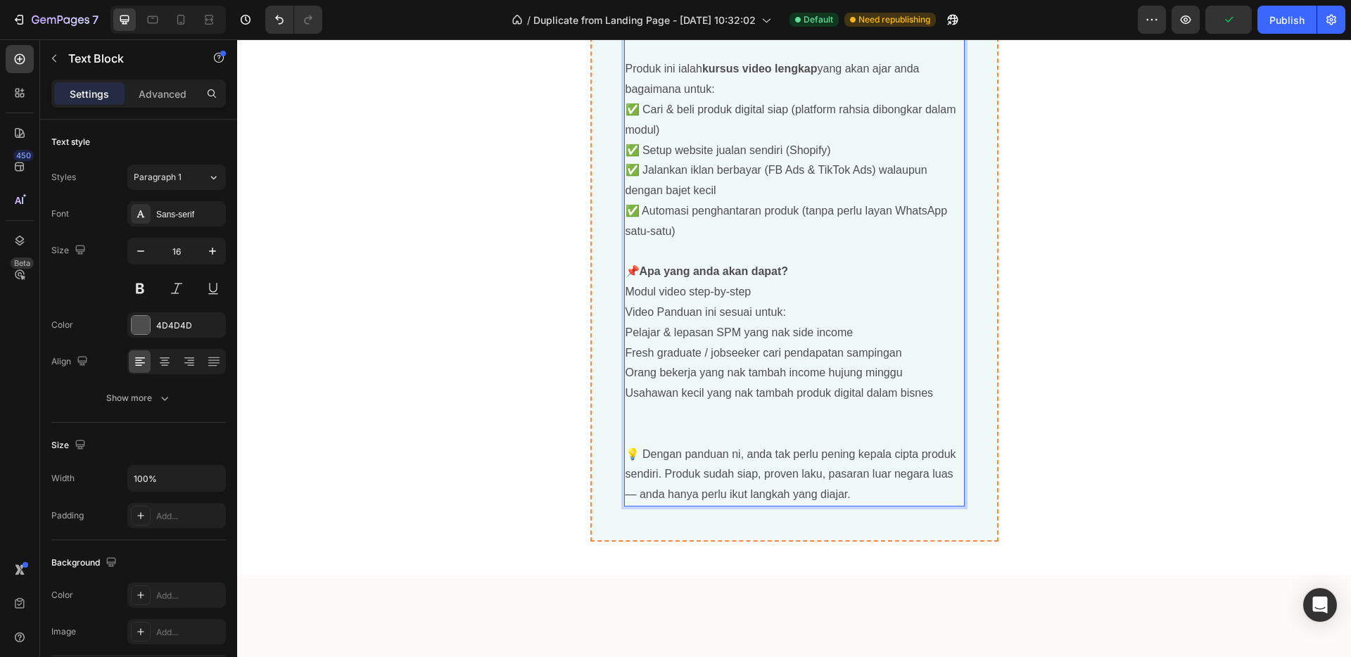
click at [749, 291] on p "Modul video step-by-step" at bounding box center [794, 292] width 338 height 20
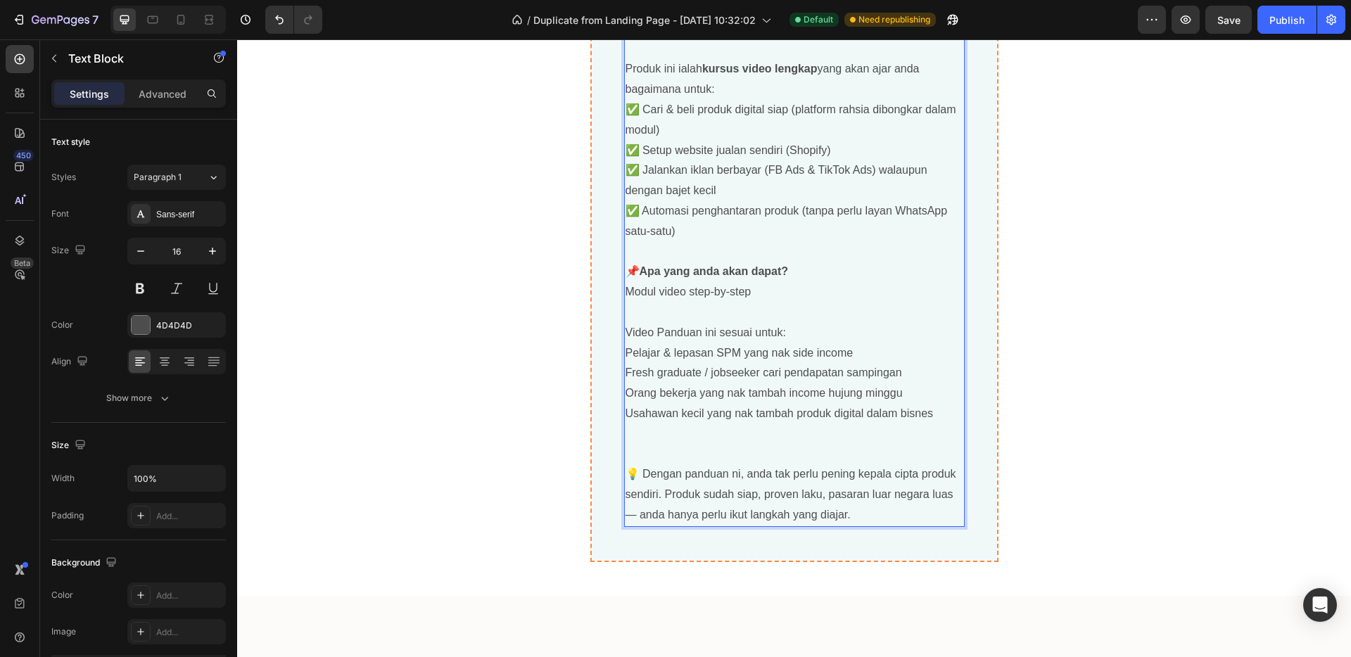
click at [635, 211] on p "✅ Automasi penghantaran produk (tanpa perlu layan WhatsApp satu-satu)" at bounding box center [794, 221] width 338 height 41
click at [629, 211] on p "✅ Automasi penghantaran produk (tanpa perlu layan WhatsApp satu-satu)" at bounding box center [794, 221] width 338 height 41
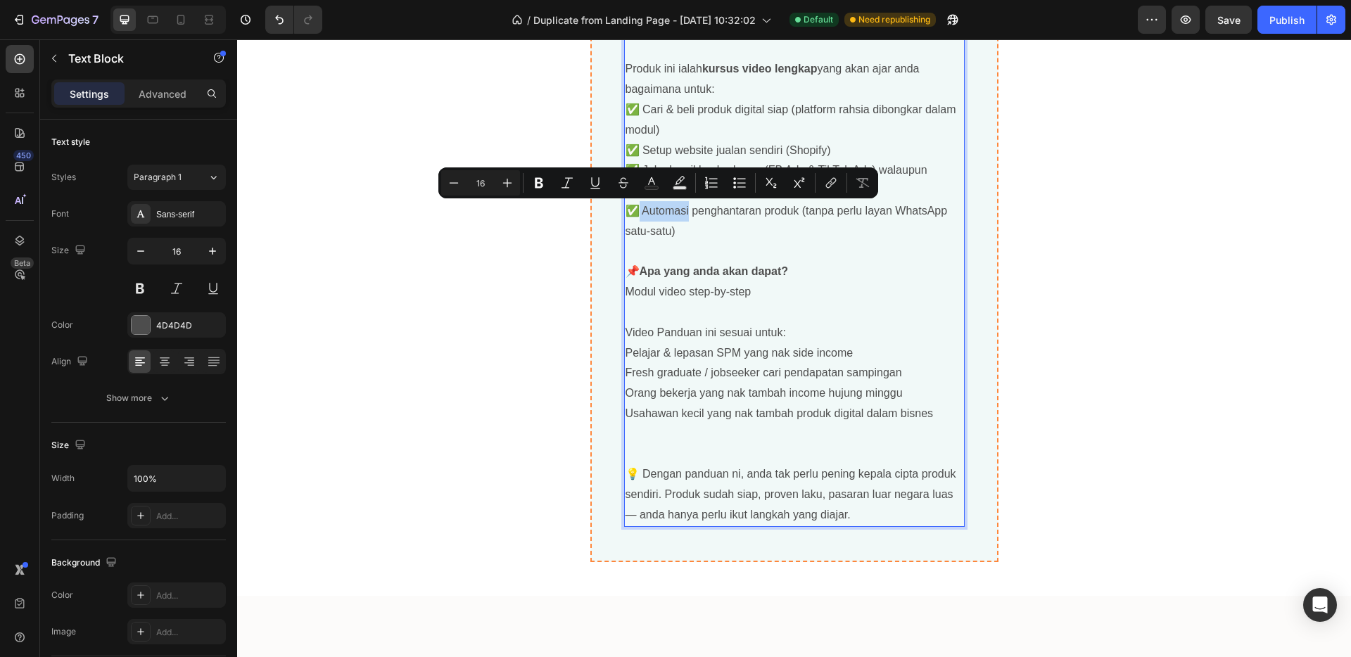
click at [631, 212] on p "✅ Automasi penghantaran produk (tanpa perlu layan WhatsApp satu-satu)" at bounding box center [794, 221] width 338 height 41
click at [625, 210] on p "✅ Automasi penghantaran produk (tanpa perlu layan WhatsApp satu-satu)" at bounding box center [794, 221] width 338 height 41
copy p "✅"
click at [625, 354] on p "Pelajar & lepasan SPM yang nak side income" at bounding box center [794, 353] width 338 height 20
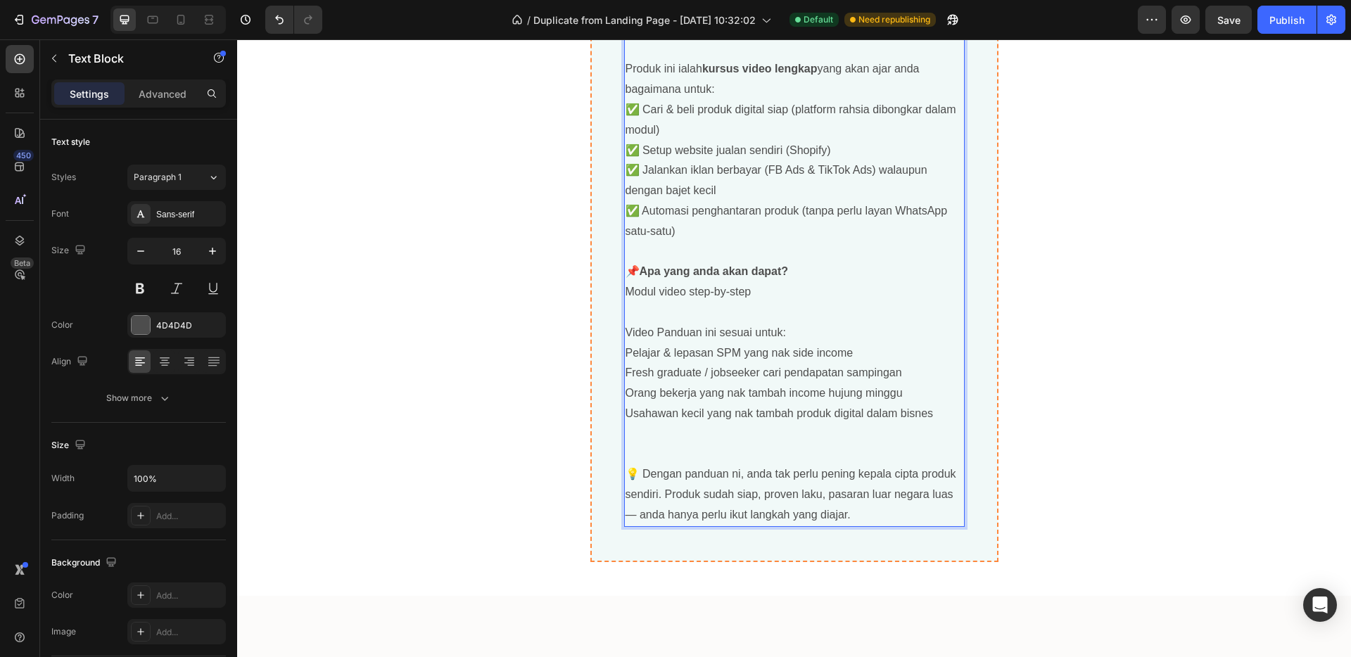
click at [625, 352] on p "Pelajar & lepasan SPM yang nak side income" at bounding box center [794, 353] width 338 height 20
click at [625, 377] on p "Fresh graduate / jobseeker cari pendapatan sampingan" at bounding box center [794, 373] width 338 height 20
click at [625, 374] on p "Fresh graduate / jobseeker cari pendapatan sampingan" at bounding box center [794, 373] width 338 height 20
click at [625, 395] on p "Orang bekerja yang nak tambah income hujung minggu" at bounding box center [794, 393] width 338 height 20
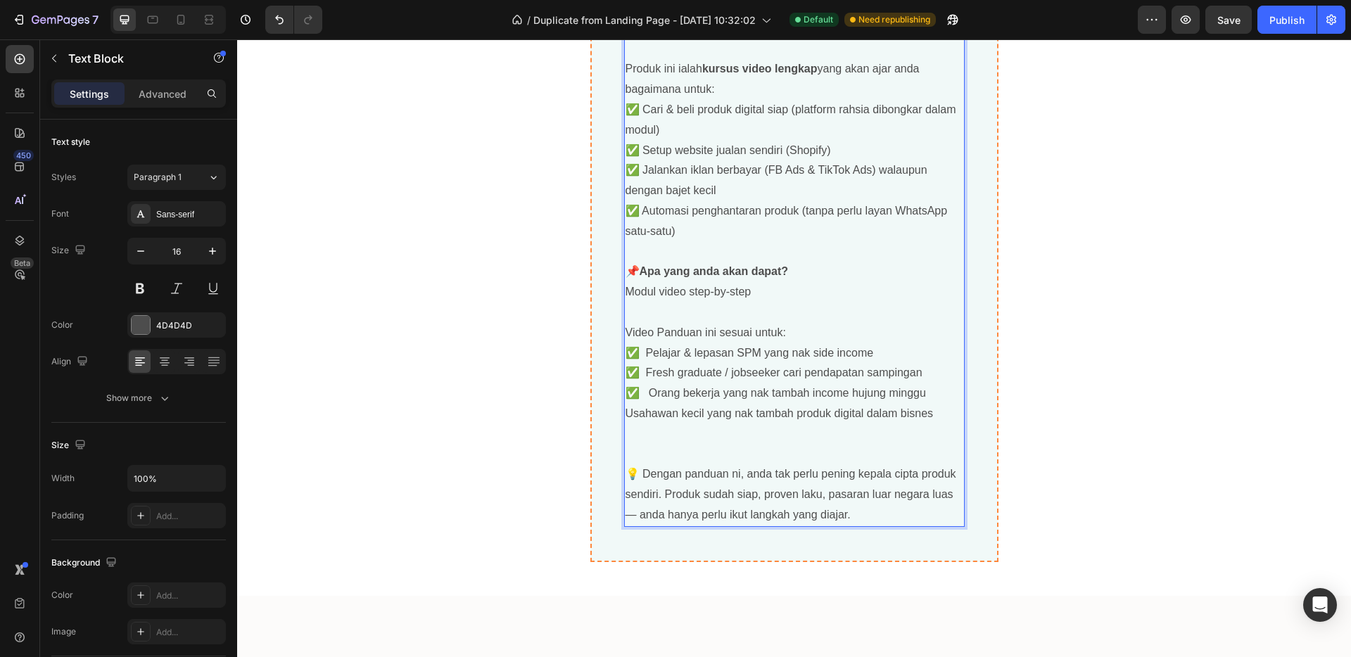
click at [625, 416] on p "Usahawan kecil yang nak tambah produk digital dalam bisnes" at bounding box center [794, 414] width 338 height 20
click at [625, 414] on p "Usahawan kecil yang nak tambah produk digital dalam bisnes" at bounding box center [794, 414] width 338 height 20
click at [625, 419] on p "✅ Usahawan kecil yang nak tambah produk digital dalam bisnes" at bounding box center [794, 414] width 338 height 20
click at [625, 375] on p "✅ Fresh graduate / jobseeker cari pendapatan sampingan" at bounding box center [794, 373] width 338 height 20
click at [625, 353] on p "✅ Pelajar & lepasan SPM yang nak side income" at bounding box center [794, 353] width 338 height 20
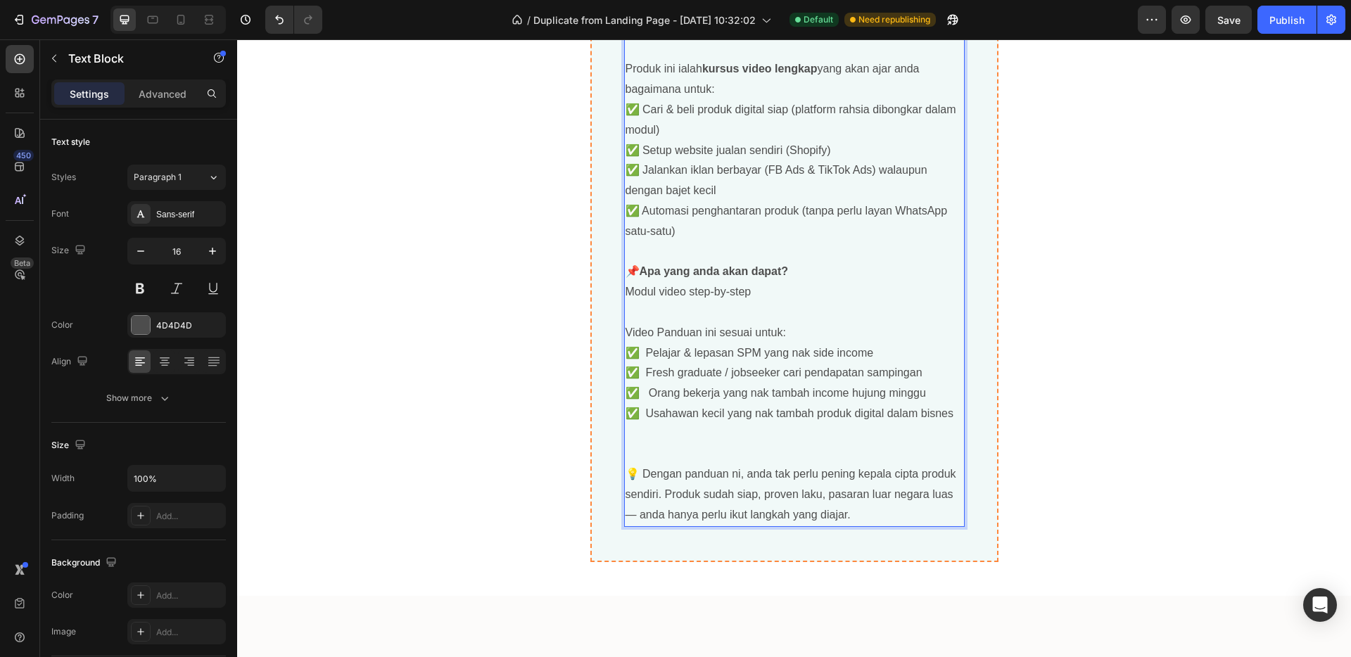
click at [640, 375] on p "✅ Fresh graduate / jobseeker cari pendapatan sampingan" at bounding box center [794, 373] width 338 height 20
click at [644, 393] on p "✅ Orang bekerja yang nak tambah income hujung minggu" at bounding box center [794, 393] width 338 height 20
click at [644, 414] on p "✅ Usahawan kecil yang nak tambah produk digital dalam bisnes" at bounding box center [794, 414] width 338 height 20
click at [642, 415] on p "✅ Usahawan kecil yang nak tambah produk digital dalam bisnes" at bounding box center [794, 414] width 338 height 20
click at [640, 351] on p "✅ Pelajar & lepasan SPM yang nak side income" at bounding box center [794, 353] width 338 height 20
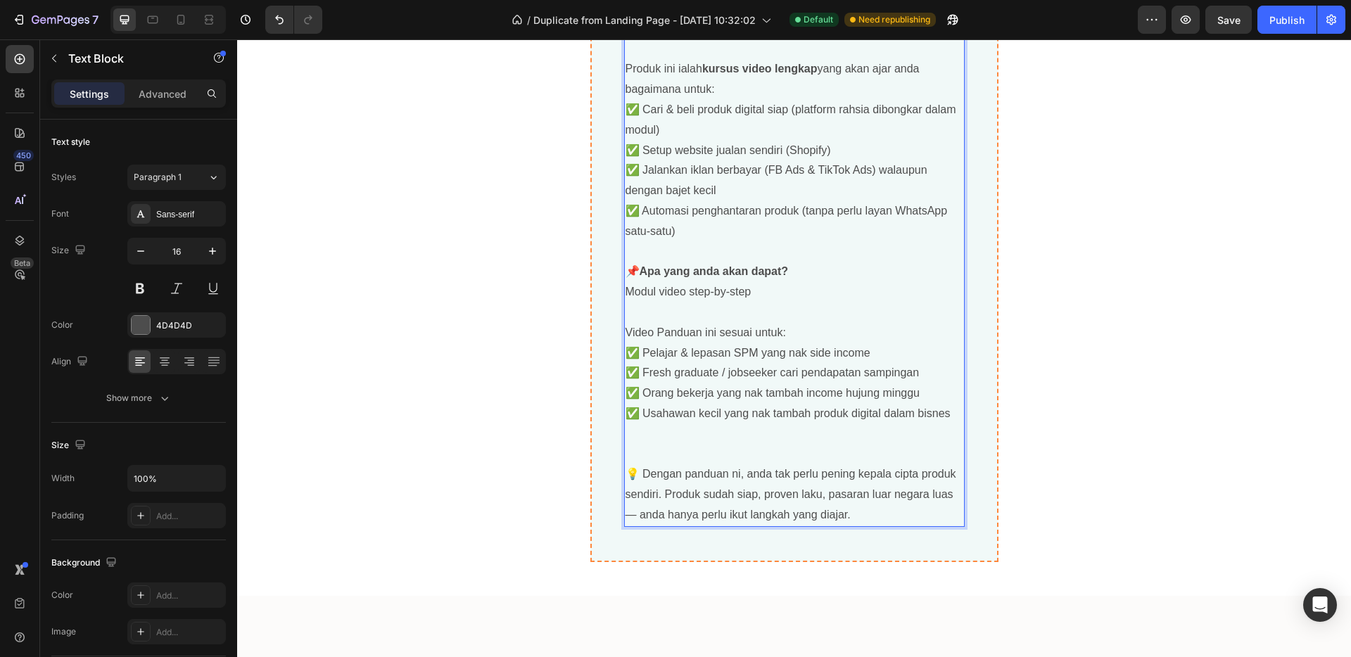
click at [654, 253] on p "Rich Text Editor. Editing area: main" at bounding box center [794, 252] width 338 height 20
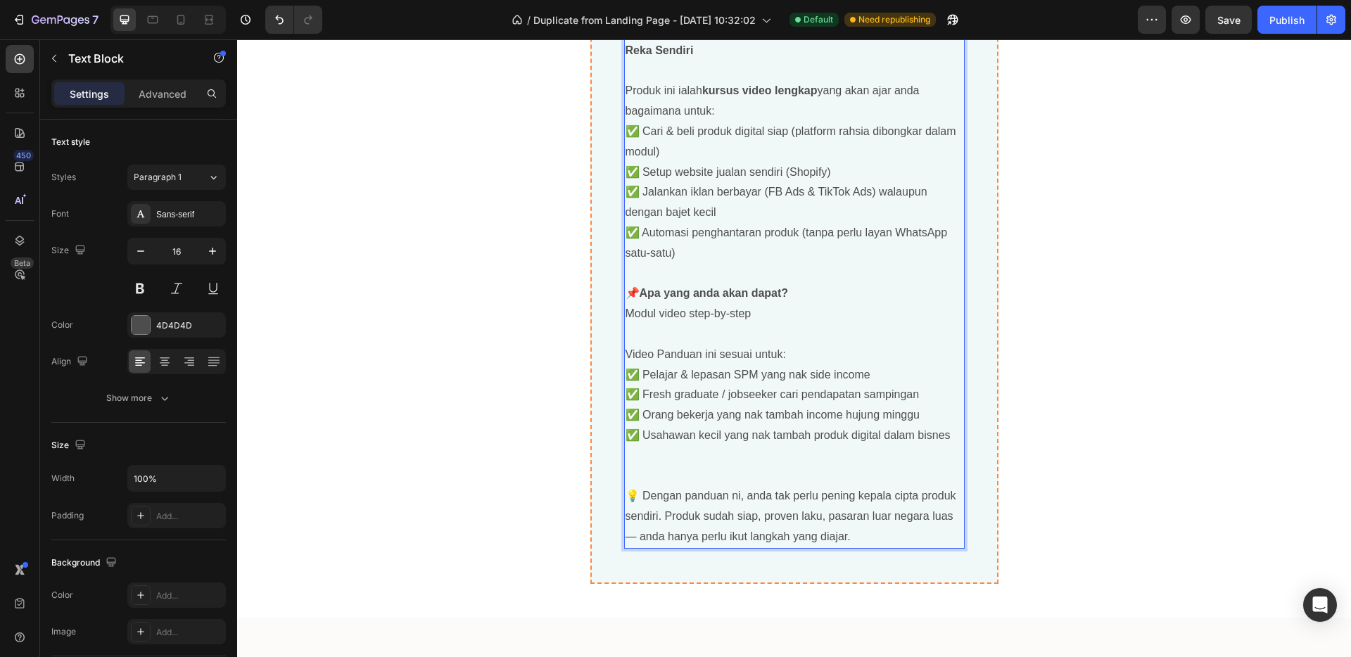
scroll to position [5073, 0]
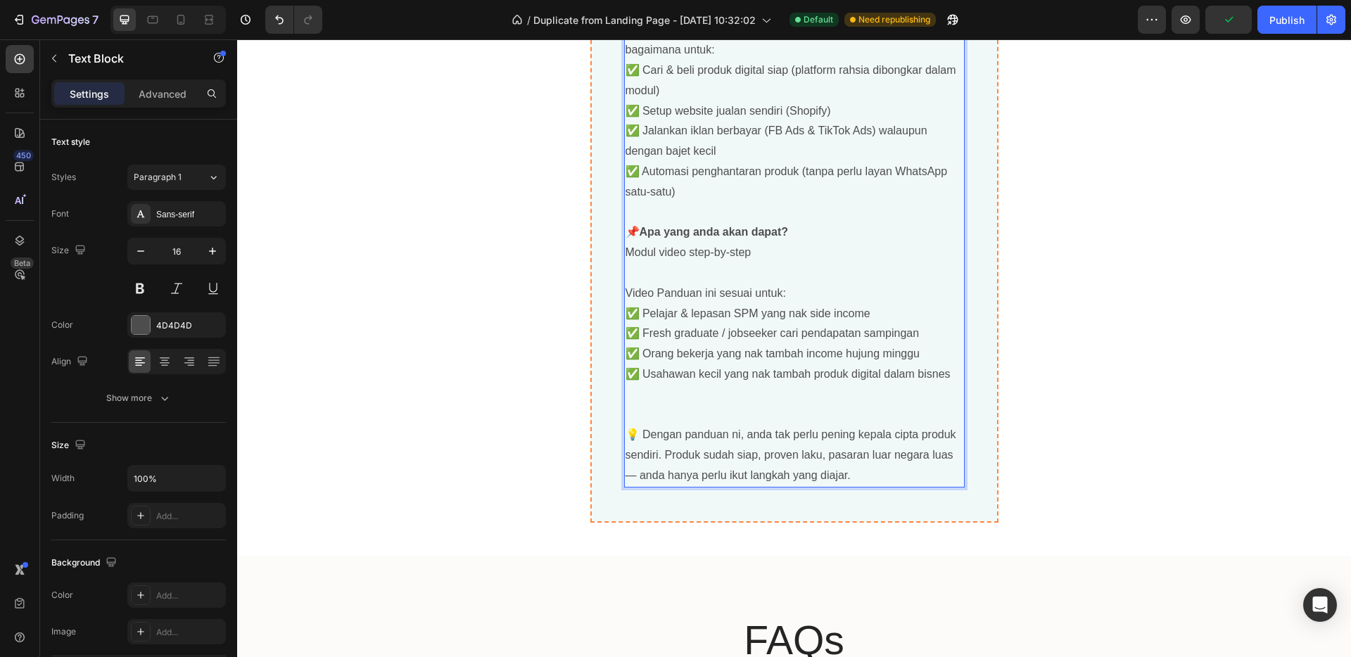
click at [678, 428] on p "💡 Dengan panduan ni, anda tak perlu pening kepala cipta produk sendiri. Produk …" at bounding box center [794, 455] width 338 height 61
click at [672, 416] on p "Rich Text Editor. Editing area: main" at bounding box center [794, 415] width 338 height 20
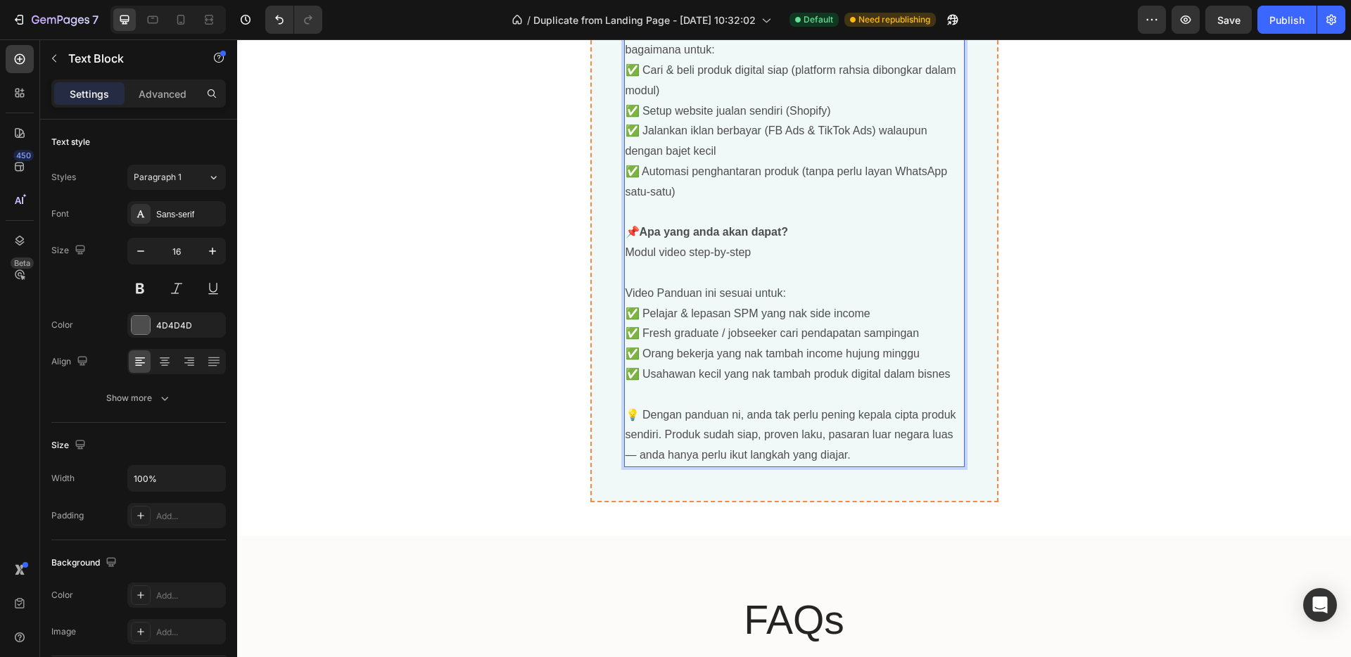
click at [625, 252] on p "Modul video step-by-step" at bounding box center [794, 253] width 338 height 20
click at [625, 254] on p "Modul video step-by-step" at bounding box center [794, 253] width 338 height 20
click at [625, 254] on p "✅ Modul video step-by-step" at bounding box center [794, 253] width 338 height 20
click at [687, 400] on p "Rich Text Editor. Editing area: main" at bounding box center [794, 395] width 338 height 20
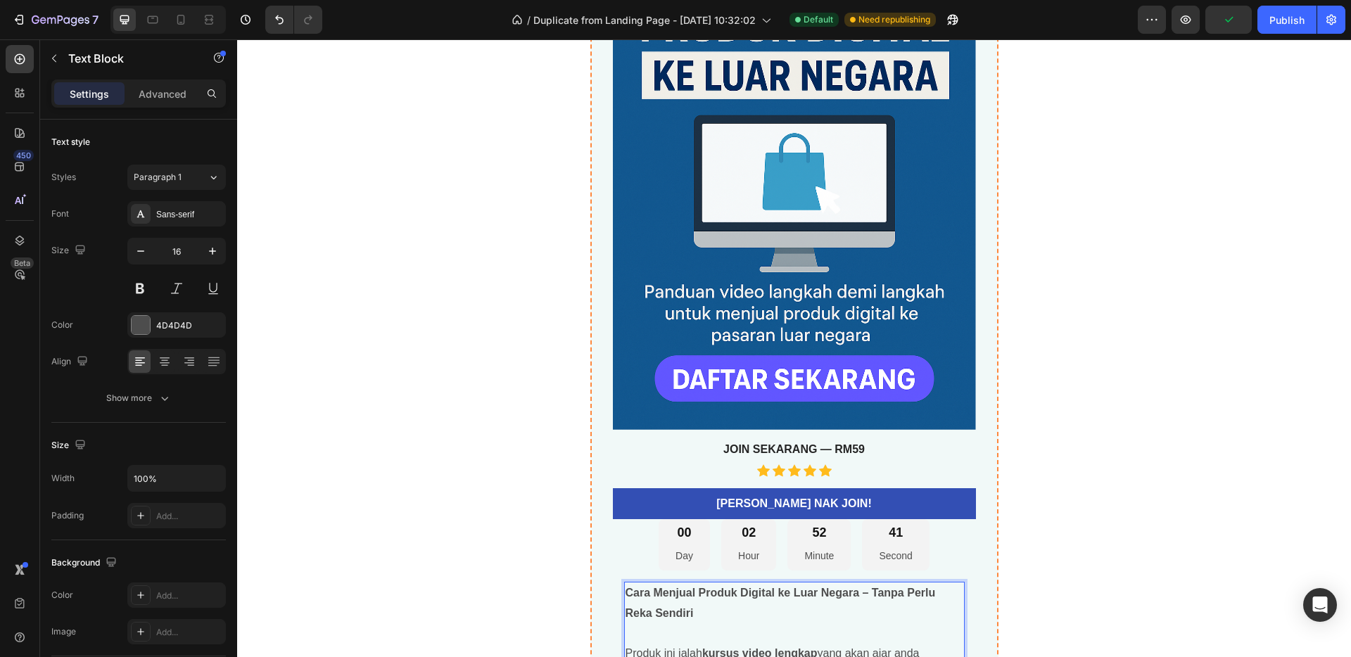
scroll to position [4749, 0]
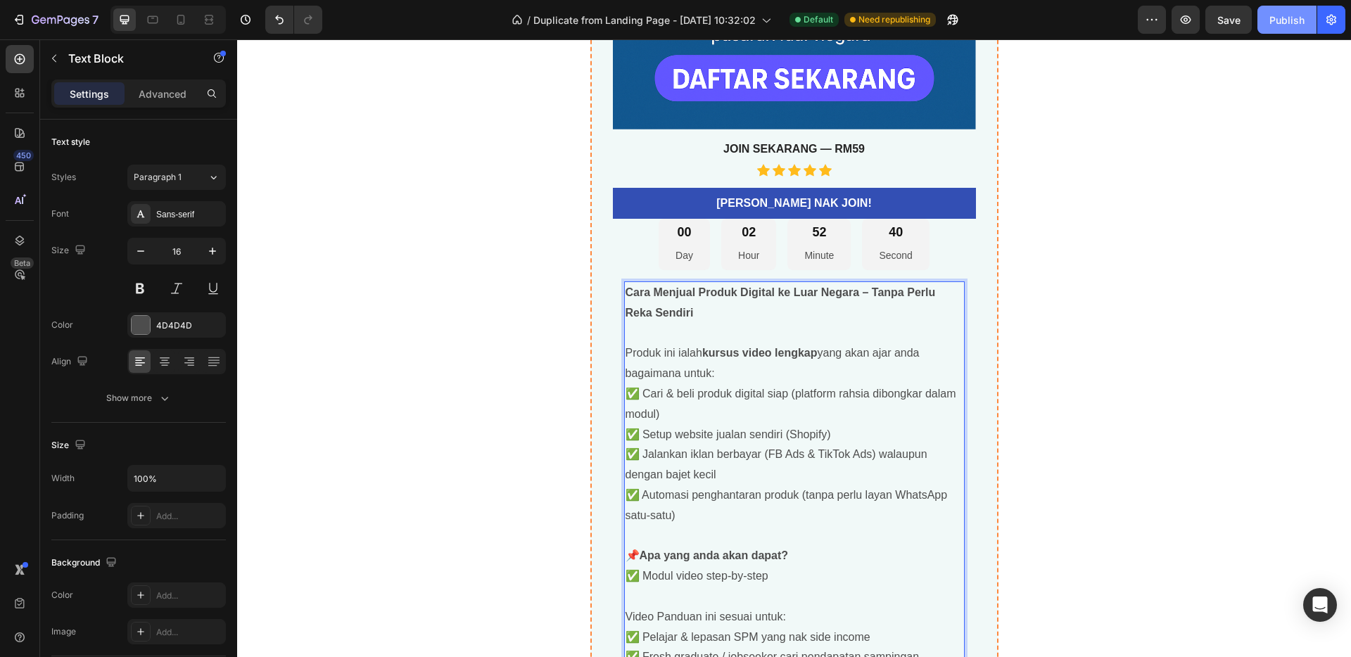
click at [1288, 20] on div "Publish" at bounding box center [1286, 20] width 35 height 15
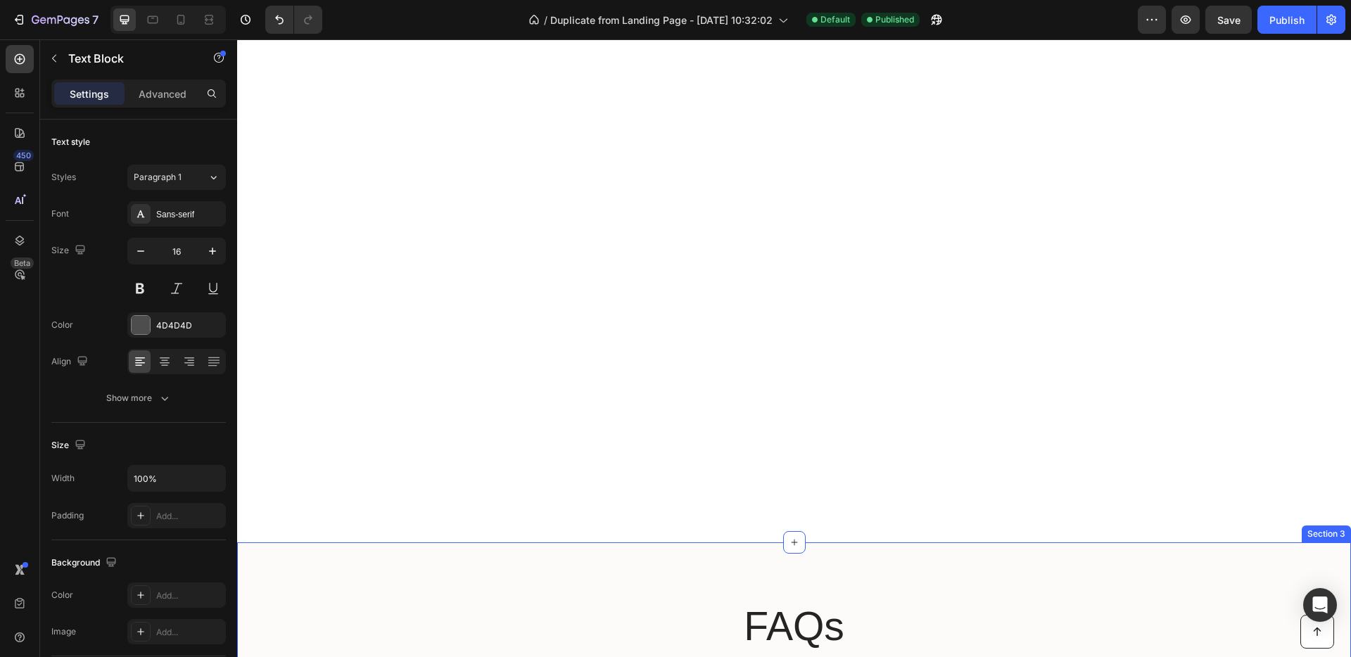
scroll to position [4918, 0]
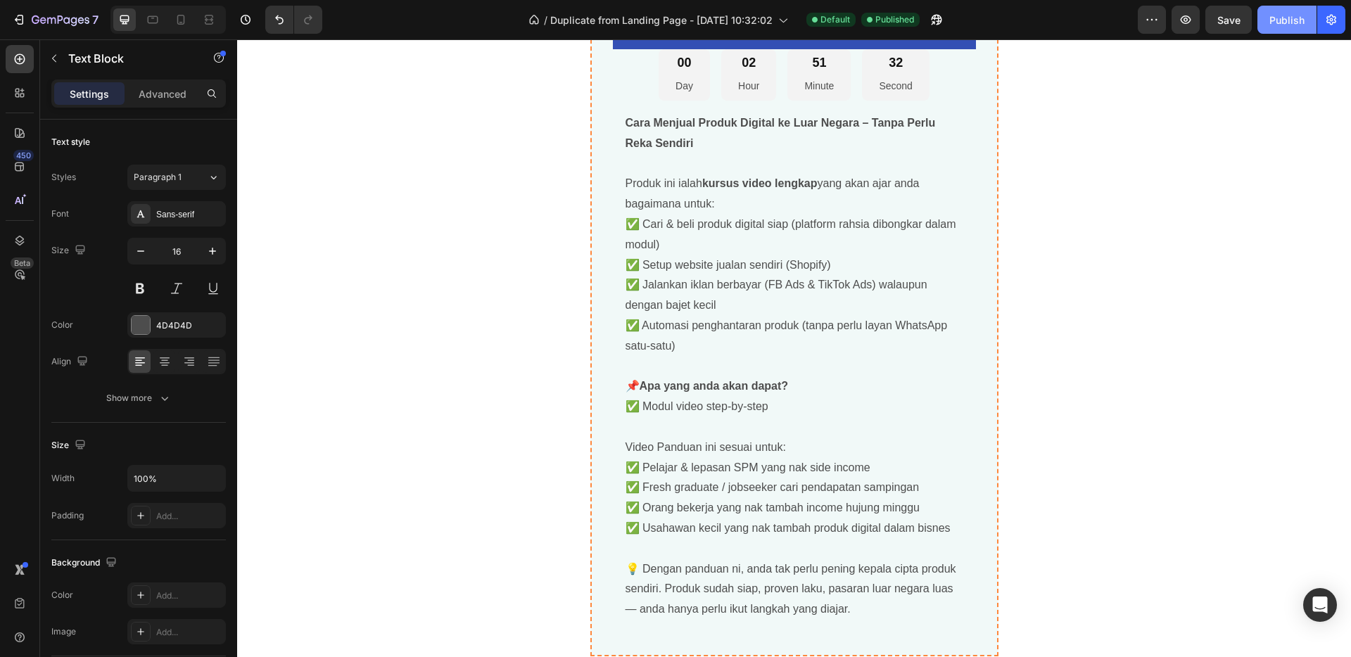
click at [1297, 33] on button "Publish" at bounding box center [1286, 20] width 59 height 28
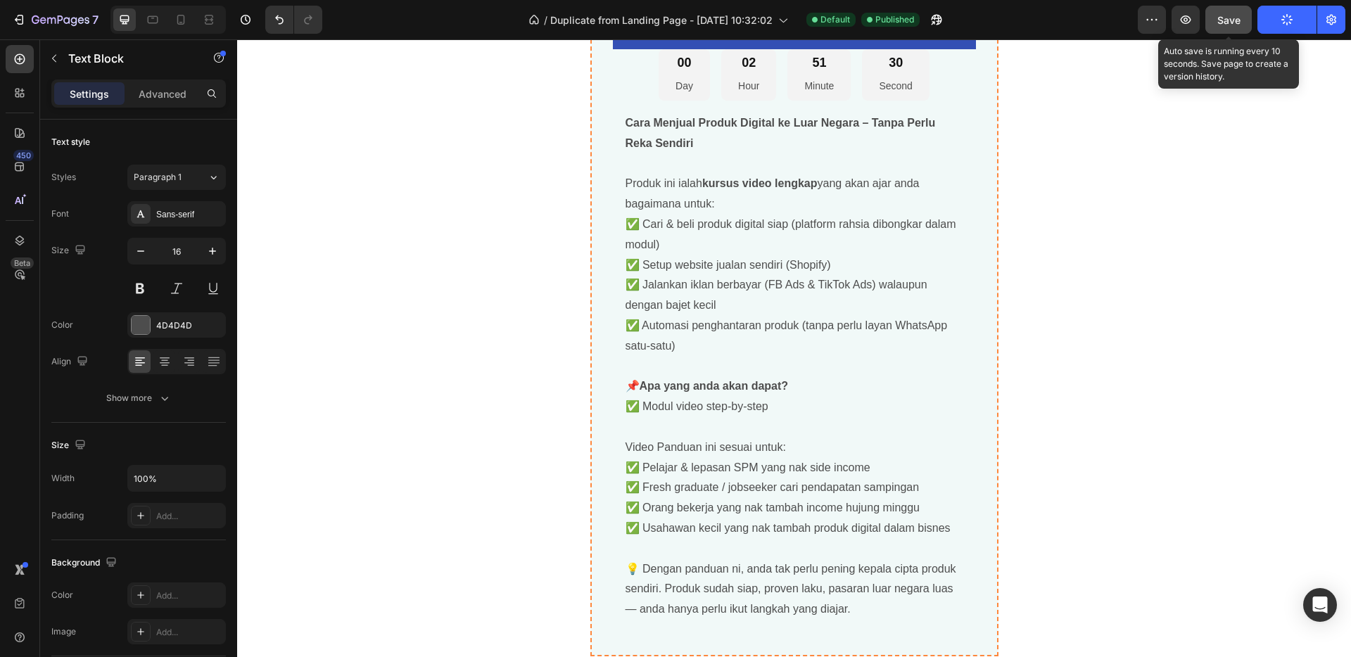
click at [1240, 20] on span "Save" at bounding box center [1228, 20] width 23 height 12
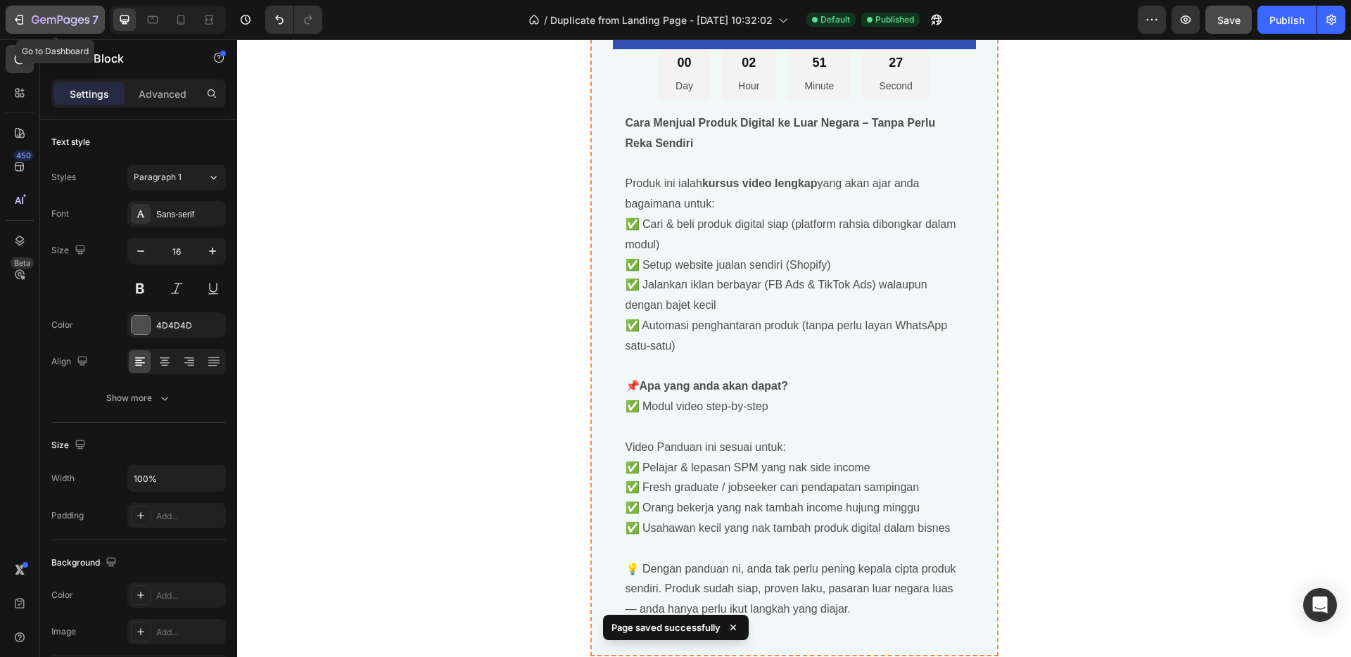
click at [20, 22] on icon "button" at bounding box center [19, 20] width 14 height 14
